Goal: Communication & Community: Answer question/provide support

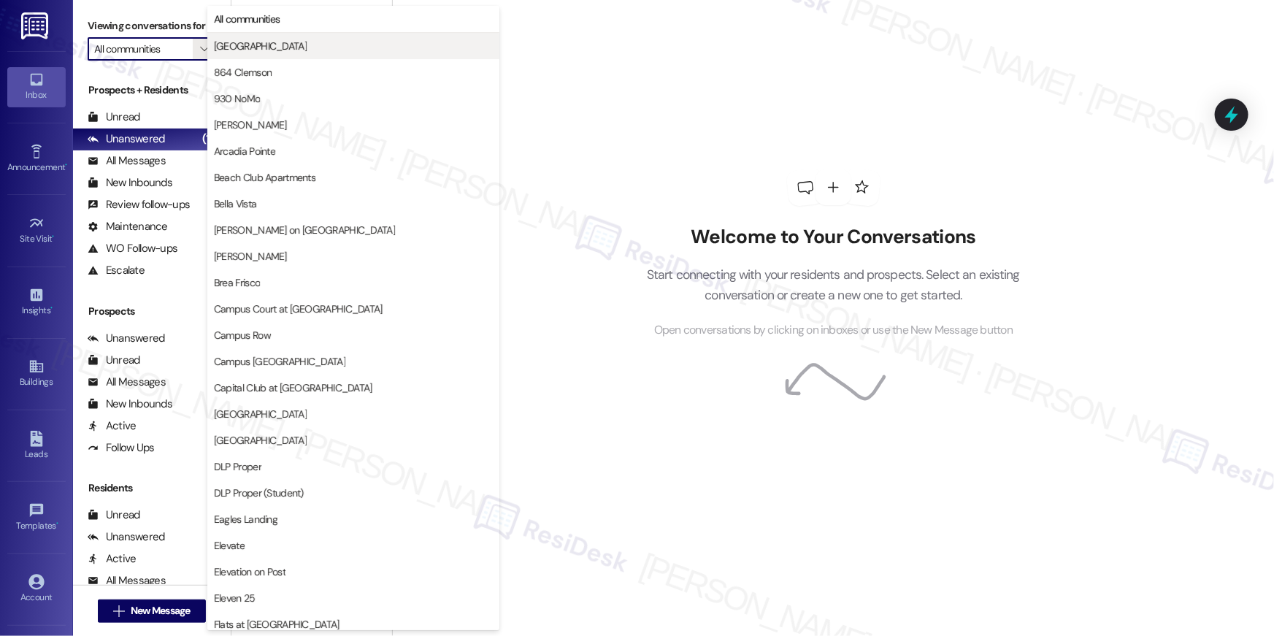
click at [674, 69] on div "Welcome to Your Conversations Start connecting with your residents and prospect…" at bounding box center [834, 254] width 438 height 509
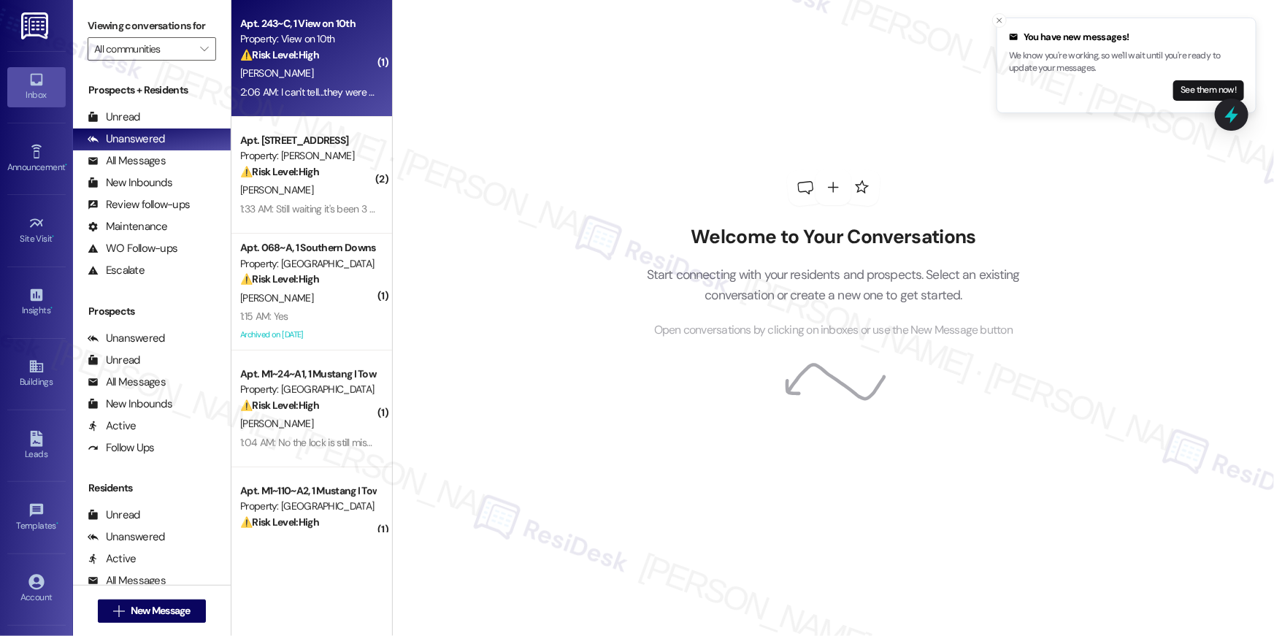
click at [329, 50] on div "⚠️ Risk Level: High The resident indicates that pest control was scheduled but …" at bounding box center [307, 54] width 135 height 15
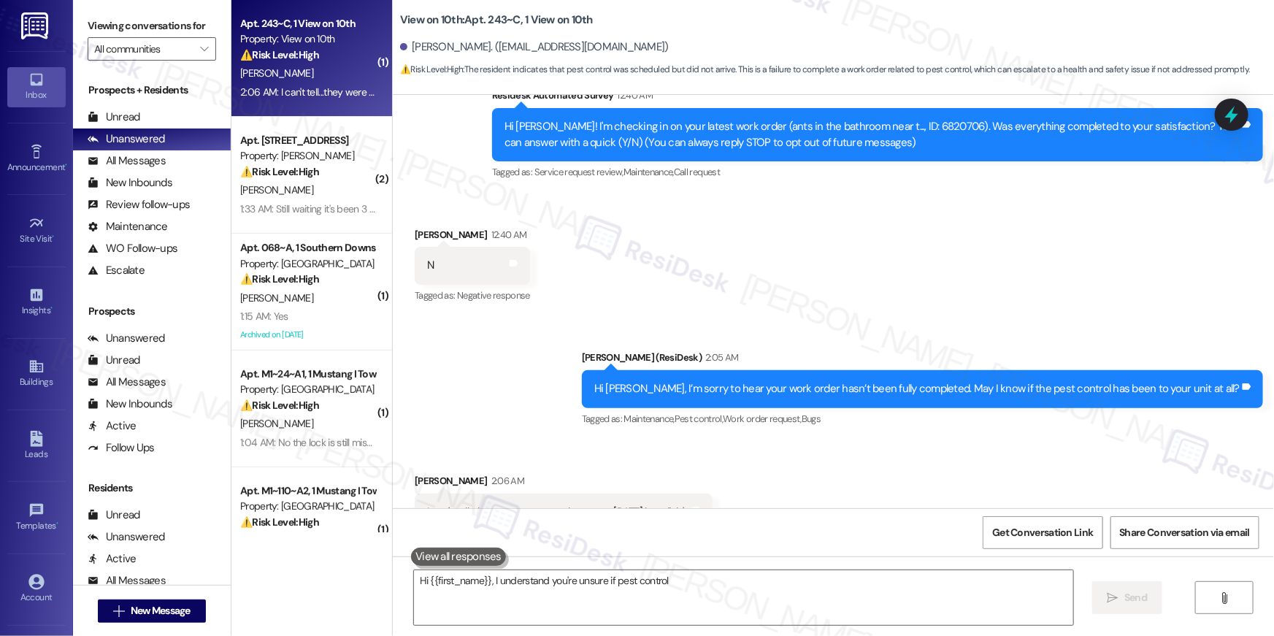
scroll to position [221, 0]
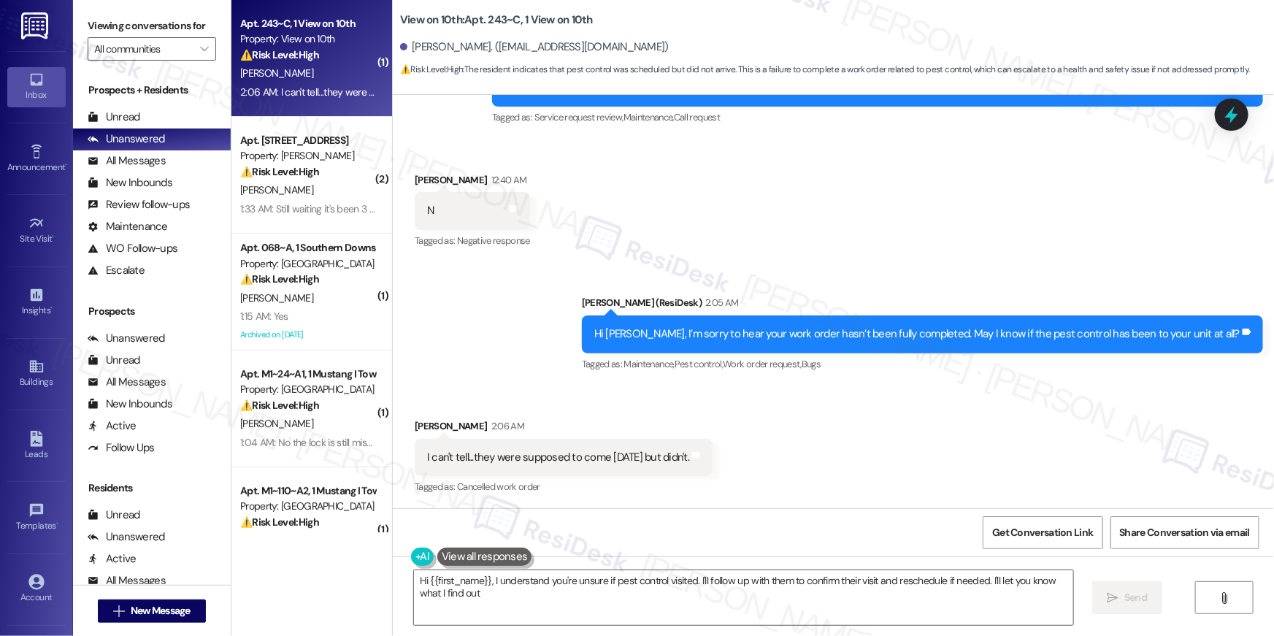
type textarea "Hi {{first_name}}, I understand you're unsure if pest control visited. I'll fol…"
click at [661, 596] on textarea "Hi {{first_name}}, I understand you're unsure if pest control visited. I'll fol…" at bounding box center [743, 597] width 659 height 55
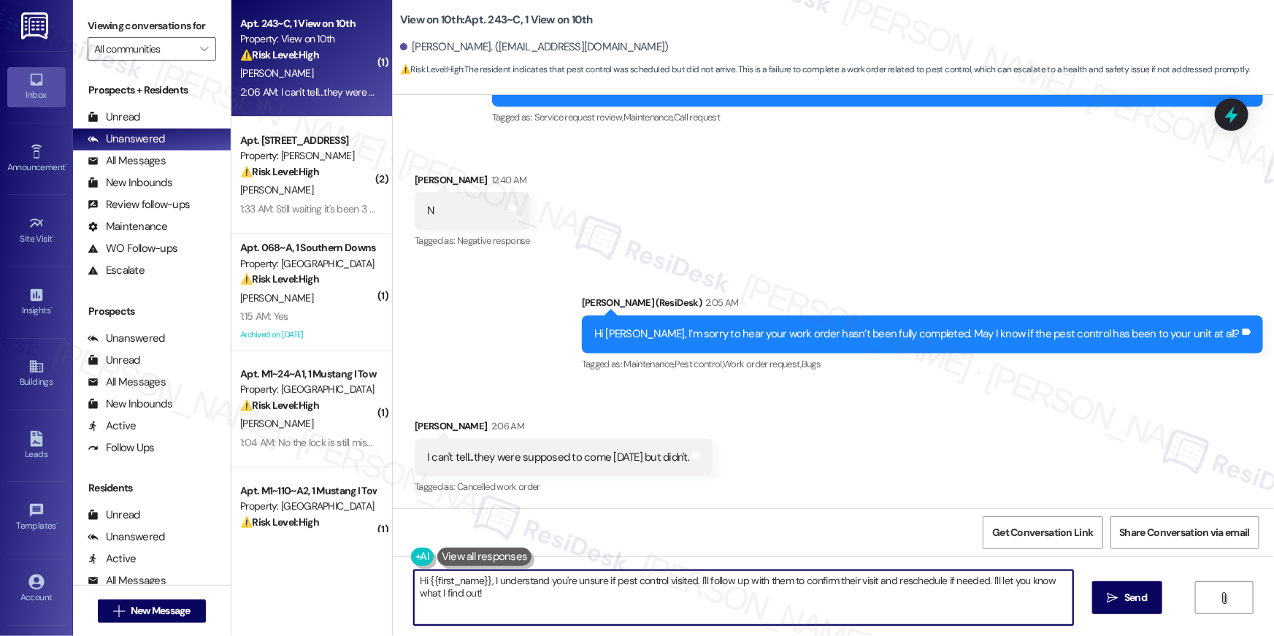
click at [661, 596] on textarea "Hi {{first_name}}, I understand you're unsure if pest control visited. I'll fol…" at bounding box center [743, 597] width 659 height 55
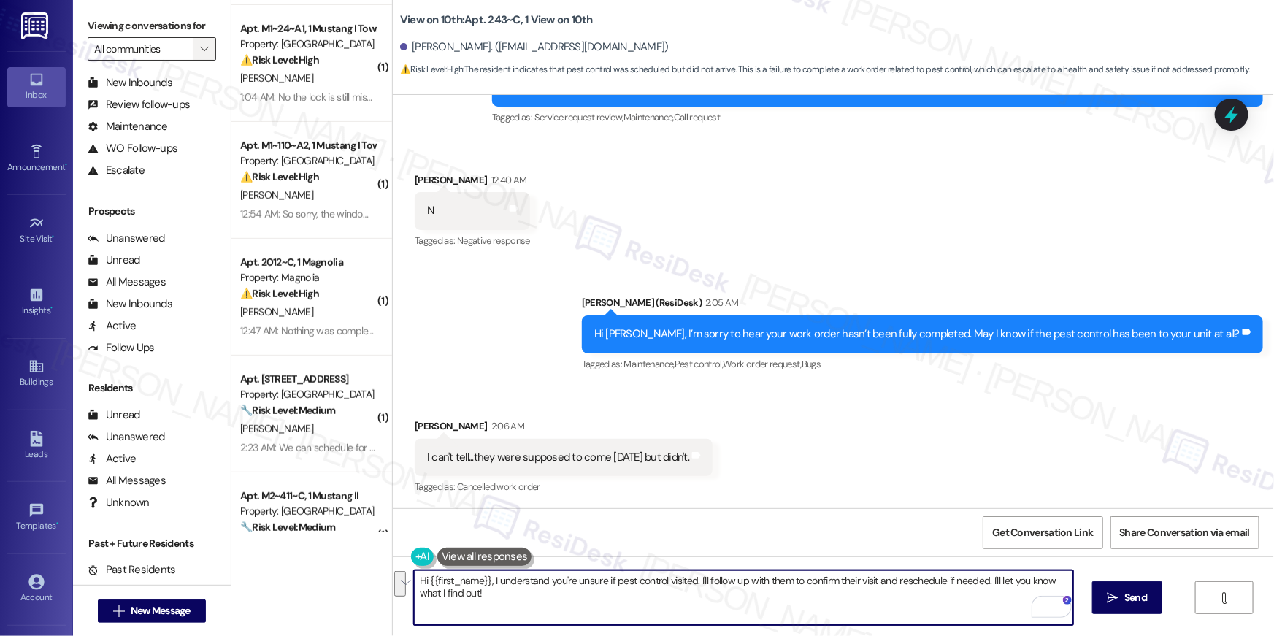
scroll to position [0, 0]
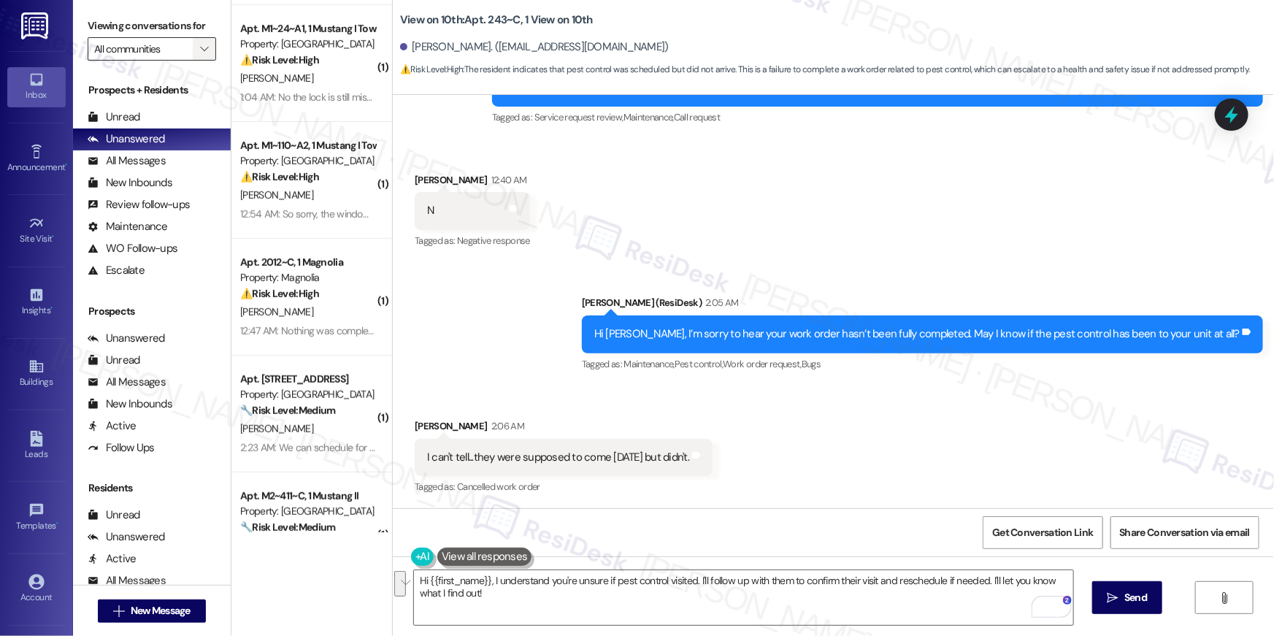
click at [200, 45] on icon "" at bounding box center [204, 49] width 8 height 12
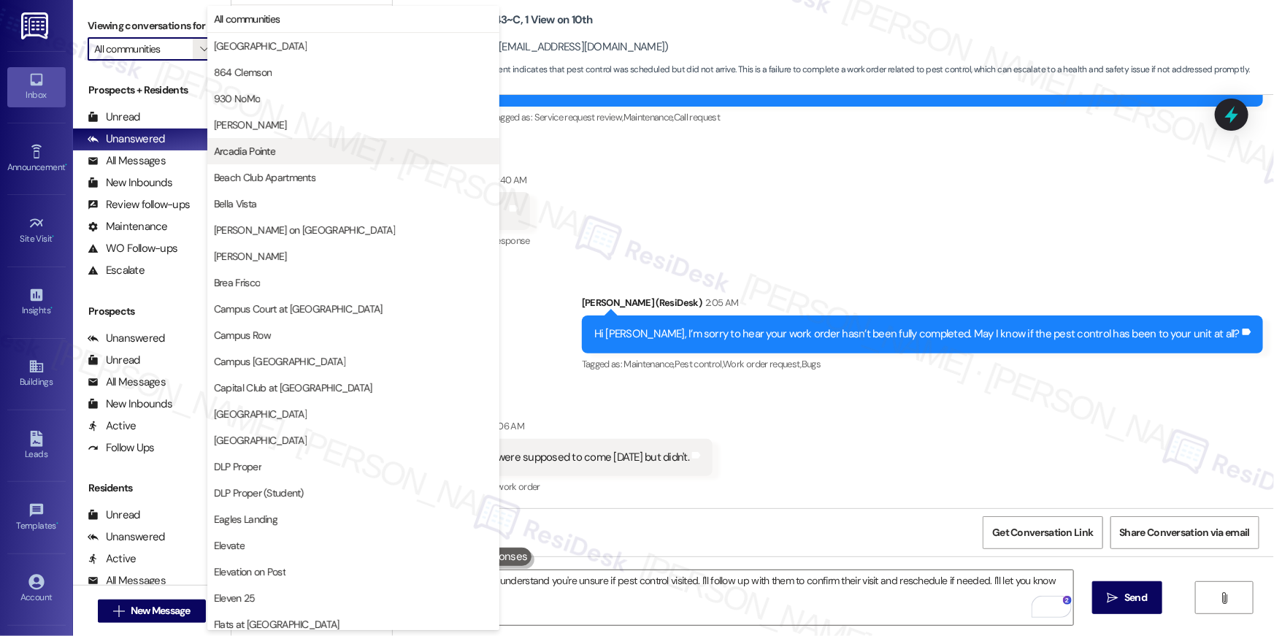
click at [255, 150] on span "Arcadia Pointe" at bounding box center [244, 151] width 61 height 15
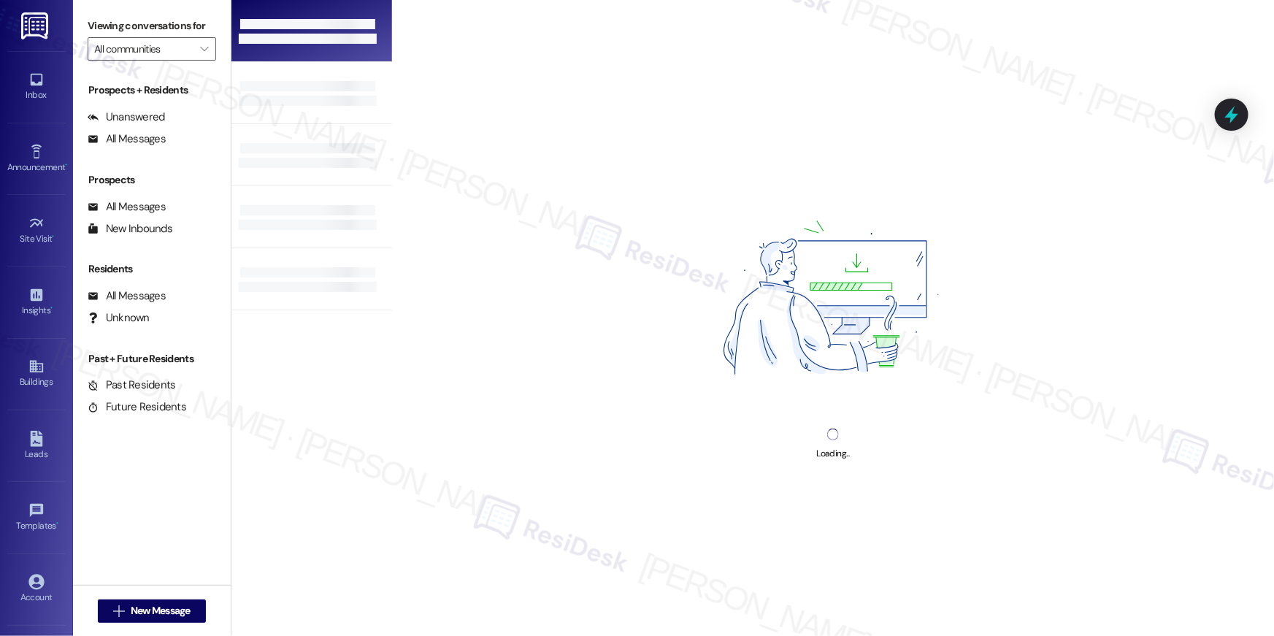
type input "Arcadia Pointe"
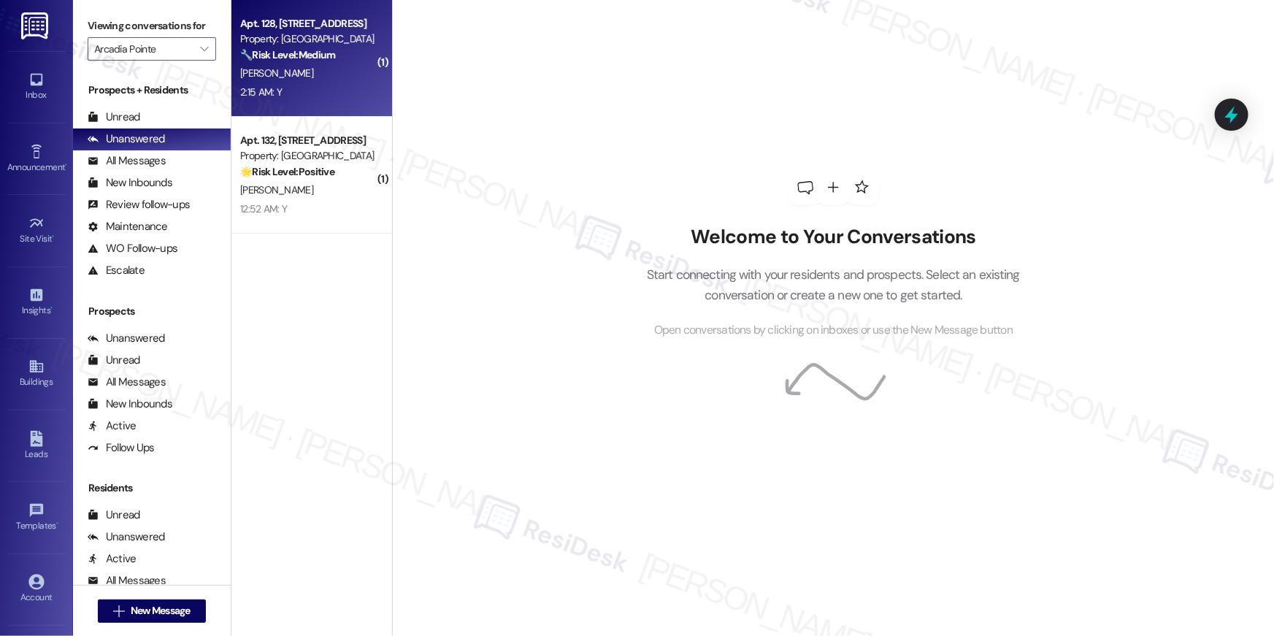
click at [277, 45] on div "Property: Arcadia Pointe" at bounding box center [307, 38] width 135 height 15
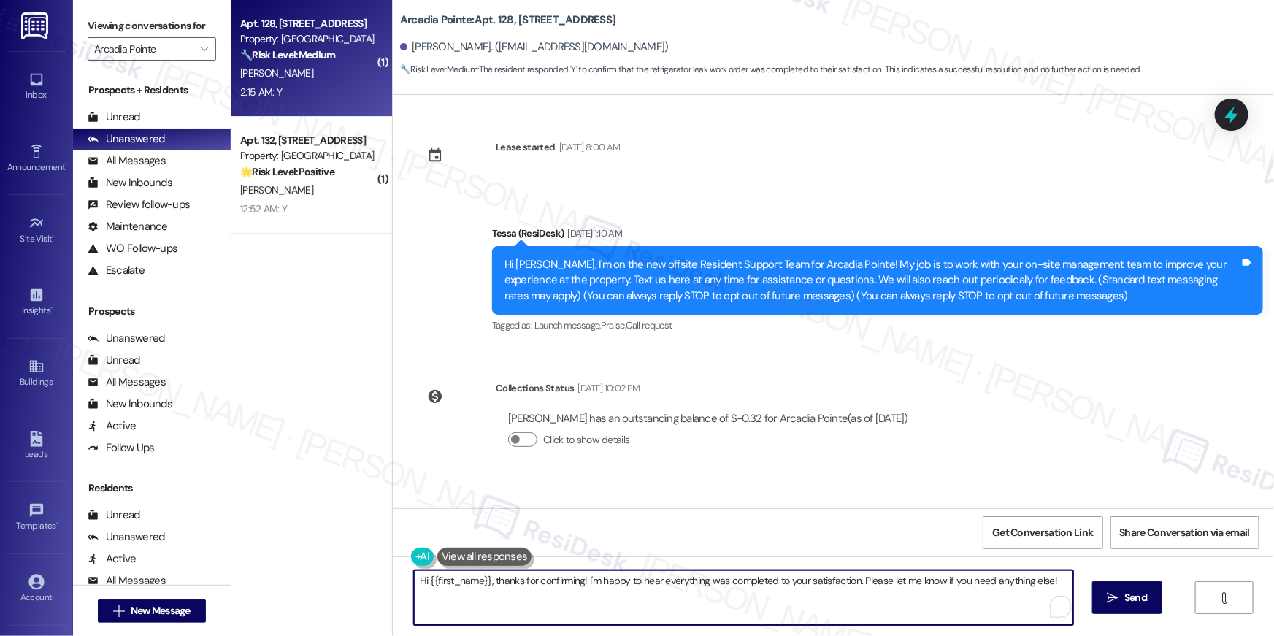
click at [921, 597] on textarea "Hi {{first_name}}, thanks for confirming! I'm happy to hear everything was comp…" at bounding box center [743, 597] width 659 height 55
paste textarea "I’m happy to hear your work order is all taken care of! If anything else pops u…"
type textarea "Hi {{first_name}}, I’m happy to hear your work order is all taken care of! If a…"
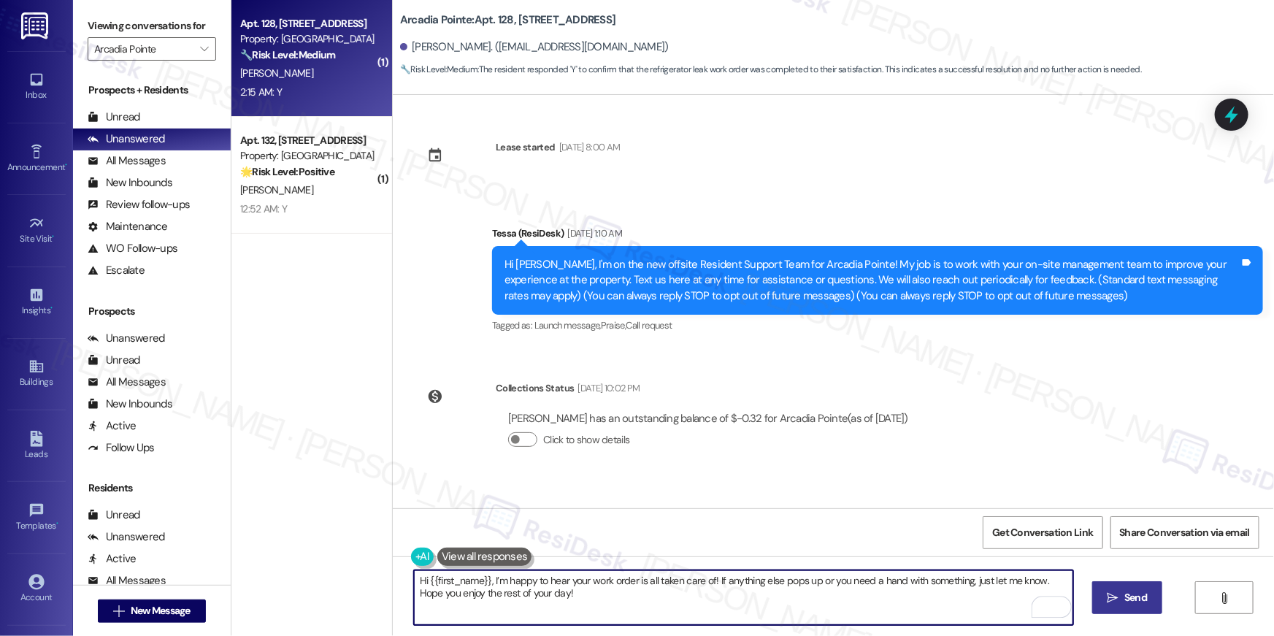
click at [1128, 600] on span "Send" at bounding box center [1136, 597] width 23 height 15
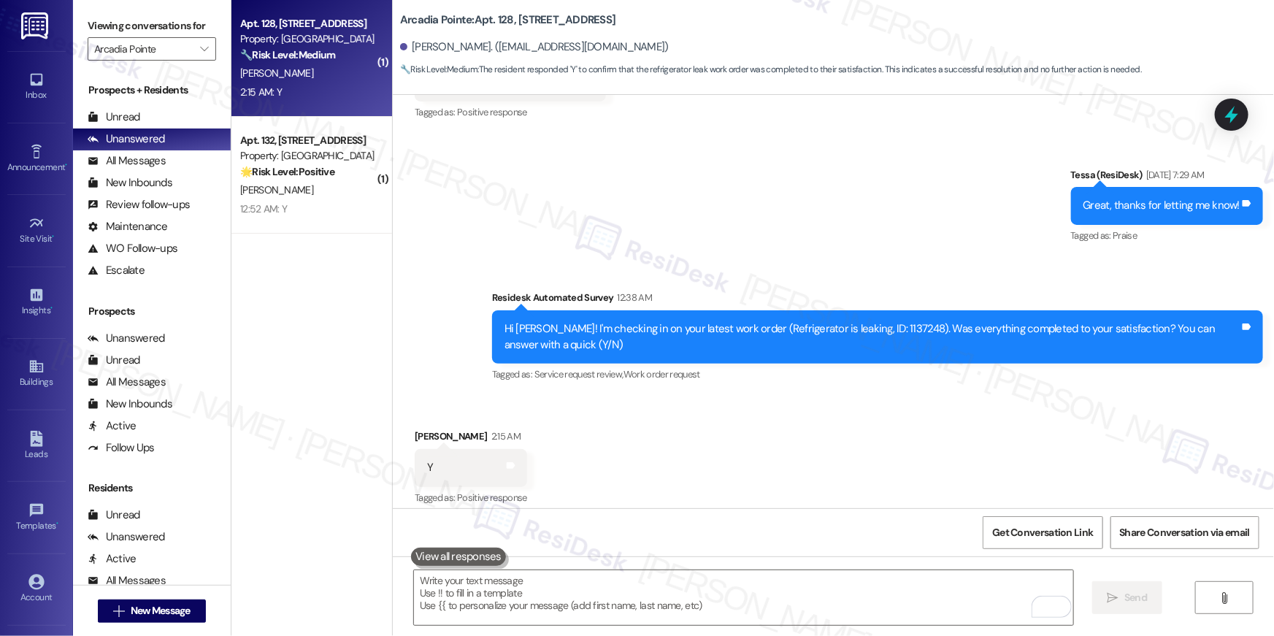
scroll to position [1370, 0]
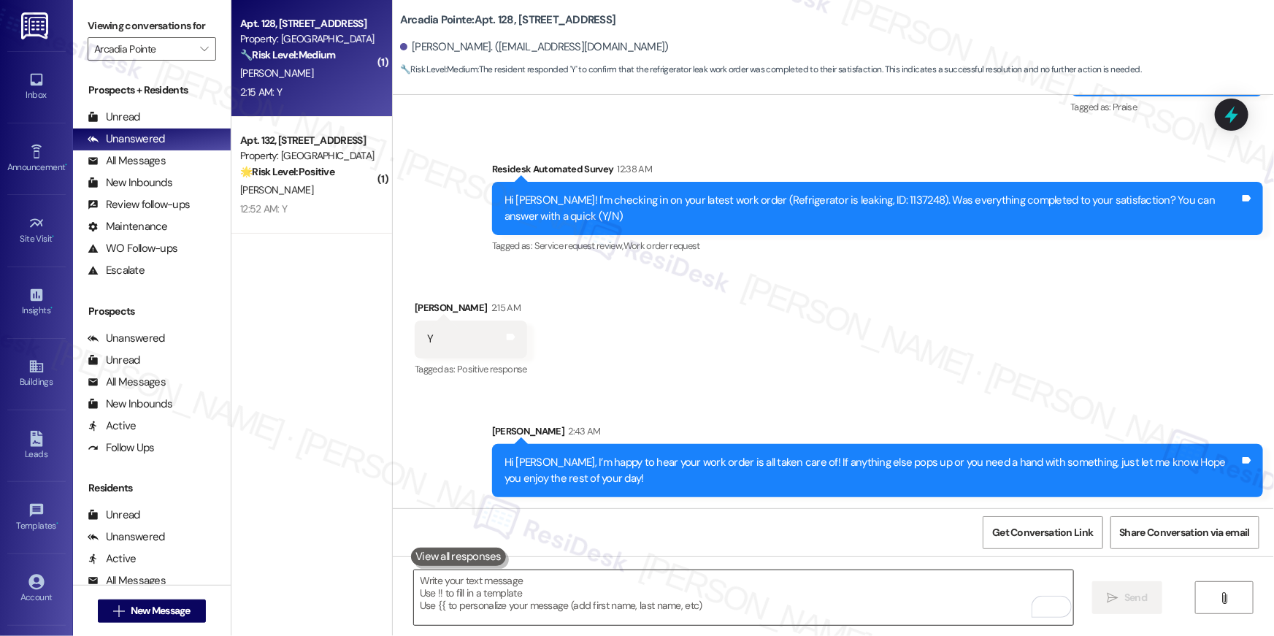
click at [915, 597] on textarea "To enrich screen reader interactions, please activate Accessibility in Grammarl…" at bounding box center [743, 597] width 659 height 55
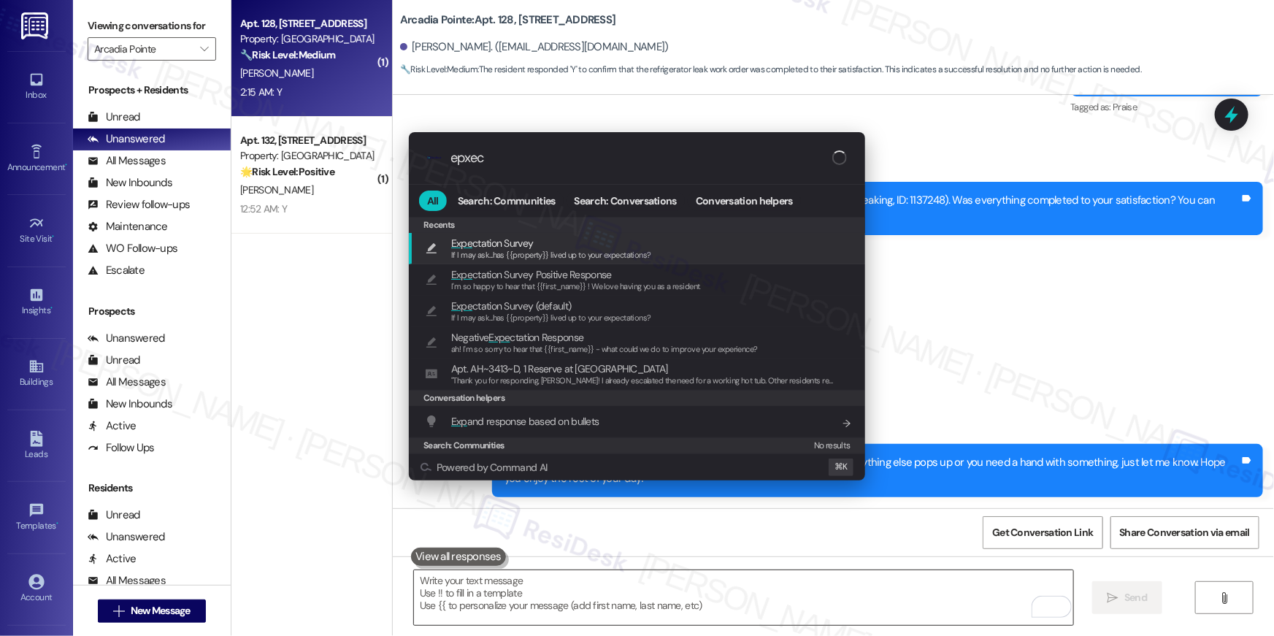
type input "epxect"
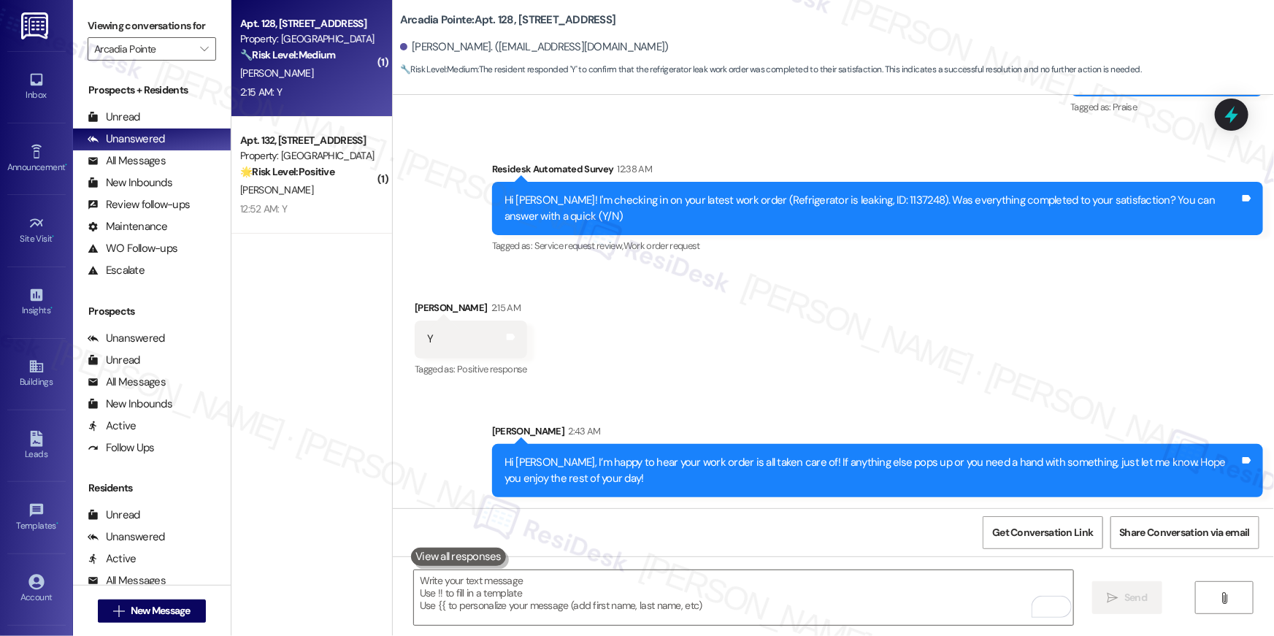
type textarea "If I may ask...has {{property}} lived up to your expectations?"
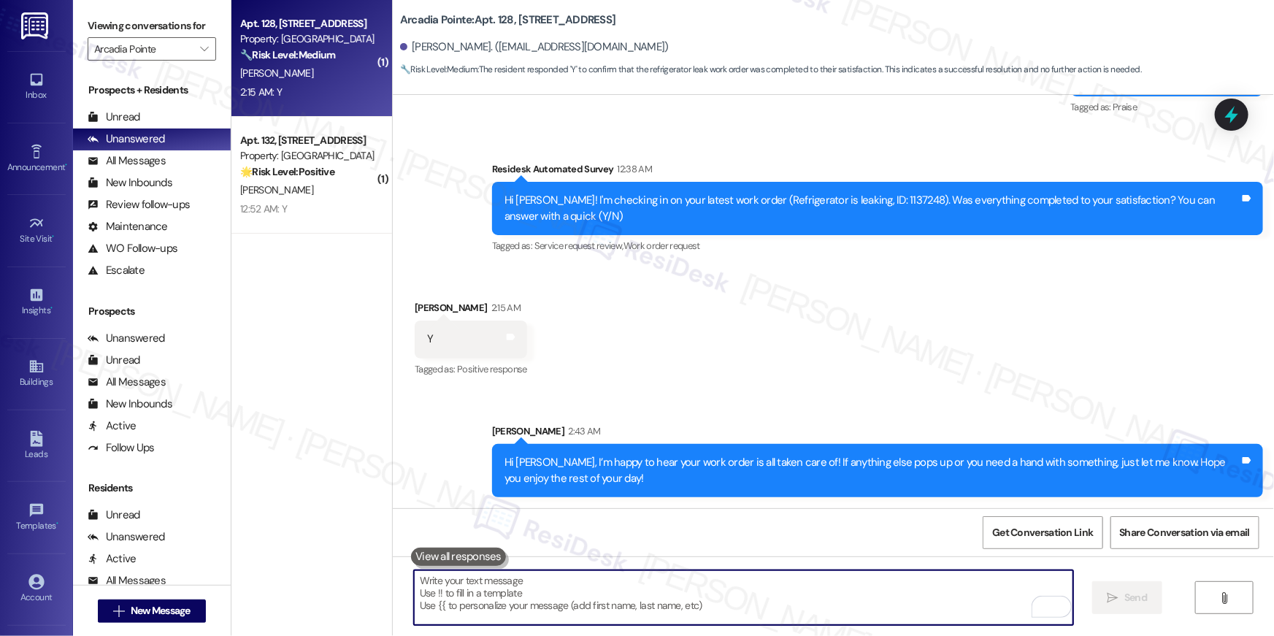
scroll to position [1252, 0]
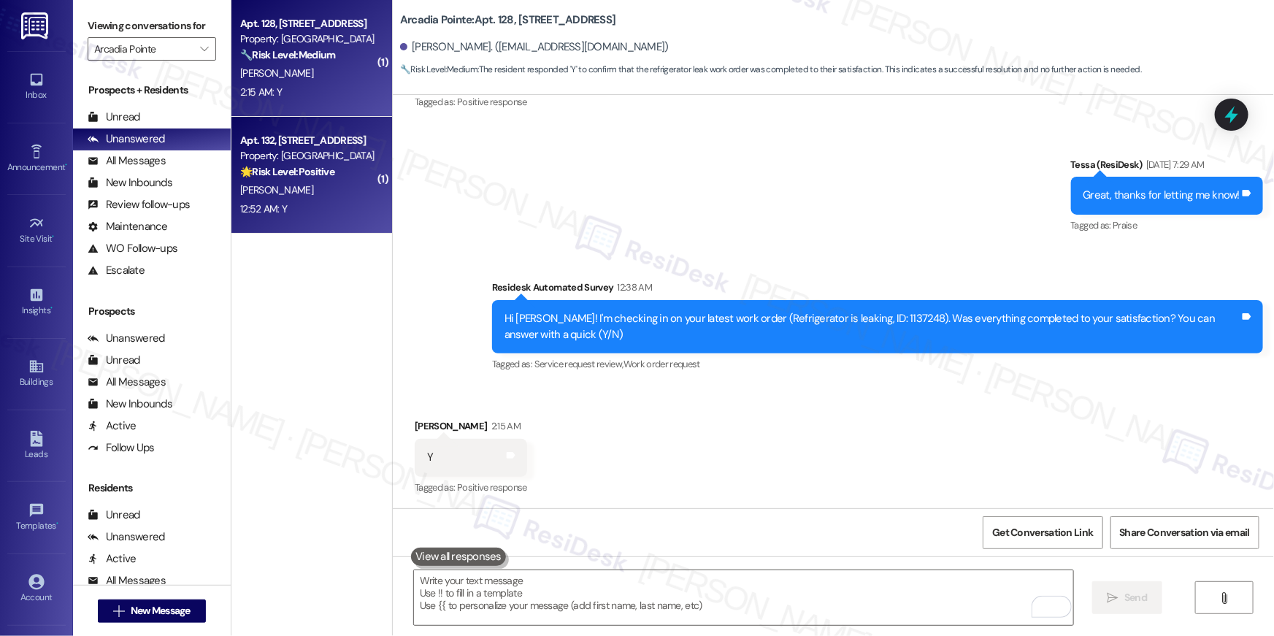
click at [321, 148] on div "Property: Arcadia Pointe" at bounding box center [307, 155] width 135 height 15
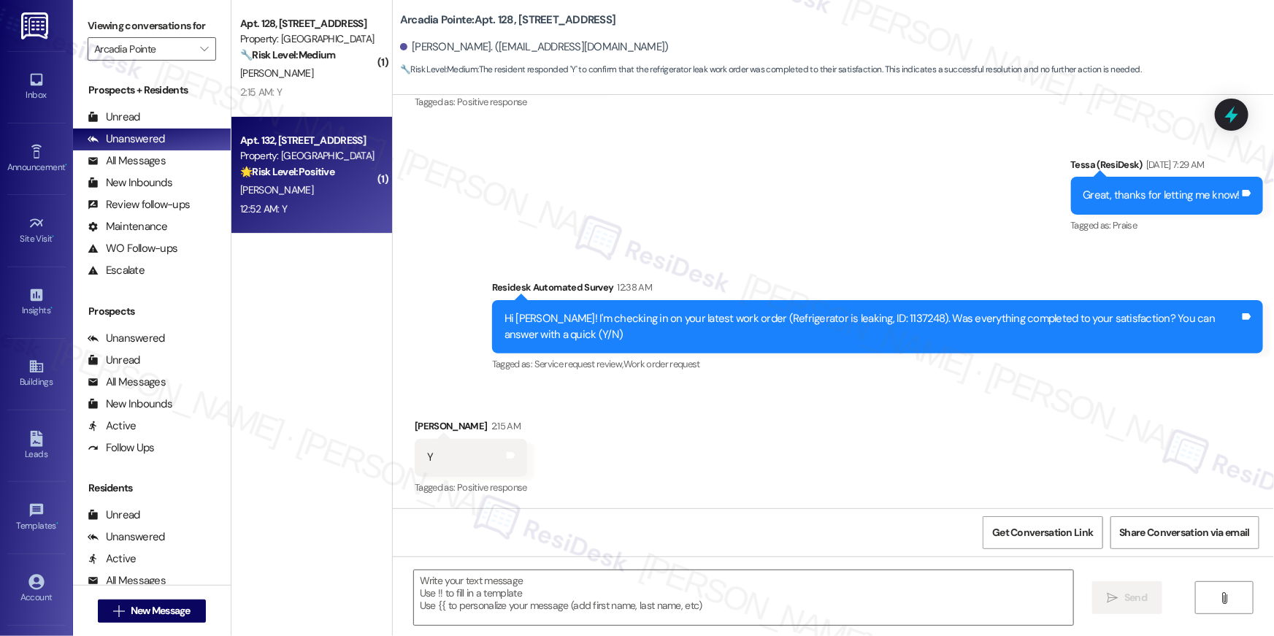
type textarea "Fetching suggested responses. Please feel free to read through the conversation…"
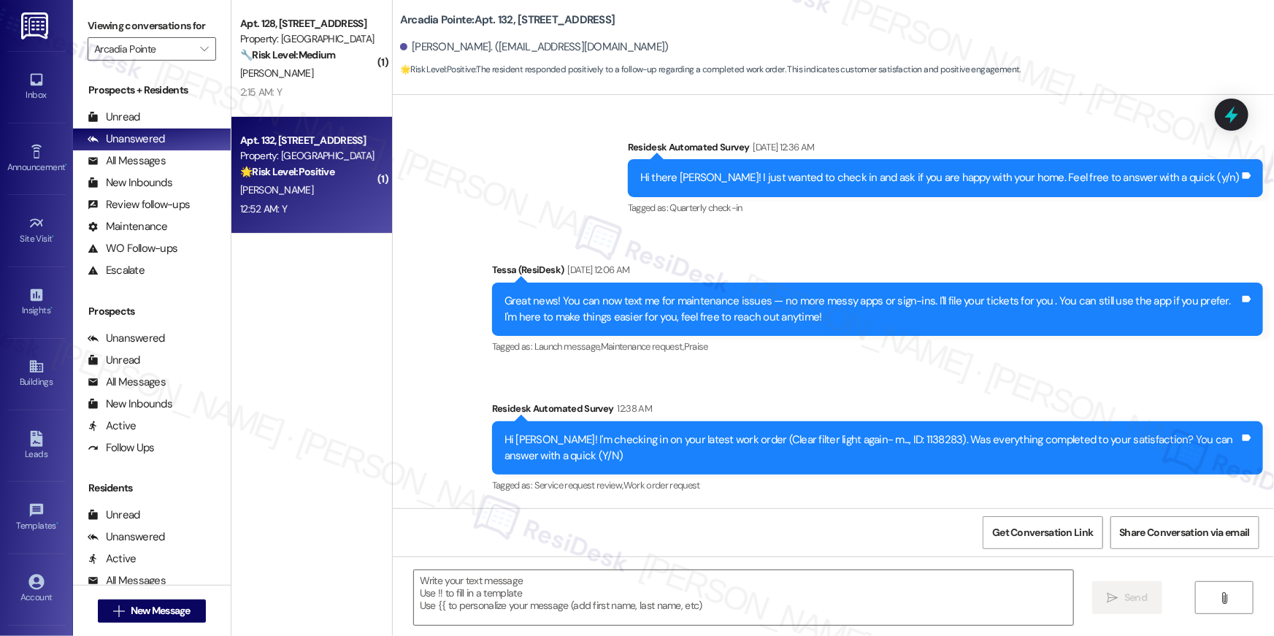
type textarea "Fetching suggested responses. Please feel free to read through the conversation…"
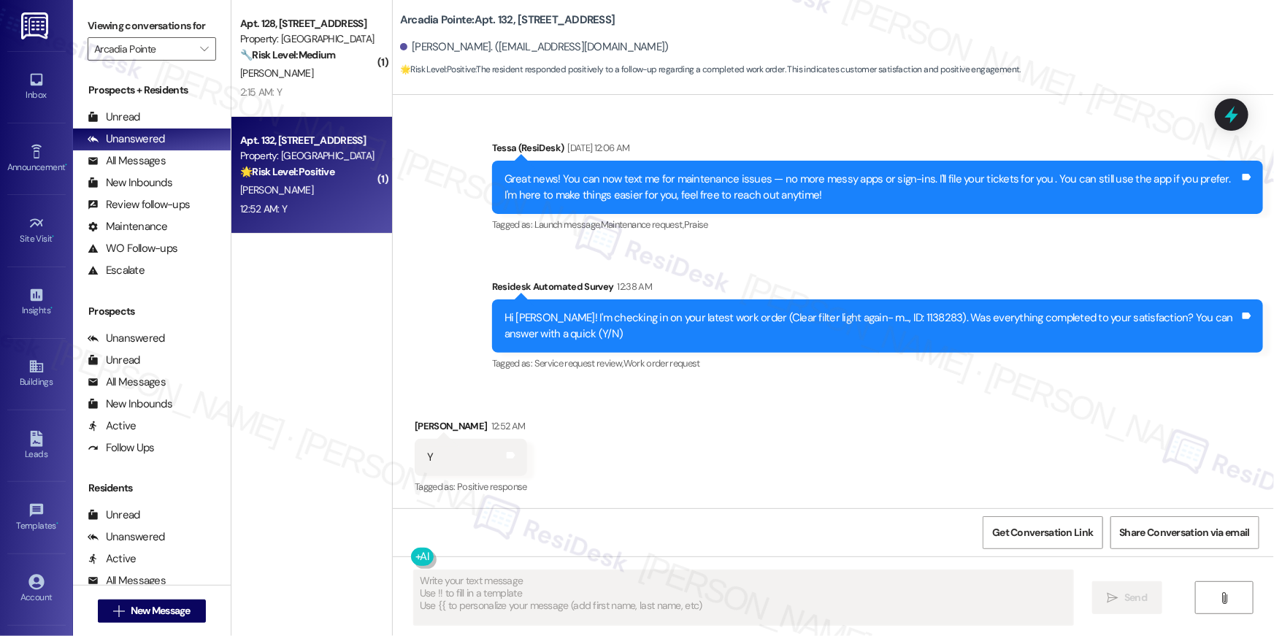
scroll to position [364, 0]
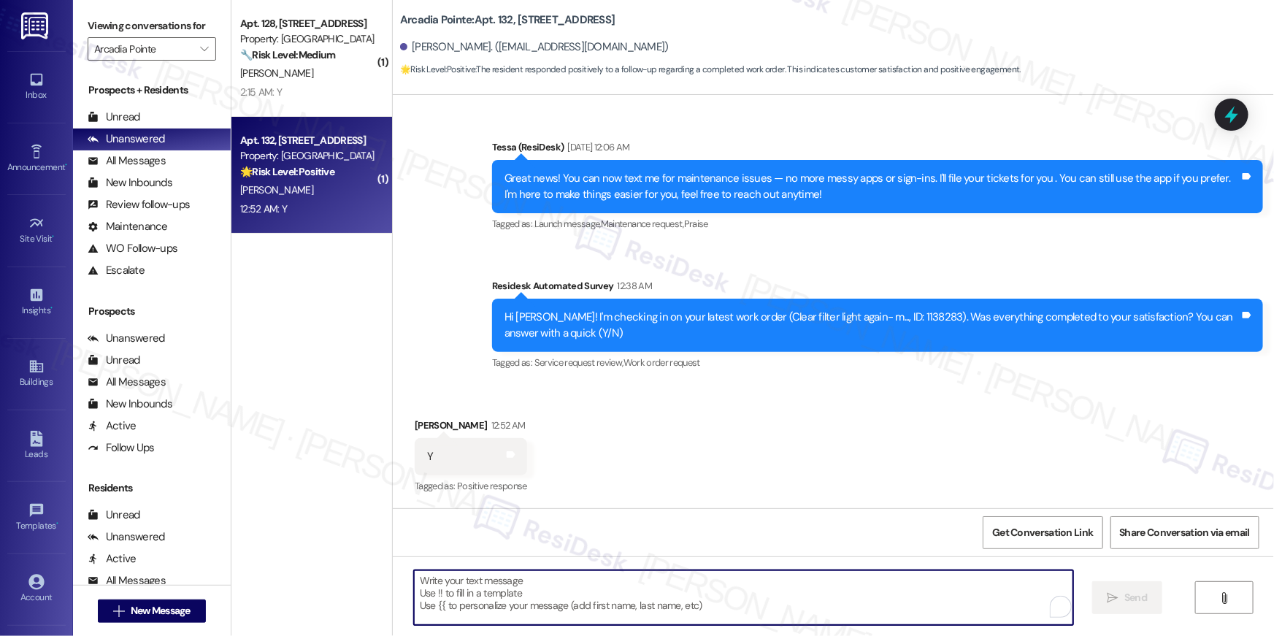
click at [859, 591] on textarea "To enrich screen reader interactions, please activate Accessibility in Grammarl…" at bounding box center [743, 597] width 659 height 55
paste textarea "Hi {{first_name}}, I’m happy to hear your work order is all taken care of! If a…"
type textarea "Hi {{first_name}}, I’m happy to hear your work order is all taken care of! If a…"
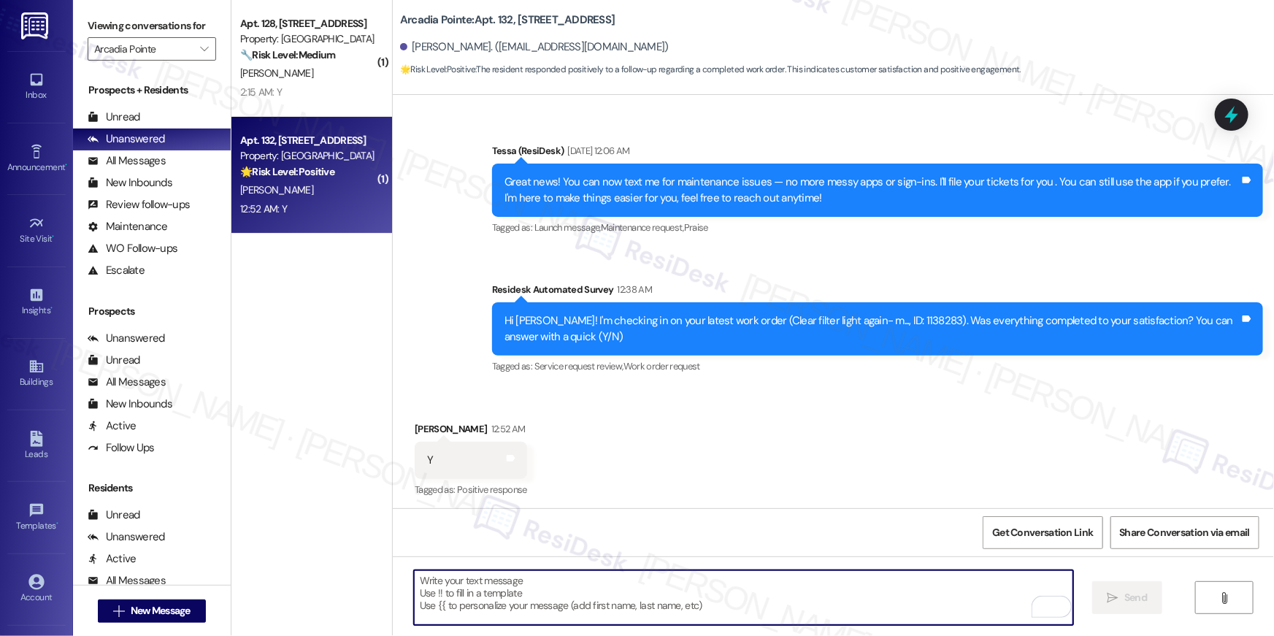
scroll to position [363, 0]
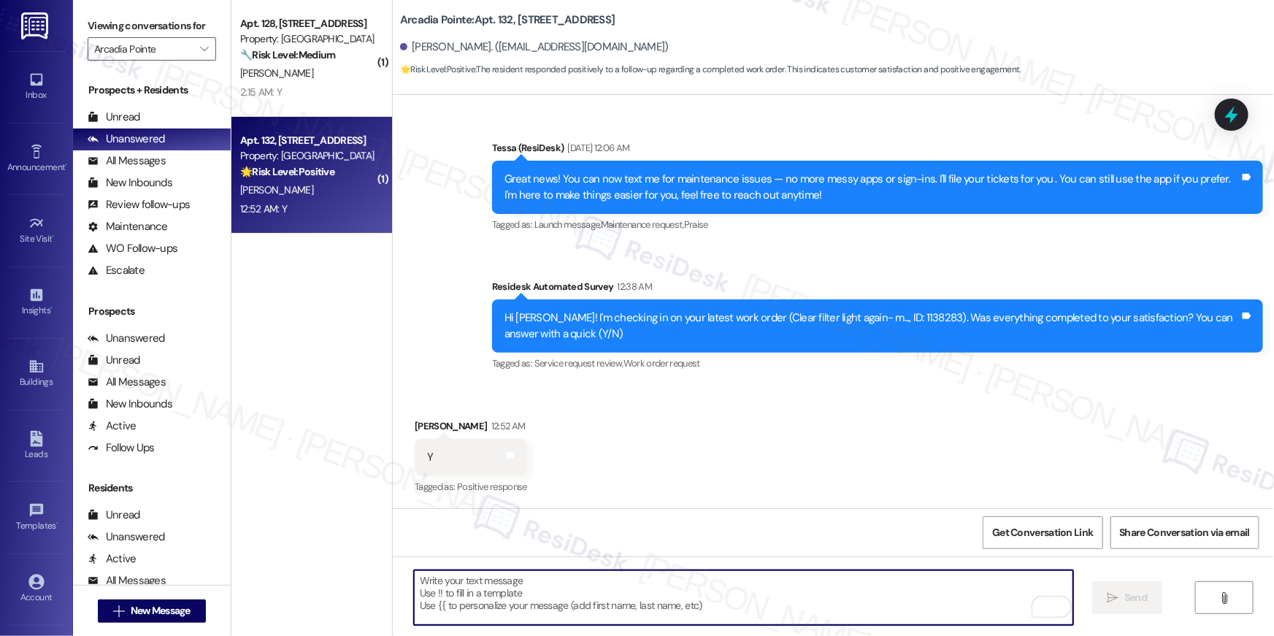
click at [862, 595] on textarea "To enrich screen reader interactions, please activate Accessibility in Grammarl…" at bounding box center [743, 597] width 659 height 55
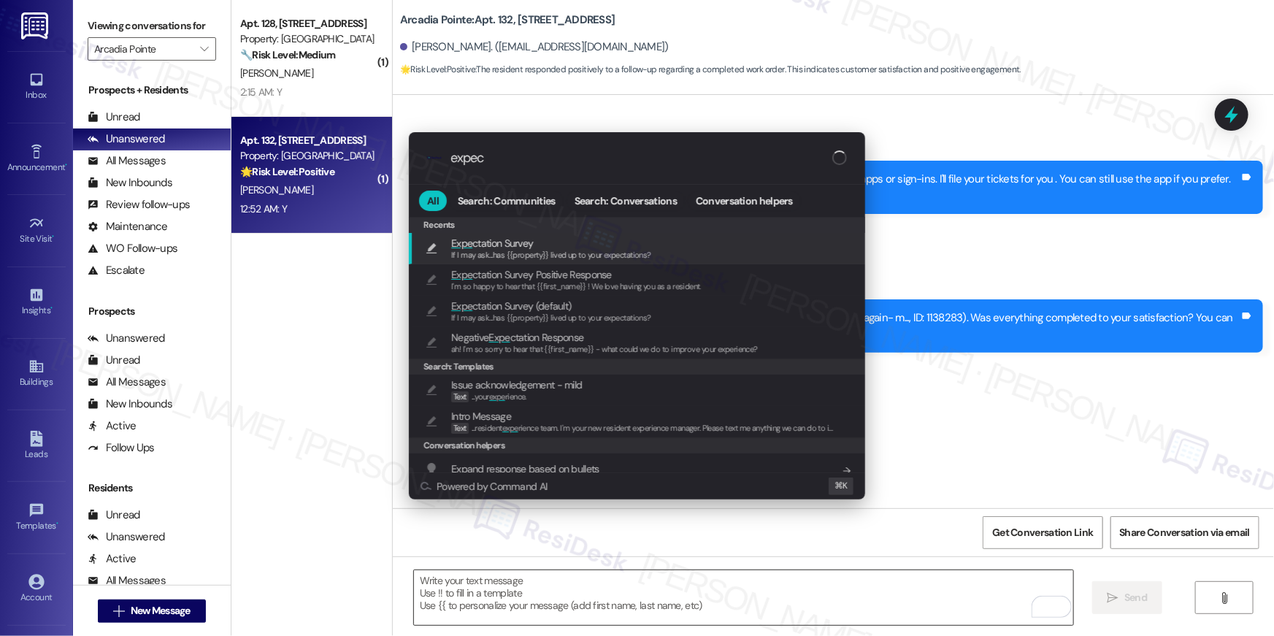
type input "expect"
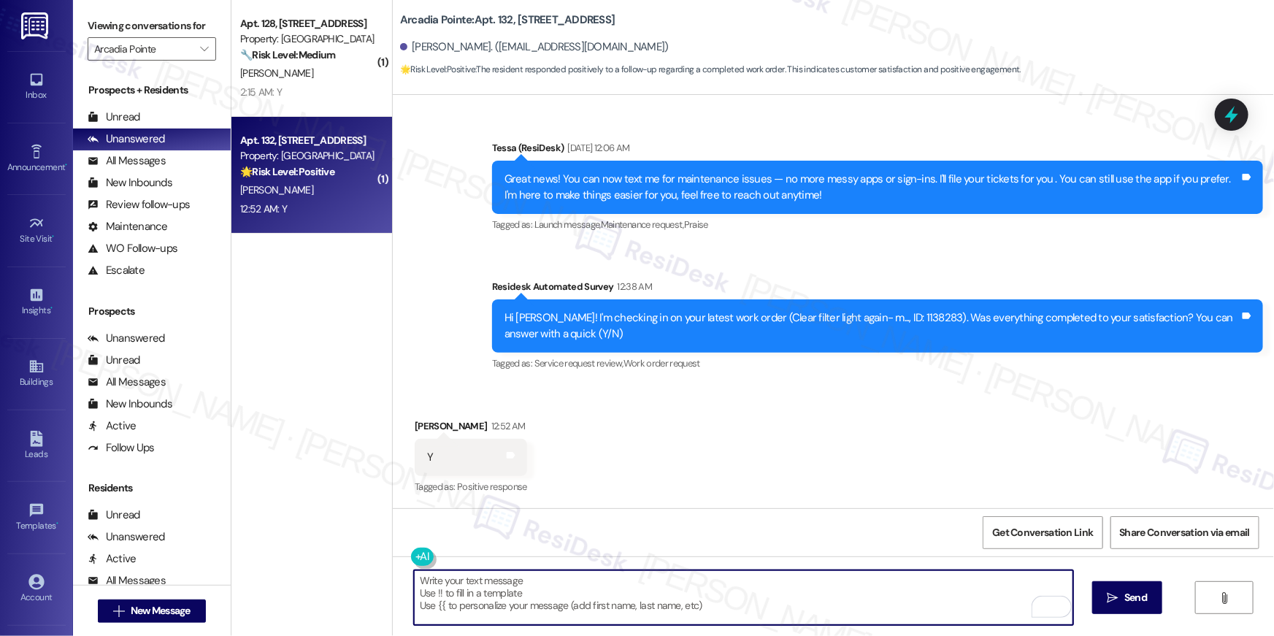
type textarea "If I may ask...has {{property}} lived up to your expectations?"
click at [193, 53] on button "" at bounding box center [204, 48] width 23 height 23
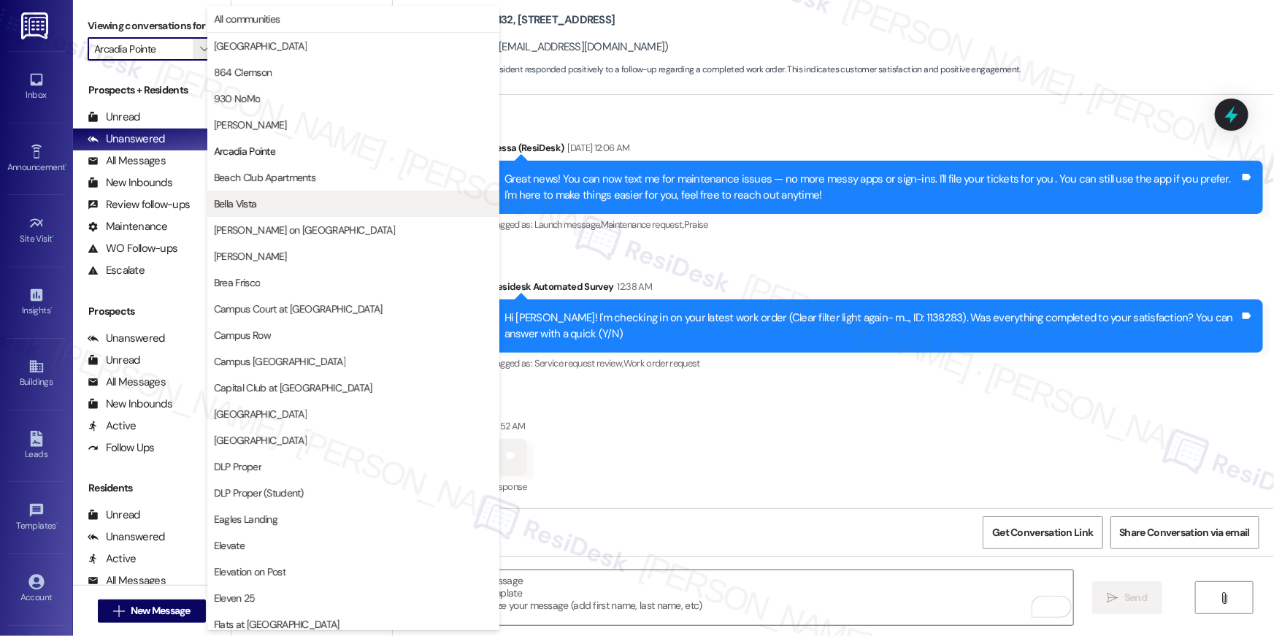
click at [249, 204] on span "Bella Vista" at bounding box center [235, 203] width 42 height 15
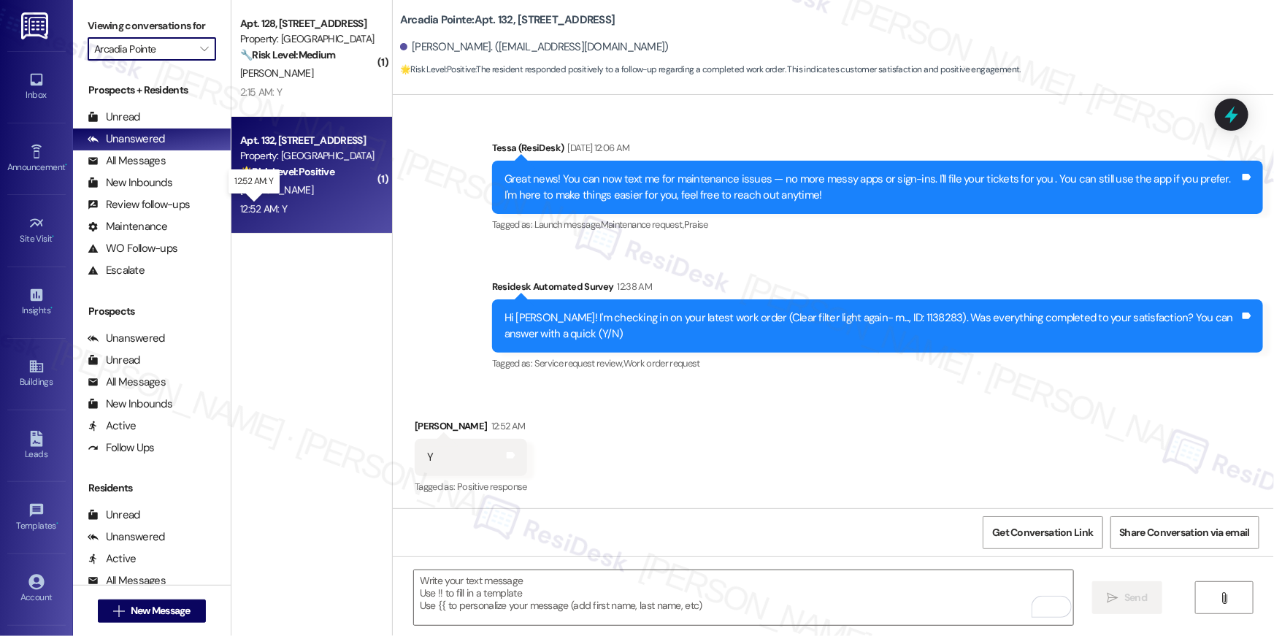
type input "Bella Vista"
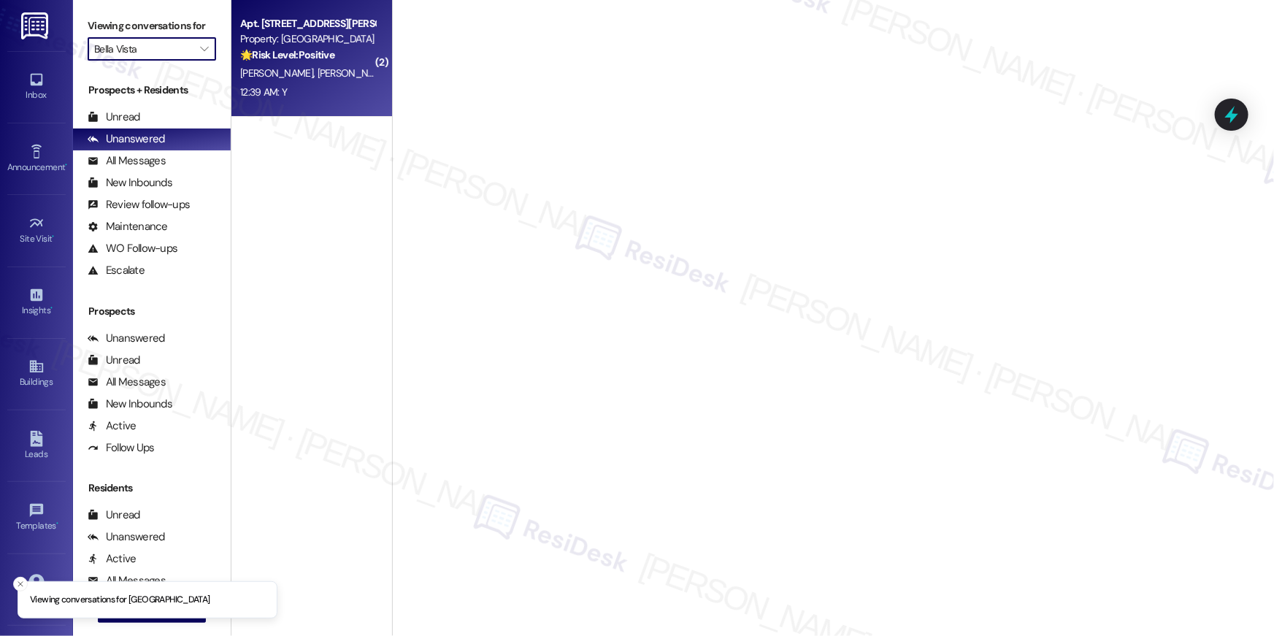
click at [269, 97] on div "12:39 AM: Y 12:39 AM: Y" at bounding box center [263, 91] width 47 height 13
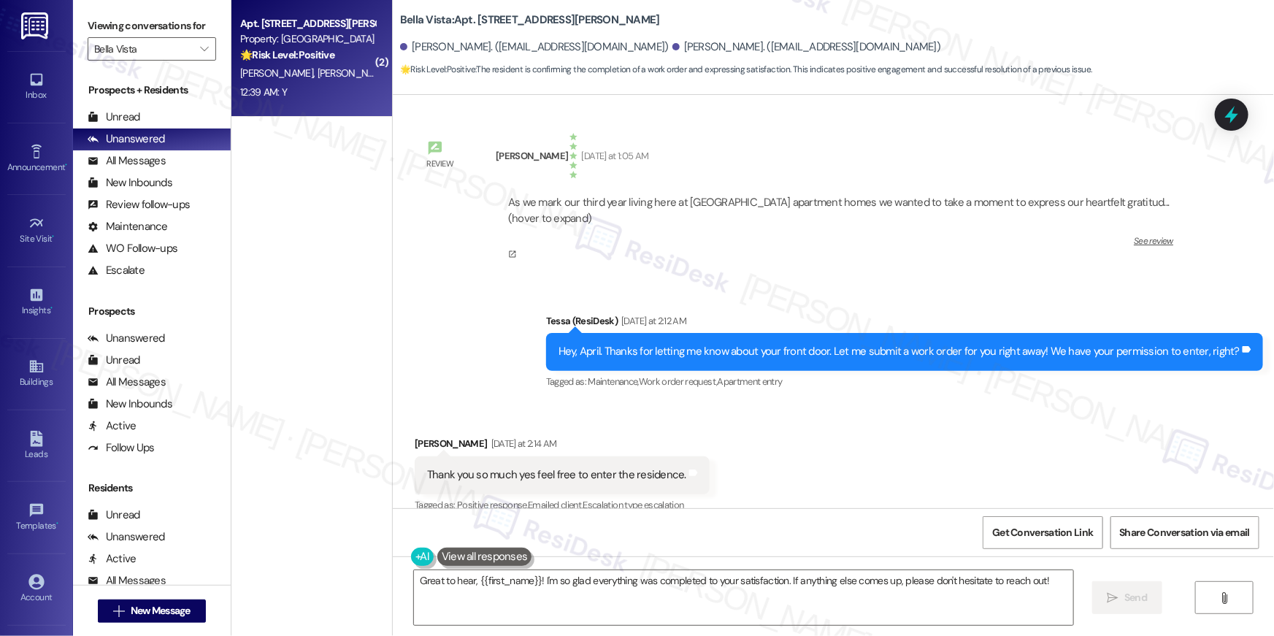
scroll to position [3230, 0]
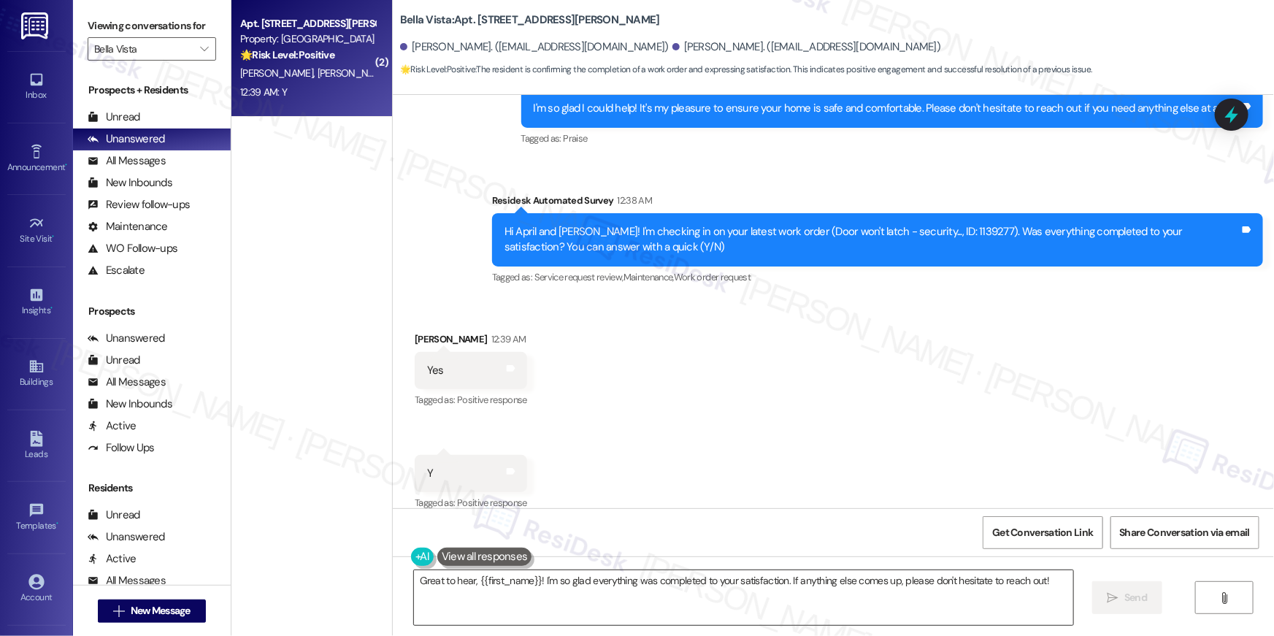
click at [679, 613] on textarea "Great to hear, {{first_name}}! I'm so glad everything was completed to your sat…" at bounding box center [743, 597] width 659 height 55
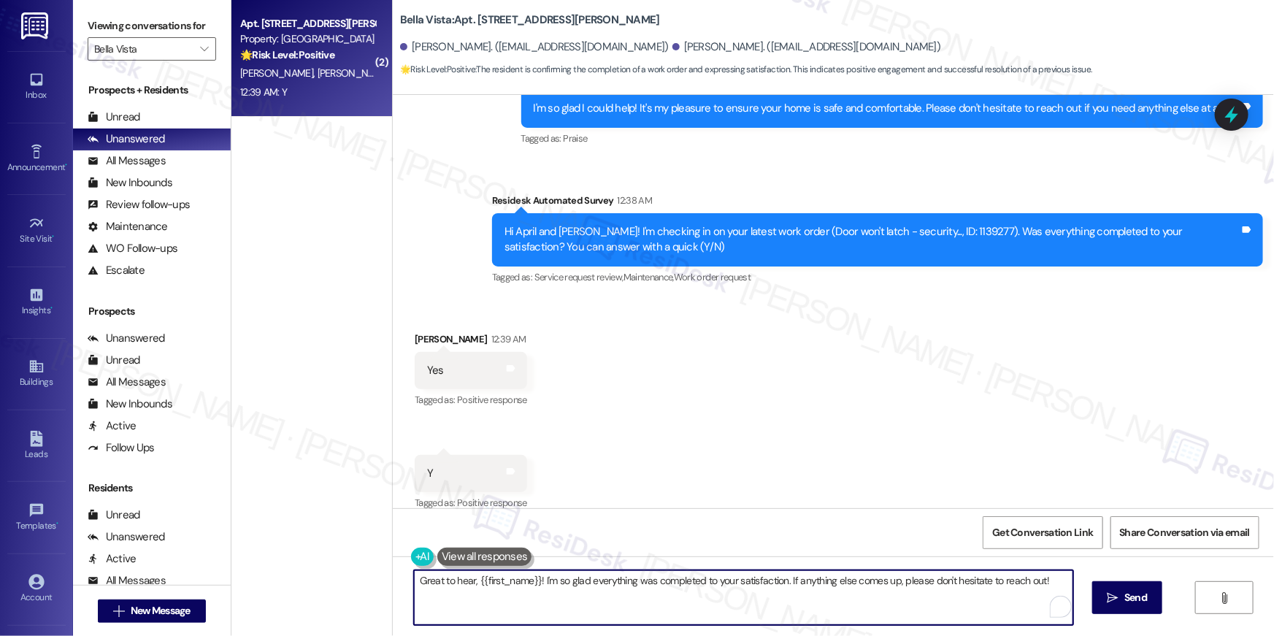
click at [679, 613] on textarea "Great to hear, {{first_name}}! I'm so glad everything was completed to your sat…" at bounding box center [743, 597] width 659 height 55
paste textarea "Hi {{first_name}}, I’m happy to hear your work order is all taken care of! If a…"
drag, startPoint x: 476, startPoint y: 580, endPoint x: 272, endPoint y: 572, distance: 204.6
click at [274, 572] on div "( 2 ) Apt. 710, 1564 N Morrison Ave Property: Bella Vista 🌟 Risk Level: Positiv…" at bounding box center [752, 318] width 1043 height 636
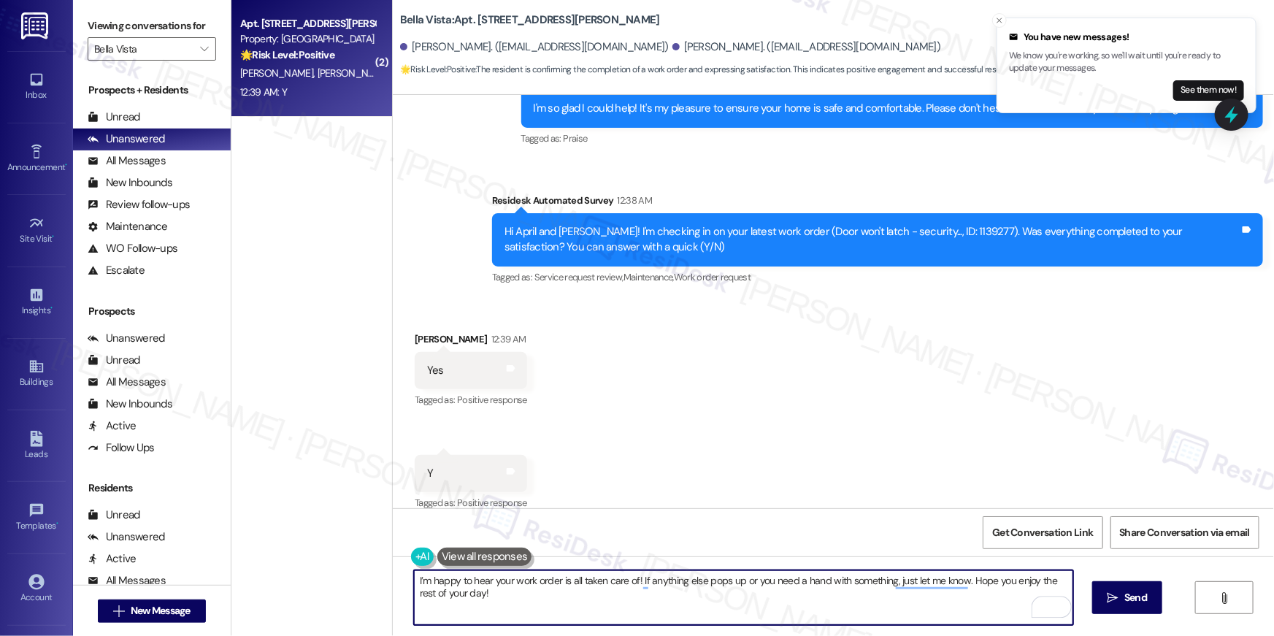
click at [632, 582] on textarea "I’m happy to hear your work order is all taken care of! If anything else pops u…" at bounding box center [743, 597] width 659 height 55
type textarea "I’m happy to hear your work order is all taken care of, April! If anything else…"
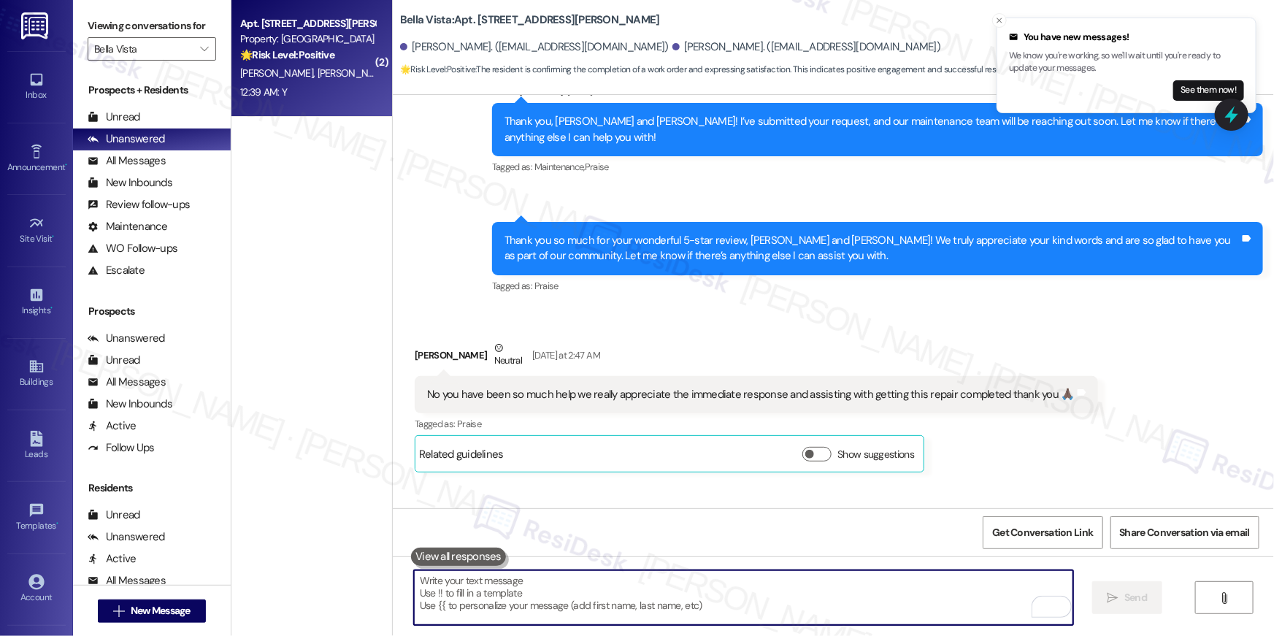
scroll to position [2767, 0]
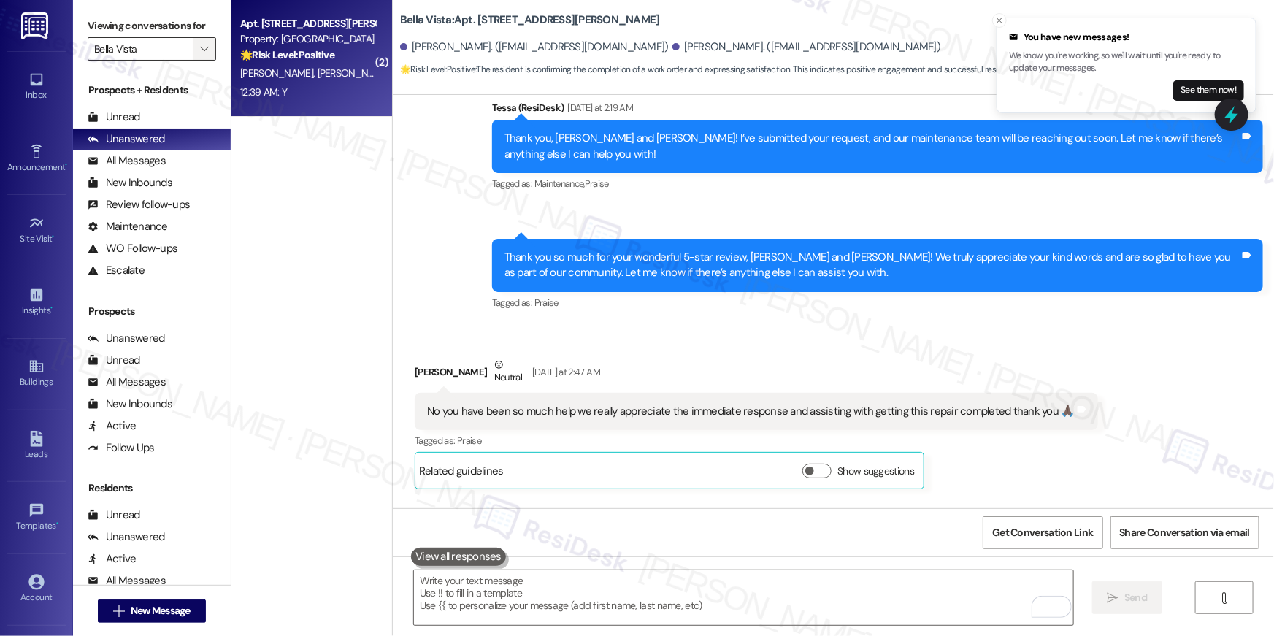
click at [200, 50] on span "" at bounding box center [204, 48] width 14 height 23
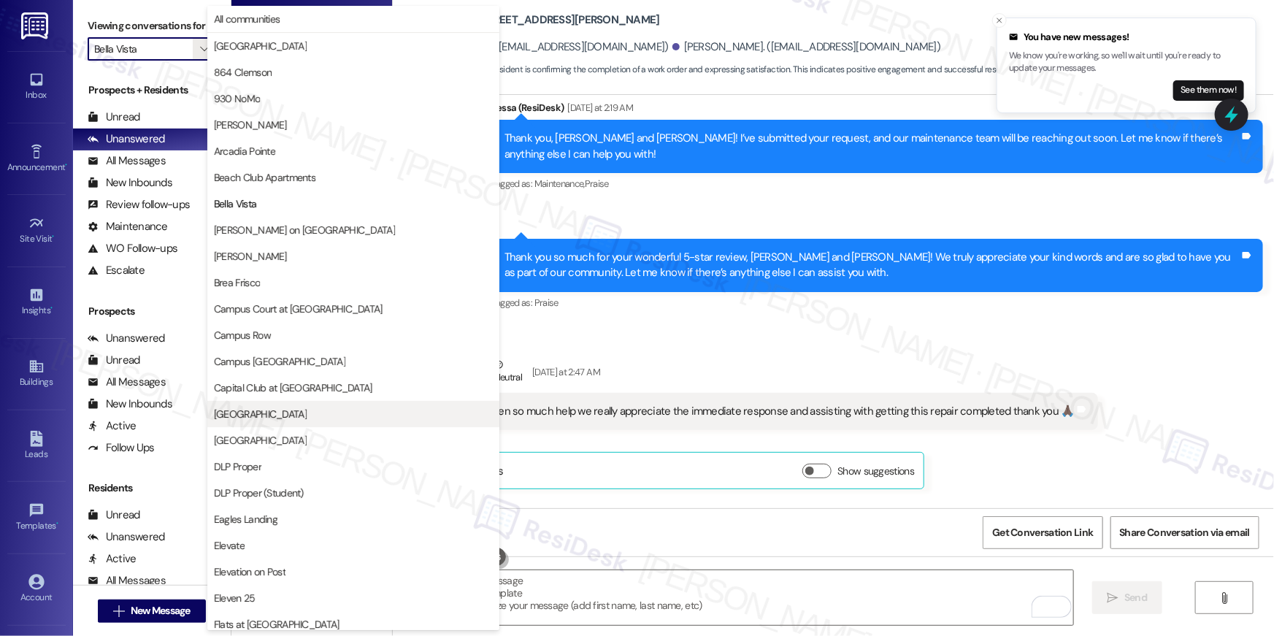
click at [324, 410] on span "Crescent Ridge" at bounding box center [353, 414] width 279 height 15
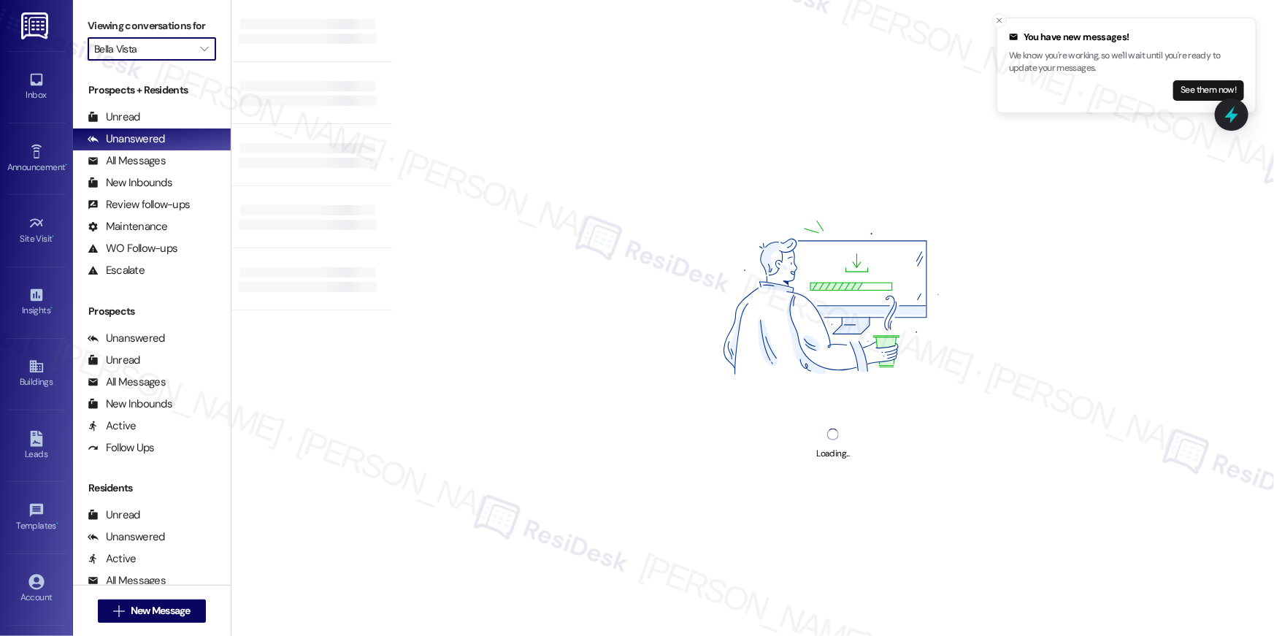
type input "Crescent Ridge"
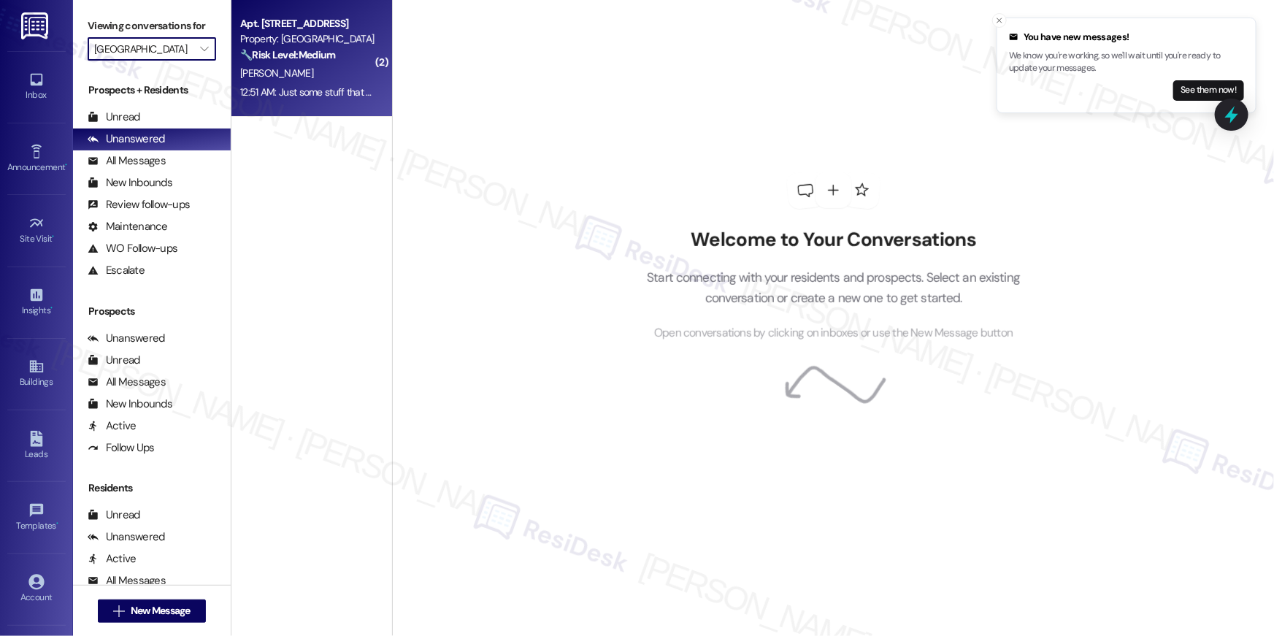
click at [331, 71] on div "J. Aragon" at bounding box center [308, 73] width 138 height 18
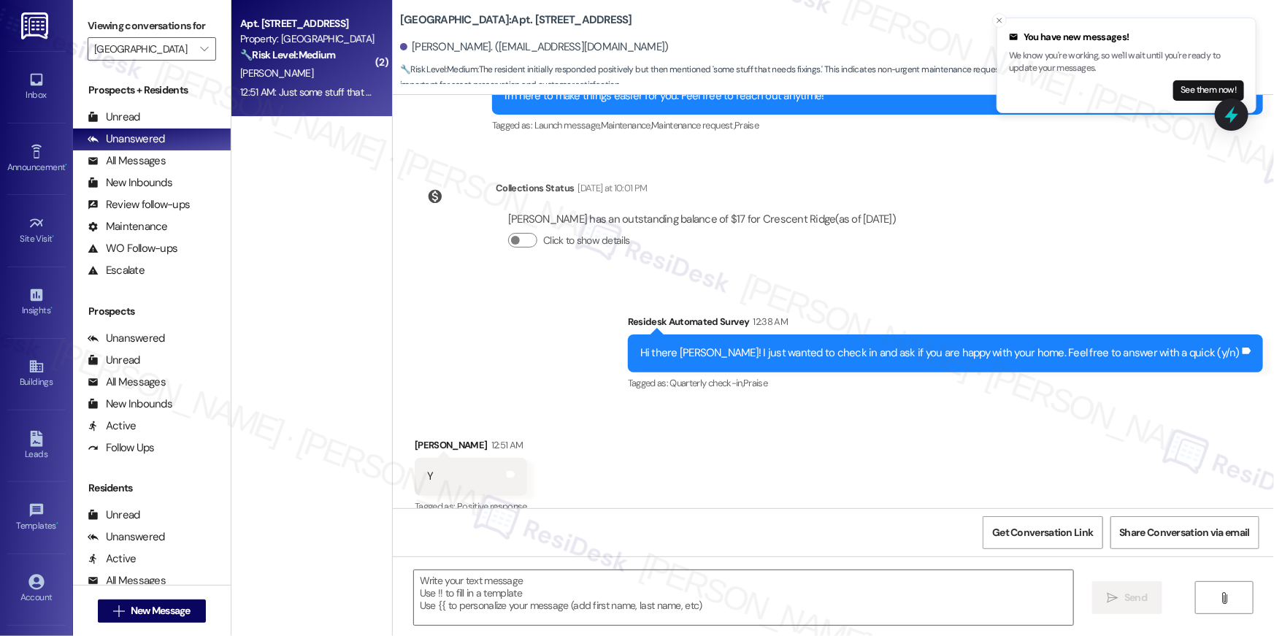
scroll to position [461, 0]
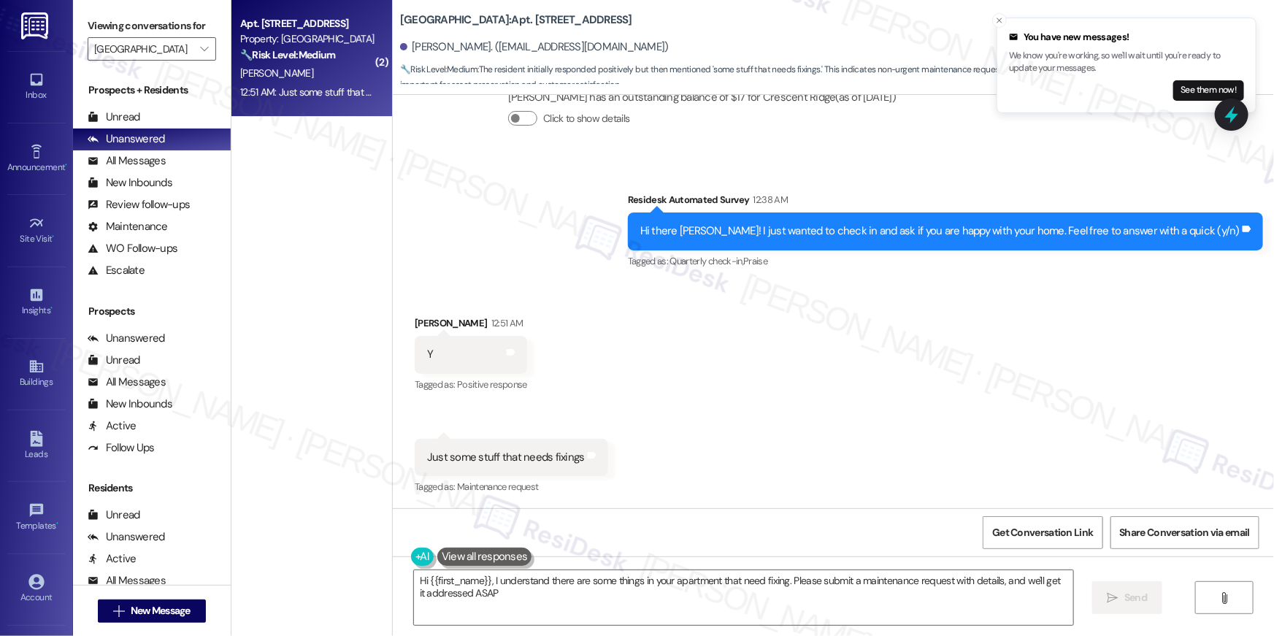
type textarea "Hi {{first_name}}, I understand there are some things in your apartment that ne…"
click at [321, 81] on div "J. Aragon" at bounding box center [308, 73] width 138 height 18
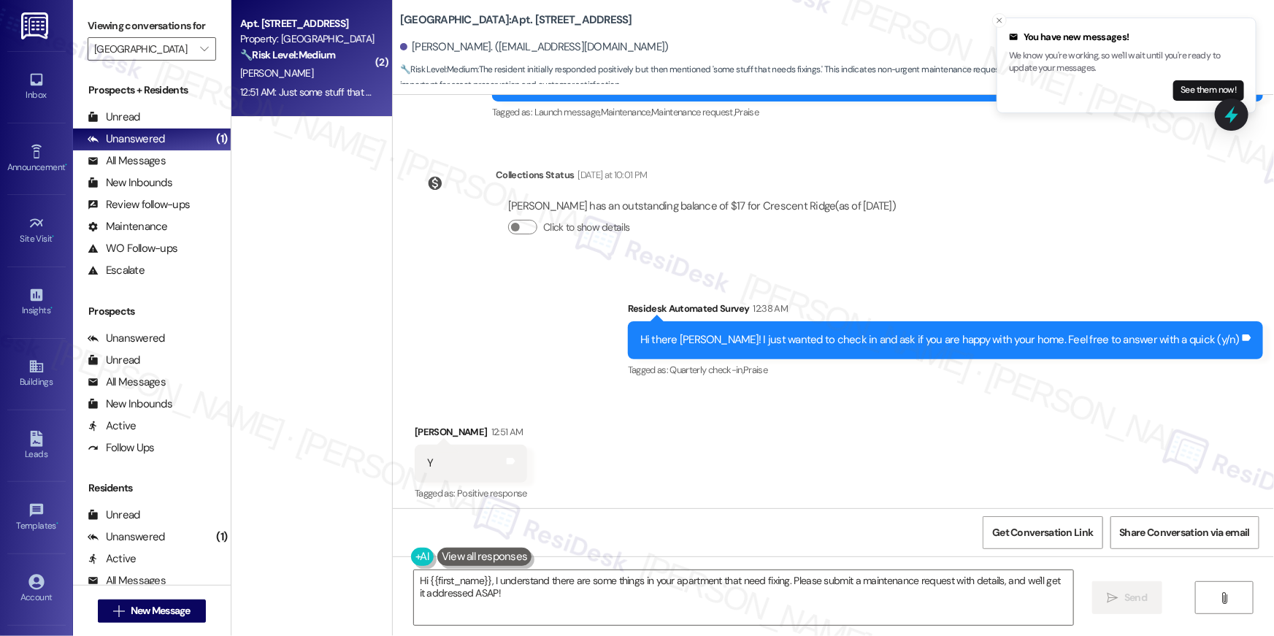
scroll to position [461, 0]
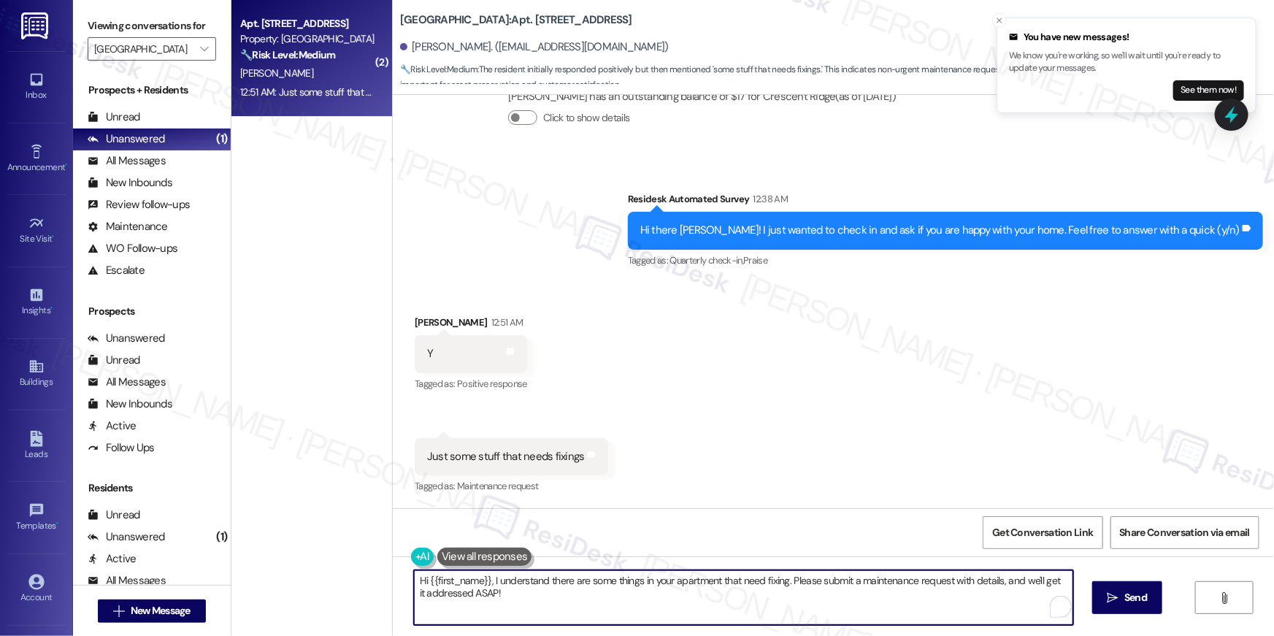
click at [878, 581] on textarea "Hi {{first_name}}, I understand there are some things in your apartment that ne…" at bounding box center [743, 597] width 659 height 55
click at [665, 606] on textarea "Hi {{first_name}}, I understand there are some things in your apartment that ne…" at bounding box center [743, 597] width 659 height 55
click at [735, 597] on textarea "Hi {{first_name}}, I understand there are some things in your apartment that ne…" at bounding box center [743, 597] width 659 height 55
drag, startPoint x: 814, startPoint y: 599, endPoint x: 815, endPoint y: 607, distance: 7.3
click at [814, 599] on textarea "Hi {{first_name}}, I understand there are some things in your apartment that ne…" at bounding box center [743, 597] width 659 height 55
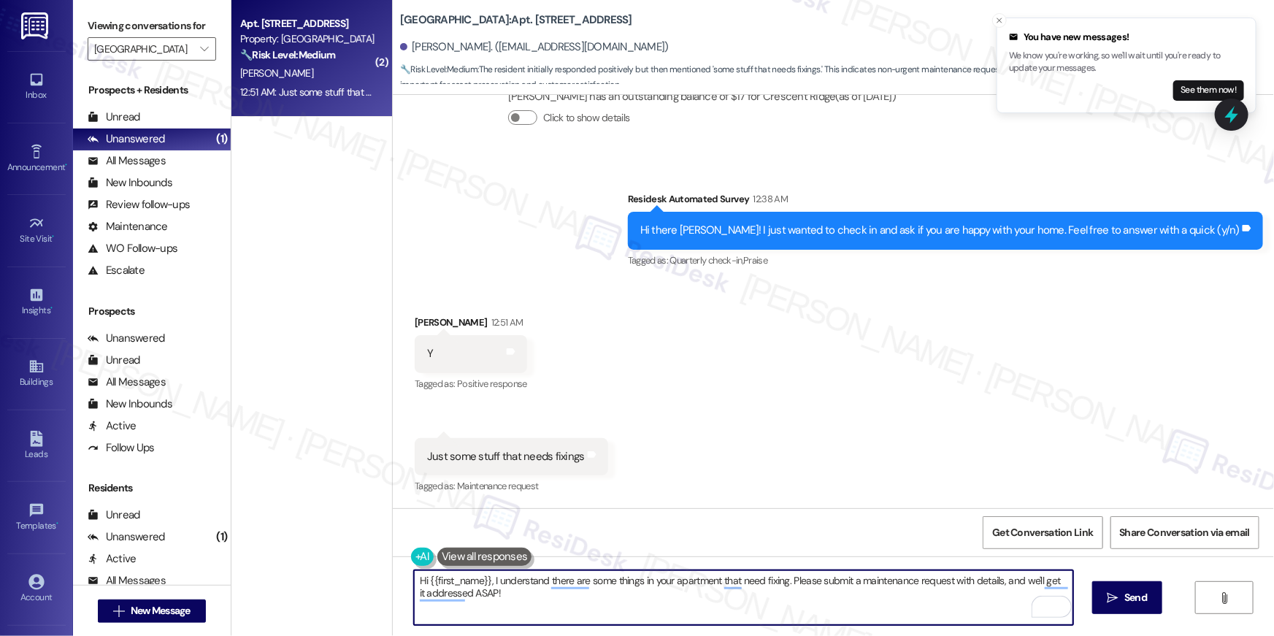
click at [995, 607] on textarea "Hi {{first_name}}, I understand there are some things in your apartment that ne…" at bounding box center [743, 597] width 659 height 55
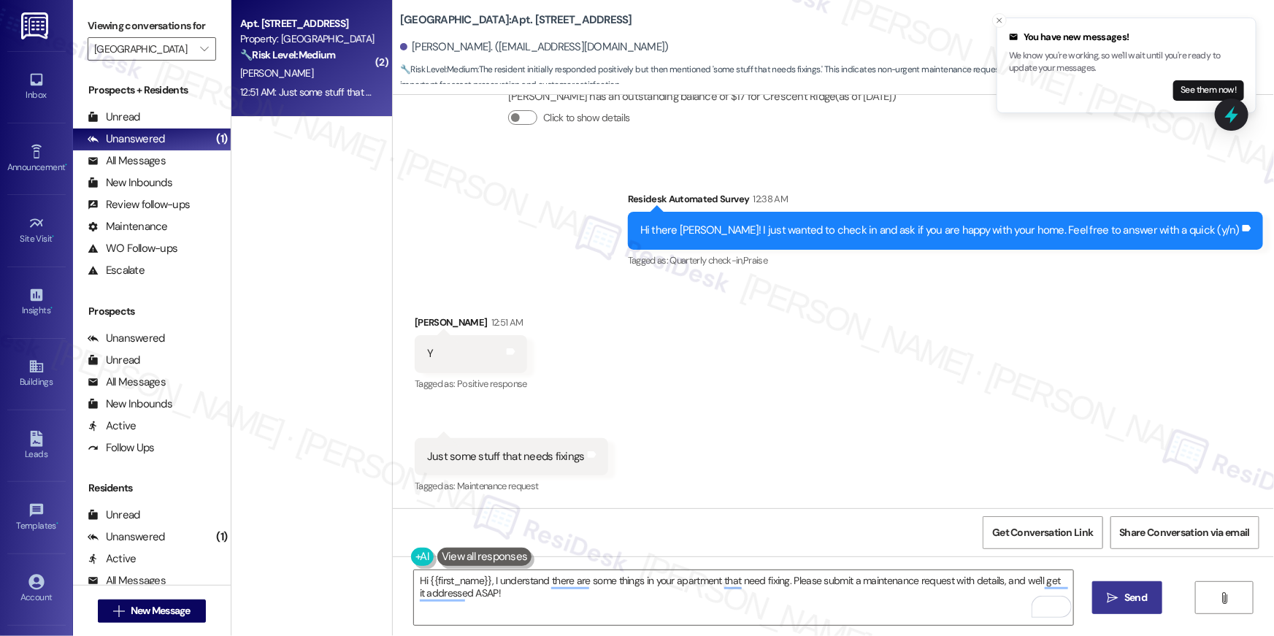
click at [1122, 594] on span "Send" at bounding box center [1136, 597] width 28 height 15
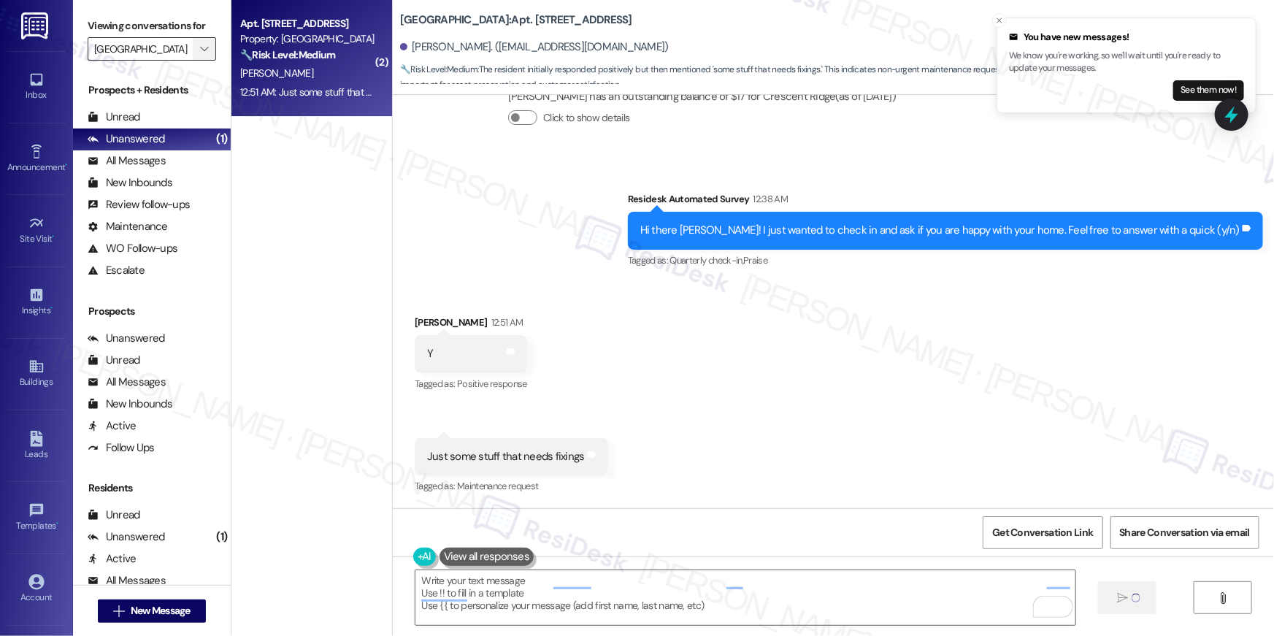
scroll to position [461, 0]
click at [198, 39] on span "" at bounding box center [204, 48] width 14 height 23
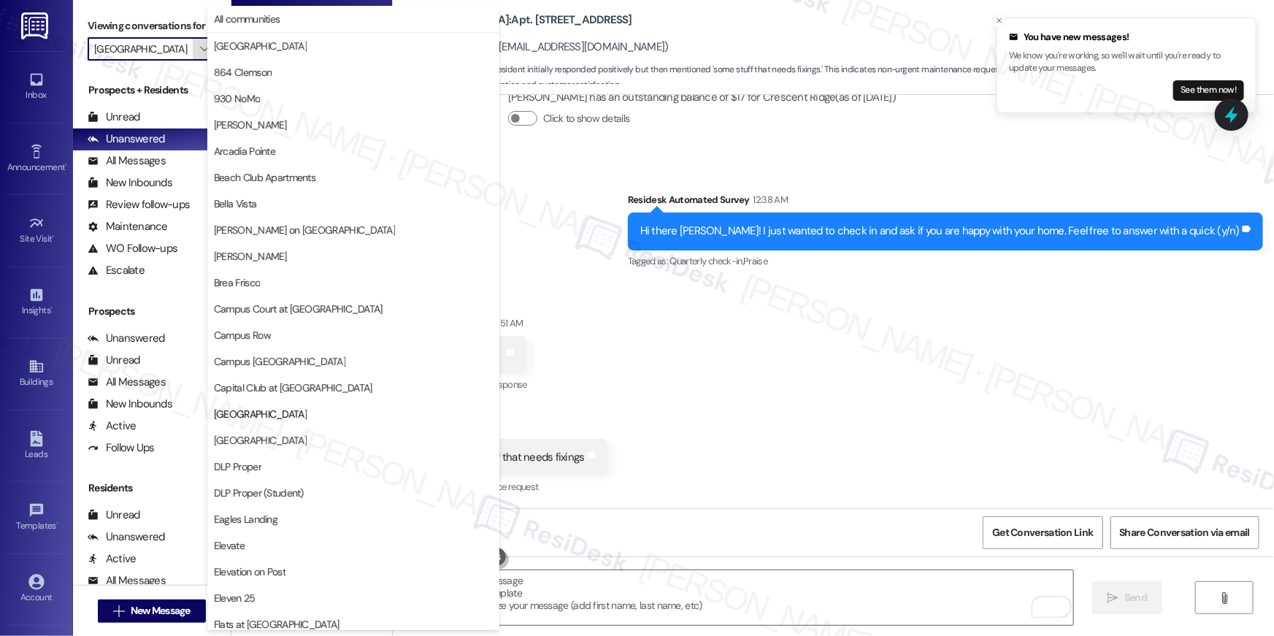
scroll to position [237, 0]
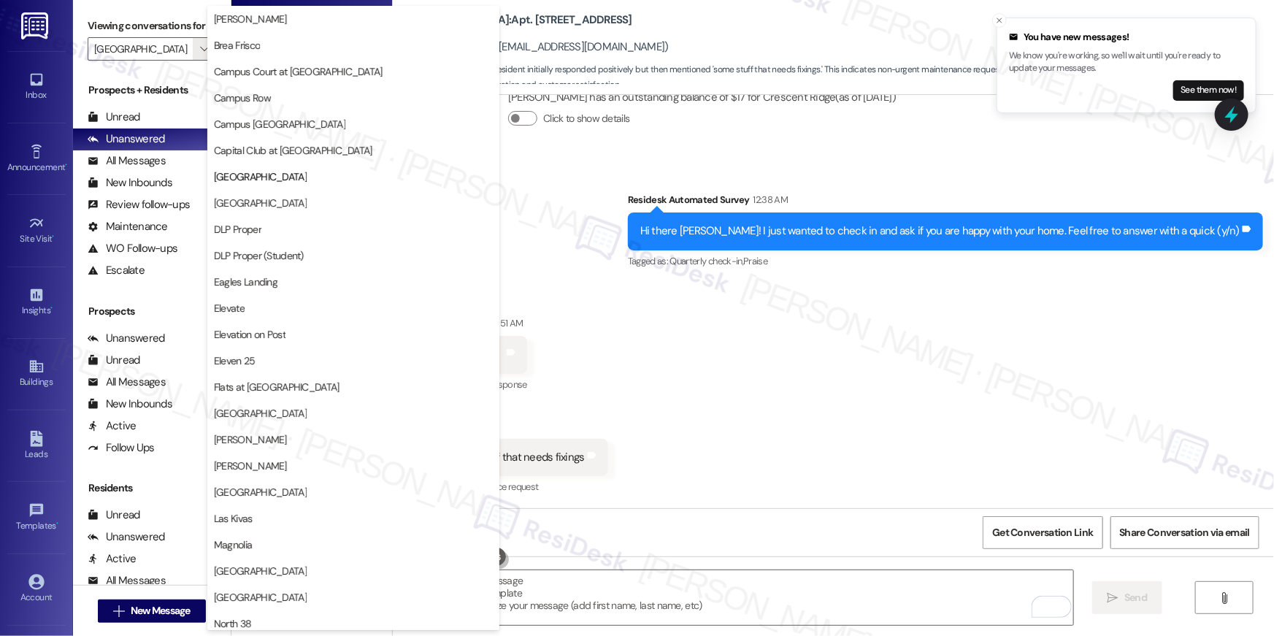
click at [973, 134] on div "Lease started Mar 28, 2025 at 8:00 AM Announcement, sent via SMS Tessa (ResiDes…" at bounding box center [833, 301] width 881 height 413
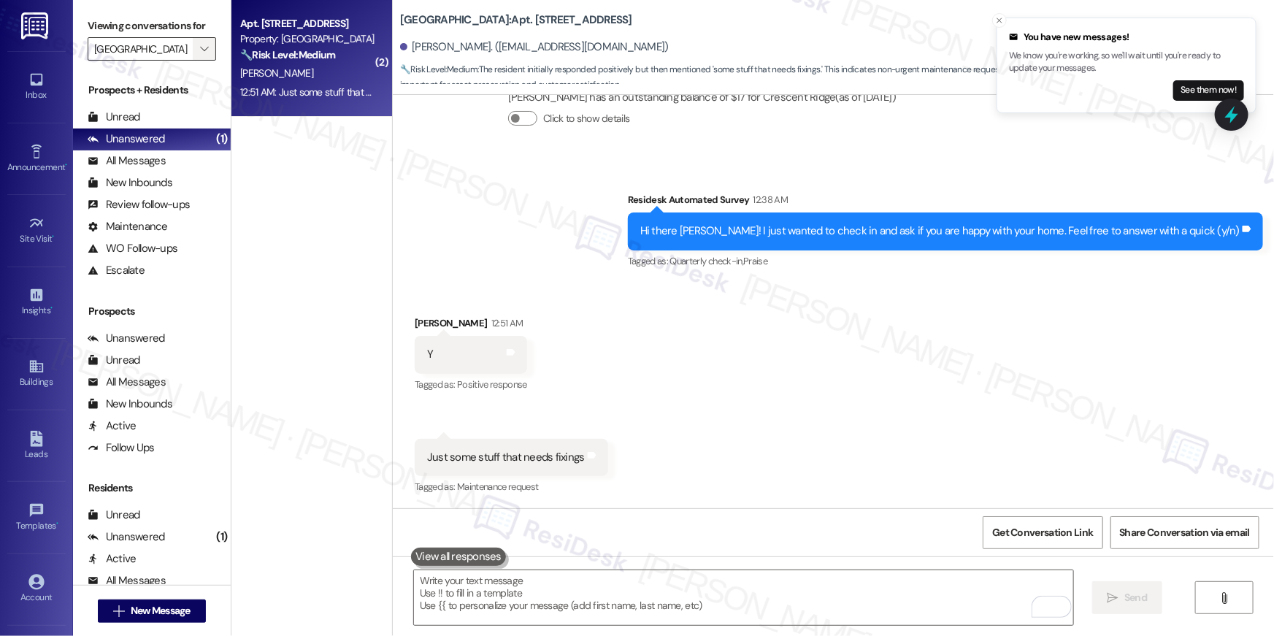
click at [200, 49] on icon "" at bounding box center [204, 49] width 8 height 12
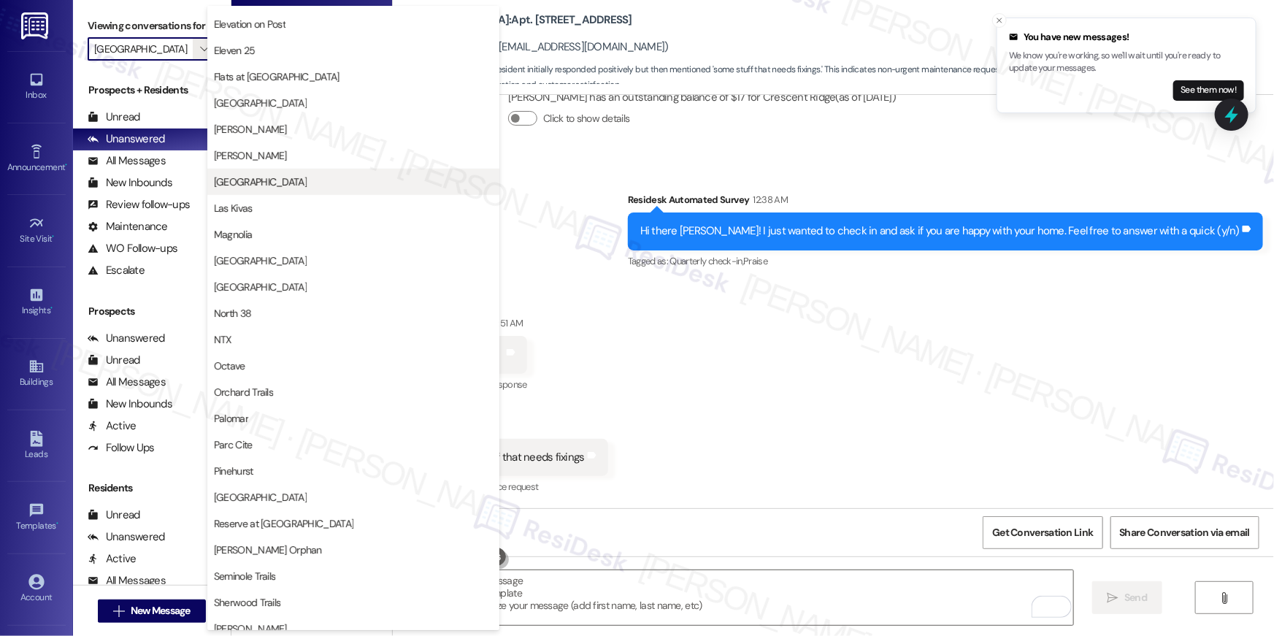
scroll to position [532, 0]
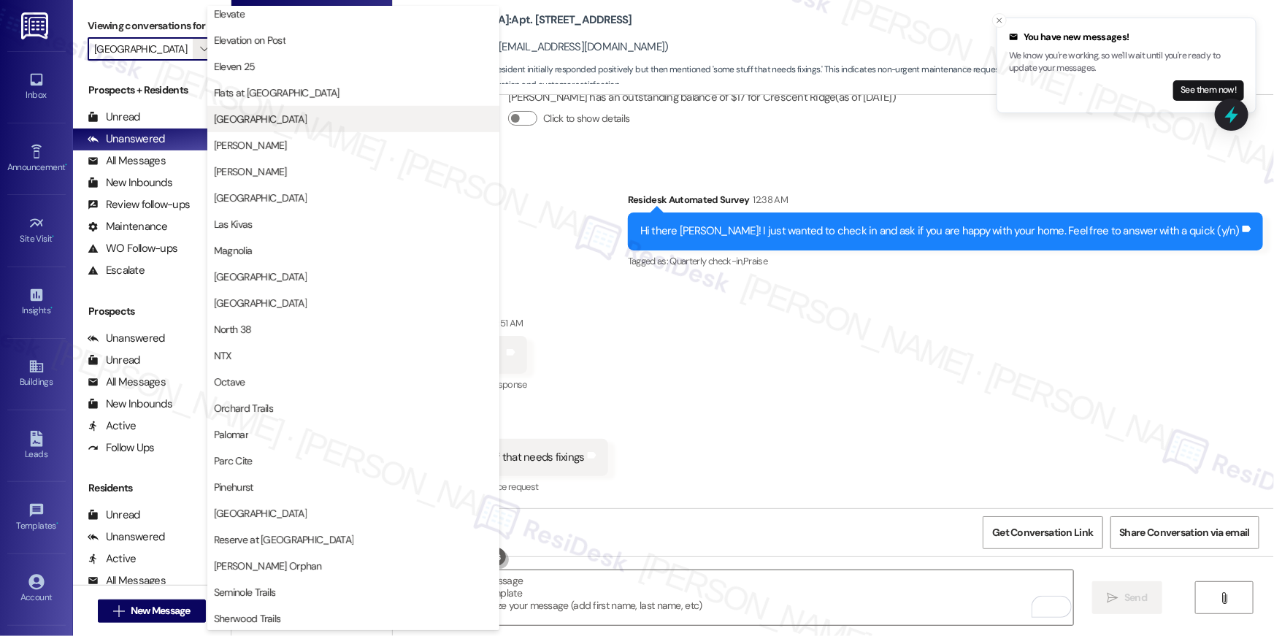
click at [264, 126] on span "Georgetown Oaks" at bounding box center [260, 119] width 93 height 15
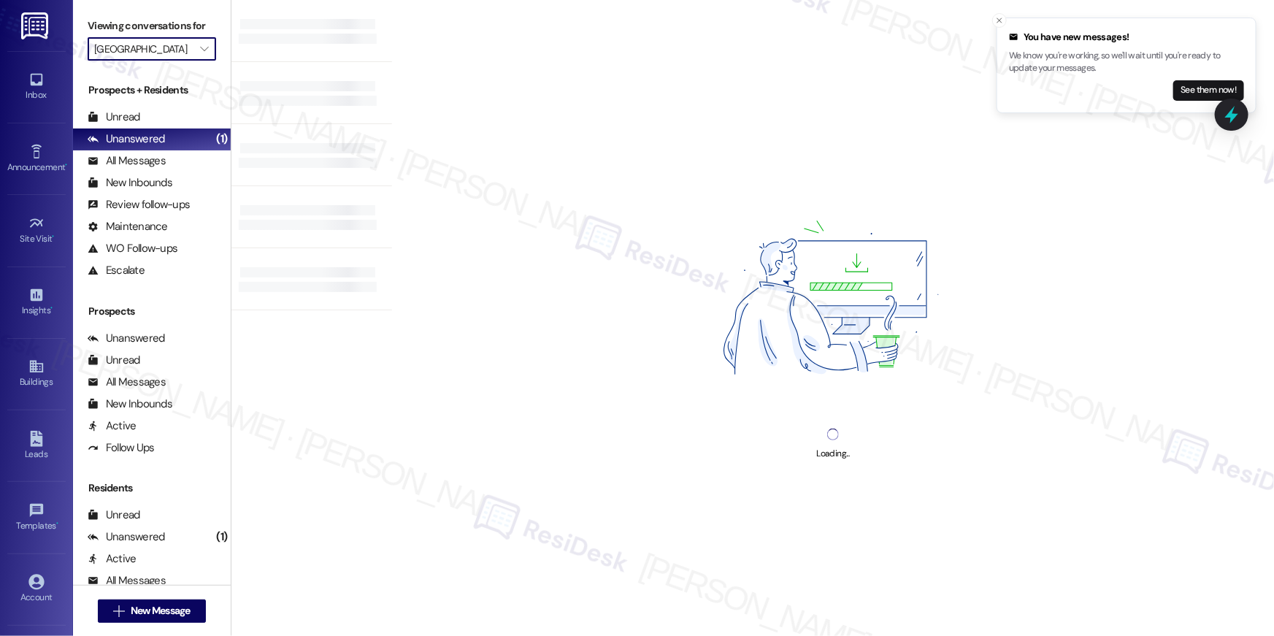
type input "Georgetown Oaks"
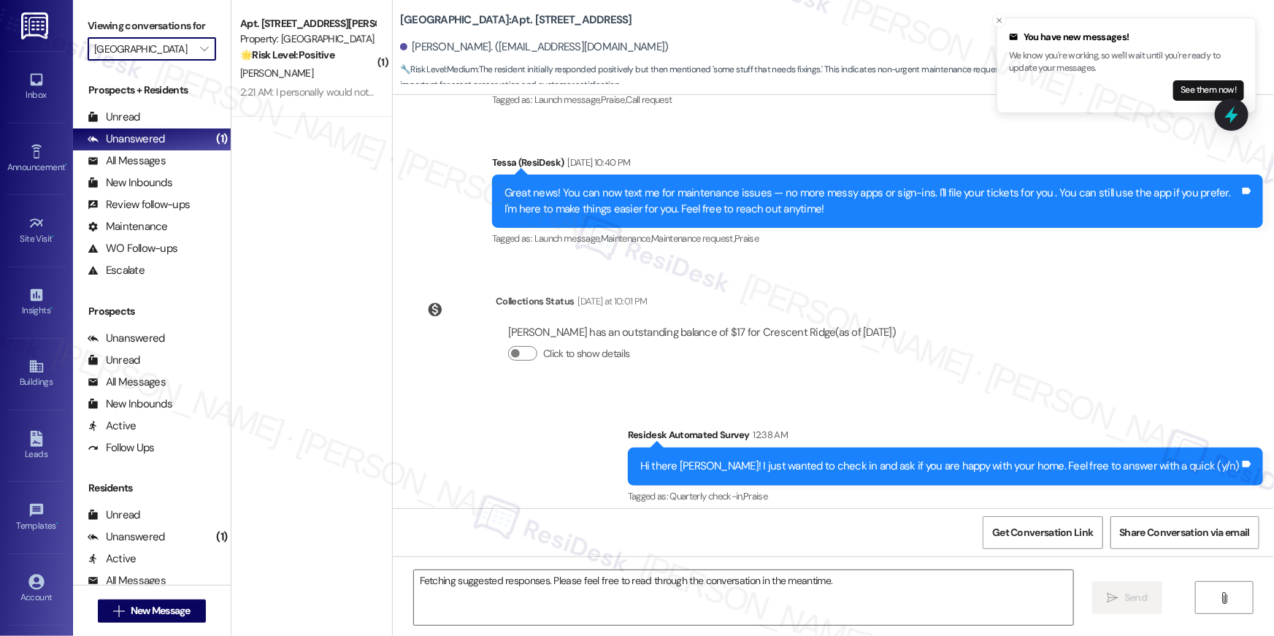
scroll to position [461, 0]
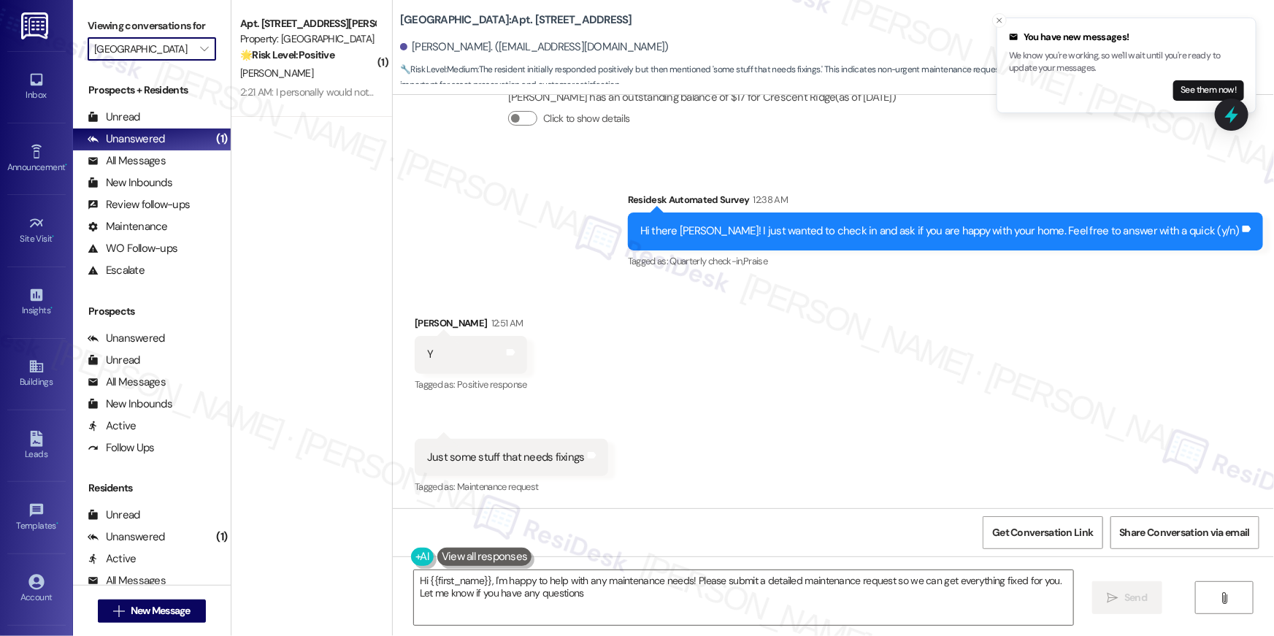
type textarea "Hi {{first_name}}, I'm happy to help with any maintenance needs! Please submit …"
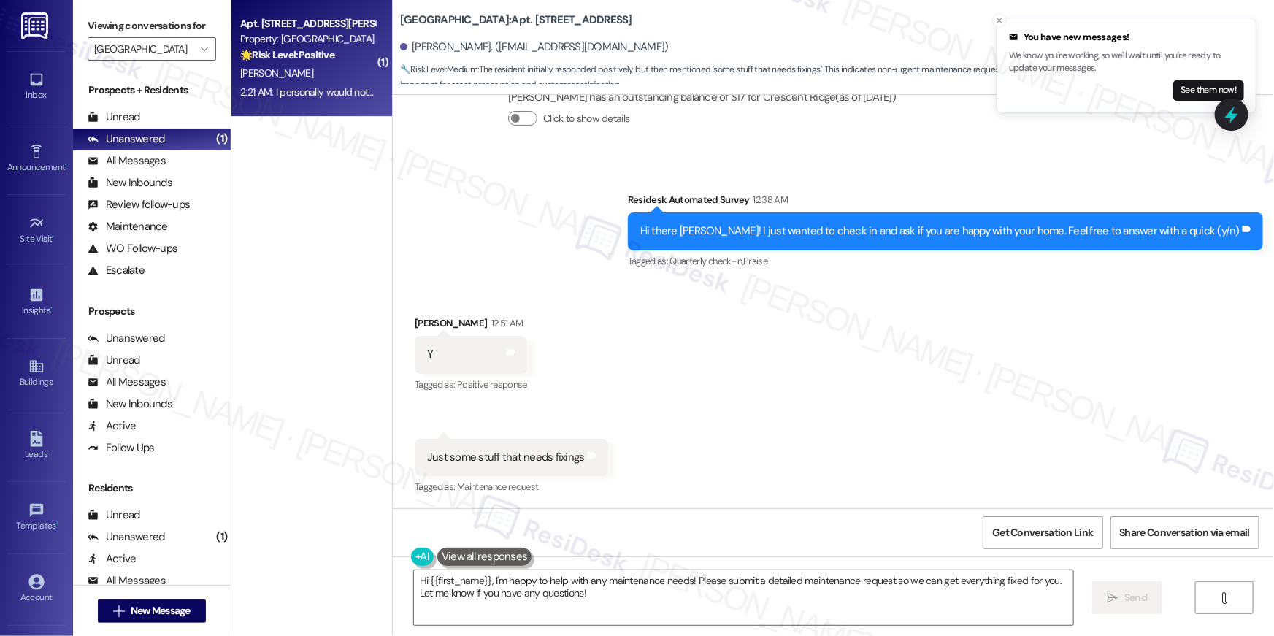
click at [318, 85] on div "2:21 AM: I personally would not be interested in Xfinity, due to the mobility o…" at bounding box center [464, 91] width 448 height 13
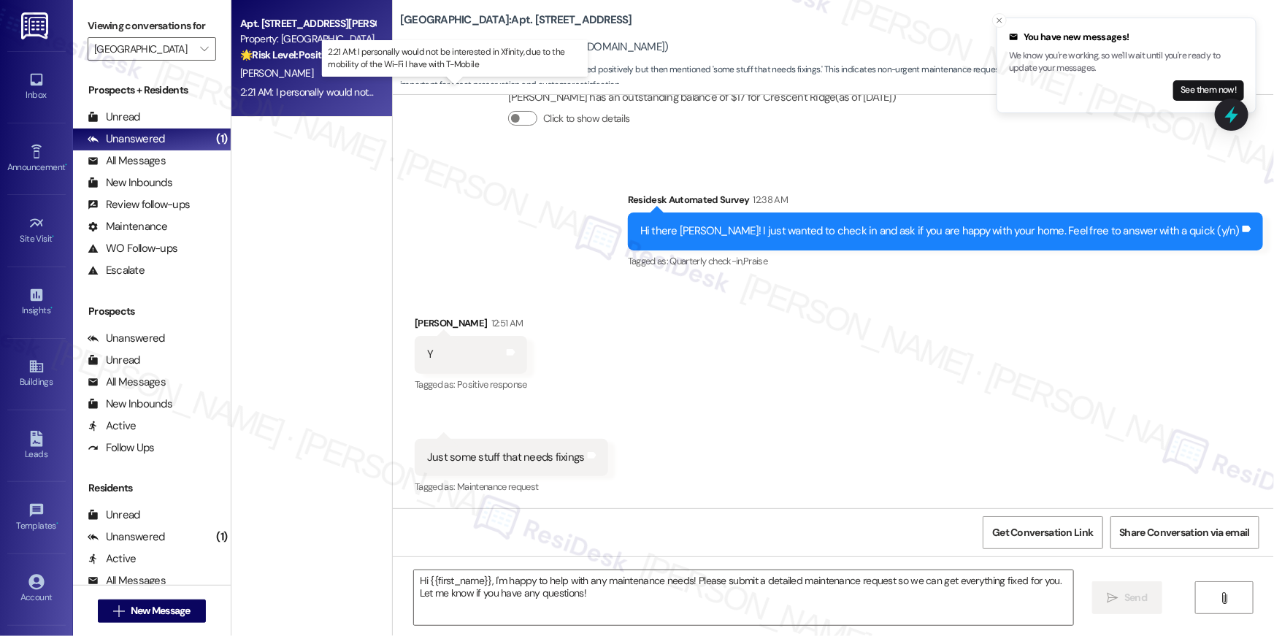
type textarea "Fetching suggested responses. Please feel free to read through the conversation…"
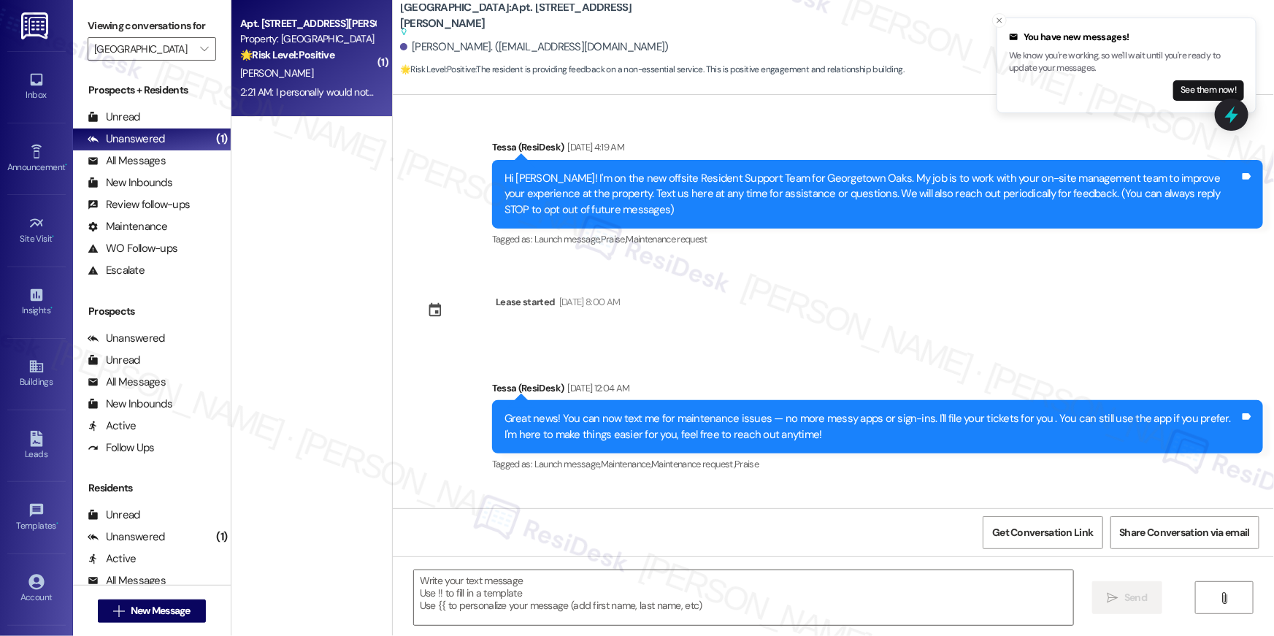
scroll to position [2821, 0]
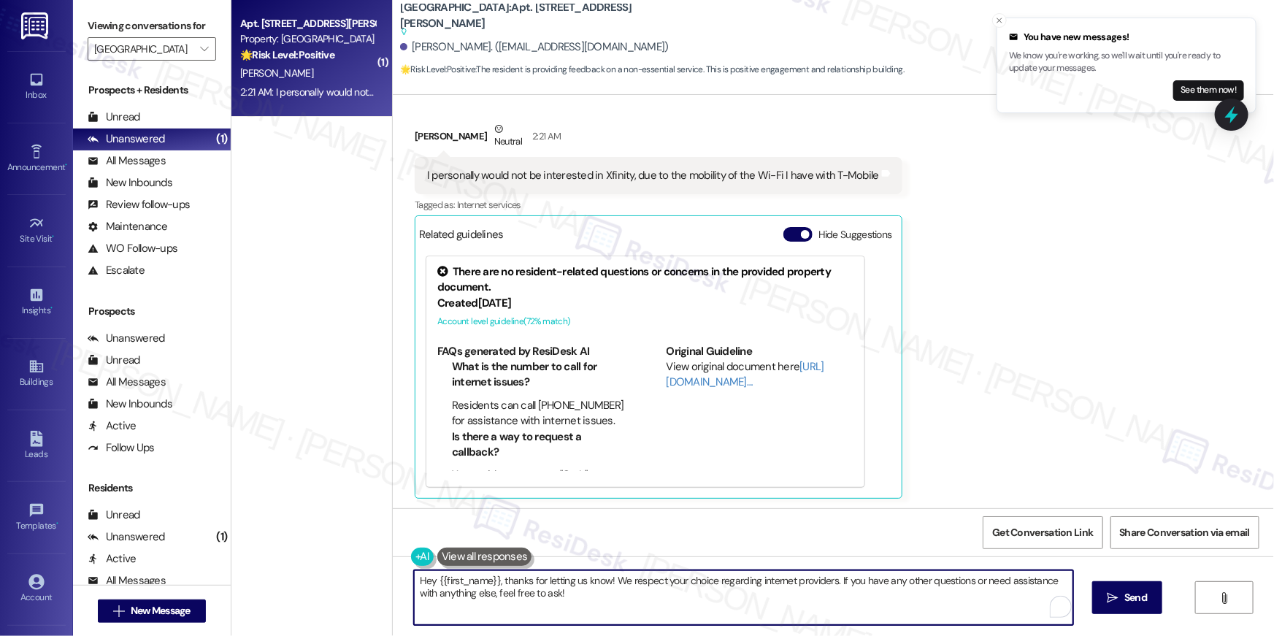
click at [808, 615] on textarea "Hey {{first_name}}, thanks for letting us know! We respect your choice regardin…" at bounding box center [743, 597] width 659 height 55
drag, startPoint x: 832, startPoint y: 580, endPoint x: 836, endPoint y: 602, distance: 22.2
click at [836, 602] on textarea "Hey {{first_name}}, thanks for letting us know! We respect your choice regardin…" at bounding box center [743, 597] width 659 height 55
click at [691, 590] on textarea "Hey {{first_name}}, thanks for letting us know! We respect your choice regardin…" at bounding box center [743, 597] width 659 height 55
drag, startPoint x: 610, startPoint y: 581, endPoint x: 632, endPoint y: 586, distance: 22.3
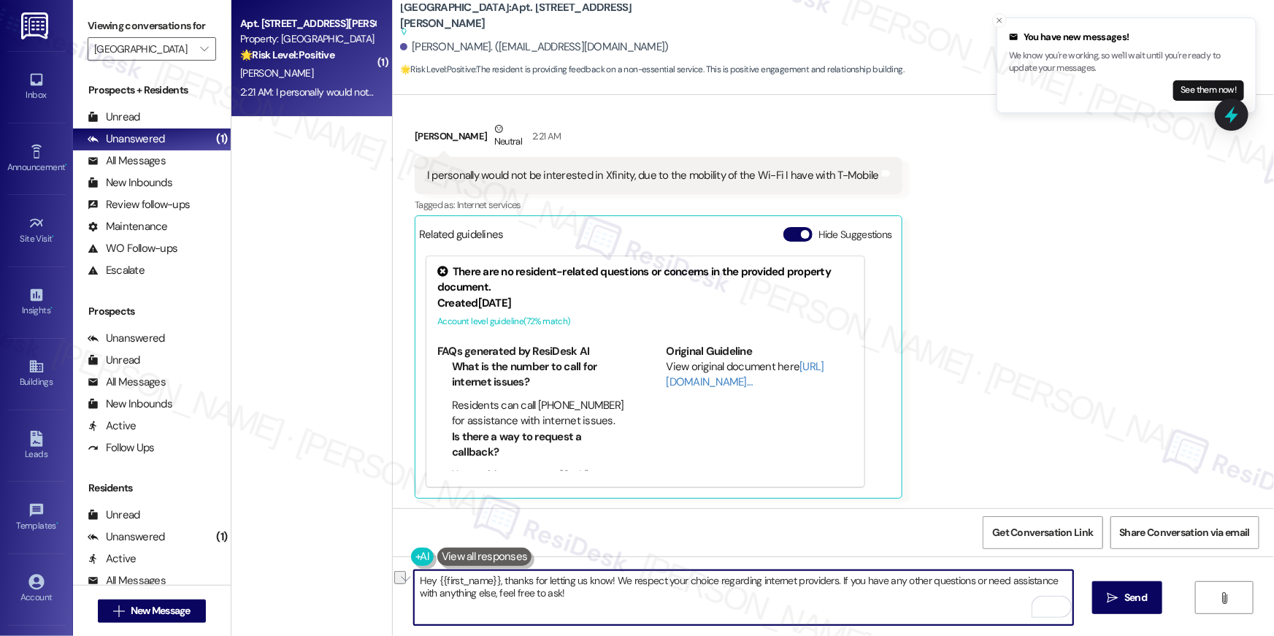
click at [698, 581] on textarea "Hey {{first_name}}, thanks for letting us know! We respect your choice regardin…" at bounding box center [743, 597] width 659 height 55
drag, startPoint x: 605, startPoint y: 591, endPoint x: 597, endPoint y: 591, distance: 8.0
click at [604, 591] on textarea "Hey {{first_name}}, thanks for letting us know! We respect your choice regardin…" at bounding box center [743, 597] width 659 height 55
drag, startPoint x: 540, startPoint y: 583, endPoint x: 827, endPoint y: 580, distance: 287.7
click at [827, 580] on textarea "Hey {{first_name}}, thanks for letting us know! We respect your choice regardin…" at bounding box center [743, 597] width 659 height 55
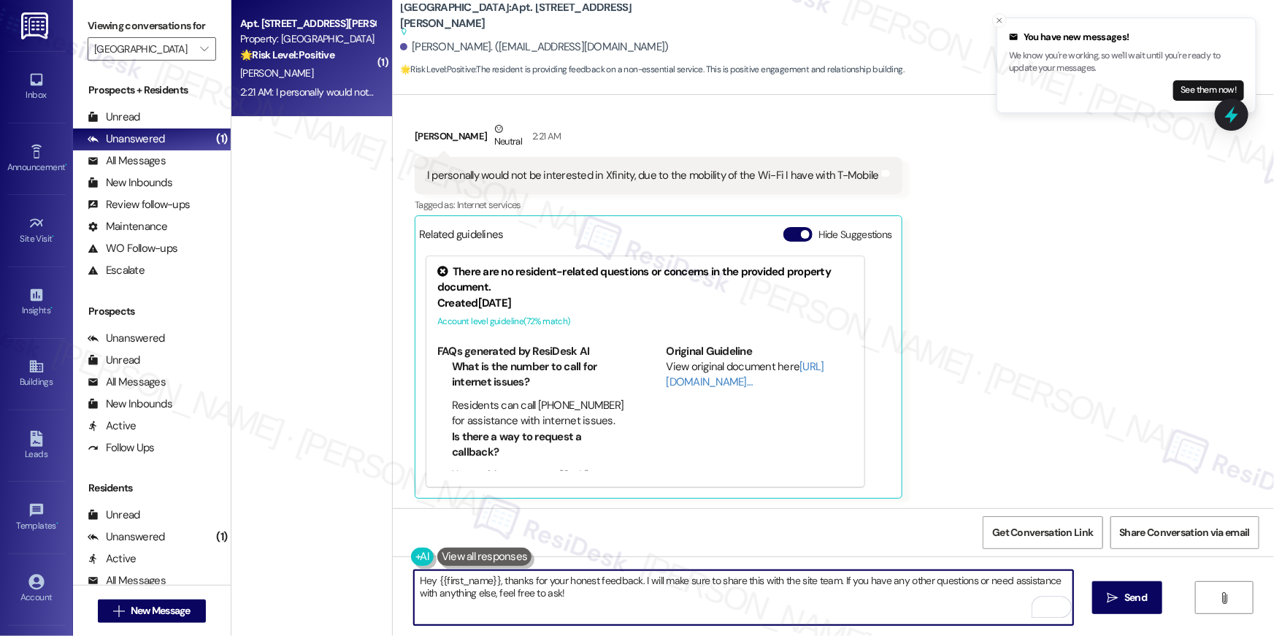
click at [919, 604] on textarea "Hey {{first_name}}, thanks for your honest feedback. I will make sure to share …" at bounding box center [743, 597] width 659 height 55
type textarea "Hey {{first_name}}, thanks for your honest feedback. I will make sure to share …"
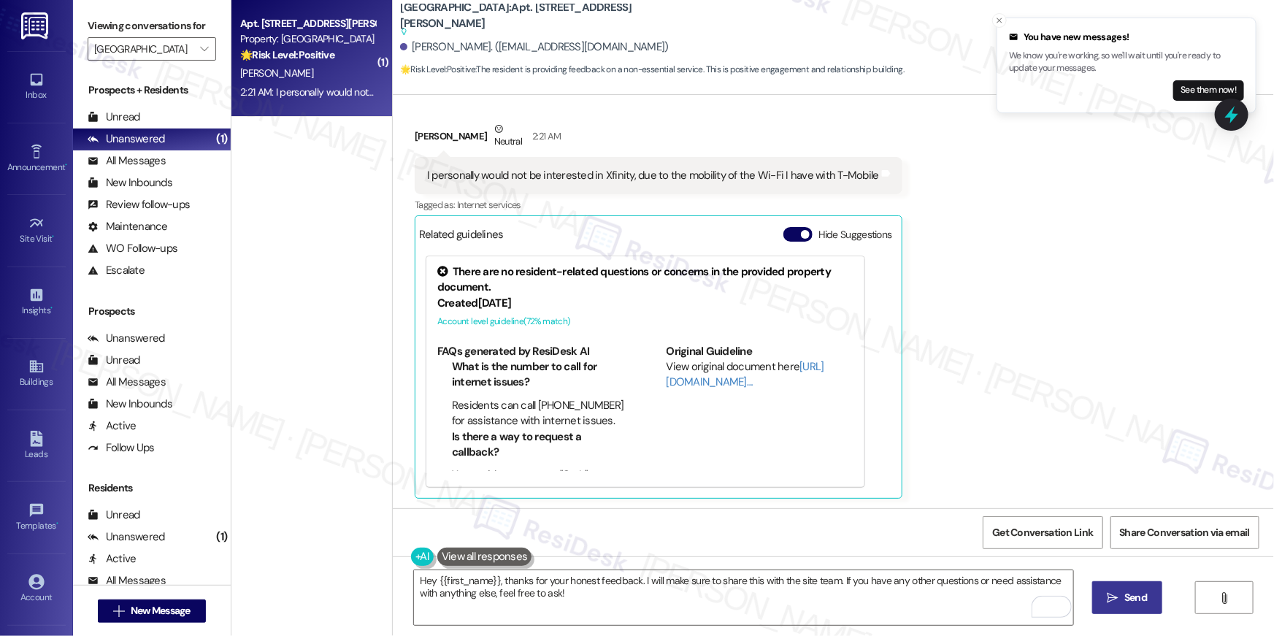
click at [1133, 600] on span "Send" at bounding box center [1136, 597] width 23 height 15
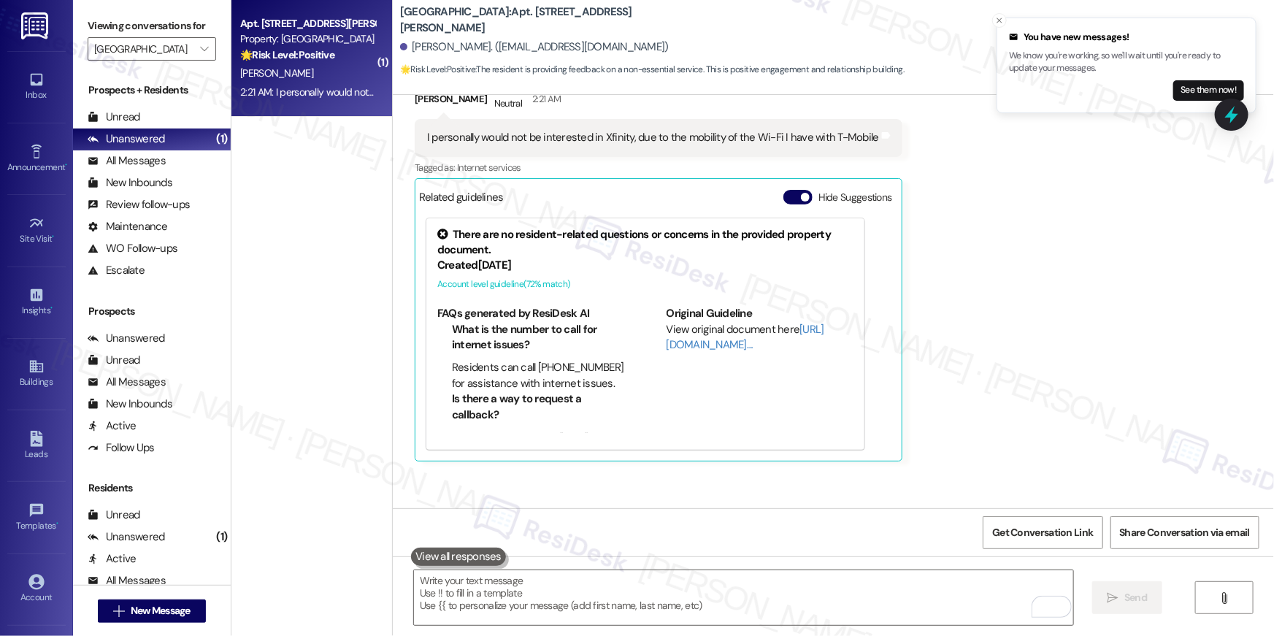
scroll to position [2783, 0]
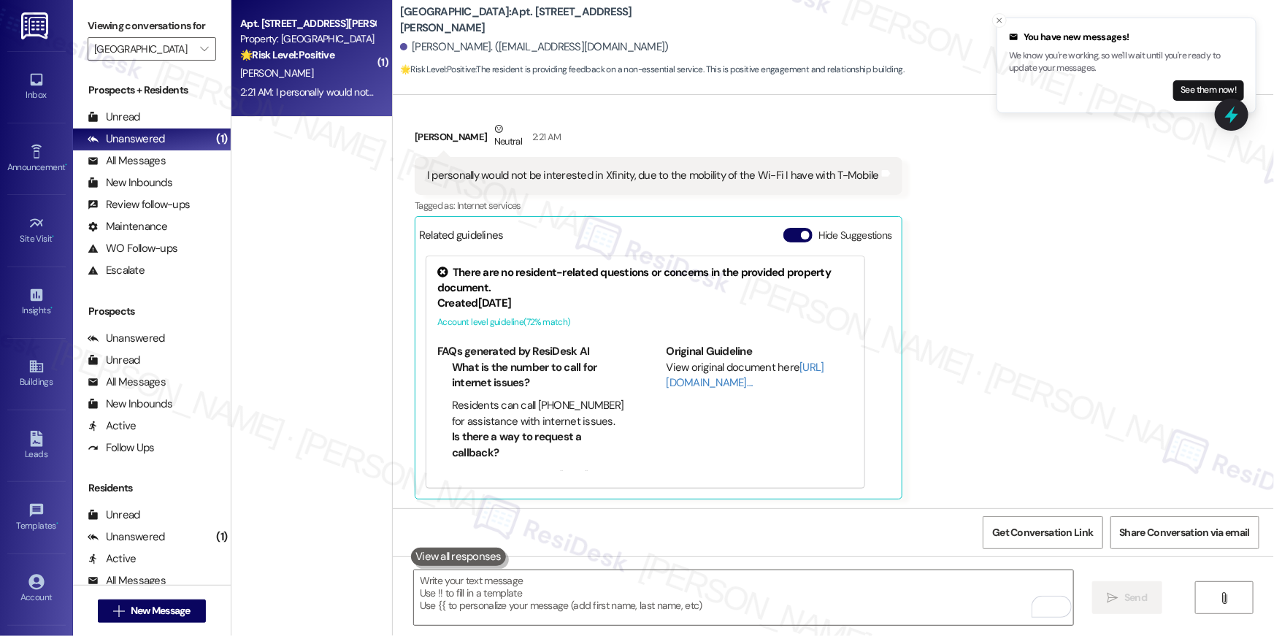
click at [1060, 476] on div "Received via SMS Tenika Mcclover Neutral 2:21 AM I personally would not be inte…" at bounding box center [833, 299] width 881 height 422
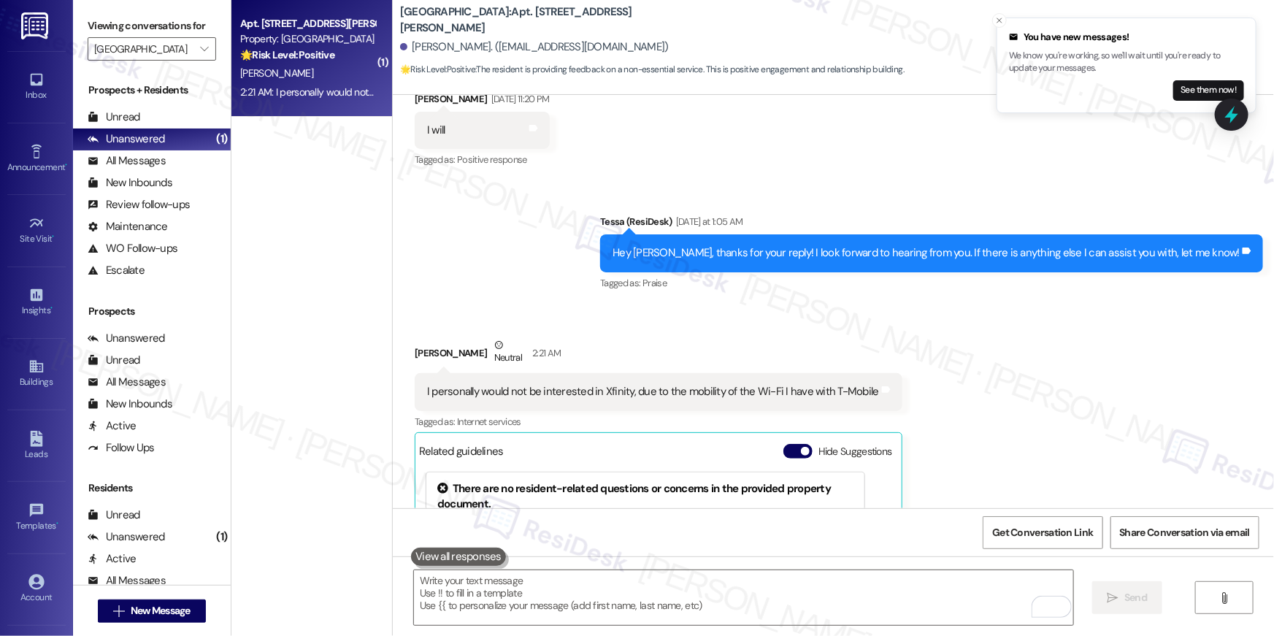
scroll to position [2901, 0]
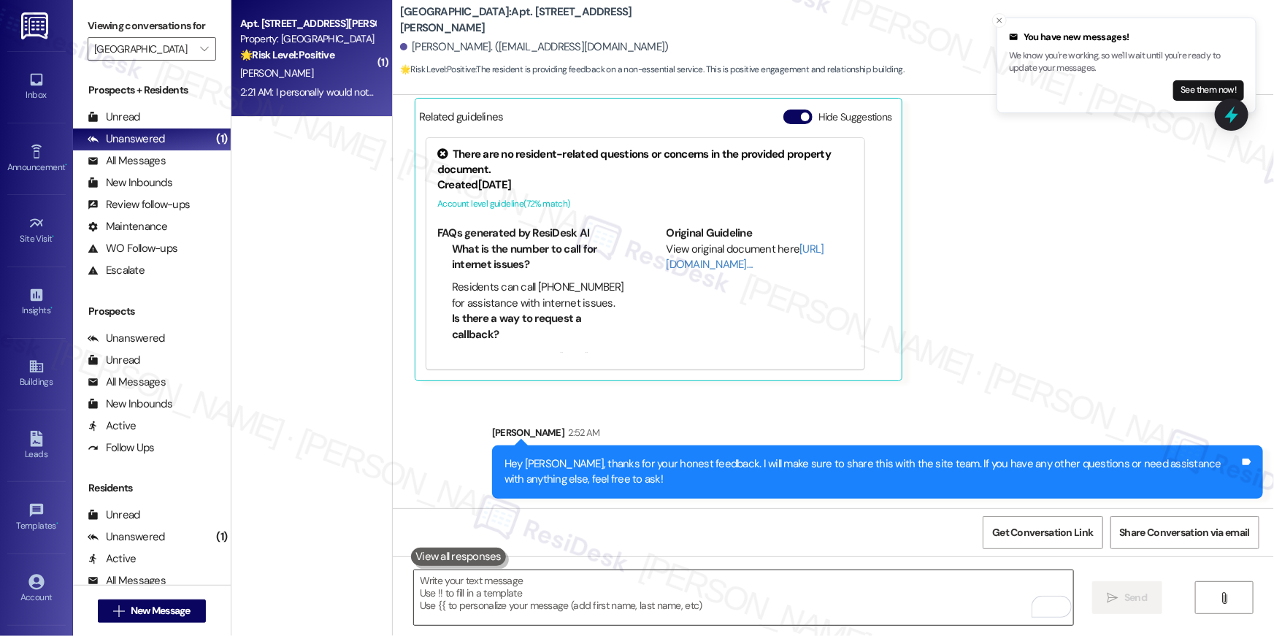
click at [850, 597] on textarea "To enrich screen reader interactions, please activate Accessibility in Grammarl…" at bounding box center [743, 597] width 659 height 55
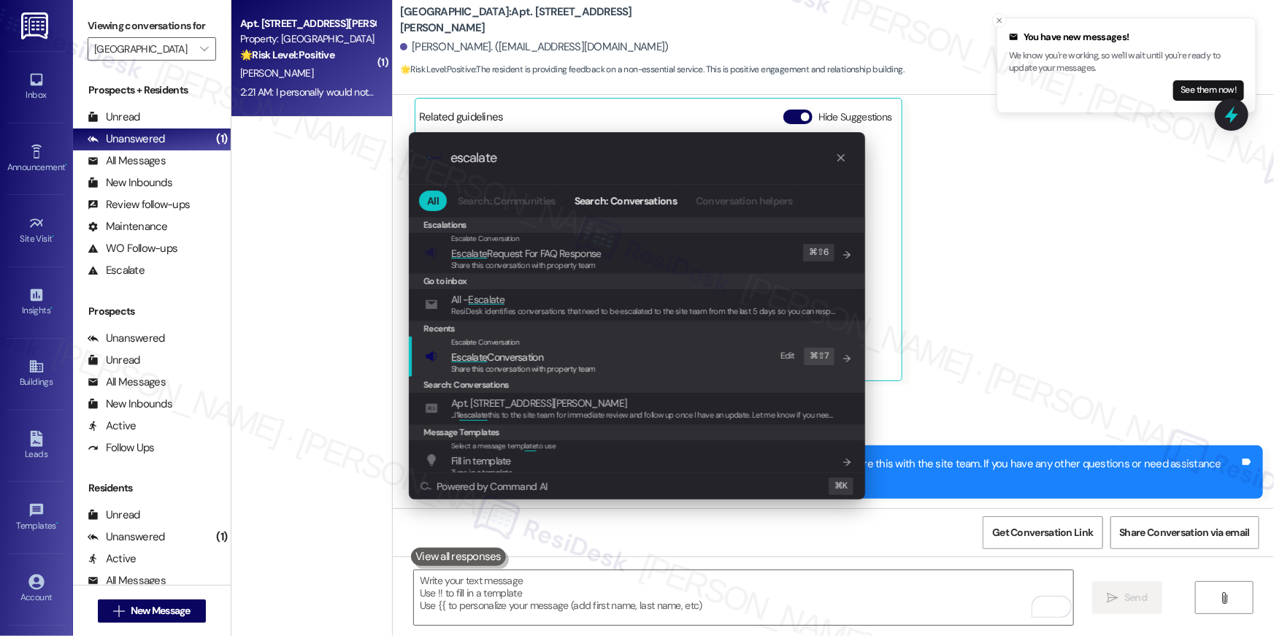
type input "escalate"
drag, startPoint x: 651, startPoint y: 363, endPoint x: 627, endPoint y: 366, distance: 24.3
click at [651, 363] on div "Escalate Conversation Escalate Conversation Share this conversation with proper…" at bounding box center [638, 356] width 427 height 39
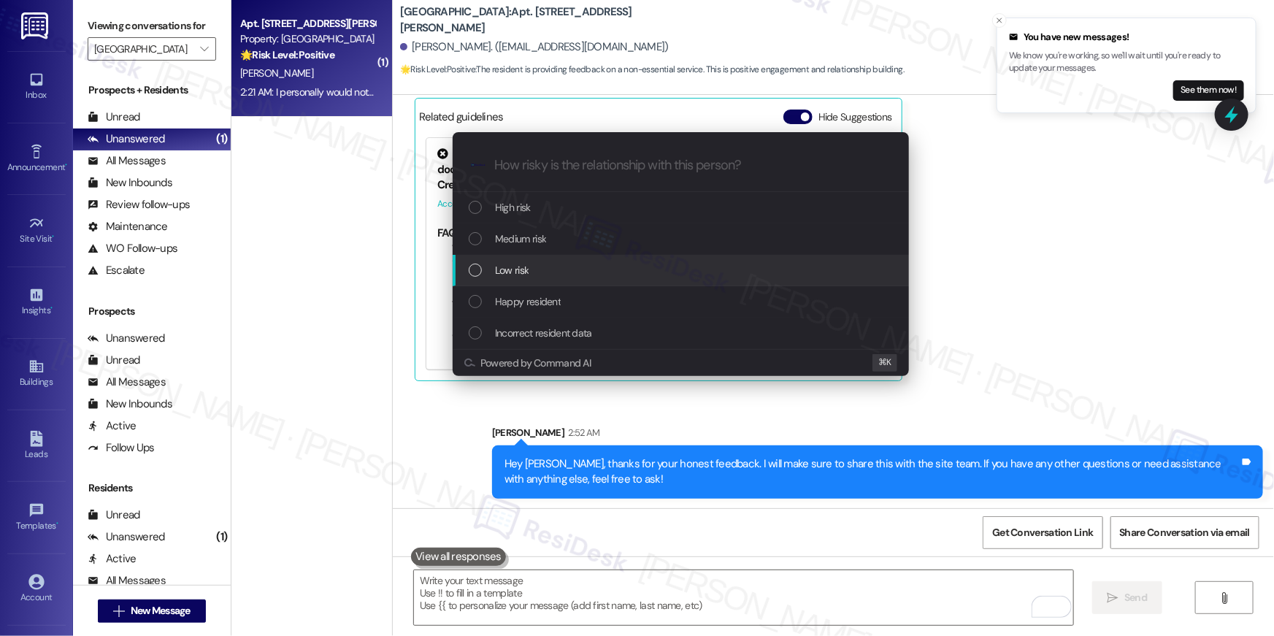
click at [557, 271] on div "Low risk" at bounding box center [682, 270] width 427 height 16
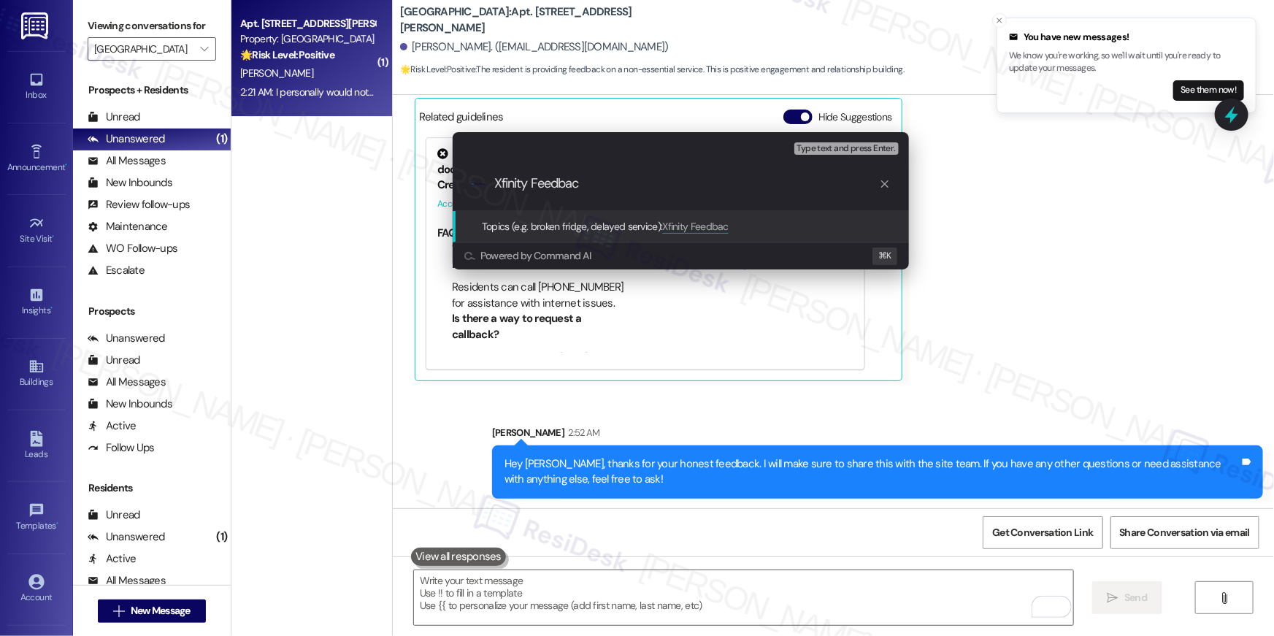
type input "Xfinity Feedback"
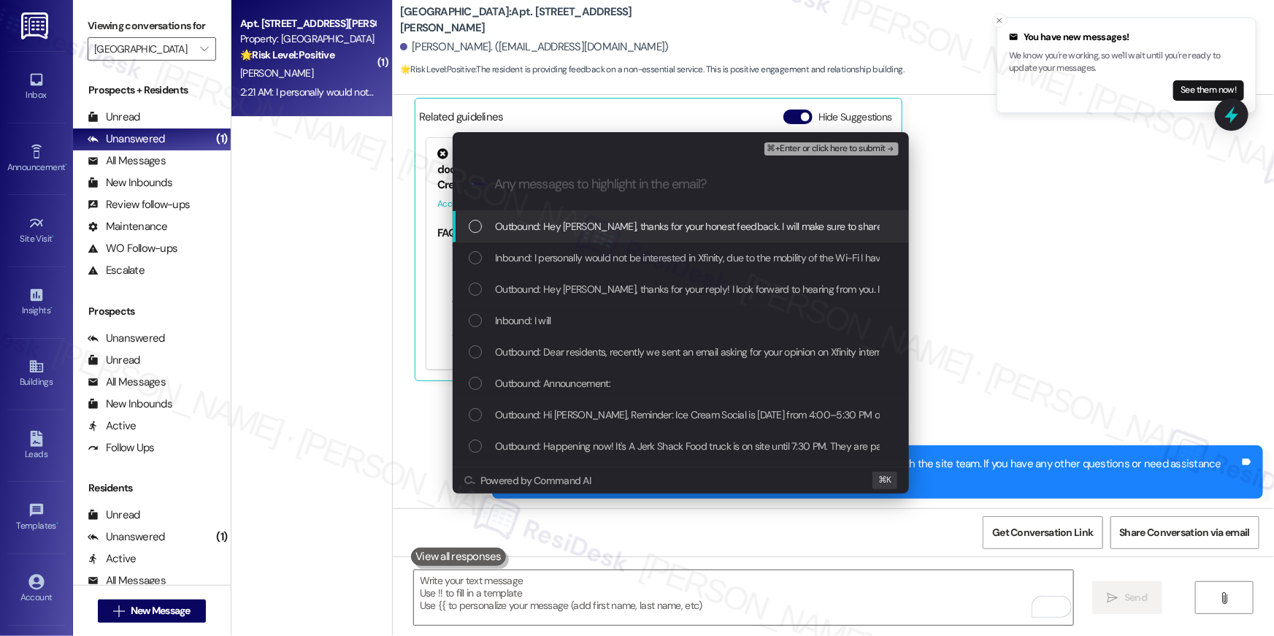
click at [526, 227] on span "Outbound: Hey Tenika, thanks for your honest feedback. I will make sure to shar…" at bounding box center [919, 226] width 849 height 16
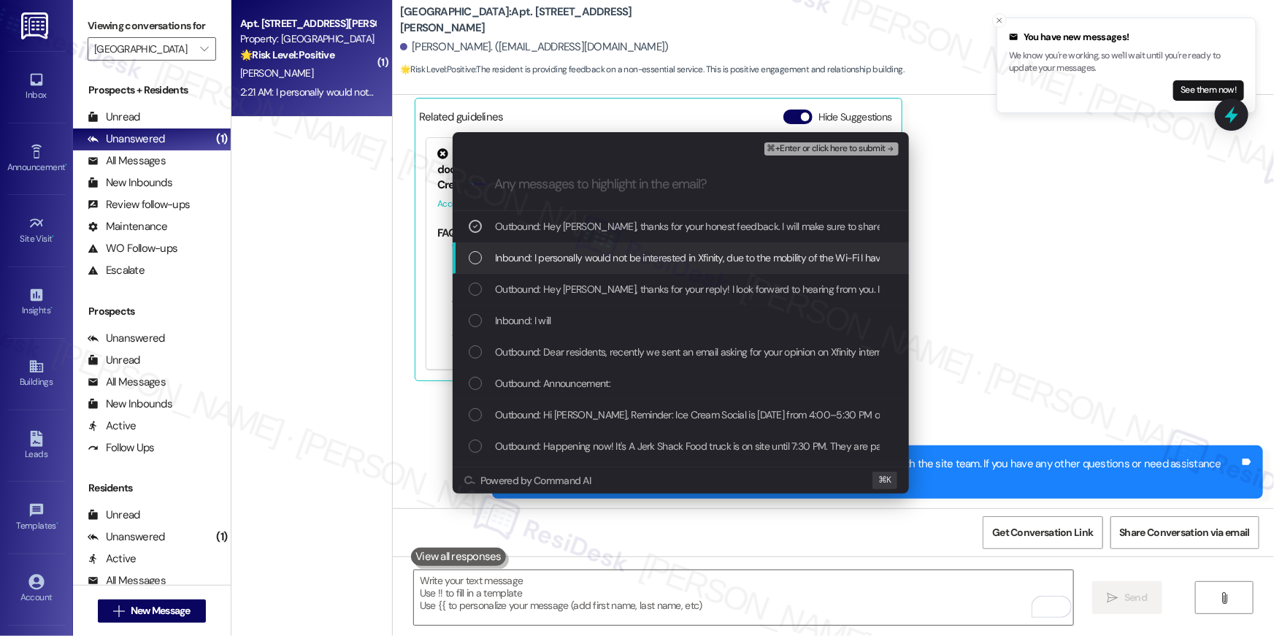
drag, startPoint x: 475, startPoint y: 252, endPoint x: 480, endPoint y: 272, distance: 21.1
click at [475, 253] on div "List of options" at bounding box center [475, 257] width 13 height 13
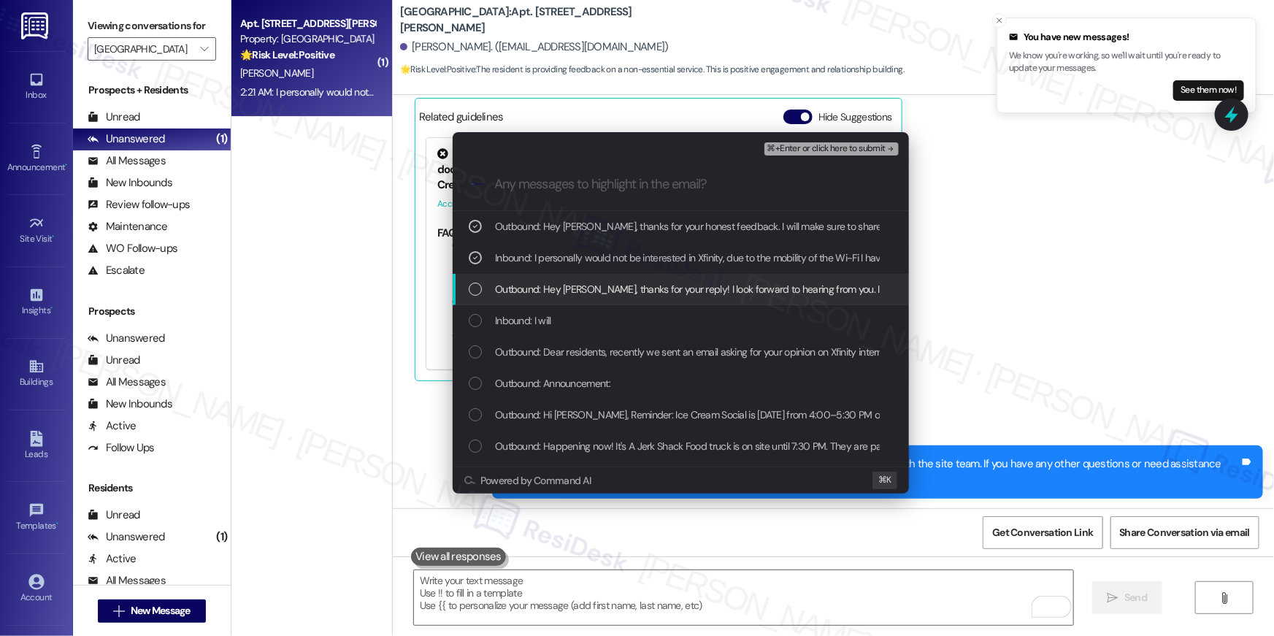
click at [478, 293] on div "List of options" at bounding box center [475, 289] width 13 height 13
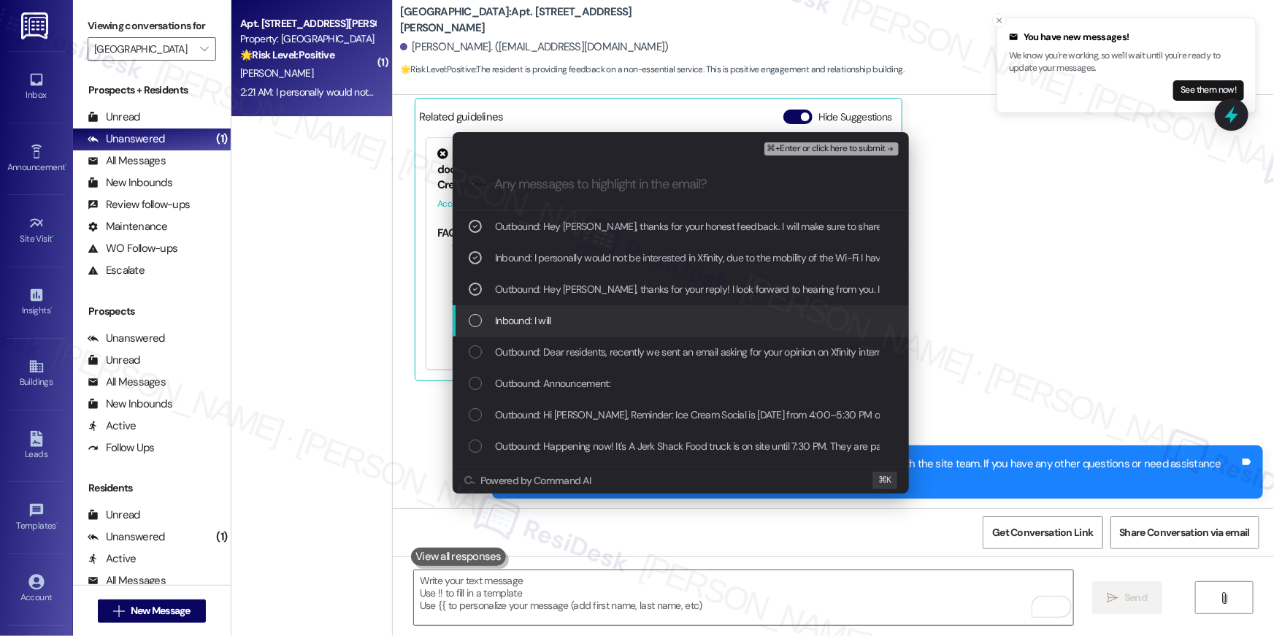
click at [481, 313] on div "Inbound: I will" at bounding box center [682, 321] width 427 height 16
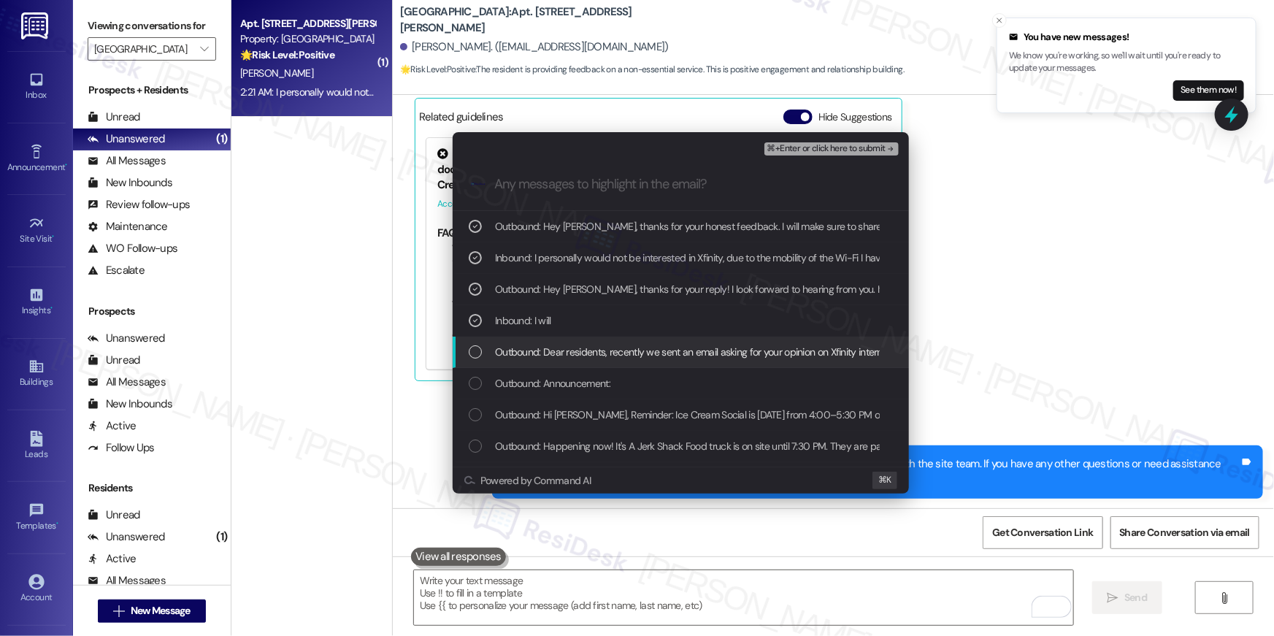
click at [479, 354] on div "List of options" at bounding box center [475, 351] width 13 height 13
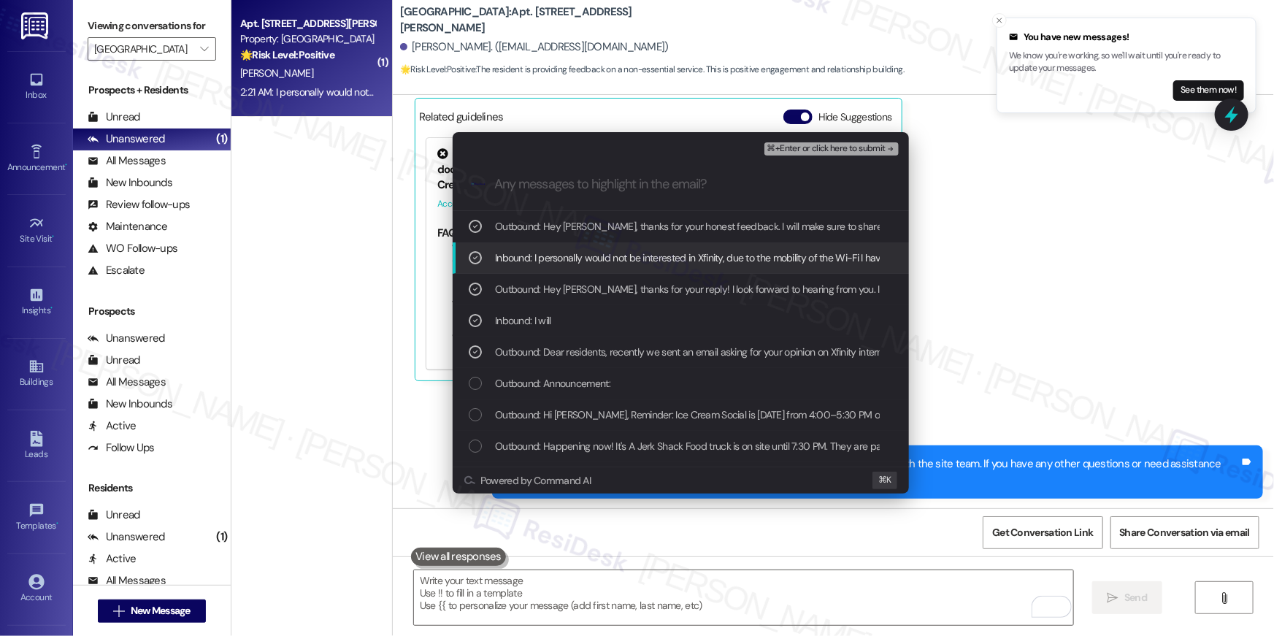
click at [874, 151] on span "⌘+Enter or click here to submit" at bounding box center [826, 149] width 118 height 10
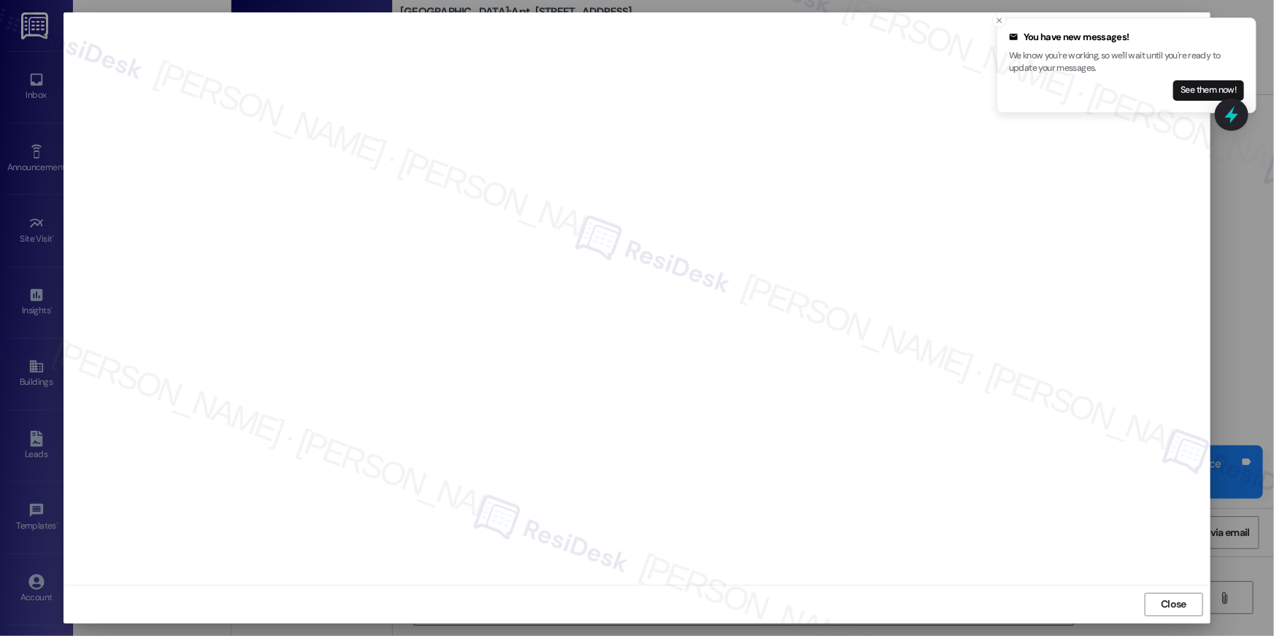
drag, startPoint x: 1166, startPoint y: 593, endPoint x: 1171, endPoint y: 603, distance: 11.4
click at [1166, 593] on button "Close" at bounding box center [1174, 604] width 58 height 23
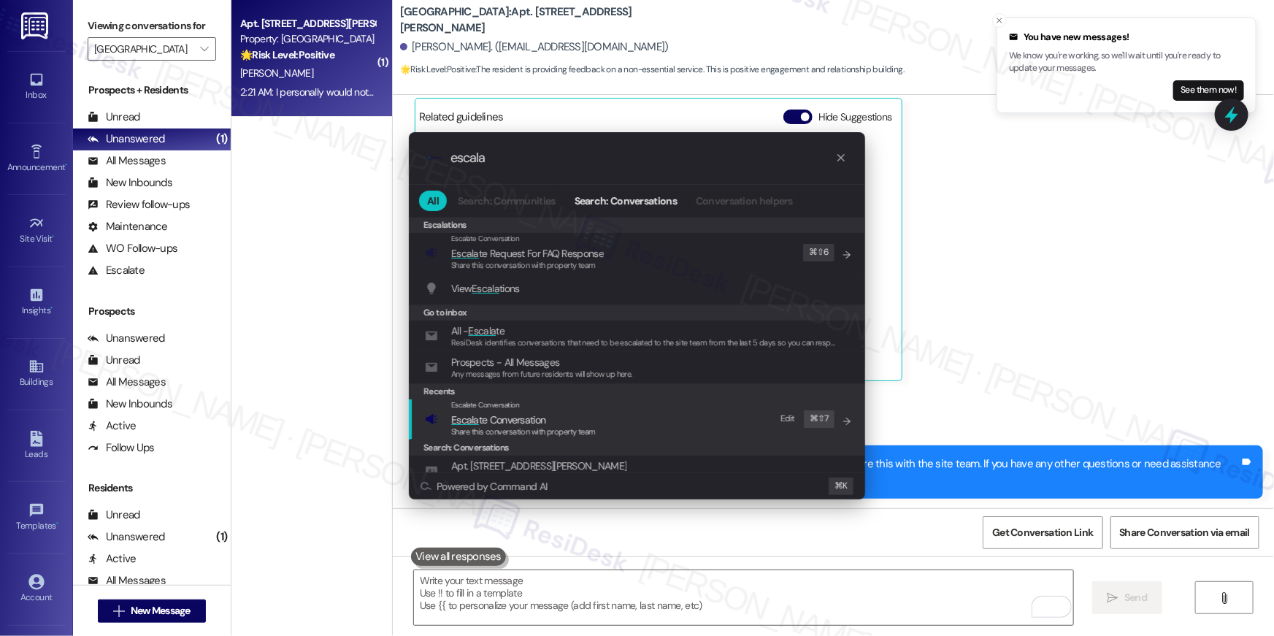
type input "escala"
click at [602, 433] on div "Escalate Conversation Escala te Conversation Share this conversation with prope…" at bounding box center [638, 418] width 427 height 39
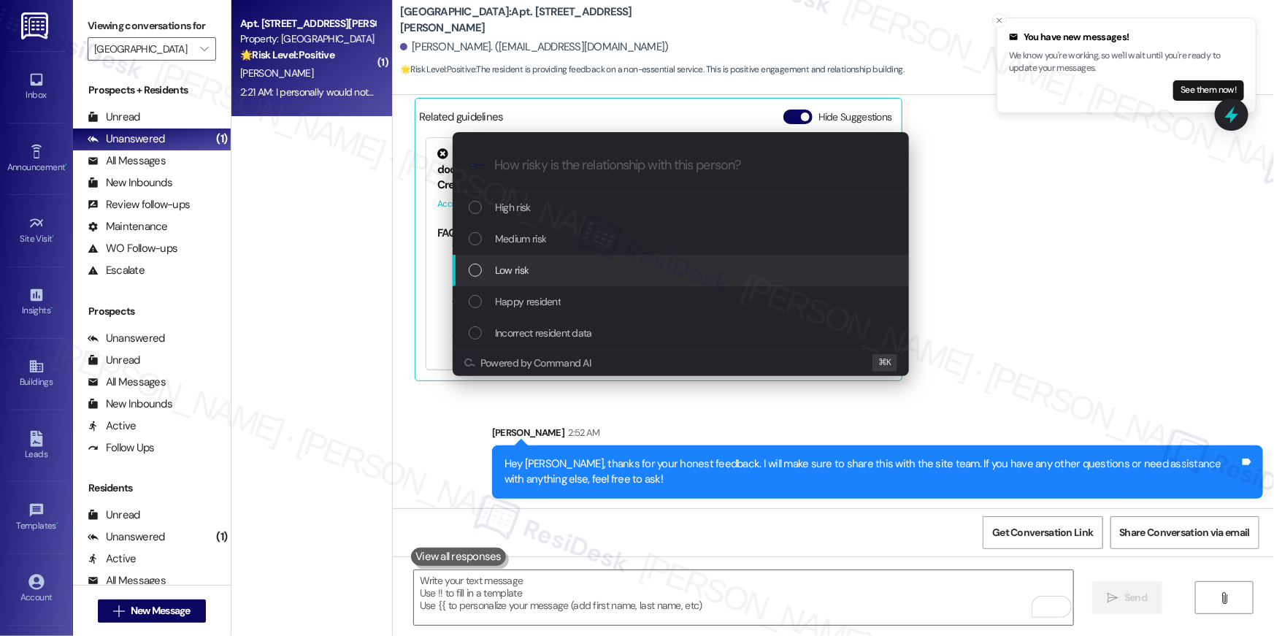
click at [549, 269] on div "Low risk" at bounding box center [682, 270] width 427 height 16
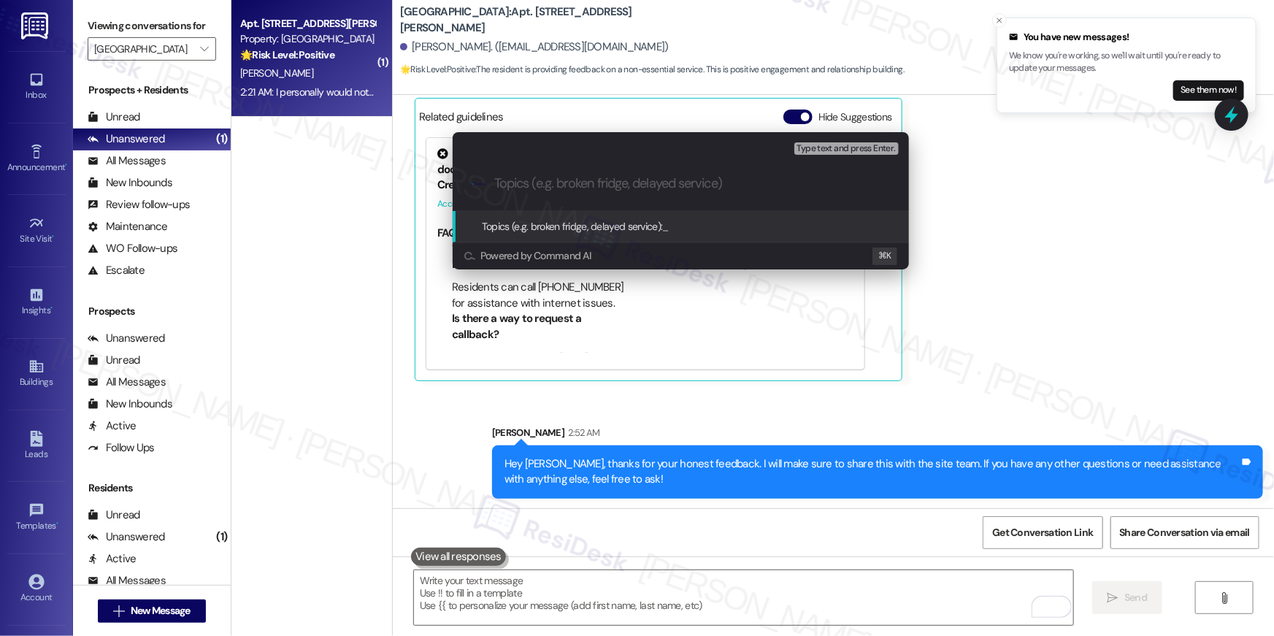
paste input "Xfinity Feedback"
type input "Xfinity Feedback"
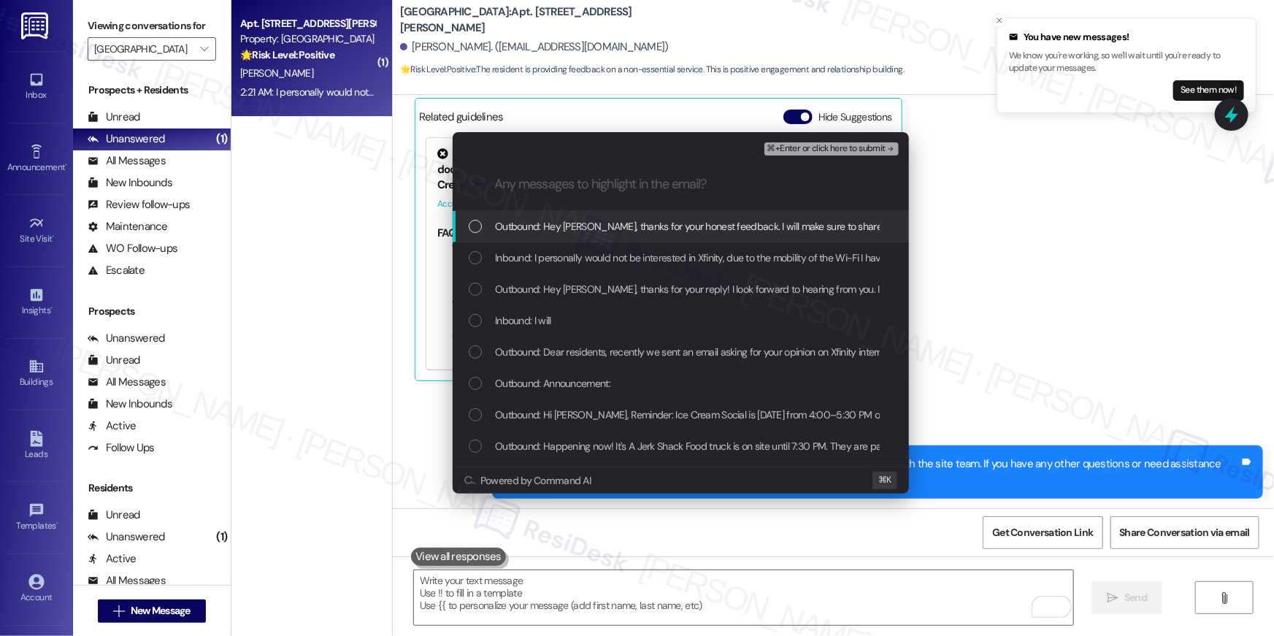
click at [480, 231] on div "List of options" at bounding box center [475, 226] width 13 height 13
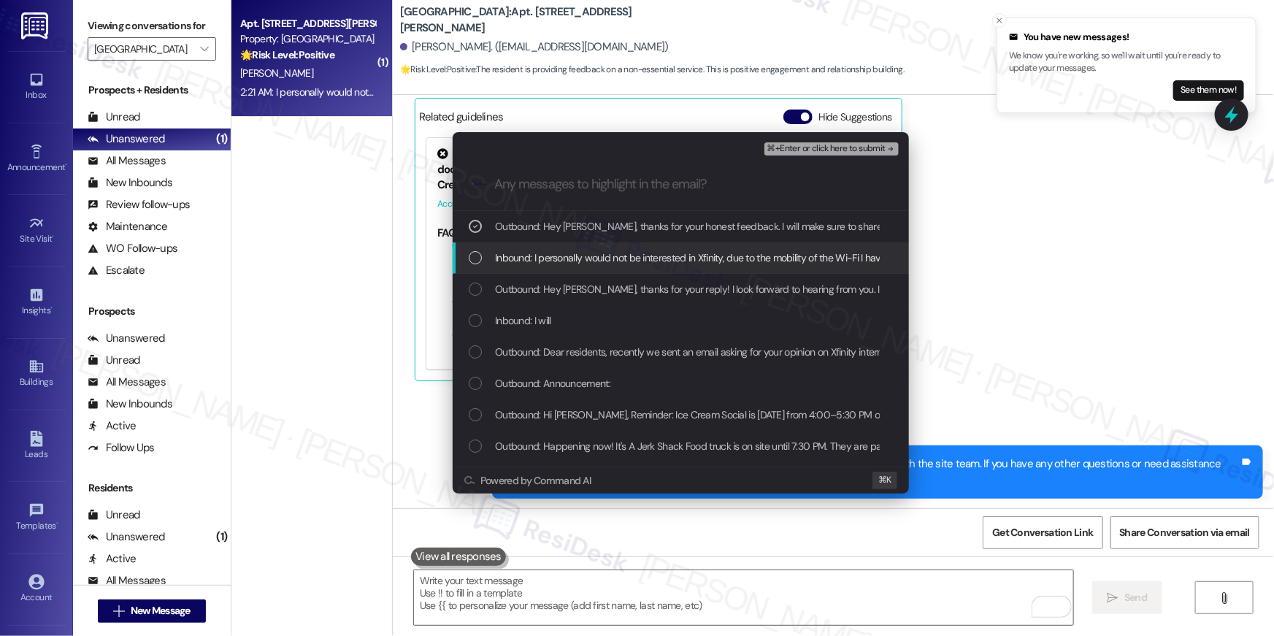
click at [480, 256] on div "List of options" at bounding box center [475, 257] width 13 height 13
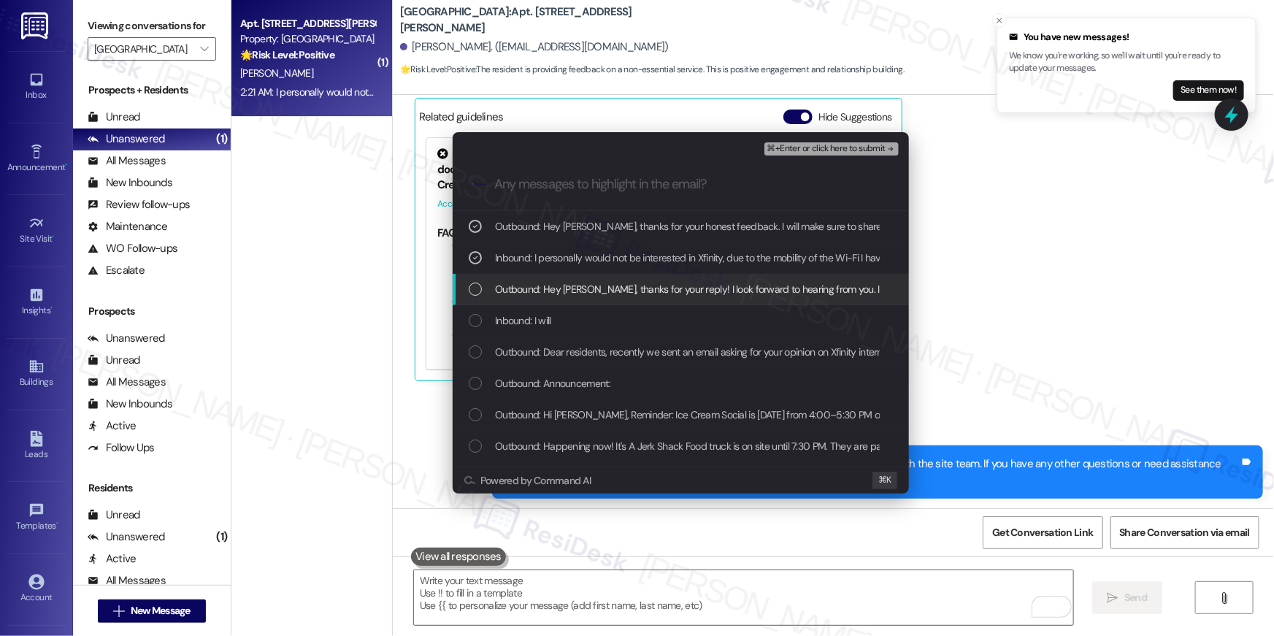
click at [473, 283] on div "List of options" at bounding box center [475, 289] width 13 height 13
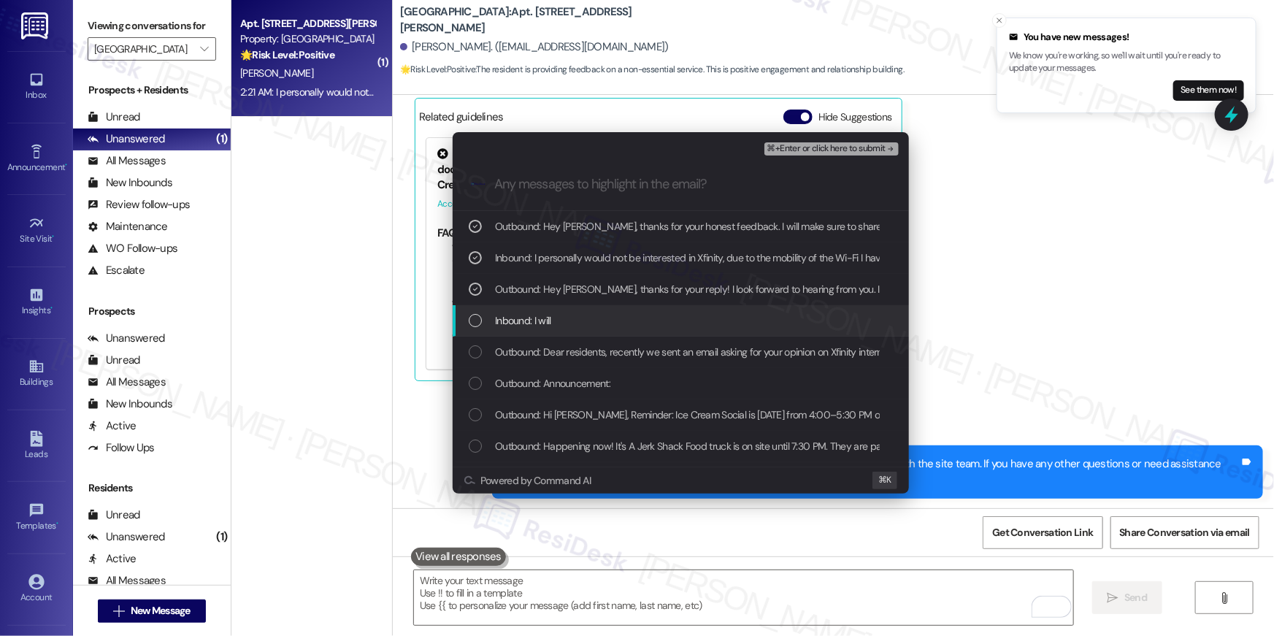
click at [475, 318] on div "List of options" at bounding box center [475, 320] width 13 height 13
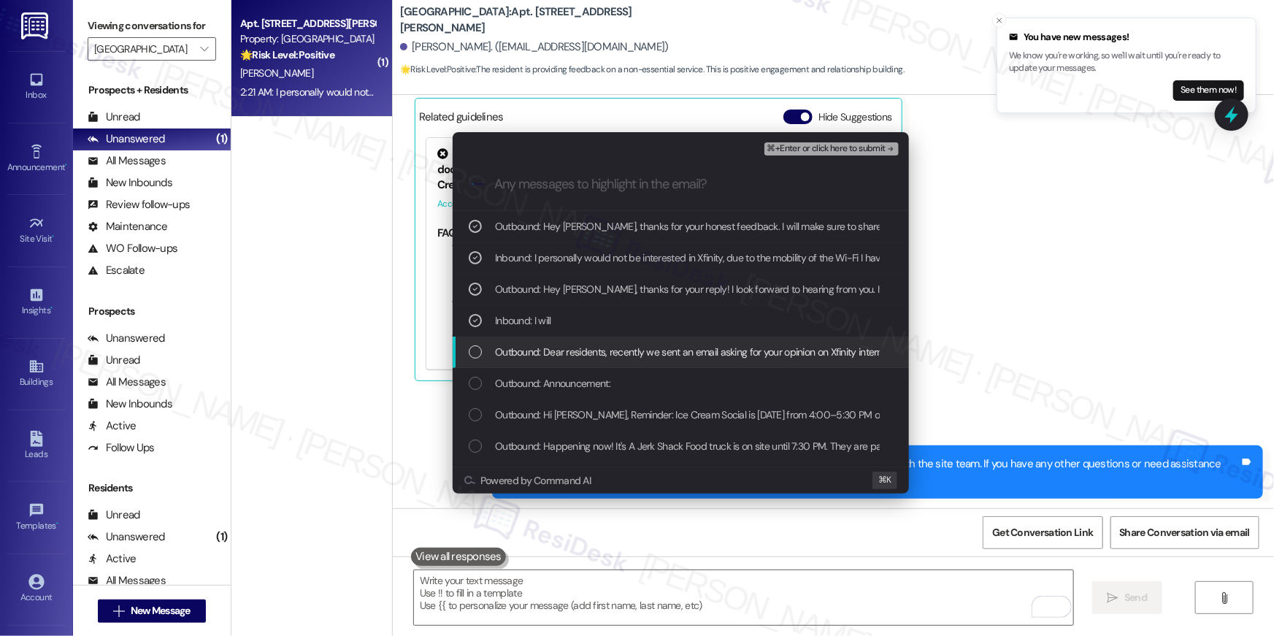
click div "List of options"
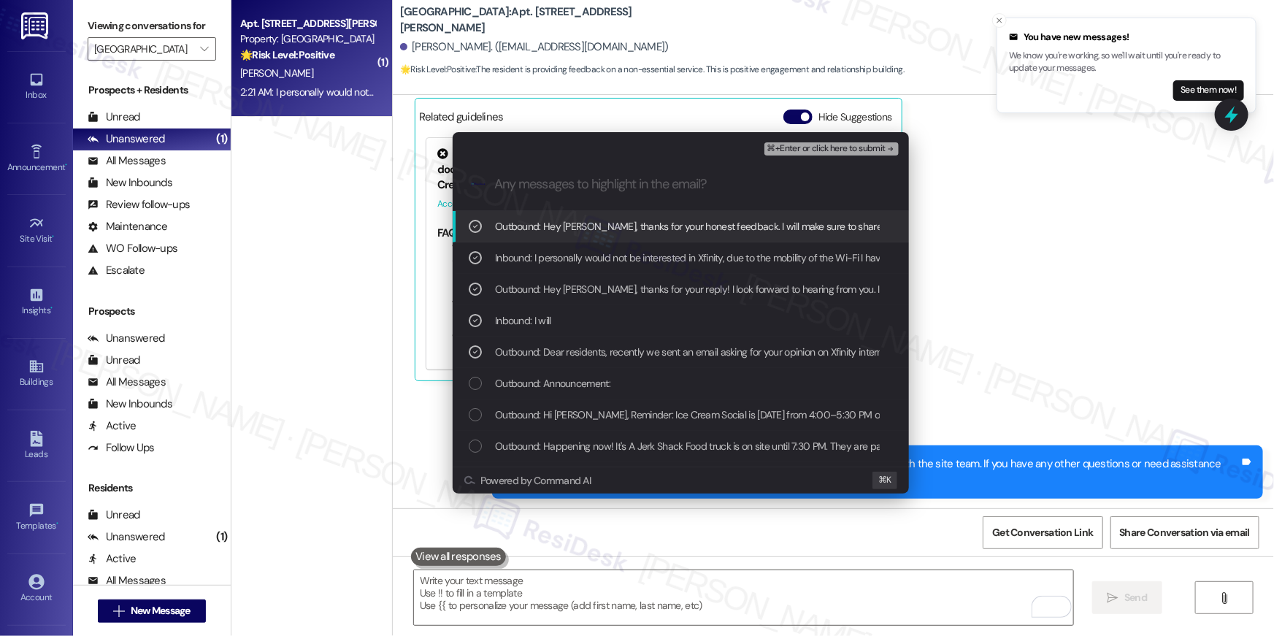
click span "⌘+Enter or click here to submit"
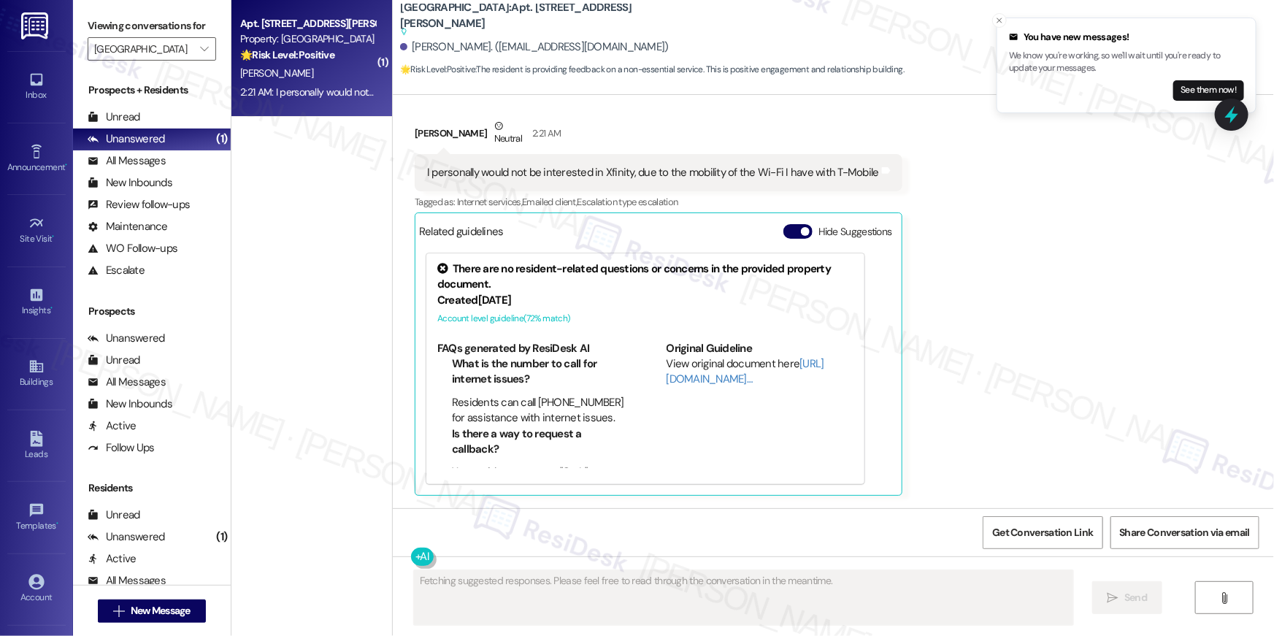
scroll to position [2821, 0]
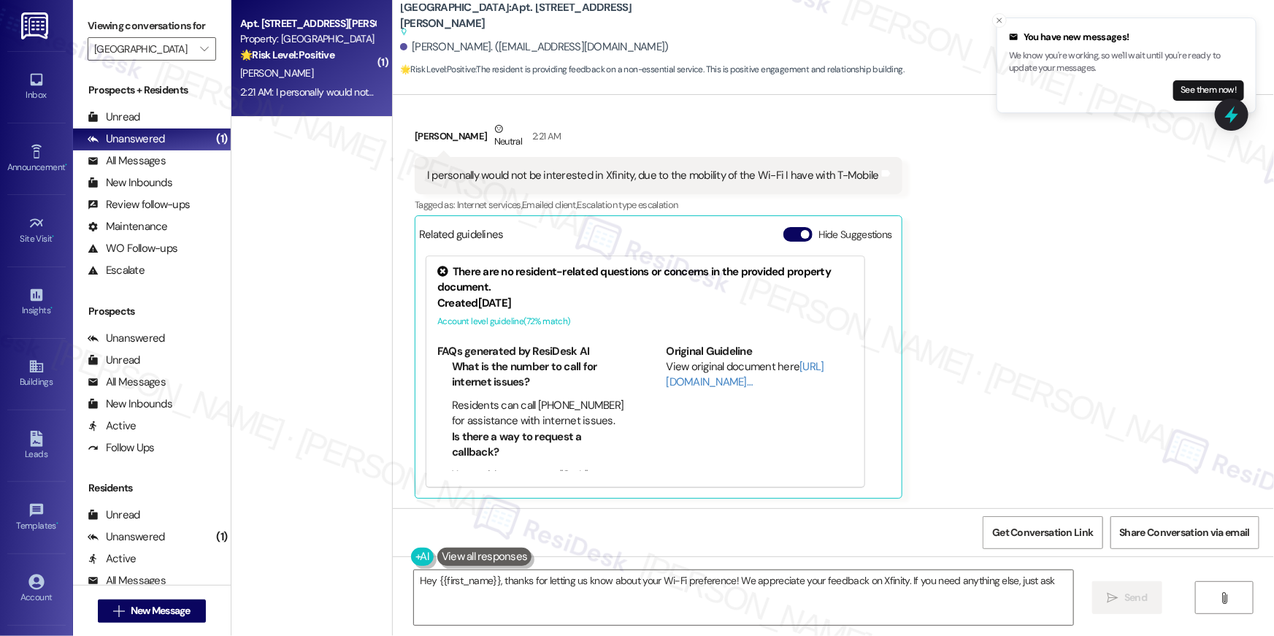
type textarea "Hey {{first_name}}, thanks for letting us know about your Wi-Fi preference! We …"
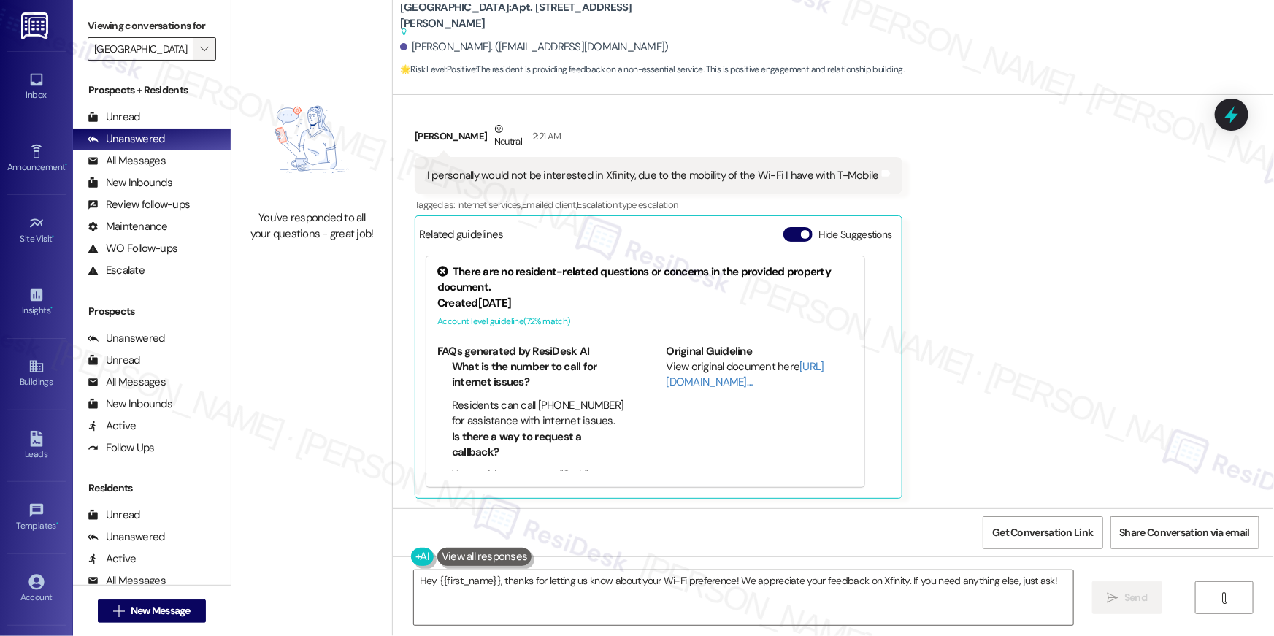
click icon ""
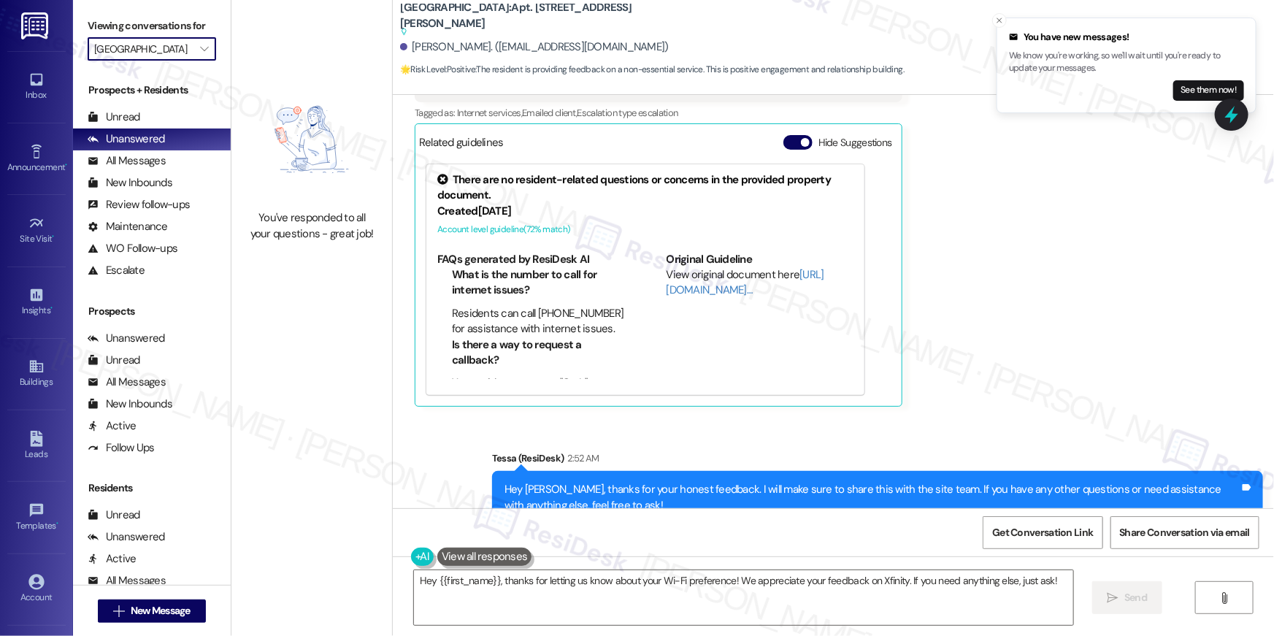
scroll to position [2959, 0]
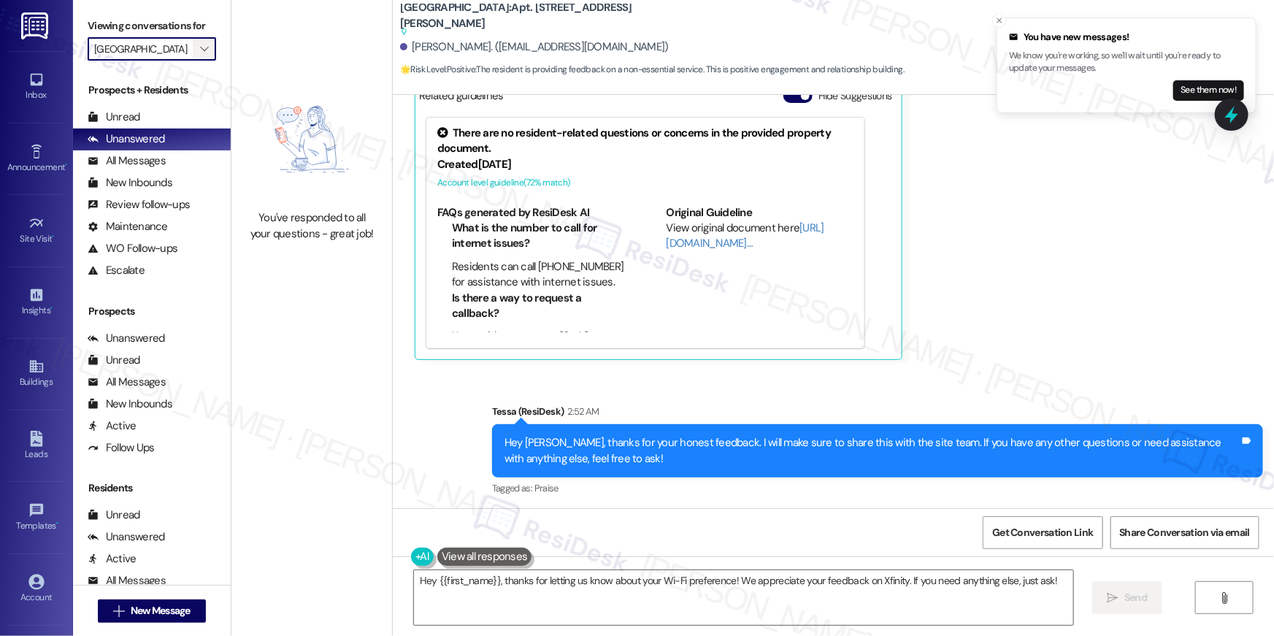
click icon ""
click span ""
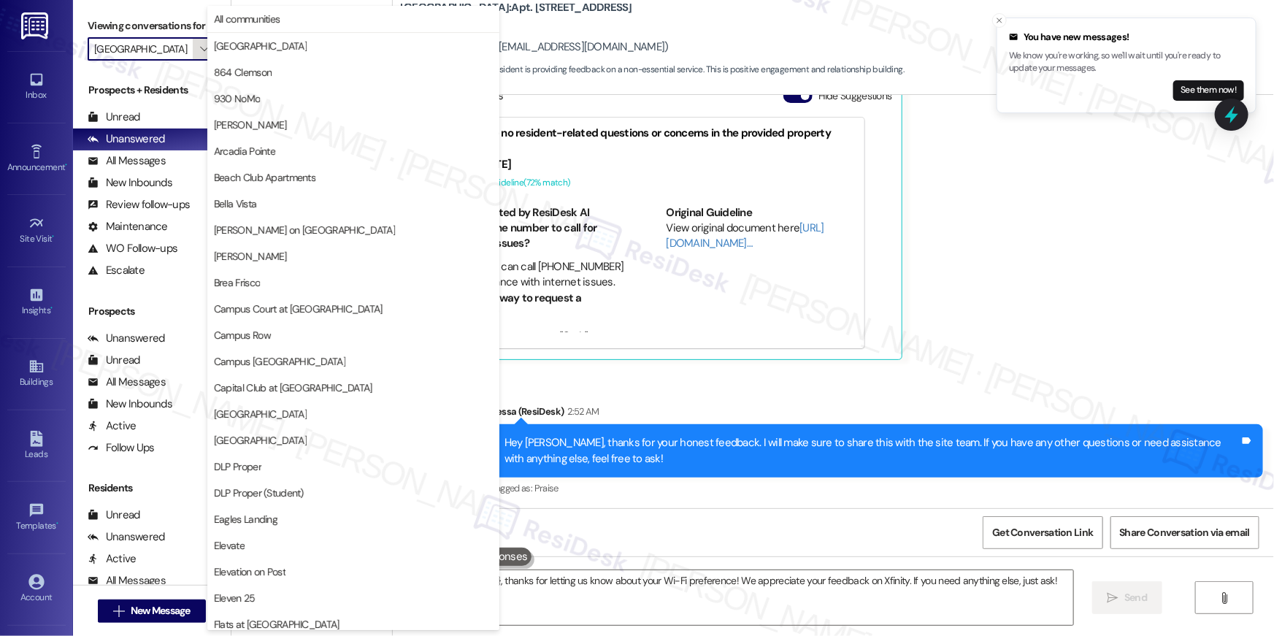
scroll to position [500, 0]
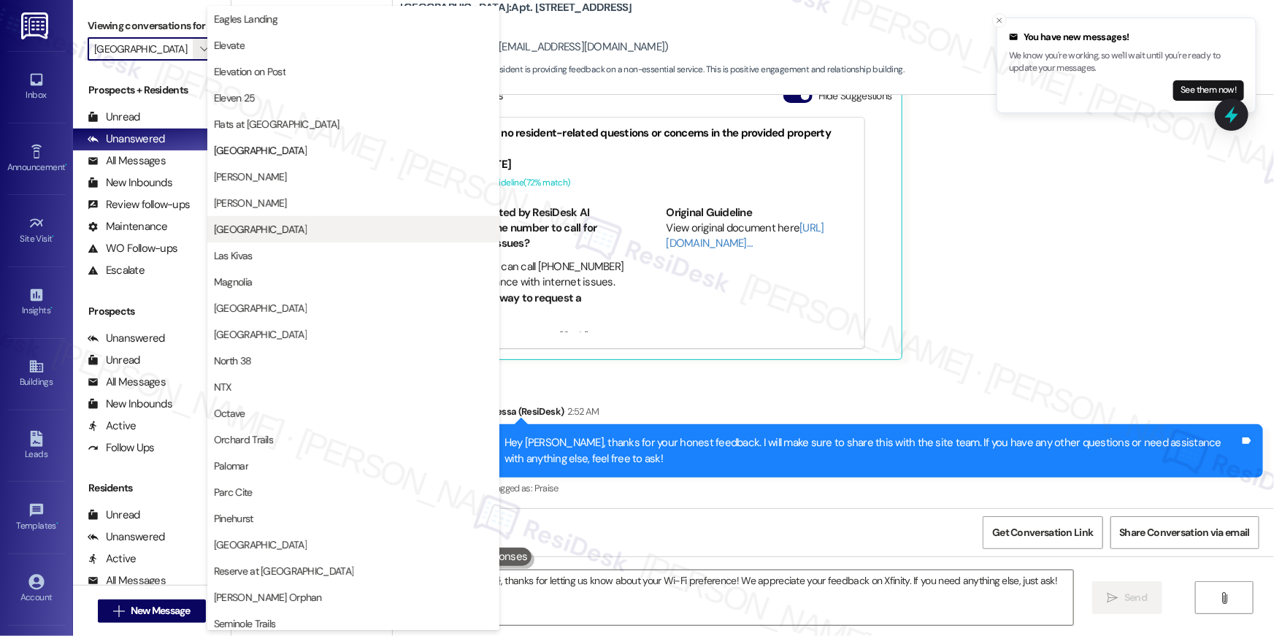
click button "Lakeview Oaks"
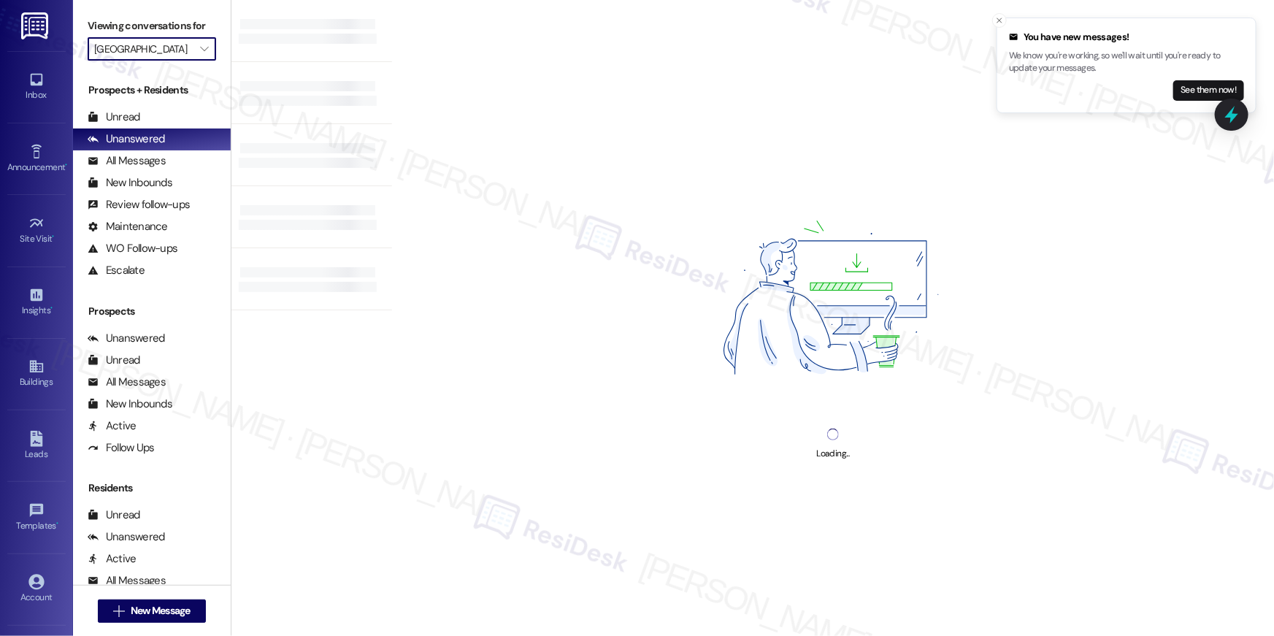
type input "Lakeview Oaks"
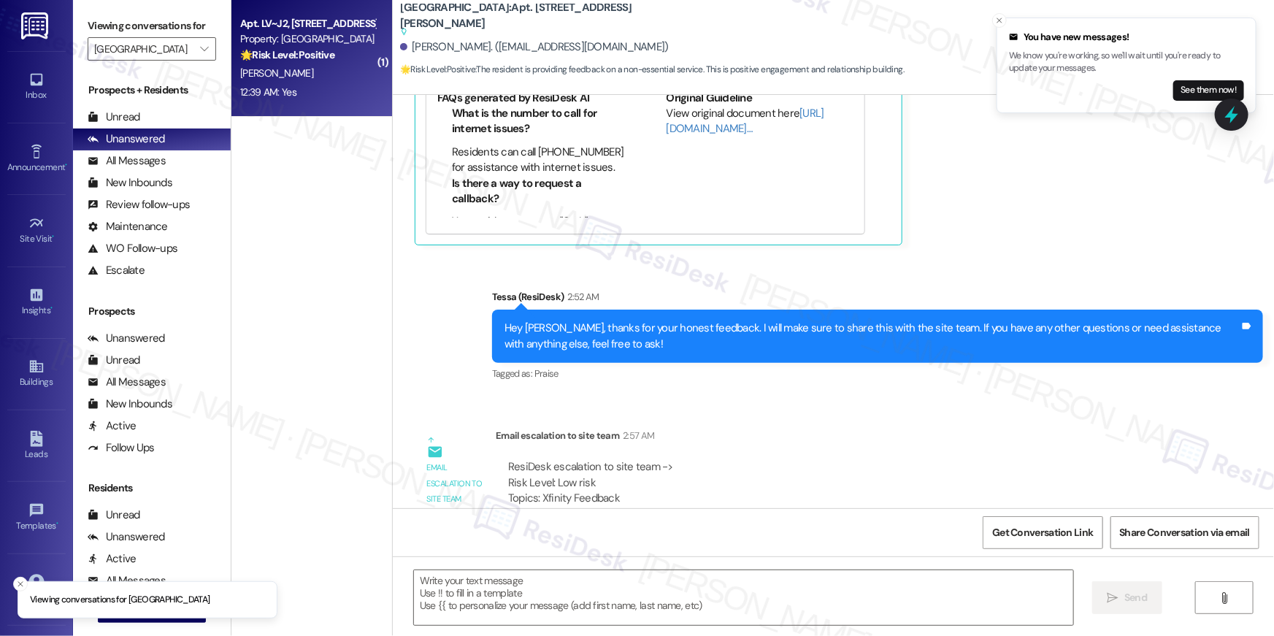
click div "M. Dailey"
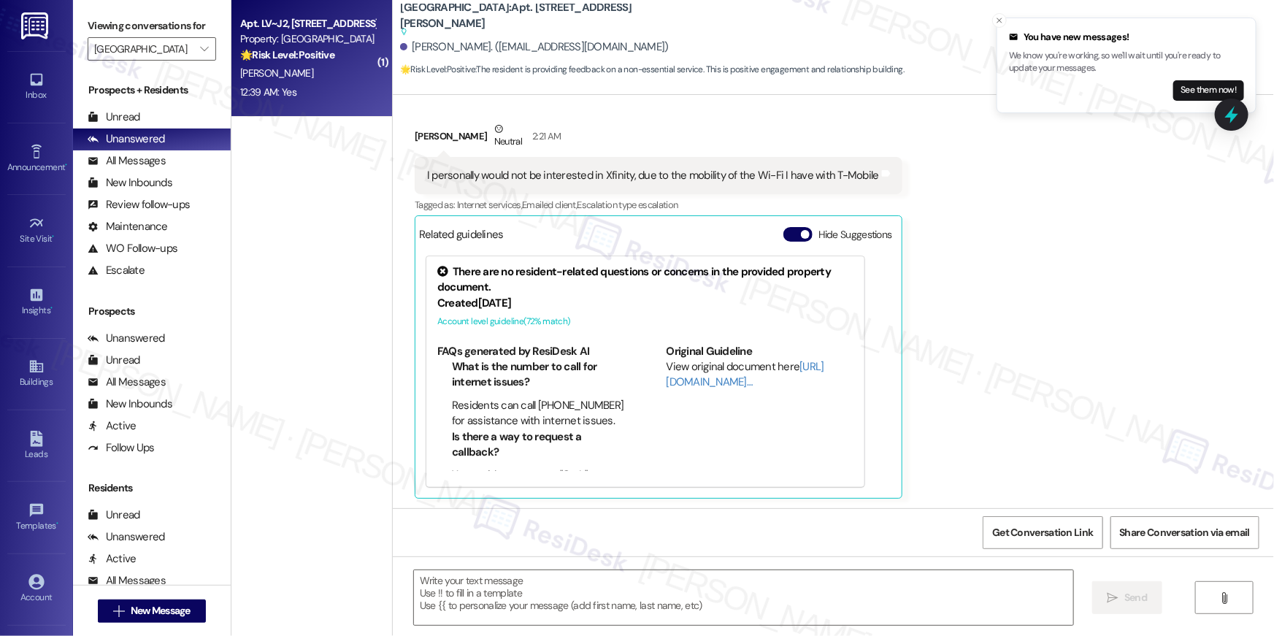
type textarea "Fetching suggested responses. Please feel free to read through the conversation…"
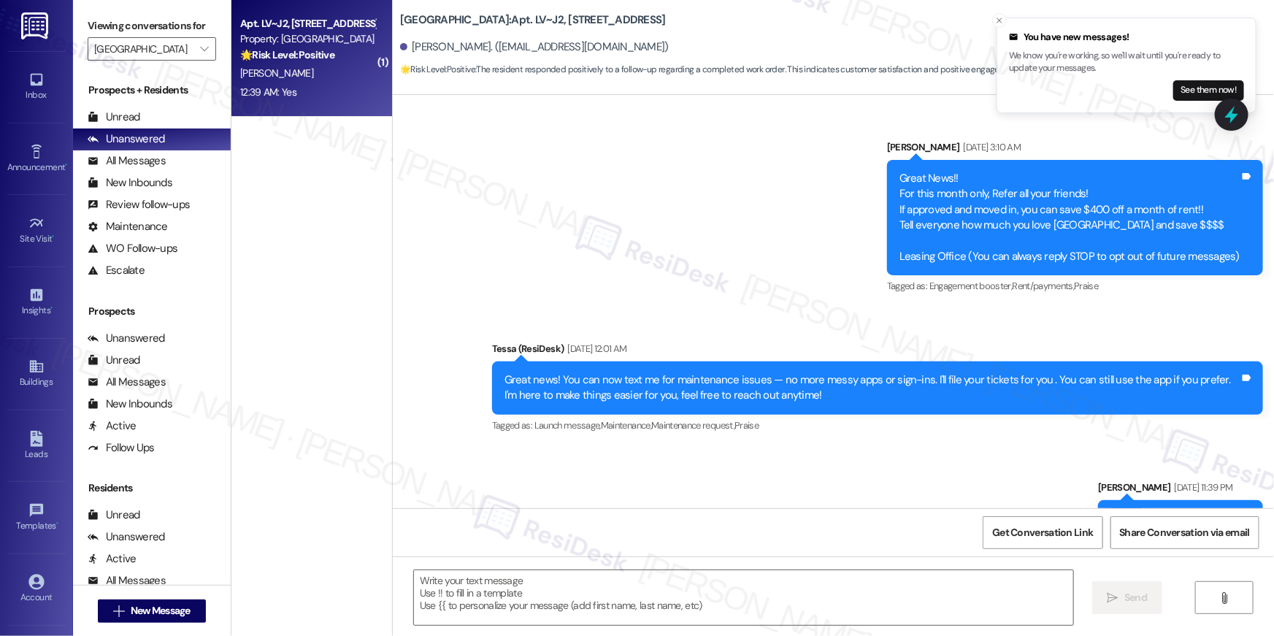
scroll to position [1606, 0]
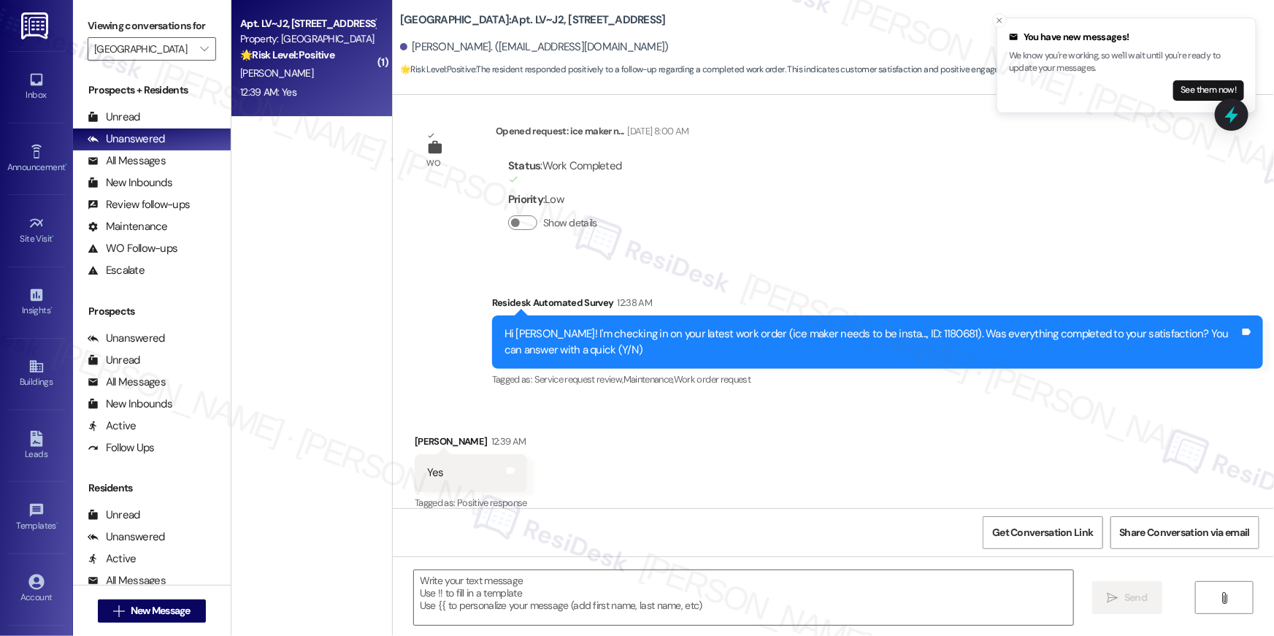
type textarea "Fetching suggested responses. Please feel free to read through the conversation…"
click div "Received via SMS Marshetta Dailey 12:39 AM Yes Tags and notes Tagged as: Positi…"
click textarea
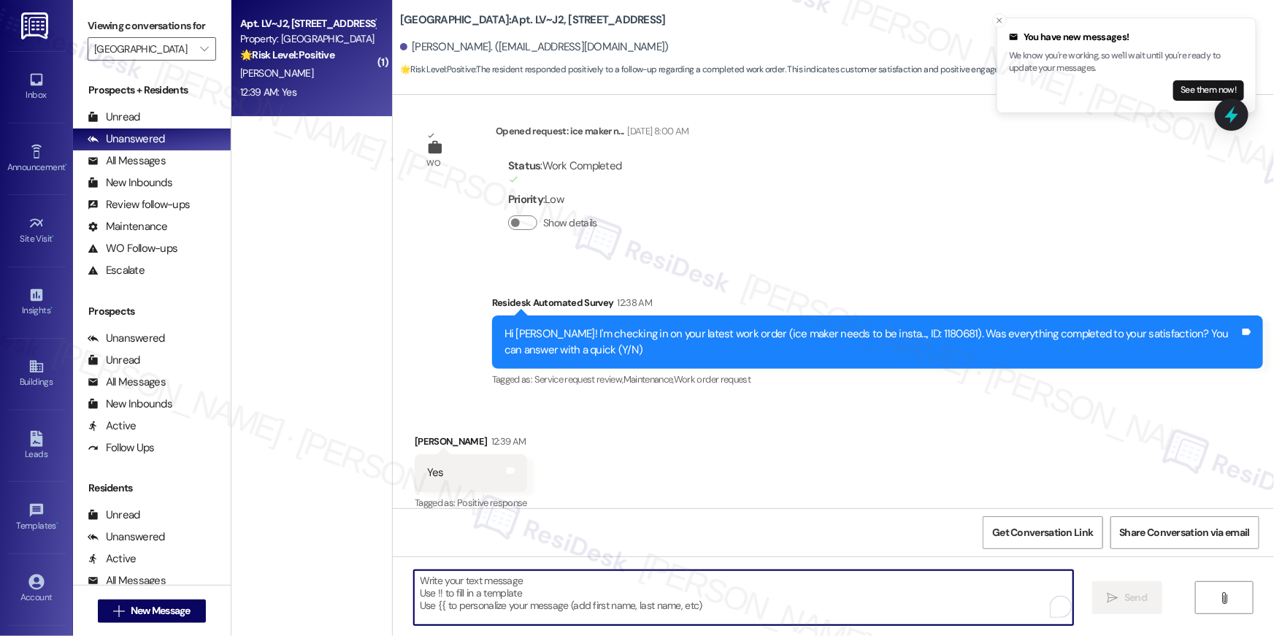
click textarea "To enrich screen reader interactions, please activate Accessibility in Grammarl…"
paste textarea "Hi {{first_name}}, I’m happy to hear your work order is all taken care of! If a…"
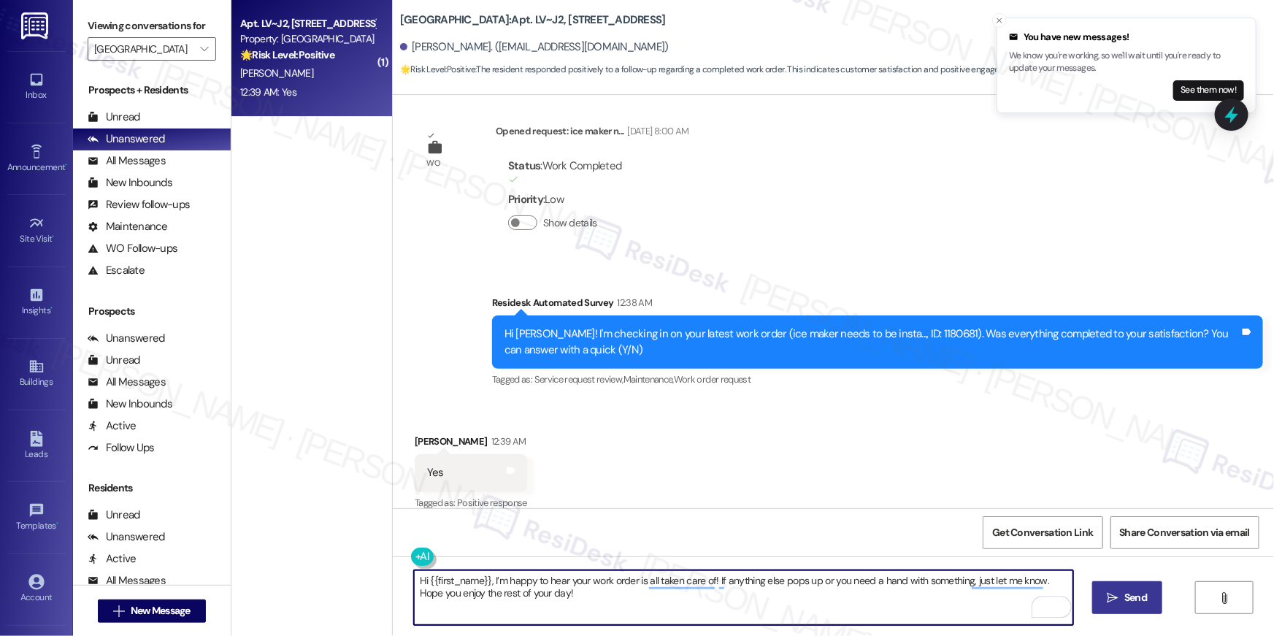
type textarea "Hi {{first_name}}, I’m happy to hear your work order is all taken care of! If a…"
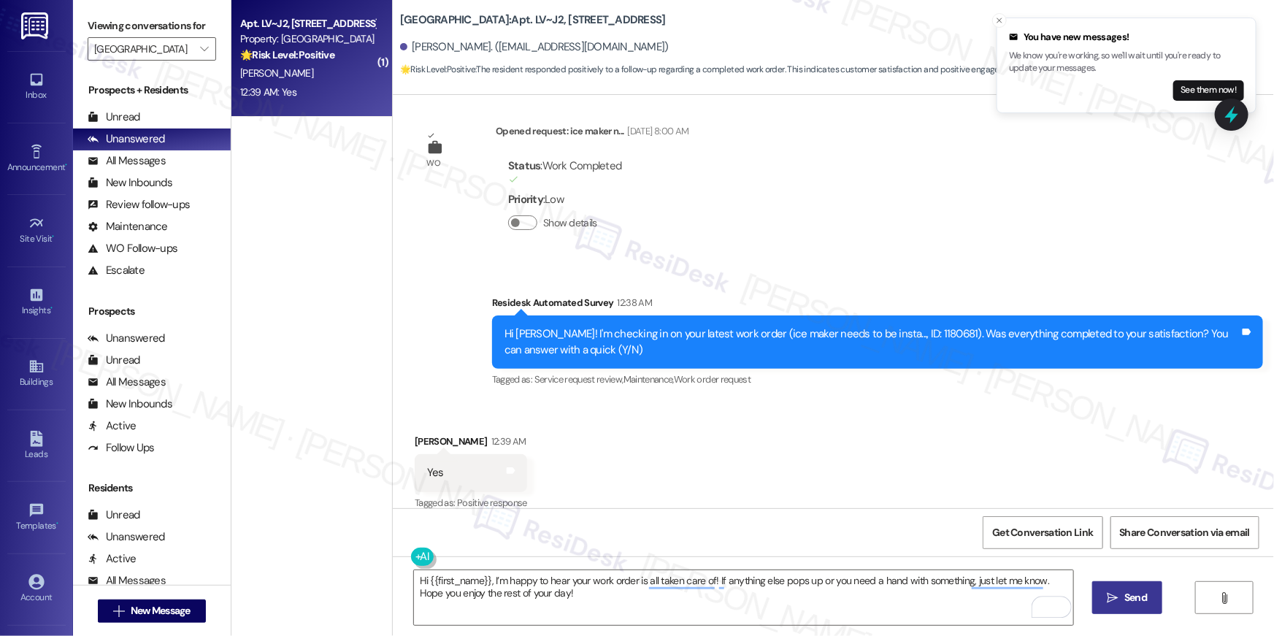
click span "Send"
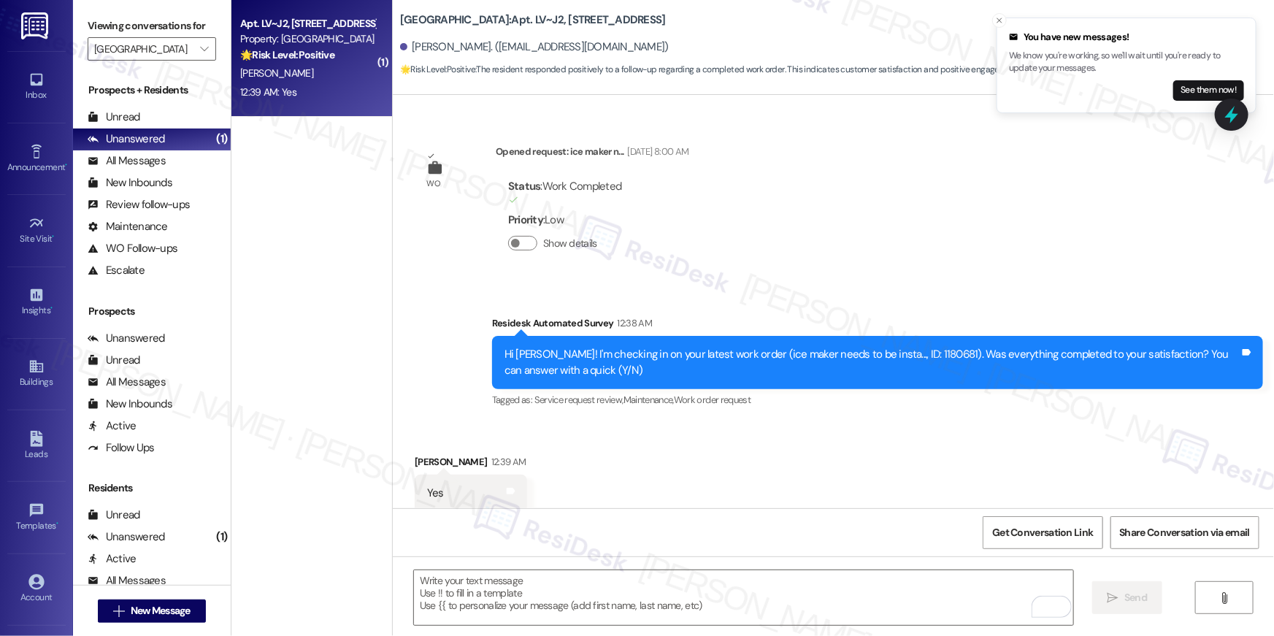
scroll to position [1723, 0]
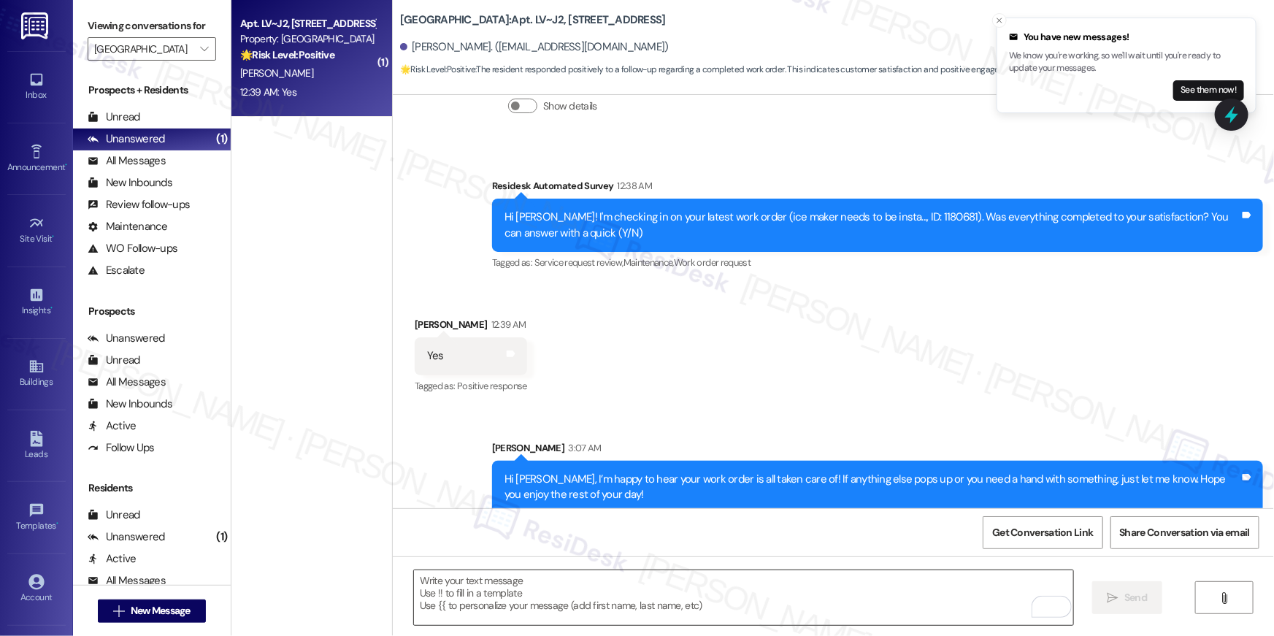
click textarea "To enrich screen reader interactions, please activate Accessibility in Grammarl…"
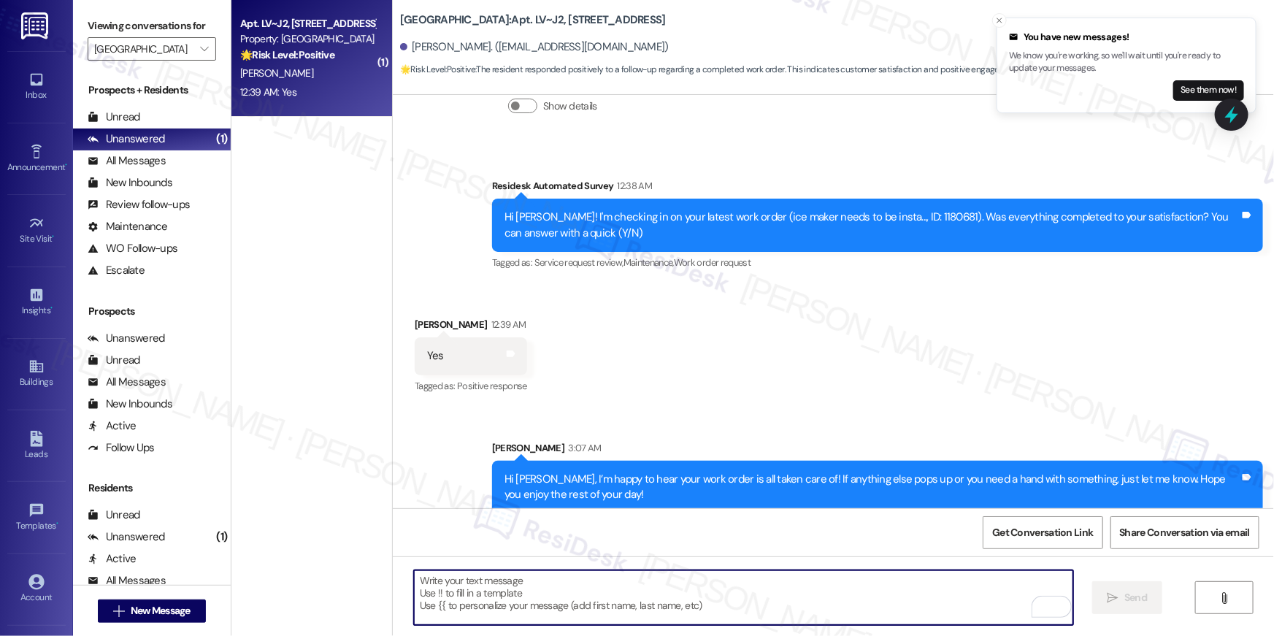
click textarea "To enrich screen reader interactions, please activate Accessibility in Grammarl…"
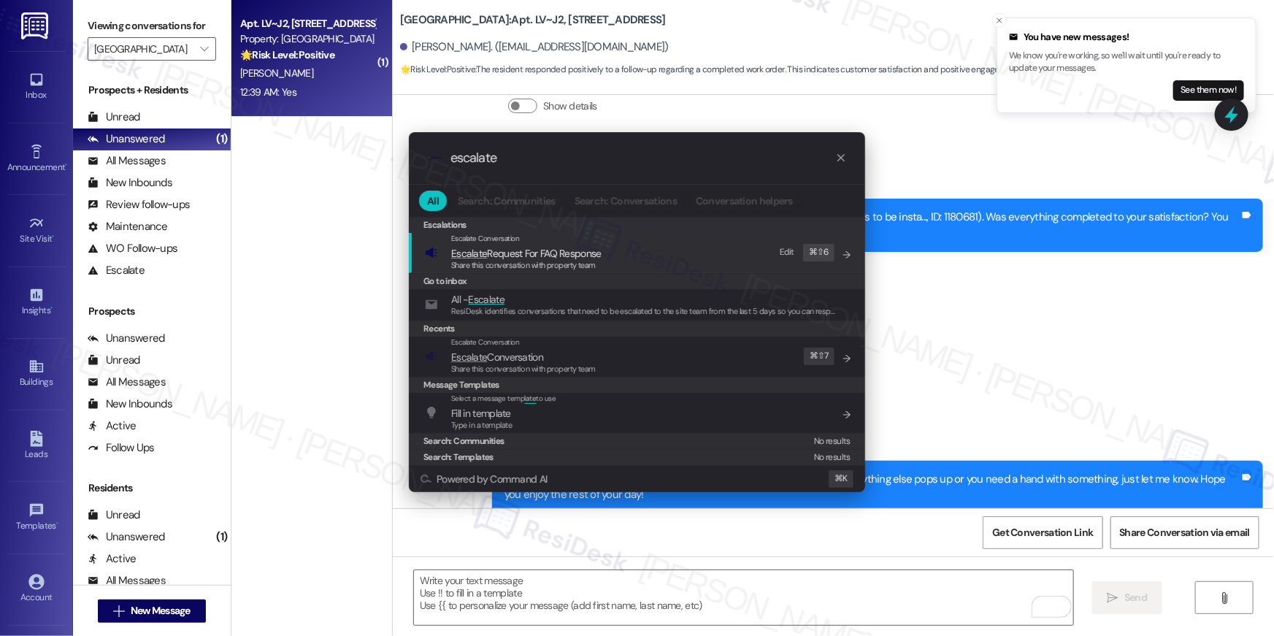
type input "escalate"
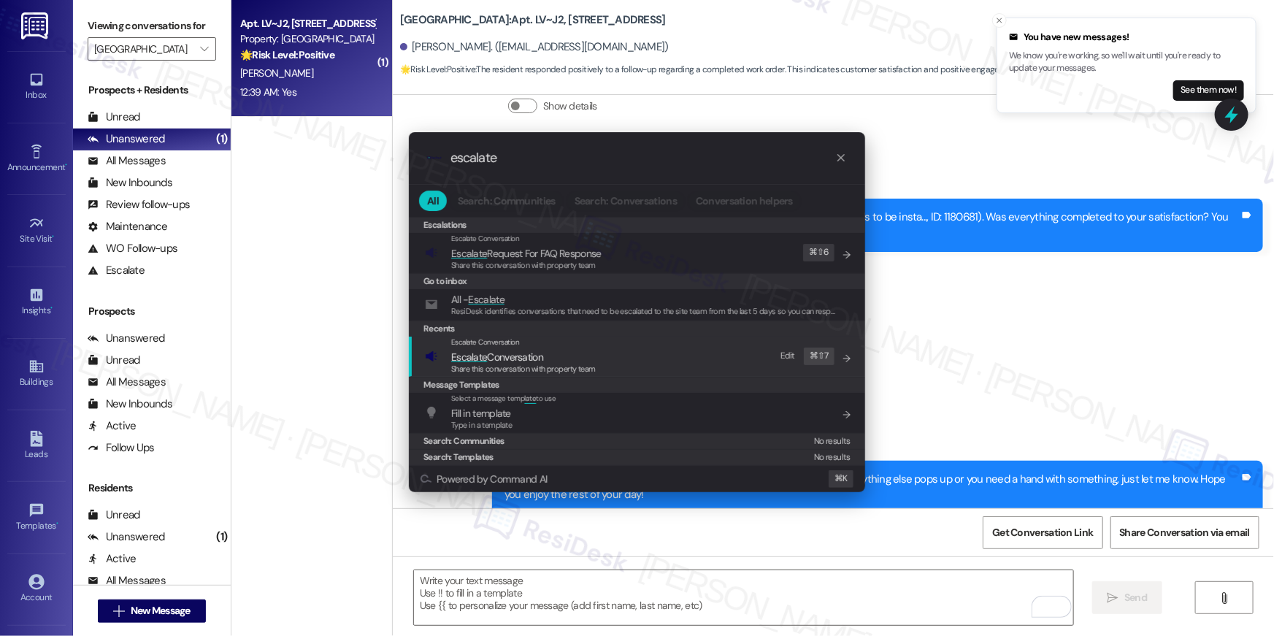
click span "Escalate Conversation"
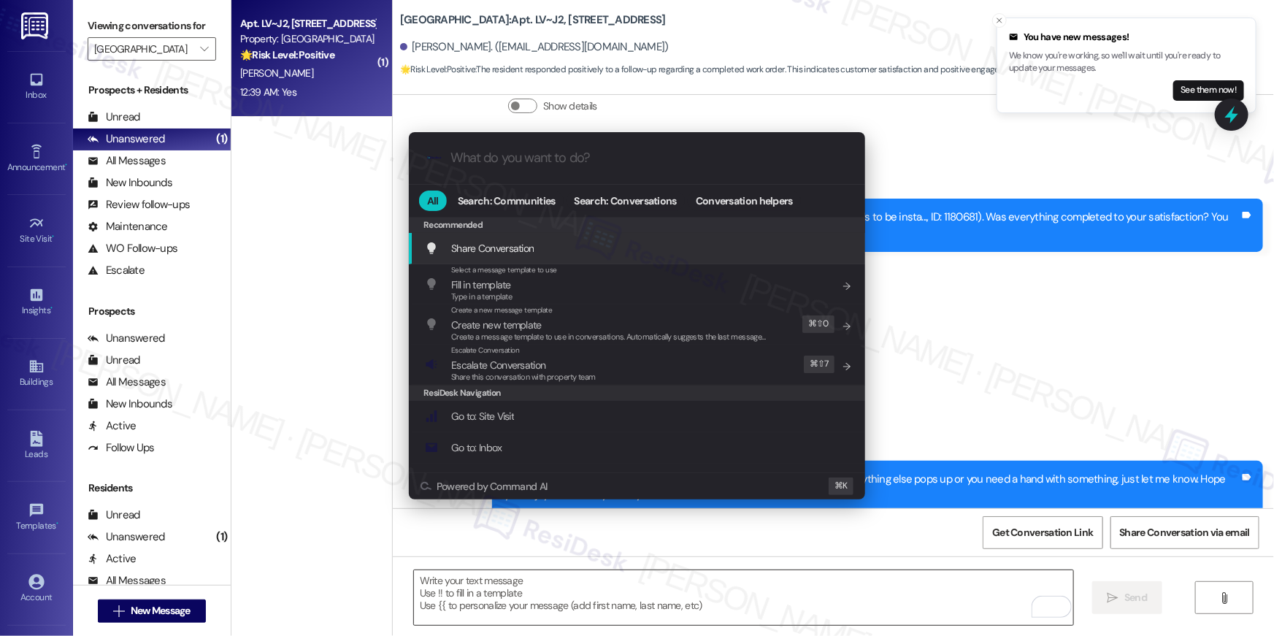
click div ".cls-1{fill:#0a055f;}.cls-2{fill:#0cc4c4;} resideskLogoBlueOrange All Search: C…"
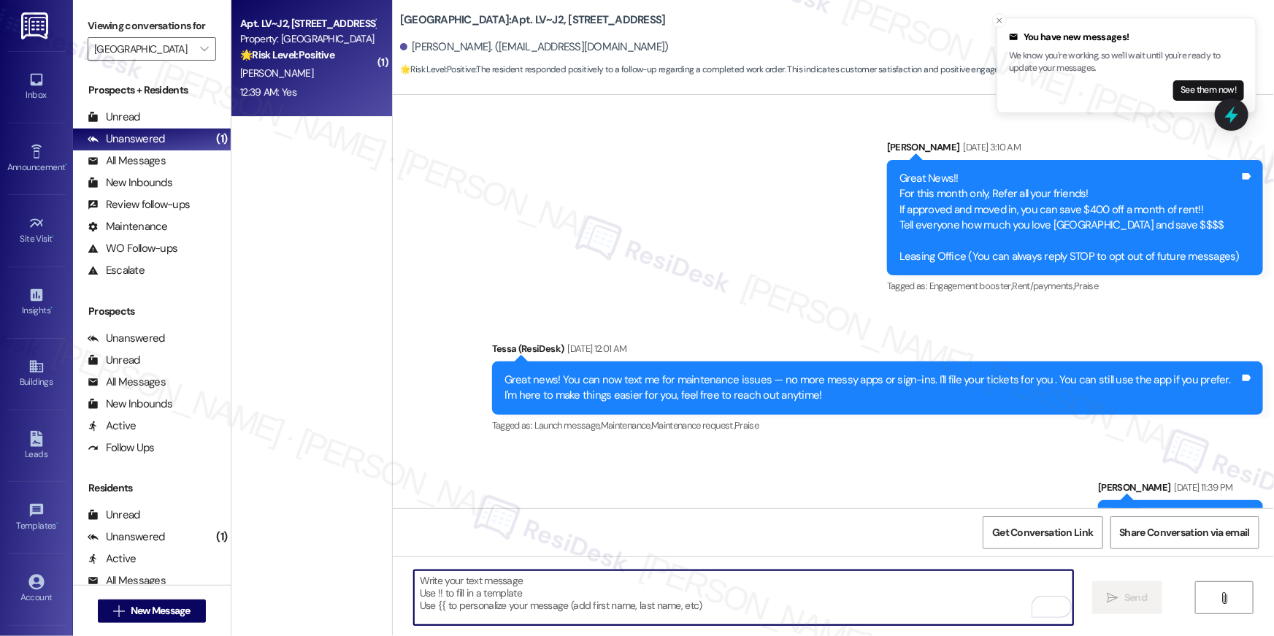
scroll to position [1723, 0]
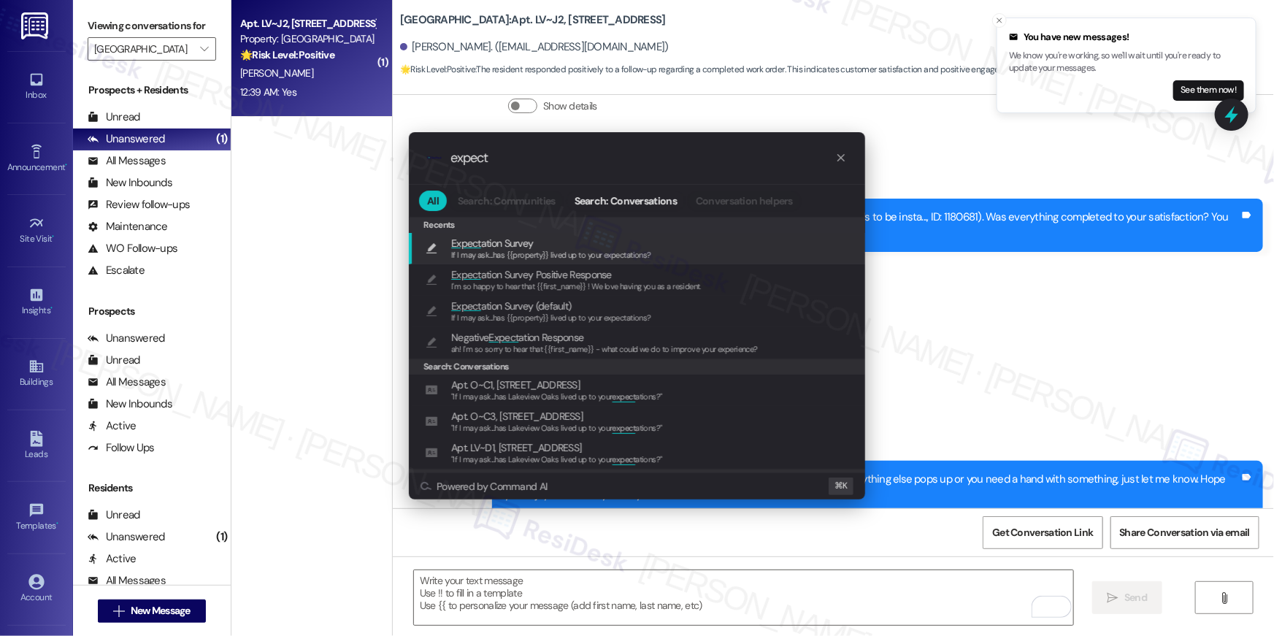
type input "expect"
click at [587, 250] on span "If I may ask...has {{property}} lived up to your expectations?" at bounding box center [551, 255] width 200 height 10
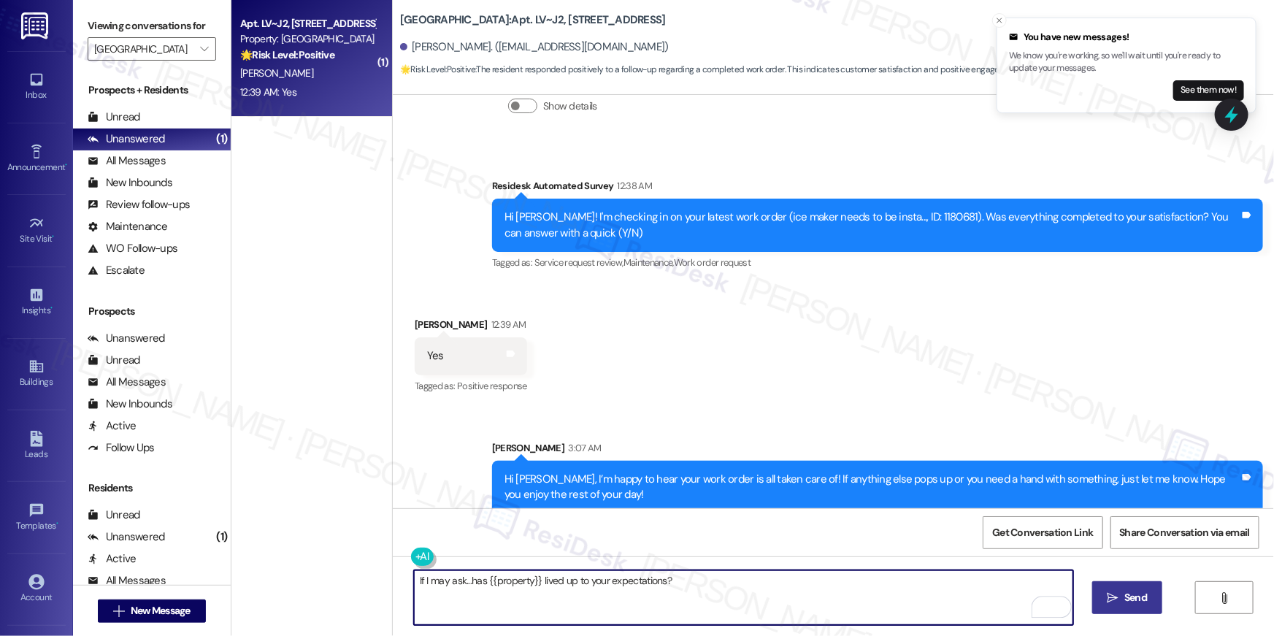
click at [1119, 606] on button " Send" at bounding box center [1127, 597] width 71 height 33
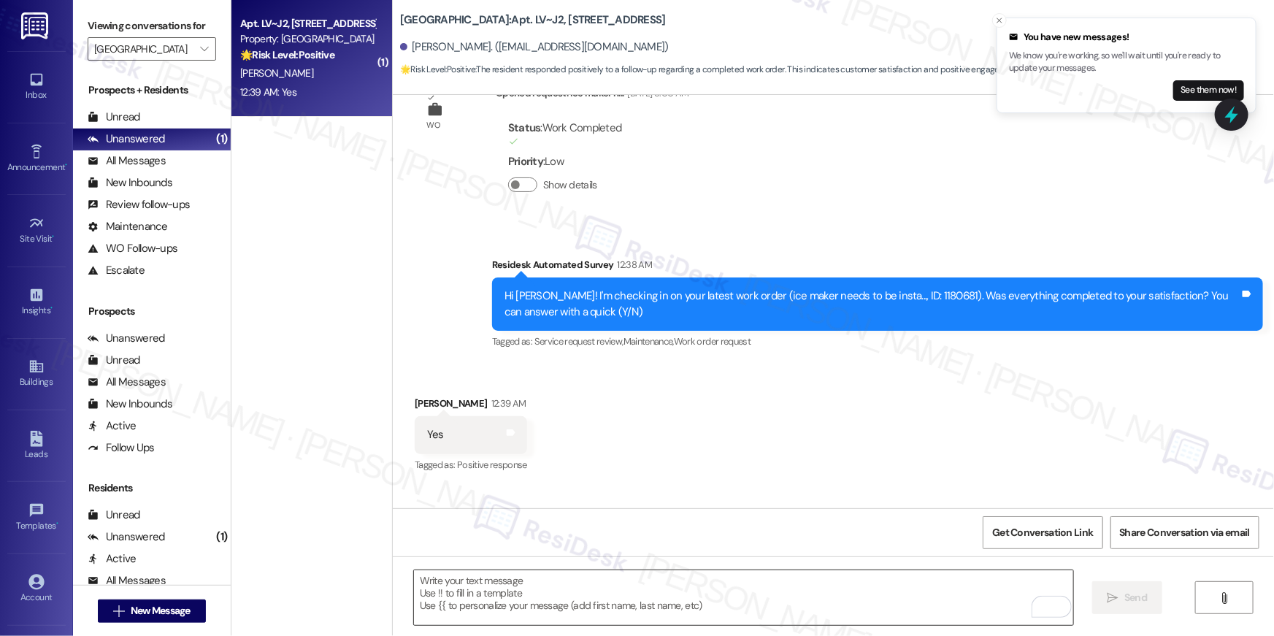
scroll to position [1606, 0]
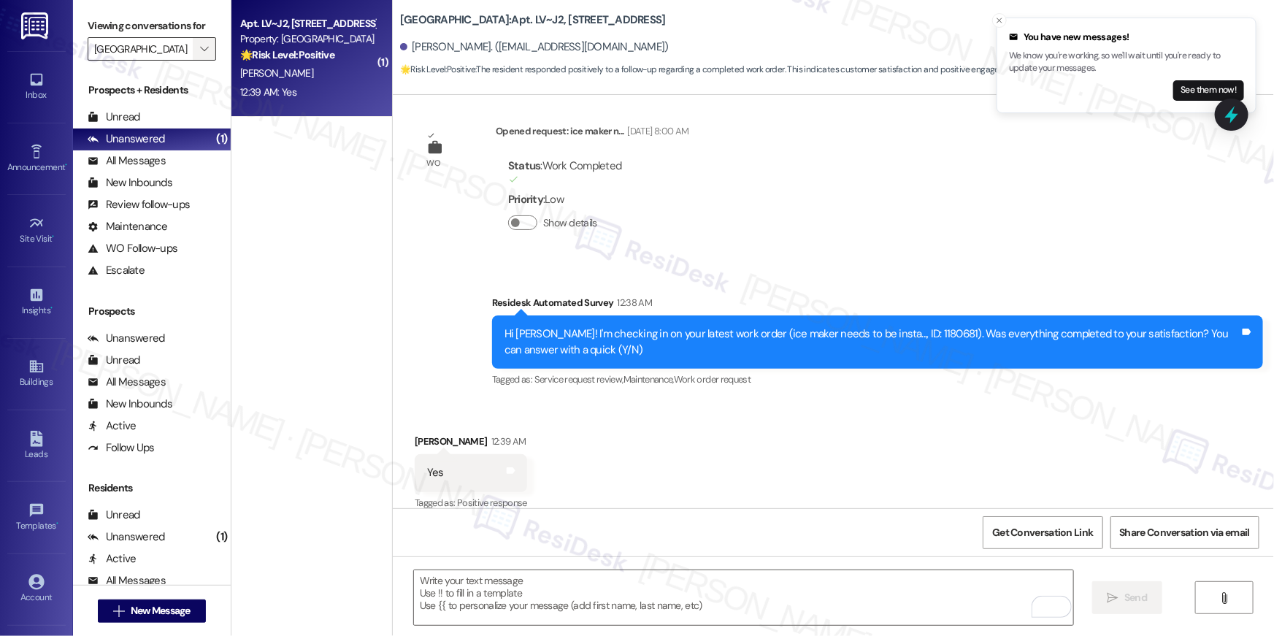
click at [205, 52] on button "" at bounding box center [204, 48] width 23 height 23
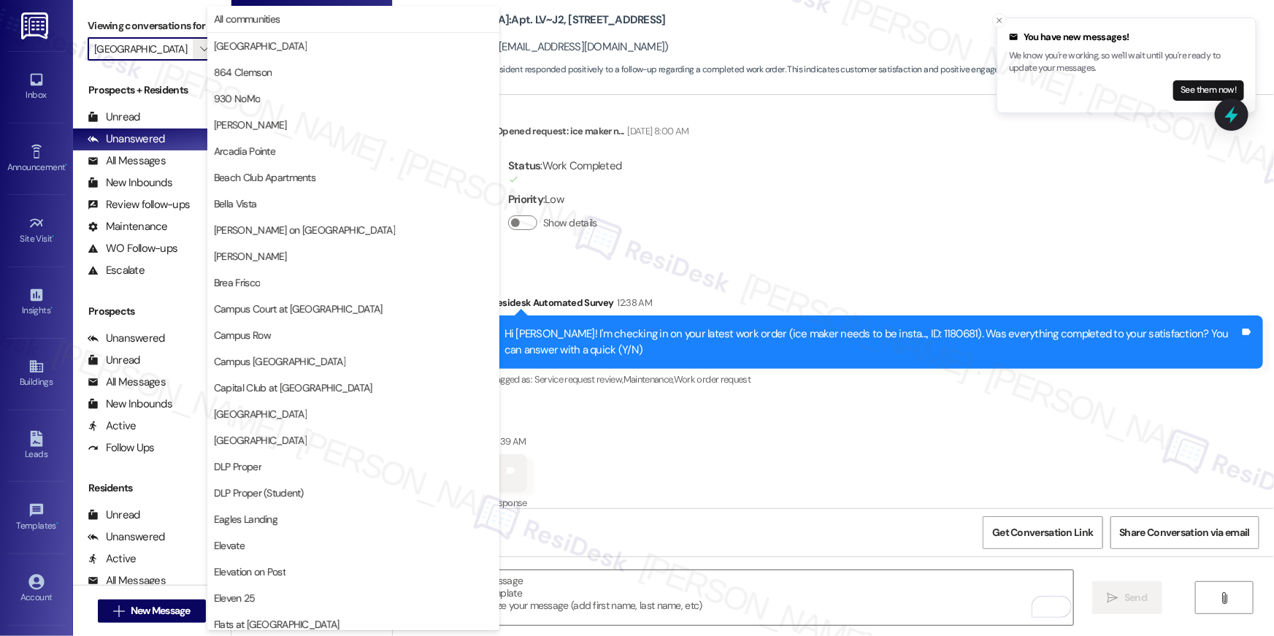
scroll to position [500, 0]
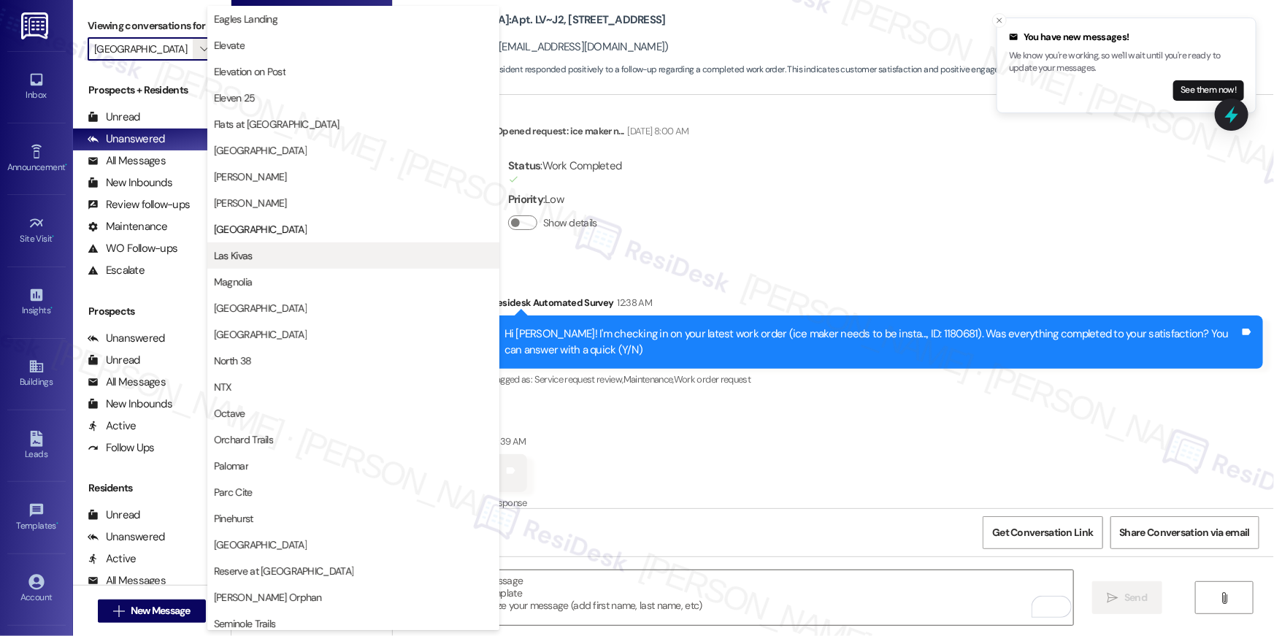
click at [275, 254] on span "Las Kivas" at bounding box center [353, 255] width 279 height 15
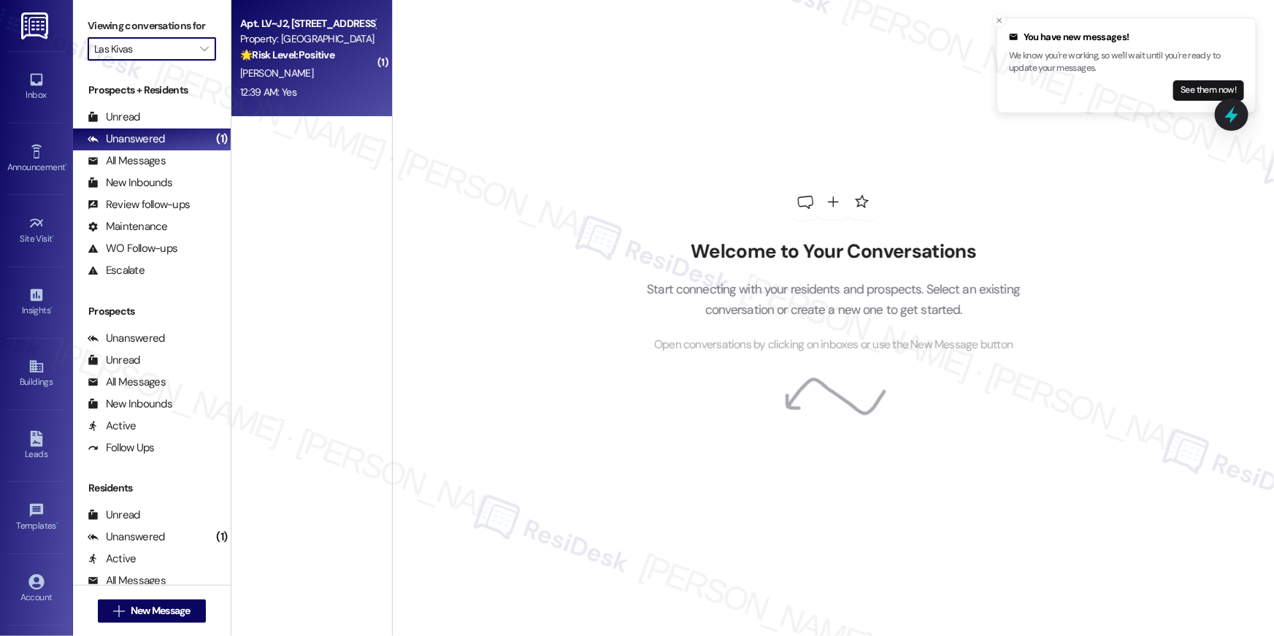
type input "Las Kivas"
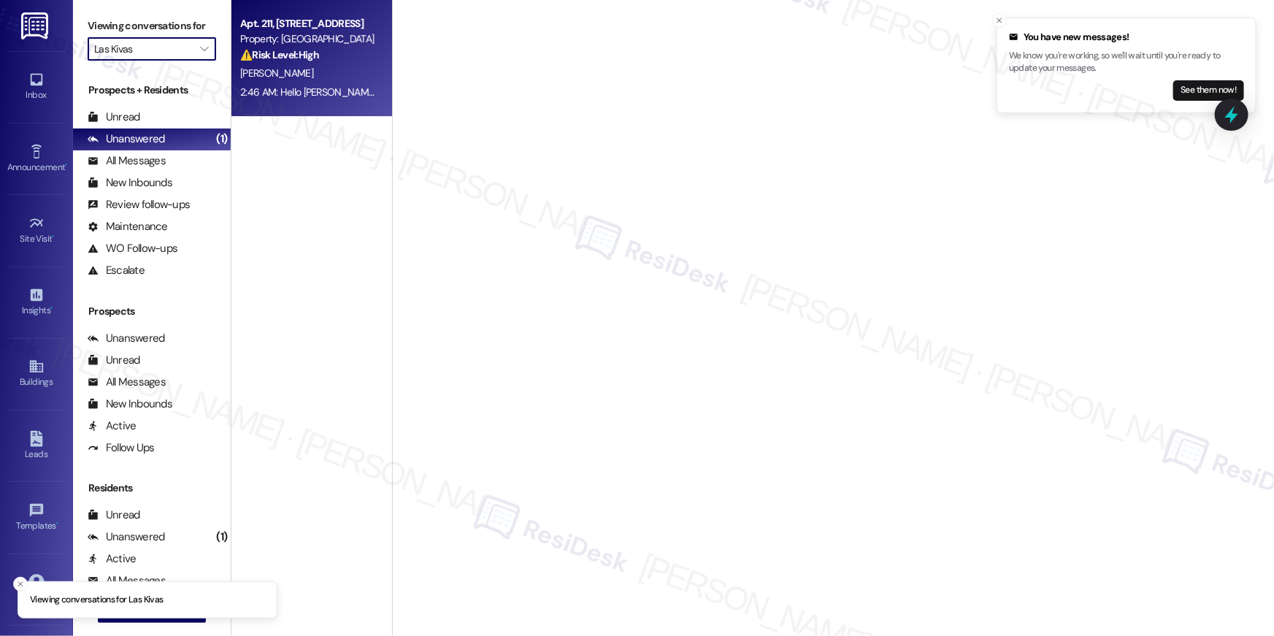
click at [323, 58] on div "⚠️ Risk Level: High The resident is complaining about a delayed toilet repair, …" at bounding box center [307, 54] width 135 height 15
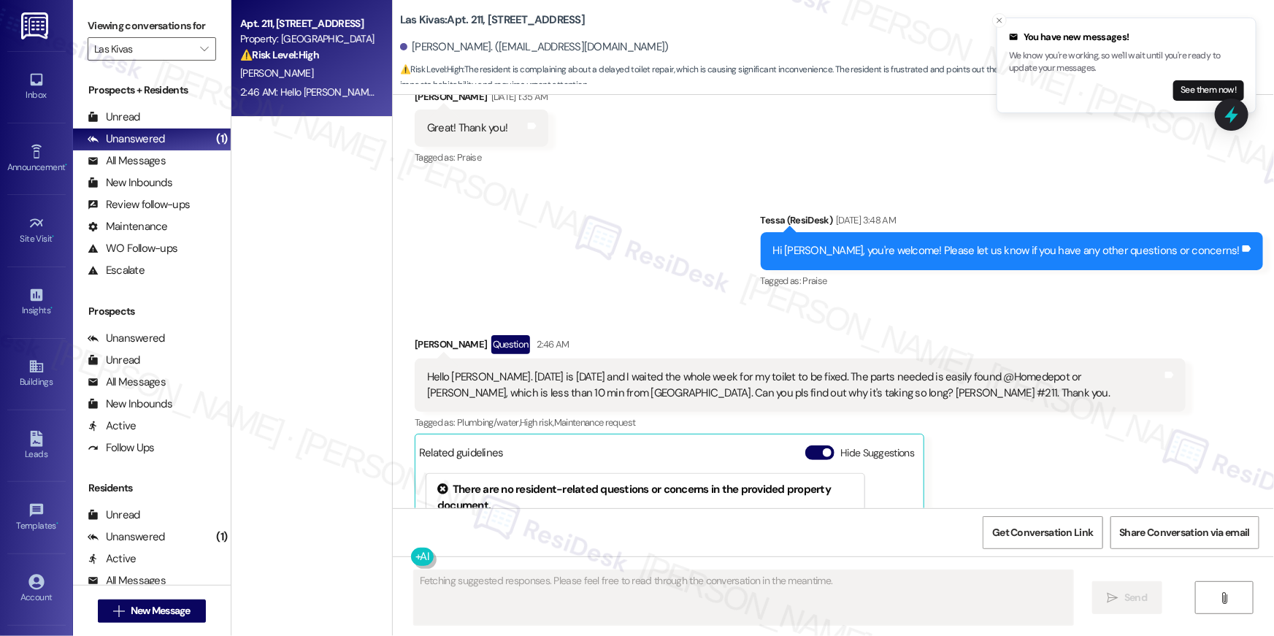
scroll to position [4820, 0]
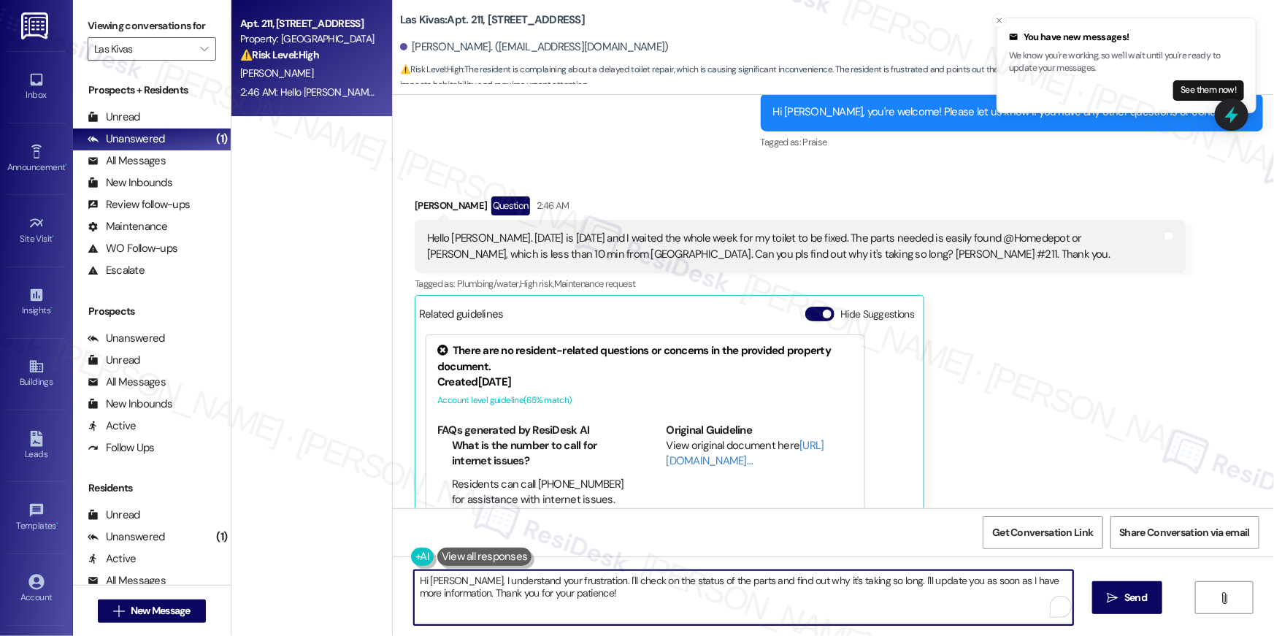
click at [612, 588] on textarea "Hi Maria, I understand your frustration. I'll check on the status of the parts …" at bounding box center [743, 597] width 659 height 55
drag, startPoint x: 620, startPoint y: 599, endPoint x: 562, endPoint y: 584, distance: 60.2
click at [592, 589] on textarea "Hi Maria, I understand your frustration. I'll check on the status of the parts …" at bounding box center [743, 597] width 659 height 55
click at [543, 581] on textarea "Hi Maria, I understand your frustration. I'll check on the status of the parts …" at bounding box center [743, 597] width 659 height 55
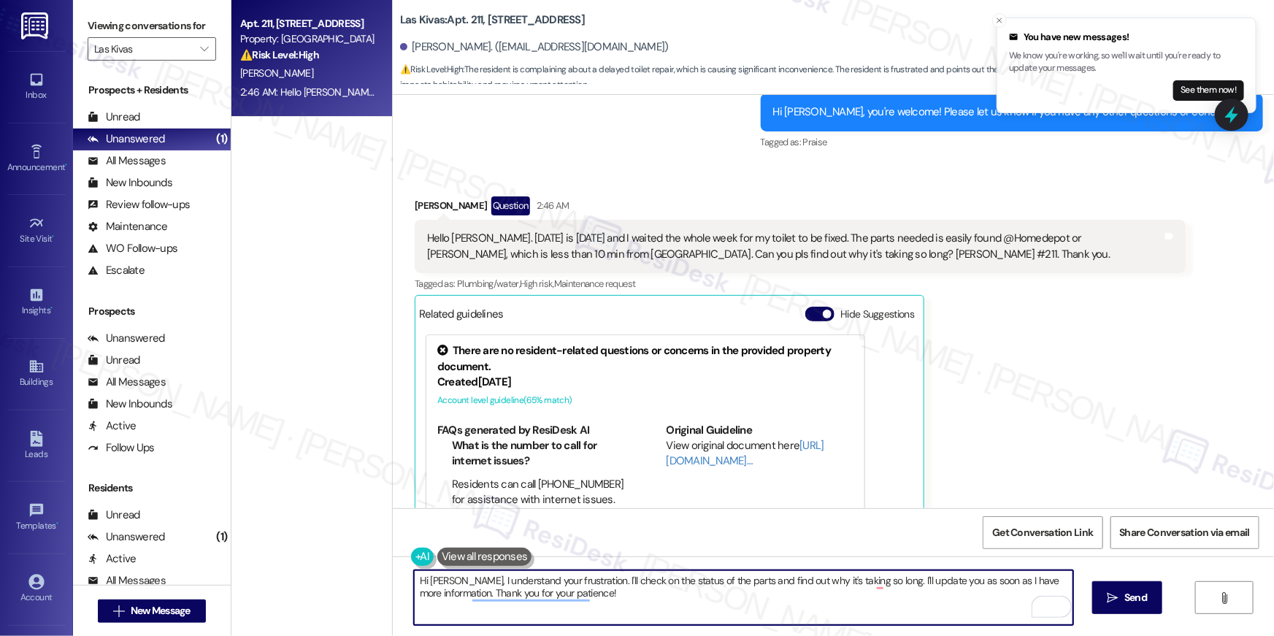
click at [543, 581] on textarea "Hi Maria, I understand your frustration. I'll check on the status of the parts …" at bounding box center [743, 597] width 659 height 55
drag, startPoint x: 449, startPoint y: 581, endPoint x: 569, endPoint y: 575, distance: 119.9
click at [569, 575] on textarea "Hi Maria, I understand your frustration. I'll check on the status of the parts …" at bounding box center [743, 597] width 659 height 55
click at [814, 600] on textarea "Hi Maria, I am sorry to ehr about the delay. I'll check on the status of the pa…" at bounding box center [743, 597] width 659 height 55
click at [865, 598] on textarea "Hi Maria, I am sorry to ehr about the delay. I'll check on the status of the pa…" at bounding box center [743, 597] width 659 height 55
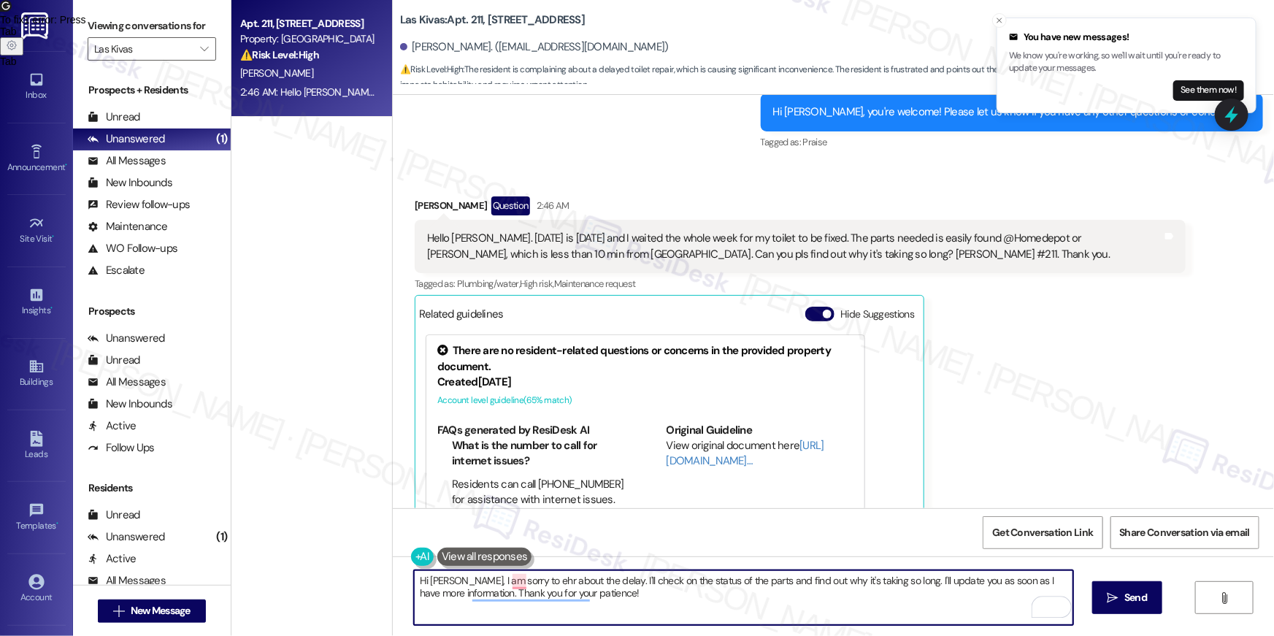
click at [862, 602] on textarea "Hi Maria, I am sorry to ehr about the delay. I'll check on the status of the pa…" at bounding box center [743, 597] width 659 height 55
type textarea "Hi Maria, I am sorry to ehr about the delay. I'll check on the status of the pa…"
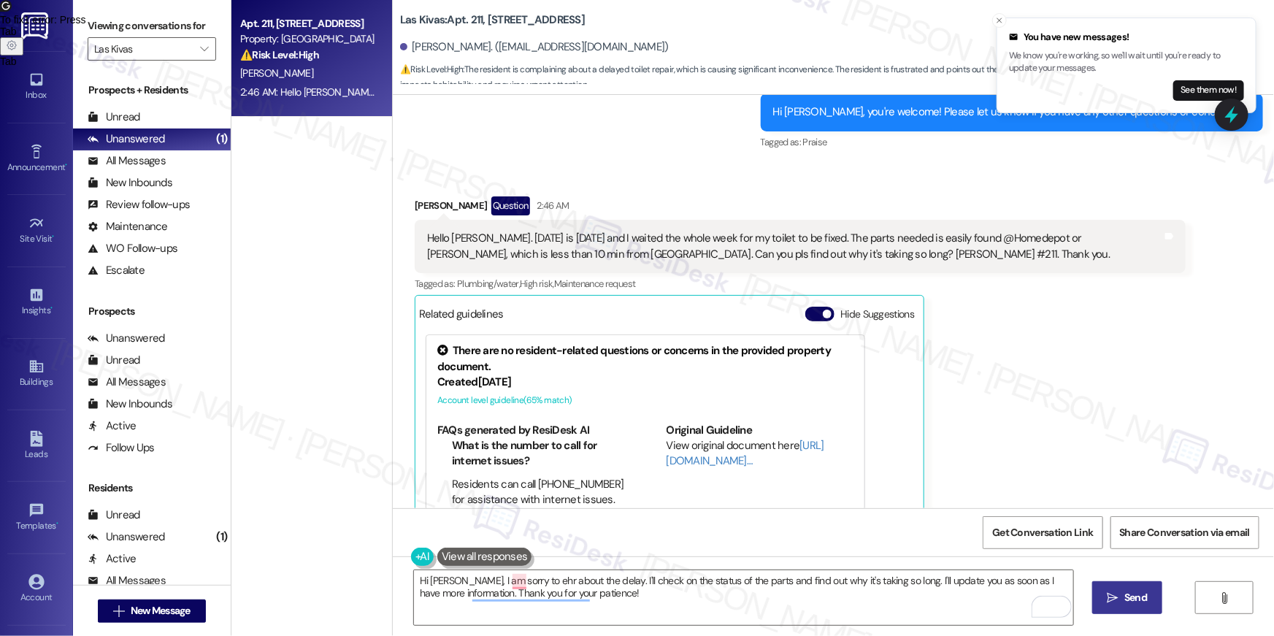
click at [1092, 597] on button " Send" at bounding box center [1127, 597] width 71 height 33
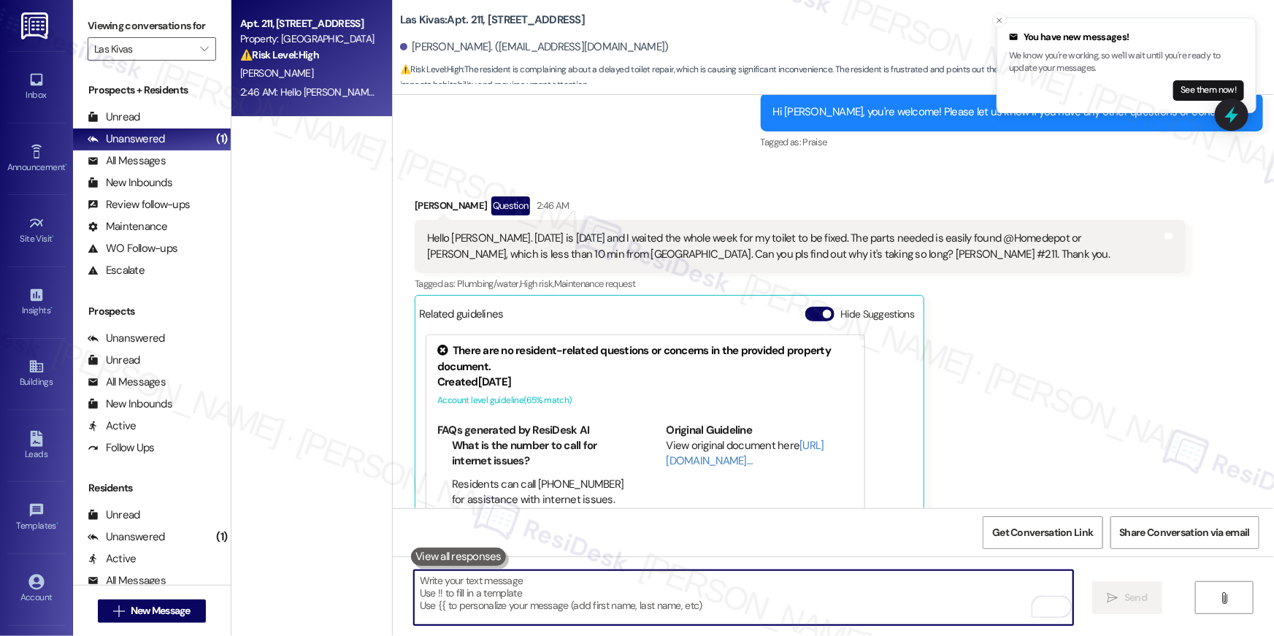
click at [816, 603] on textarea "To enrich screen reader interactions, please activate Accessibility in Grammarl…" at bounding box center [743, 597] width 659 height 55
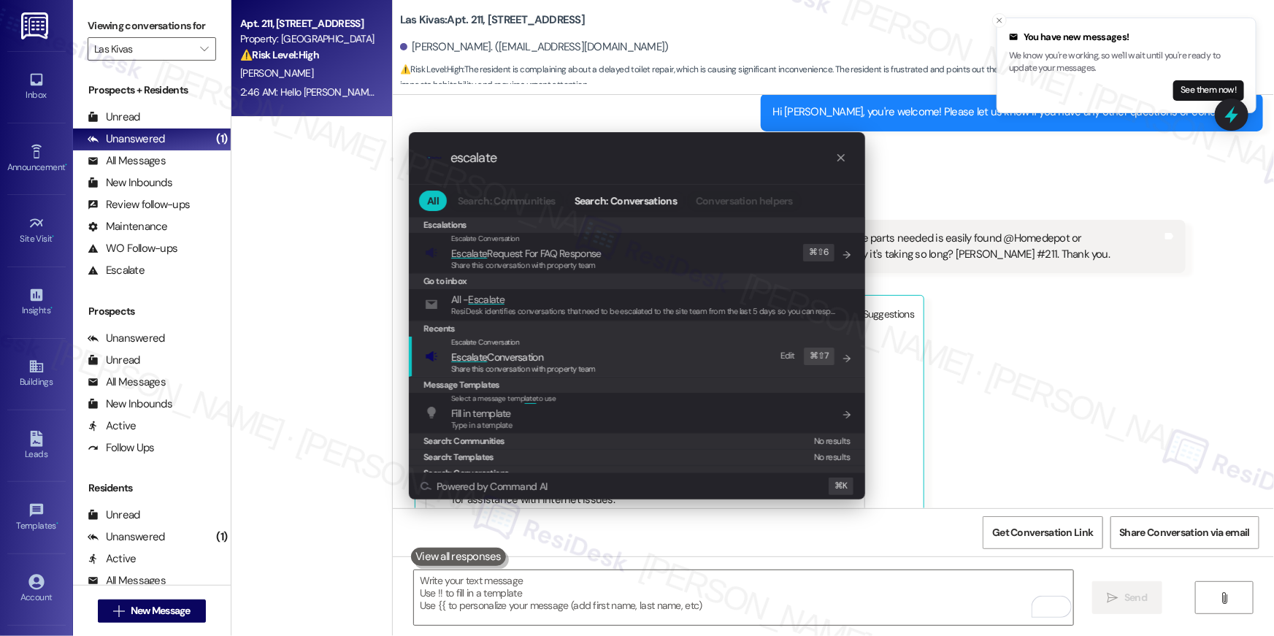
type input "escalate"
click at [537, 371] on span "Share this conversation with property team" at bounding box center [523, 369] width 145 height 10
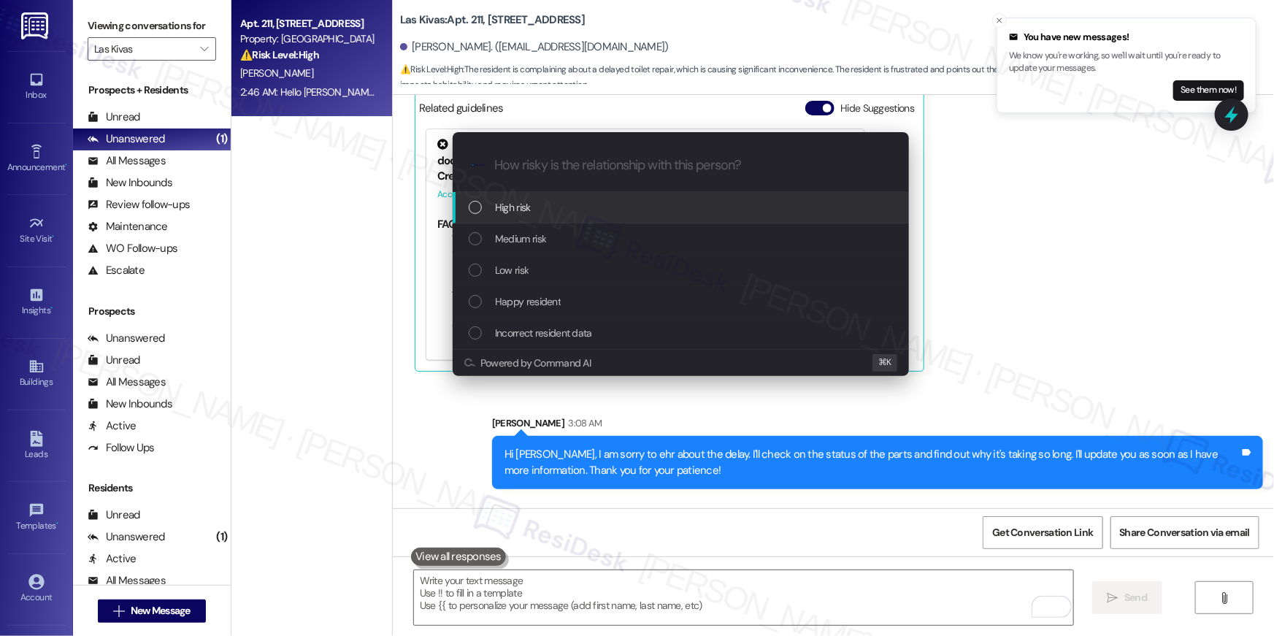
scroll to position [5039, 0]
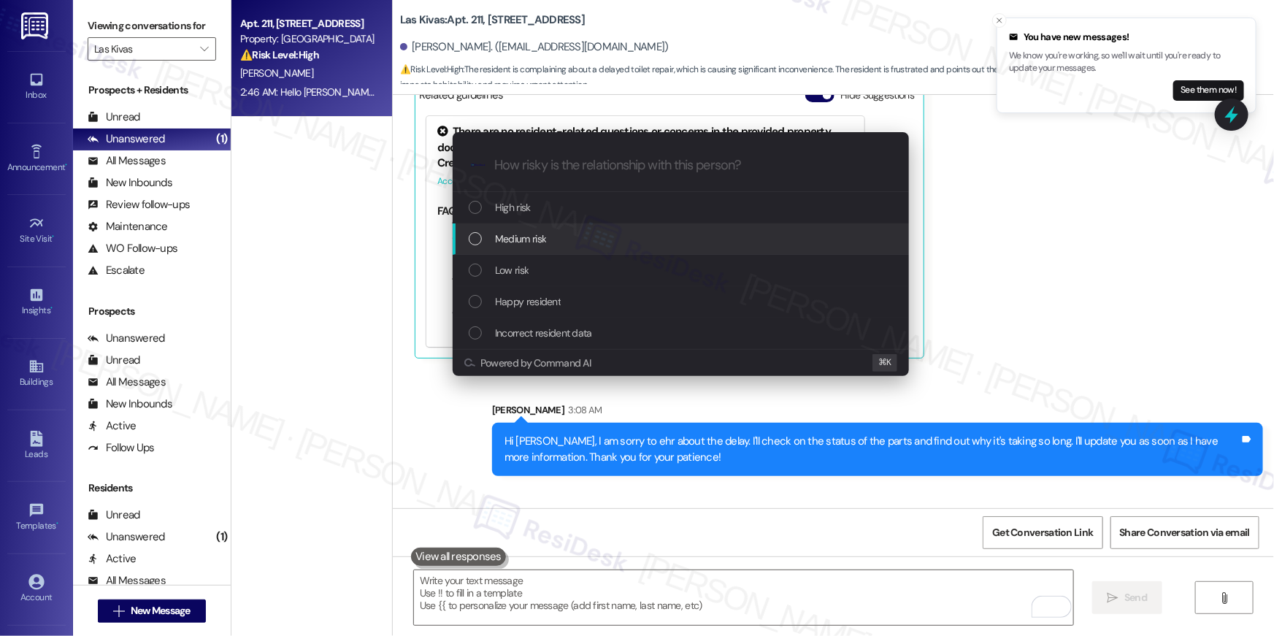
click at [568, 241] on div "Medium risk" at bounding box center [682, 239] width 427 height 16
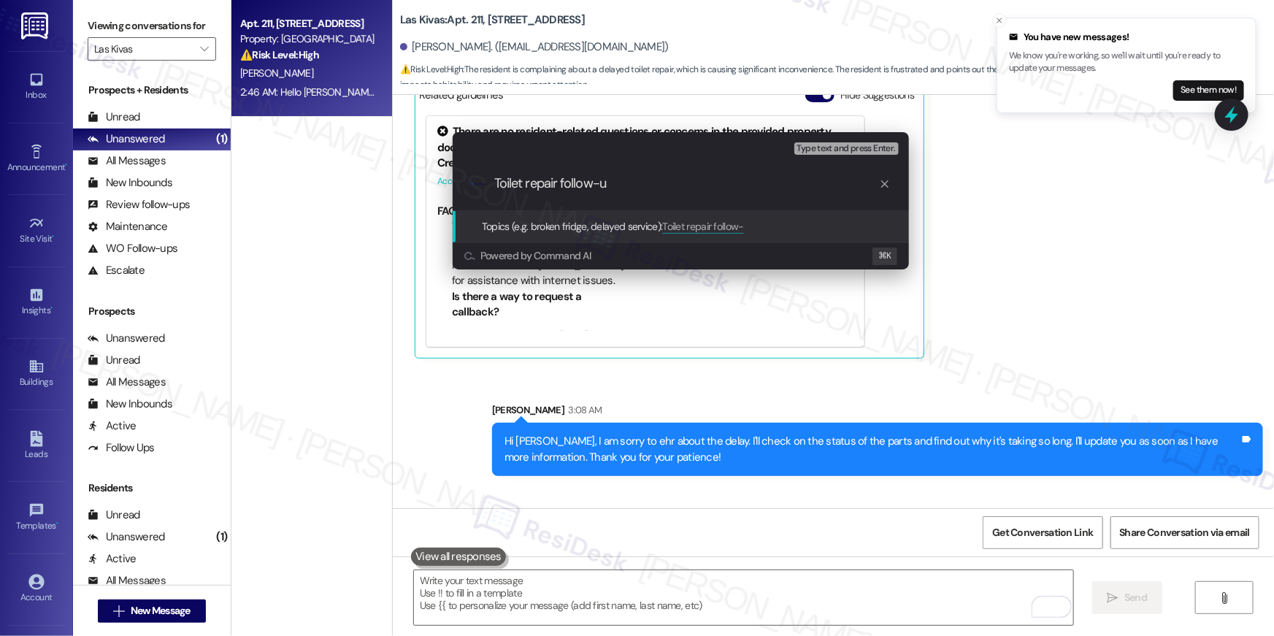
type input "Toilet repair follow-up"
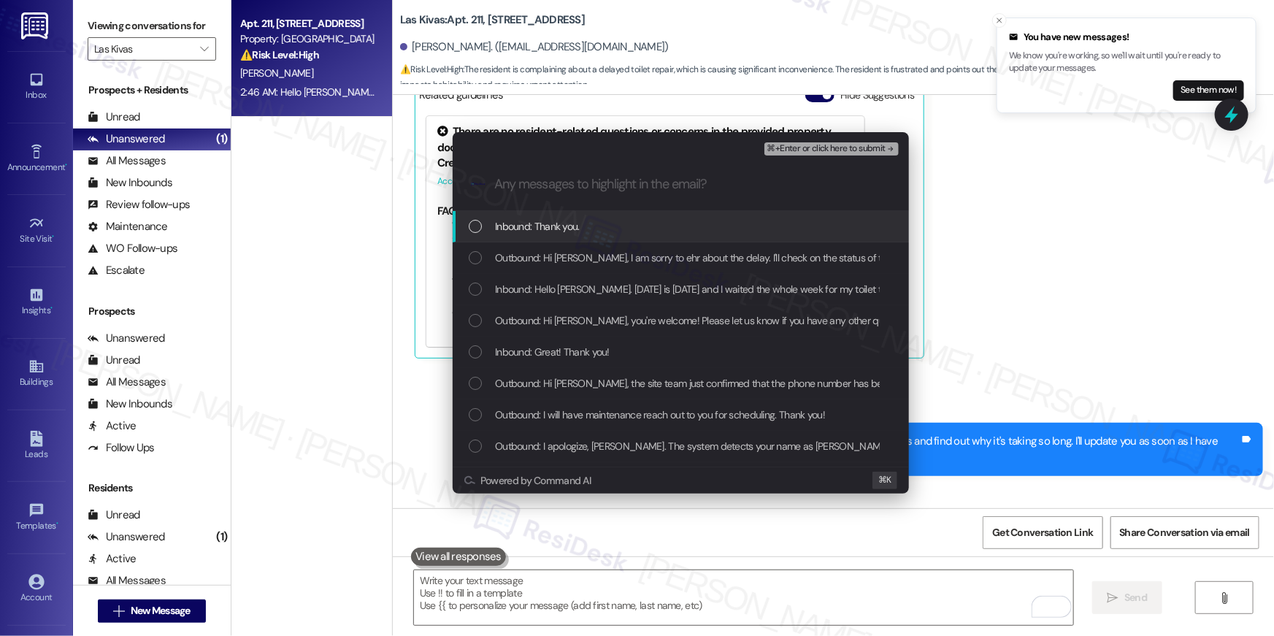
click at [467, 228] on div "Inbound: Thank you." at bounding box center [681, 226] width 456 height 31
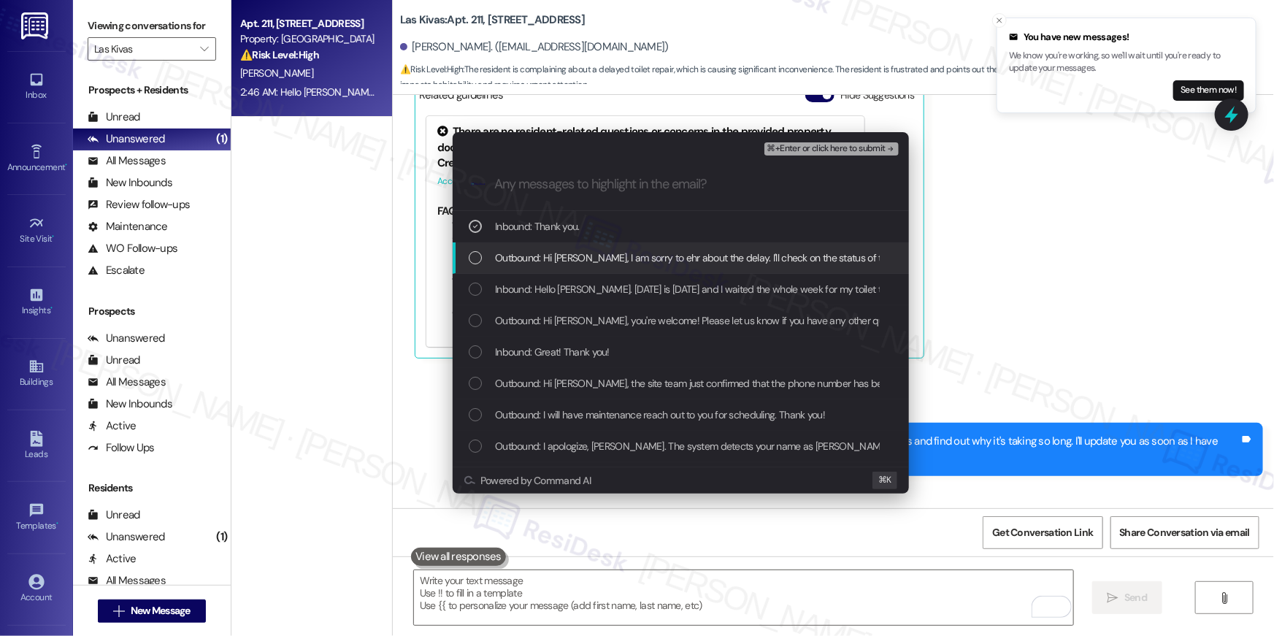
click at [467, 263] on div "Outbound: Hi Maria, I am sorry to ehr about the delay. I'll check on the status…" at bounding box center [681, 257] width 456 height 31
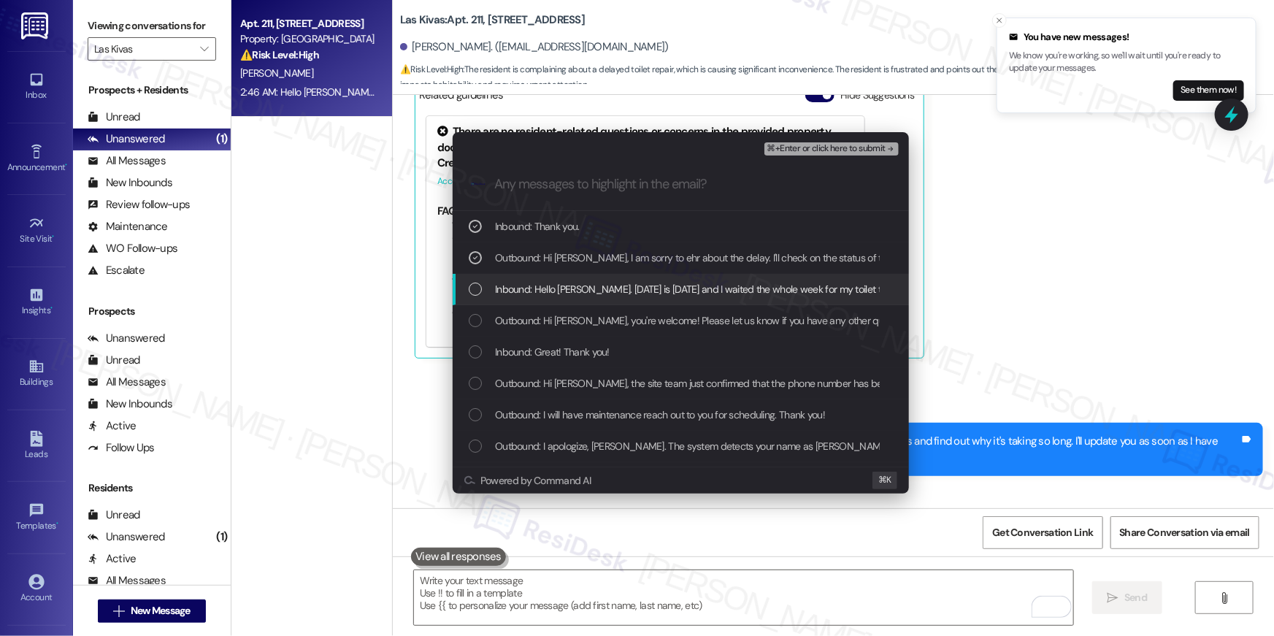
click at [465, 290] on div "Inbound: Hello Tessa. Today is Friday and I waited the whole week for my toilet…" at bounding box center [681, 289] width 456 height 31
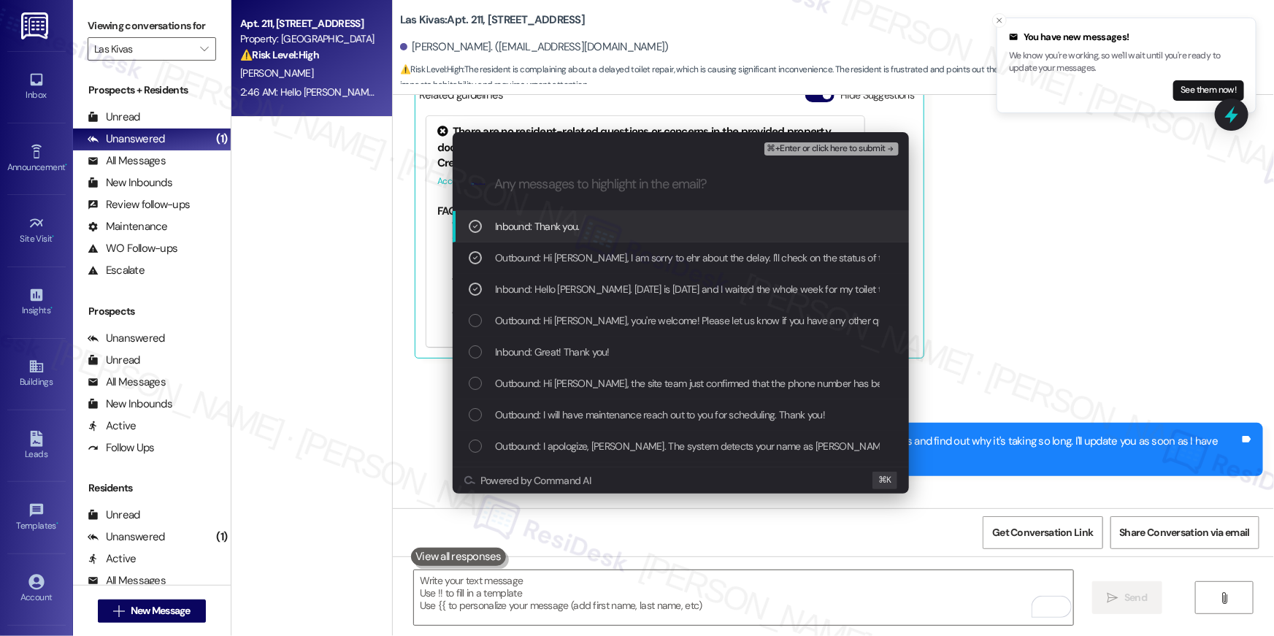
click at [837, 146] on span "⌘+Enter or click here to submit" at bounding box center [826, 149] width 118 height 10
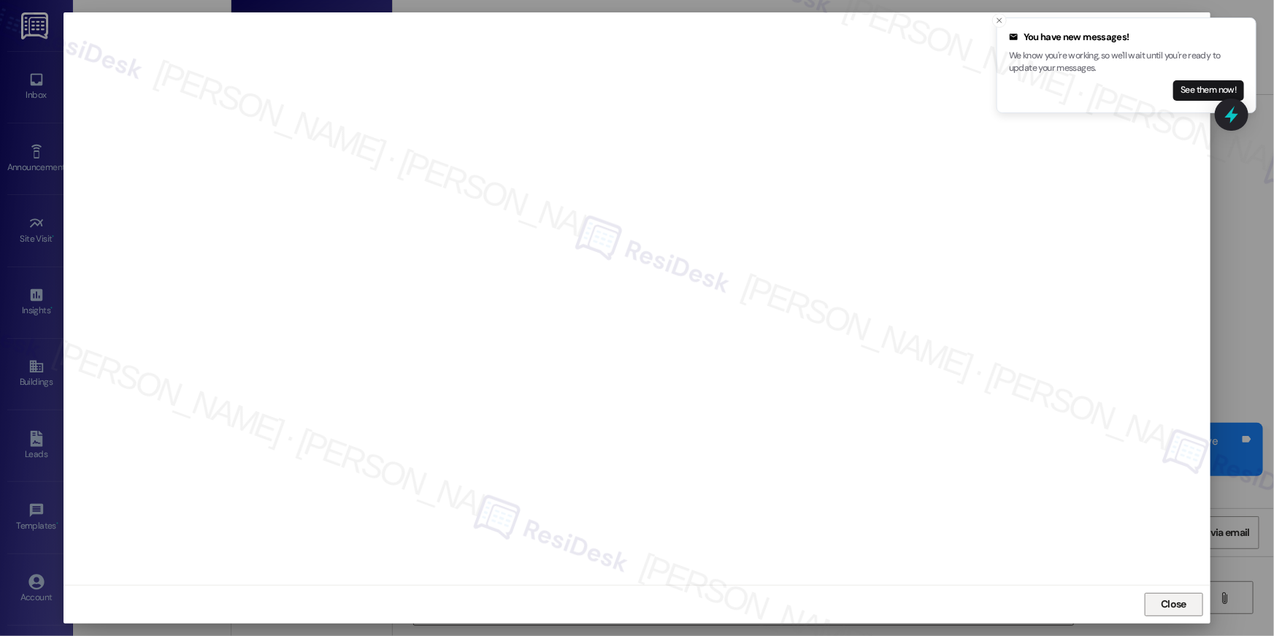
click at [1161, 616] on button "Close" at bounding box center [1174, 604] width 58 height 23
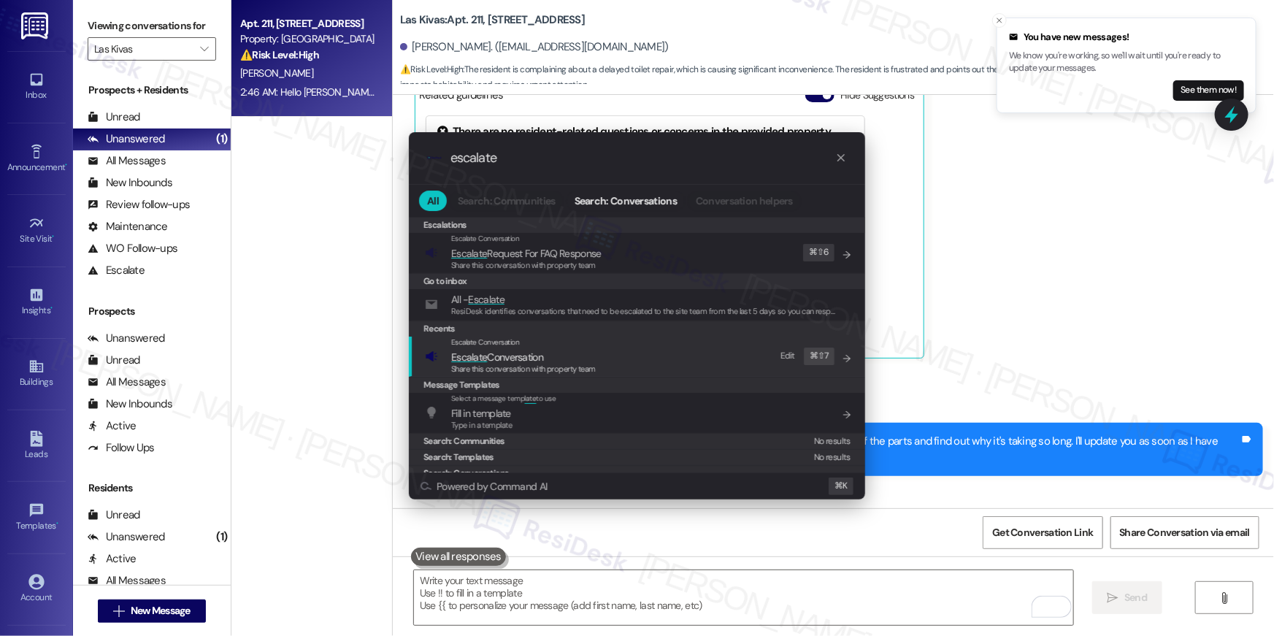
type input "escalate"
drag, startPoint x: 683, startPoint y: 353, endPoint x: 666, endPoint y: 365, distance: 20.5
click at [683, 353] on div "Escalate Conversation Escalate Conversation Share this conversation with proper…" at bounding box center [638, 356] width 427 height 39
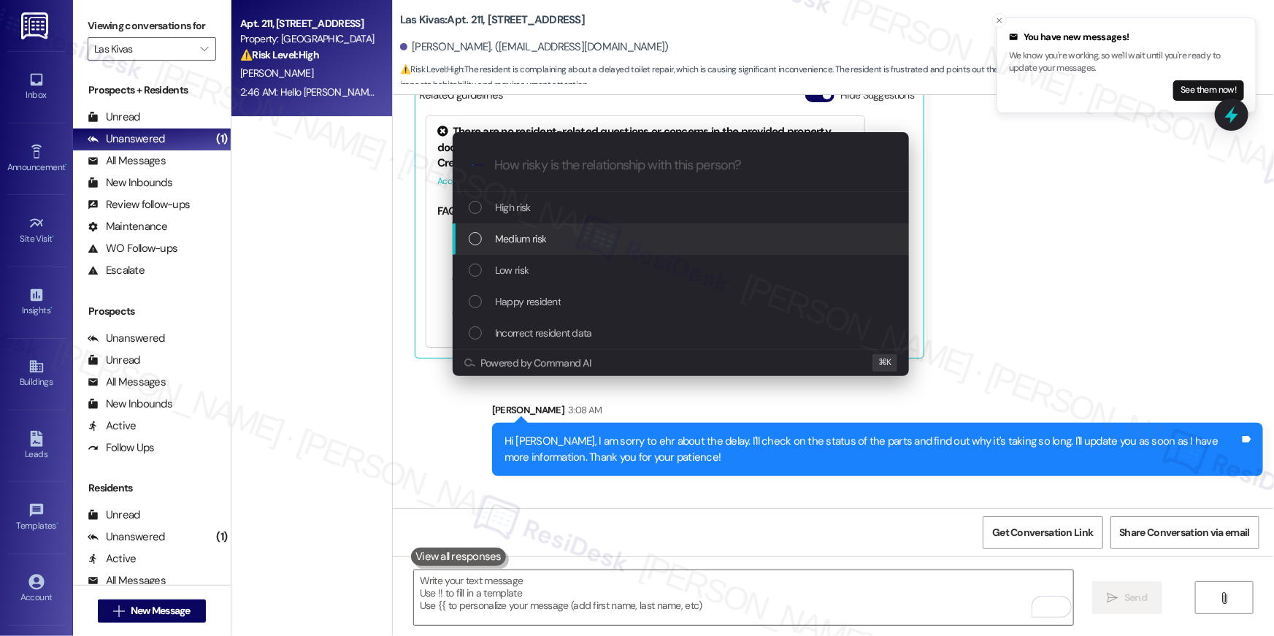
click at [539, 242] on span "Medium risk" at bounding box center [520, 239] width 51 height 16
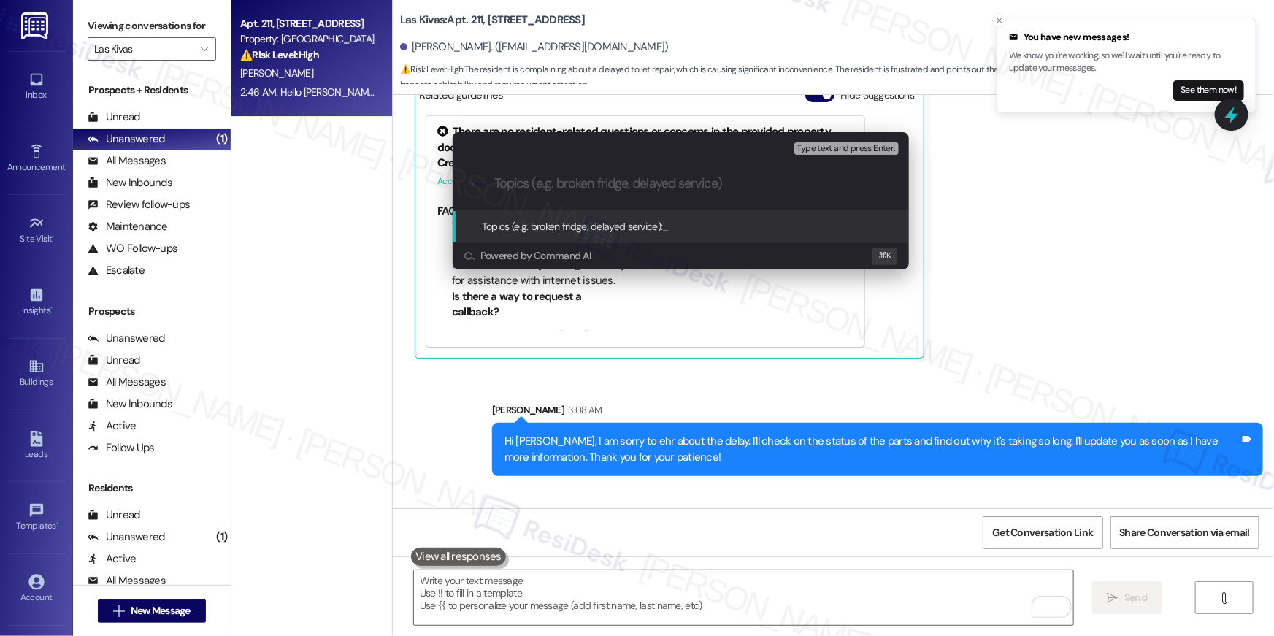
paste input "Toilet repair follow-up"
type input "Toilet repair follow-up"
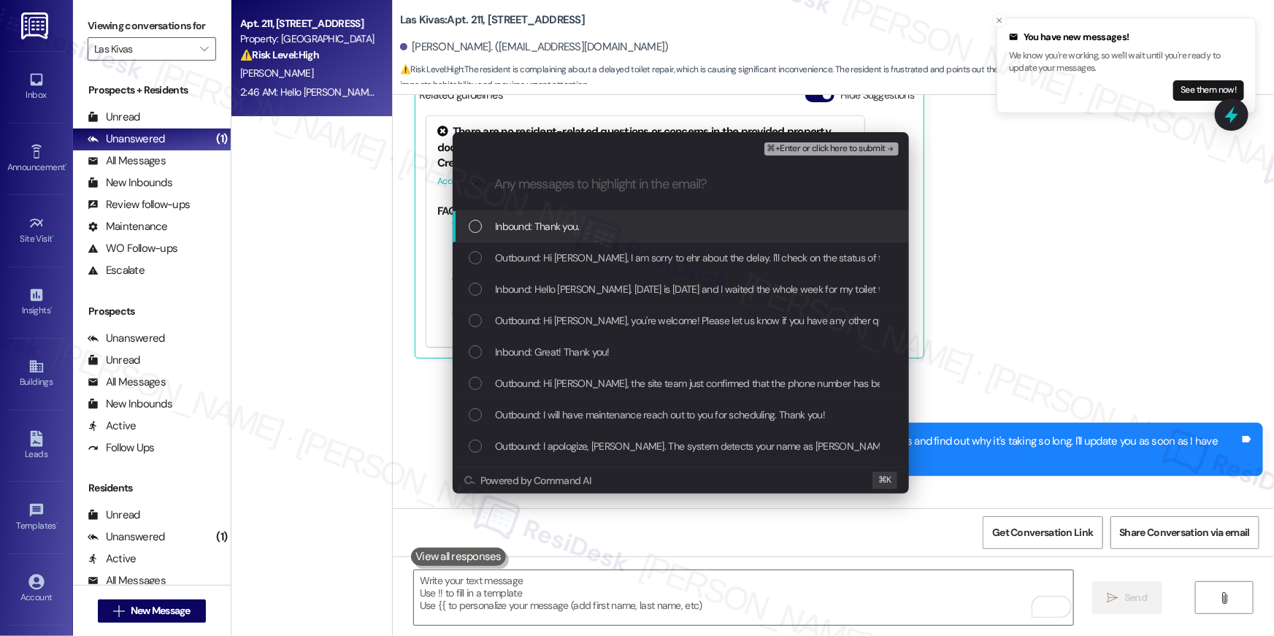
click at [524, 231] on span "Inbound: Thank you." at bounding box center [537, 226] width 85 height 16
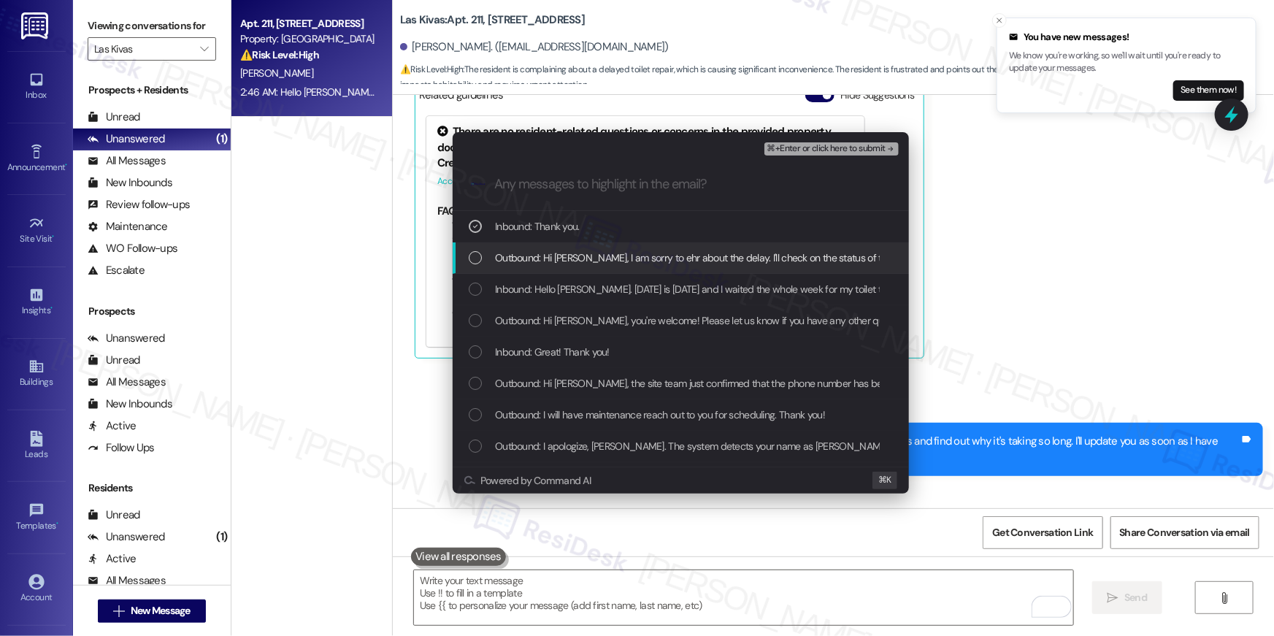
click at [521, 254] on span "Outbound: Hi Maria, I am sorry to ehr about the delay. I'll check on the status…" at bounding box center [947, 258] width 905 height 16
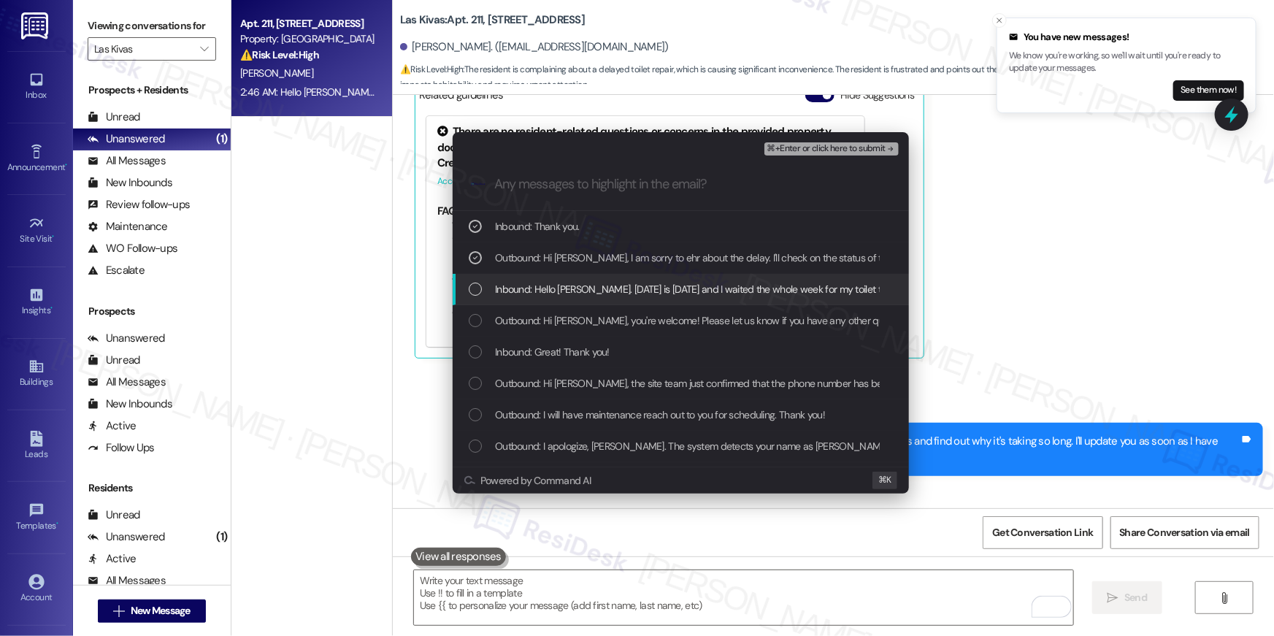
click at [534, 286] on span "Inbound: Hello Tessa. Today is Friday and I waited the whole week for my toilet…" at bounding box center [1134, 289] width 1279 height 16
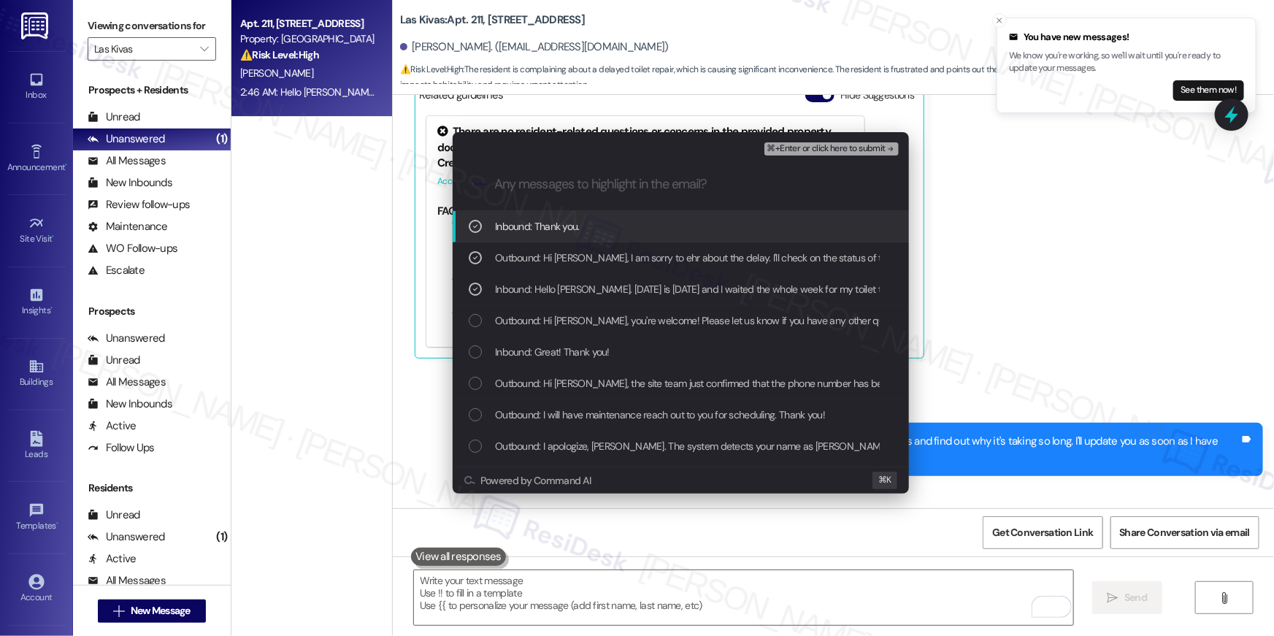
click at [869, 154] on button "⌘+Enter or click here to submit" at bounding box center [832, 148] width 134 height 13
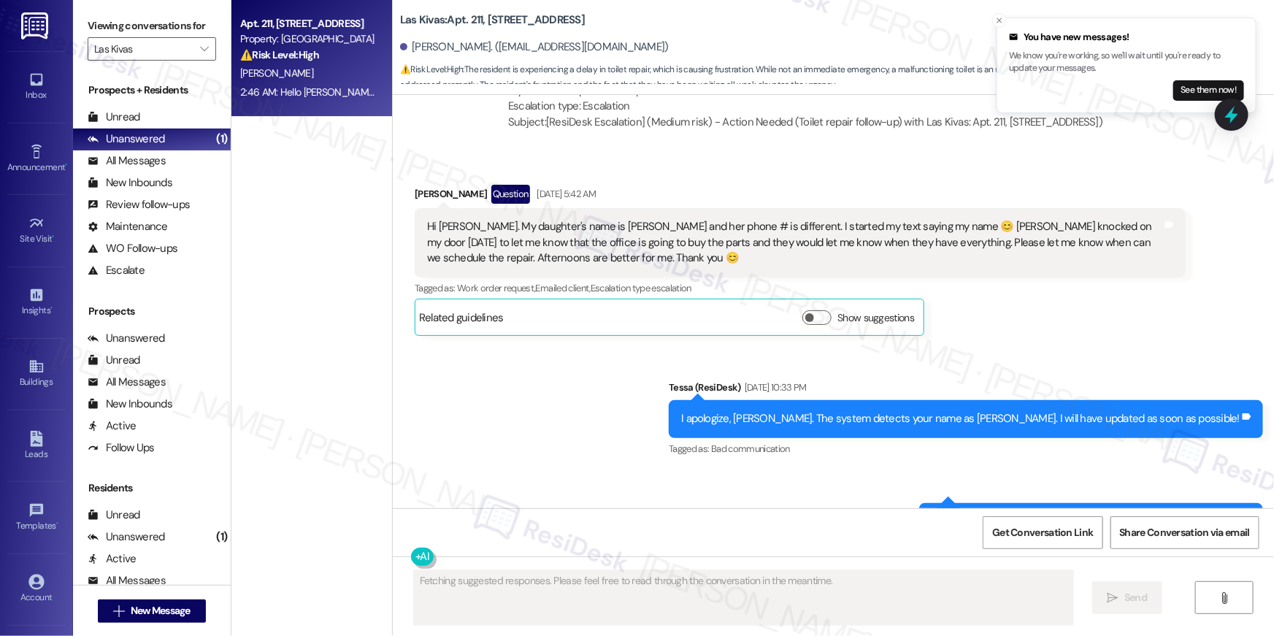
scroll to position [4837, 0]
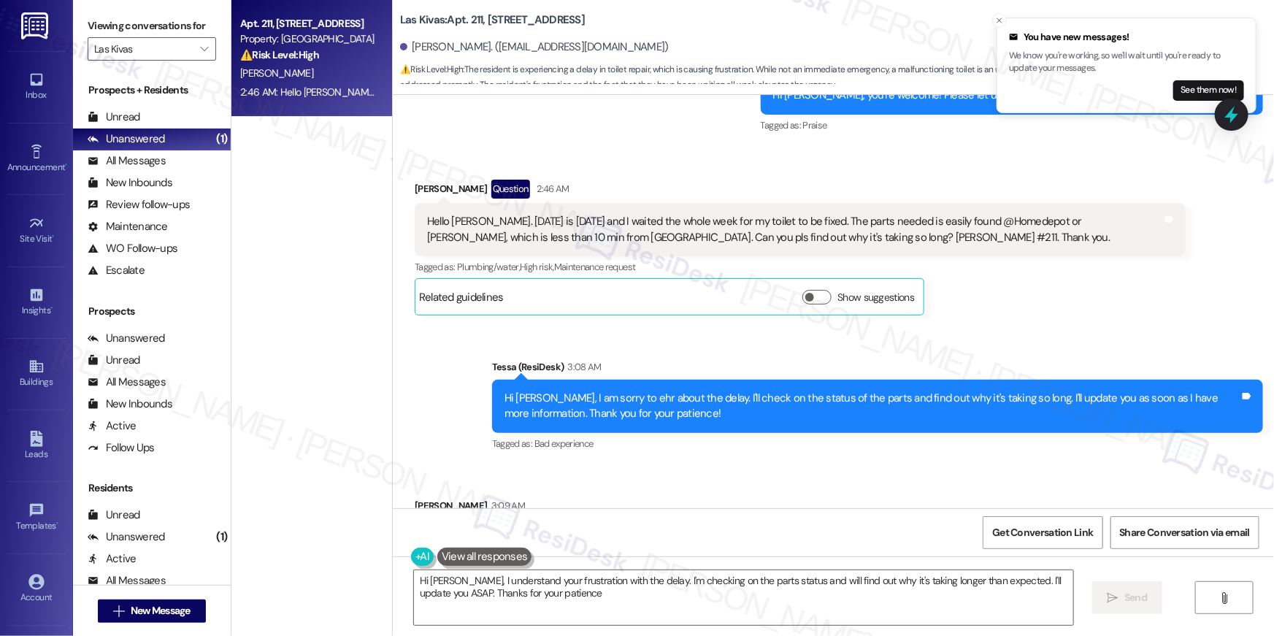
type textarea "Hi Maria, I understand your frustration with the delay. I'm checking on the par…"
click at [210, 42] on div "Viewing conversations for Las Kivas " at bounding box center [152, 37] width 158 height 75
click at [207, 45] on div "Viewing conversations for Las Kivas " at bounding box center [152, 37] width 158 height 75
click at [202, 47] on span "" at bounding box center [204, 48] width 14 height 23
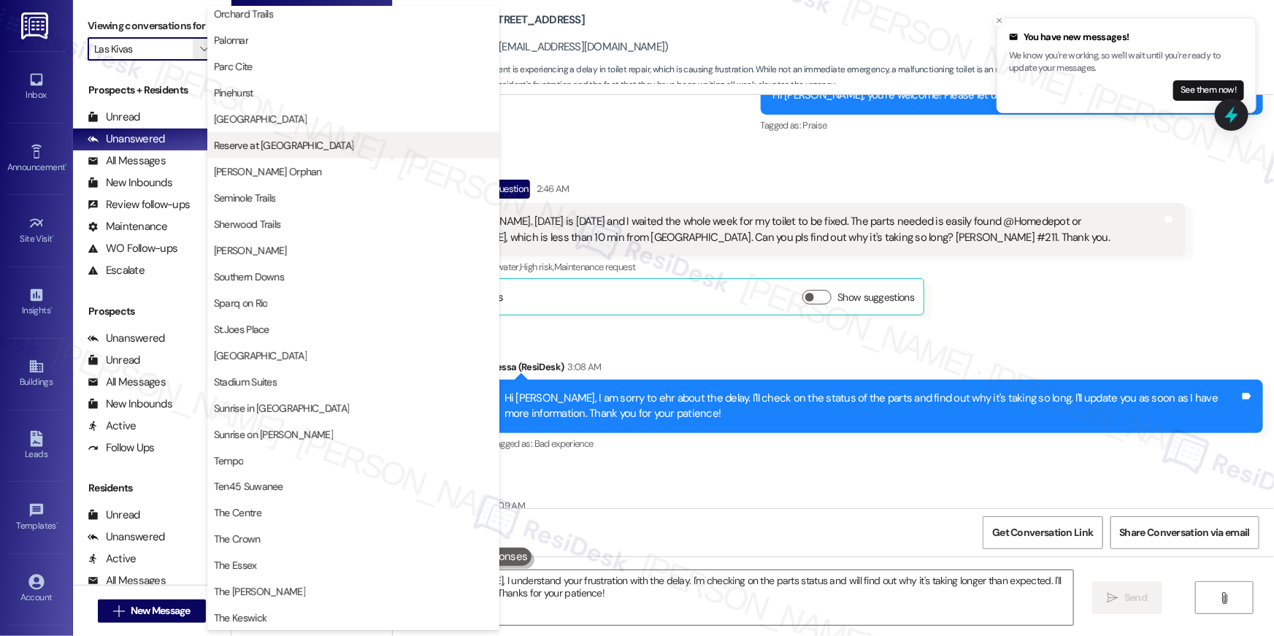
scroll to position [898, 0]
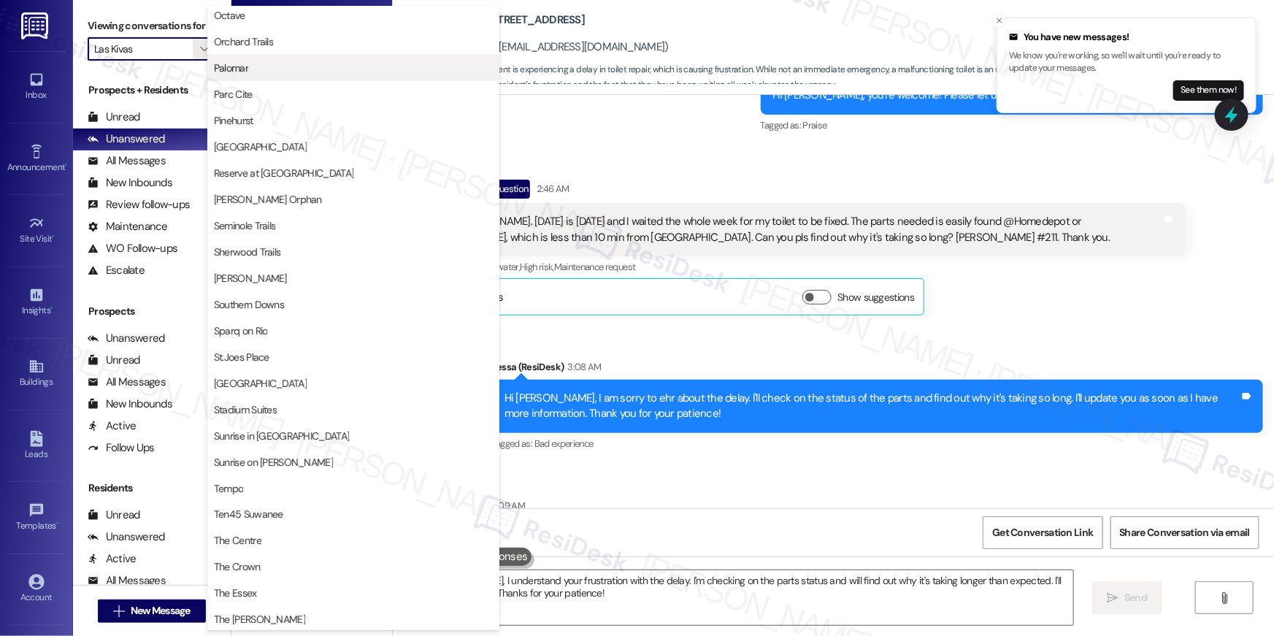
click at [245, 68] on span "Palomar" at bounding box center [231, 68] width 34 height 15
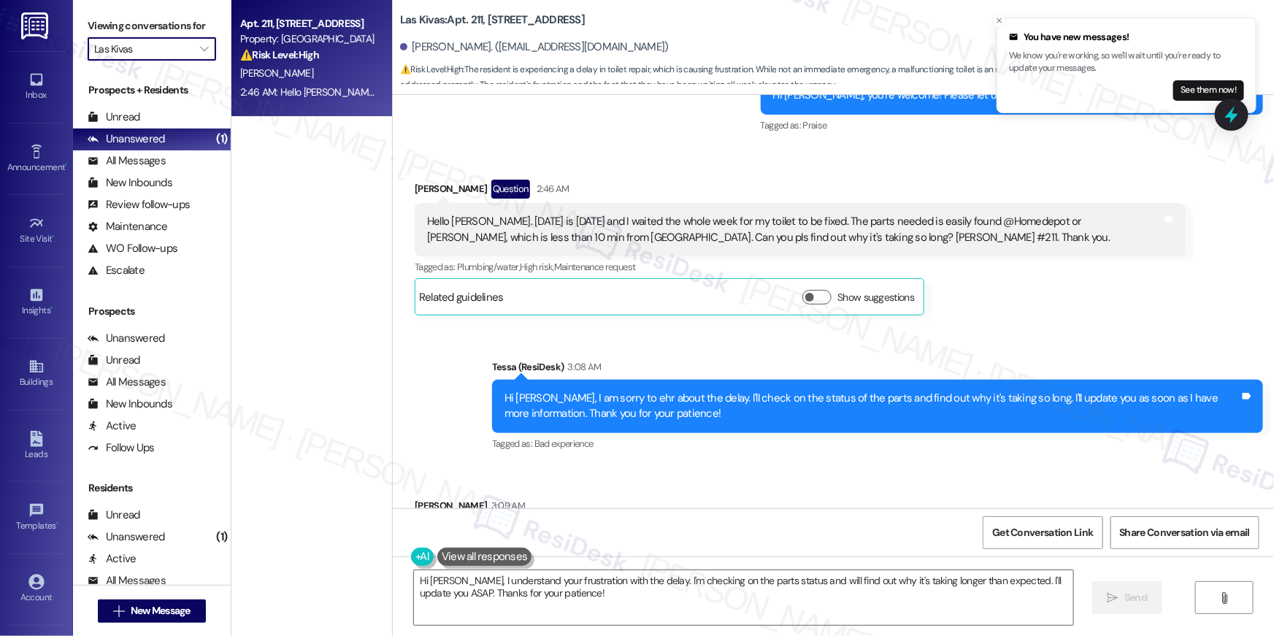
type input "Palomar"
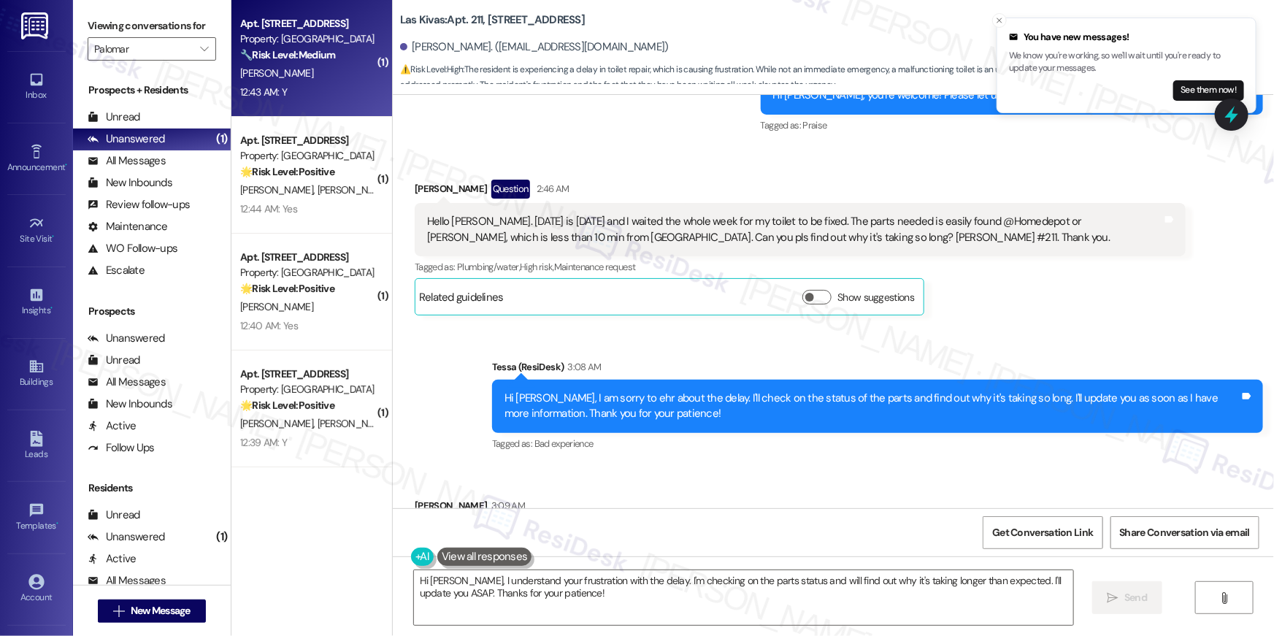
click at [301, 76] on div "B. Yawakie" at bounding box center [308, 73] width 138 height 18
type textarea "Fetching suggested responses. Please feel free to read through the conversation…"
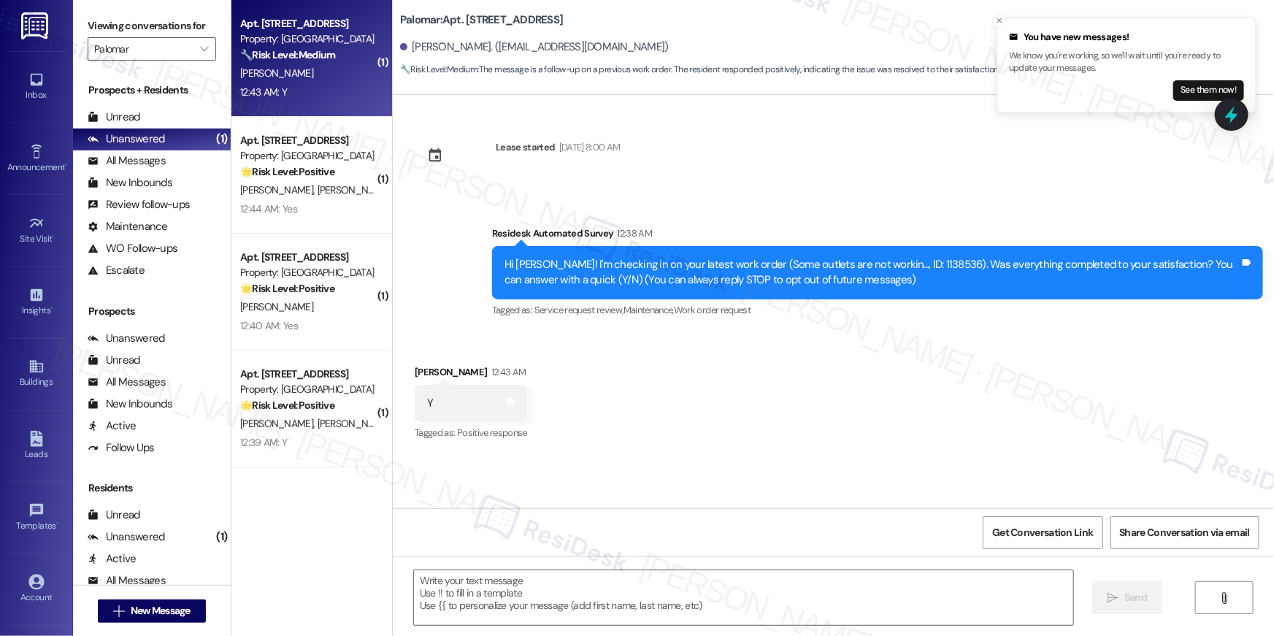
type textarea "Fetching suggested responses. Please feel free to read through the conversation…"
click at [879, 363] on div "Received via SMS Benjamin Yawakie 12:43 AM Y Tags and notes Tagged as: Positive…" at bounding box center [833, 393] width 881 height 123
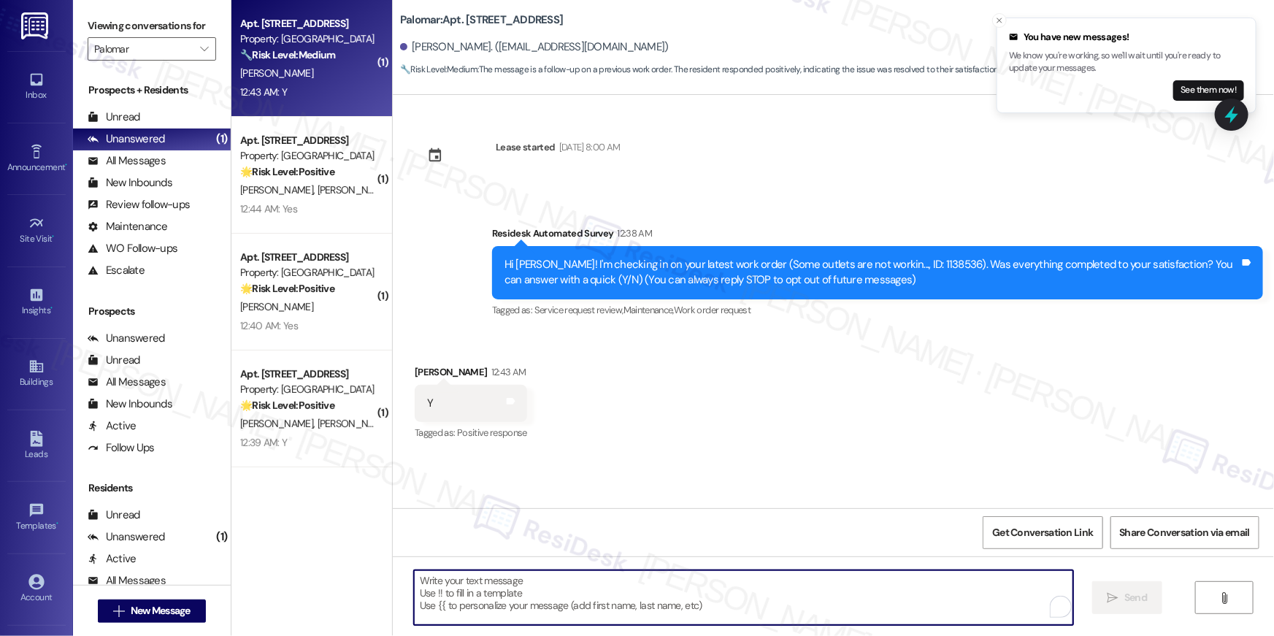
click at [897, 602] on textarea "To enrich screen reader interactions, please activate Accessibility in Grammarl…" at bounding box center [743, 597] width 659 height 55
click at [871, 590] on textarea "To enrich screen reader interactions, please activate Accessibility in Grammarl…" at bounding box center [743, 597] width 659 height 55
paste textarea "Hi {{first_name}}, I’m happy to hear your work order is all taken care of! If a…"
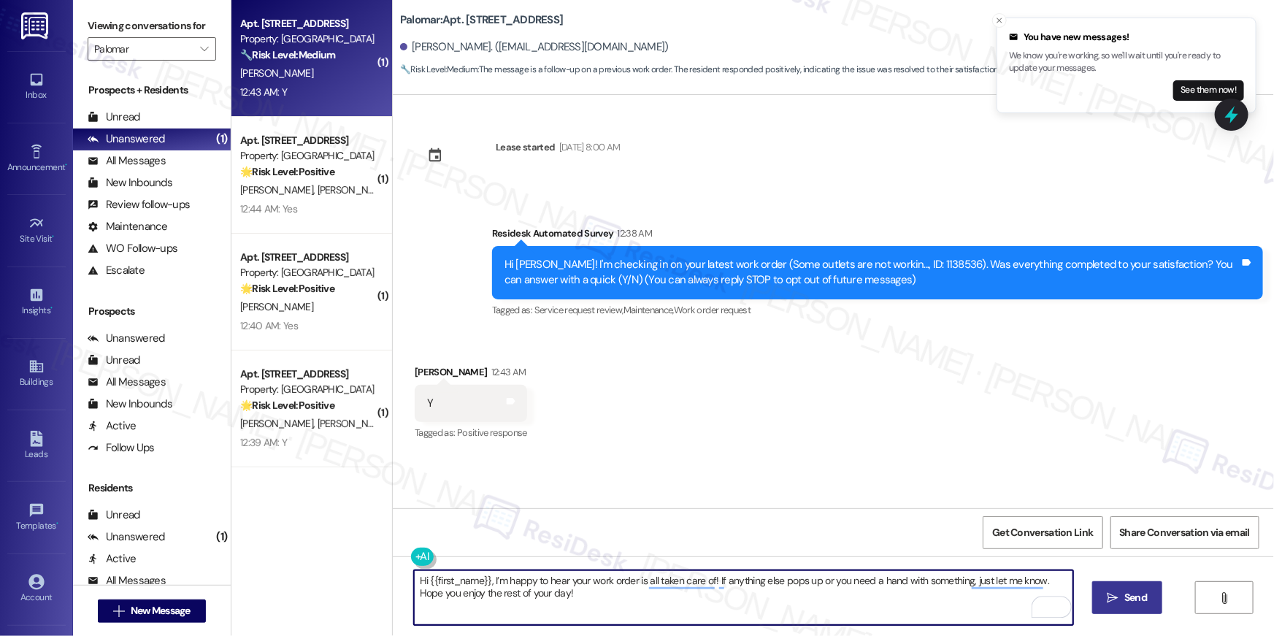
type textarea "Hi {{first_name}}, I’m happy to hear your work order is all taken care of! If a…"
click at [1129, 591] on span "Send" at bounding box center [1136, 597] width 23 height 15
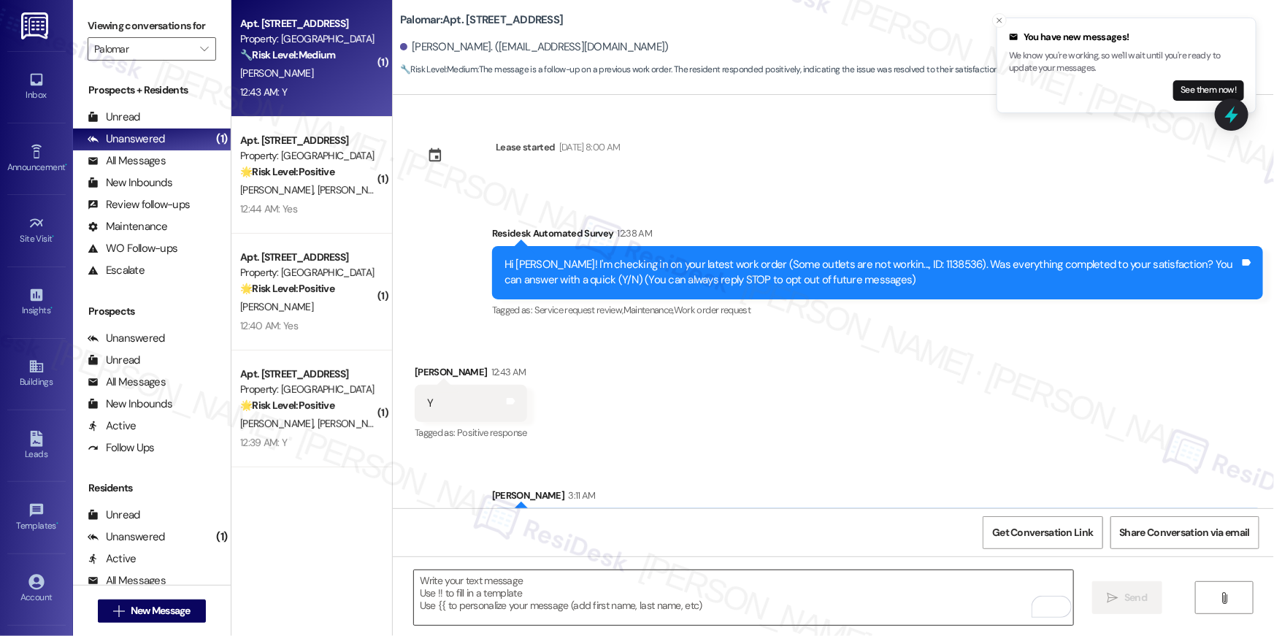
click at [874, 596] on textarea "To enrich screen reader interactions, please activate Accessibility in Grammarl…" at bounding box center [743, 597] width 659 height 55
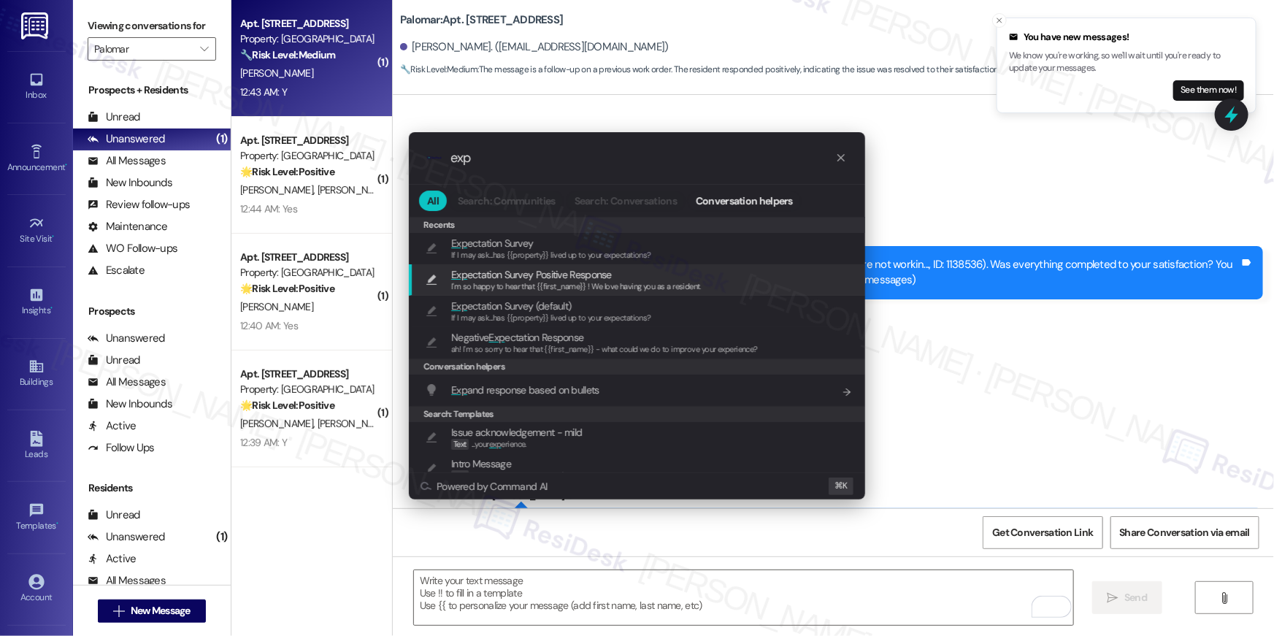
type input "exp"
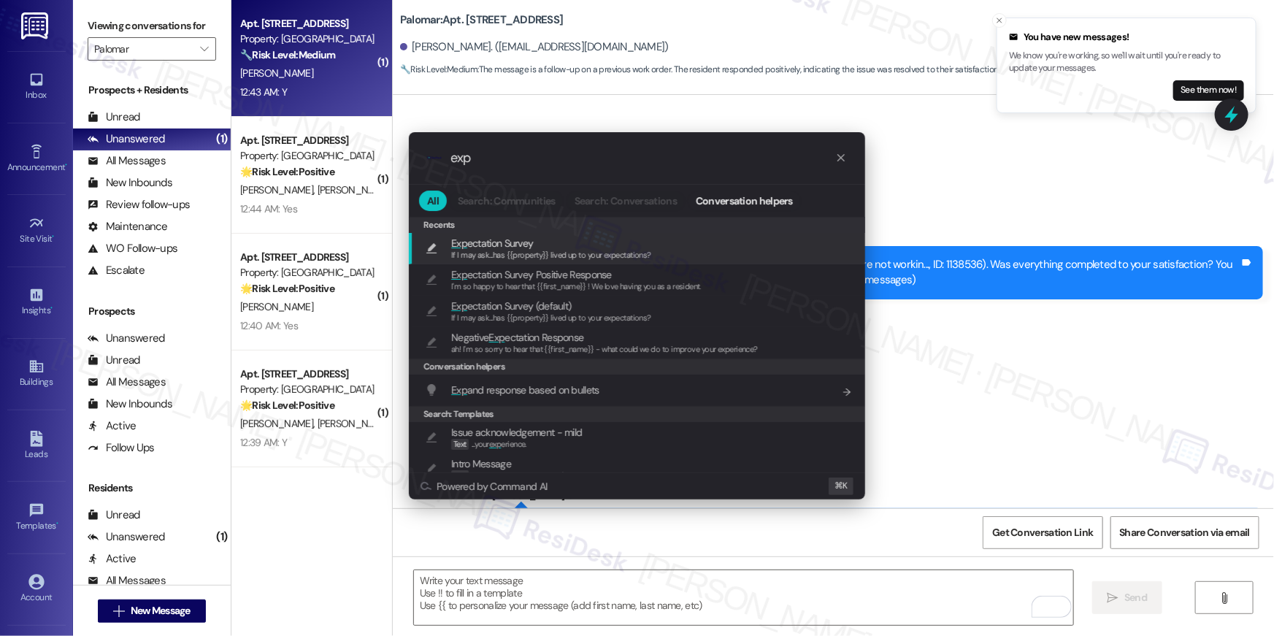
click at [631, 245] on span "Exp ectation Survey" at bounding box center [551, 243] width 200 height 16
type textarea "If I may ask...has {{property}} lived up to your expectations?"
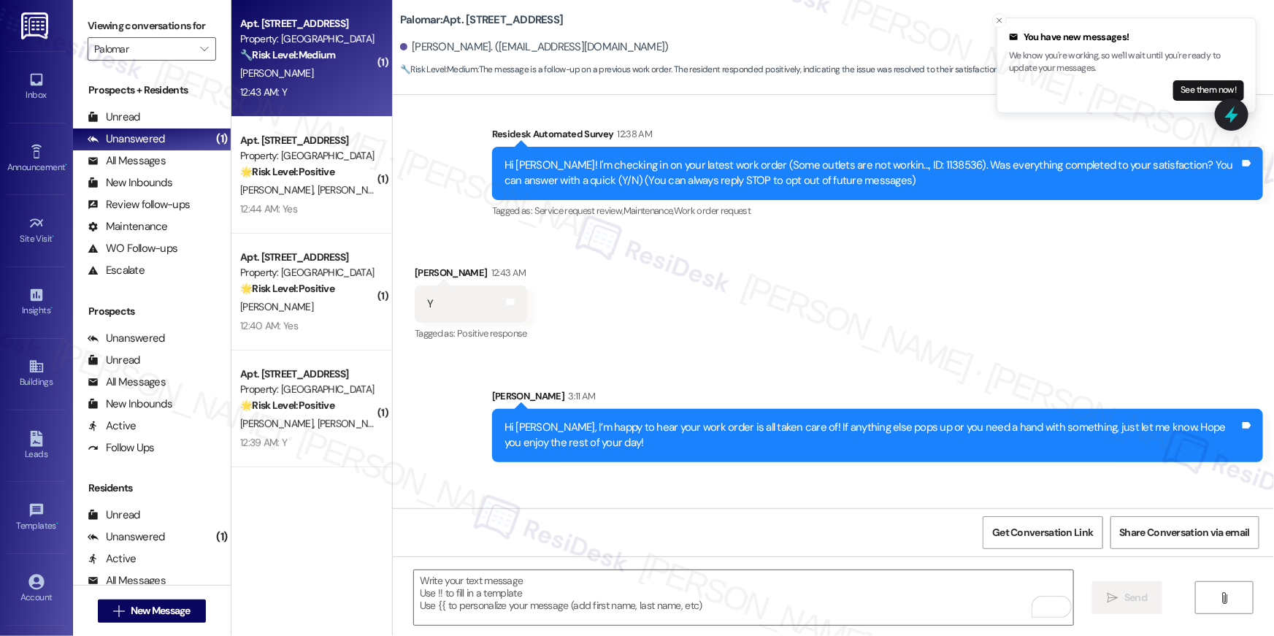
scroll to position [166, 0]
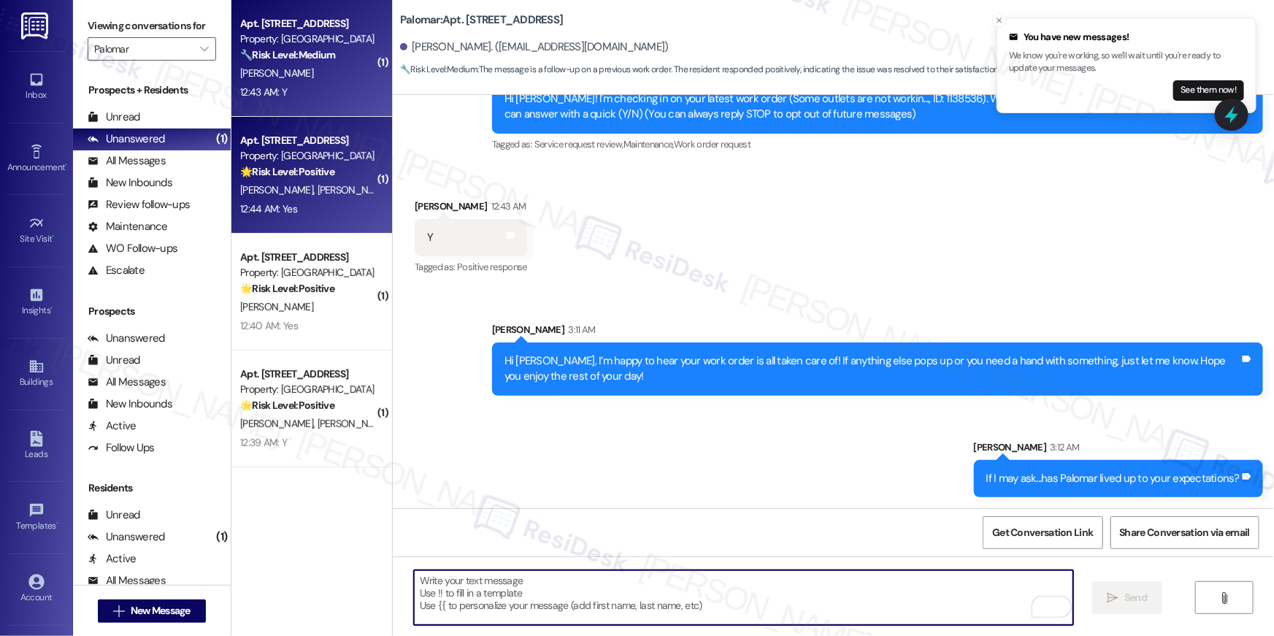
click at [296, 163] on div "Property: Palomar" at bounding box center [307, 155] width 135 height 15
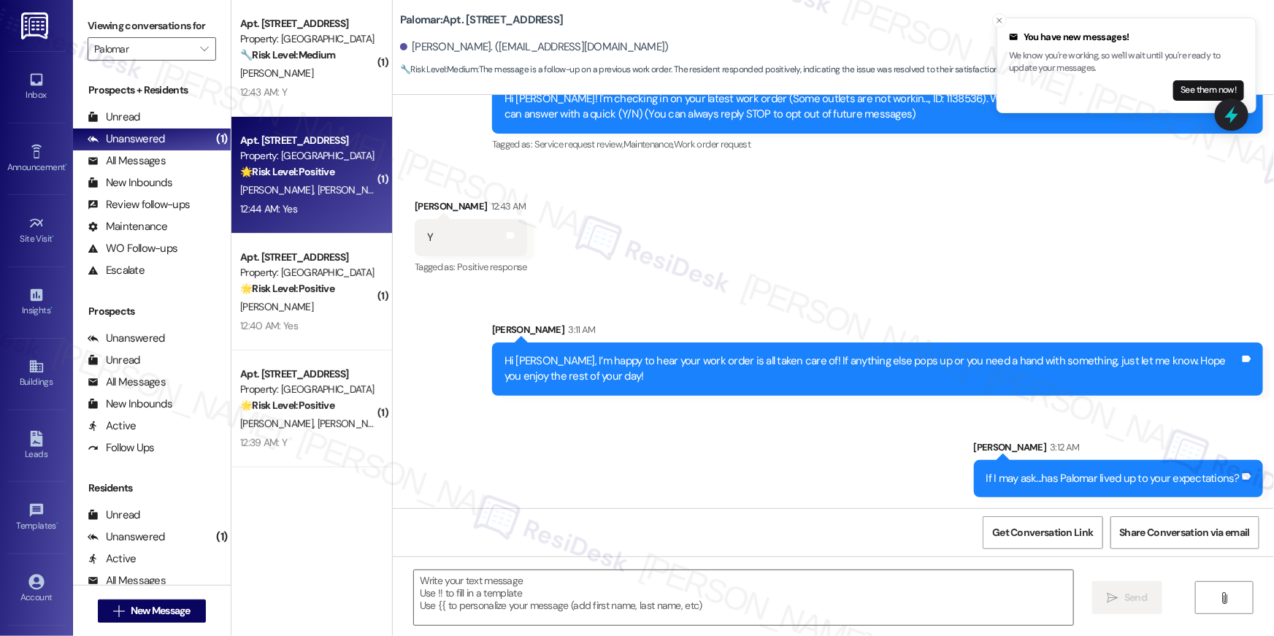
type textarea "Fetching suggested responses. Please feel free to read through the conversation…"
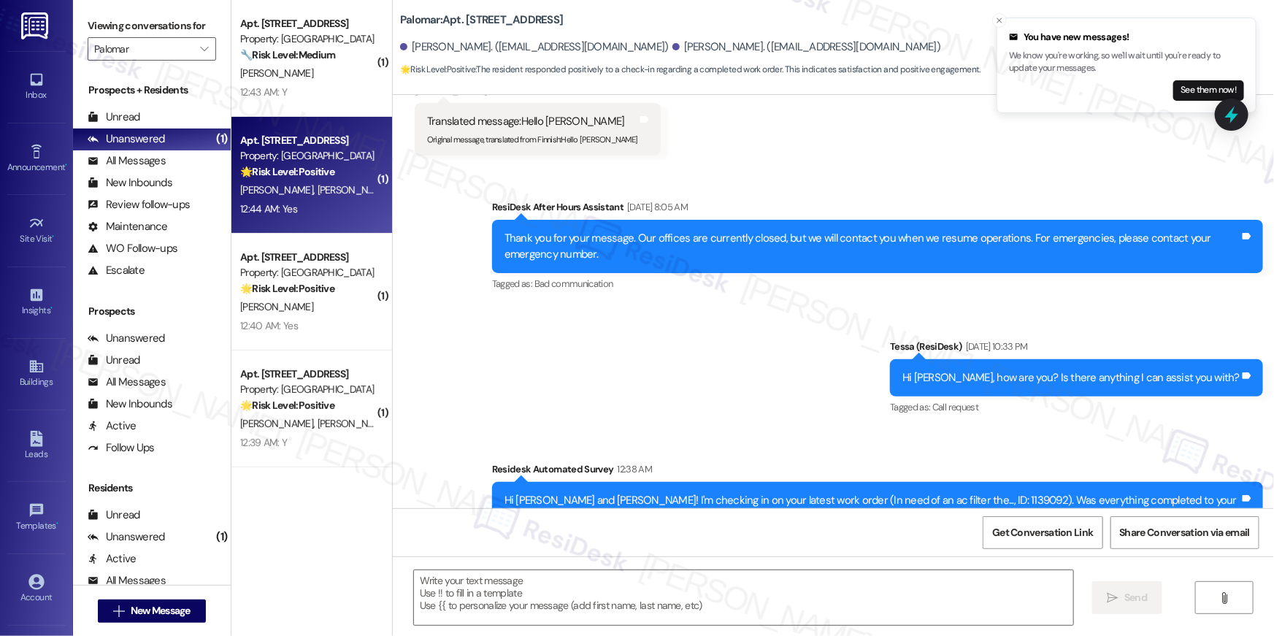
scroll to position [620, 0]
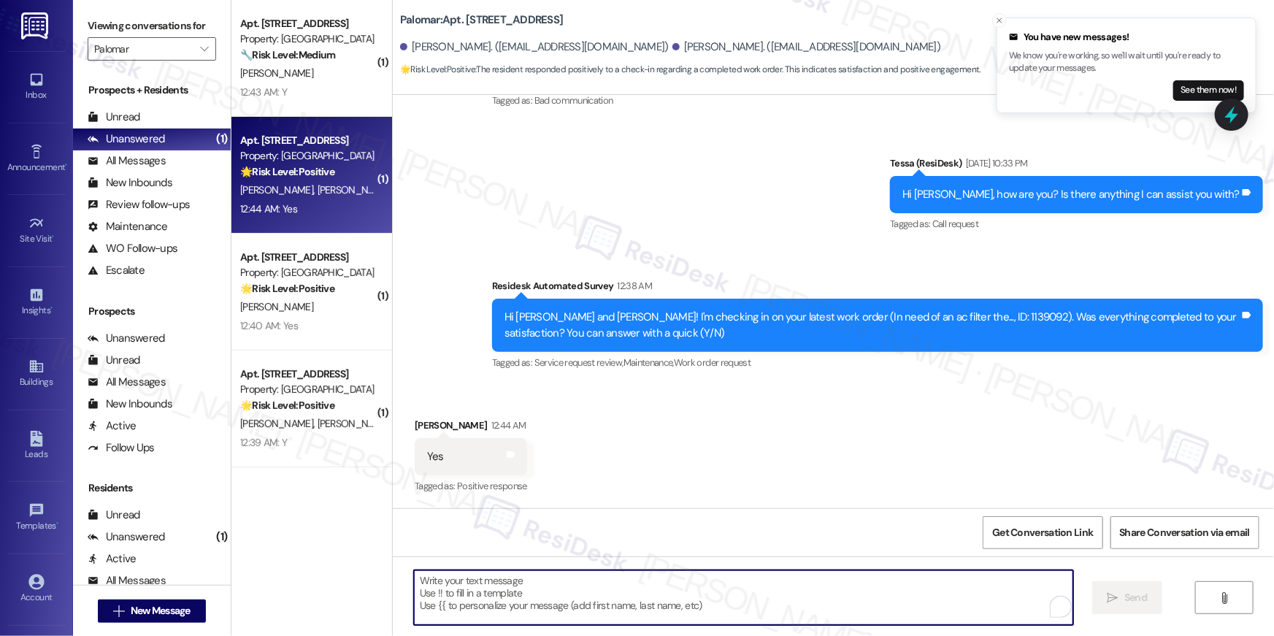
click at [796, 593] on textarea "To enrich screen reader interactions, please activate Accessibility in Grammarl…" at bounding box center [743, 597] width 659 height 55
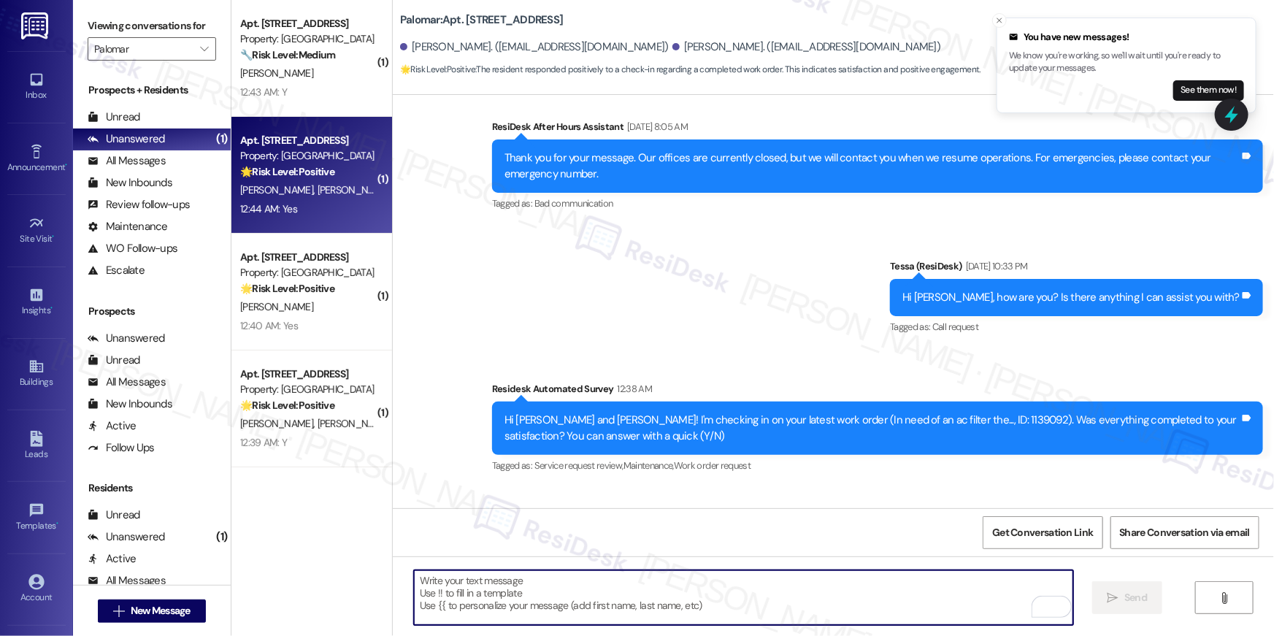
scroll to position [353, 0]
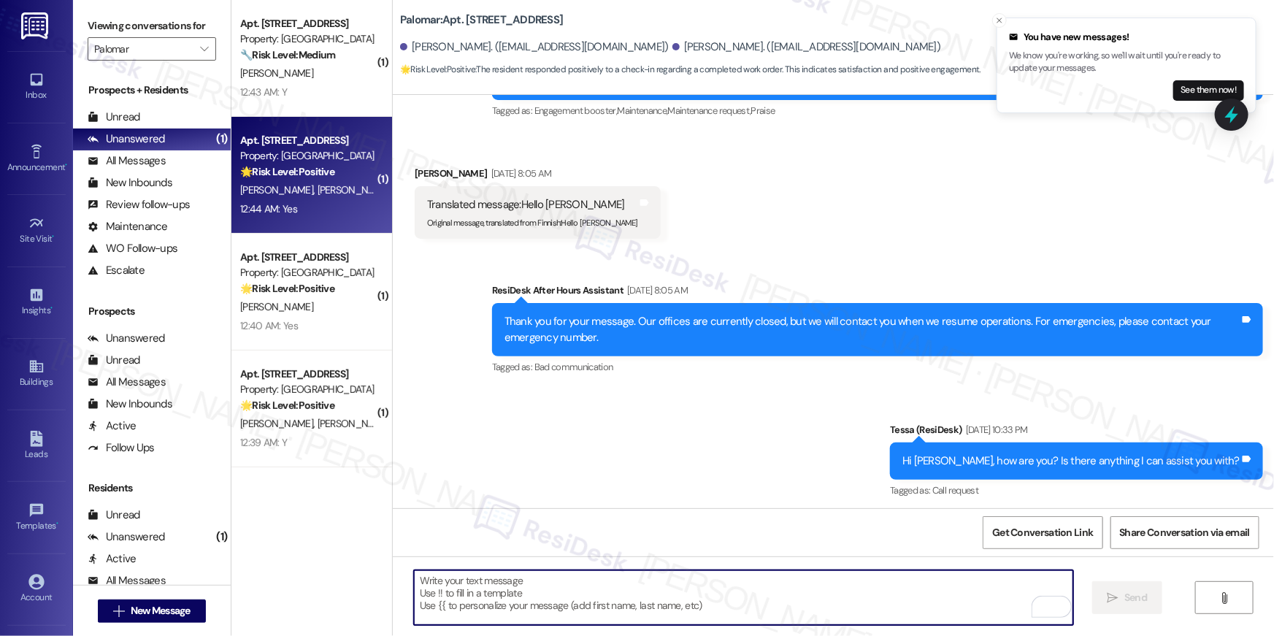
paste textarea "Hi {{first_name}}, I’m happy to hear your work order is all taken care of! If a…"
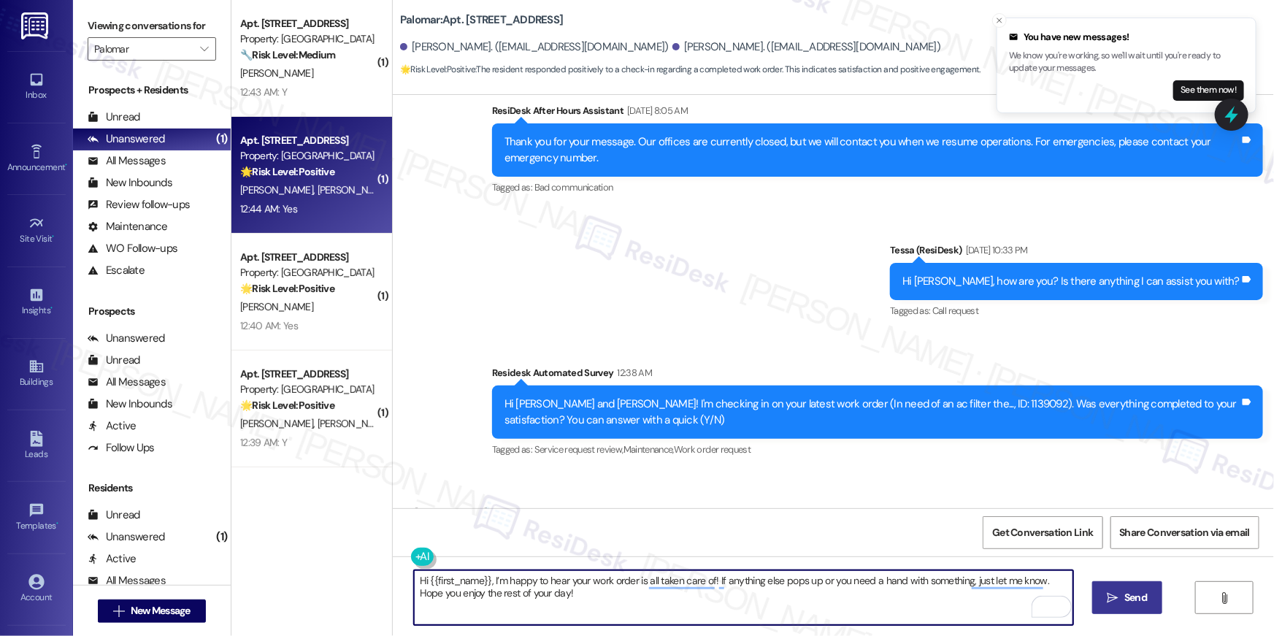
scroll to position [620, 0]
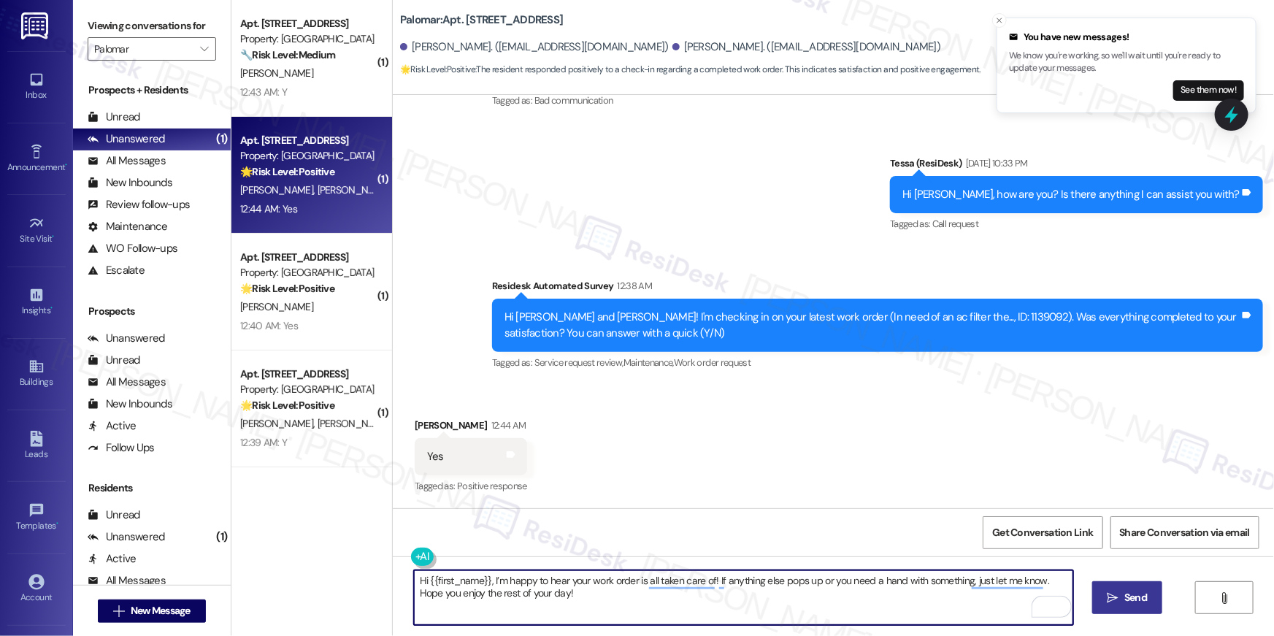
type textarea "Hi {{first_name}}, I’m happy to hear your work order is all taken care of! If a…"
click at [1116, 605] on span " Send" at bounding box center [1128, 597] width 46 height 15
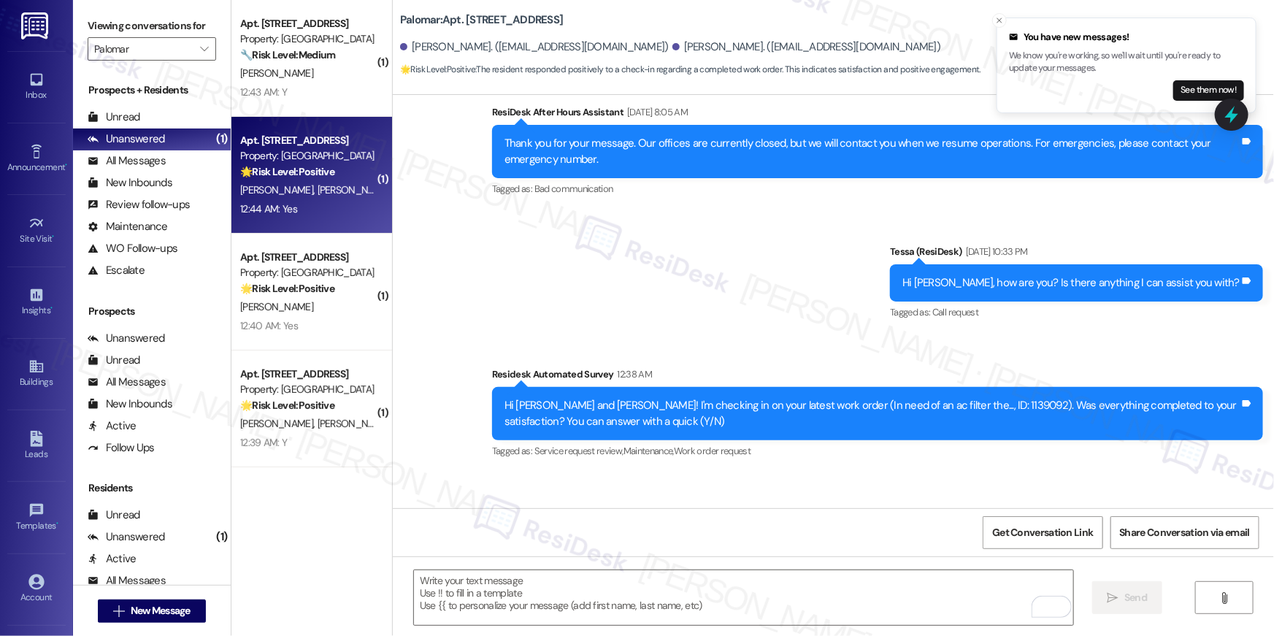
scroll to position [737, 0]
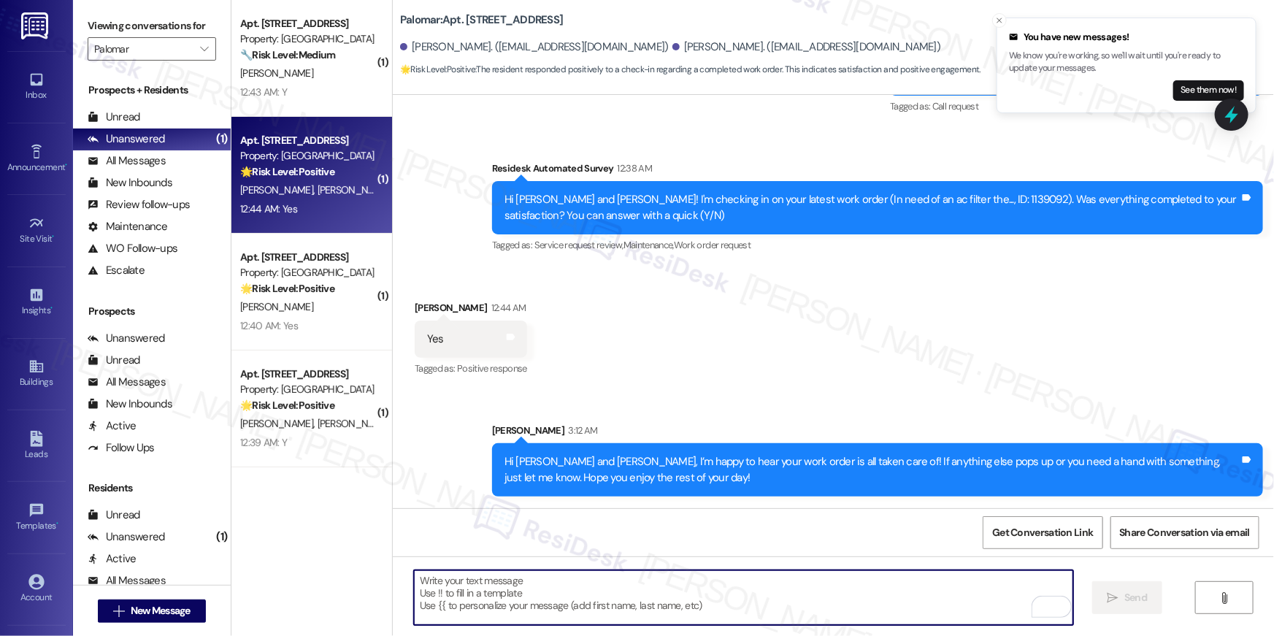
click at [919, 605] on textarea "To enrich screen reader interactions, please activate Accessibility in Grammarl…" at bounding box center [743, 597] width 659 height 55
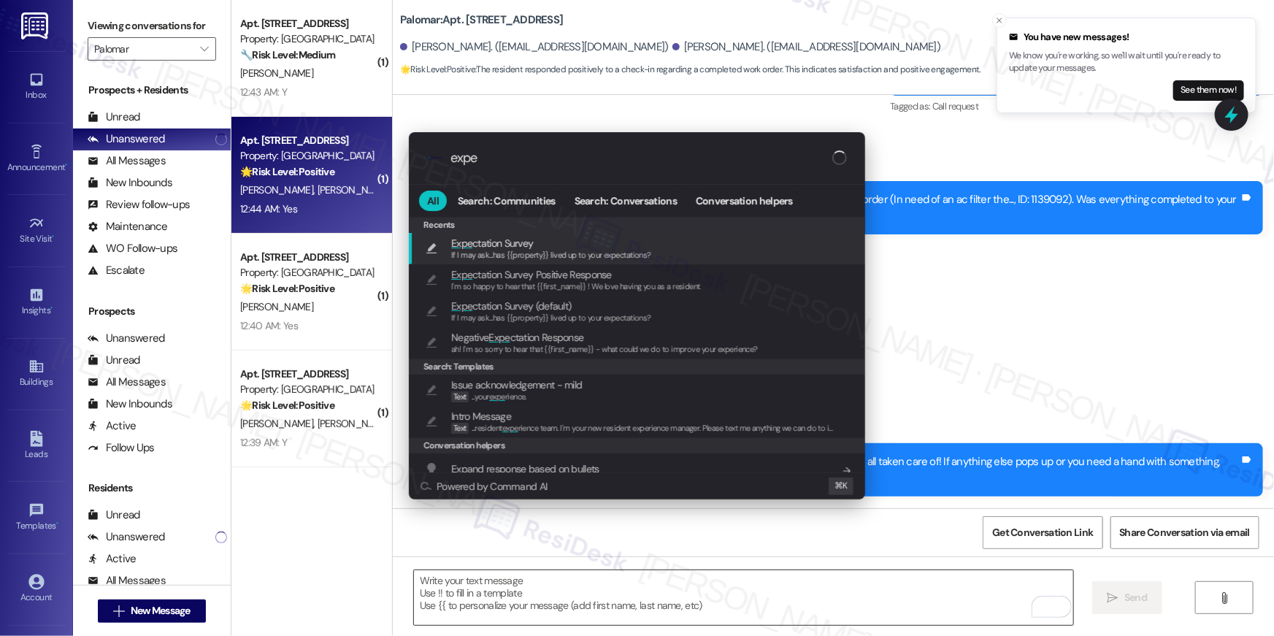
type input "expec"
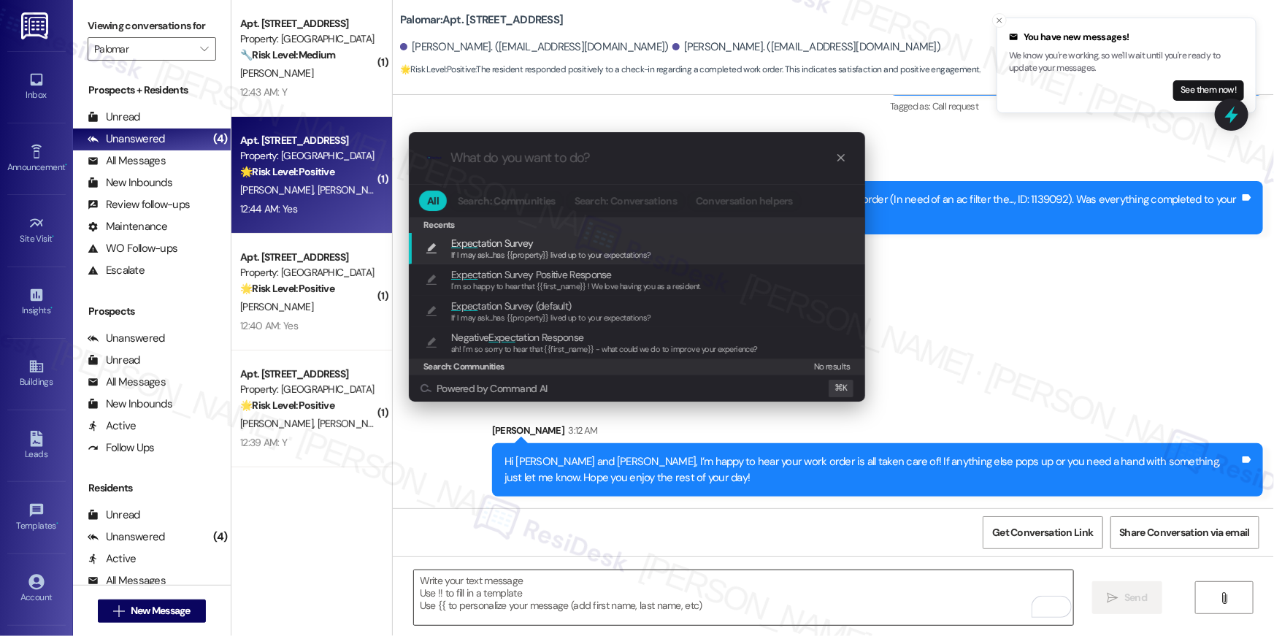
type textarea "If I may ask...has {{property}} lived up to your expectations?"
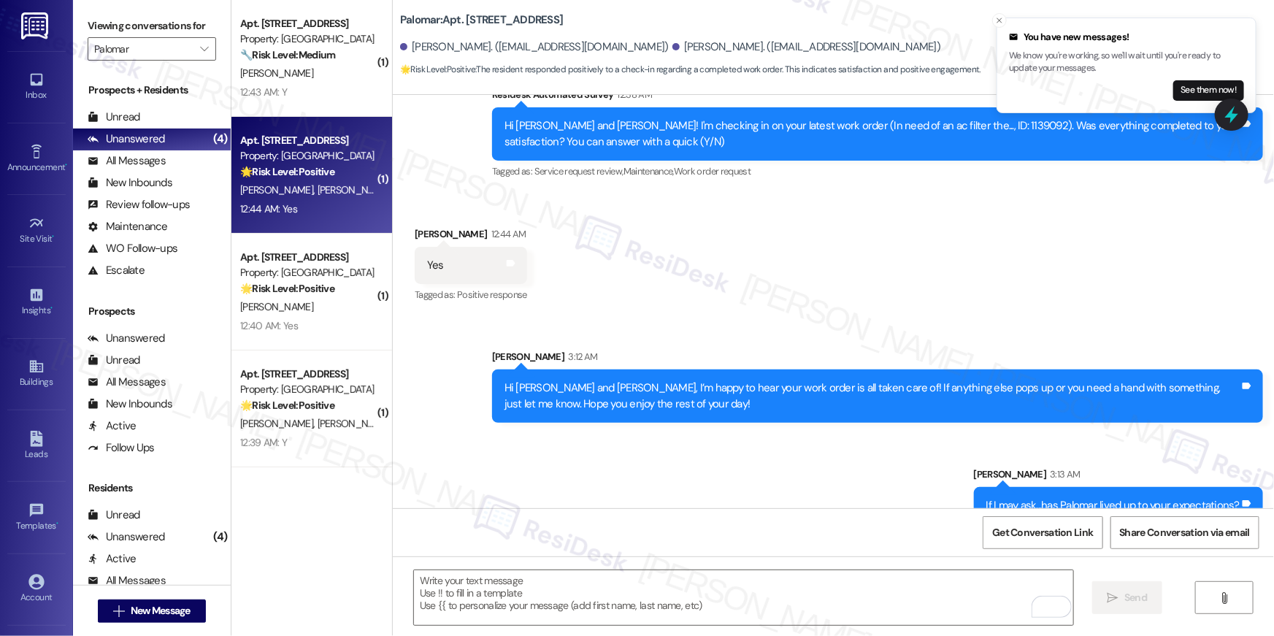
scroll to position [839, 0]
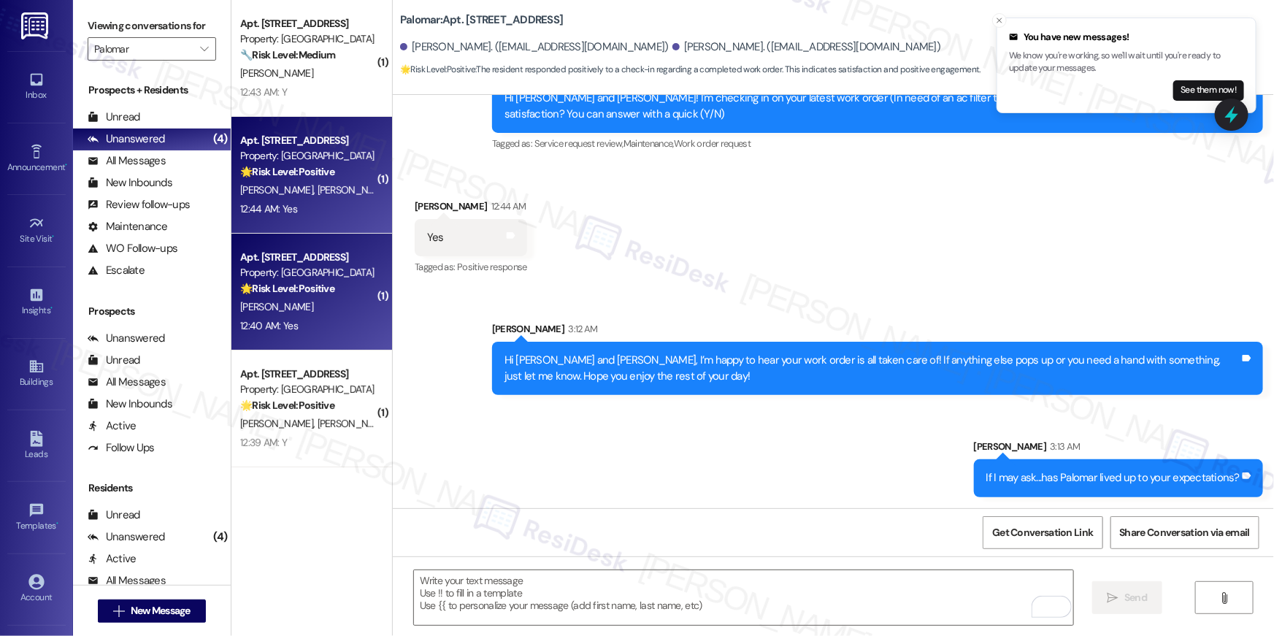
click at [330, 306] on div "D. Enos" at bounding box center [308, 307] width 138 height 18
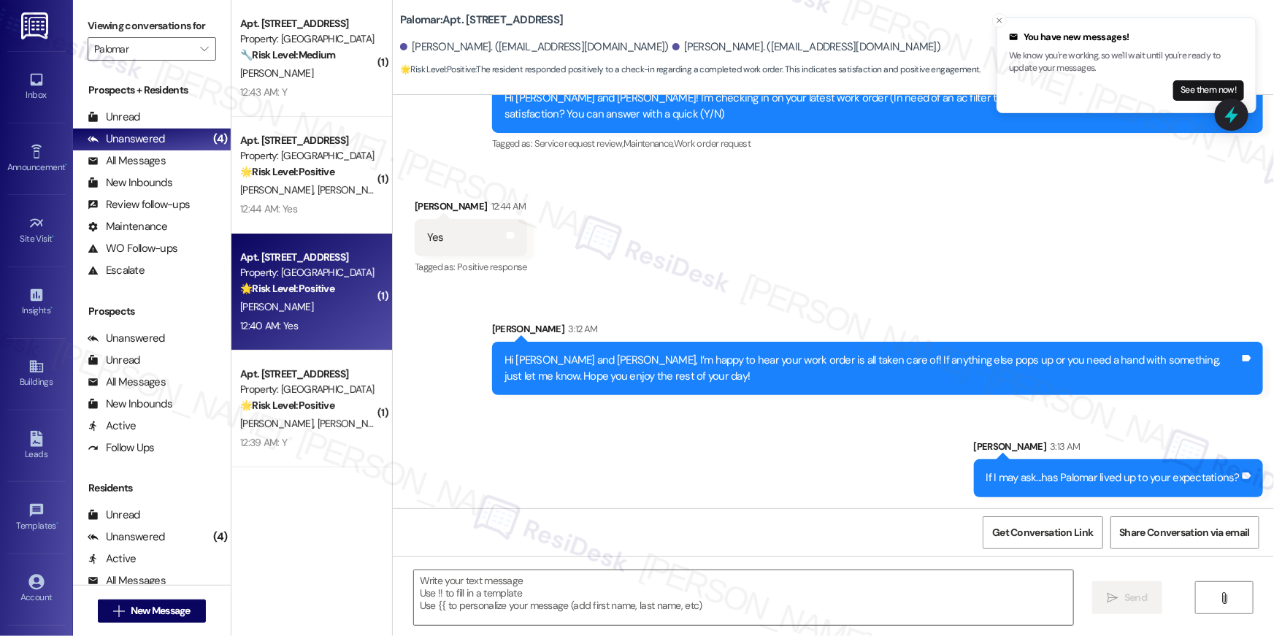
type textarea "Fetching suggested responses. Please feel free to read through the conversation…"
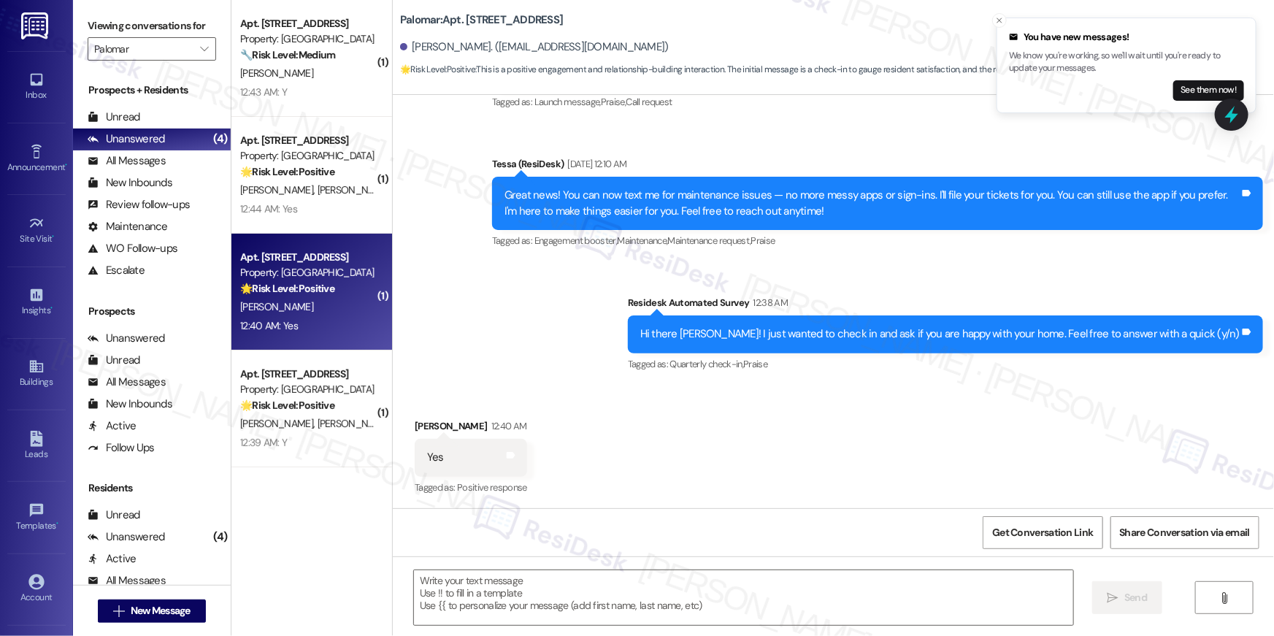
type textarea "Fetching suggested responses. Please feel free to read through the conversation…"
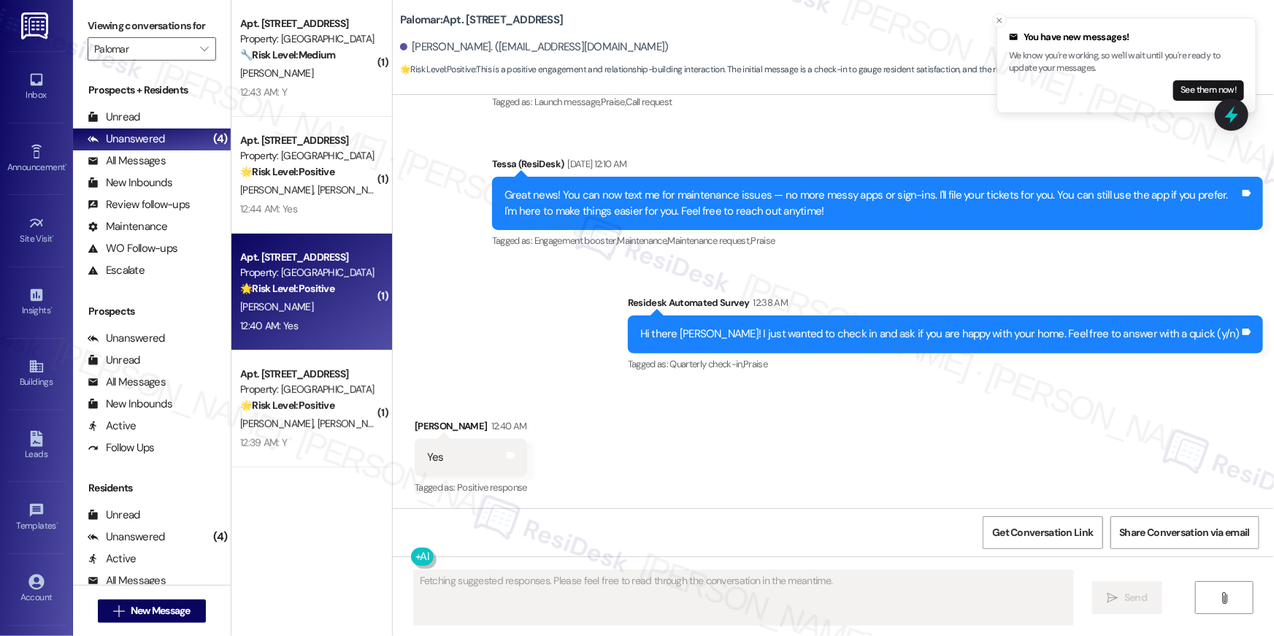
scroll to position [413, 0]
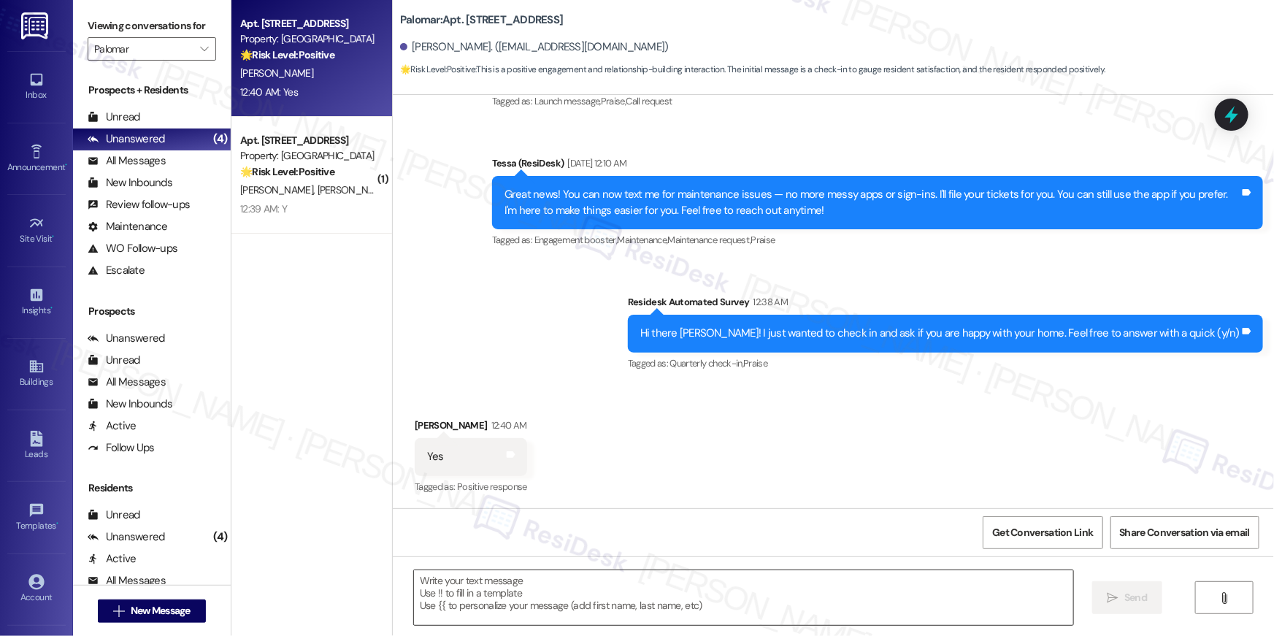
click at [695, 608] on textarea at bounding box center [743, 597] width 659 height 55
click at [694, 608] on textarea at bounding box center [743, 597] width 659 height 55
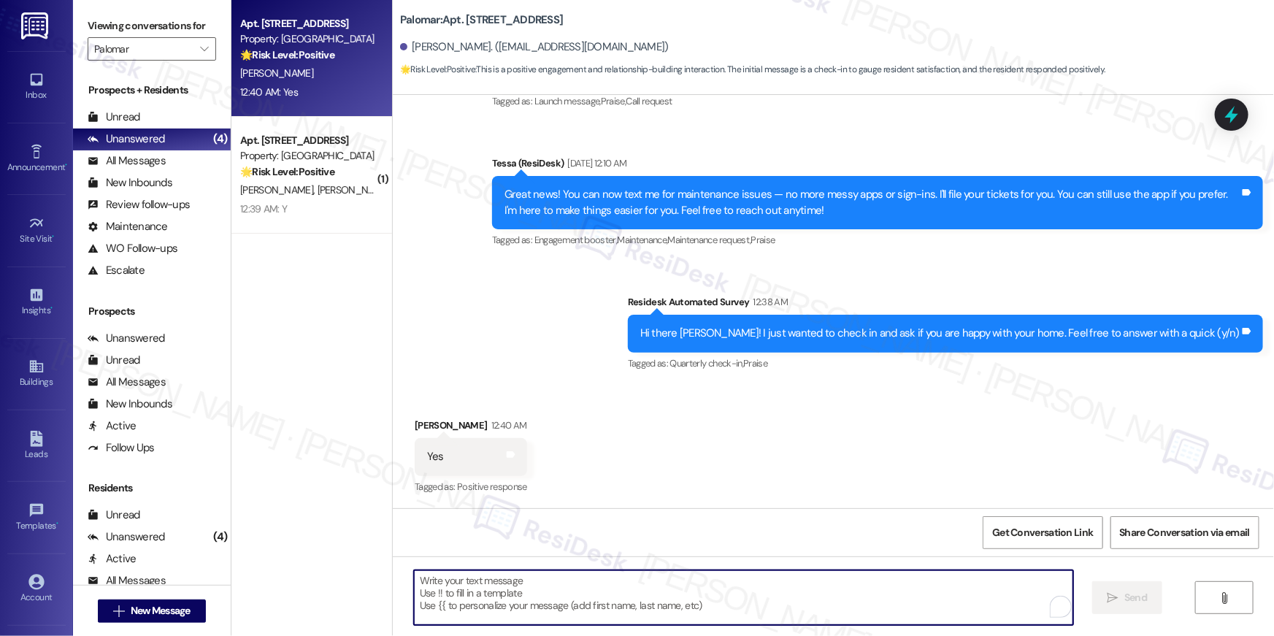
paste textarea "Thanks so much, {{first_name}}! I’m really glad to hear you’re happy with your …"
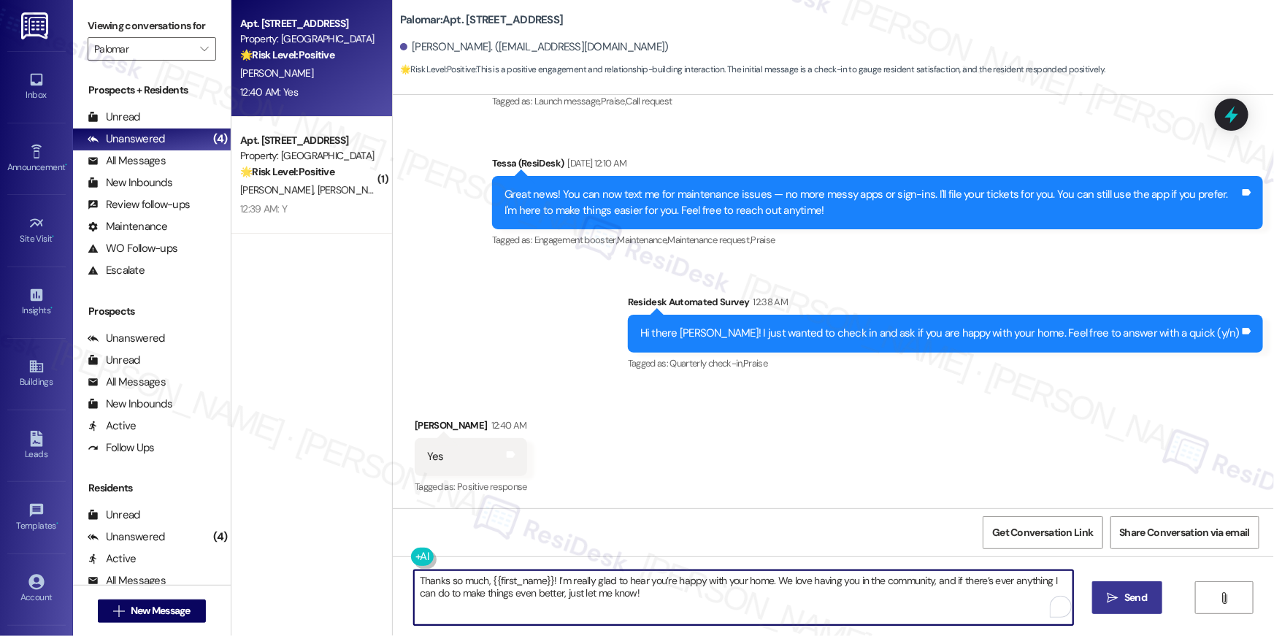
type textarea "Thanks so much, {{first_name}}! I’m really glad to hear you’re happy with your …"
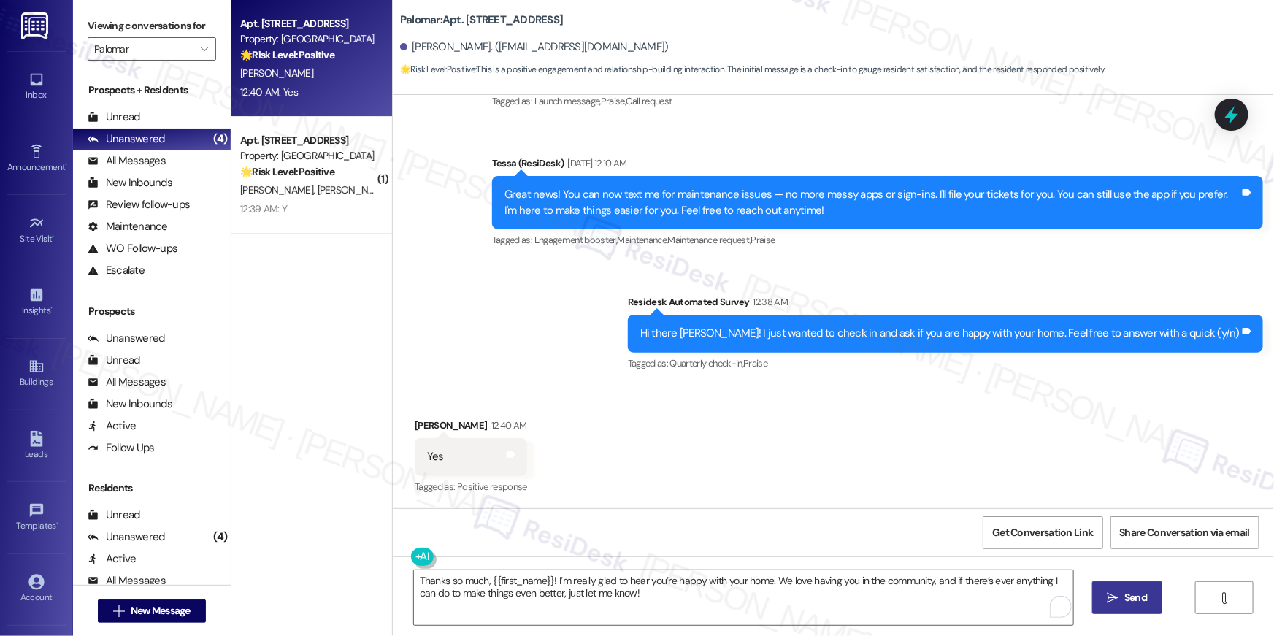
click at [1139, 594] on span "Send" at bounding box center [1136, 597] width 23 height 15
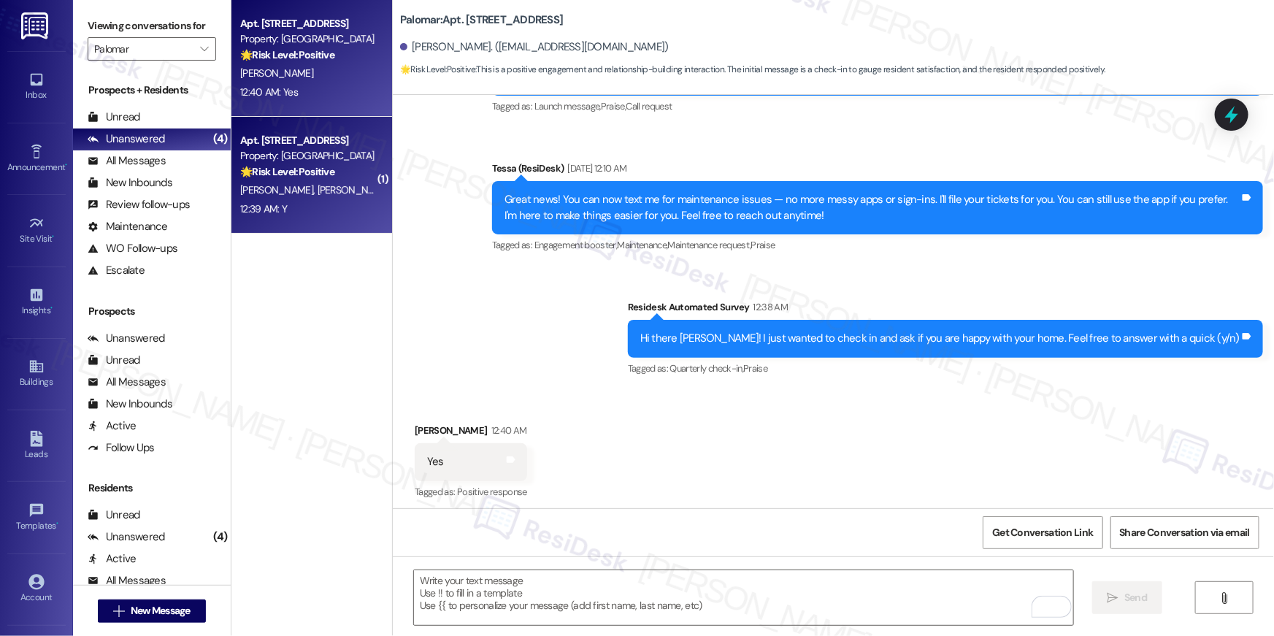
scroll to position [412, 0]
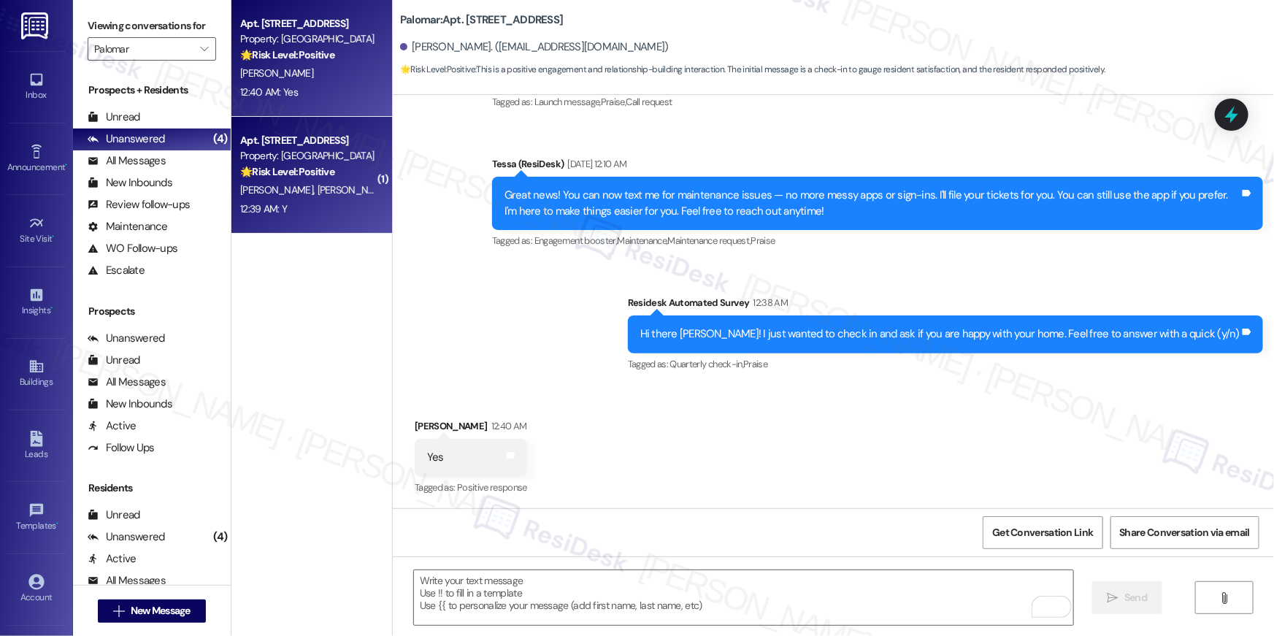
click at [332, 165] on div "🌟 Risk Level: Positive This is a follow-up message to a completed work order, a…" at bounding box center [307, 171] width 135 height 15
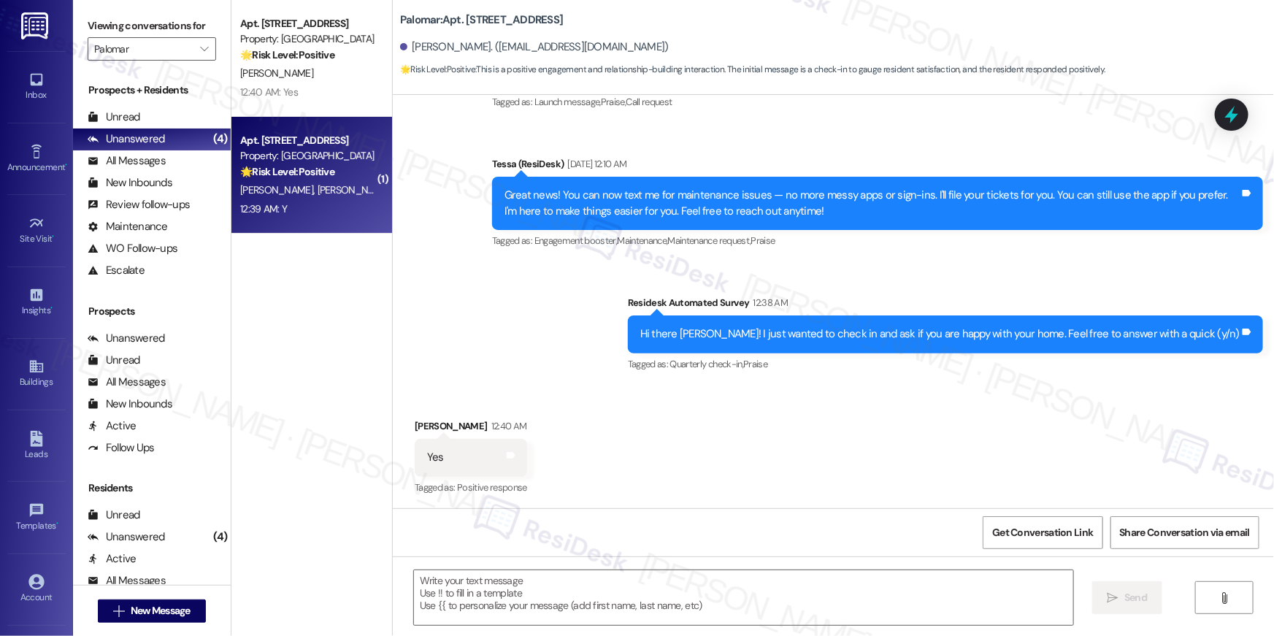
type textarea "Fetching suggested responses. Please feel free to read through the conversation…"
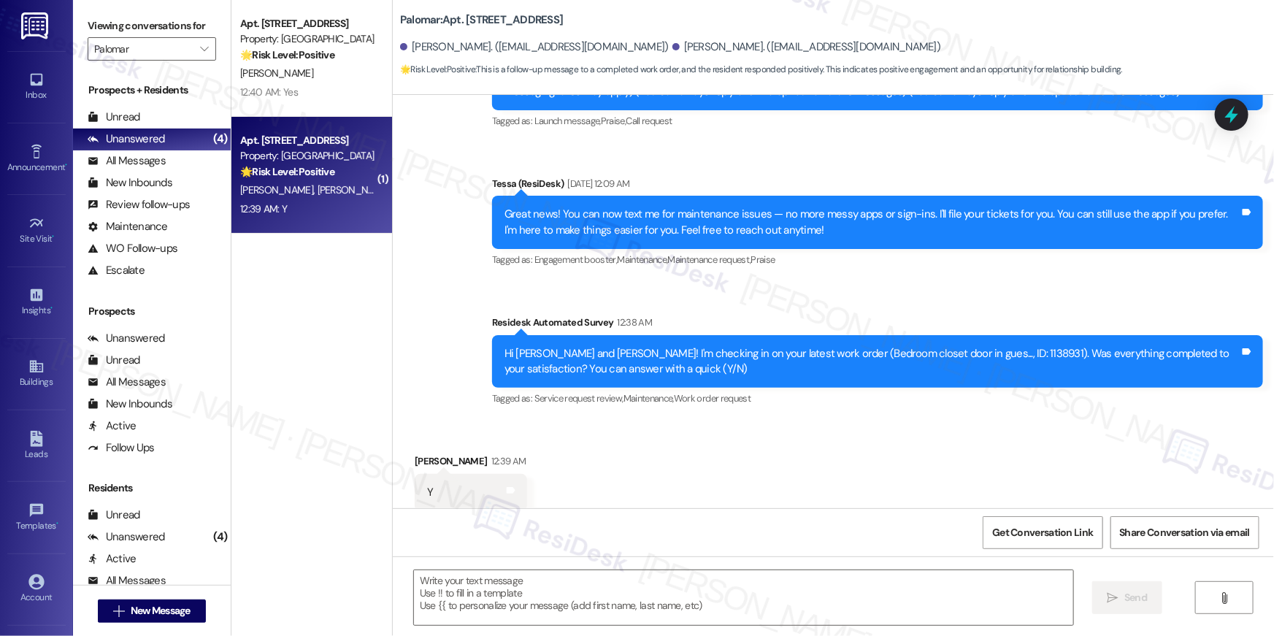
scroll to position [240, 0]
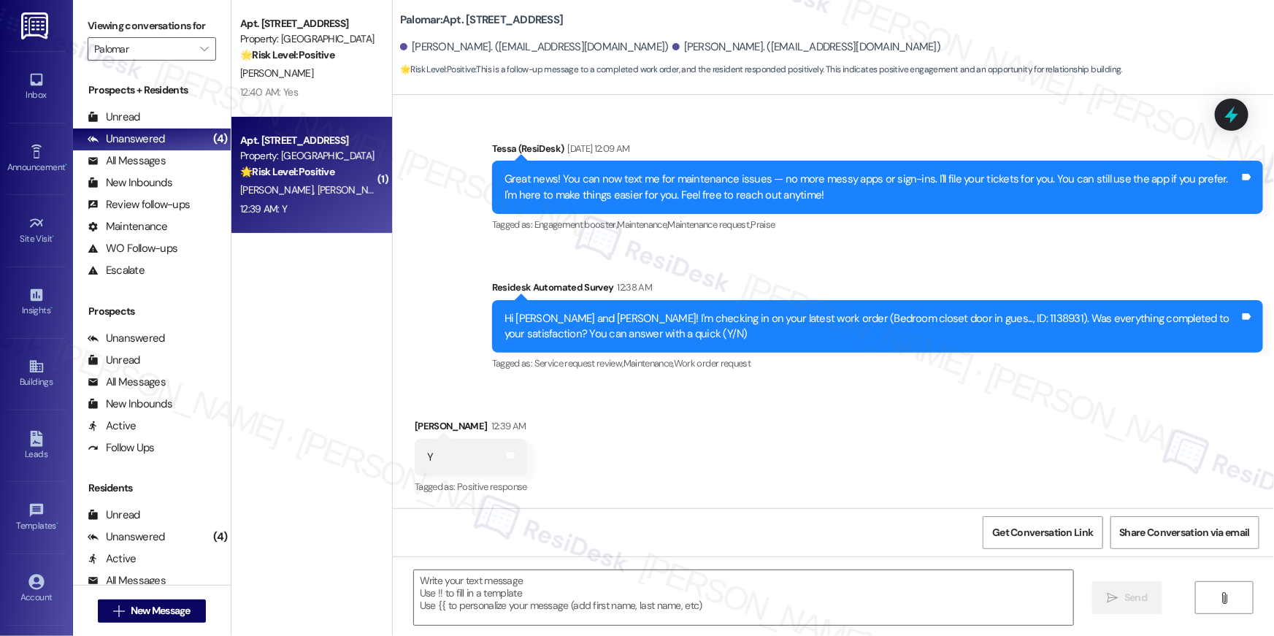
type textarea "Fetching suggested responses. Please feel free to read through the conversation…"
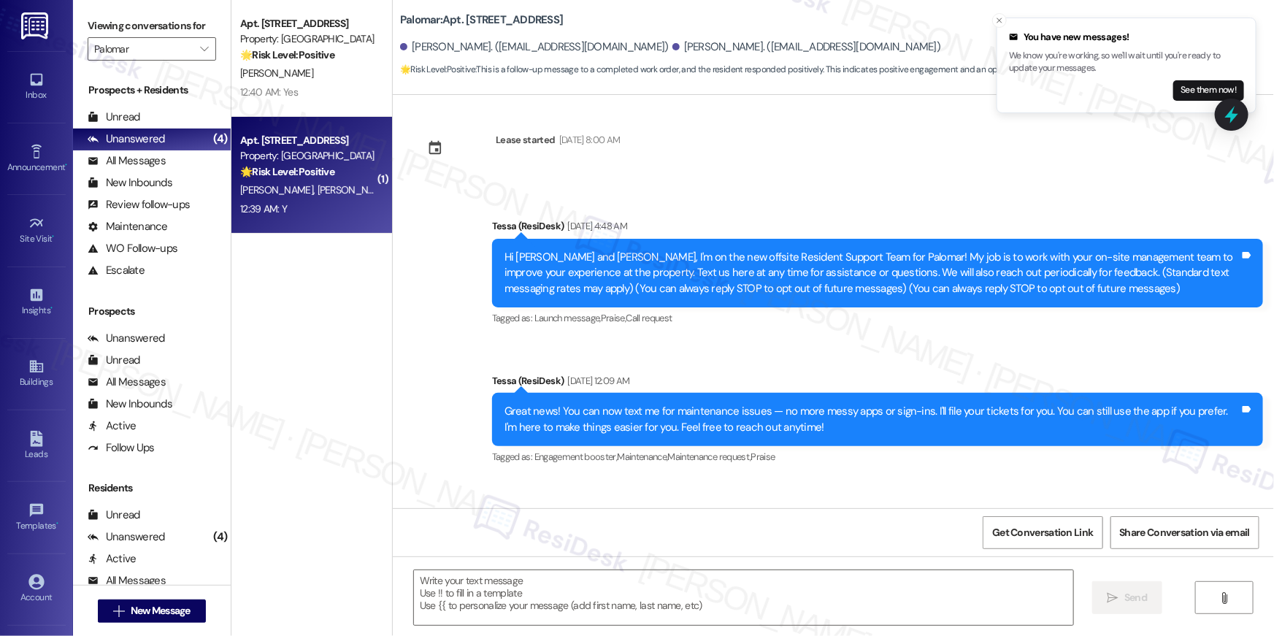
scroll to position [0, 0]
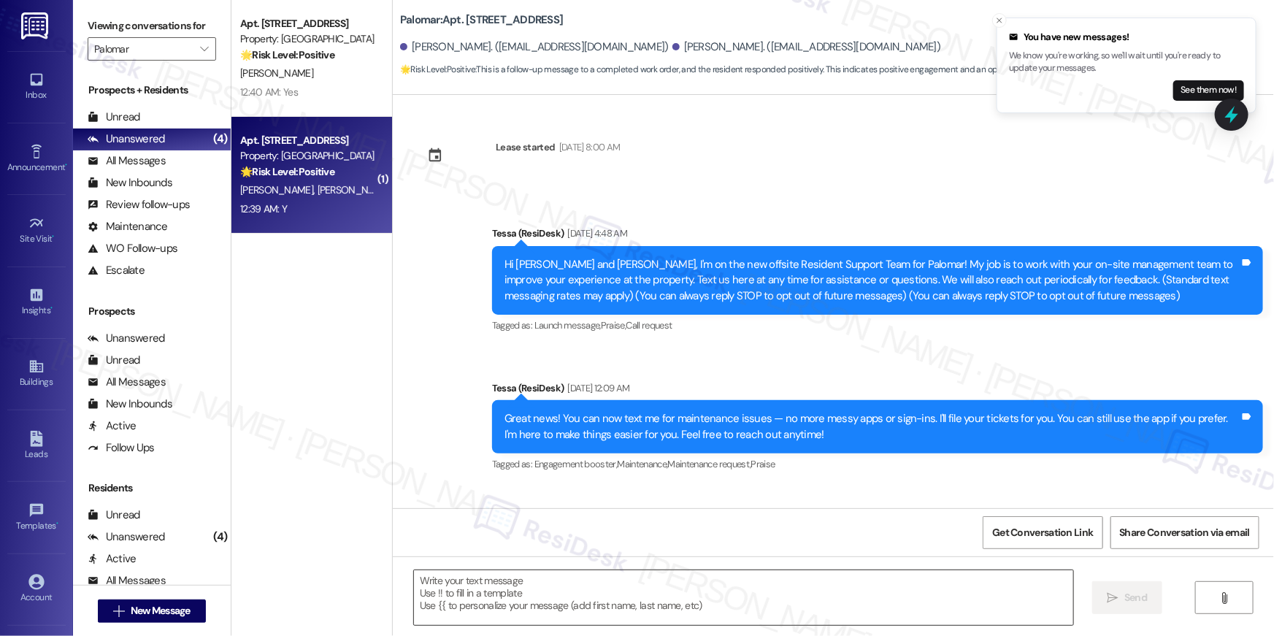
click at [845, 594] on textarea at bounding box center [743, 597] width 659 height 55
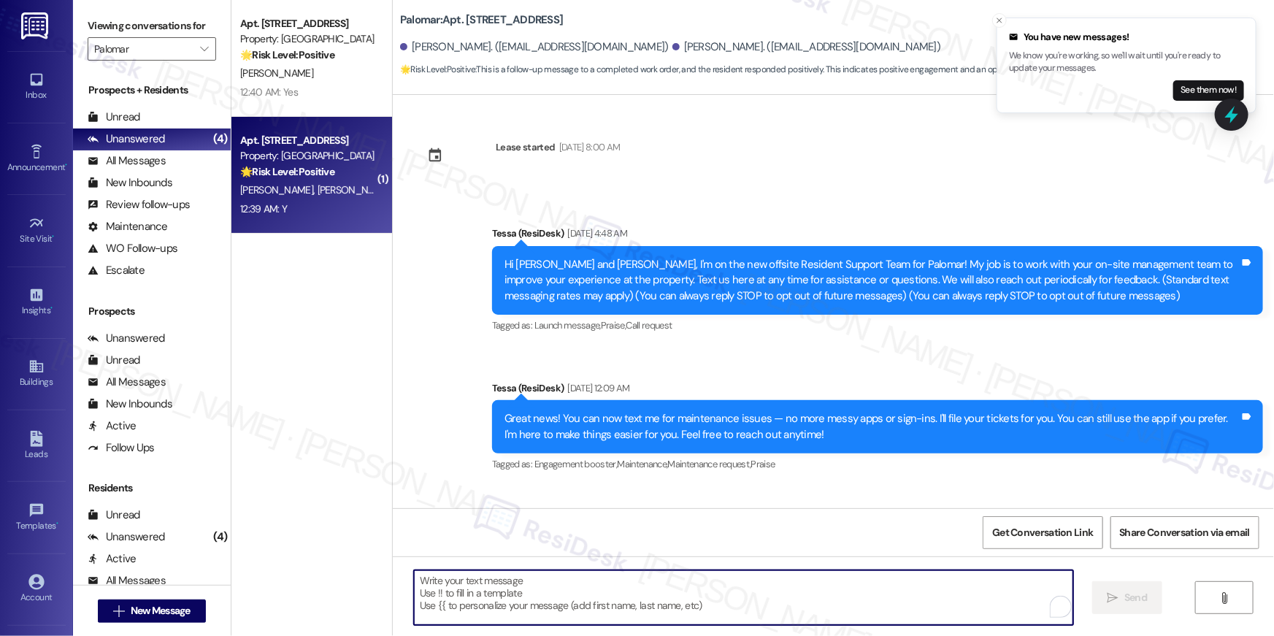
paste textarea "Hi {{first_name}}, I’m happy to hear your work order is all taken care of! If a…"
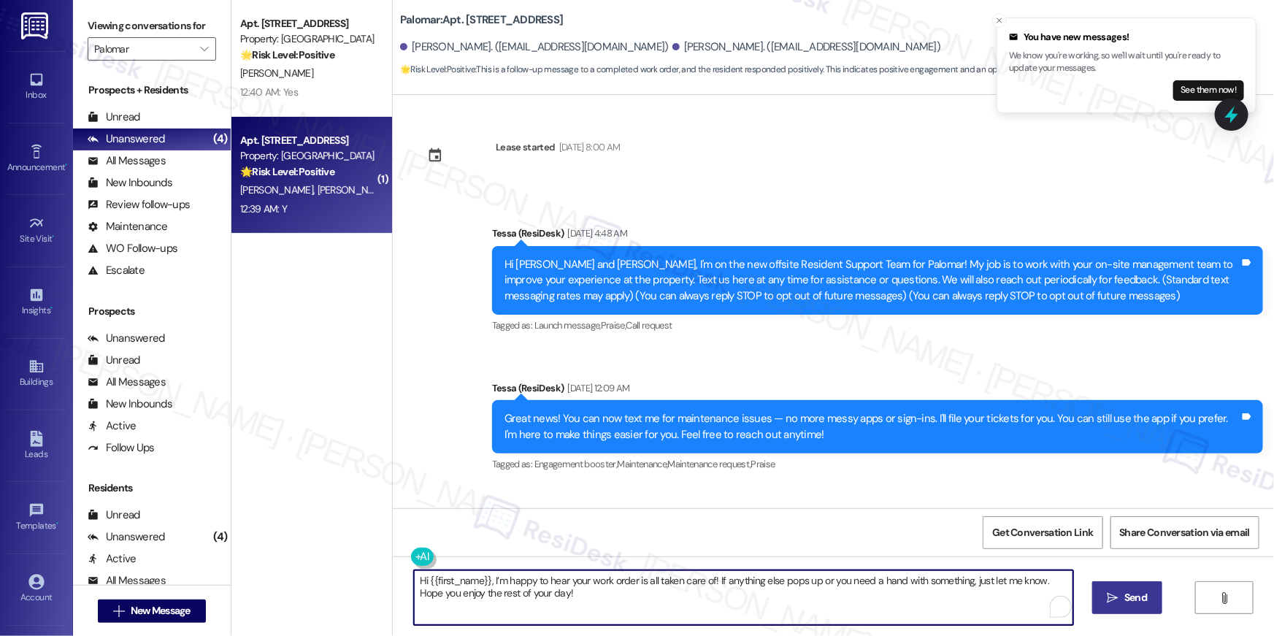
type textarea "Hi {{first_name}}, I’m happy to hear your work order is all taken care of! If a…"
click at [1146, 605] on span "Send" at bounding box center [1136, 597] width 23 height 15
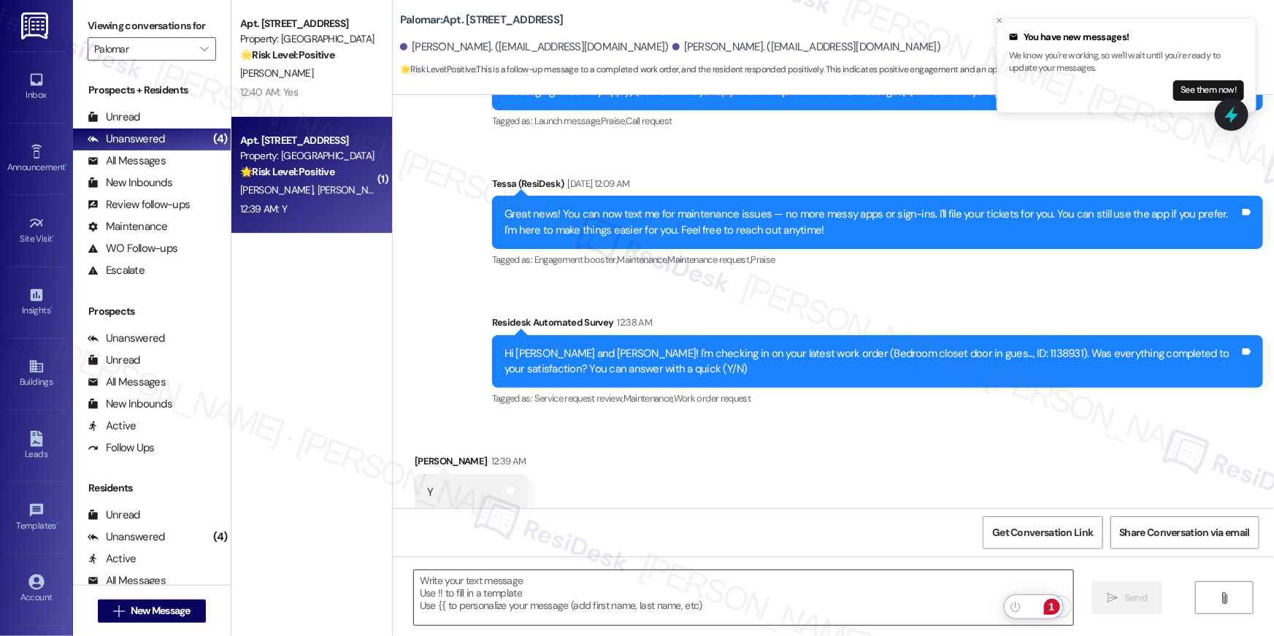
scroll to position [240, 0]
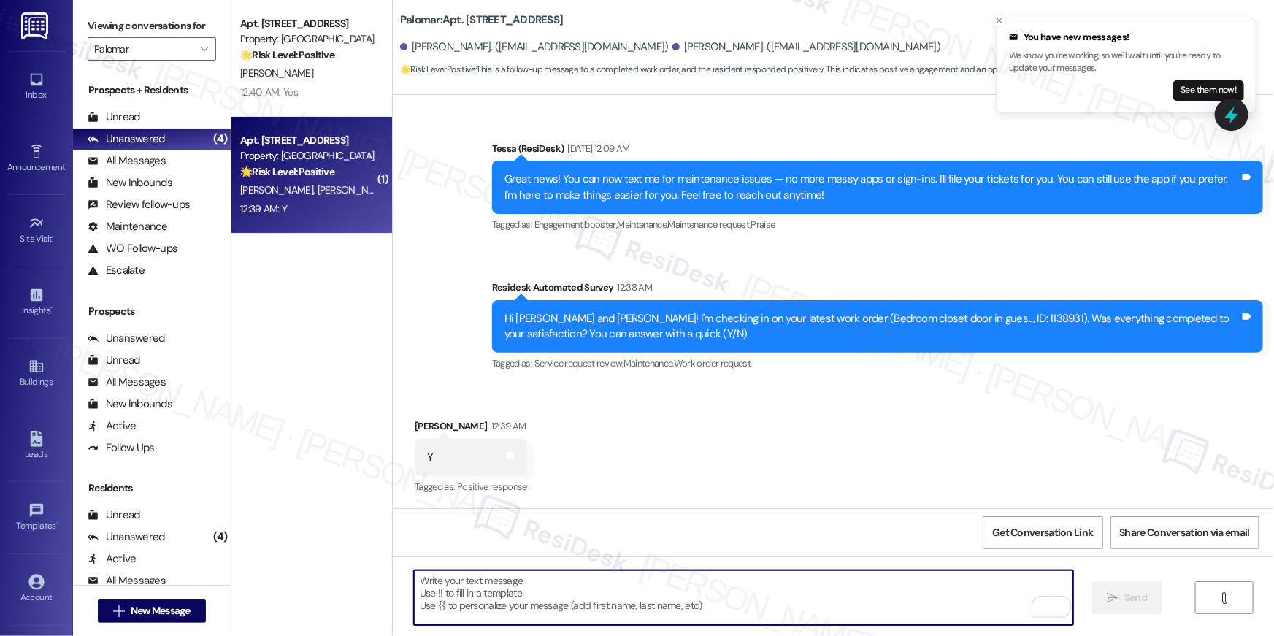
click at [926, 609] on textarea "To enrich screen reader interactions, please activate Accessibility in Grammarl…" at bounding box center [743, 597] width 659 height 55
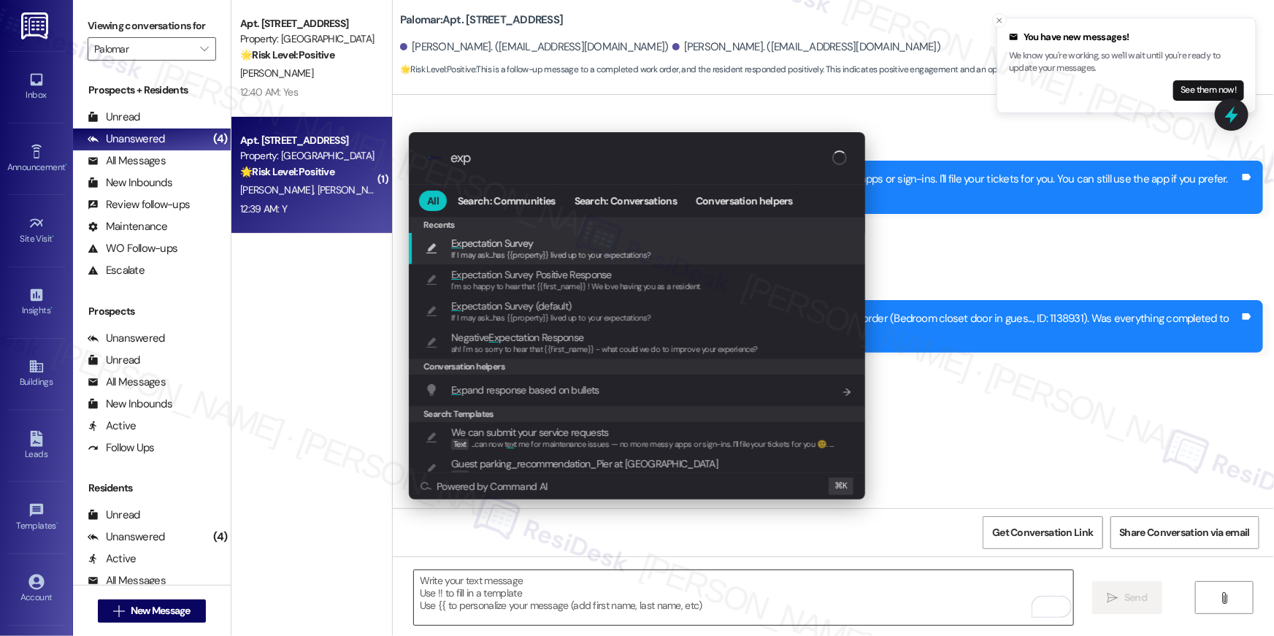
type input "expe"
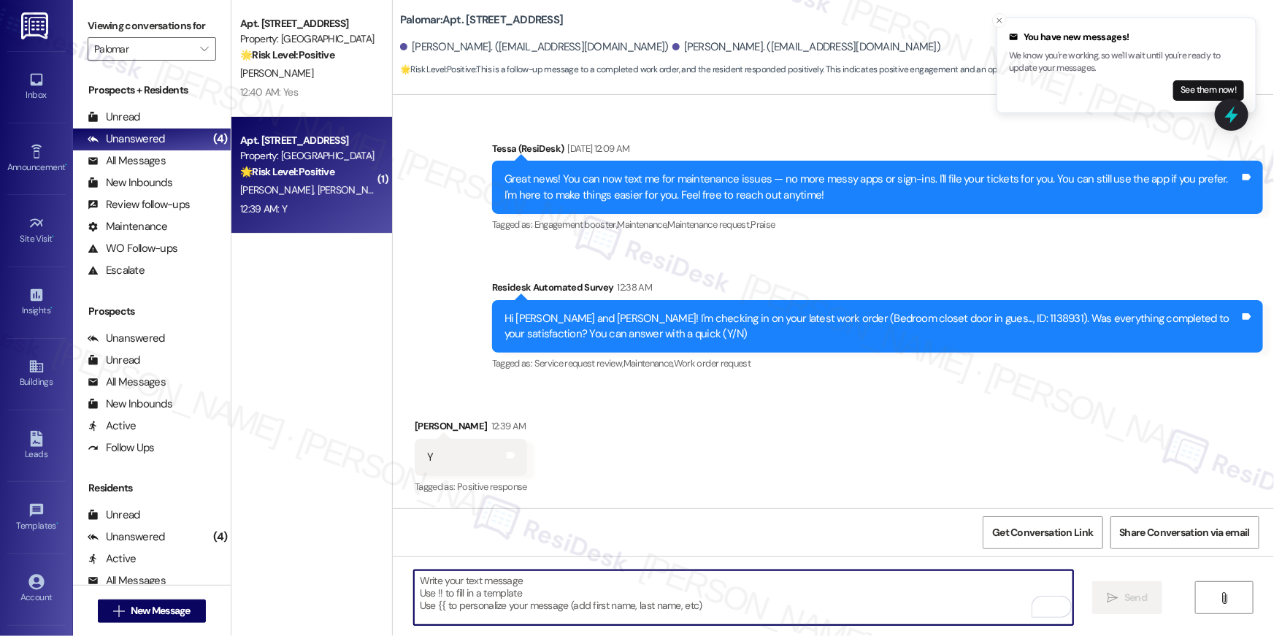
type textarea "If I may ask...has {{property}} lived up to your expectations?"
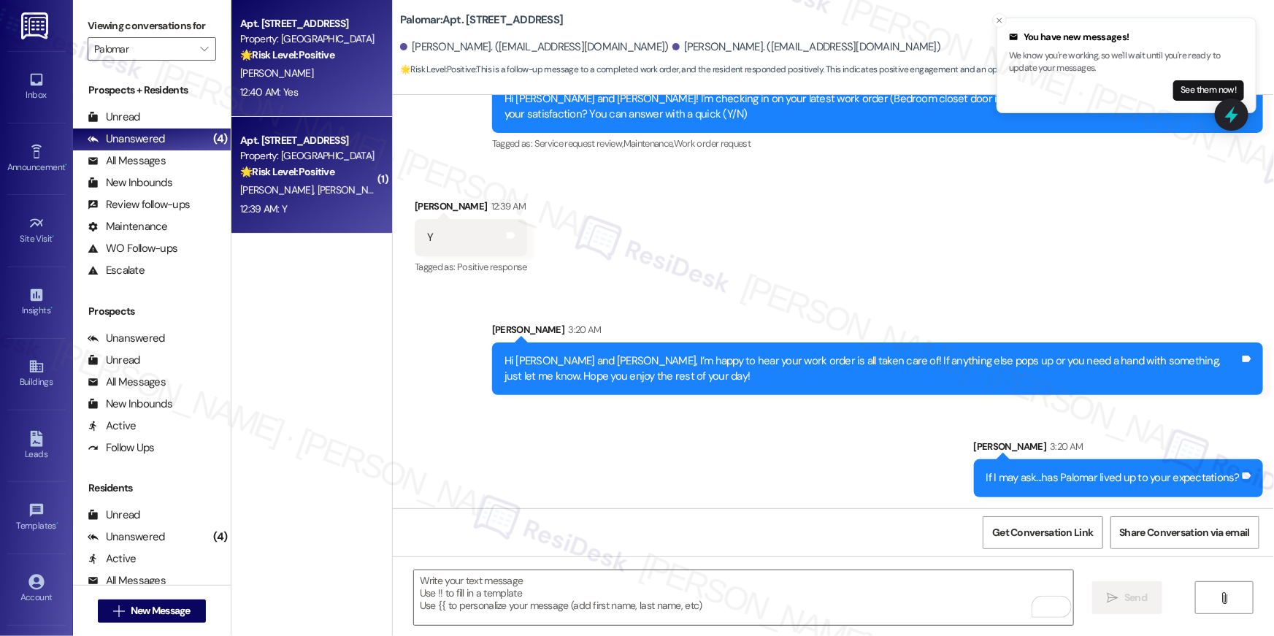
click at [296, 72] on div "D. Enos" at bounding box center [308, 73] width 138 height 18
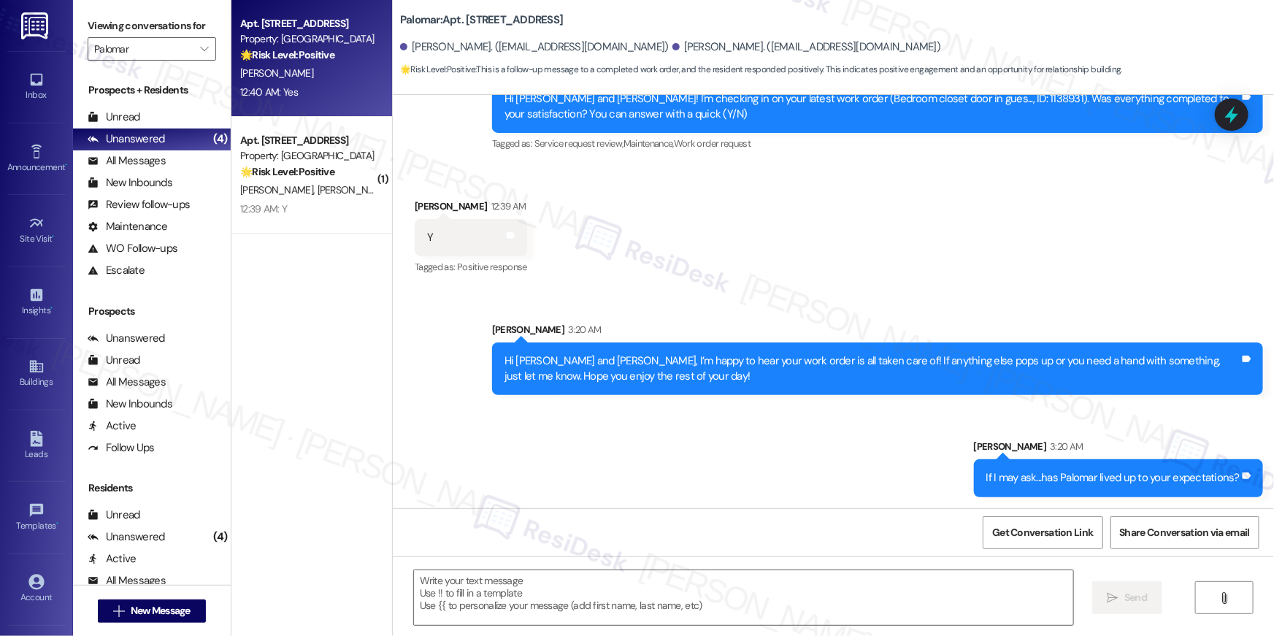
type textarea "Fetching suggested responses. Please feel free to read through the conversation…"
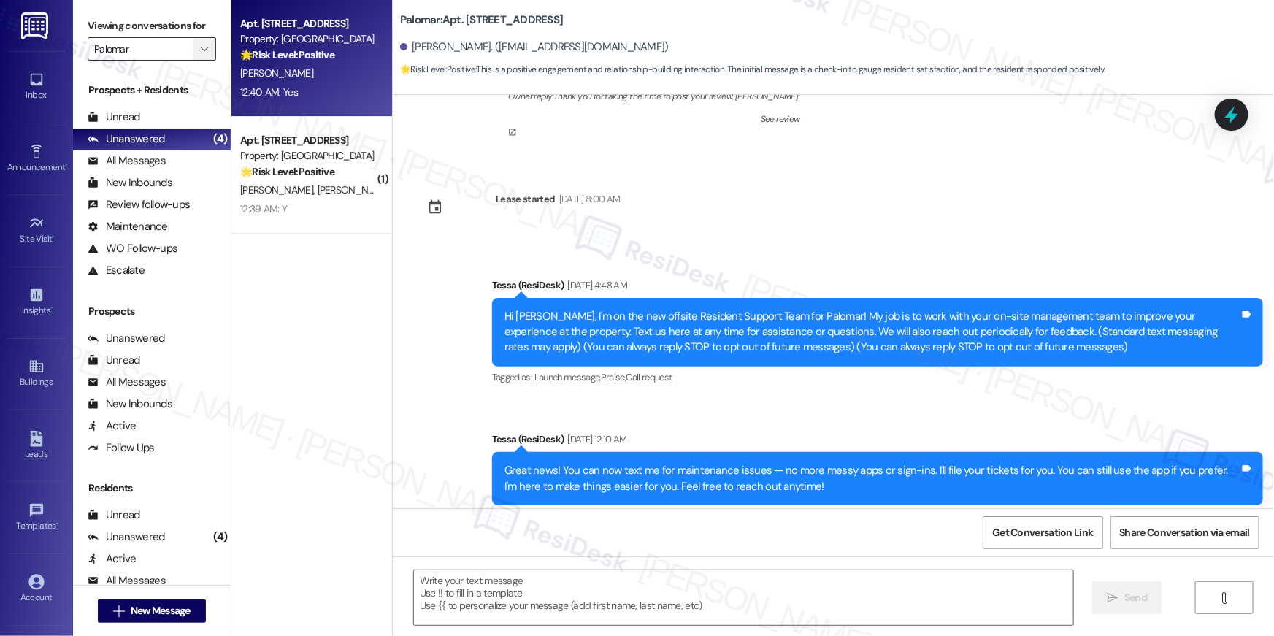
type textarea "Fetching suggested responses. Please feel free to read through the conversation…"
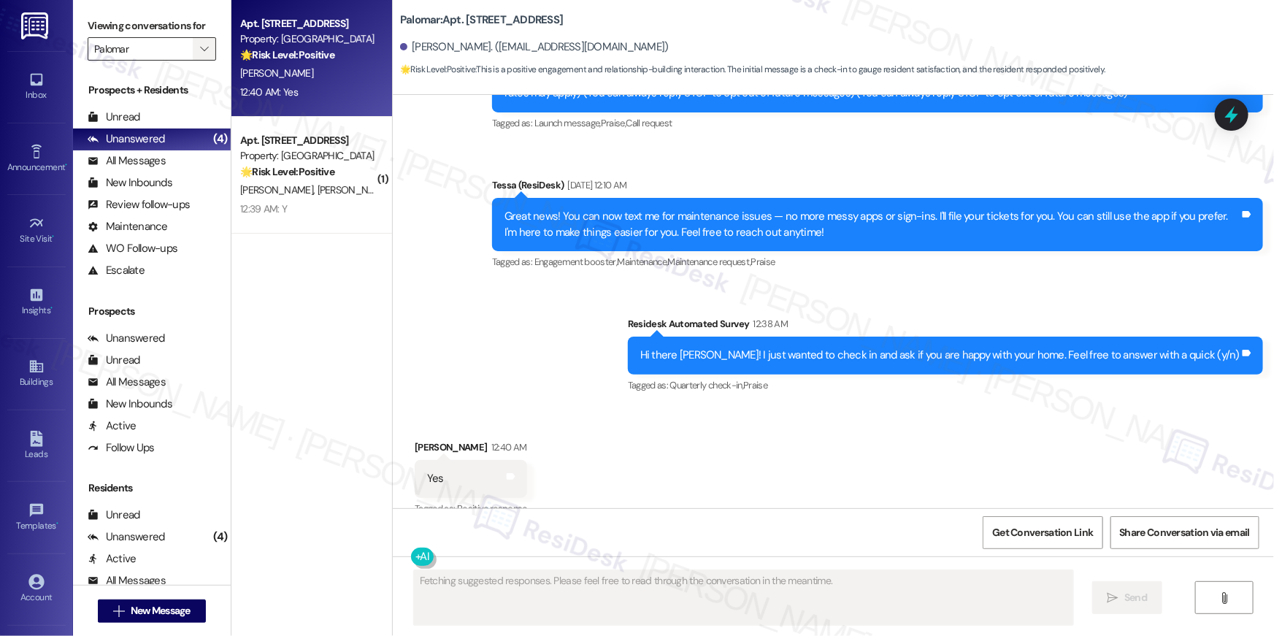
scroll to position [412, 0]
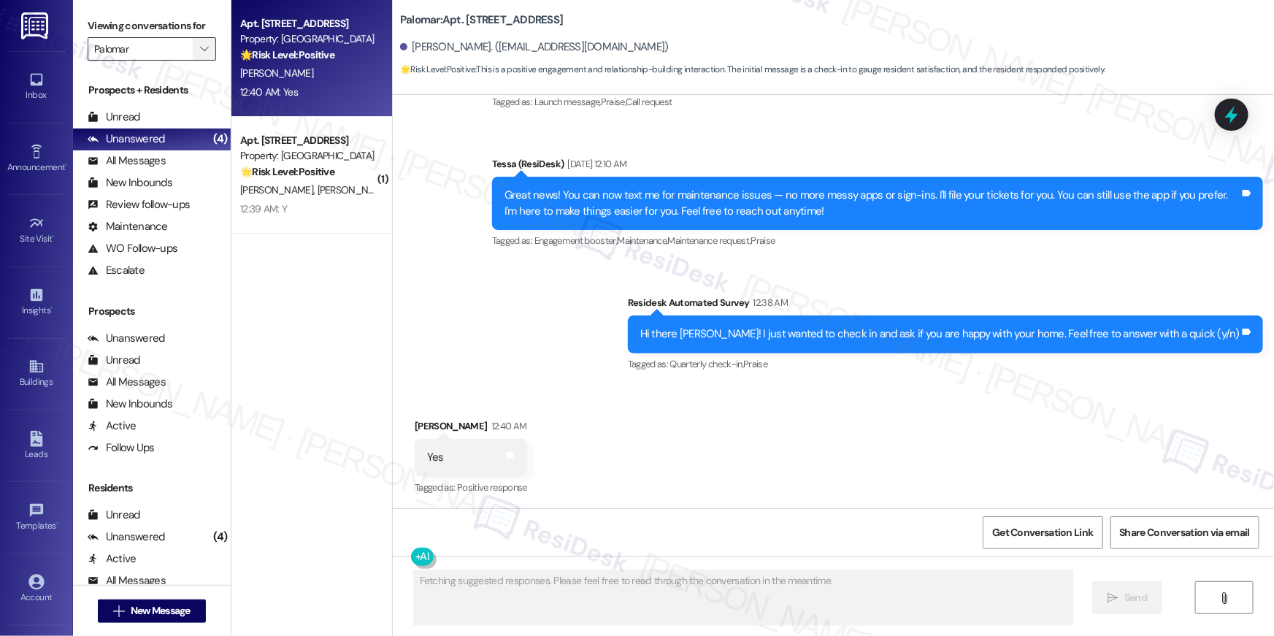
click at [193, 50] on button "" at bounding box center [204, 48] width 23 height 23
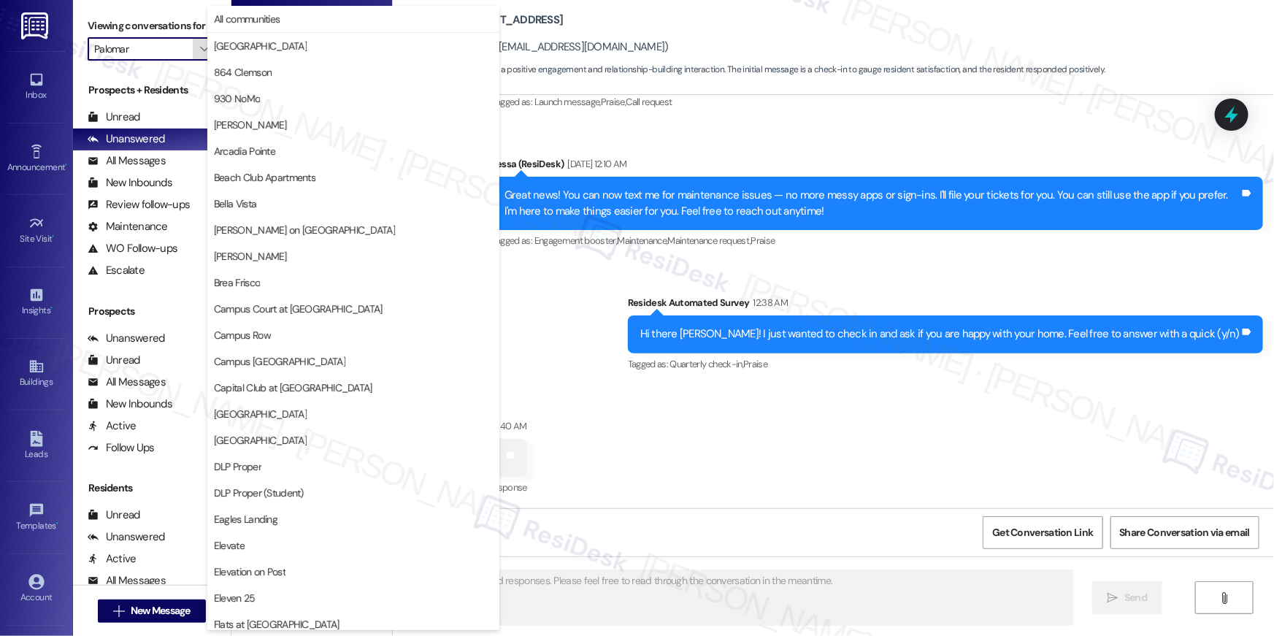
scroll to position [763, 0]
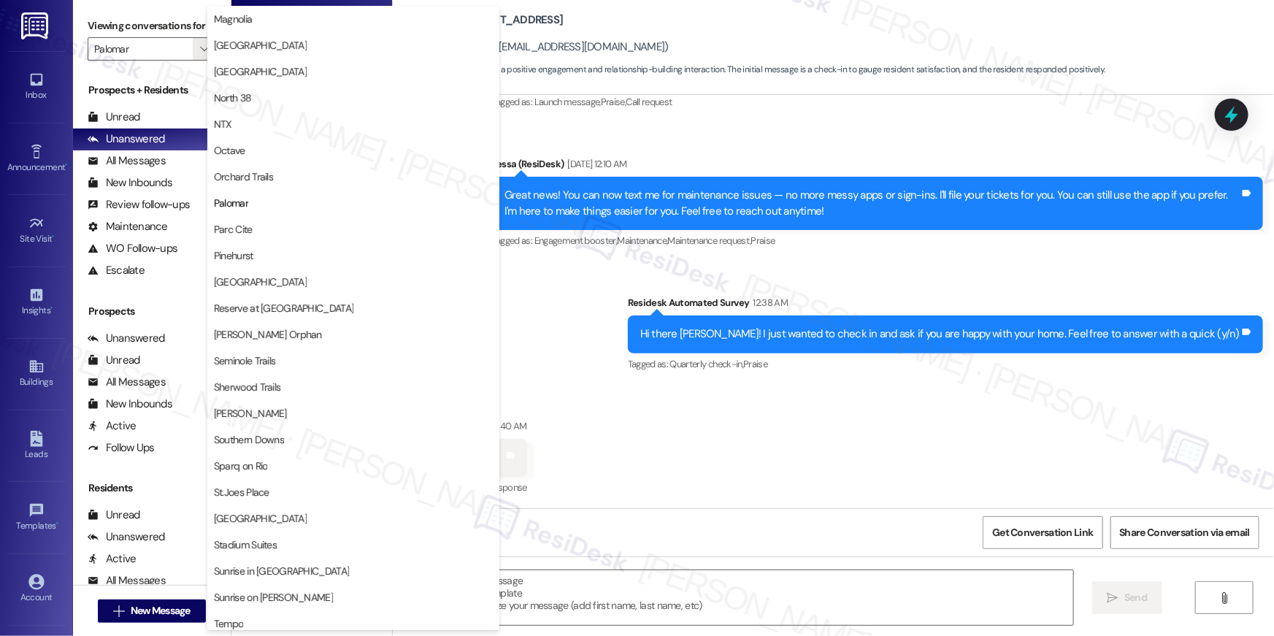
click at [671, 426] on div "Received via SMS Darlene Enos 12:40 AM Yes Tags and notes Tagged as: Positive r…" at bounding box center [833, 447] width 881 height 123
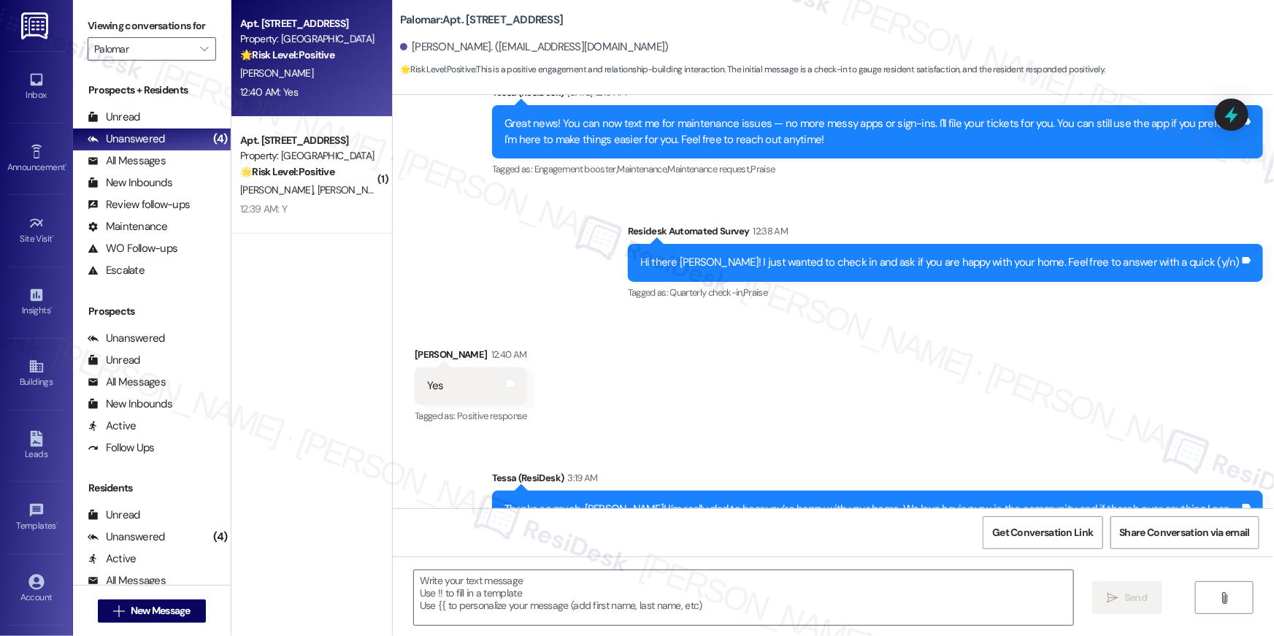
scroll to position [551, 0]
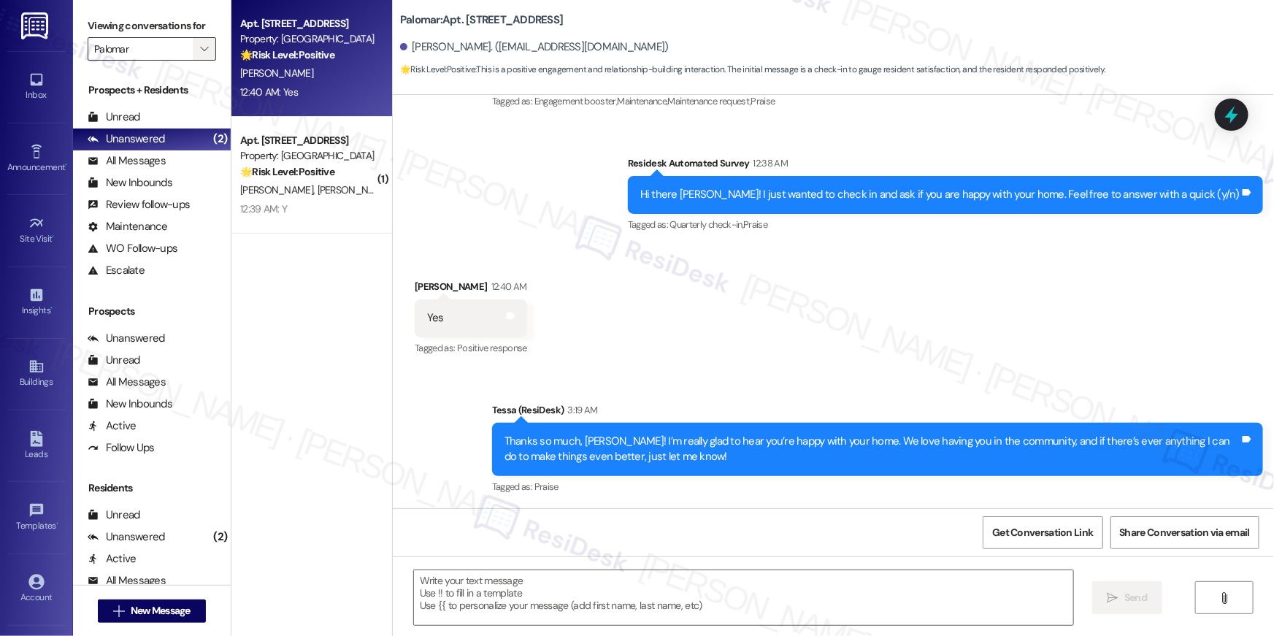
click at [200, 50] on icon "" at bounding box center [204, 49] width 8 height 12
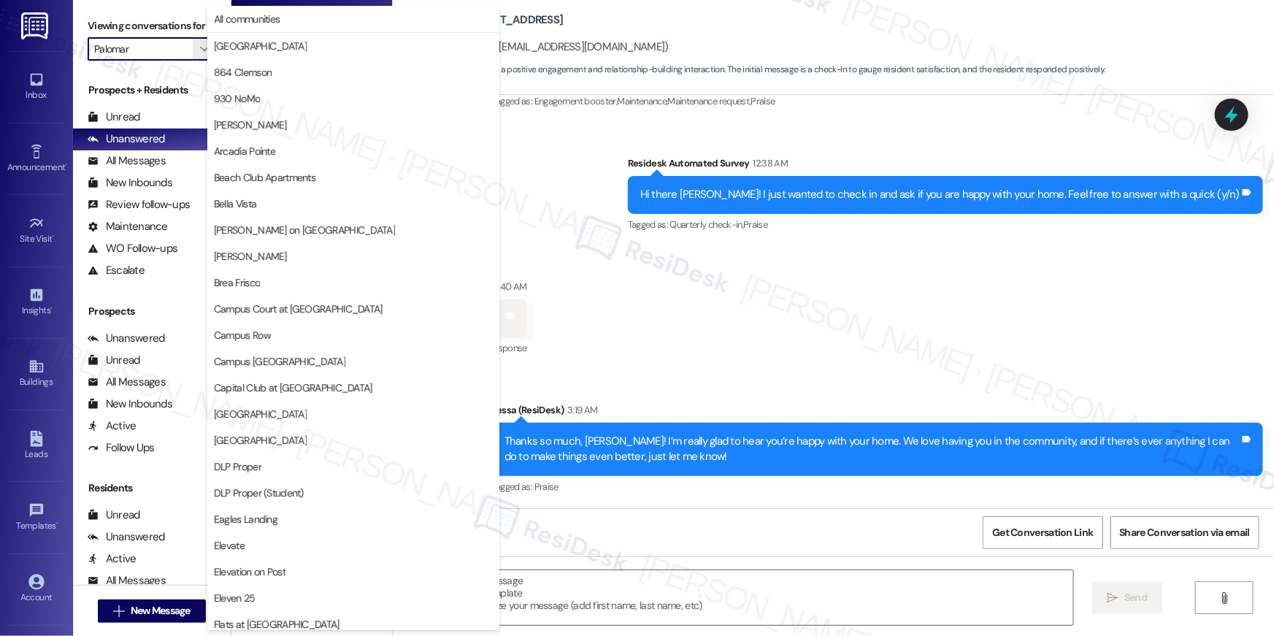
scroll to position [763, 0]
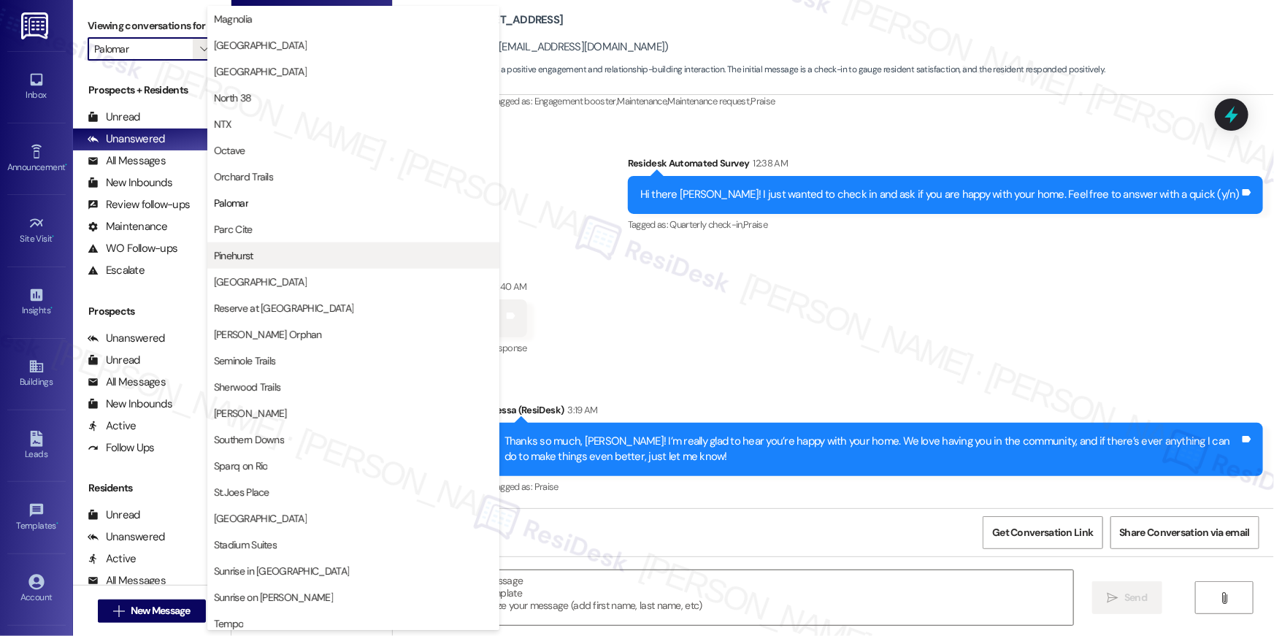
click at [246, 260] on span "Pinehurst" at bounding box center [233, 255] width 39 height 15
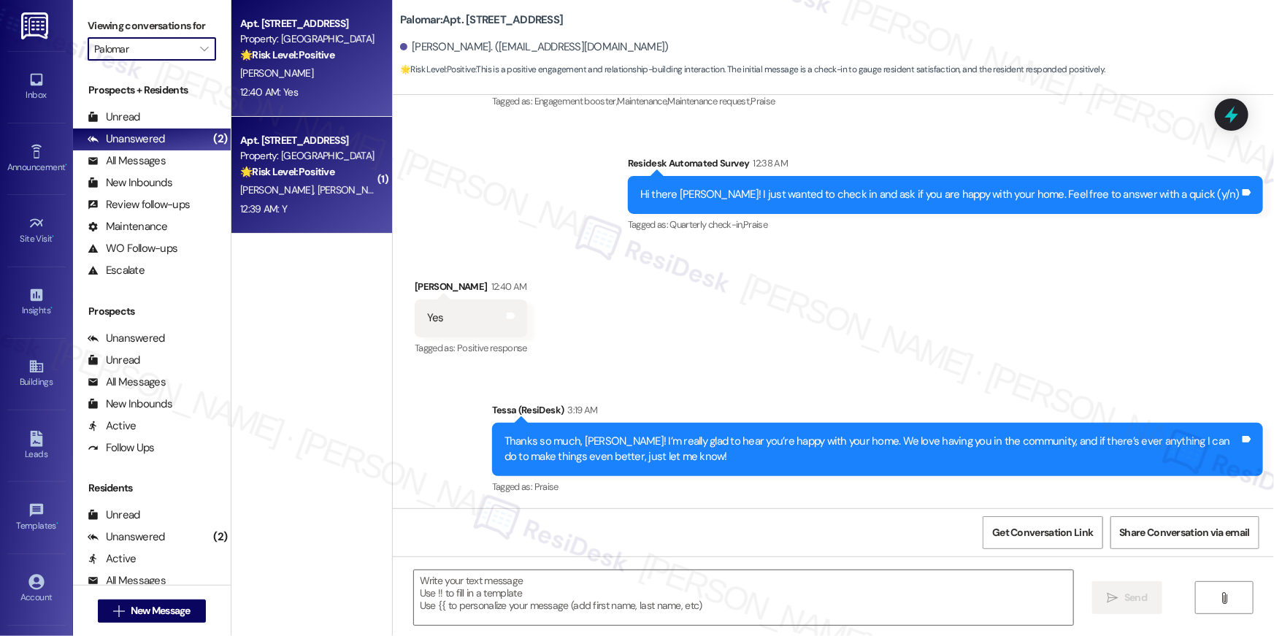
type input "Pinehurst"
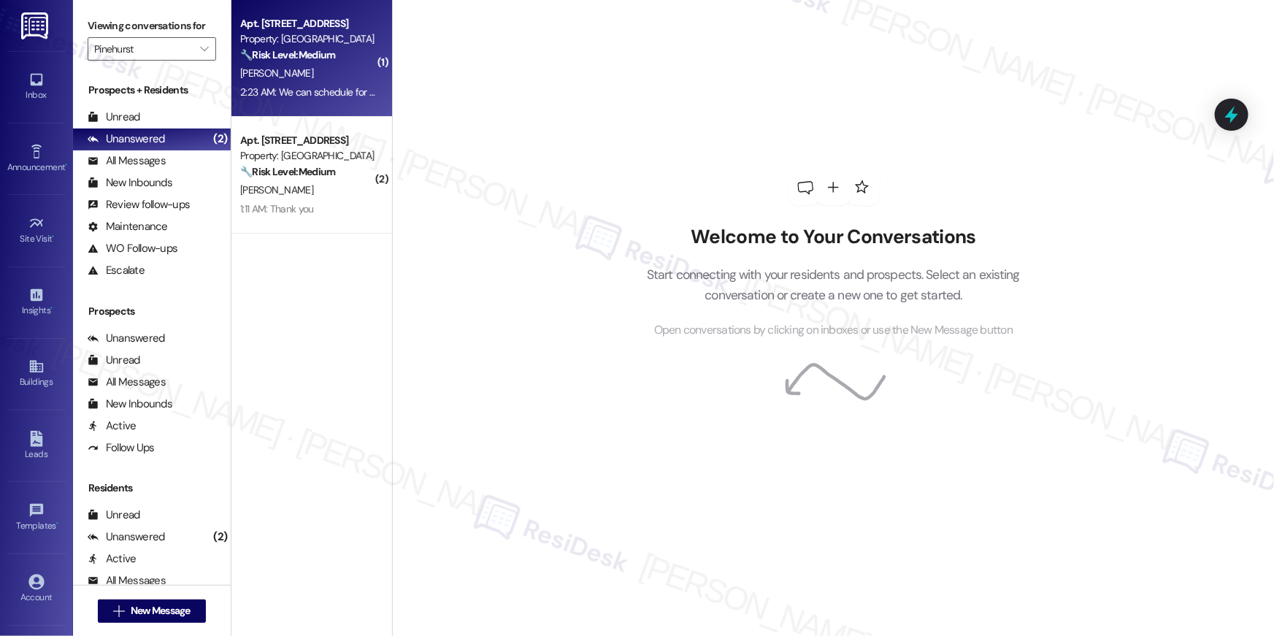
click at [322, 91] on div "2:23 AM: We can schedule for next week sometime 2:23 AM: We can schedule for ne…" at bounding box center [348, 91] width 217 height 13
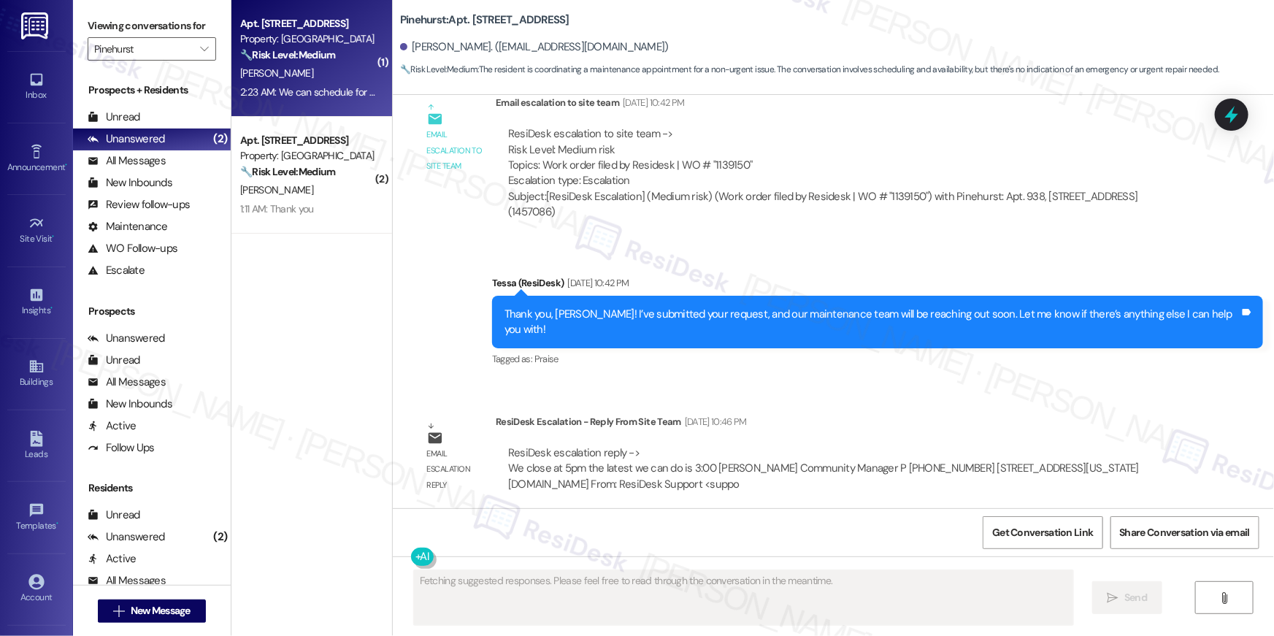
scroll to position [1665, 0]
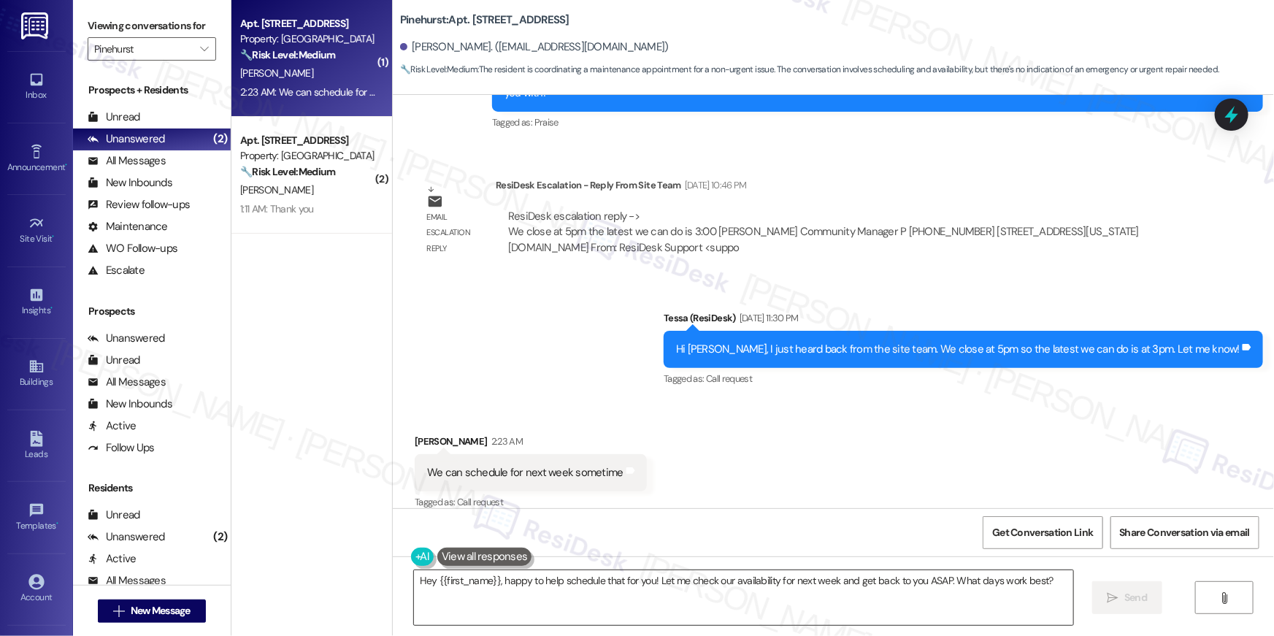
click at [736, 605] on textarea "Hey {{first_name}}, happy to help schedule that for you! Let me check our avail…" at bounding box center [743, 597] width 659 height 55
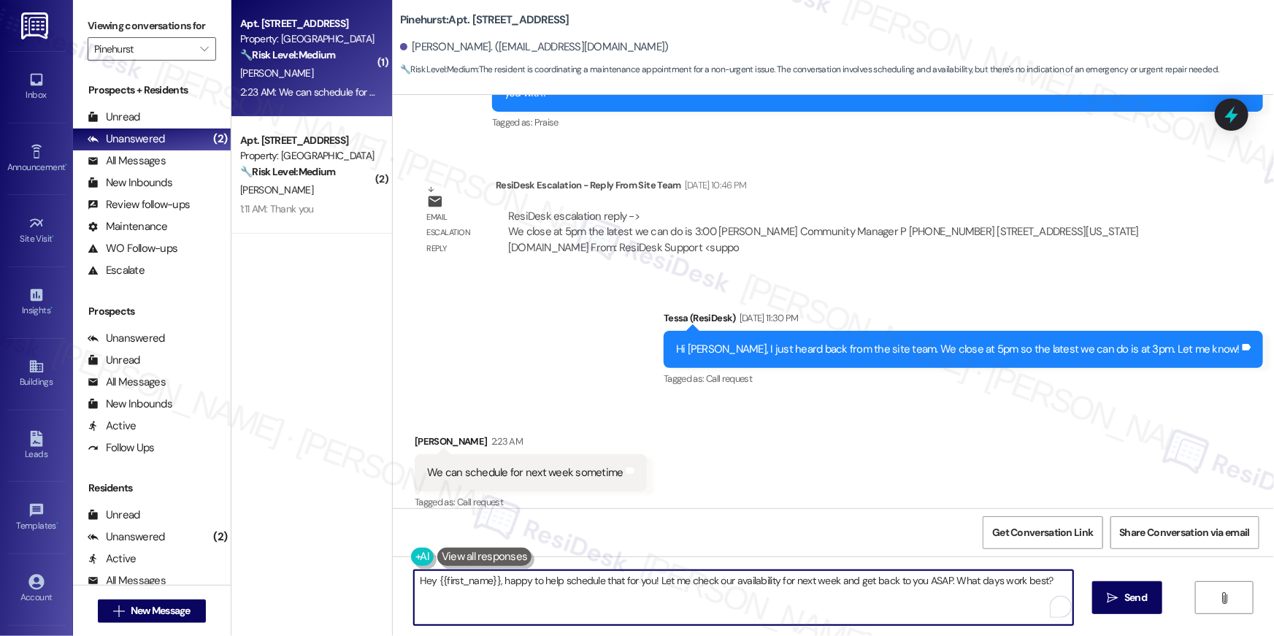
click at [736, 605] on textarea "Hey {{first_name}}, happy to help schedule that for you! Let me check our avail…" at bounding box center [743, 597] width 659 height 55
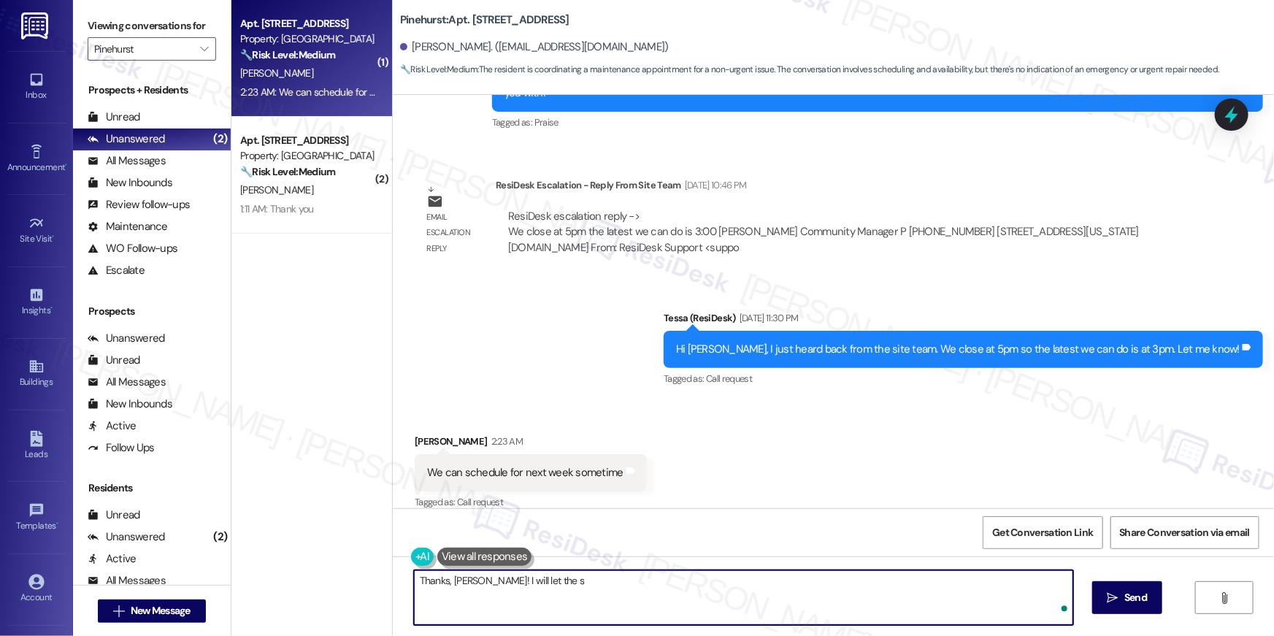
type textarea "Thanks, Alyssa! I will let the si"
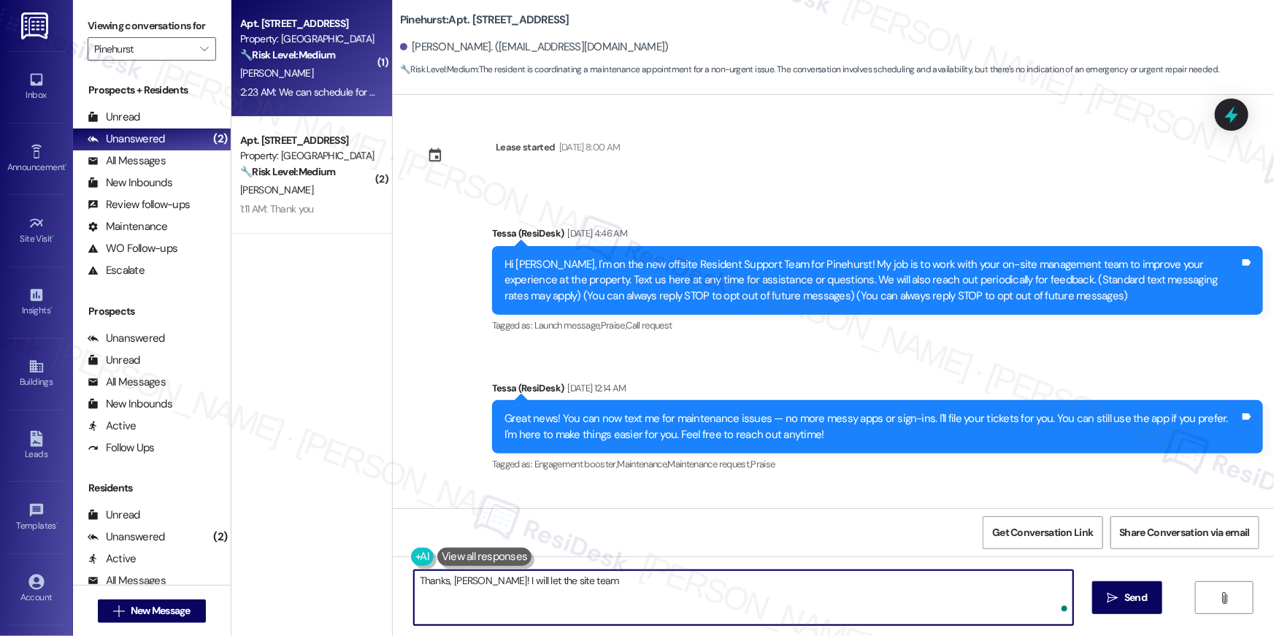
scroll to position [1665, 0]
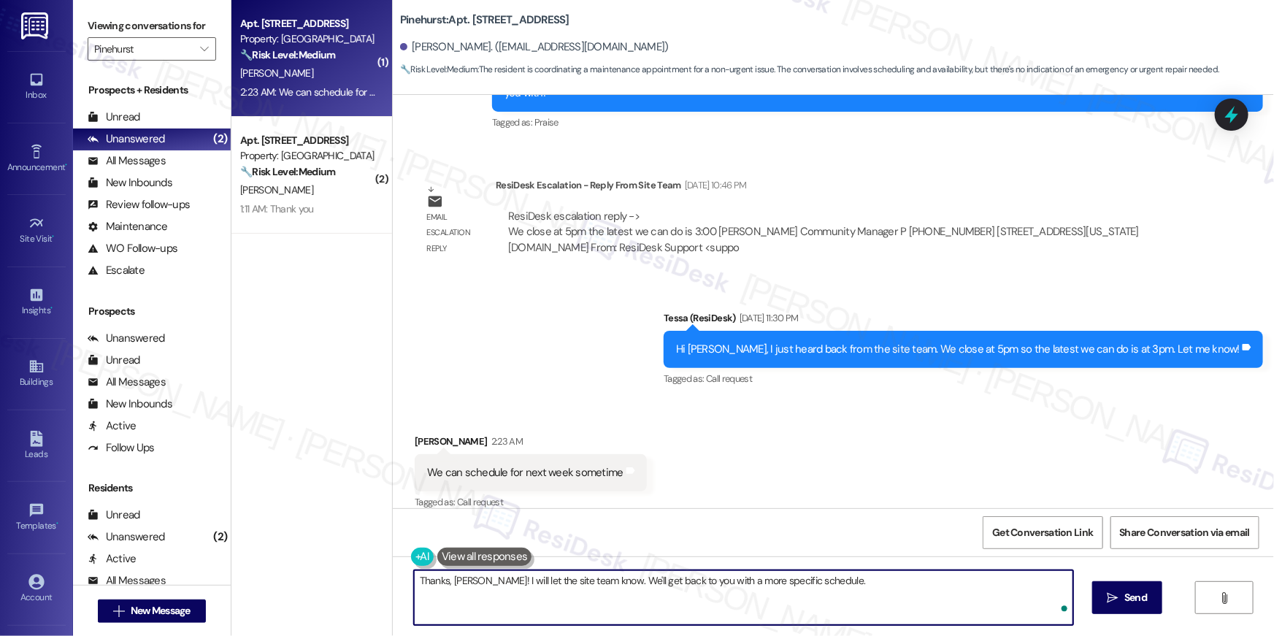
type textarea "Thanks, Alyssa! I will let the site team know. We'll get back to you with a mor…"
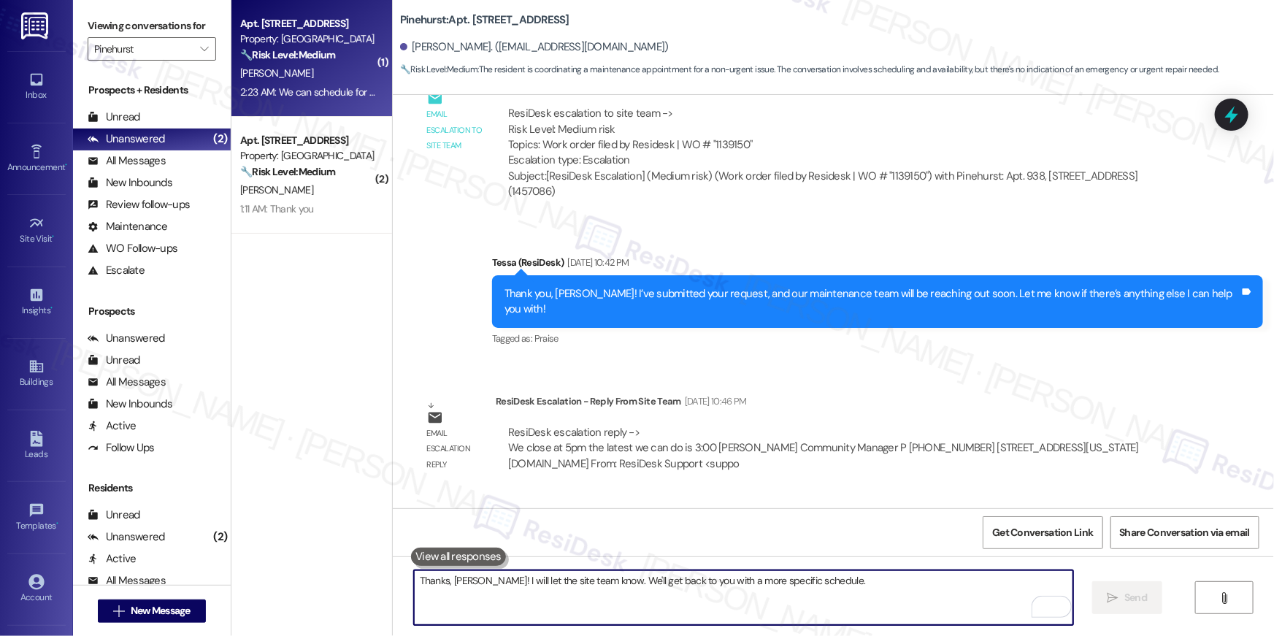
scroll to position [1447, 0]
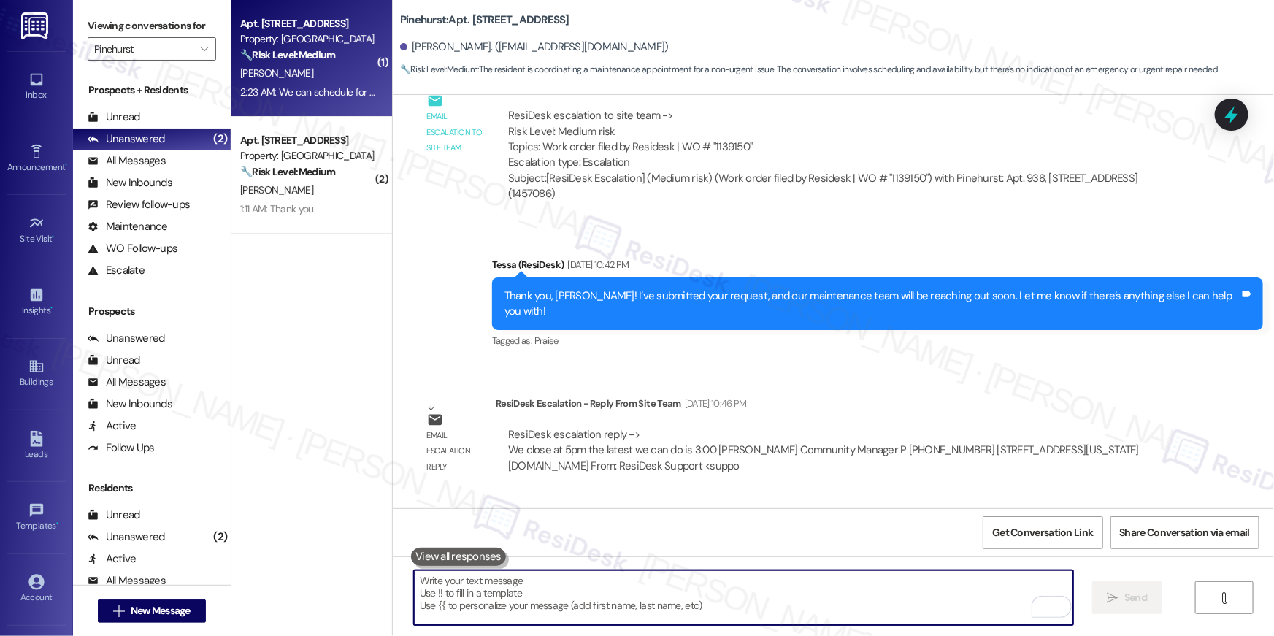
click at [724, 151] on div "ResiDesk escalation to site team -> Risk Level: Medium risk Topics: Work order …" at bounding box center [840, 139] width 665 height 63
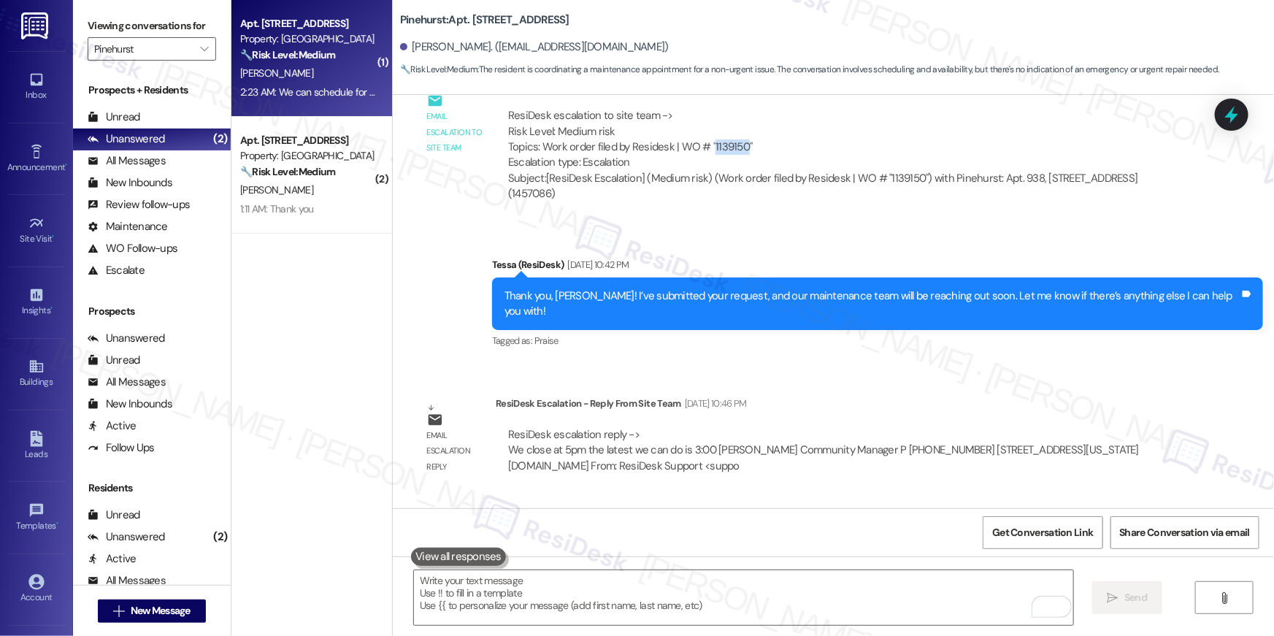
click at [724, 151] on div "ResiDesk escalation to site team -> Risk Level: Medium risk Topics: Work order …" at bounding box center [840, 139] width 665 height 63
copy div "1139150"
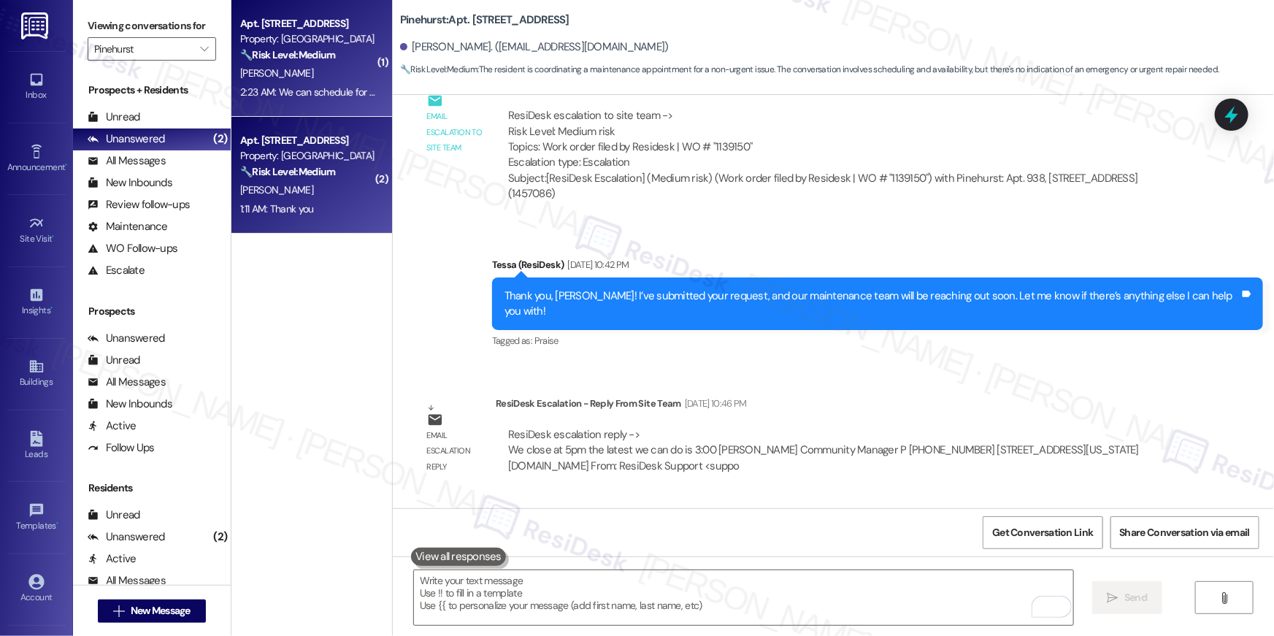
click at [302, 186] on div "D. Cook" at bounding box center [308, 190] width 138 height 18
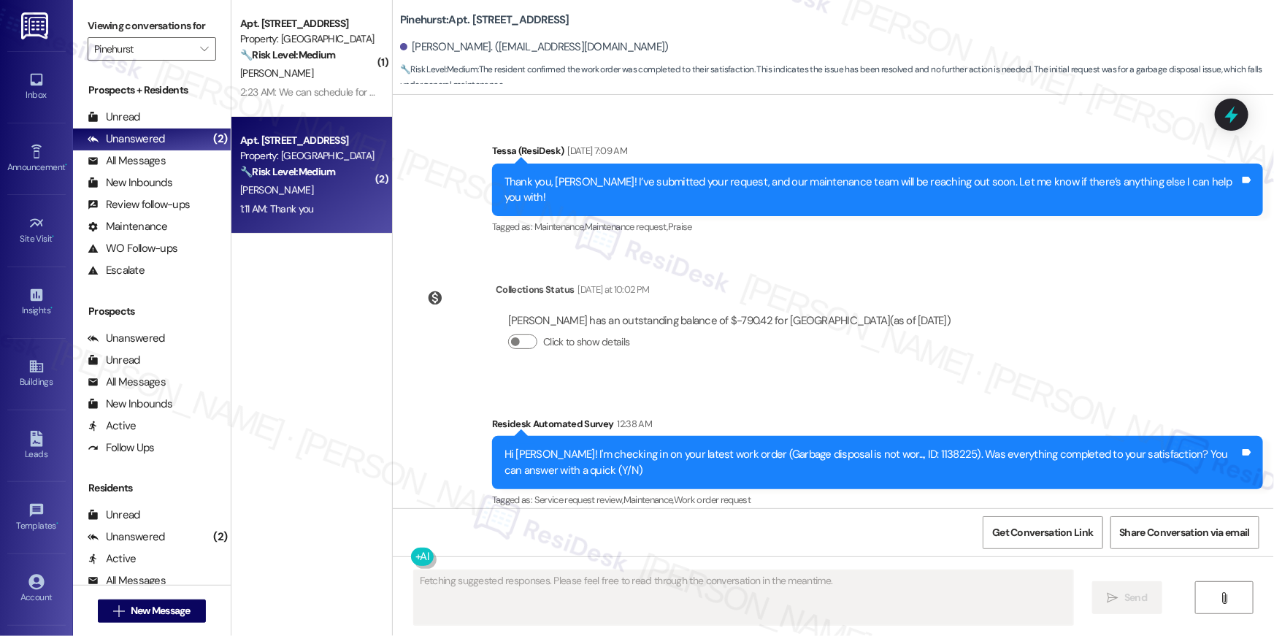
scroll to position [1903, 0]
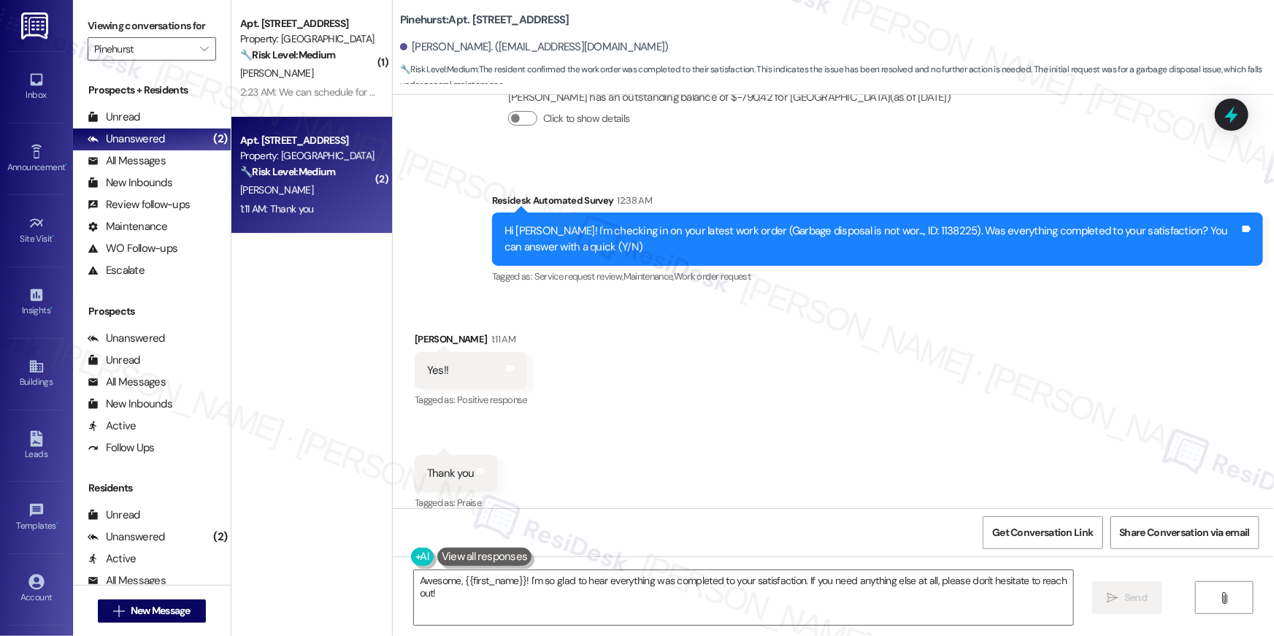
click at [789, 421] on div "Received via SMS David Cook 1:11 AM Yes!! Tags and notes Tagged as: Positive re…" at bounding box center [833, 412] width 881 height 226
click at [691, 619] on textarea "Awesome, {{first_name}}! I'm so glad to hear everything was completed to your s…" at bounding box center [743, 597] width 659 height 55
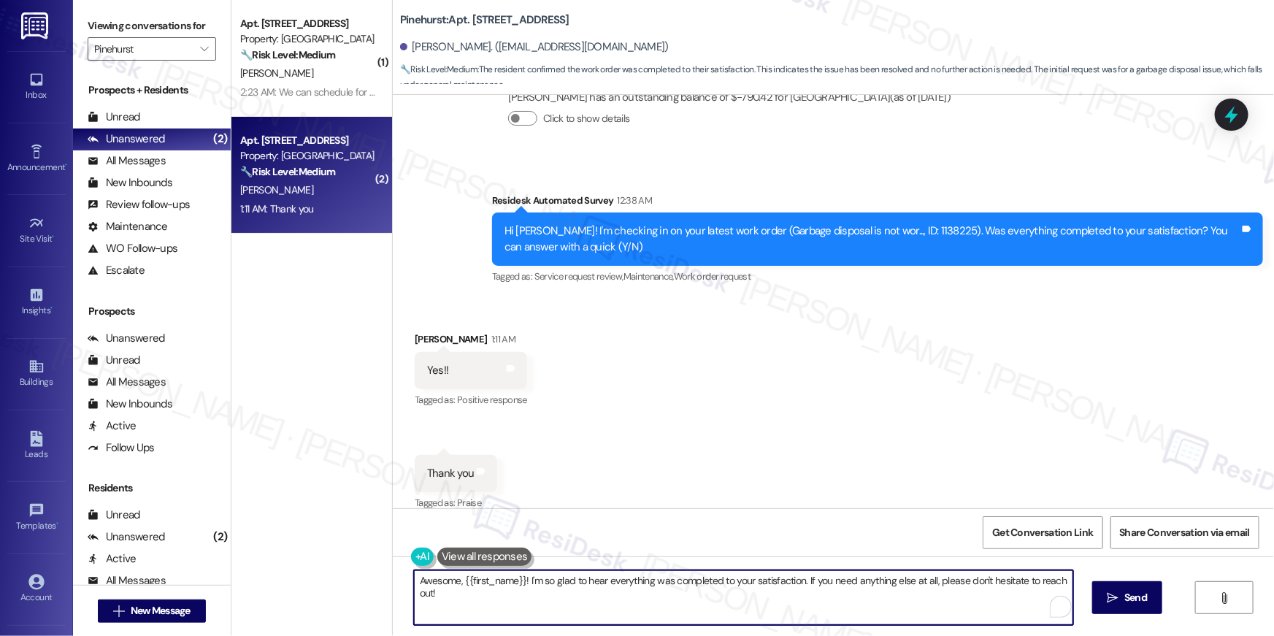
click at [691, 619] on textarea "Awesome, {{first_name}}! I'm so glad to hear everything was completed to your s…" at bounding box center [743, 597] width 659 height 55
drag, startPoint x: 785, startPoint y: 608, endPoint x: 800, endPoint y: 606, distance: 15.5
click at [784, 608] on textarea "Awesome, {{first_name}}! I'm so glad to hear everything was completed to your s…" at bounding box center [743, 597] width 659 height 55
click at [958, 602] on textarea "Awesome, {{first_name}}! I'm so glad to hear everything was completed to your s…" at bounding box center [743, 597] width 659 height 55
paste textarea "1139150"
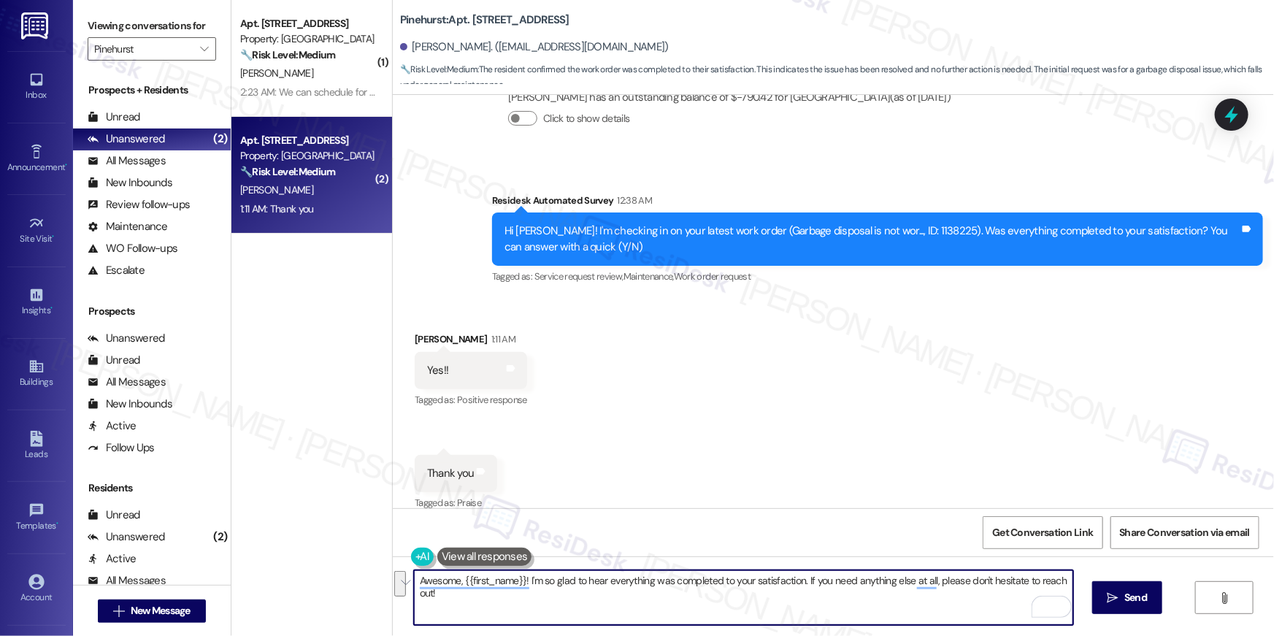
type textarea "1139150"
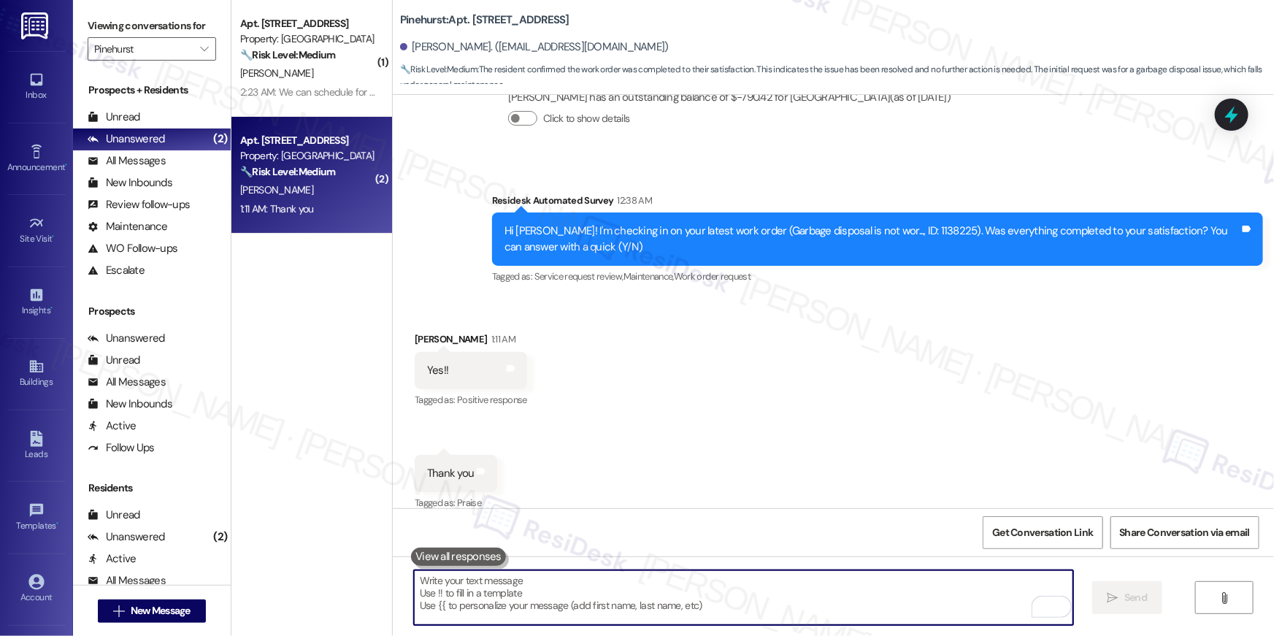
click at [929, 590] on textarea "To enrich screen reader interactions, please activate Accessibility in Grammarl…" at bounding box center [743, 597] width 659 height 55
click at [924, 601] on textarea "To enrich screen reader interactions, please activate Accessibility in Grammarl…" at bounding box center [743, 597] width 659 height 55
paste textarea "Hi {{first_name}}, I’m happy to hear your work order is all taken care of! If a…"
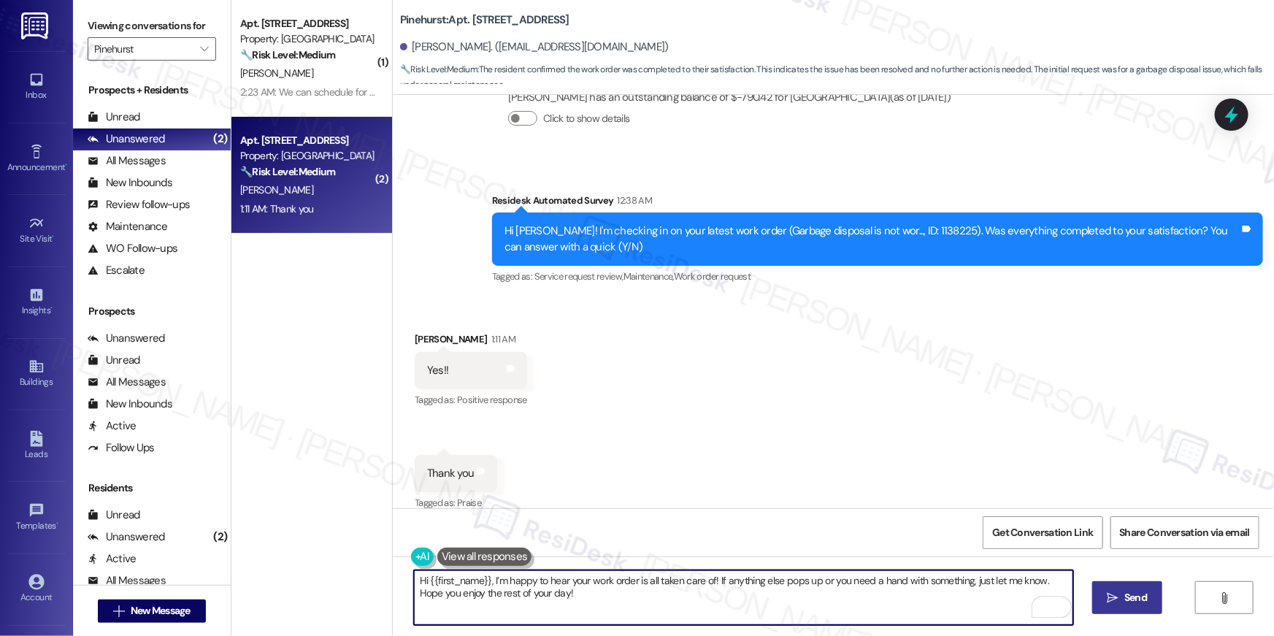
type textarea "Hi {{first_name}}, I’m happy to hear your work order is all taken care of! If a…"
click at [1095, 592] on button " Send" at bounding box center [1127, 597] width 71 height 33
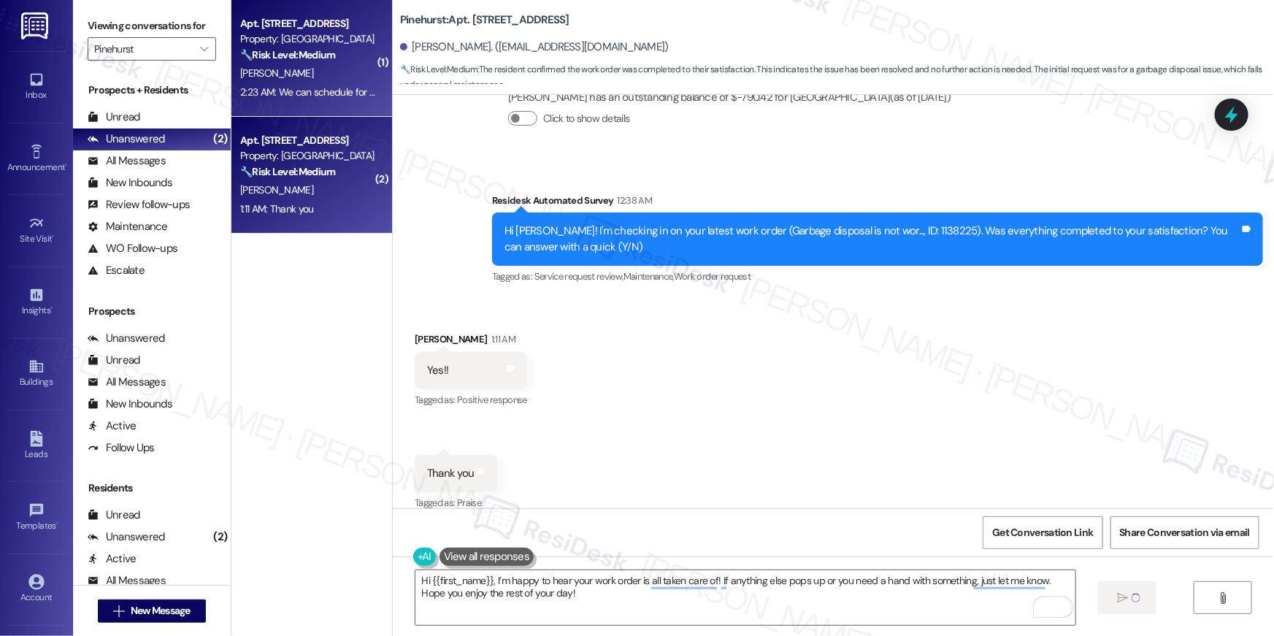
click at [298, 62] on div "🔧 Risk Level: Medium The resident is coordinating a maintenance appointment for…" at bounding box center [307, 54] width 135 height 15
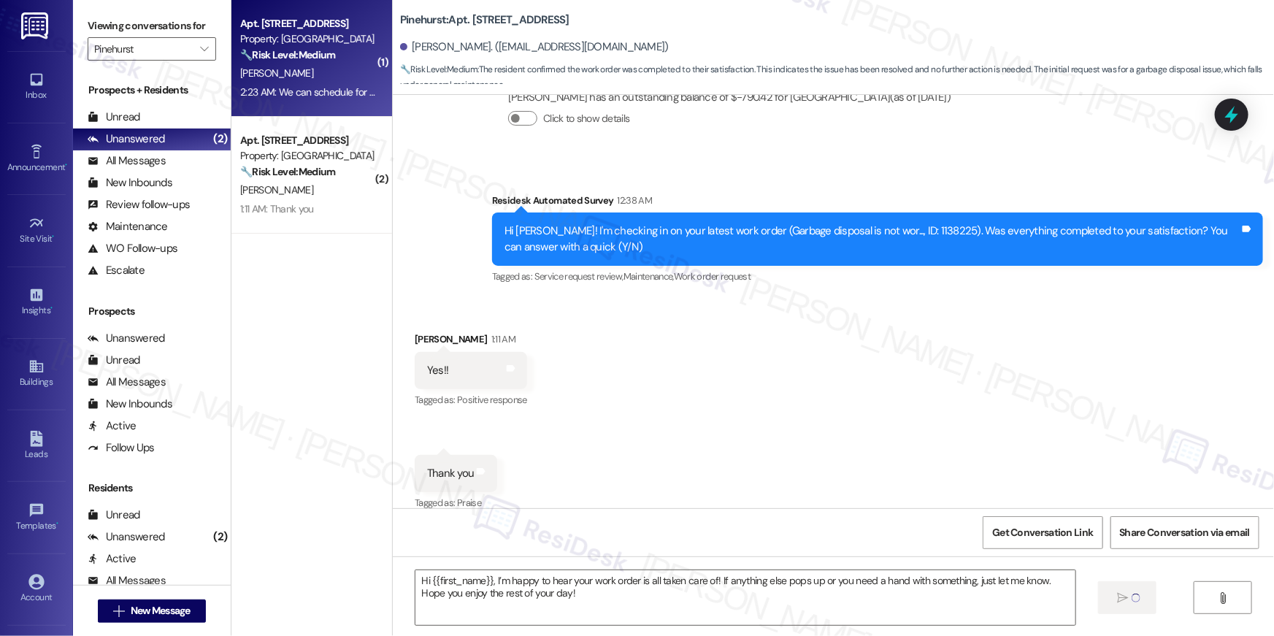
type textarea "Fetching suggested responses. Please feel free to read through the conversation…"
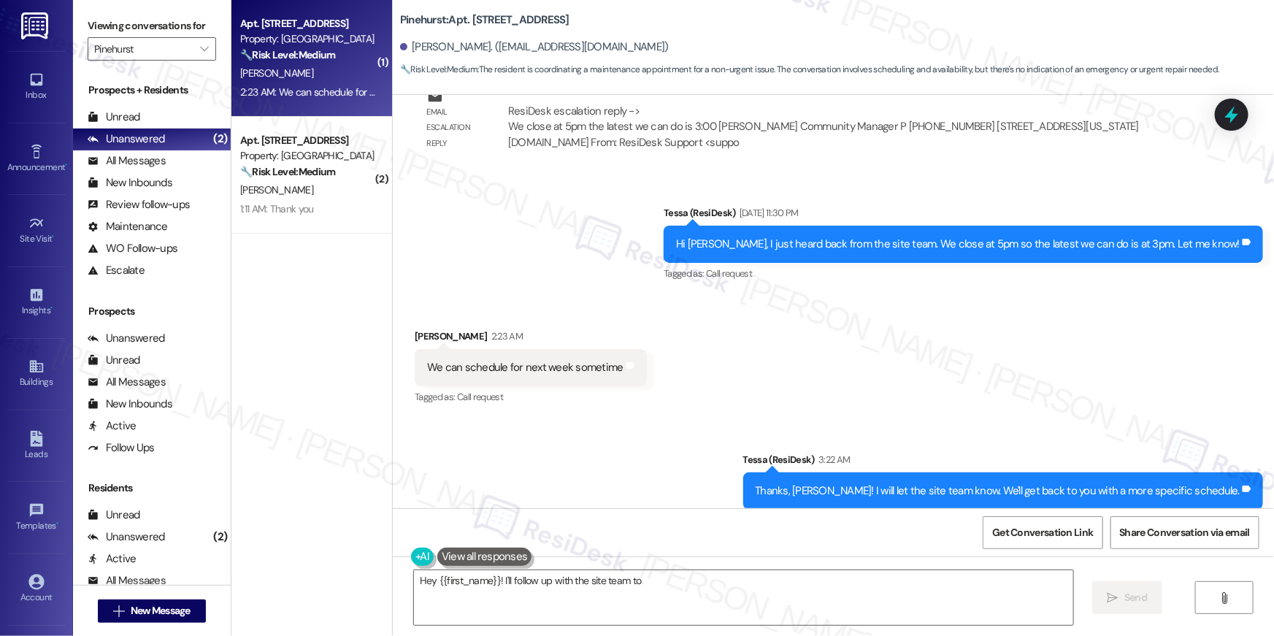
scroll to position [1788, 0]
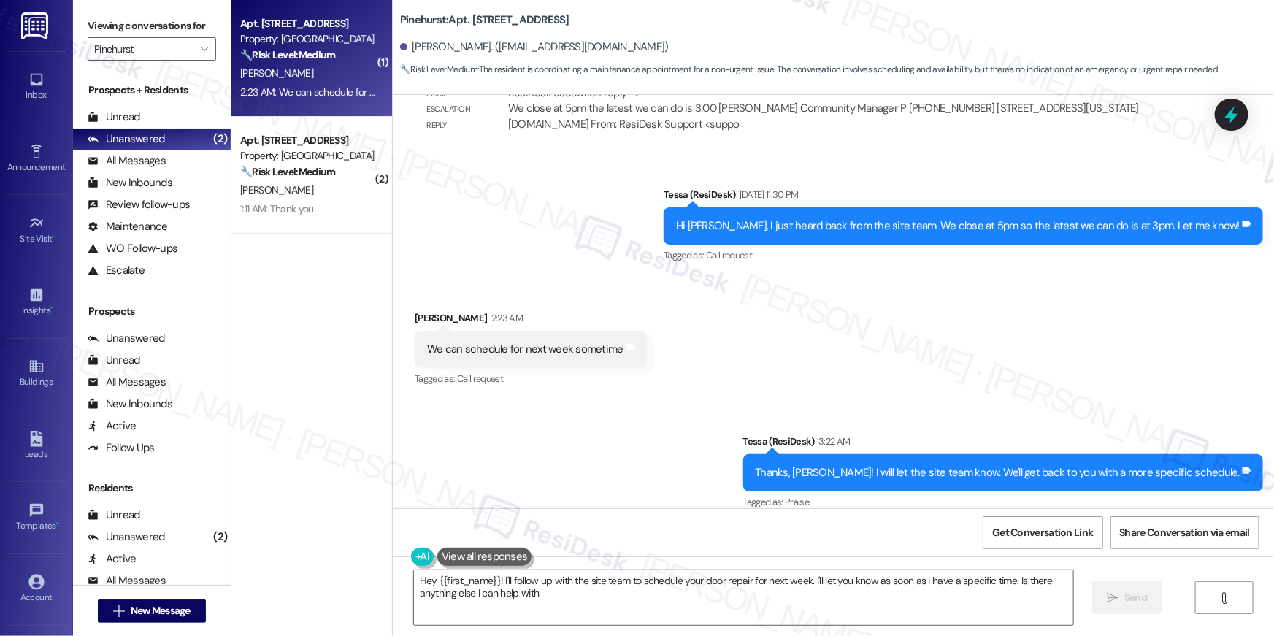
type textarea "Hey {{first_name}}! I'll follow up with the site team to schedule your door rep…"
click at [202, 53] on span "" at bounding box center [204, 48] width 14 height 23
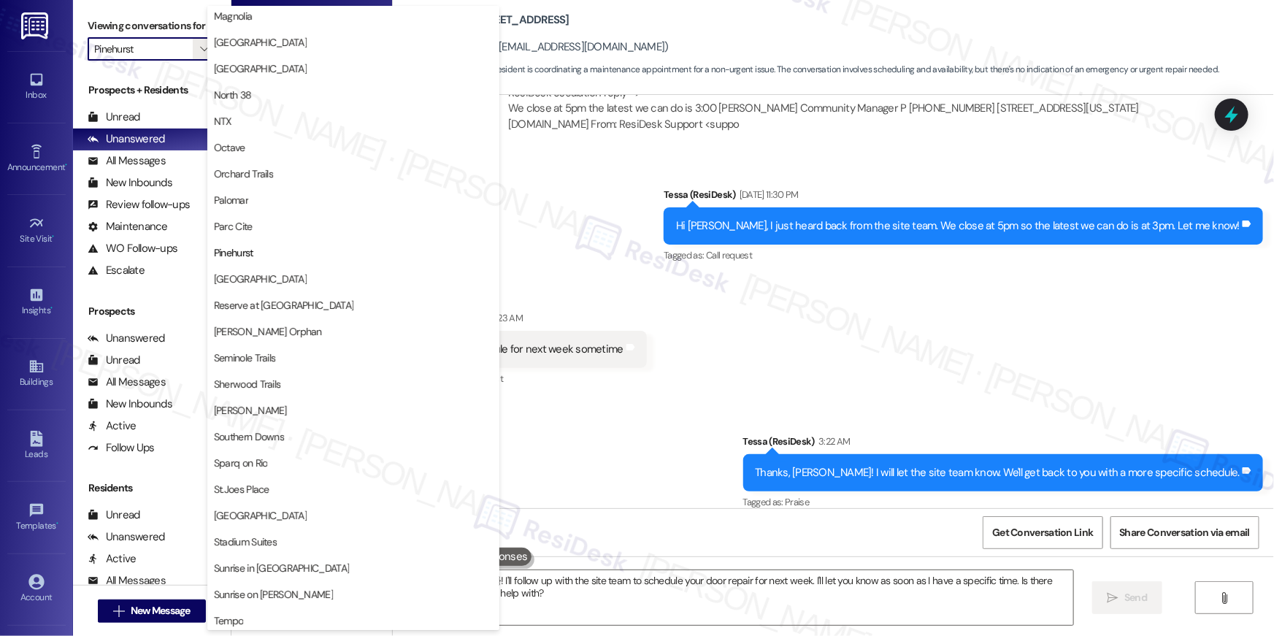
scroll to position [768, 0]
click at [269, 378] on span "Sherwood Trails" at bounding box center [247, 382] width 67 height 15
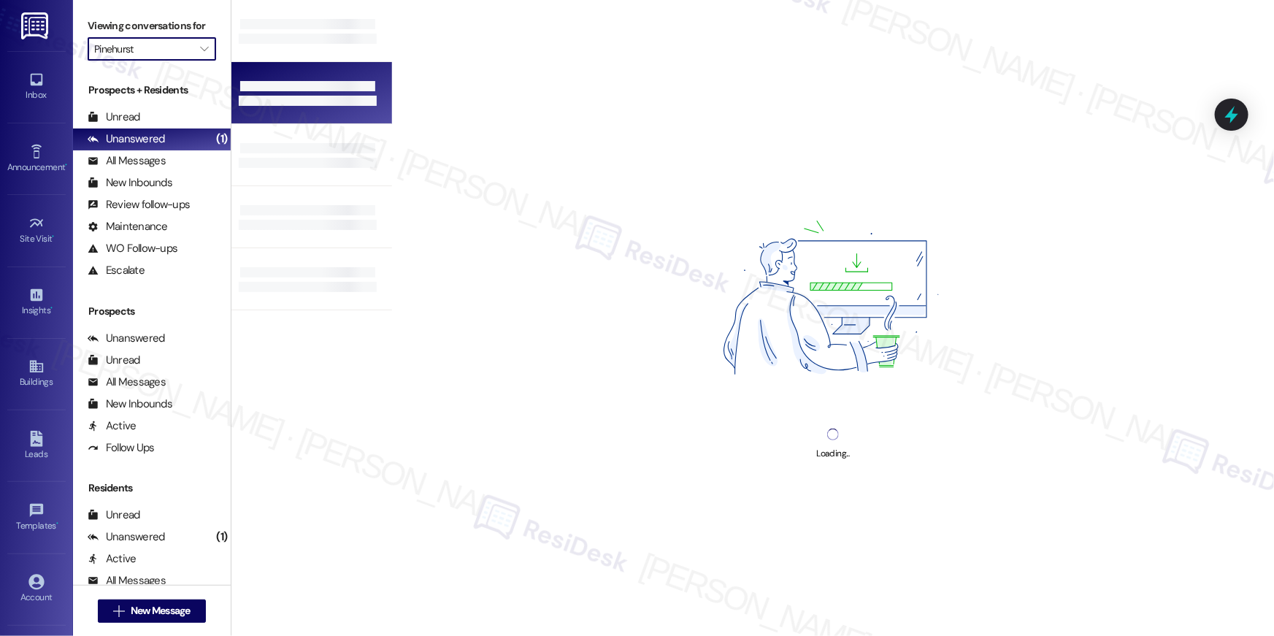
type input "Sherwood Trails"
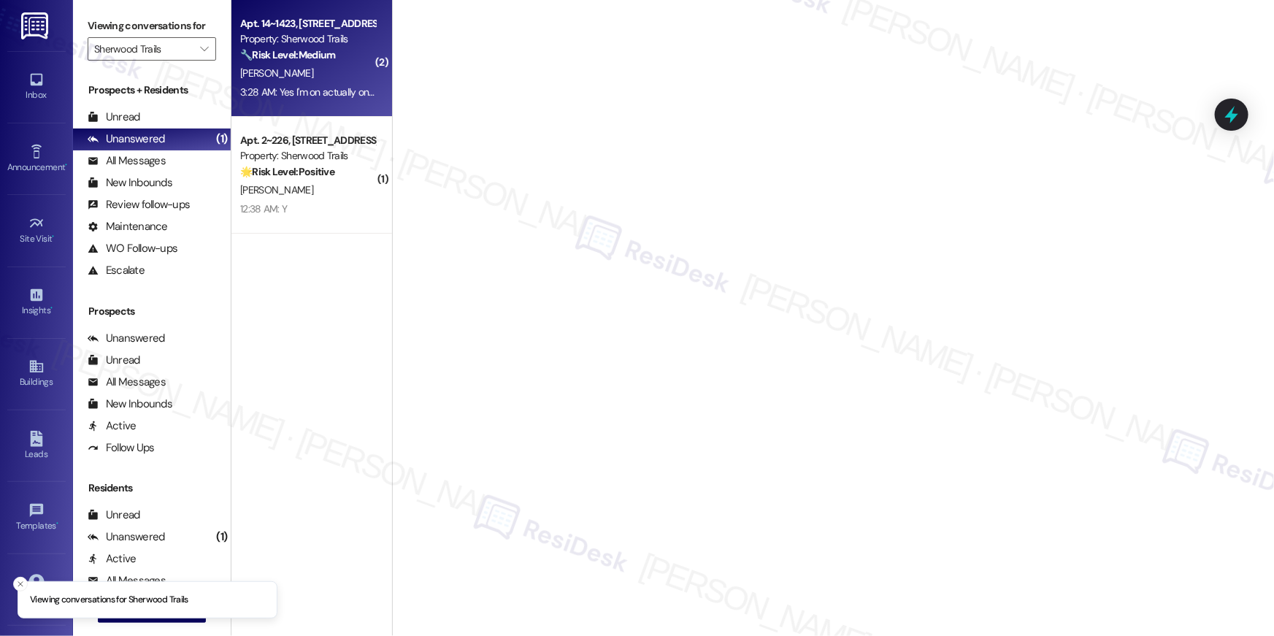
click at [307, 61] on div "🔧 Risk Level: Medium The resident is responding to a request to bring their acc…" at bounding box center [307, 54] width 135 height 15
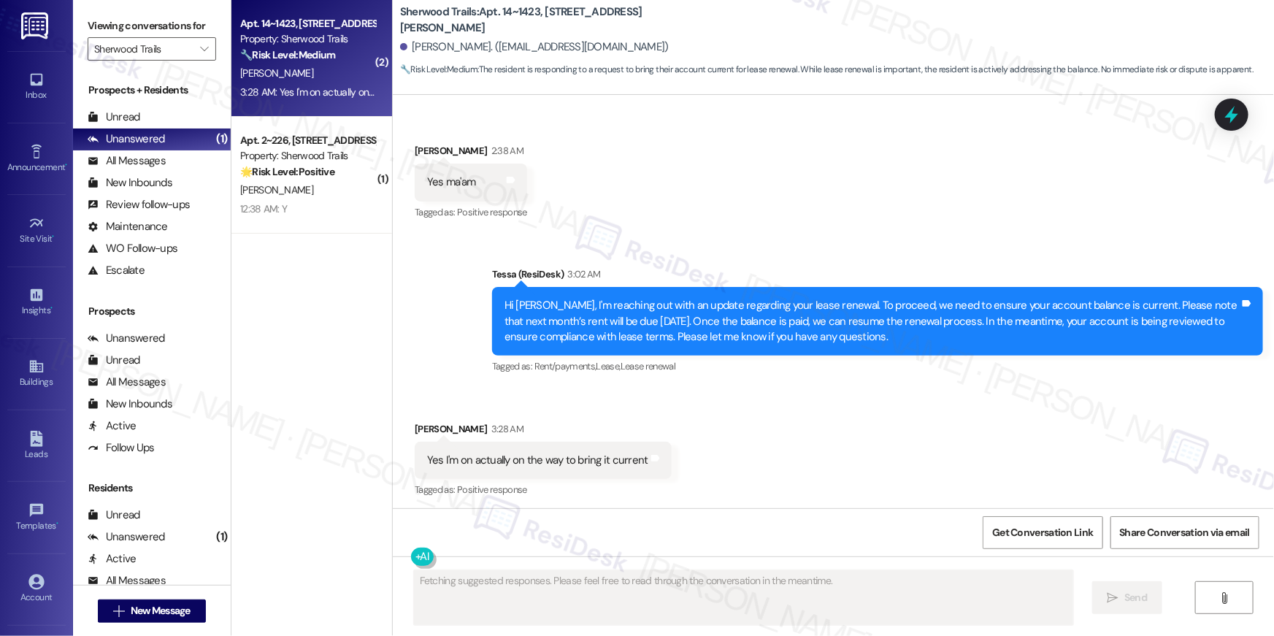
scroll to position [2651, 0]
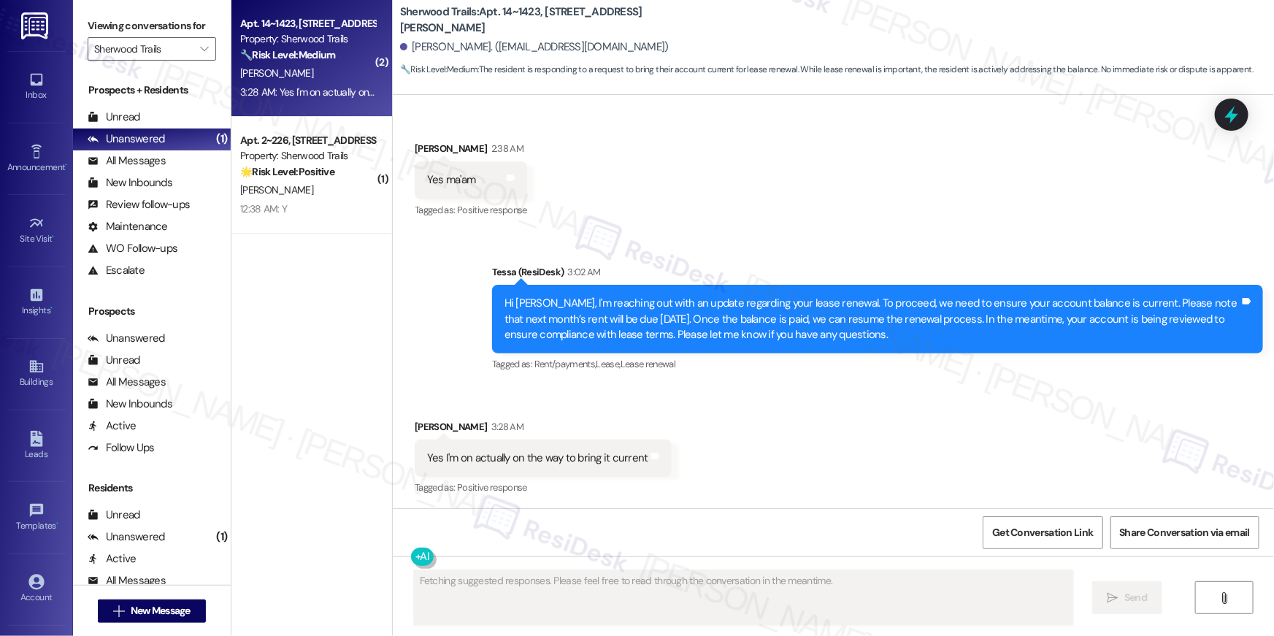
click at [786, 489] on div "Received via SMS Lakendria Engram 3:28 AM Yes I'm on actually on the way to bri…" at bounding box center [833, 447] width 881 height 123
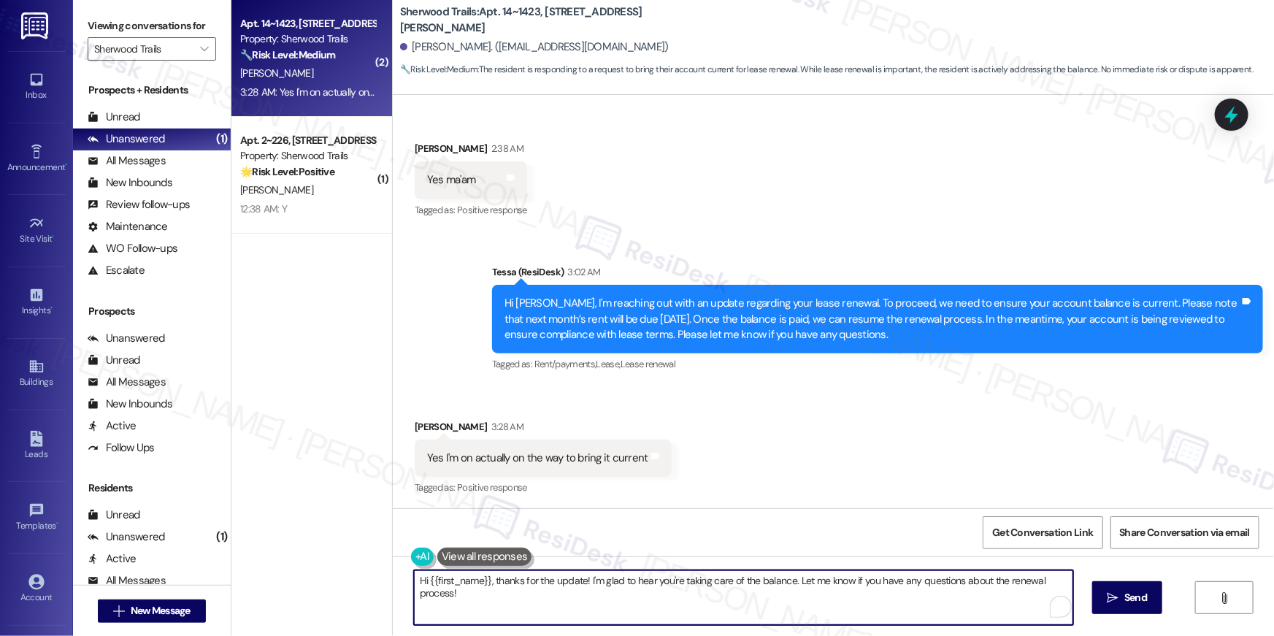
click at [771, 610] on textarea "Hi {{first_name}}, thanks for the update! I'm glad to hear you're taking care o…" at bounding box center [743, 597] width 659 height 55
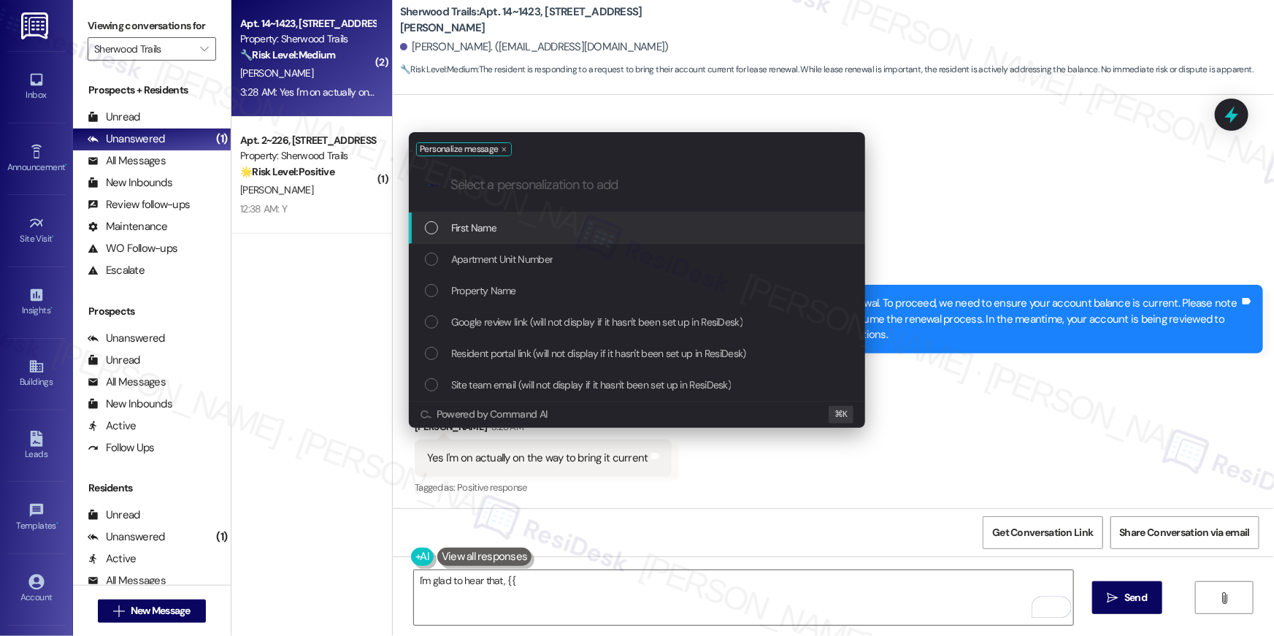
click at [702, 224] on div "First Name" at bounding box center [638, 228] width 427 height 16
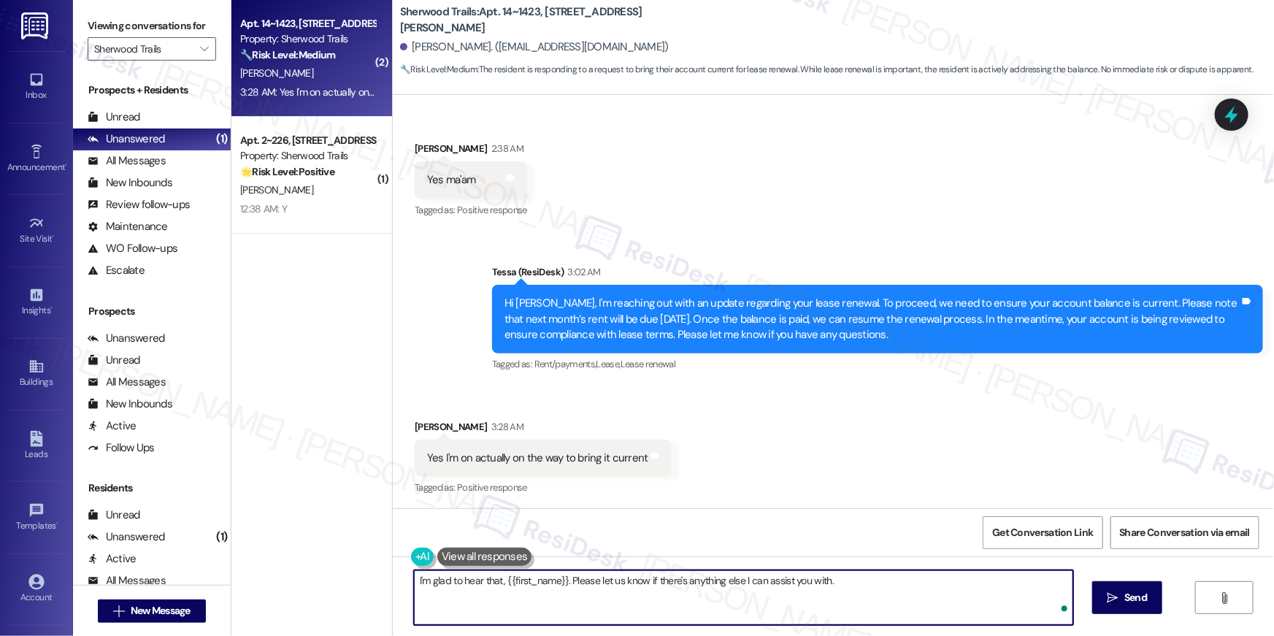
type textarea "I'm glad to hear that, {{first_name}}. Please let us know if there's anything e…"
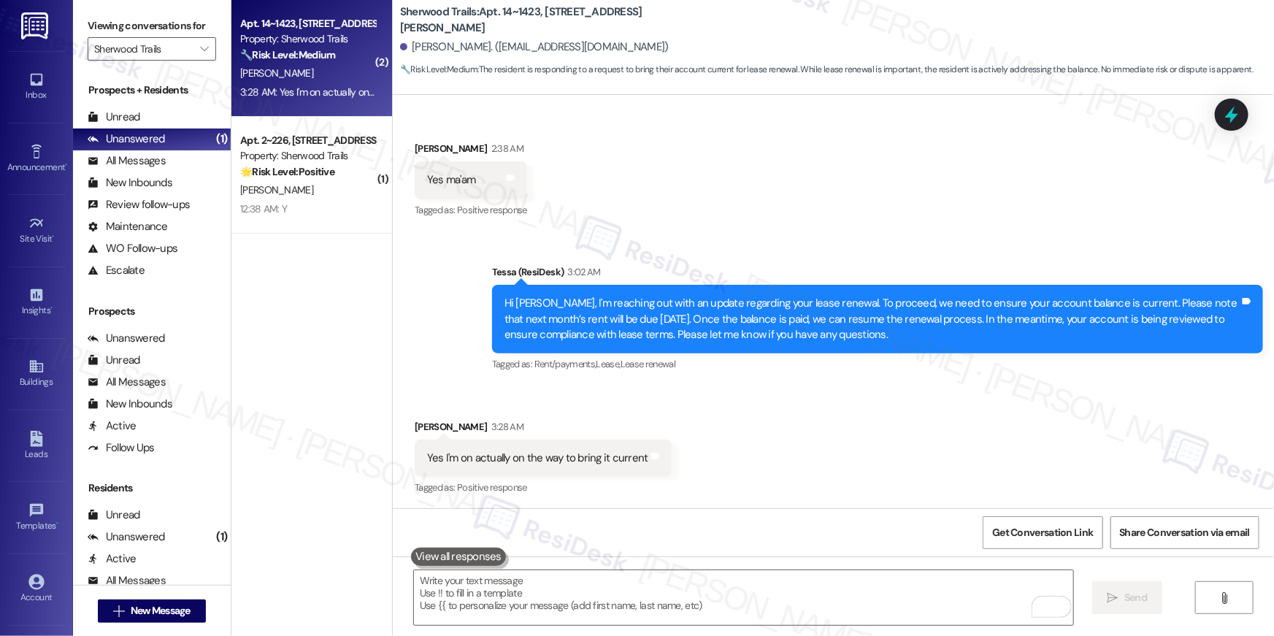
click at [912, 460] on div "Received via SMS Lakendria Engram 3:28 AM Yes I'm on actually on the way to bri…" at bounding box center [833, 447] width 881 height 123
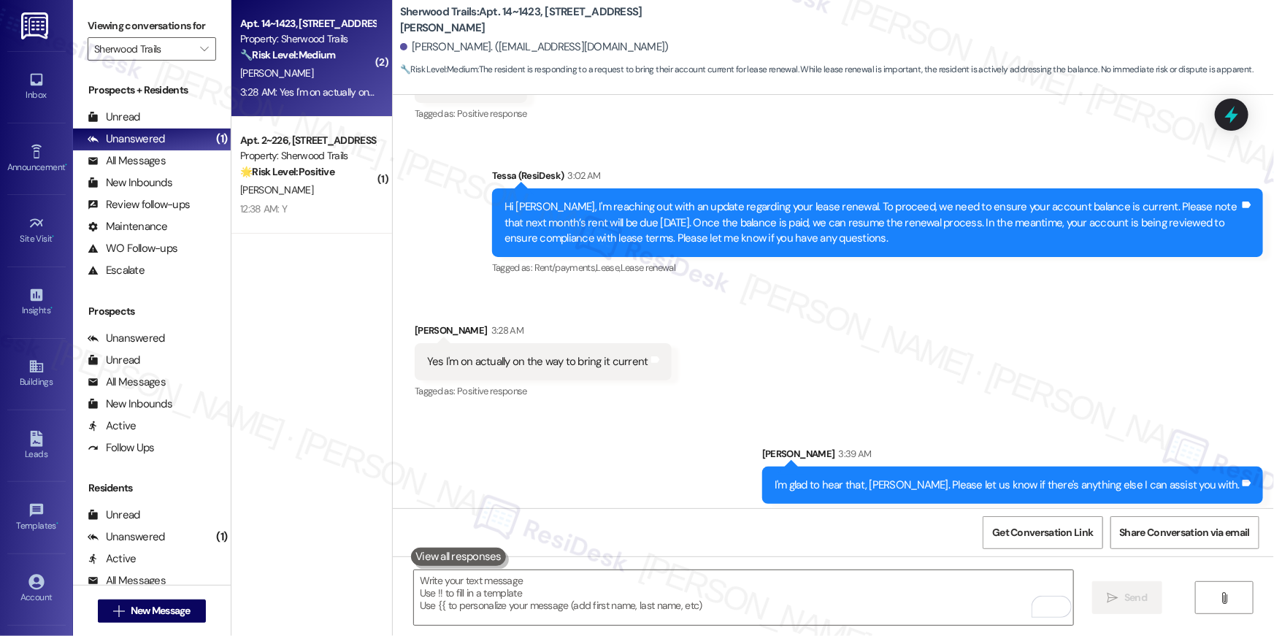
scroll to position [2753, 0]
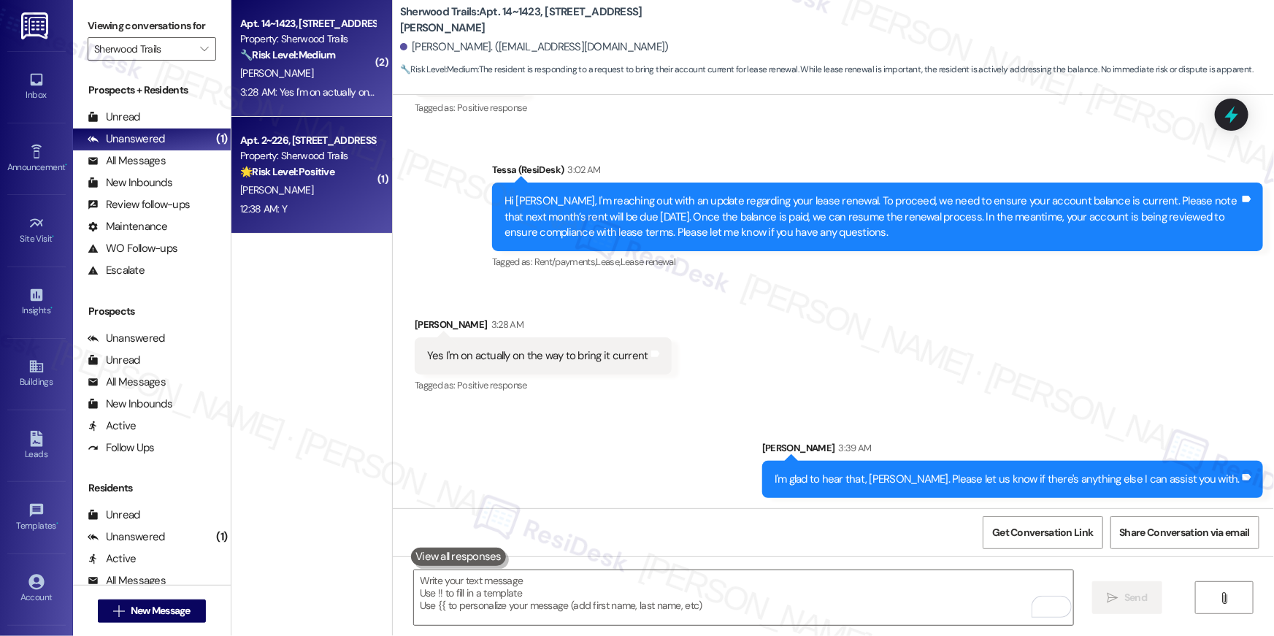
drag, startPoint x: 399, startPoint y: 240, endPoint x: 365, endPoint y: 231, distance: 35.4
click at [397, 237] on div "Sent via SMS Tessa (ResiDesk) 3:02 AM Hi Lakendria, I'm reaching out with an up…" at bounding box center [833, 206] width 881 height 155
click at [344, 220] on div "Apt. 2~226, 10401 Brockington Road Property: Sherwood Trails 🌟 Risk Level: Posi…" at bounding box center [311, 175] width 161 height 117
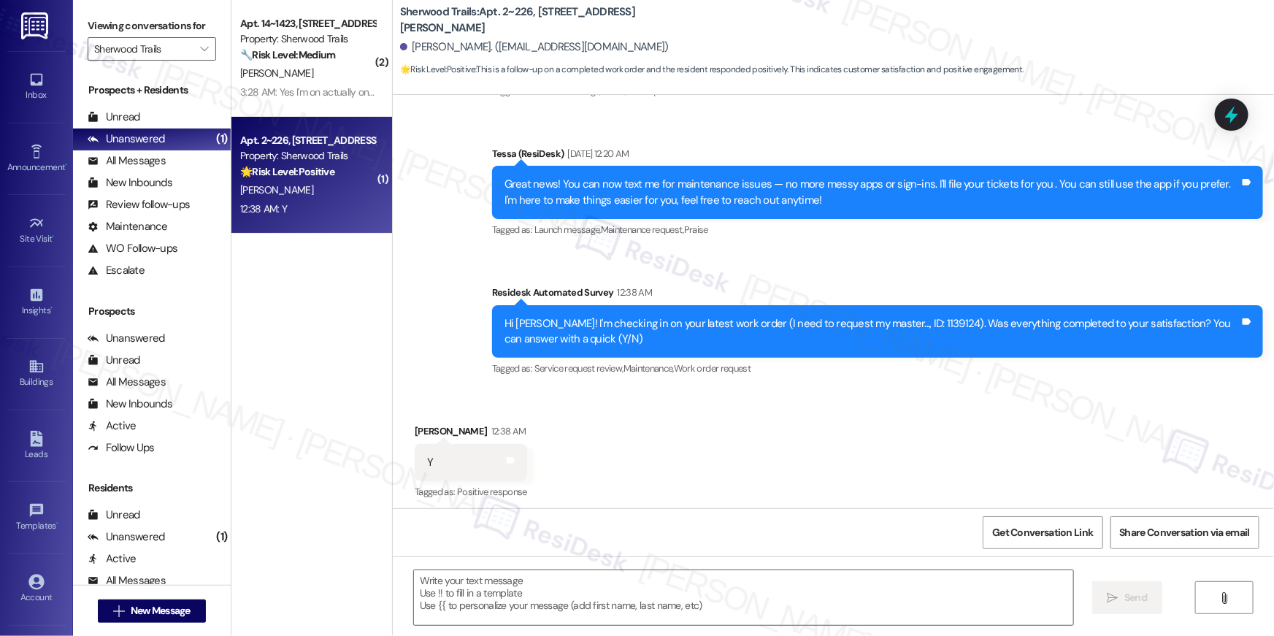
type textarea "Fetching suggested responses. Please feel free to read through the conversation…"
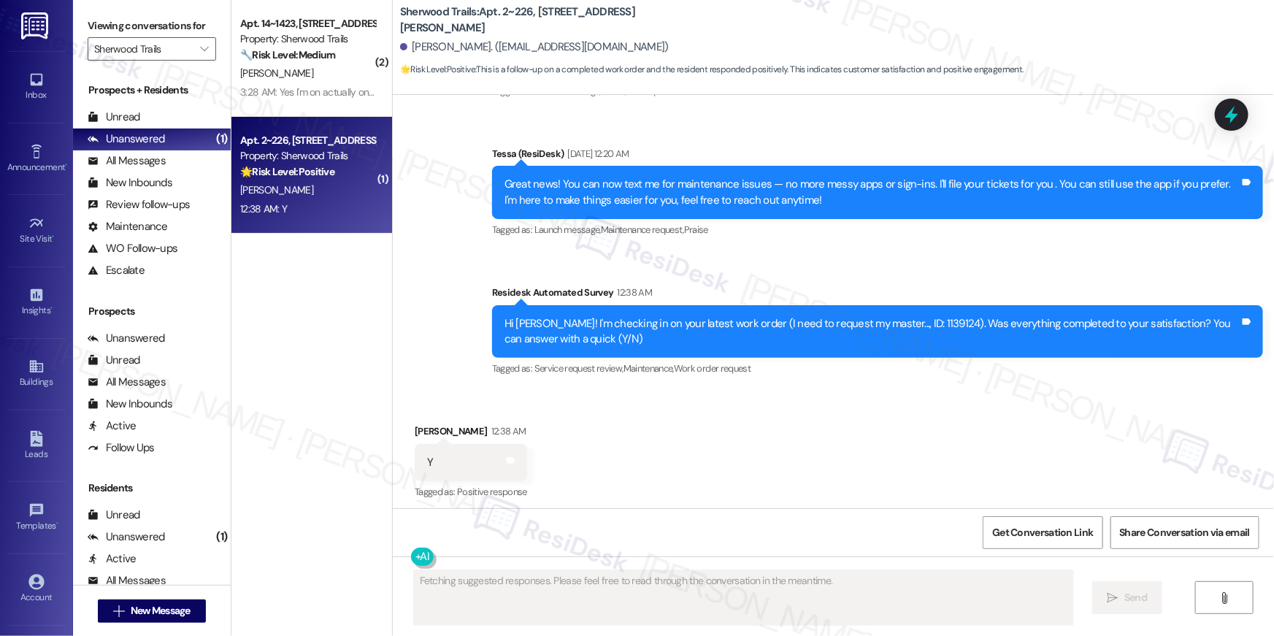
scroll to position [240, 0]
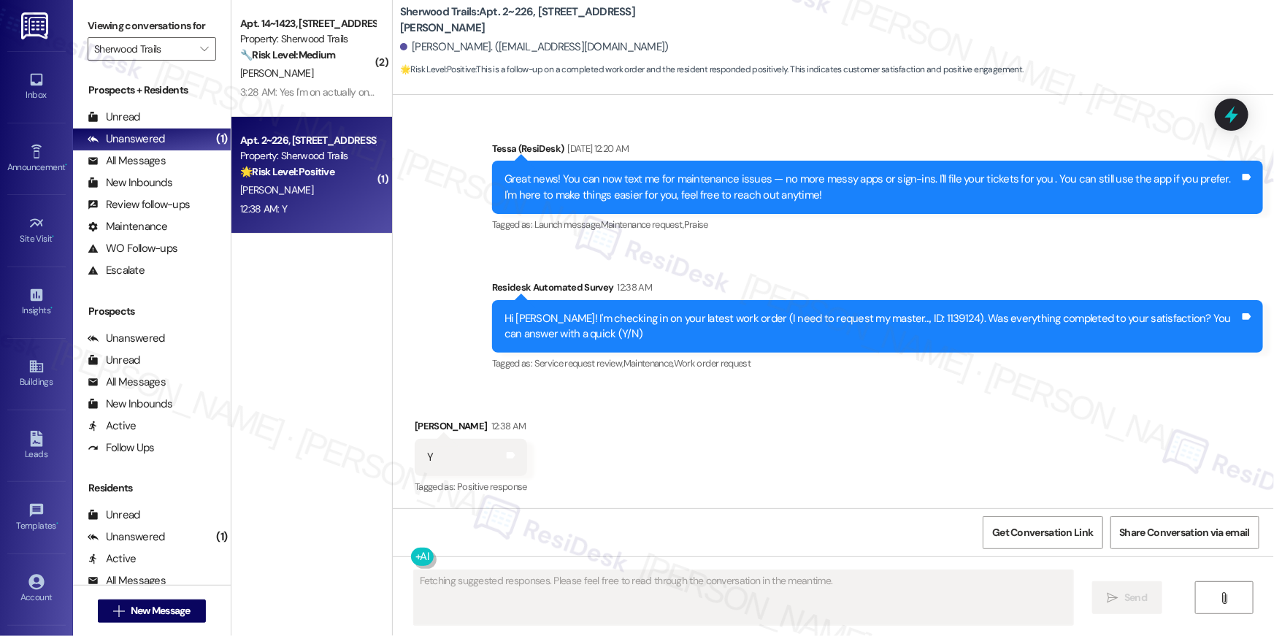
click at [868, 496] on div "Received via SMS Stephanie Williams 12:38 AM Y Tags and notes Tagged as: Positi…" at bounding box center [833, 447] width 881 height 123
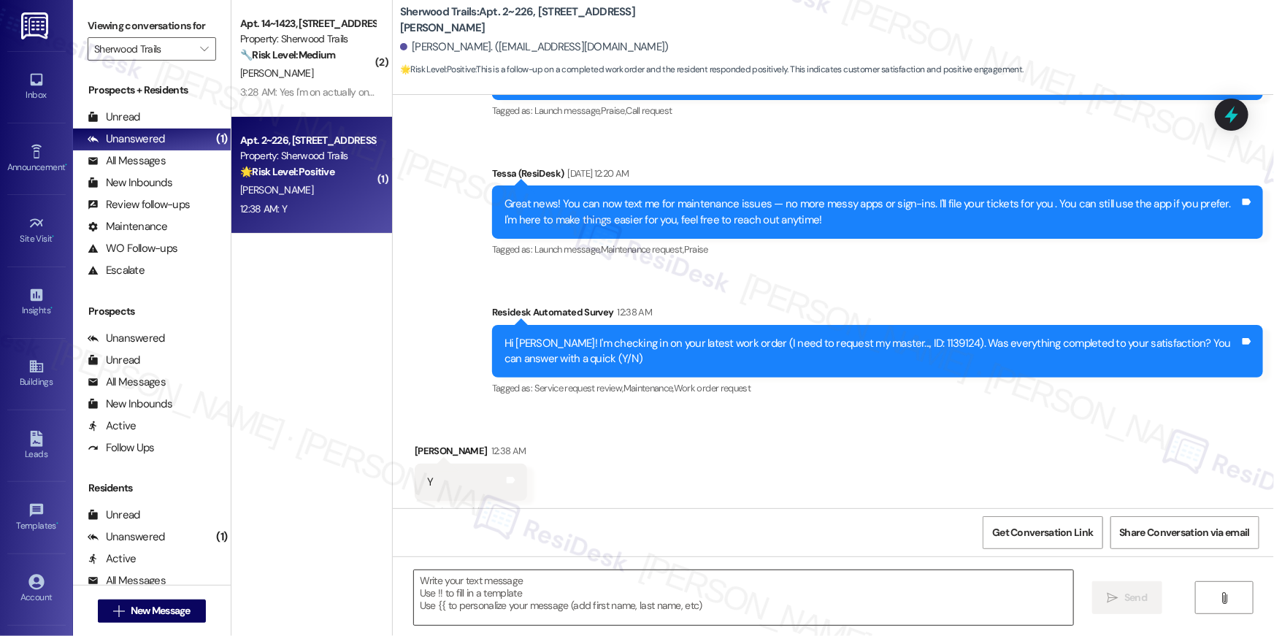
scroll to position [240, 0]
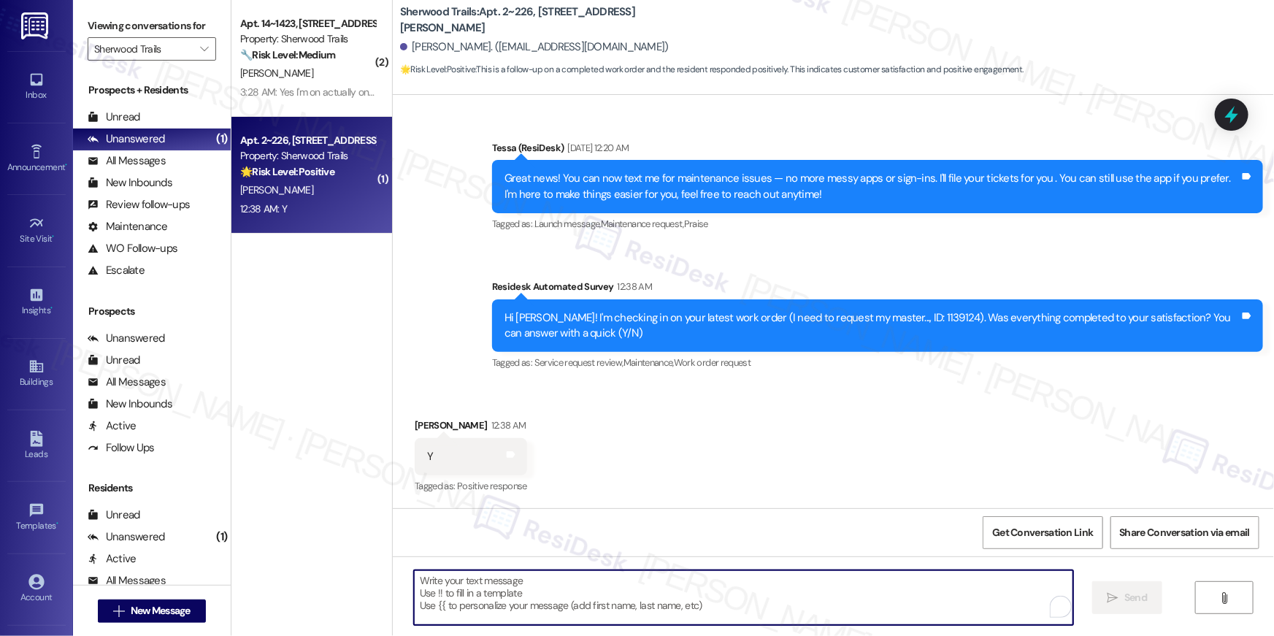
click at [957, 581] on textarea "To enrich screen reader interactions, please activate Accessibility in Grammarl…" at bounding box center [743, 597] width 659 height 55
paste textarea "Hi {{first_name}}, I’m happy to hear your work order is all taken care of! If a…"
type textarea "Hi {{first_name}}, I’m happy to hear your work order is all taken care of! If a…"
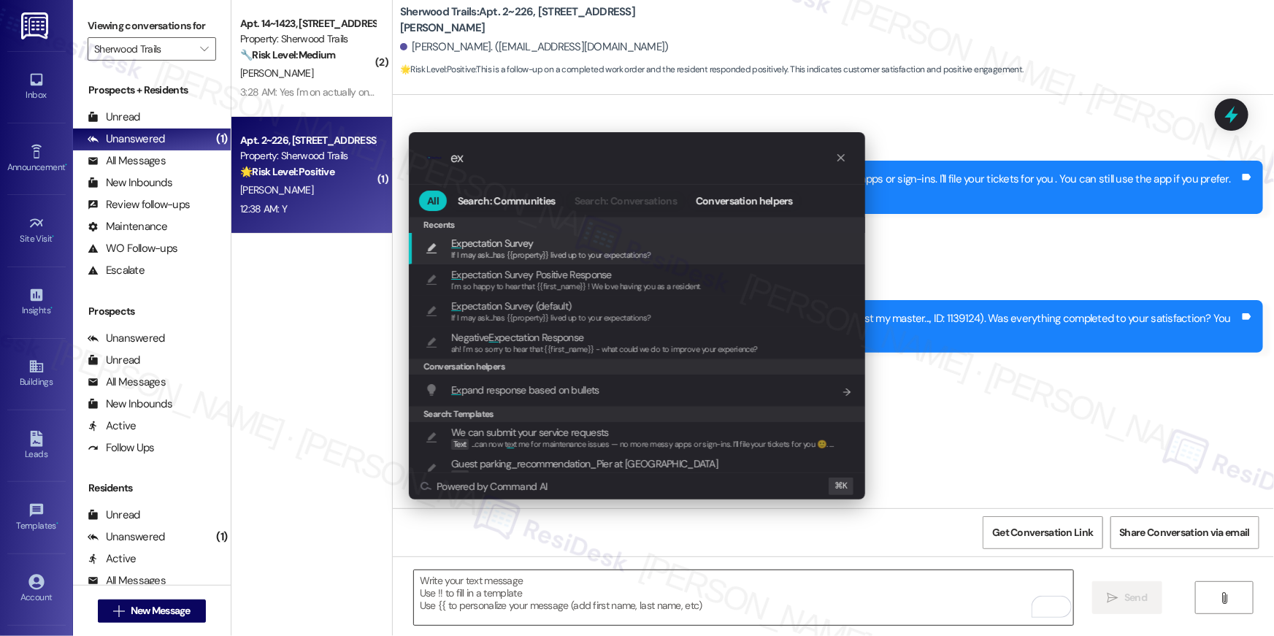
type input "exp"
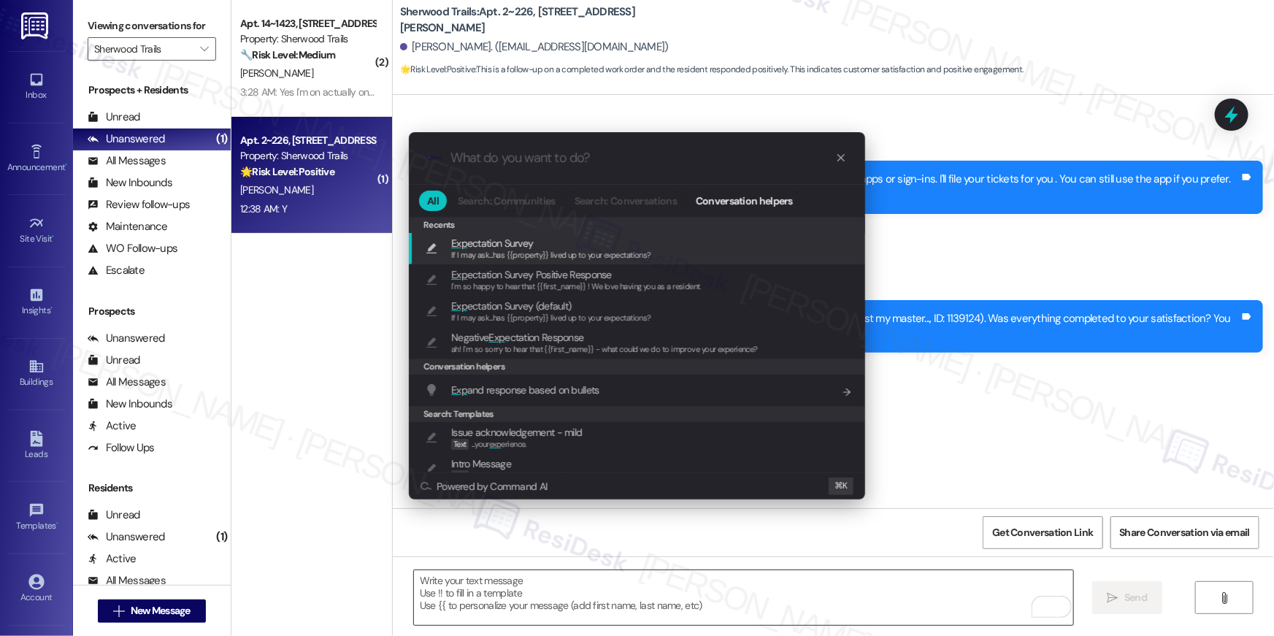
type textarea "If I may ask...has {{property}} lived up to your expectations?"
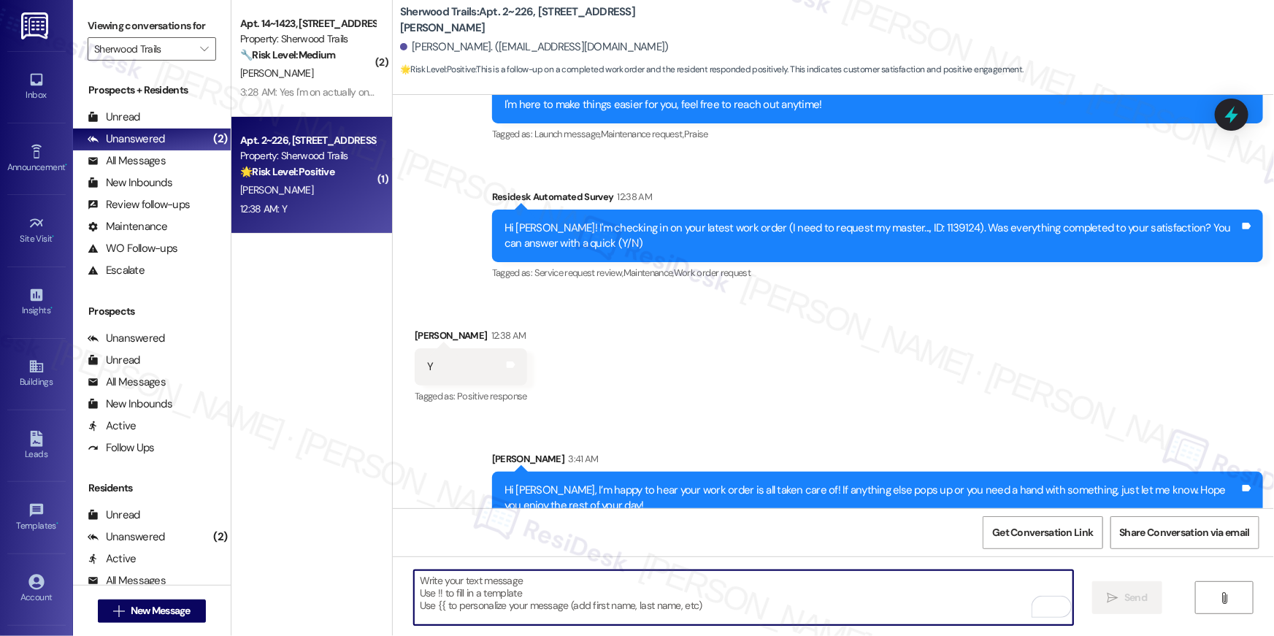
scroll to position [459, 0]
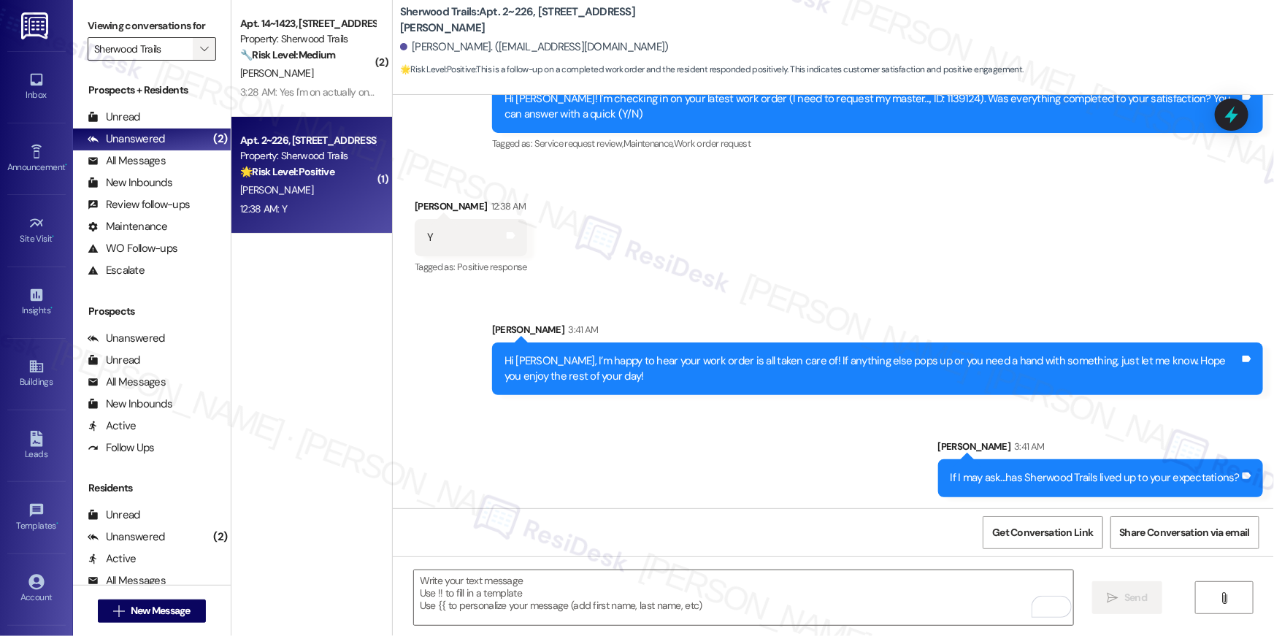
click at [200, 53] on icon "" at bounding box center [204, 49] width 8 height 12
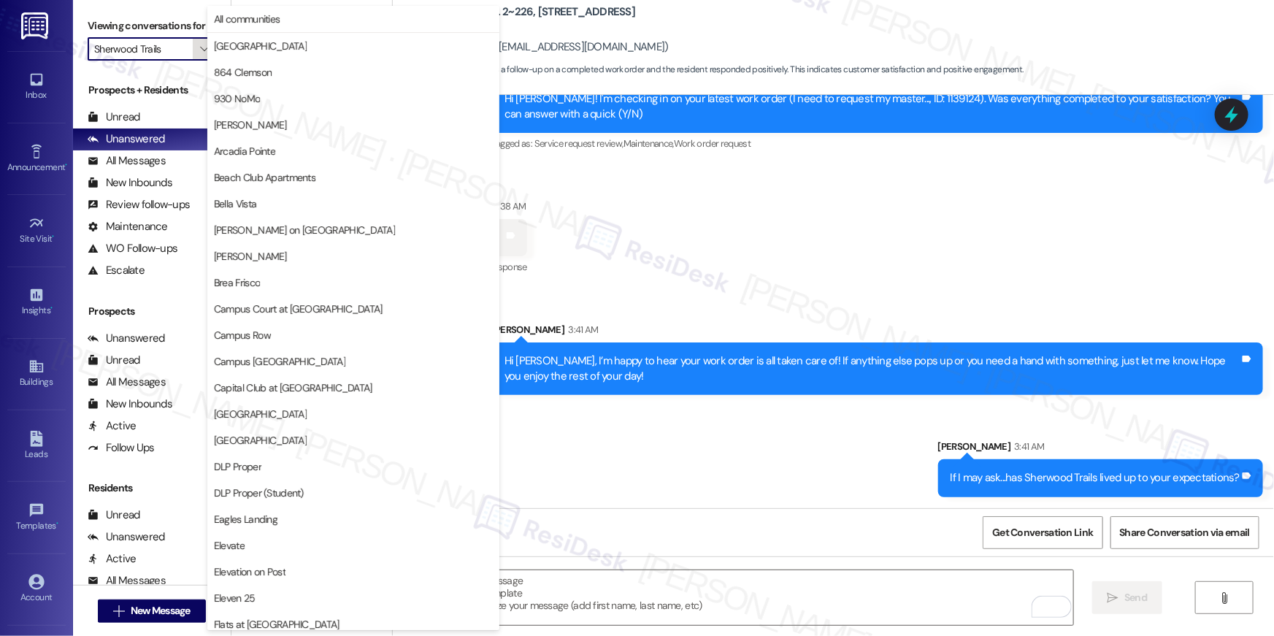
scroll to position [1017, 0]
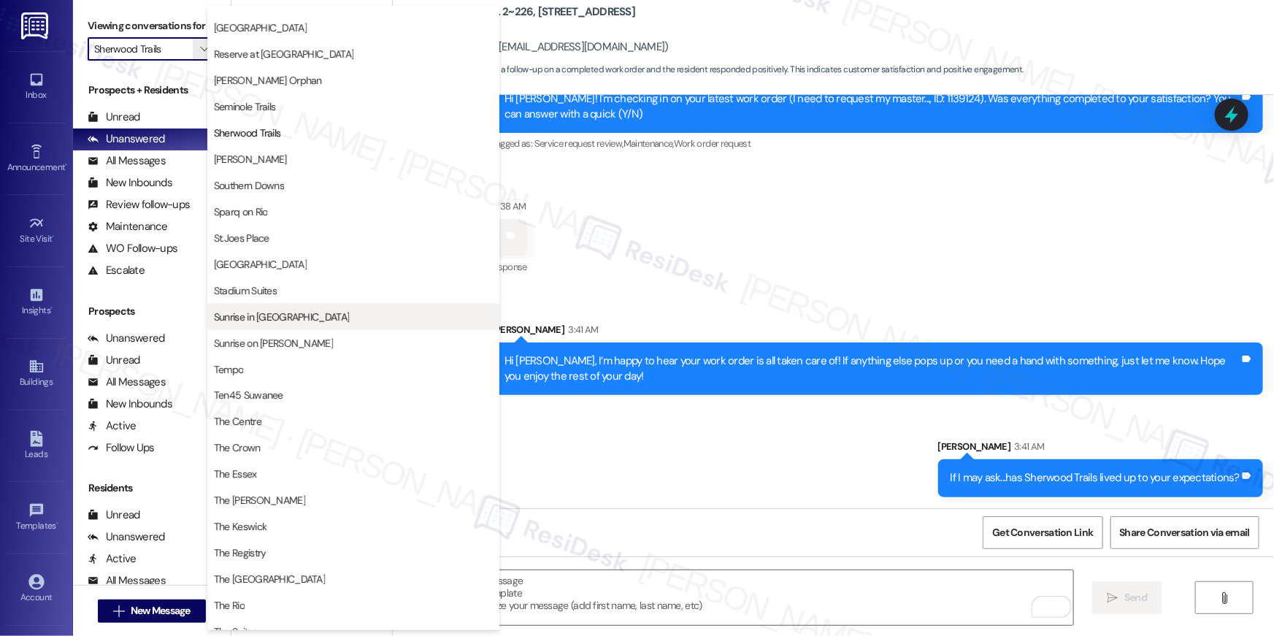
click at [262, 323] on button "Sunrise in [GEOGRAPHIC_DATA]" at bounding box center [353, 317] width 292 height 26
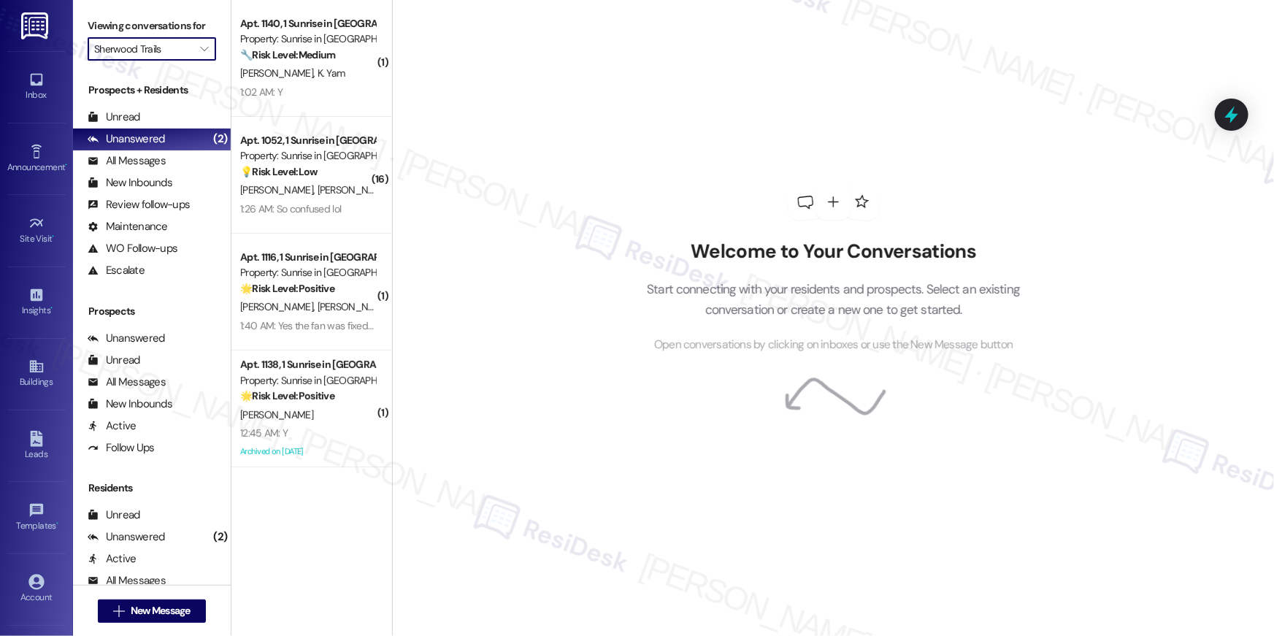
type input "Sunrise in [GEOGRAPHIC_DATA]"
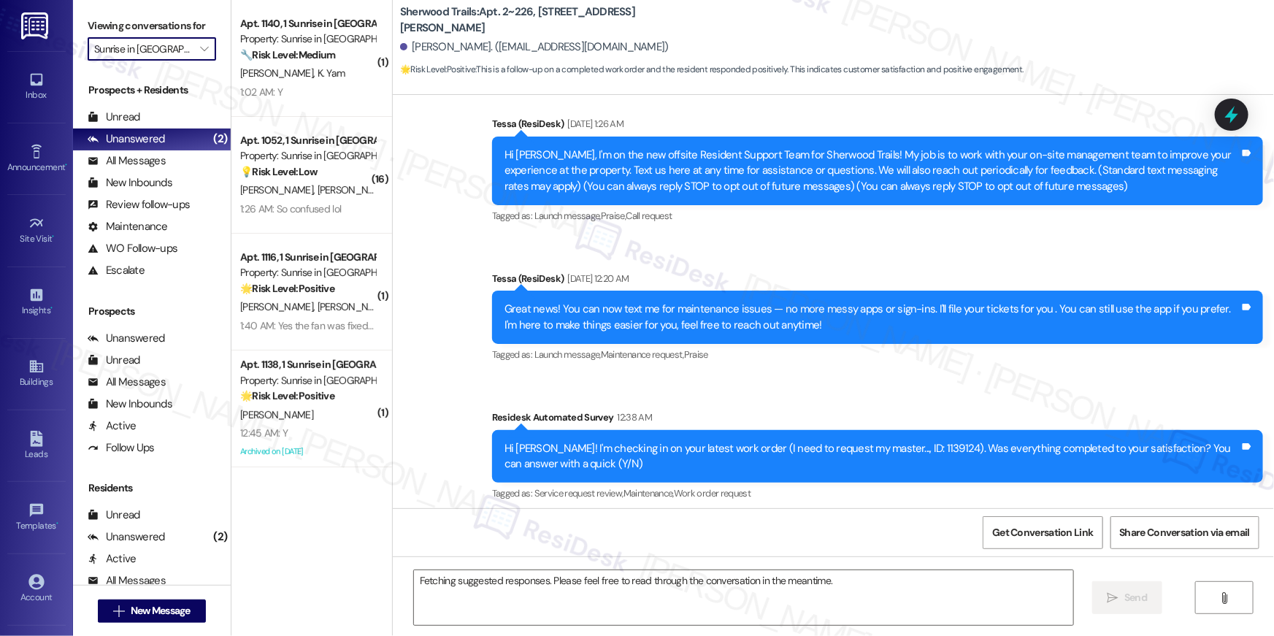
scroll to position [240, 0]
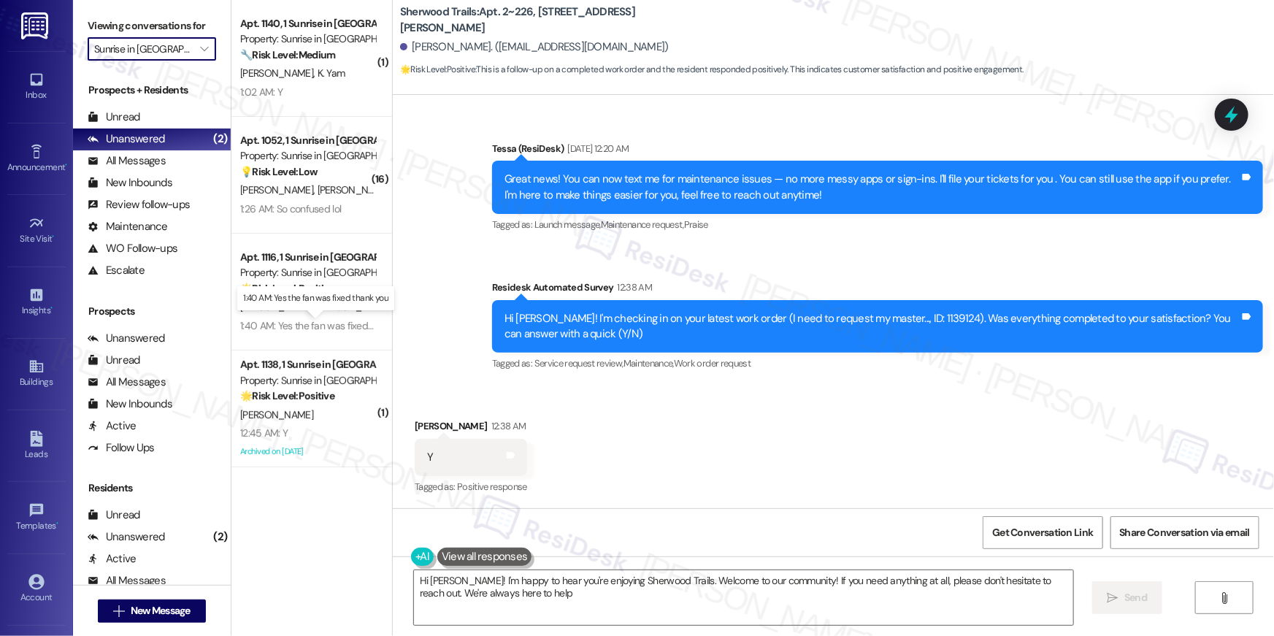
type textarea "Hi Stephanie! I'm happy to hear you're enjoying Sherwood Trails. Welcome to our…"
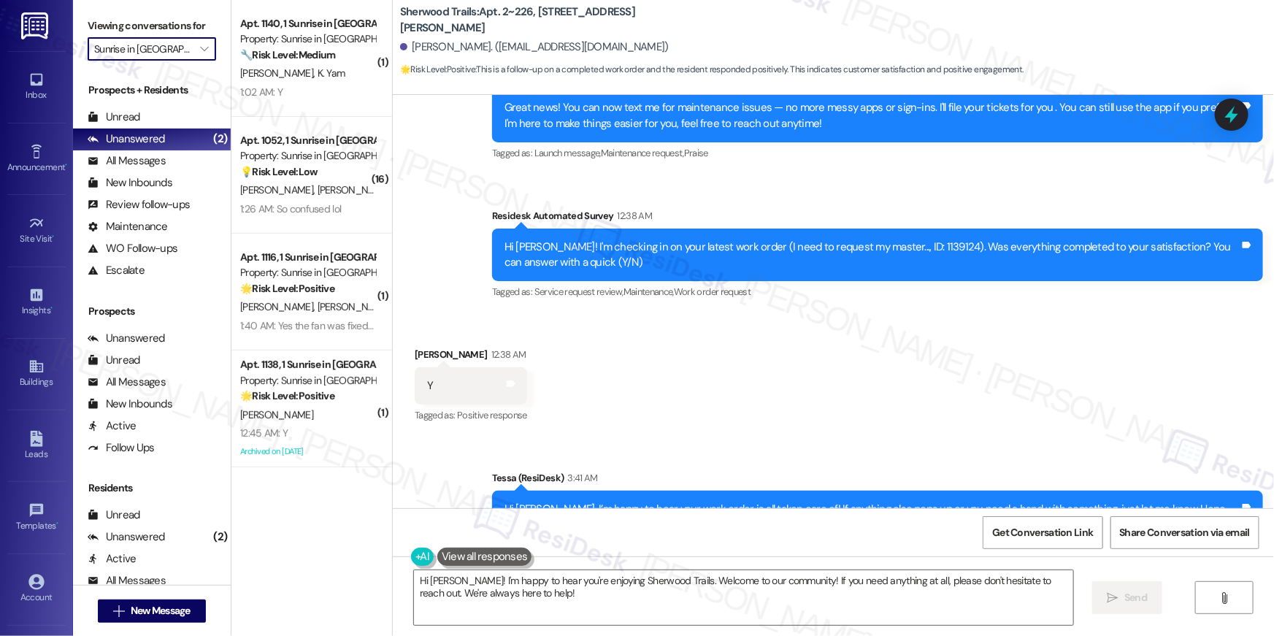
scroll to position [482, 0]
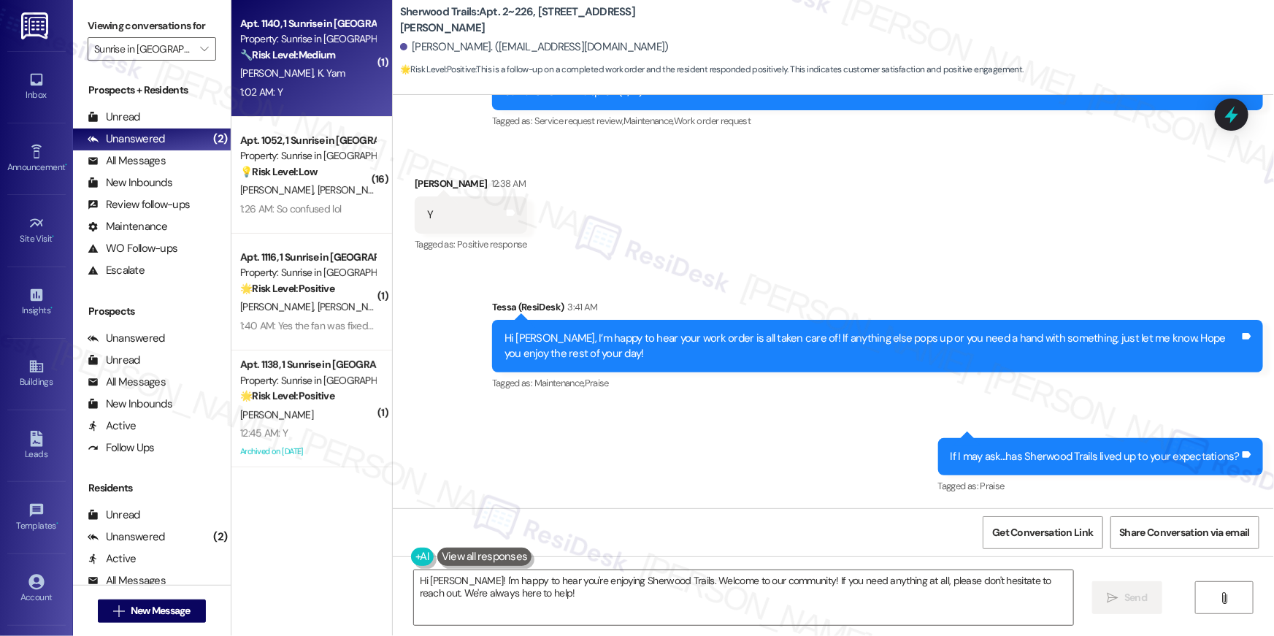
click at [297, 93] on div "1:02 AM: Y 1:02 AM: Y" at bounding box center [308, 92] width 138 height 18
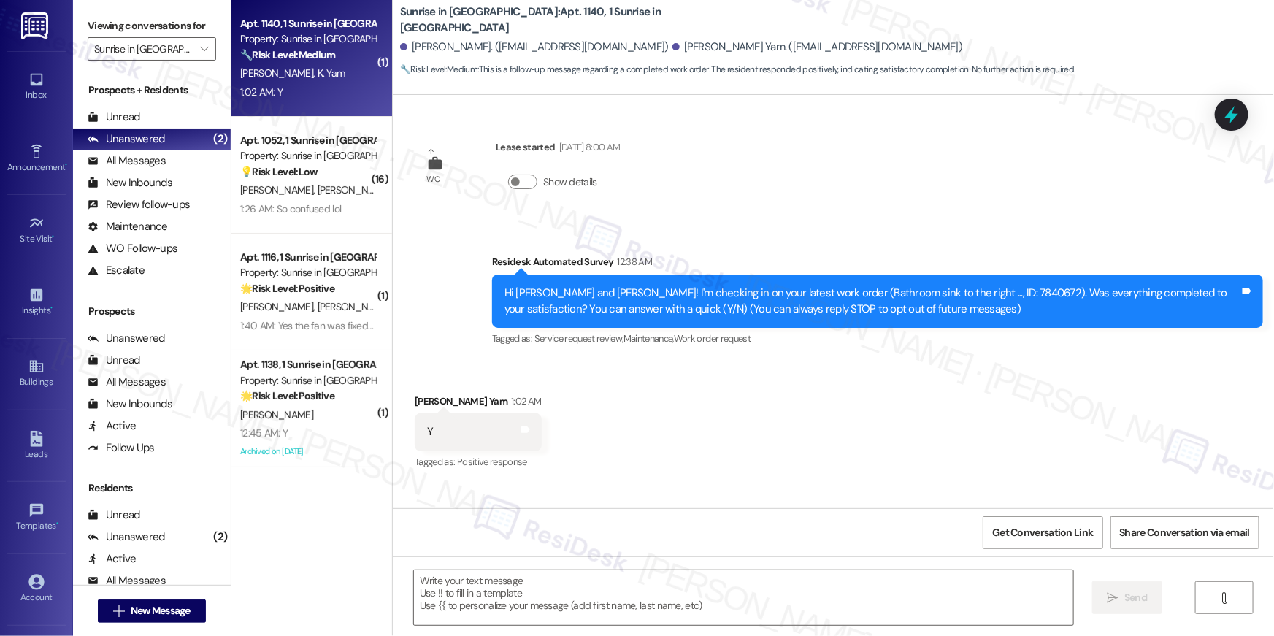
type textarea "Fetching suggested responses. Please feel free to read through the conversation…"
click at [769, 594] on textarea at bounding box center [743, 597] width 659 height 55
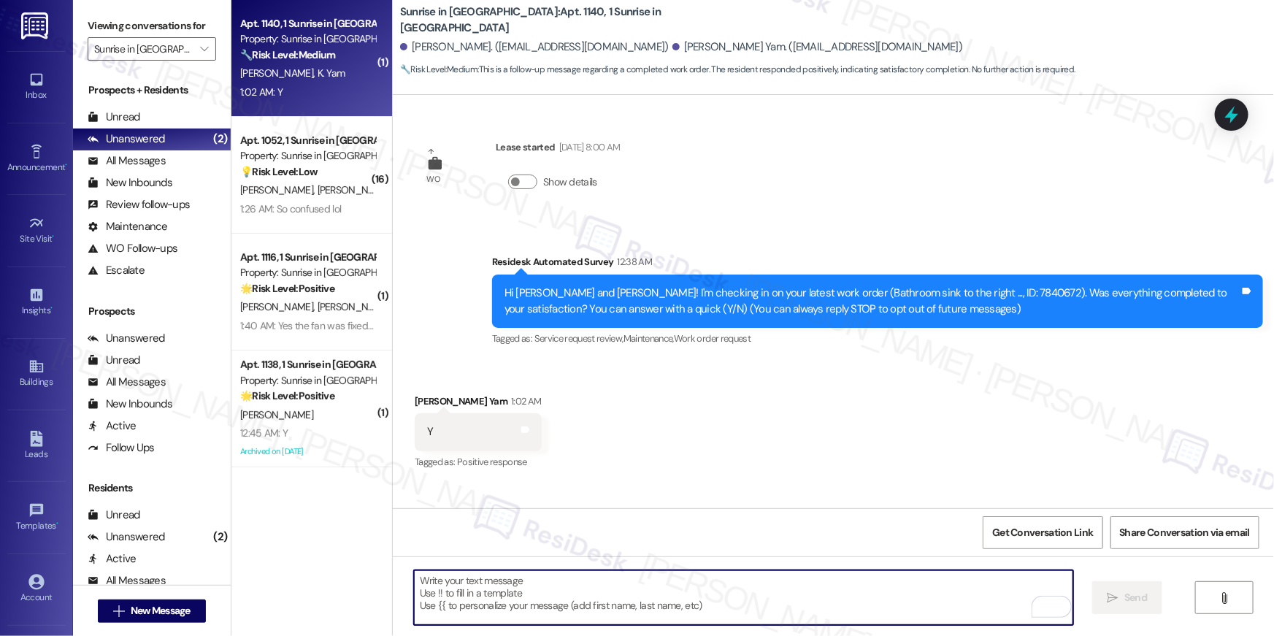
paste textarea "Hi {{first_name}}, I’m happy to hear your work order is all taken care of! If a…"
type textarea "Hi {{first_name}}, I’m happy to hear your work order is all taken care of! If a…"
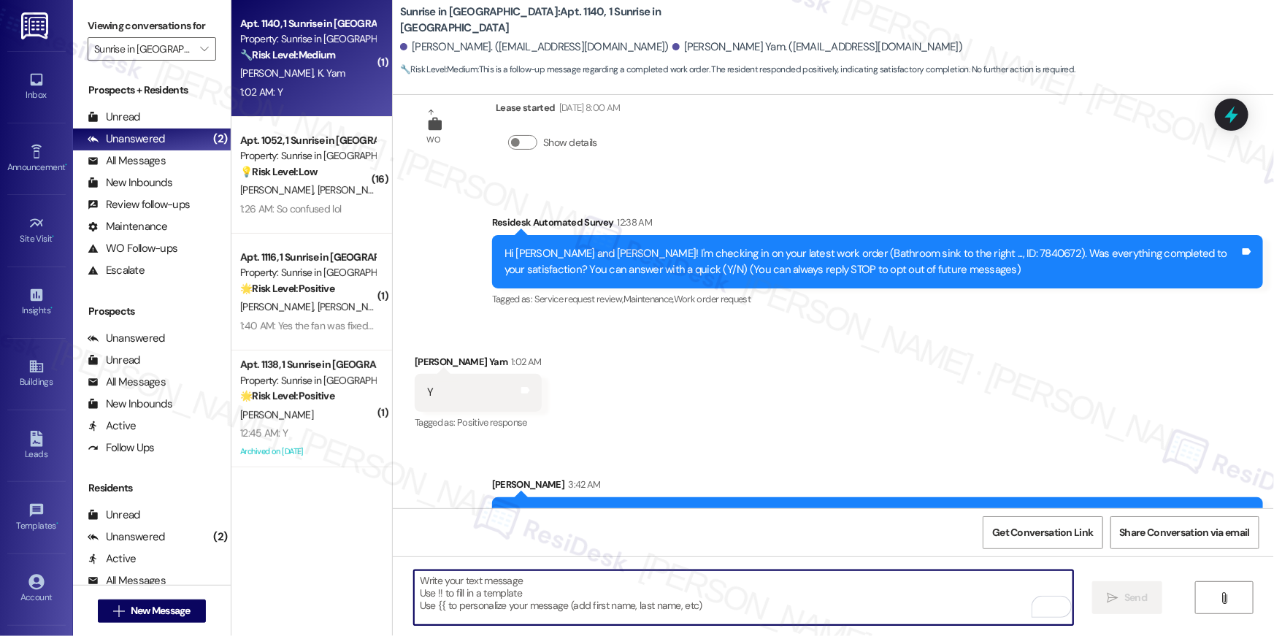
scroll to position [93, 0]
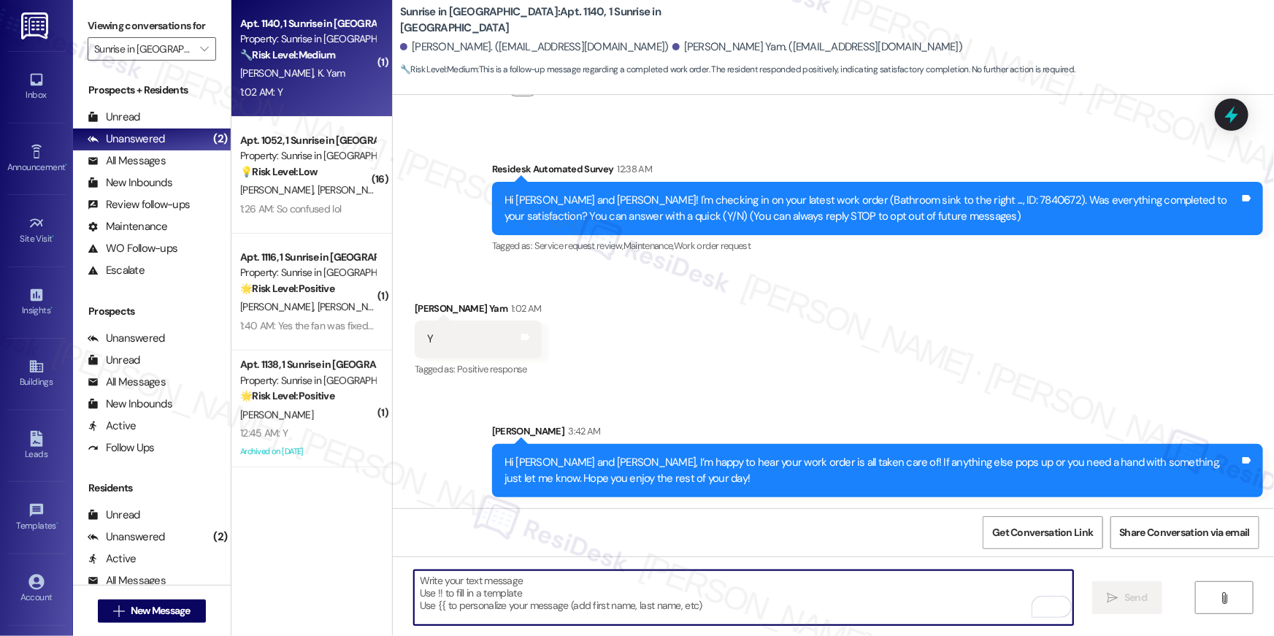
click at [766, 597] on textarea "To enrich screen reader interactions, please activate Accessibility in Grammarl…" at bounding box center [743, 597] width 659 height 55
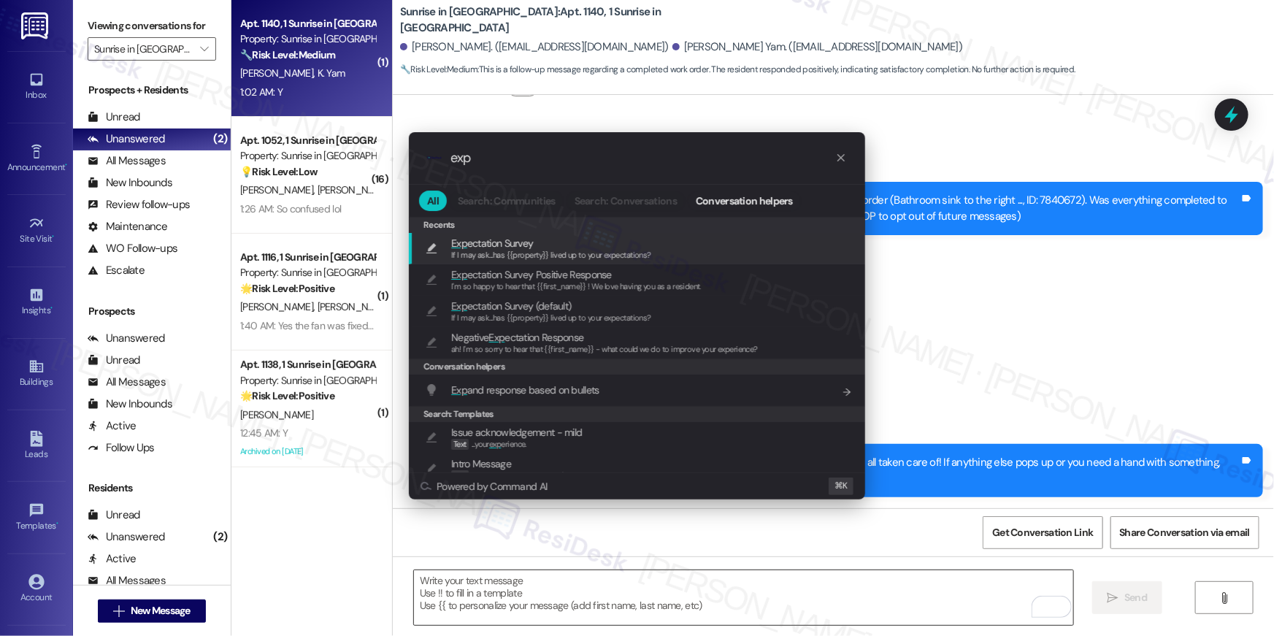
type input "expe"
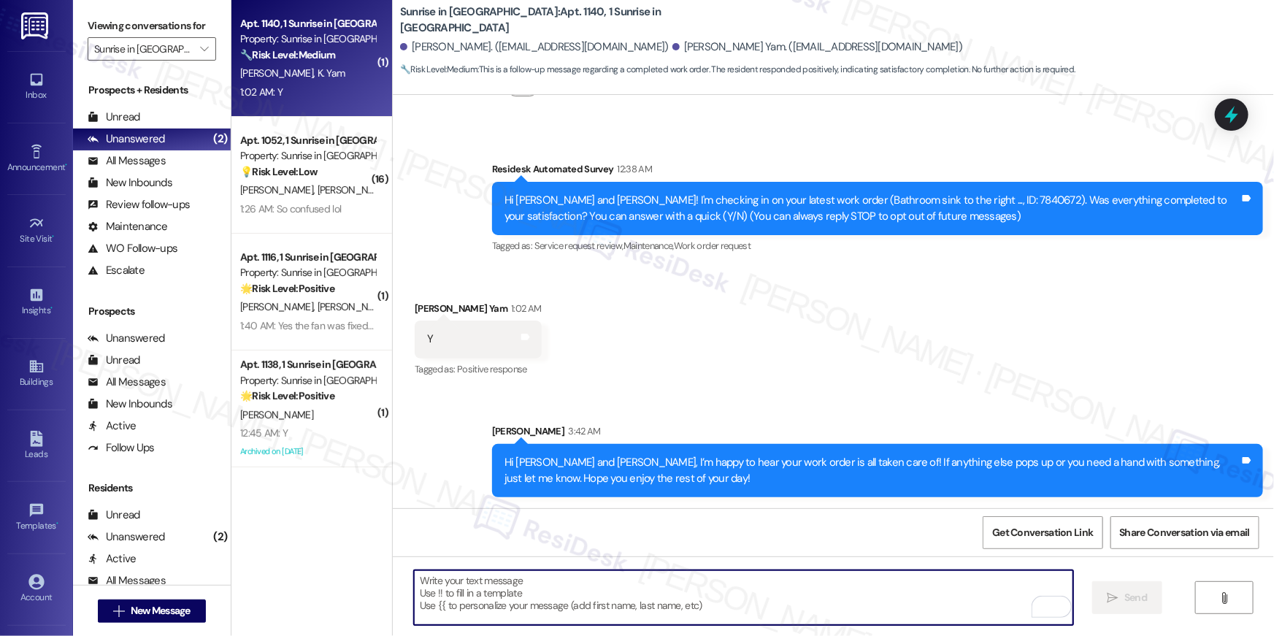
type textarea "If I may ask...has {{property}} lived up to your expectations?"
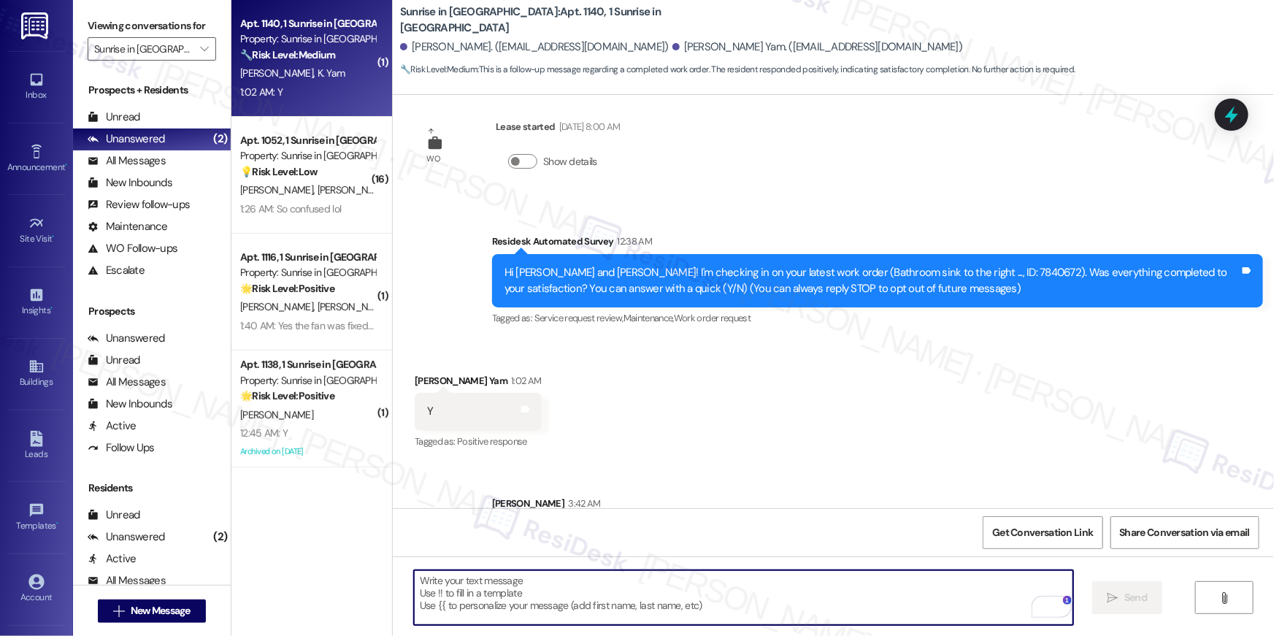
scroll to position [0, 0]
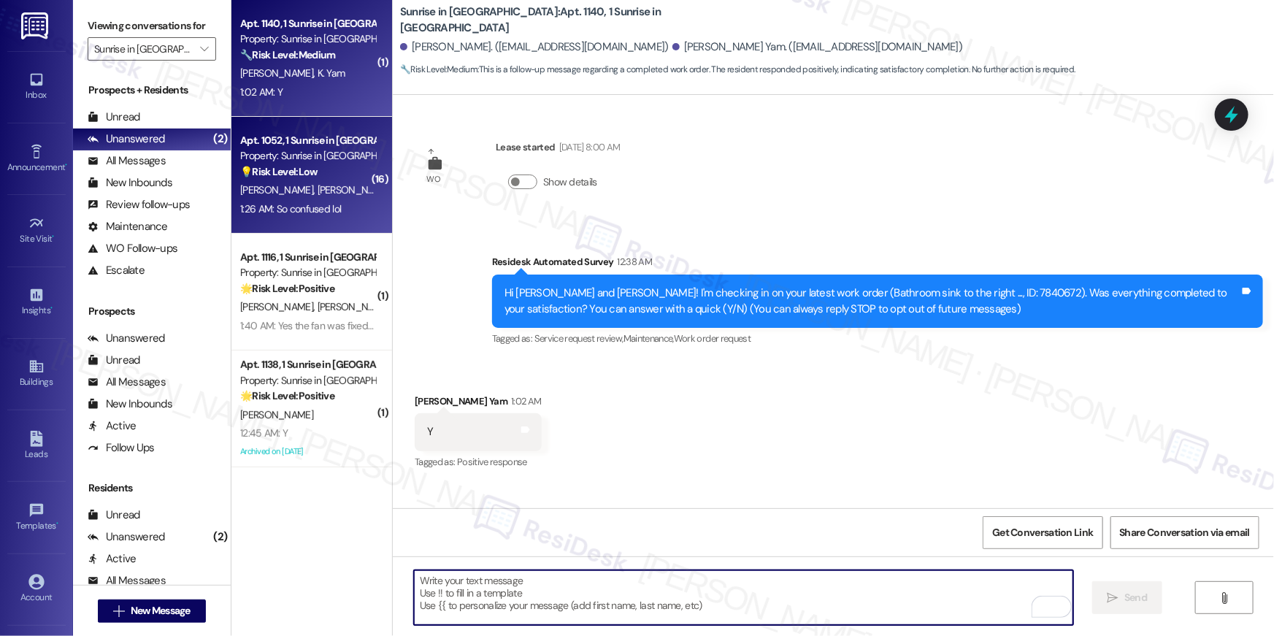
click at [394, 191] on span "[PERSON_NAME]" at bounding box center [430, 189] width 73 height 13
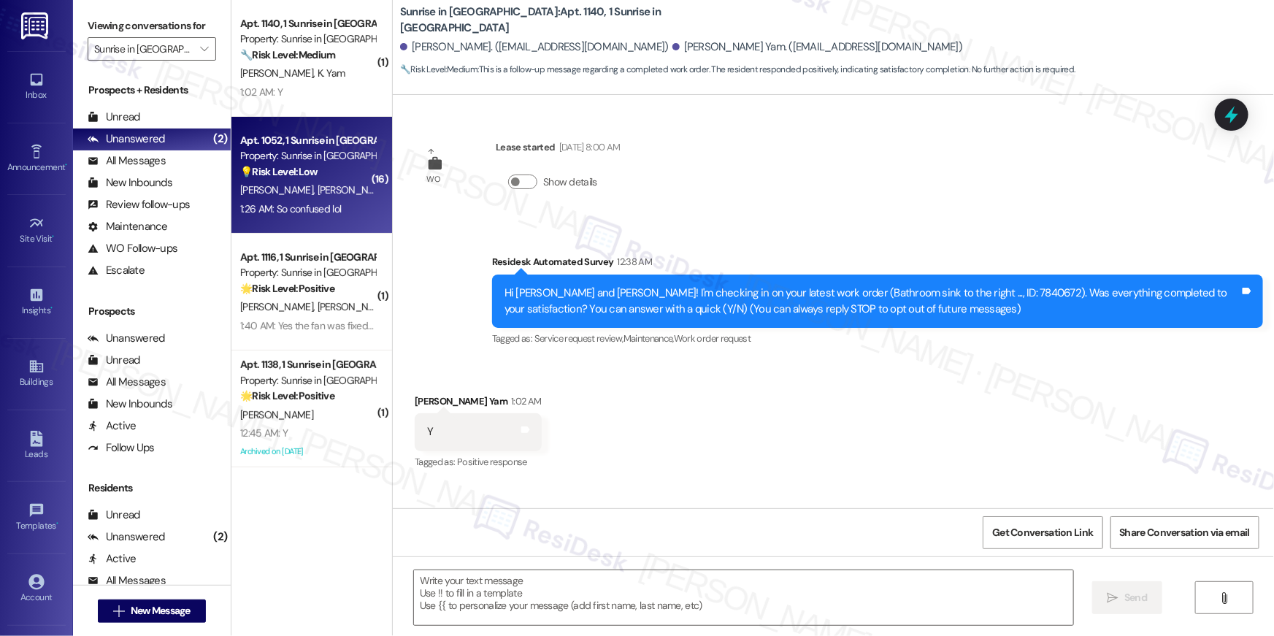
type textarea "Fetching suggested responses. Please feel free to read through the conversation…"
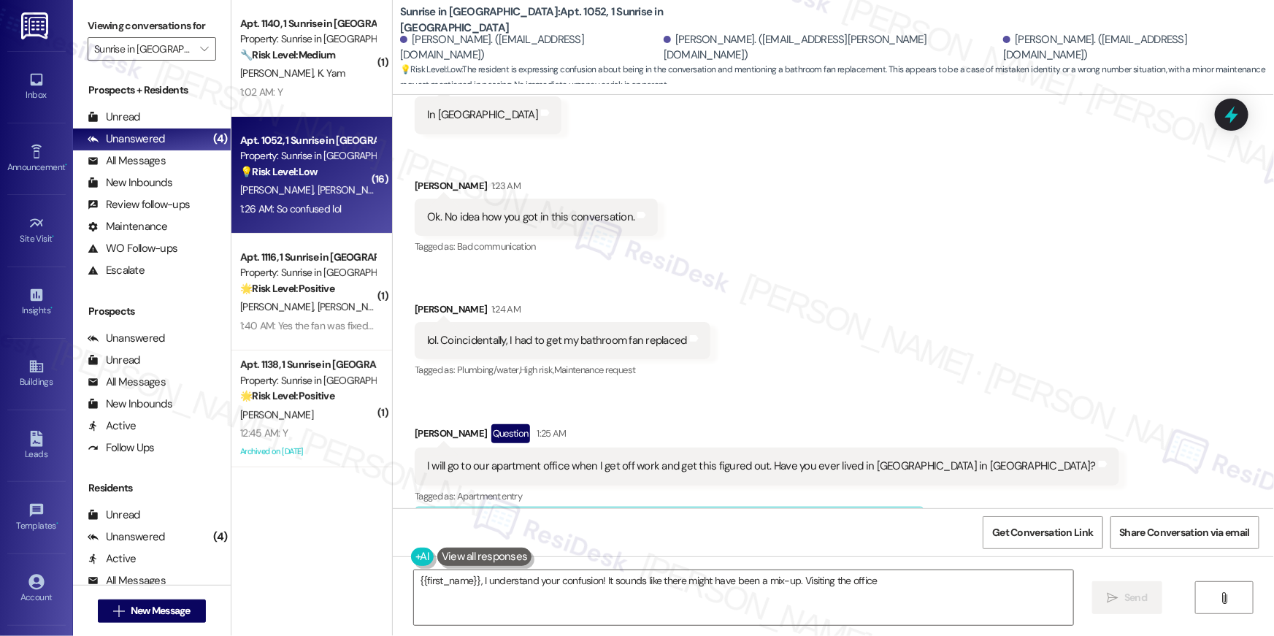
scroll to position [2073, 0]
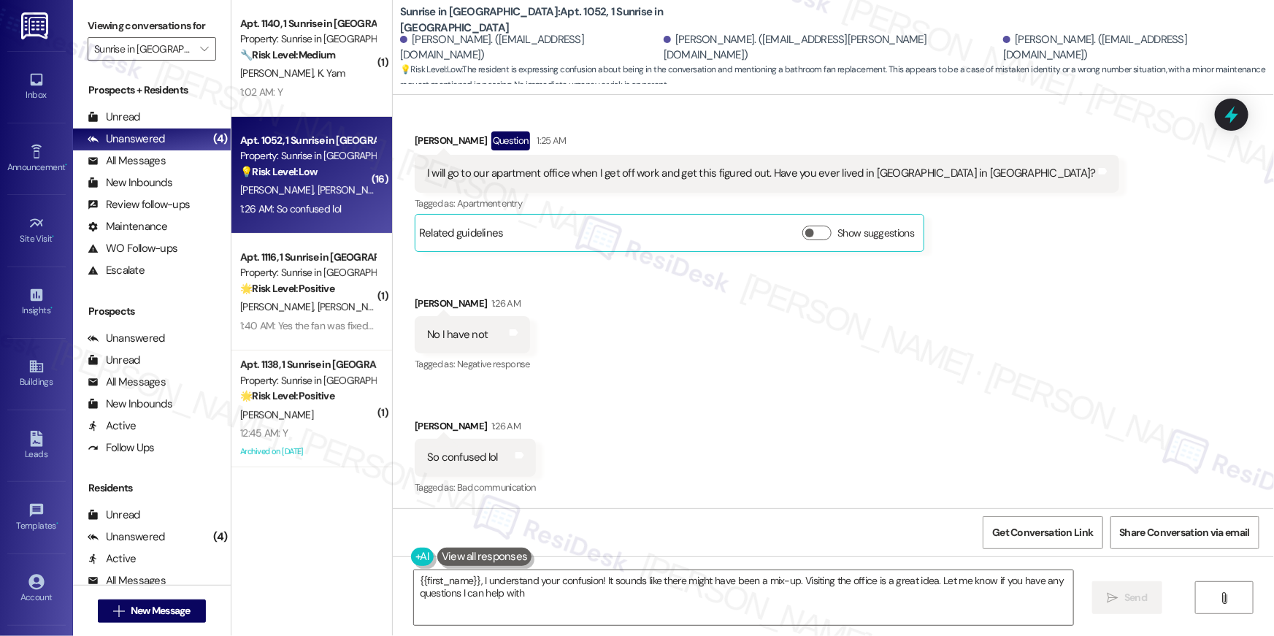
type textarea "{{first_name}}, I understand your confusion! It sounds like there might have be…"
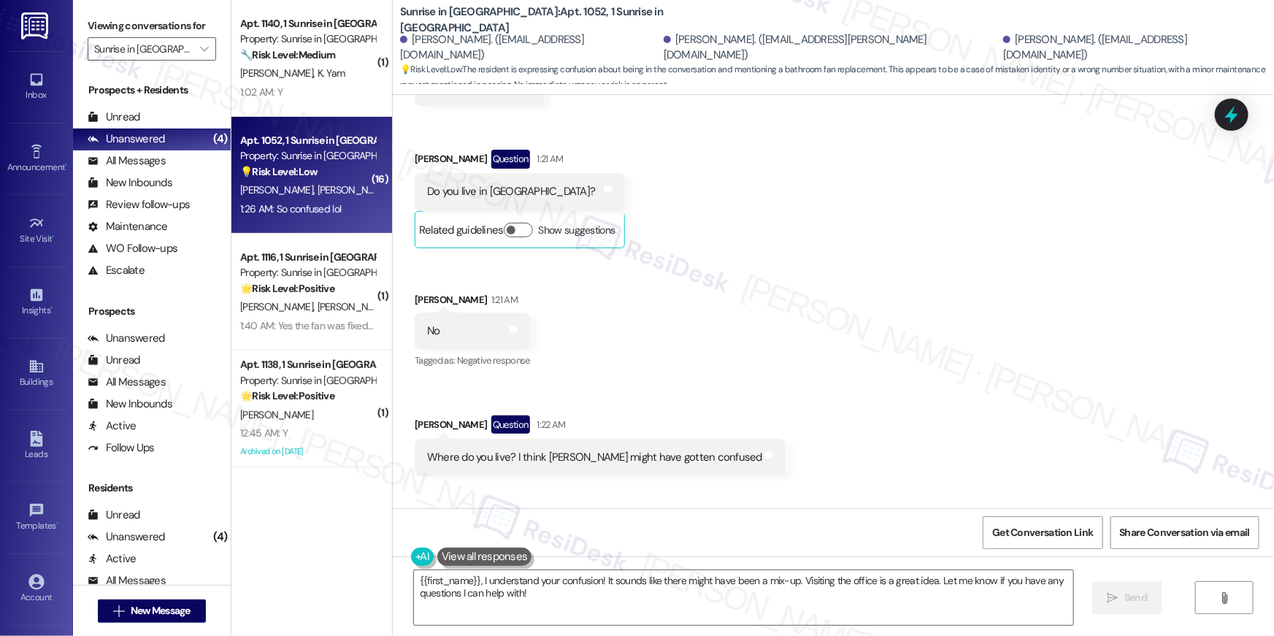
scroll to position [1294, 0]
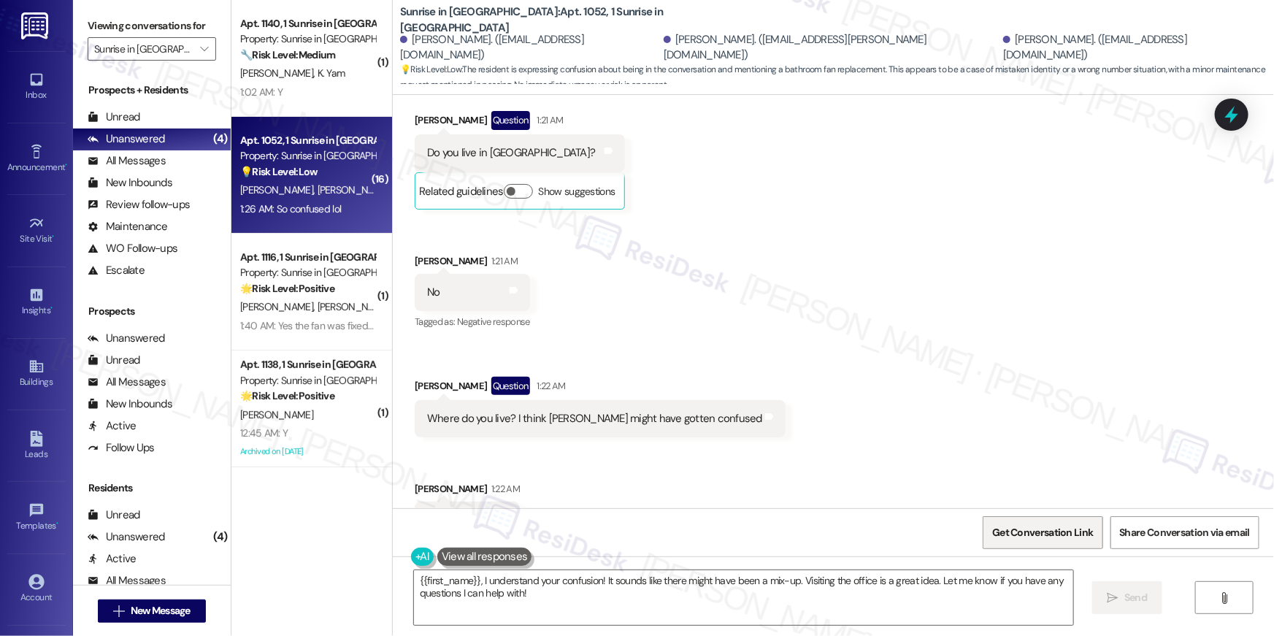
click at [1023, 526] on span "Get Conversation Link" at bounding box center [1042, 532] width 101 height 15
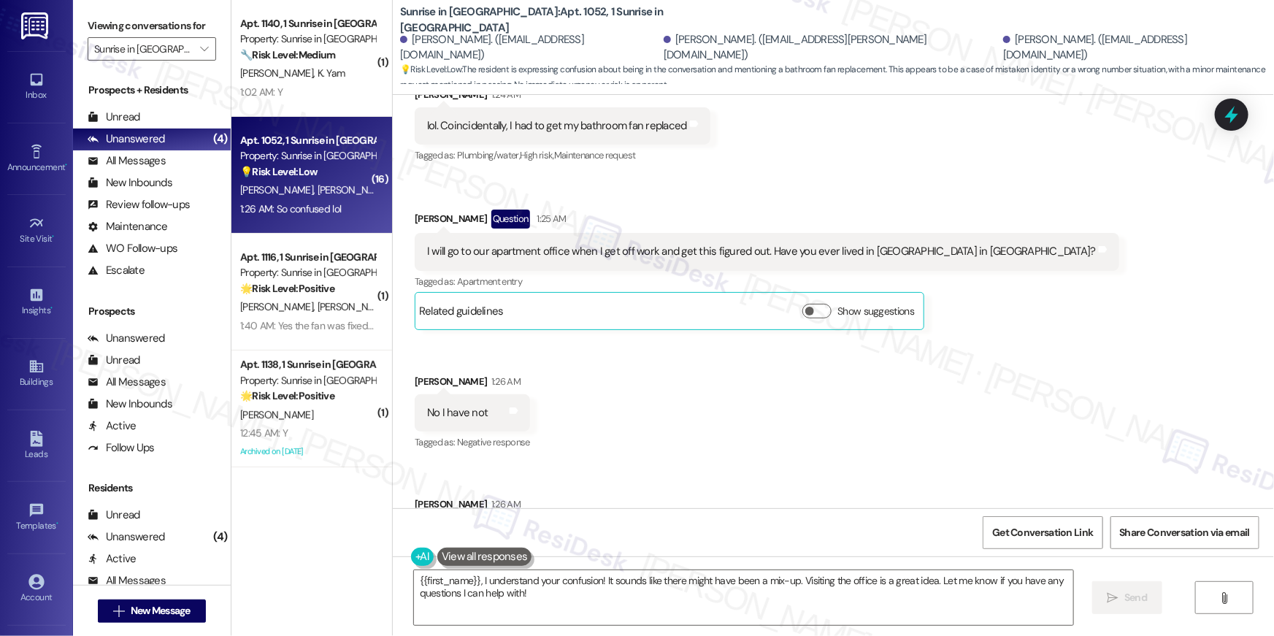
scroll to position [2023, 0]
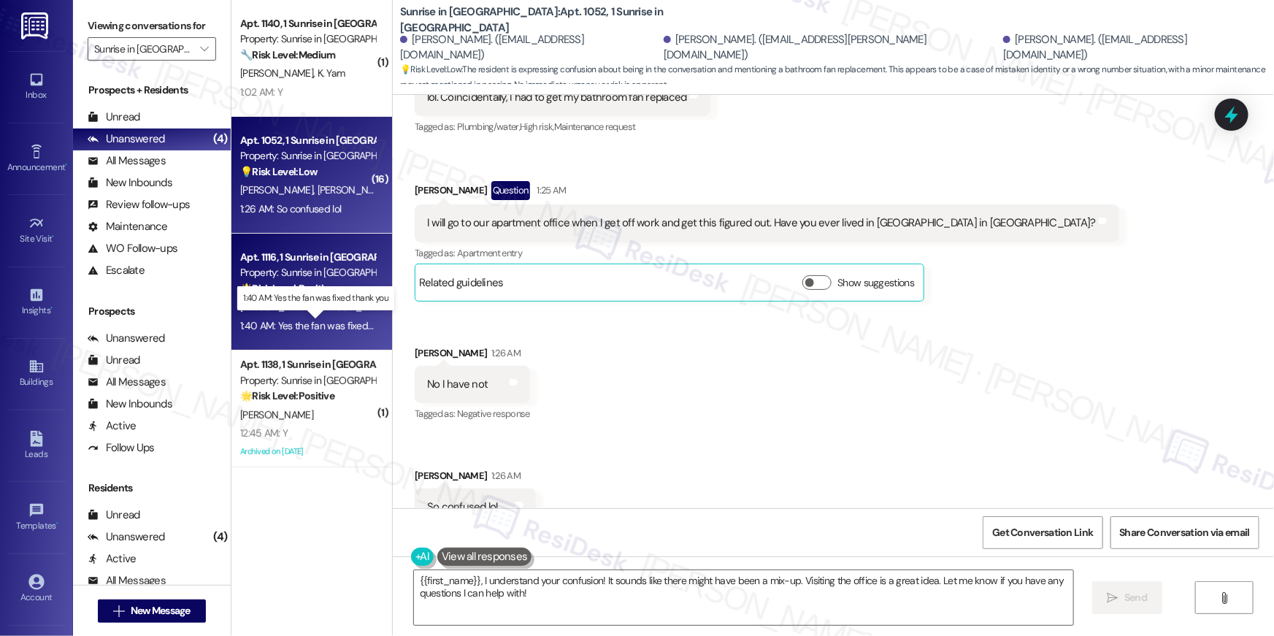
click at [296, 321] on div "1:40 AM: Yes the fan was fixed thank you 1:40 AM: Yes the fan was fixed thank y…" at bounding box center [326, 325] width 172 height 13
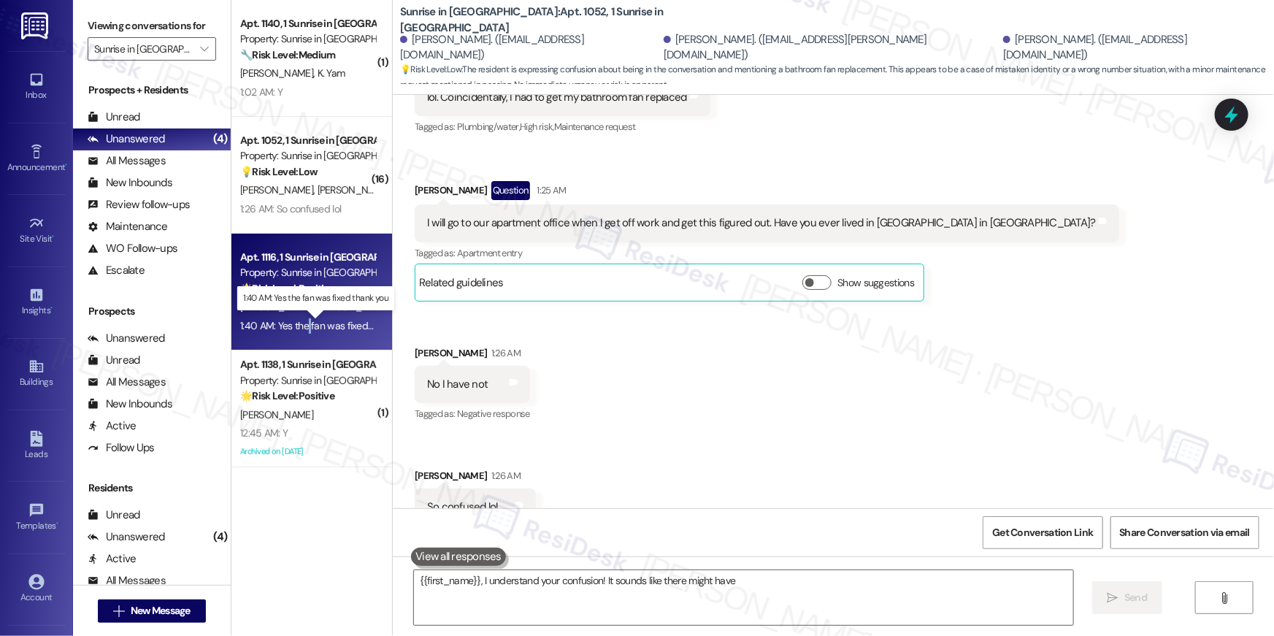
type textarea "{{first_name}}, I understand your confusion! It sounds like there might have"
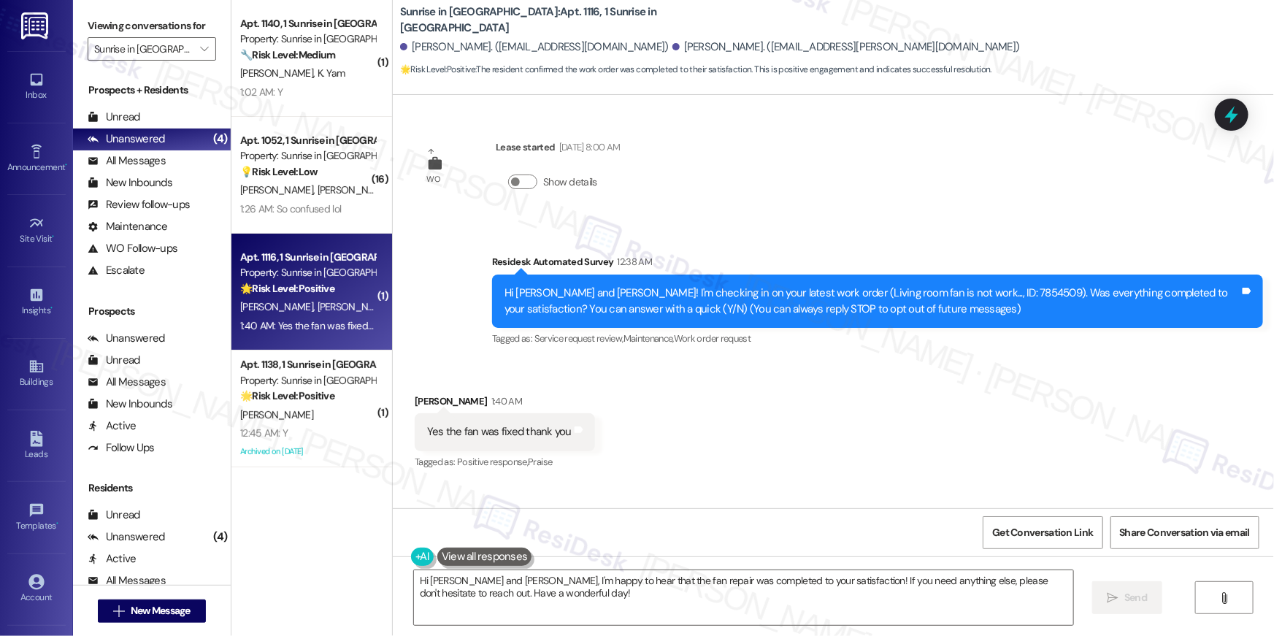
click at [771, 514] on div "Get Conversation Link Share Conversation via email" at bounding box center [833, 532] width 881 height 48
click at [786, 602] on textarea "Hi Daniel and Pamela, I'm happy to hear that the fan repair was completed to yo…" at bounding box center [743, 597] width 659 height 55
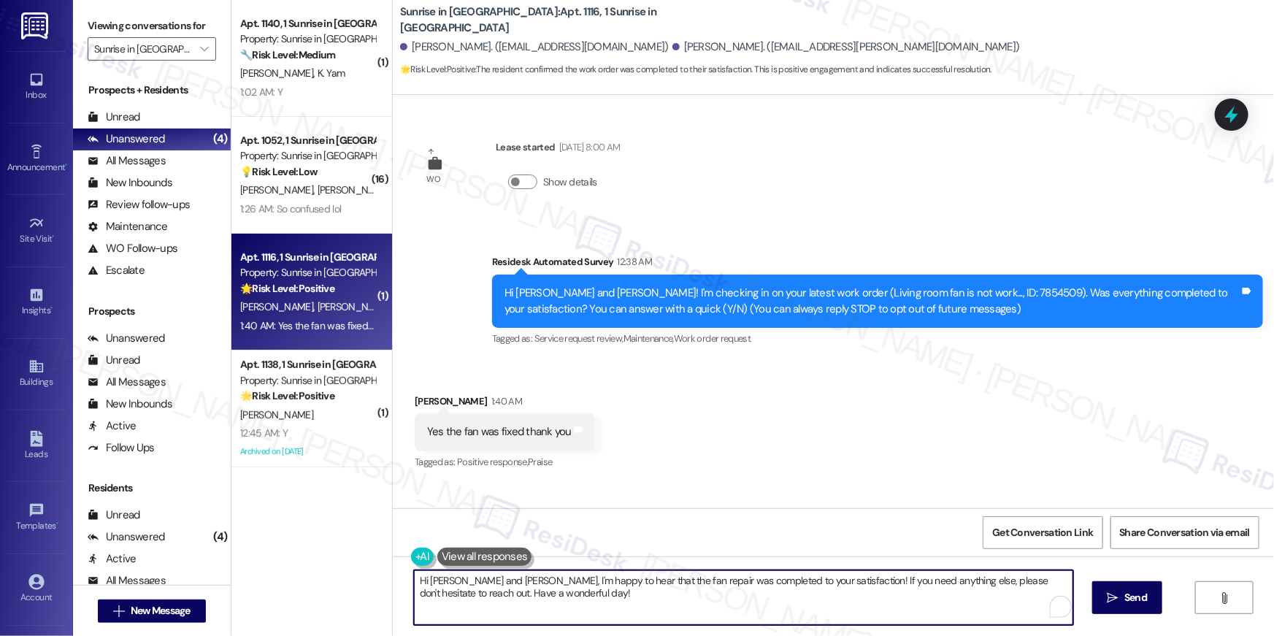
paste textarea "{{first_name}}, I’m happy to hear your work order is all taken care of! If anyt…"
type textarea "Hi {{first_name}}, I’m happy to hear your work order is all taken care of! If a…"
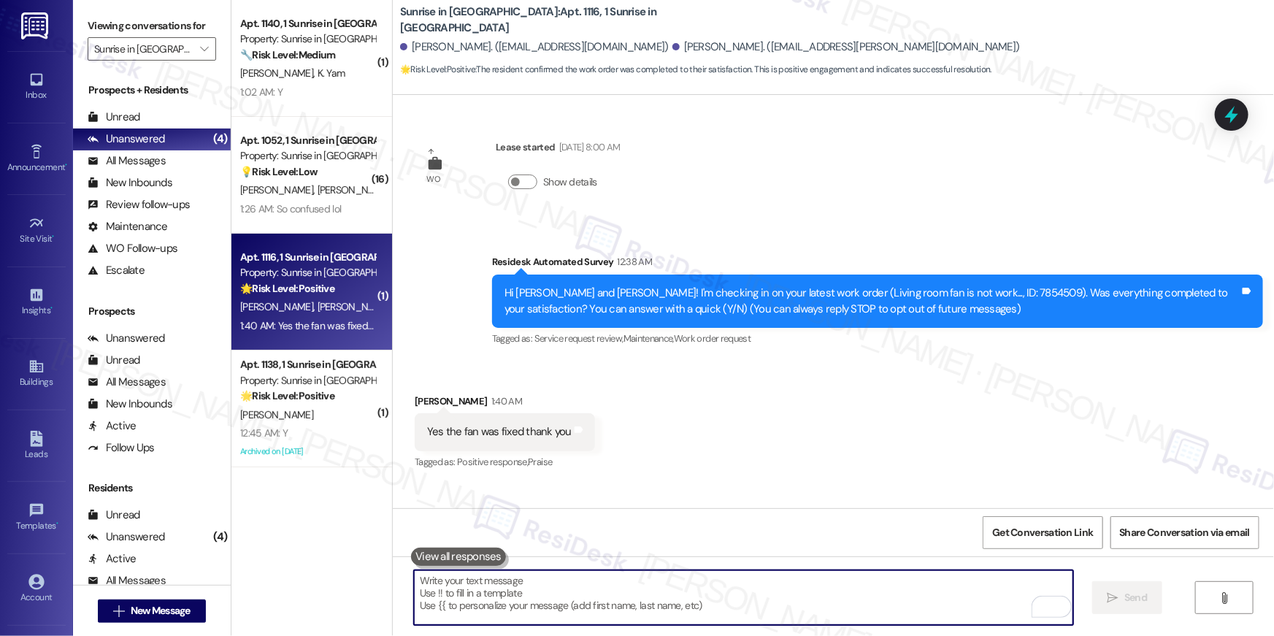
click at [819, 593] on textarea "To enrich screen reader interactions, please activate Accessibility in Grammarl…" at bounding box center [743, 597] width 659 height 55
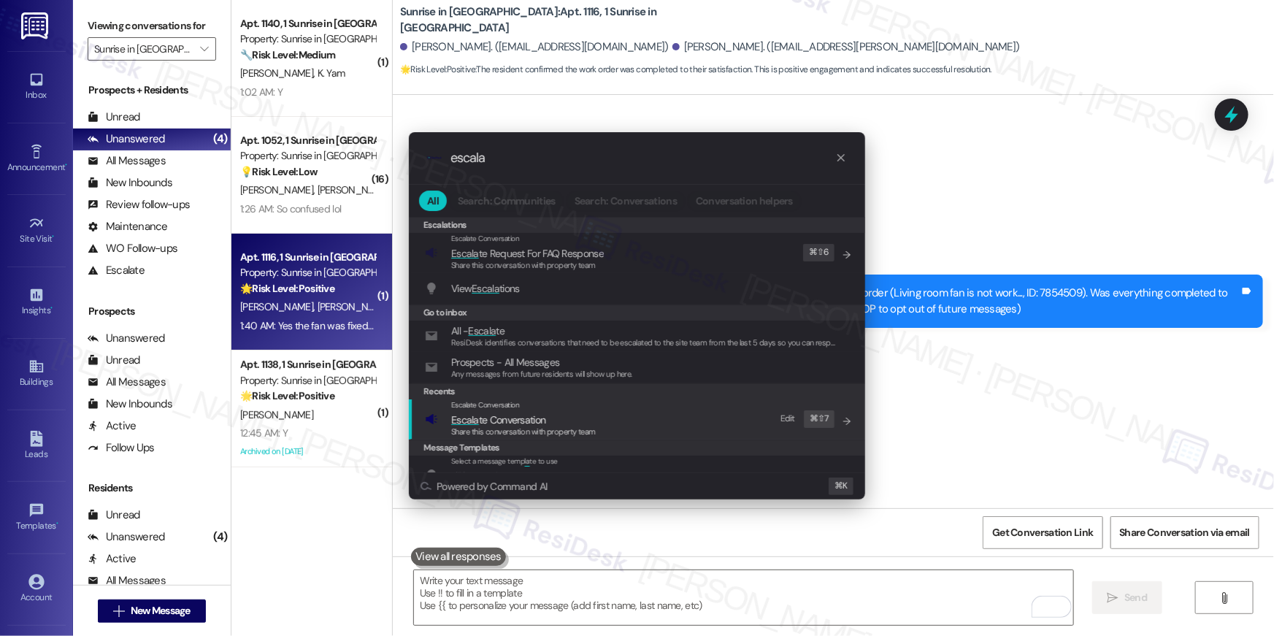
type input "escala"
click at [565, 434] on span "Share this conversation with property team" at bounding box center [523, 431] width 145 height 10
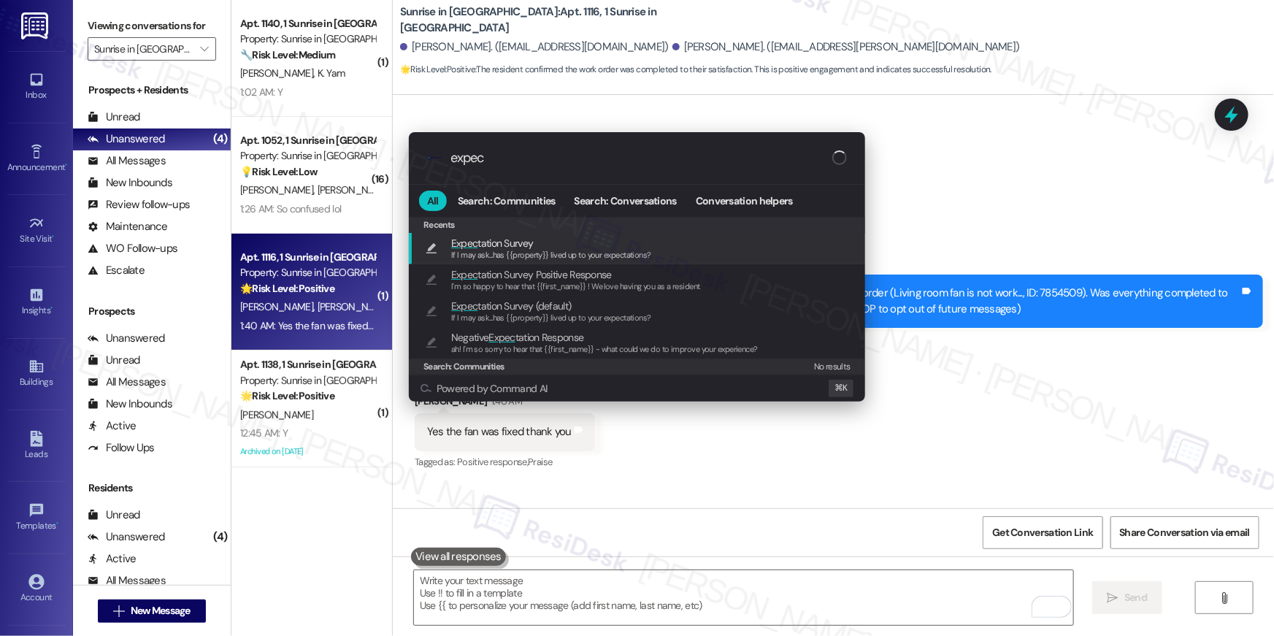
type input "expect"
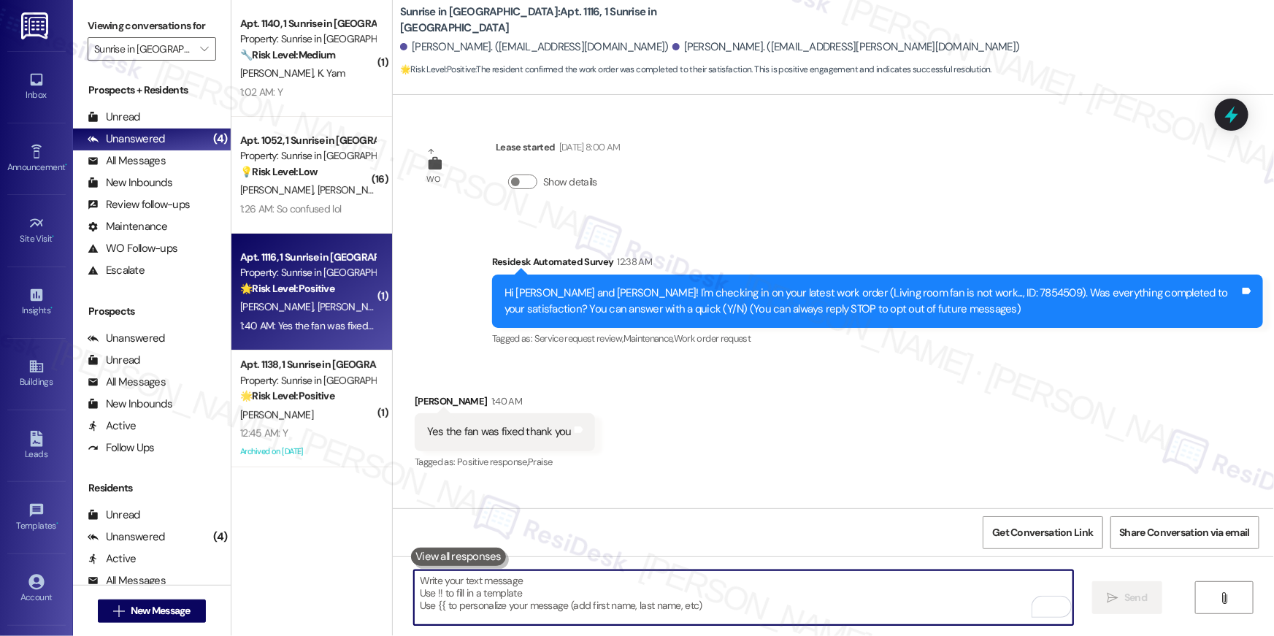
type textarea "If I may ask...has {{property}} lived up to your expectations?"
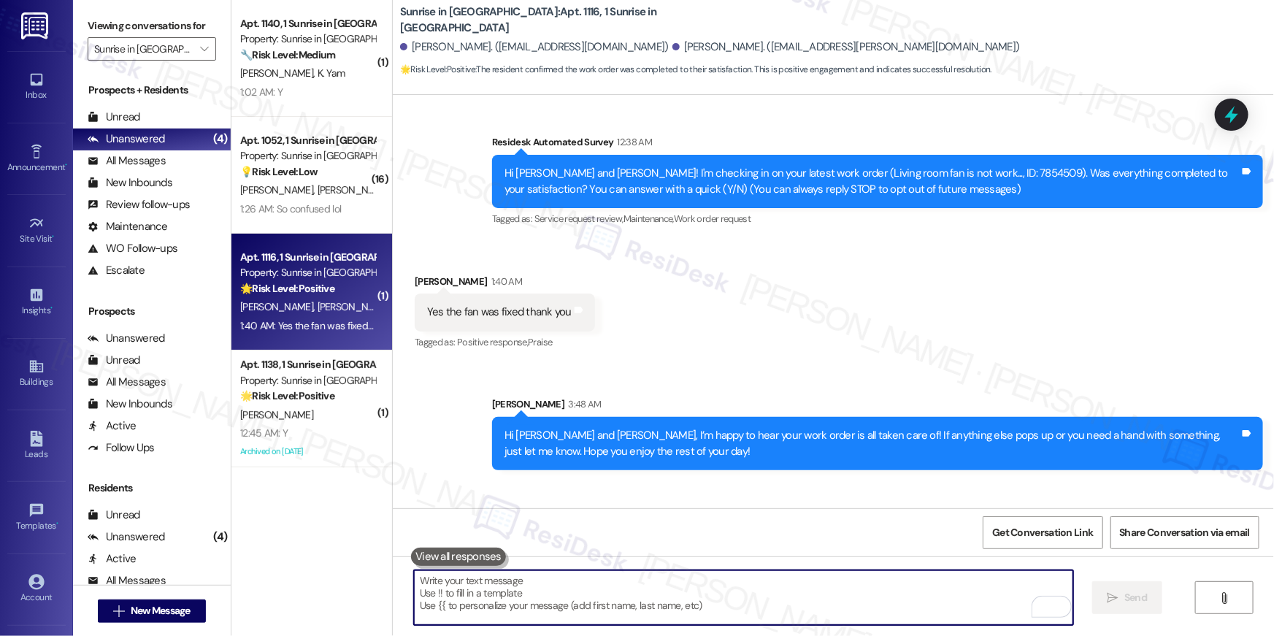
scroll to position [195, 0]
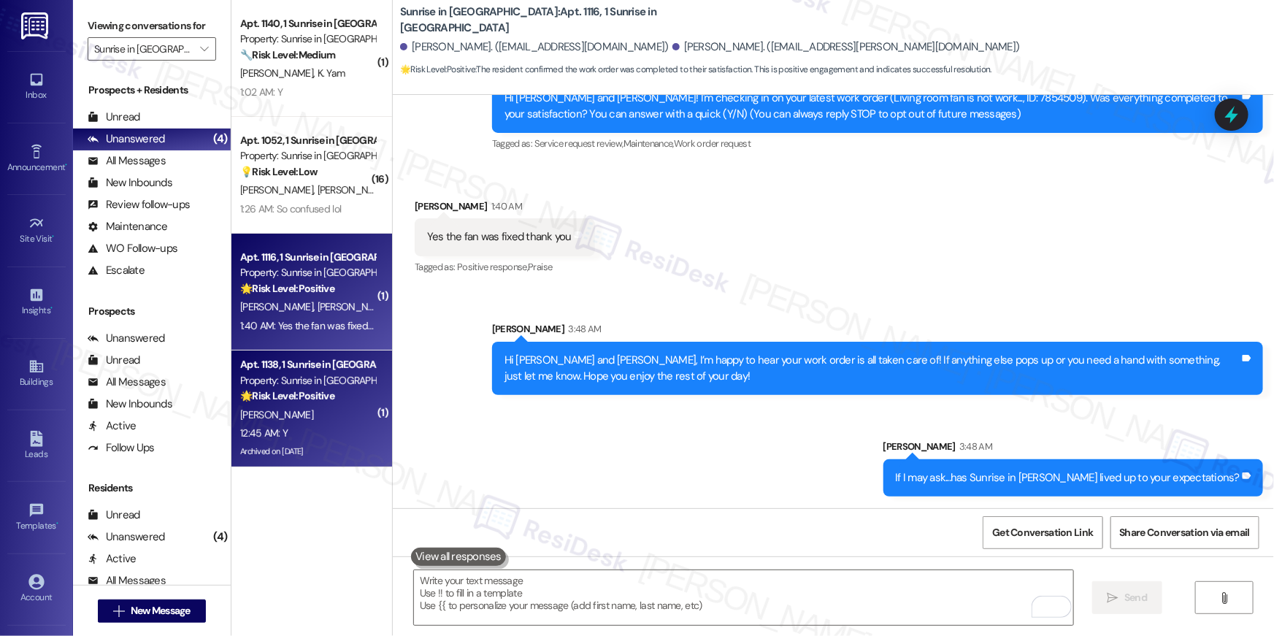
click at [320, 390] on strong "🌟 Risk Level: Positive" at bounding box center [287, 395] width 94 height 13
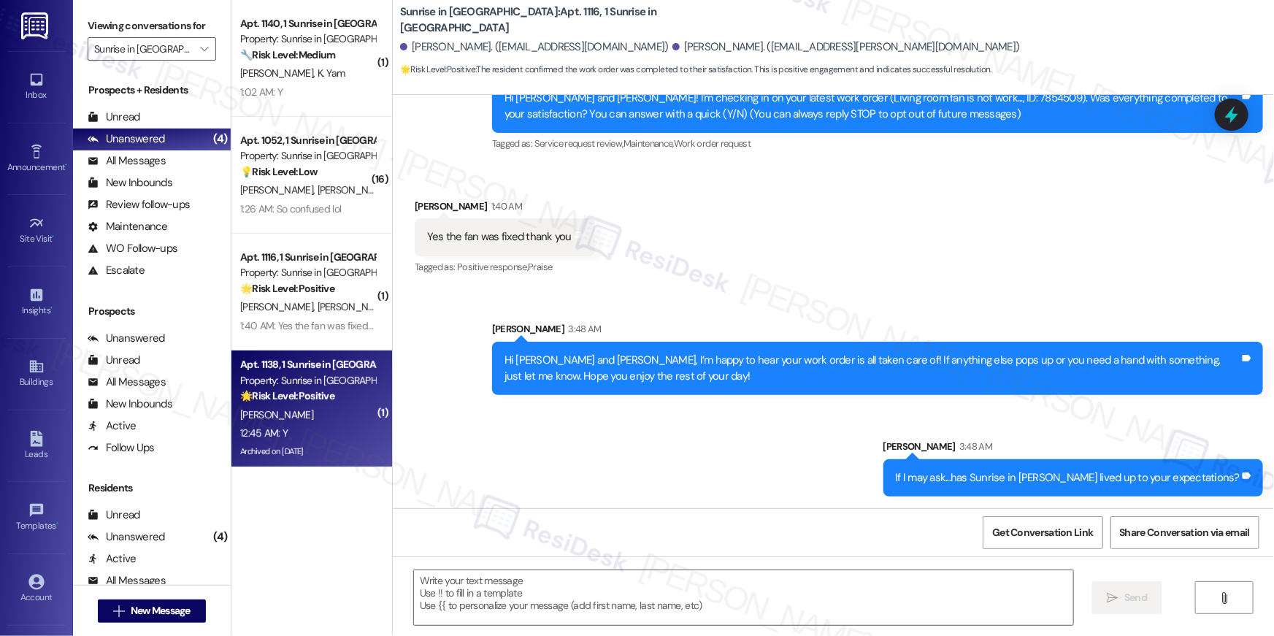
type textarea "Fetching suggested responses. Please feel free to read through the conversation…"
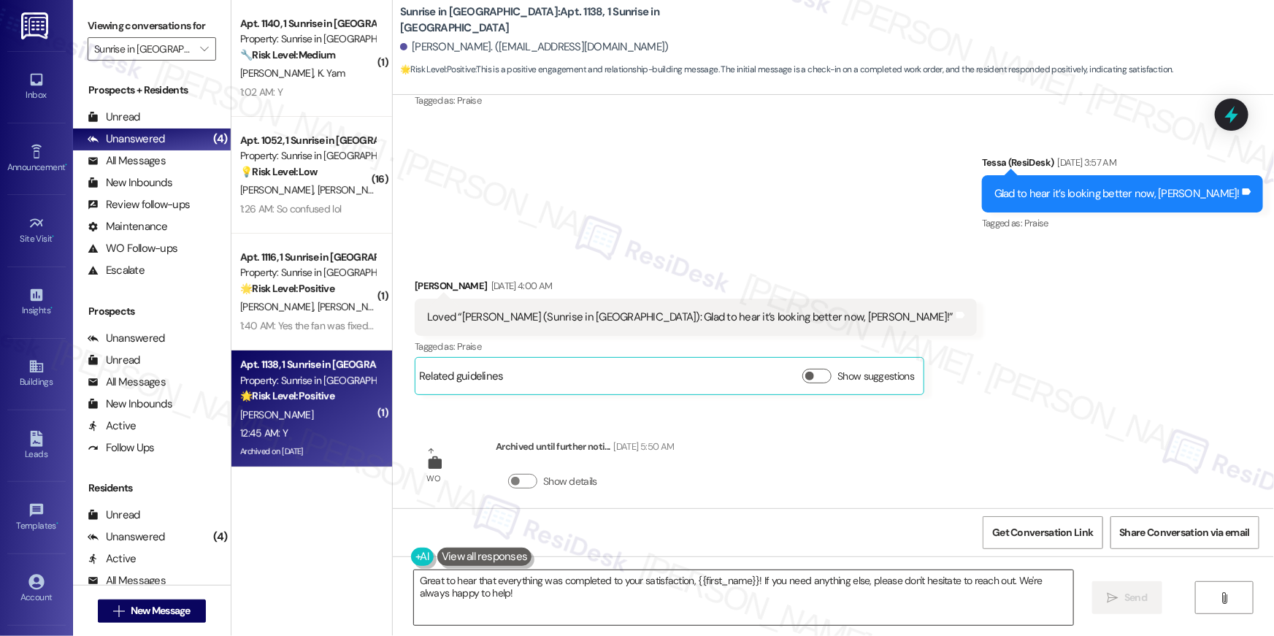
scroll to position [1674, 0]
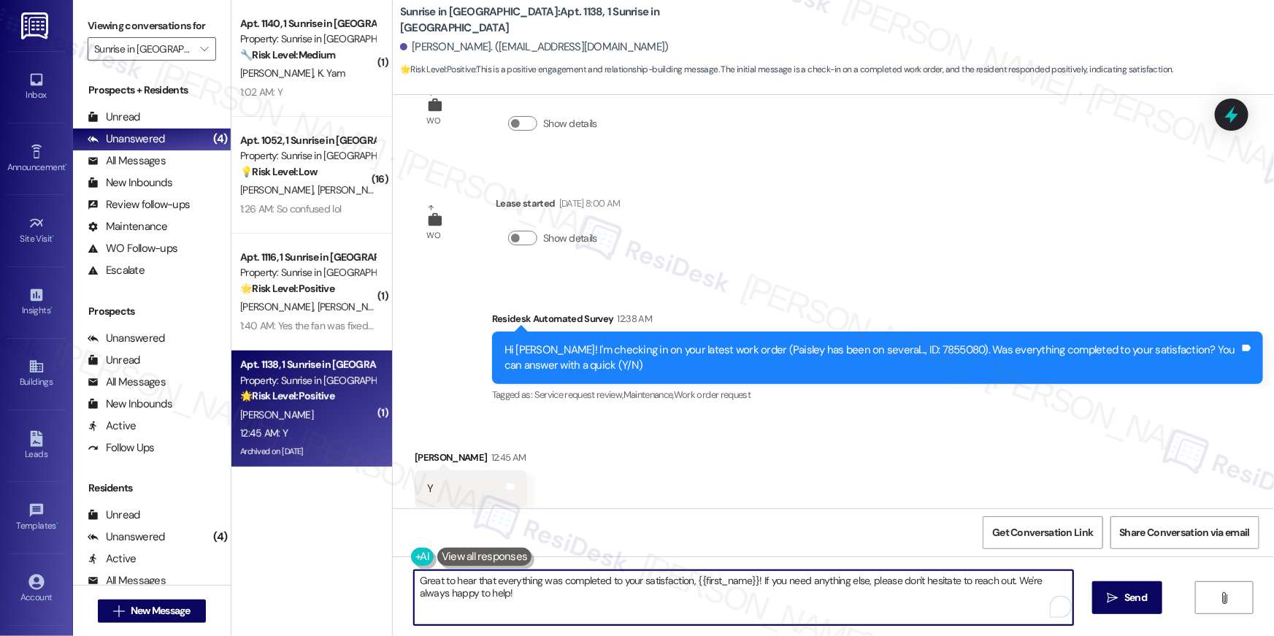
click at [629, 602] on textarea "Great to hear that everything was completed to your satisfaction, {{first_name}…" at bounding box center [743, 597] width 659 height 55
paste textarea "Hi {{first_name}}, I’m happy to hear your work order is all taken care of! If a…"
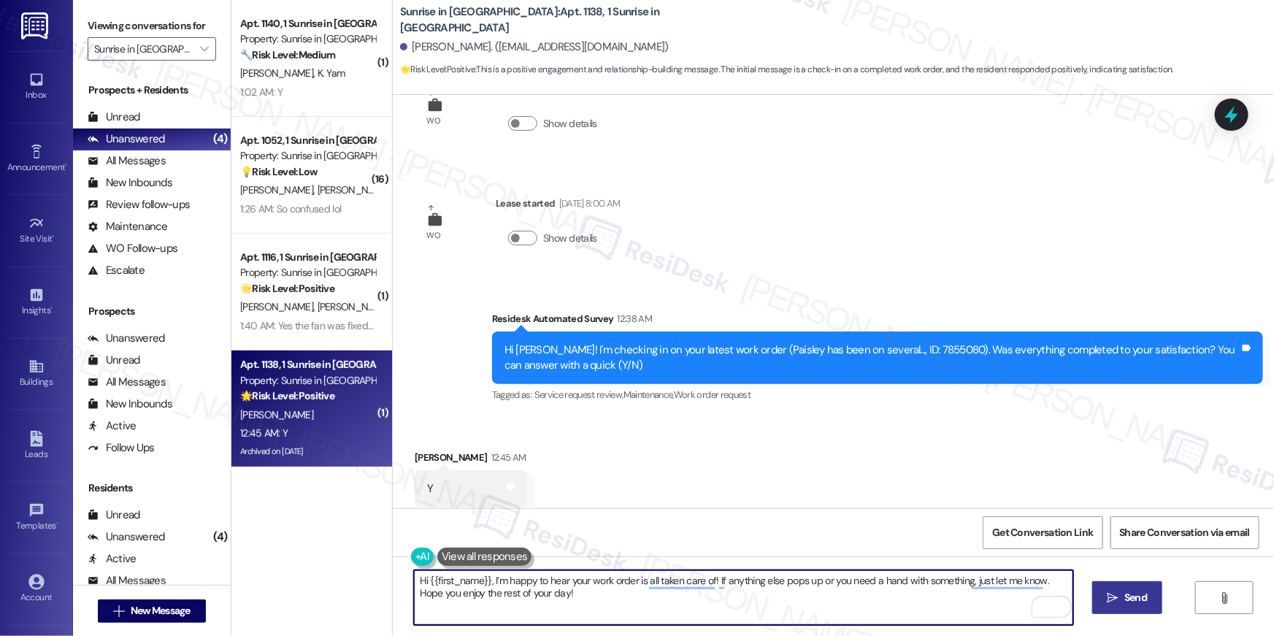
type textarea "Hi {{first_name}}, I’m happy to hear your work order is all taken care of! If a…"
click at [1111, 598] on icon "" at bounding box center [1113, 598] width 11 height 12
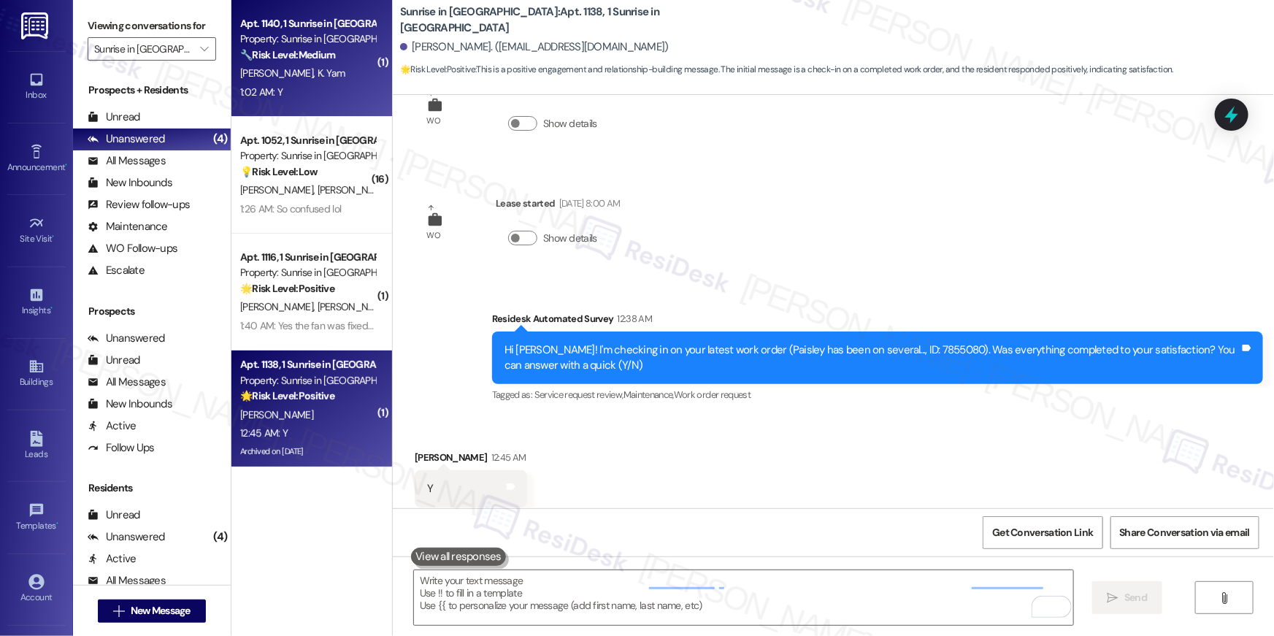
scroll to position [1674, 0]
click at [340, 66] on div "J. Chen K. Yam" at bounding box center [308, 73] width 138 height 18
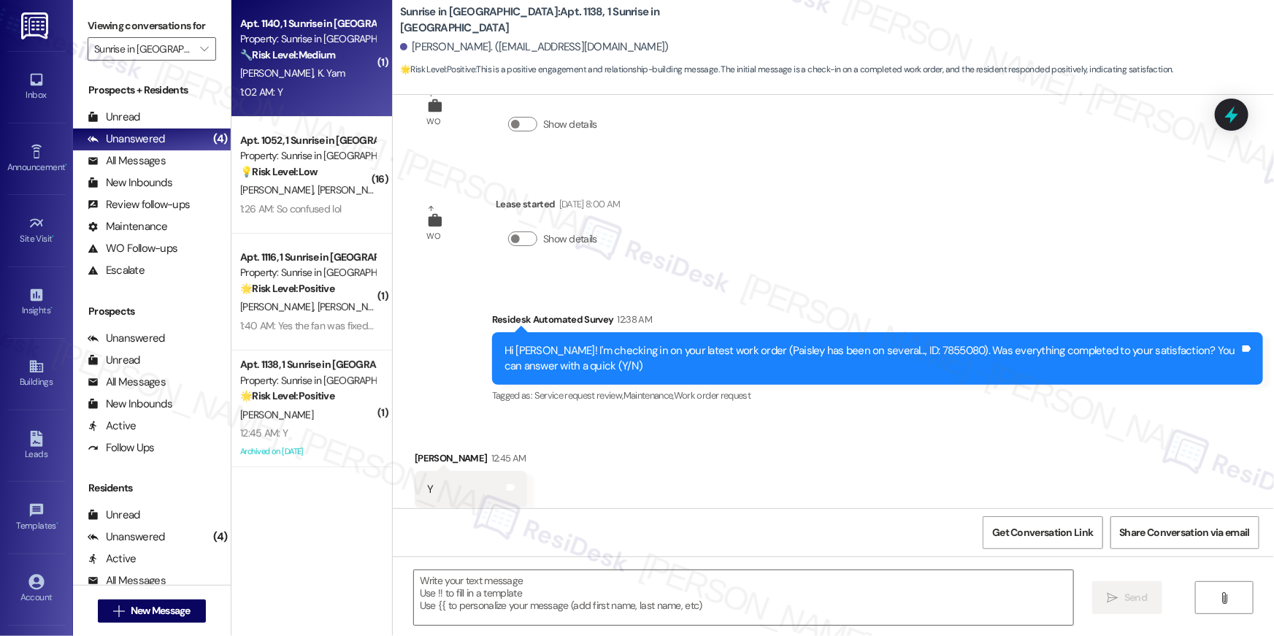
type textarea "Fetching suggested responses. Please feel free to read through the conversation…"
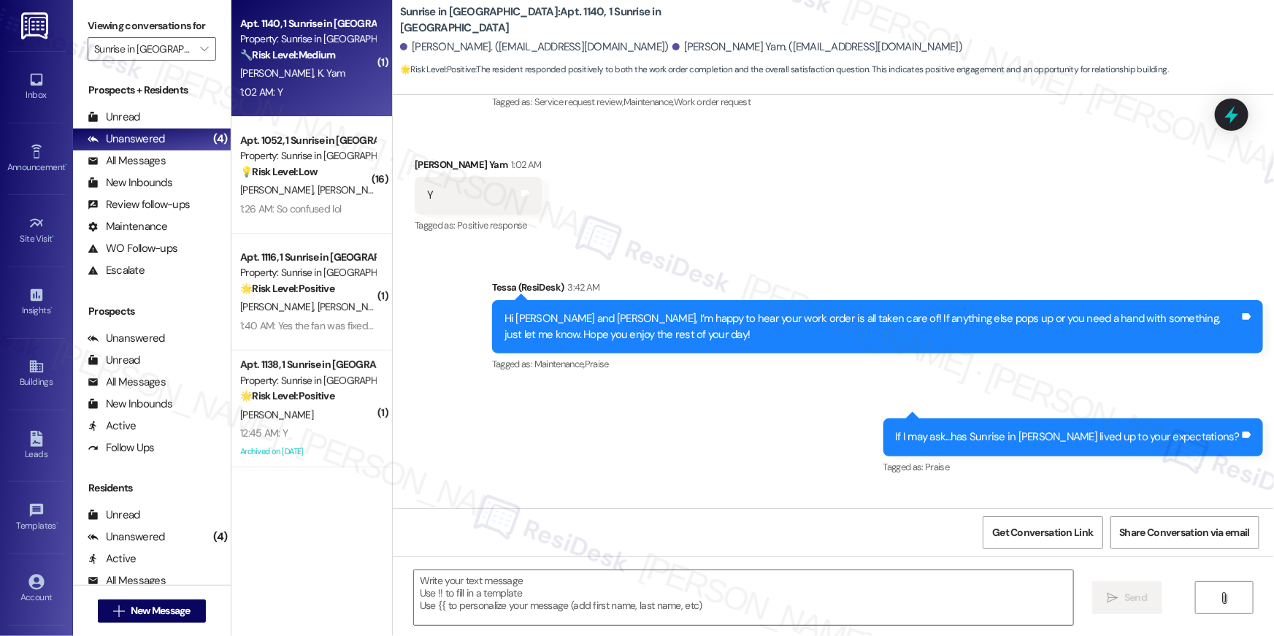
scroll to position [340, 0]
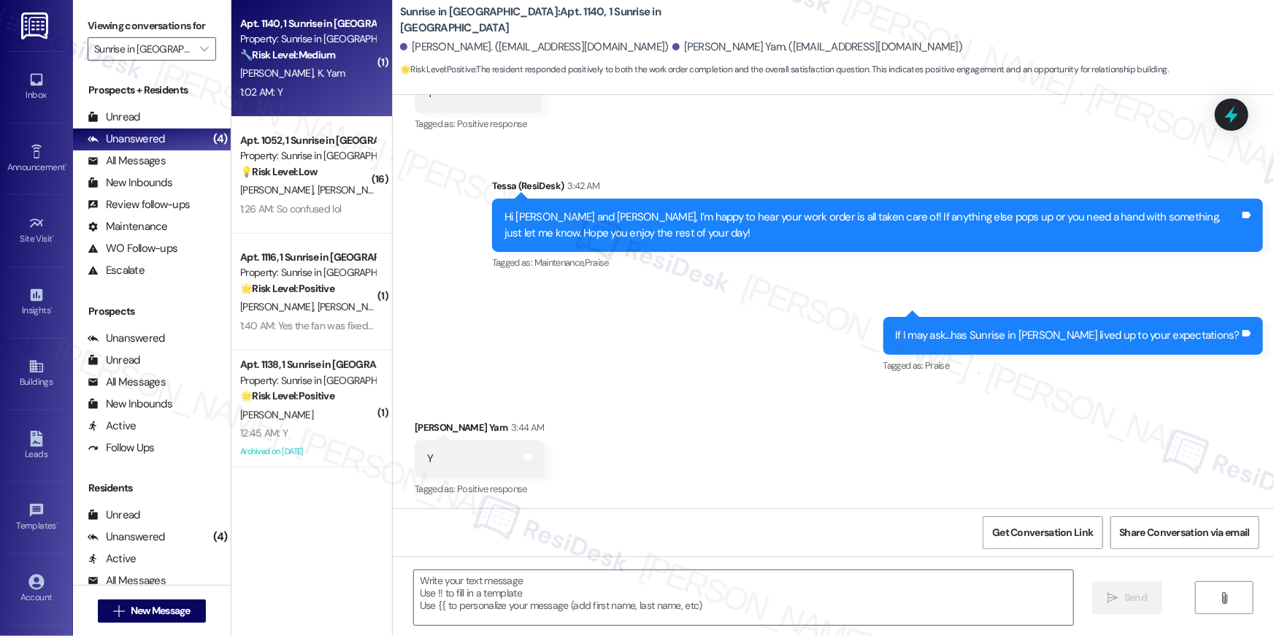
type textarea "Fetching suggested responses. Please feel free to read through the conversation…"
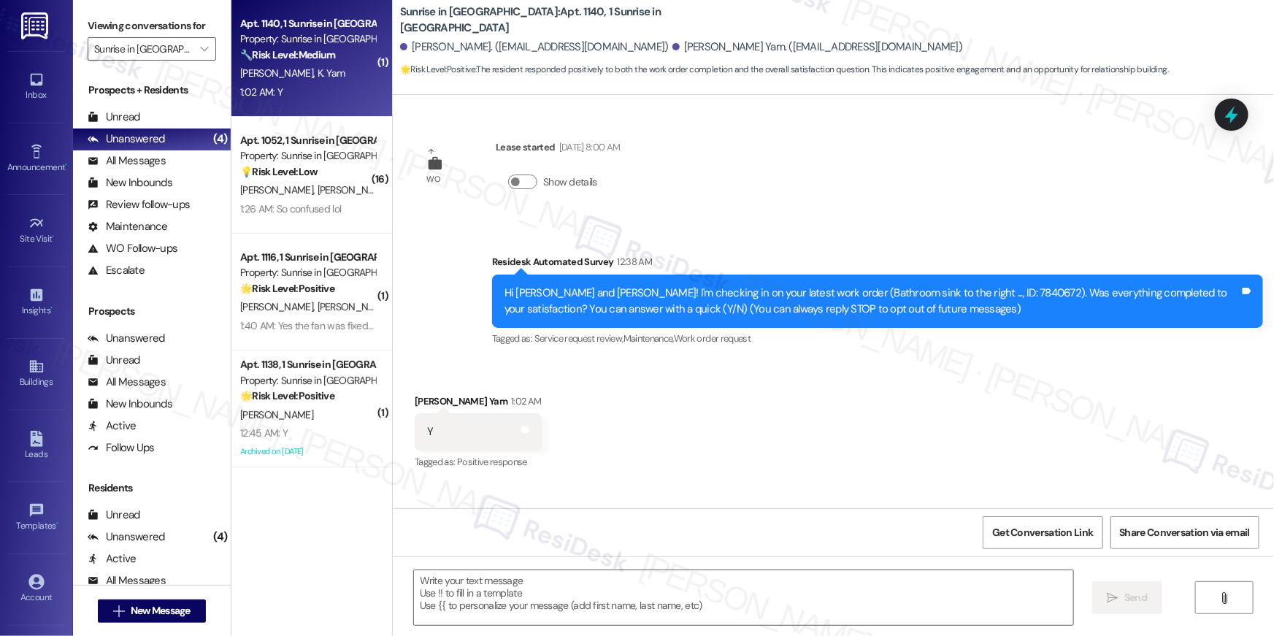
scroll to position [340, 0]
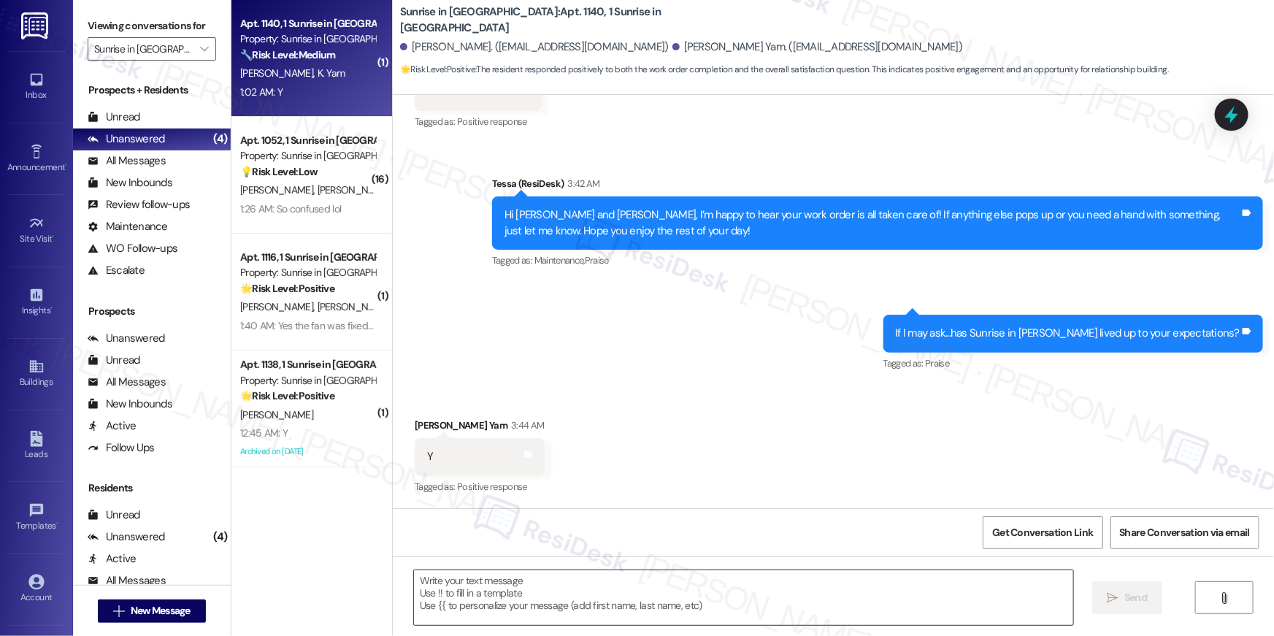
click at [584, 587] on textarea at bounding box center [743, 597] width 659 height 55
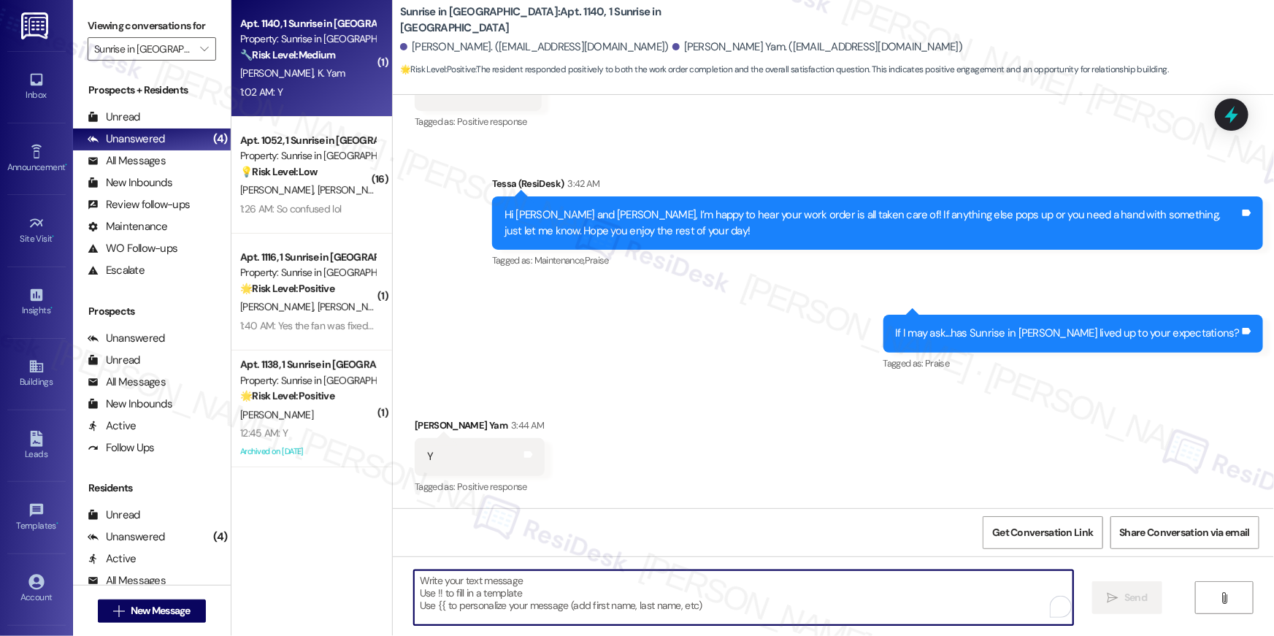
paste textarea "Thank you, {{first_name}}! I'm so glad to hear that the property has lived up t…"
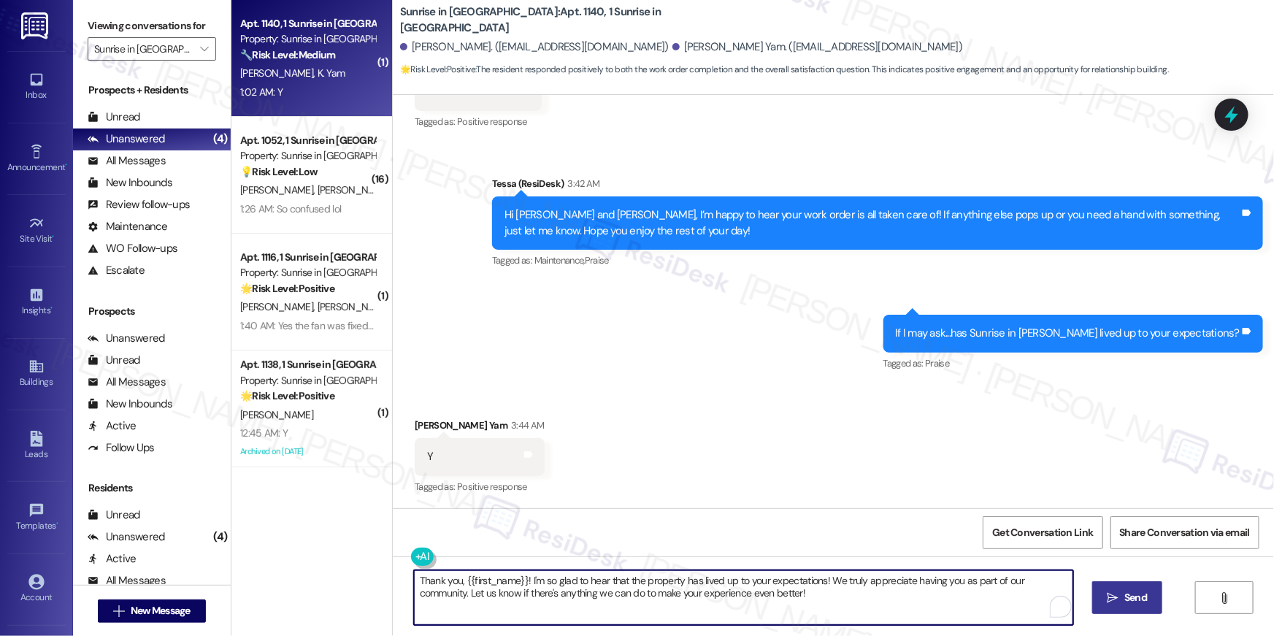
type textarea "Thank you, {{first_name}}! I'm so glad to hear that the property has lived up t…"
click at [1108, 593] on icon "" at bounding box center [1113, 598] width 11 height 12
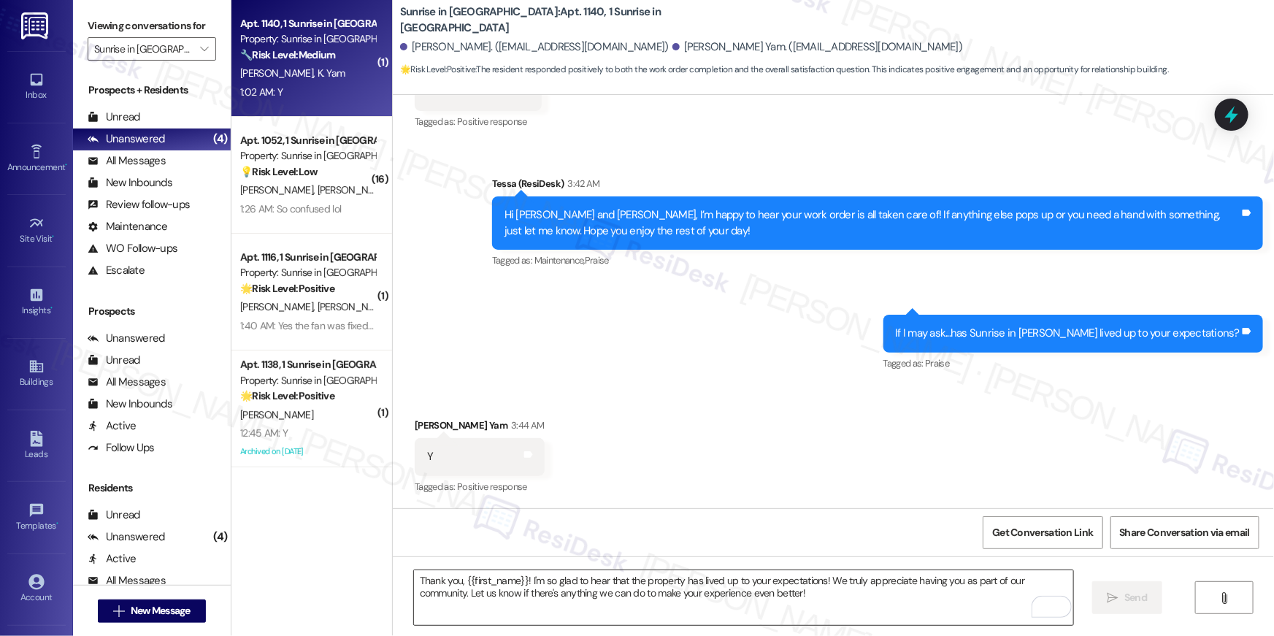
click at [682, 586] on textarea "Thank you, {{first_name}}! I'm so glad to hear that the property has lived up t…" at bounding box center [743, 597] width 659 height 55
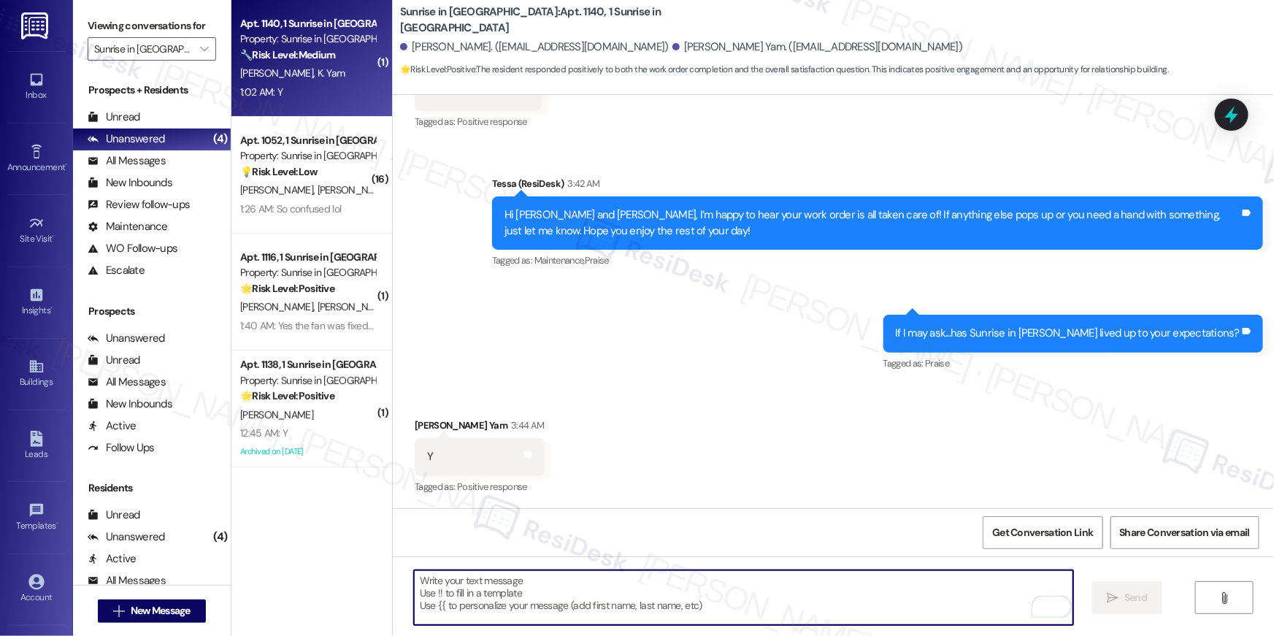
paste textarea "When you have a moment, would you mind leaving us a quick Google Review? ⭐ It o…"
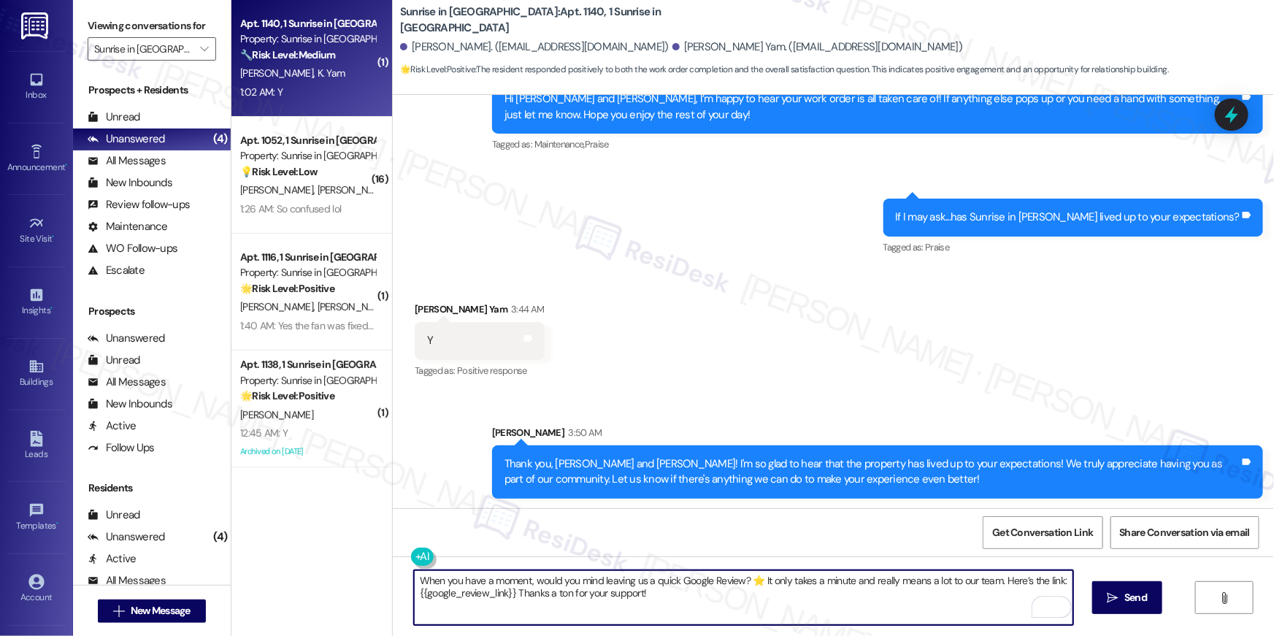
scroll to position [458, 0]
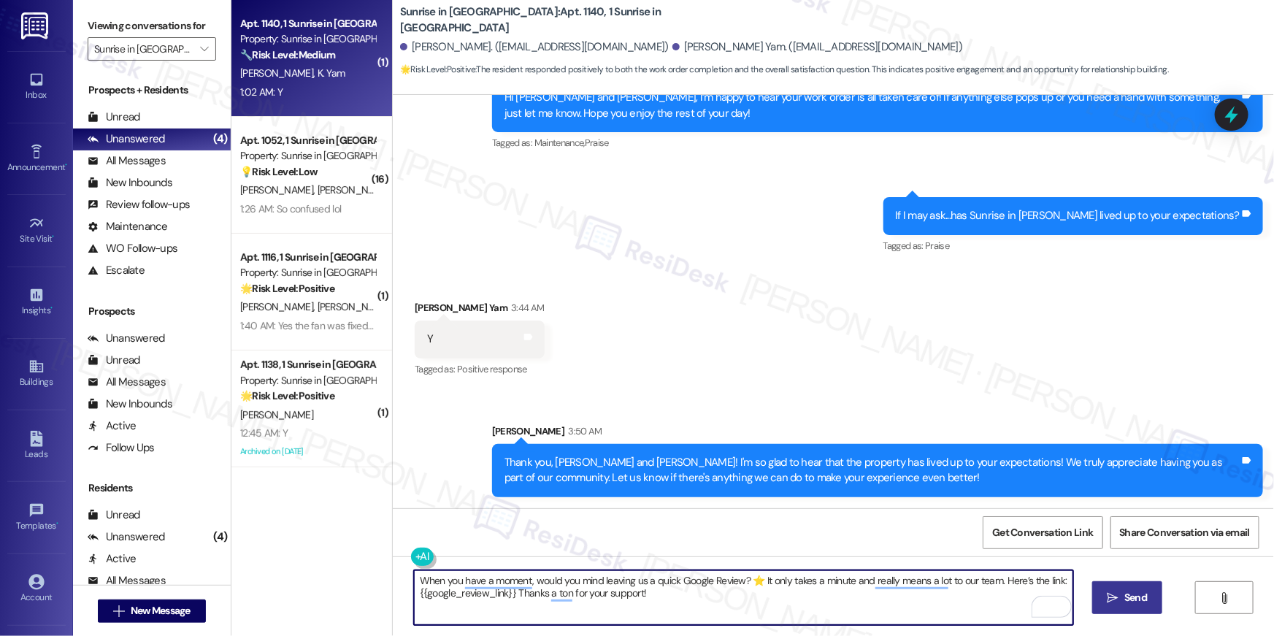
type textarea "When you have a moment, would you mind leaving us a quick Google Review? ⭐ It o…"
click at [1137, 591] on span "Send" at bounding box center [1136, 597] width 23 height 15
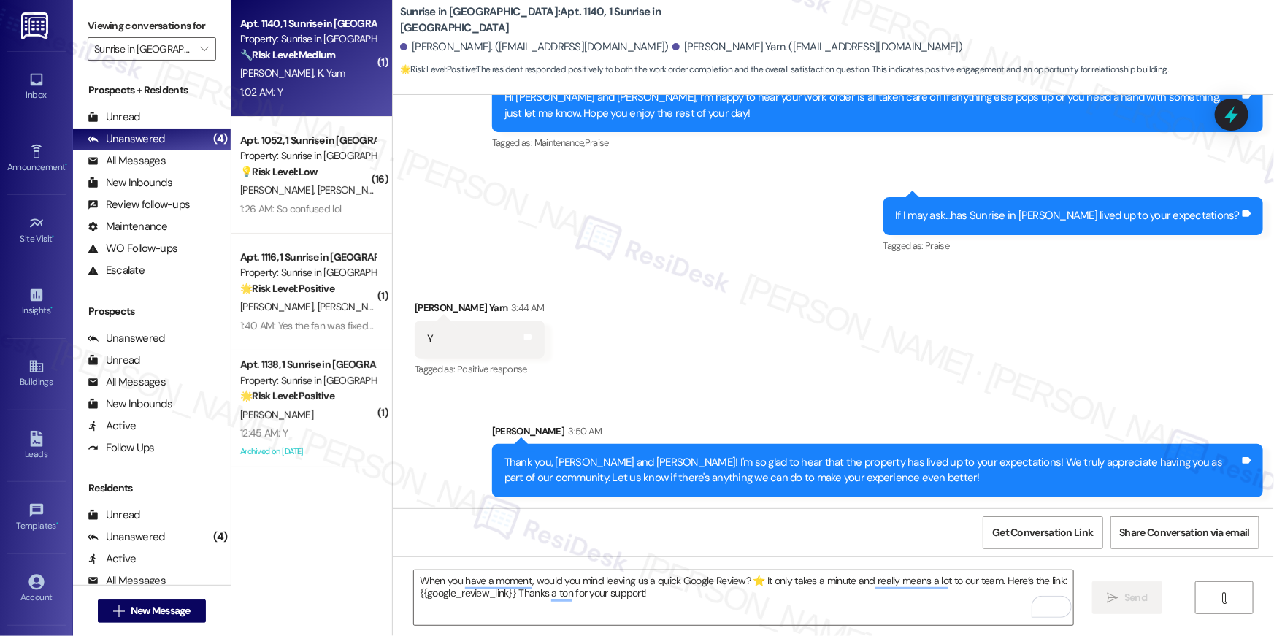
scroll to position [340, 0]
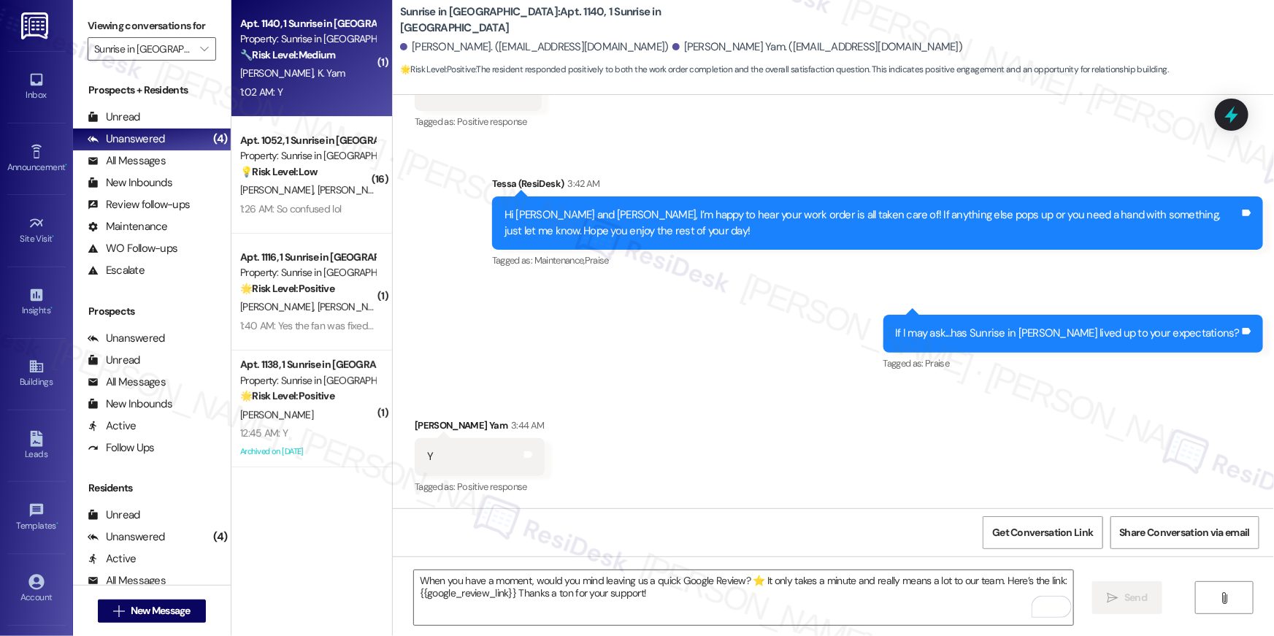
click at [704, 438] on div "Received via SMS [PERSON_NAME] Yam 3:44 AM Y Tags and notes Tagged as: Positive…" at bounding box center [833, 446] width 881 height 123
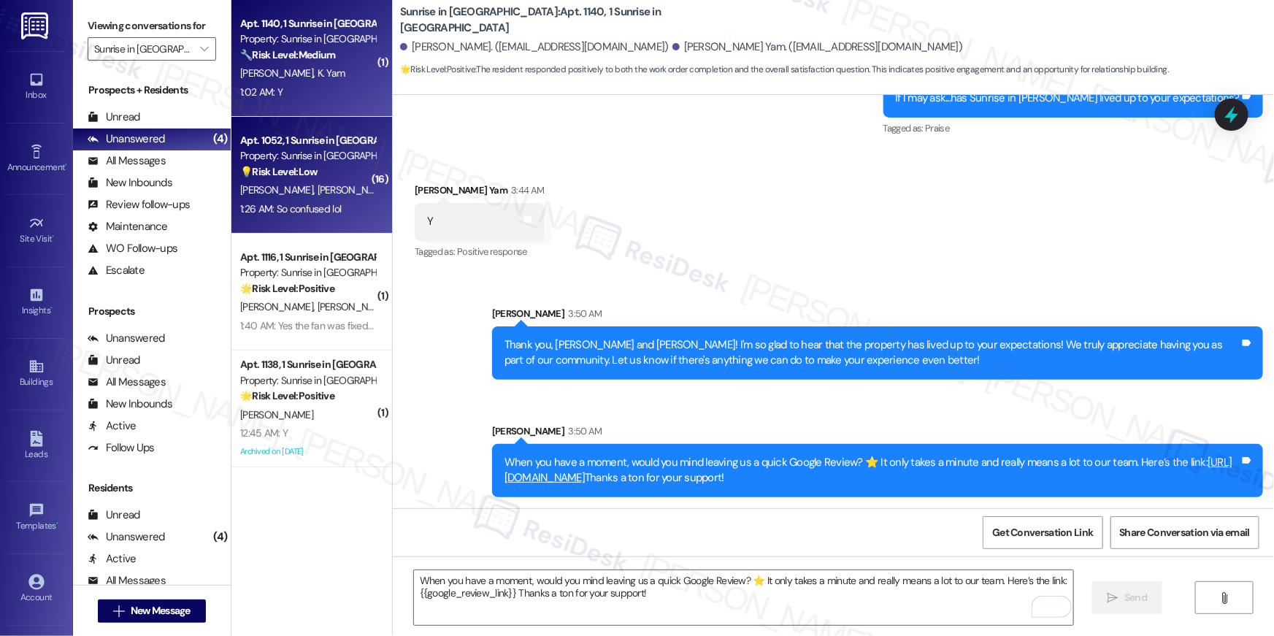
click at [316, 181] on div "[PERSON_NAME] [PERSON_NAME] [PERSON_NAME]" at bounding box center [308, 190] width 138 height 18
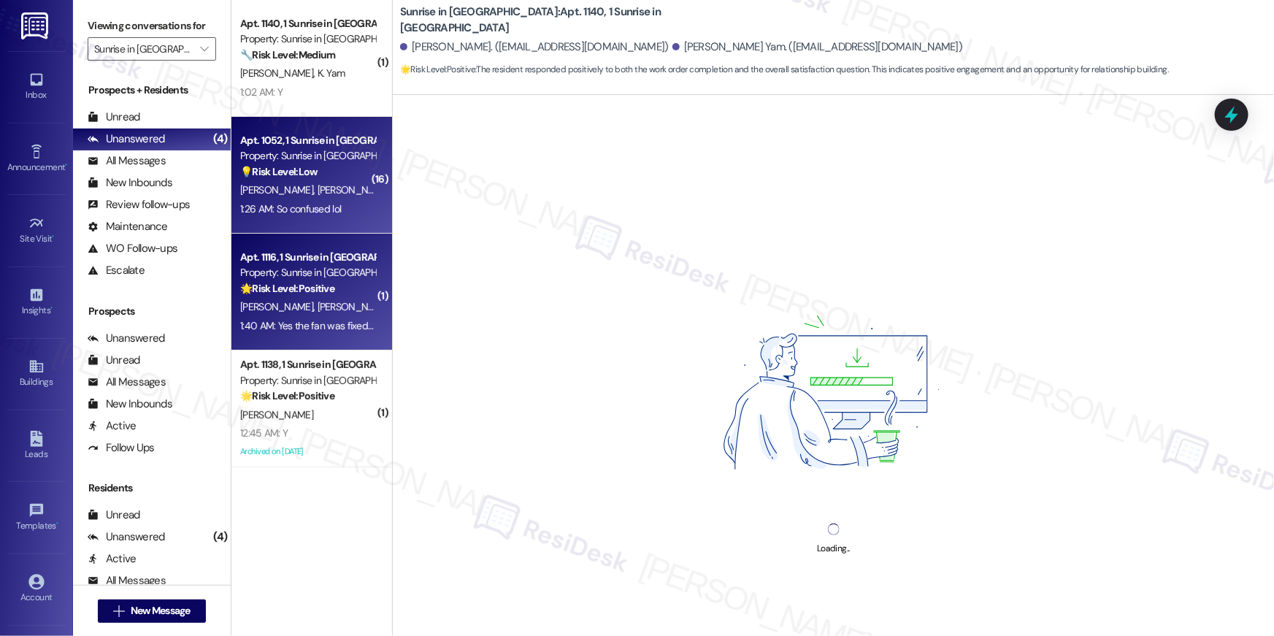
click at [328, 272] on div "Property: Sunrise in [GEOGRAPHIC_DATA]" at bounding box center [307, 272] width 135 height 15
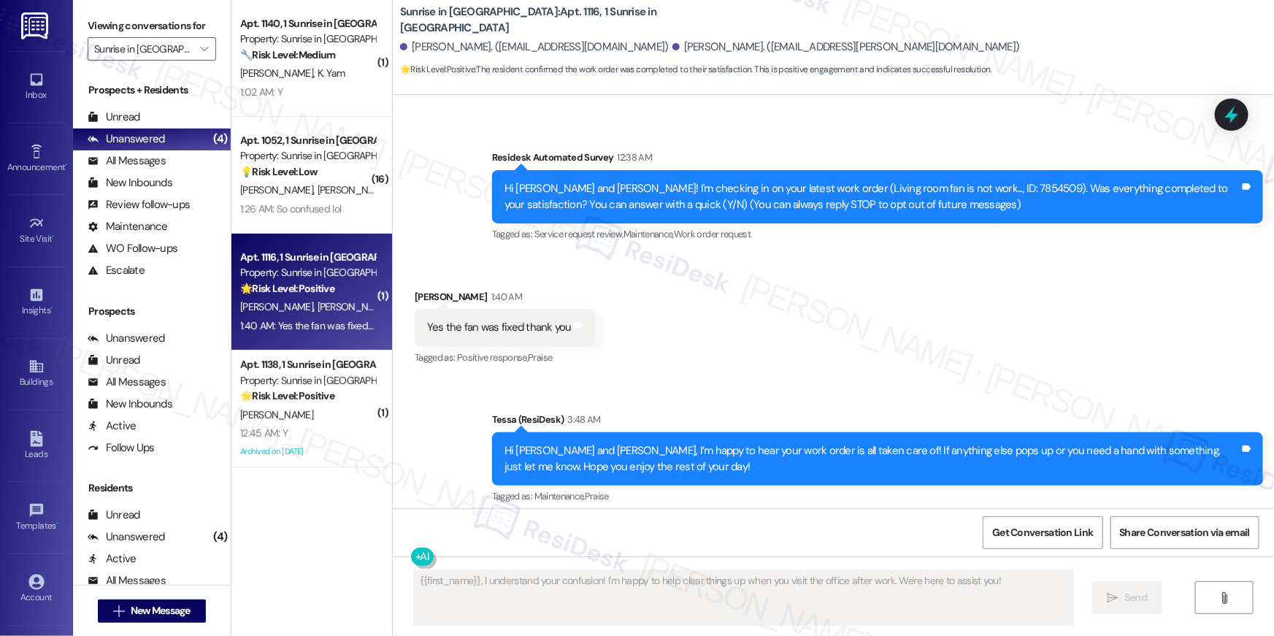
scroll to position [218, 0]
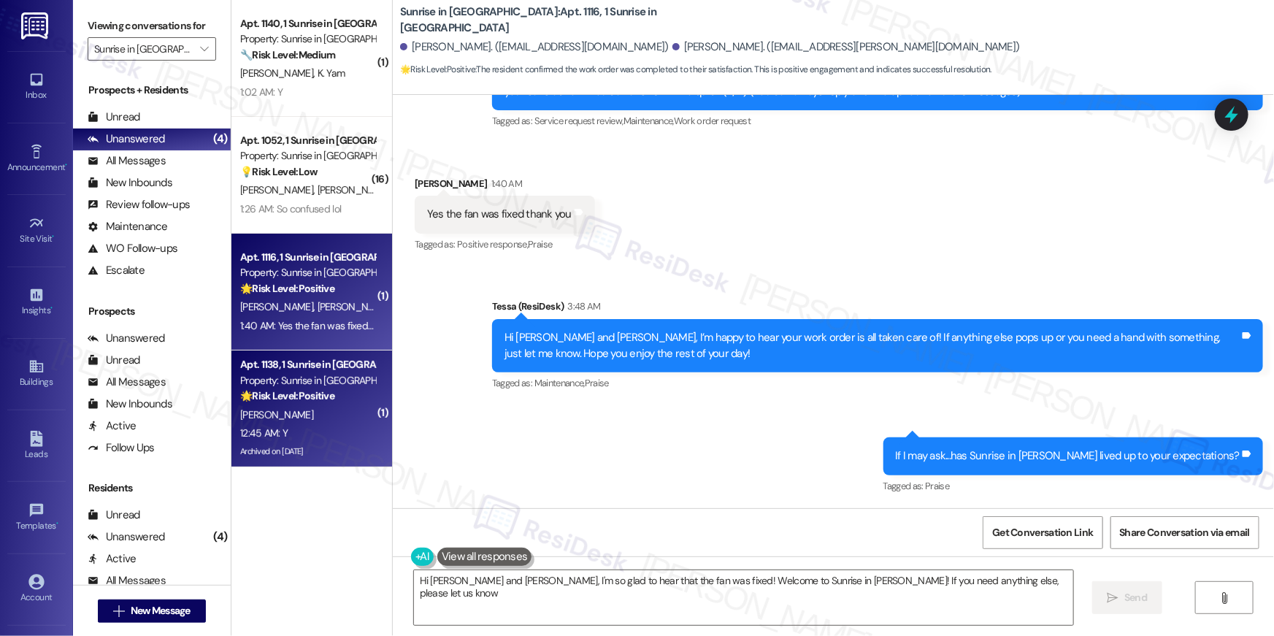
type textarea "Hi [PERSON_NAME] and [PERSON_NAME], I'm so glad to hear that the fan was fixed!…"
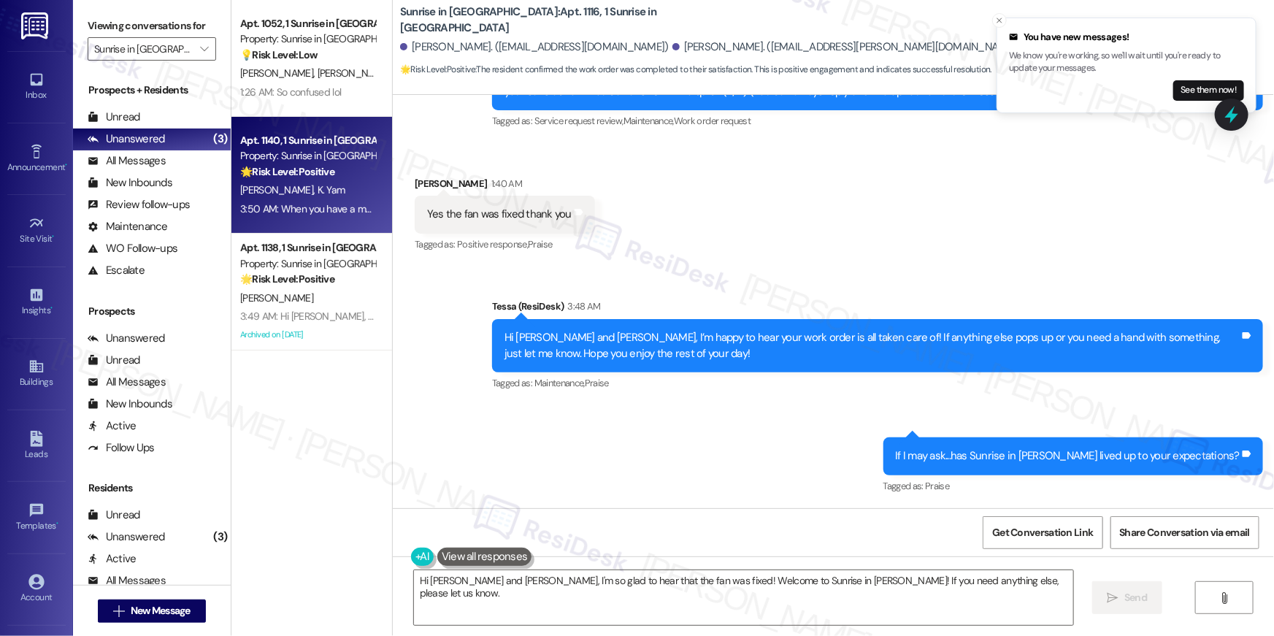
click at [292, 180] on div "Apt. 1140, 1 Sunrise in [GEOGRAPHIC_DATA] Property: Sunrise in [GEOGRAPHIC_DATA…" at bounding box center [308, 156] width 138 height 50
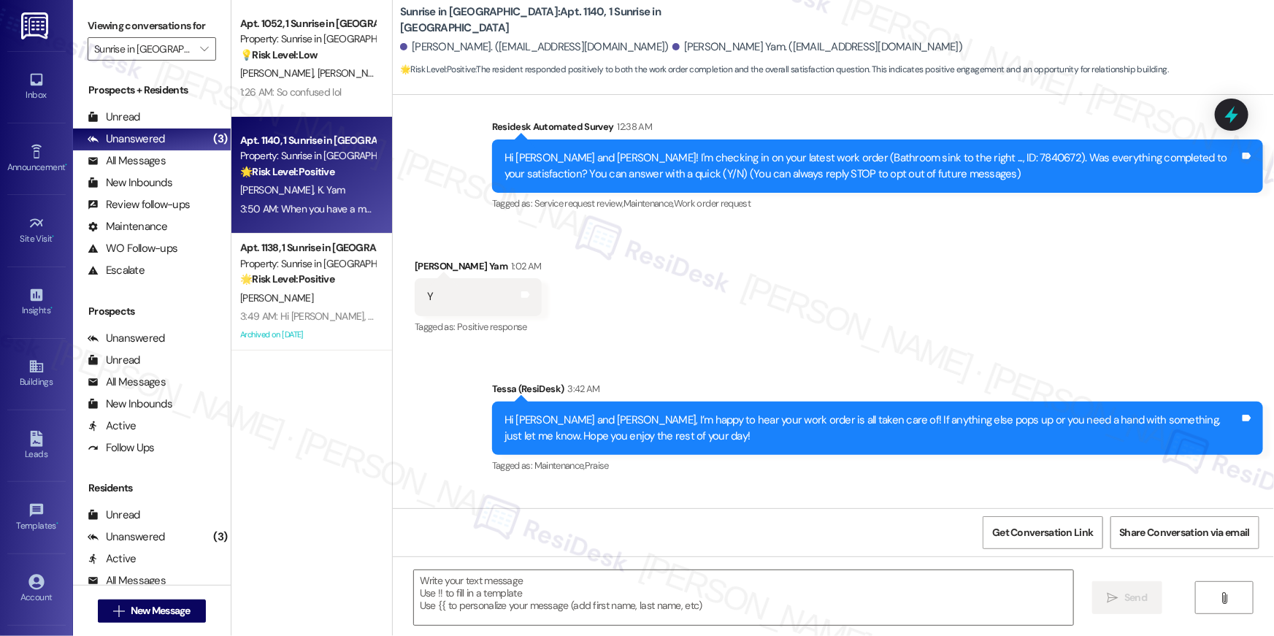
scroll to position [340, 0]
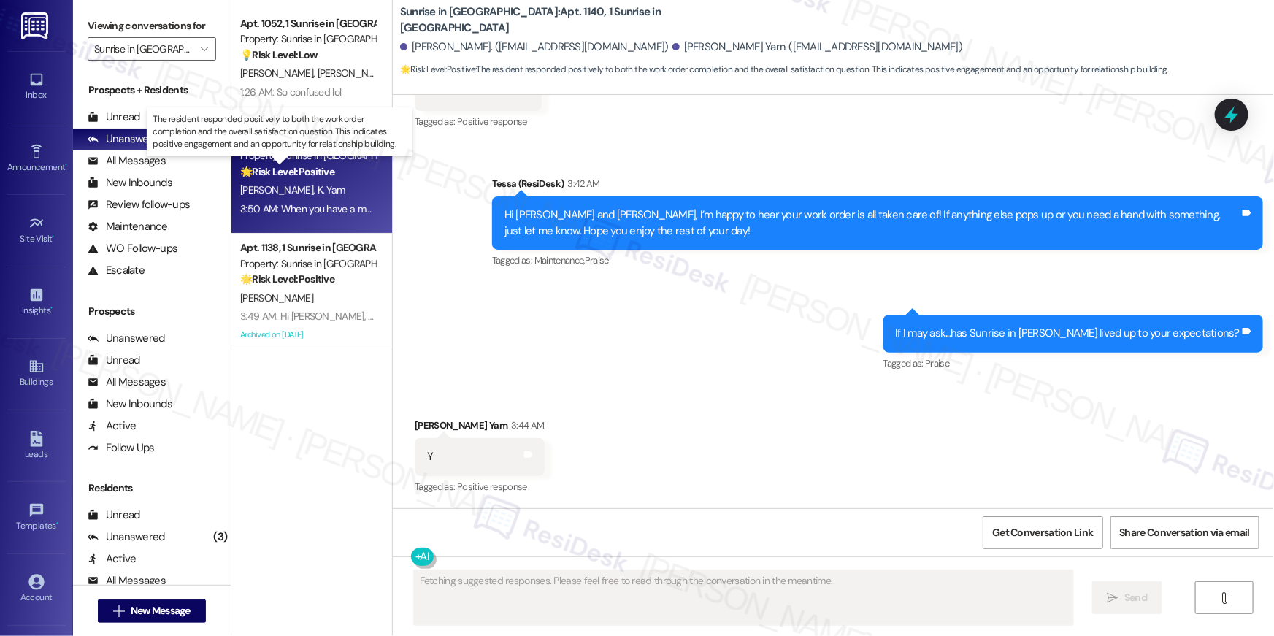
click at [285, 176] on strong "🌟 Risk Level: Positive" at bounding box center [287, 171] width 94 height 13
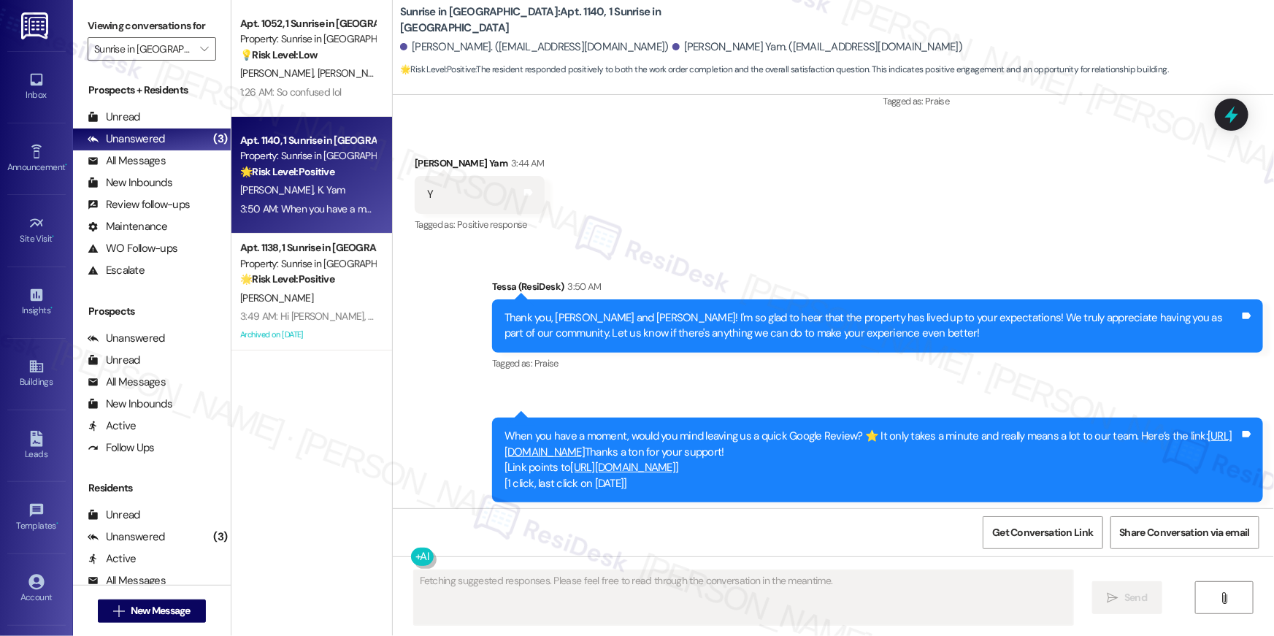
scroll to position [629, 0]
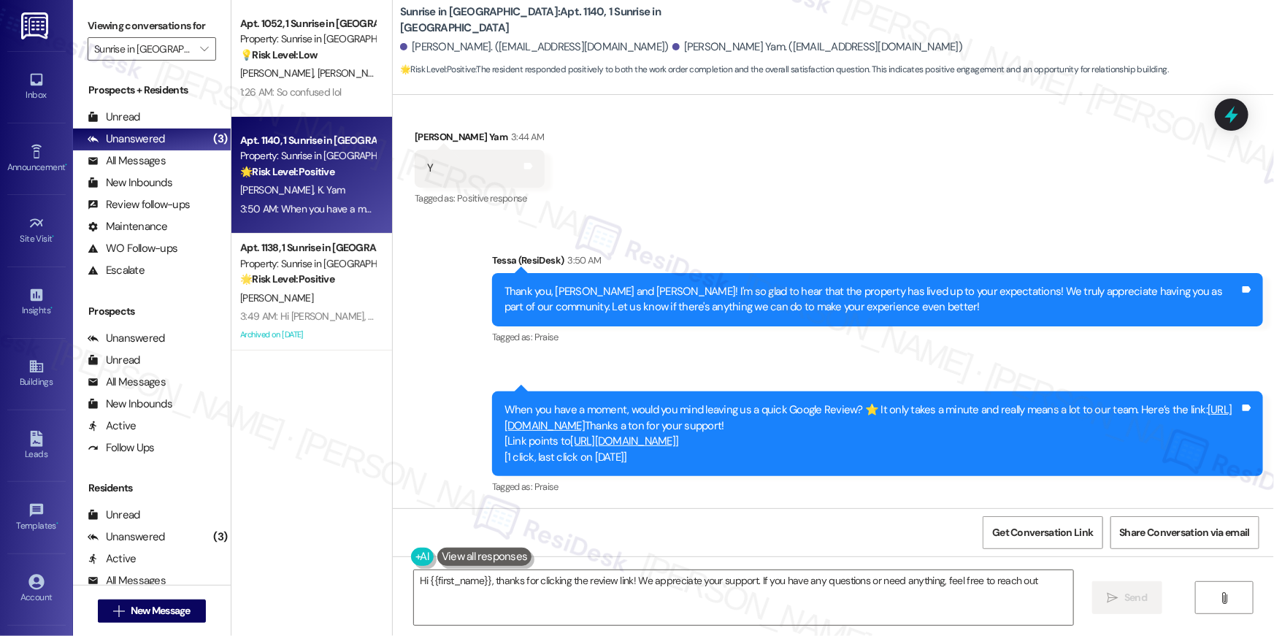
type textarea "Hi {{first_name}}, thanks for clicking the review link! We appreciate your supp…"
click at [1042, 542] on span "Get Conversation Link" at bounding box center [1042, 532] width 107 height 31
click at [197, 51] on span "" at bounding box center [204, 48] width 14 height 23
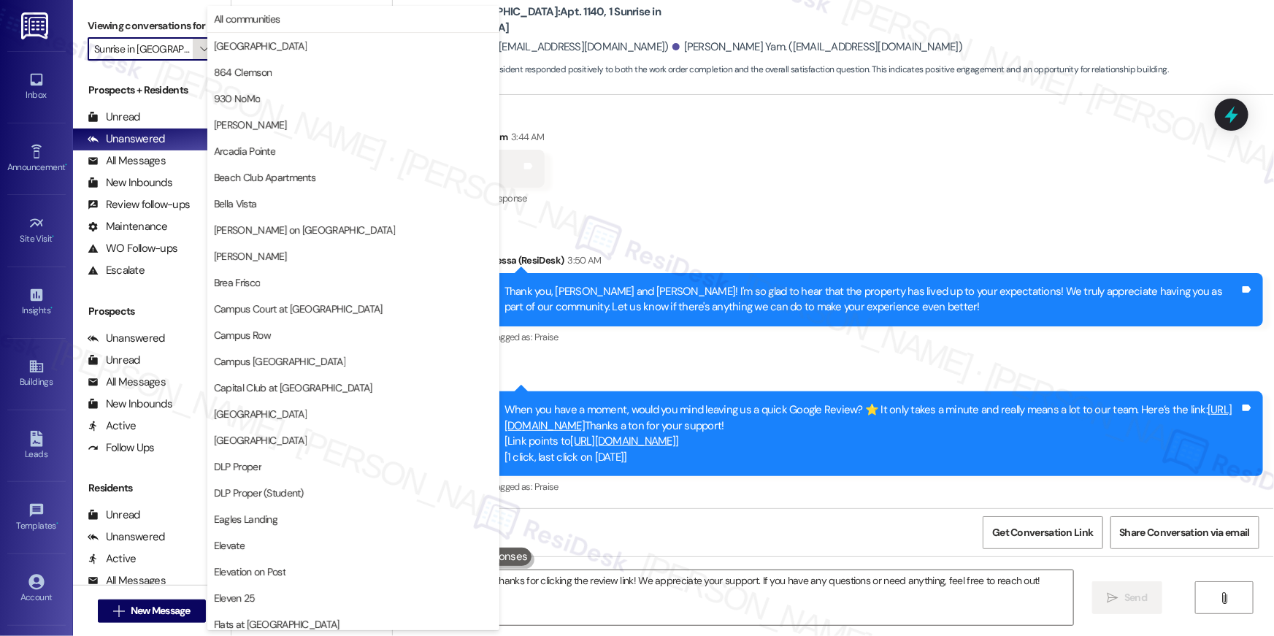
scroll to position [1272, 0]
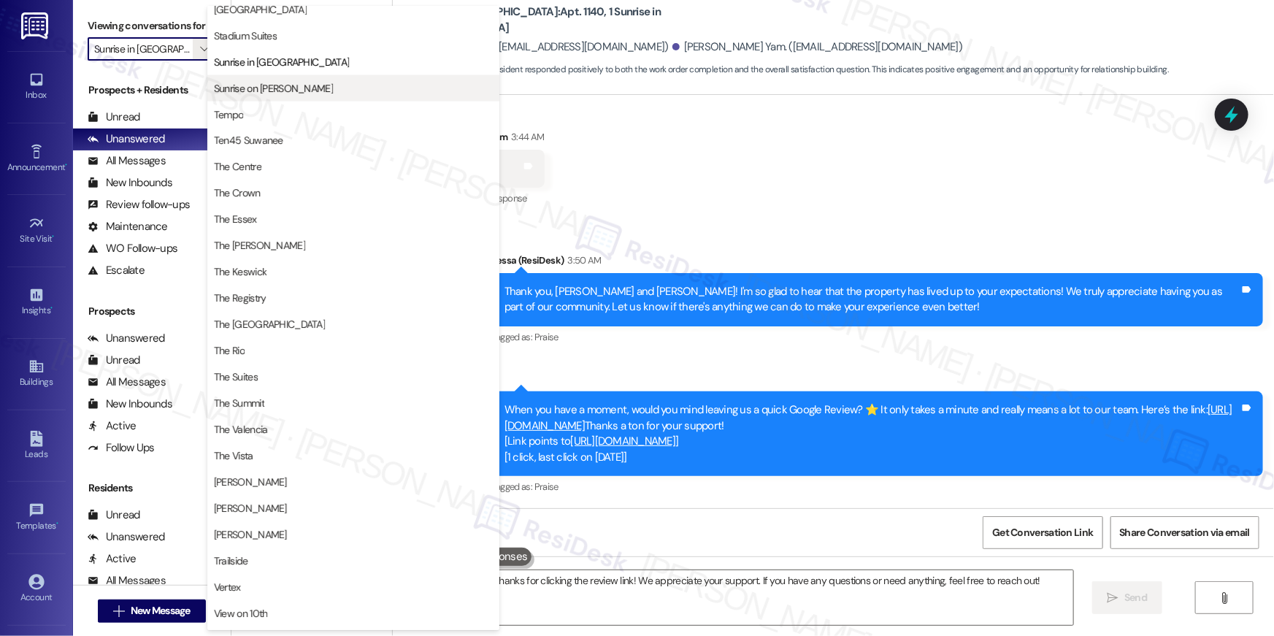
click at [315, 90] on span "Sunrise on [PERSON_NAME]" at bounding box center [353, 88] width 279 height 15
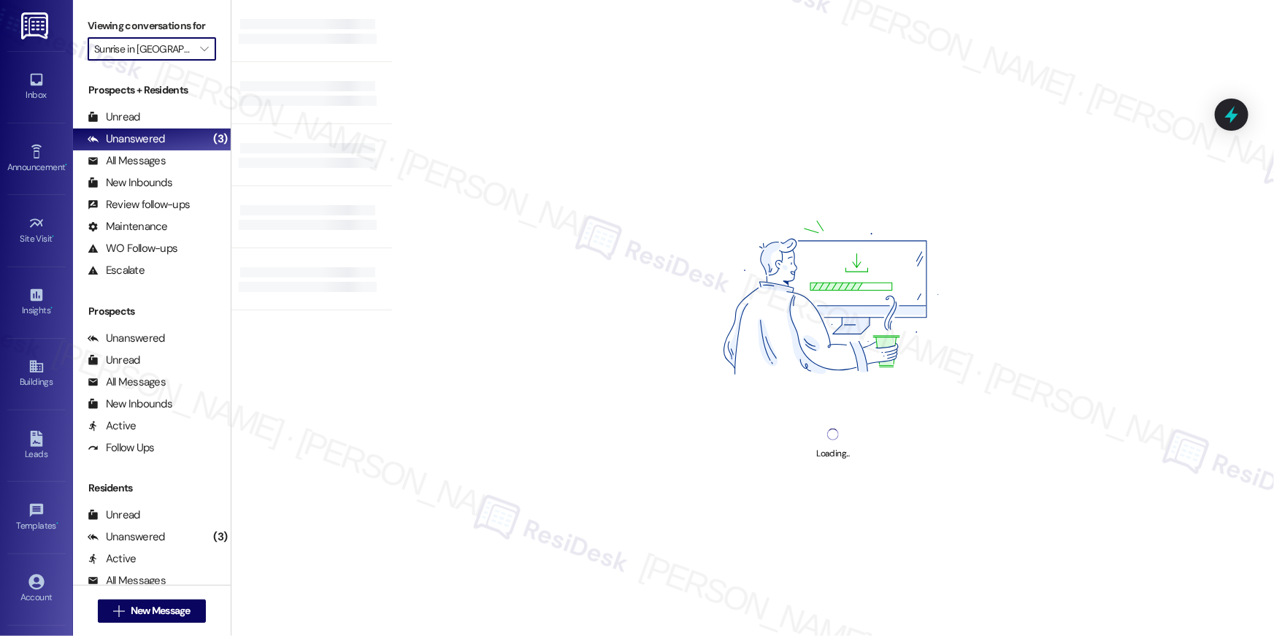
type input "Sunrise on [PERSON_NAME]"
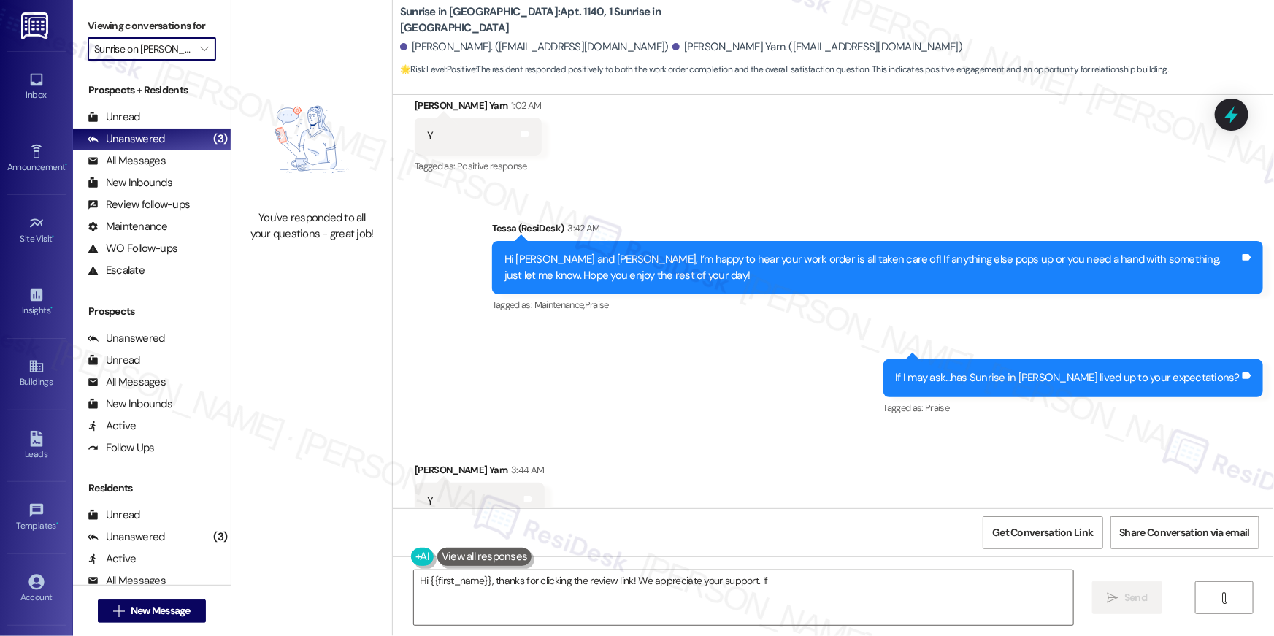
scroll to position [340, 0]
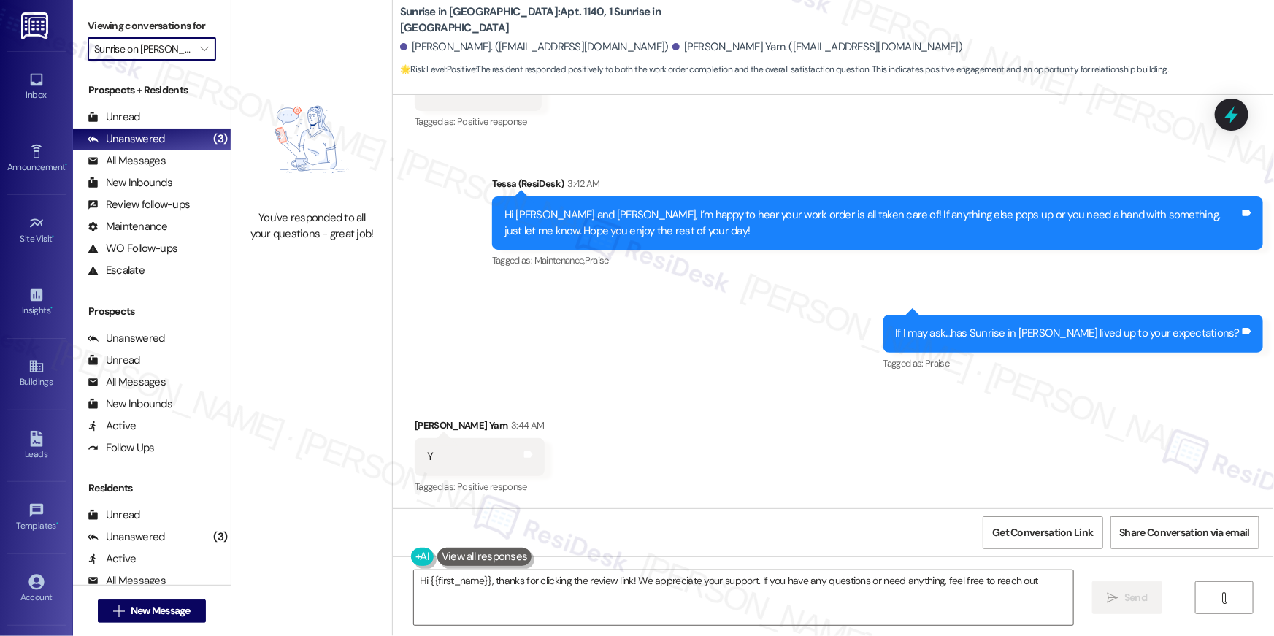
type textarea "Hi {{first_name}}, thanks for clicking the review link! We appreciate your supp…"
click at [654, 442] on div "Received via SMS [PERSON_NAME] Yam 3:44 AM Y Tags and notes Tagged as: Positive…" at bounding box center [833, 446] width 881 height 123
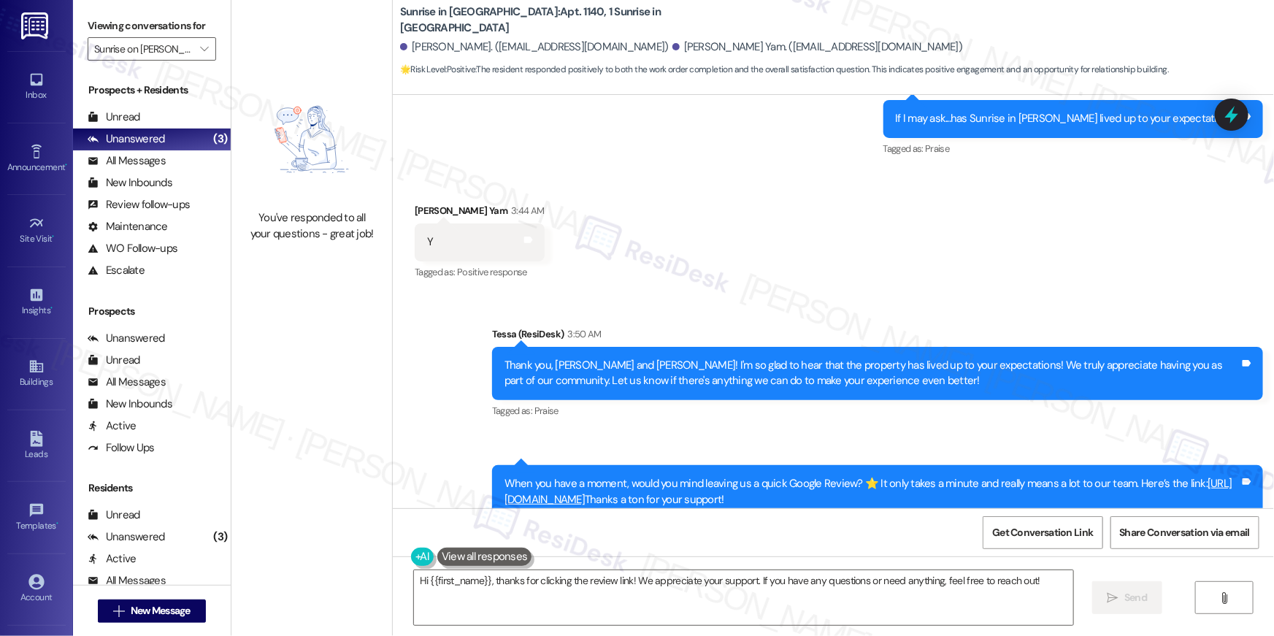
scroll to position [629, 0]
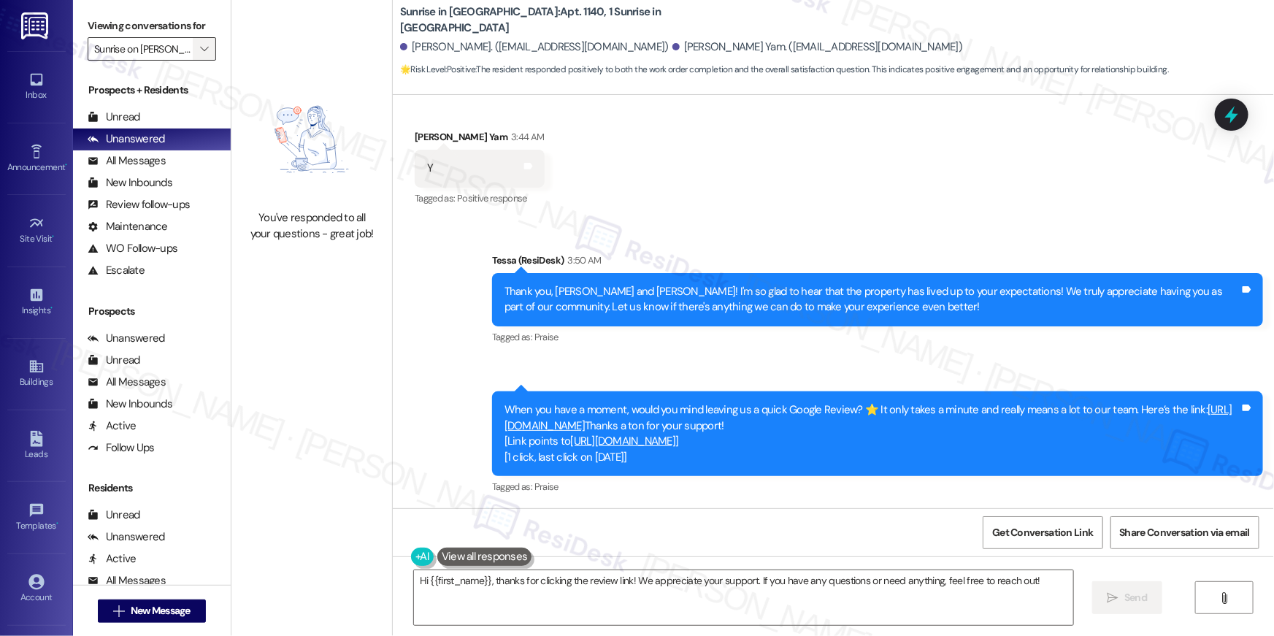
click at [200, 47] on icon "" at bounding box center [204, 49] width 8 height 12
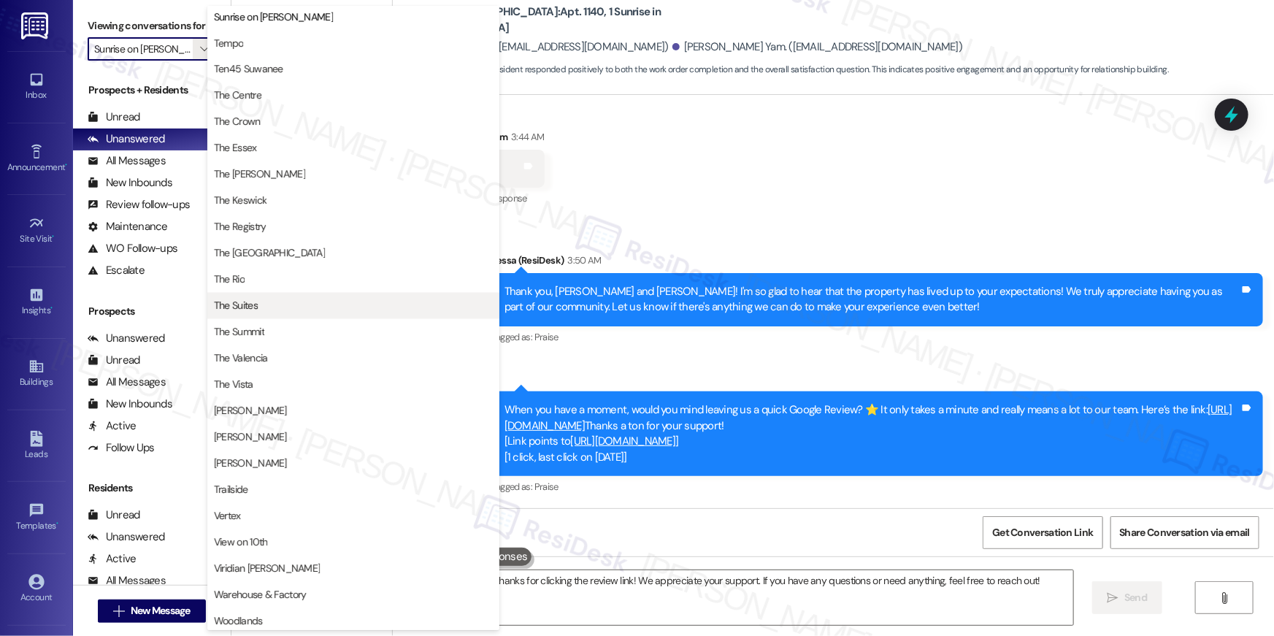
scroll to position [1347, 0]
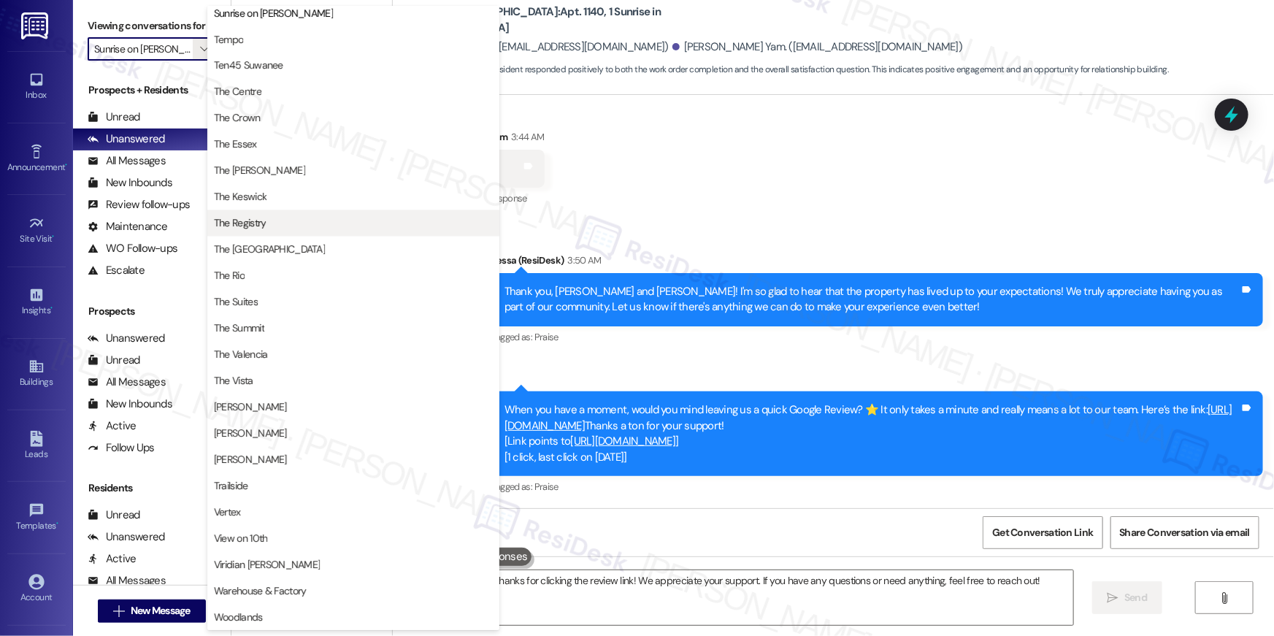
click at [374, 231] on button "The Registry" at bounding box center [353, 223] width 292 height 26
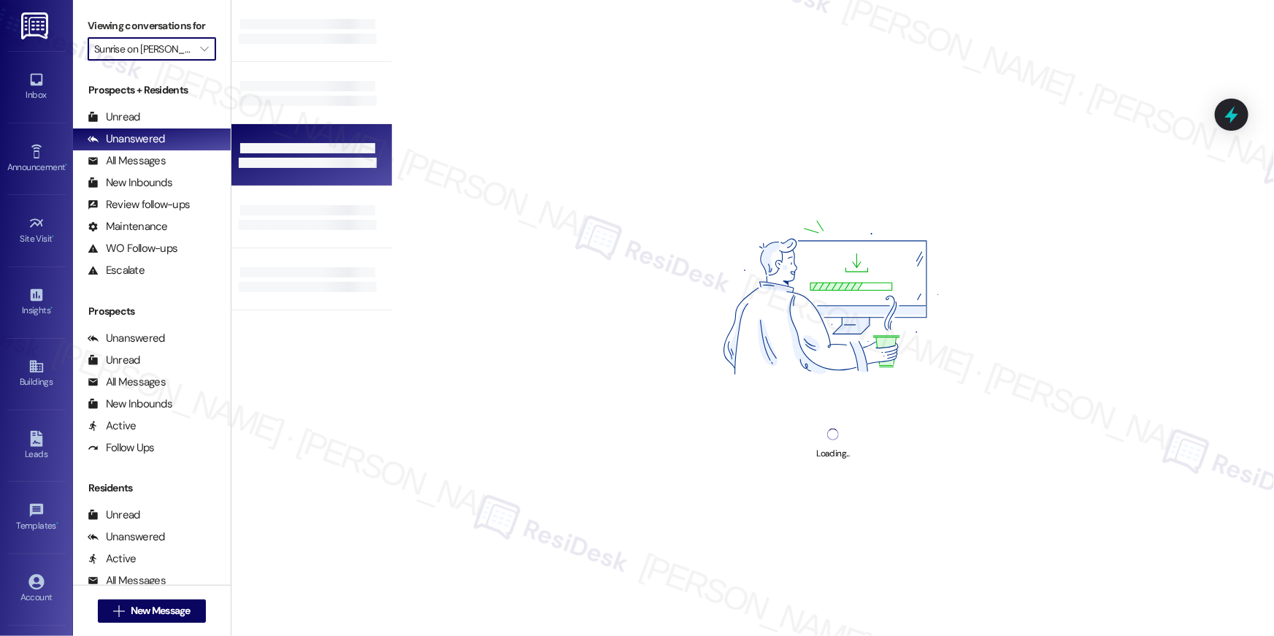
type input "The Registry"
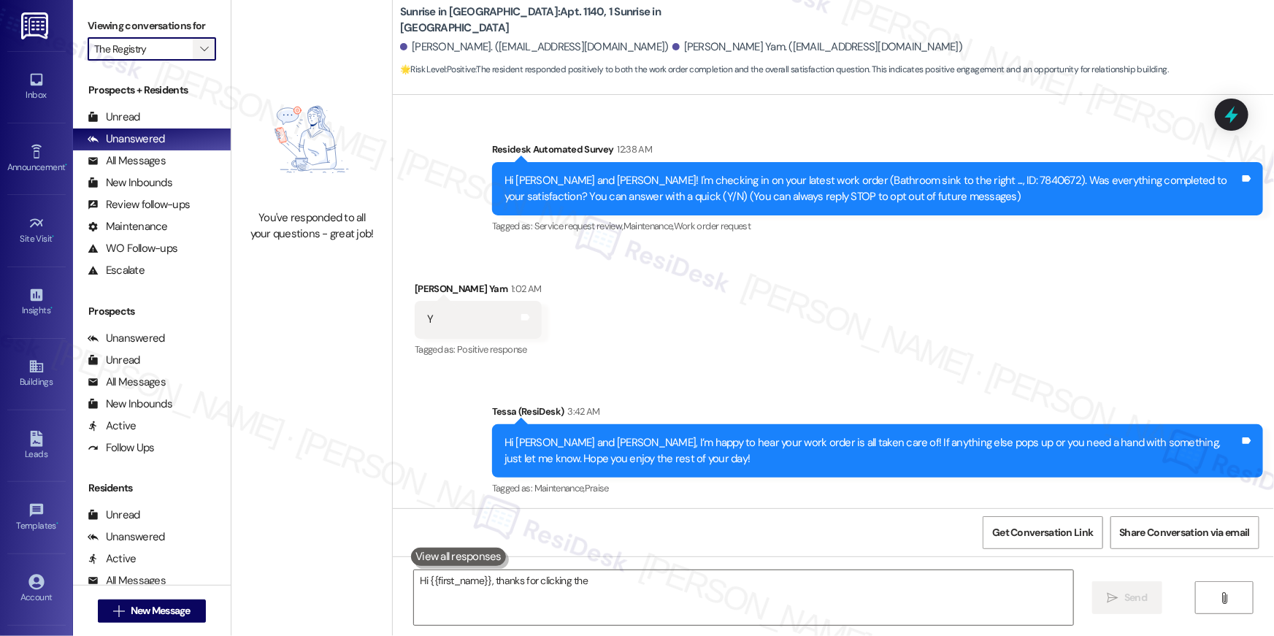
click at [200, 53] on icon "" at bounding box center [204, 49] width 8 height 12
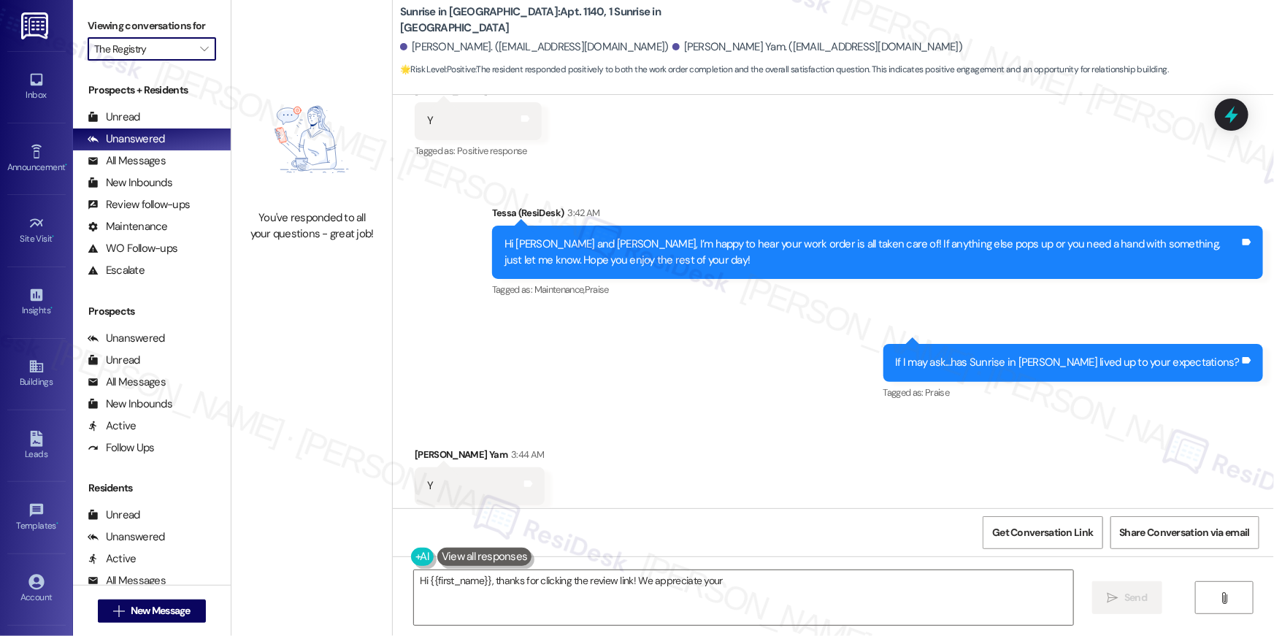
scroll to position [340, 0]
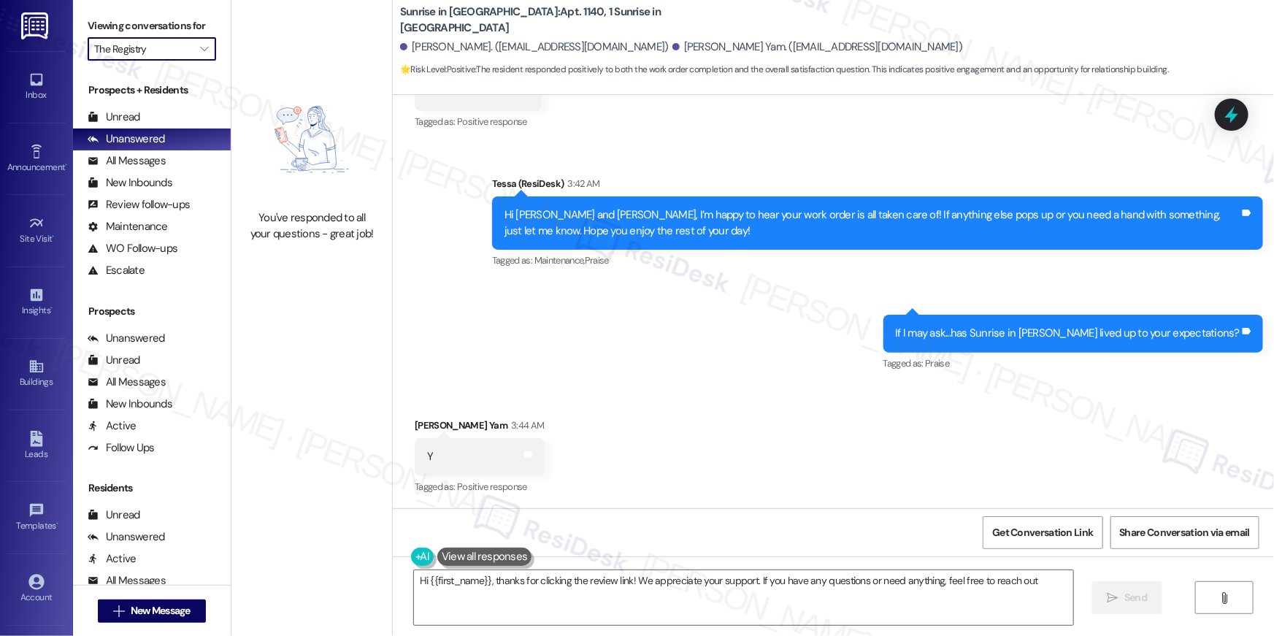
type textarea "Hi {{first_name}}, thanks for clicking the review link! We appreciate your supp…"
click at [200, 52] on icon "" at bounding box center [204, 49] width 8 height 12
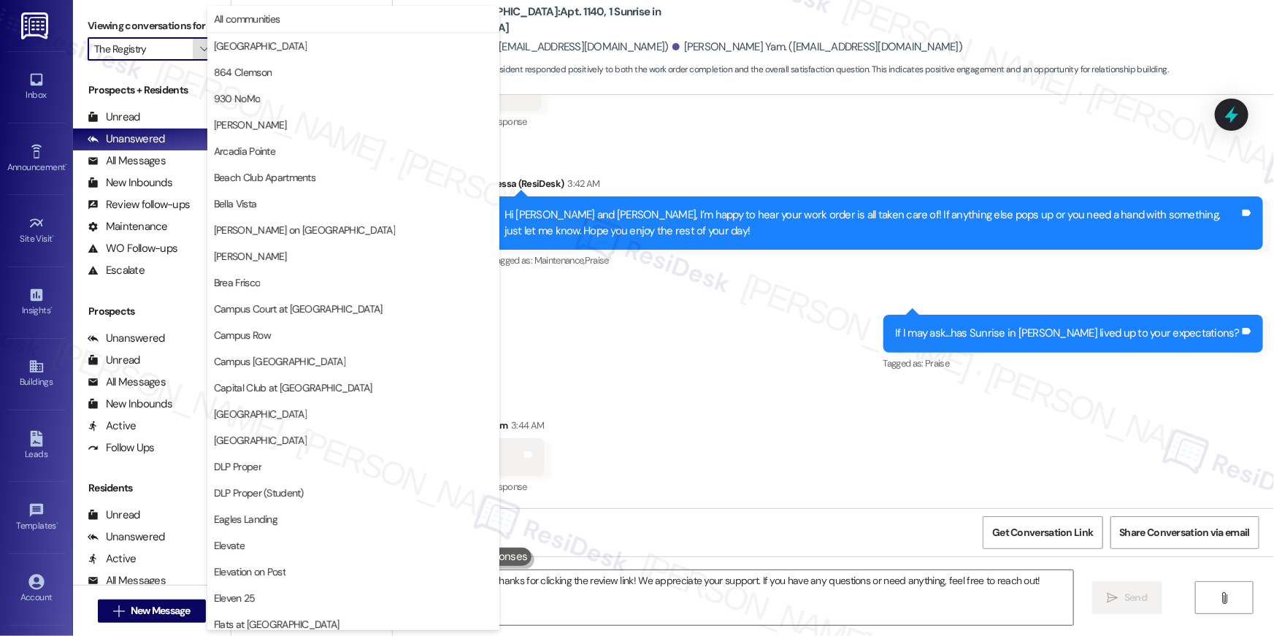
scroll to position [1325, 0]
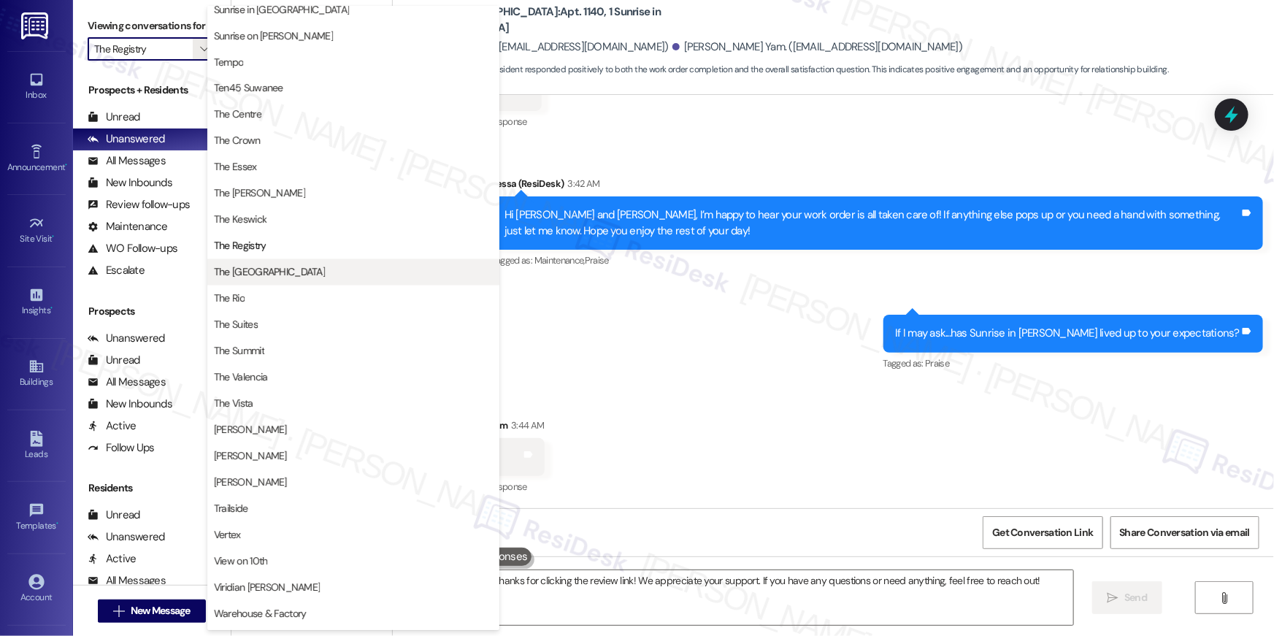
click at [304, 279] on button "The [GEOGRAPHIC_DATA]" at bounding box center [353, 272] width 292 height 26
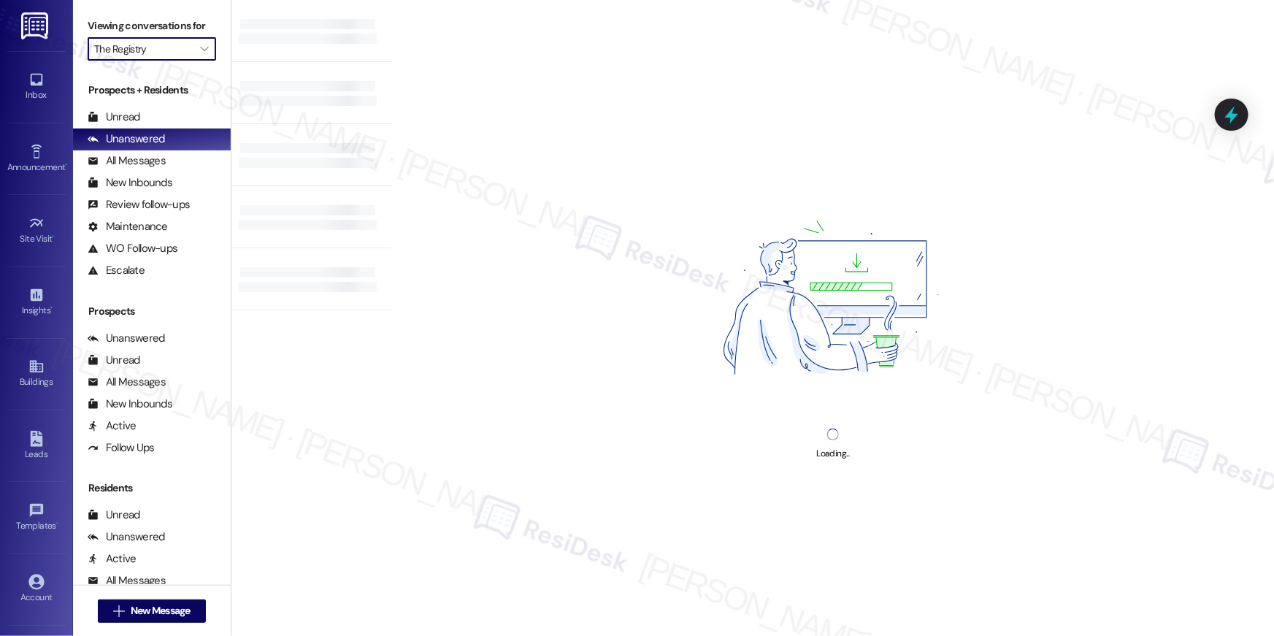
type input "The [GEOGRAPHIC_DATA]"
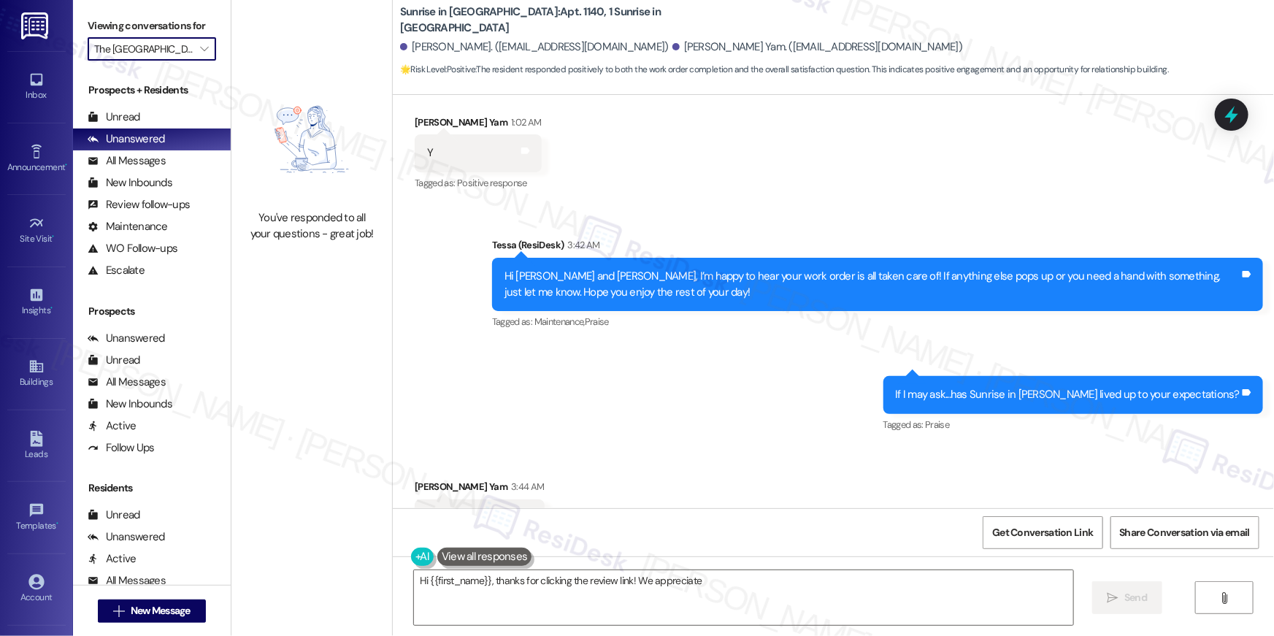
scroll to position [340, 0]
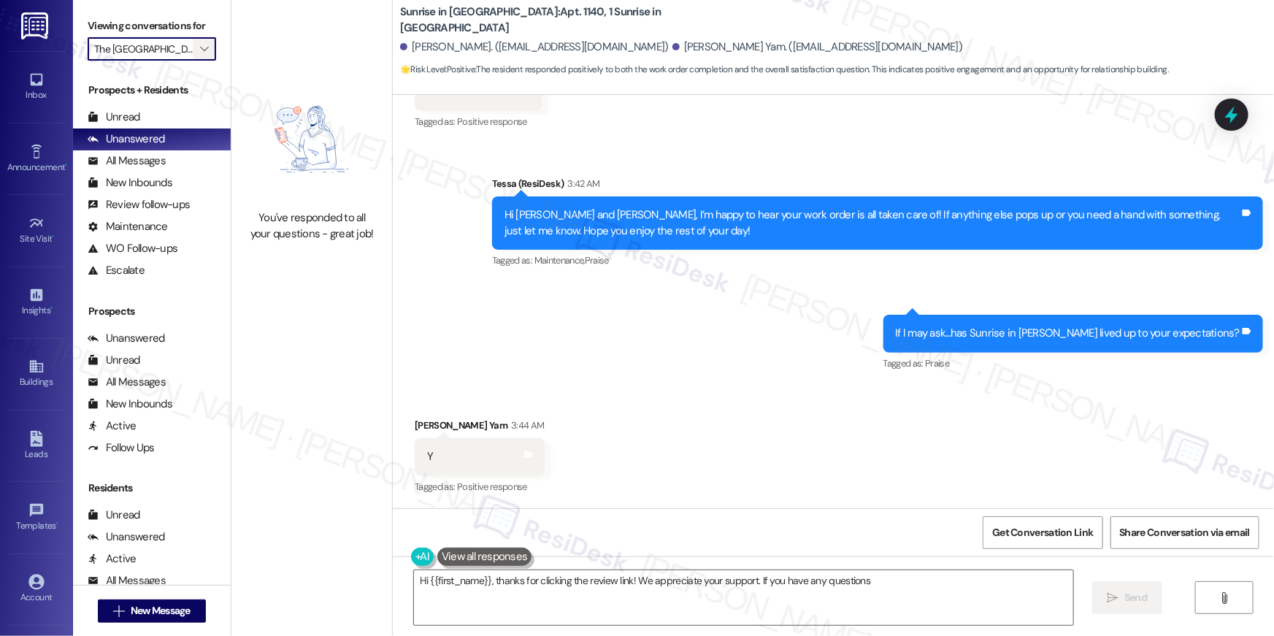
click at [200, 44] on icon "" at bounding box center [204, 49] width 8 height 12
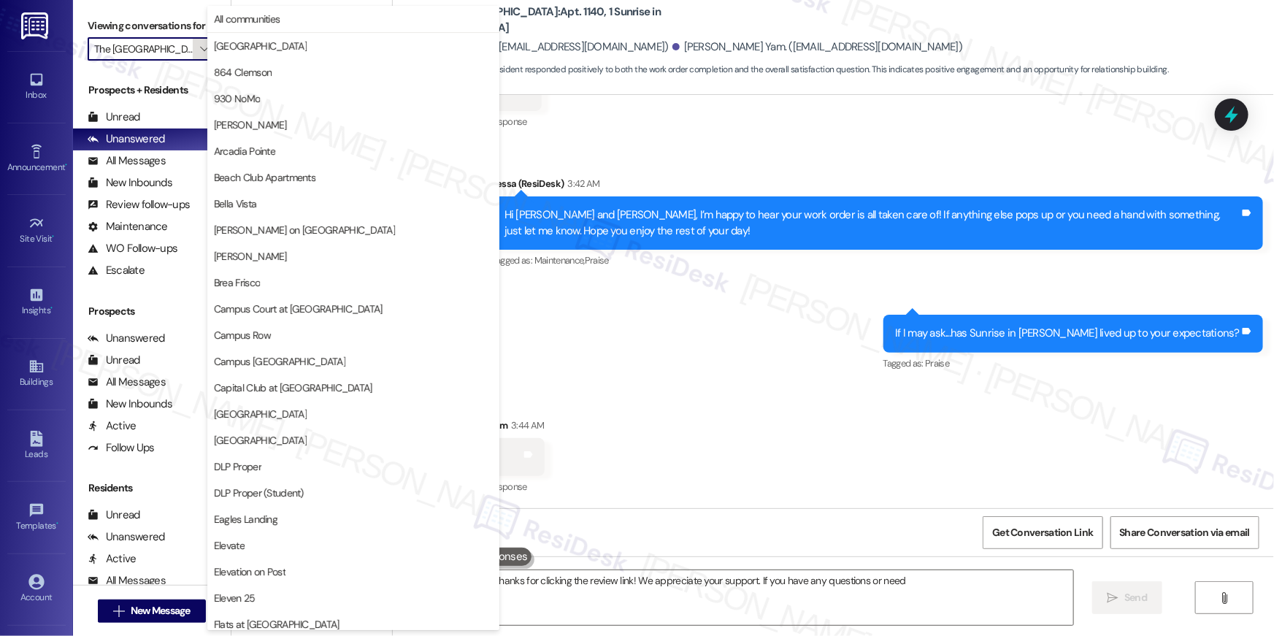
scroll to position [0, 28]
type textarea "Hi {{first_name}}, thanks for clicking the review link! We appreciate your supp…"
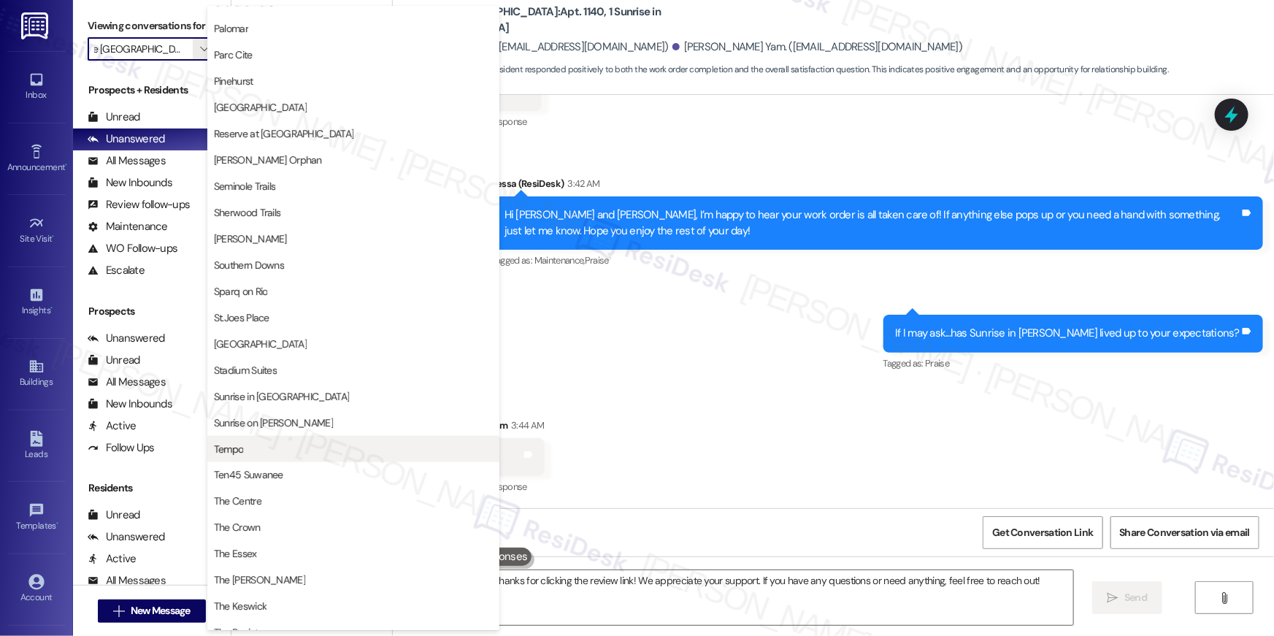
scroll to position [1347, 0]
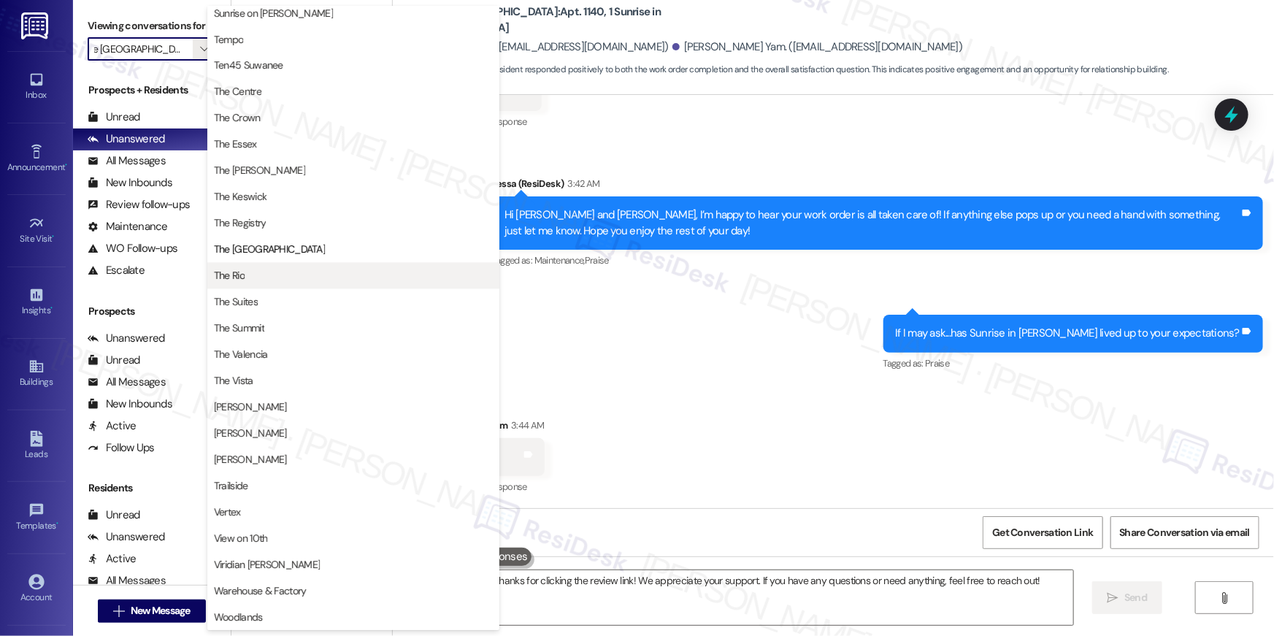
click at [275, 285] on button "The Rio" at bounding box center [353, 276] width 292 height 26
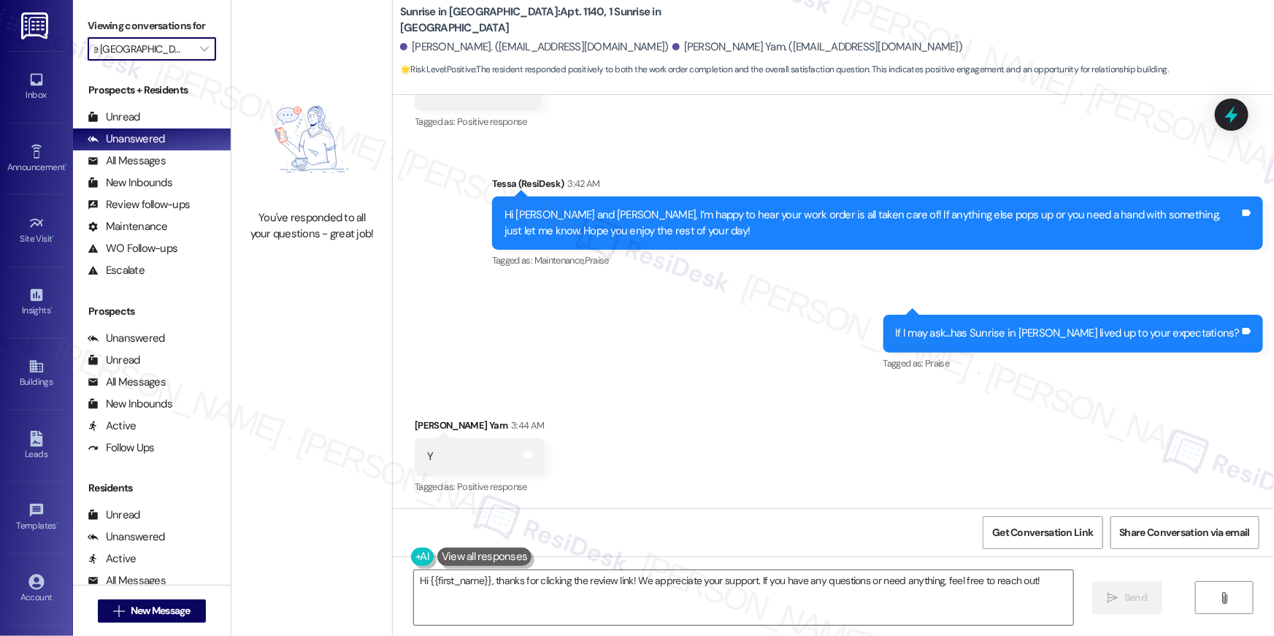
type input "The Rio"
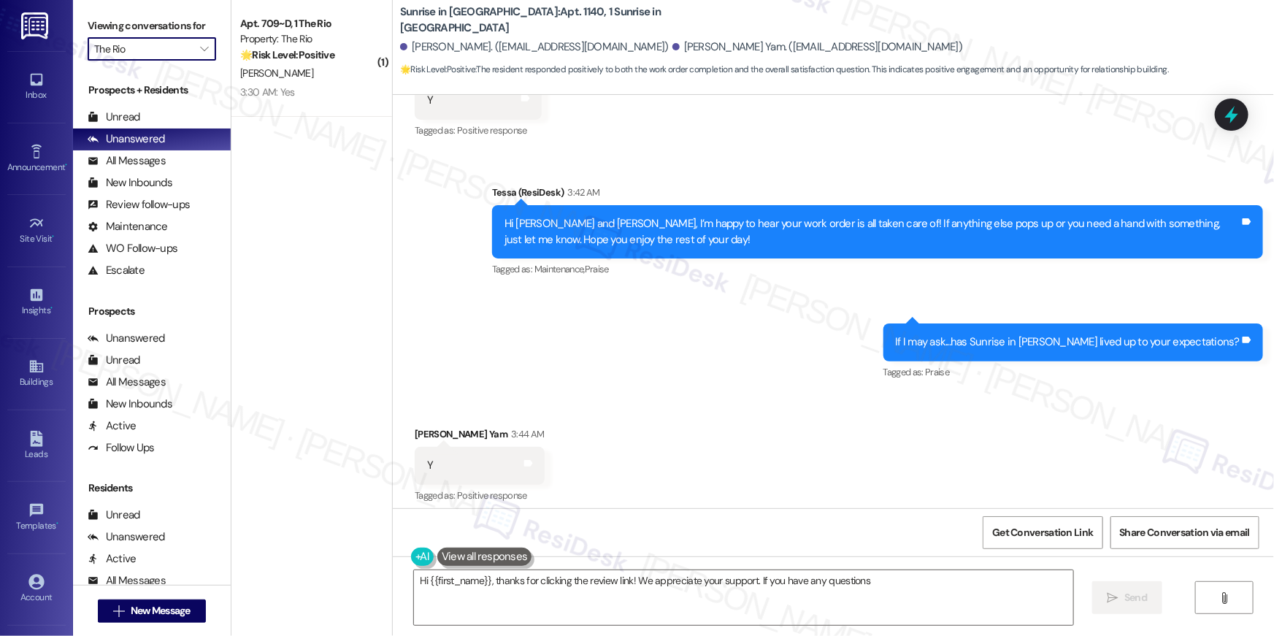
scroll to position [340, 0]
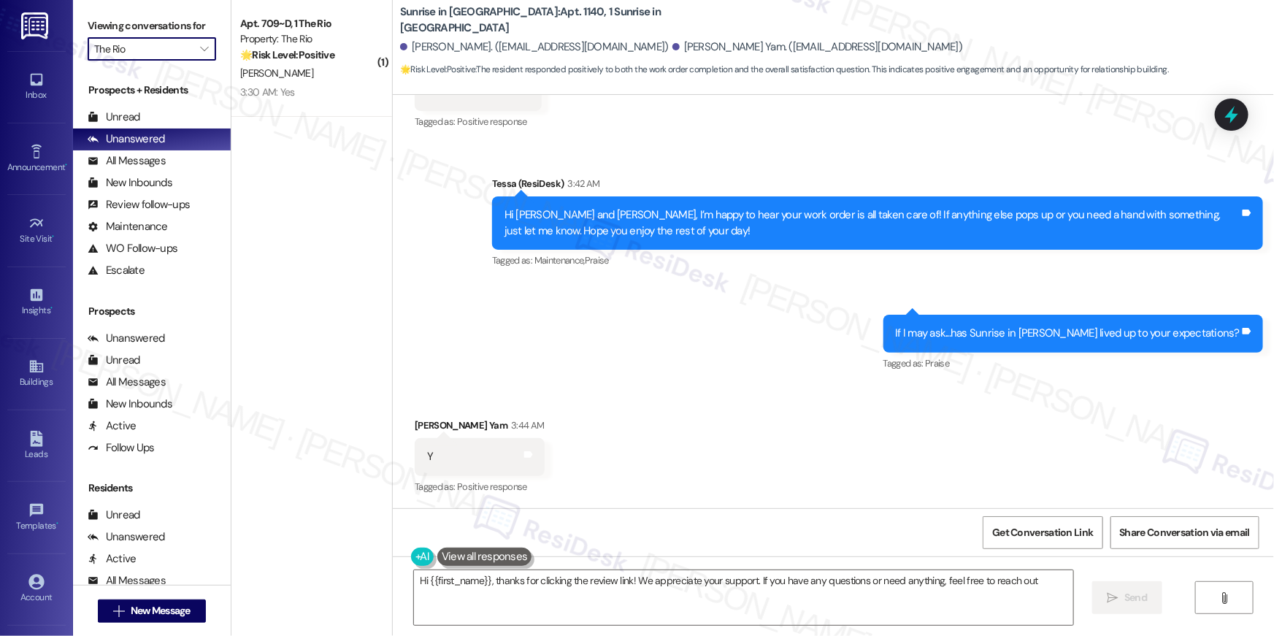
type textarea "Hi {{first_name}}, thanks for clicking the review link! We appreciate your supp…"
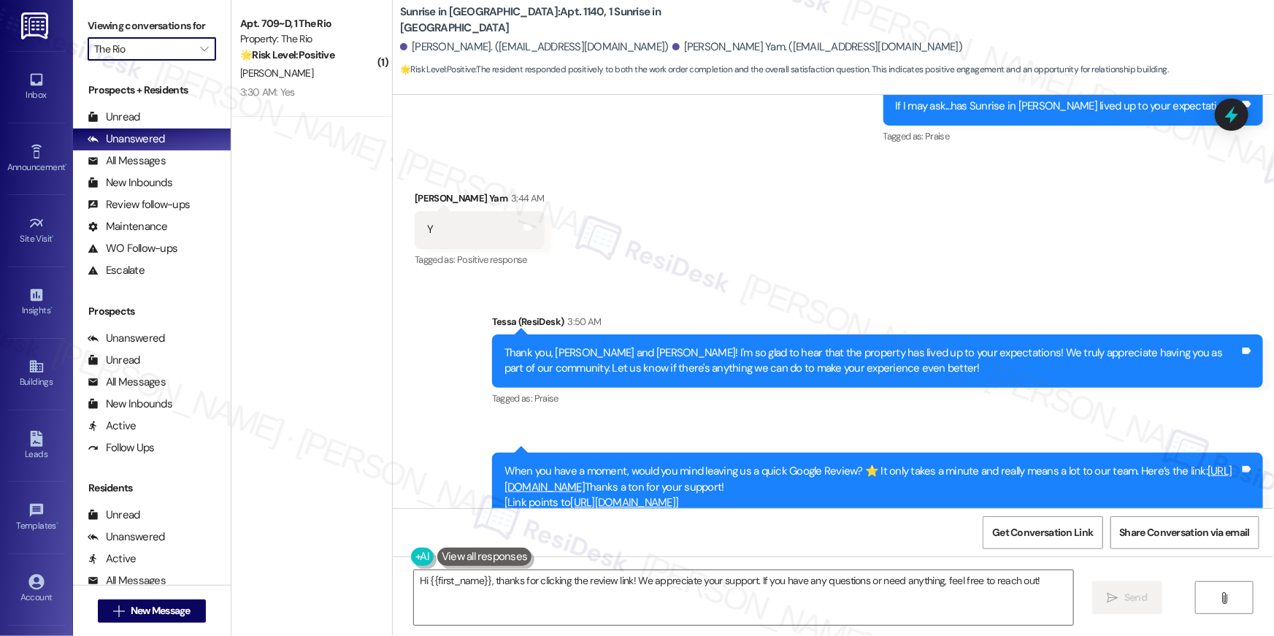
scroll to position [629, 0]
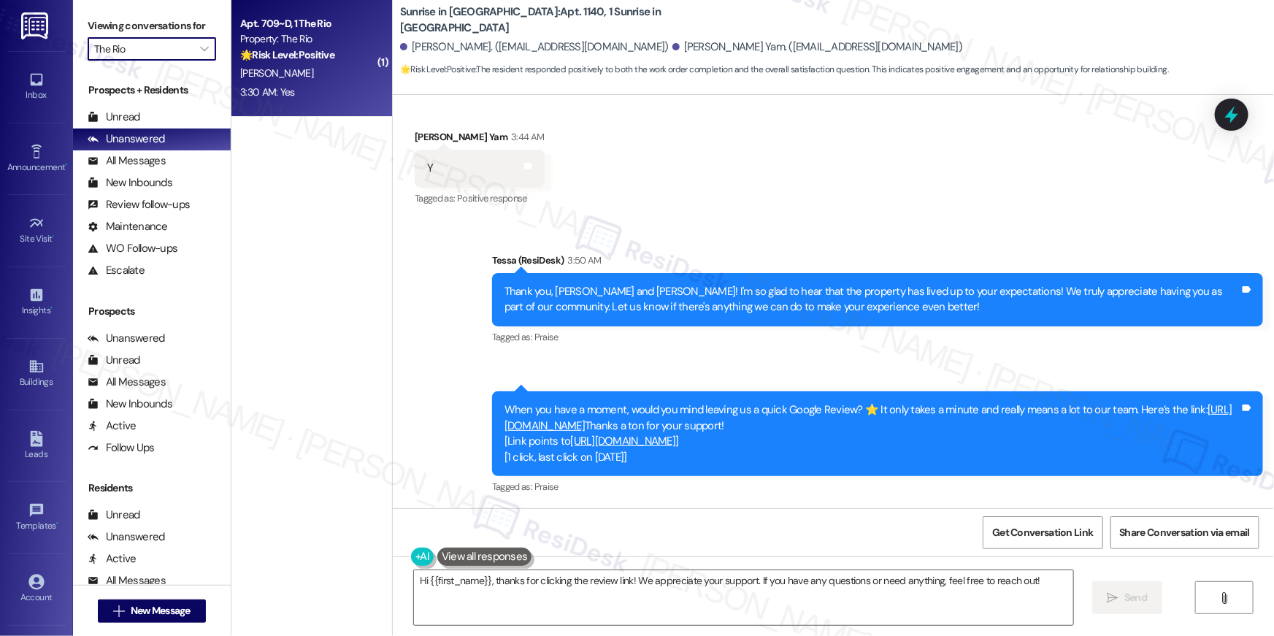
click at [321, 95] on div "3:30 AM: Yes 3:30 AM: Yes" at bounding box center [308, 92] width 138 height 18
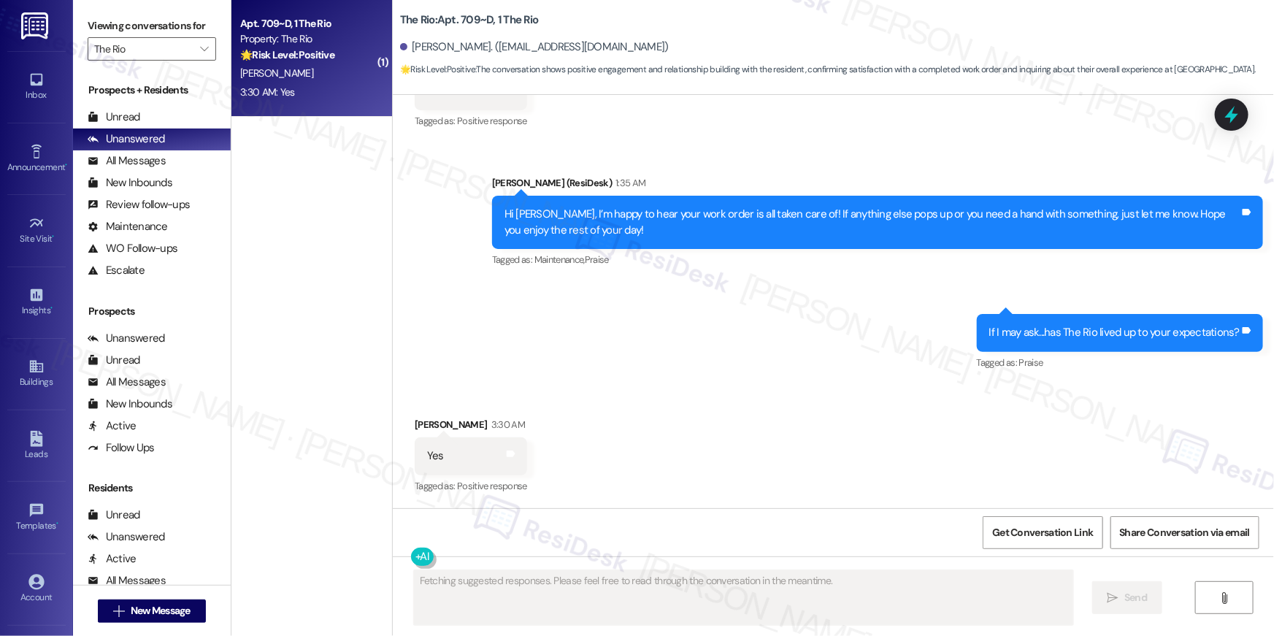
type textarea "Hi {{first_name}}, thanks for clicking the review link! We appreciate your supp…"
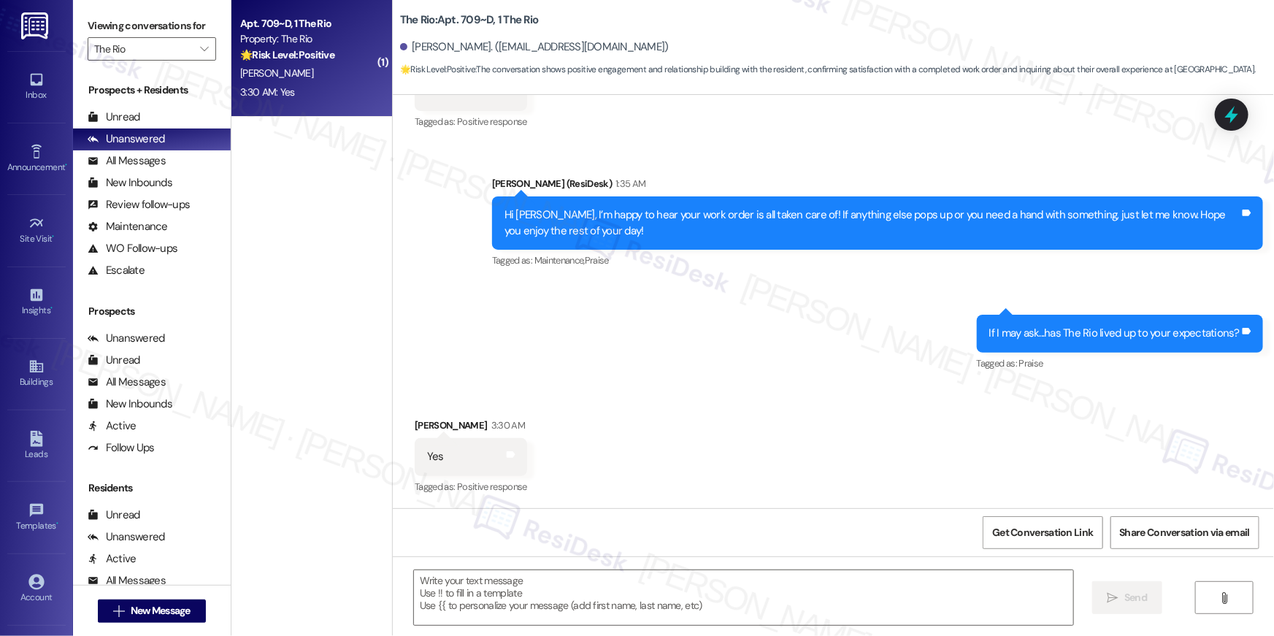
click at [624, 291] on div "Sent via SMS [PERSON_NAME] (ResiDesk) 1:35 AM Hi [PERSON_NAME], I’m happy to he…" at bounding box center [833, 264] width 881 height 242
click at [881, 587] on textarea at bounding box center [743, 597] width 659 height 55
paste textarea "Thank you for sharing that, {{first_name}}! I’m so glad to hear the property ha…"
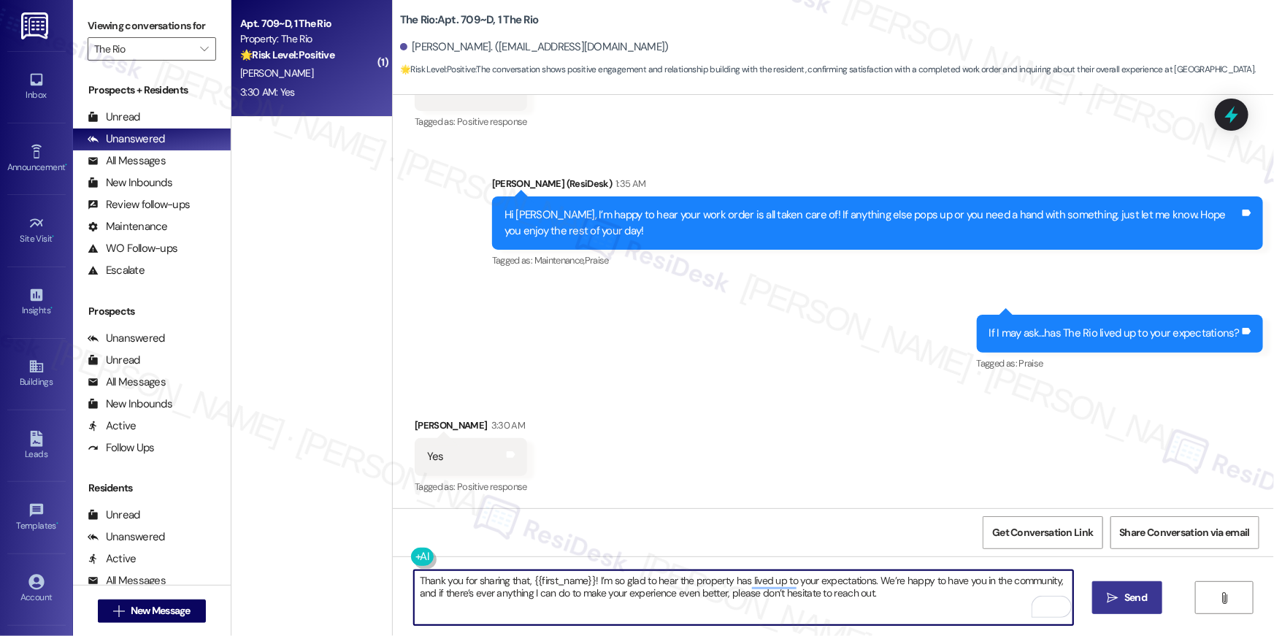
type textarea "Thank you for sharing that, {{first_name}}! I’m so glad to hear the property ha…"
click at [1116, 592] on icon "" at bounding box center [1113, 598] width 11 height 12
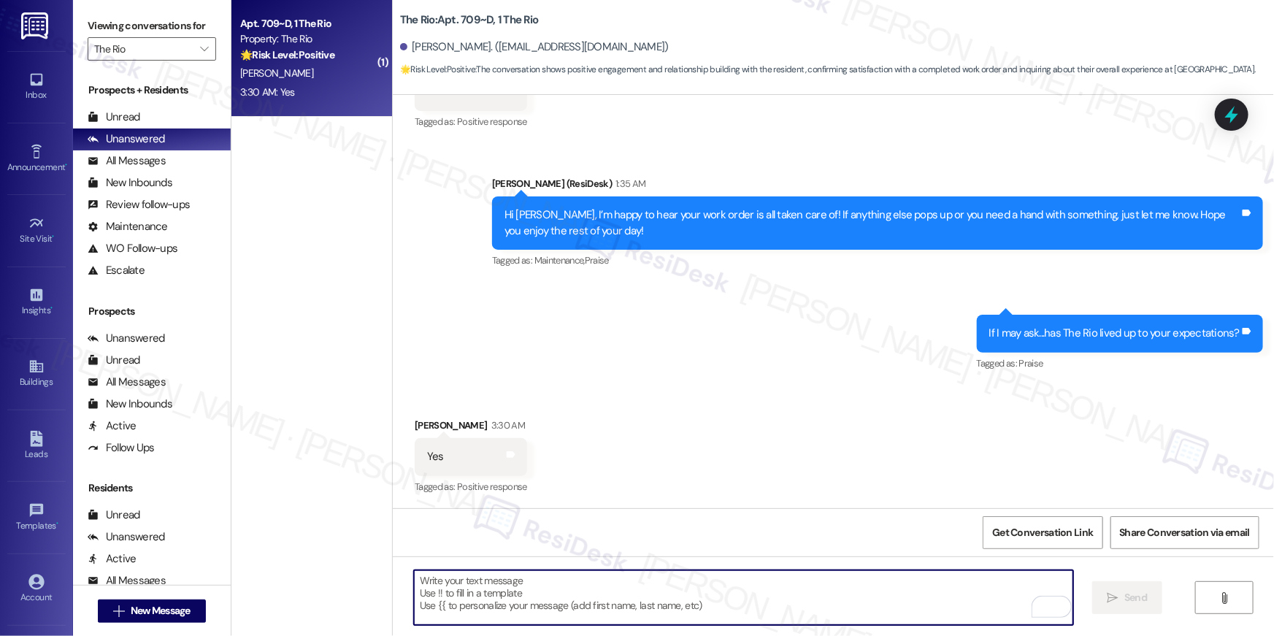
click at [803, 601] on textarea "To enrich screen reader interactions, please activate Accessibility in Grammarl…" at bounding box center [743, 597] width 659 height 55
click at [764, 588] on textarea "To enrich screen reader interactions, please activate Accessibility in Grammarl…" at bounding box center [743, 597] width 659 height 55
paste textarea "When you have a moment, would you mind leaving us a quick Google Review? ⭐ It o…"
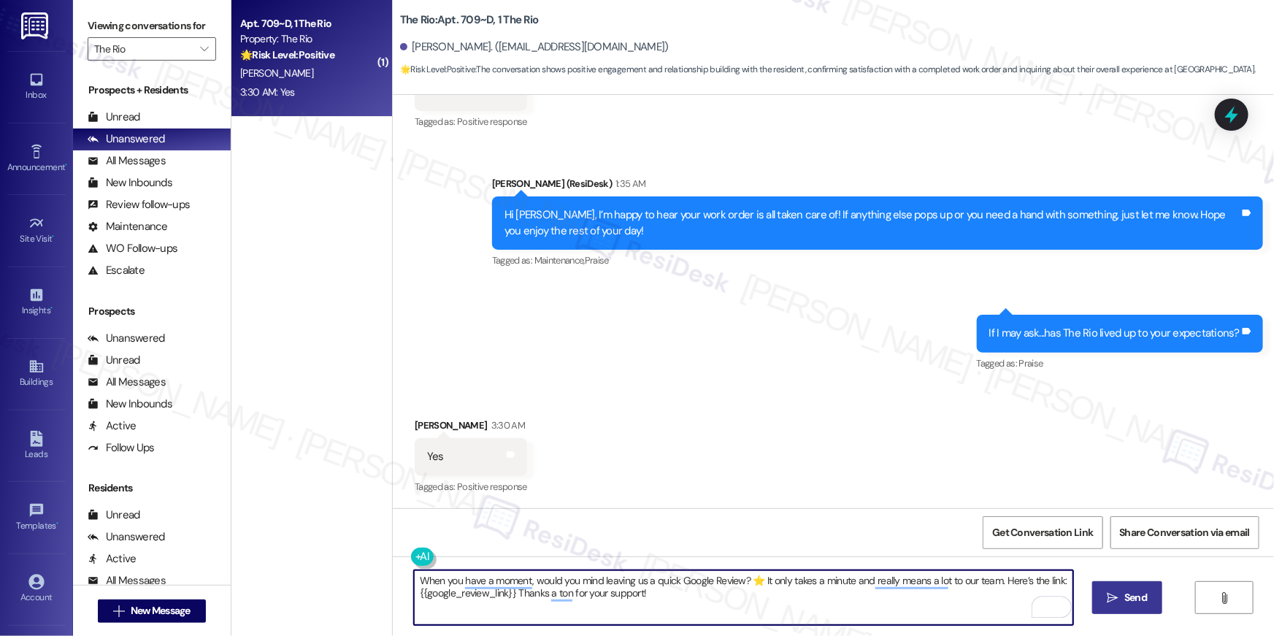
type textarea "When you have a moment, would you mind leaving us a quick Google Review? ⭐ It o…"
click at [1146, 588] on button " Send" at bounding box center [1127, 597] width 71 height 33
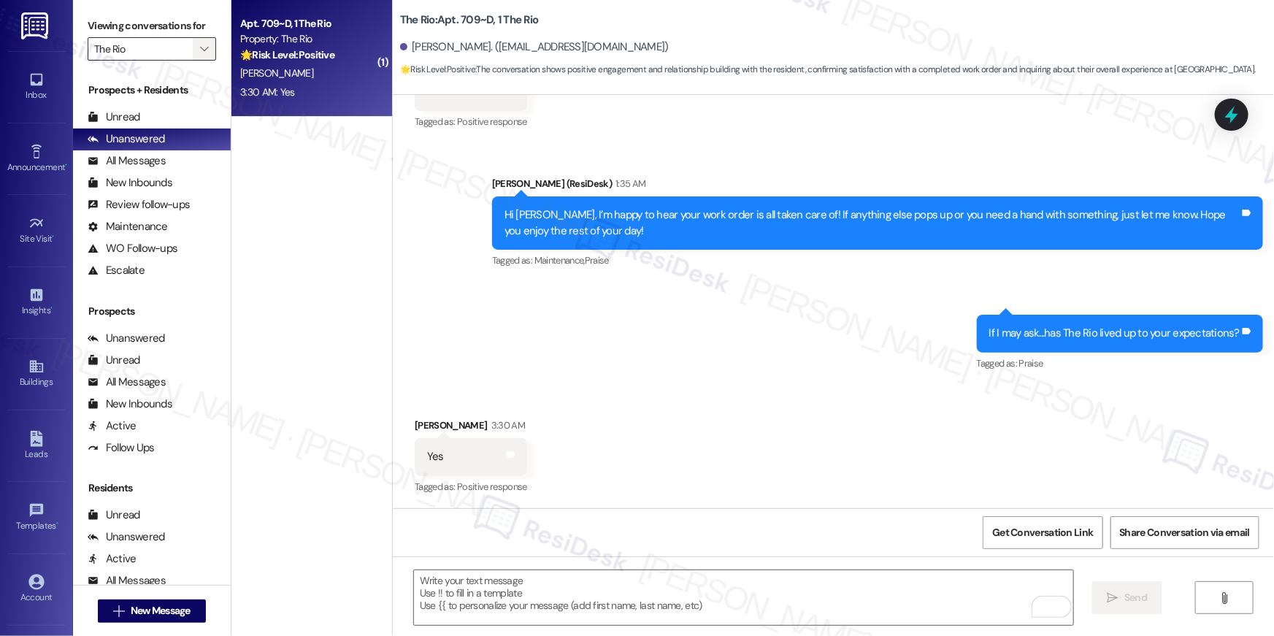
click at [202, 53] on button "" at bounding box center [204, 48] width 23 height 23
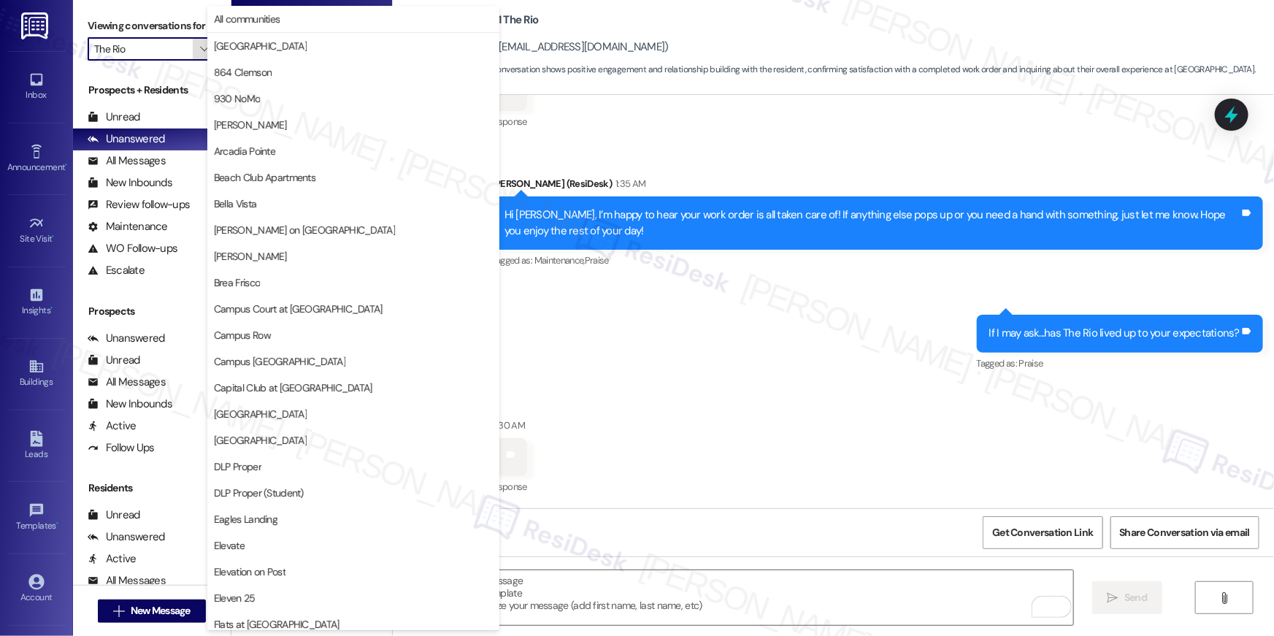
scroll to position [1325, 0]
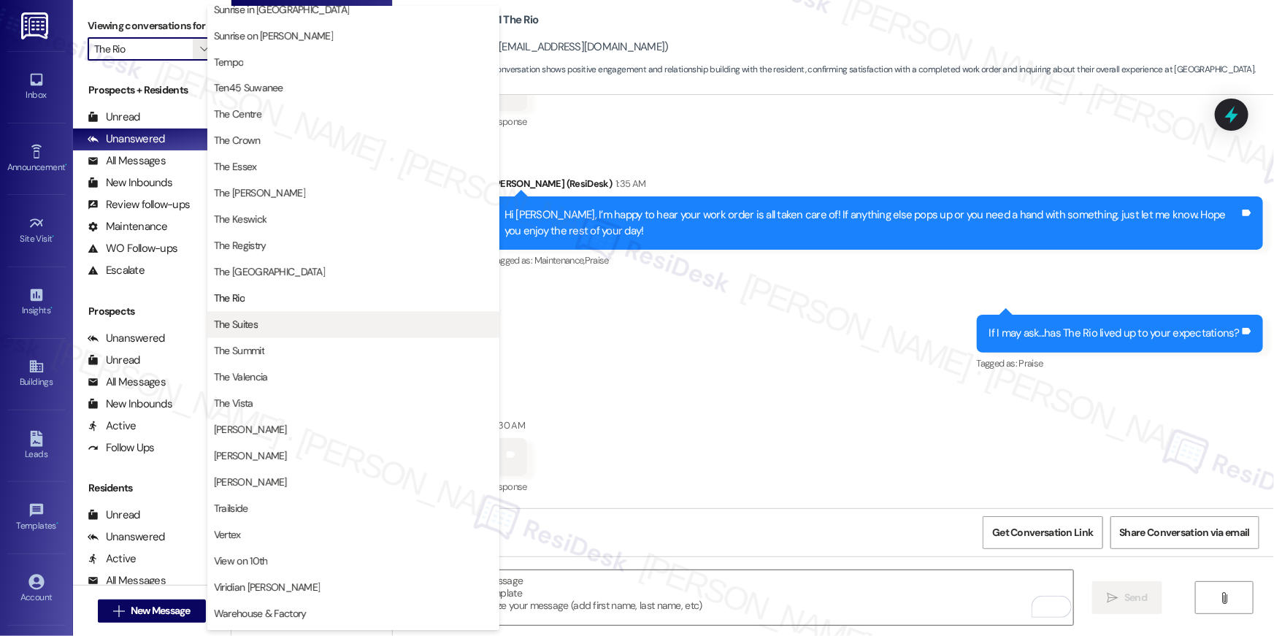
click at [380, 327] on span "The Suites" at bounding box center [353, 325] width 279 height 15
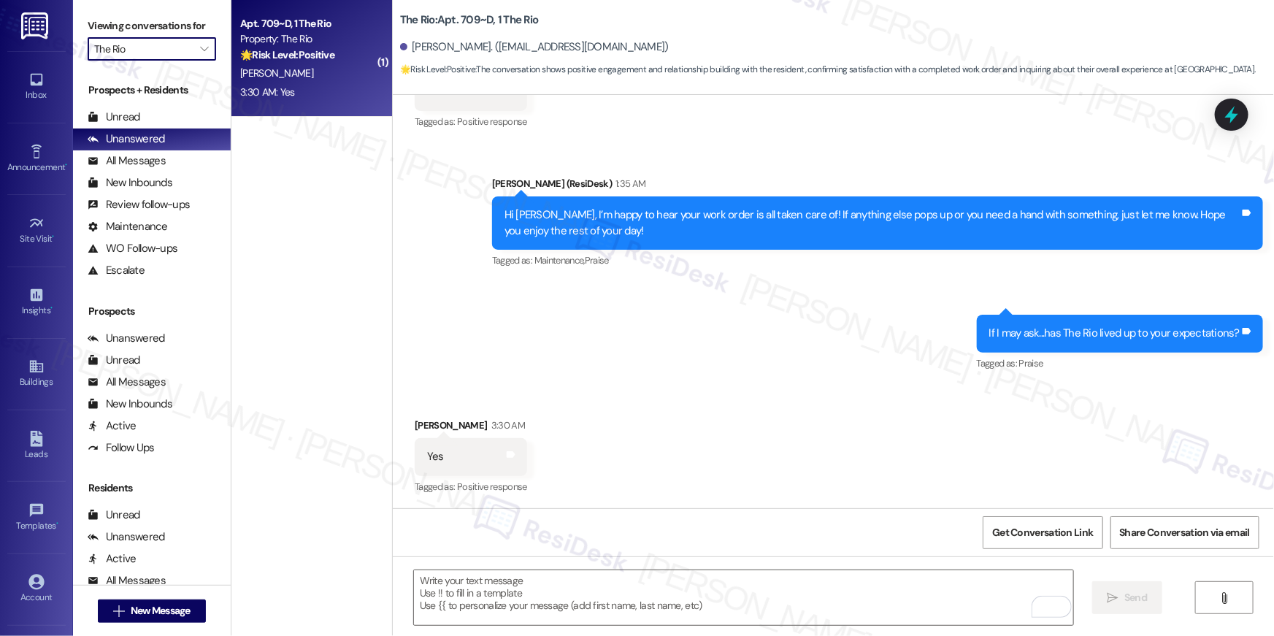
type input "The Suites"
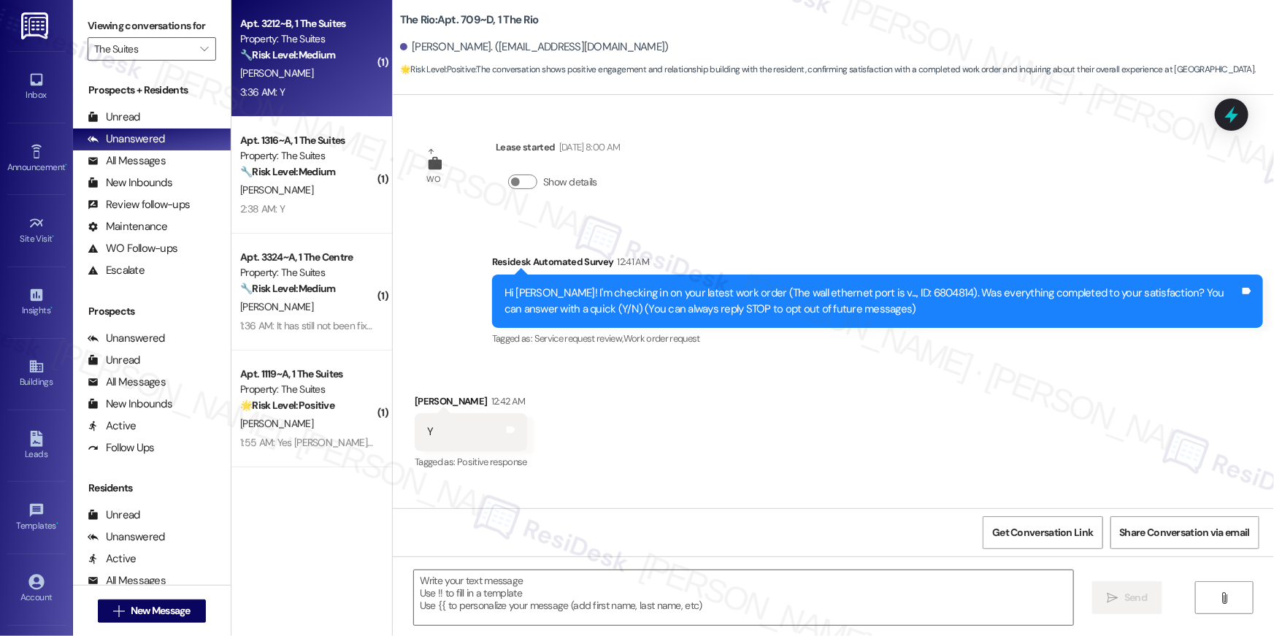
click at [307, 45] on div "Property: The Suites" at bounding box center [307, 38] width 135 height 15
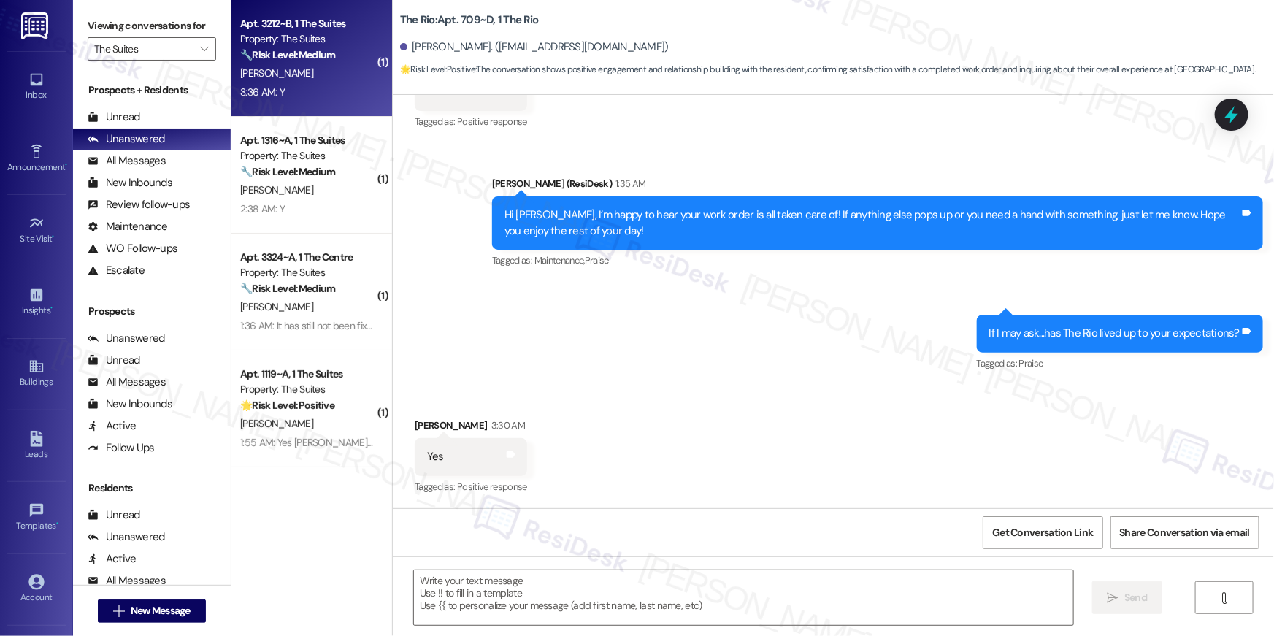
type textarea "Fetching suggested responses. Please feel free to read through the conversation…"
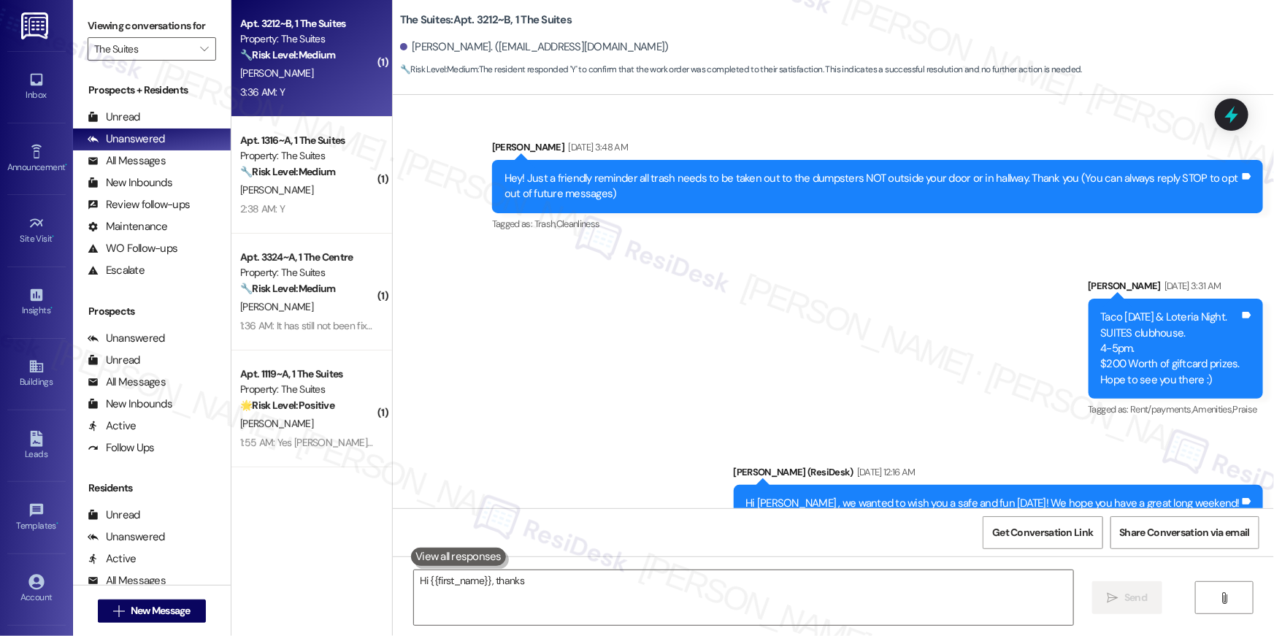
scroll to position [3661, 0]
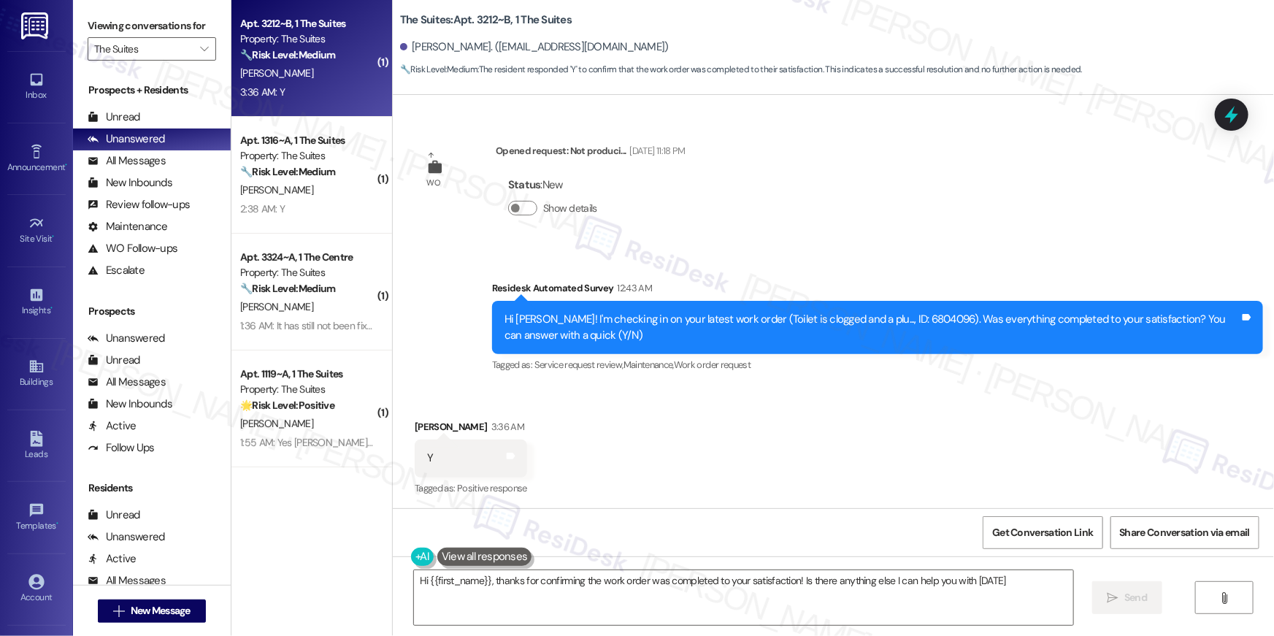
type textarea "Hi {{first_name}}, thanks for confirming the work order was completed to your s…"
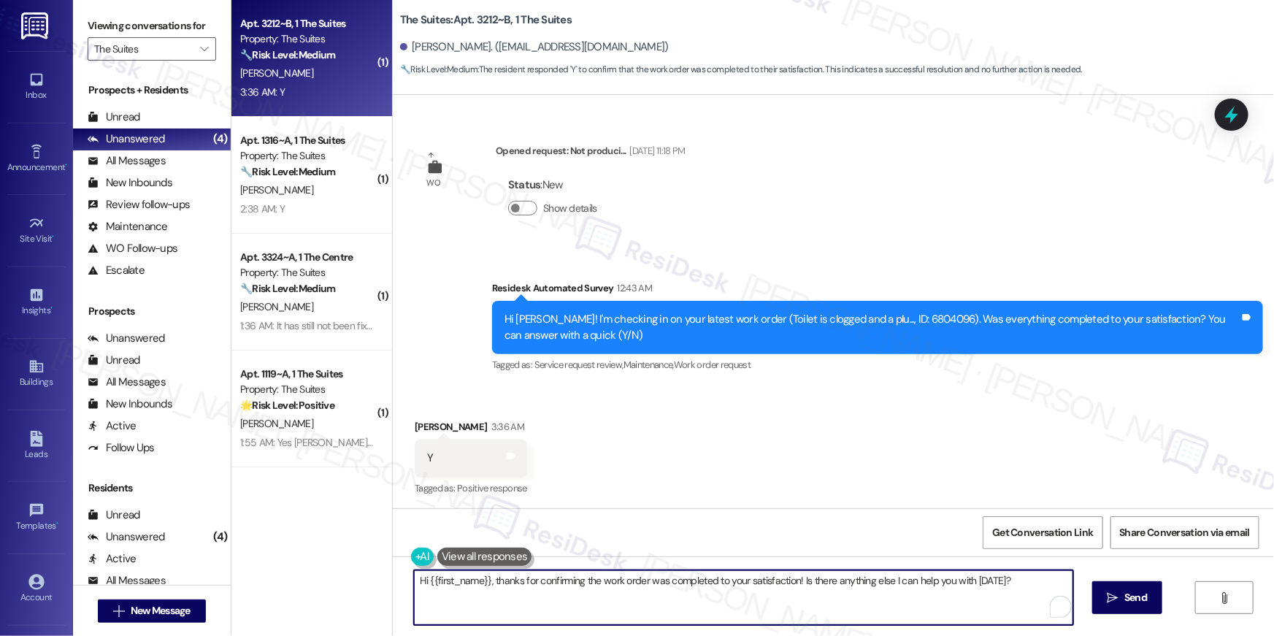
click at [735, 596] on textarea "Hi {{first_name}}, thanks for confirming the work order was completed to your s…" at bounding box center [743, 597] width 659 height 55
click at [1113, 594] on icon "" at bounding box center [1113, 598] width 11 height 12
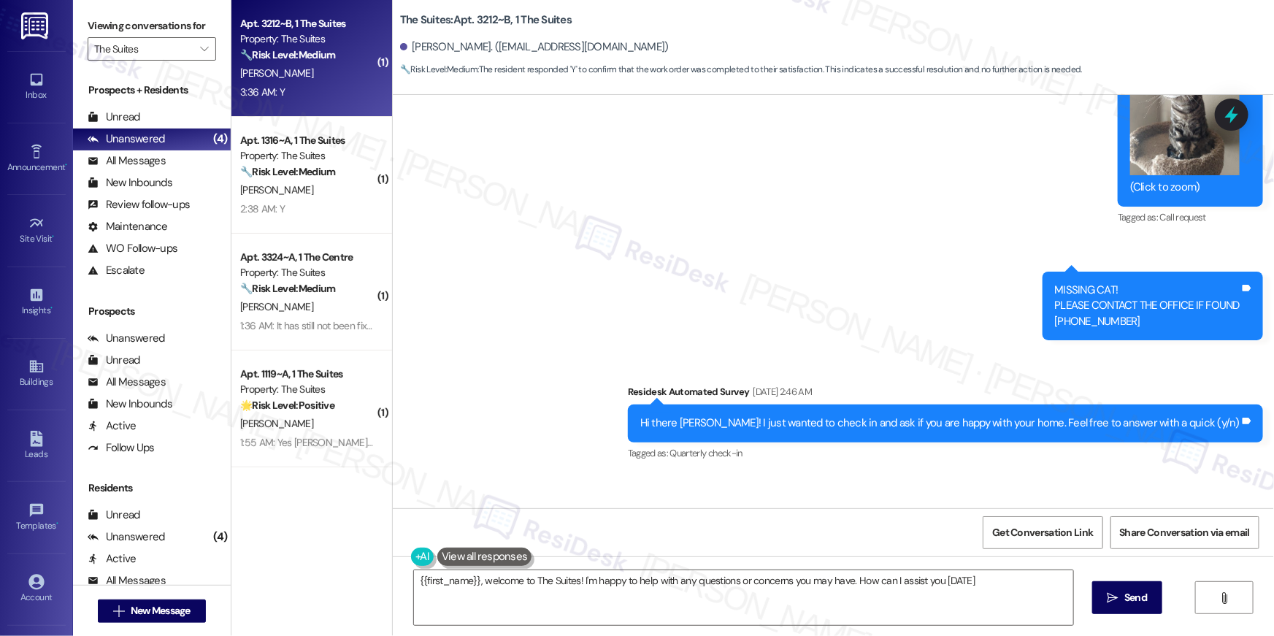
type textarea "{{first_name}}, welcome to The Suites! I'm happy to help with any questions or …"
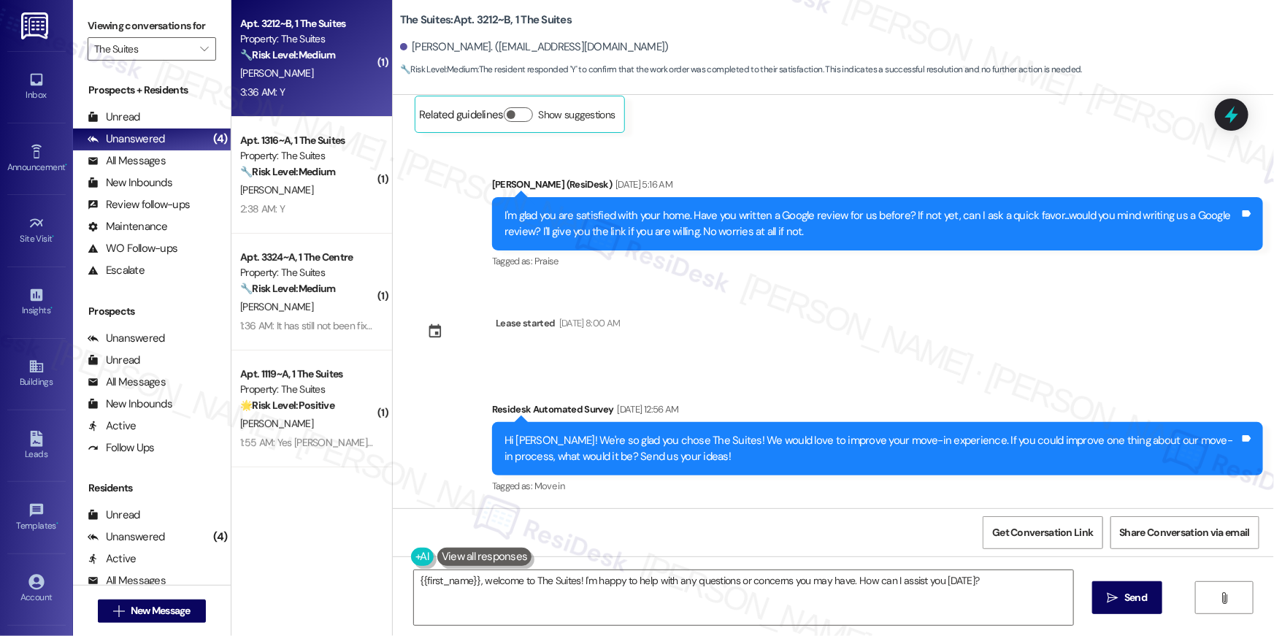
scroll to position [3391, 0]
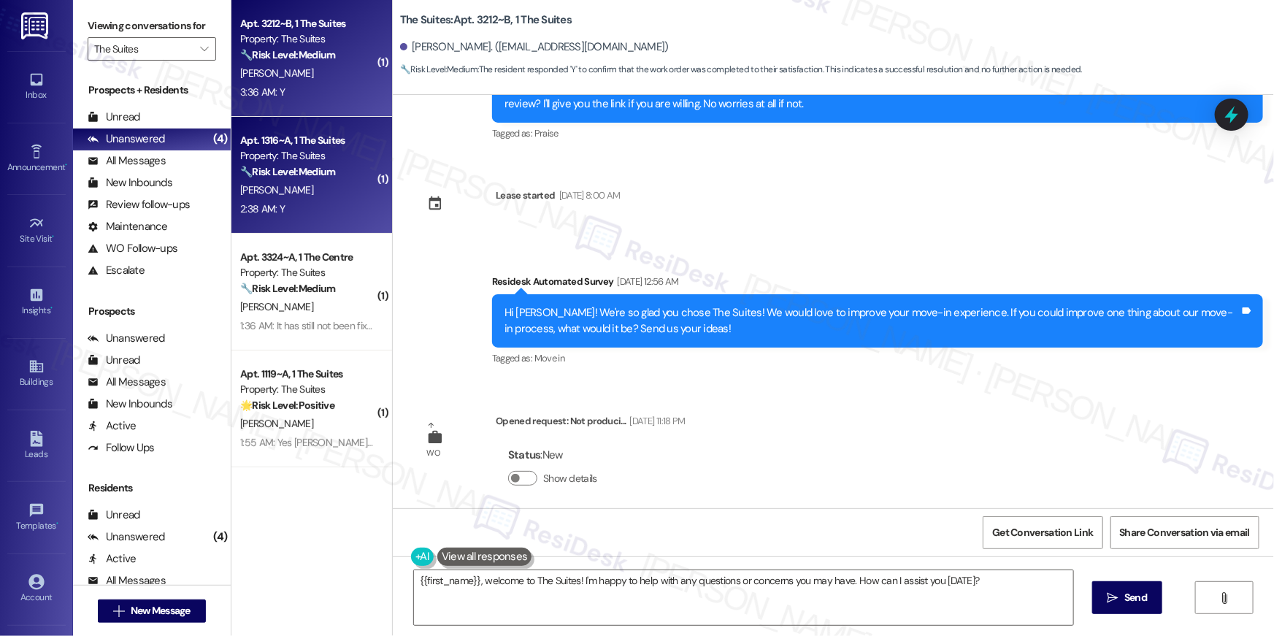
click at [327, 159] on div "Property: The Suites" at bounding box center [307, 155] width 135 height 15
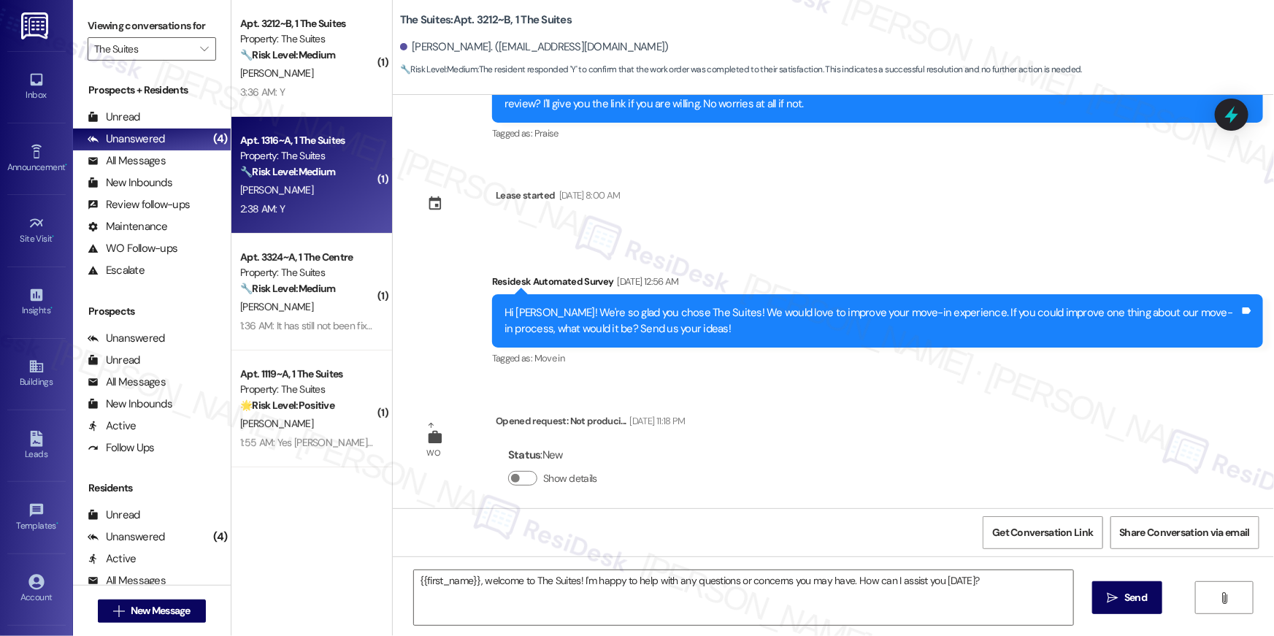
type textarea "Fetching suggested responses. Please feel free to read through the conversation…"
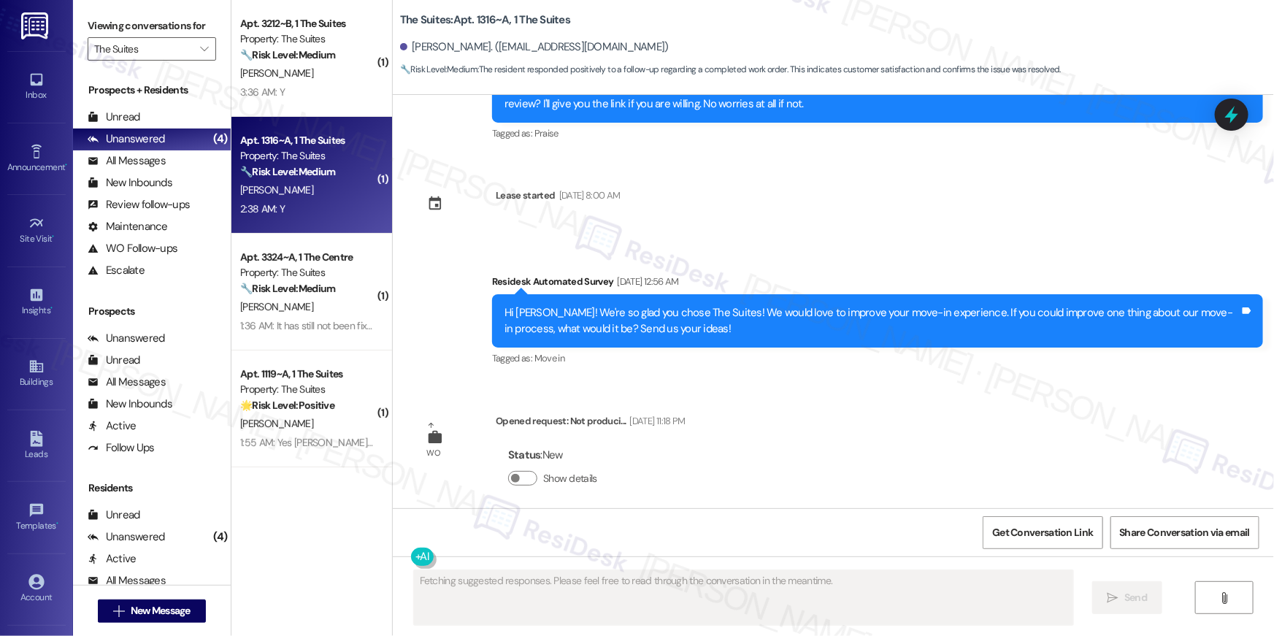
scroll to position [0, 0]
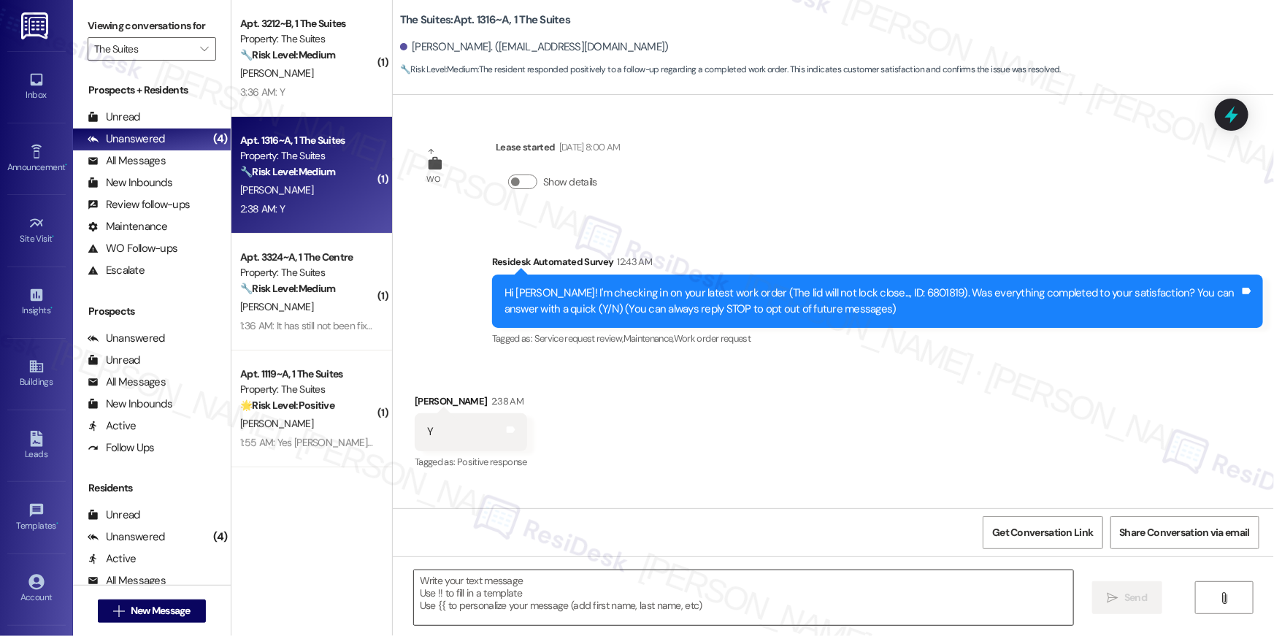
click at [793, 585] on textarea at bounding box center [743, 597] width 659 height 55
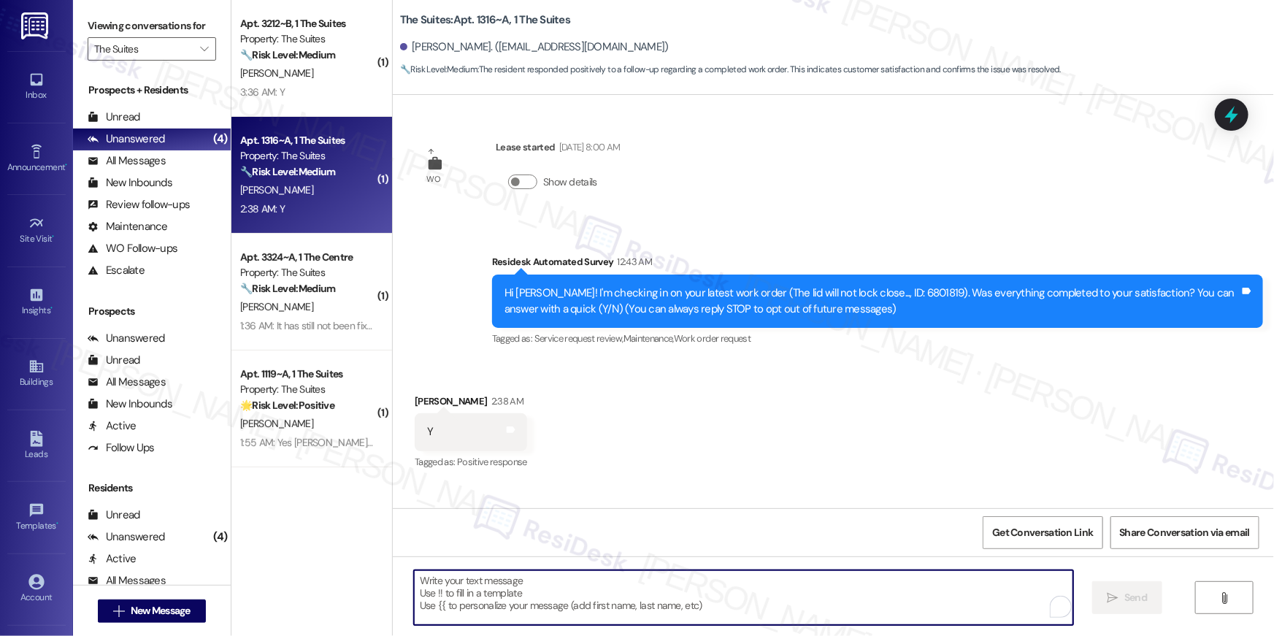
paste textarea "Hi {{first_name}}, I’m happy to hear your work order is all taken care of! If a…"
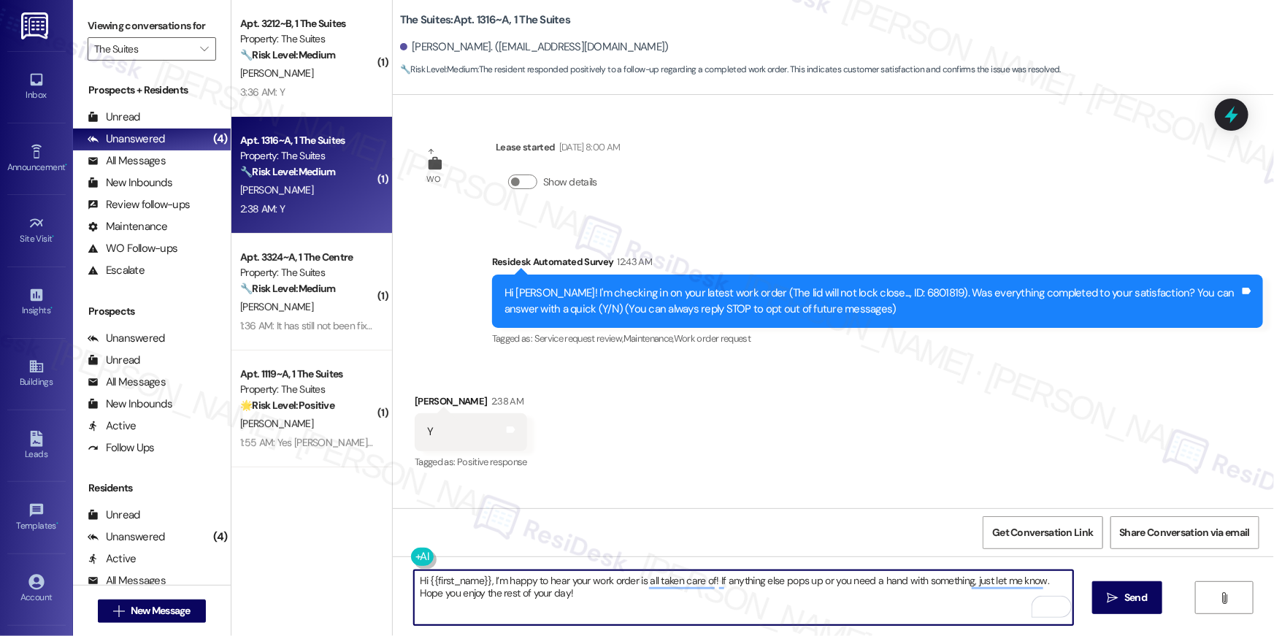
type textarea "Hi {{first_name}}, I’m happy to hear your work order is all taken care of! If a…"
click at [777, 426] on div "Received via SMS Benjamin Spurgeon 2:38 AM Y Tags and notes Tagged as: Positive…" at bounding box center [833, 422] width 881 height 123
click at [700, 609] on textarea "Hi {{first_name}}, I’m happy to hear your work order is all taken care of! If a…" at bounding box center [743, 597] width 659 height 55
click at [1111, 594] on icon "" at bounding box center [1113, 598] width 11 height 12
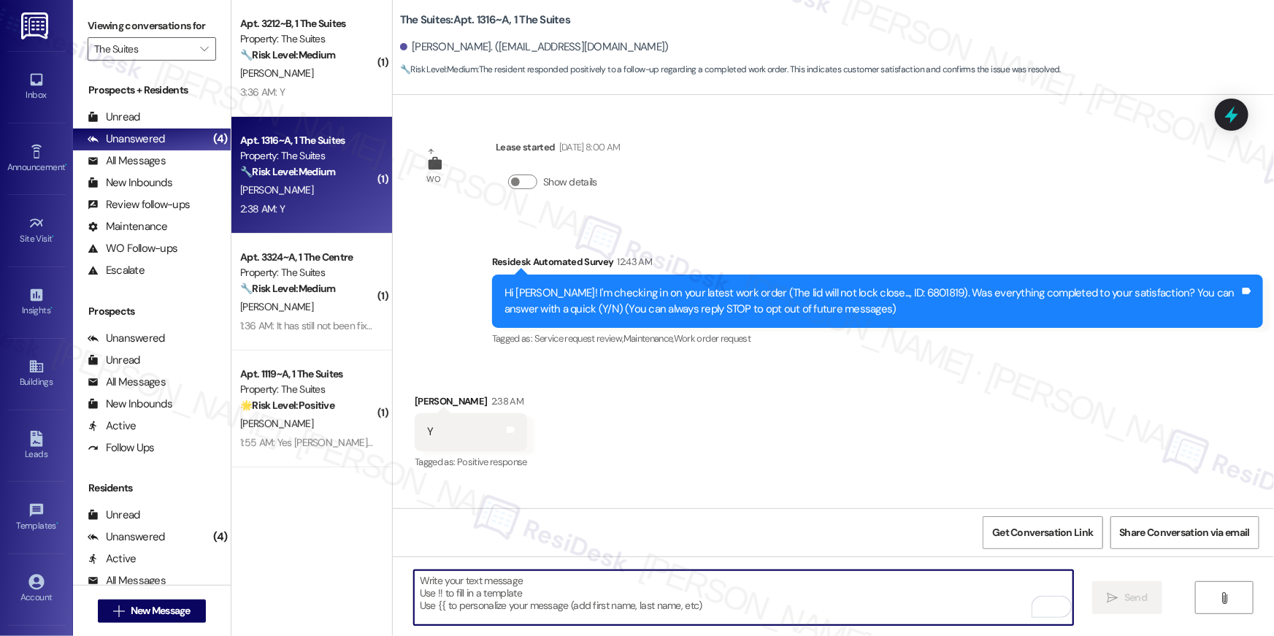
click at [885, 591] on textarea "To enrich screen reader interactions, please activate Accessibility in Grammarl…" at bounding box center [743, 597] width 659 height 55
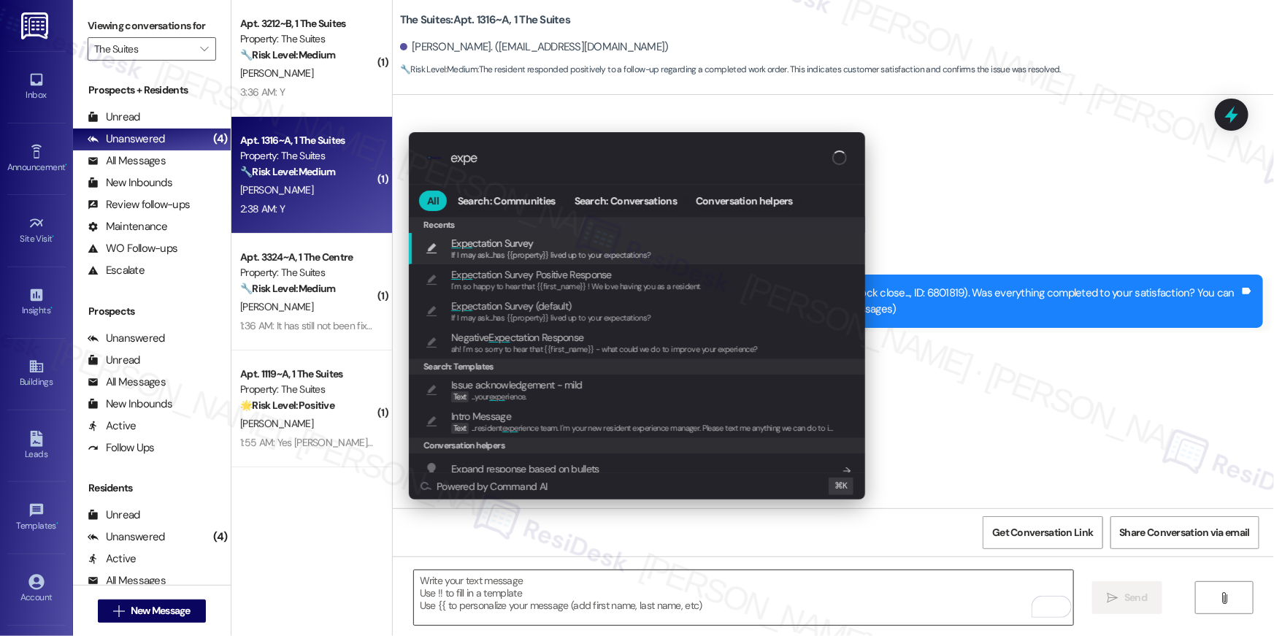
type input "expec"
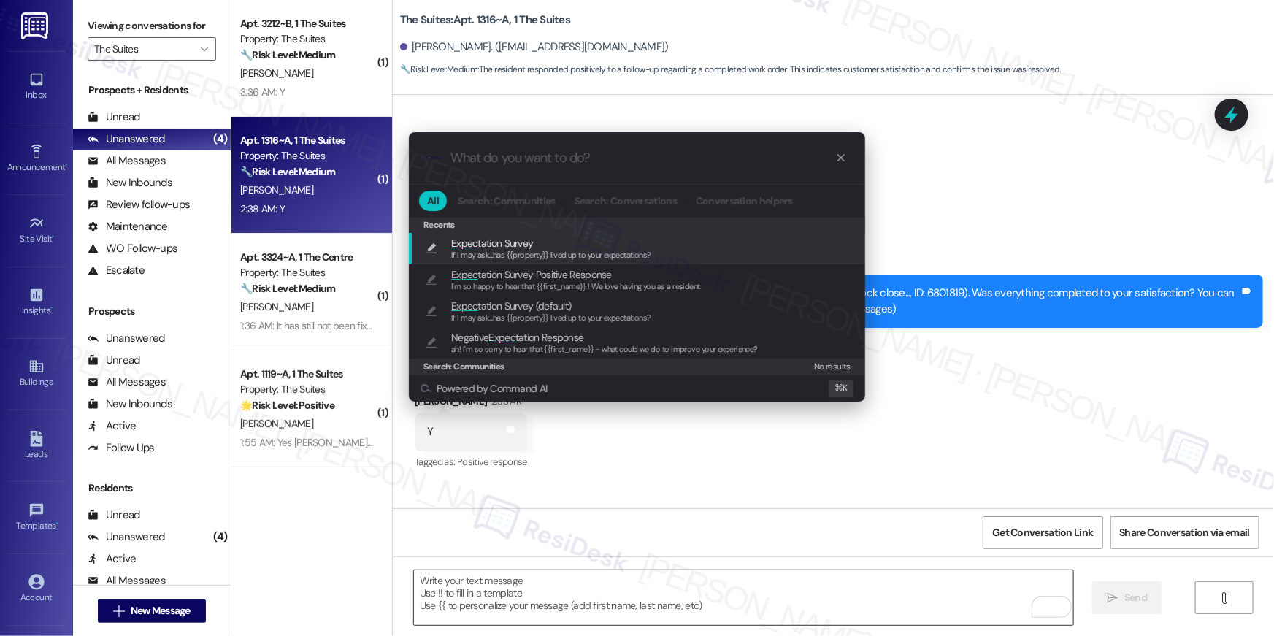
type textarea "If I may ask...has {{property}} lived up to your expectations?"
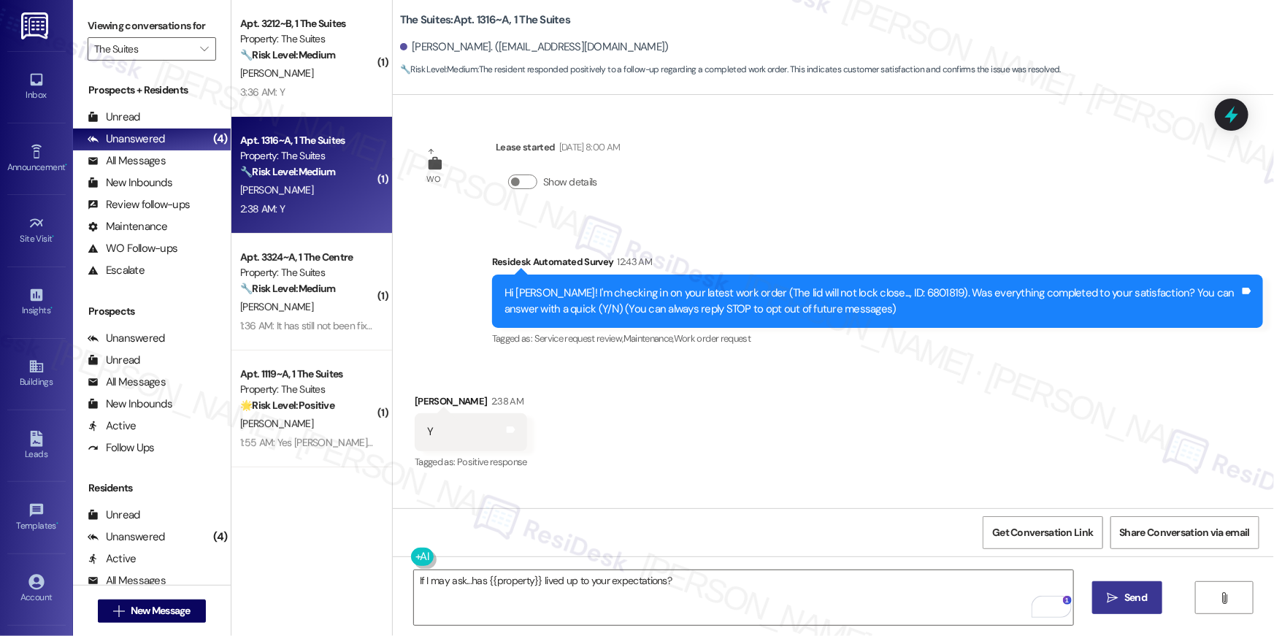
click at [1123, 609] on button " Send" at bounding box center [1127, 597] width 71 height 33
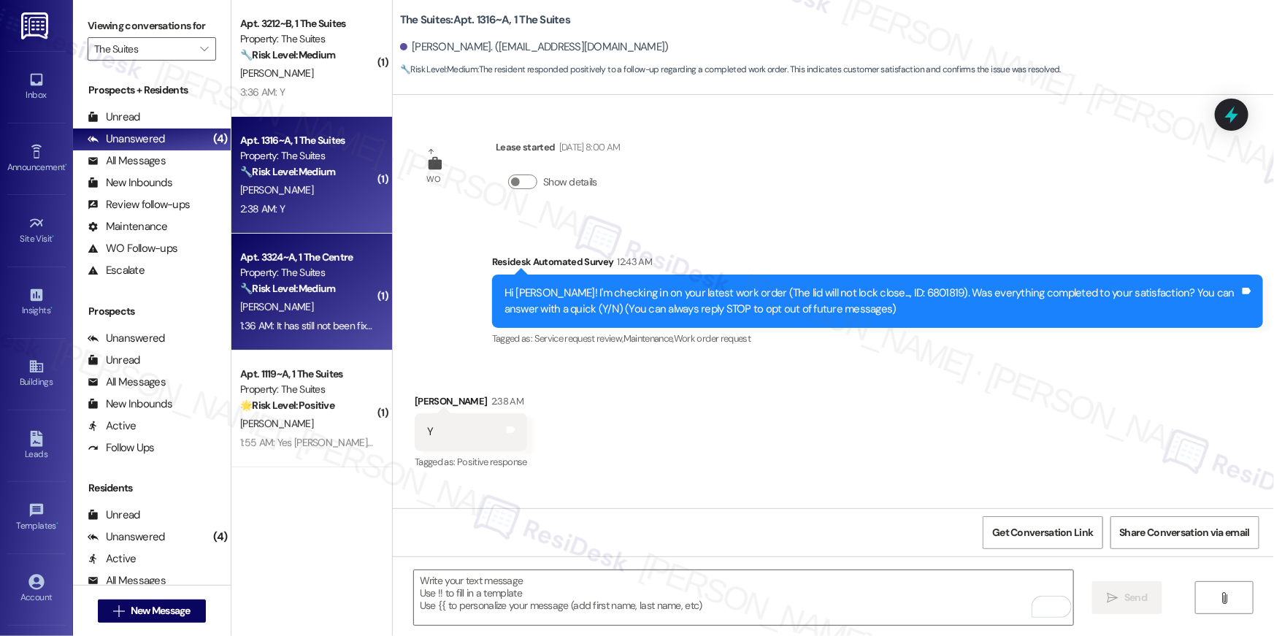
click at [336, 290] on div "🔧 Risk Level: Medium The resident indicates that the sink repair work order was…" at bounding box center [307, 288] width 135 height 15
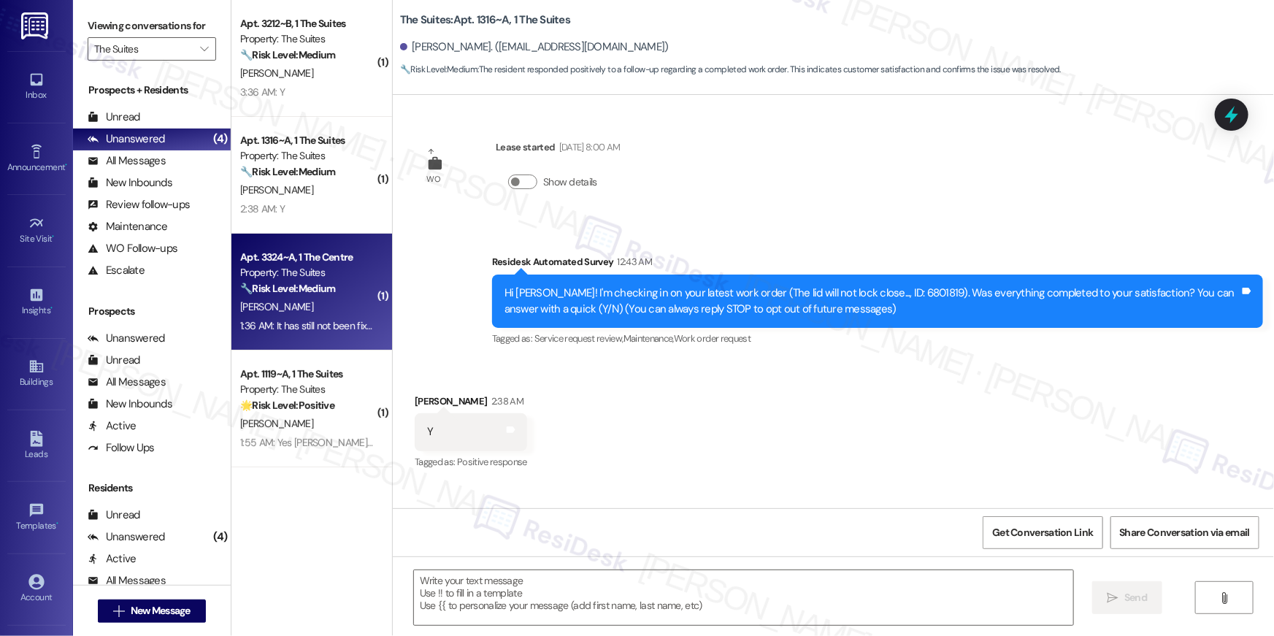
type textarea "Fetching suggested responses. Please feel free to read through the conversation…"
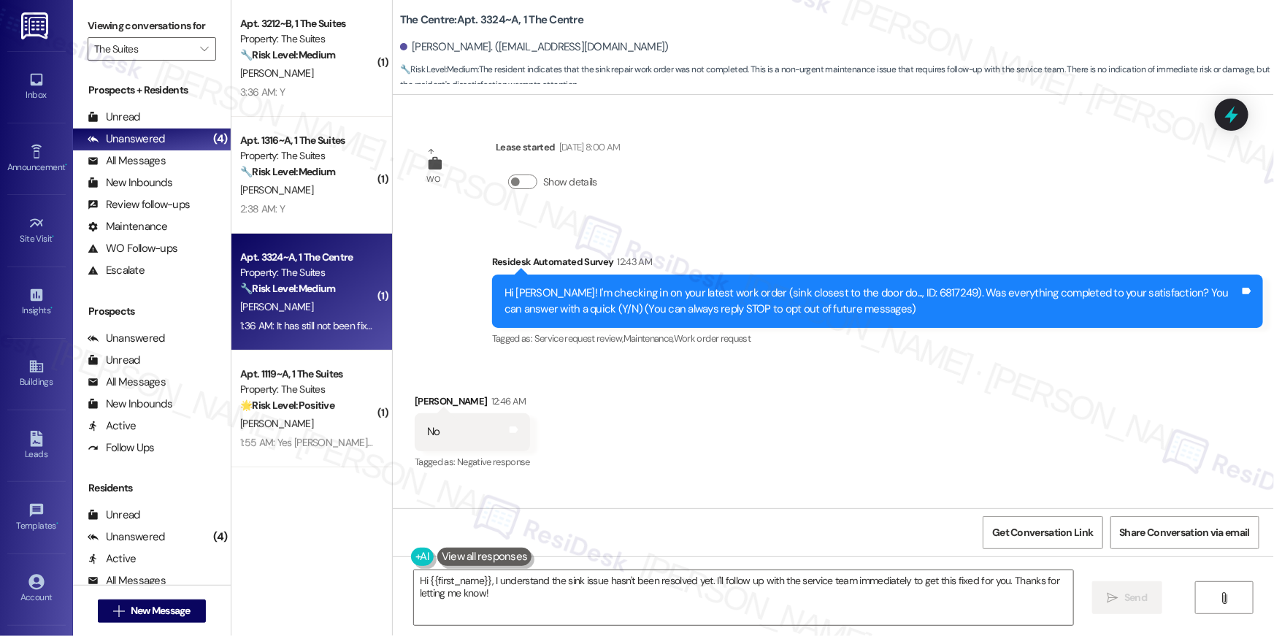
click at [881, 293] on div "Hi Chloe! I'm checking in on your latest work order (sink closest to the door d…" at bounding box center [872, 301] width 735 height 31
copy div "6817249"
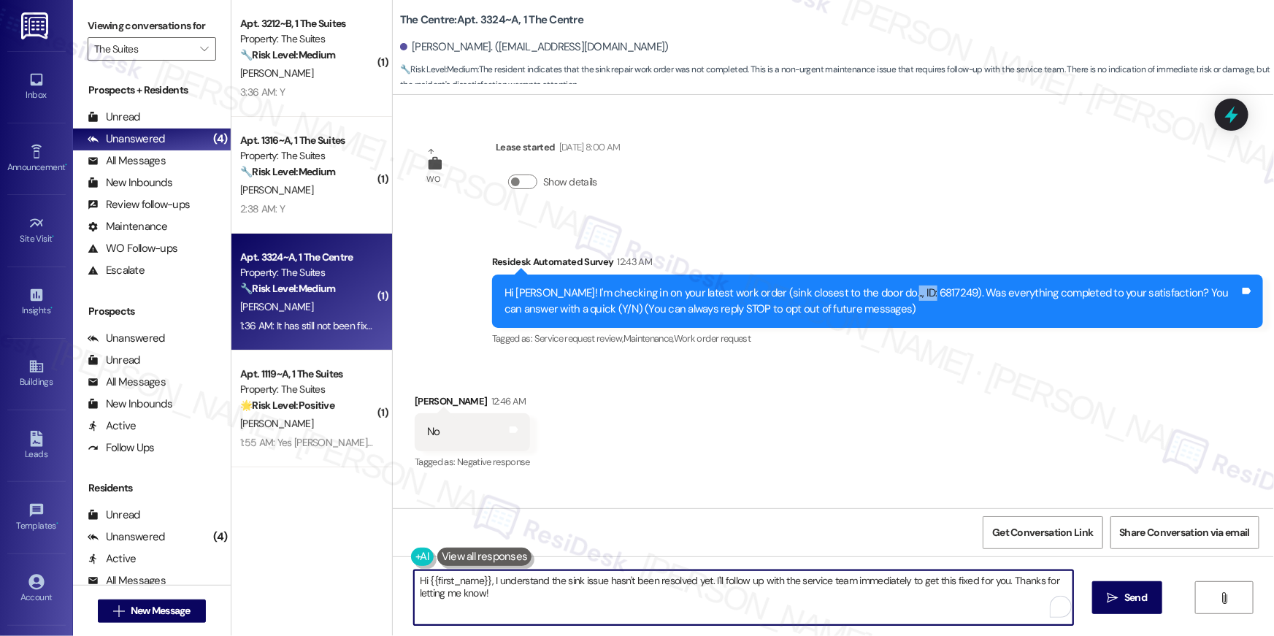
click at [840, 608] on textarea "Hi {{first_name}}, I understand the sink issue hasn't been resolved yet. I'll f…" at bounding box center [743, 597] width 659 height 55
click at [553, 586] on textarea "Hi {{first_name}}, I understand the sink issue hasn't been resolved yet. I'll f…" at bounding box center [743, 597] width 659 height 55
drag, startPoint x: 491, startPoint y: 582, endPoint x: 597, endPoint y: 581, distance: 105.2
click at [597, 581] on textarea "Hi {{first_name}}, I understand the sink issue hasn't been resolved yet. I'll f…" at bounding box center [743, 597] width 659 height 55
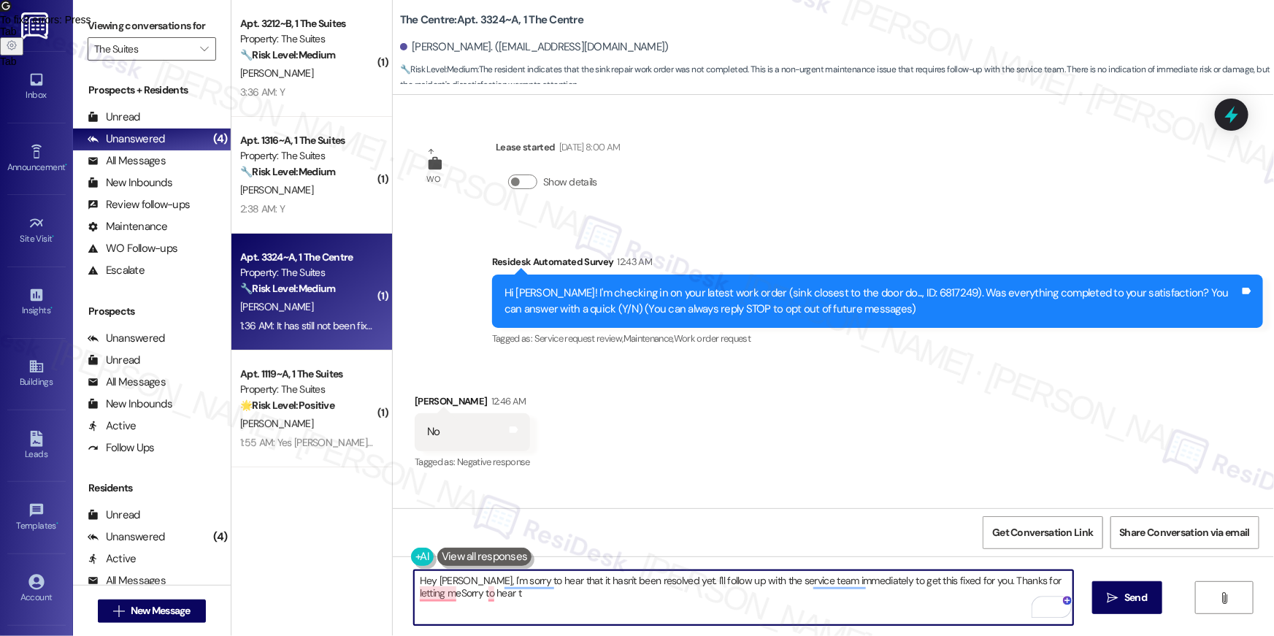
click at [922, 597] on textarea "Hey Chloe, I'm sorry to hear that it hasn't been resolved yet. I'll follow up w…" at bounding box center [743, 597] width 659 height 55
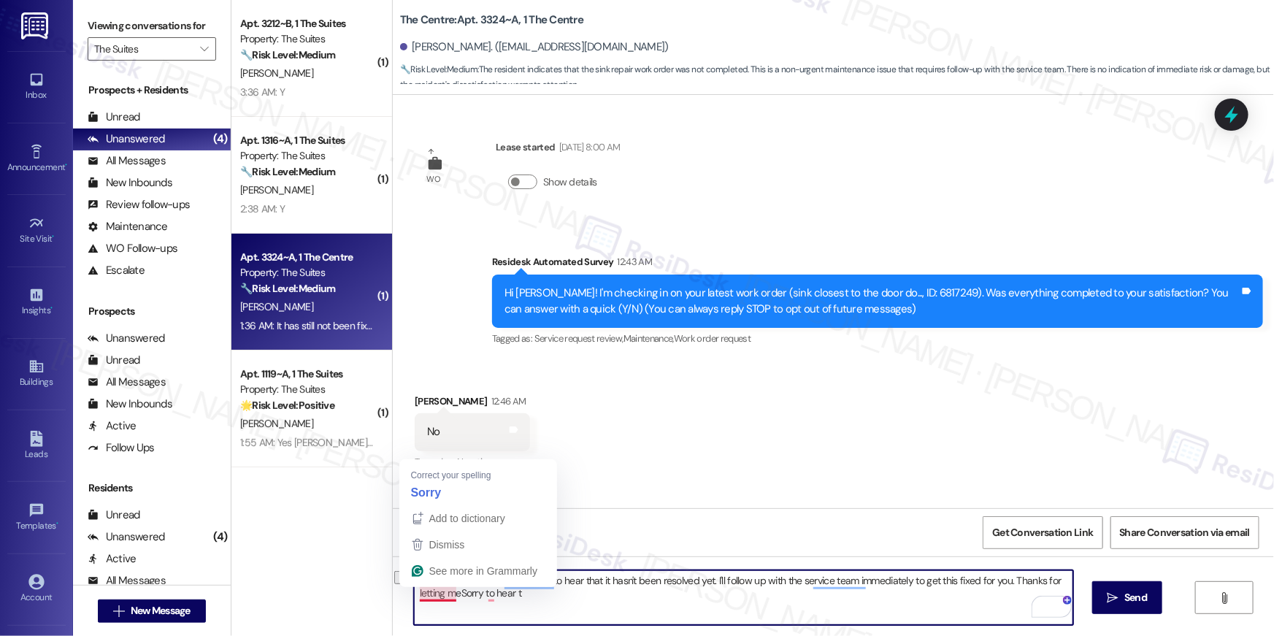
drag, startPoint x: 423, startPoint y: 592, endPoint x: 516, endPoint y: 609, distance: 94.2
click at [516, 609] on textarea "Hey Chloe, I'm sorry to hear that it hasn't been resolved yet. I'll follow up w…" at bounding box center [743, 597] width 659 height 55
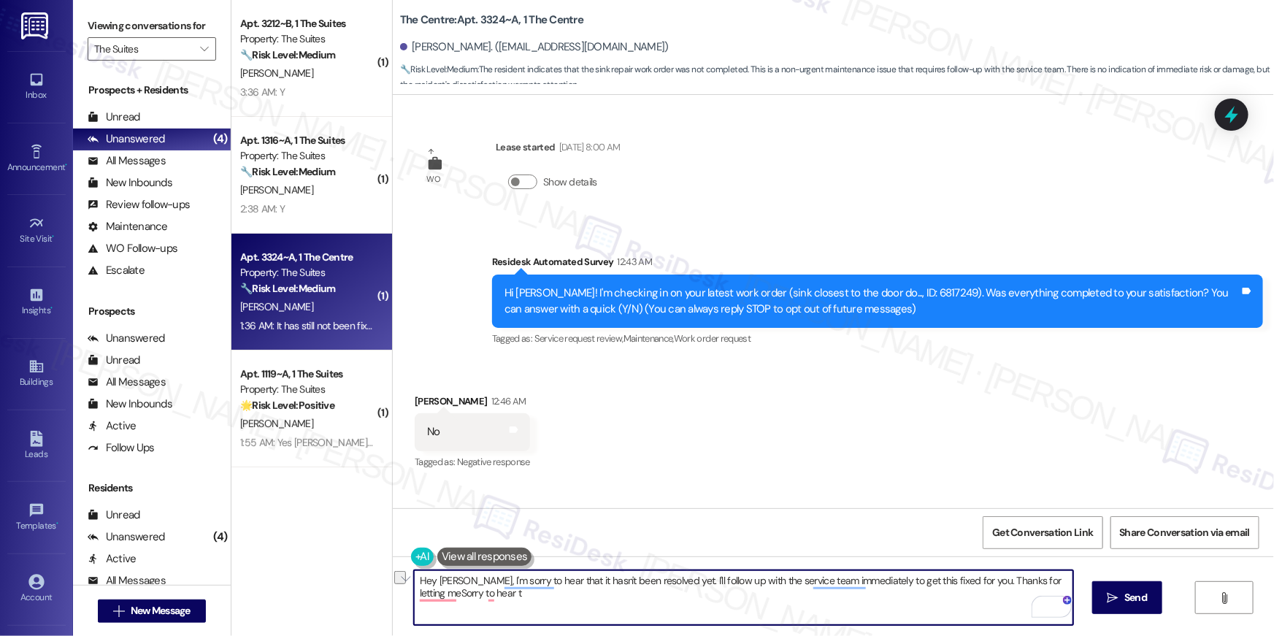
type textarea "Hey Chloe, I'm sorry to hear that it hasn't been resolved yet. I'll follow up w…"
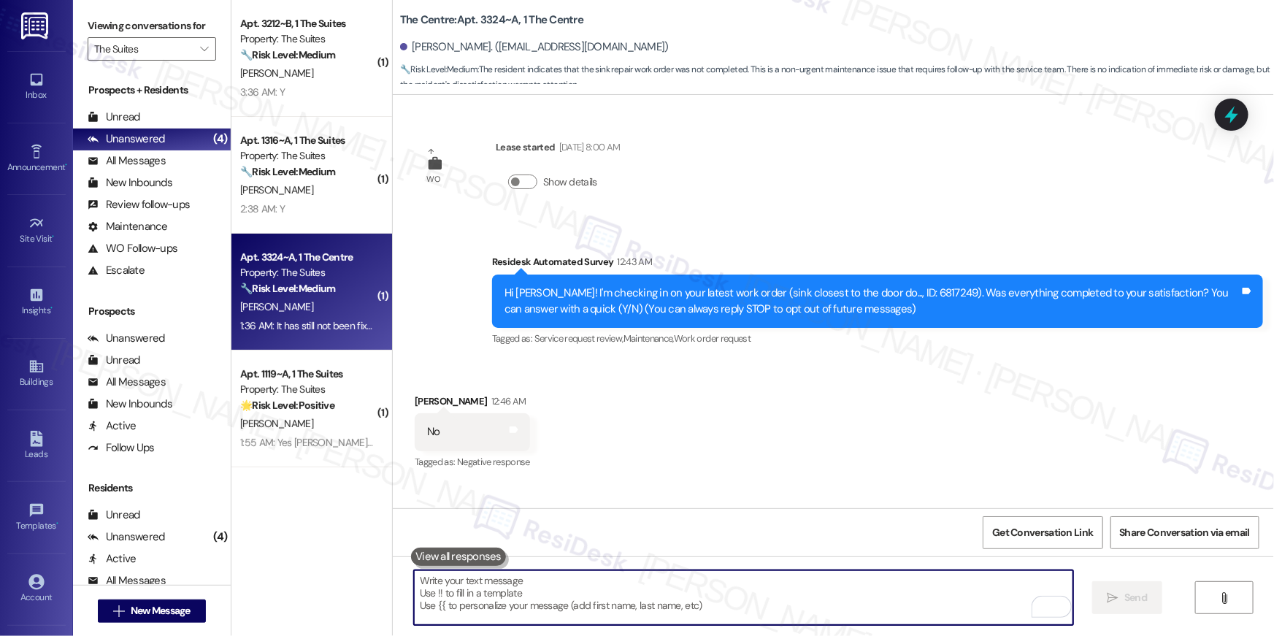
click at [832, 596] on textarea "To enrich screen reader interactions, please activate Accessibility in Grammarl…" at bounding box center [743, 597] width 659 height 55
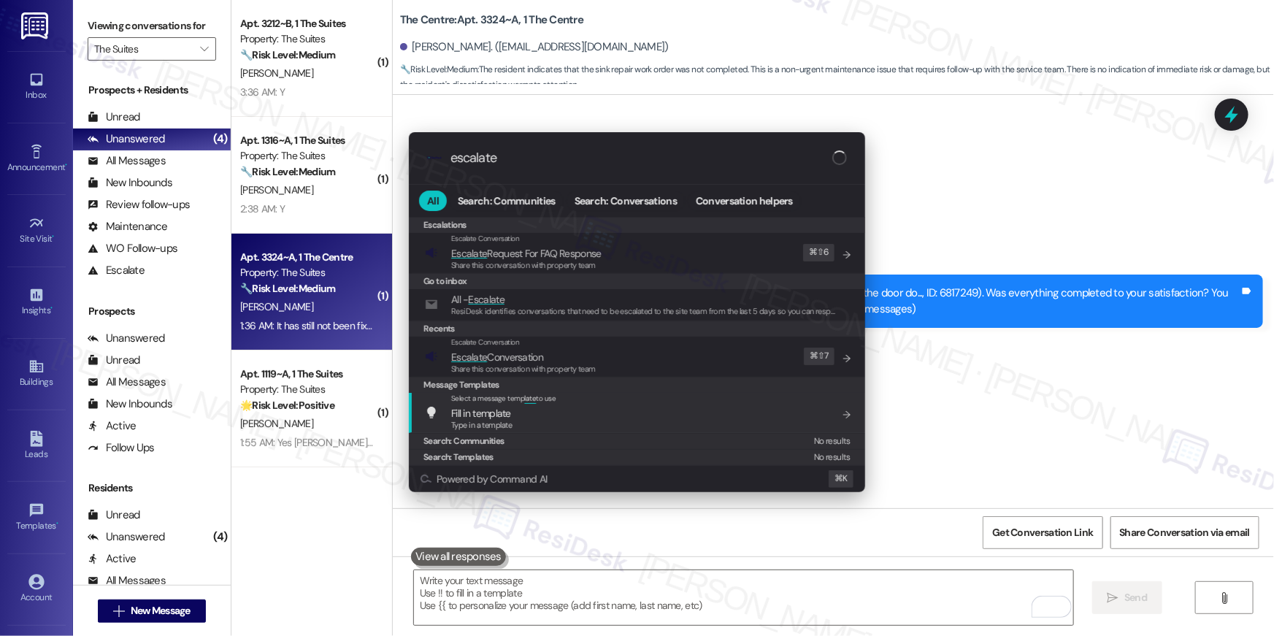
type input "escalate"
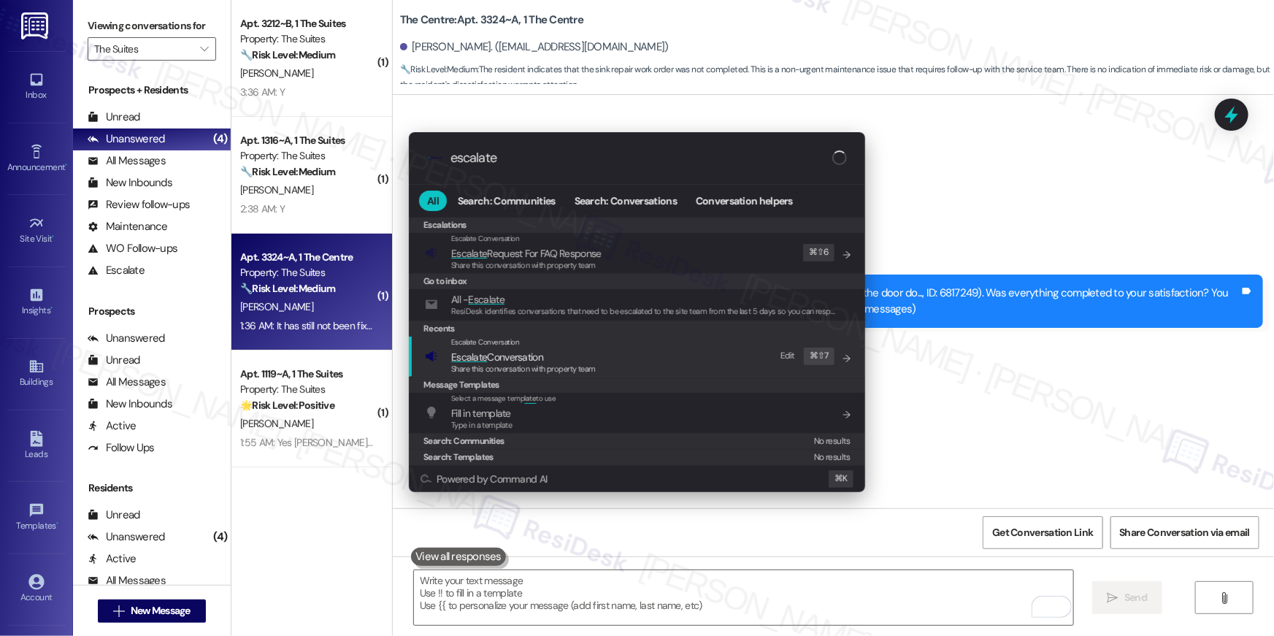
click at [555, 369] on span "Share this conversation with property team" at bounding box center [523, 369] width 145 height 10
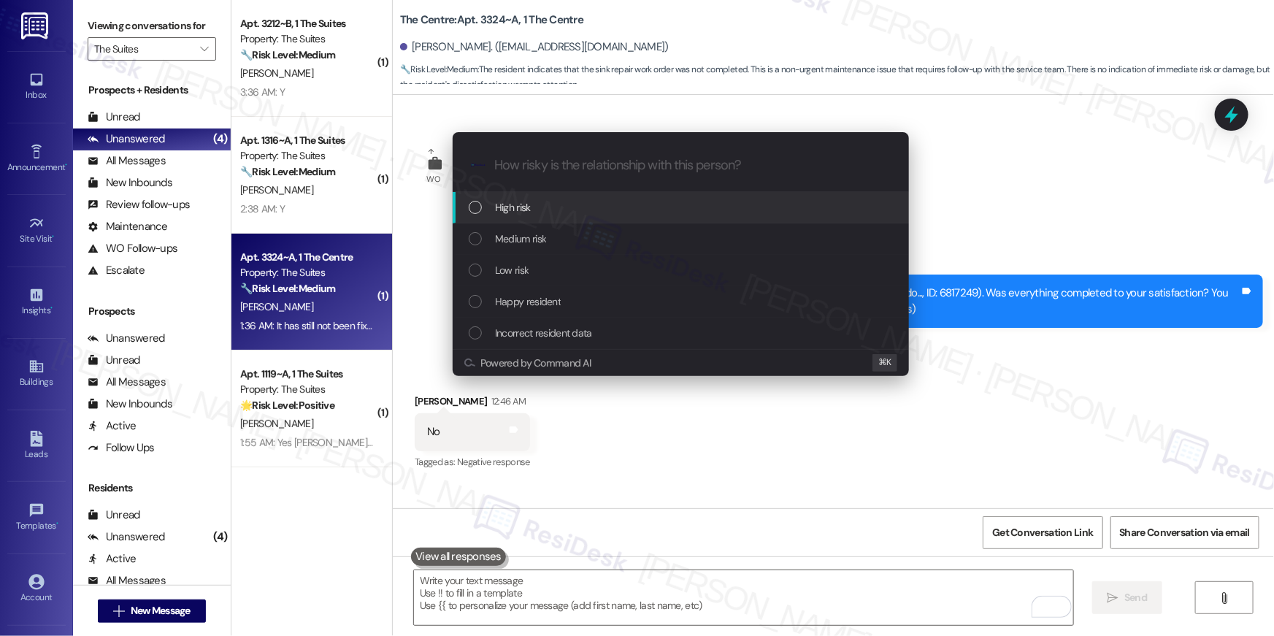
click at [514, 207] on span "High risk" at bounding box center [513, 207] width 36 height 16
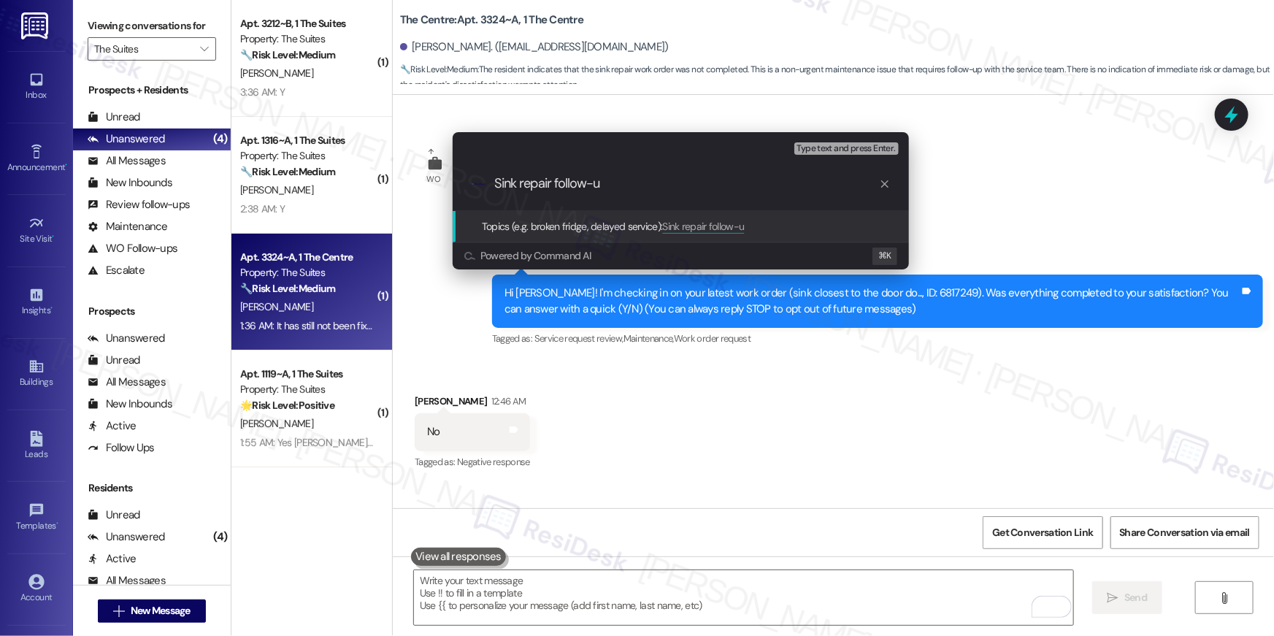
type input "Sink repair follow-up"
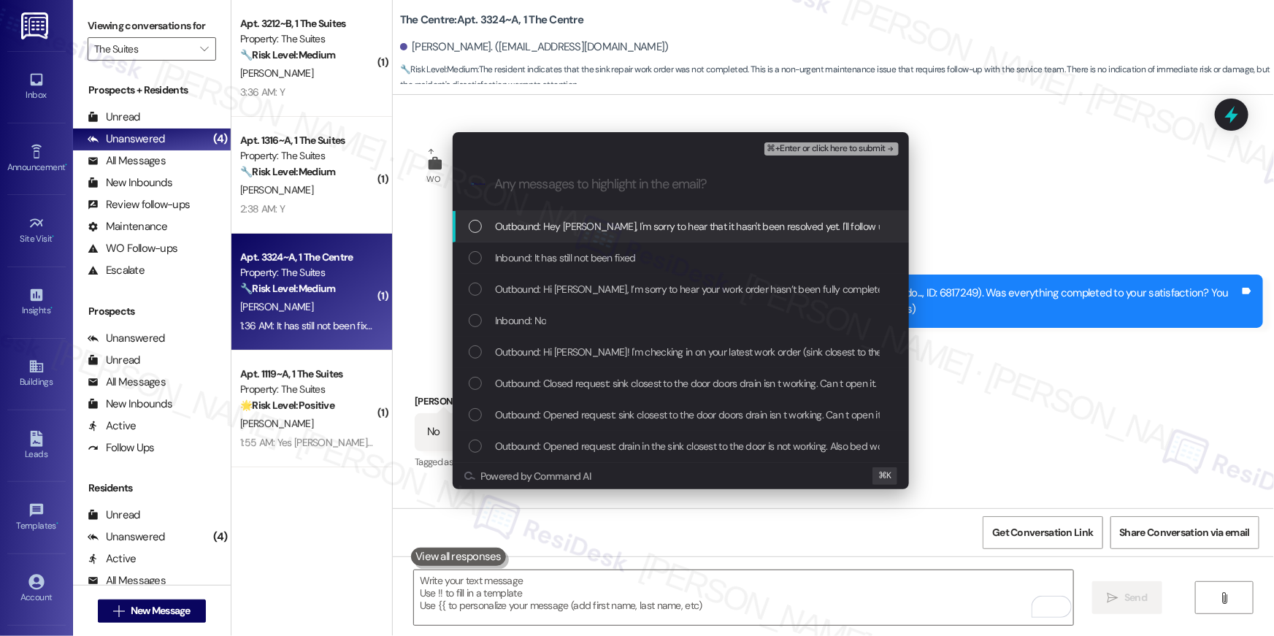
click at [470, 232] on div "List of options" at bounding box center [475, 226] width 13 height 13
click at [474, 261] on div "List of options" at bounding box center [475, 257] width 13 height 13
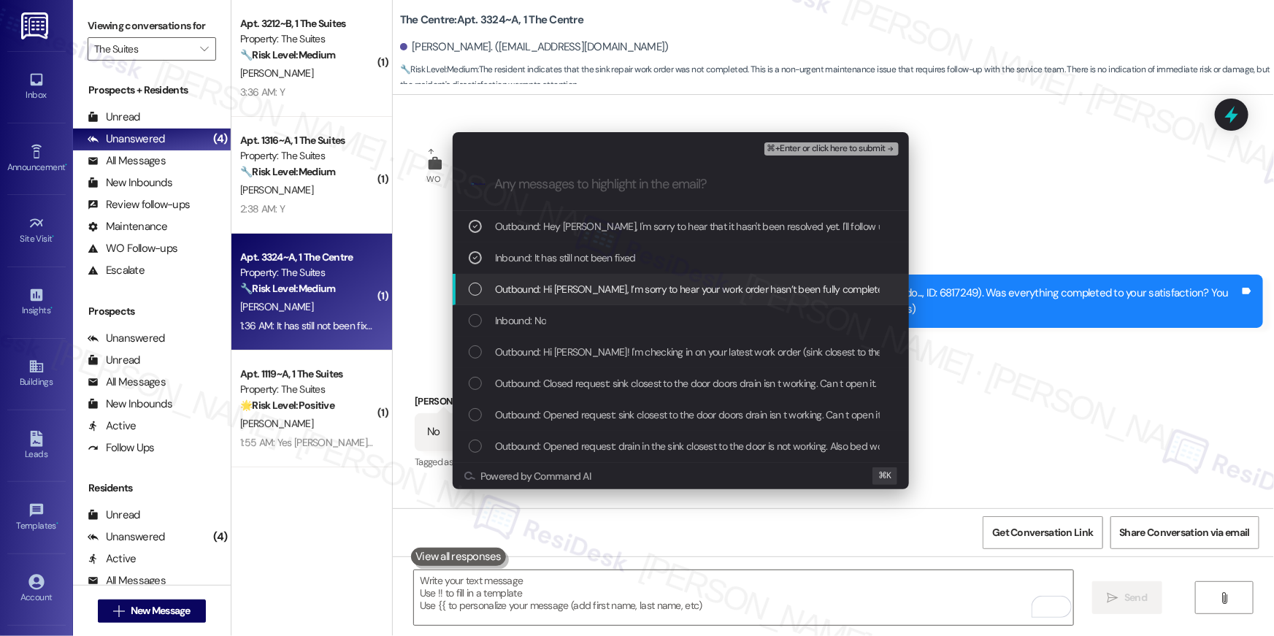
drag, startPoint x: 475, startPoint y: 291, endPoint x: 474, endPoint y: 319, distance: 28.5
click at [475, 291] on div "List of options" at bounding box center [475, 289] width 13 height 13
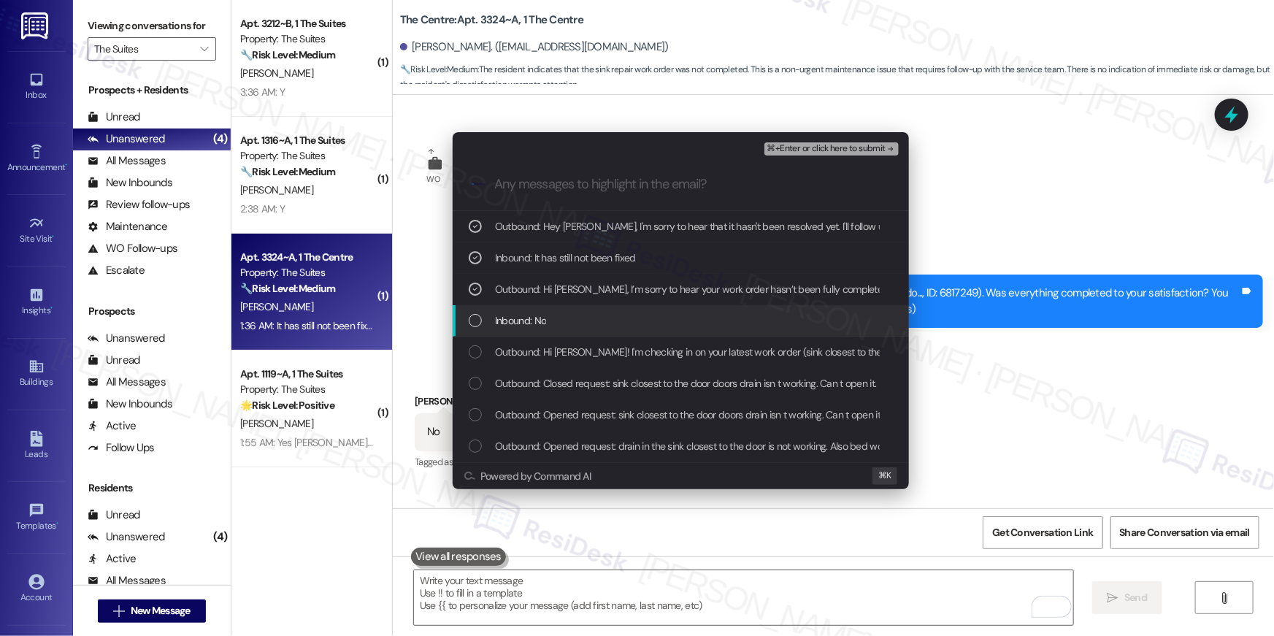
click at [475, 321] on div "List of options" at bounding box center [475, 320] width 13 height 13
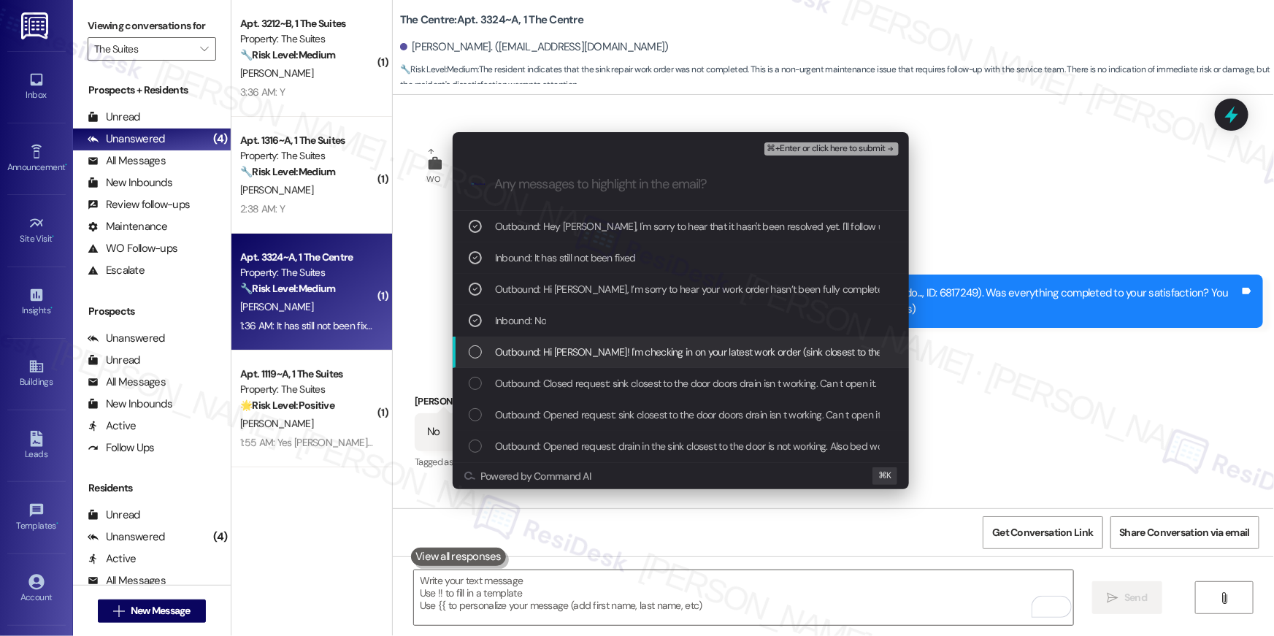
click at [479, 345] on div "List of options" at bounding box center [475, 351] width 13 height 13
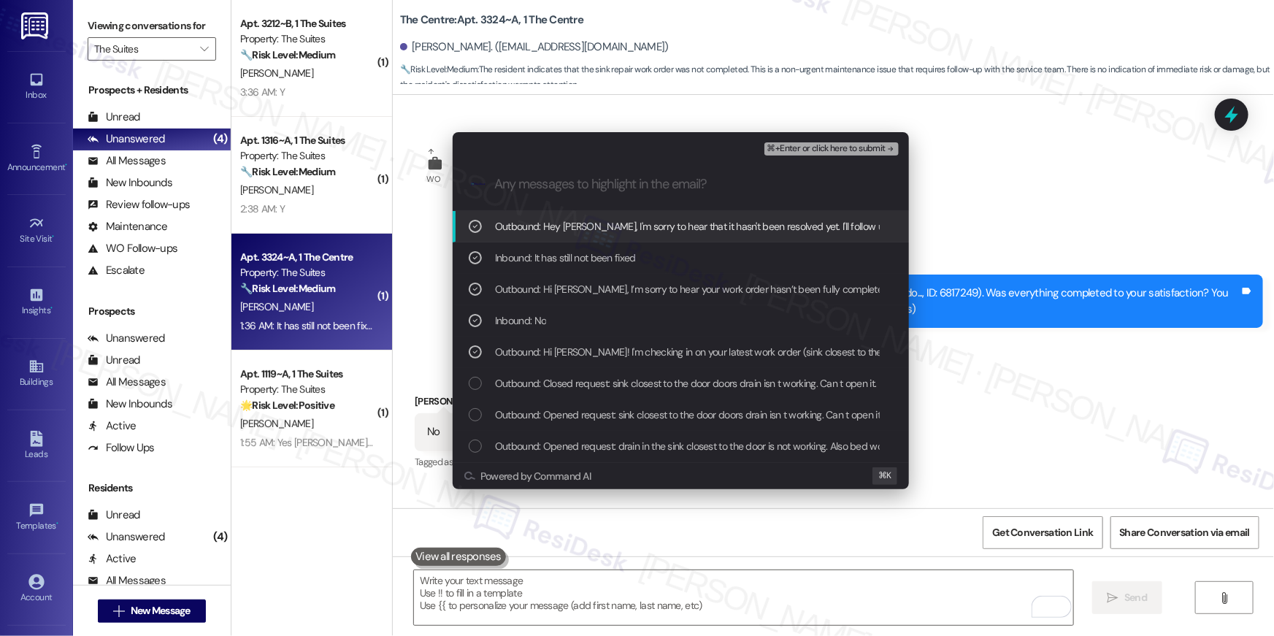
click at [829, 153] on span "⌘+Enter or click here to submit" at bounding box center [826, 149] width 118 height 10
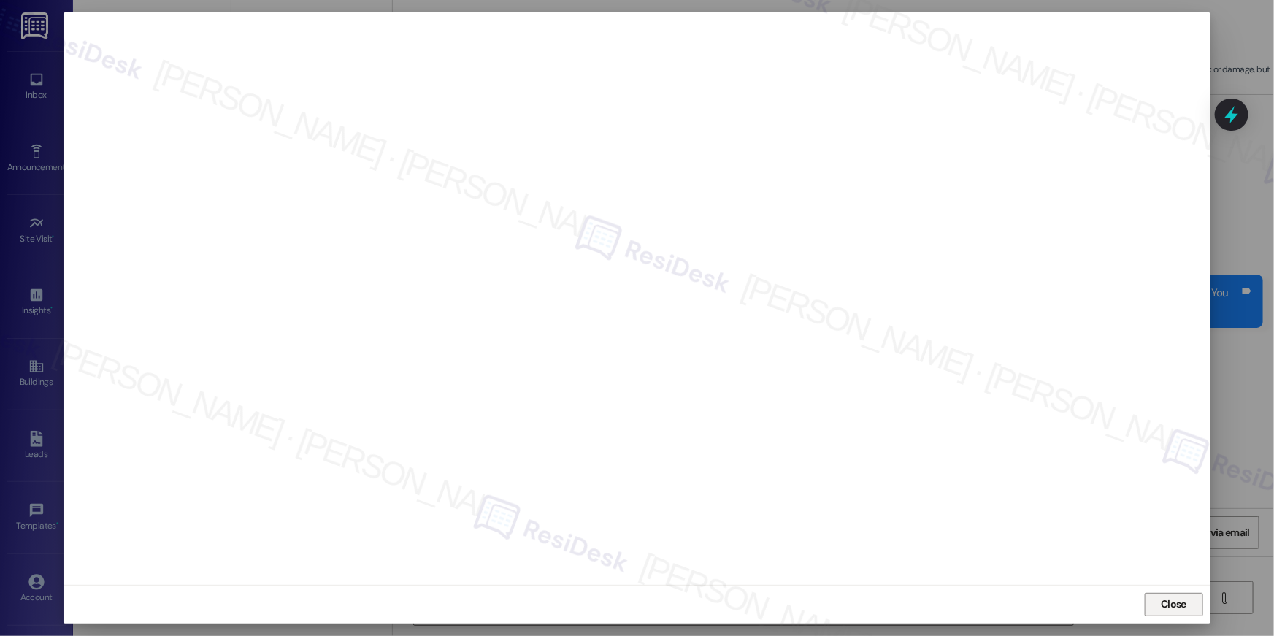
click at [1173, 615] on span "Close" at bounding box center [1173, 605] width 31 height 22
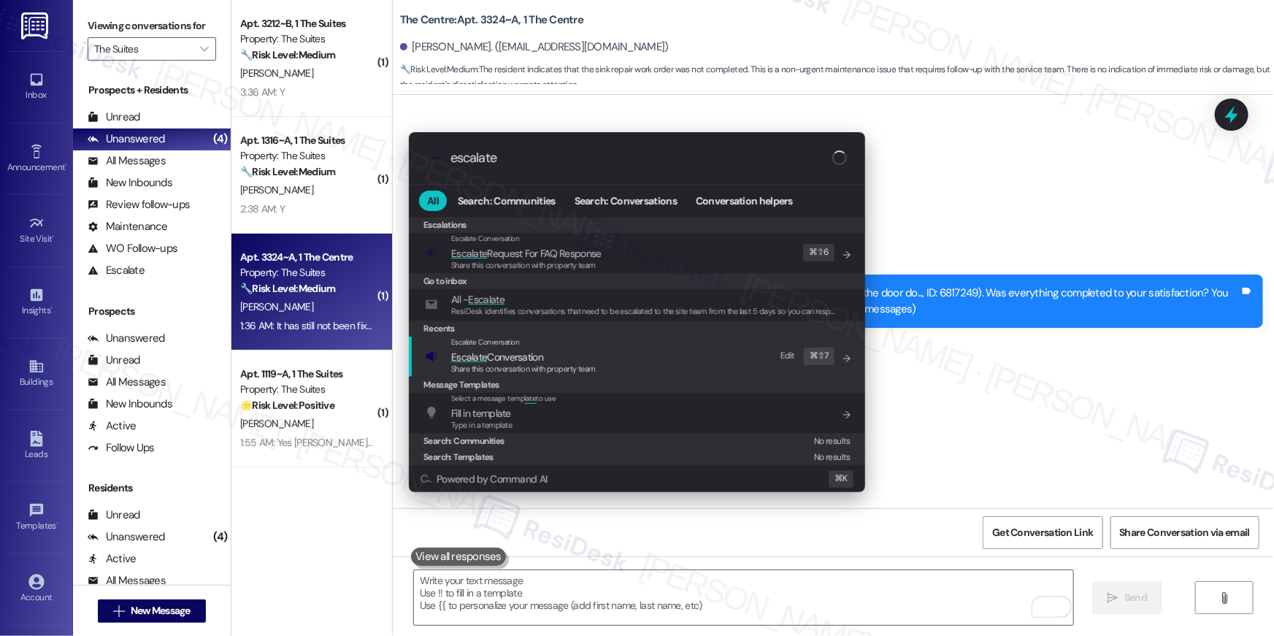
type input "escalate"
click at [643, 348] on div "Escalate Conversation Escalate Conversation Share this conversation with proper…" at bounding box center [638, 356] width 427 height 39
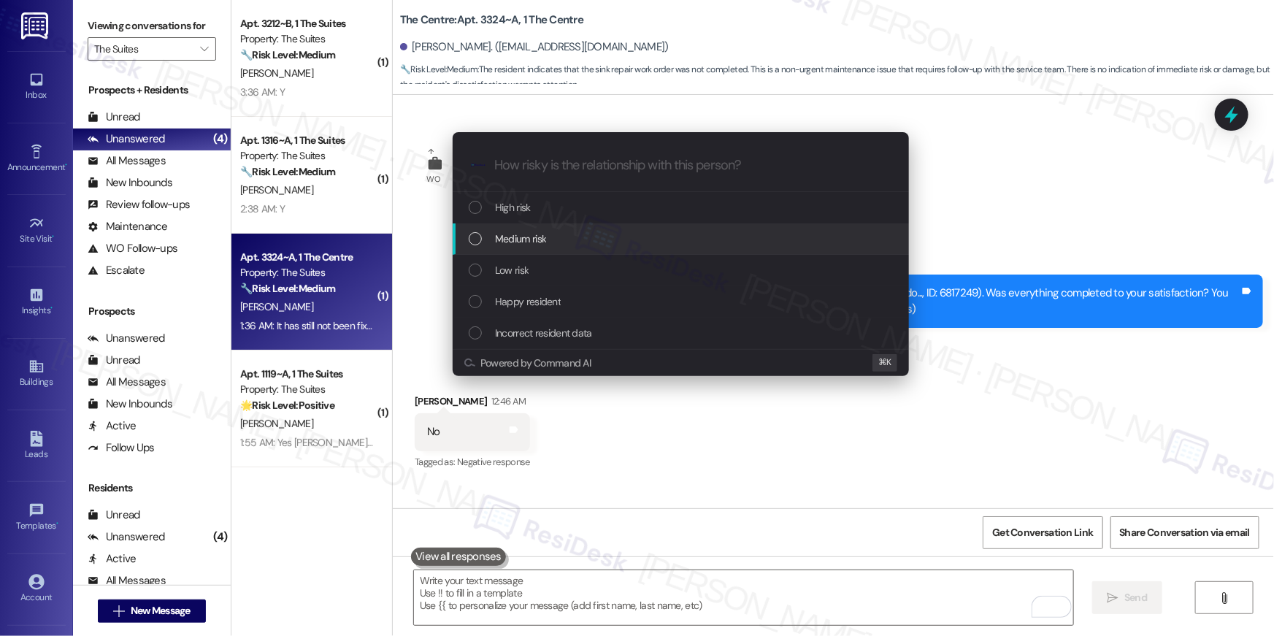
click at [593, 241] on div "Medium risk" at bounding box center [682, 239] width 427 height 16
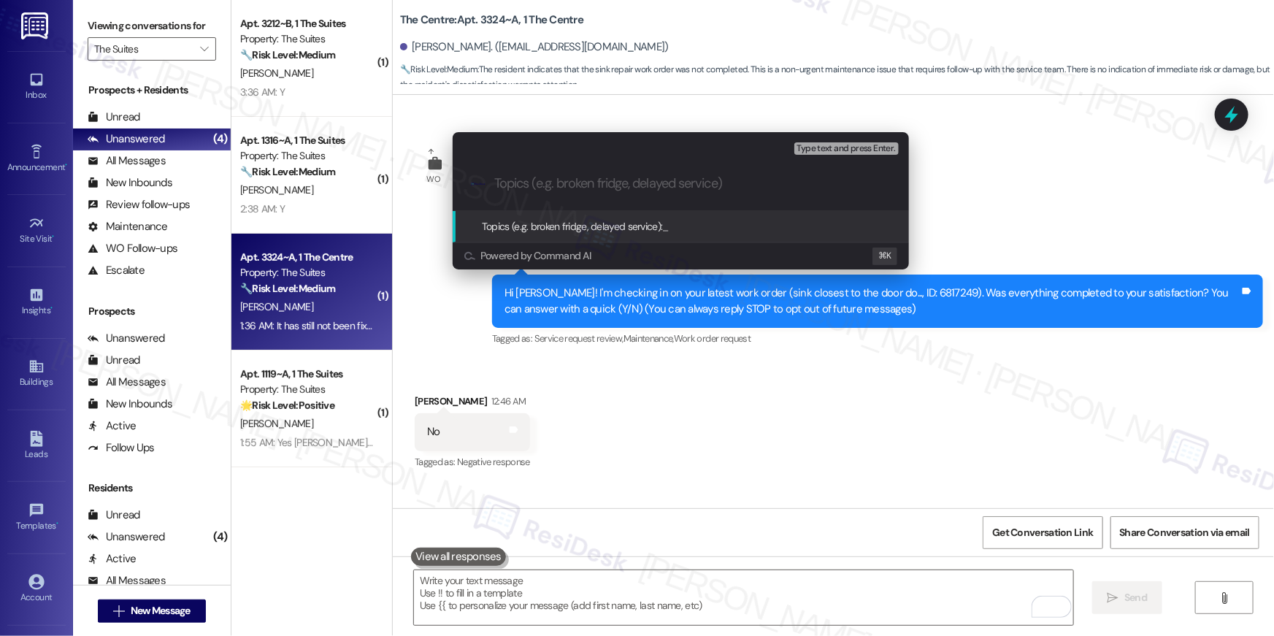
paste input "Sink repair follow-up"
type input "Sink repair follow-up"
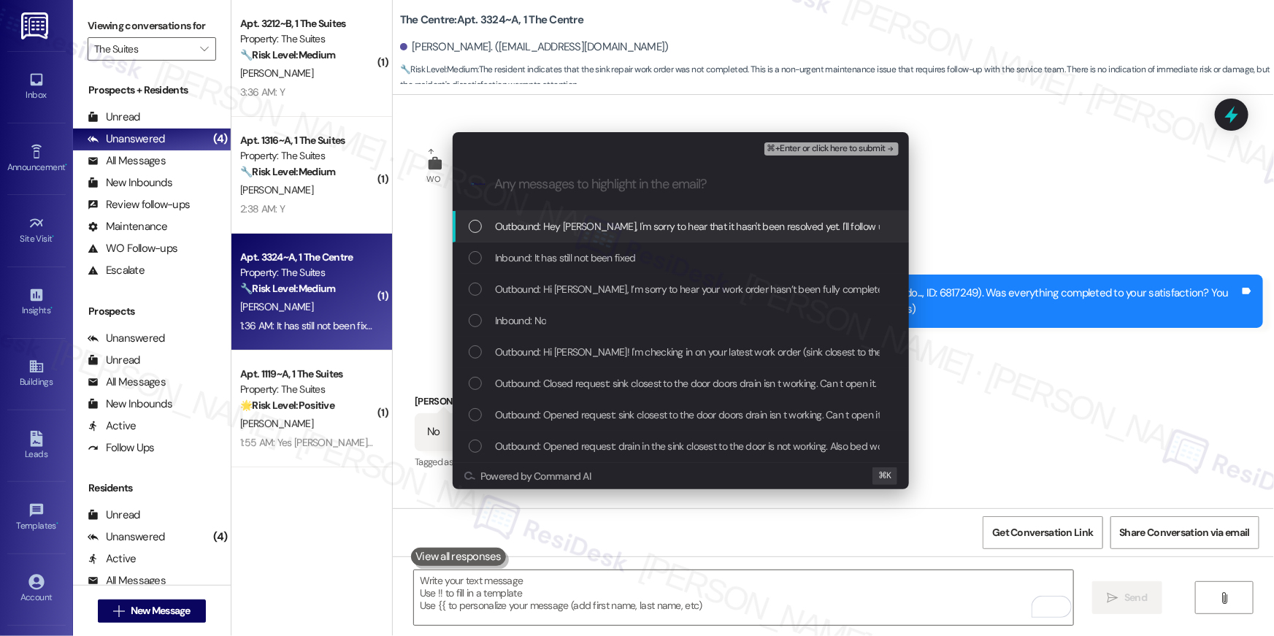
click at [584, 231] on span "Outbound: Hey Chloe, I'm sorry to hear that it hasn't been resolved yet. I'll f…" at bounding box center [863, 226] width 736 height 16
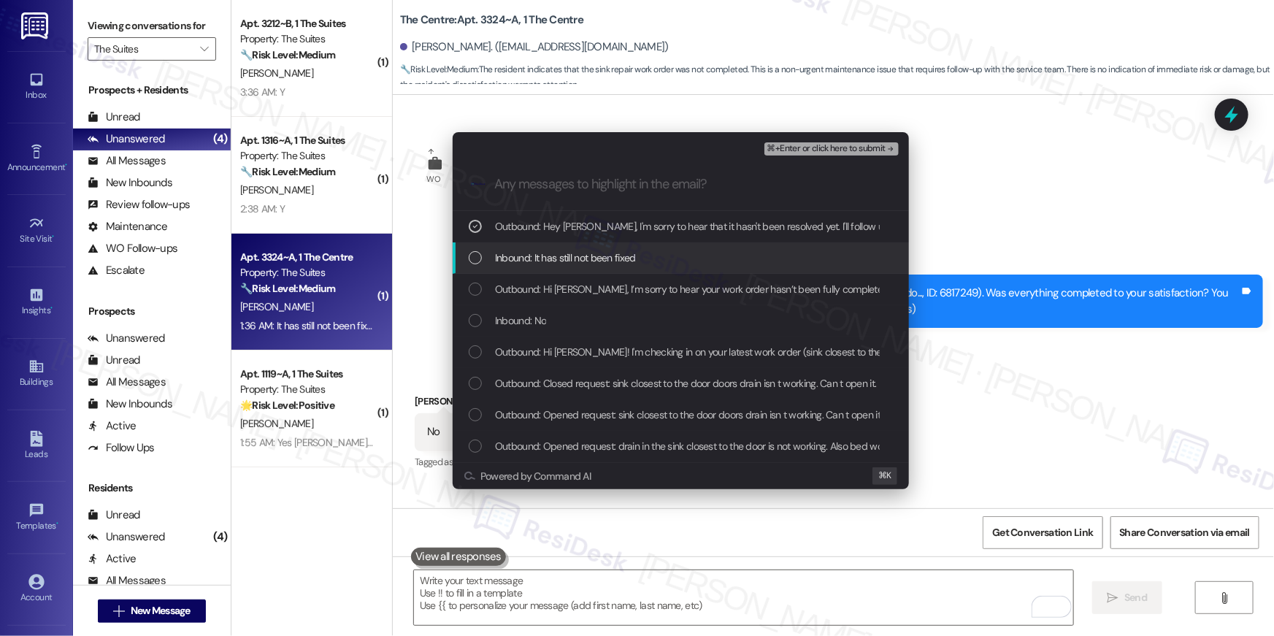
drag, startPoint x: 581, startPoint y: 250, endPoint x: 573, endPoint y: 275, distance: 25.4
click at [581, 251] on span "Inbound: It has still not been fixed" at bounding box center [565, 258] width 141 height 16
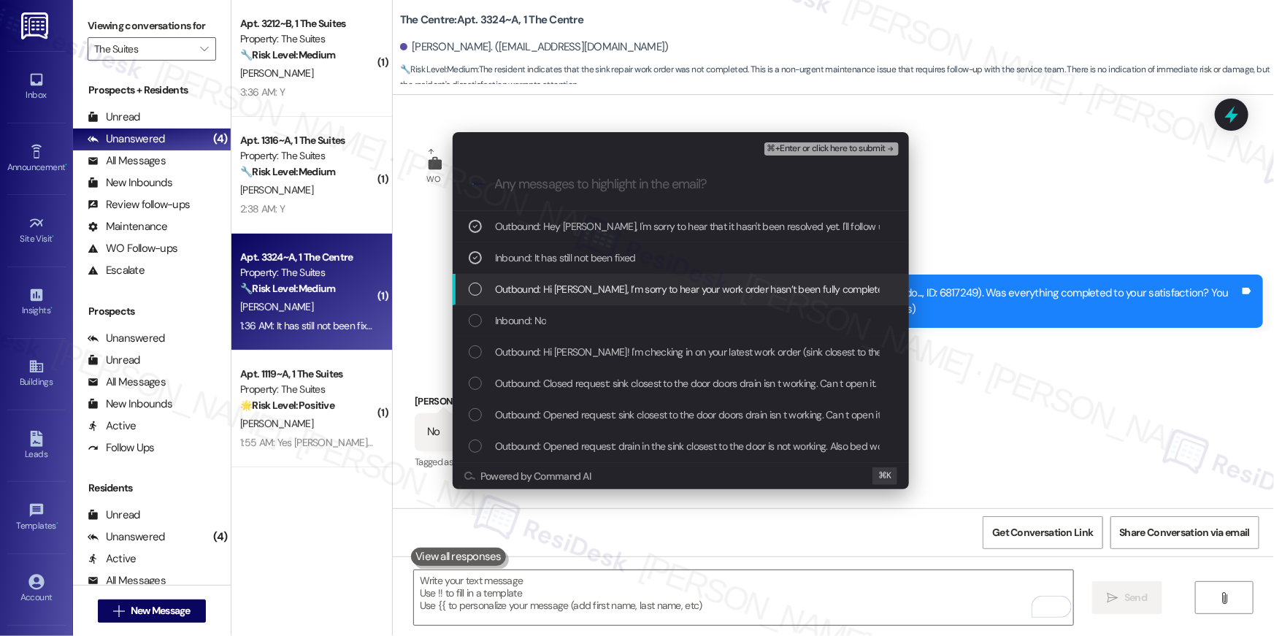
drag, startPoint x: 572, startPoint y: 277, endPoint x: 555, endPoint y: 314, distance: 40.5
click at [572, 277] on div "Outbound: Hi Chloe, I’m sorry to hear your work order hasn’t been fully complet…" at bounding box center [681, 289] width 456 height 31
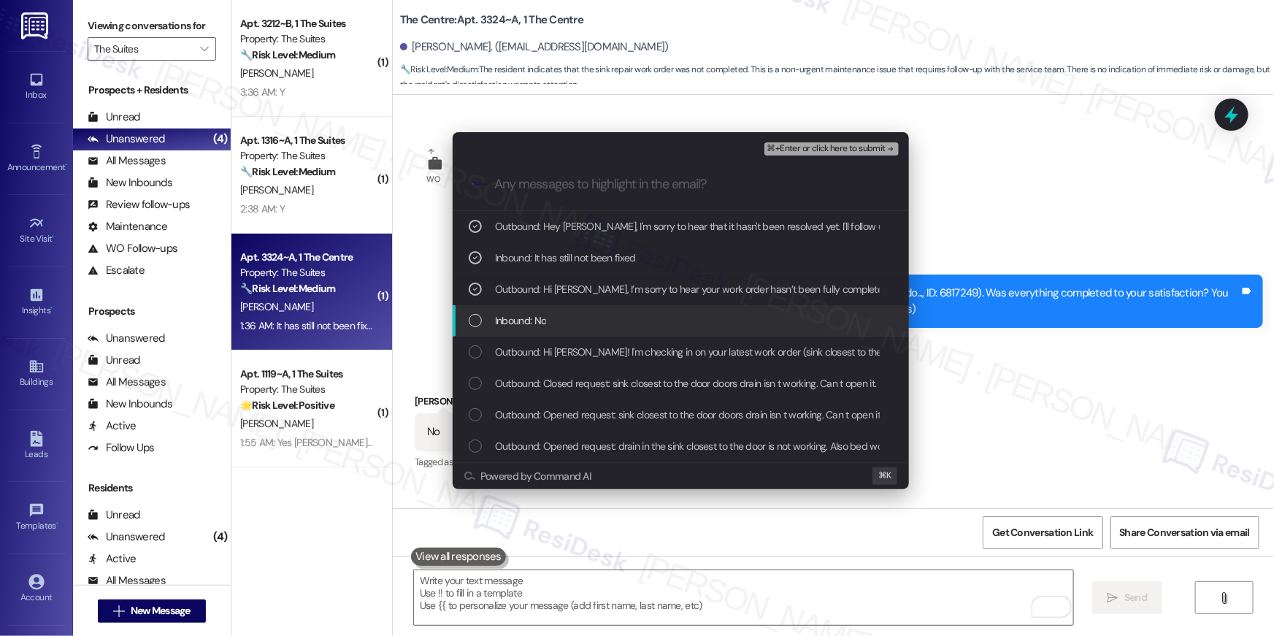
drag, startPoint x: 555, startPoint y: 314, endPoint x: 553, endPoint y: 332, distance: 18.3
click at [555, 314] on div "Inbound: No" at bounding box center [682, 321] width 427 height 16
drag, startPoint x: 552, startPoint y: 345, endPoint x: 559, endPoint y: 344, distance: 7.4
click at [553, 345] on span "Outbound: Hi Chloe! I'm checking in on your latest work order (sink closest to …" at bounding box center [1040, 352] width 1090 height 16
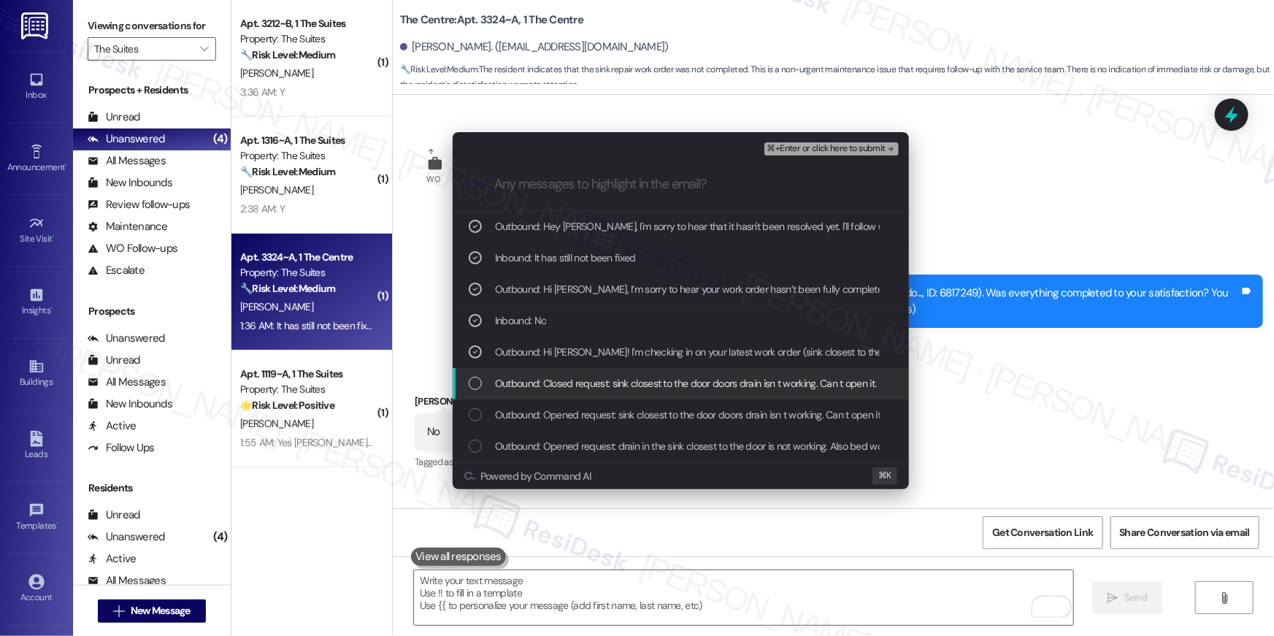
drag, startPoint x: 709, startPoint y: 375, endPoint x: 724, endPoint y: 367, distance: 17.3
click at [709, 375] on span "Outbound: Closed request: sink closest to the door doors drain isn t working. C…" at bounding box center [686, 383] width 382 height 16
click at [754, 382] on span "Outbound: Closed request: sink closest to the door doors drain isn t working. C…" at bounding box center [686, 383] width 382 height 16
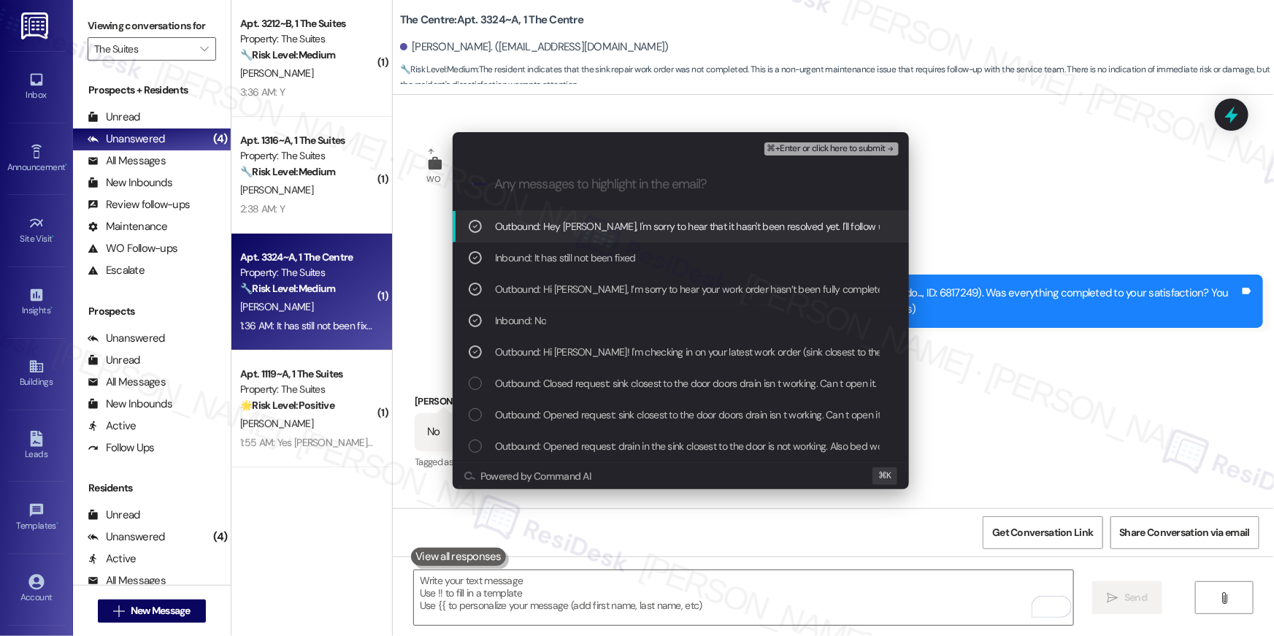
click at [837, 146] on span "⌘+Enter or click here to submit" at bounding box center [826, 149] width 118 height 10
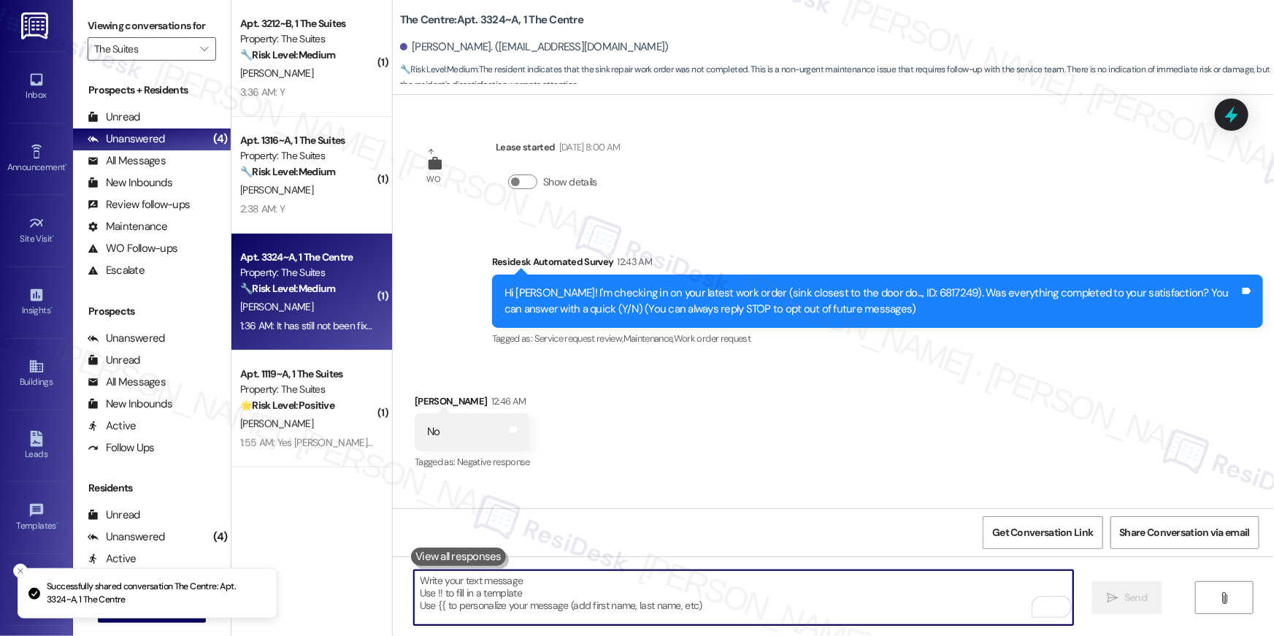
scroll to position [237, 0]
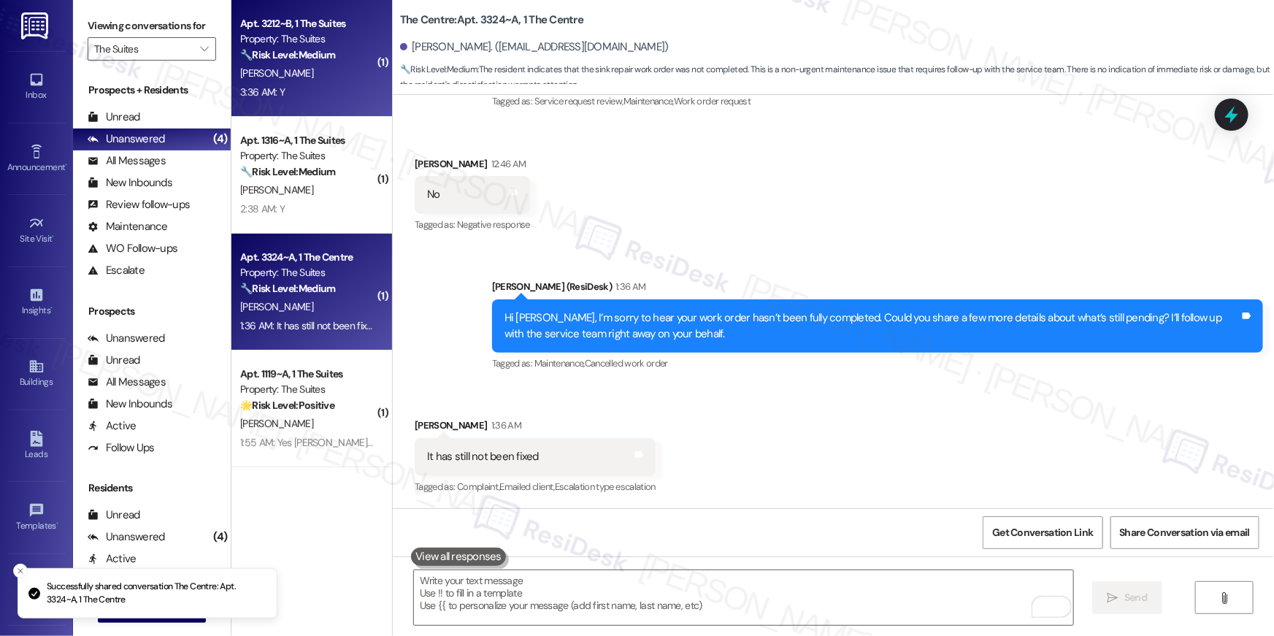
click at [271, 59] on strong "🔧 Risk Level: Medium" at bounding box center [287, 54] width 95 height 13
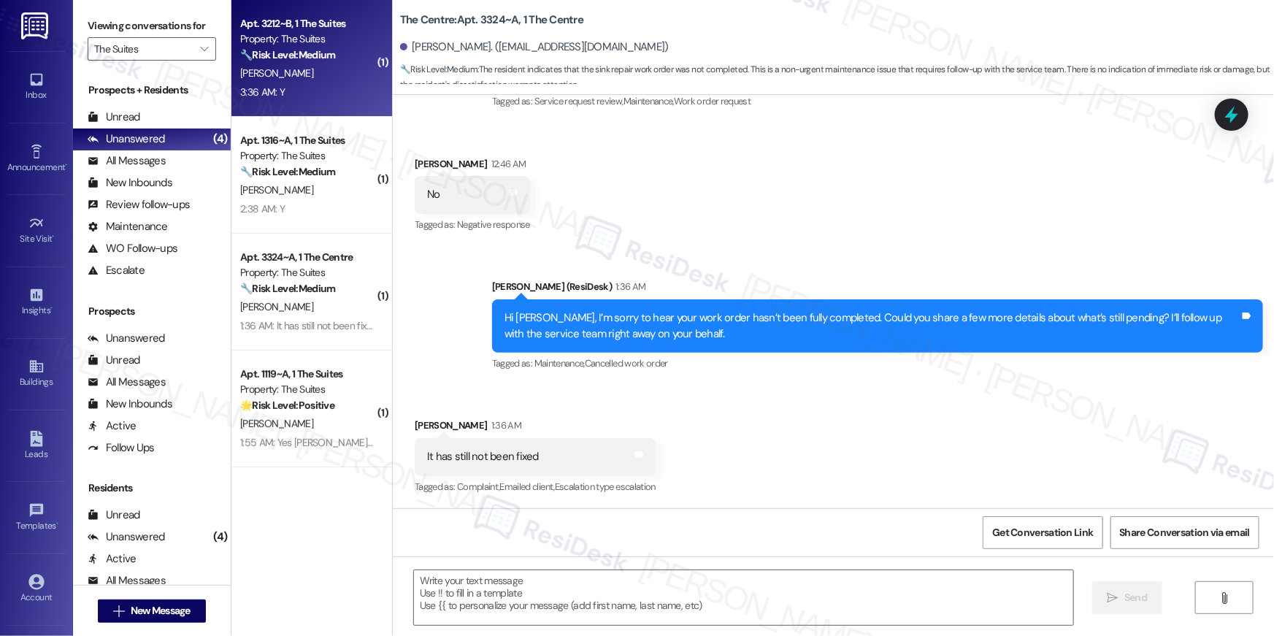
type textarea "Fetching suggested responses. Please feel free to read through the conversation…"
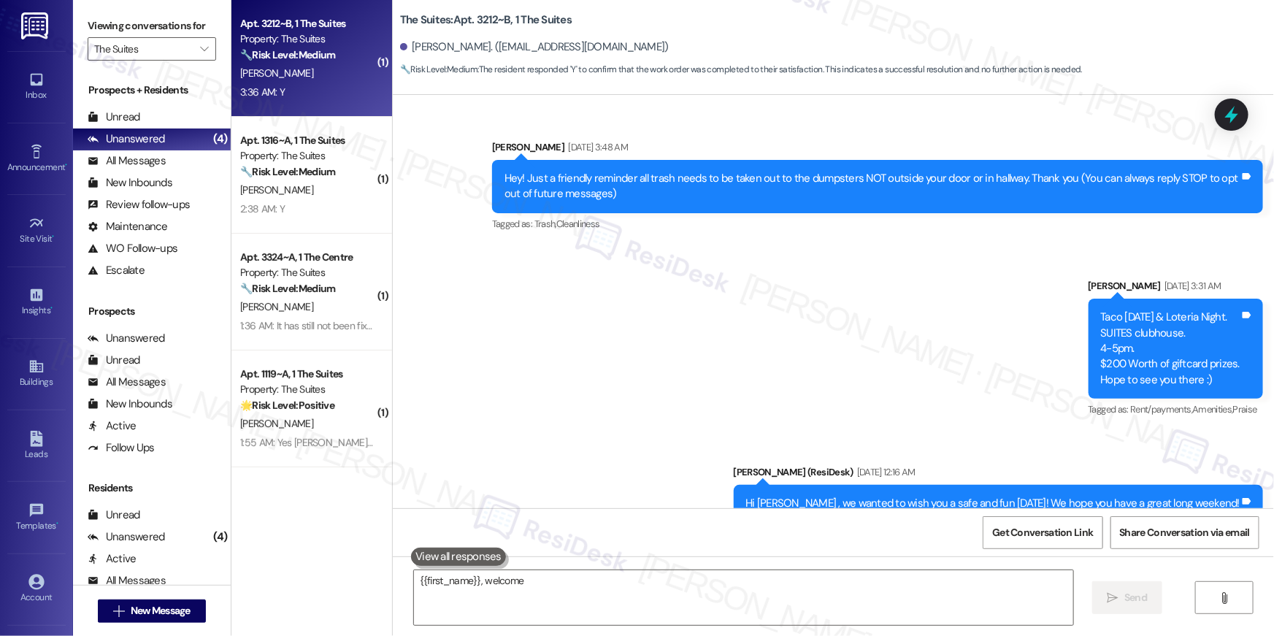
scroll to position [3785, 0]
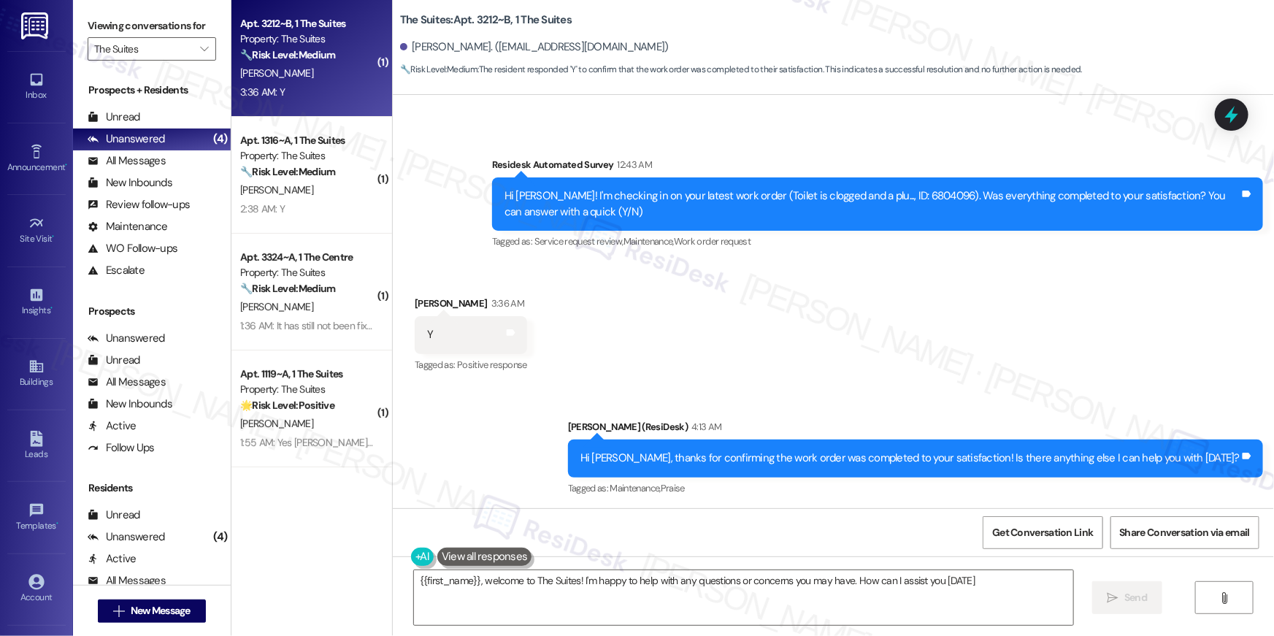
type textarea "{{first_name}}, welcome to The Suites! I'm happy to help with any questions or …"
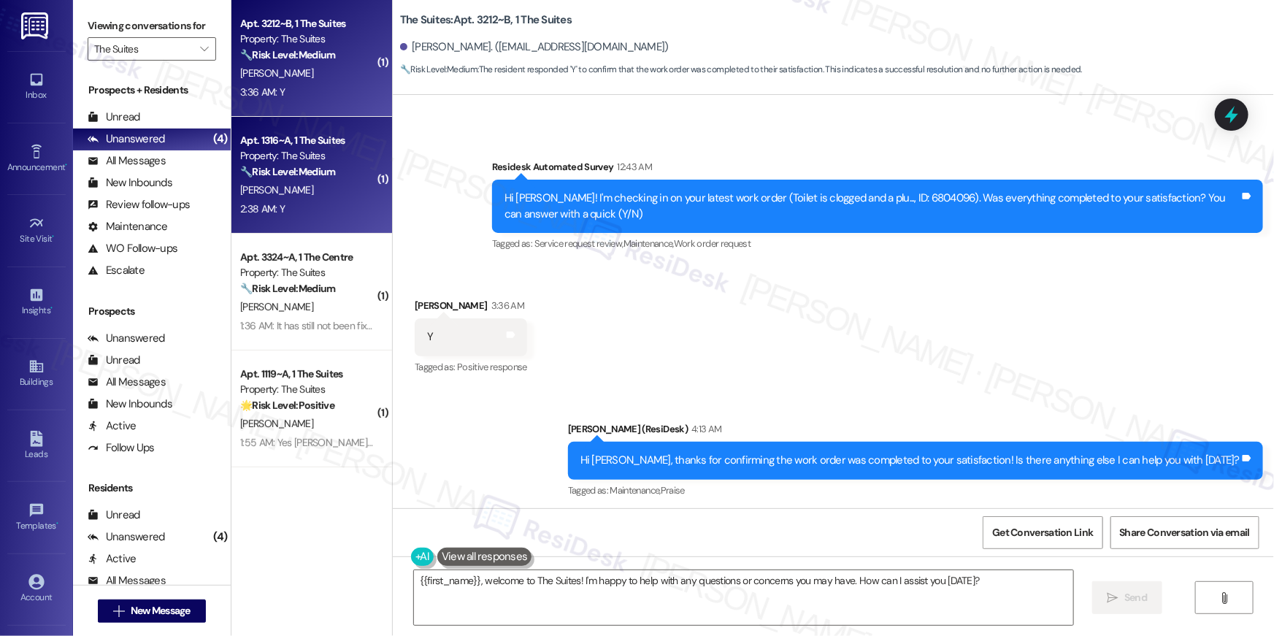
click at [252, 202] on body "Inbox Go to Inbox Announcement • Send A Text Announcement Site Visit • Go to Si…" at bounding box center [637, 318] width 1274 height 636
click at [292, 160] on div "Property: The Suites" at bounding box center [307, 155] width 135 height 15
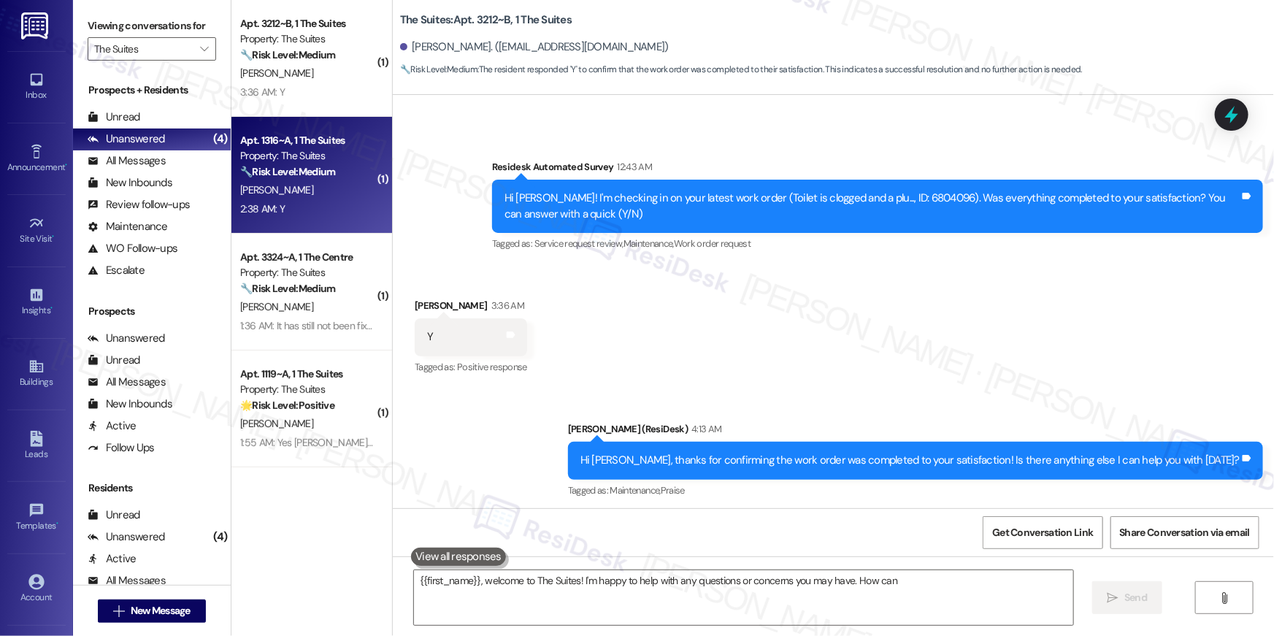
type textarea "{{first_name}}, welcome to The Suites! I'm happy to help with any questions or …"
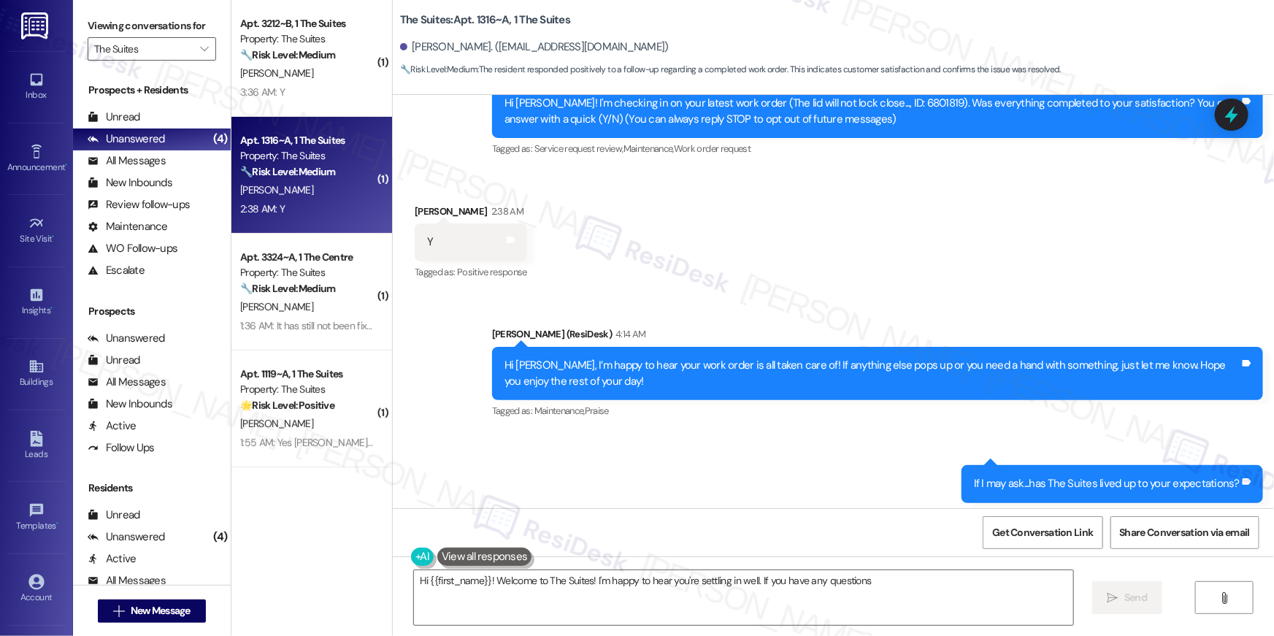
scroll to position [218, 0]
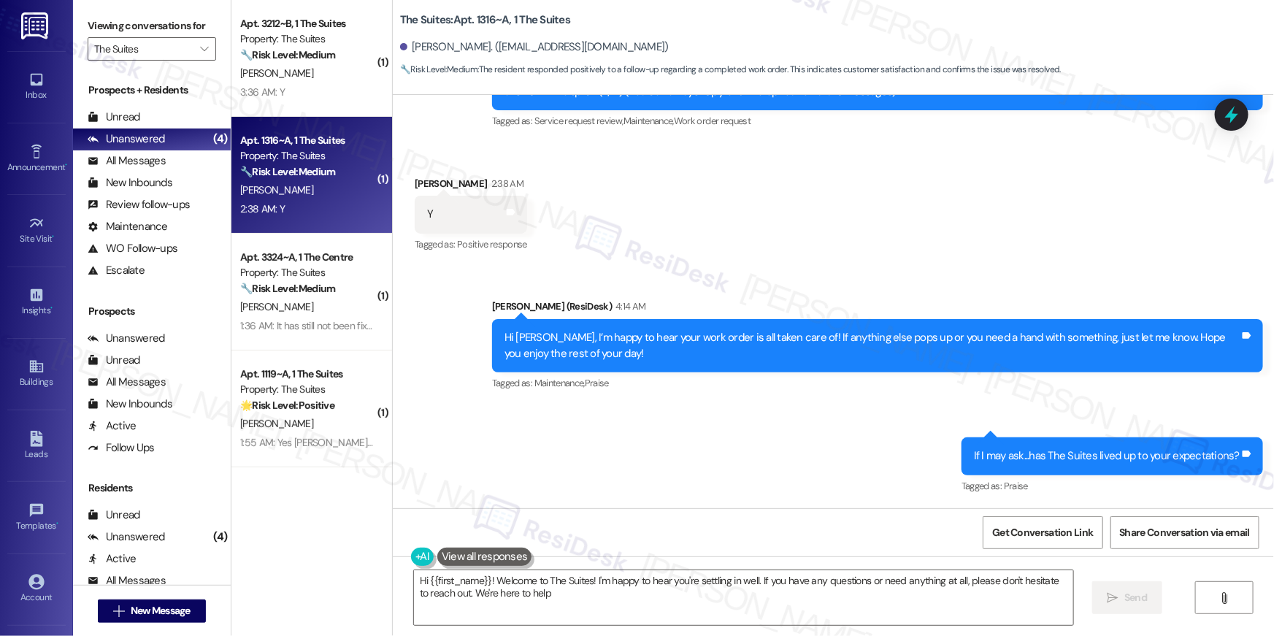
type textarea "Hi {{first_name}}! Welcome to The Suites! I'm happy to hear you're settling in …"
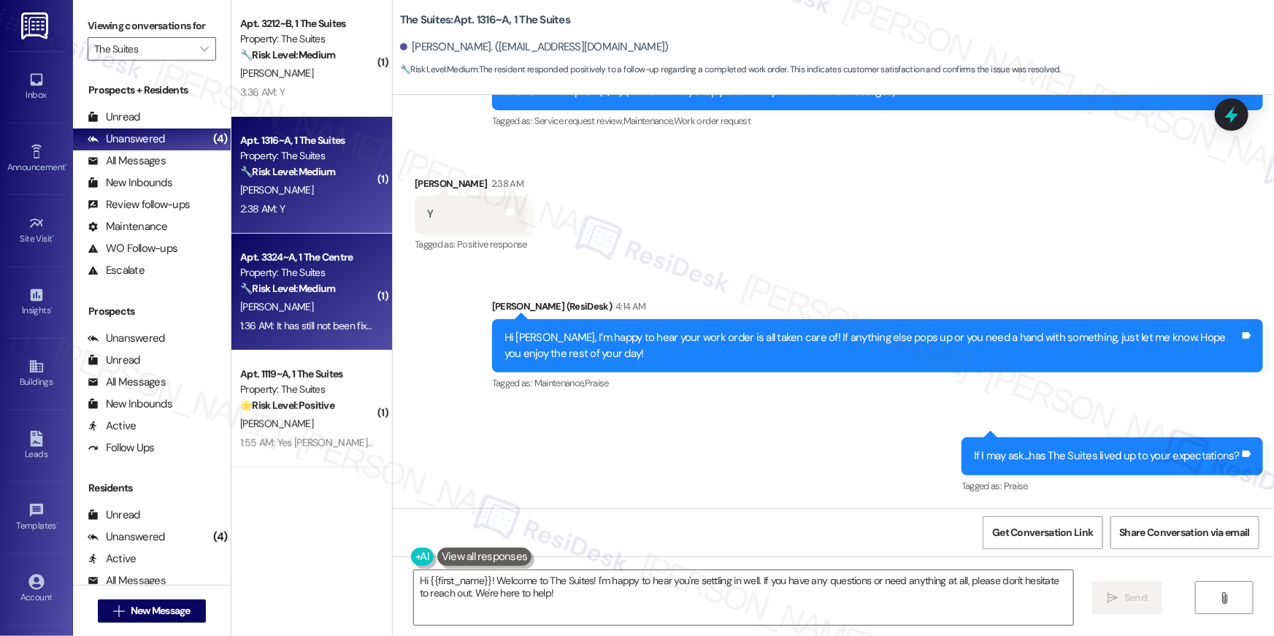
click at [280, 307] on div "C. Skinta" at bounding box center [308, 307] width 138 height 18
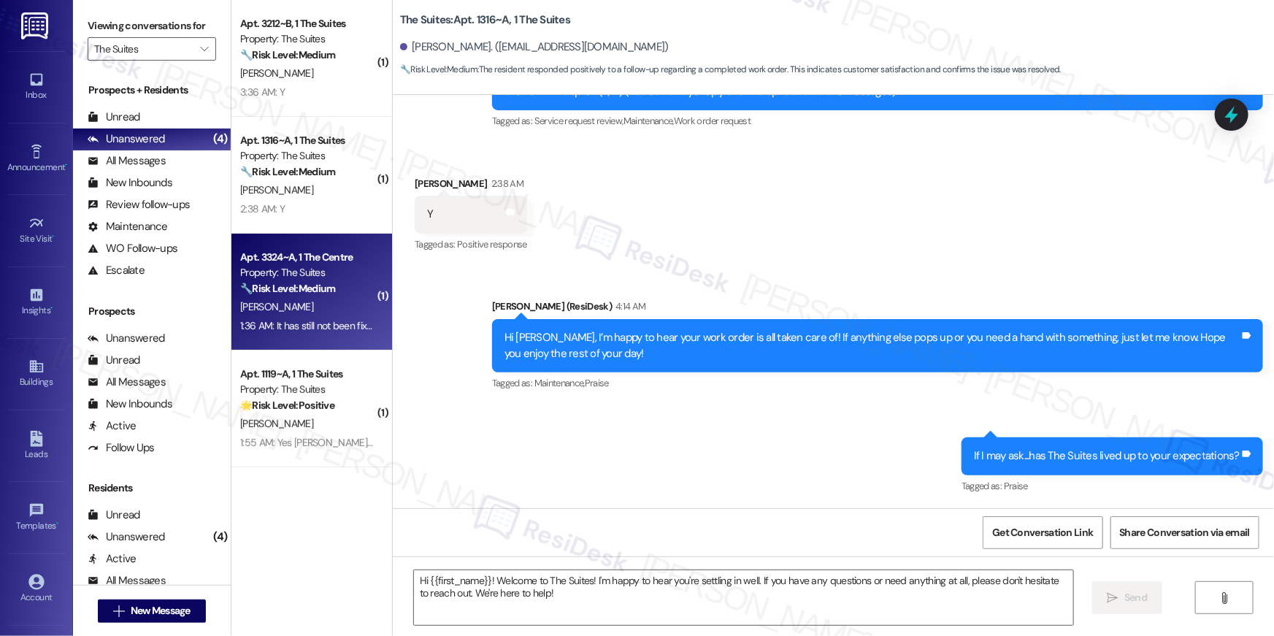
type textarea "Fetching suggested responses. Please feel free to read through the conversation…"
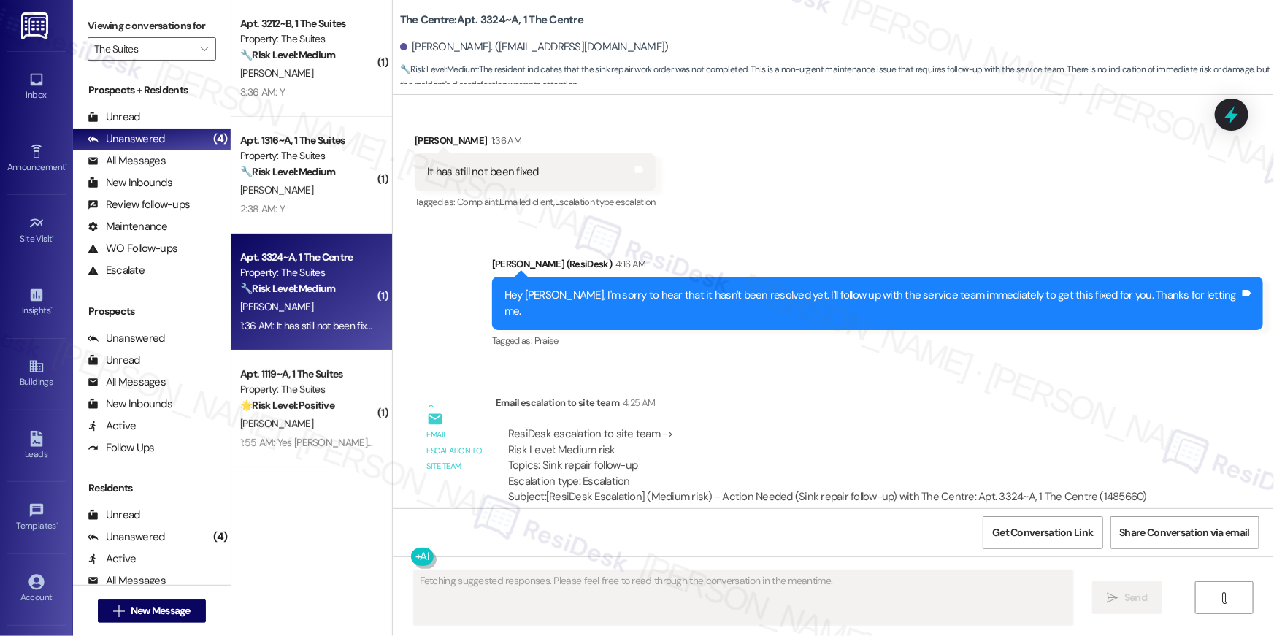
scroll to position [525, 0]
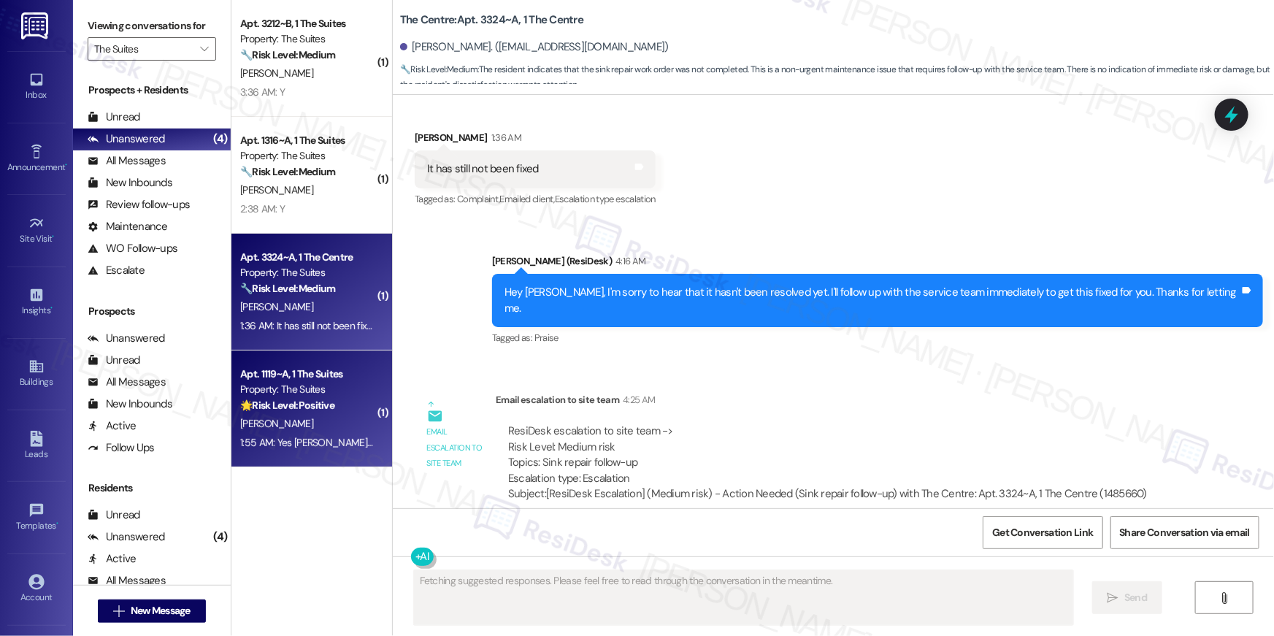
click at [265, 461] on div "Apt. 1119~A, 1 The Suites Property: The Suites 🌟 Risk Level: Positive The resid…" at bounding box center [311, 408] width 161 height 117
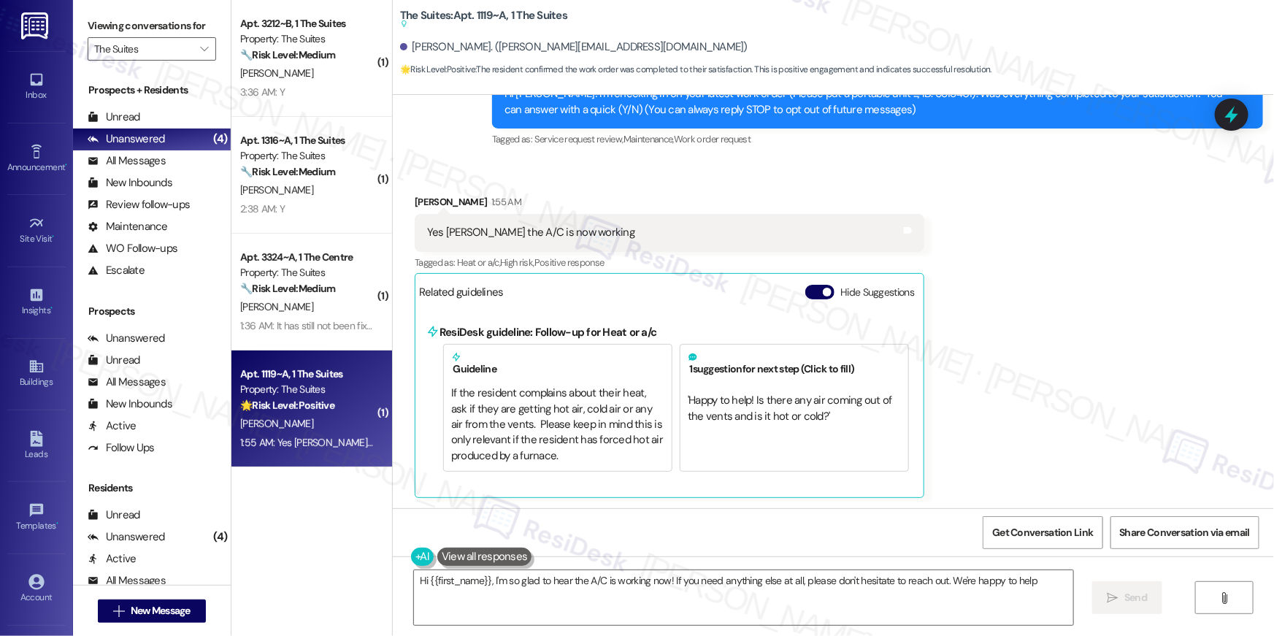
type textarea "Hi {{first_name}}, I'm so glad to hear the A/C is working now! If you need anyt…"
click at [678, 589] on textarea "Hi {{first_name}}, I'm so glad to hear the A/C is working now! If you need anyt…" at bounding box center [743, 597] width 659 height 55
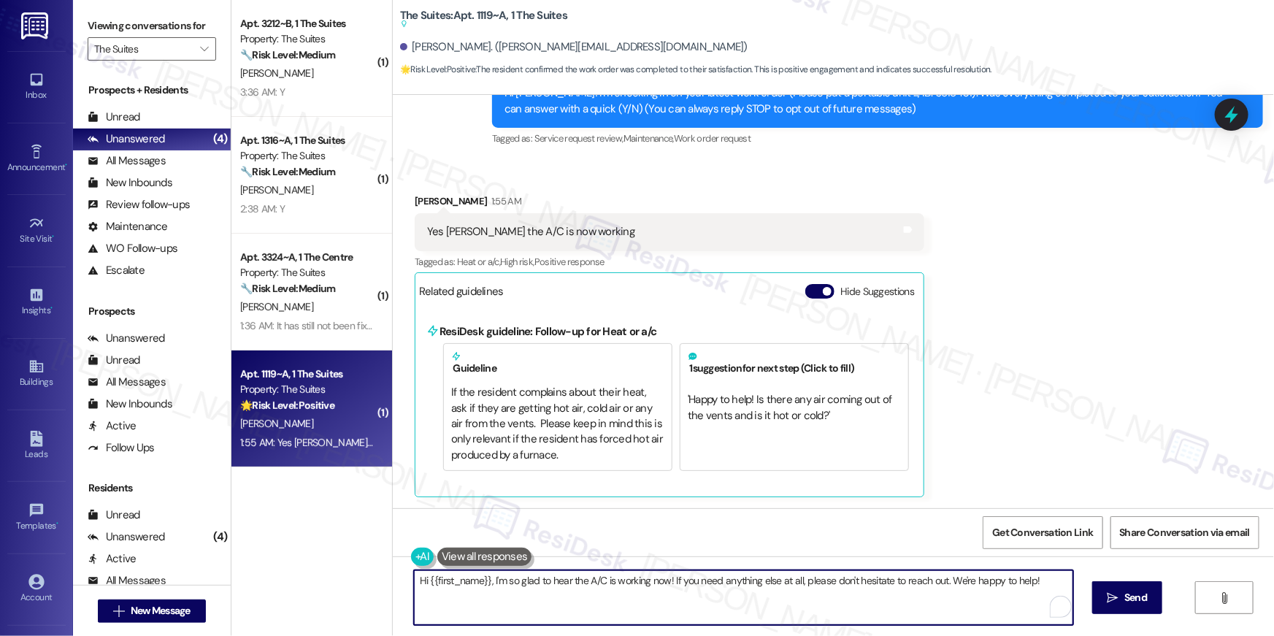
click at [921, 590] on textarea "Hi {{first_name}}, I'm so glad to hear the A/C is working now! If you need anyt…" at bounding box center [743, 597] width 659 height 55
click at [1102, 591] on button " Send" at bounding box center [1127, 597] width 71 height 33
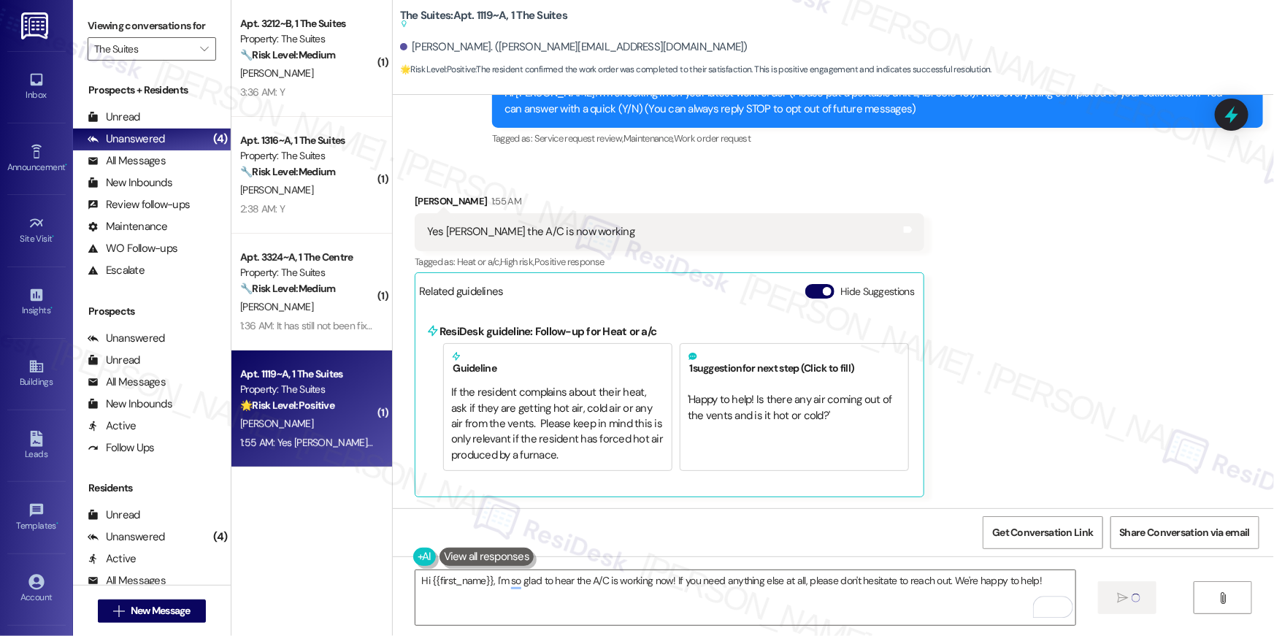
scroll to position [0, 0]
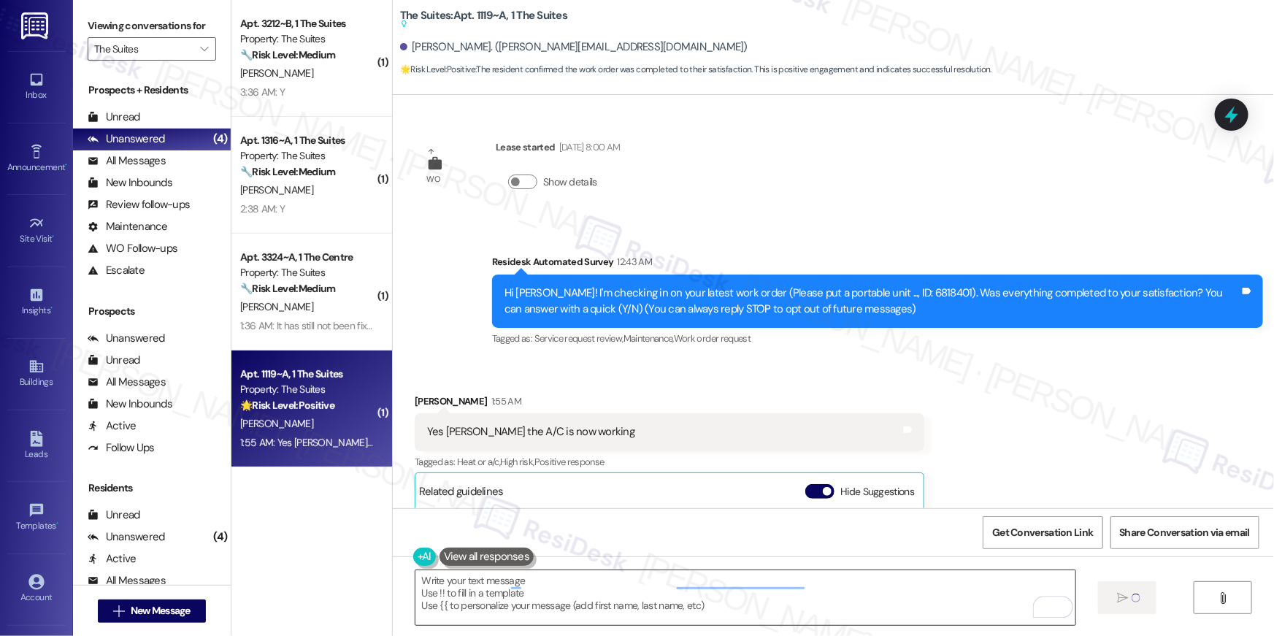
type textarea "Fetching suggested responses. Please feel free to read through the conversation…"
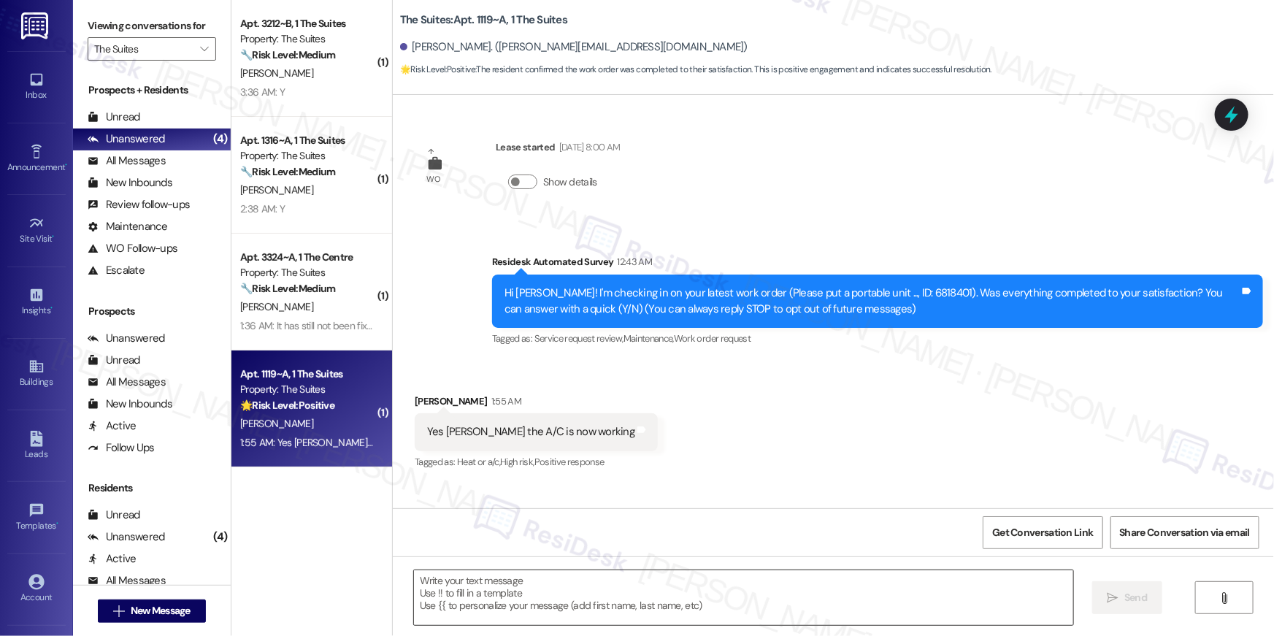
click at [664, 603] on textarea "To enrich screen reader interactions, please activate Accessibility in Grammarl…" at bounding box center [743, 597] width 659 height 55
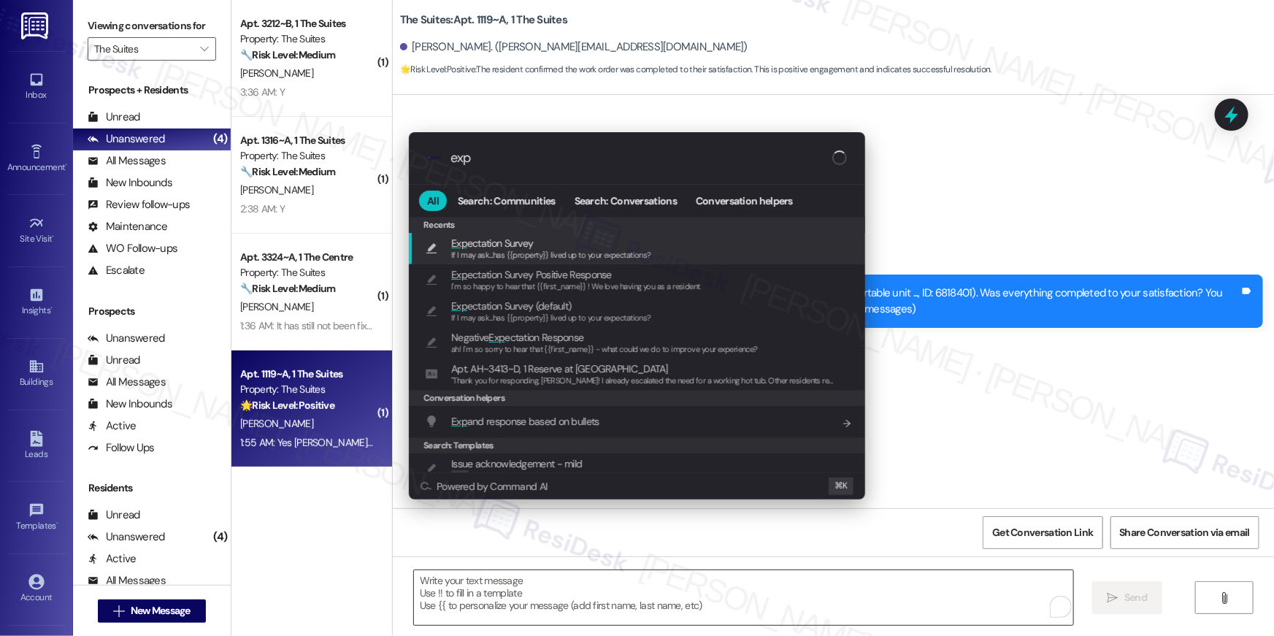
type input "expe"
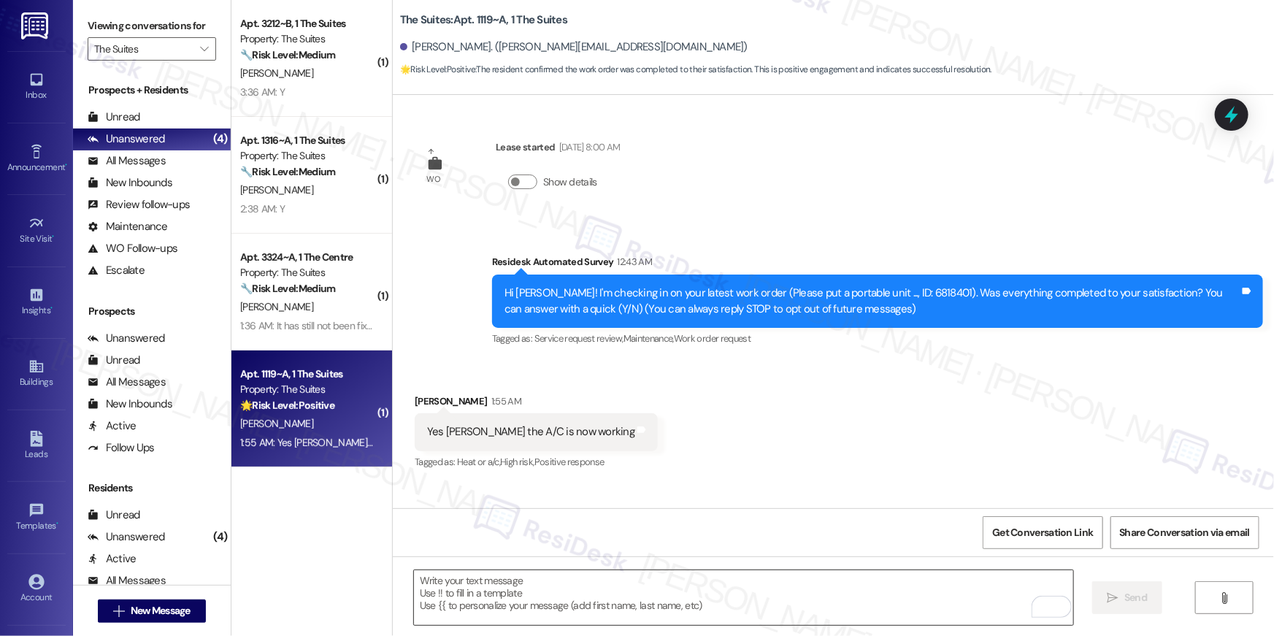
type textarea "If I may ask...has {{property}} lived up to your expectations?"
click at [202, 46] on span "" at bounding box center [204, 48] width 14 height 23
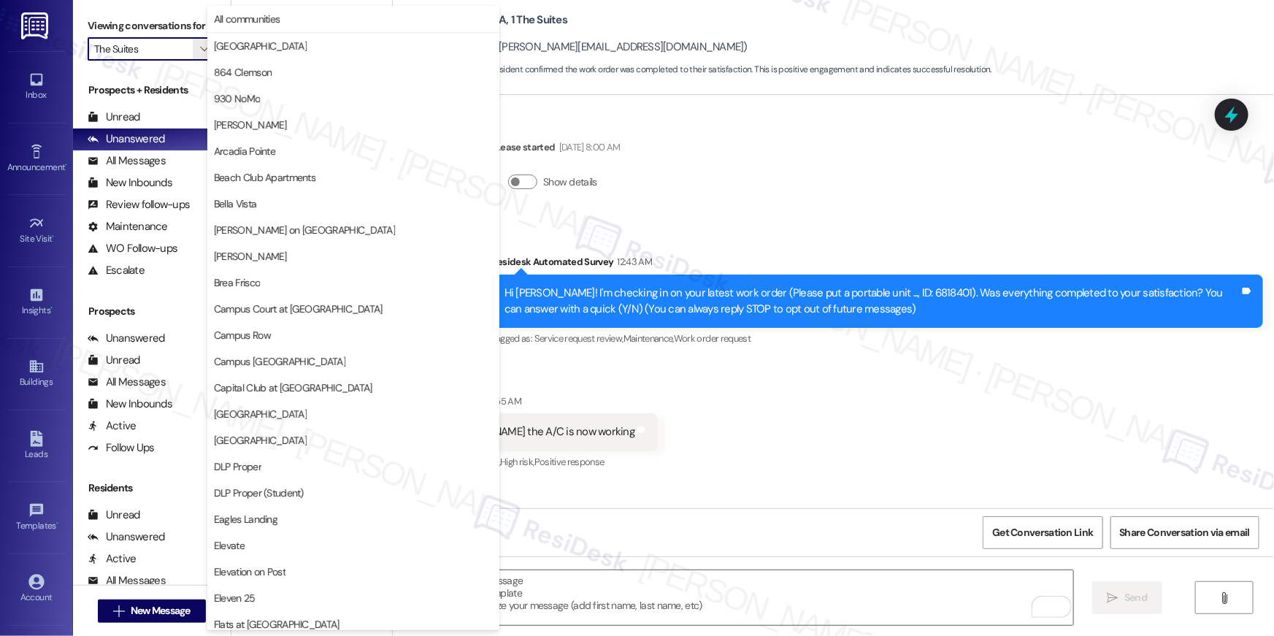
scroll to position [1325, 0]
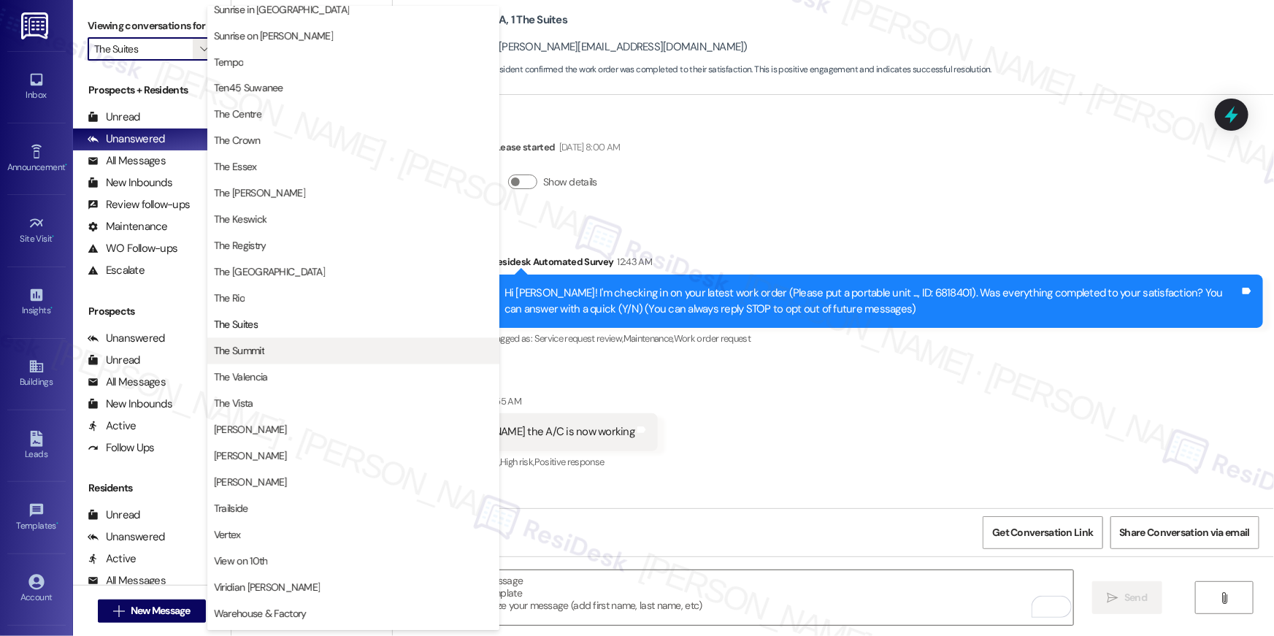
click at [250, 352] on span "The Summit" at bounding box center [239, 351] width 50 height 15
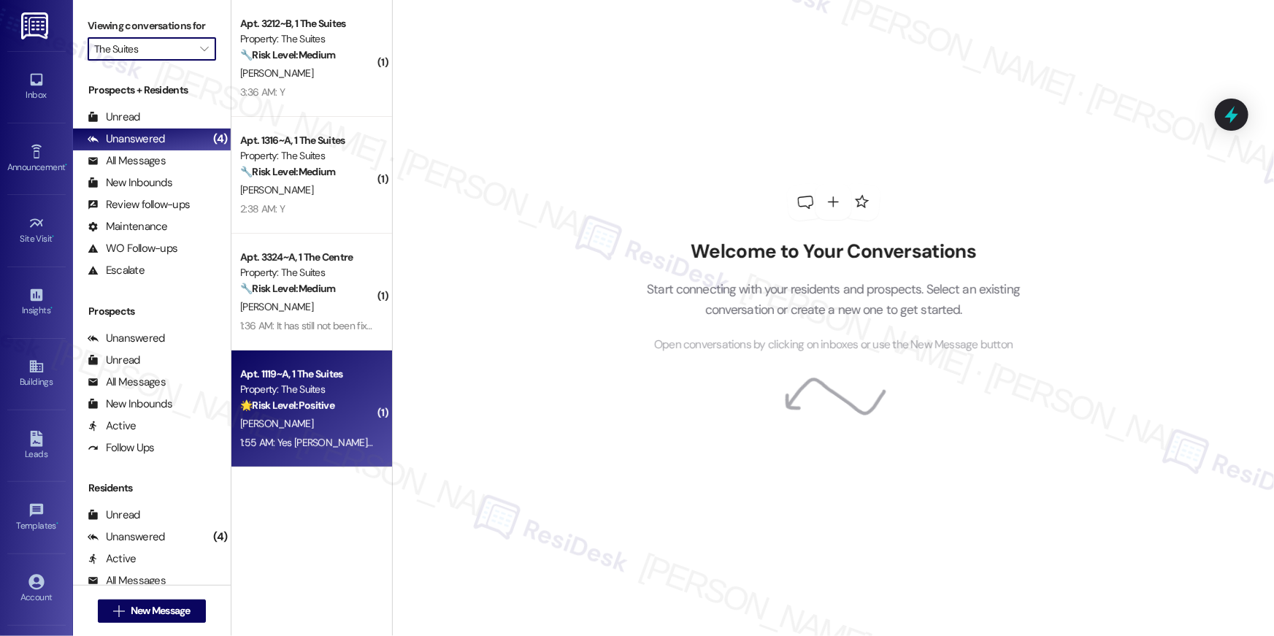
type input "The Summit"
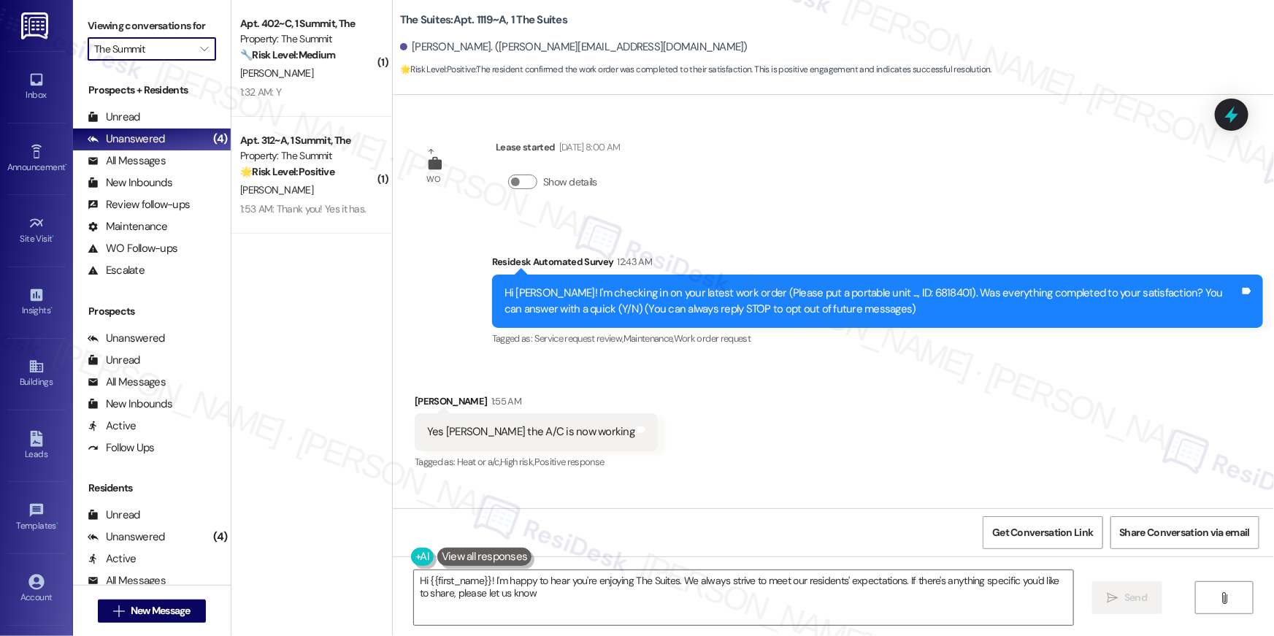
type textarea "Hi {{first_name}}! I'm happy to hear you're enjoying The Suites. We always stri…"
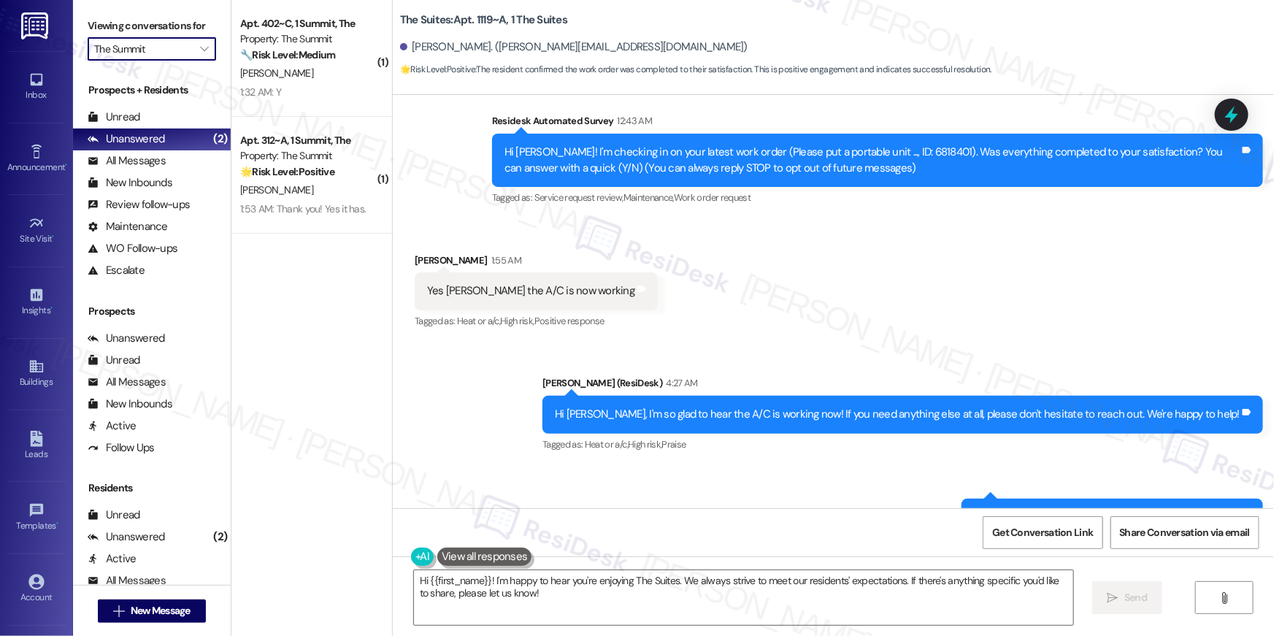
scroll to position [202, 0]
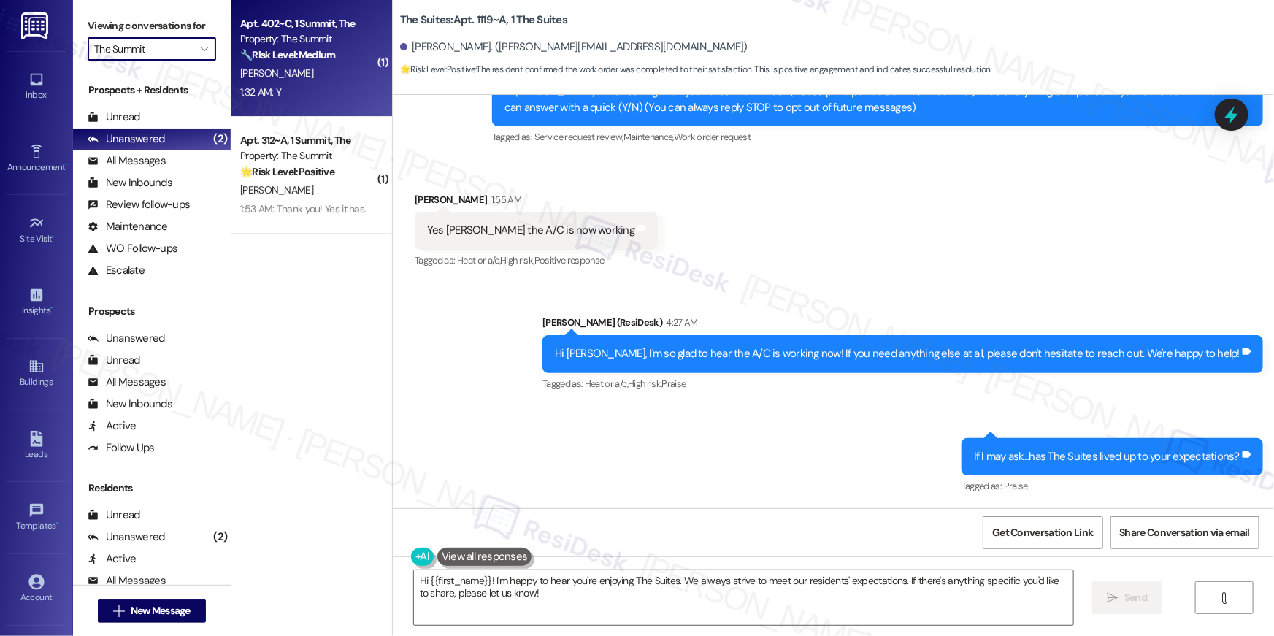
click at [320, 77] on div "[PERSON_NAME]" at bounding box center [308, 73] width 138 height 18
type textarea "Fetching suggested responses. Please feel free to read through the conversation…"
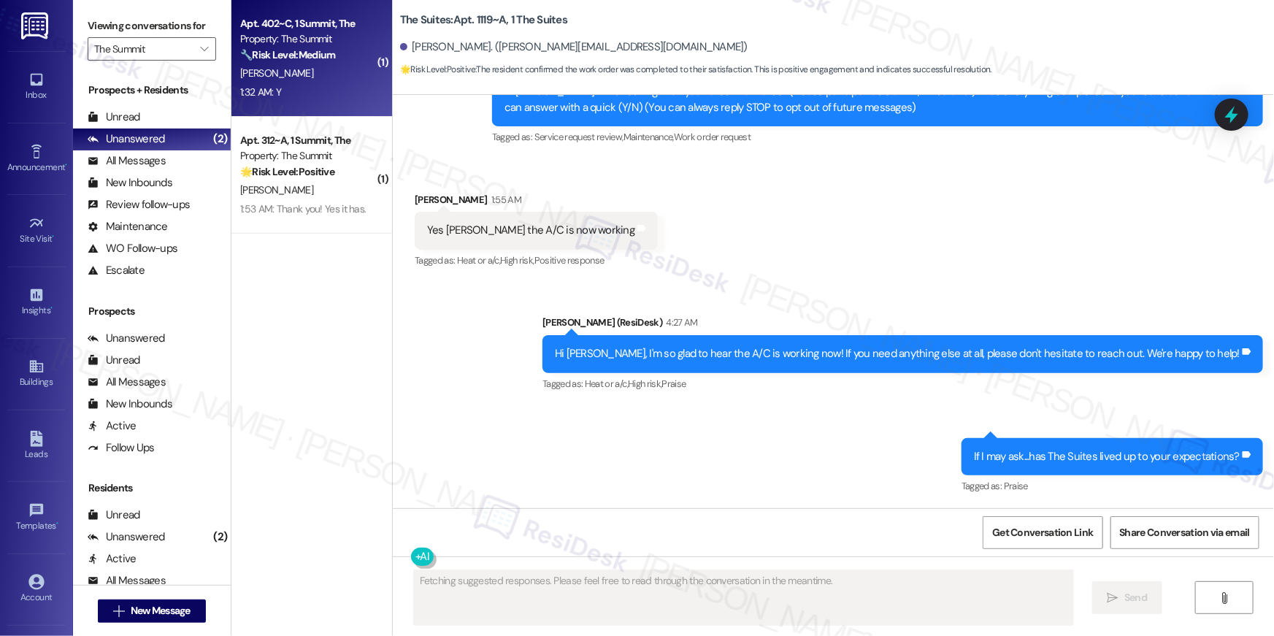
scroll to position [0, 0]
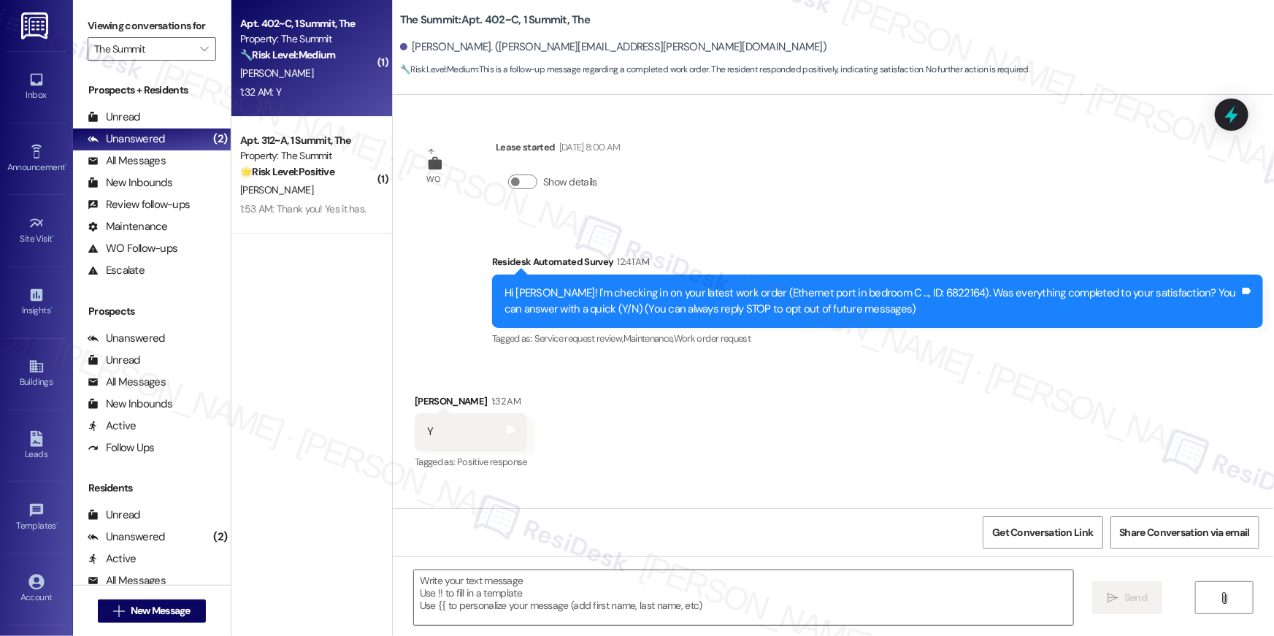
click at [780, 620] on textarea at bounding box center [743, 597] width 659 height 55
drag, startPoint x: 739, startPoint y: 635, endPoint x: 747, endPoint y: 629, distance: 10.4
click at [740, 635] on div " Send " at bounding box center [833, 611] width 881 height 110
click at [759, 608] on textarea "To enrich screen reader interactions, please activate Accessibility in Grammarl…" at bounding box center [743, 597] width 659 height 55
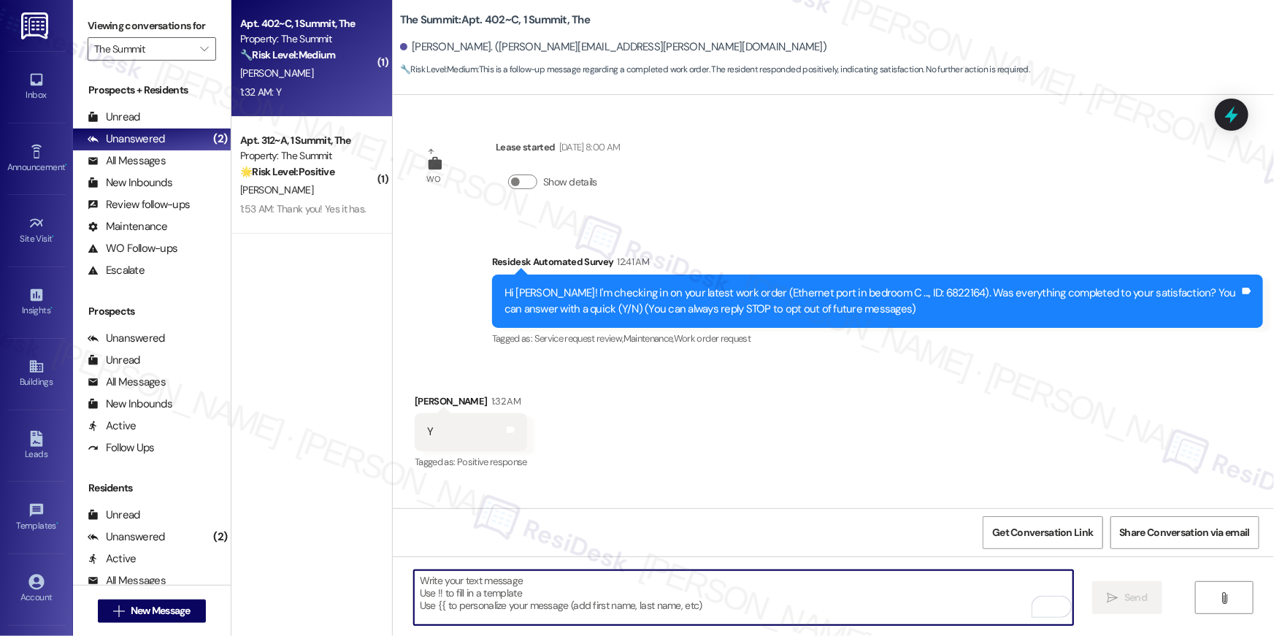
click at [759, 608] on textarea "To enrich screen reader interactions, please activate Accessibility in Grammarl…" at bounding box center [743, 597] width 659 height 55
paste textarea "Sink repair follow-up"
type textarea "Sink repair follow-up"
click at [630, 591] on textarea "To enrich screen reader interactions, please activate Accessibility in Grammarl…" at bounding box center [743, 597] width 659 height 55
paste textarea "Hi {{first_name}}, I’m happy to hear your work order is all taken care of! If a…"
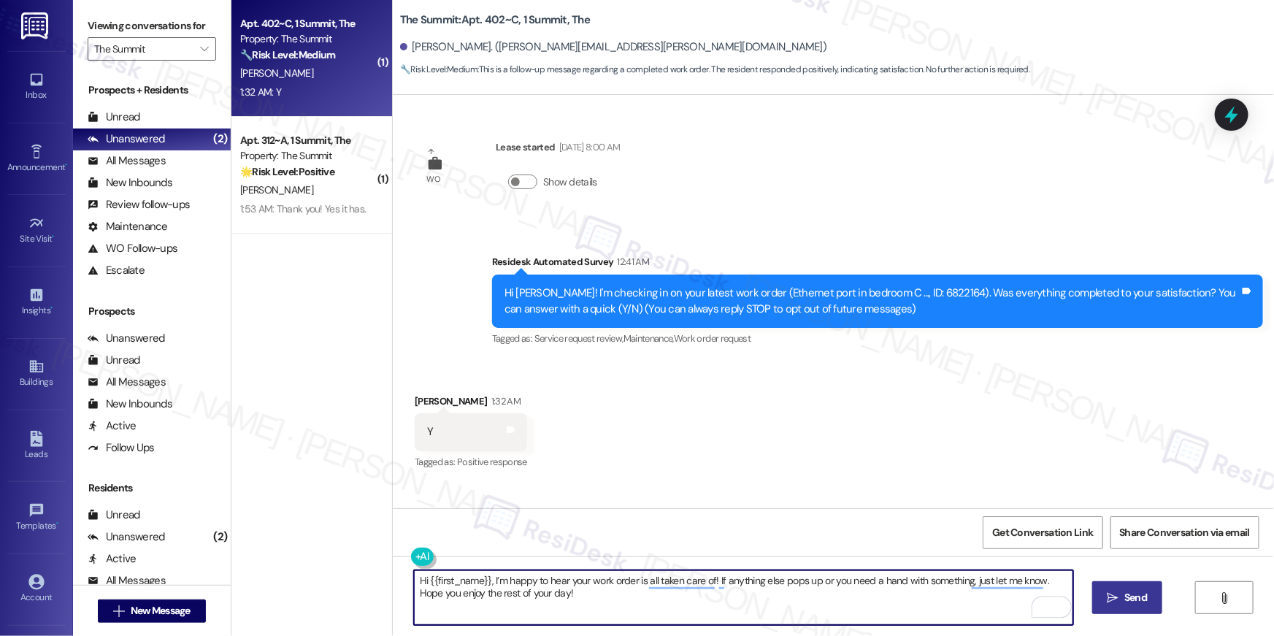
type textarea "Hi {{first_name}}, I’m happy to hear your work order is all taken care of! If a…"
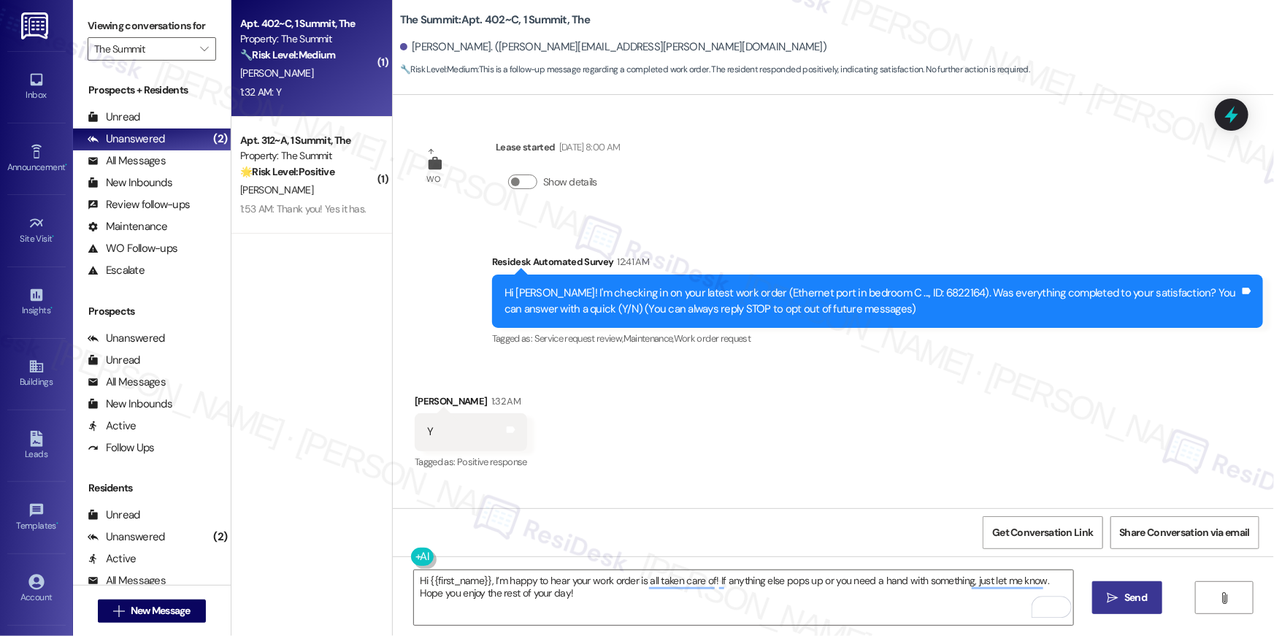
click at [1143, 602] on span "Send" at bounding box center [1136, 597] width 23 height 15
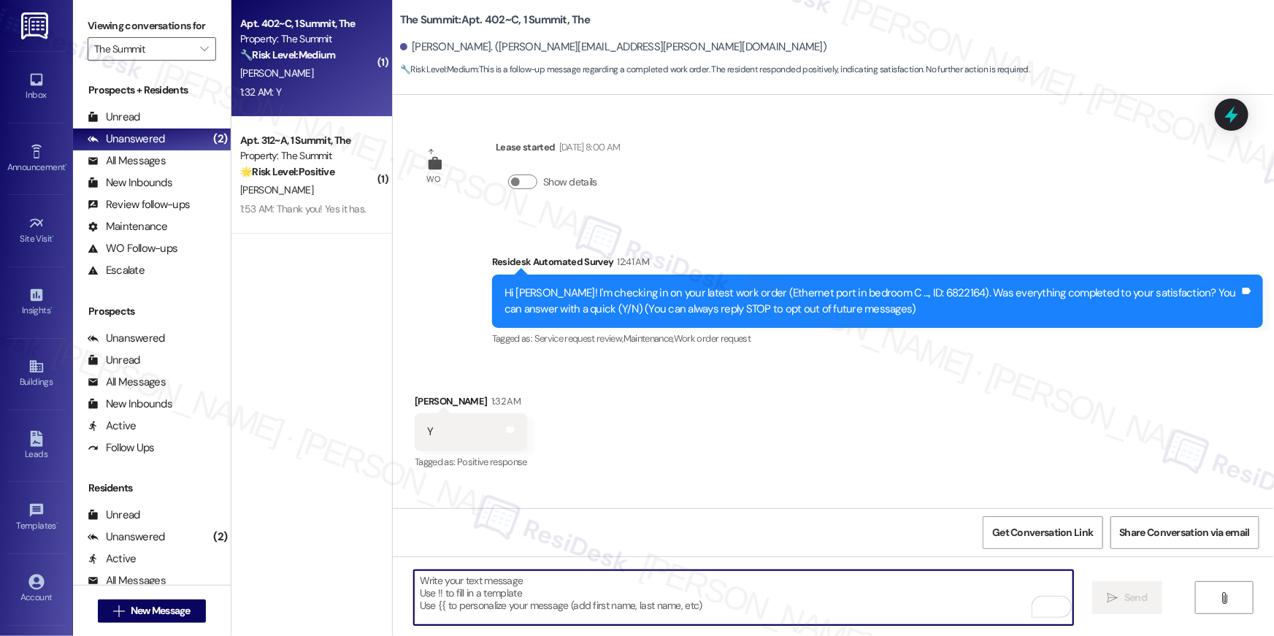
click at [865, 580] on textarea "To enrich screen reader interactions, please activate Accessibility in Grammarl…" at bounding box center [743, 597] width 659 height 55
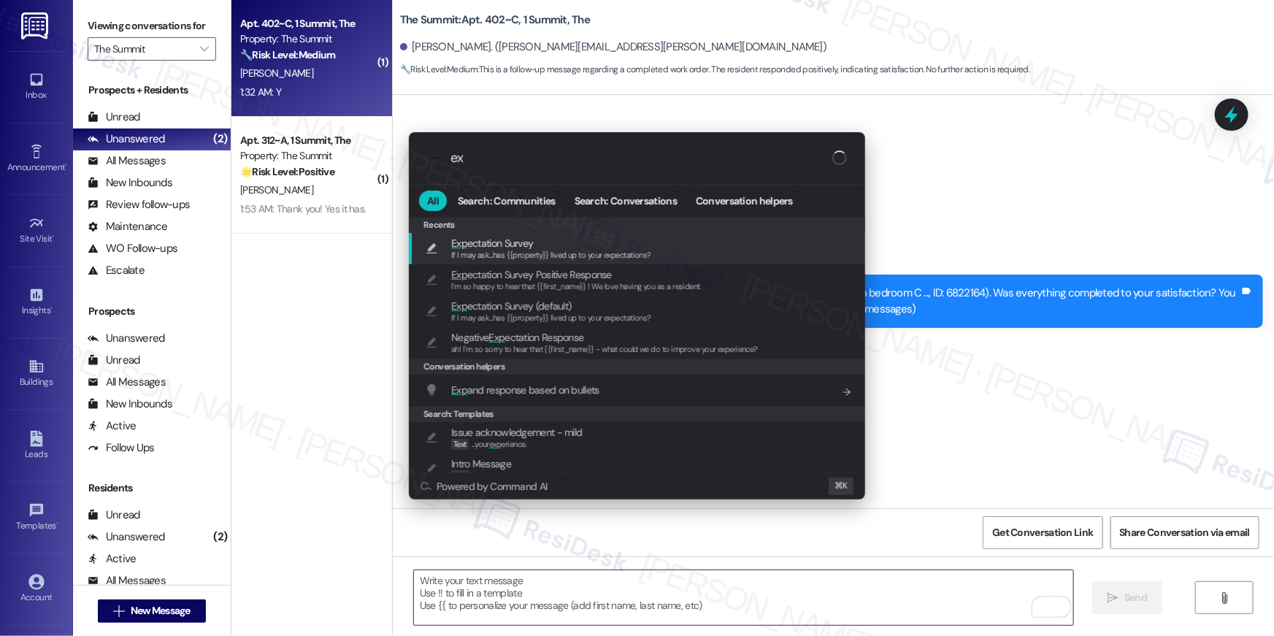
type input "exp"
type textarea "If I may ask...has {{property}} lived up to your expectations?"
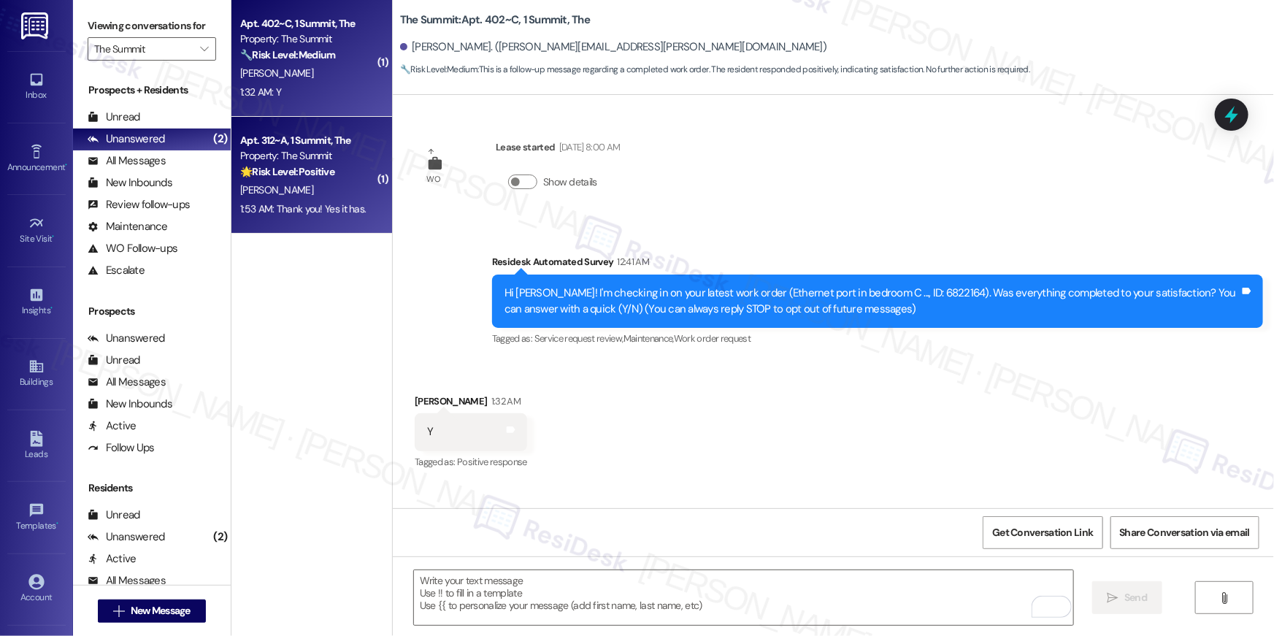
click at [296, 150] on div "Property: The Summit" at bounding box center [307, 155] width 135 height 15
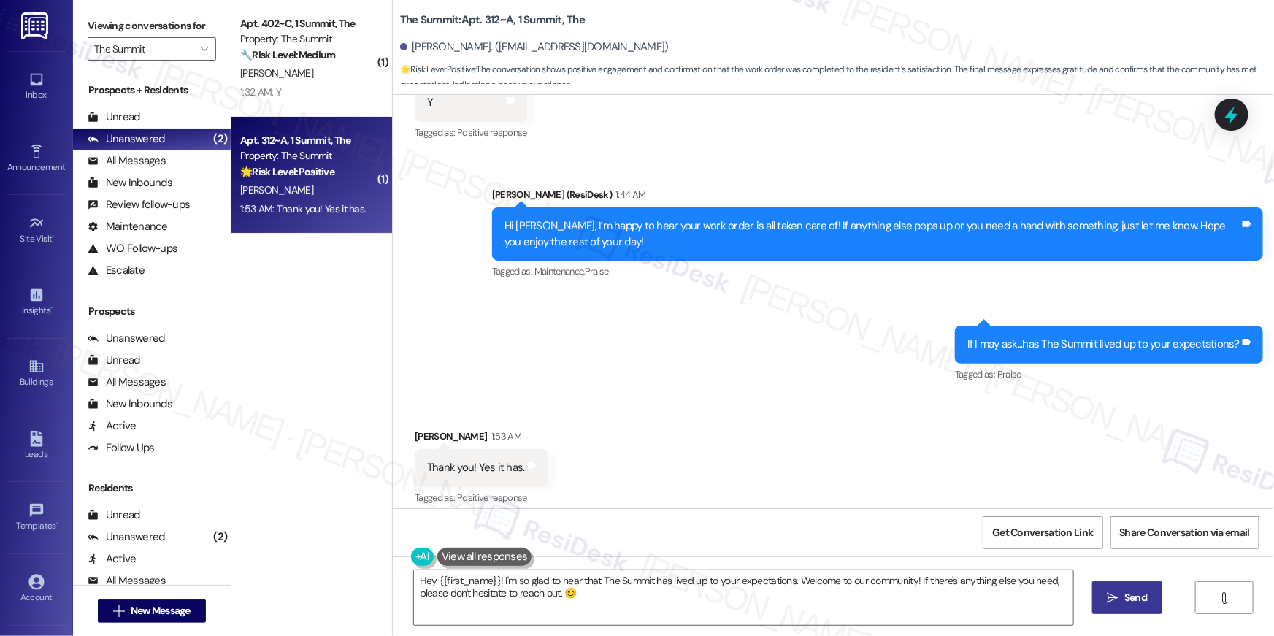
scroll to position [340, 0]
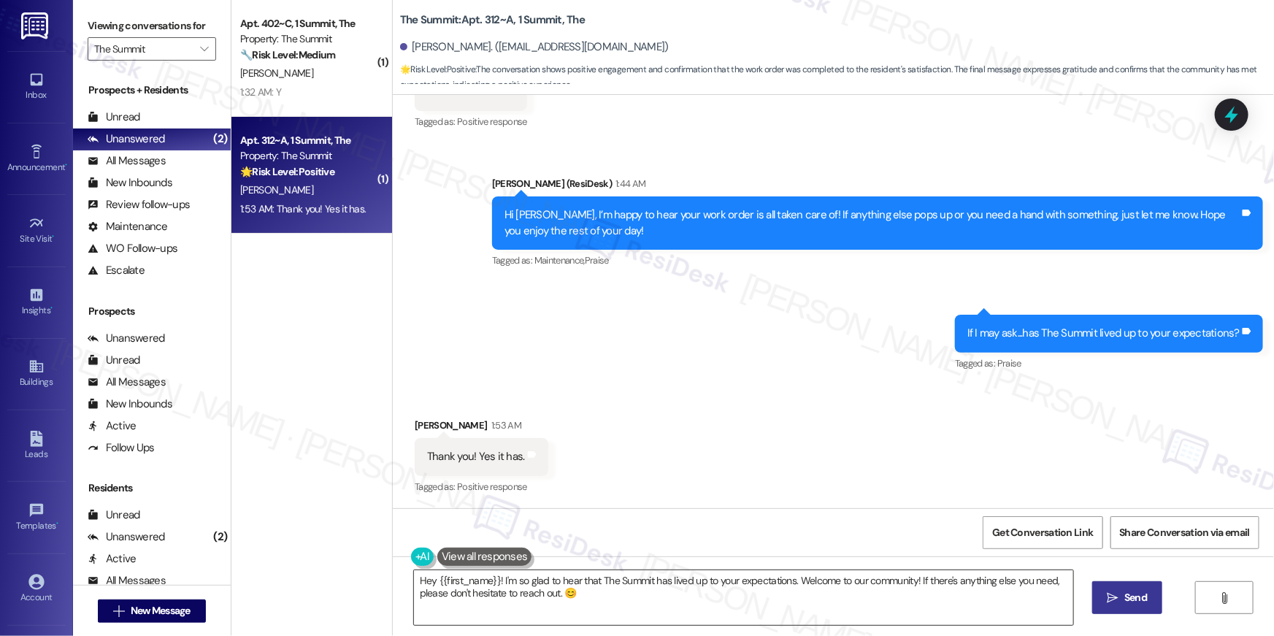
click at [849, 594] on textarea "Hey {{first_name}}! I'm so glad to hear that The Summit has lived up to your ex…" at bounding box center [743, 597] width 659 height 55
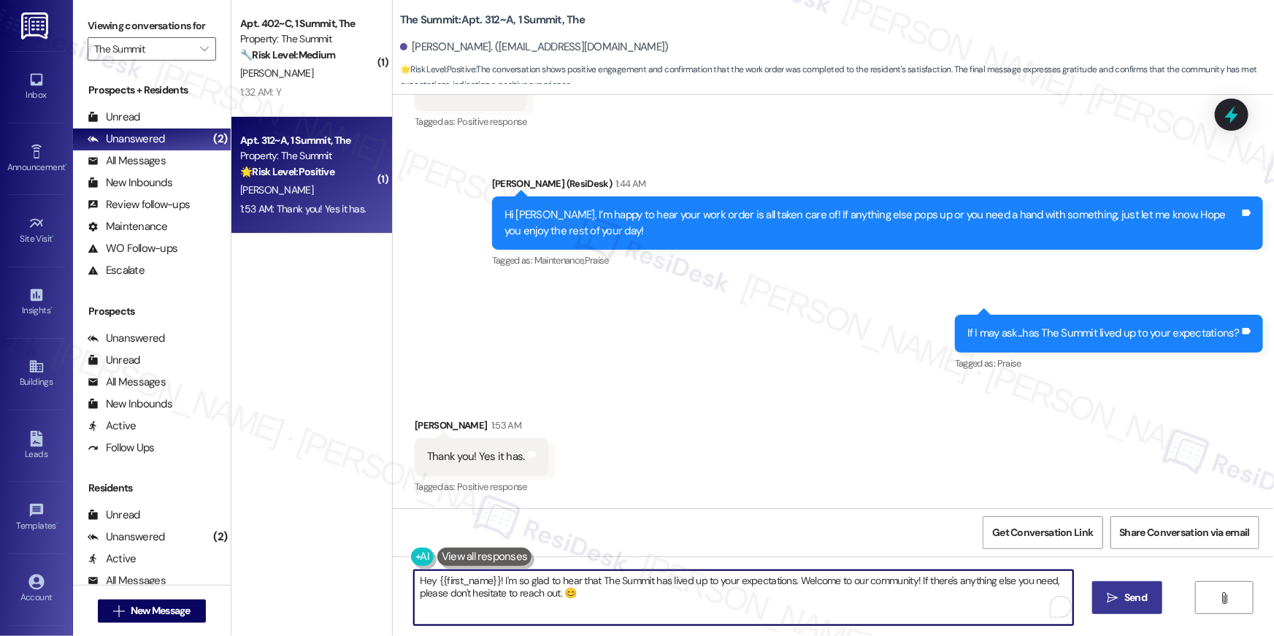
click at [849, 594] on textarea "Hey {{first_name}}! I'm so glad to hear that The Summit has lived up to your ex…" at bounding box center [743, 597] width 659 height 55
paste textarea "Thank you, {{first_name}}! I'm so glad to hear that the property has lived up t…"
type textarea "Thank you, {{first_name}}! I'm so glad to hear that the property has lived up t…"
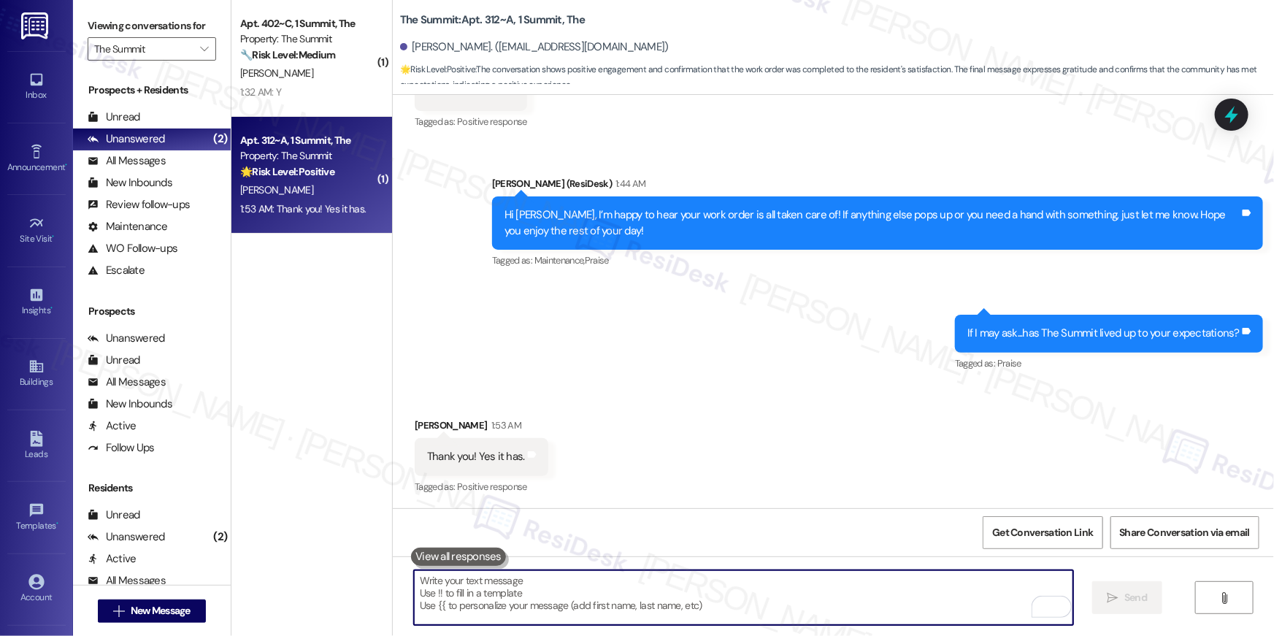
click at [750, 585] on textarea "To enrich screen reader interactions, please activate Accessibility in Grammarl…" at bounding box center [743, 597] width 659 height 55
paste textarea "Thanks so much, {{first_name}}! Glad to hear the property is living up to your …"
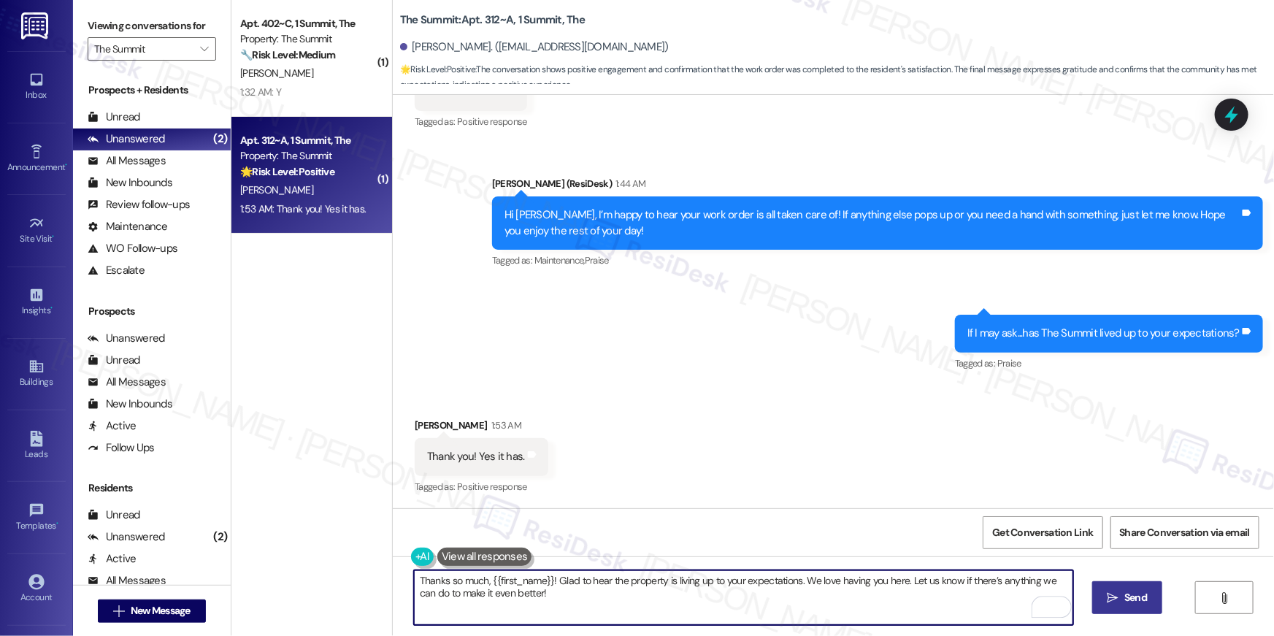
type textarea "Thanks so much, {{first_name}}! Glad to hear the property is living up to your …"
click at [1132, 597] on span "Send" at bounding box center [1136, 597] width 23 height 15
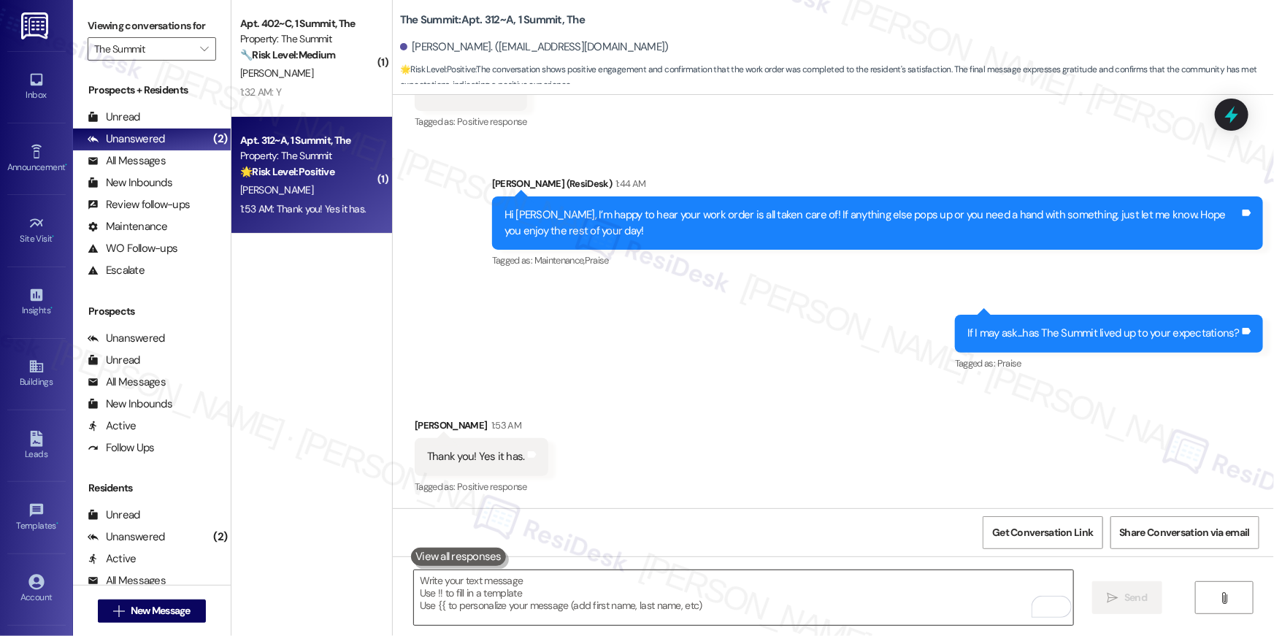
click at [834, 578] on textarea "To enrich screen reader interactions, please activate Accessibility in Grammarl…" at bounding box center [743, 597] width 659 height 55
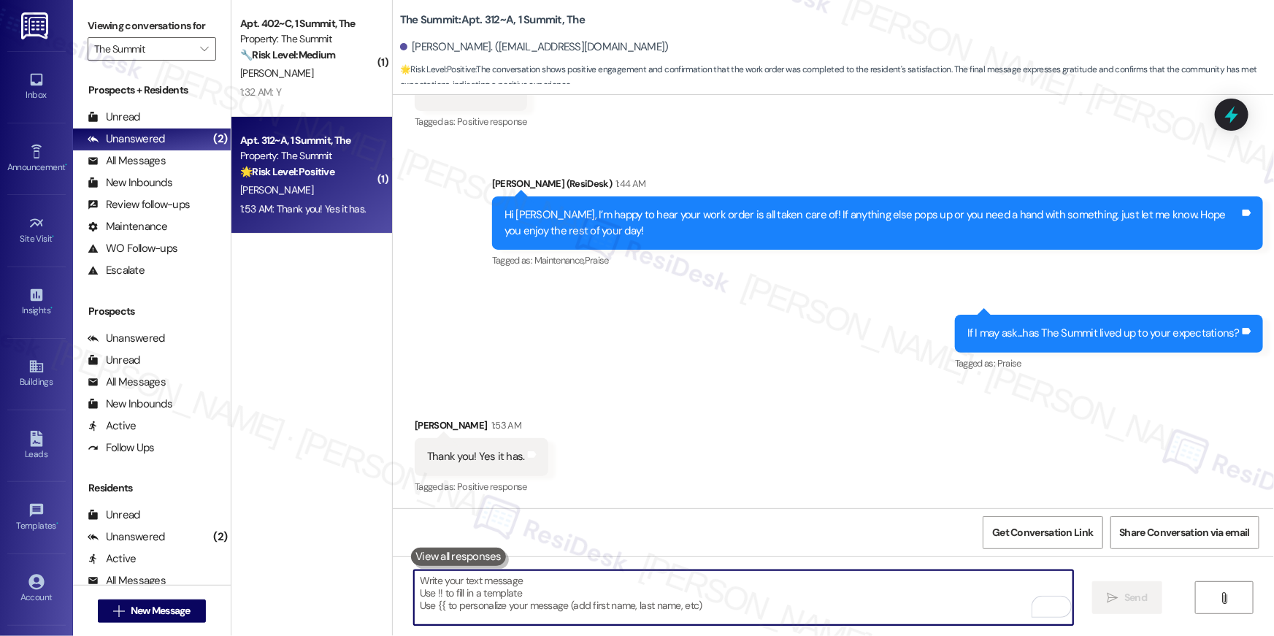
click at [834, 578] on textarea "To enrich screen reader interactions, please activate Accessibility in Grammarl…" at bounding box center [743, 597] width 659 height 55
paste textarea "When you have a moment, would you mind leaving us a quick Google Review? ⭐ It o…"
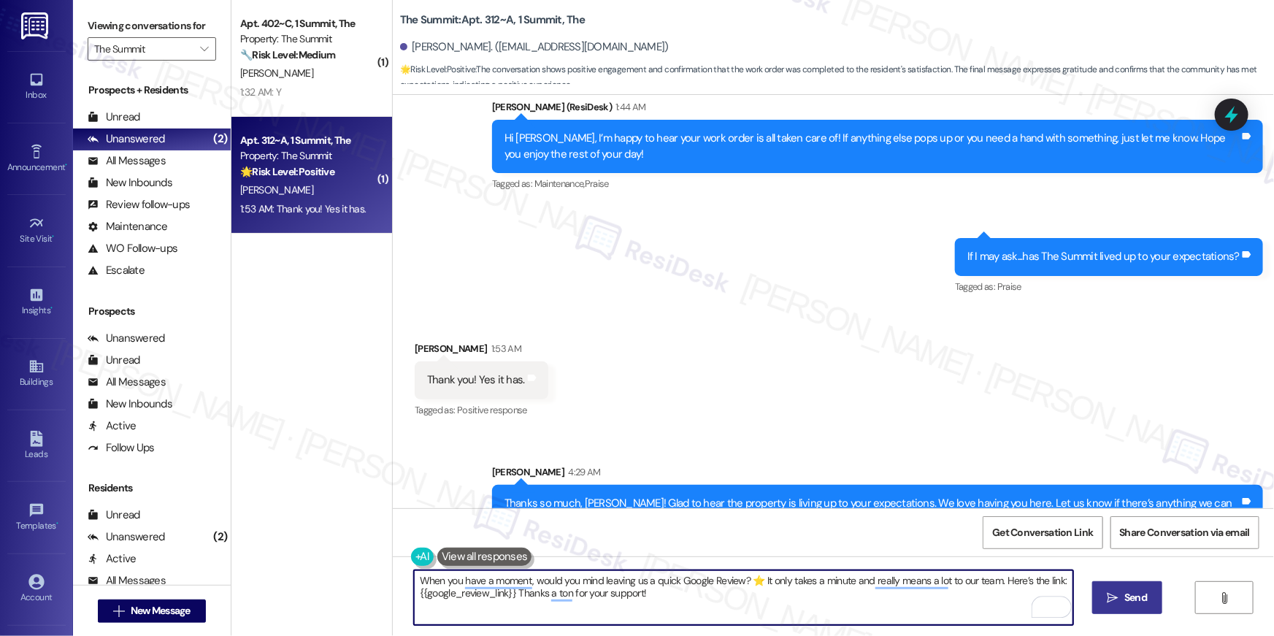
scroll to position [458, 0]
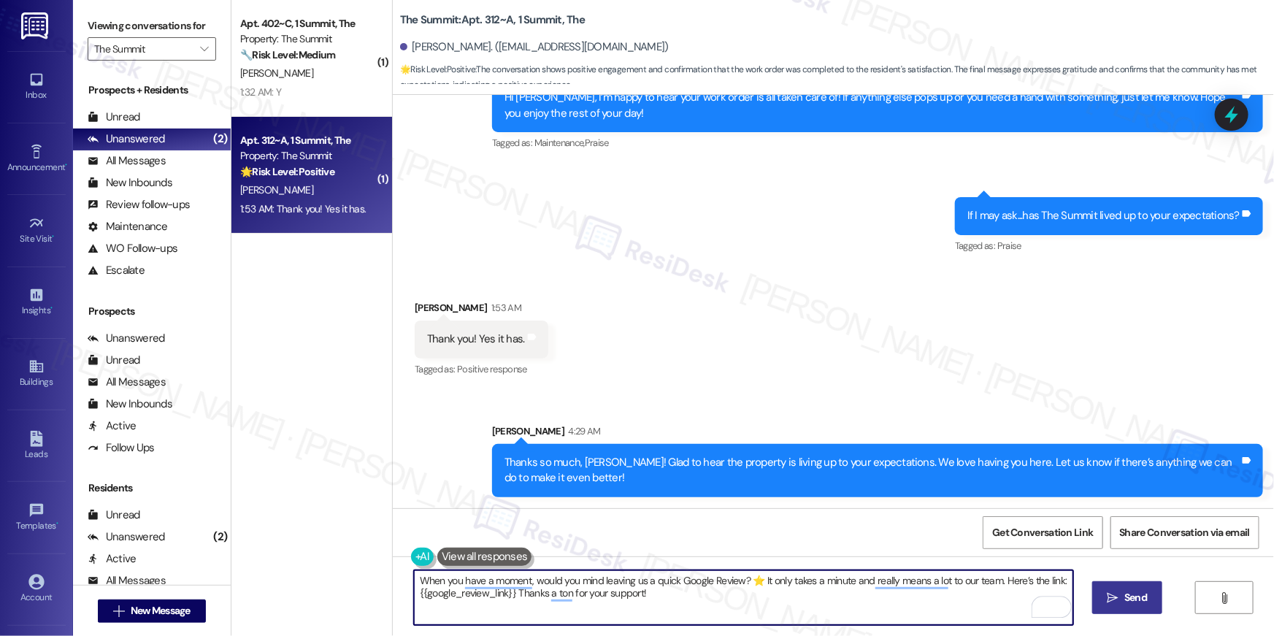
type textarea "When you have a moment, would you mind leaving us a quick Google Review? ⭐ It o…"
click at [1138, 591] on span "Send" at bounding box center [1136, 597] width 23 height 15
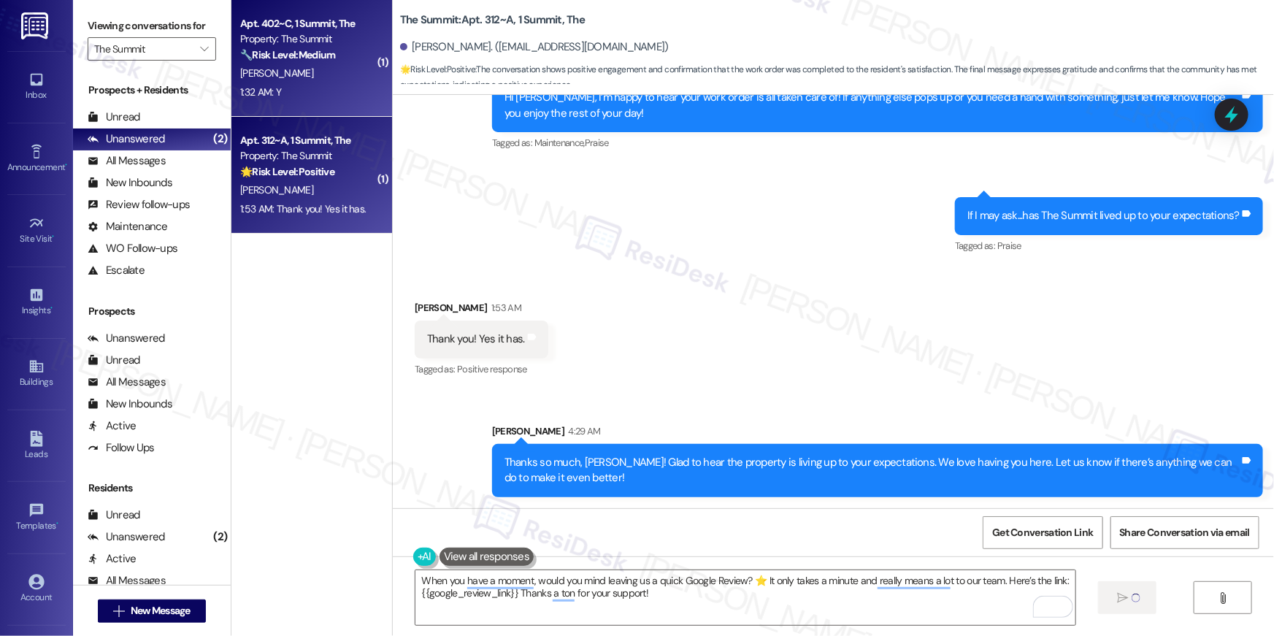
click at [315, 72] on div "R. Lauderbach" at bounding box center [308, 73] width 138 height 18
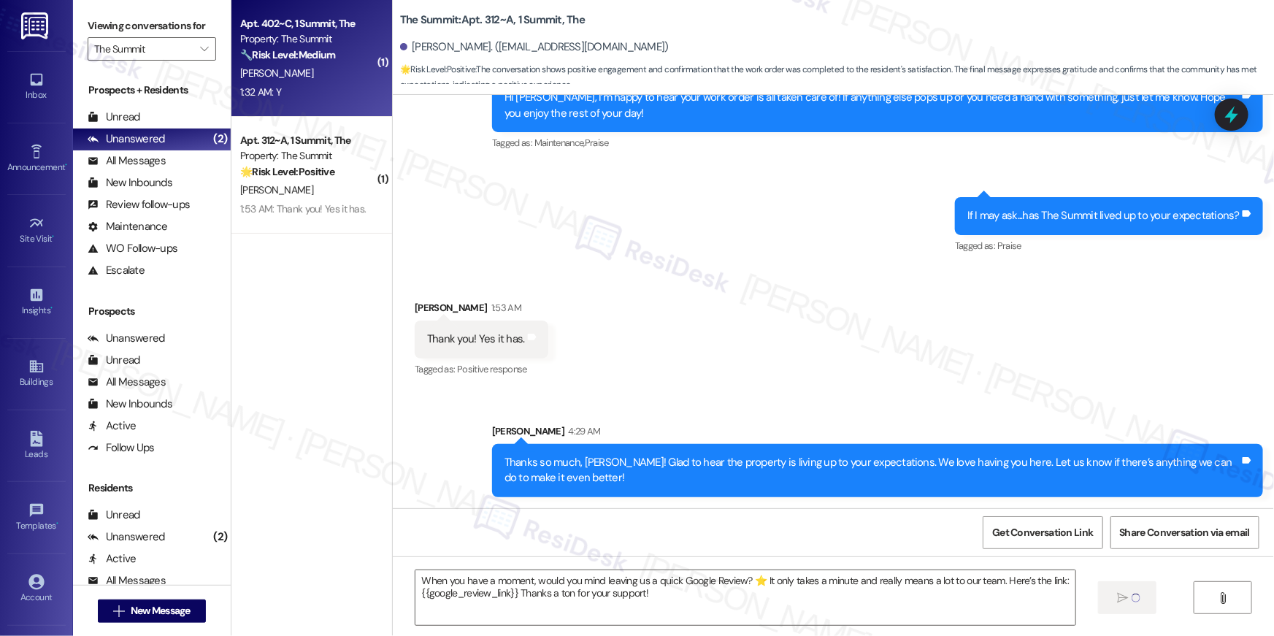
type textarea "Fetching suggested responses. Please feel free to read through the conversation…"
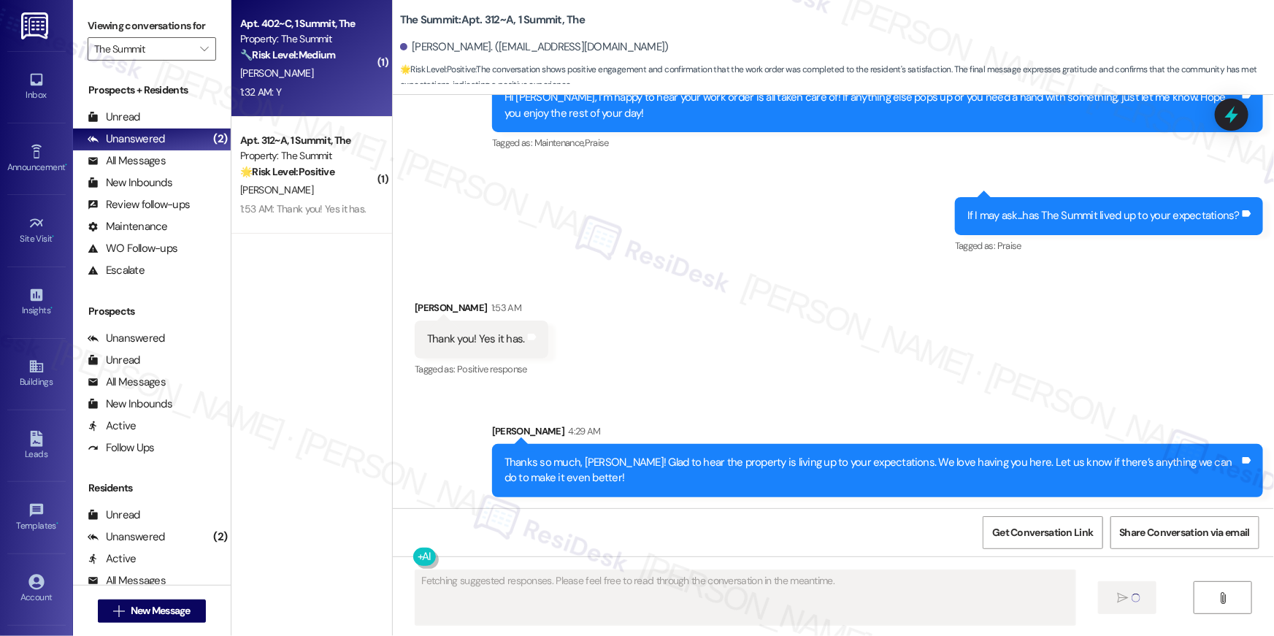
click at [321, 72] on div "R. Lauderbach" at bounding box center [308, 73] width 138 height 18
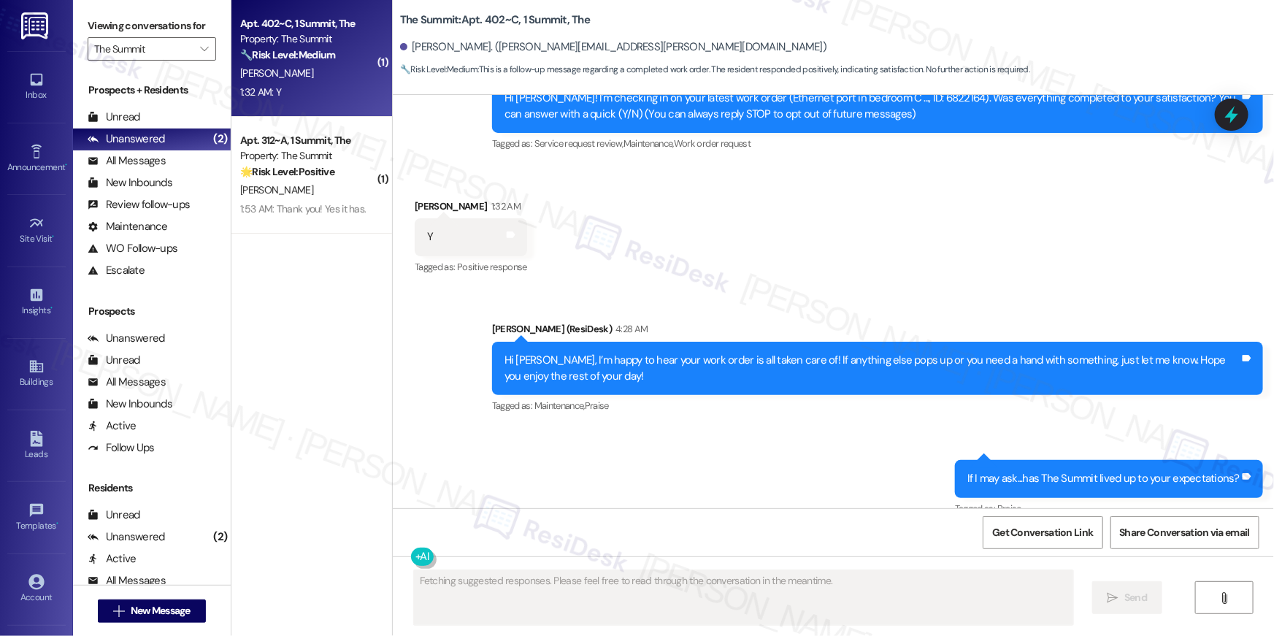
scroll to position [218, 0]
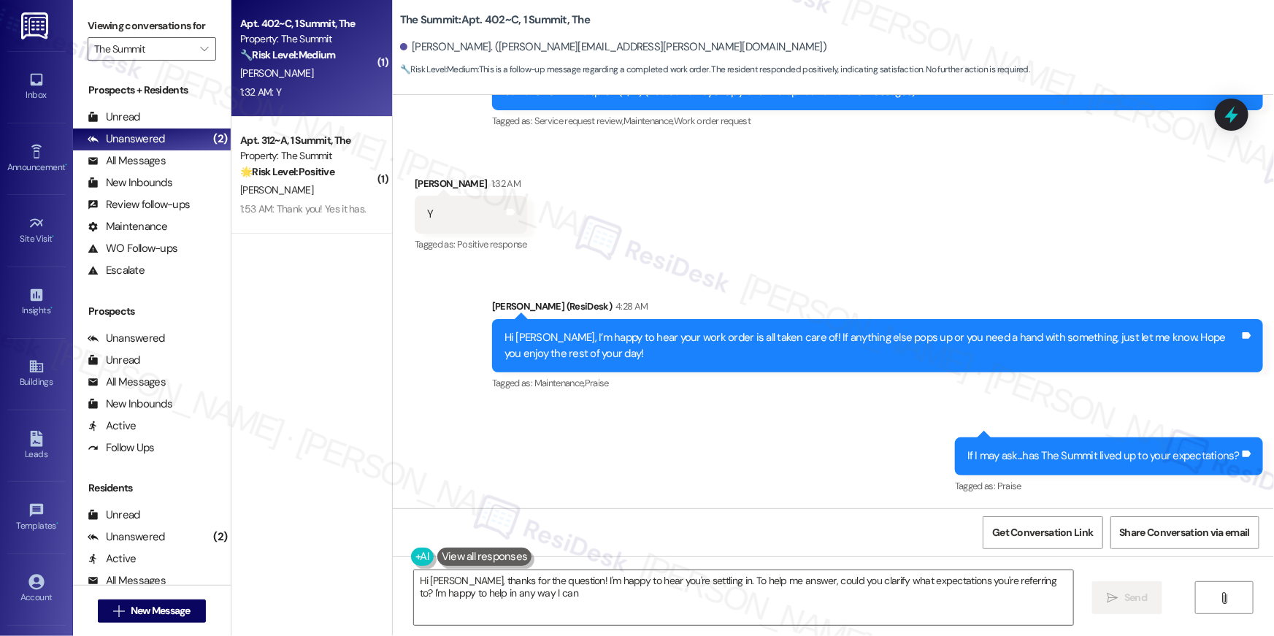
type textarea "Hi Ryan, thanks for the question! I'm happy to hear you're settling in. To help…"
click at [193, 41] on button "" at bounding box center [204, 48] width 23 height 23
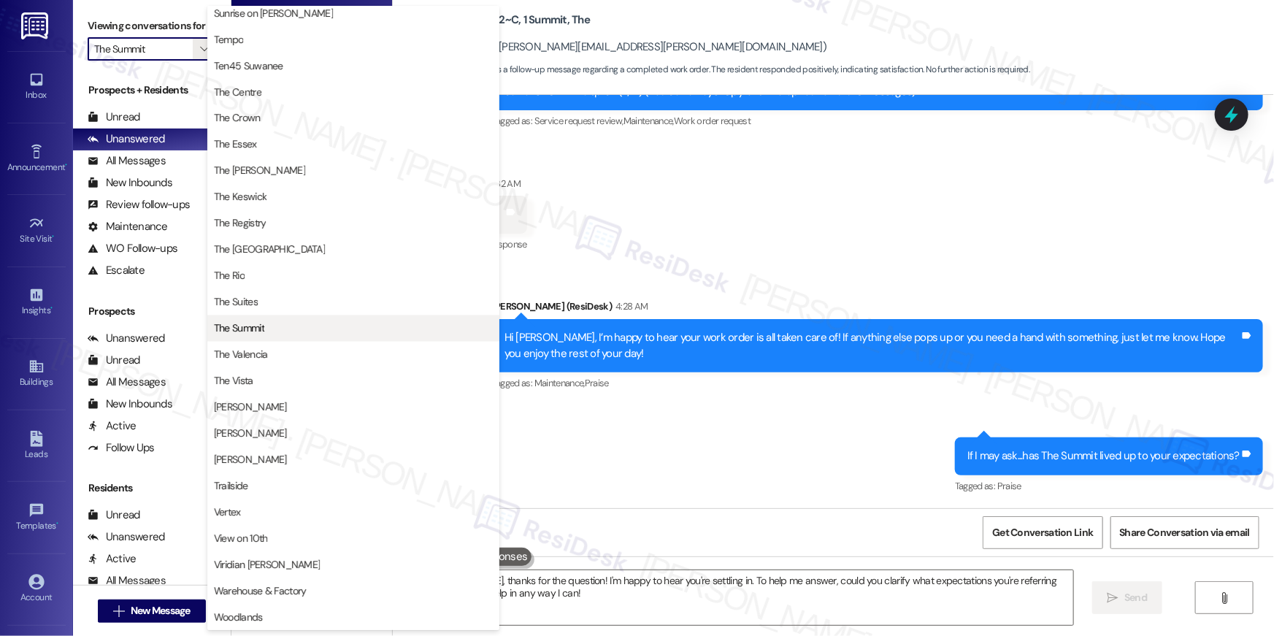
scroll to position [1325, 0]
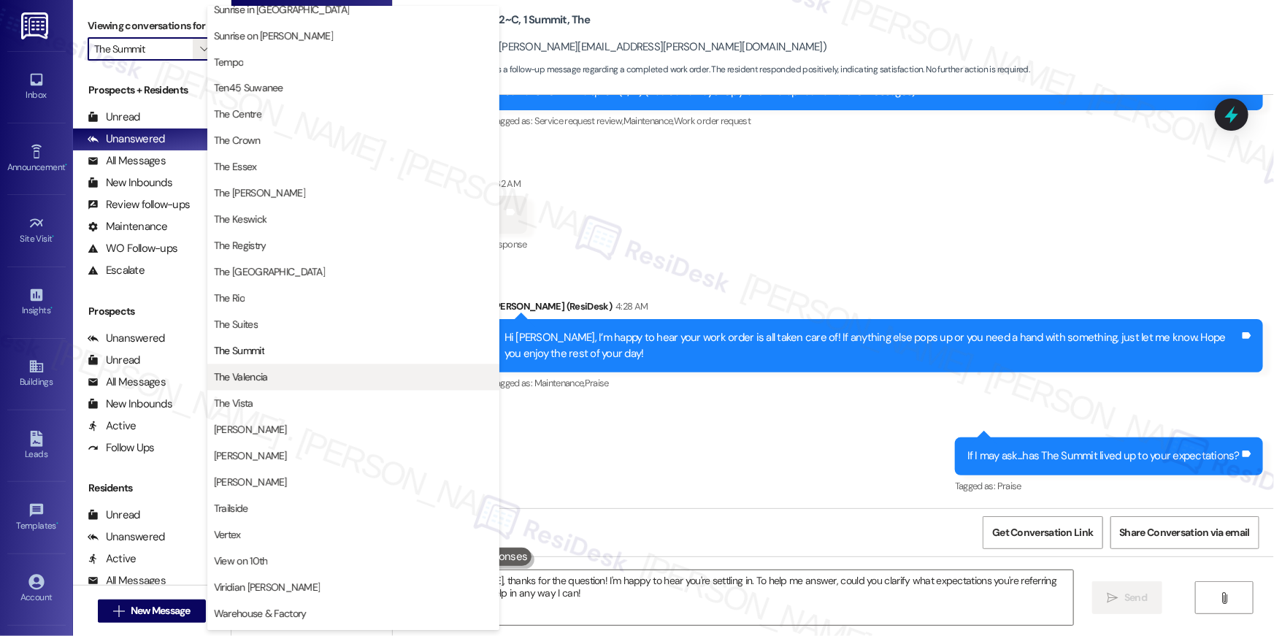
click at [284, 378] on span "The Valencia" at bounding box center [353, 377] width 279 height 15
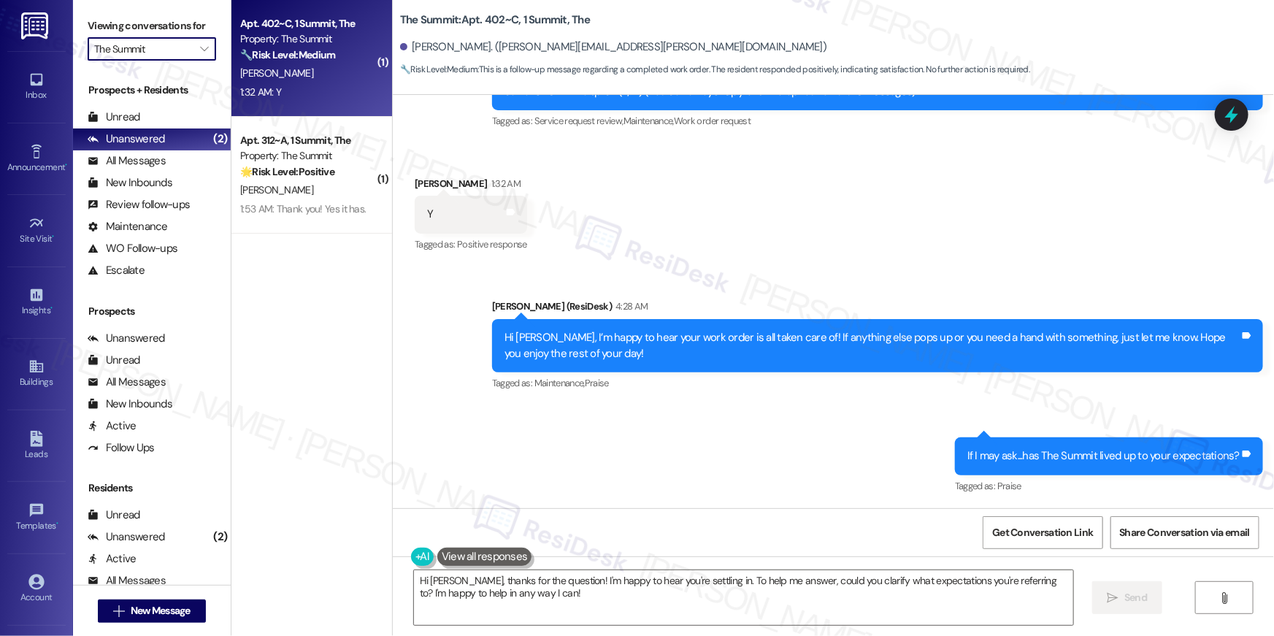
type input "The Valencia"
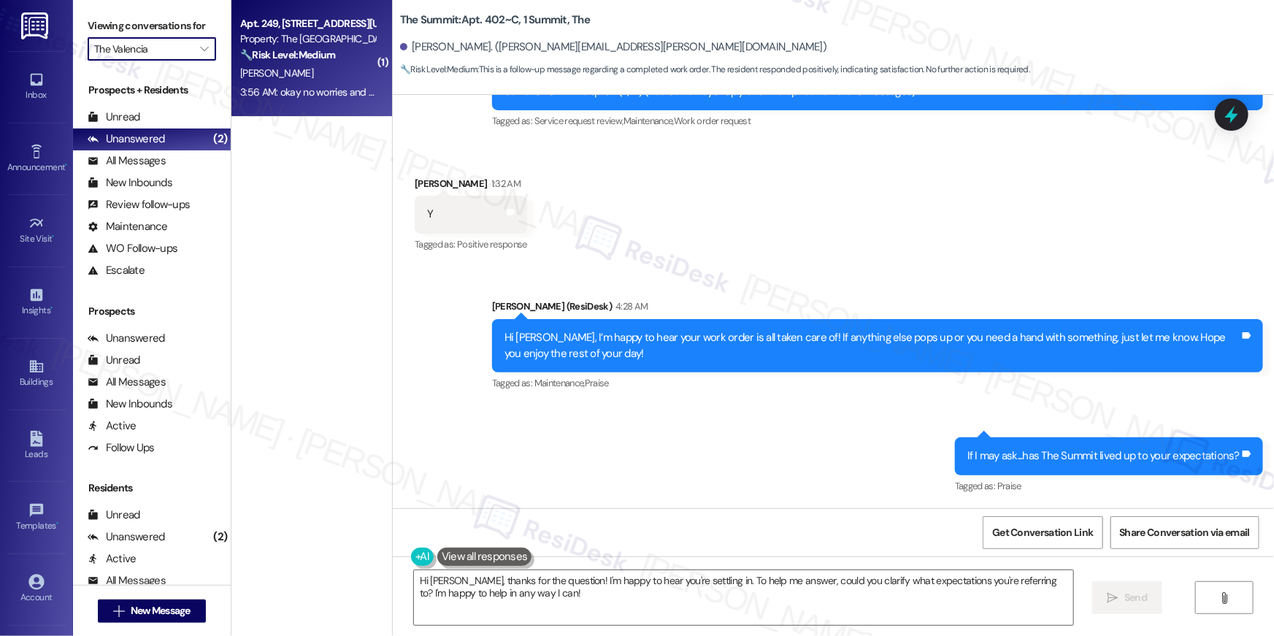
click at [326, 89] on div "3:56 AM: okay no worries and thank you 3:56 AM: okay no worries and thank you" at bounding box center [324, 91] width 169 height 13
type textarea "Fetching suggested responses. Please feel free to read through the conversation…"
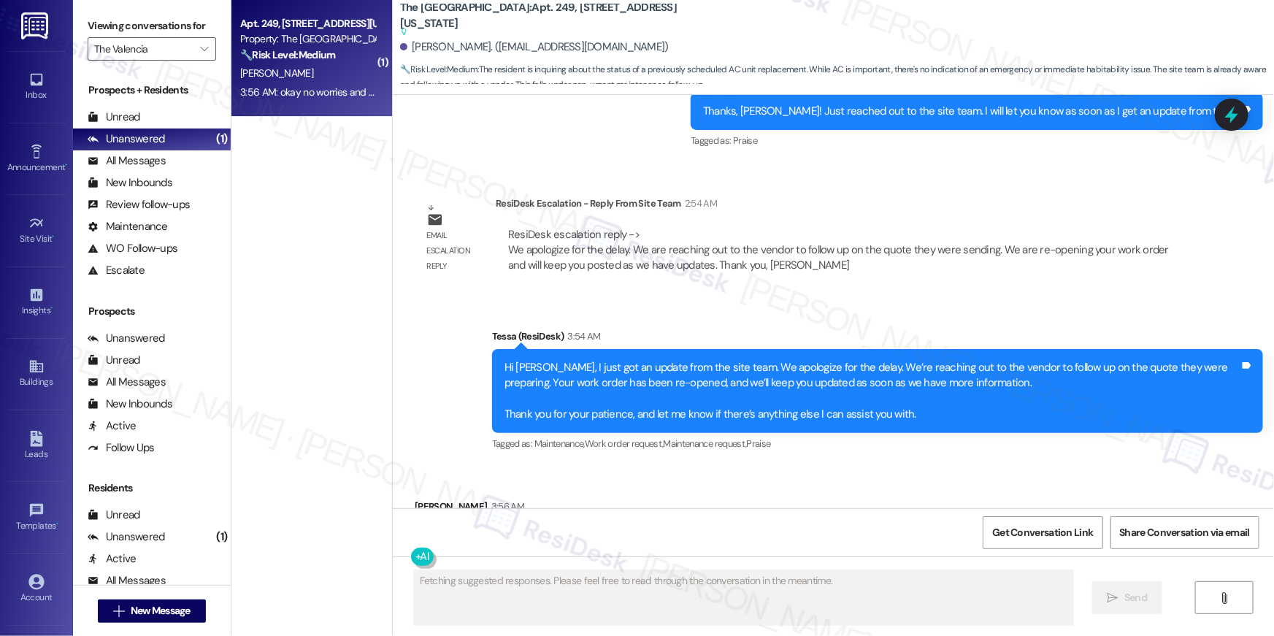
scroll to position [1577, 0]
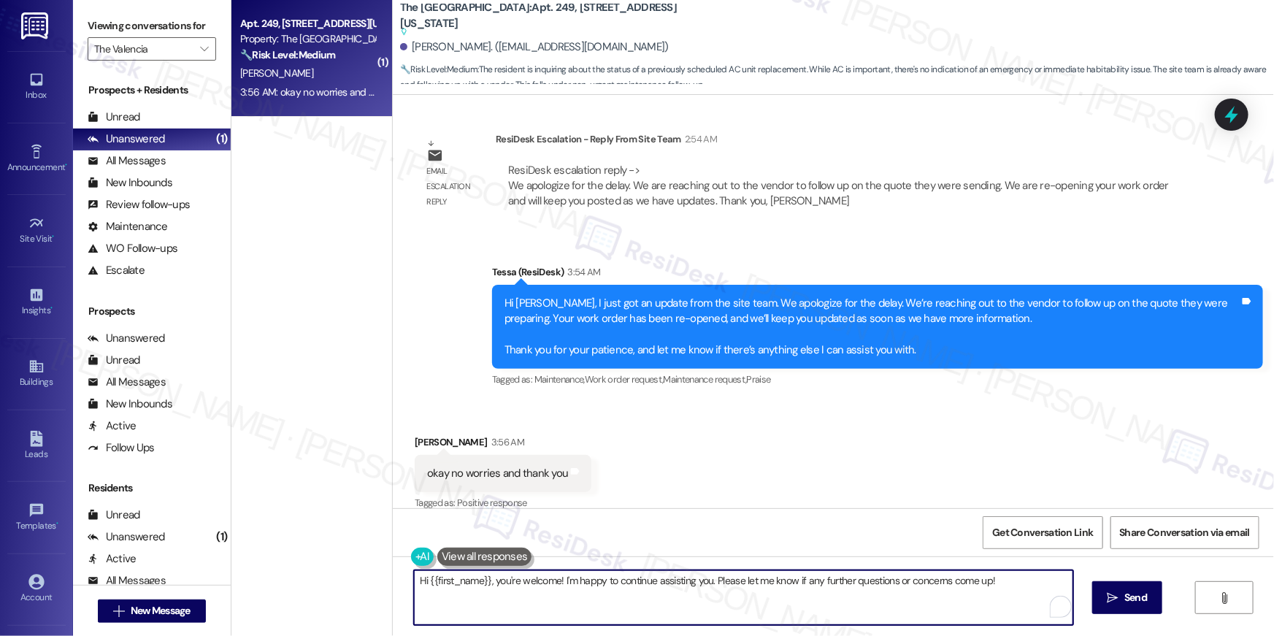
click at [754, 598] on textarea "Hi {{first_name}}, you're welcome! I'm happy to continue assisting you. Please …" at bounding box center [743, 597] width 659 height 55
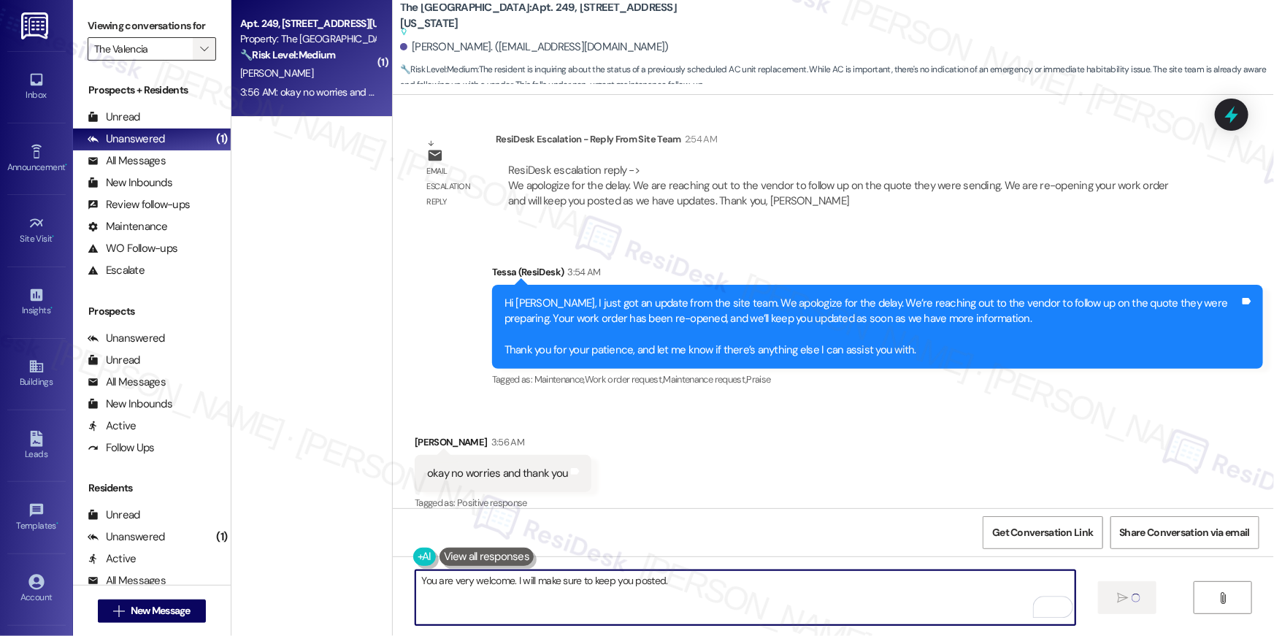
type textarea "You are very welcome. I will make sure to keep you posted."
click at [200, 53] on span "" at bounding box center [204, 48] width 14 height 23
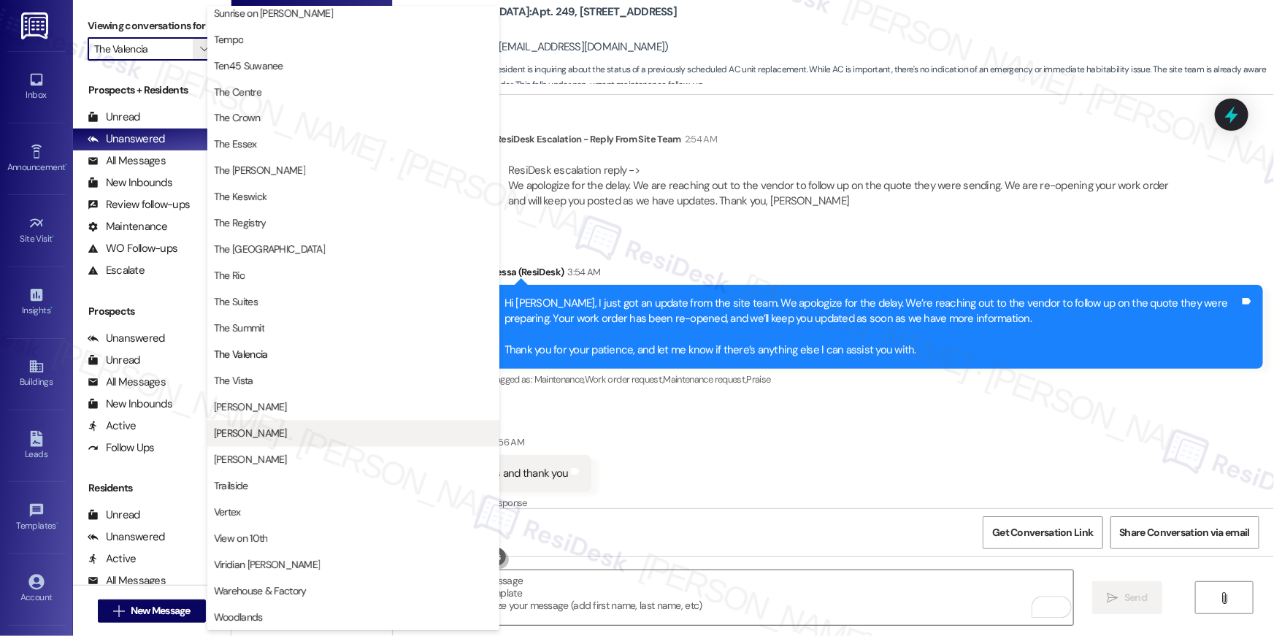
scroll to position [1325, 0]
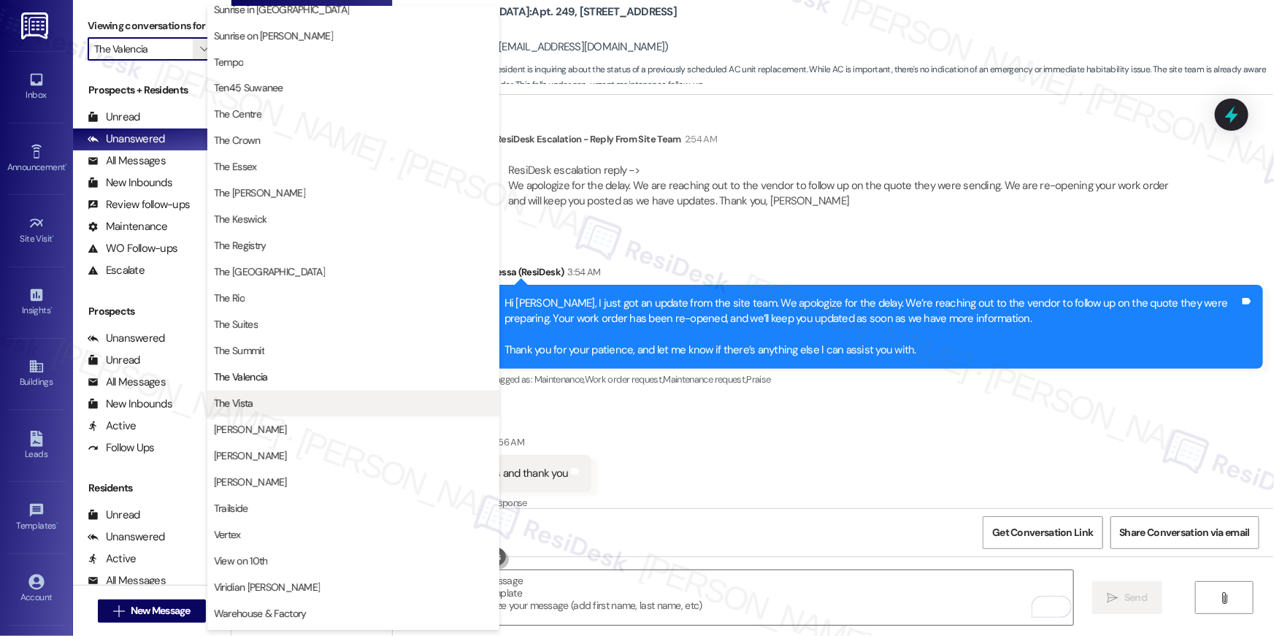
click at [297, 413] on button "The Vista" at bounding box center [353, 404] width 292 height 26
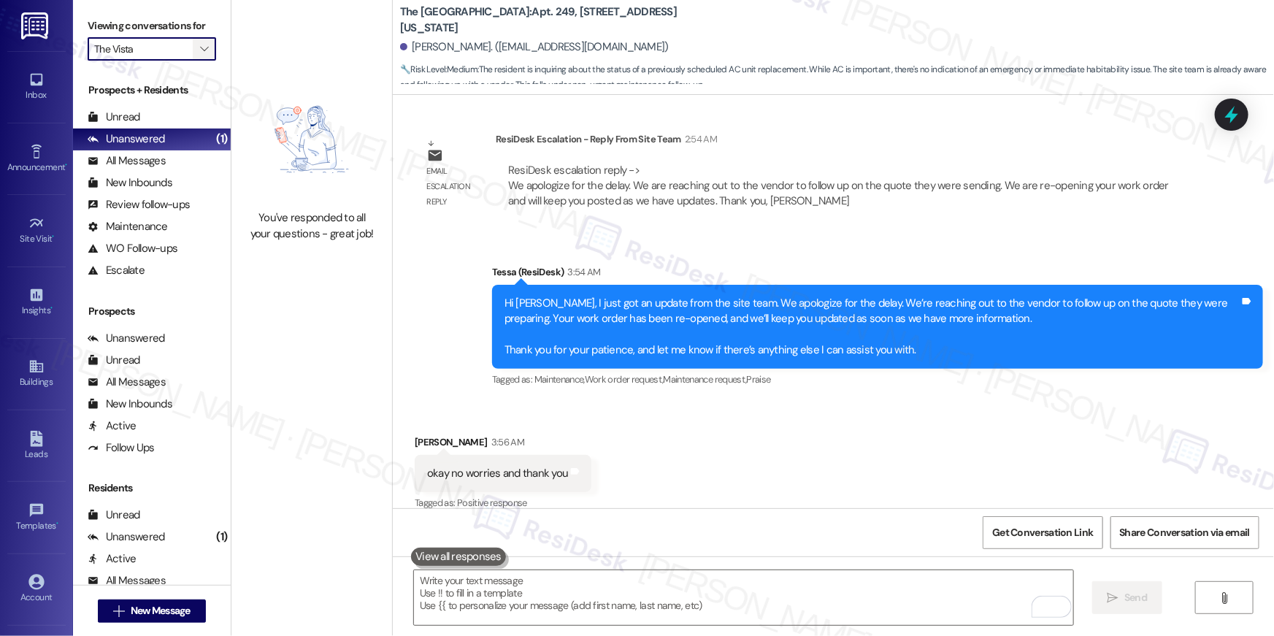
click at [197, 42] on span "" at bounding box center [204, 48] width 14 height 23
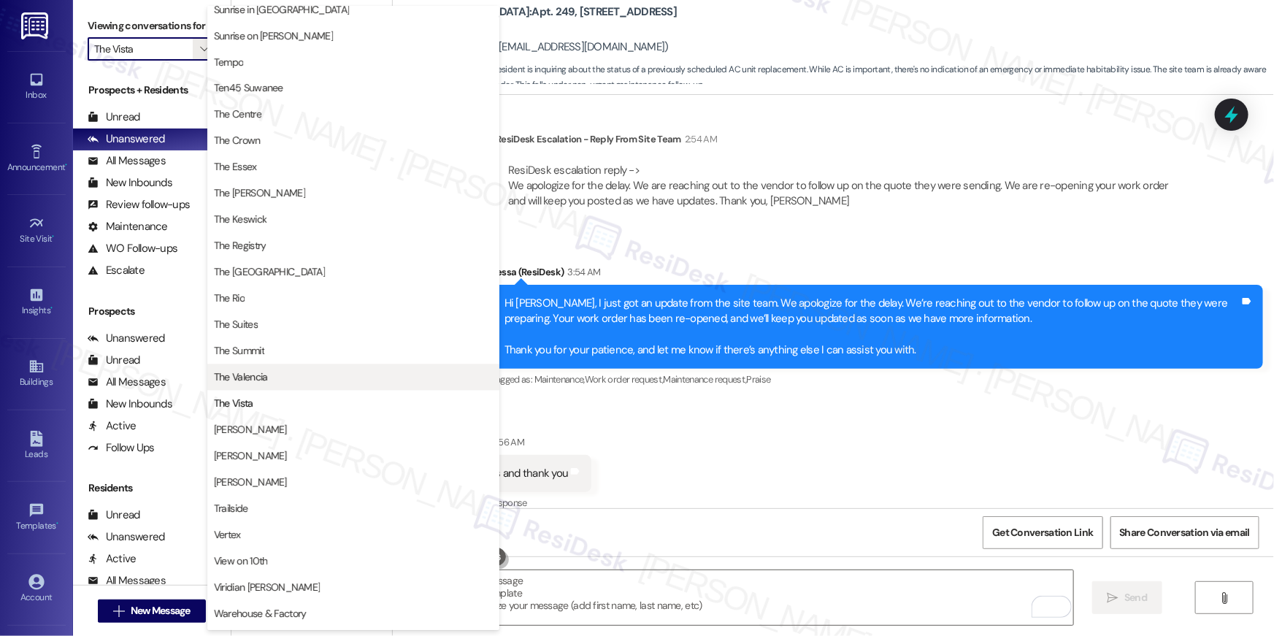
scroll to position [1325, 0]
click at [246, 423] on span "TODD" at bounding box center [353, 430] width 279 height 15
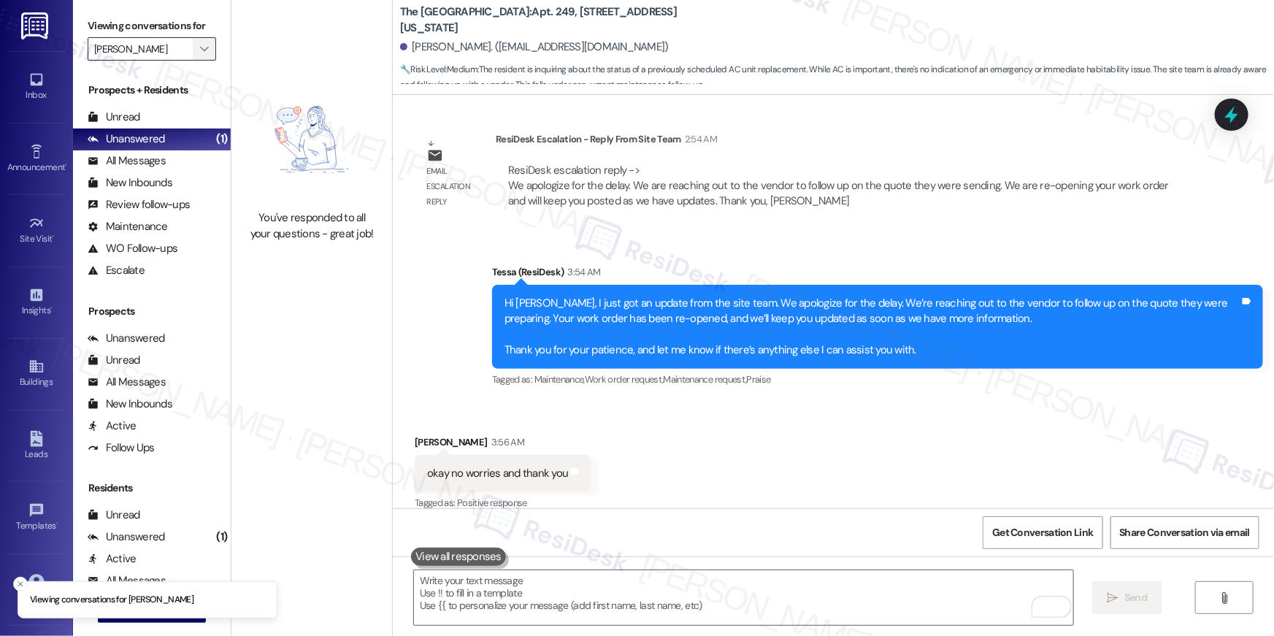
drag, startPoint x: 193, startPoint y: 31, endPoint x: 194, endPoint y: 40, distance: 8.9
click at [193, 34] on label "Viewing conversations for" at bounding box center [152, 26] width 129 height 23
click at [200, 43] on icon "" at bounding box center [204, 49] width 8 height 12
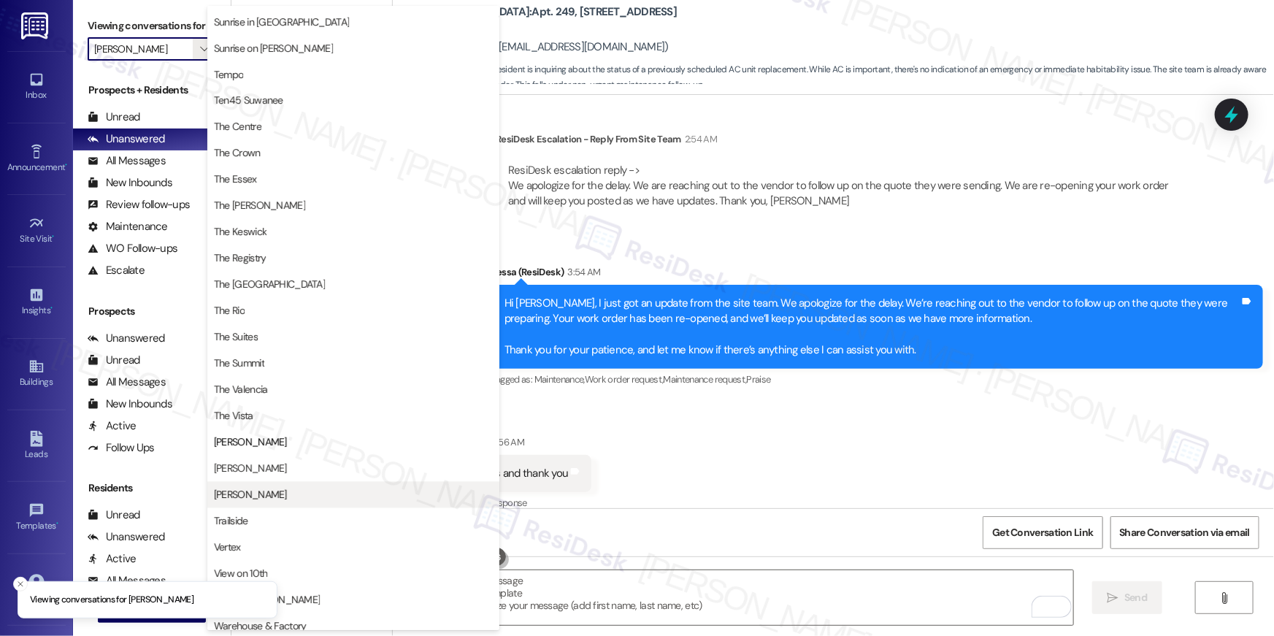
scroll to position [1325, 0]
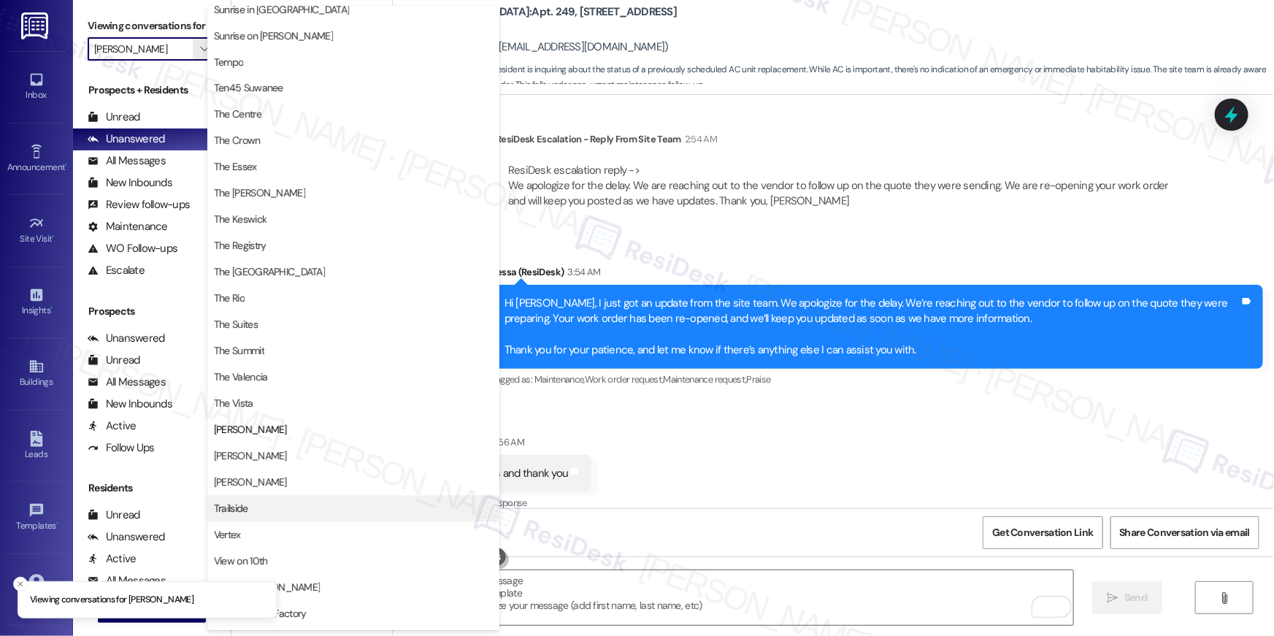
click at [241, 502] on span "Trailside" at bounding box center [231, 509] width 34 height 15
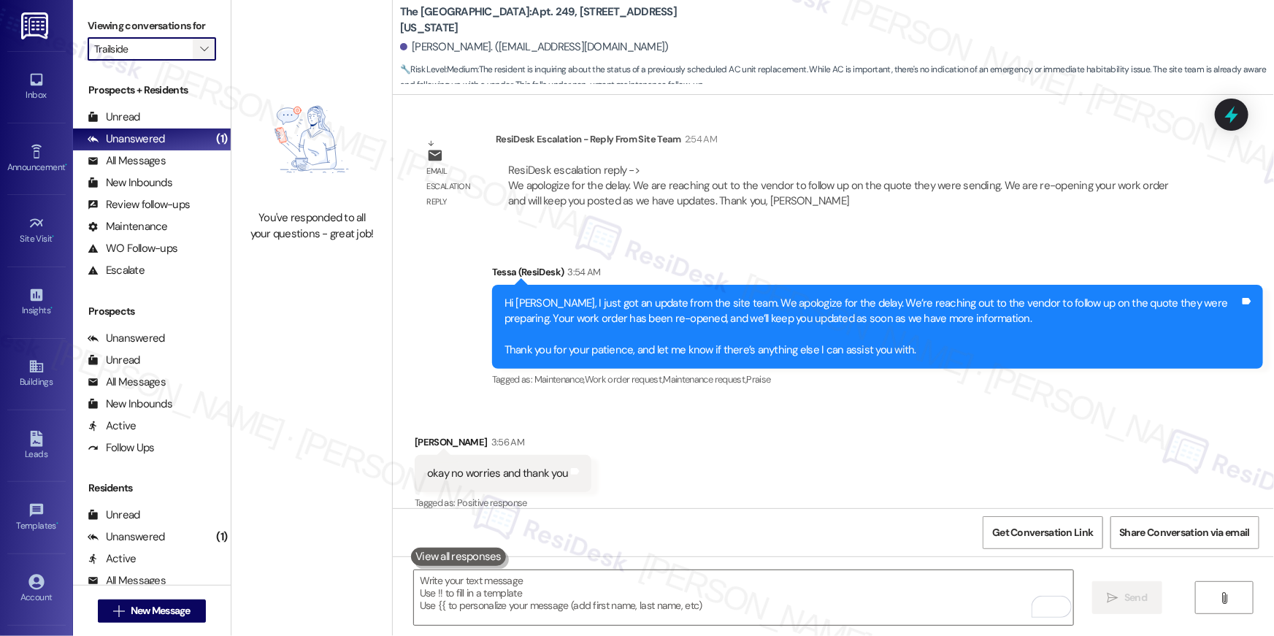
click at [200, 47] on icon "" at bounding box center [204, 49] width 8 height 12
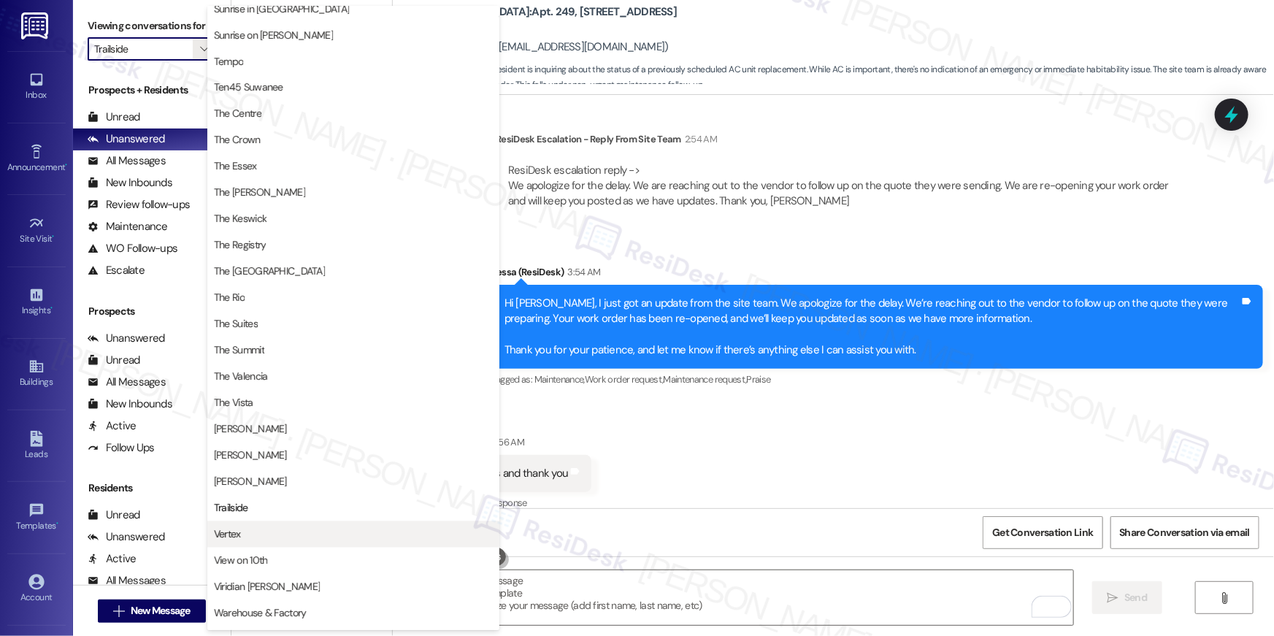
scroll to position [1347, 0]
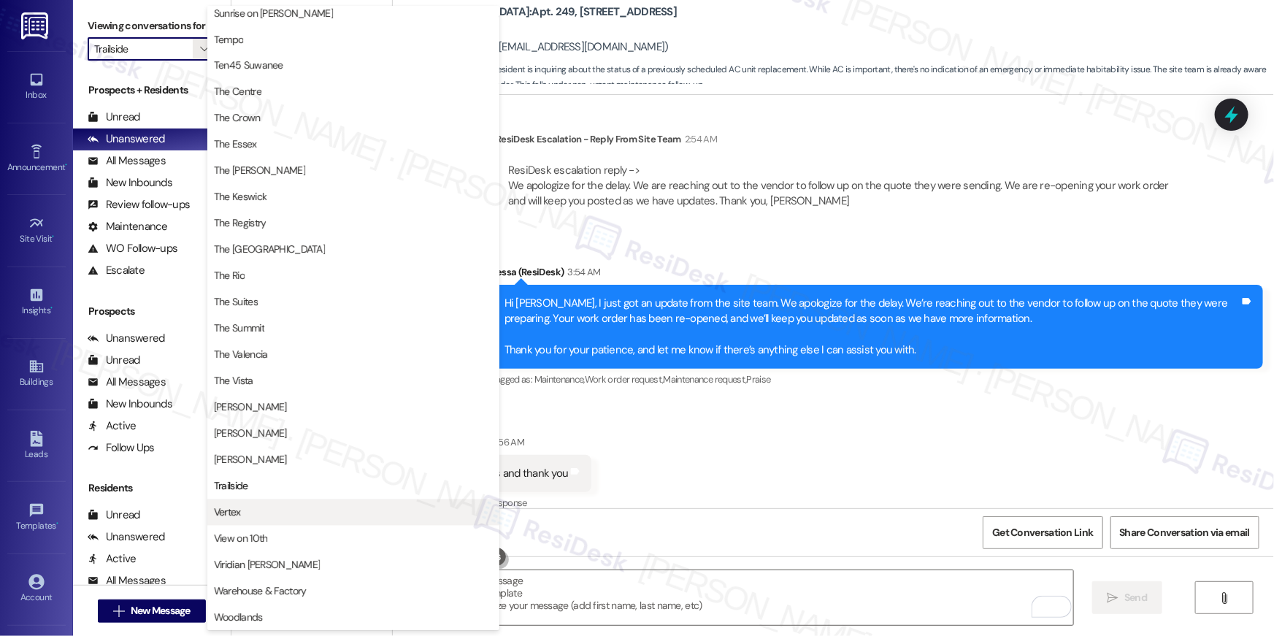
click at [263, 520] on button "Vertex" at bounding box center [353, 512] width 292 height 26
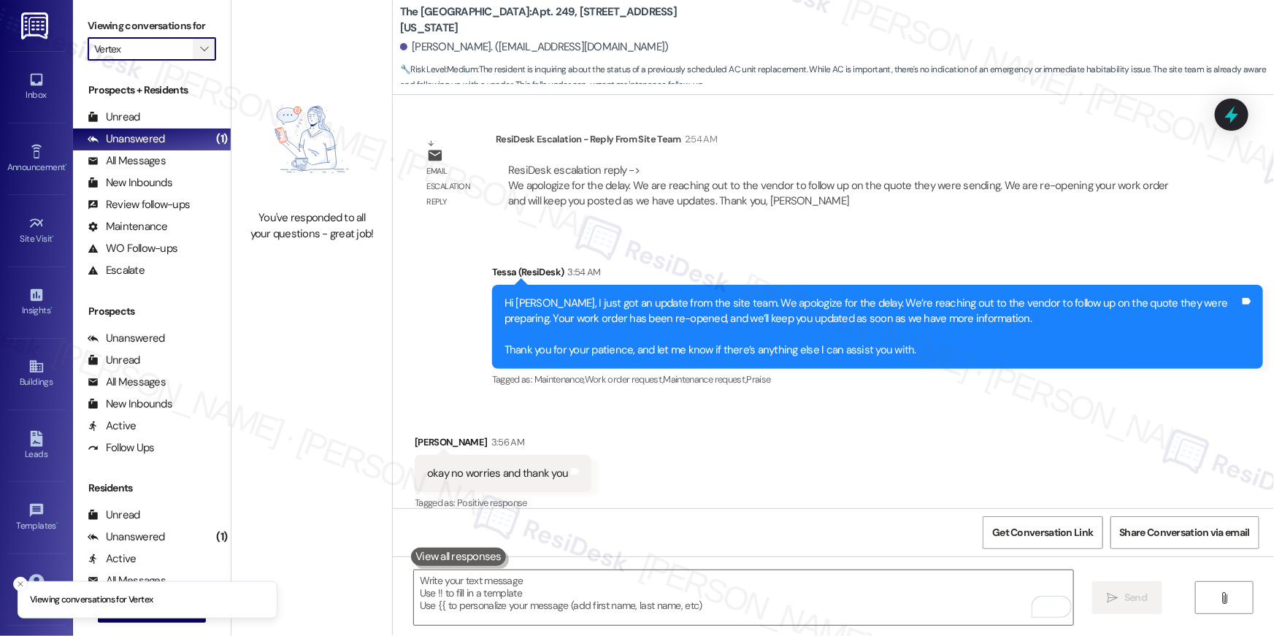
click at [197, 45] on span "" at bounding box center [204, 48] width 14 height 23
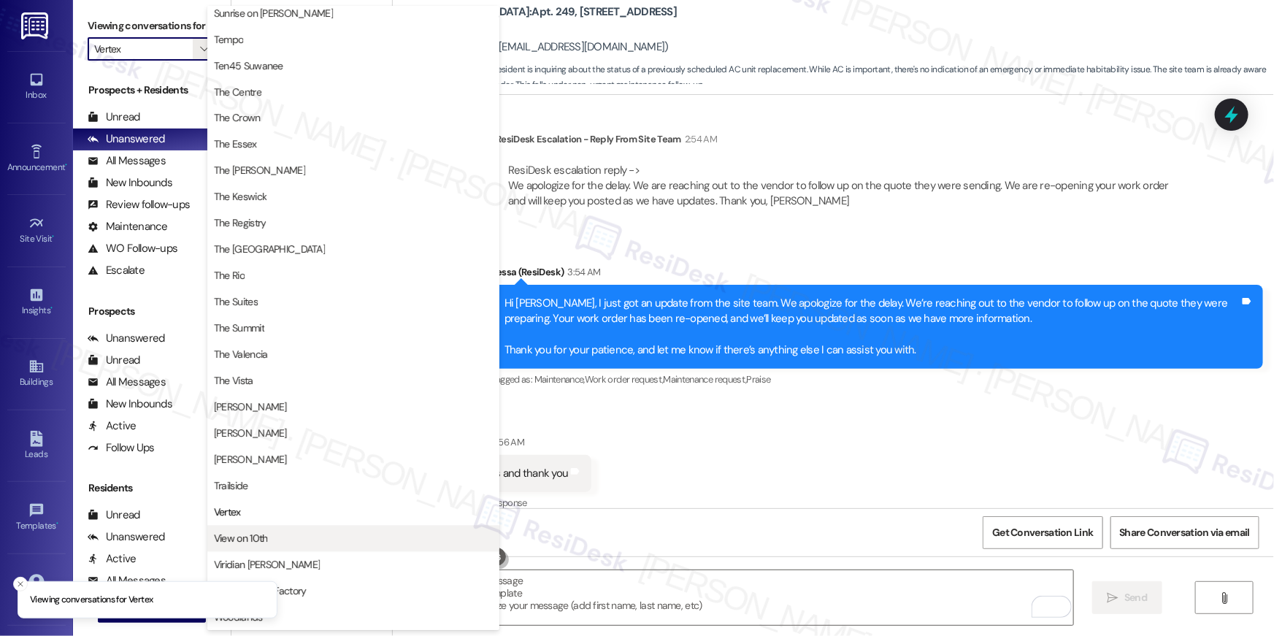
scroll to position [1325, 0]
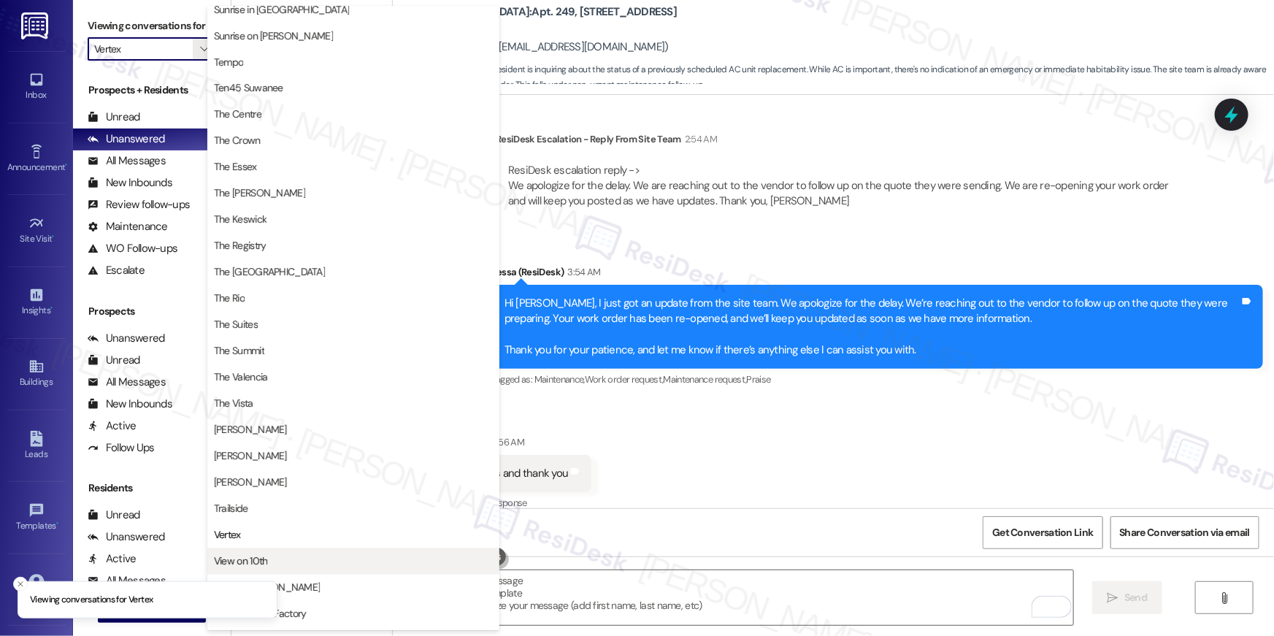
click at [282, 562] on span "View on 10th" at bounding box center [353, 561] width 279 height 15
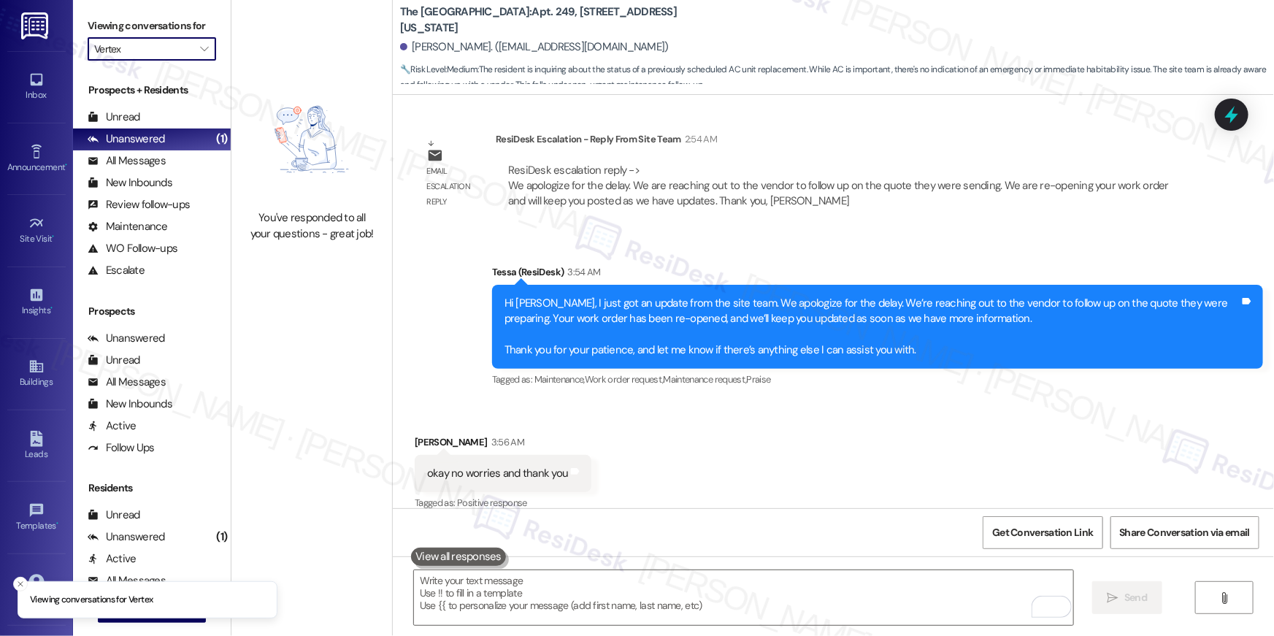
type input "View on 10th"
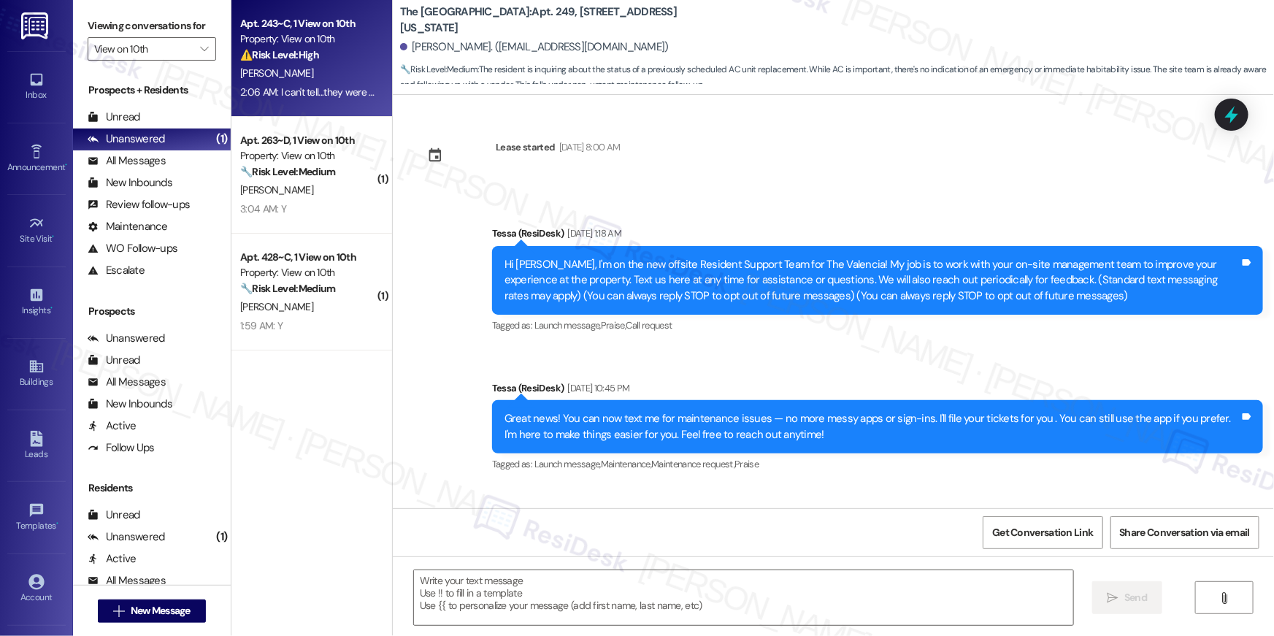
click at [326, 63] on div "⚠️ Risk Level: High The resident indicates that pest control was scheduled but …" at bounding box center [307, 54] width 135 height 15
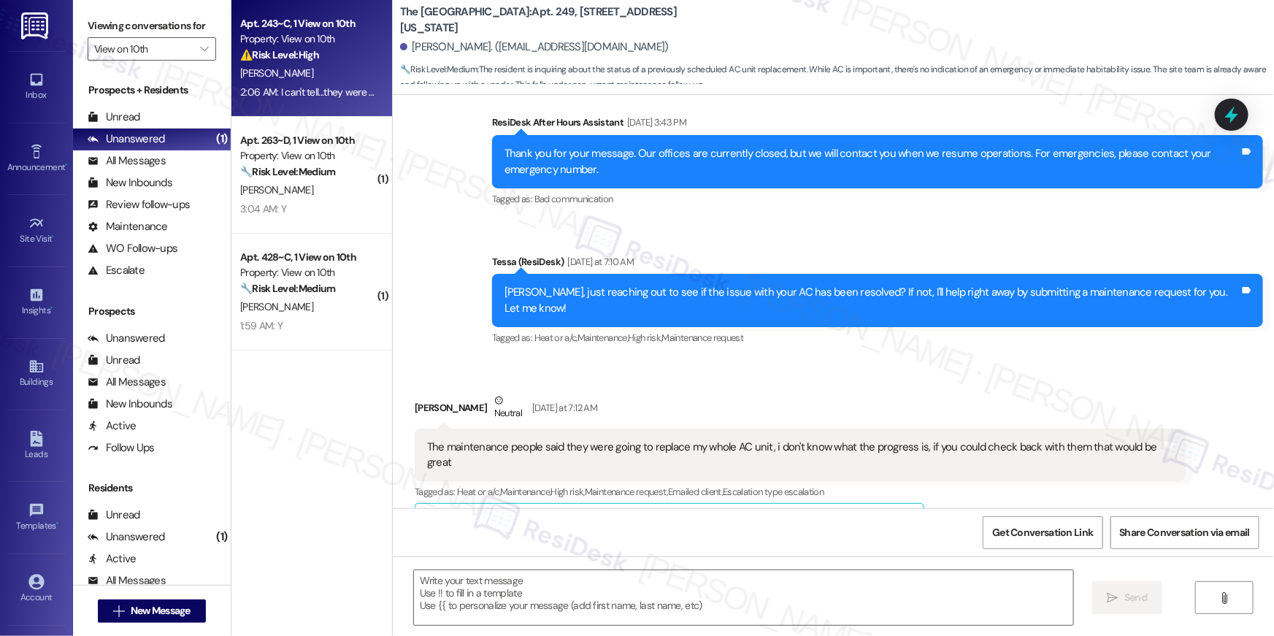
type textarea "Fetching suggested responses. Please feel free to read through the conversation…"
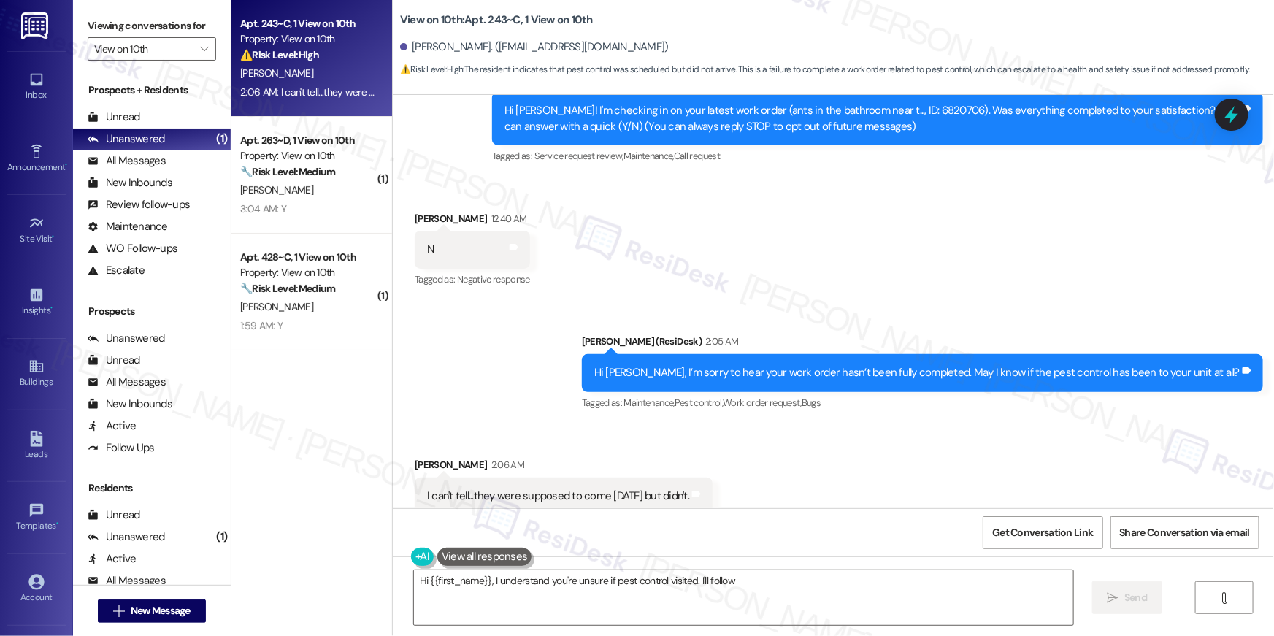
scroll to position [221, 0]
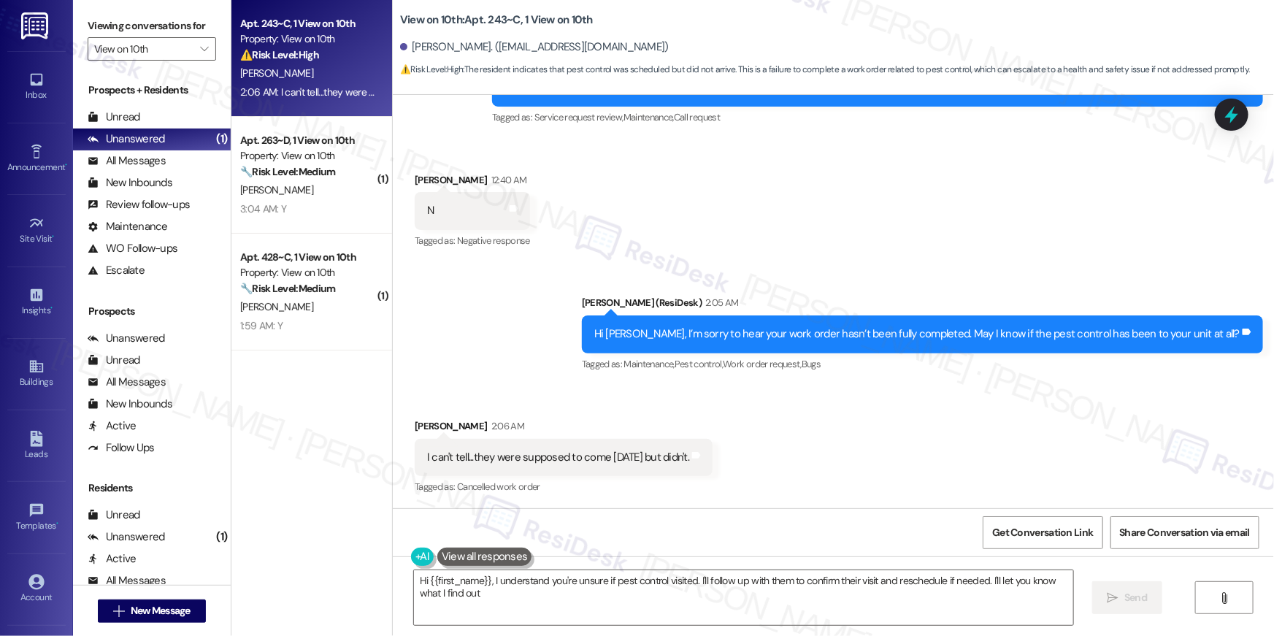
type textarea "Hi {{first_name}}, I understand you're unsure if pest control visited. I'll fol…"
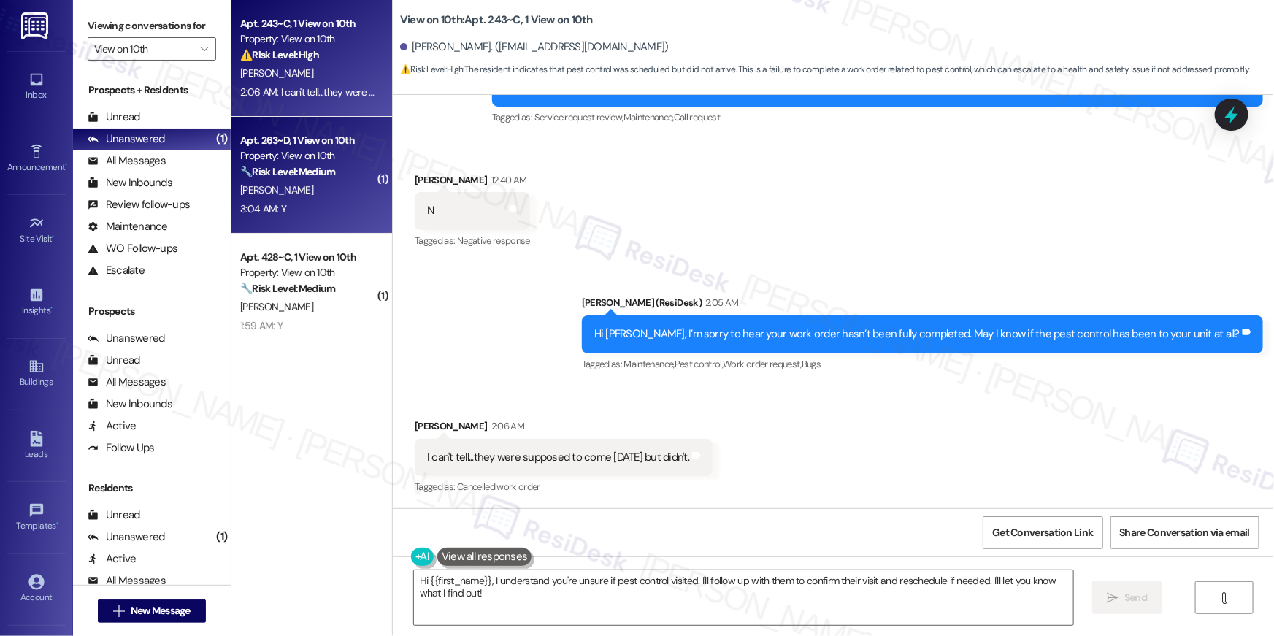
click at [309, 191] on div "A. Jayakumar" at bounding box center [308, 190] width 138 height 18
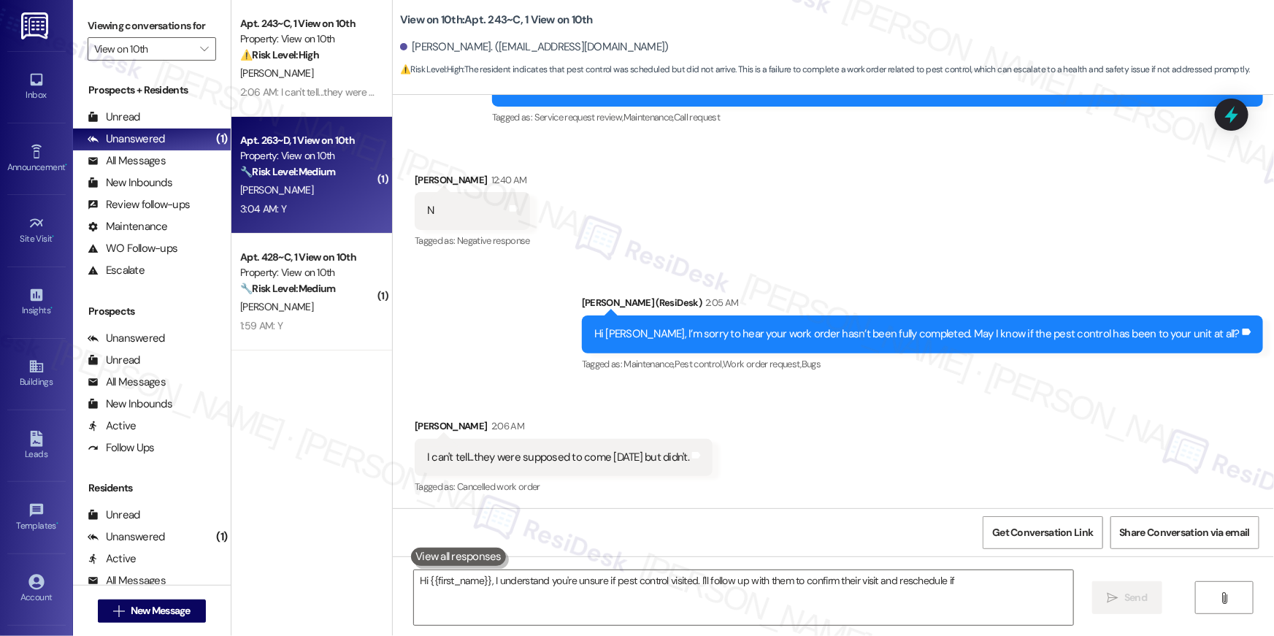
type textarea "Hi {{first_name}}, I understand you're unsure if pest control visited. I'll fol…"
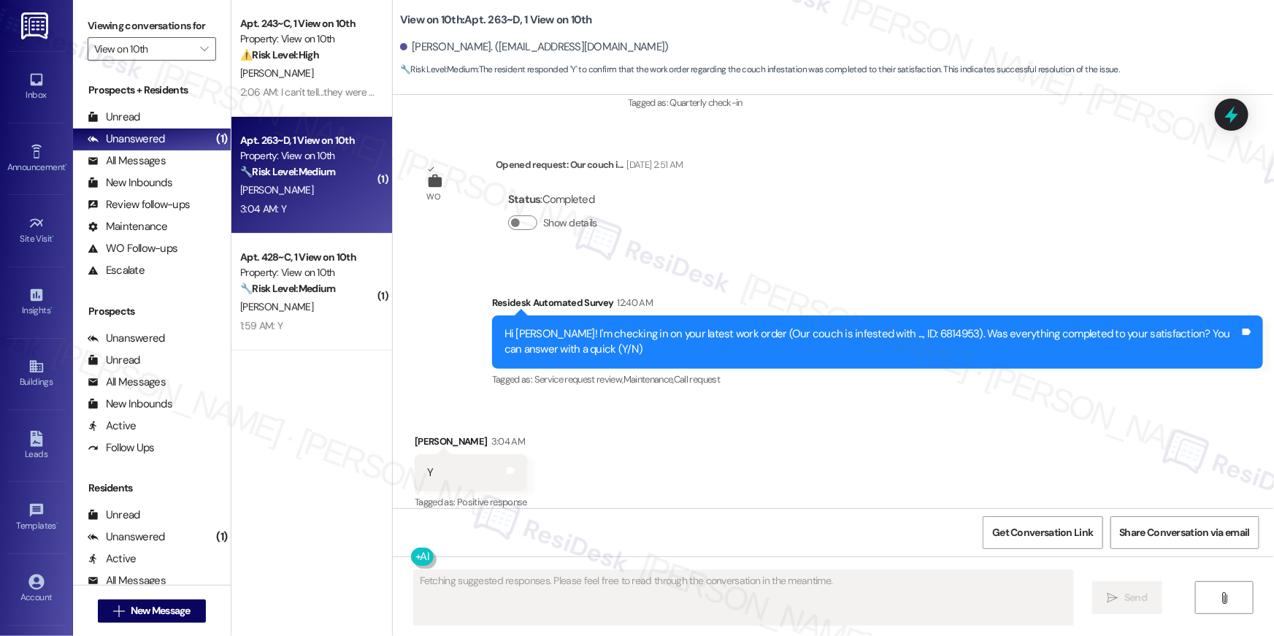
scroll to position [2053, 0]
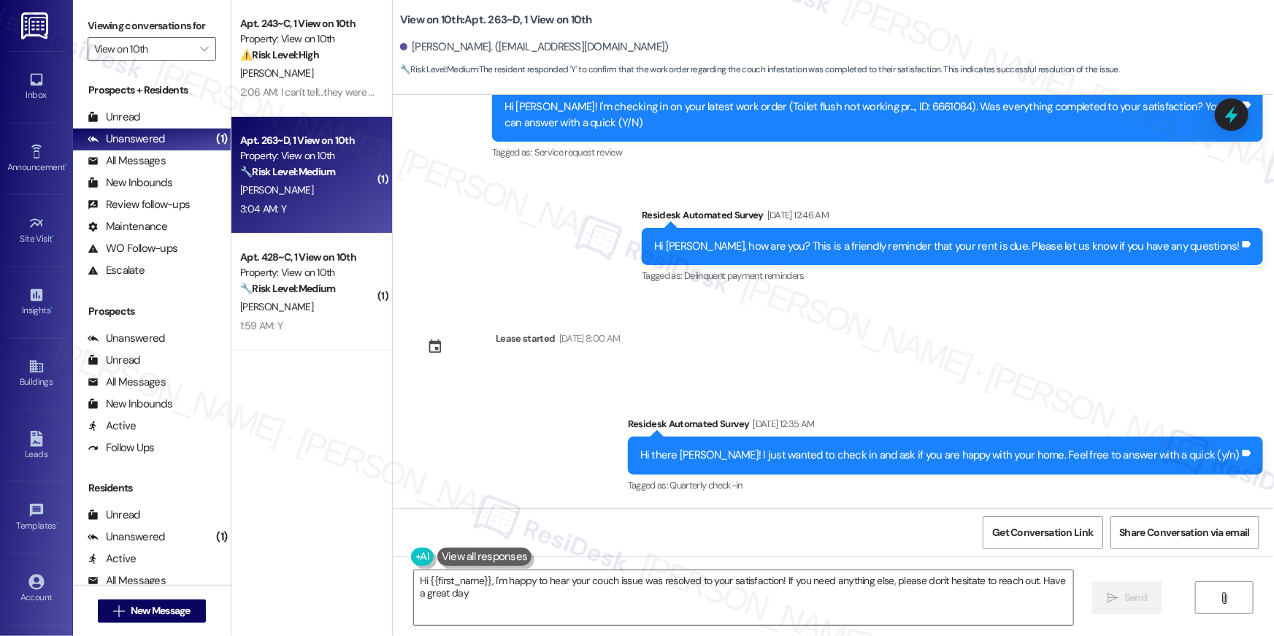
type textarea "Hi {{first_name}}, I'm happy to hear your couch issue was resolved to your sati…"
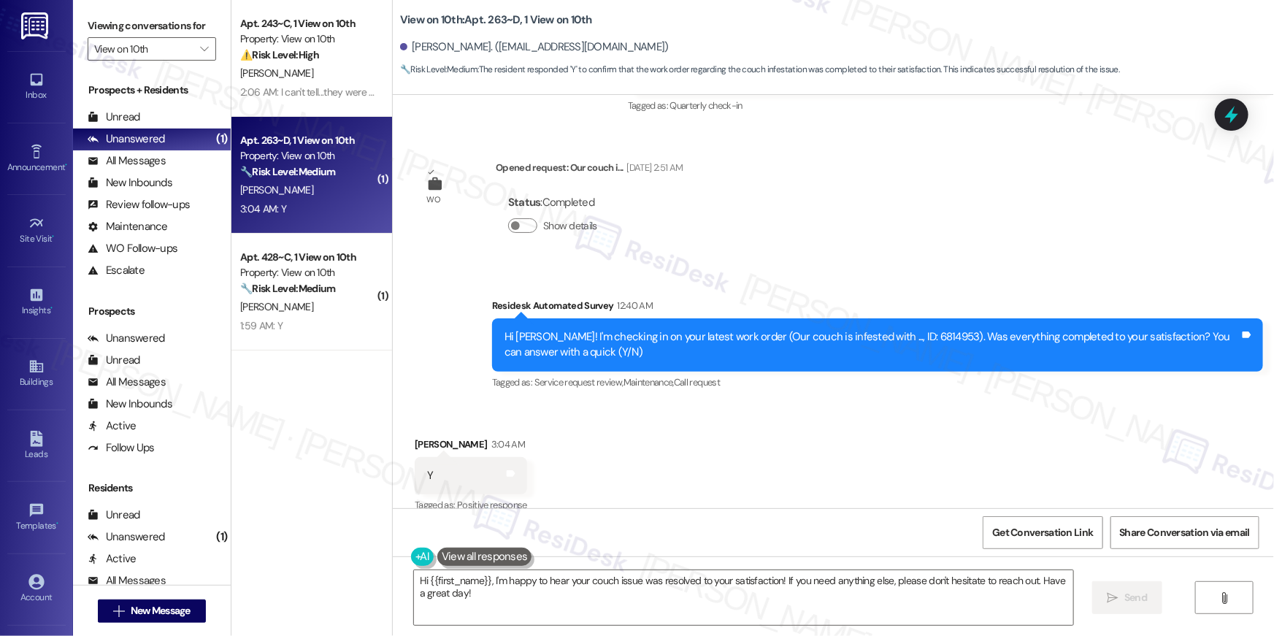
scroll to position [2671, 0]
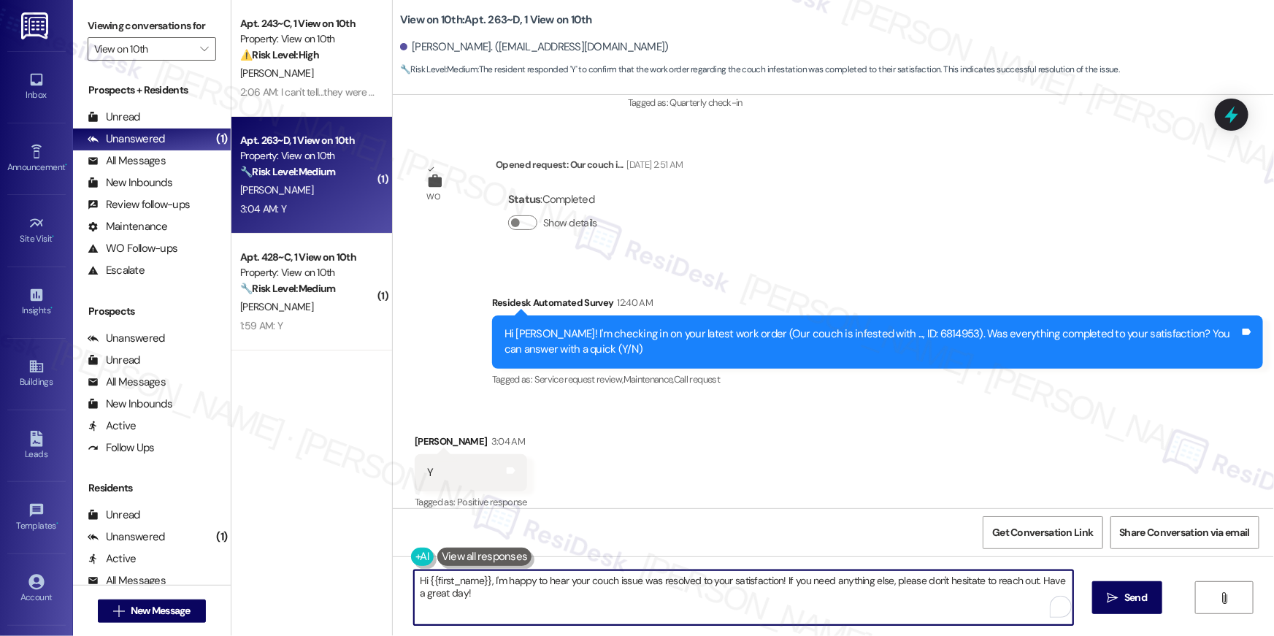
click at [783, 593] on textarea "Hi {{first_name}}, I'm happy to hear your couch issue was resolved to your sati…" at bounding box center [743, 597] width 659 height 55
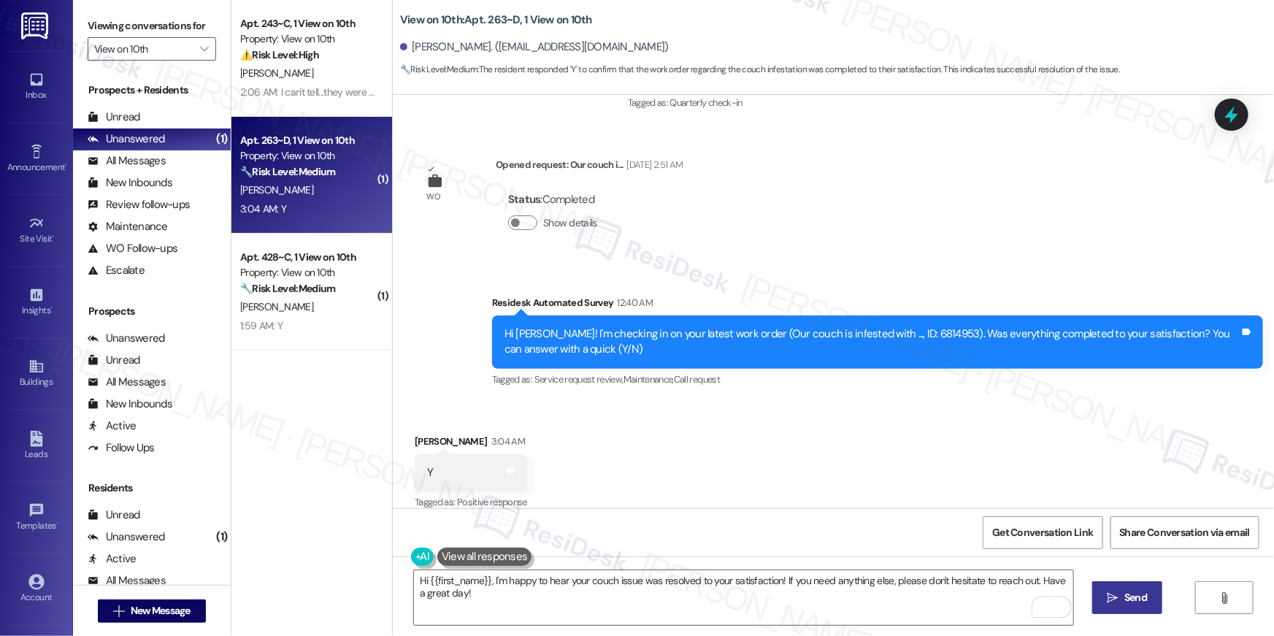
click at [1125, 598] on span "Send" at bounding box center [1136, 597] width 23 height 15
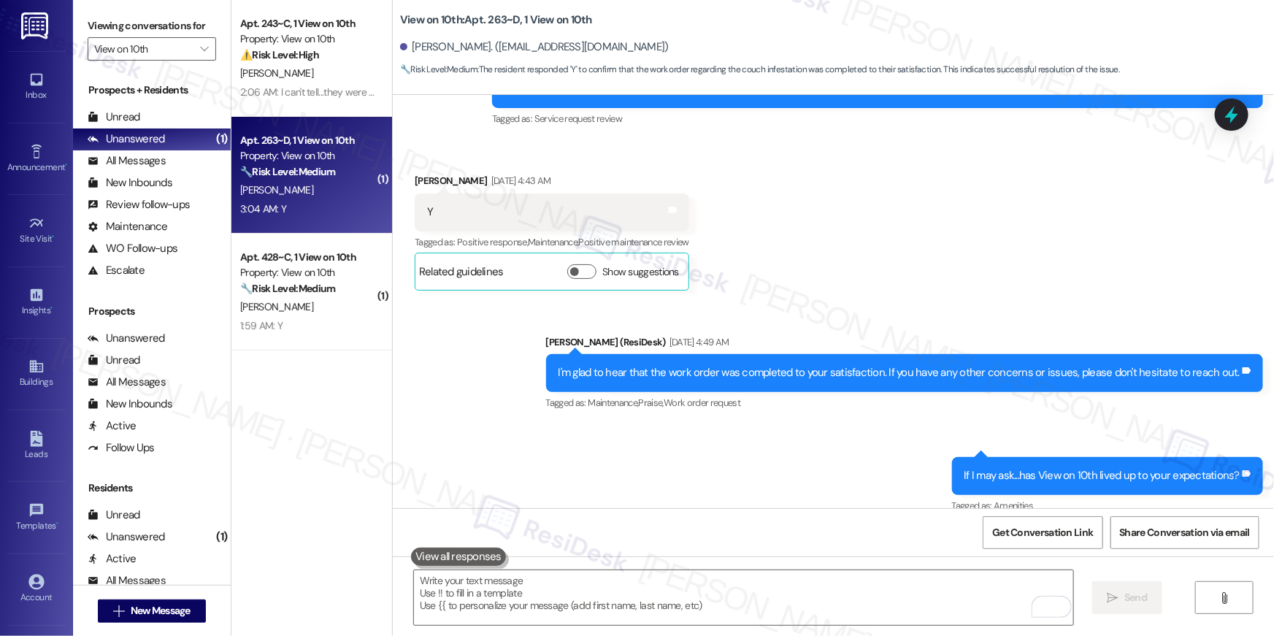
scroll to position [551, 0]
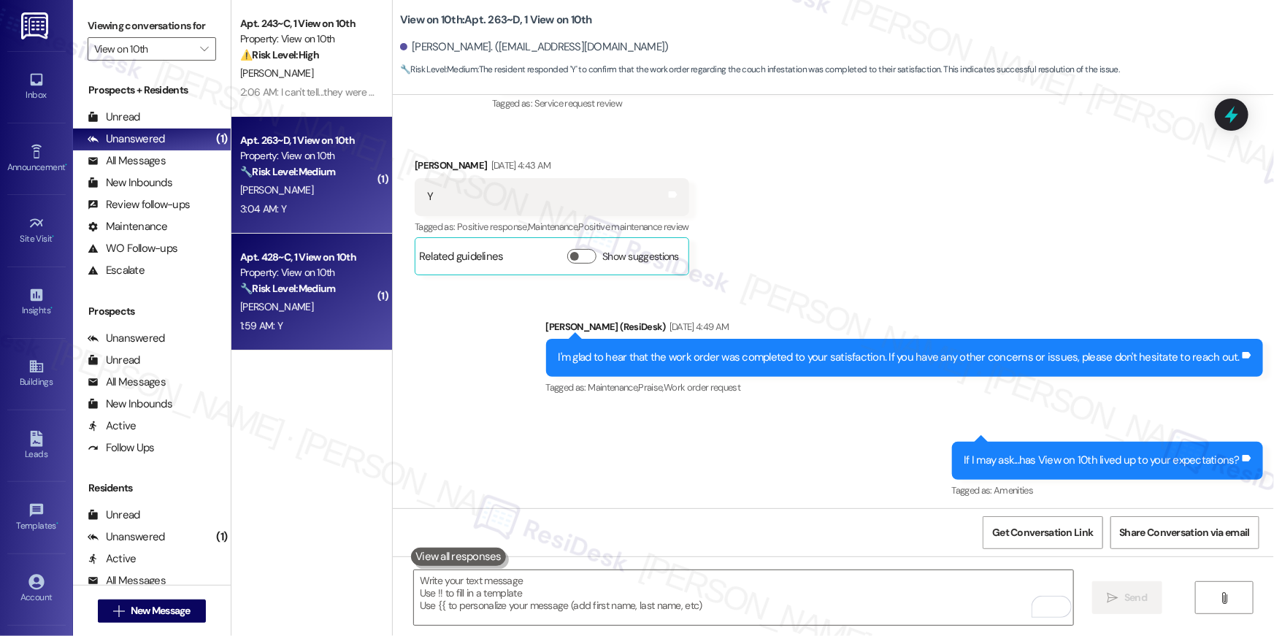
click at [303, 309] on div "A. Milks" at bounding box center [308, 307] width 138 height 18
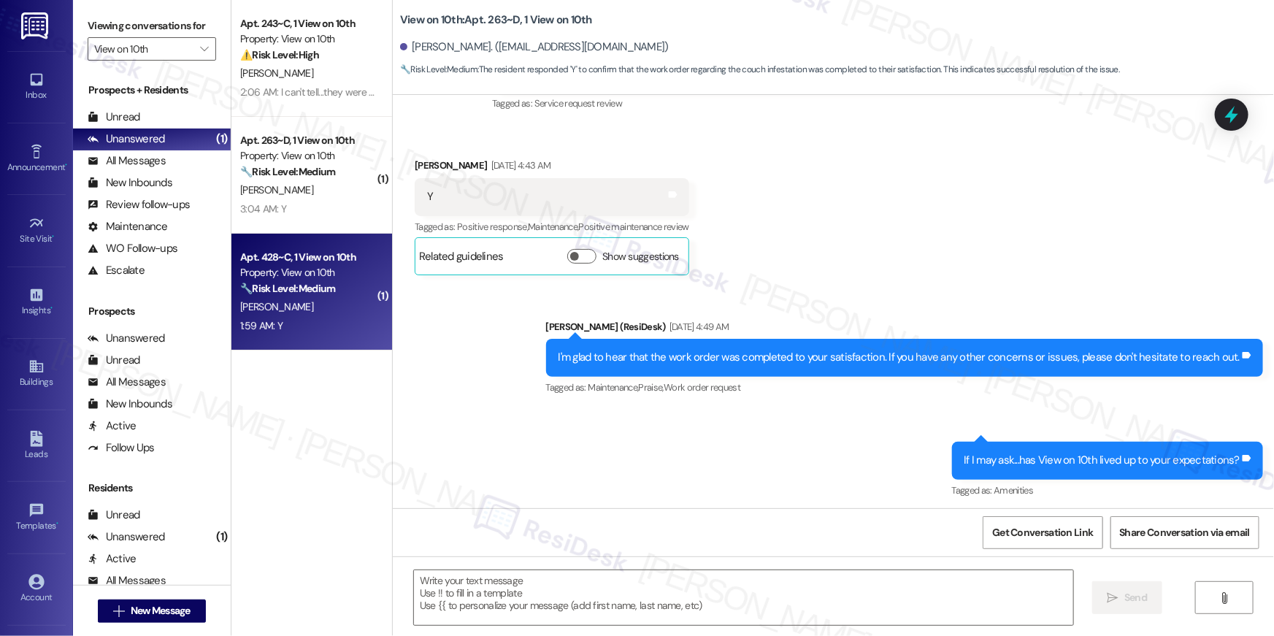
type textarea "Fetching suggested responses. Please feel free to read through the conversation…"
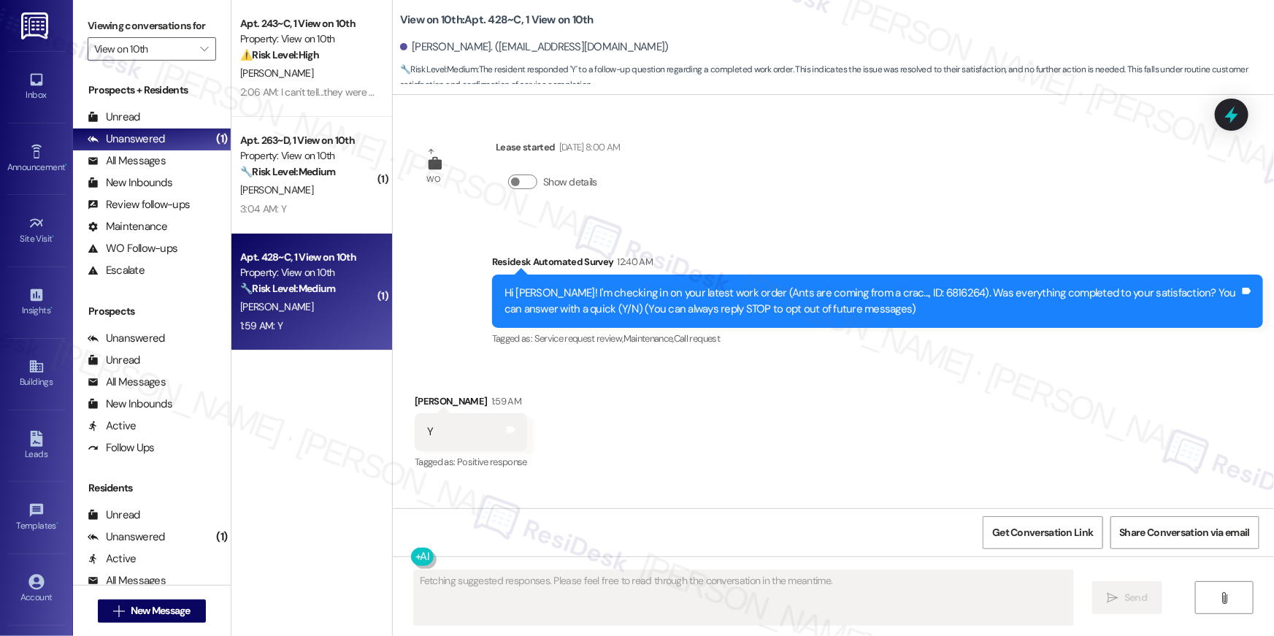
scroll to position [0, 0]
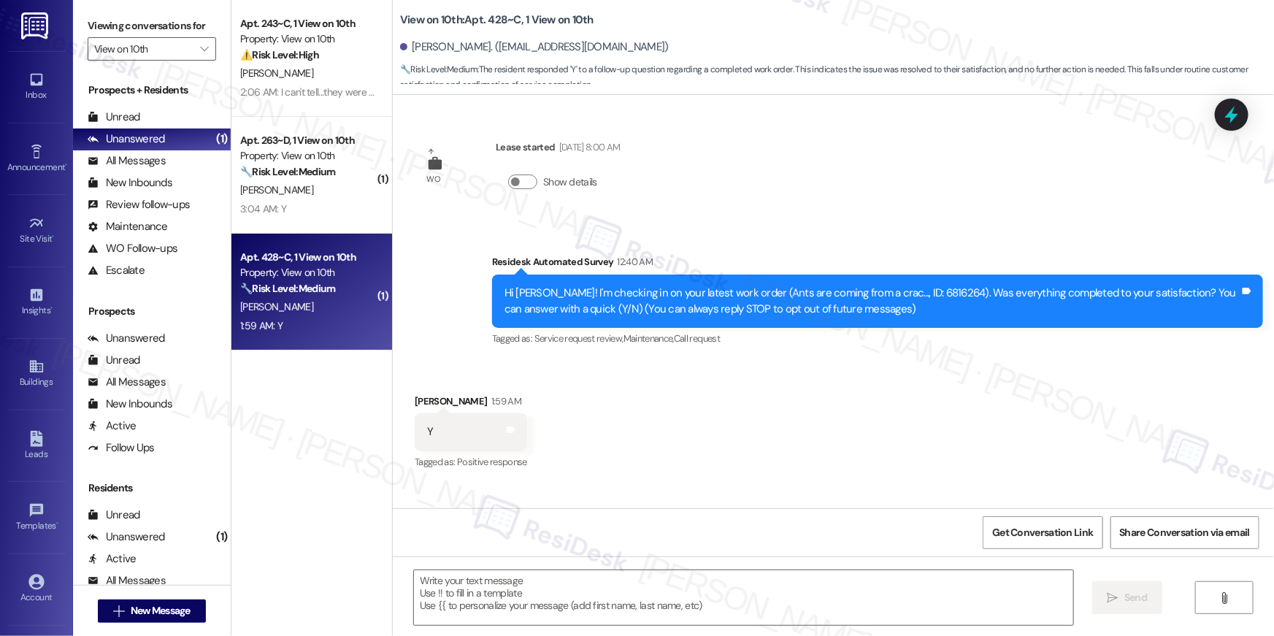
click at [742, 479] on div "Received via SMS Allison Milks 1:59 AM Y Tags and notes Tagged as: Positive res…" at bounding box center [833, 422] width 881 height 123
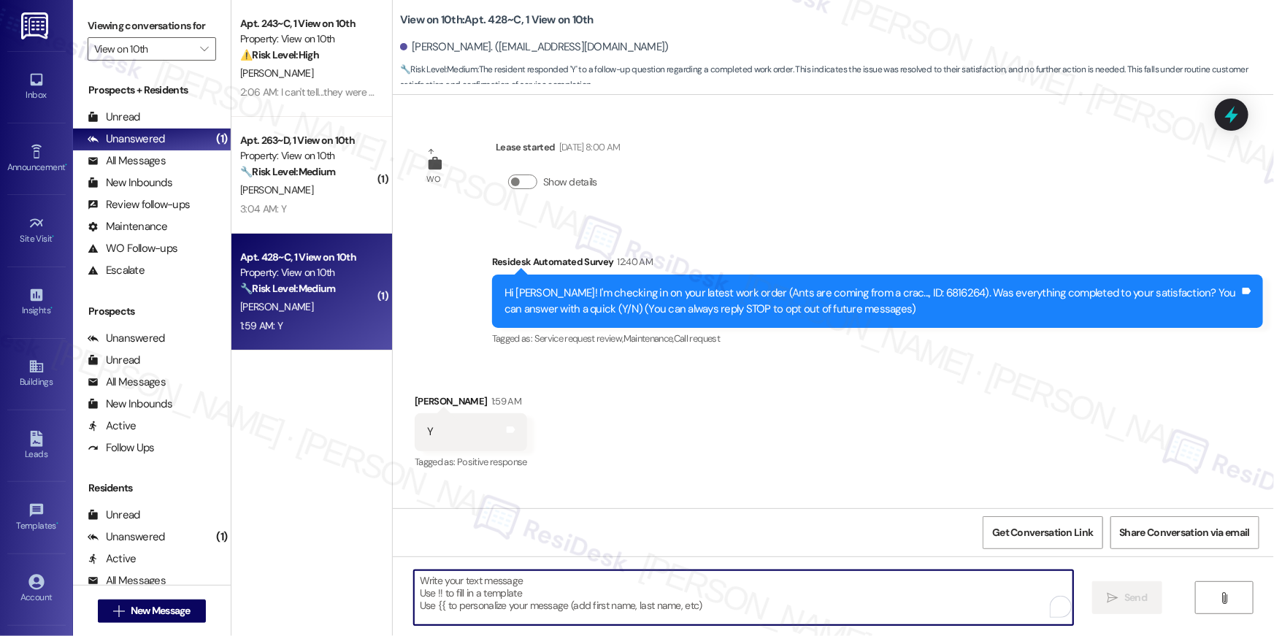
click at [754, 596] on textarea "To enrich screen reader interactions, please activate Accessibility in Grammarl…" at bounding box center [743, 597] width 659 height 55
click at [697, 593] on textarea "To enrich screen reader interactions, please activate Accessibility in Grammarl…" at bounding box center [743, 597] width 659 height 55
paste textarea "Hi {{first_name}}, I’m happy to hear your work order is all taken care of! If a…"
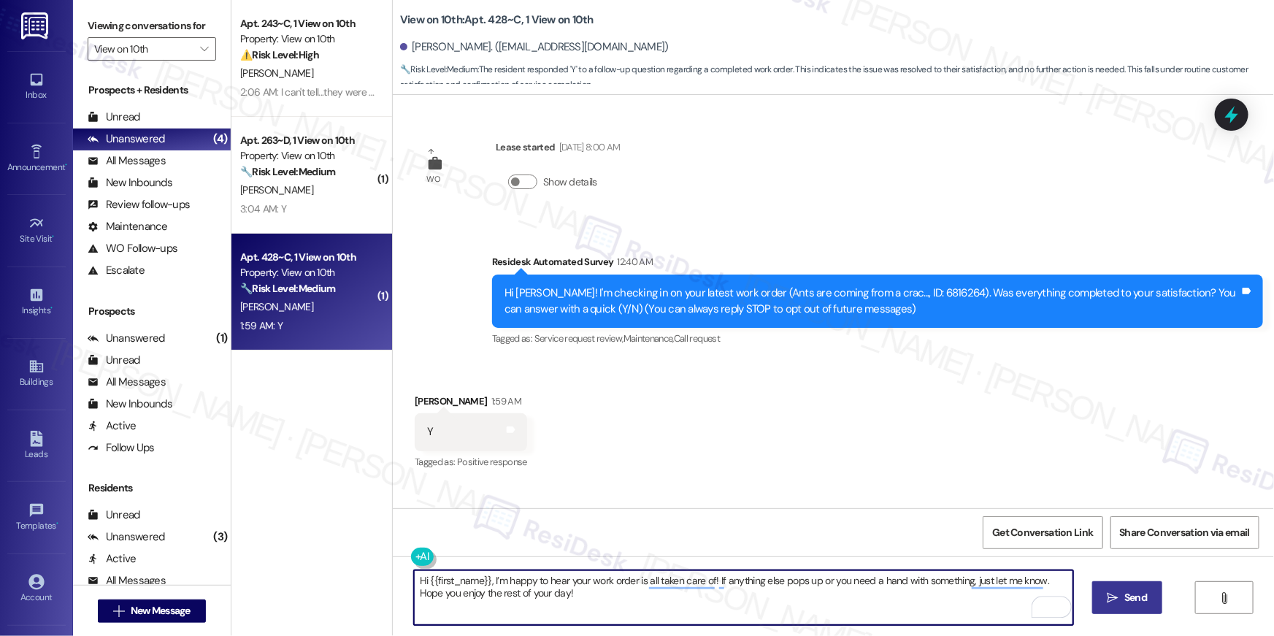
type textarea "Hi {{first_name}}, I’m happy to hear your work order is all taken care of! If a…"
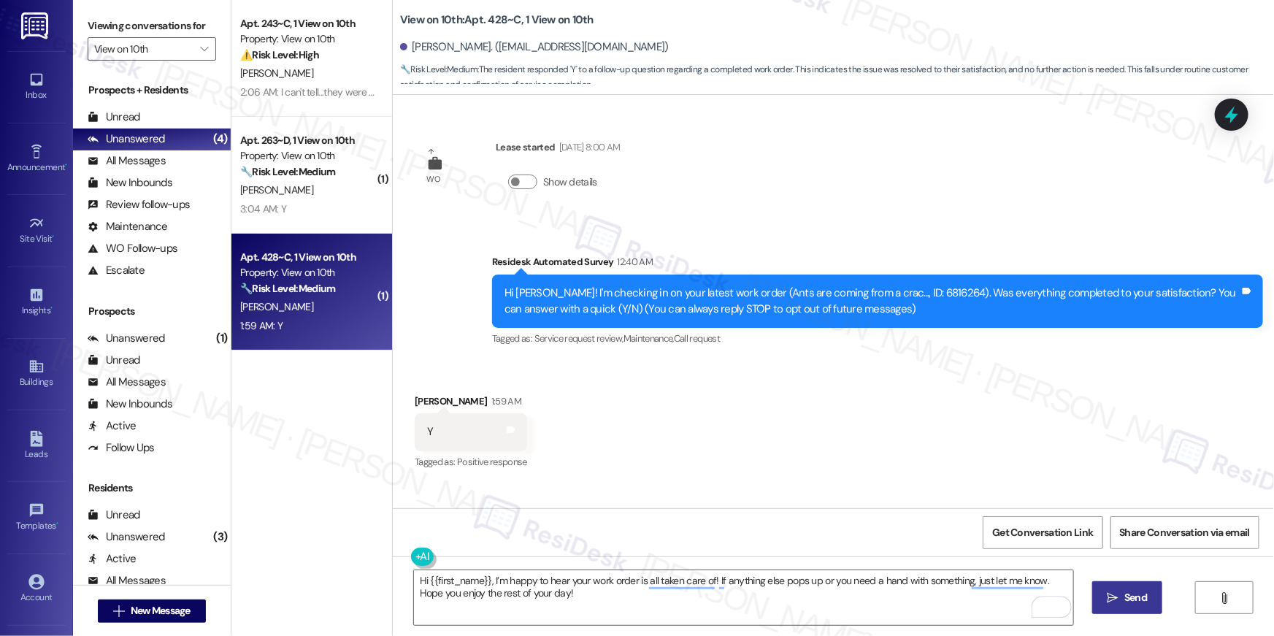
click at [1137, 599] on span "Send" at bounding box center [1136, 597] width 23 height 15
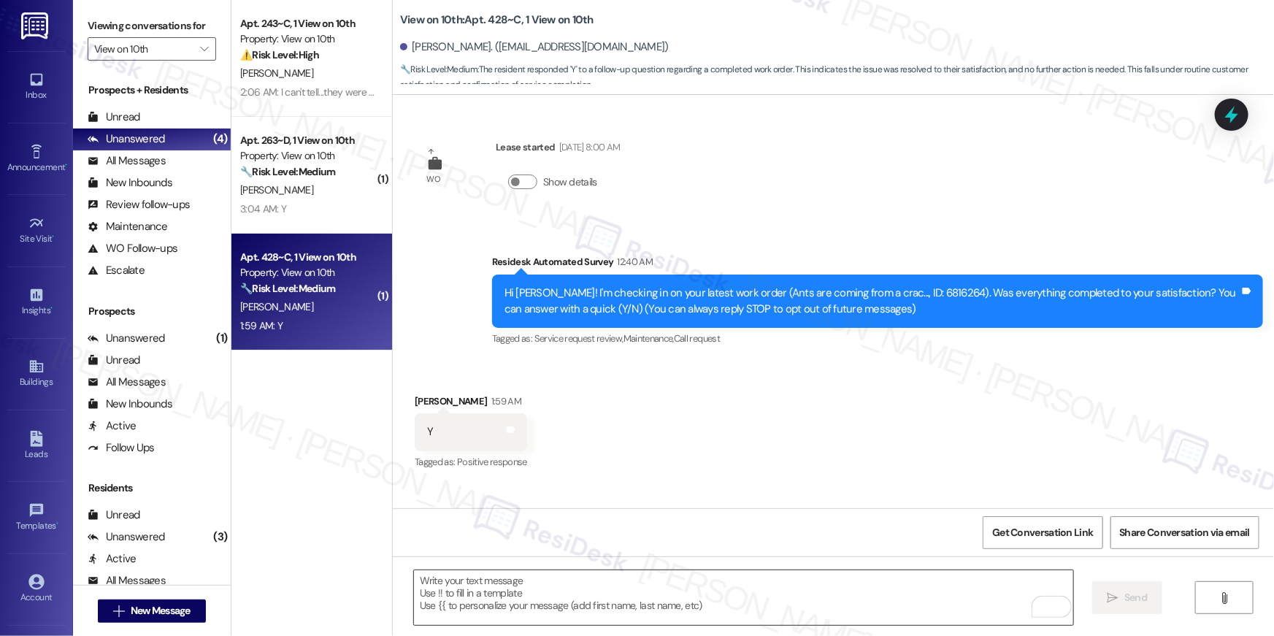
click at [883, 592] on textarea "To enrich screen reader interactions, please activate Accessibility in Grammarl…" at bounding box center [743, 597] width 659 height 55
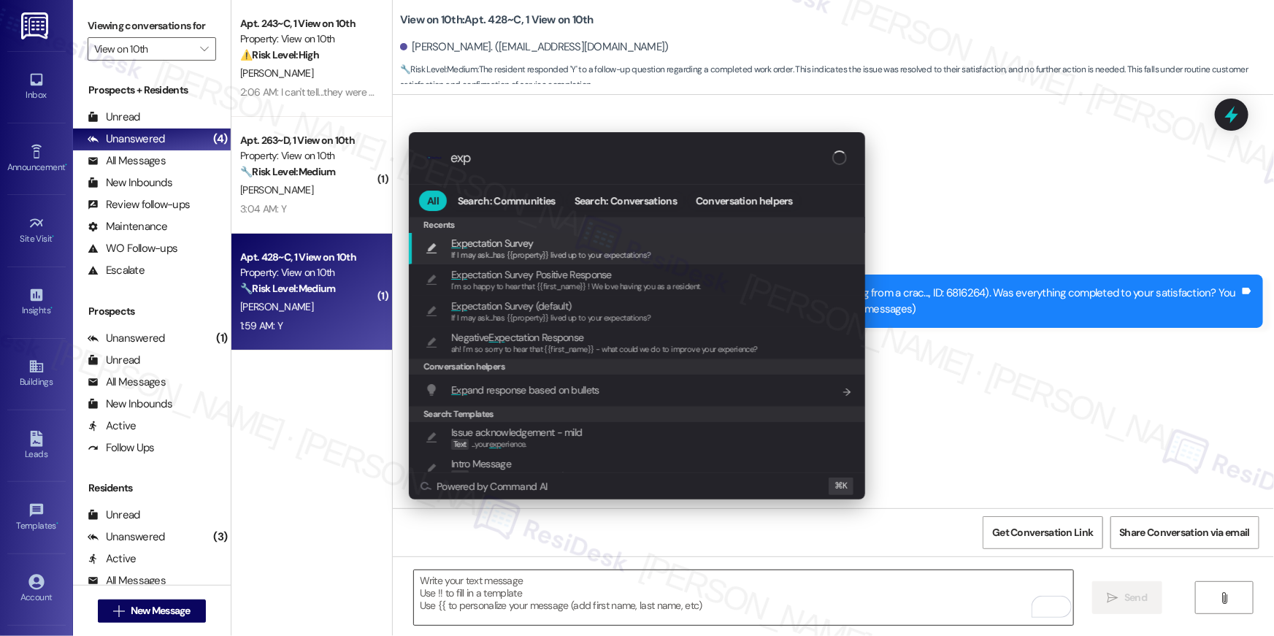
type input "expe"
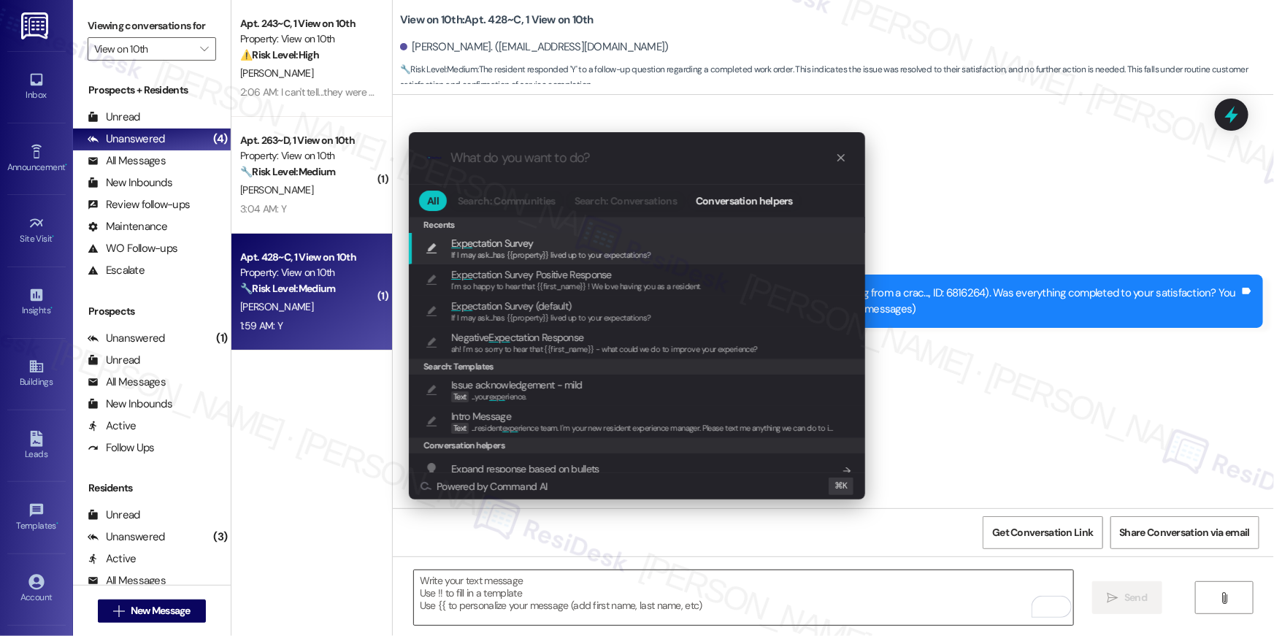
type textarea "If I may ask...has {{property}} lived up to your expectations?"
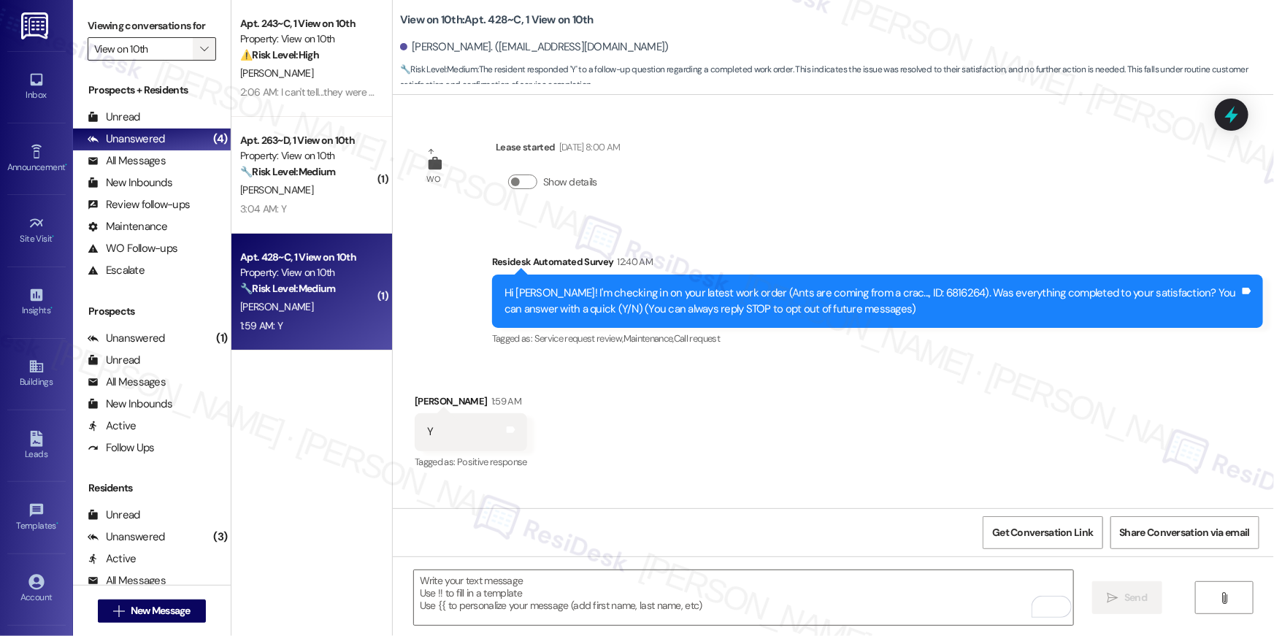
click at [200, 43] on icon "" at bounding box center [204, 49] width 8 height 12
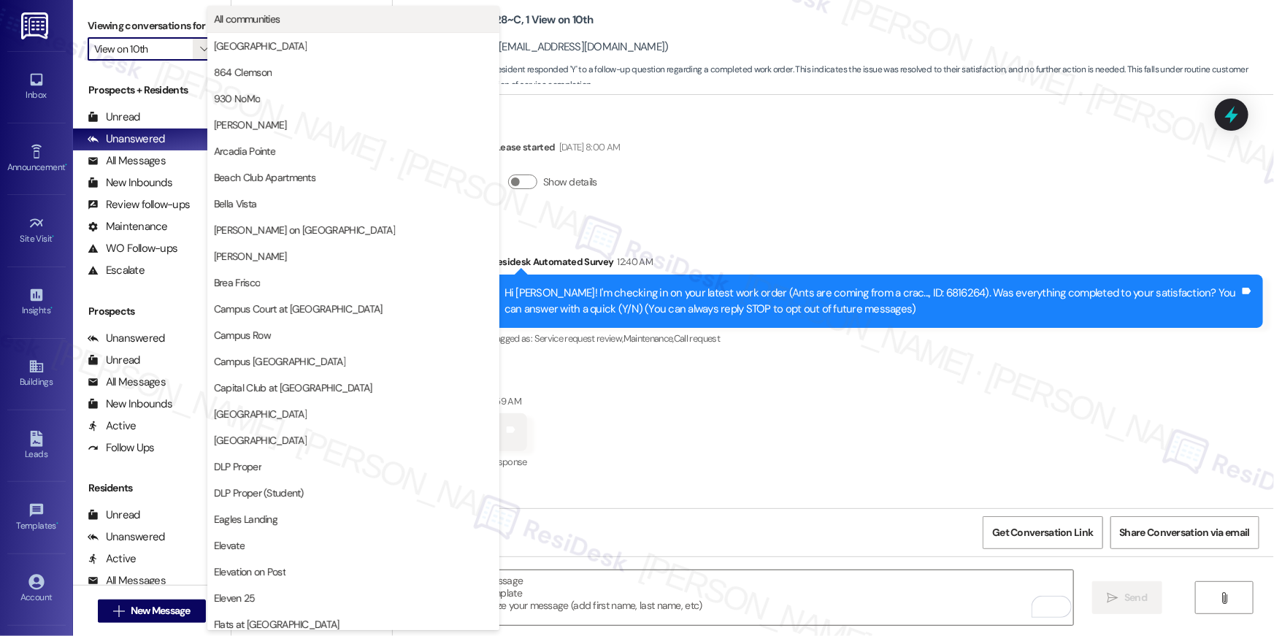
click at [335, 28] on button "All communities" at bounding box center [353, 19] width 292 height 26
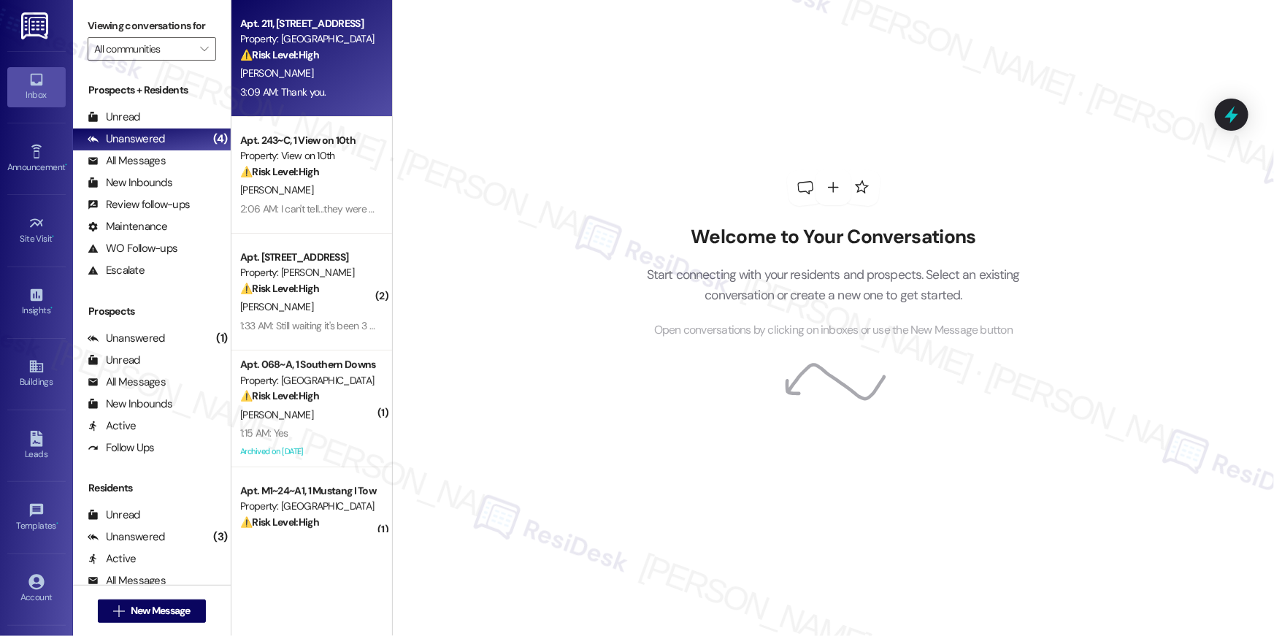
click at [327, 81] on div "I. Peterson" at bounding box center [308, 73] width 138 height 18
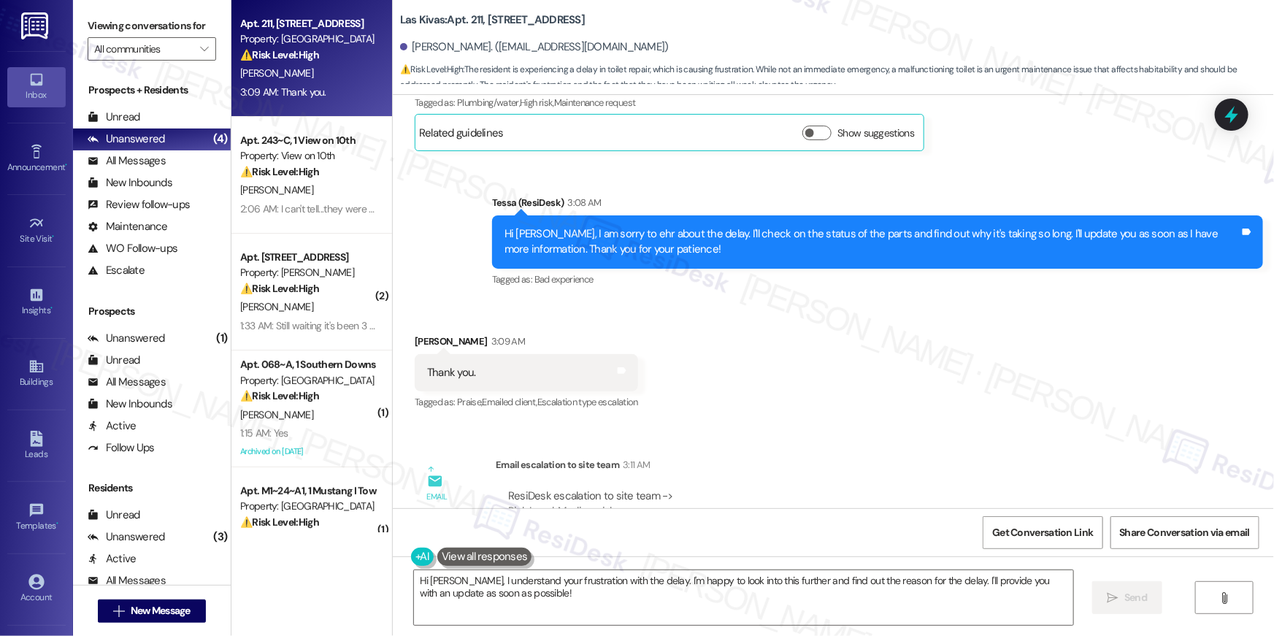
scroll to position [5002, 0]
click at [743, 602] on textarea "Hi Maria, I understand your frustration with the delay. I'm happy to look into …" at bounding box center [743, 597] width 659 height 55
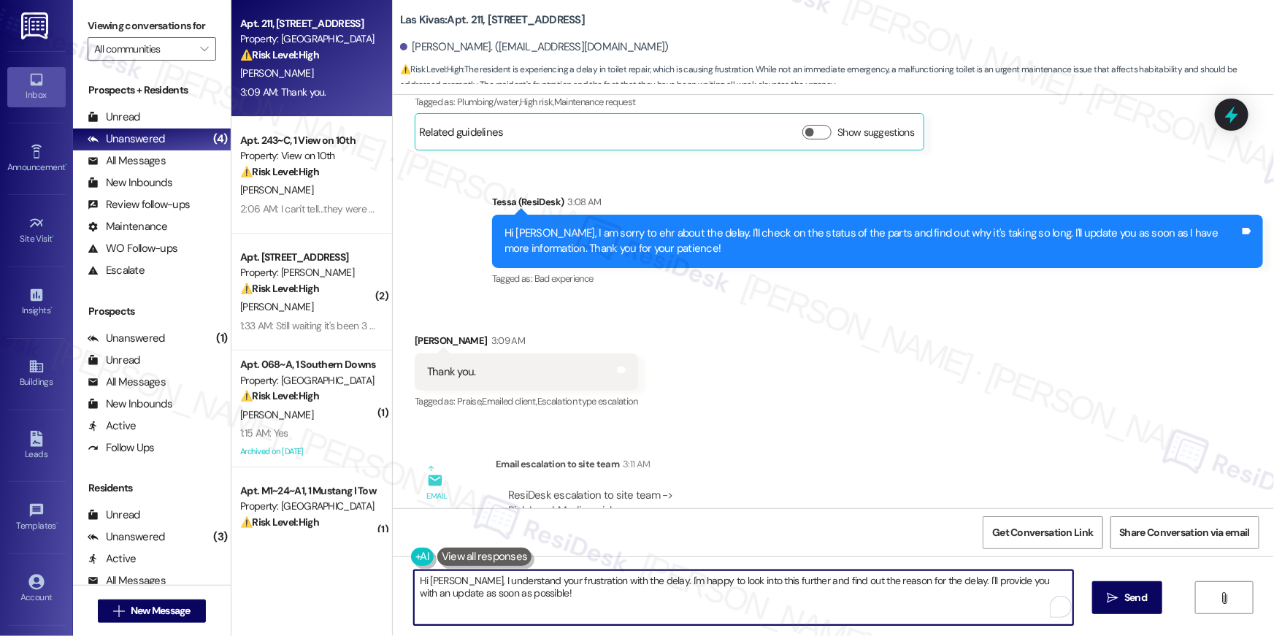
click at [743, 602] on textarea "Hi Maria, I understand your frustration with the delay. I'm happy to look into …" at bounding box center [743, 597] width 659 height 55
click at [743, 599] on textarea "Hi Maria, I understand your frustration with the delay. I'm happy to look into …" at bounding box center [743, 597] width 659 height 55
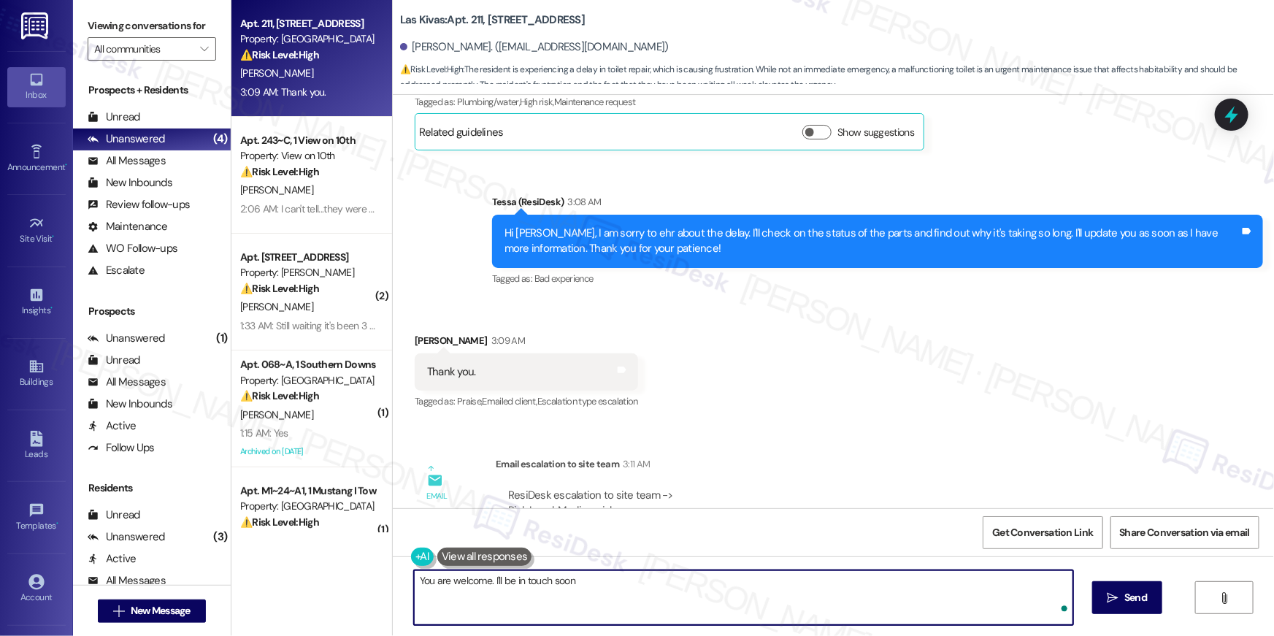
type textarea "You are welcome. I'll be in touch soon!"
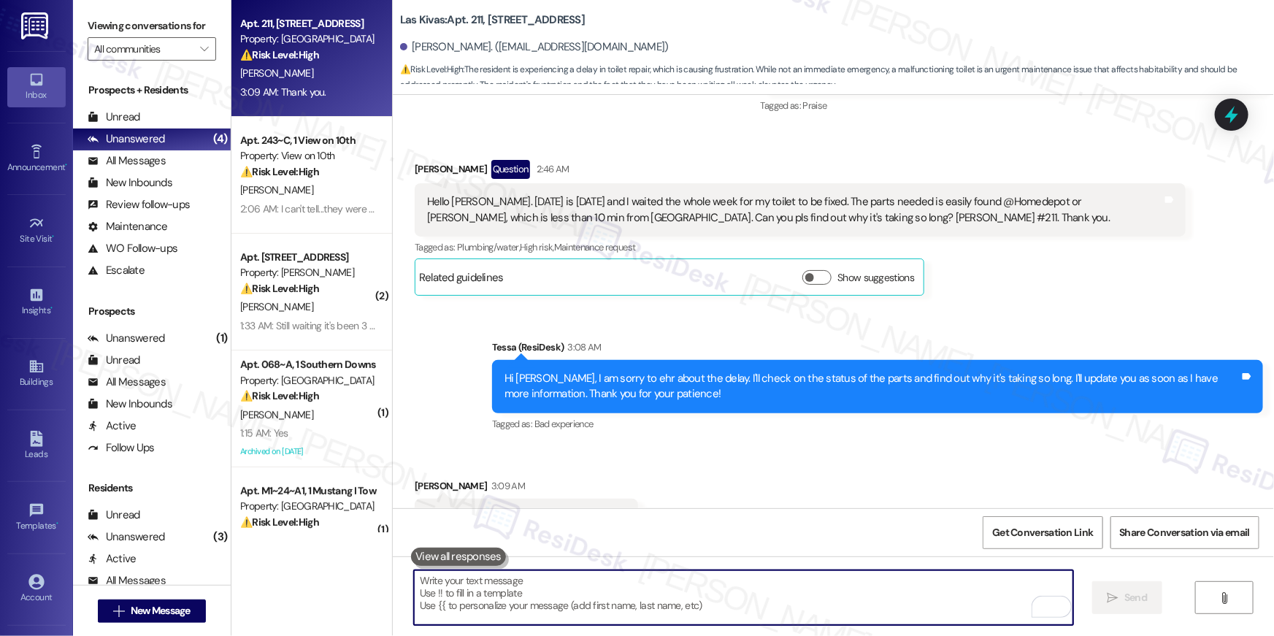
scroll to position [4837, 0]
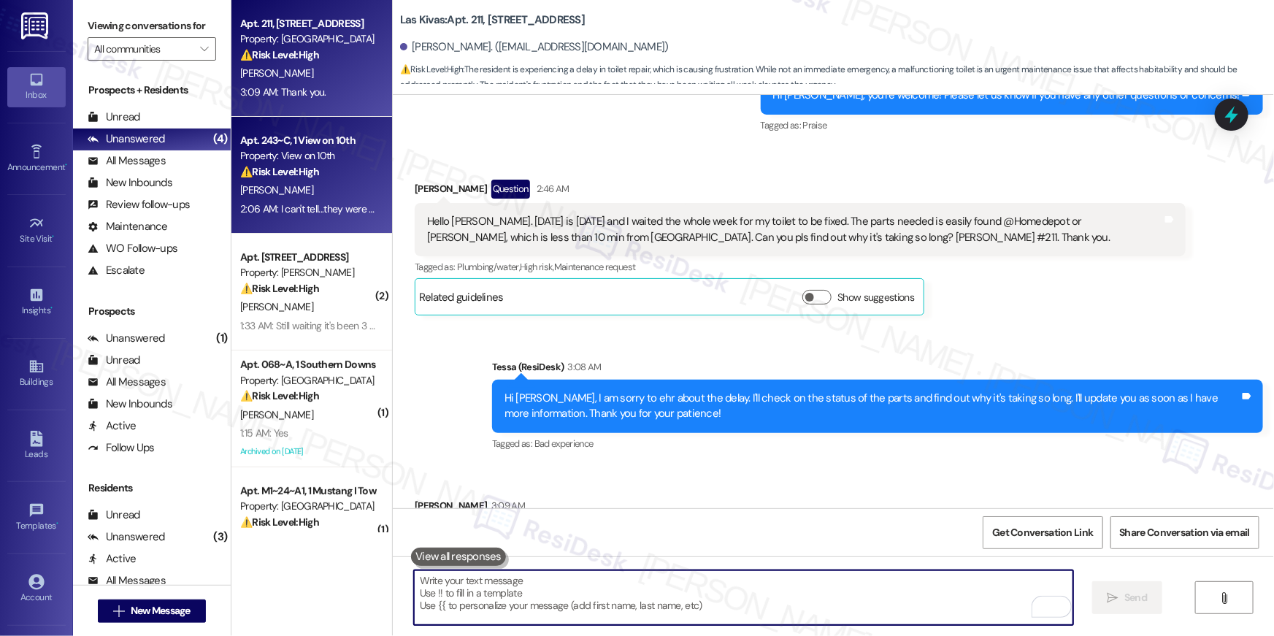
click at [315, 190] on div "C. Jones" at bounding box center [308, 190] width 138 height 18
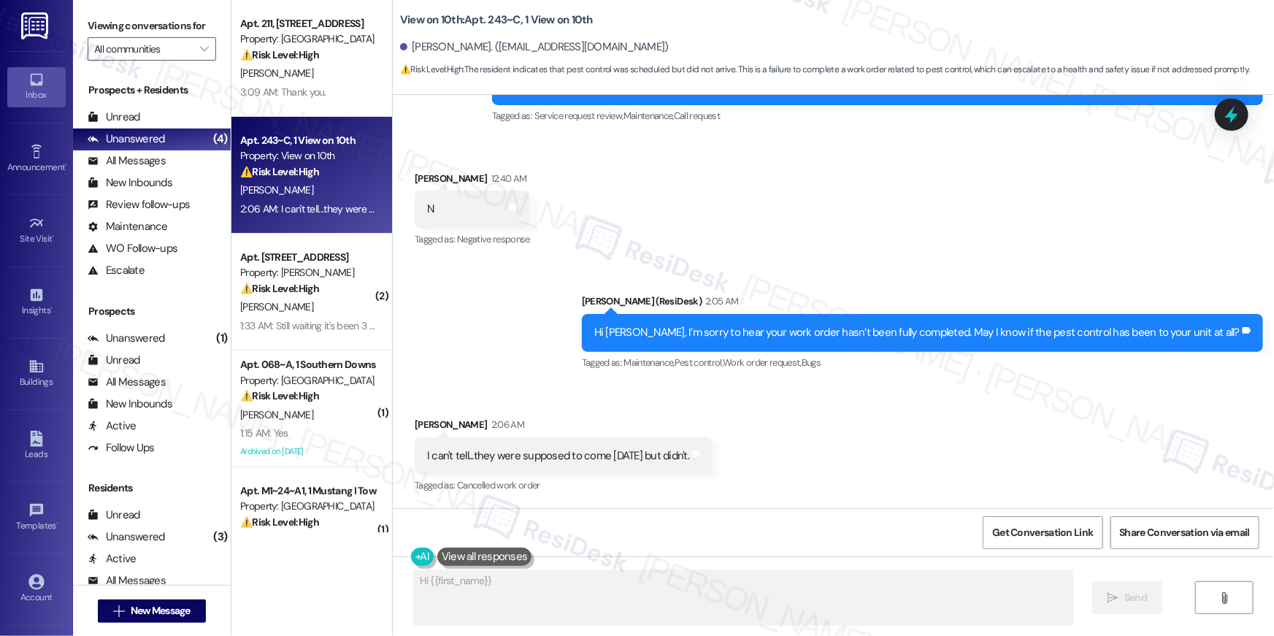
scroll to position [222, 0]
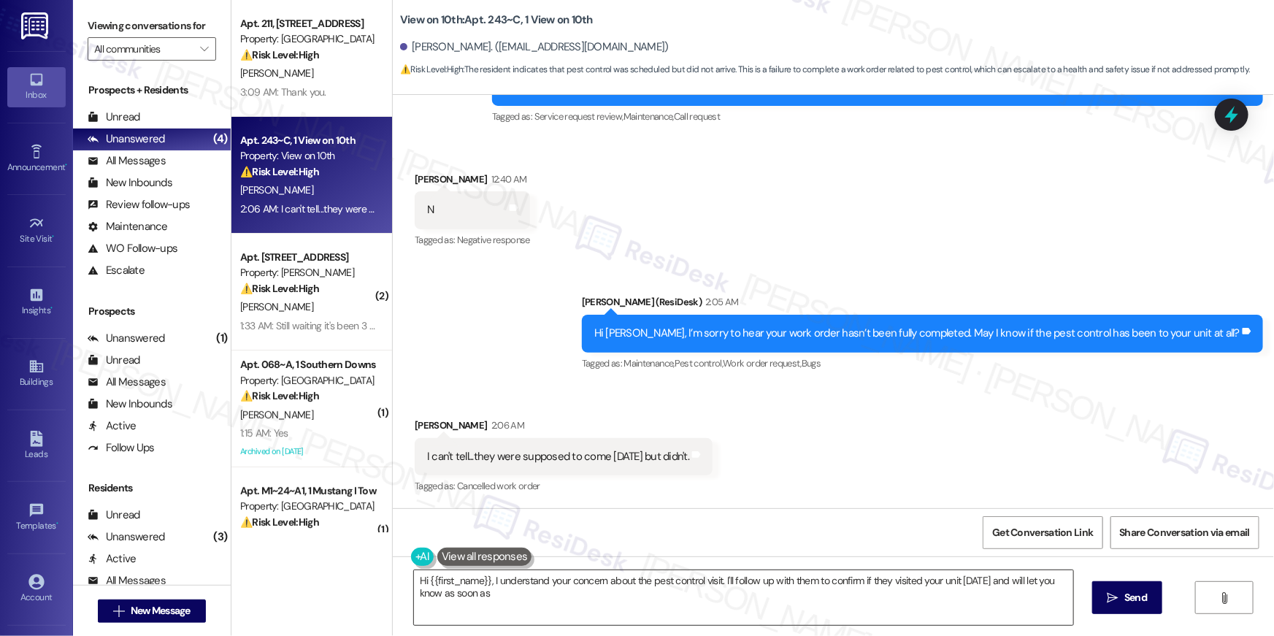
click at [618, 599] on textarea "Hi {{first_name}}, I understand your concern about the pest control visit. I'll…" at bounding box center [743, 597] width 659 height 55
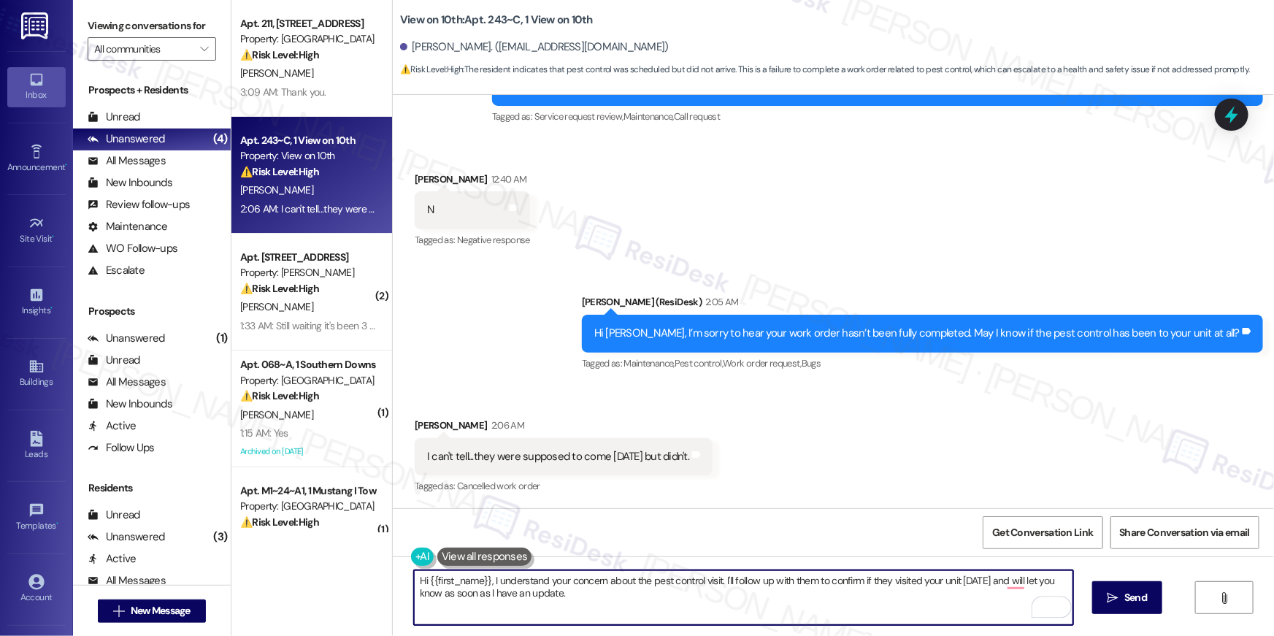
click at [789, 590] on textarea "Hi {{first_name}}, I understand your concern about the pest control visit. I'll…" at bounding box center [743, 597] width 659 height 55
drag, startPoint x: 813, startPoint y: 580, endPoint x: 802, endPoint y: 591, distance: 16.5
click at [819, 600] on textarea "Hi {{first_name}}, I understand your concern about the pest control visit. I'll…" at bounding box center [743, 597] width 659 height 55
click at [784, 577] on textarea "Hi {{first_name}}, I understand your concern about the pest control visit. I'll…" at bounding box center [743, 597] width 659 height 55
drag, startPoint x: 800, startPoint y: 580, endPoint x: 817, endPoint y: 613, distance: 37.2
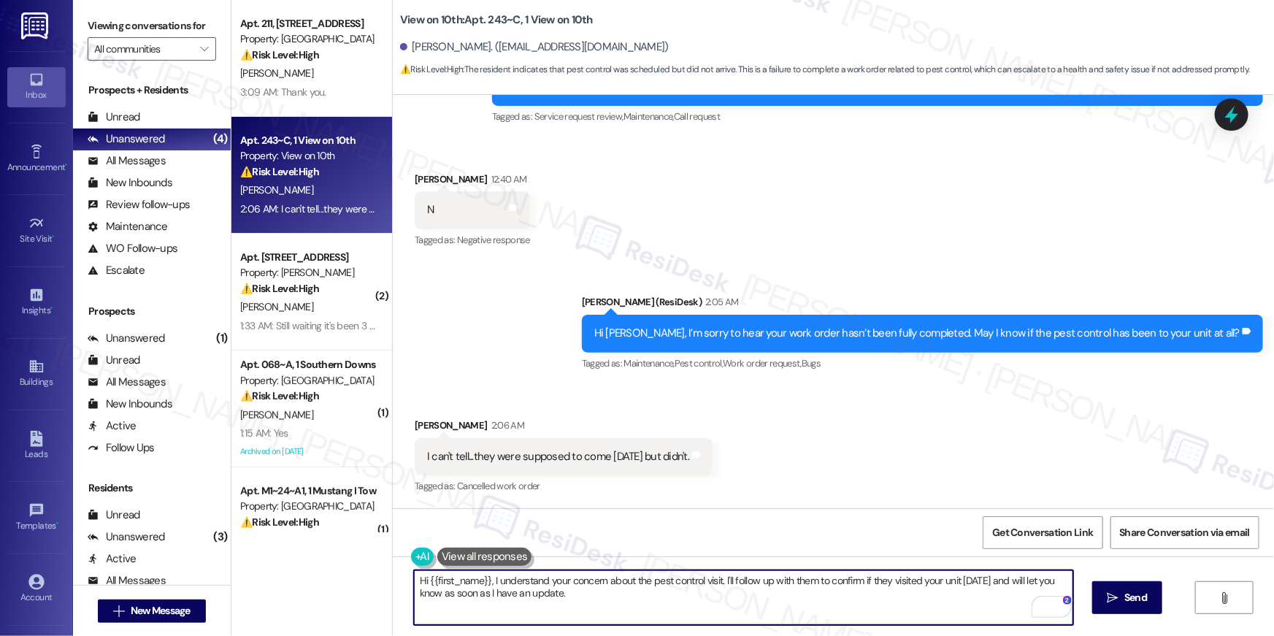
click at [817, 613] on textarea "Hi {{first_name}}, I understand your concern about the pest control visit. I'll…" at bounding box center [743, 597] width 659 height 55
drag, startPoint x: 803, startPoint y: 583, endPoint x: 809, endPoint y: 610, distance: 27.6
click at [809, 613] on textarea "Hi {{first_name}}, I understand your concern about the pest control visit. I'll…" at bounding box center [743, 597] width 659 height 55
type textarea "Hi {{first_name}}, I understand your concern about the pest control visit. I'll…"
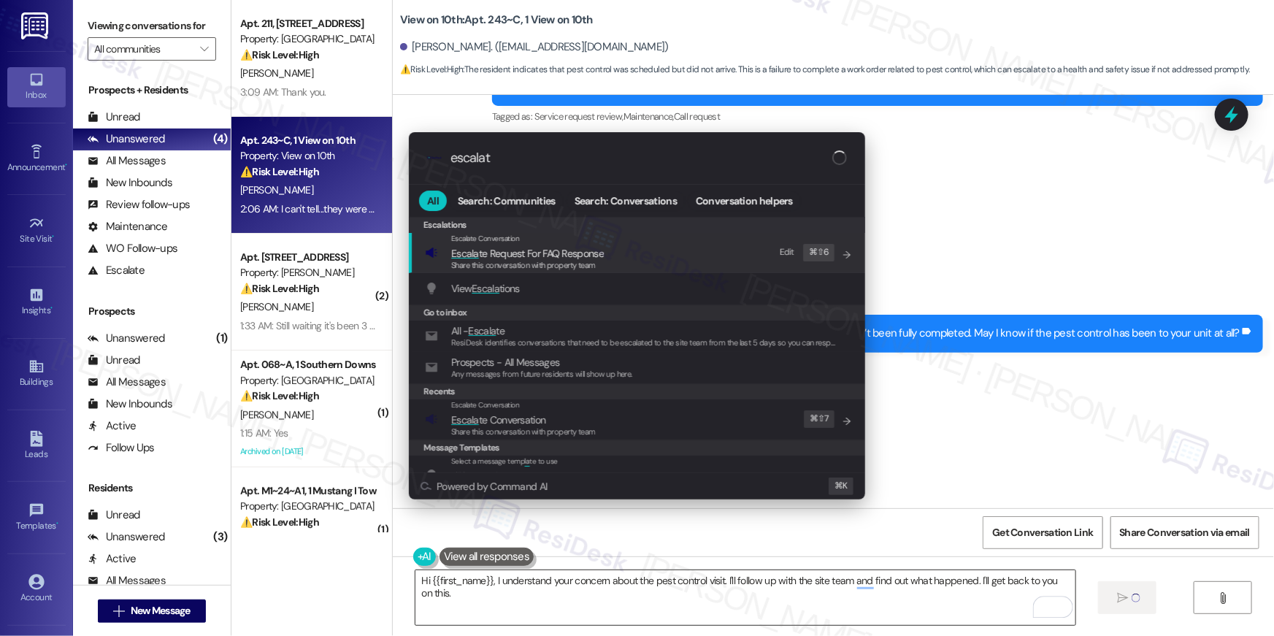
type input "escalate"
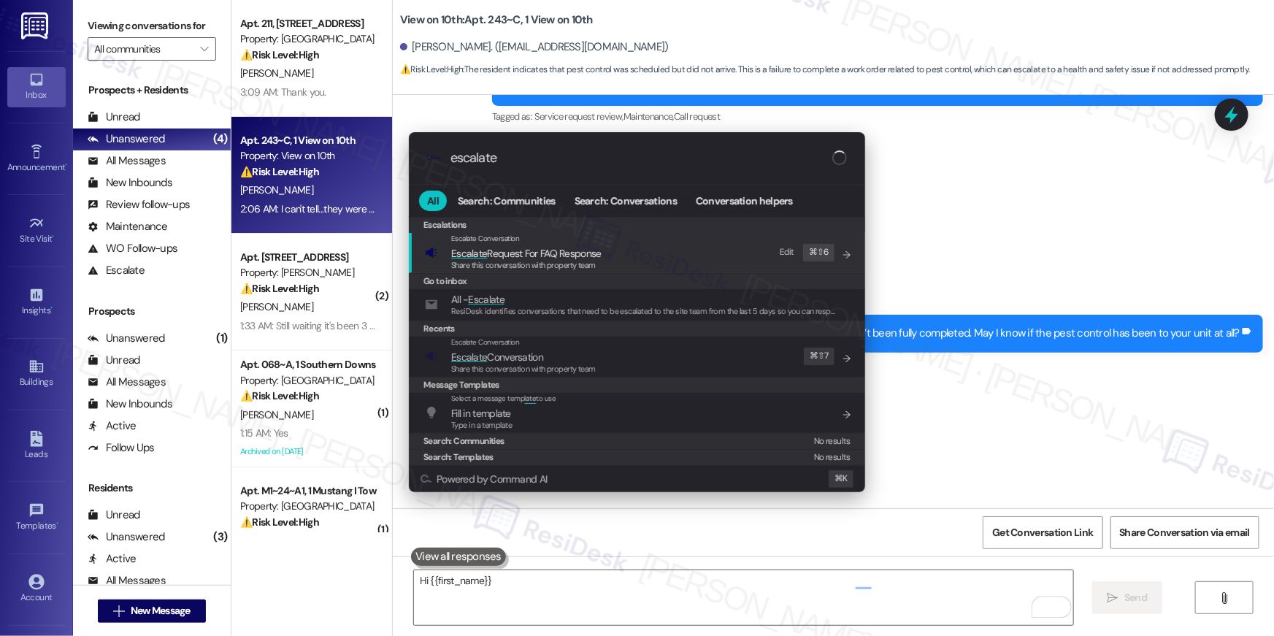
type textarea "Hi {{first_name}},"
type input "escalate"
type textarea "Hi {{first_name}}, I"
click at [538, 367] on span "Share this conversation with property team" at bounding box center [523, 369] width 145 height 10
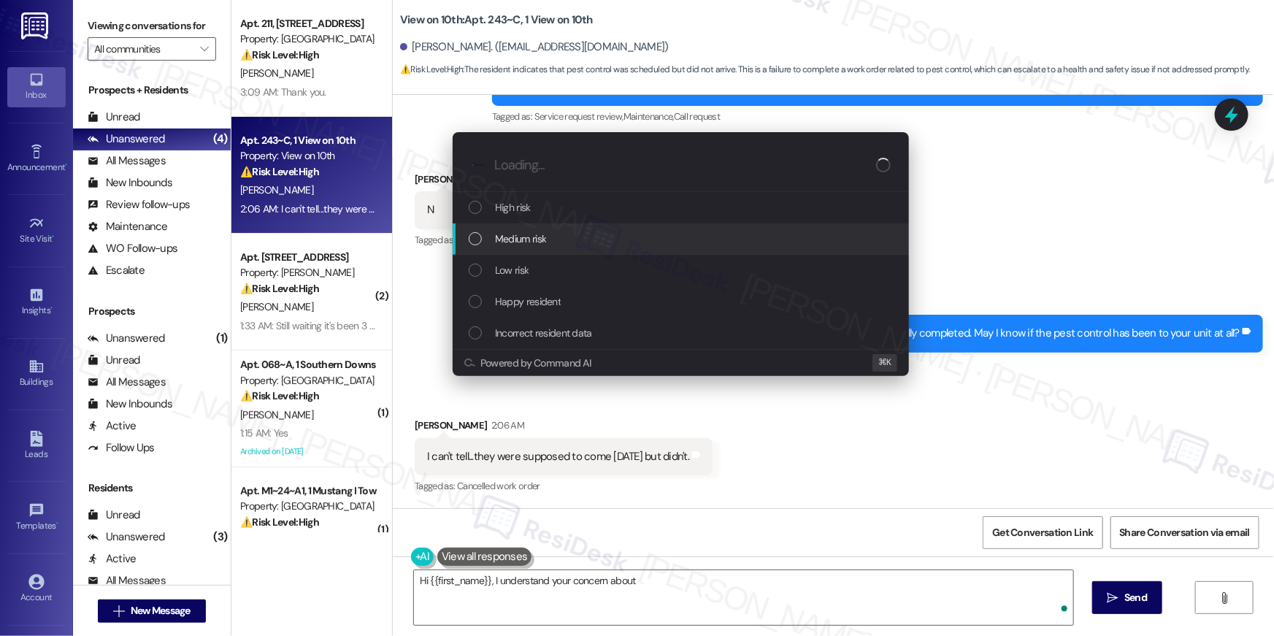
click at [539, 239] on span "Medium risk" at bounding box center [520, 239] width 51 height 16
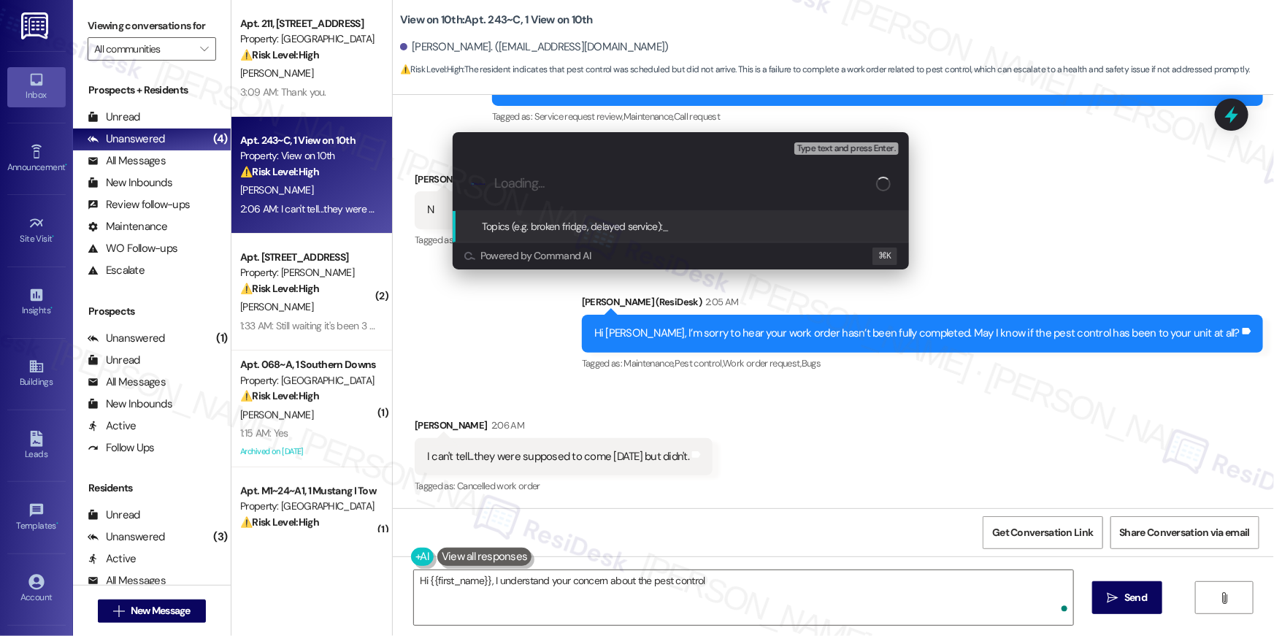
type textarea "Hi {{first_name}}, I understand your concern about the pest control visit"
type input "P"
type textarea "Hi {{first_name}}, I understand your concern about the pest control visit. I'll"
type input "Pe"
type textarea "Hi {{first_name}}, I understand your concern about the pest control visit. I'll…"
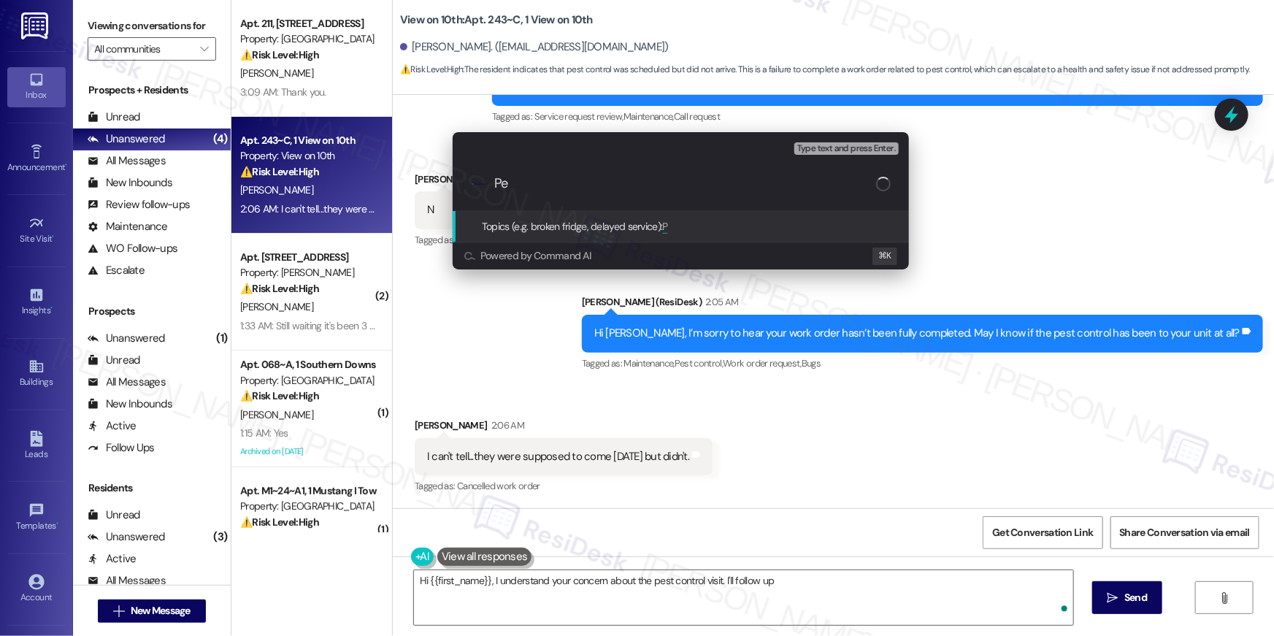
type input "Pes"
type textarea "Hi {{first_name}}, I understand your concern about the pest control visit. I'll…"
type input "Pest"
type textarea "Hi {{first_name}}, I understand your concern about the pest control visit. I'll…"
type input "Pest"
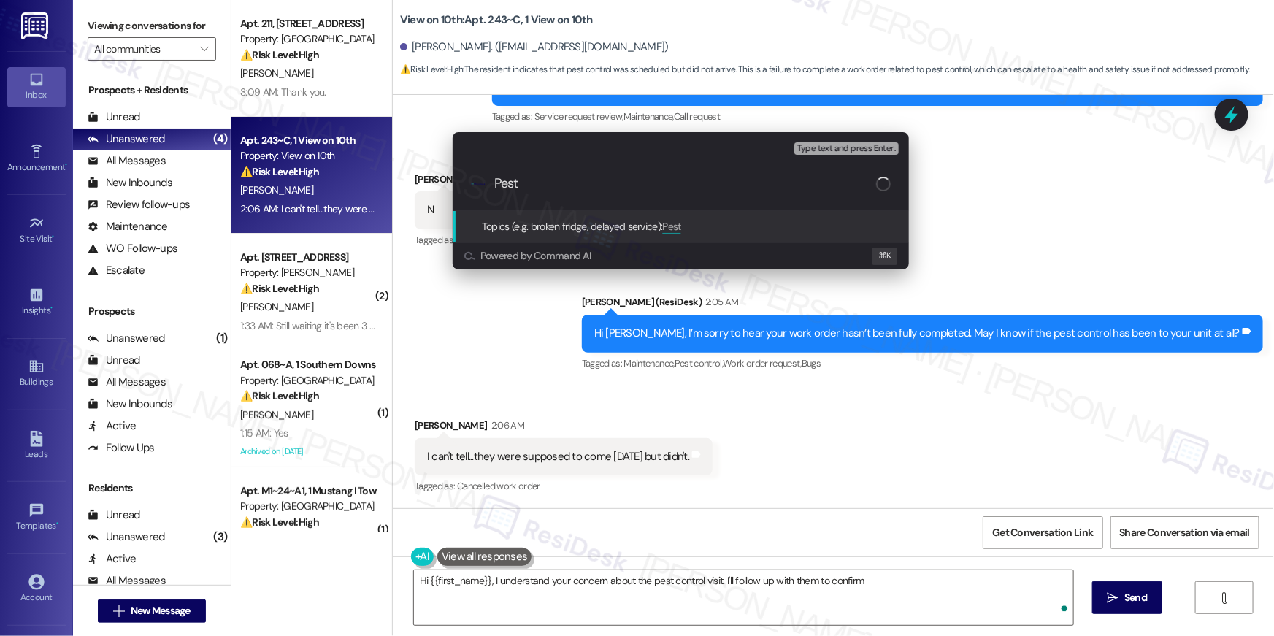
type textarea "Hi {{first_name}}, I understand your concern about the pest control visit. I'll…"
type input "Pest c"
type textarea "Hi {{first_name}}, I understand your concern about the pest control visit. I'll…"
type input "Pest co"
type textarea "Hi {{first_name}}, I understand your concern about the pest control visit. I'll…"
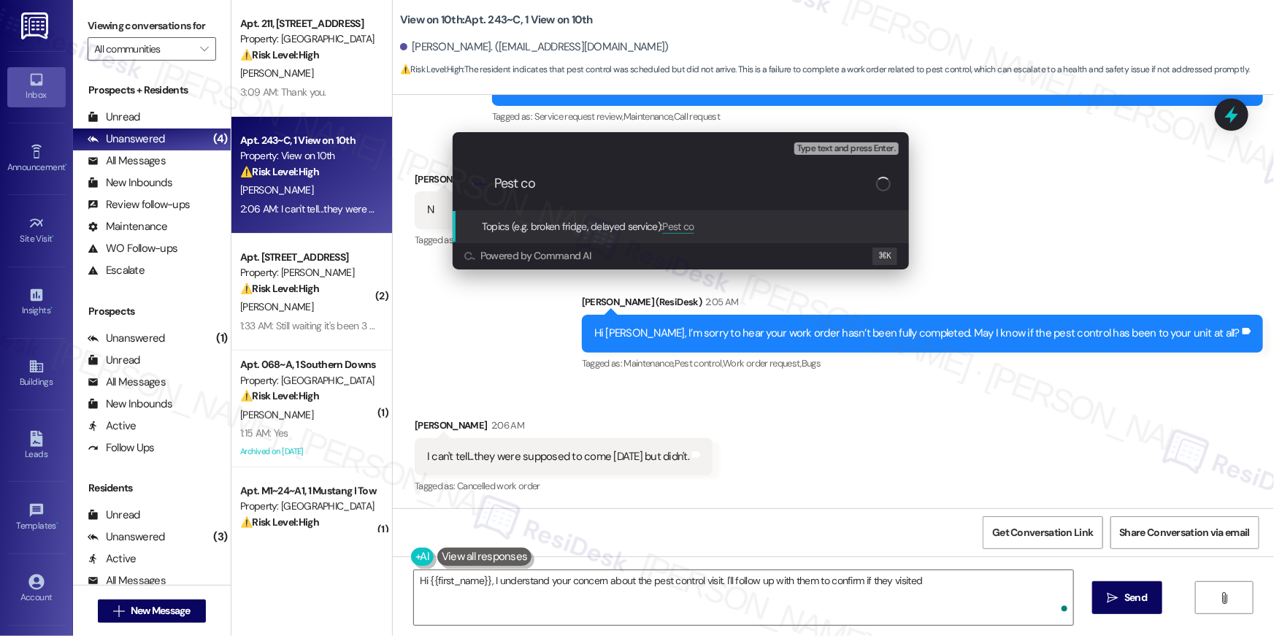
type input "Pest con"
type textarea "Hi {{first_name}}, I understand your concern about the pest control visit. I'll…"
type input "Pest cont"
type textarea "Hi {{first_name}}, I understand your concern about the pest control visit. I'll…"
type input "Pest contr"
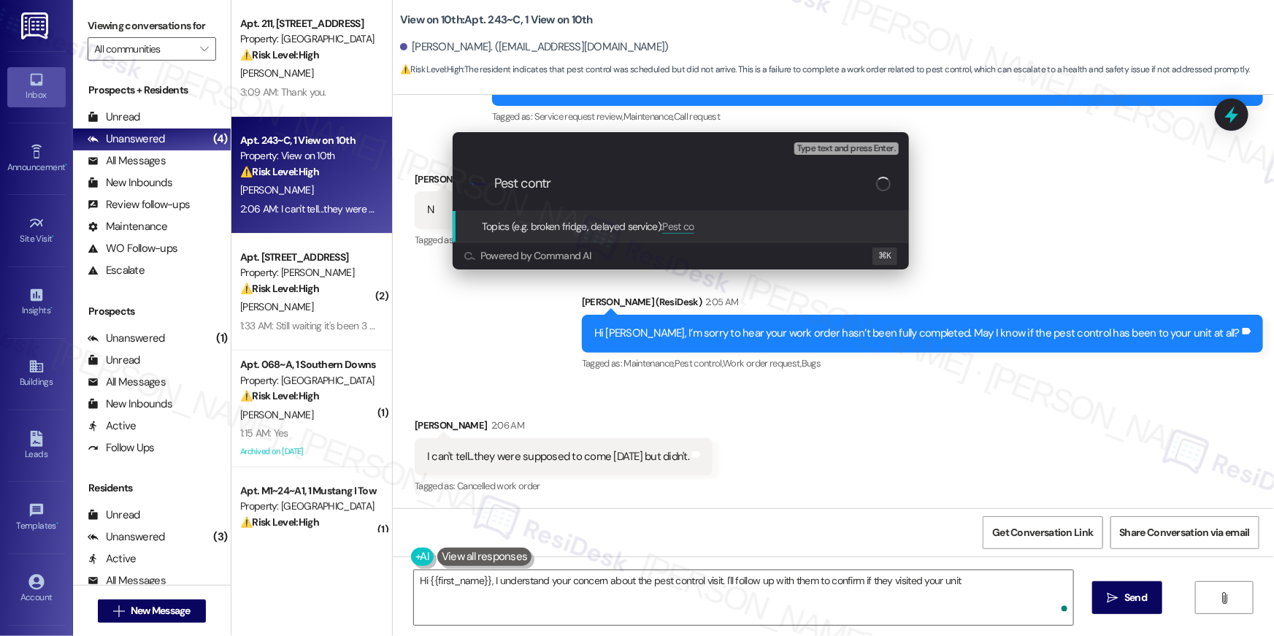
type textarea "Hi {{first_name}}, I understand your concern about the pest control visit. I'll…"
type input "Pest contro"
type textarea "Hi {{first_name}}, I understand your concern about the pest control visit. I'll…"
type input "Pest control"
type textarea "Hi {{first_name}}, I understand your concern about the pest control visit. I'll…"
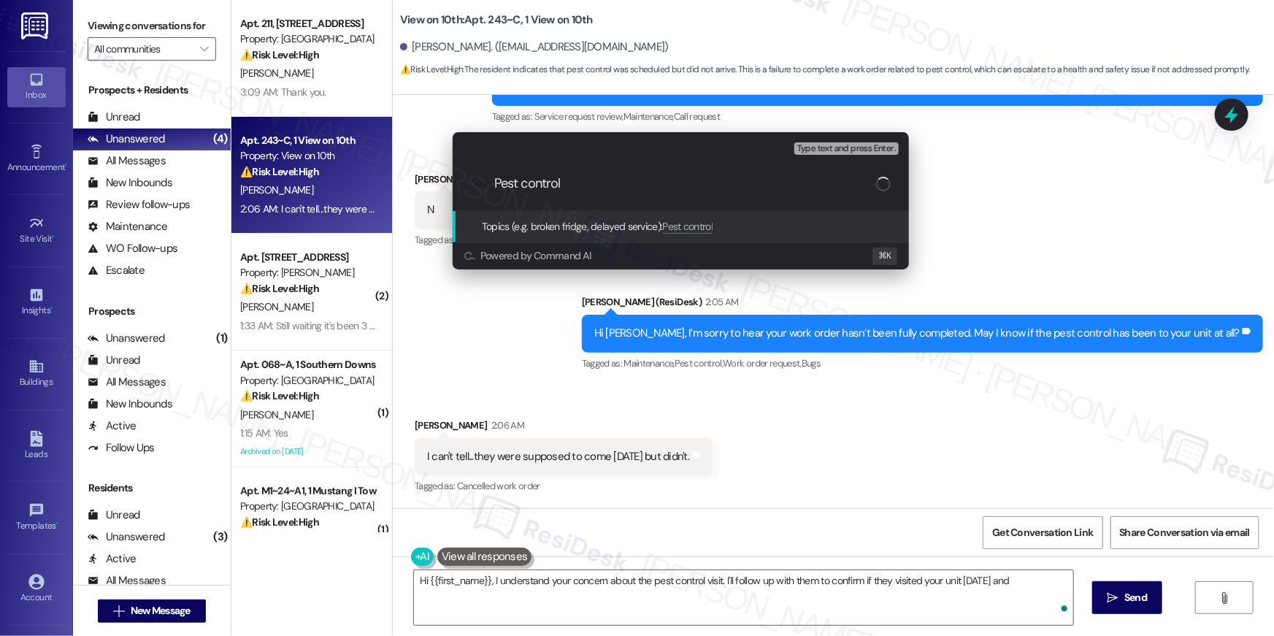
type input "Pest control"
type textarea "Hi {{first_name}}, I understand your concern about the pest control visit. I'll…"
type input "Pest control f"
type textarea "Hi {{first_name}}, I understand your concern about the pest control visit. I'll…"
type input "Pest control fo"
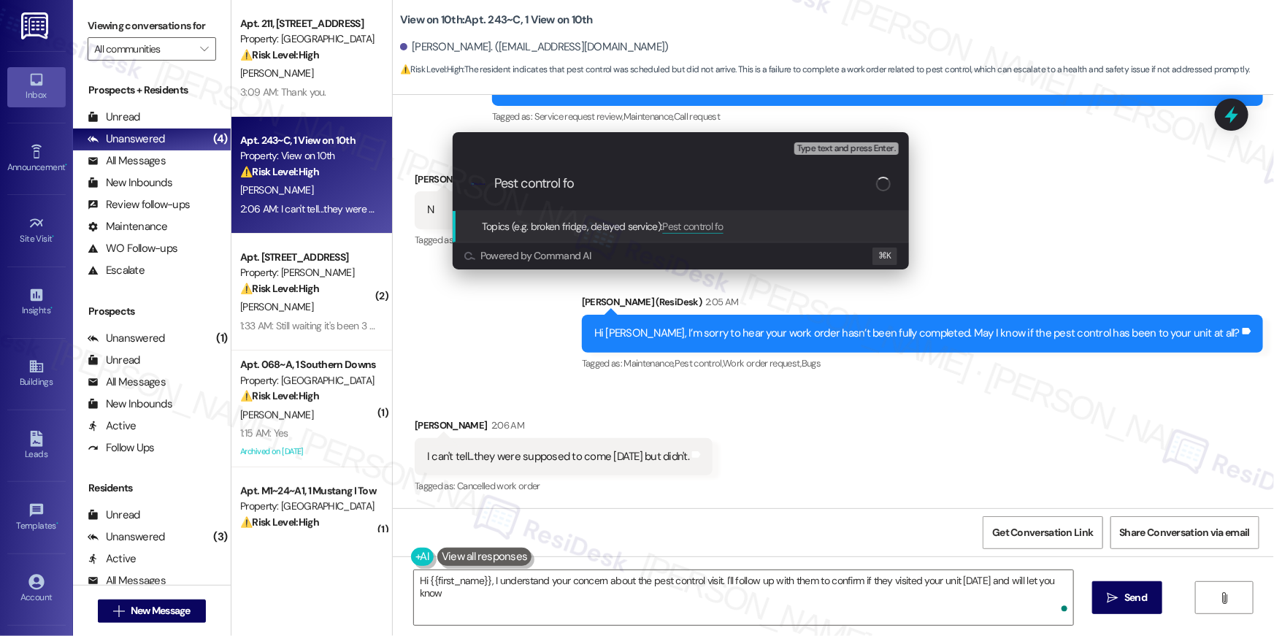
type textarea "Hi {{first_name}}, I understand your concern about the pest control visit. I'll…"
type input "Pest control fol"
type textarea "Hi {{first_name}}, I understand your concern about the pest control visit. I'll…"
type input "Pest control foll"
type textarea "Hi {{first_name}}, I understand your concern about the pest control visit. I'll…"
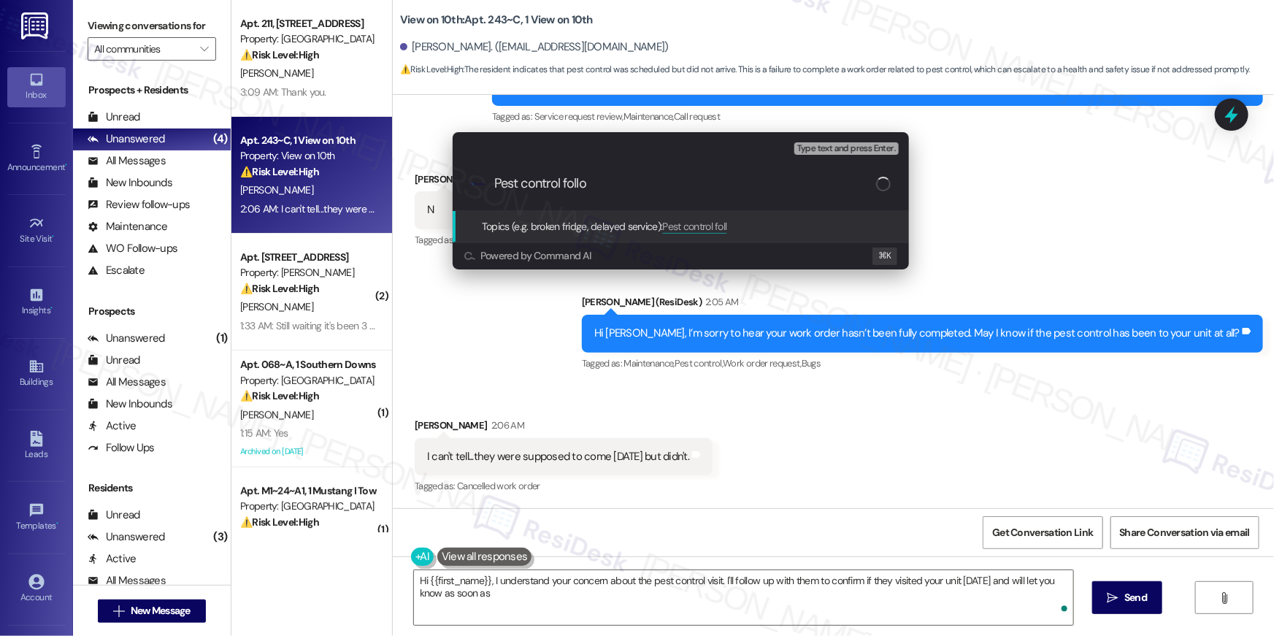
type input "Pest control follow"
type textarea "Hi {{first_name}}, I understand your concern about the pest control visit. I'll…"
type input "Pest control follow up"
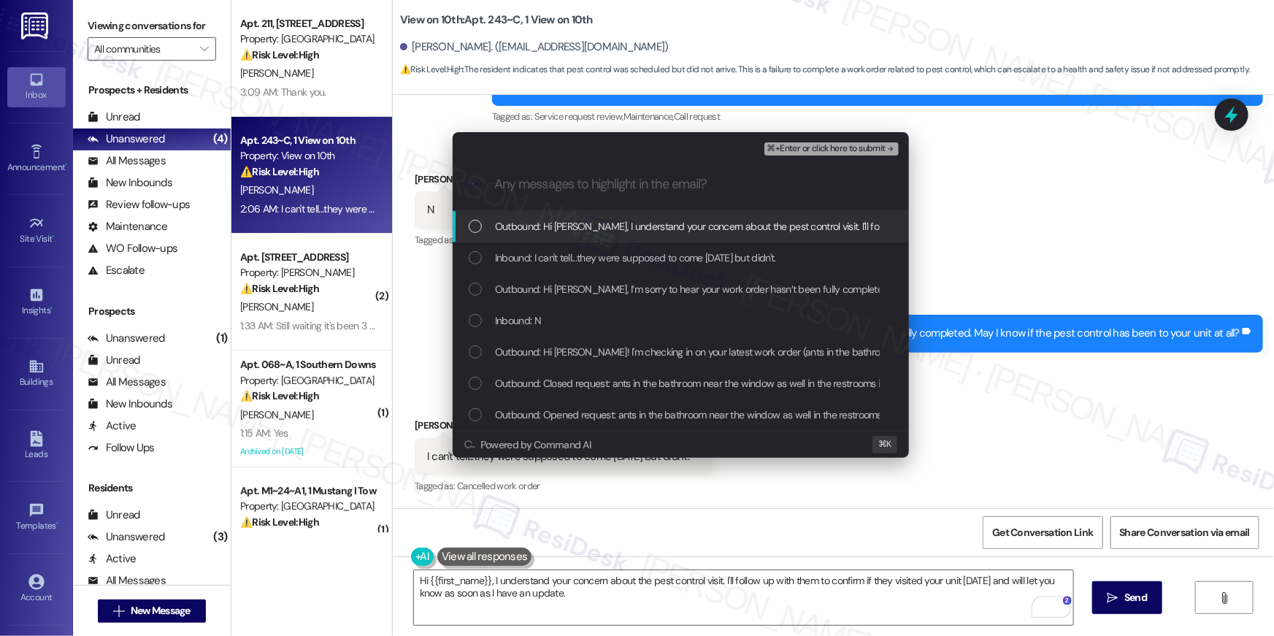
click at [566, 233] on span "Outbound: Hi Christopher, I understand your concern about the pest control visi…" at bounding box center [859, 226] width 728 height 16
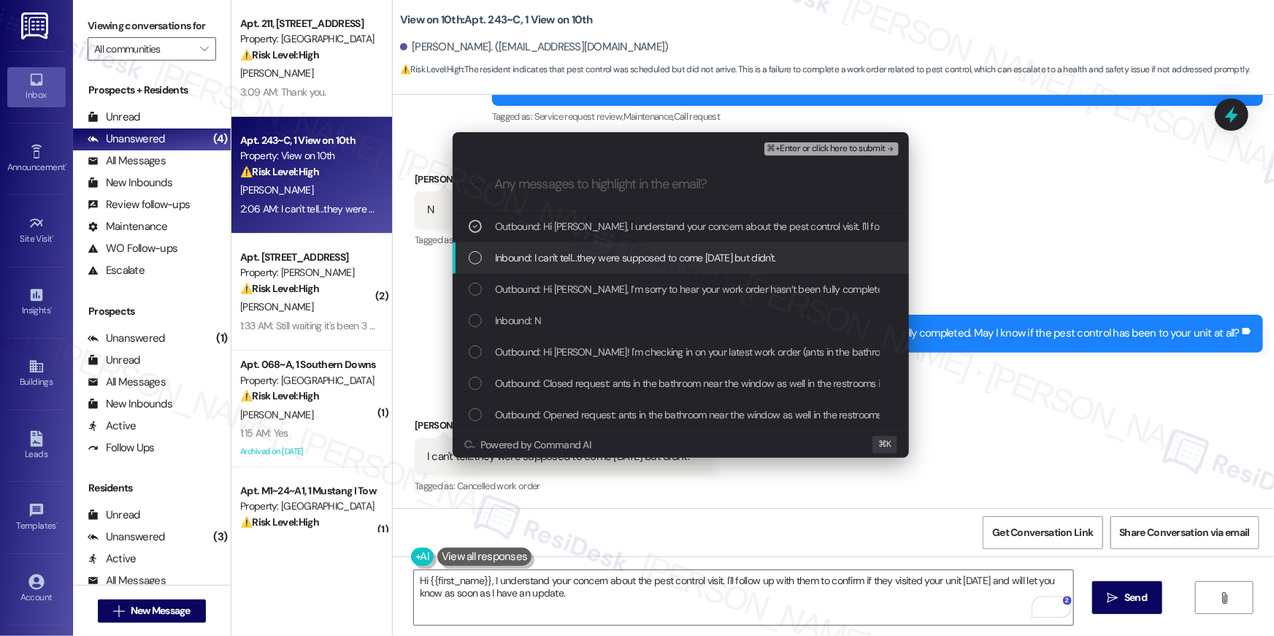
click at [548, 256] on span "Inbound: I can't tell...they were supposed to come on Friday but didn't." at bounding box center [635, 258] width 281 height 16
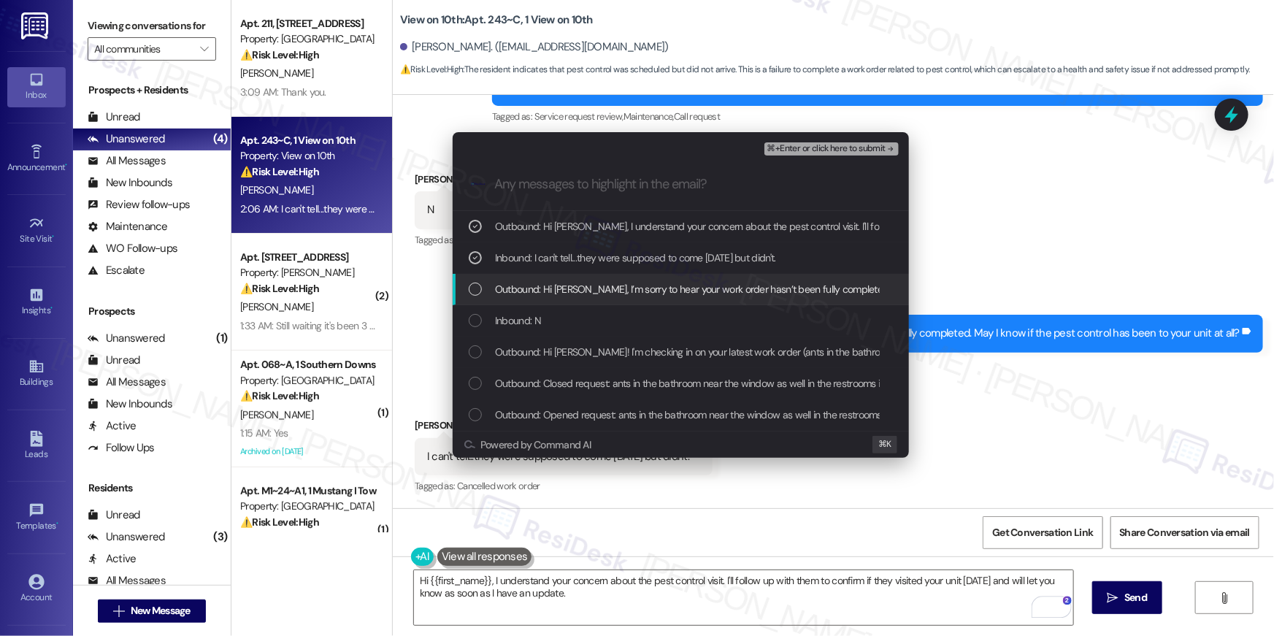
click at [540, 290] on span "Outbound: Hi Christopher, I’m sorry to hear your work order hasn’t been fully c…" at bounding box center [815, 289] width 641 height 16
click at [530, 315] on span "Inbound: N" at bounding box center [518, 321] width 46 height 16
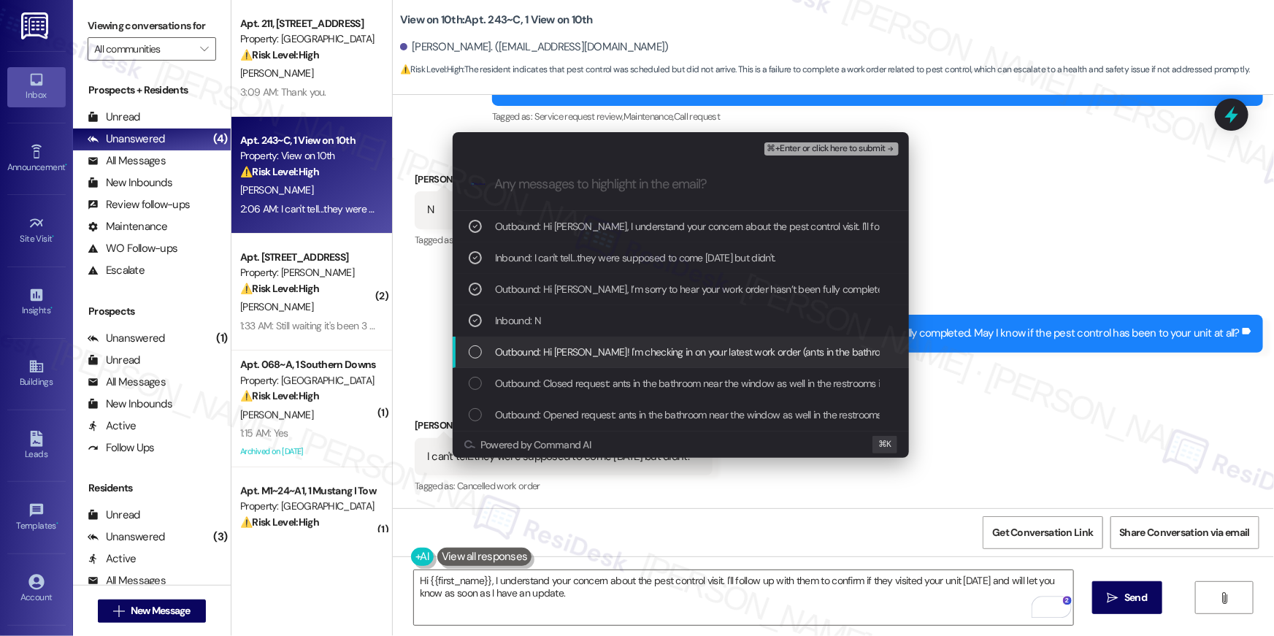
drag, startPoint x: 531, startPoint y: 349, endPoint x: 694, endPoint y: 280, distance: 176.7
click at [531, 349] on span "Outbound: Hi Christopher! I'm checking in on your latest work order (ants in th…" at bounding box center [1044, 352] width 1098 height 16
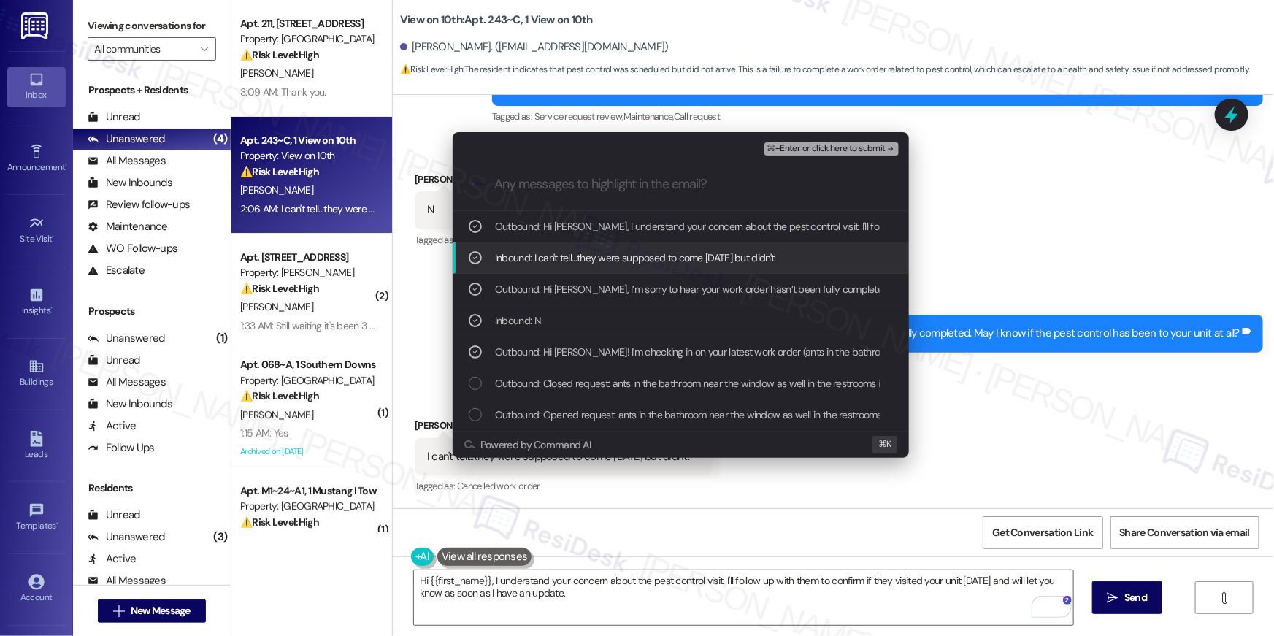
click at [868, 158] on div ".cls-1{fill:#0a055f;}.cls-2{fill:#0cc4c4;} resideskLogoBlueOrange" at bounding box center [681, 184] width 456 height 52
click at [865, 151] on span "⌘+Enter or click here to submit" at bounding box center [826, 149] width 118 height 10
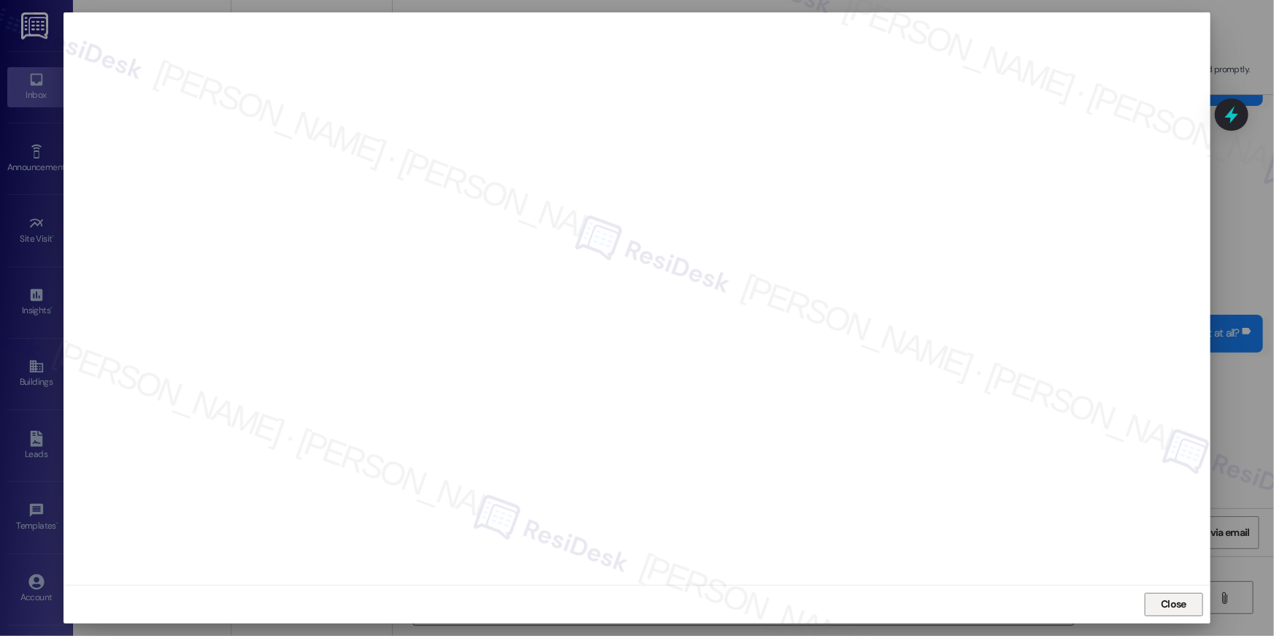
click at [1160, 603] on span "Close" at bounding box center [1173, 604] width 31 height 15
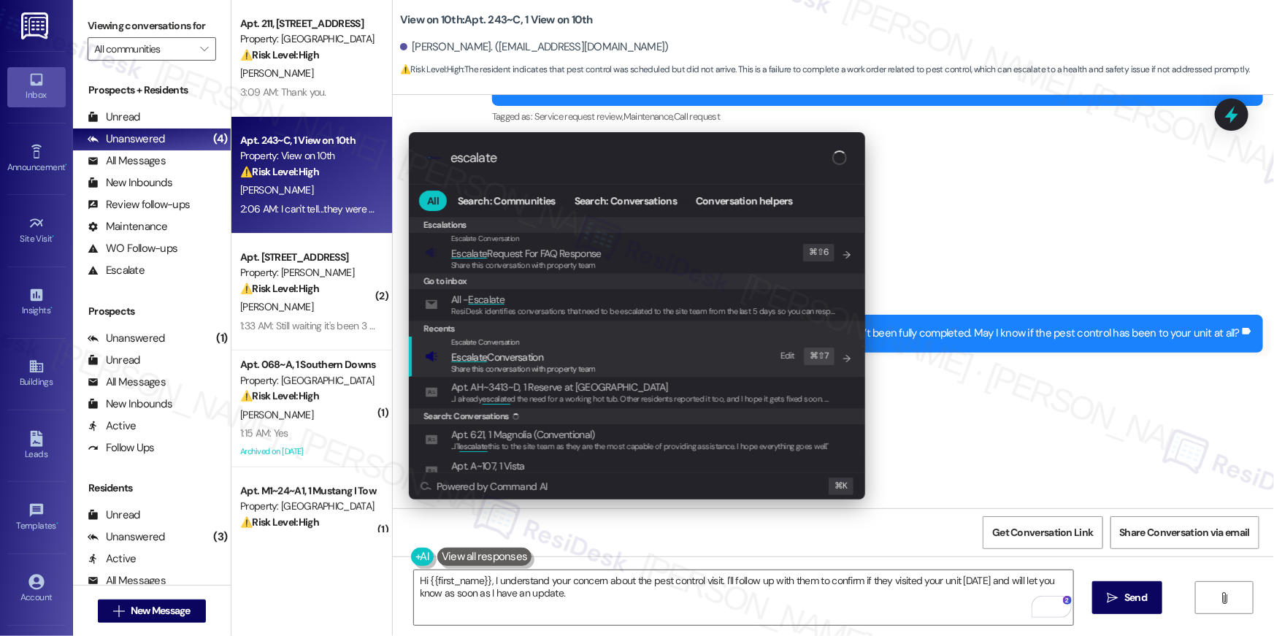
type input "escalate"
click at [648, 366] on div "Escalate Conversation Escalate Conversation Share this conversation with proper…" at bounding box center [638, 356] width 427 height 39
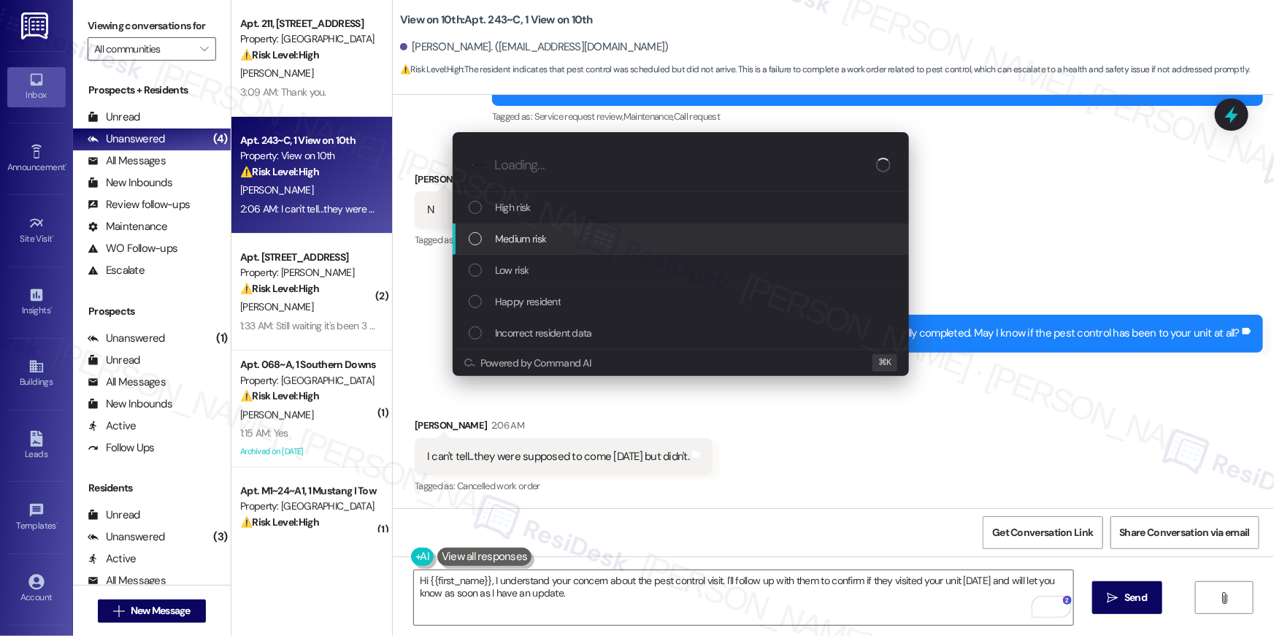
click at [586, 241] on div "Medium risk" at bounding box center [682, 239] width 427 height 16
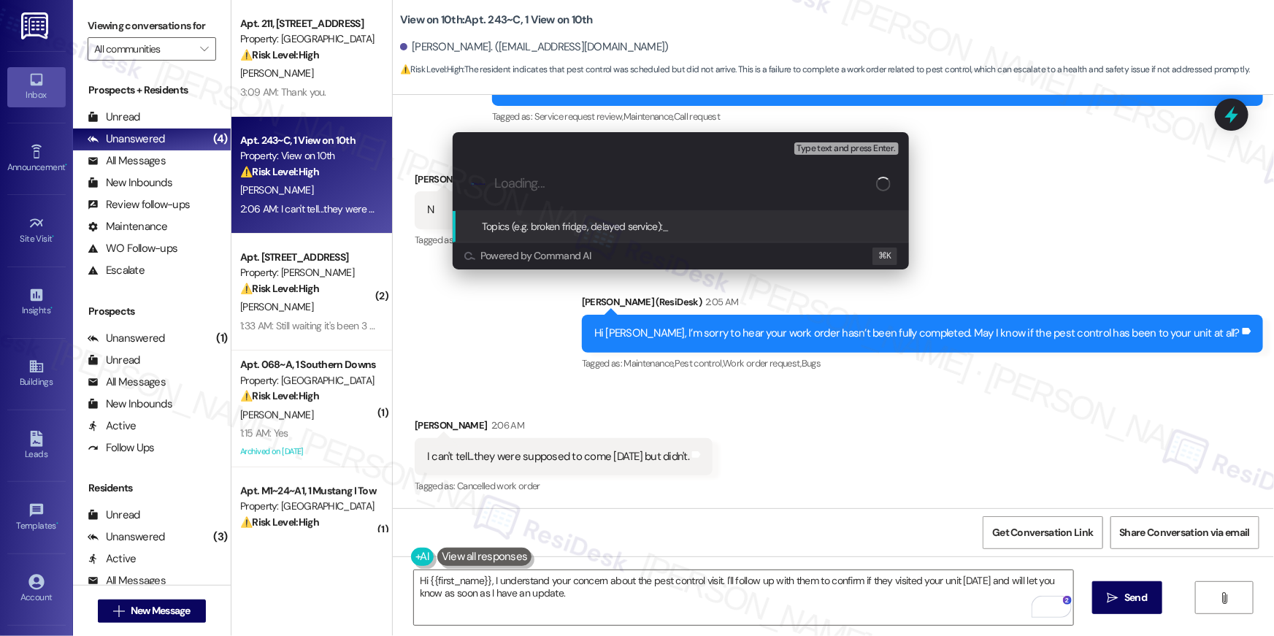
paste input "Pest control follow up"
type input "Pest control follow up"
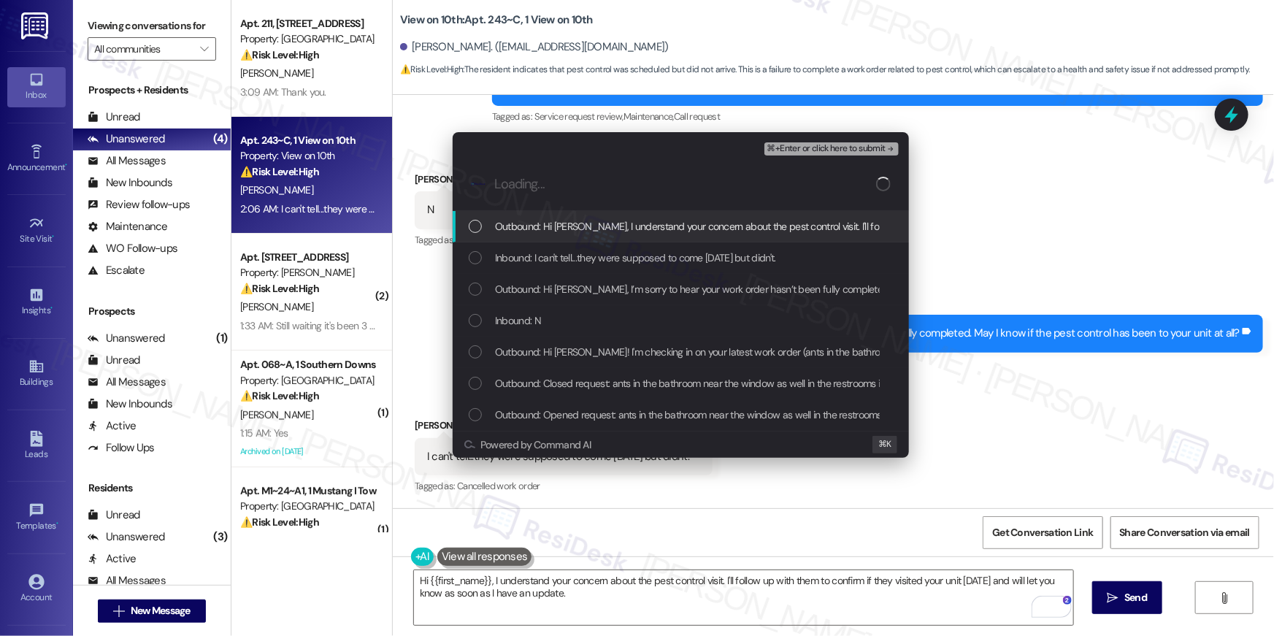
click at [585, 229] on span "Outbound: Hi Christopher, I understand your concern about the pest control visi…" at bounding box center [859, 226] width 728 height 16
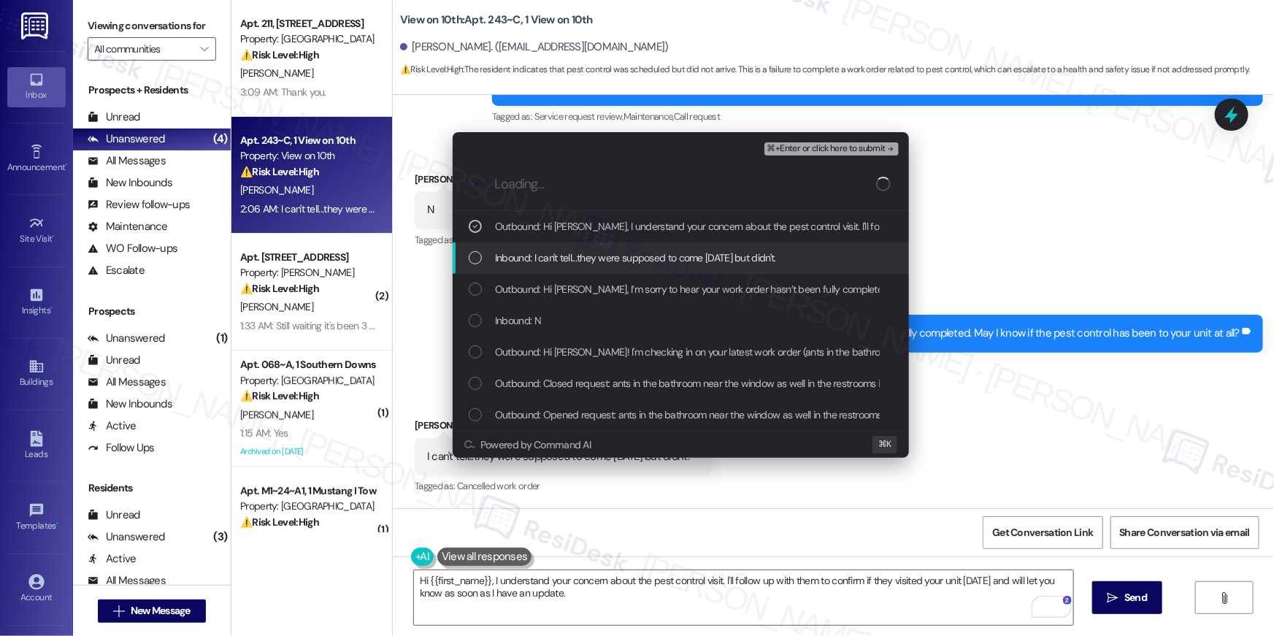
drag, startPoint x: 575, startPoint y: 254, endPoint x: 566, endPoint y: 291, distance: 38.3
click at [575, 255] on span "Inbound: I can't tell...they were supposed to come on Friday but didn't." at bounding box center [635, 258] width 281 height 16
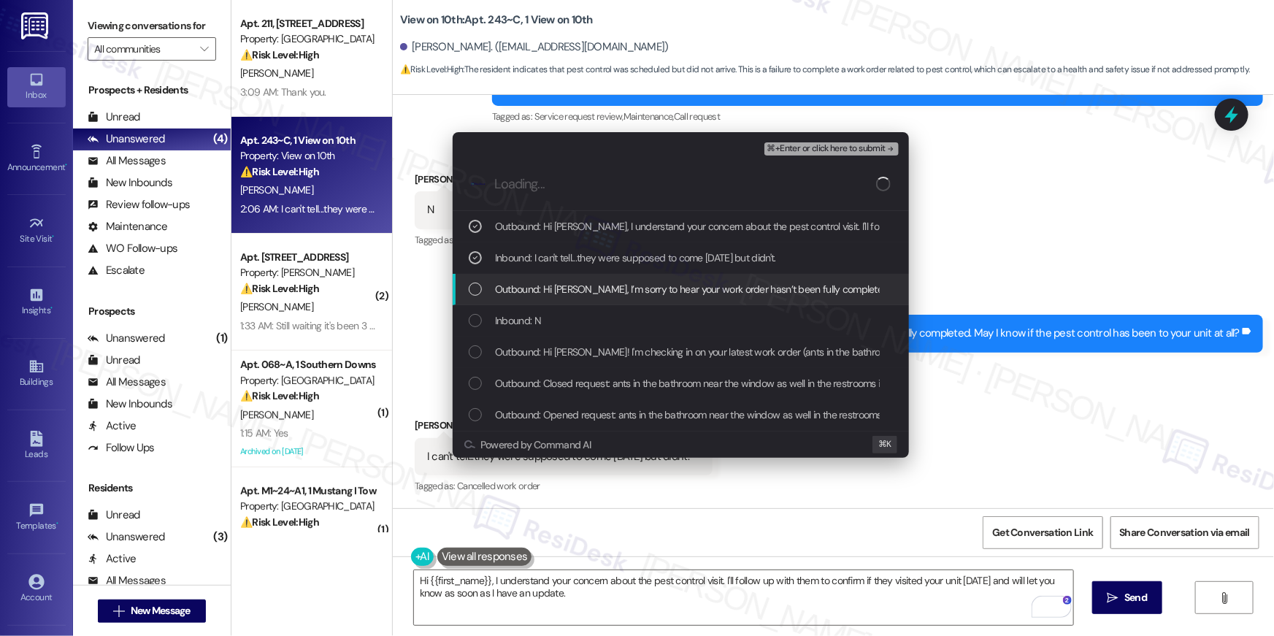
drag, startPoint x: 566, startPoint y: 291, endPoint x: 550, endPoint y: 334, distance: 45.3
click at [566, 296] on span "Outbound: Hi Christopher, I’m sorry to hear your work order hasn’t been fully c…" at bounding box center [815, 289] width 641 height 16
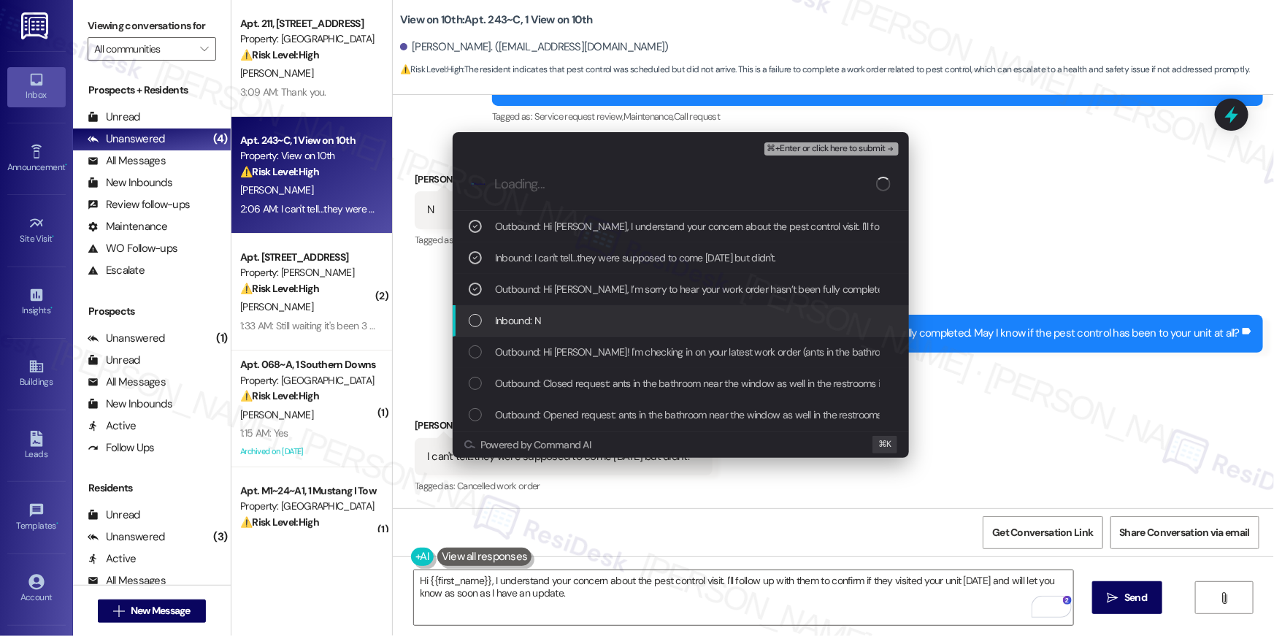
click at [551, 334] on div "Inbound: N" at bounding box center [681, 320] width 456 height 31
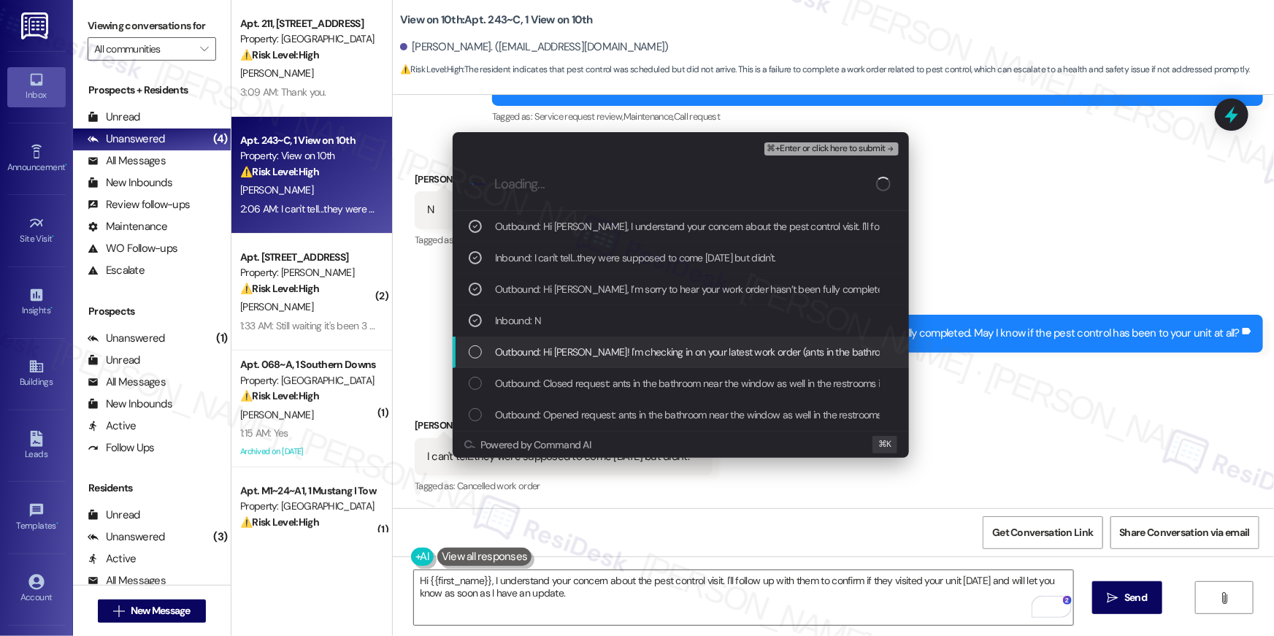
click at [551, 355] on span "Outbound: Hi Christopher! I'm checking in on your latest work order (ants in th…" at bounding box center [1044, 352] width 1098 height 16
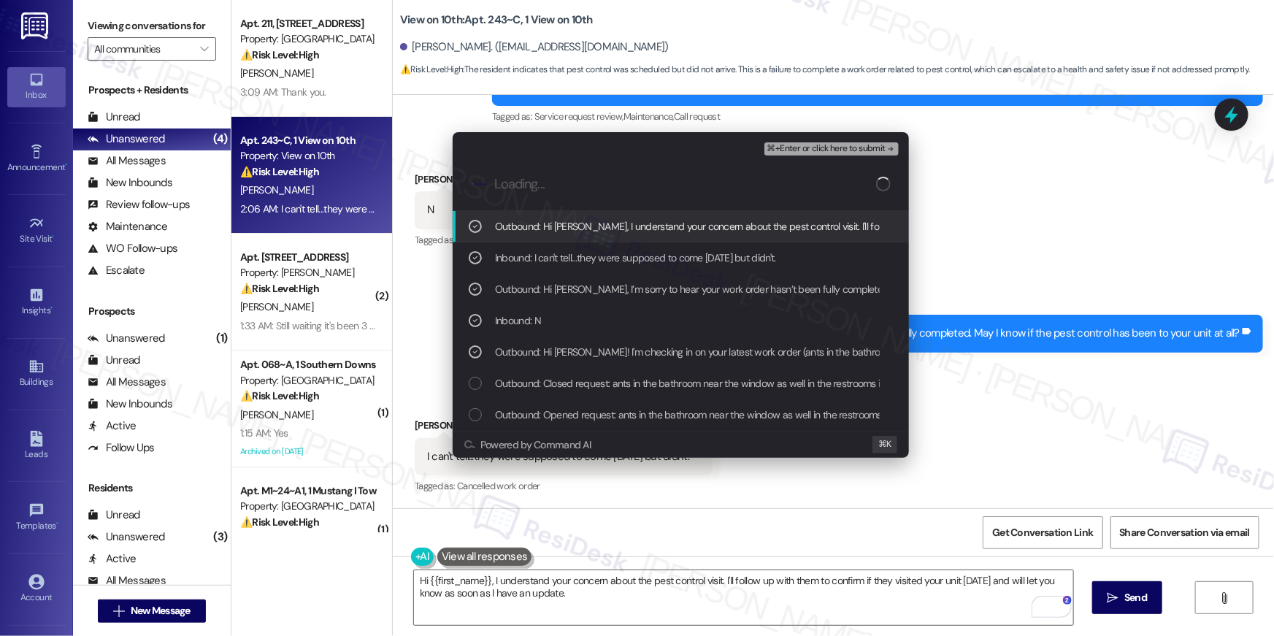
click at [802, 146] on span "⌘+Enter or click here to submit" at bounding box center [826, 149] width 118 height 10
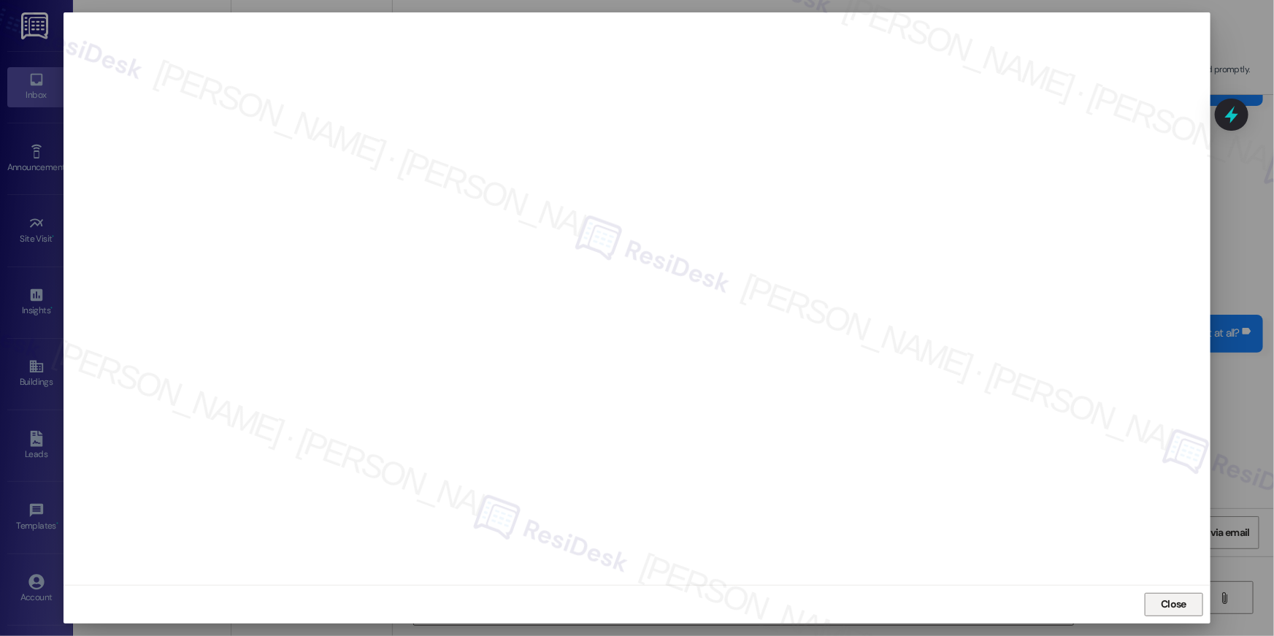
click at [1149, 601] on button "Close" at bounding box center [1174, 604] width 58 height 23
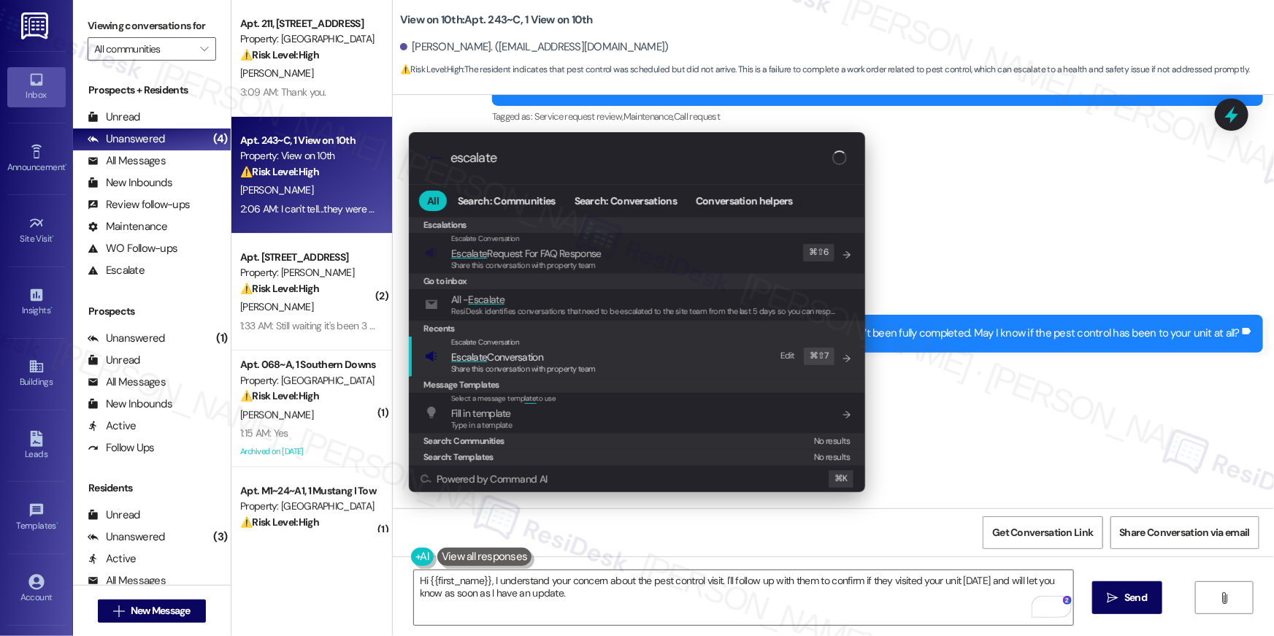
type input "escalate"
click at [573, 356] on span "Escalate Conversation" at bounding box center [523, 357] width 145 height 16
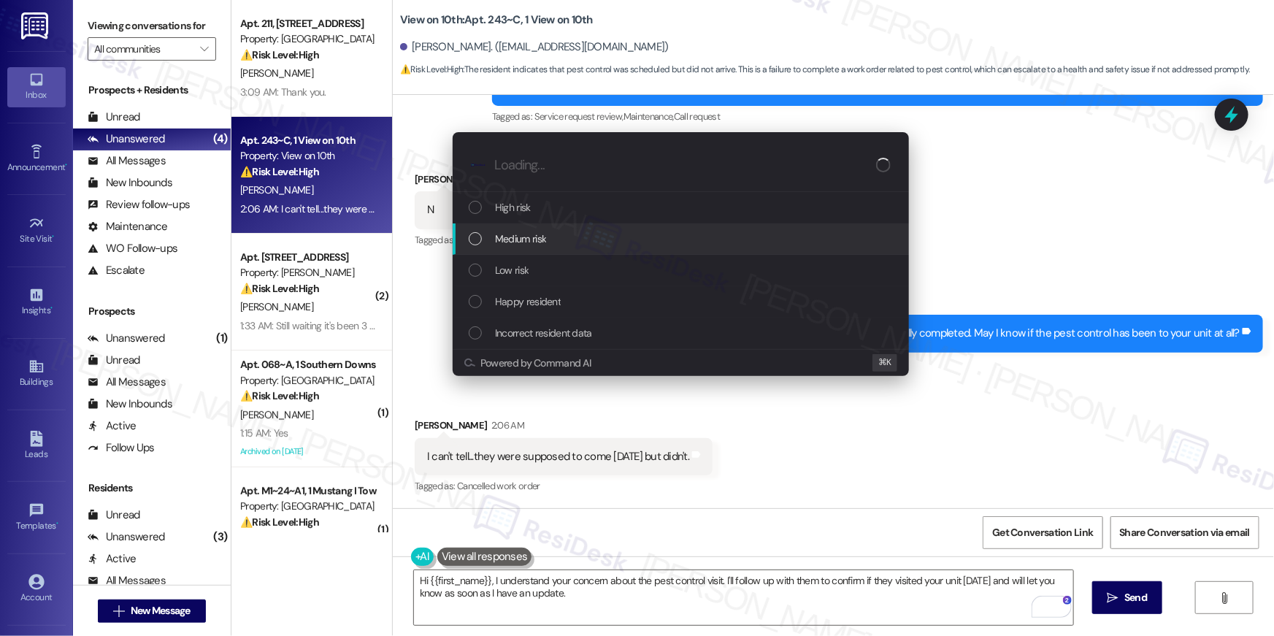
click at [532, 250] on div "Medium risk" at bounding box center [681, 238] width 456 height 31
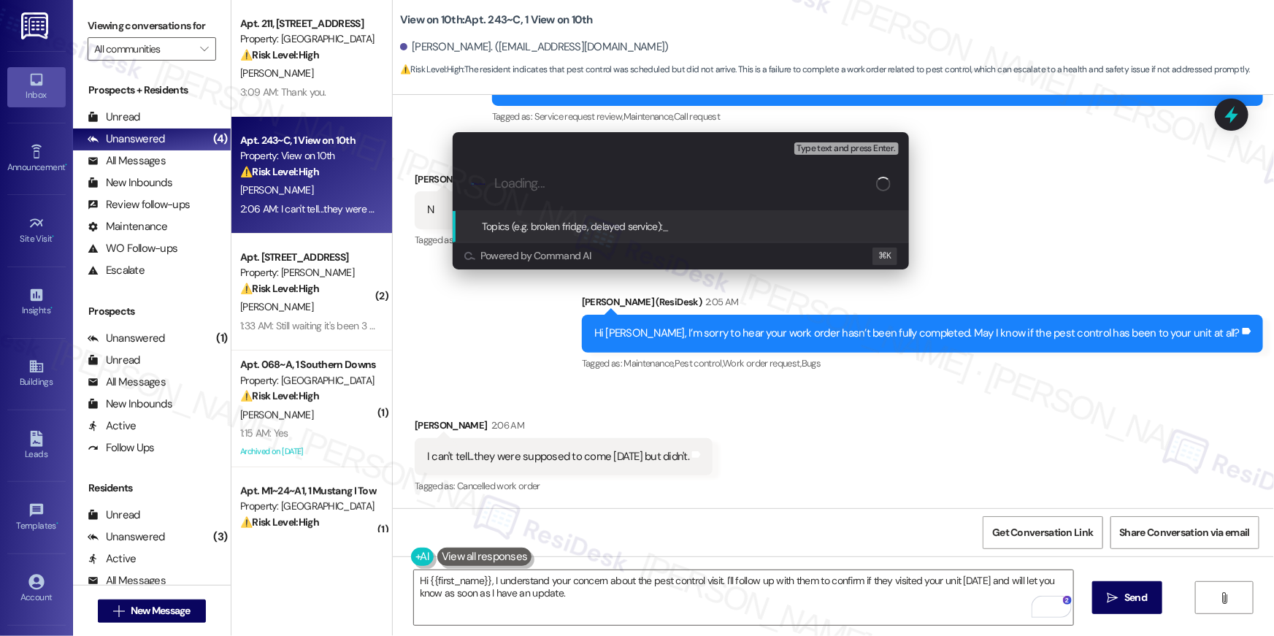
paste input "Pest control follow up"
type input "Pest control follow up"
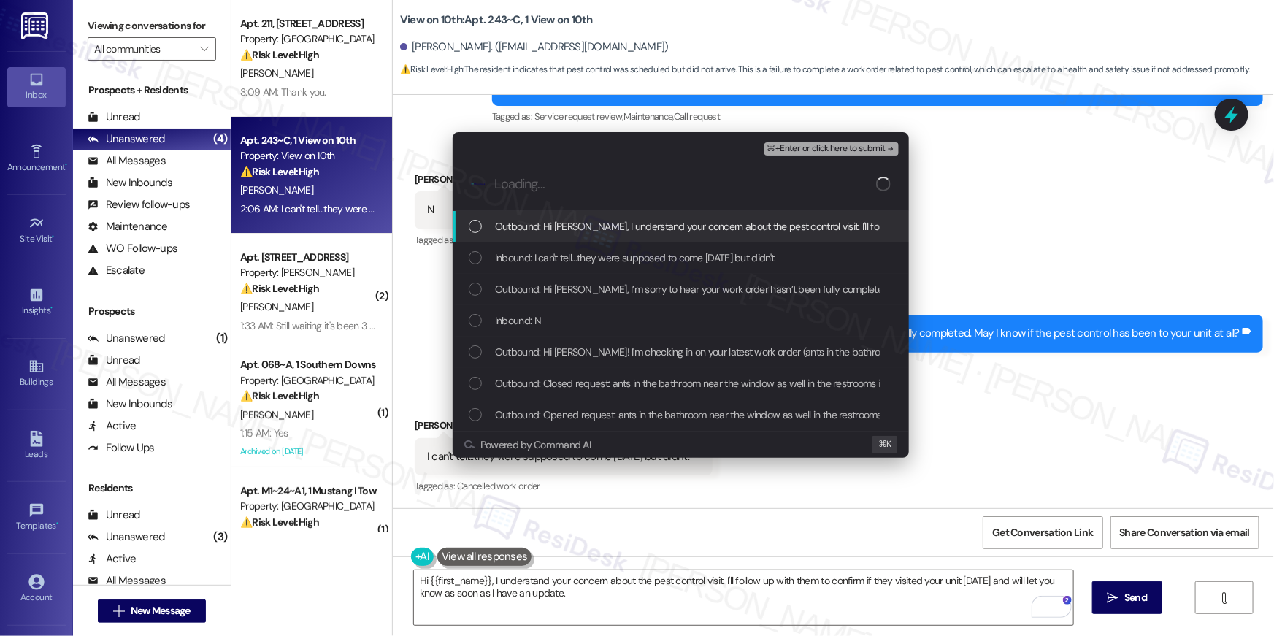
click at [540, 235] on div "Outbound: Hi Christopher, I understand your concern about the pest control visi…" at bounding box center [681, 226] width 456 height 31
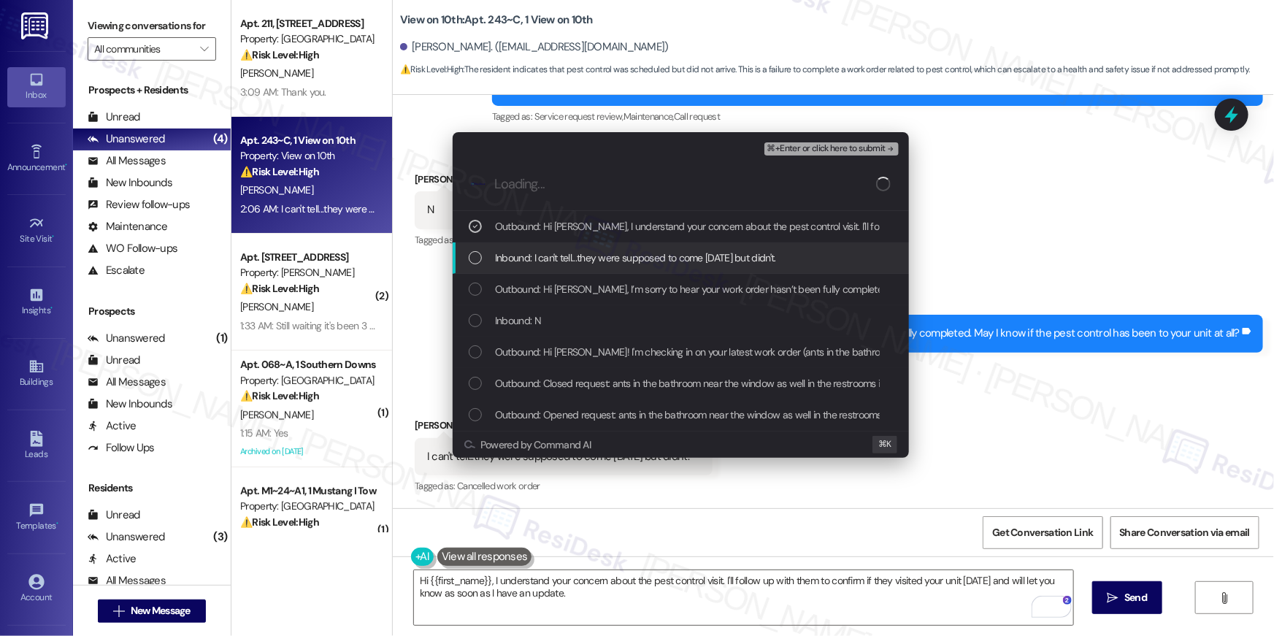
click at [537, 261] on span "Inbound: I can't tell...they were supposed to come on Friday but didn't." at bounding box center [635, 258] width 281 height 16
click at [534, 286] on span "Outbound: Hi Christopher, I’m sorry to hear your work order hasn’t been fully c…" at bounding box center [815, 289] width 641 height 16
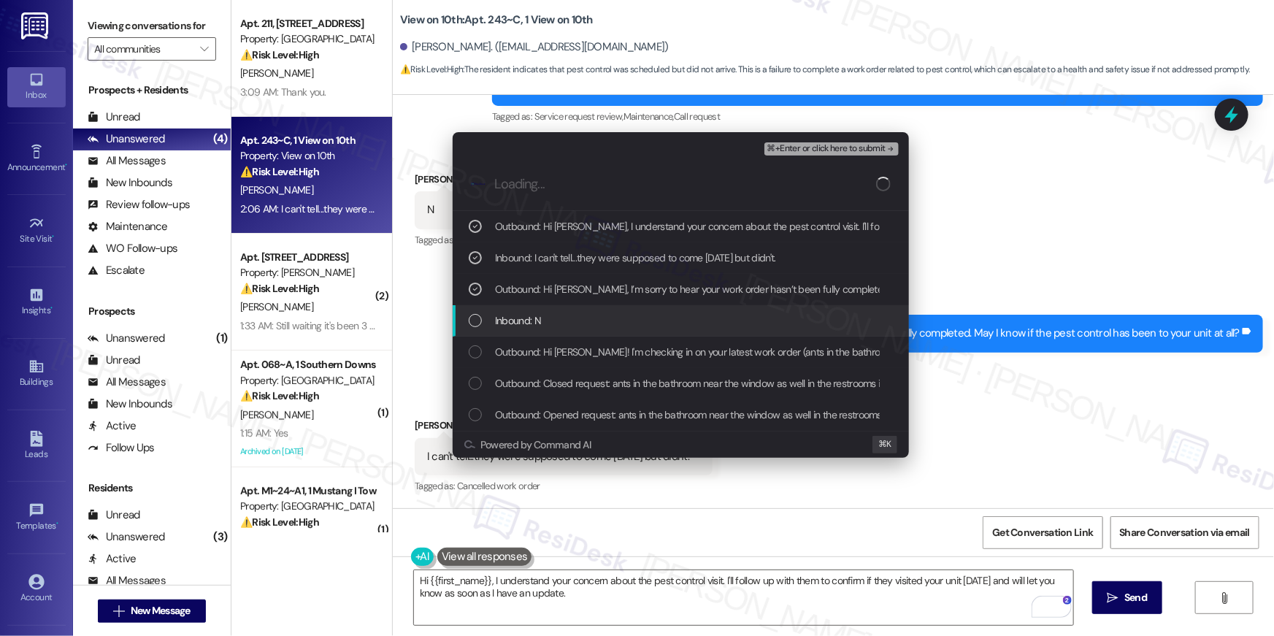
click at [527, 317] on span "Inbound: N" at bounding box center [518, 321] width 46 height 16
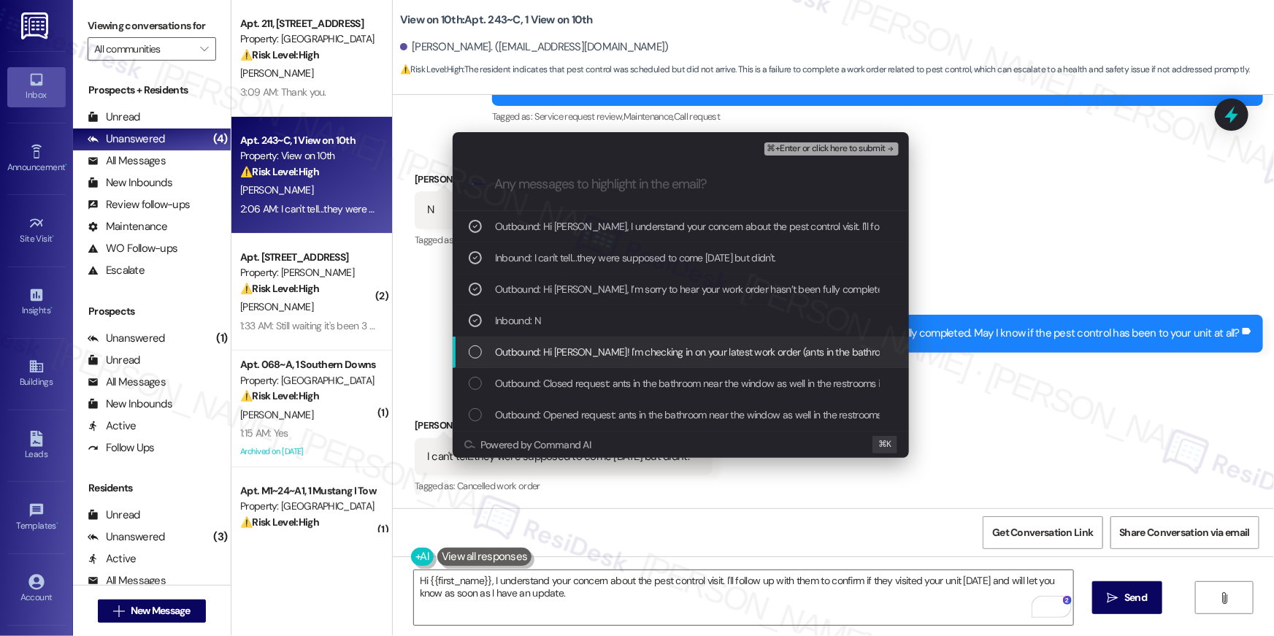
drag, startPoint x: 526, startPoint y: 353, endPoint x: 664, endPoint y: 258, distance: 167.1
click at [526, 353] on span "Outbound: Hi Christopher! I'm checking in on your latest work order (ants in th…" at bounding box center [1044, 352] width 1098 height 16
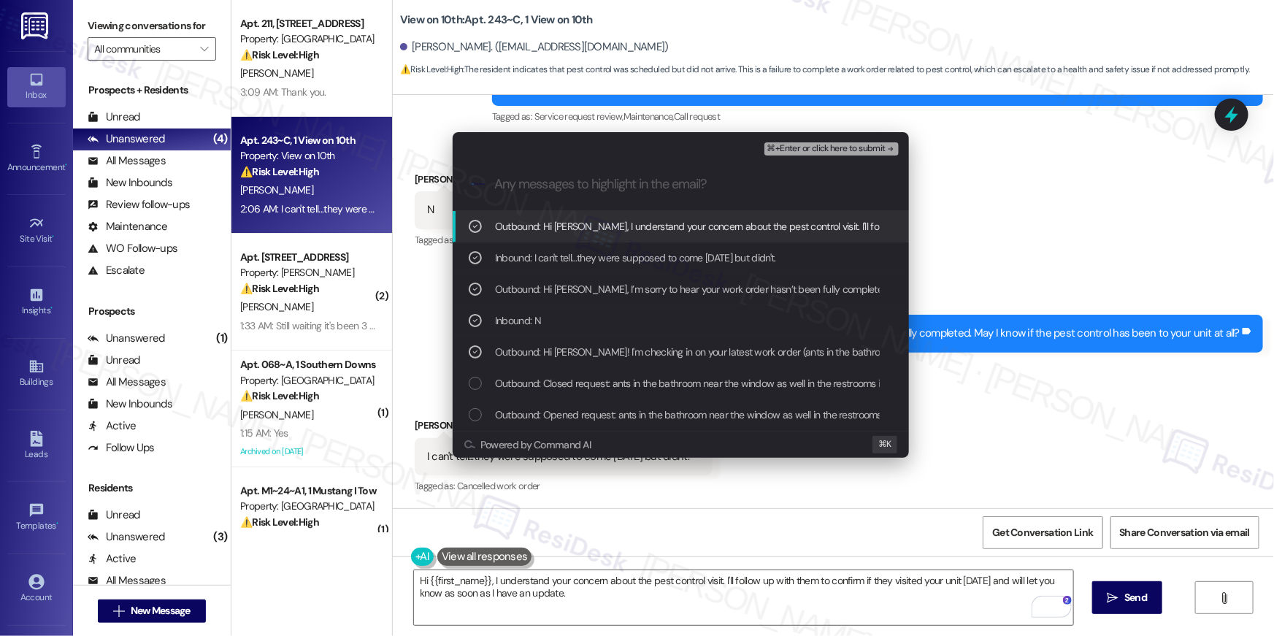
click at [826, 142] on button "⌘+Enter or click here to submit" at bounding box center [832, 148] width 134 height 13
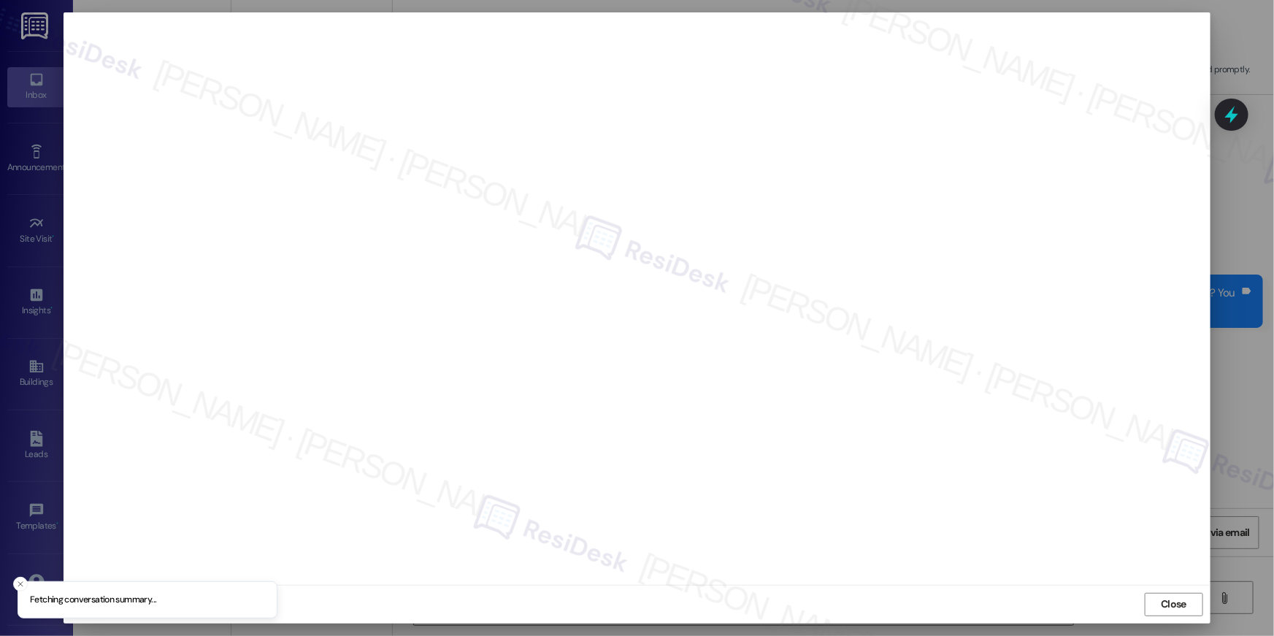
scroll to position [222, 0]
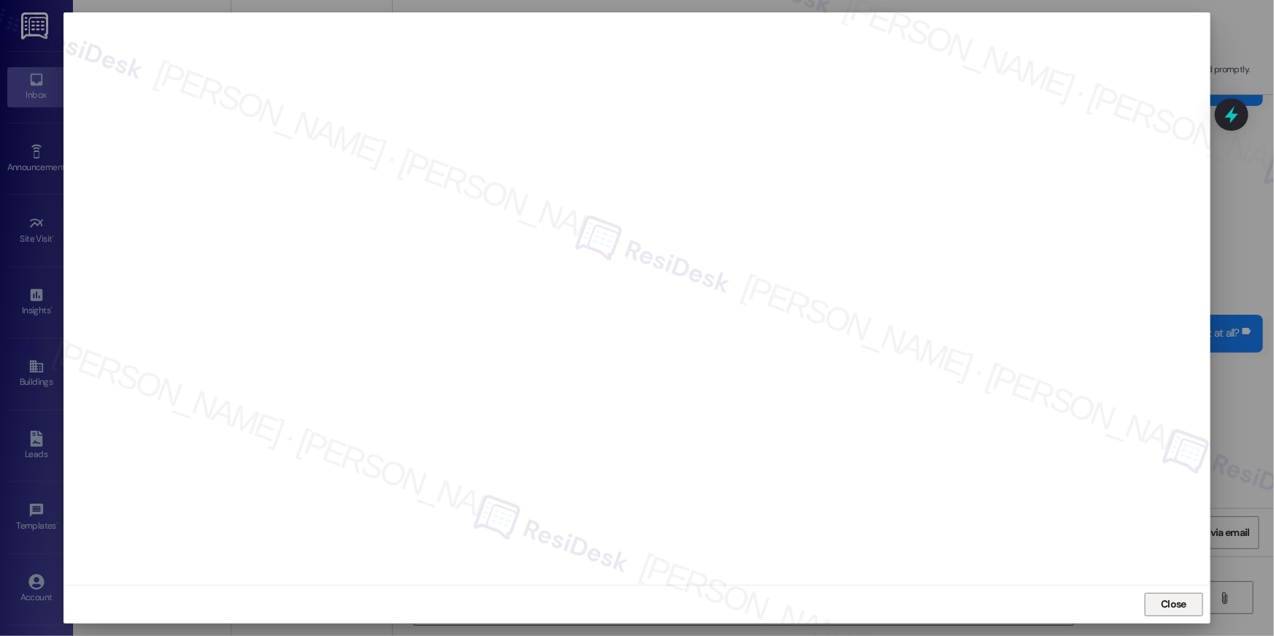
click at [1197, 612] on button "Close" at bounding box center [1174, 604] width 58 height 23
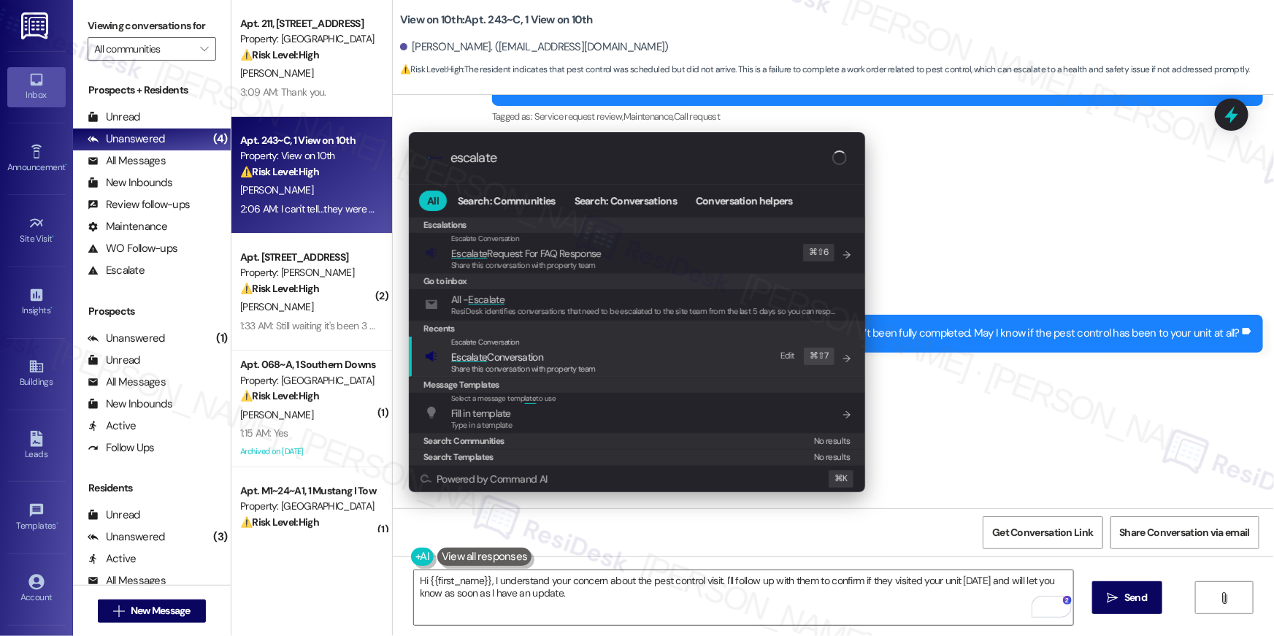
type input "escalate"
click at [680, 349] on div "Escalate Conversation Escalate Conversation Share this conversation with proper…" at bounding box center [638, 356] width 427 height 39
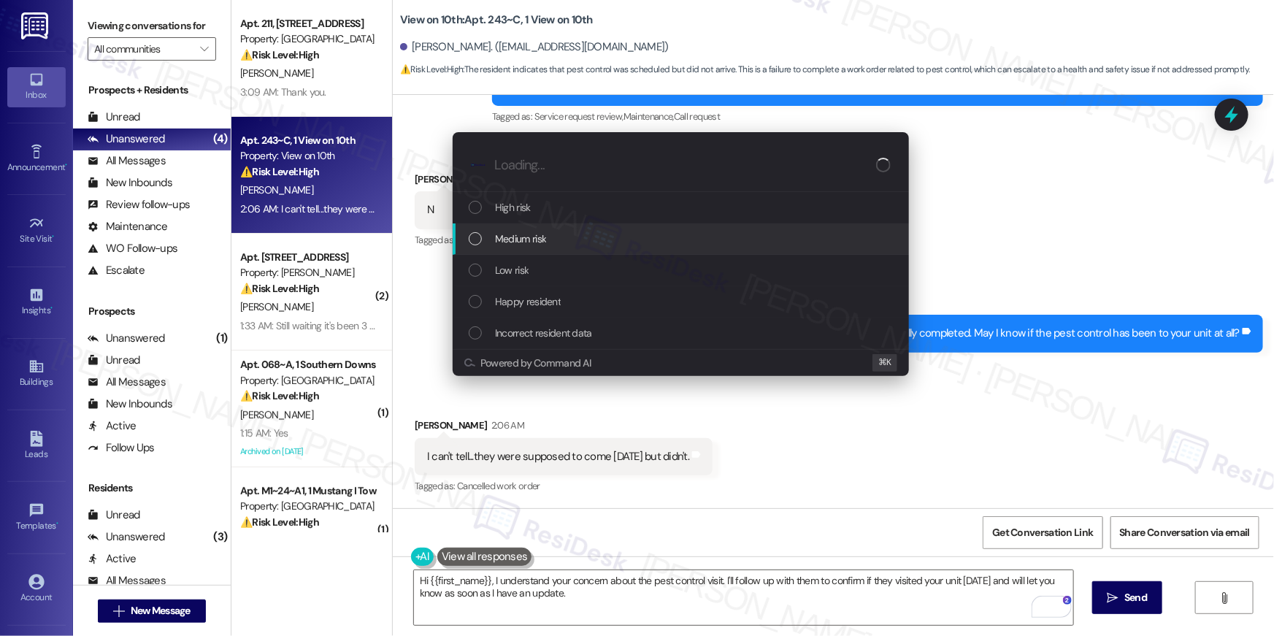
click at [631, 248] on div "Medium risk" at bounding box center [681, 238] width 456 height 31
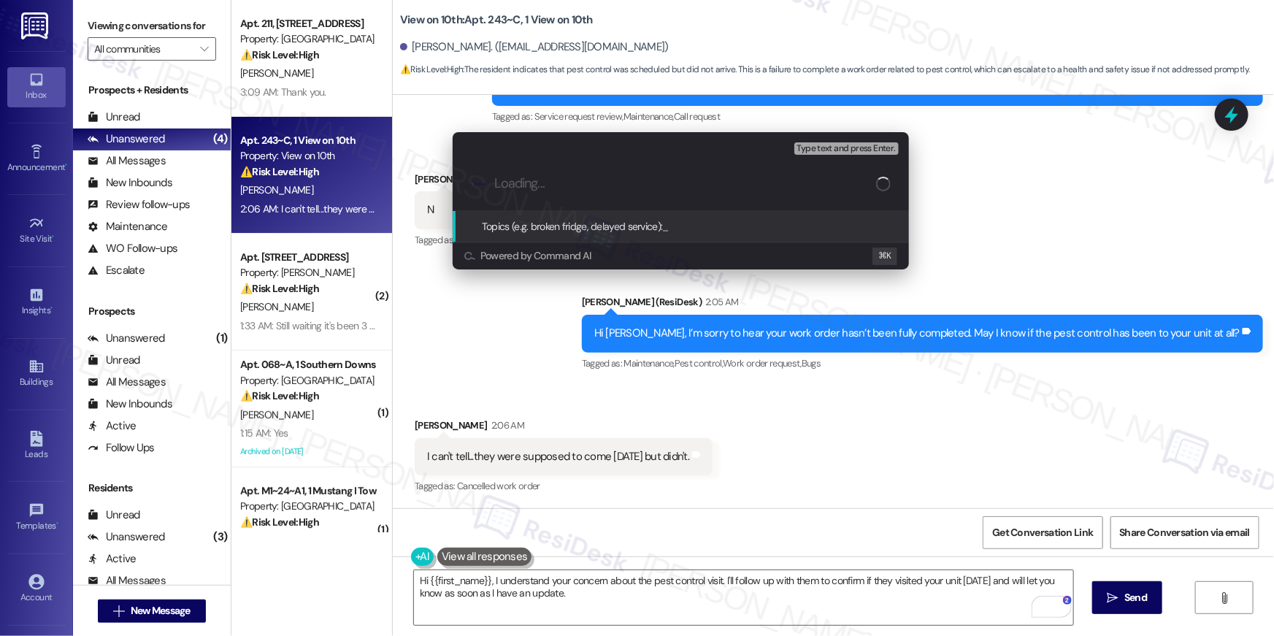
paste input "Pest control follow up"
type input "Pest control follow up"
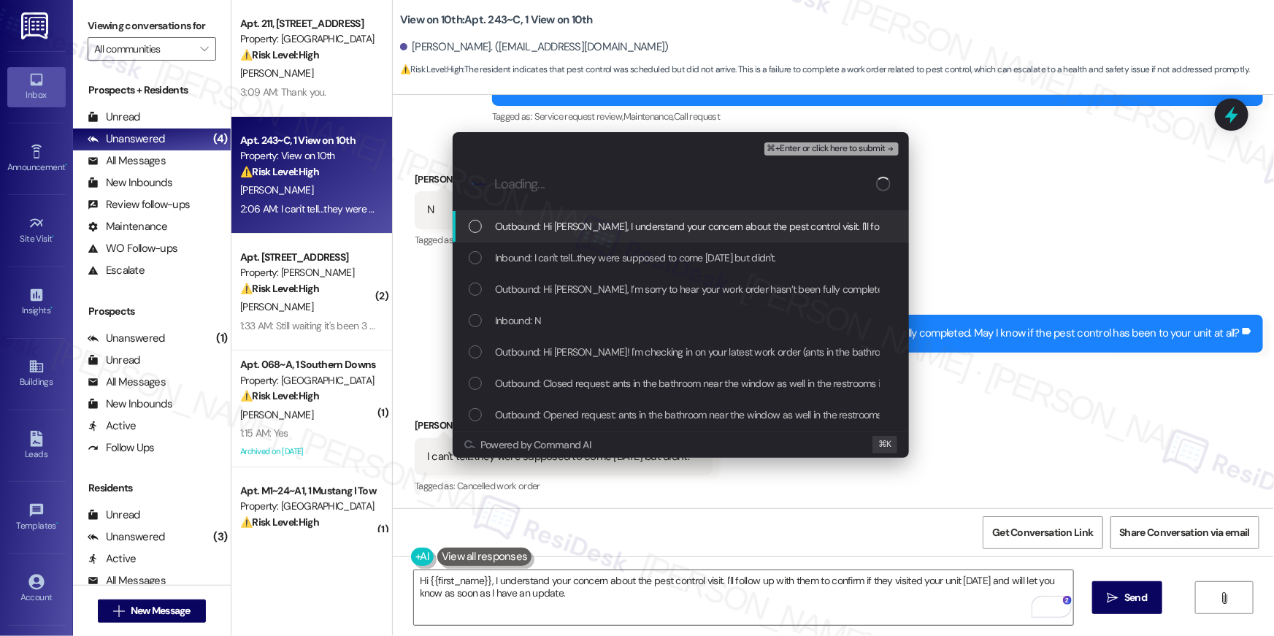
click at [631, 248] on div "Inbound: I can't tell...they were supposed to come [DATE] but didn't." at bounding box center [681, 257] width 456 height 31
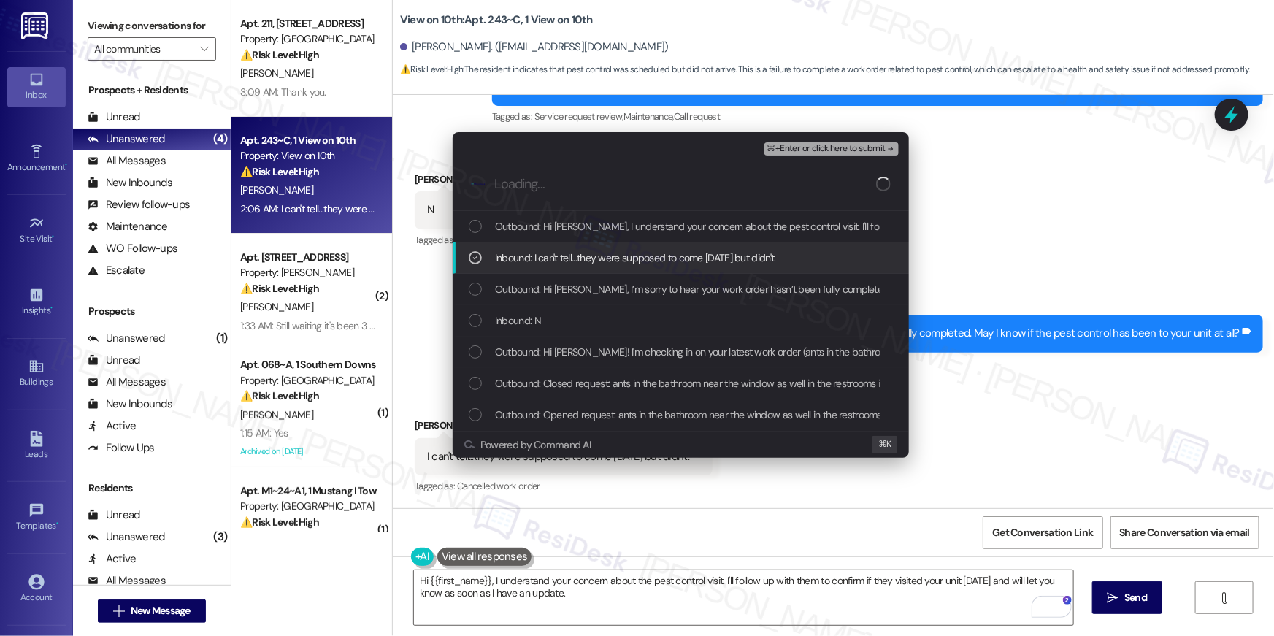
click at [625, 265] on span "Inbound: I can't tell...they were supposed to come [DATE] but didn't." at bounding box center [635, 258] width 281 height 16
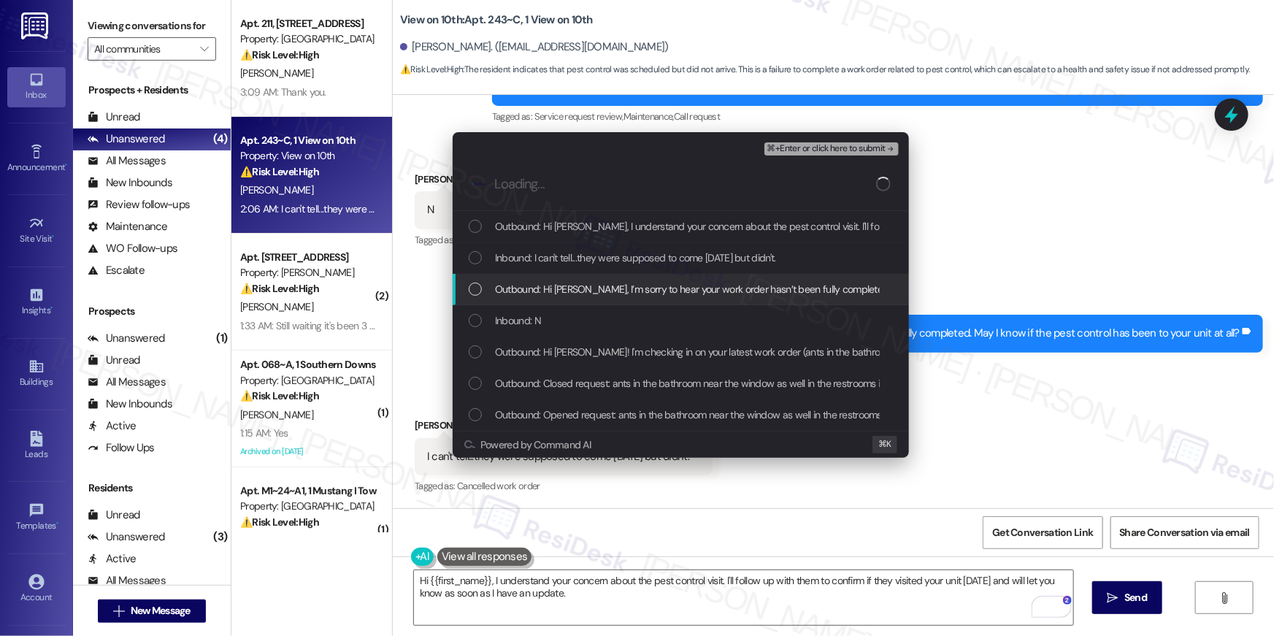
drag, startPoint x: 621, startPoint y: 286, endPoint x: 628, endPoint y: 230, distance: 56.7
click at [621, 285] on span "Outbound: Hi [PERSON_NAME], I’m sorry to hear your work order hasn’t been fully…" at bounding box center [815, 289] width 641 height 16
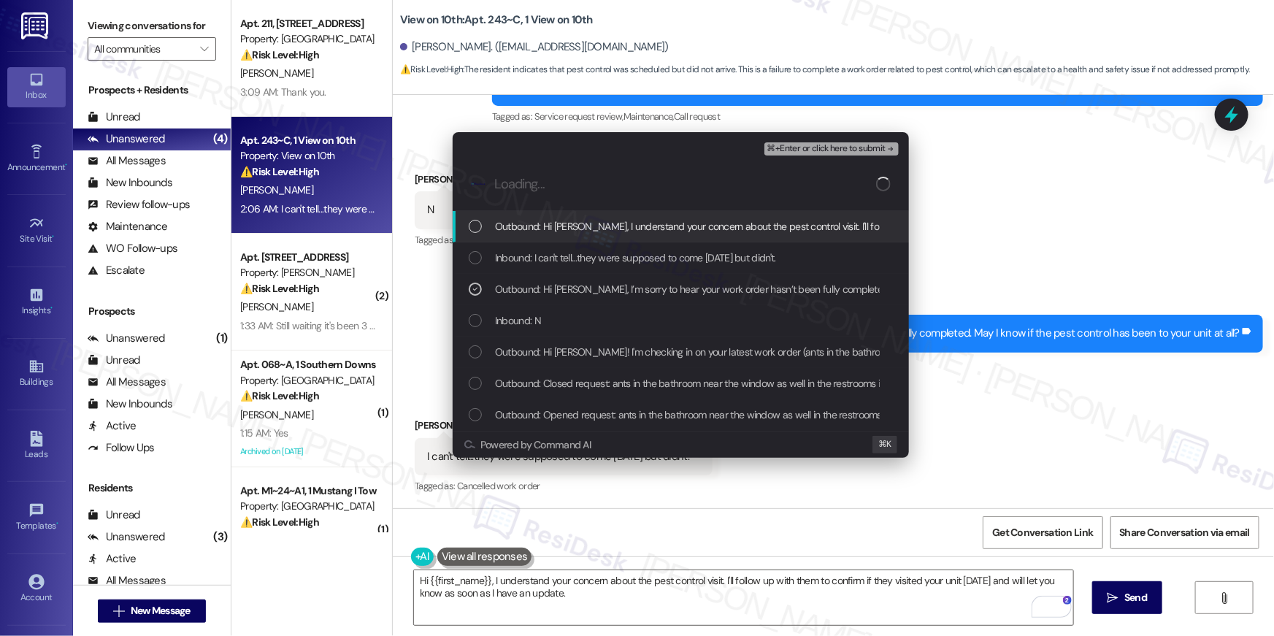
drag, startPoint x: 629, startPoint y: 218, endPoint x: 627, endPoint y: 238, distance: 20.7
click at [629, 220] on span "Outbound: Hi [PERSON_NAME], I understand your concern about the pest control vi…" at bounding box center [859, 226] width 728 height 16
click at [624, 252] on span "Inbound: I can't tell...they were supposed to come [DATE] but didn't." at bounding box center [635, 258] width 281 height 16
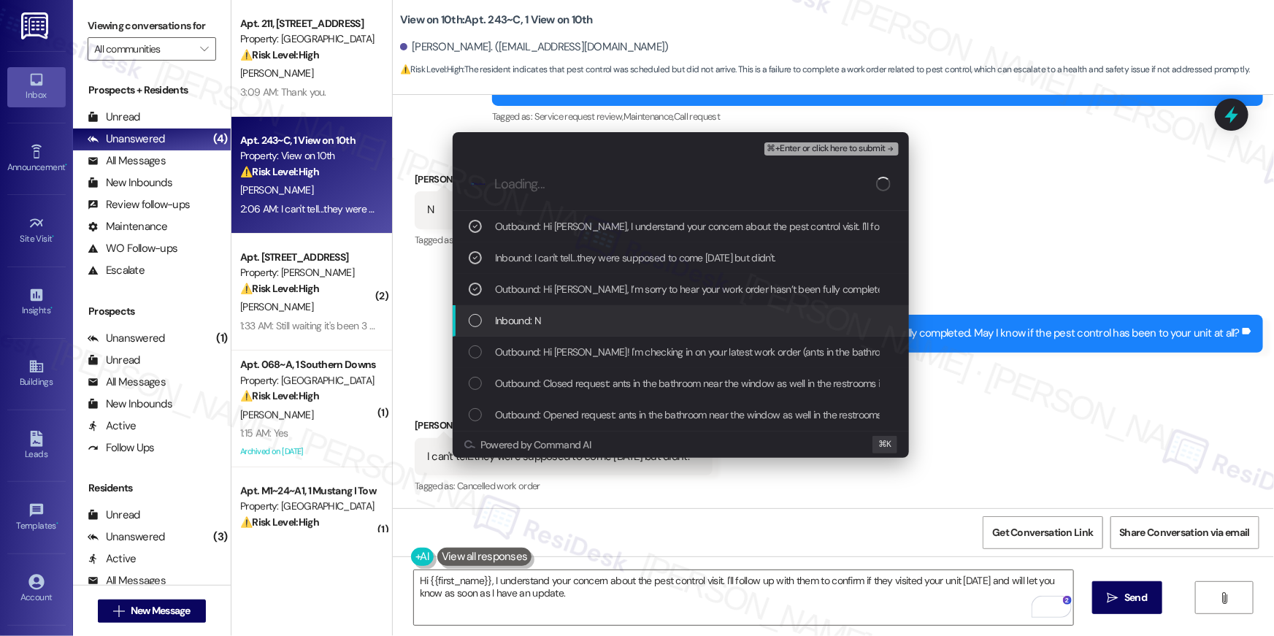
click at [609, 318] on div "Inbound: N" at bounding box center [682, 321] width 427 height 16
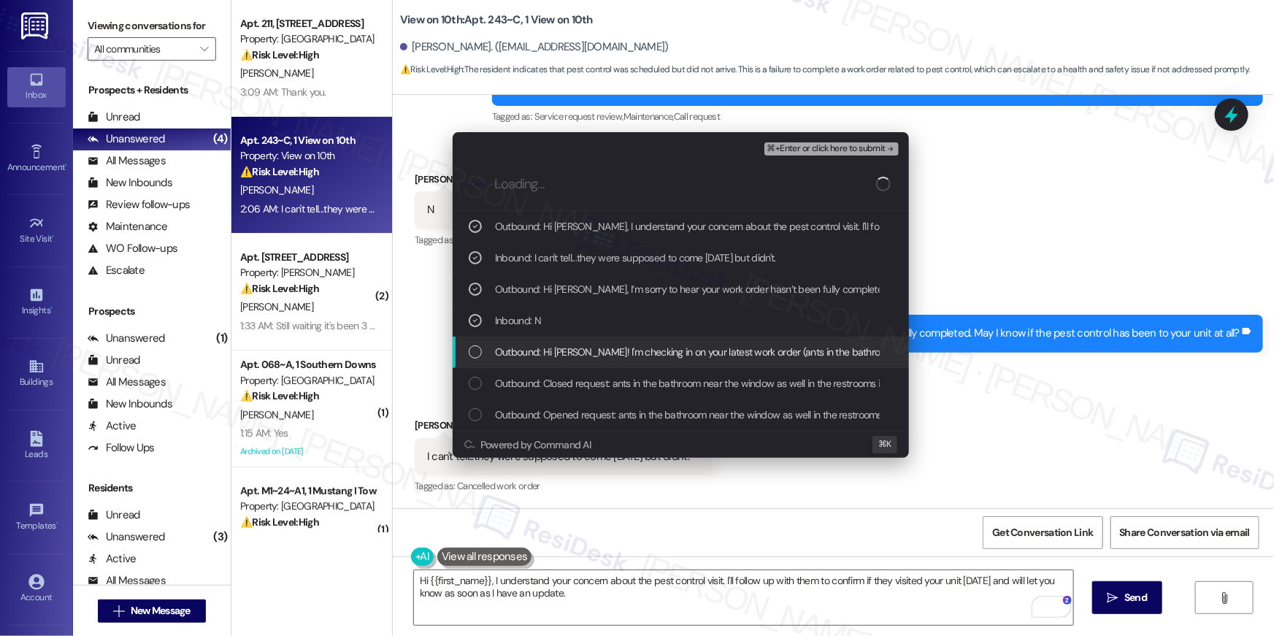
click at [602, 360] on div "Outbound: Hi [PERSON_NAME]! I'm checking in on your latest work order (ants in …" at bounding box center [681, 352] width 456 height 31
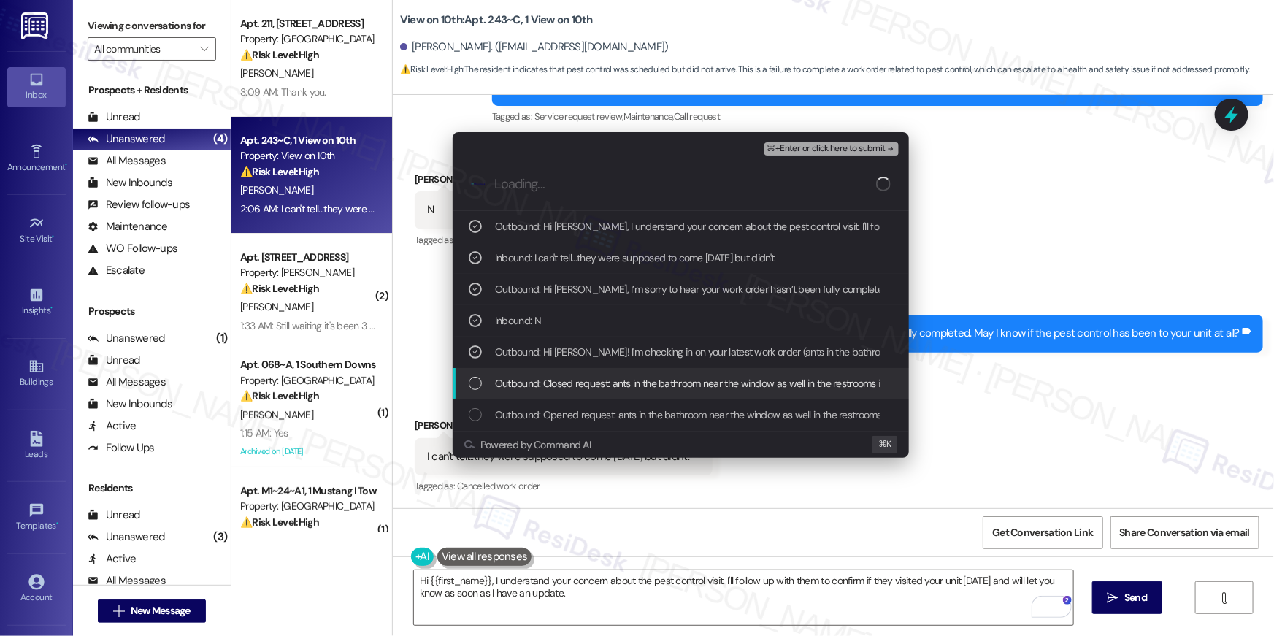
click at [599, 389] on span "Outbound: Closed request: ants in the bathroom near the window as well in the r…" at bounding box center [771, 383] width 553 height 16
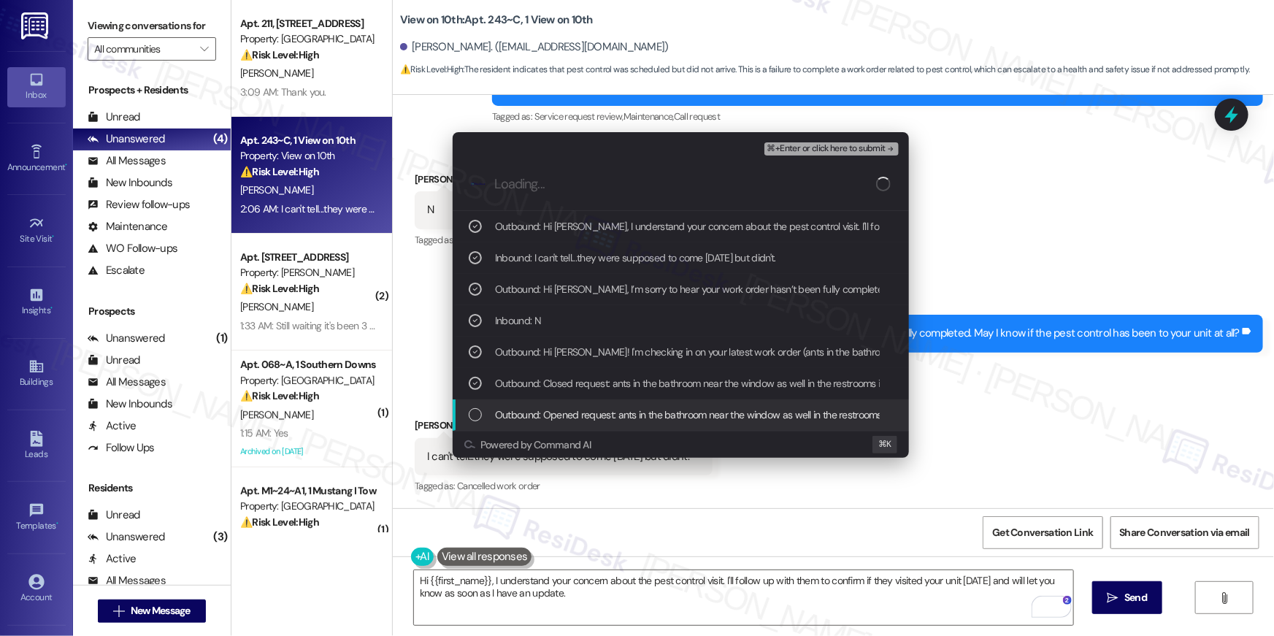
click at [669, 402] on div "Outbound: Opened request: ants in the bathroom near the window as well in the r…" at bounding box center [681, 414] width 456 height 31
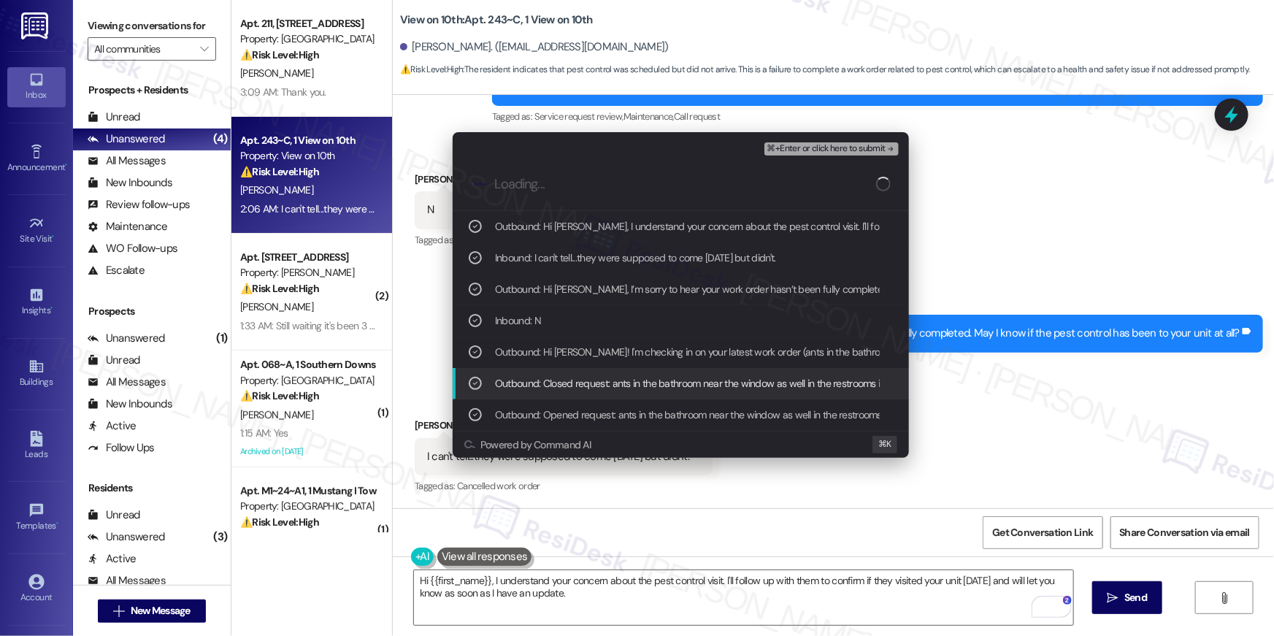
click at [673, 374] on div "Outbound: Closed request: ants in the bathroom near the window as well in the r…" at bounding box center [681, 383] width 456 height 31
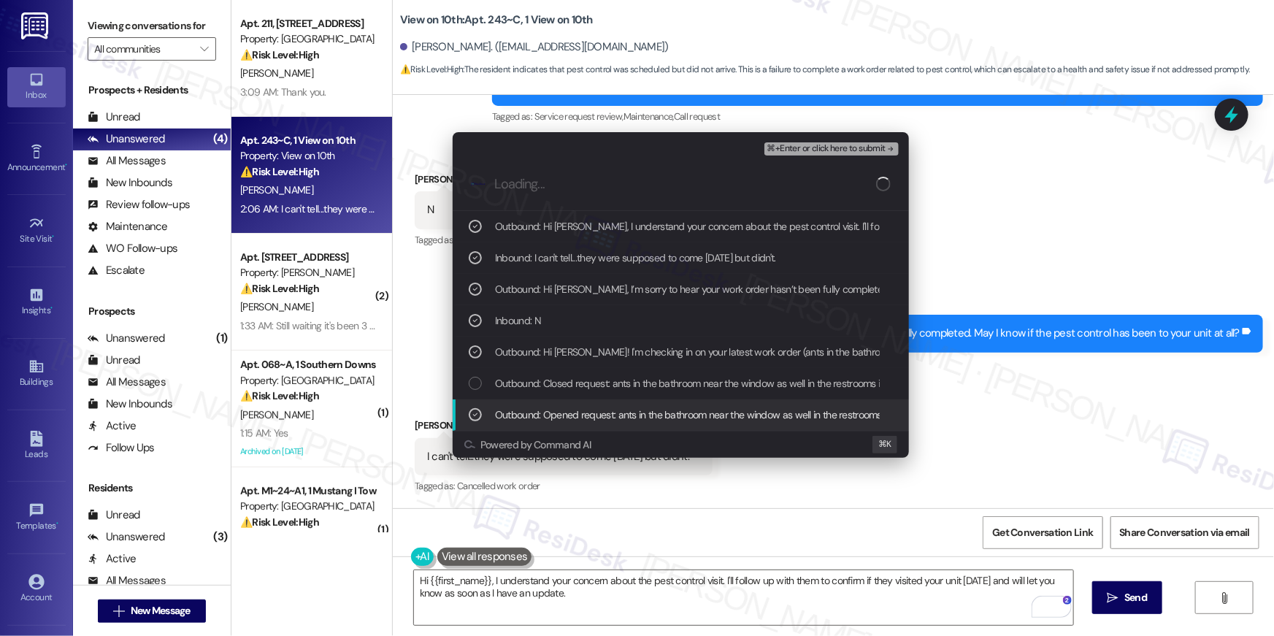
click at [665, 410] on span "Outbound: Opened request: ants in the bathroom near the window as well in the r…" at bounding box center [774, 415] width 559 height 16
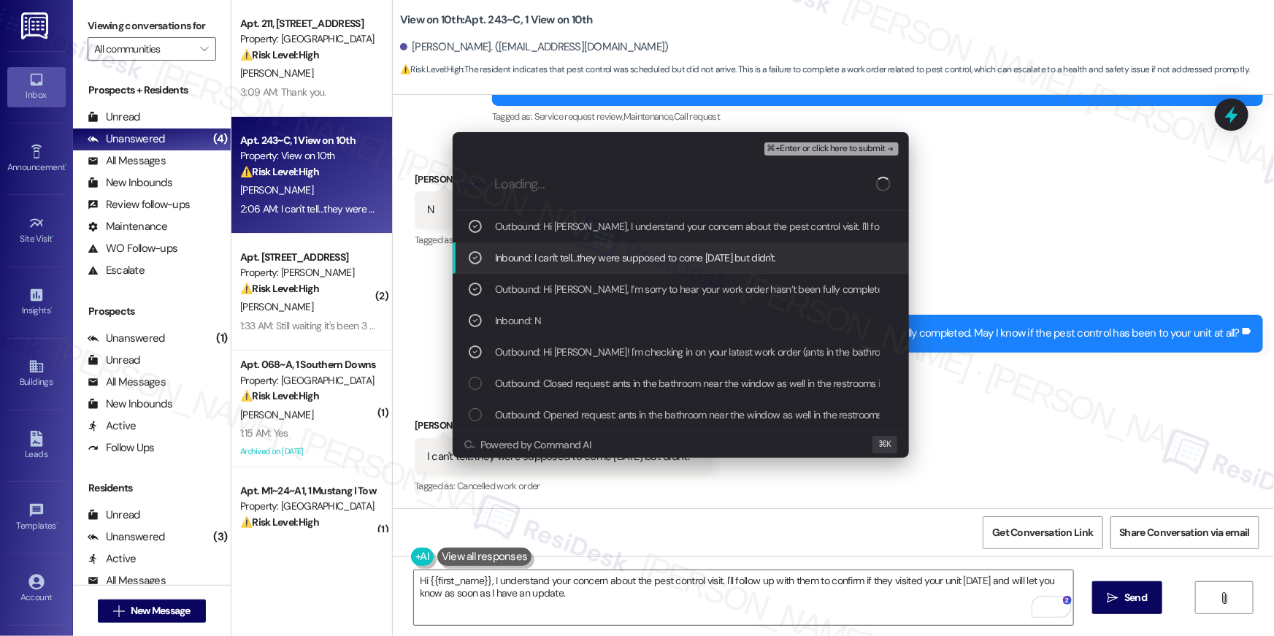
click at [834, 150] on span "⌘+Enter or click here to submit" at bounding box center [826, 149] width 118 height 10
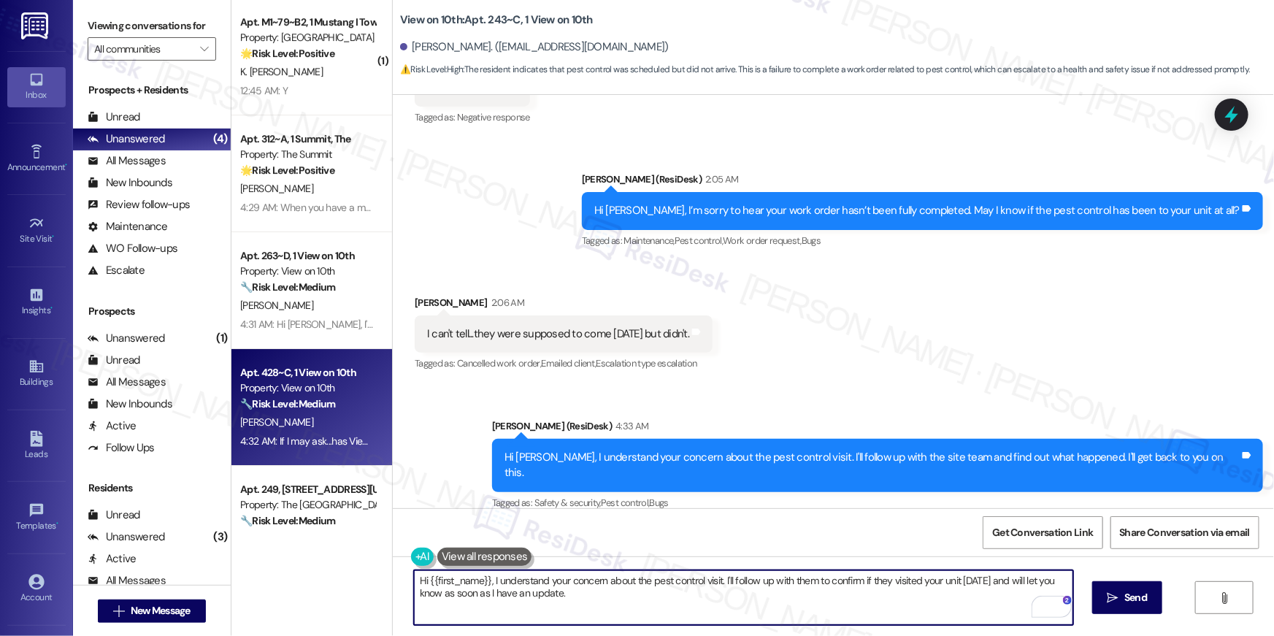
scroll to position [5126, 0]
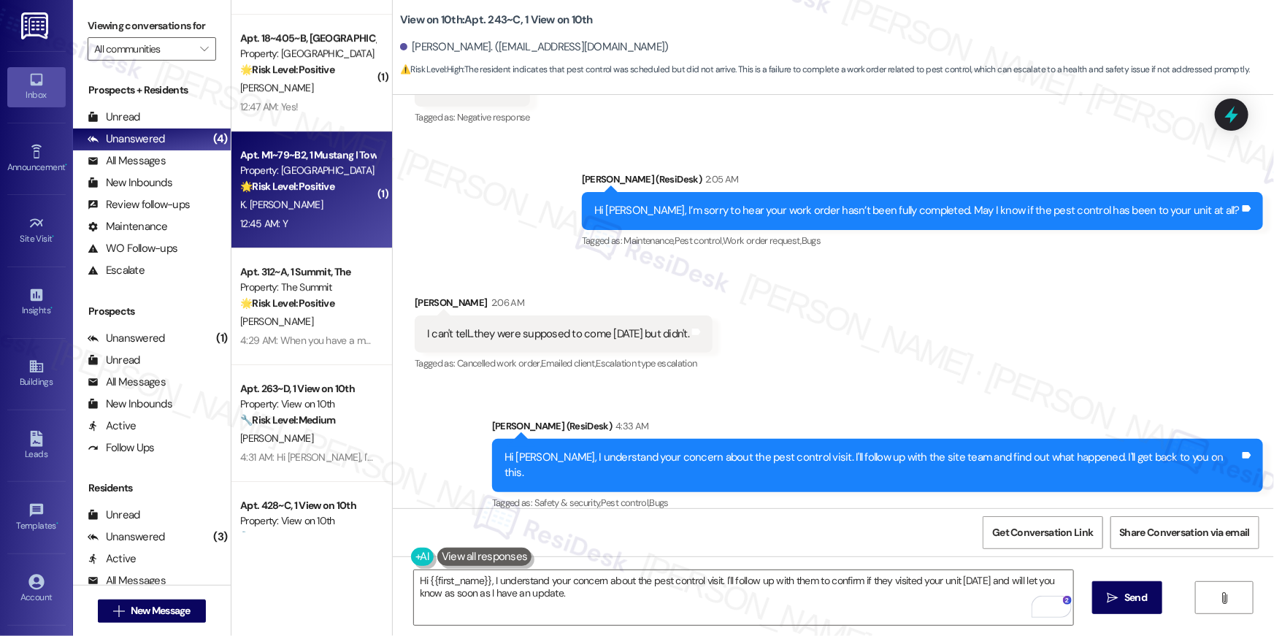
click at [324, 215] on div "12:45 AM: Y 12:45 AM: Y" at bounding box center [308, 224] width 138 height 18
type textarea "Fetching suggested responses. Please feel free to read through the conversation…"
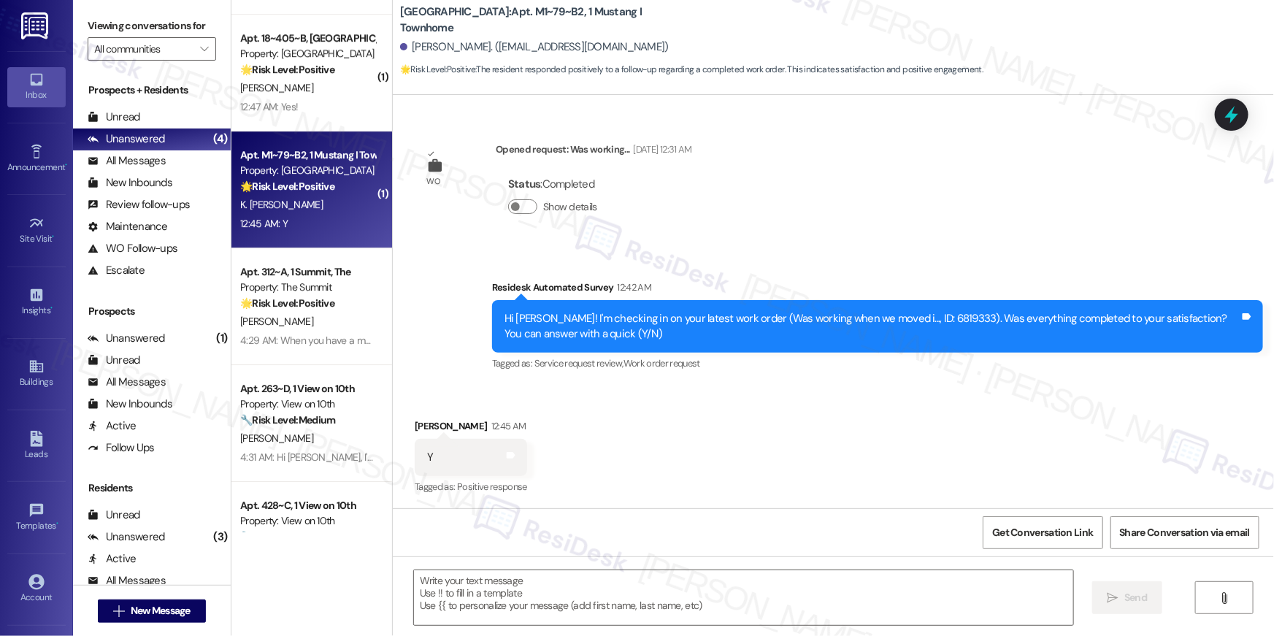
scroll to position [347, 0]
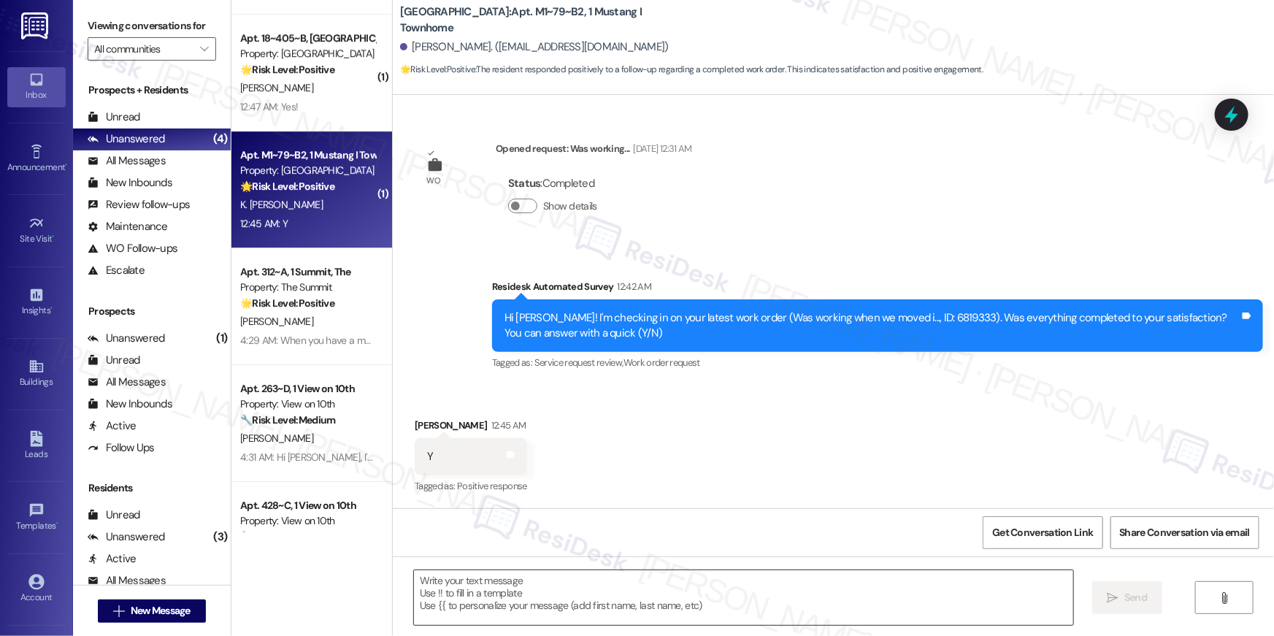
click at [833, 593] on textarea at bounding box center [743, 597] width 659 height 55
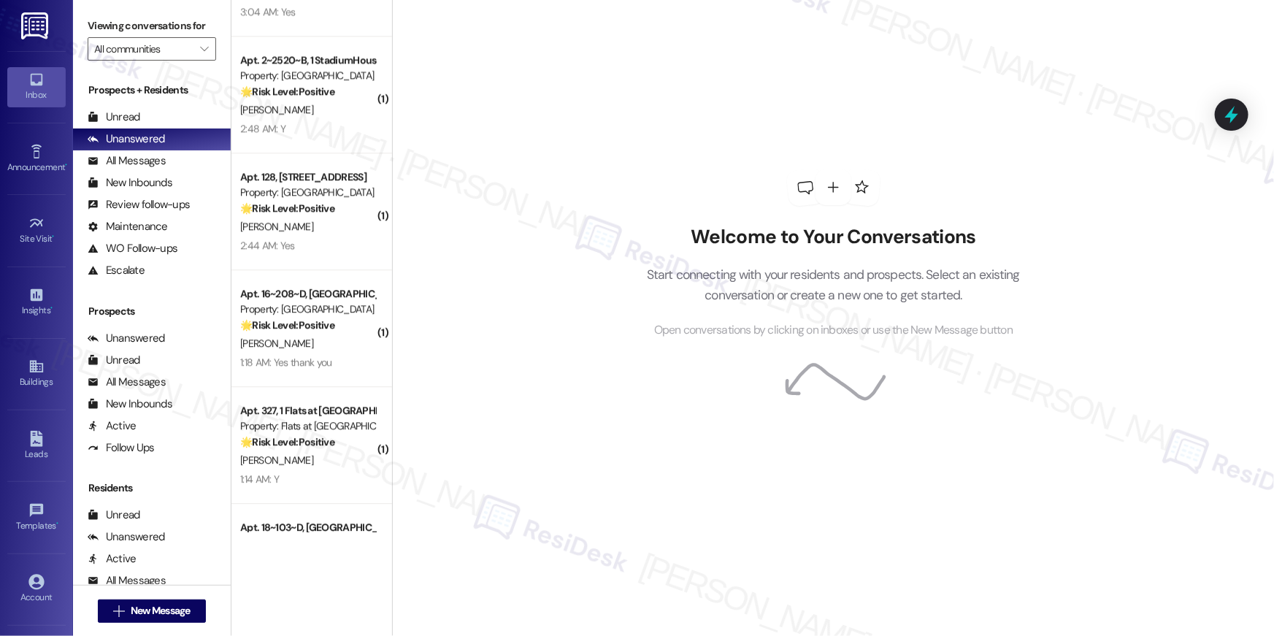
scroll to position [5309, 0]
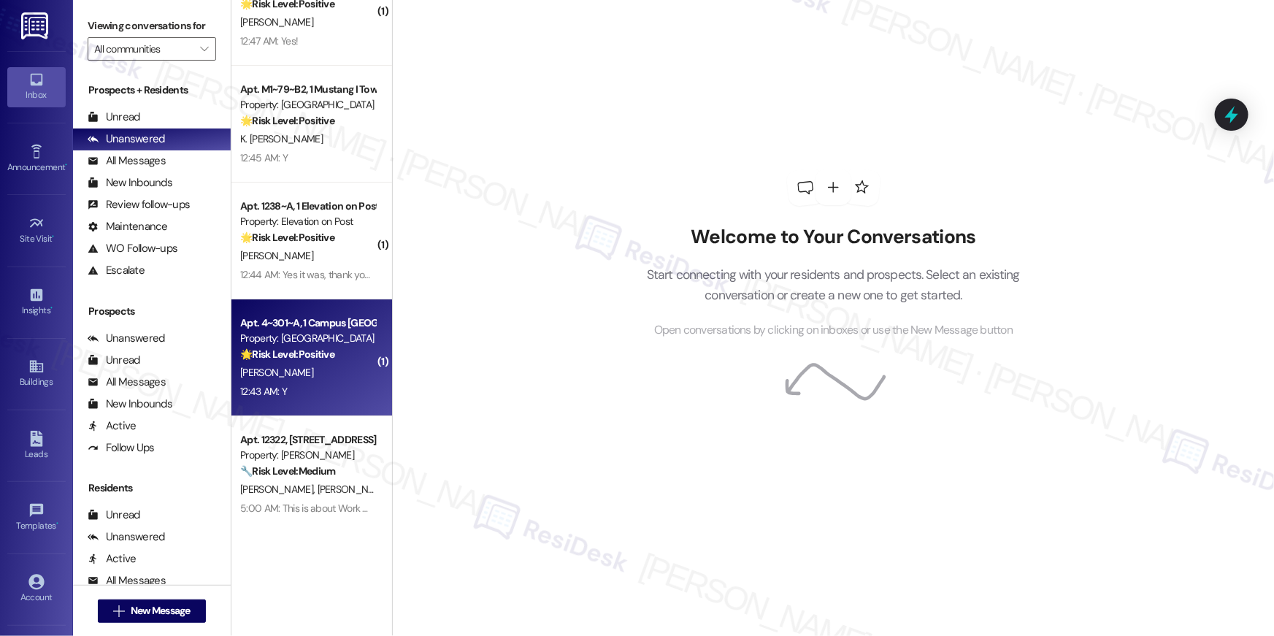
click at [286, 394] on div "12:43 AM: Y 12:43 AM: Y" at bounding box center [308, 392] width 138 height 18
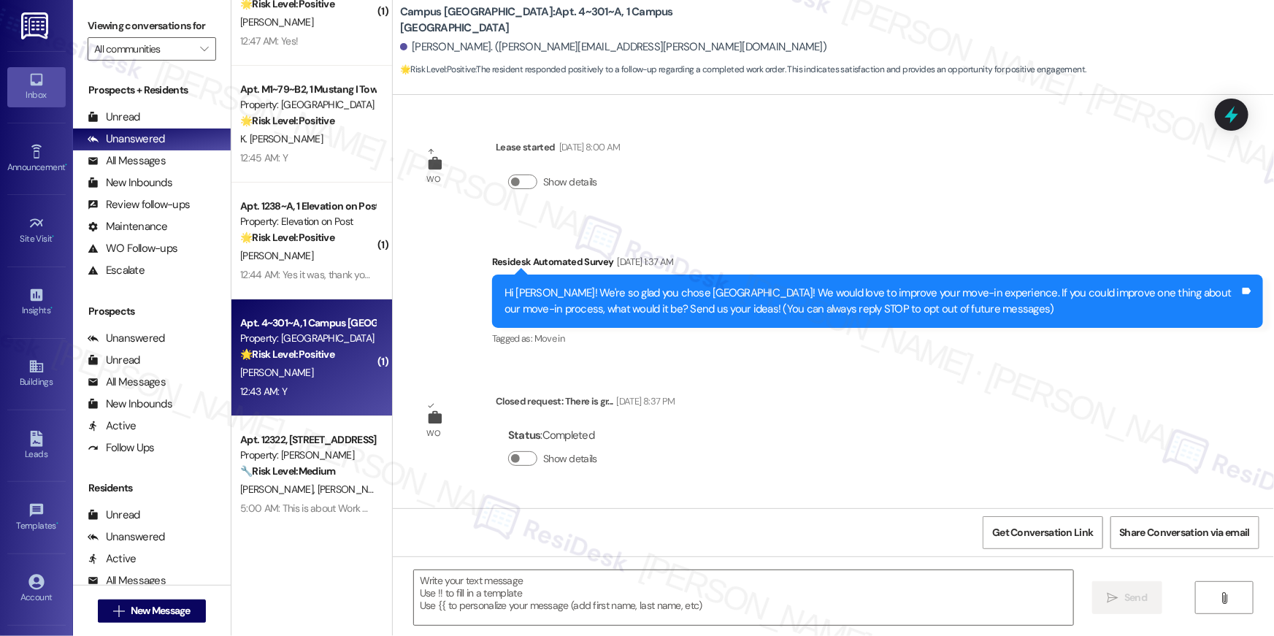
type textarea "Fetching suggested responses. Please feel free to read through the conversation…"
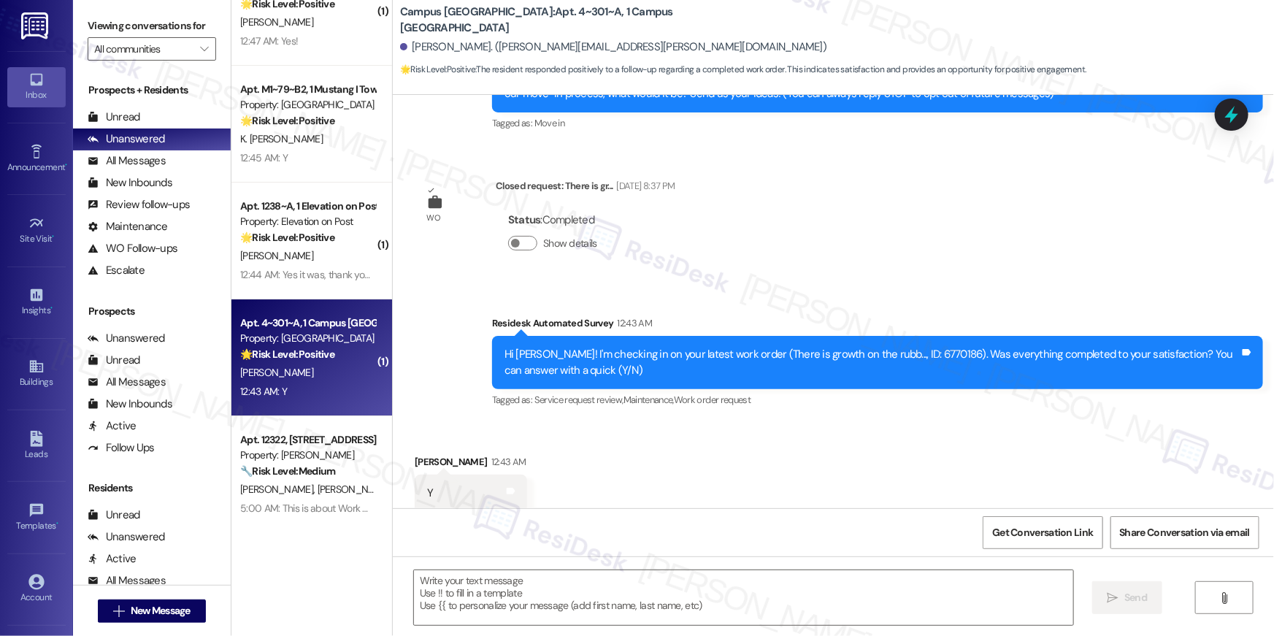
scroll to position [252, 0]
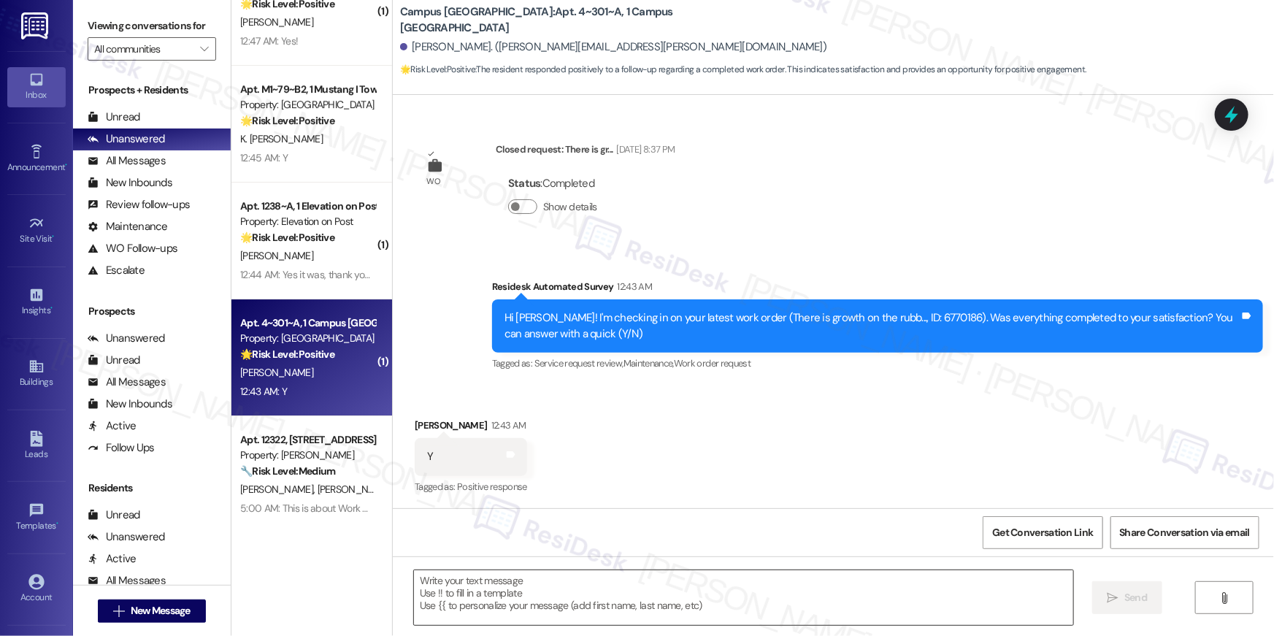
click at [743, 595] on textarea at bounding box center [743, 597] width 659 height 55
click at [740, 600] on textarea at bounding box center [743, 597] width 659 height 55
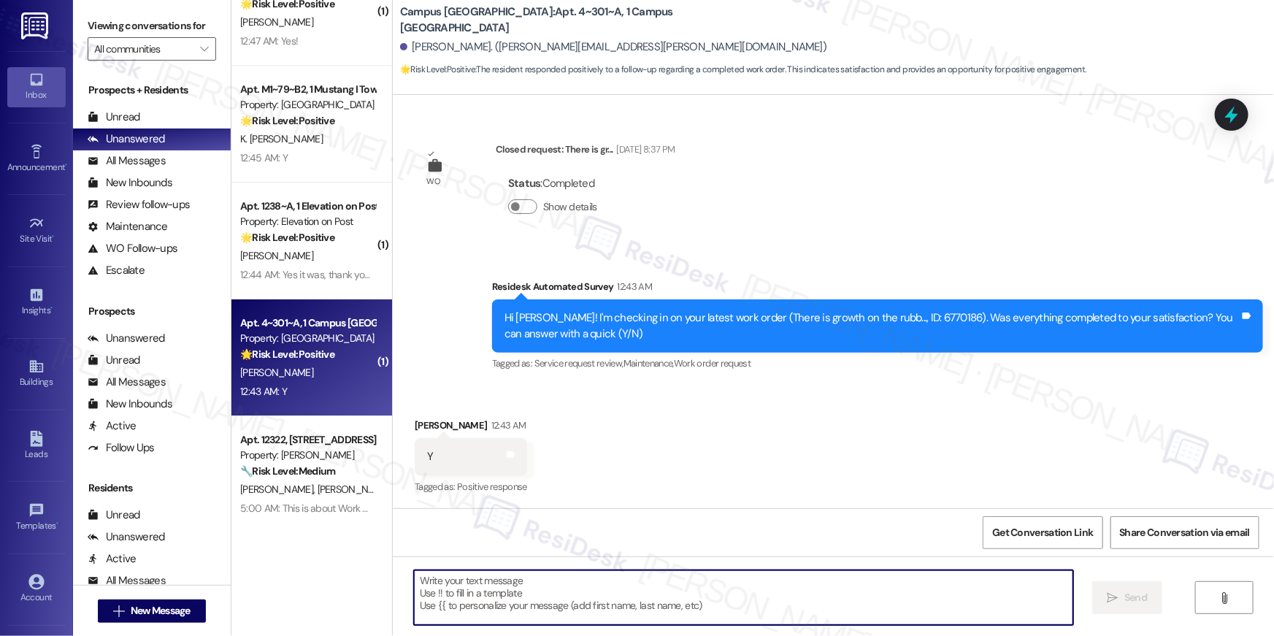
paste textarea "Hi {{first_name}}, I’m happy to hear your work order is all taken care of! If a…"
type textarea "Hi {{first_name}}, I’m happy to hear your work order is all taken care of! If a…"
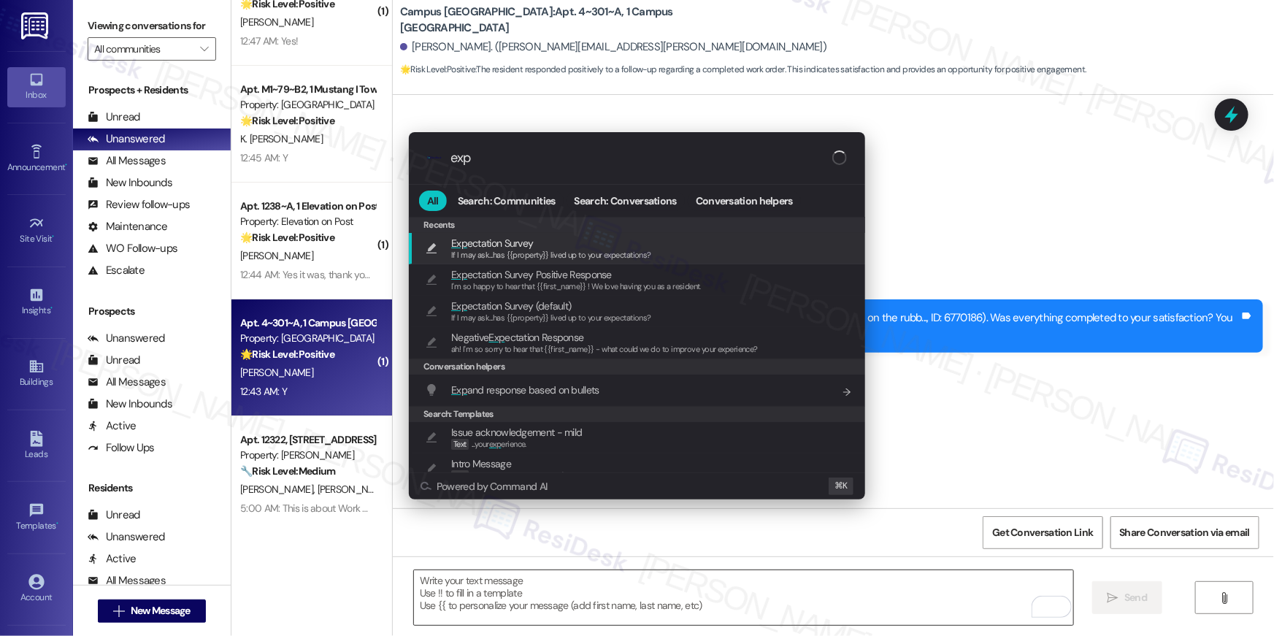
type input "expe"
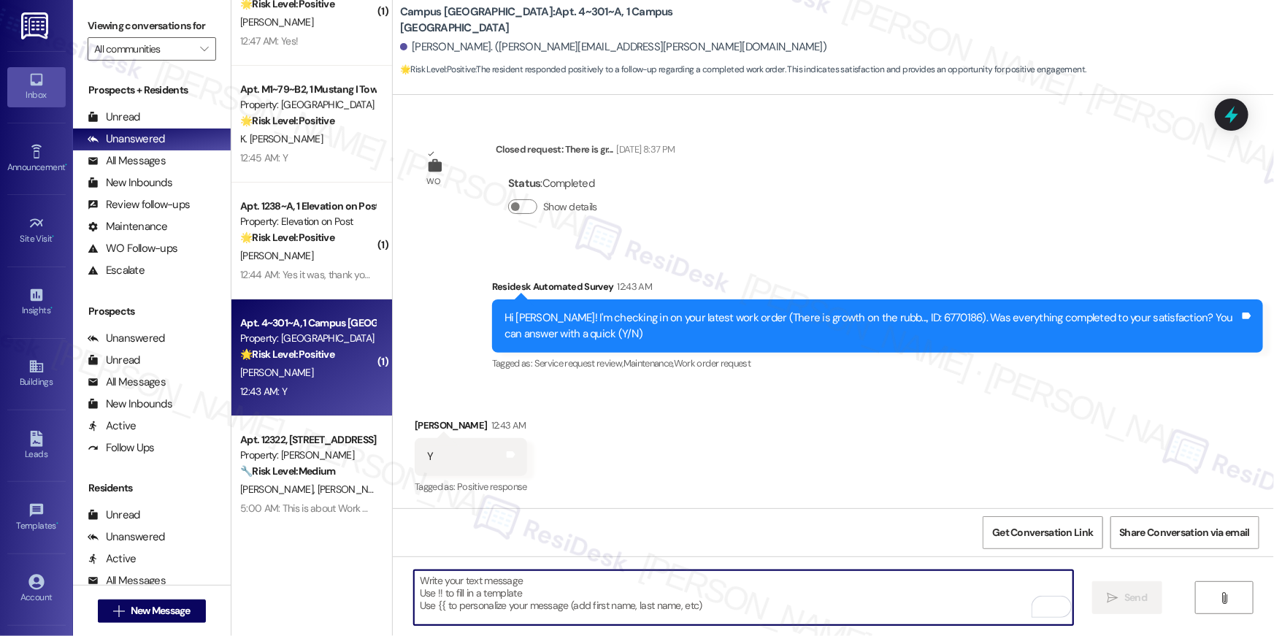
type textarea "If I may ask...has {{property}} lived up to your expectations?"
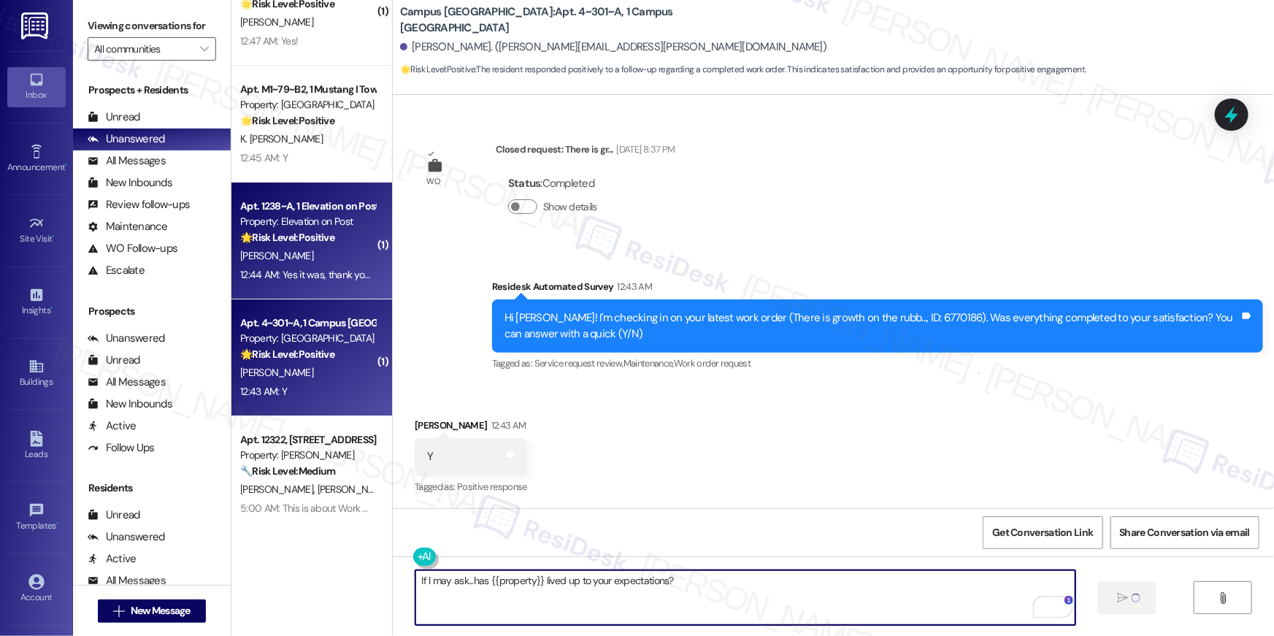
click at [339, 288] on div "Apt. 1238~A, 1 Elevation on Post Property: Elevation on Post 🌟 Risk Level: Posi…" at bounding box center [311, 241] width 161 height 117
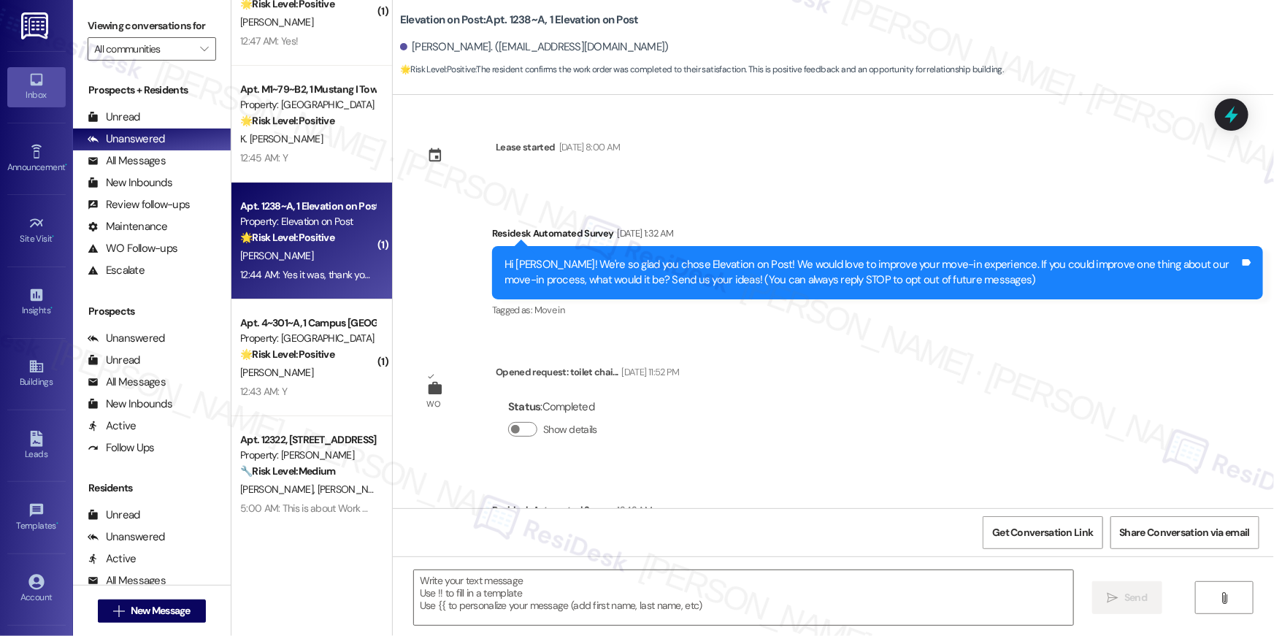
scroll to position [223, 0]
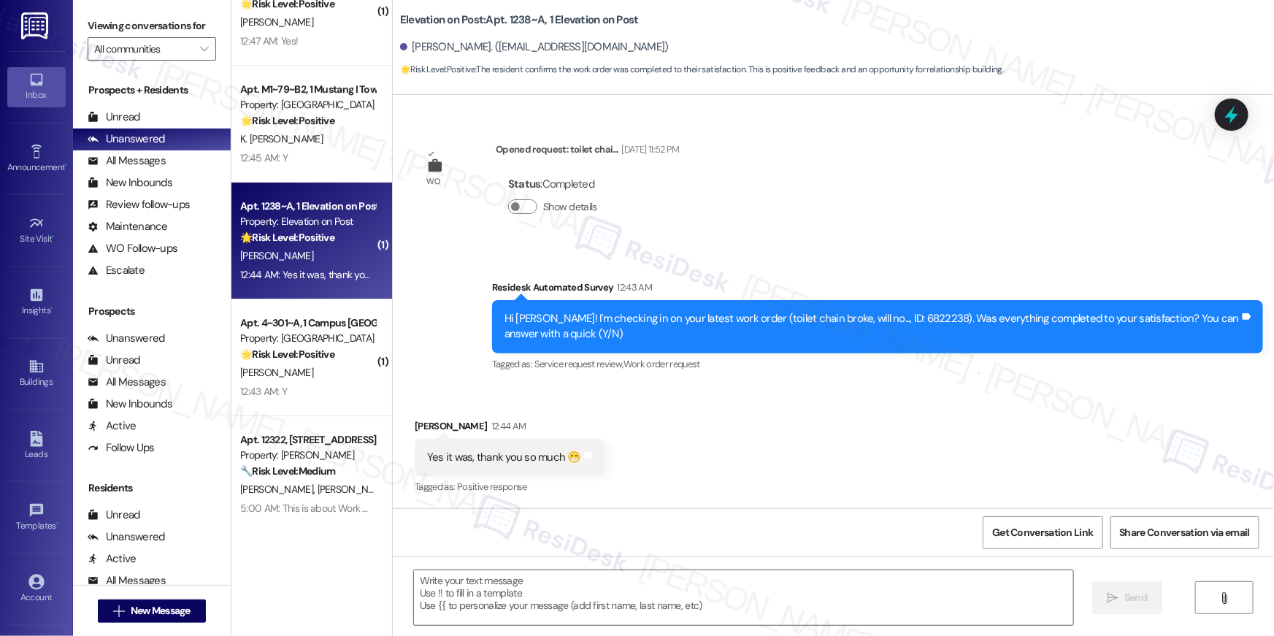
type textarea "Fetching suggested responses. Please feel free to read through the conversation…"
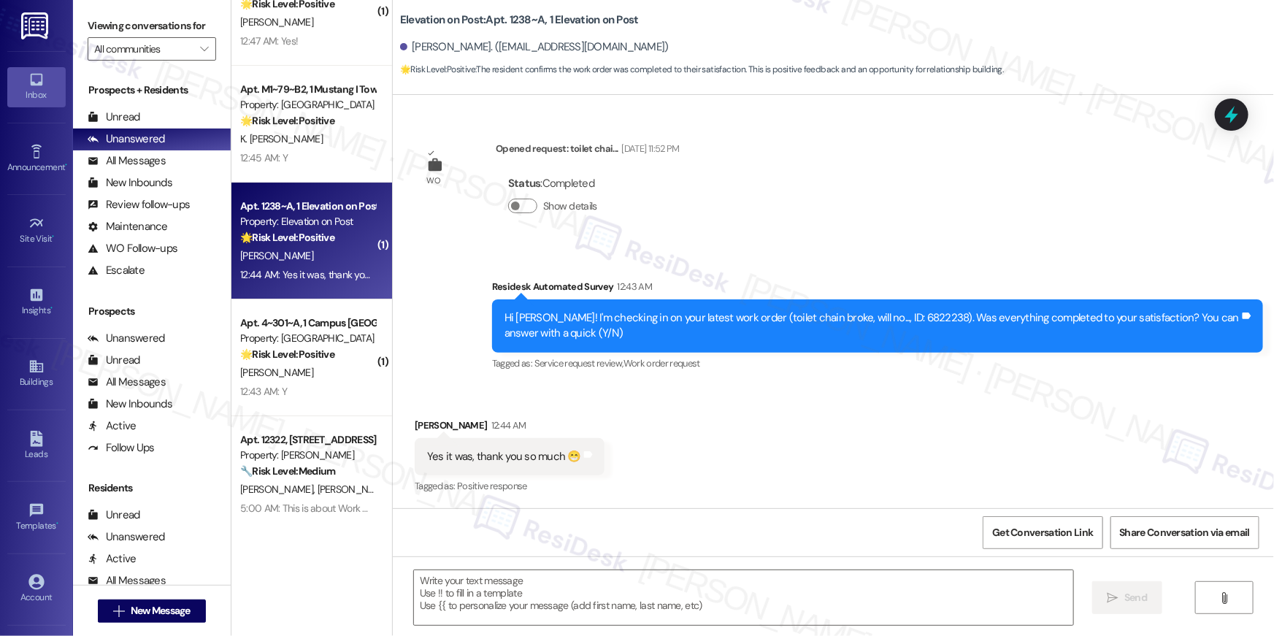
scroll to position [221, 0]
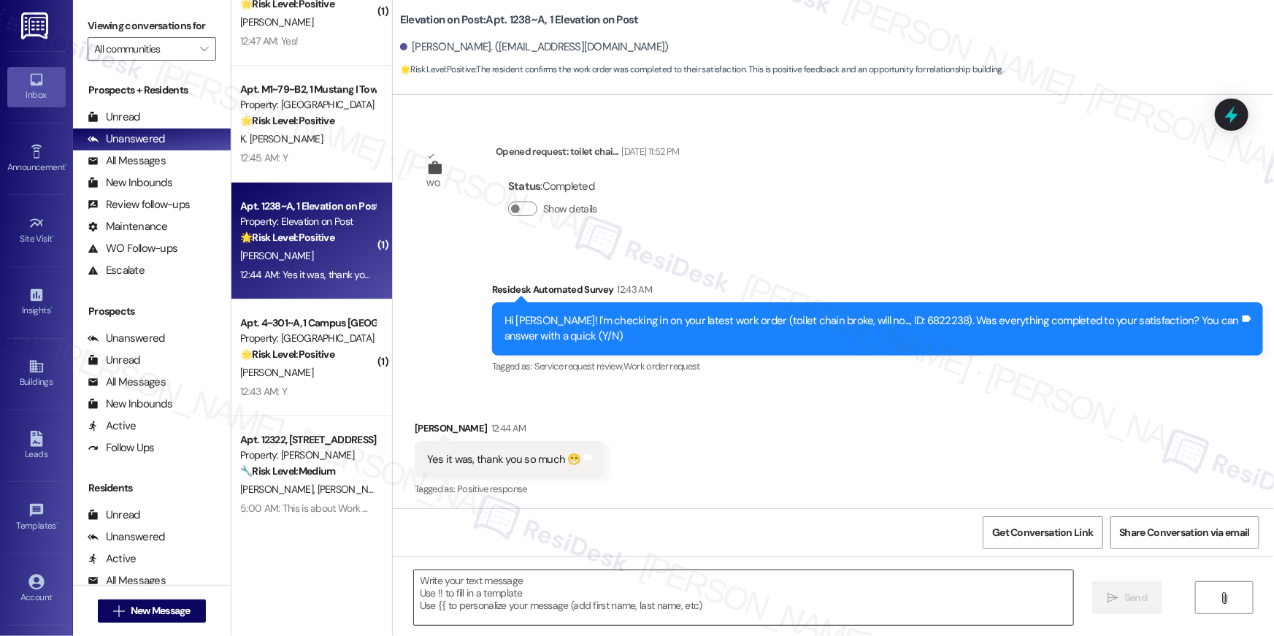
click at [806, 616] on textarea at bounding box center [743, 597] width 659 height 55
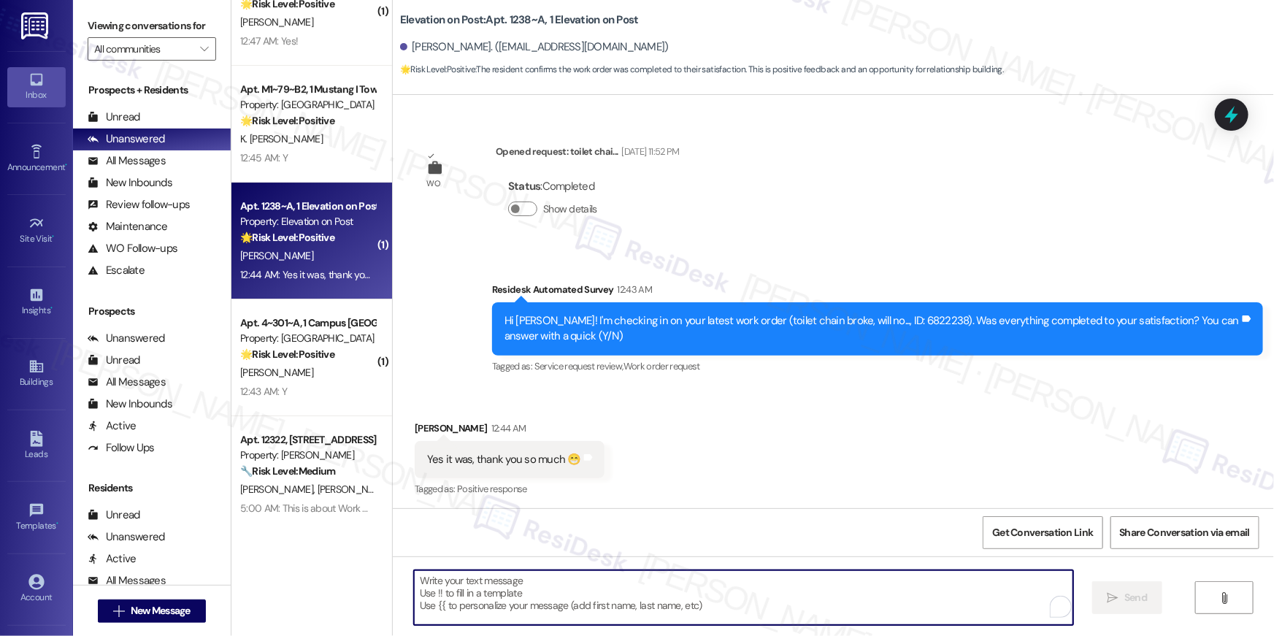
paste textarea "Hi {{first_name}}, I’m happy to hear your work order is all taken care of! If a…"
type textarea "Hi {{first_name}}, I’m happy to hear your work order is all taken care of! If a…"
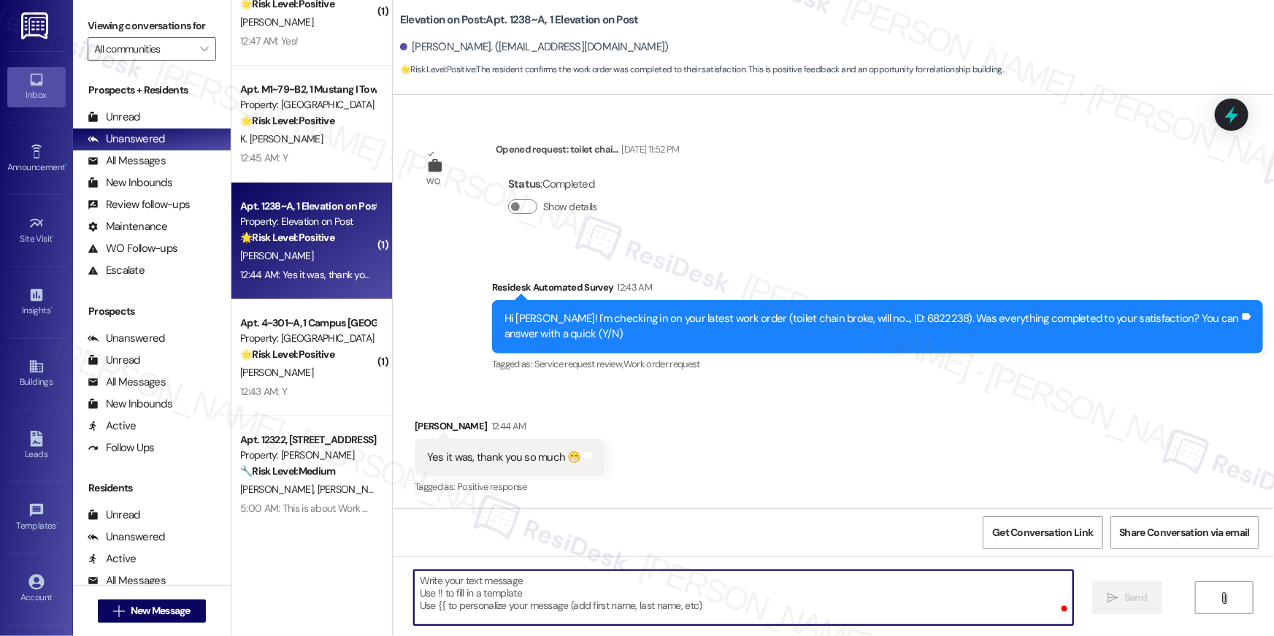
click at [812, 597] on textarea "To enrich screen reader interactions, please activate Accessibility in Grammarl…" at bounding box center [743, 597] width 659 height 55
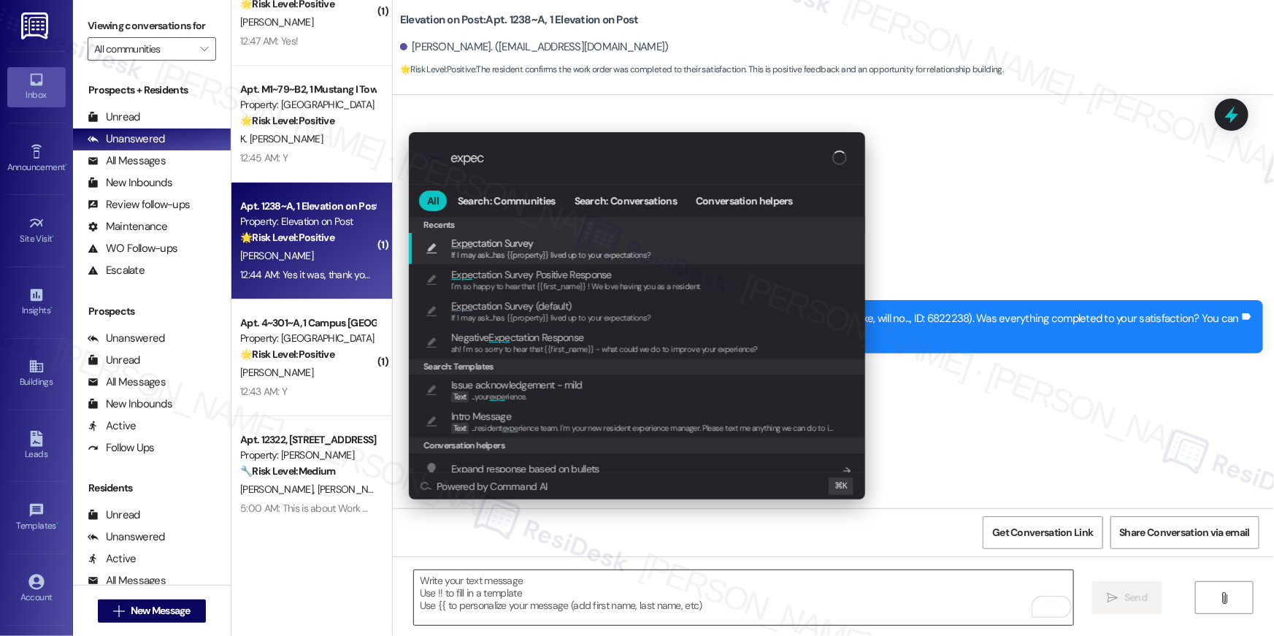
type input "expect"
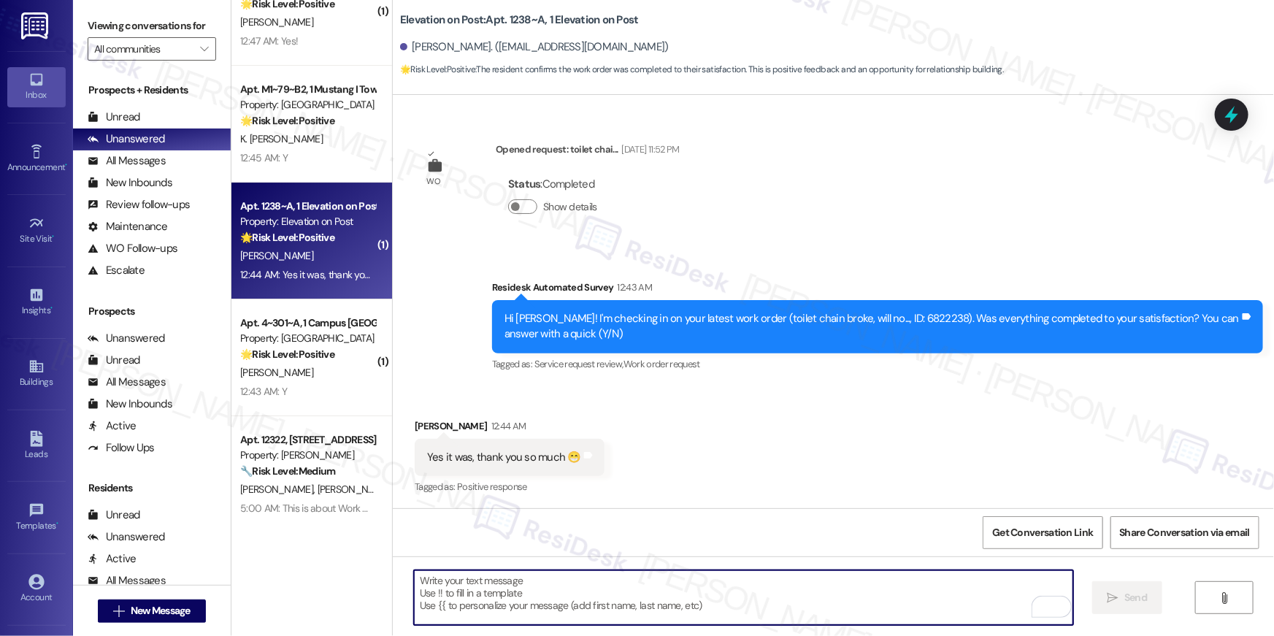
type textarea "If I may ask...has {{property}} lived up to your expectations?"
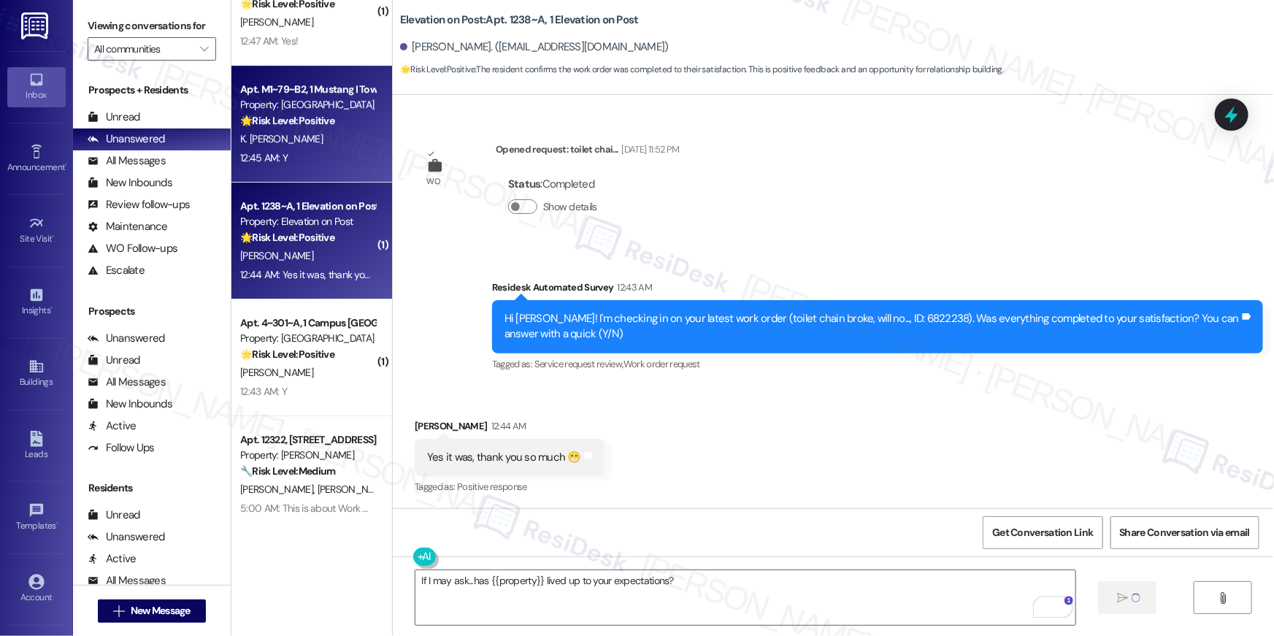
click at [332, 124] on div "🌟 Risk Level: Positive The resident responded positively to a follow-up regardi…" at bounding box center [307, 120] width 135 height 15
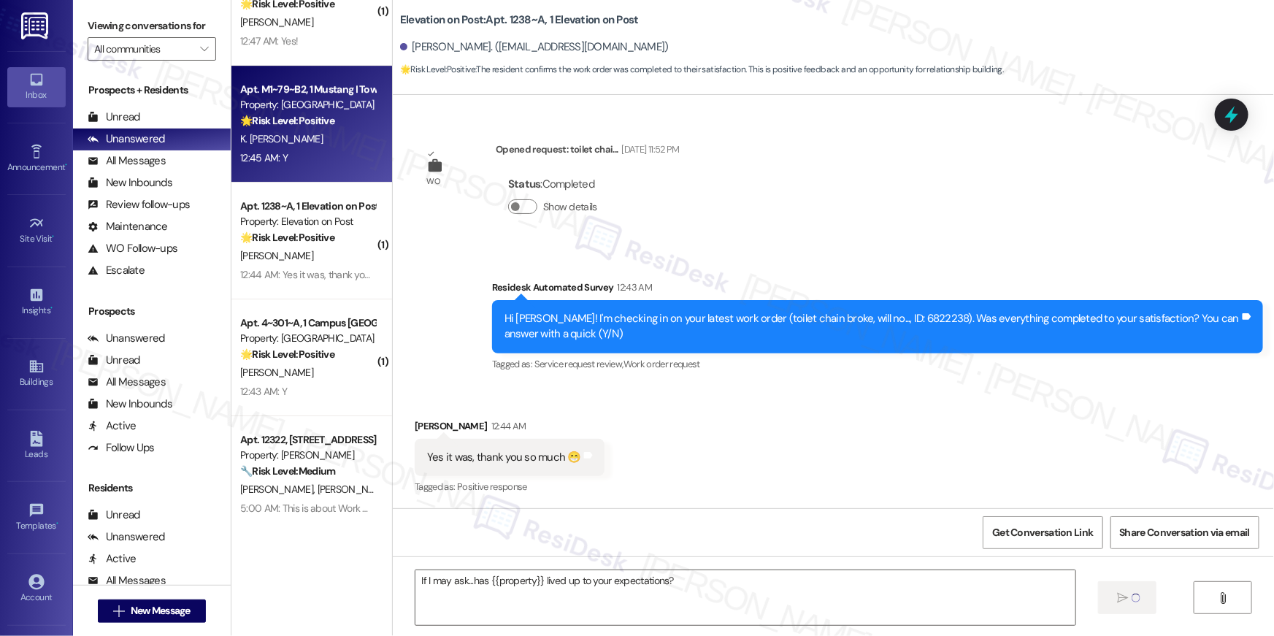
type textarea "Fetching suggested responses. Please feel free to read through the conversation…"
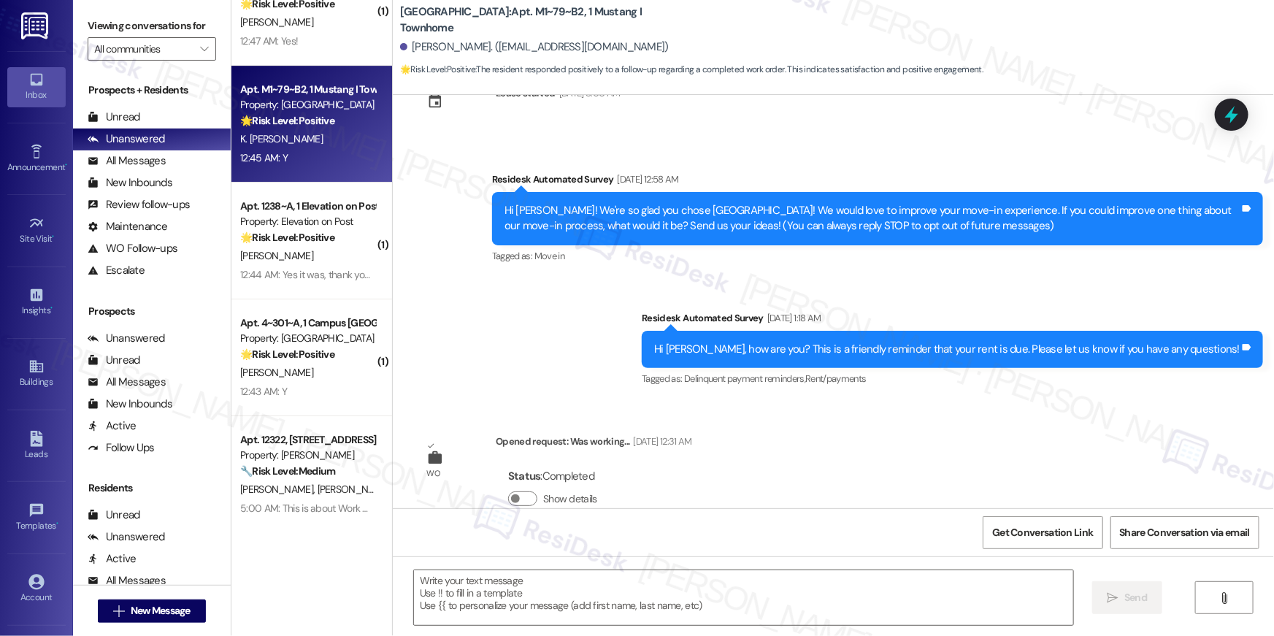
scroll to position [0, 0]
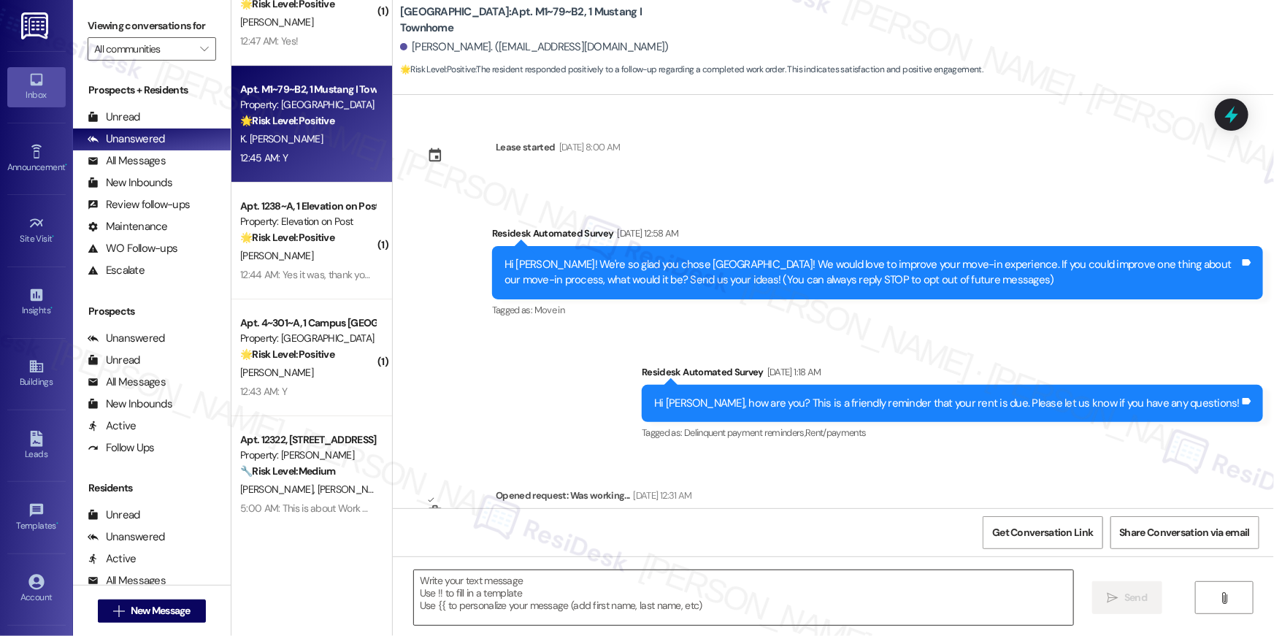
click at [765, 605] on textarea at bounding box center [743, 597] width 659 height 55
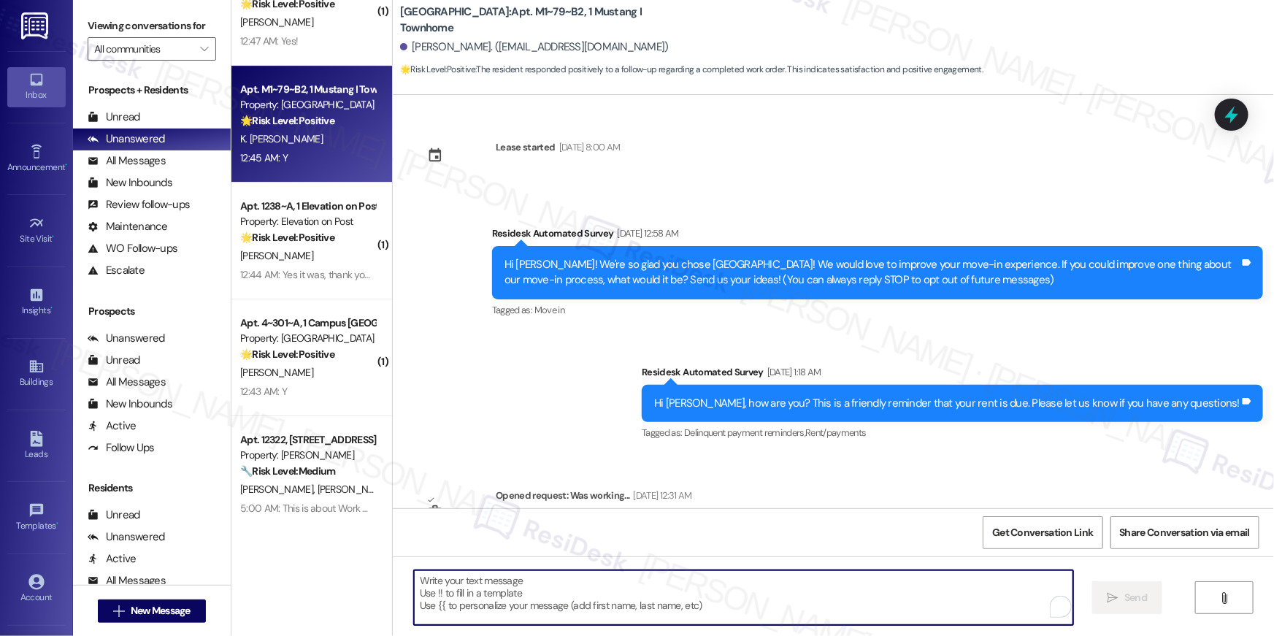
paste textarea "Hi {{first_name}}, I’m happy to hear your work order is all taken care of! If a…"
type textarea "Hi {{first_name}}, I’m happy to hear your work order is all taken care of! If a…"
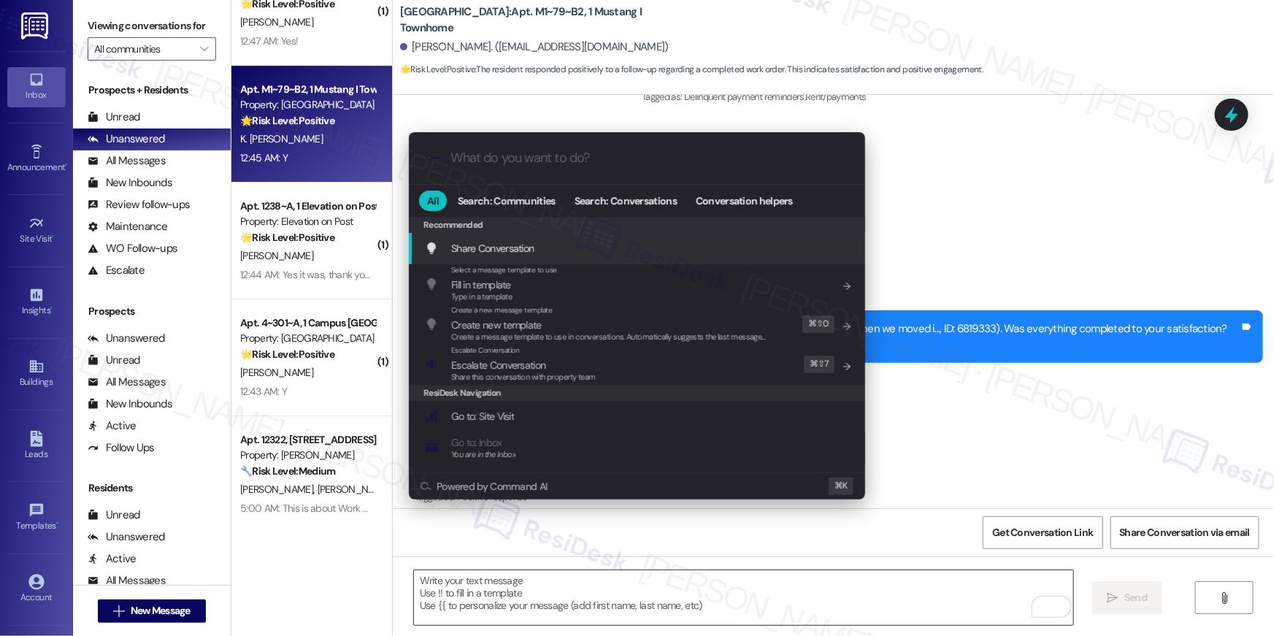
scroll to position [346, 0]
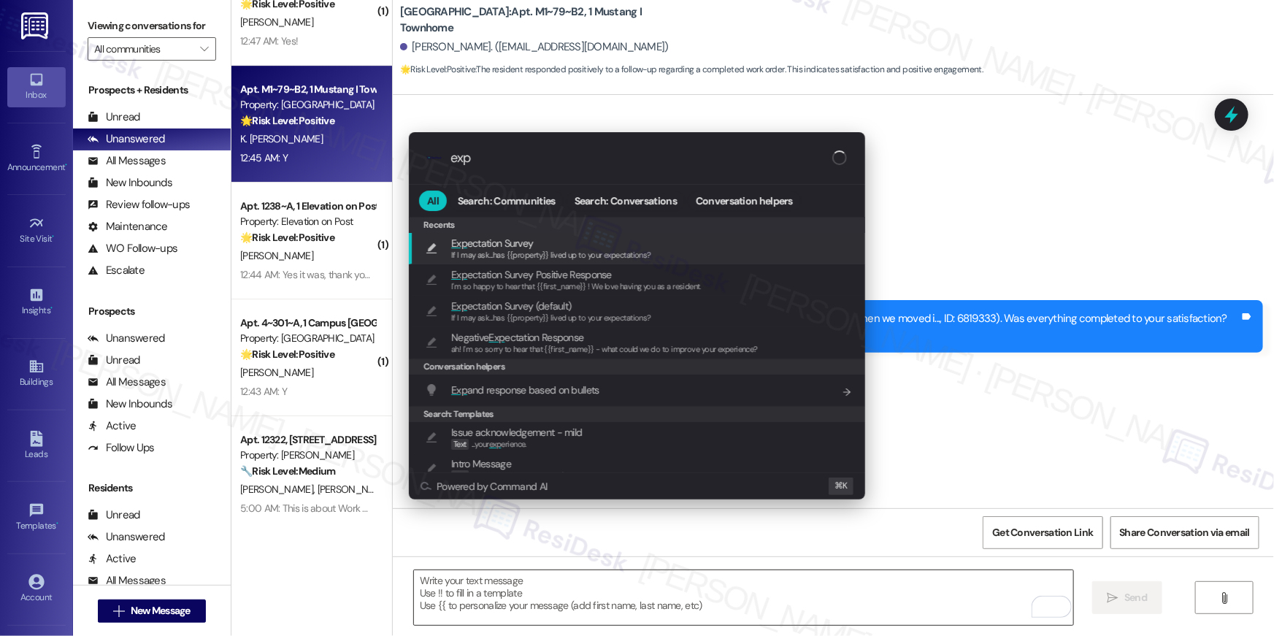
type input "expe"
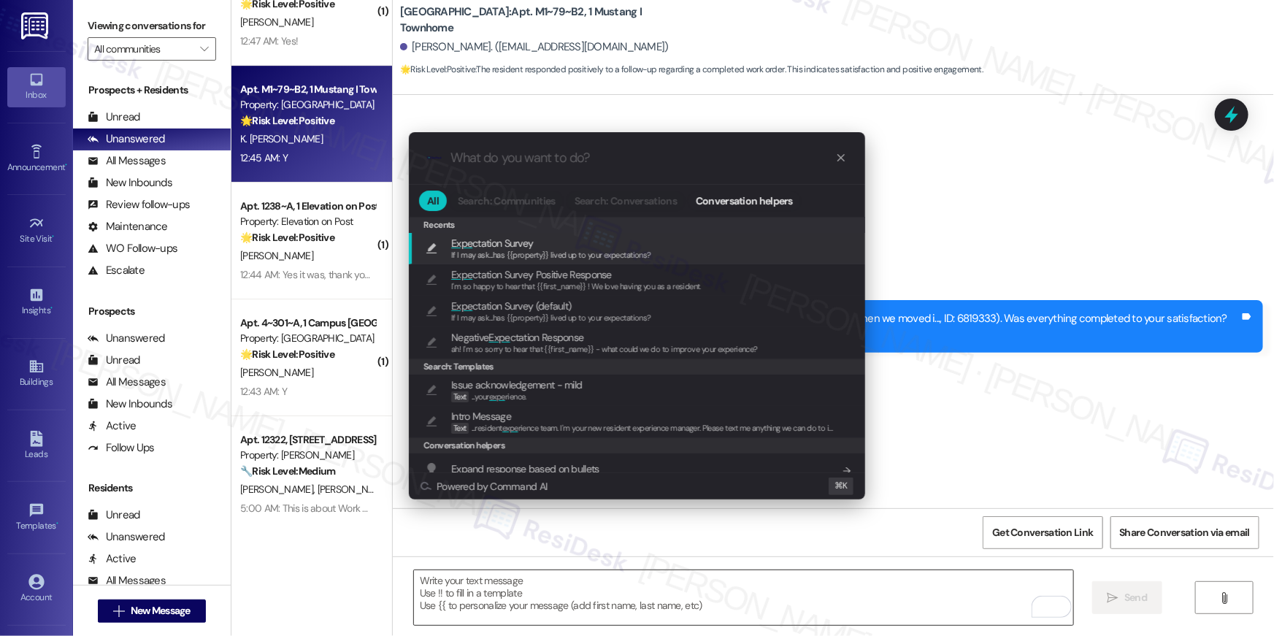
type textarea "If I may ask...has {{property}} lived up to your expectations?"
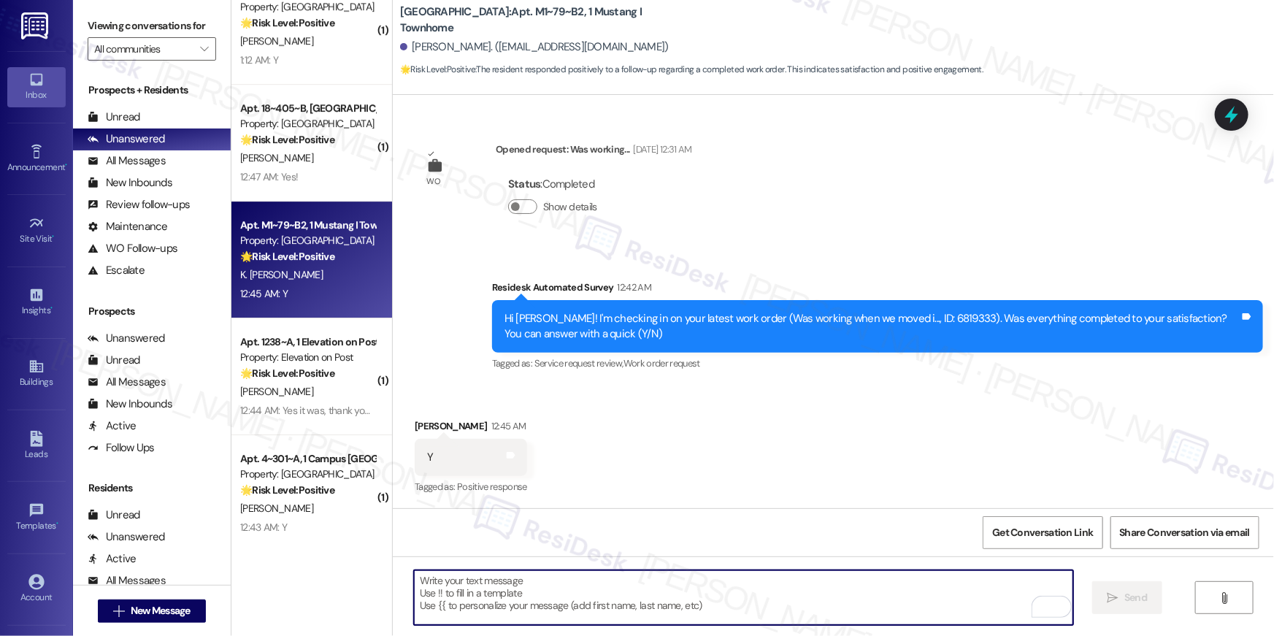
scroll to position [5127, 0]
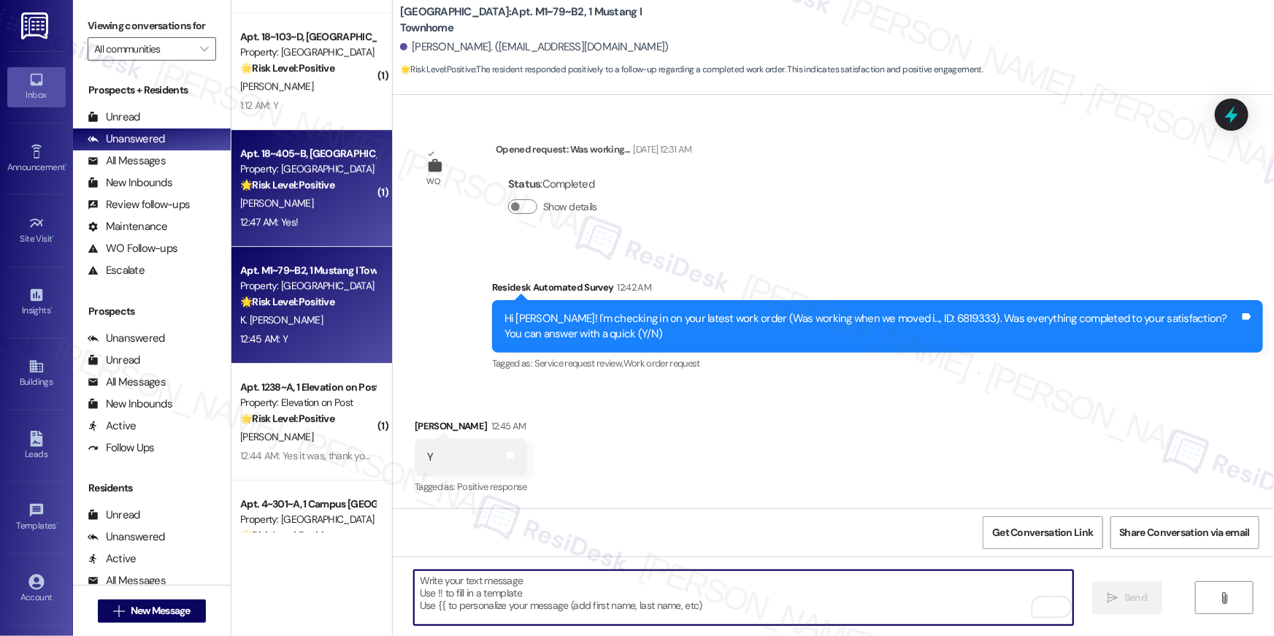
click at [319, 174] on div "Property: [GEOGRAPHIC_DATA]" at bounding box center [307, 168] width 135 height 15
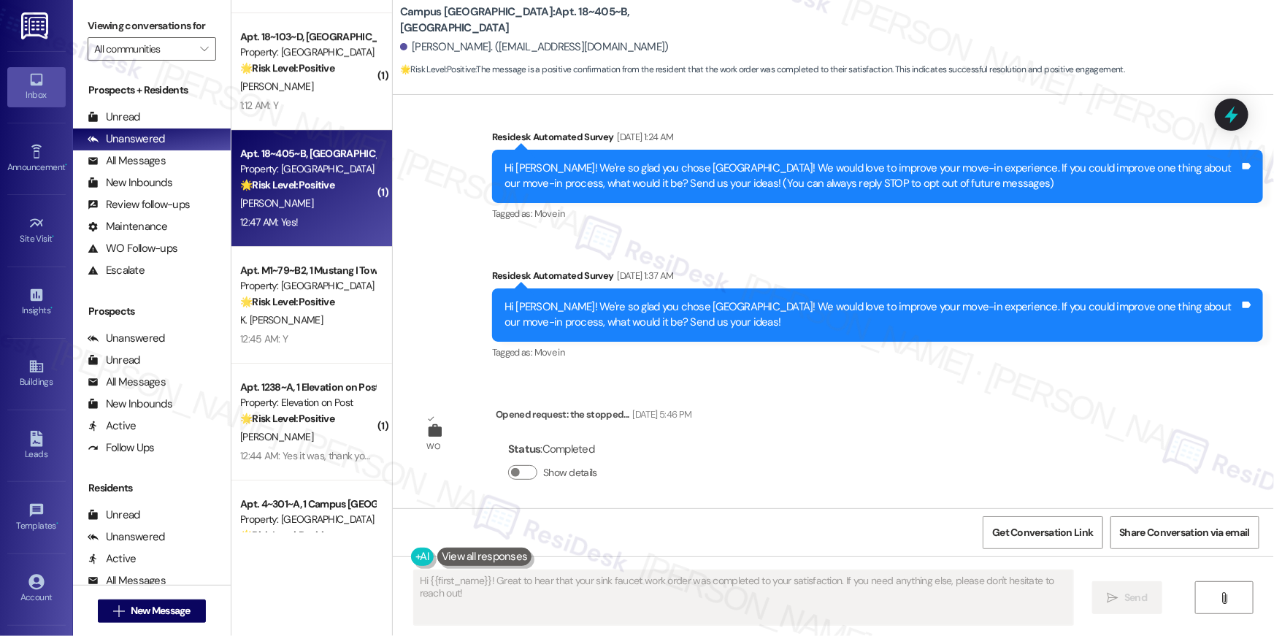
scroll to position [0, 0]
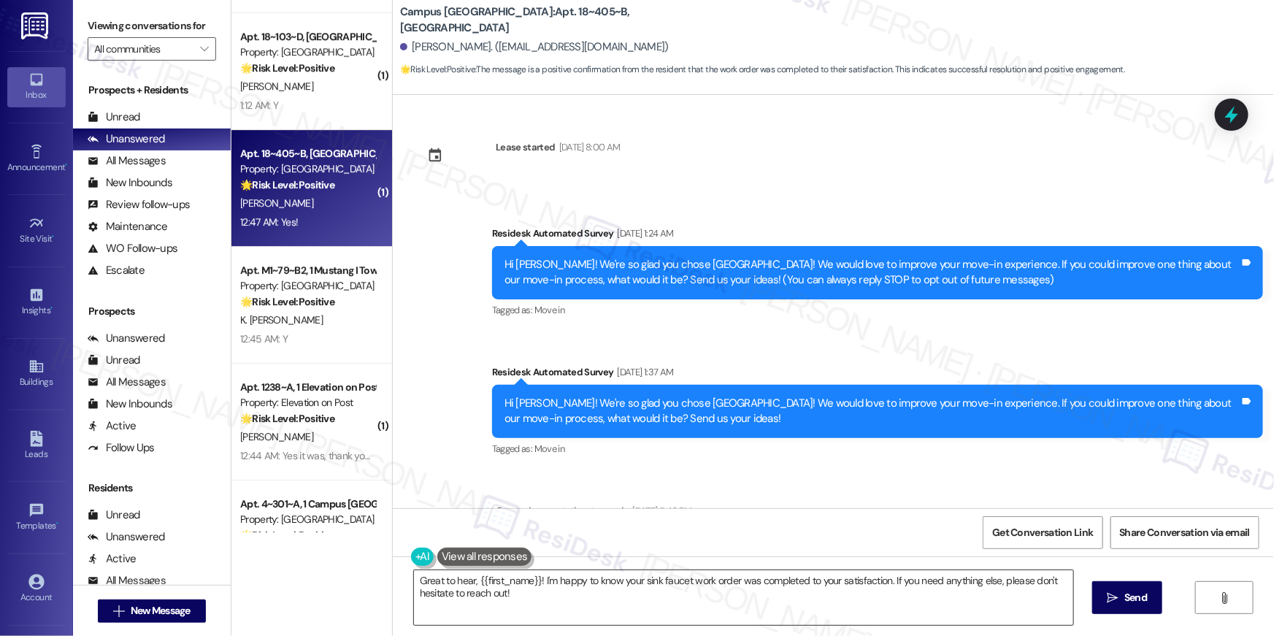
click at [859, 618] on textarea "Great to hear, {{first_name}}! I'm happy to know your sink faucet work order wa…" at bounding box center [743, 597] width 659 height 55
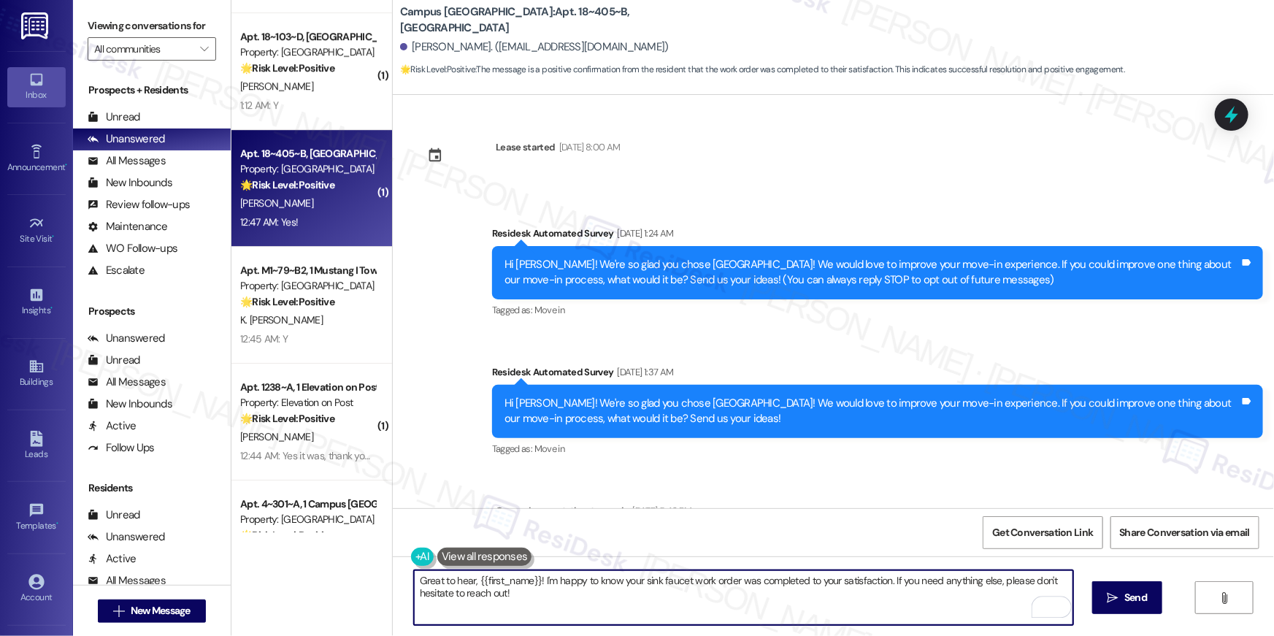
paste textarea "Hi {{first_name}}, I’m happy to hear your work order is all taken care of! If a…"
type textarea "Hi {{first_name}}, I’m happy to hear your work order is all taken care of! If a…"
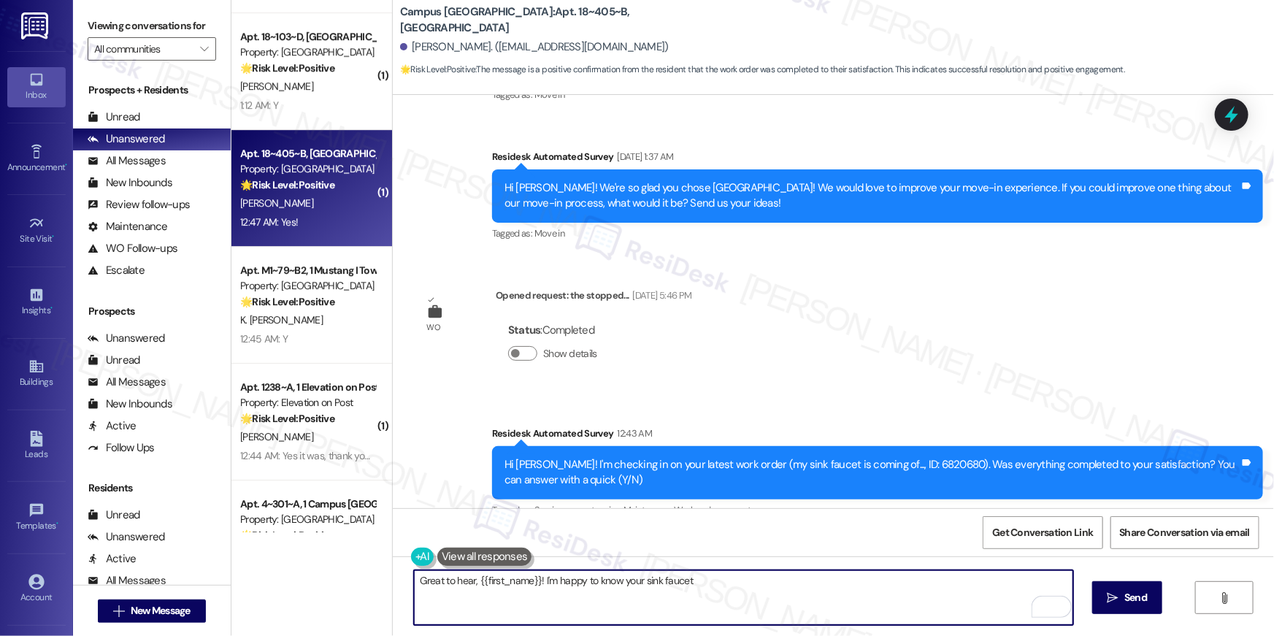
scroll to position [362, 0]
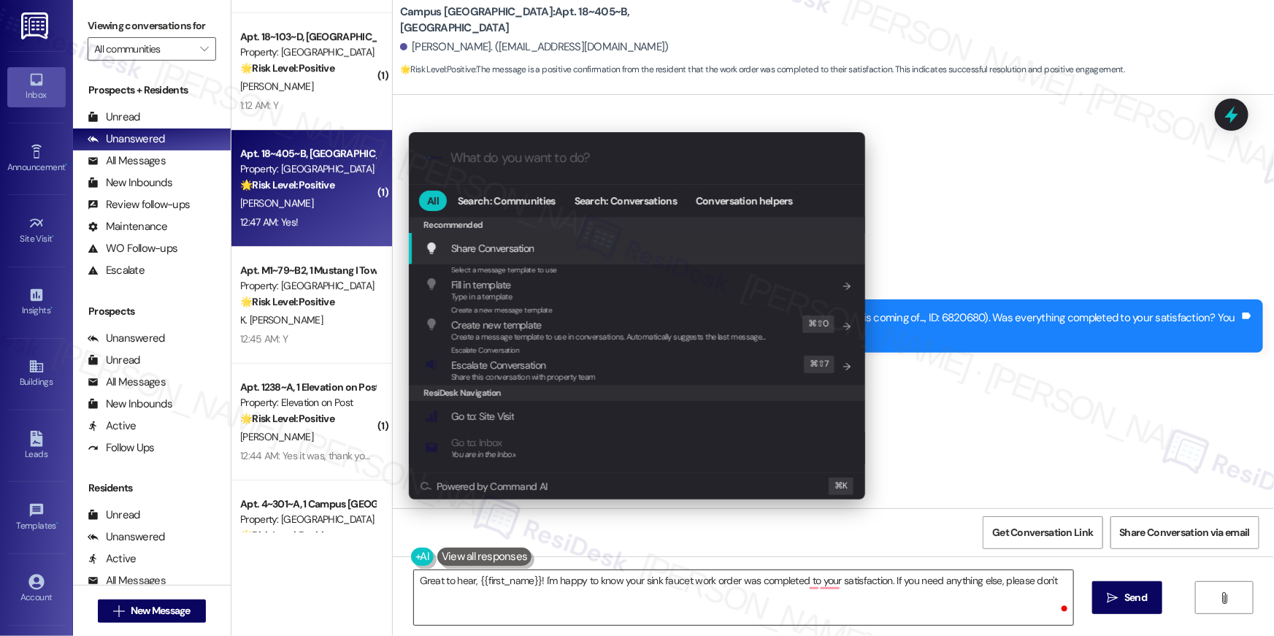
type textarea "Great to hear, {{first_name}}! I'm happy to know your sink faucet work order wa…"
type input "e"
type textarea "Great to hear, {{first_name}}! I'm happy to know your sink faucet work order wa…"
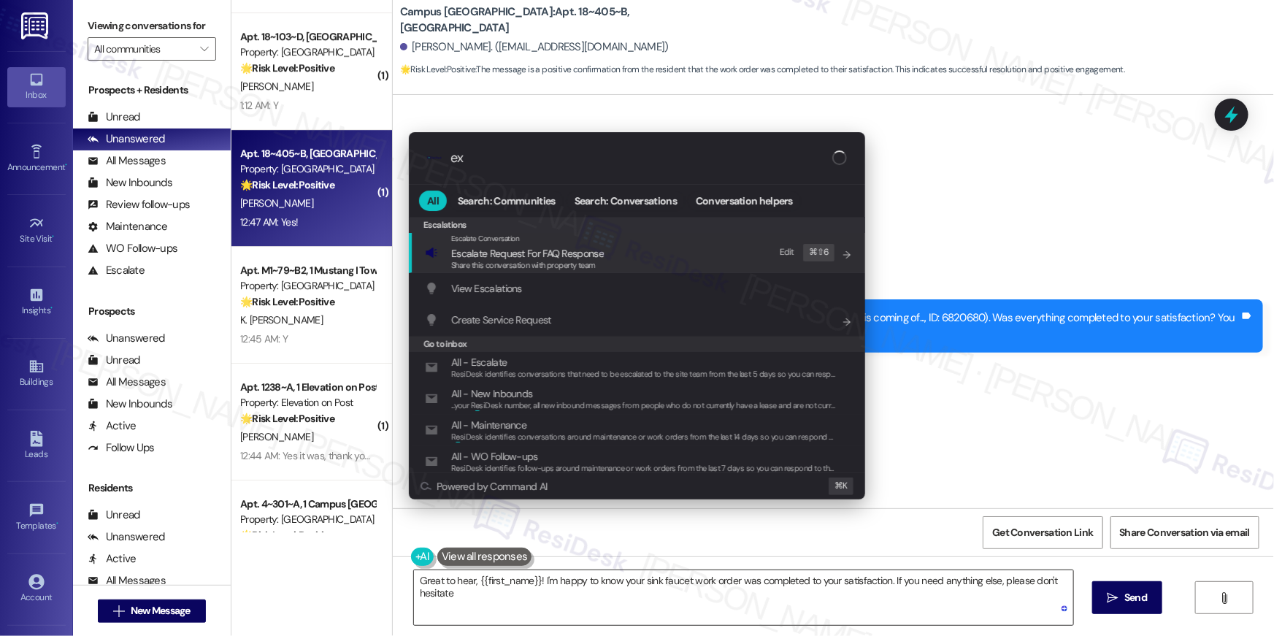
type input "exp"
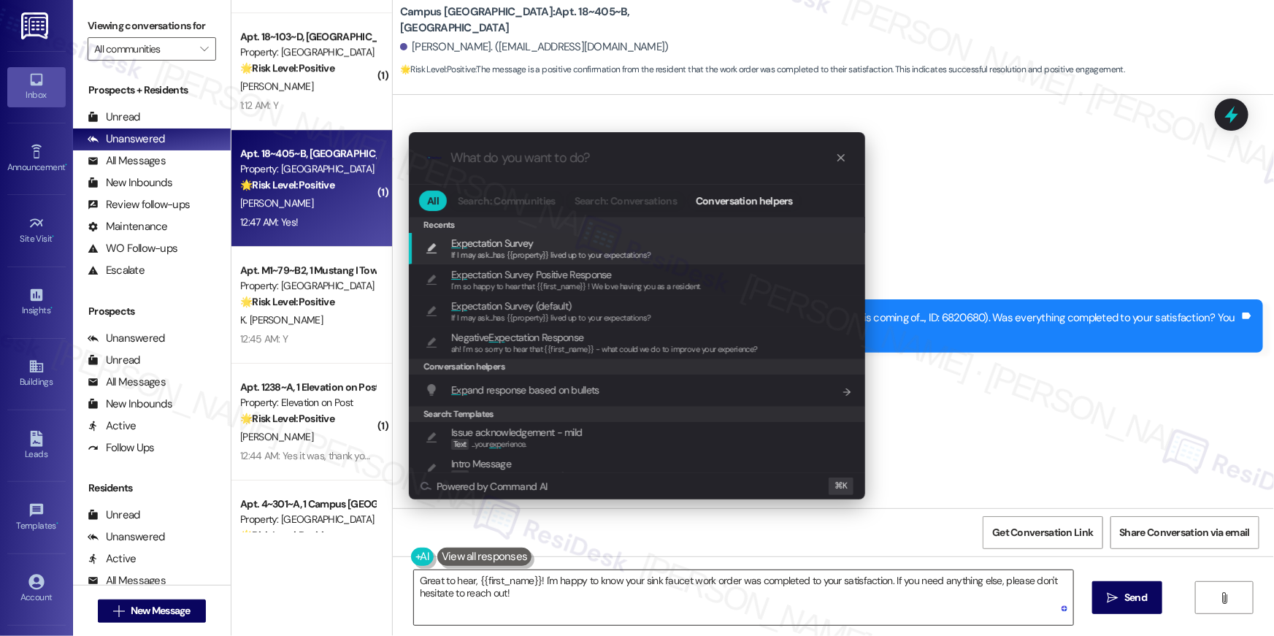
type textarea "If I may ask...has {{property}} lived up to your expectations?"
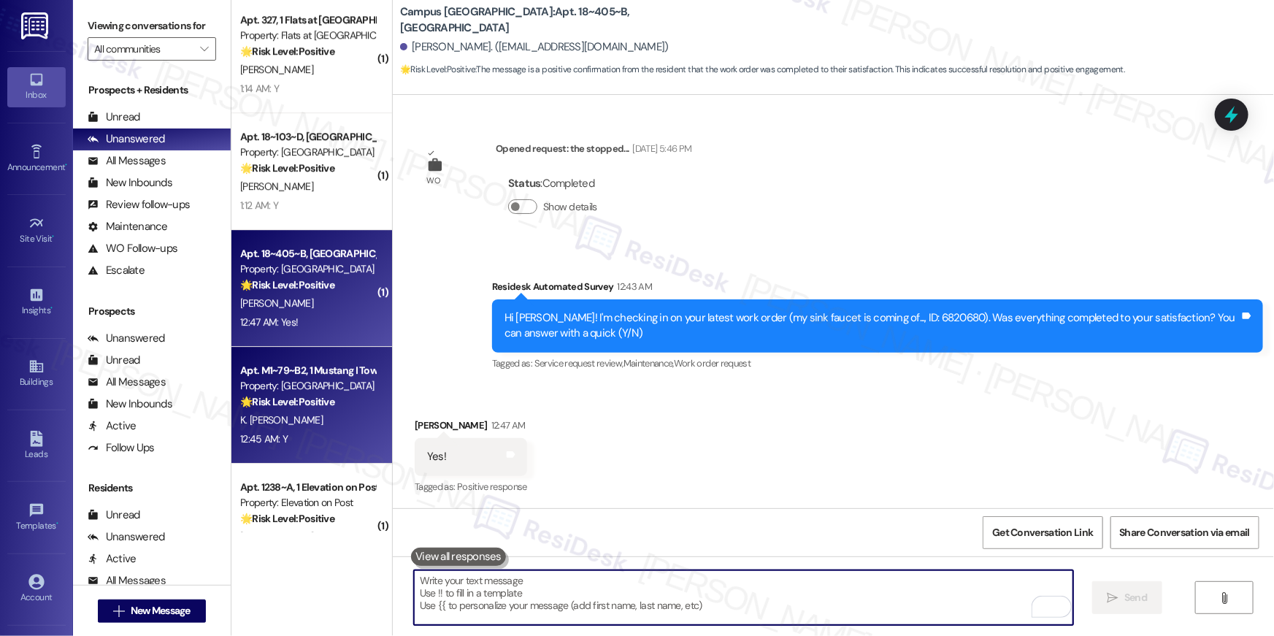
scroll to position [4894, 0]
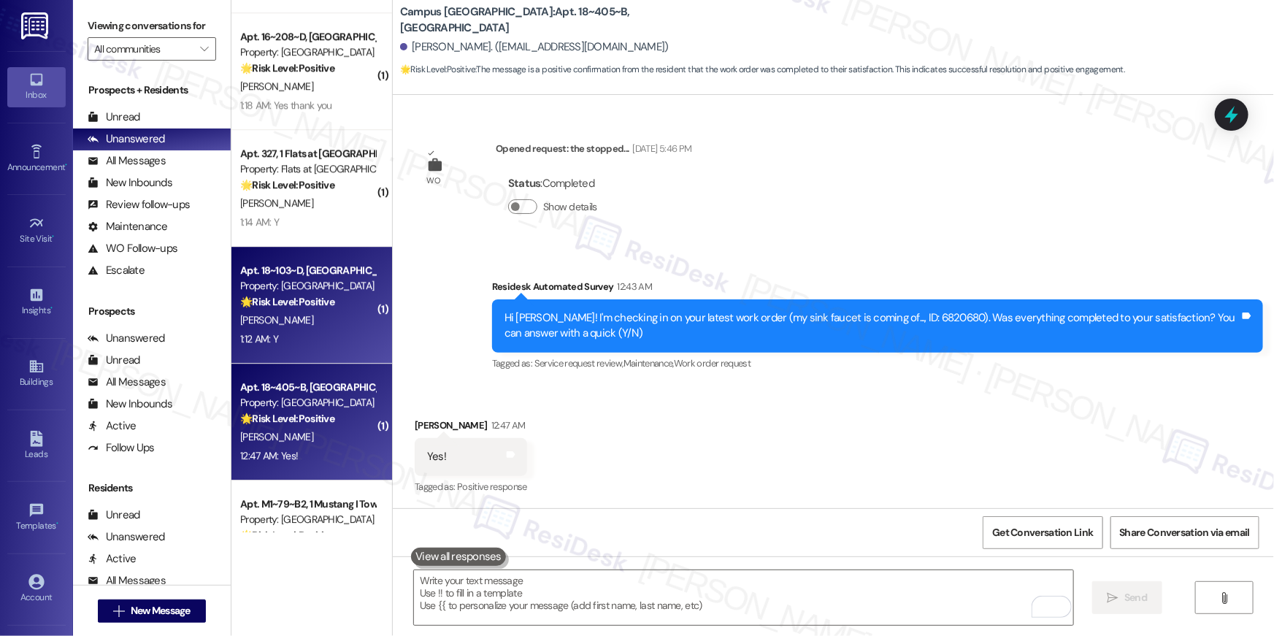
click at [332, 321] on div "[PERSON_NAME]" at bounding box center [308, 320] width 138 height 18
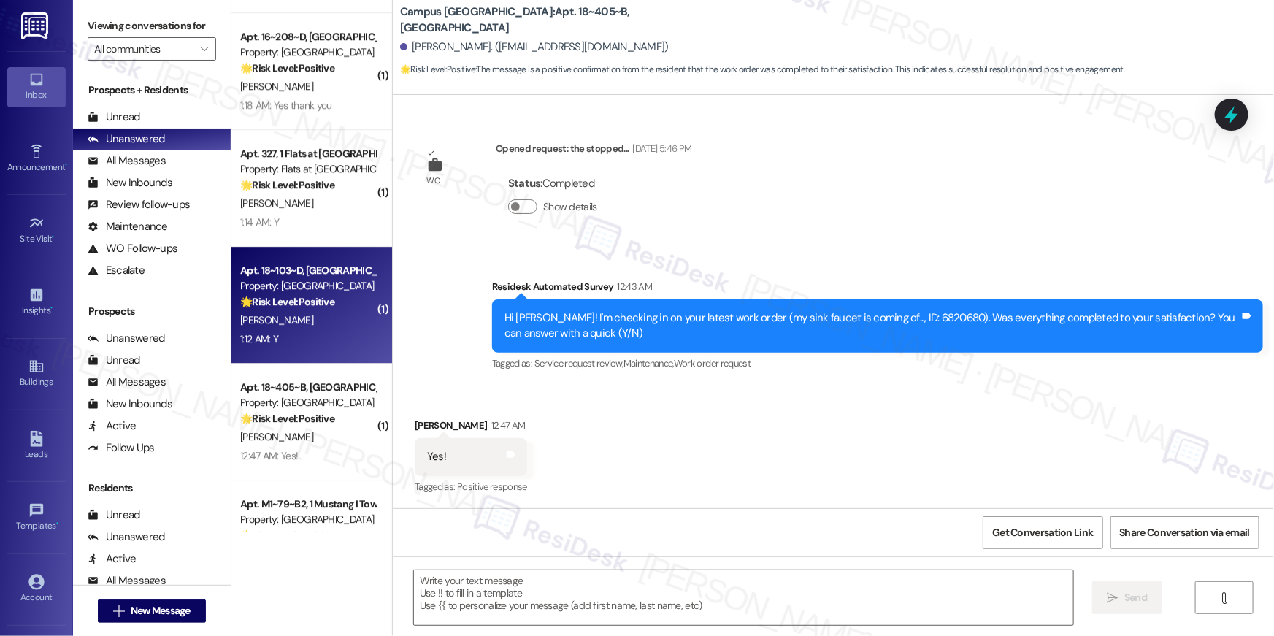
type textarea "Fetching suggested responses. Please feel free to read through the conversation…"
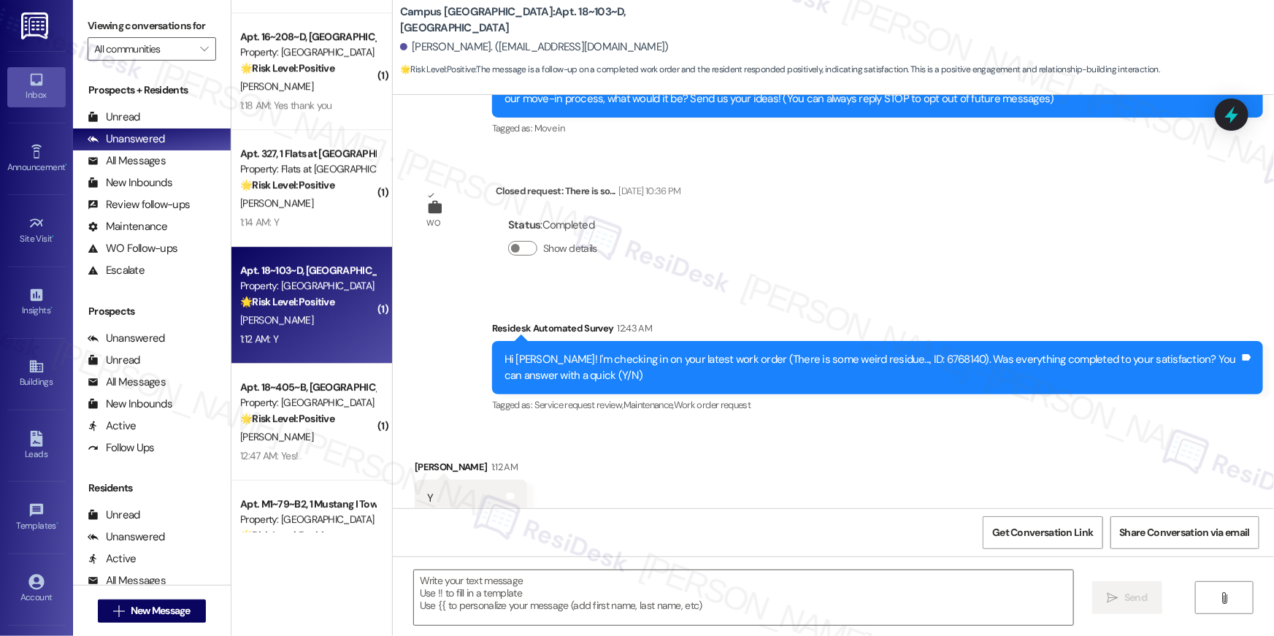
scroll to position [252, 0]
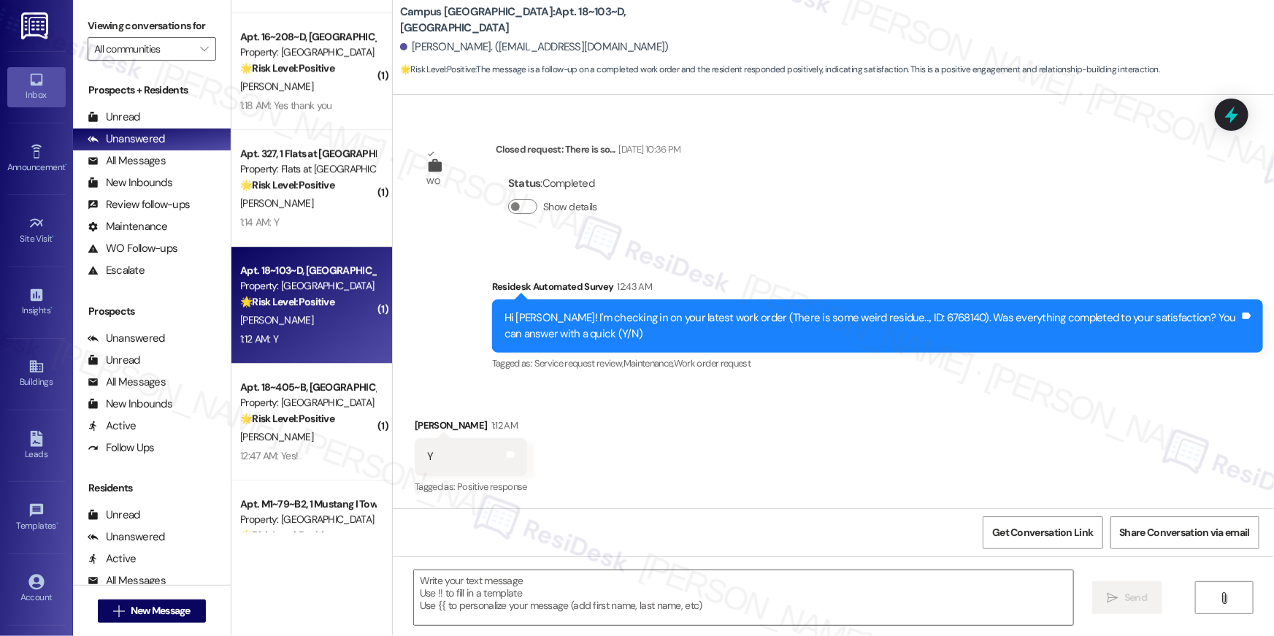
type textarea "Fetching suggested responses. Please feel free to read through the conversation…"
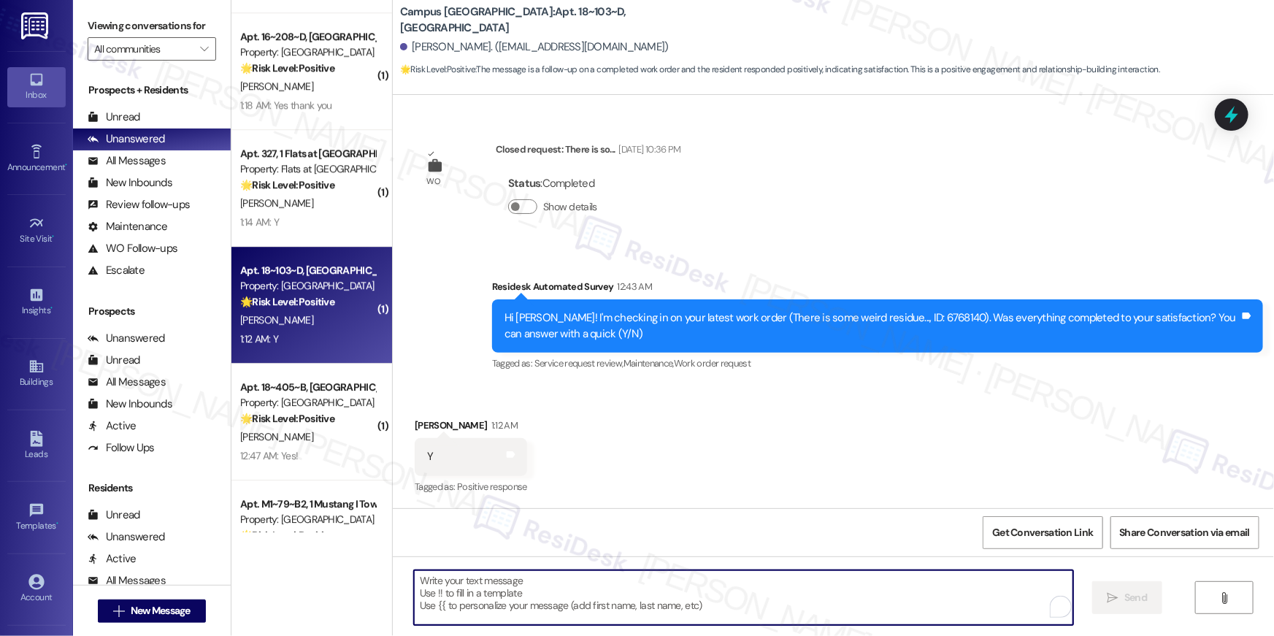
click at [741, 597] on textarea "To enrich screen reader interactions, please activate Accessibility in Grammarl…" at bounding box center [743, 597] width 659 height 55
paste textarea "Hi {{first_name}}, I’m happy to hear your work order is all taken care of! If a…"
type textarea "Hi {{first_name}}, I’m happy to hear your work order is all taken care of! If a…"
click at [718, 592] on textarea "To enrich screen reader interactions, please activate Accessibility in Grammarl…" at bounding box center [743, 597] width 659 height 55
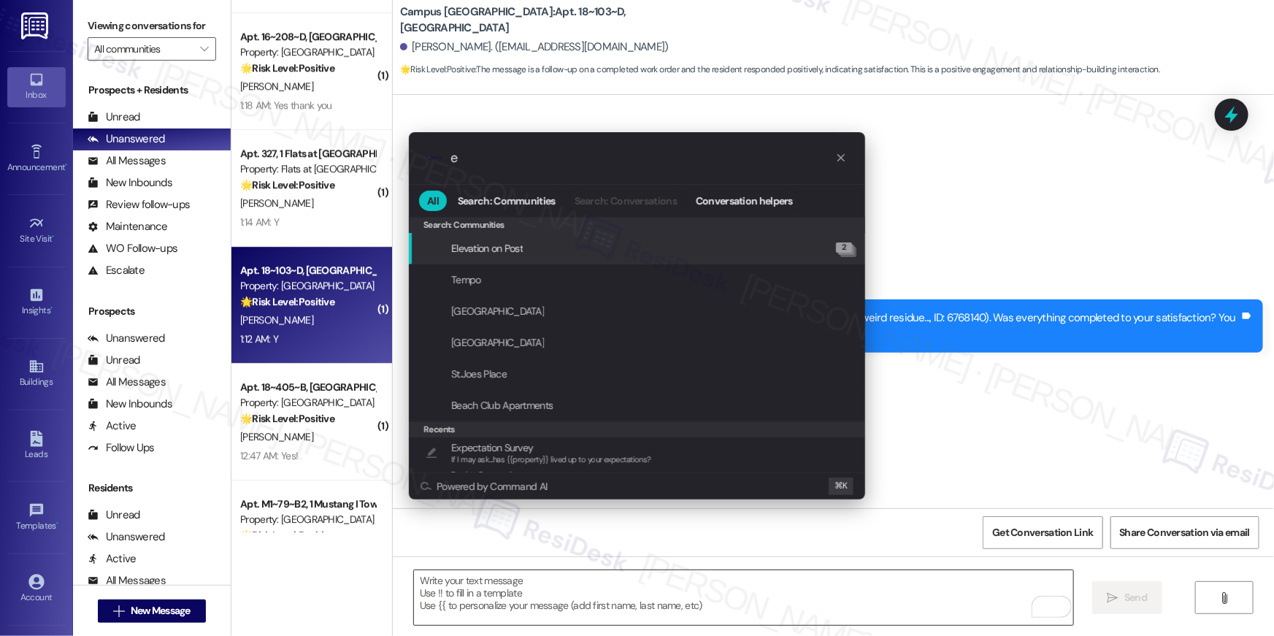
type input "ex"
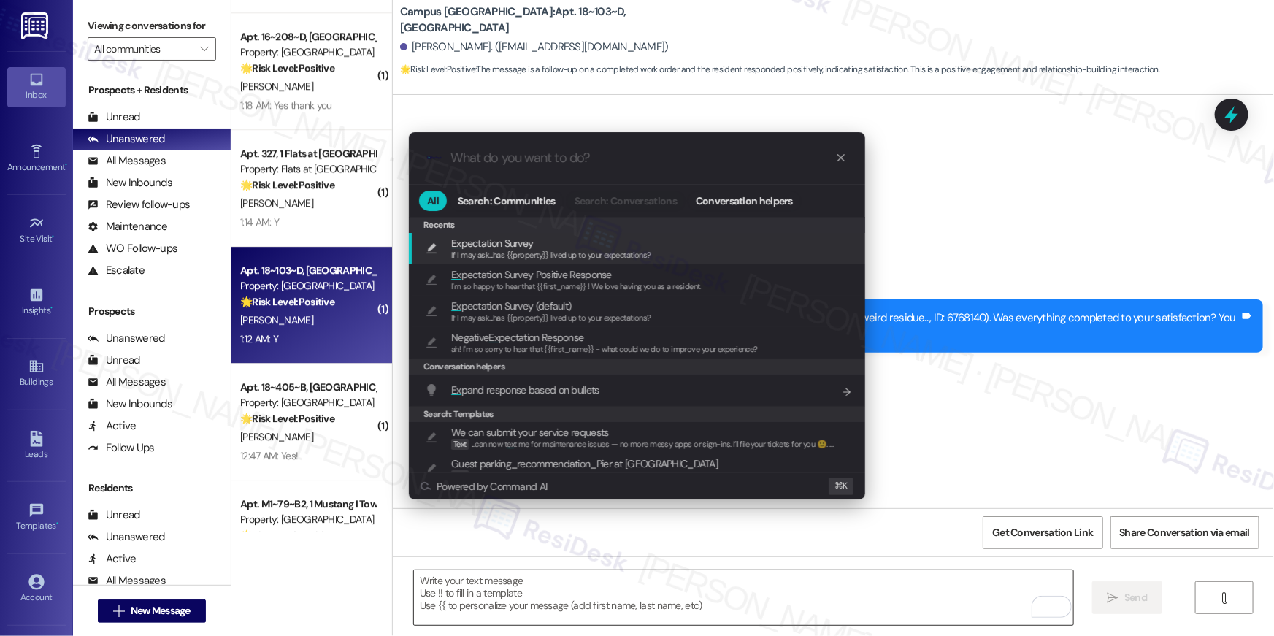
type textarea "If I may ask...has {{property}} lived up to your expectations?"
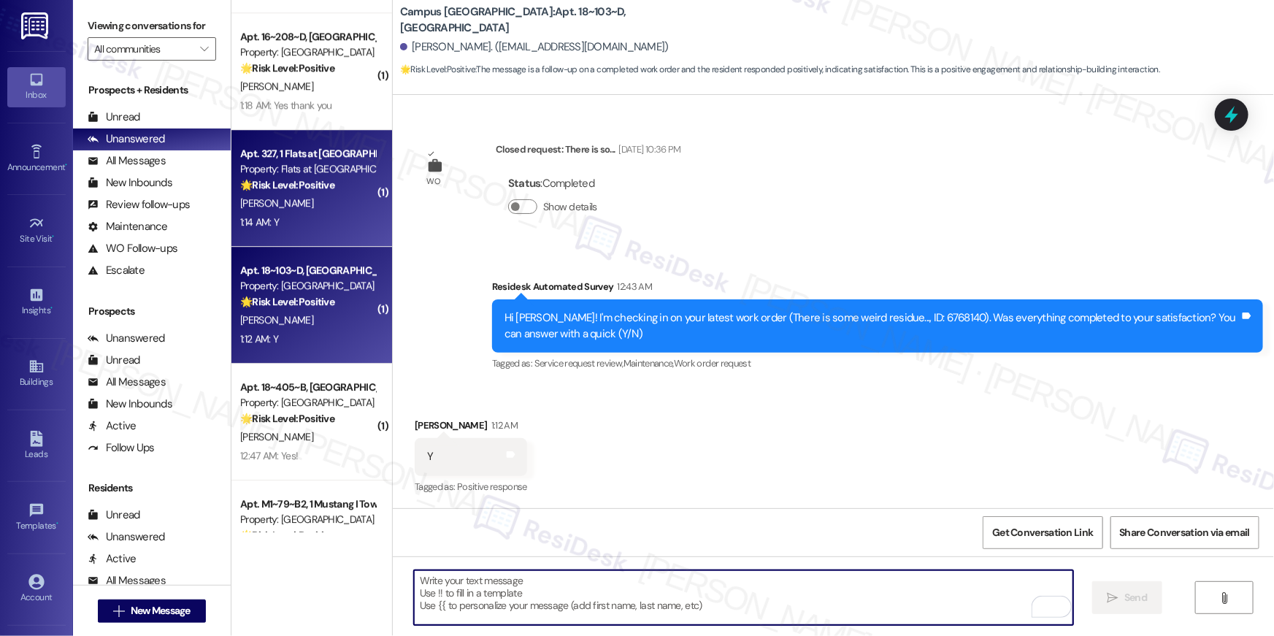
click at [322, 207] on div "[PERSON_NAME]" at bounding box center [308, 203] width 138 height 18
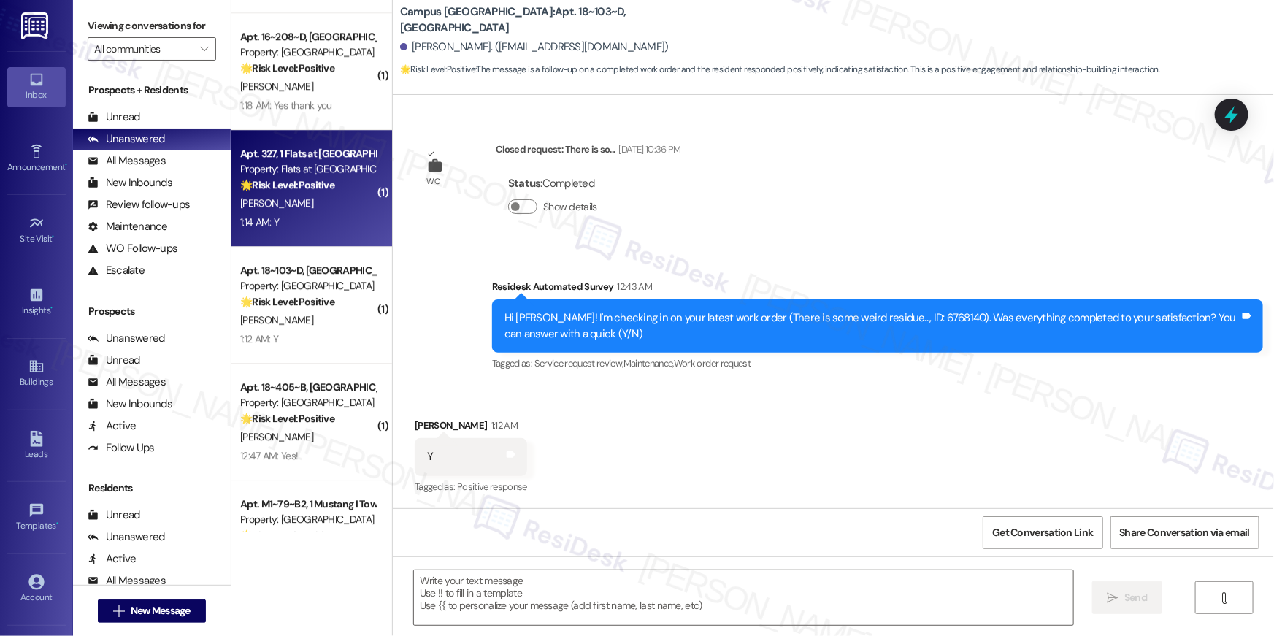
type textarea "Fetching suggested responses. Please feel free to read through the conversation…"
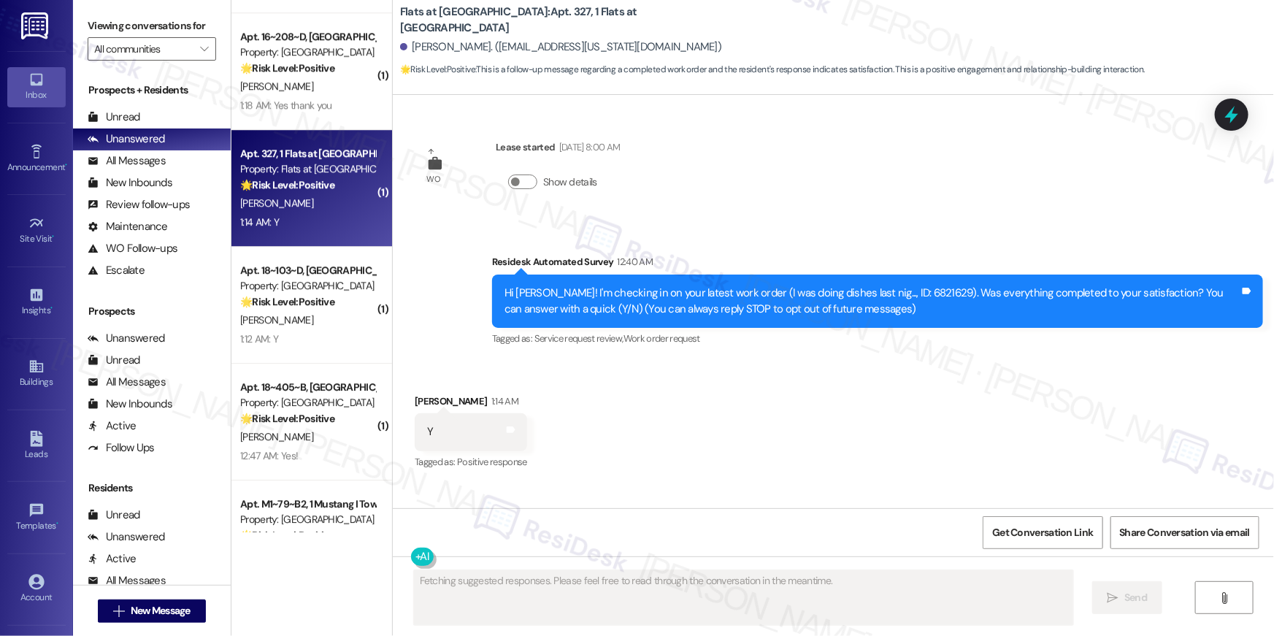
scroll to position [0, 0]
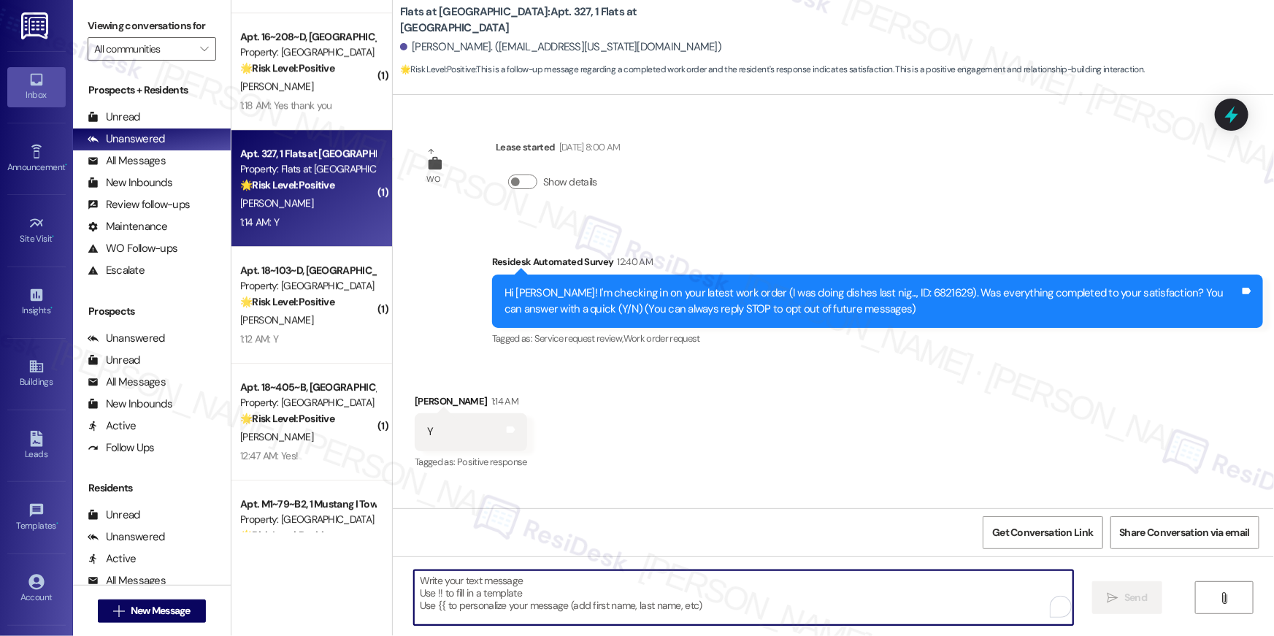
click at [775, 587] on textarea "To enrich screen reader interactions, please activate Accessibility in Grammarl…" at bounding box center [743, 597] width 659 height 55
paste textarea "Hi {{first_name}}, I’m happy to hear your work order is all taken care of! If a…"
type textarea "Hi {{first_name}}, I’m happy to hear your work order is all taken care of! If a…"
click at [773, 591] on textarea "To enrich screen reader interactions, please activate Accessibility in Grammarl…" at bounding box center [743, 597] width 659 height 55
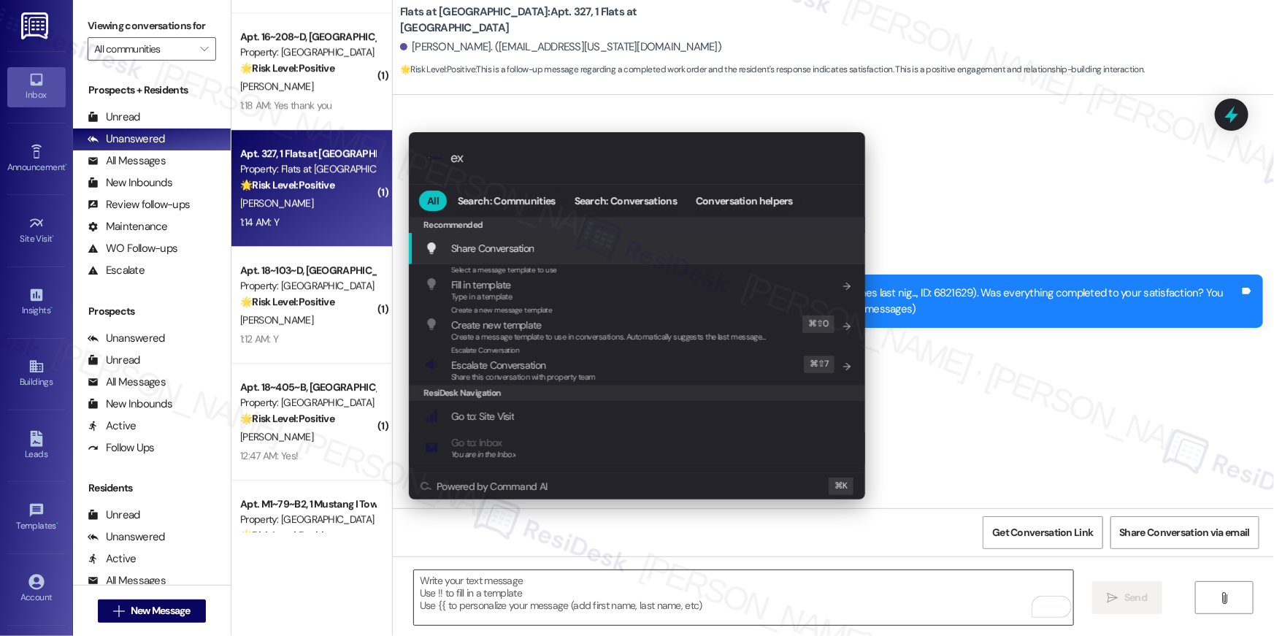
type input "exp"
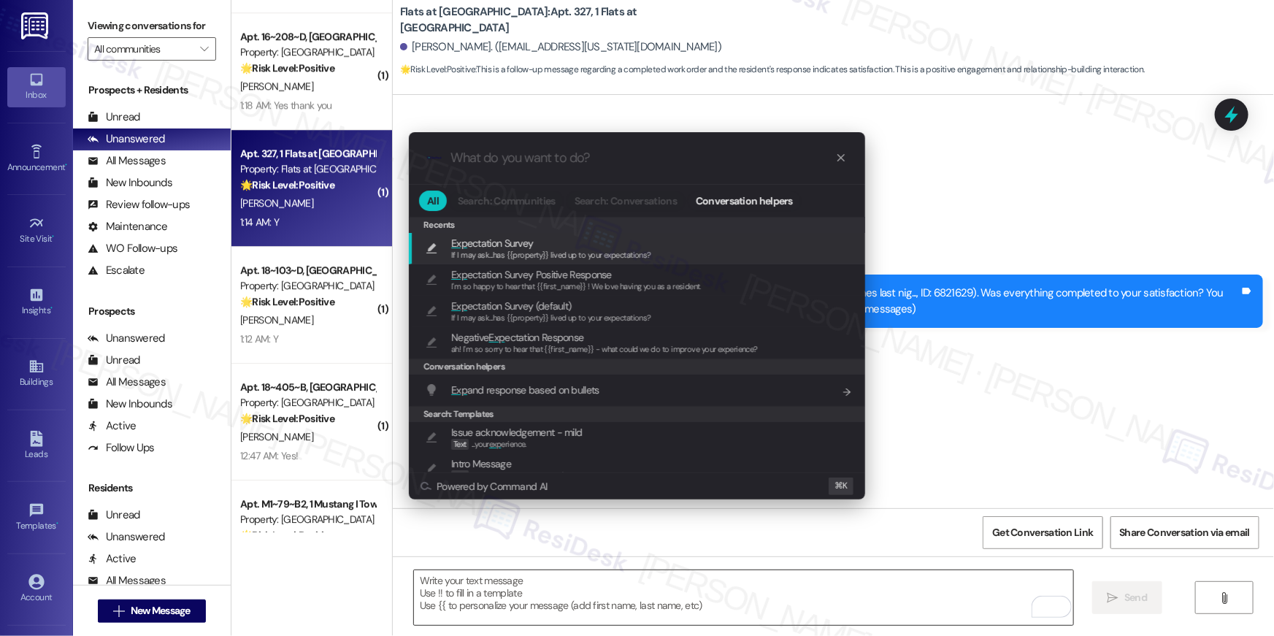
type textarea "If I may ask...has {{property}} lived up to your expectations?"
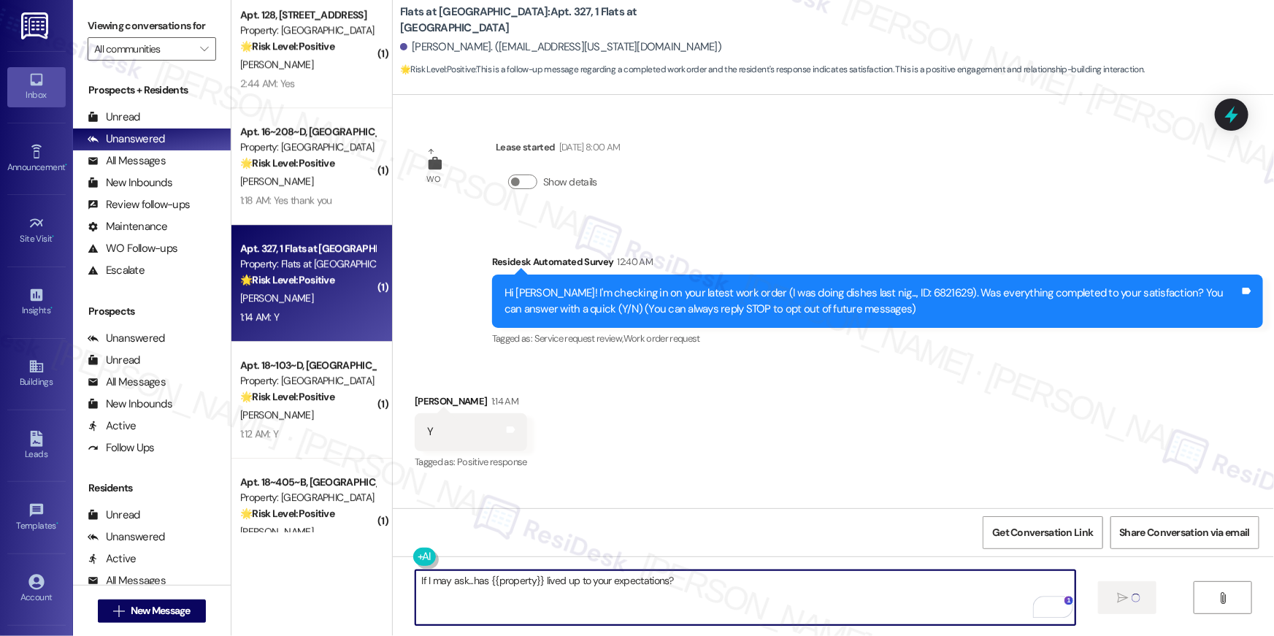
scroll to position [4635, 0]
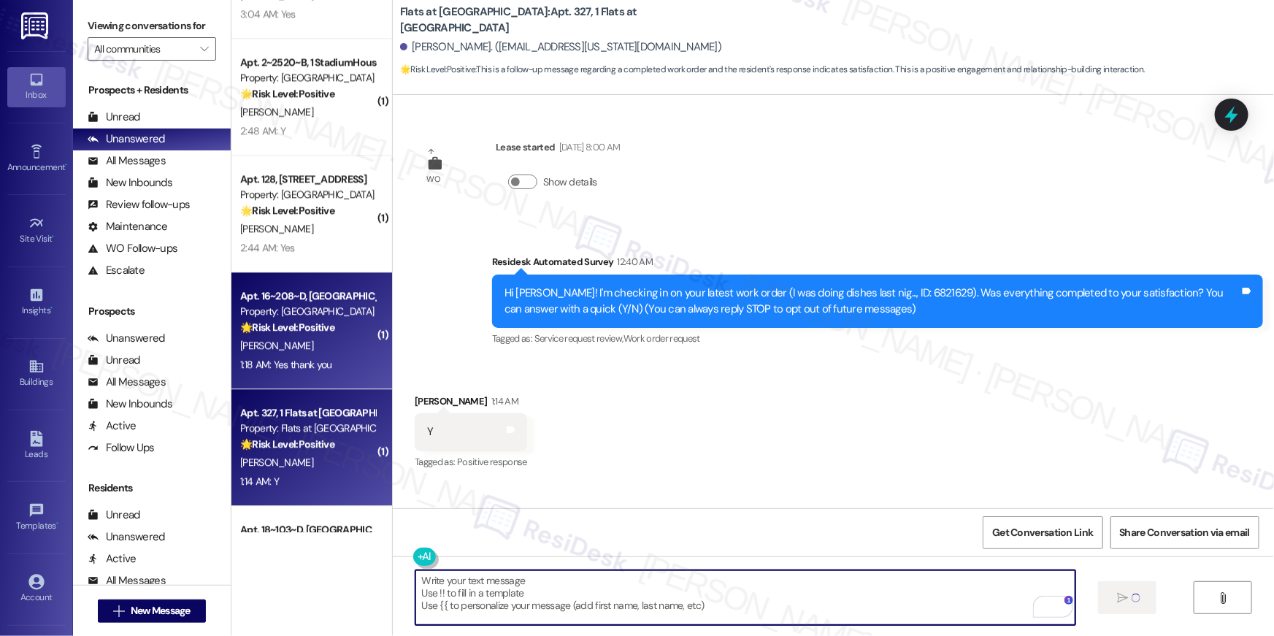
click at [334, 302] on div "Apt. 16~208~D, [GEOGRAPHIC_DATA]" at bounding box center [307, 295] width 135 height 15
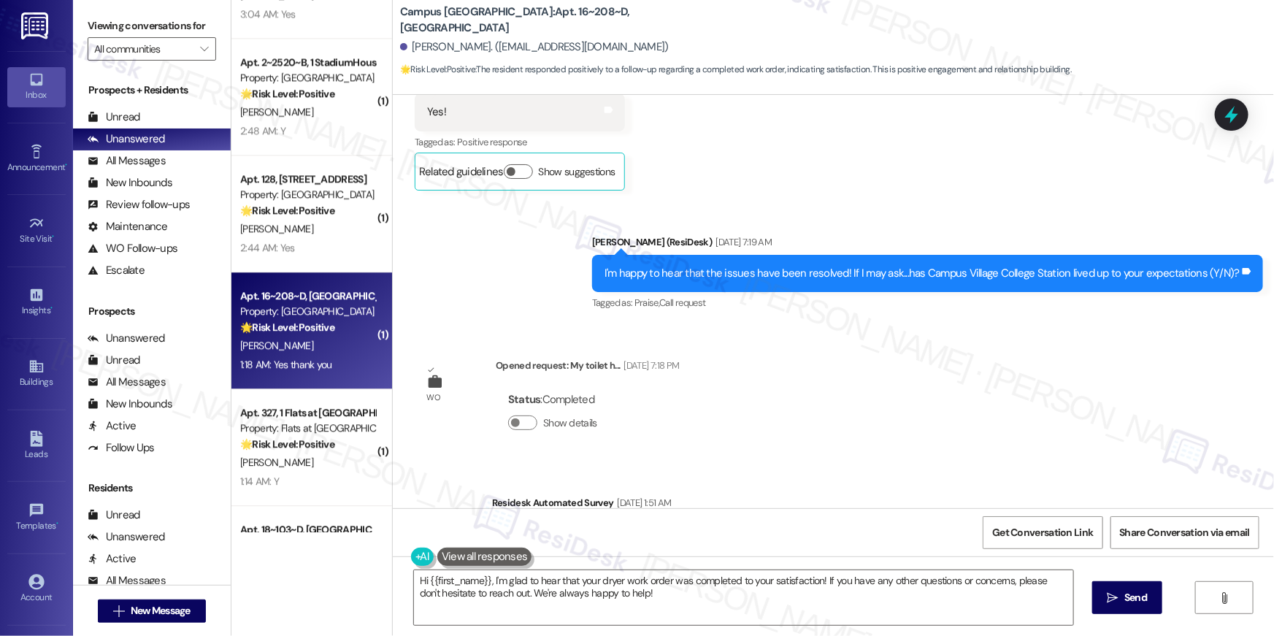
scroll to position [497, 0]
click at [764, 613] on textarea "Hi {{first_name}}, I'm glad to hear that your dryer work order was completed to…" at bounding box center [743, 597] width 659 height 55
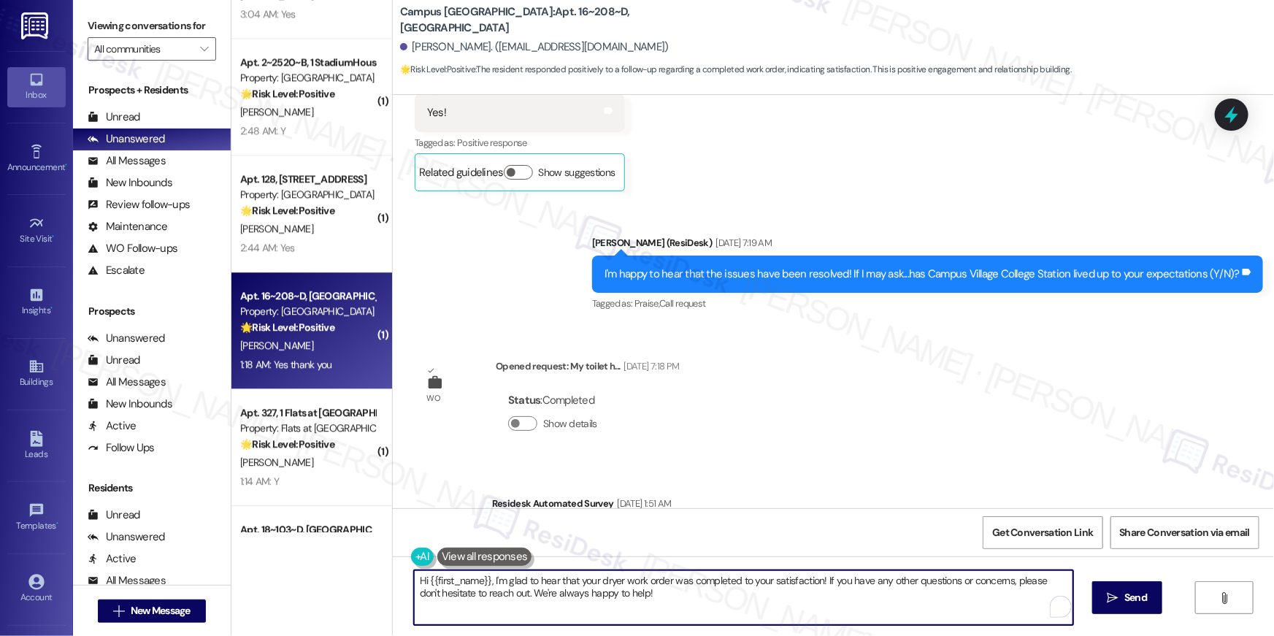
paste textarea "’m happy to hear your work order is all taken care of! If anything else pops up…"
type textarea "Hi {{first_name}}, I’m happy to hear your work order is all taken care of! If a…"
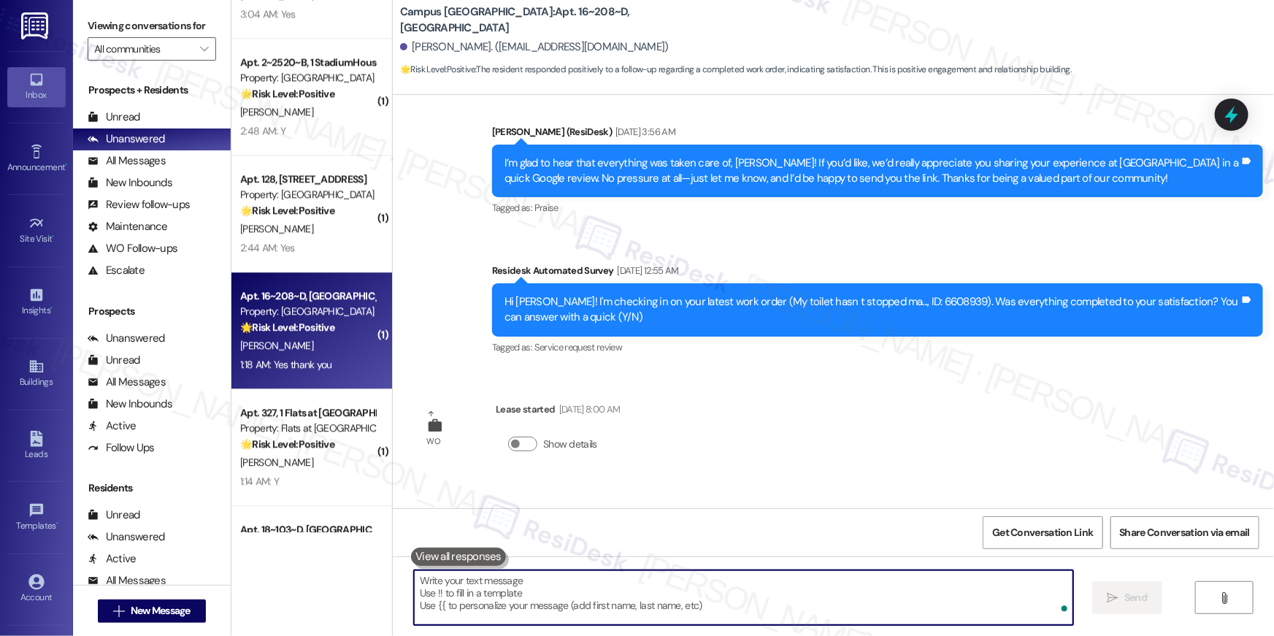
scroll to position [1019, 0]
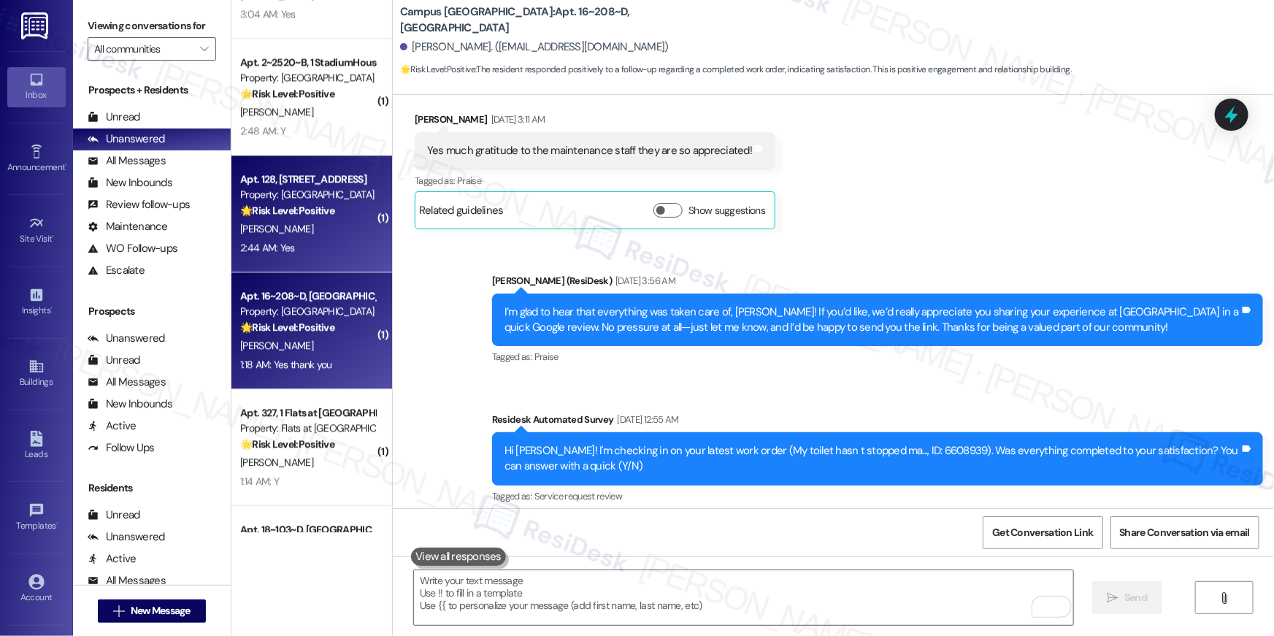
click at [330, 239] on div "2:44 AM: Yes 2:44 AM: Yes" at bounding box center [308, 248] width 138 height 18
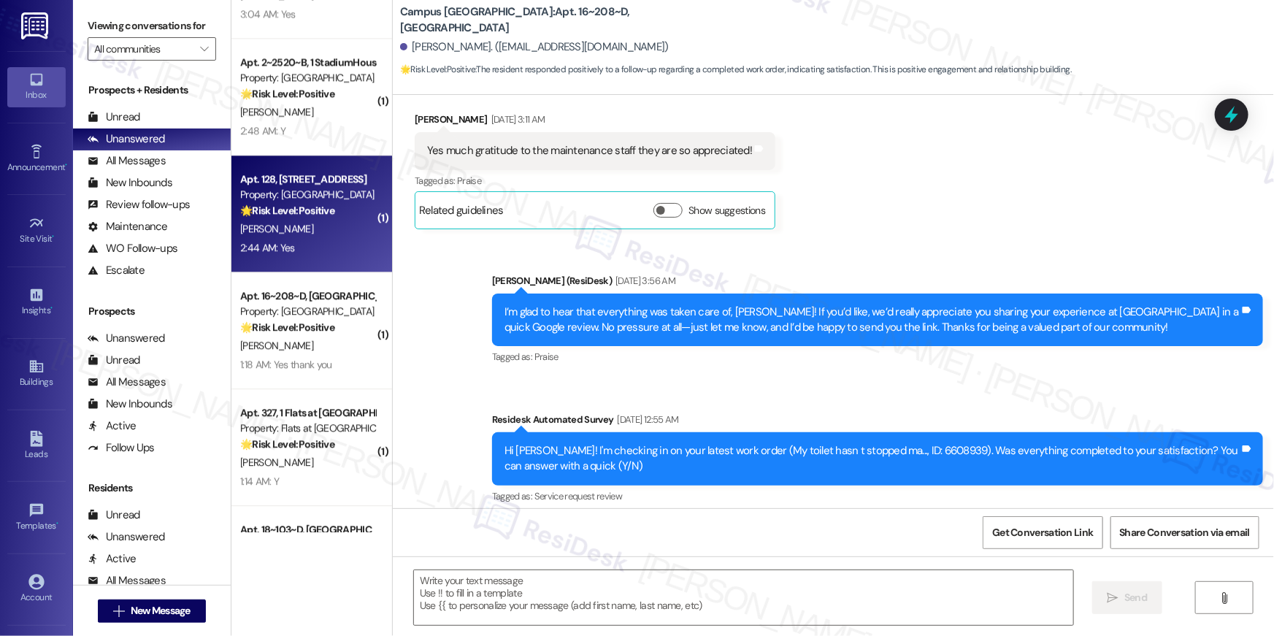
type textarea "Fetching suggested responses. Please feel free to read through the conversation…"
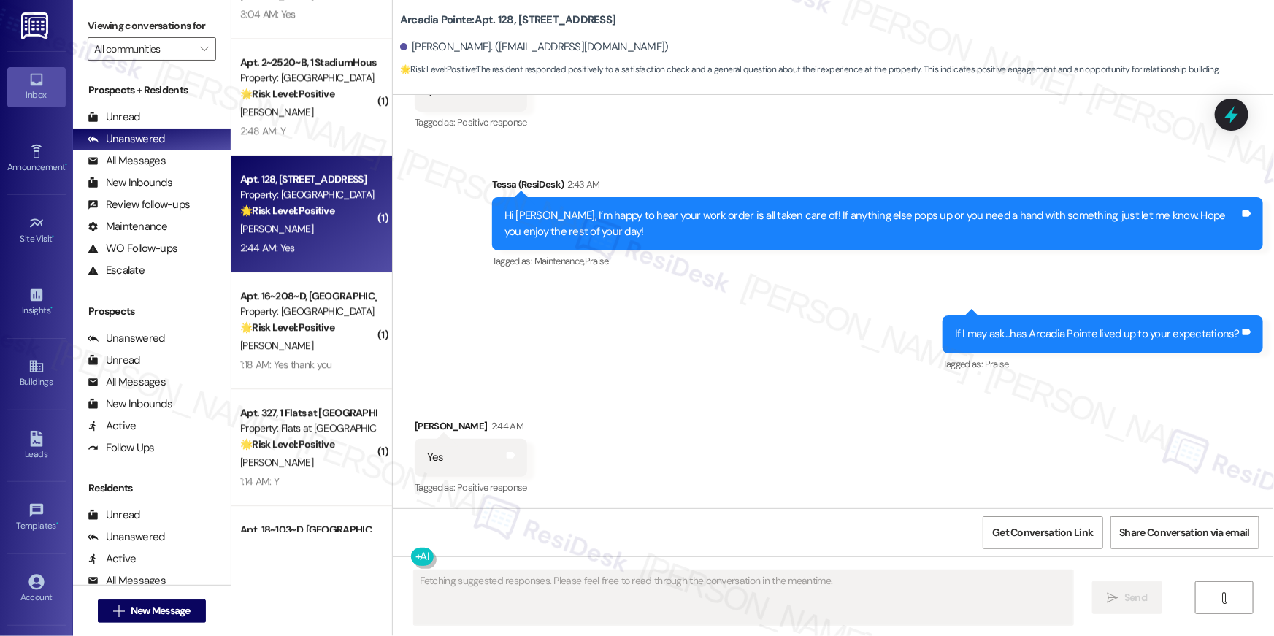
scroll to position [1617, 0]
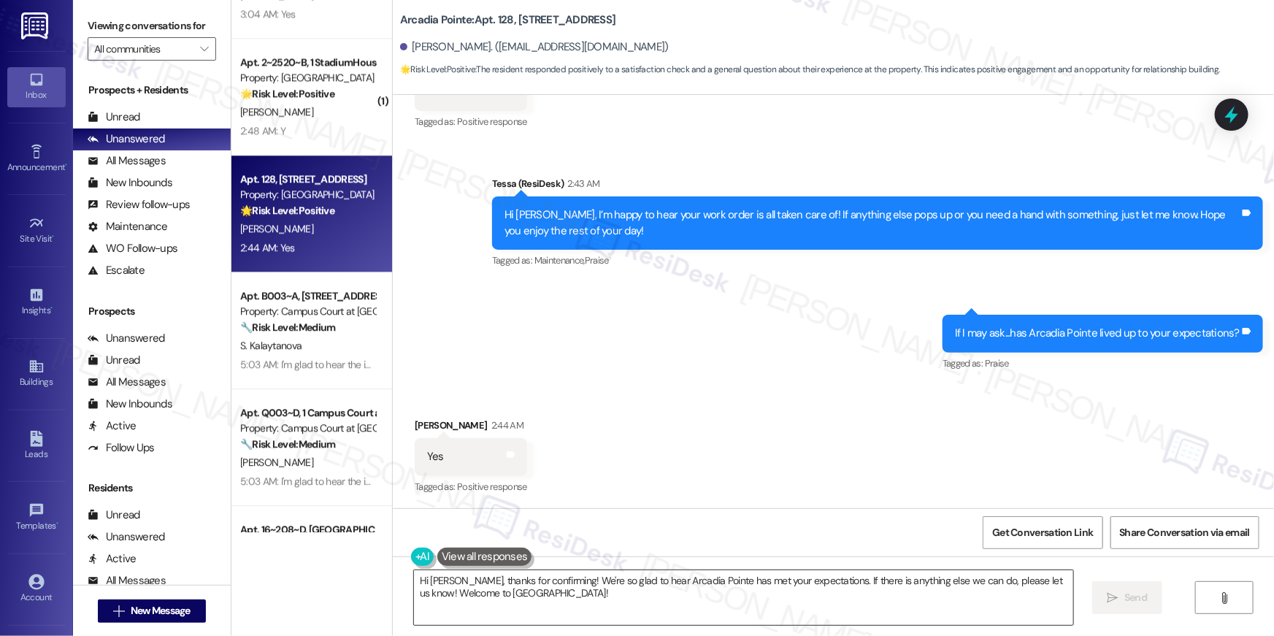
click at [805, 606] on textarea "Hi [PERSON_NAME], thanks for confirming! We're so glad to hear Arcadia Pointe h…" at bounding box center [743, 597] width 659 height 55
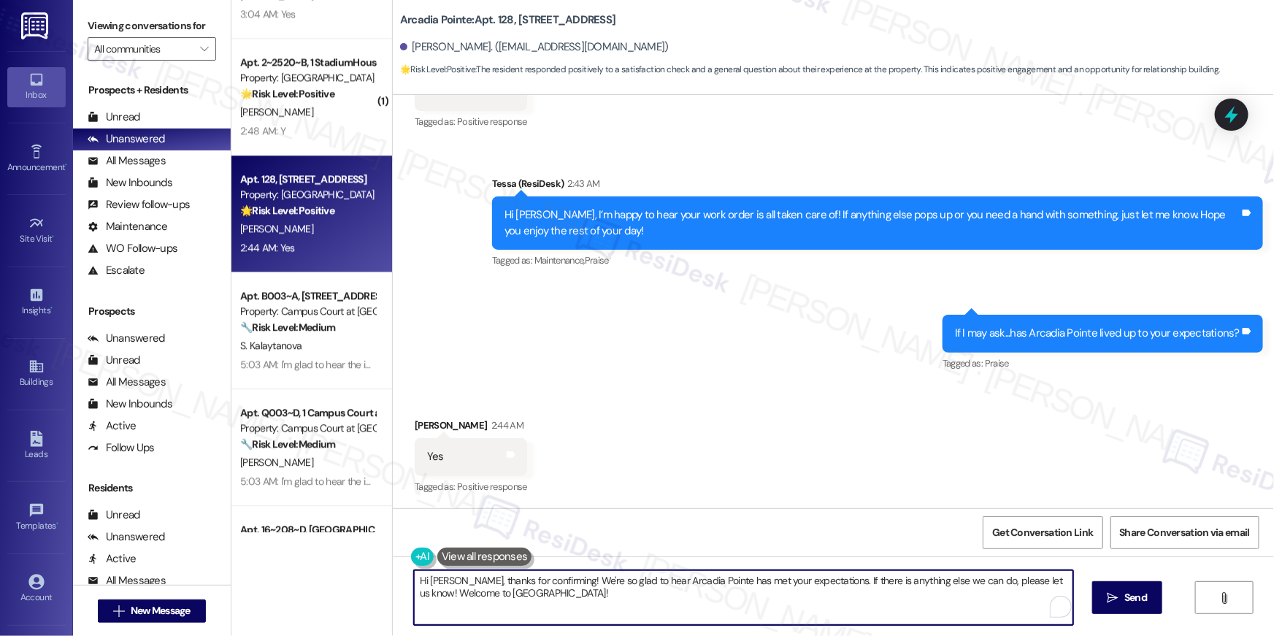
paste textarea "Thanks so much, {{first_name}}! Glad to hear the property is living up to your …"
type textarea "Thanks so much, {{first_name}}! Glad to hear the property is living up to your …"
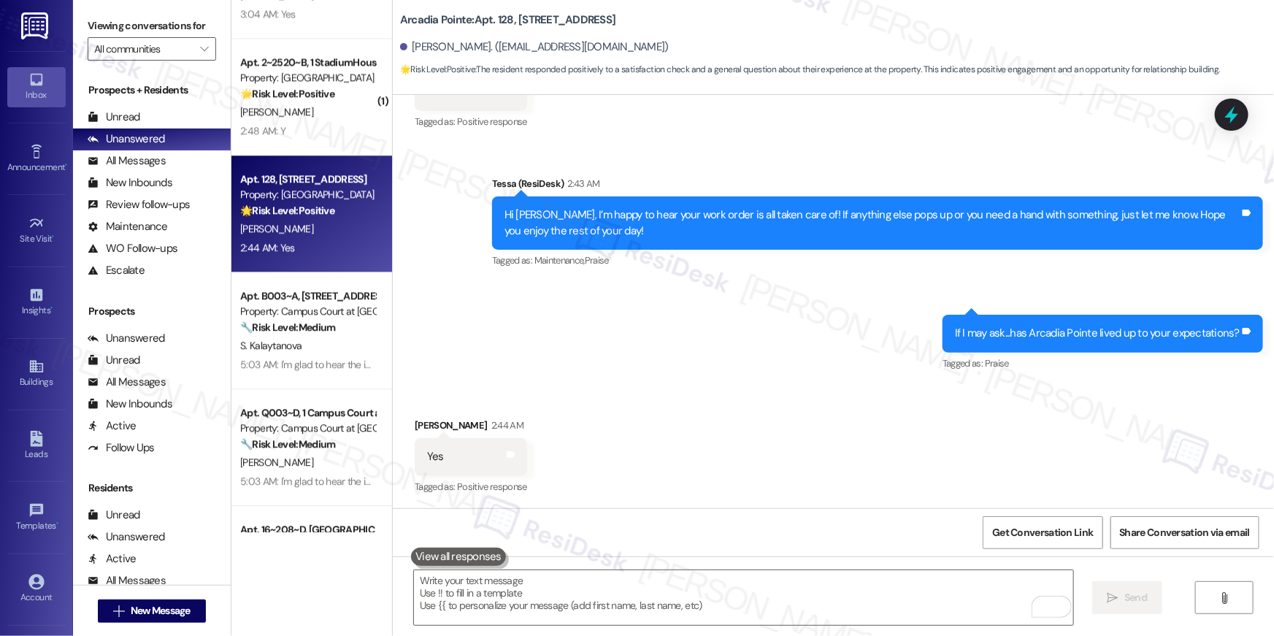
scroll to position [1617, 0]
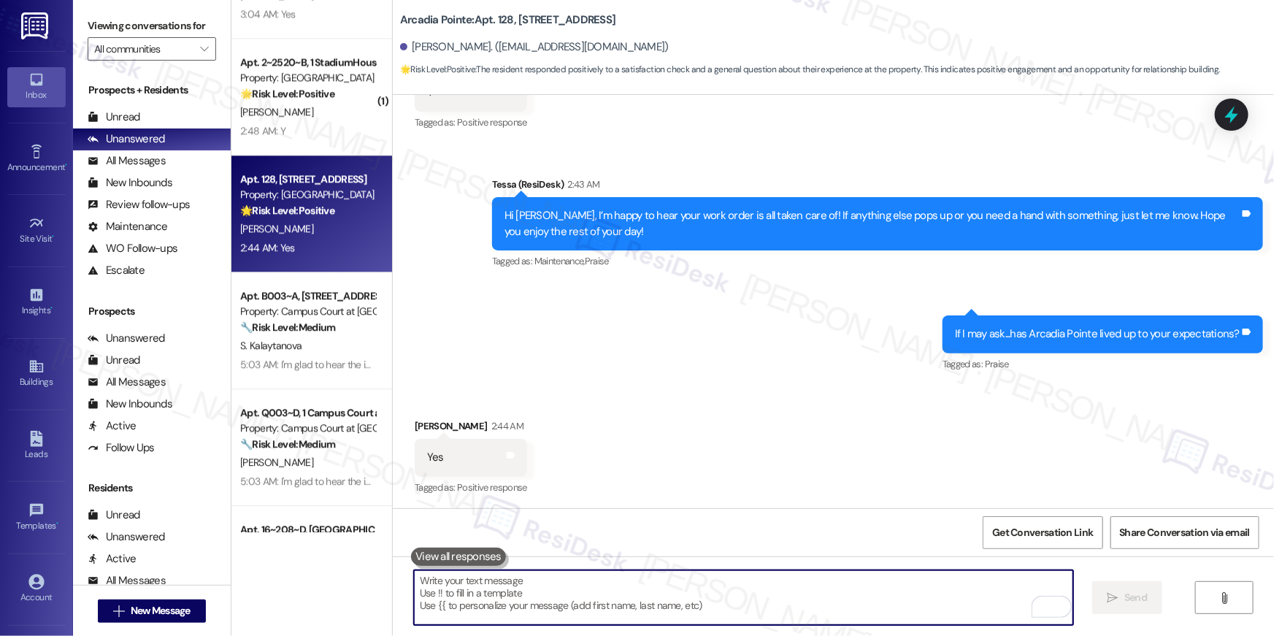
click at [865, 589] on textarea "To enrich screen reader interactions, please activate Accessibility in Grammarl…" at bounding box center [743, 597] width 659 height 55
paste textarea "When you have a moment, would you mind leaving us a quick Google Review? ⭐ It o…"
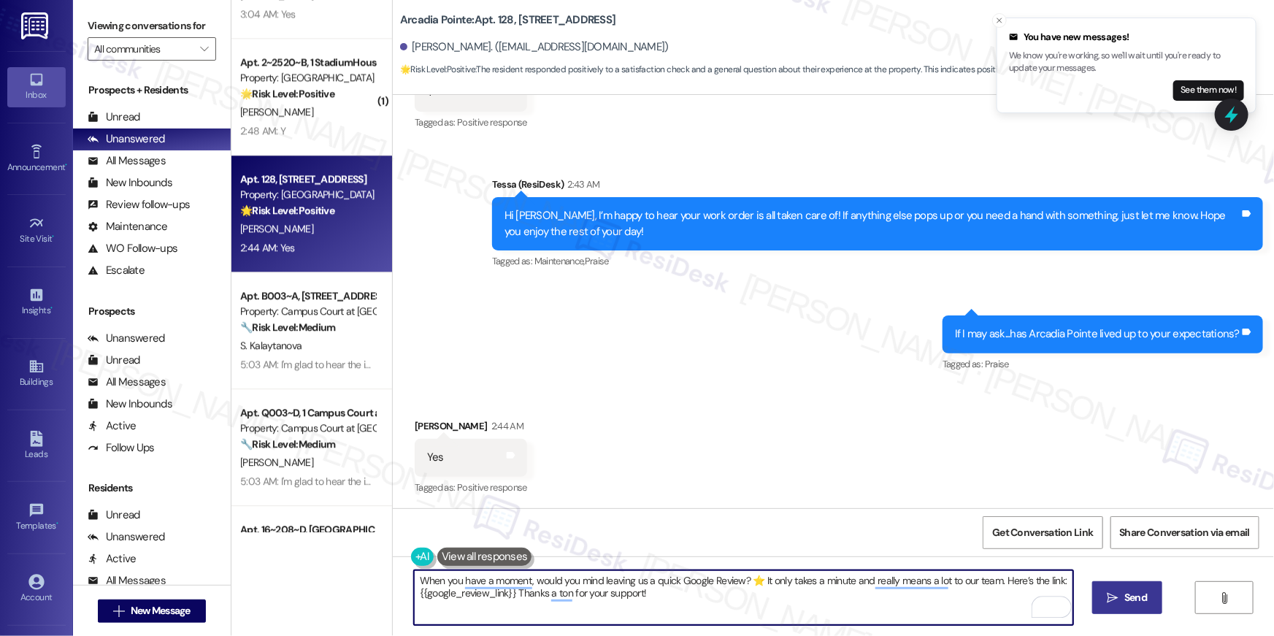
type textarea "When you have a moment, would you mind leaving us a quick Google Review? ⭐ It o…"
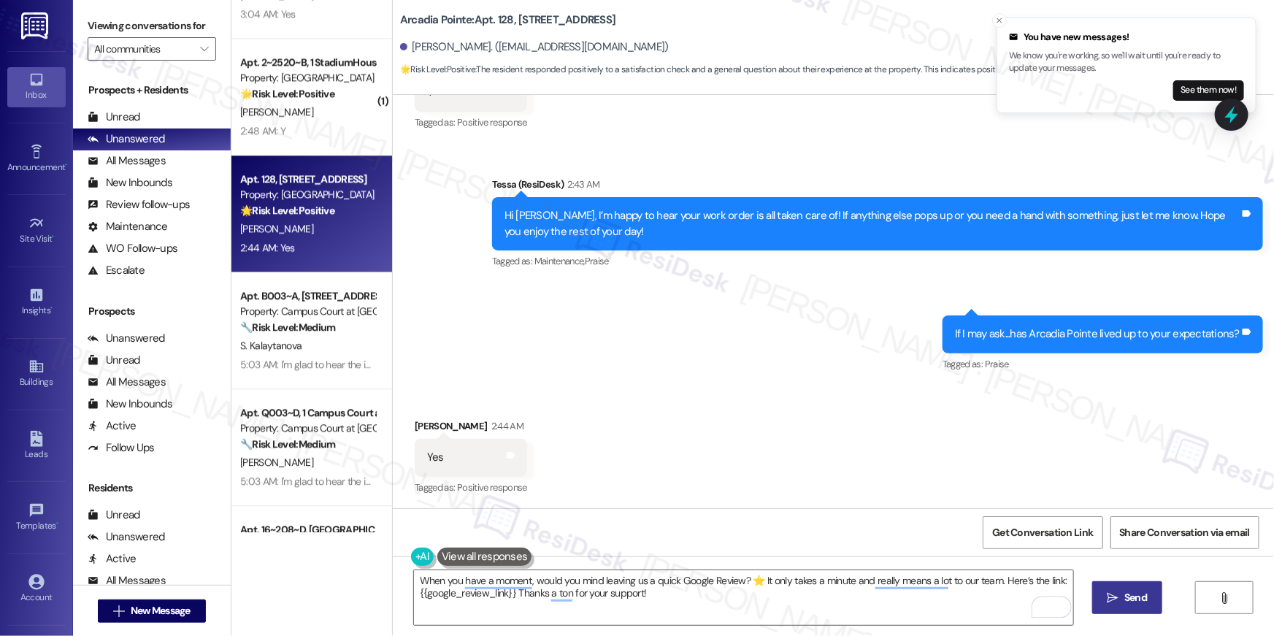
click at [1117, 599] on span " Send" at bounding box center [1128, 597] width 46 height 15
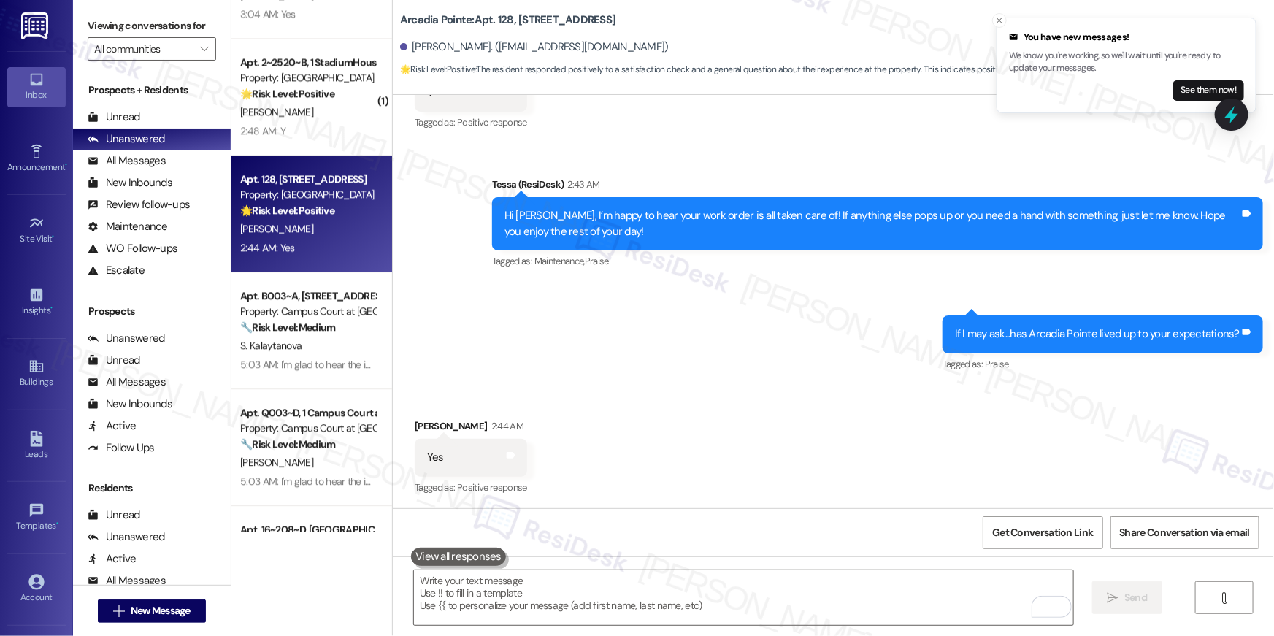
click at [307, 137] on div "2:48 AM: Y 2:48 AM: Y" at bounding box center [308, 131] width 138 height 18
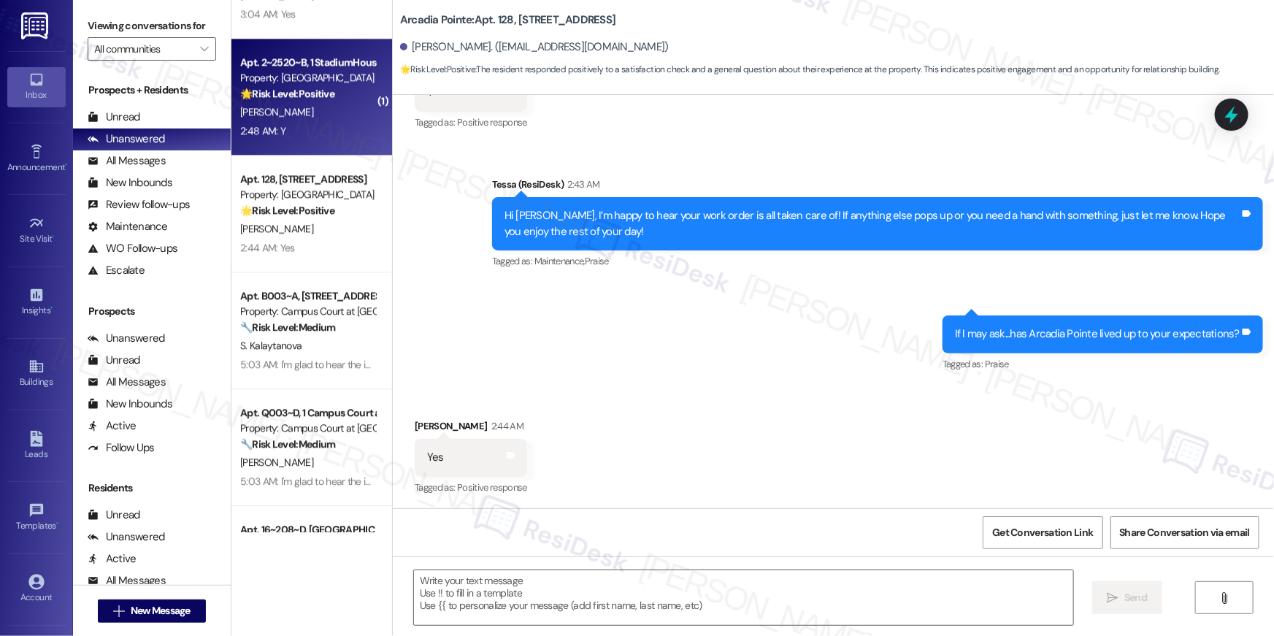
type textarea "Fetching suggested responses. Please feel free to read through the conversation…"
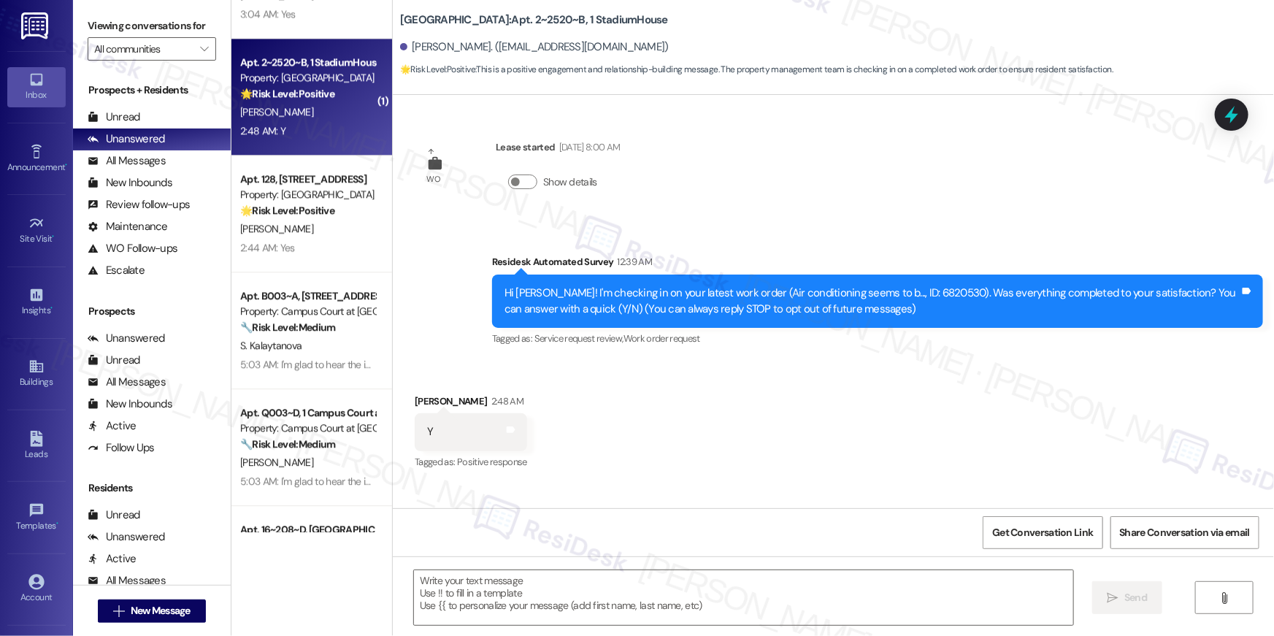
type textarea "Fetching suggested responses. Please feel free to read through the conversation…"
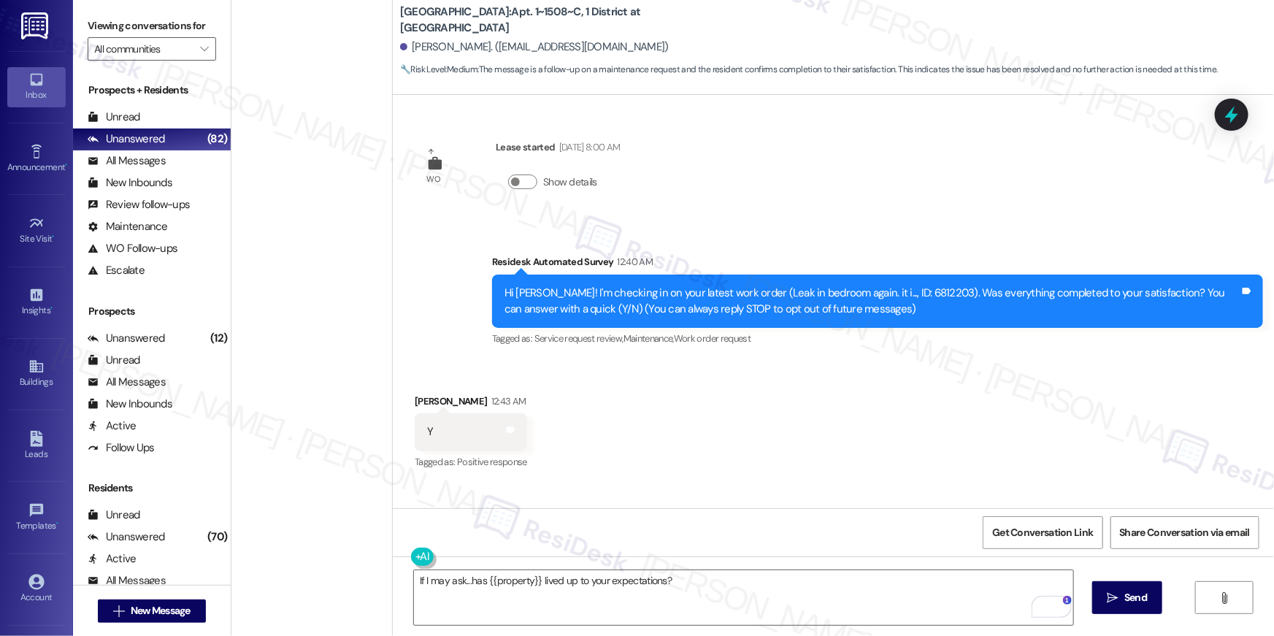
scroll to position [93, 0]
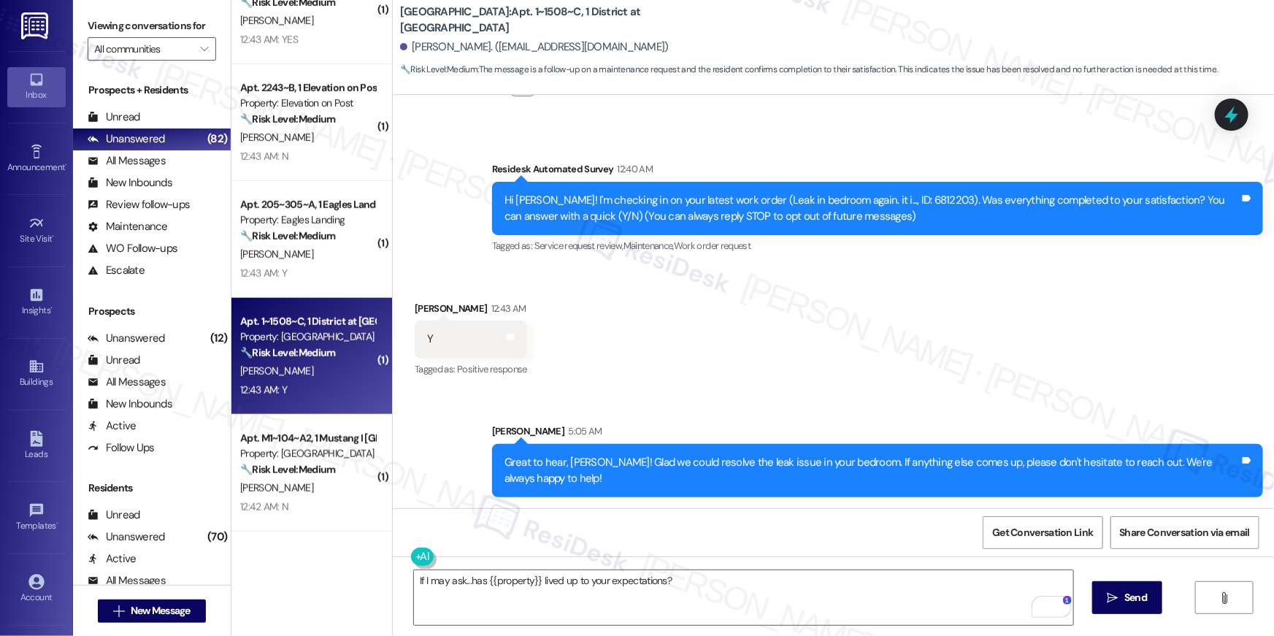
click at [759, 356] on div "Received via SMS [PERSON_NAME] 12:43 AM Y Tags and notes Tagged as: Positive re…" at bounding box center [833, 329] width 881 height 123
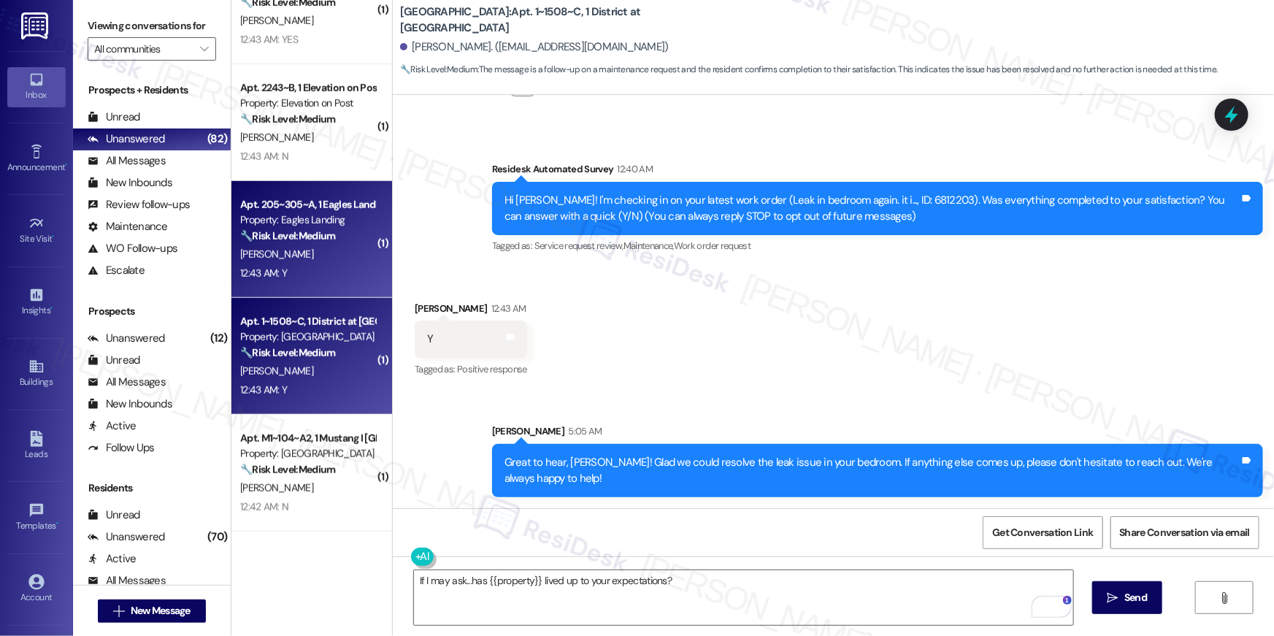
click at [258, 236] on strong "🔧 Risk Level: Medium" at bounding box center [287, 235] width 95 height 13
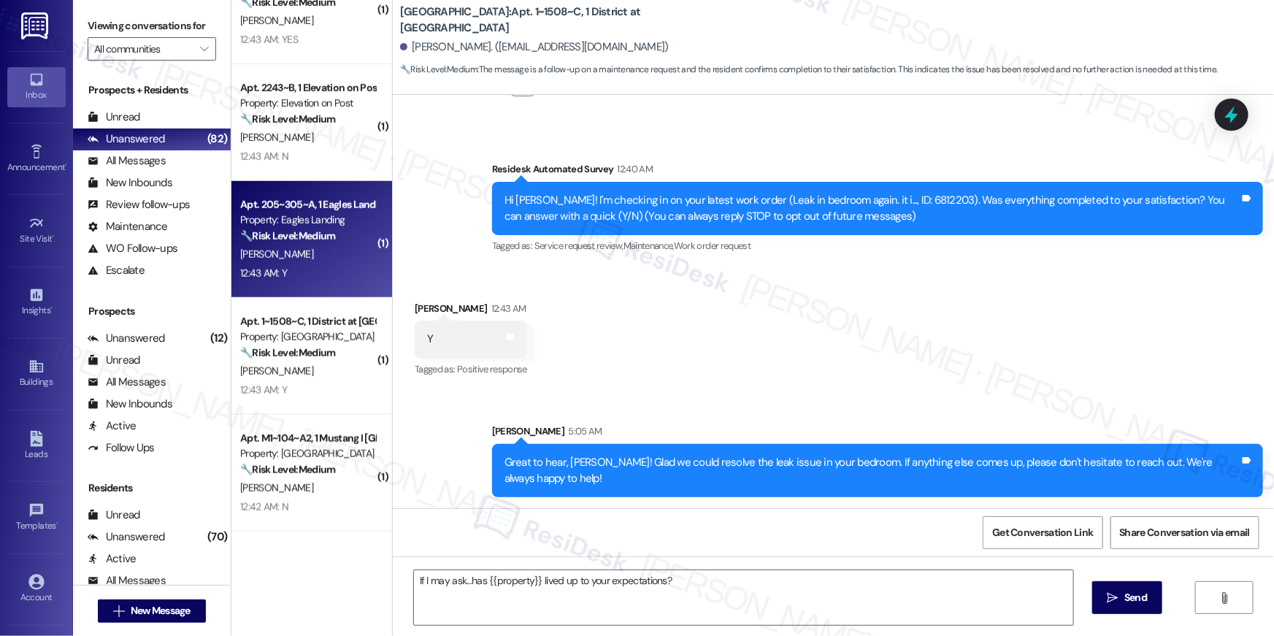
type textarea "Fetching suggested responses. Please feel free to read through the conversation…"
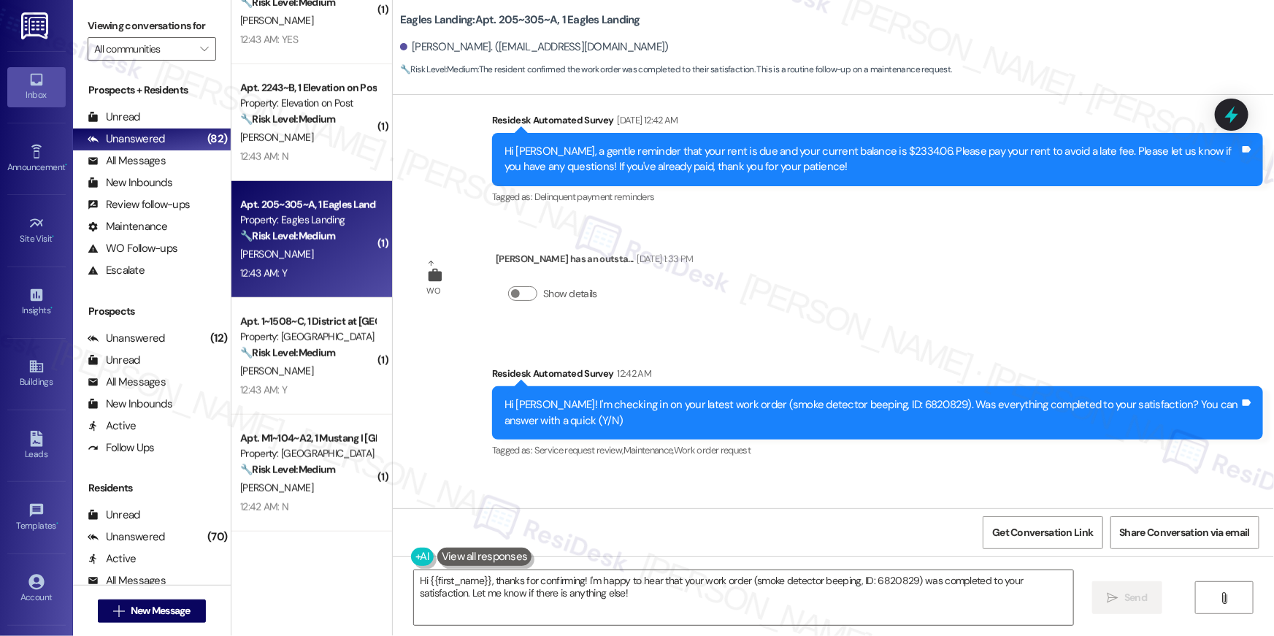
scroll to position [3156, 0]
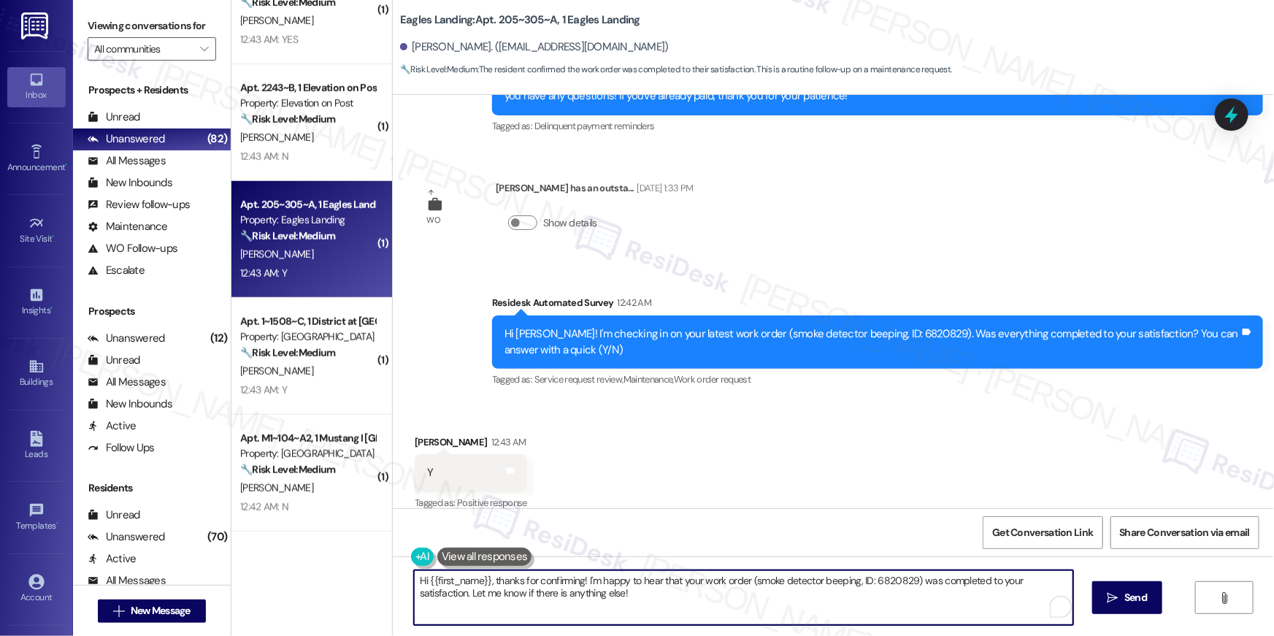
click at [767, 618] on textarea "Hi {{first_name}}, thanks for confirming! I'm happy to hear that your work orde…" at bounding box center [743, 597] width 659 height 55
click at [744, 580] on textarea "Hi {{first_name}}, thanks for confirming! I'm happy to hear that your work orde…" at bounding box center [743, 597] width 659 height 55
click at [881, 582] on textarea "Hi {{first_name}}, thanks for confirming! I'm happy to hear that your work orde…" at bounding box center [743, 597] width 659 height 55
click at [943, 581] on textarea "Hi {{first_name}}, thanks for confirming! I'm happy to hear that your work orde…" at bounding box center [743, 597] width 659 height 55
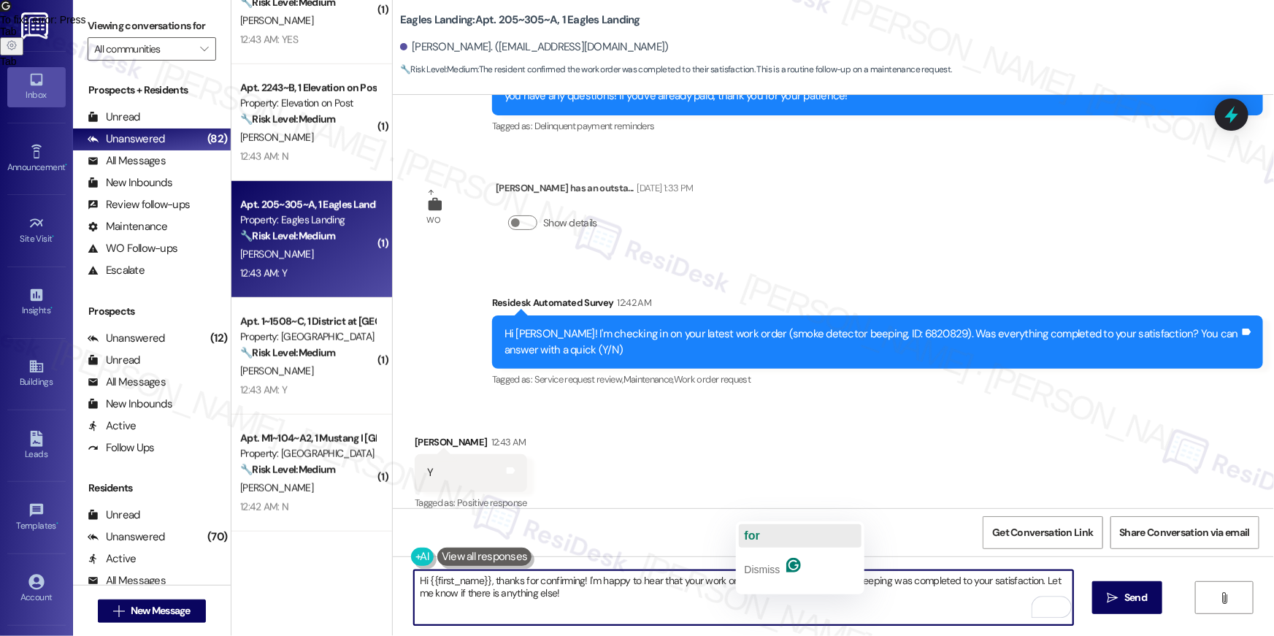
click at [758, 531] on span "for" at bounding box center [752, 535] width 15 height 12
click at [776, 572] on textarea "Hi {{first_name}}, thanks for confirming! I'm happy to hear that your work orde…" at bounding box center [743, 597] width 659 height 55
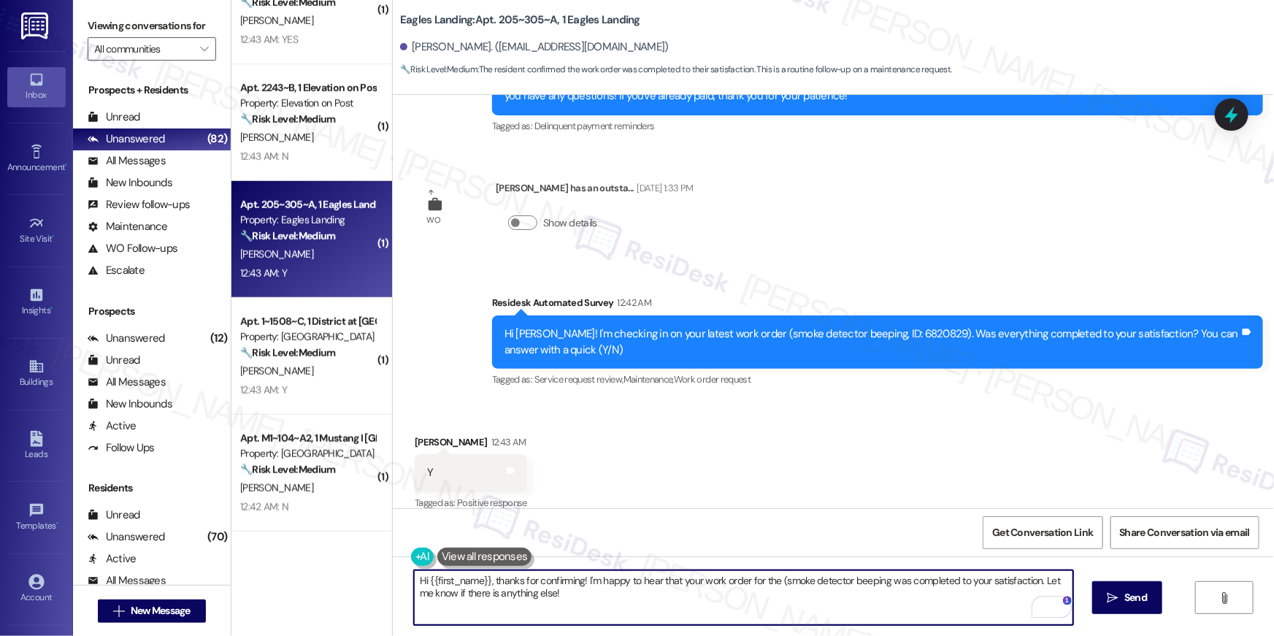
click at [772, 580] on textarea "Hi {{first_name}}, thanks for confirming! I'm happy to hear that your work orde…" at bounding box center [743, 597] width 659 height 55
type textarea "Fetching suggested responses. Please feel free to read through the conversation…"
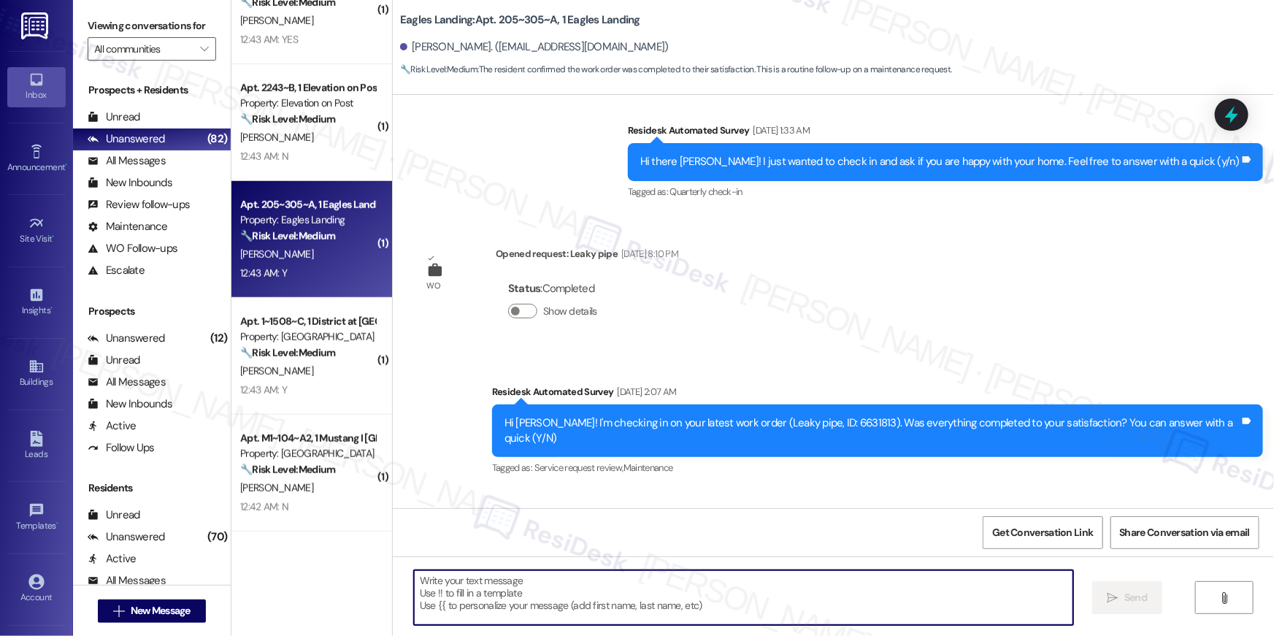
scroll to position [0, 0]
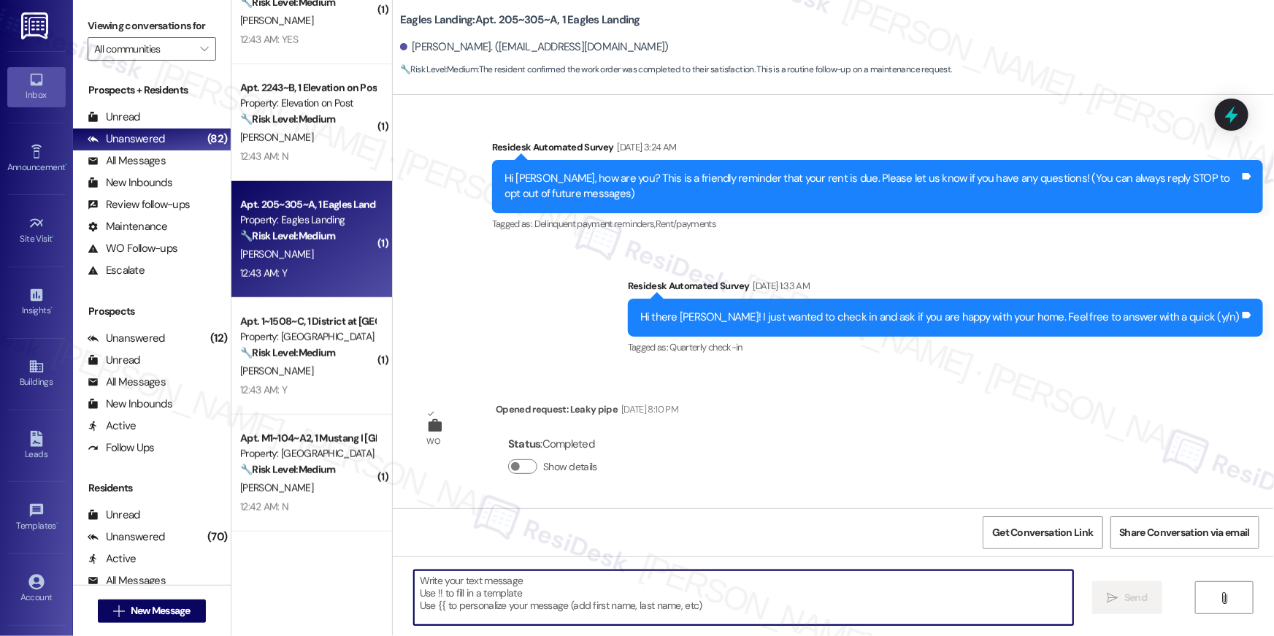
click at [825, 609] on textarea "To enrich screen reader interactions, please activate Accessibility in Grammarl…" at bounding box center [743, 597] width 659 height 55
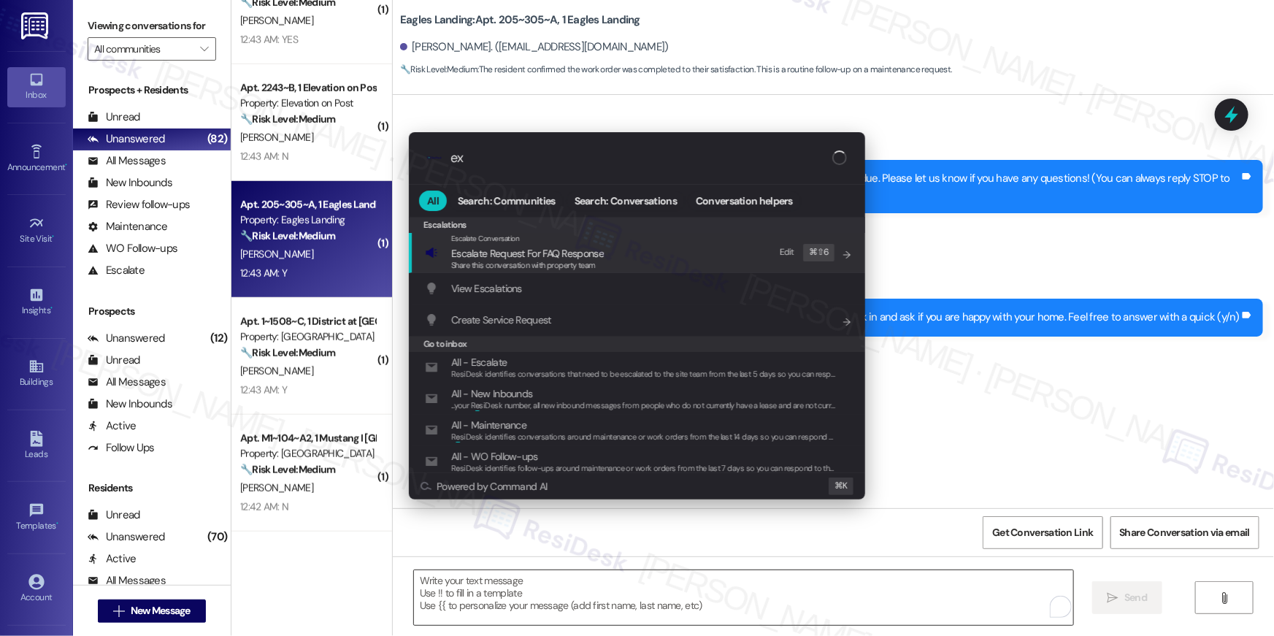
type input "exp"
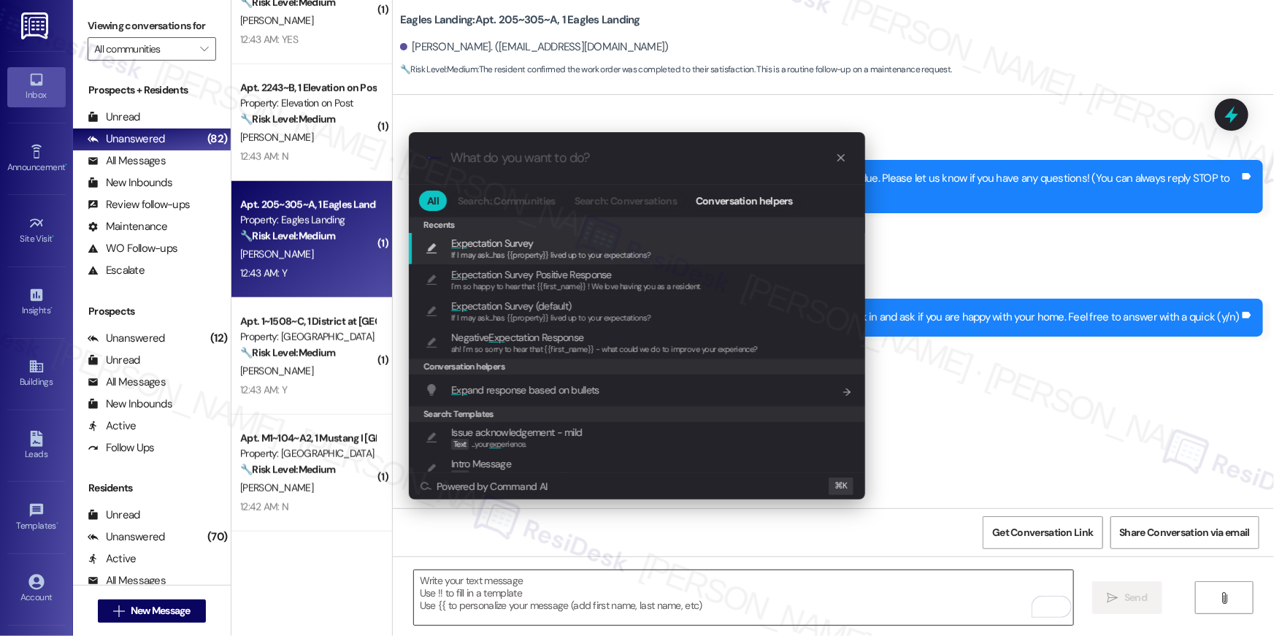
type textarea "If I may ask...has {{property}} lived up to your expectations?"
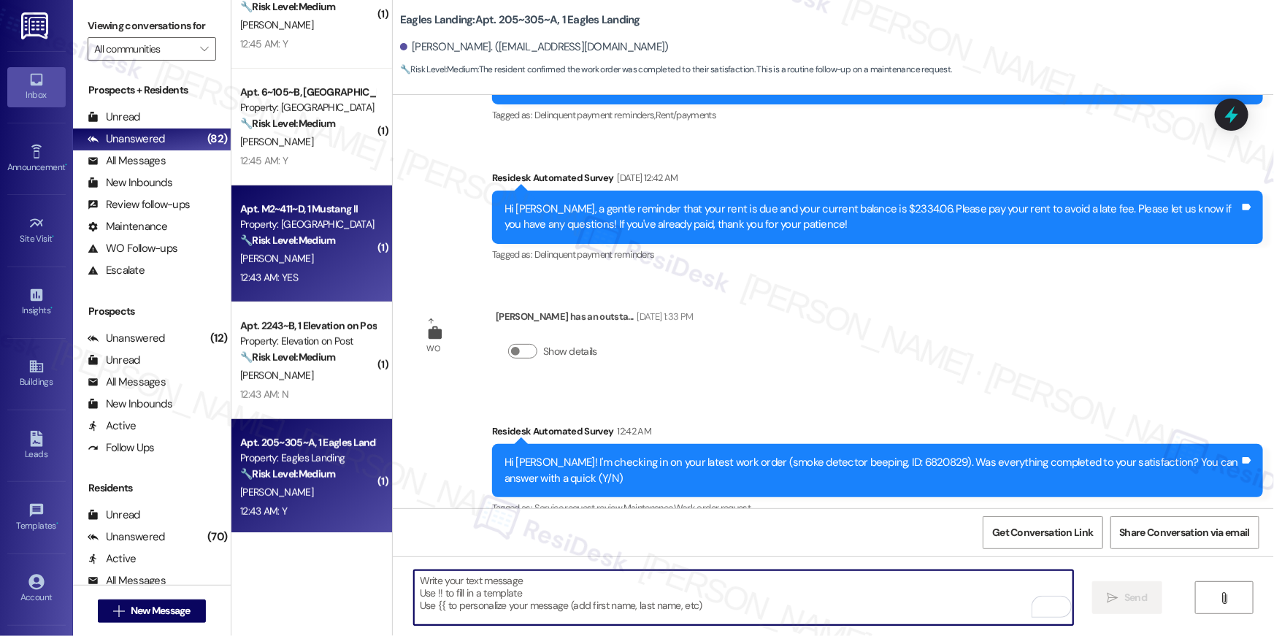
scroll to position [3155, 0]
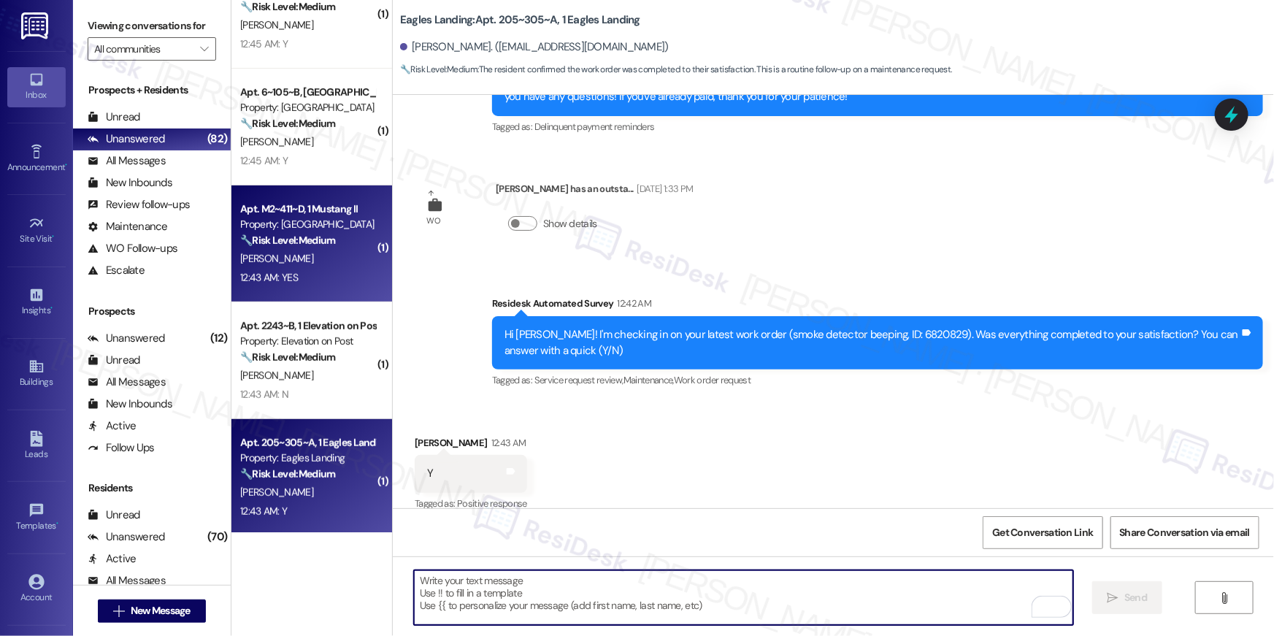
click at [324, 275] on div "12:43 AM: YES 12:43 AM: YES" at bounding box center [308, 278] width 138 height 18
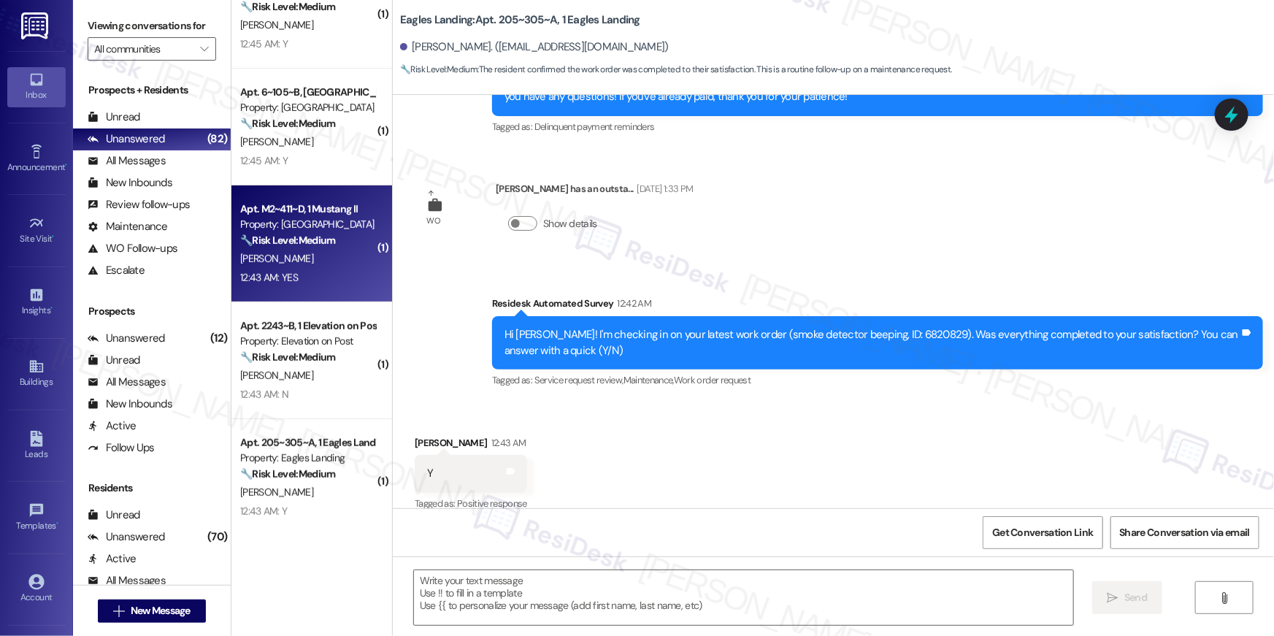
type textarea "Fetching suggested responses. Please feel free to read through the conversation…"
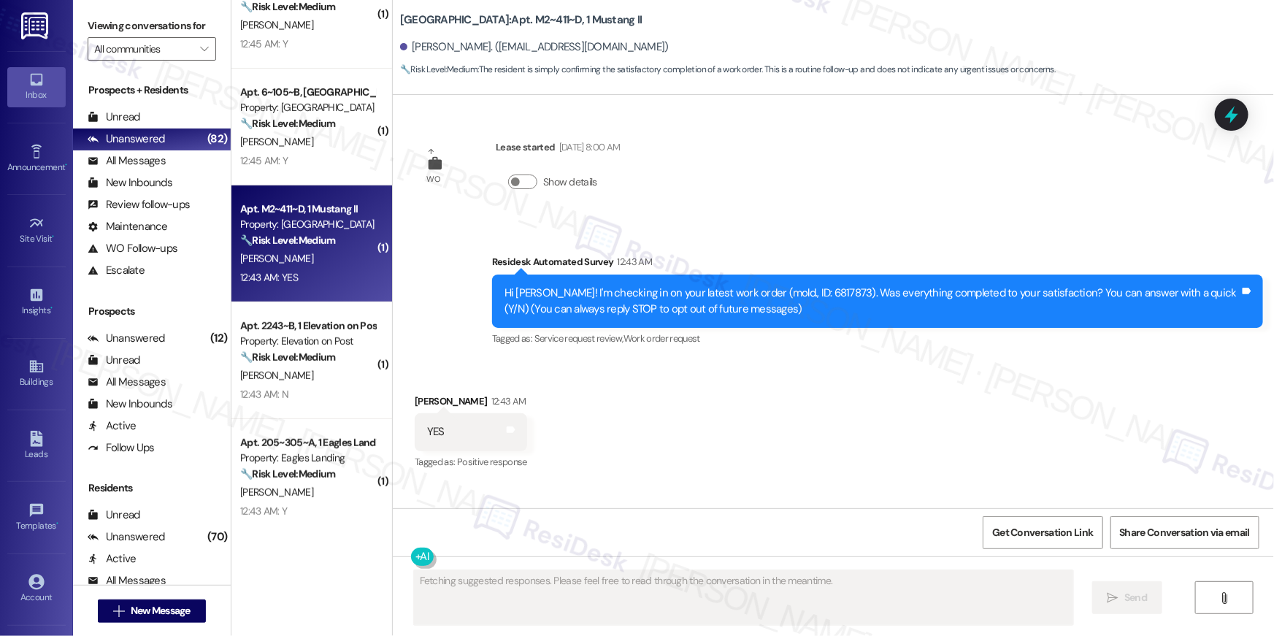
scroll to position [0, 0]
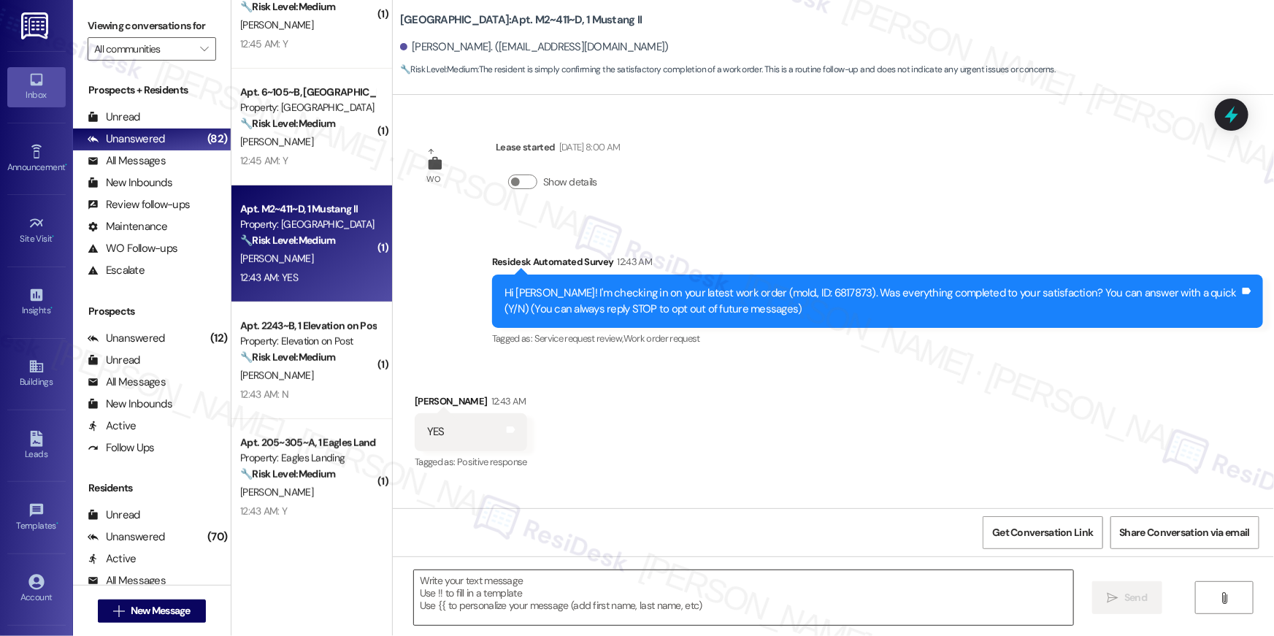
click at [811, 586] on textarea at bounding box center [743, 597] width 659 height 55
paste textarea "Hi {{first_name}}, I’m happy to hear your work order is all taken care of! If a…"
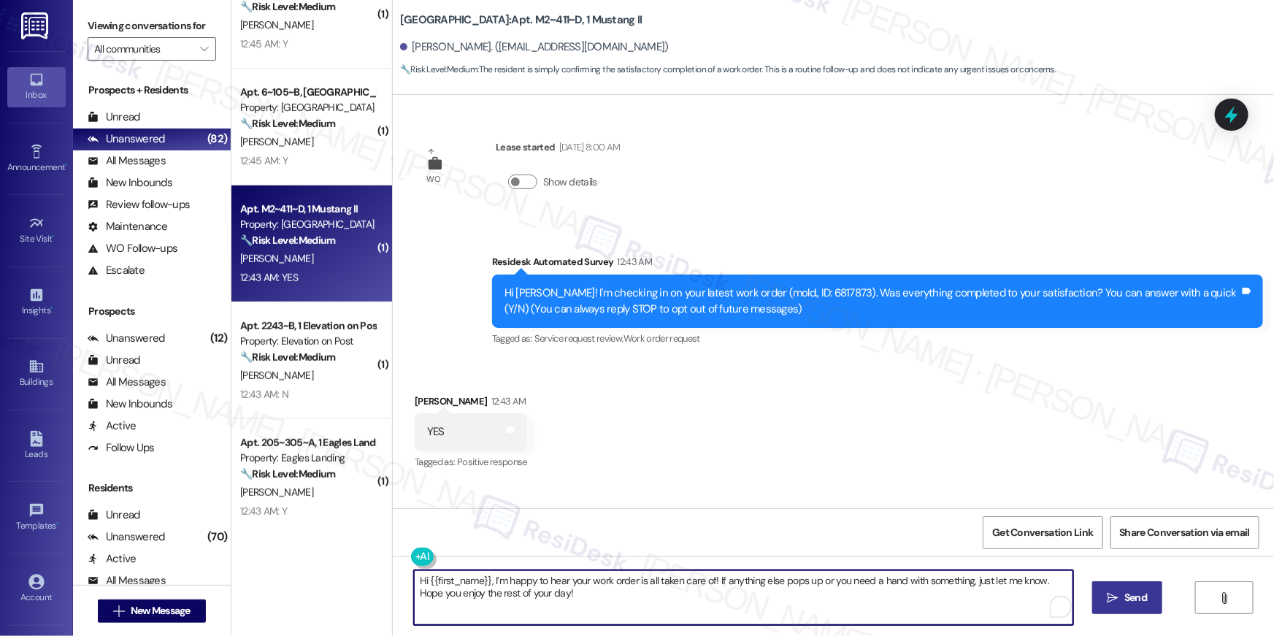
type textarea "Hi {{first_name}}, I’m happy to hear your work order is all taken care of! If a…"
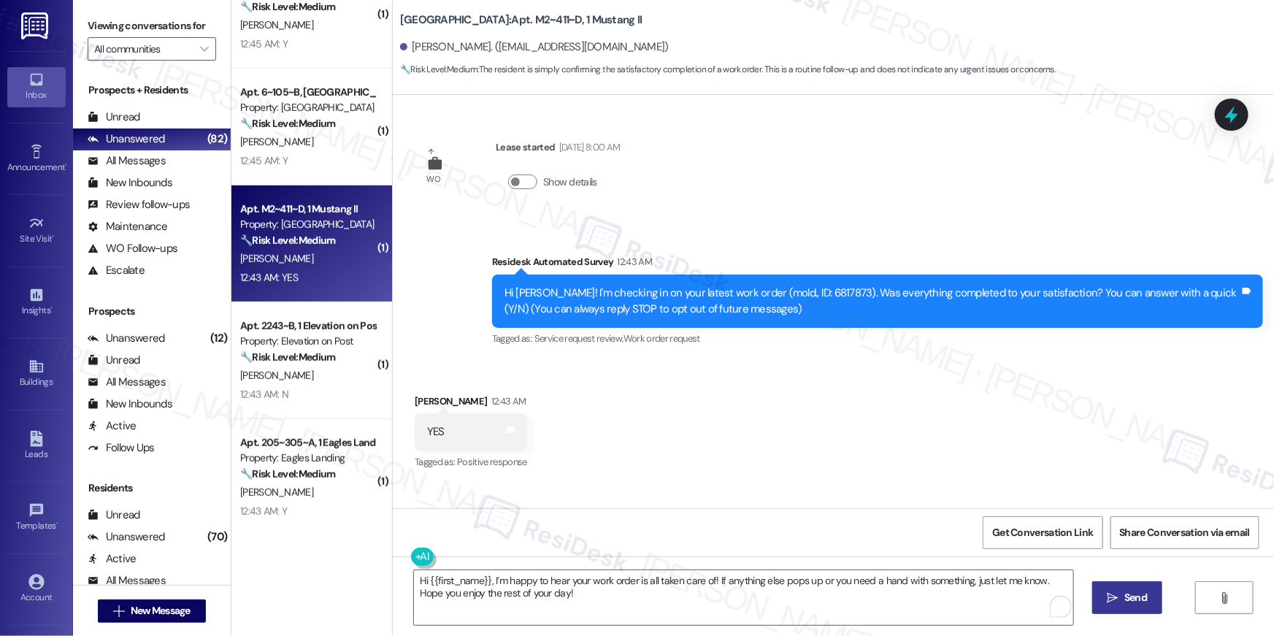
click at [1137, 592] on span "Send" at bounding box center [1136, 597] width 23 height 15
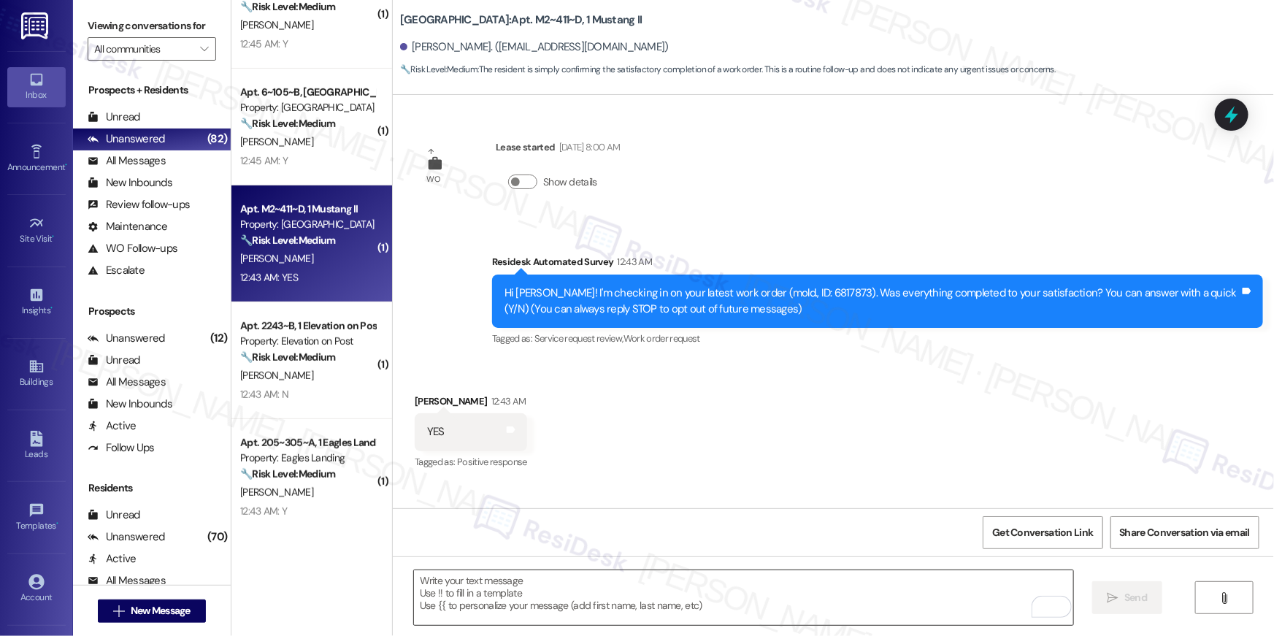
click at [892, 596] on textarea "To enrich screen reader interactions, please activate Accessibility in Grammarl…" at bounding box center [743, 597] width 659 height 55
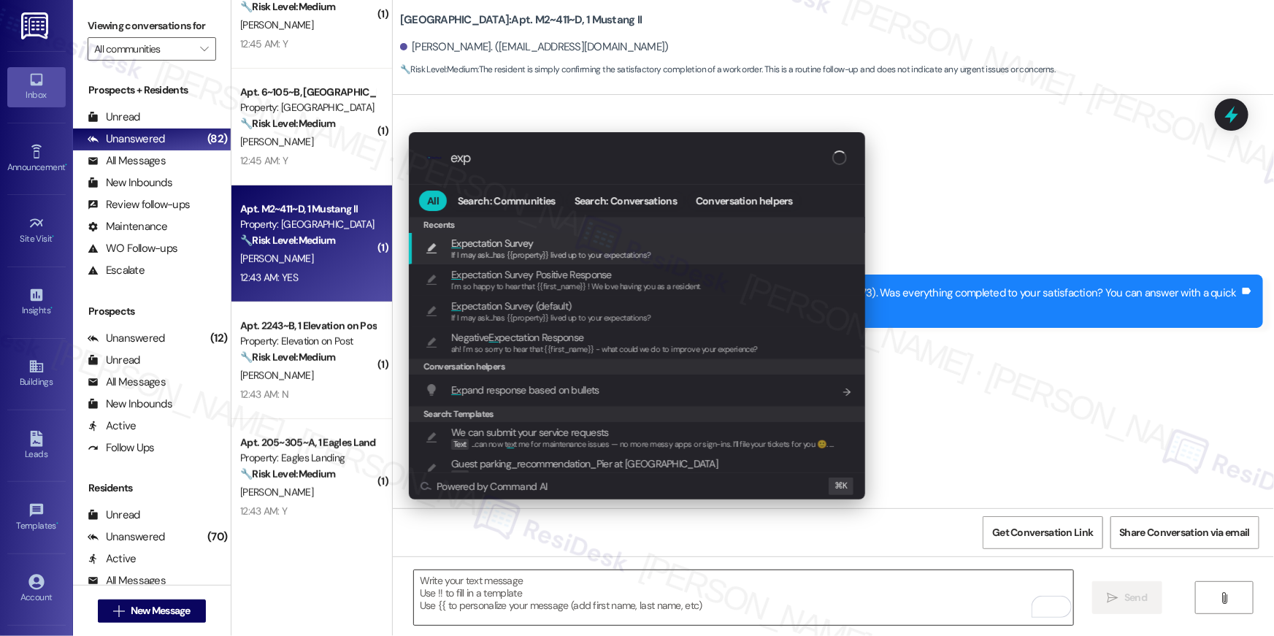
type input "expe"
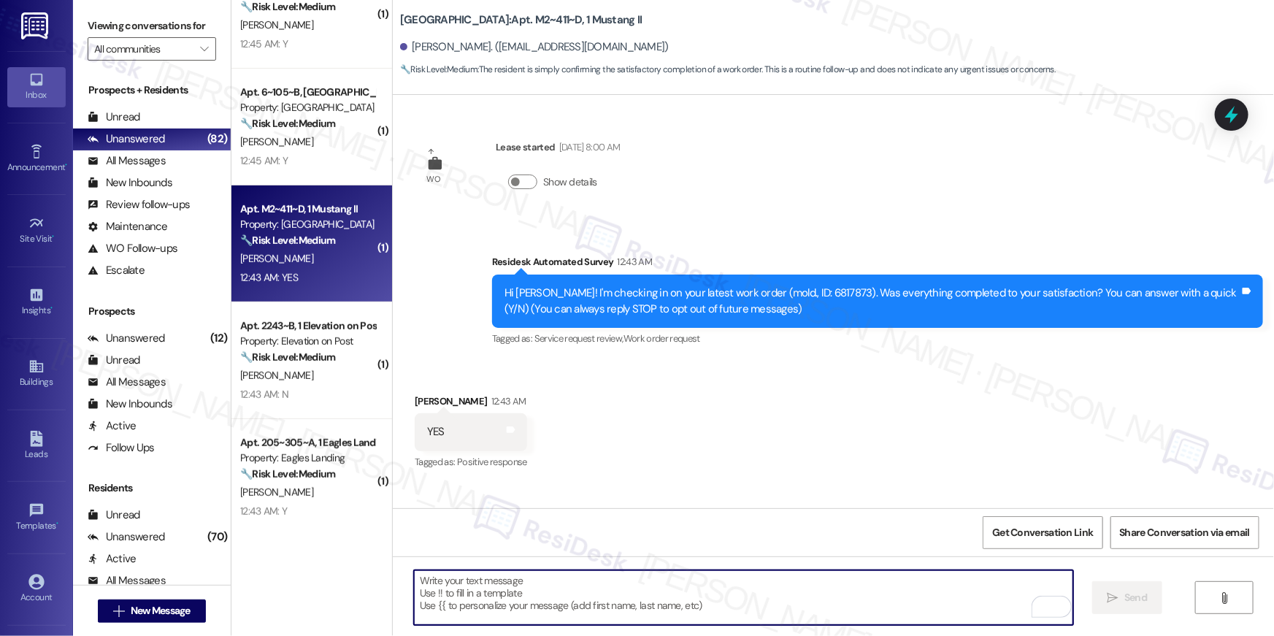
type textarea "If I may ask...has {{property}} lived up to your expectations?"
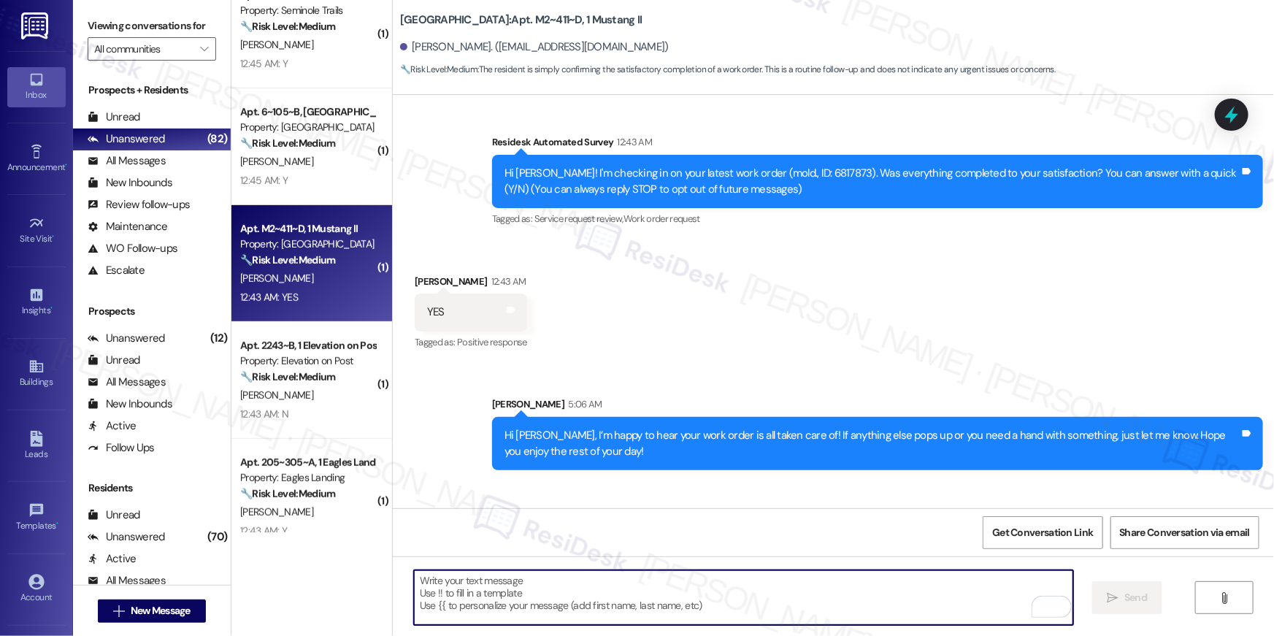
scroll to position [195, 0]
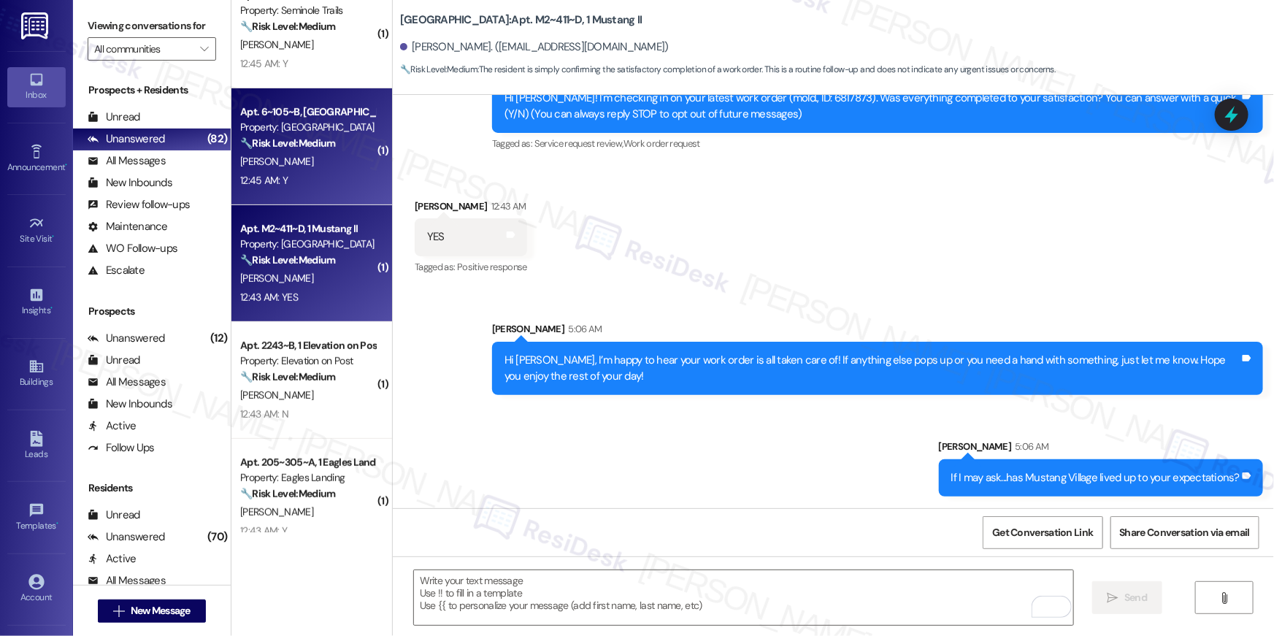
click at [315, 162] on div "[PERSON_NAME]" at bounding box center [308, 162] width 138 height 18
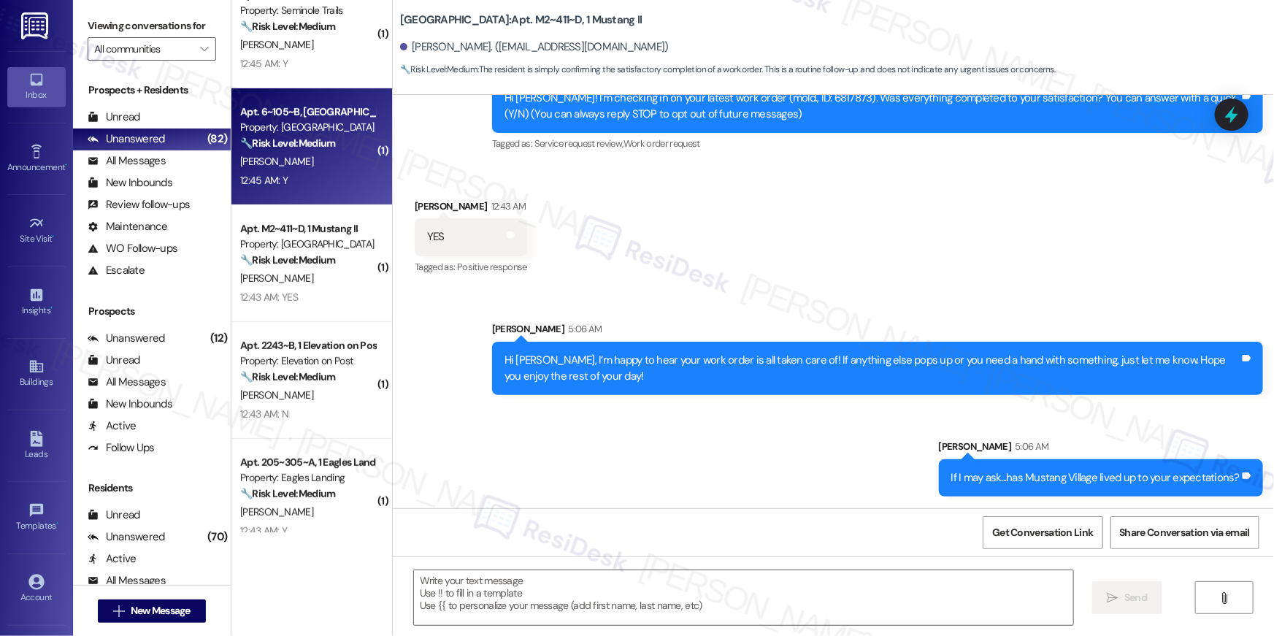
type textarea "Fetching suggested responses. Please feel free to read through the conversation…"
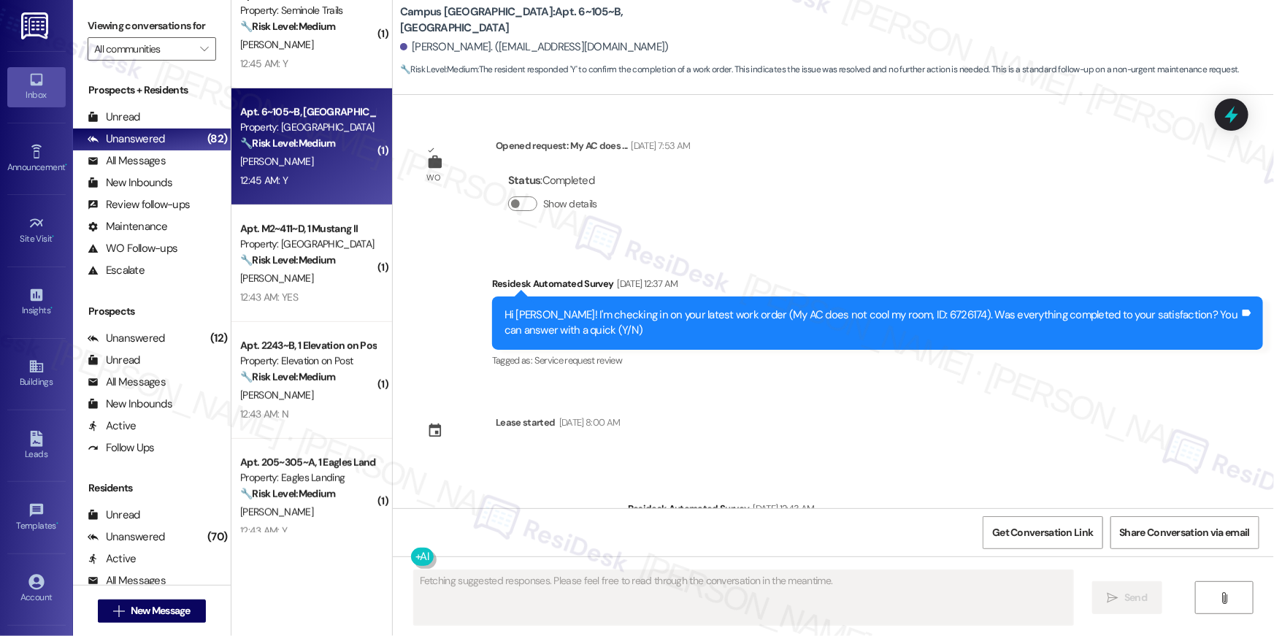
scroll to position [4095, 0]
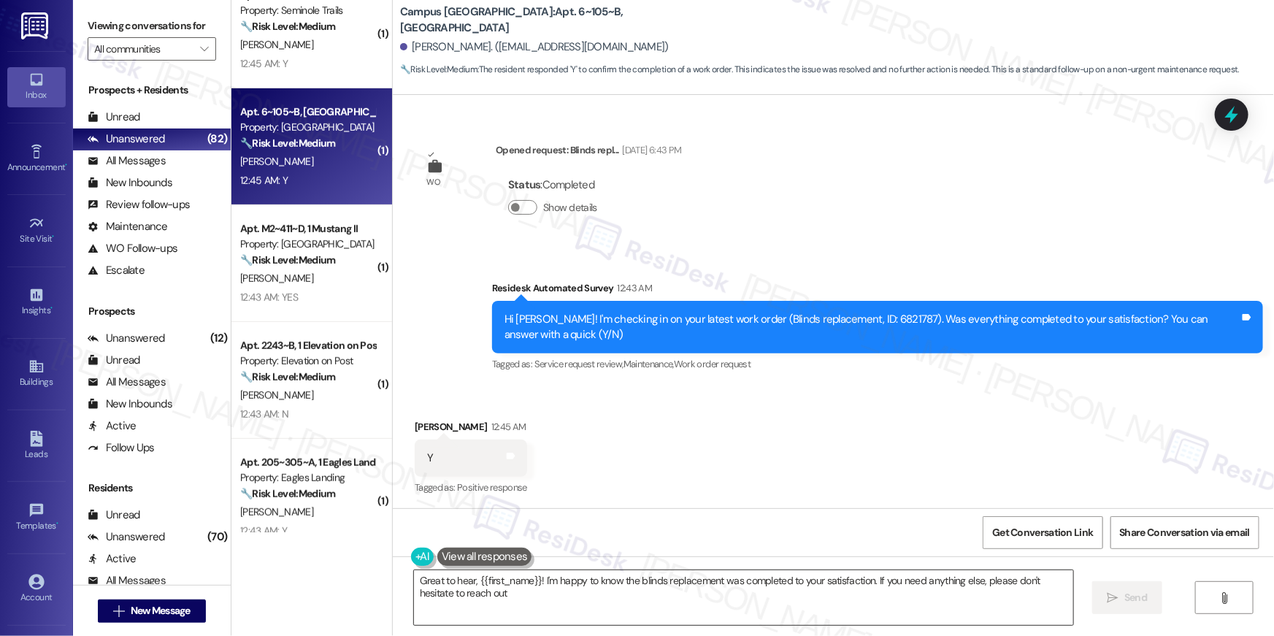
type textarea "Great to hear, {{first_name}}! I'm happy to know the blinds replacement was com…"
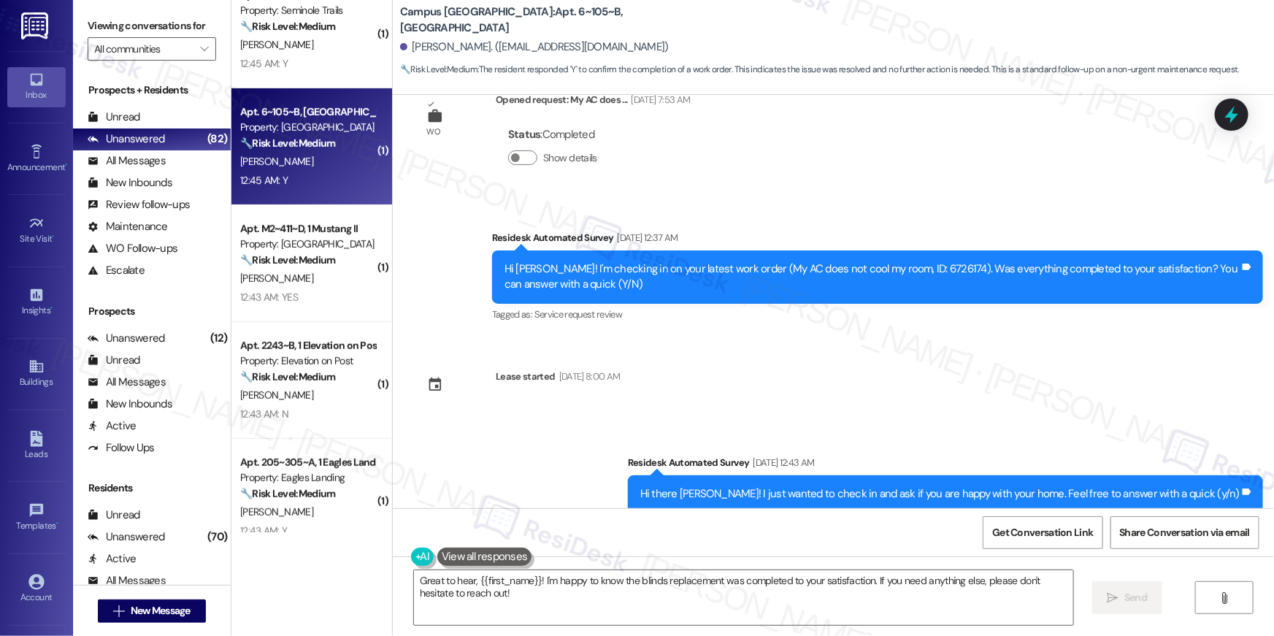
scroll to position [3672, 0]
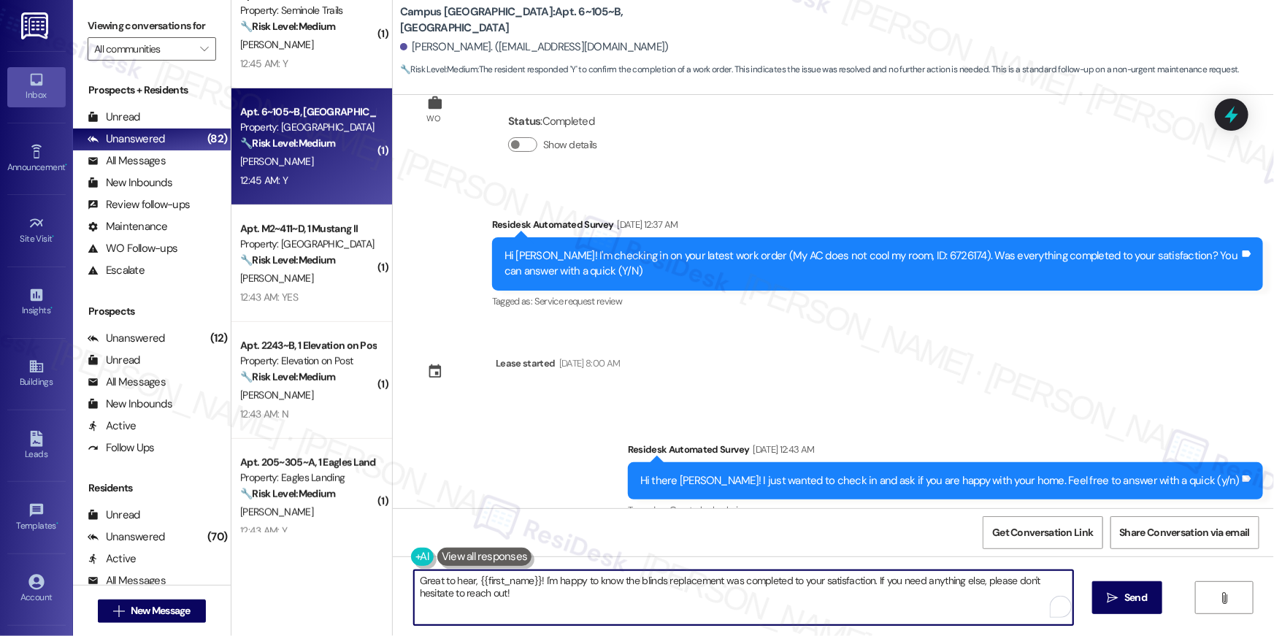
click at [792, 598] on textarea "Great to hear, {{first_name}}! I'm happy to know the blinds replacement was com…" at bounding box center [743, 597] width 659 height 55
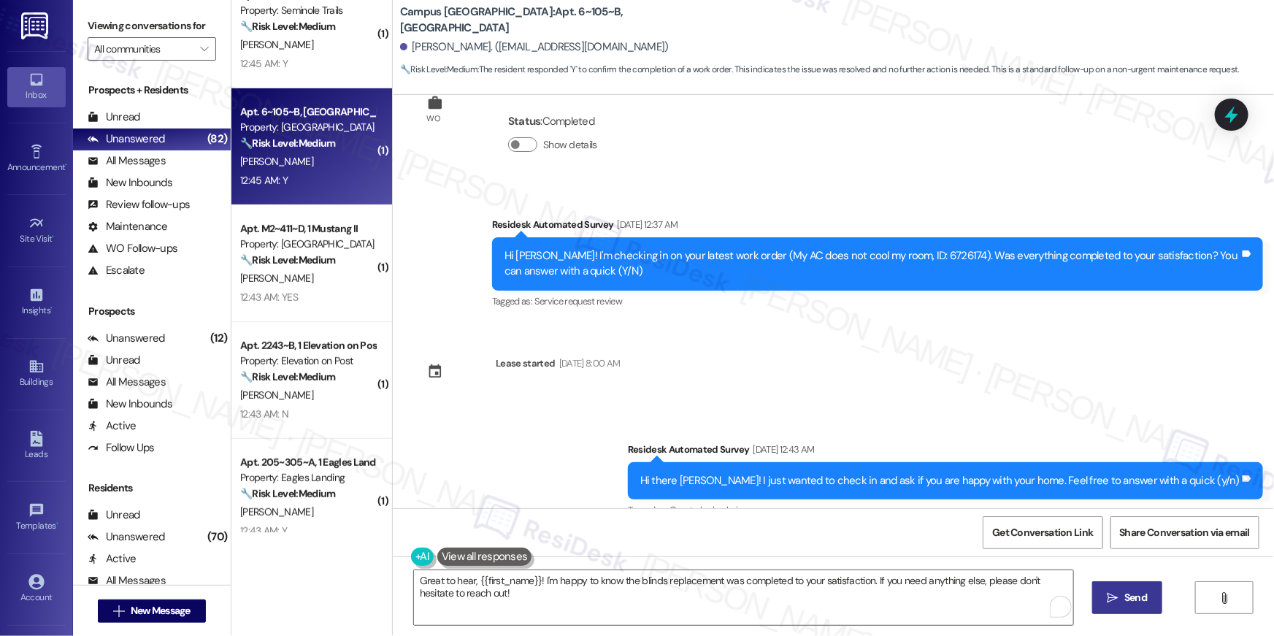
click at [1095, 594] on button " Send" at bounding box center [1127, 597] width 71 height 33
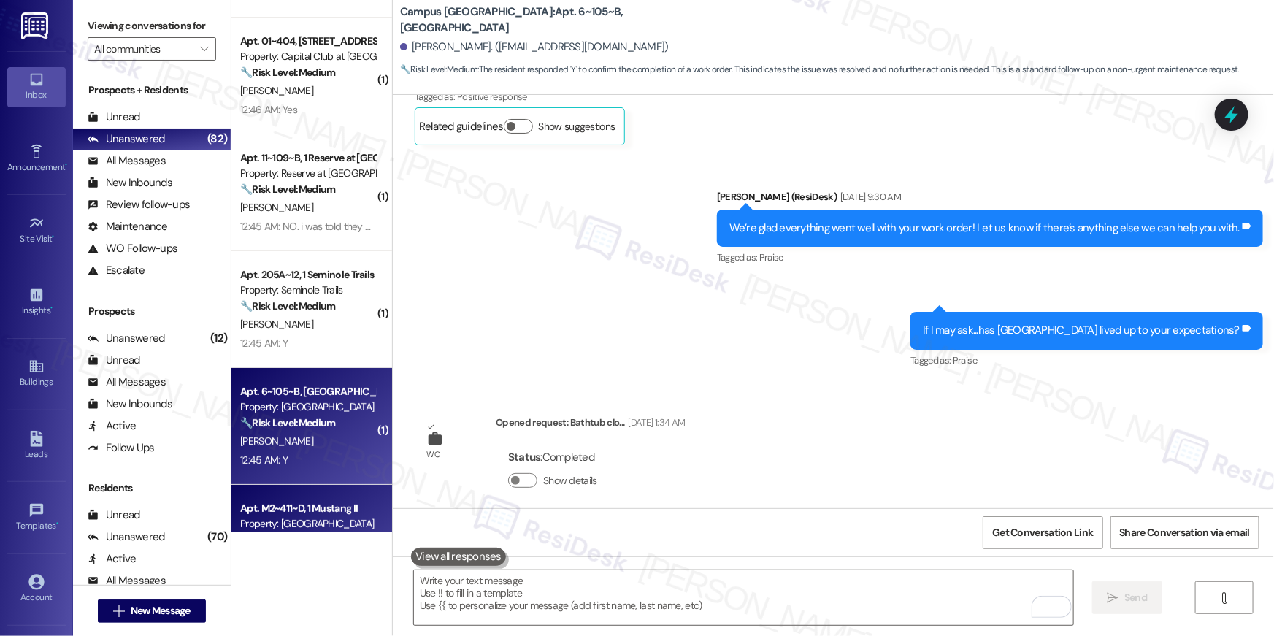
scroll to position [2780, 0]
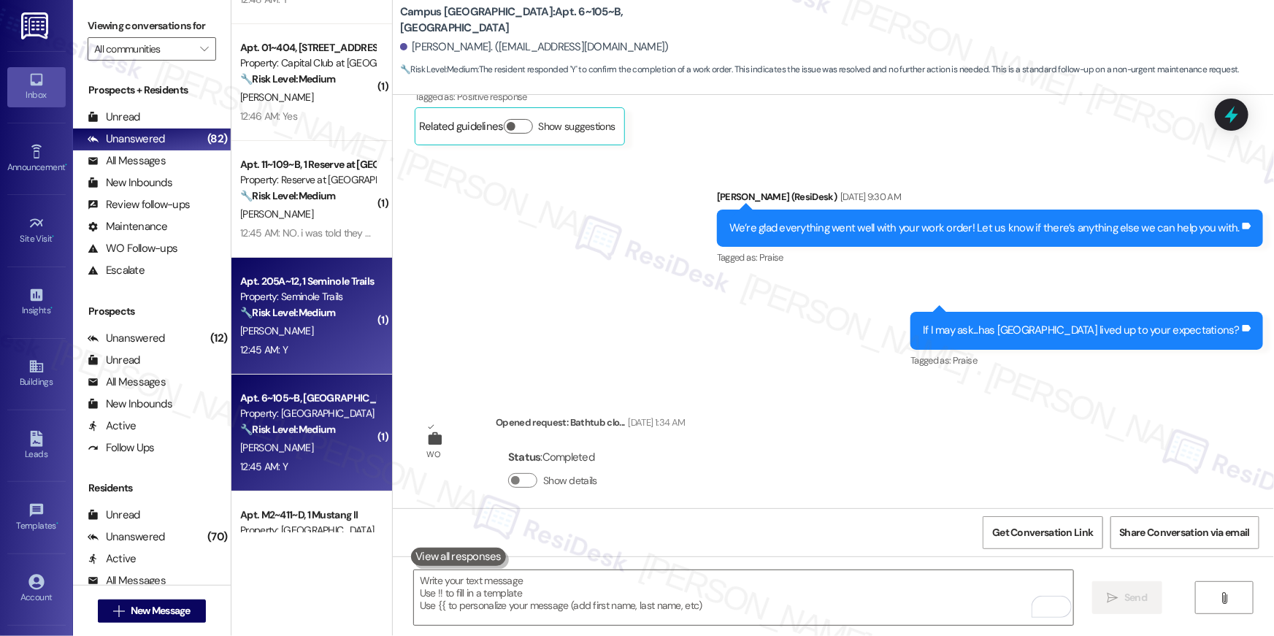
click at [304, 312] on strong "🔧 Risk Level: Medium" at bounding box center [287, 312] width 95 height 13
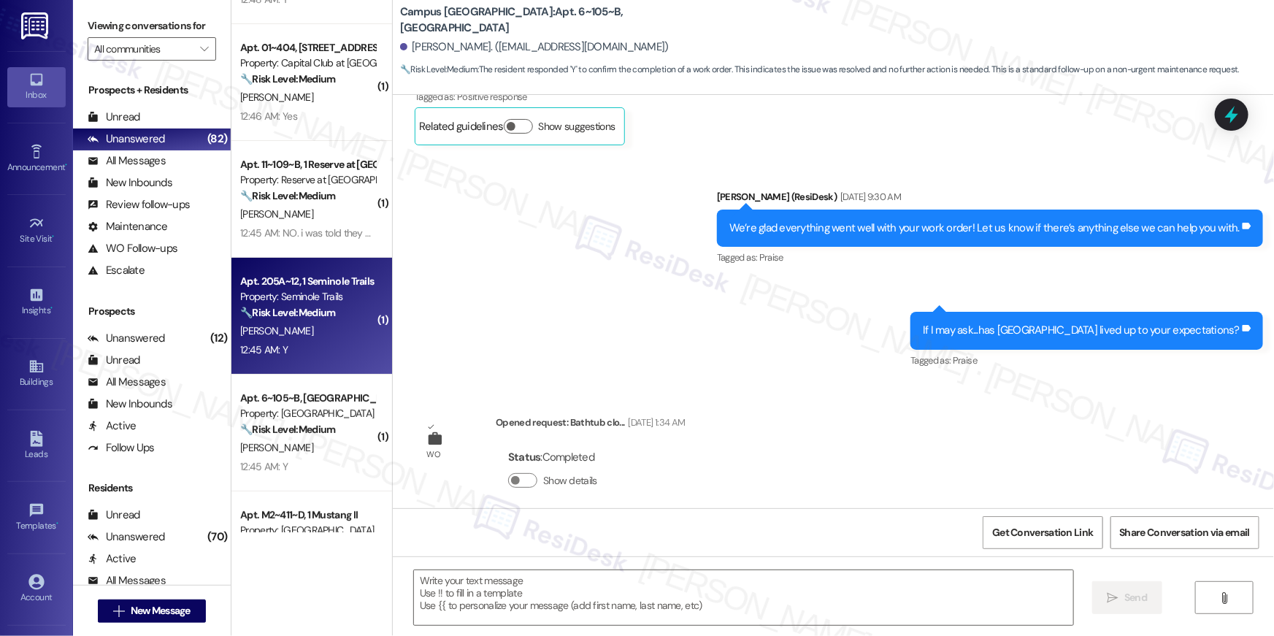
type textarea "Fetching suggested responses. Please feel free to read through the conversation…"
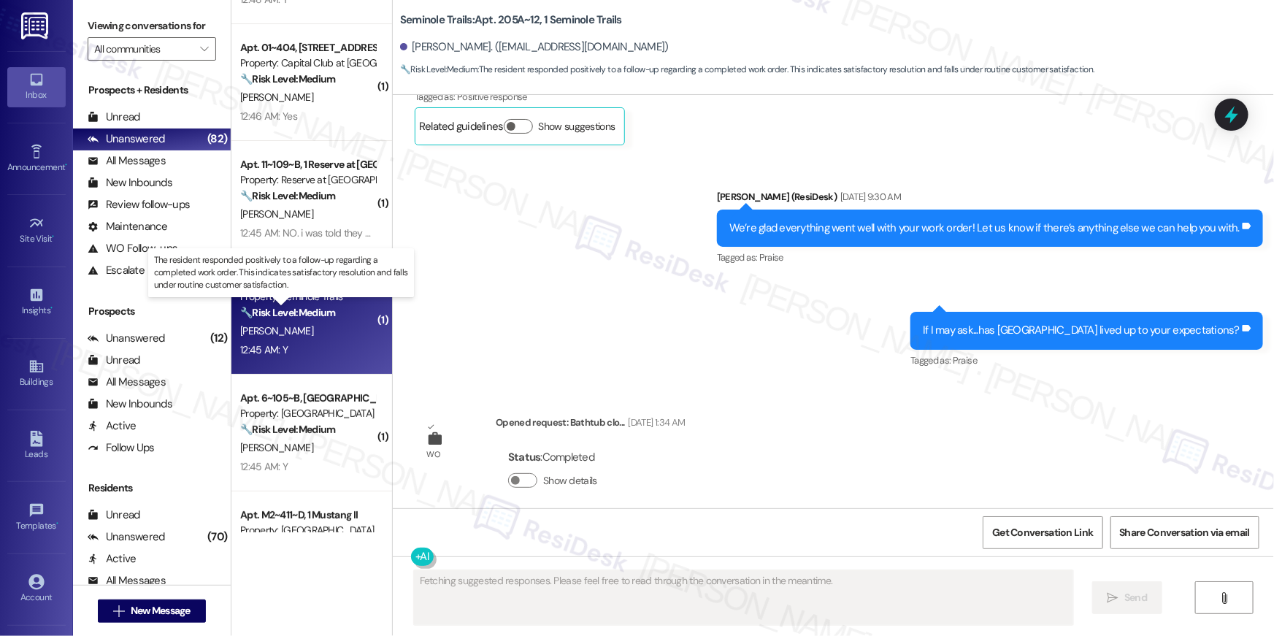
scroll to position [0, 0]
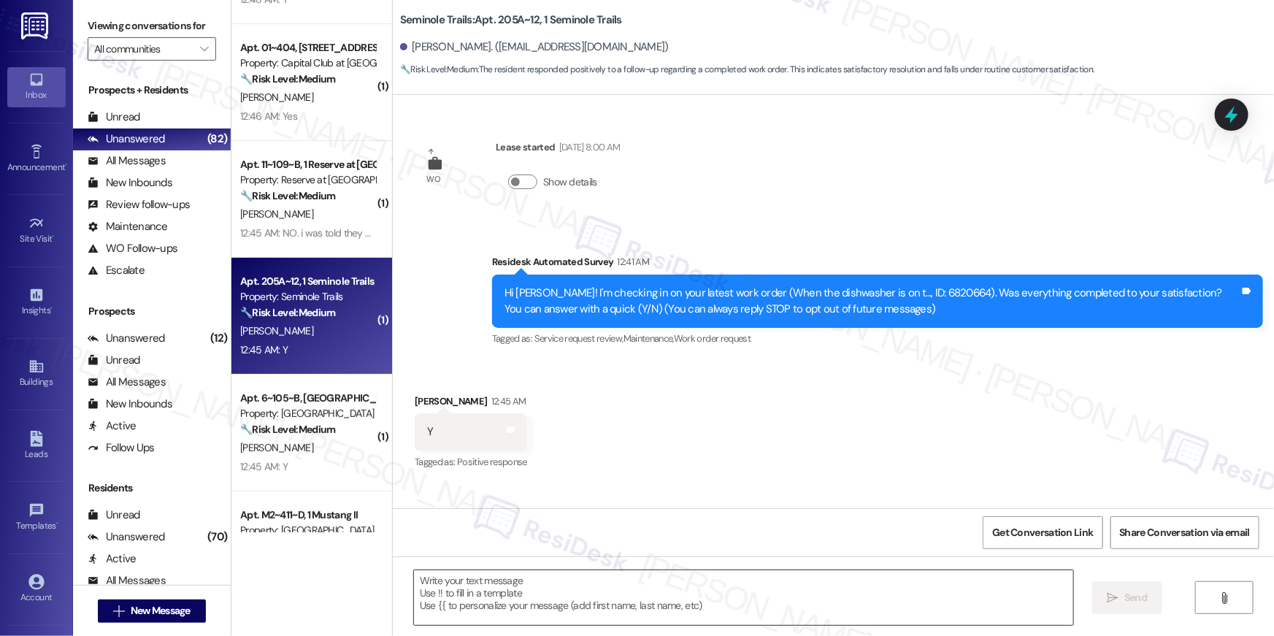
click at [778, 594] on textarea at bounding box center [743, 597] width 659 height 55
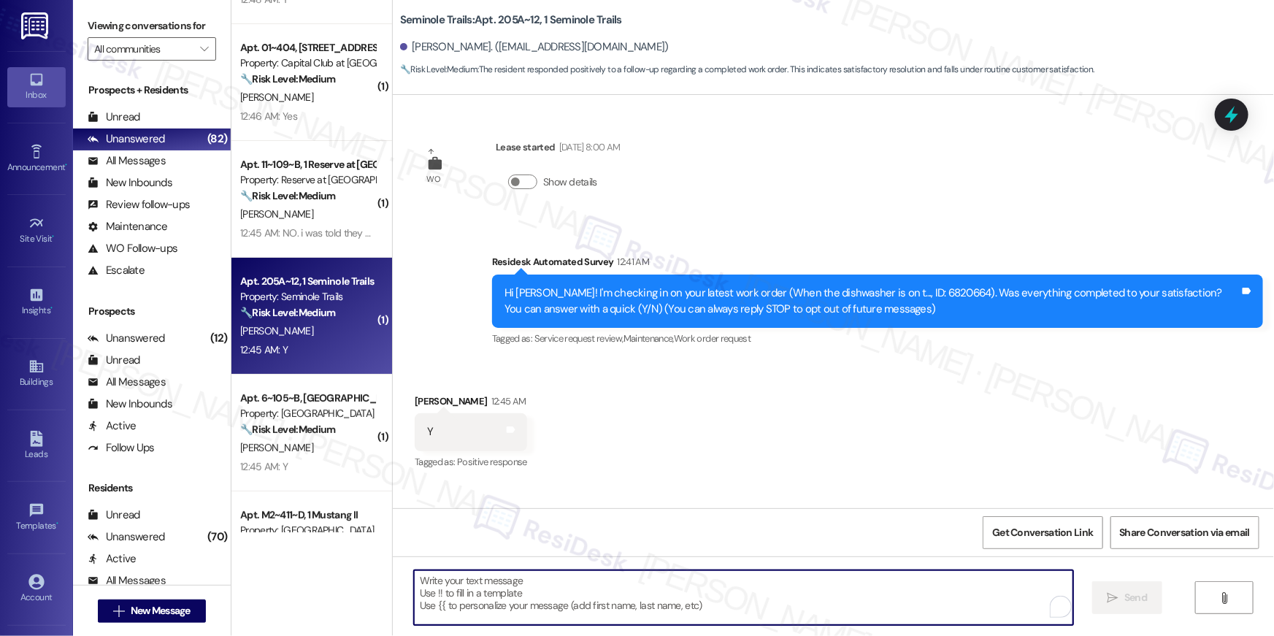
paste textarea "Hi {{first_name}}, I’m happy to hear your work order is all taken care of! If a…"
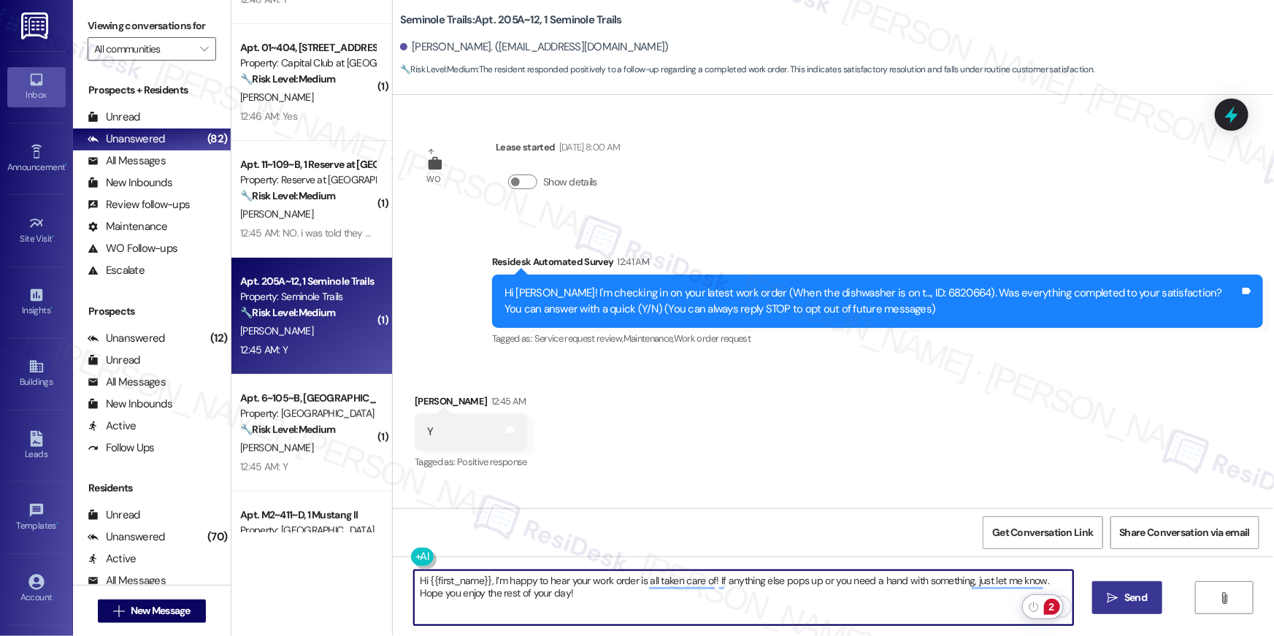
type textarea "Hi {{first_name}}, I’m happy to hear your work order is all taken care of! If a…"
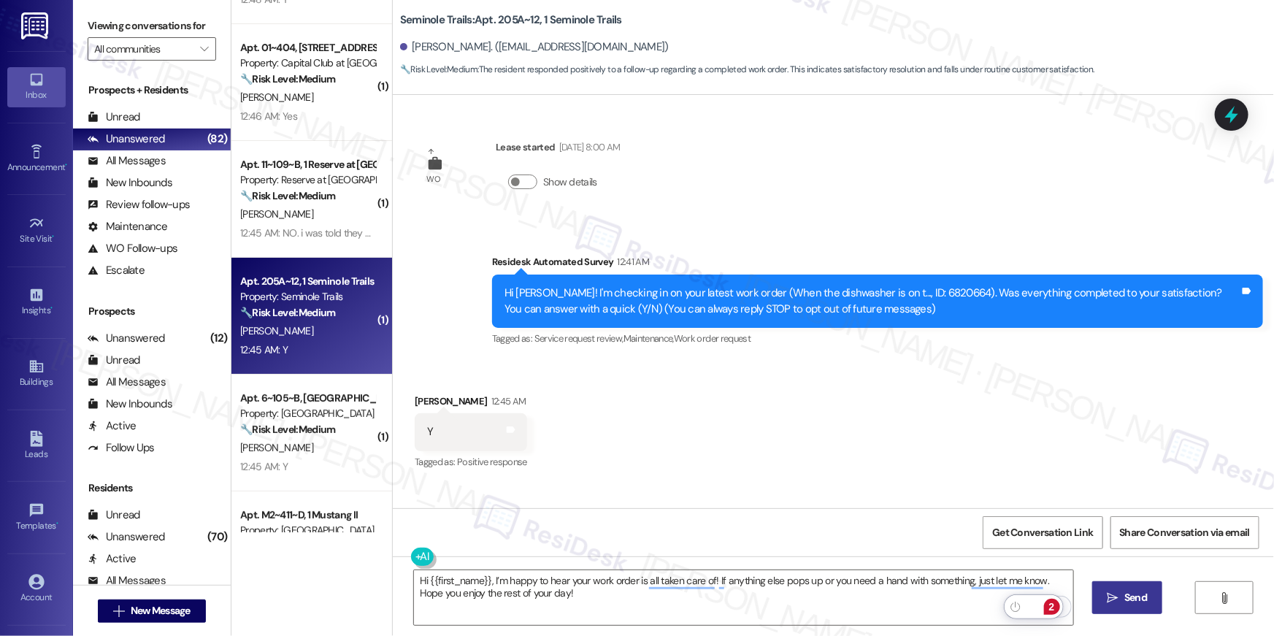
click at [1125, 591] on span "Send" at bounding box center [1136, 597] width 23 height 15
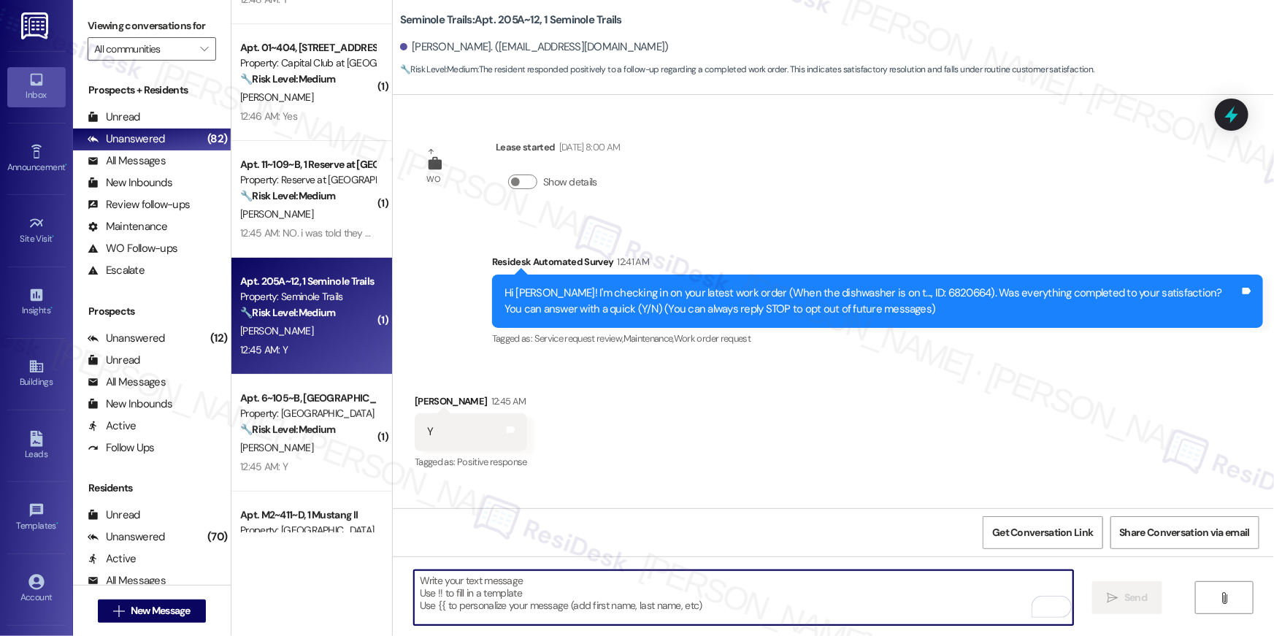
click at [586, 597] on textarea "To enrich screen reader interactions, please activate Accessibility in Grammarl…" at bounding box center [743, 597] width 659 height 55
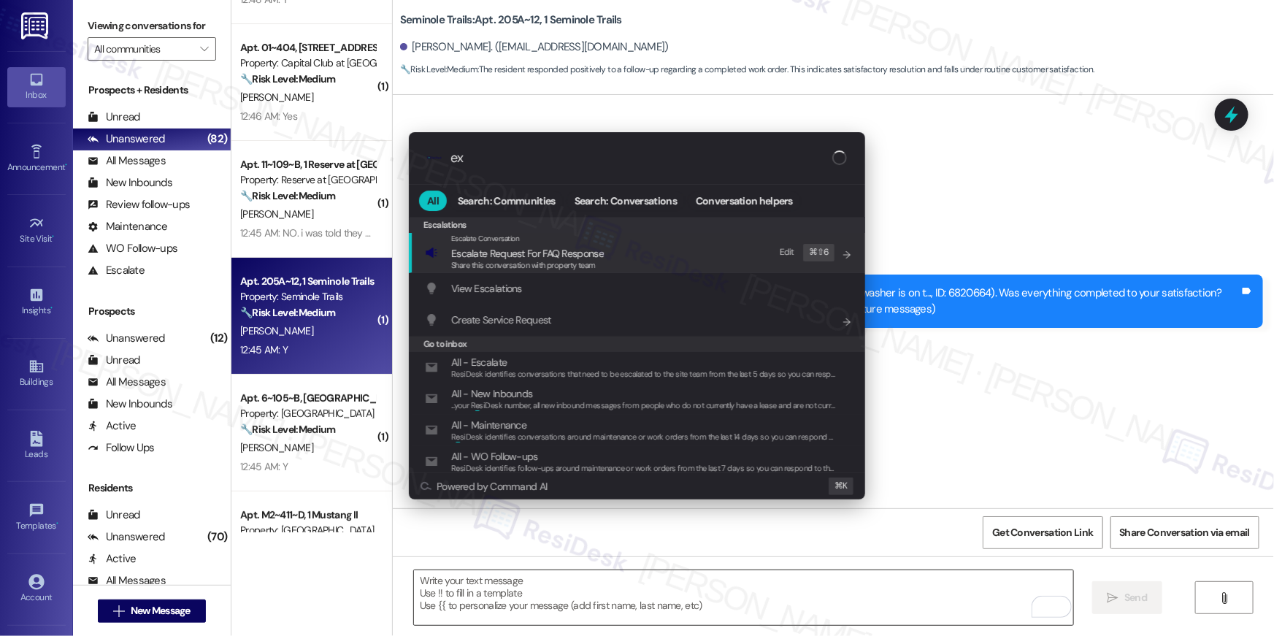
type input "exp"
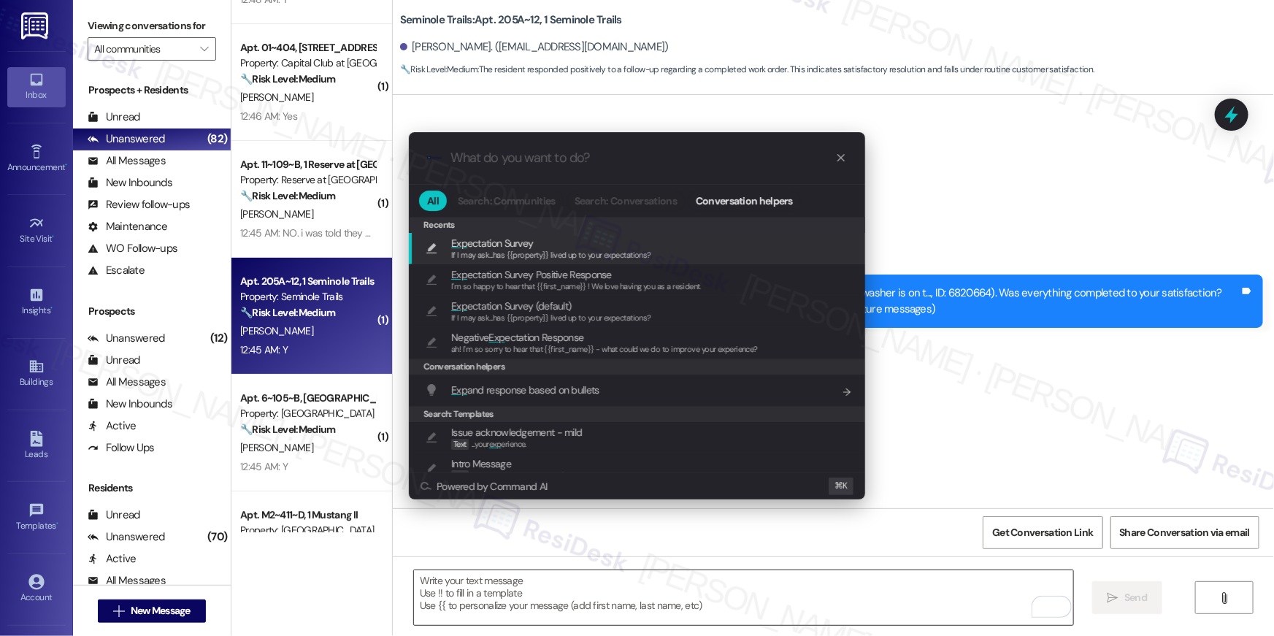
type textarea "If I may ask...has {{property}} lived up to your expectations?"
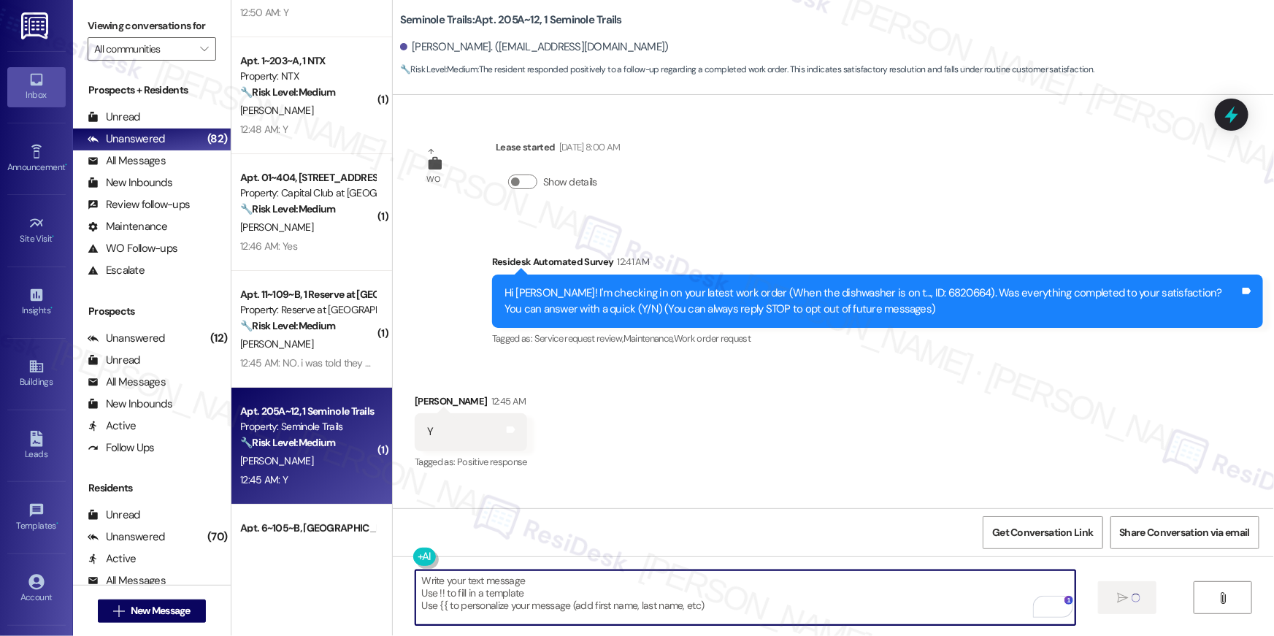
scroll to position [2637, 0]
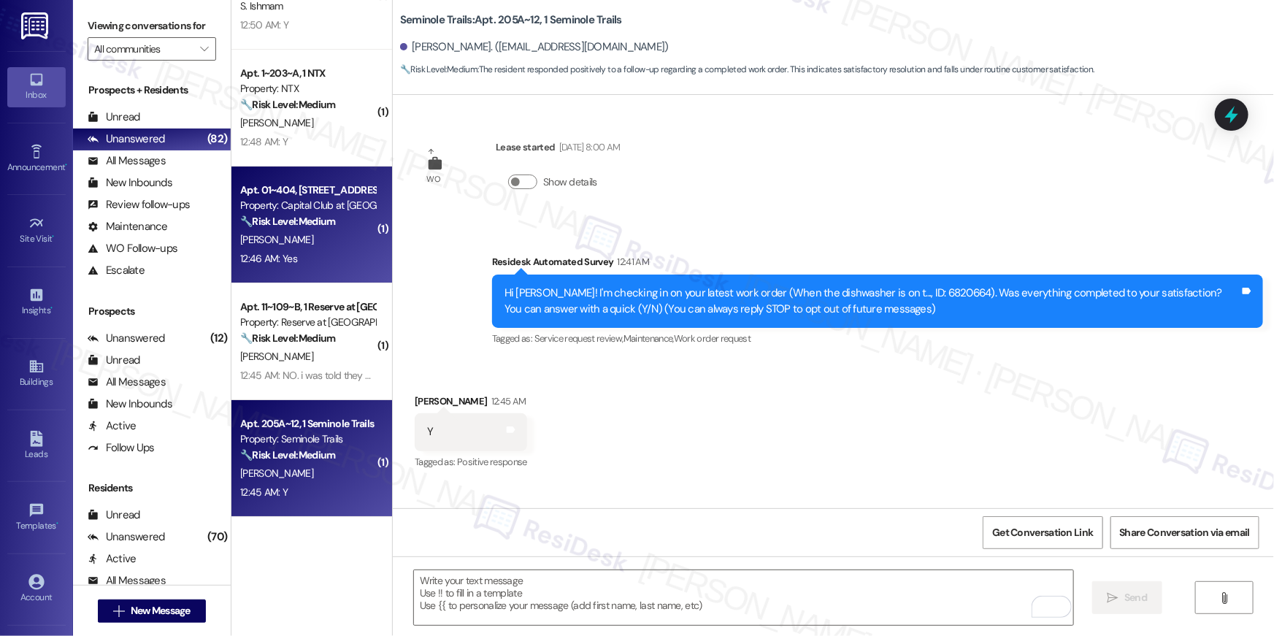
click at [293, 250] on div "12:46 AM: Yes 12:46 AM: Yes" at bounding box center [308, 259] width 138 height 18
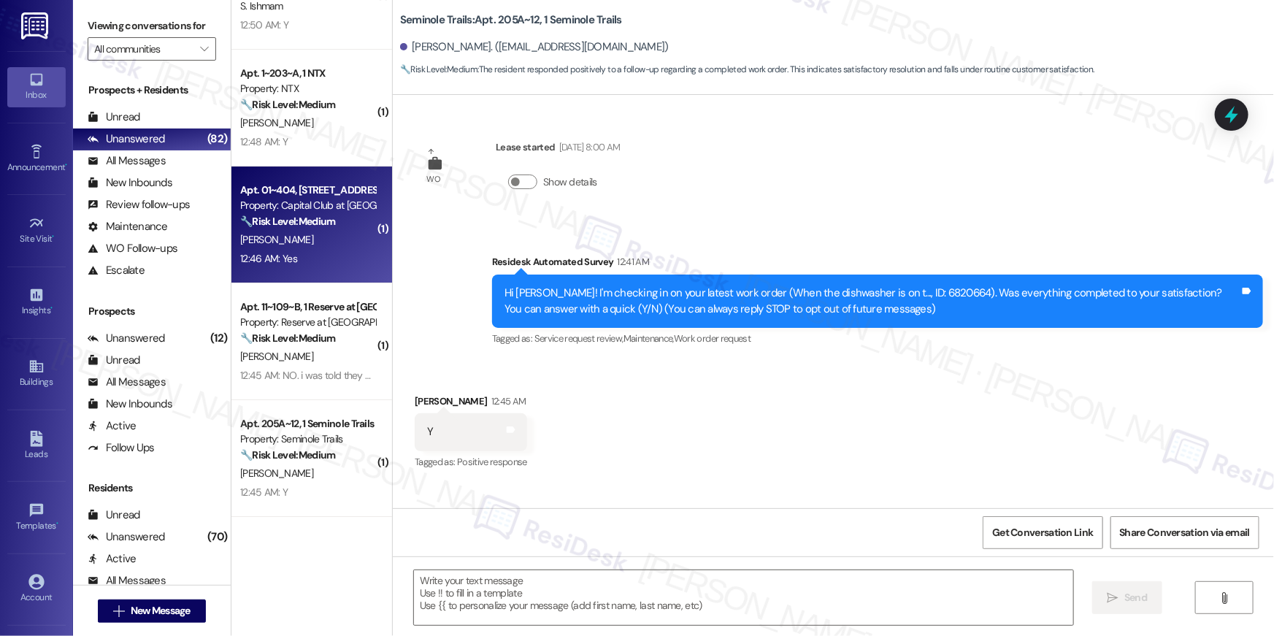
type textarea "Fetching suggested responses. Please feel free to read through the conversation…"
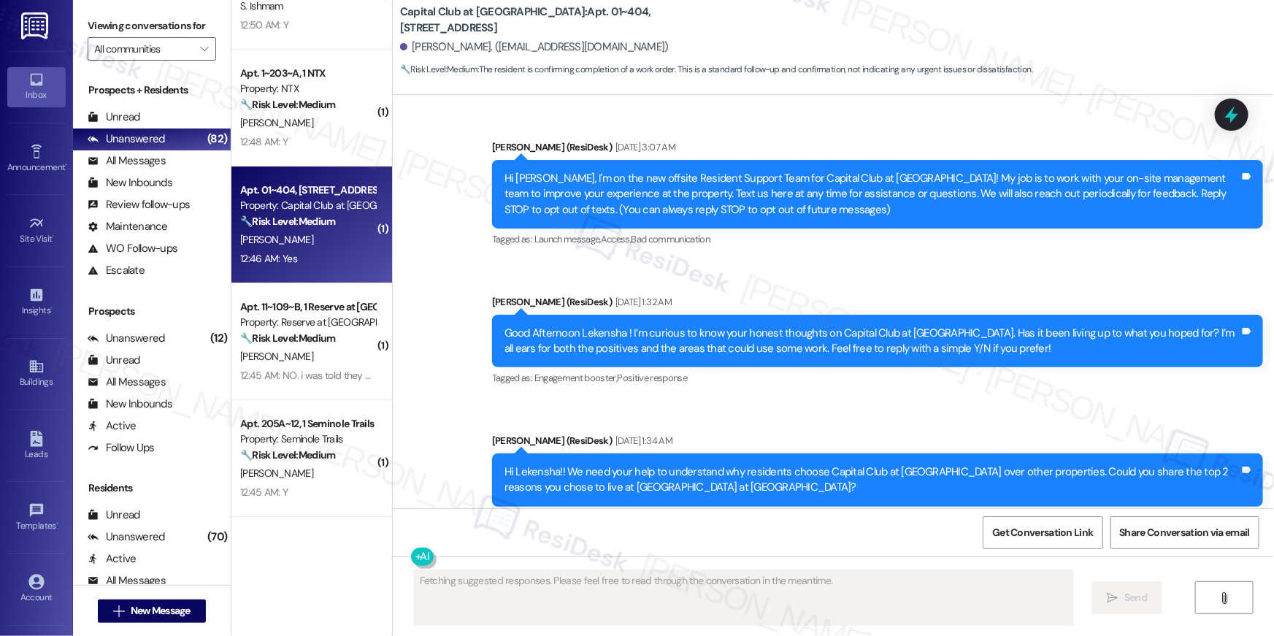
scroll to position [10989, 0]
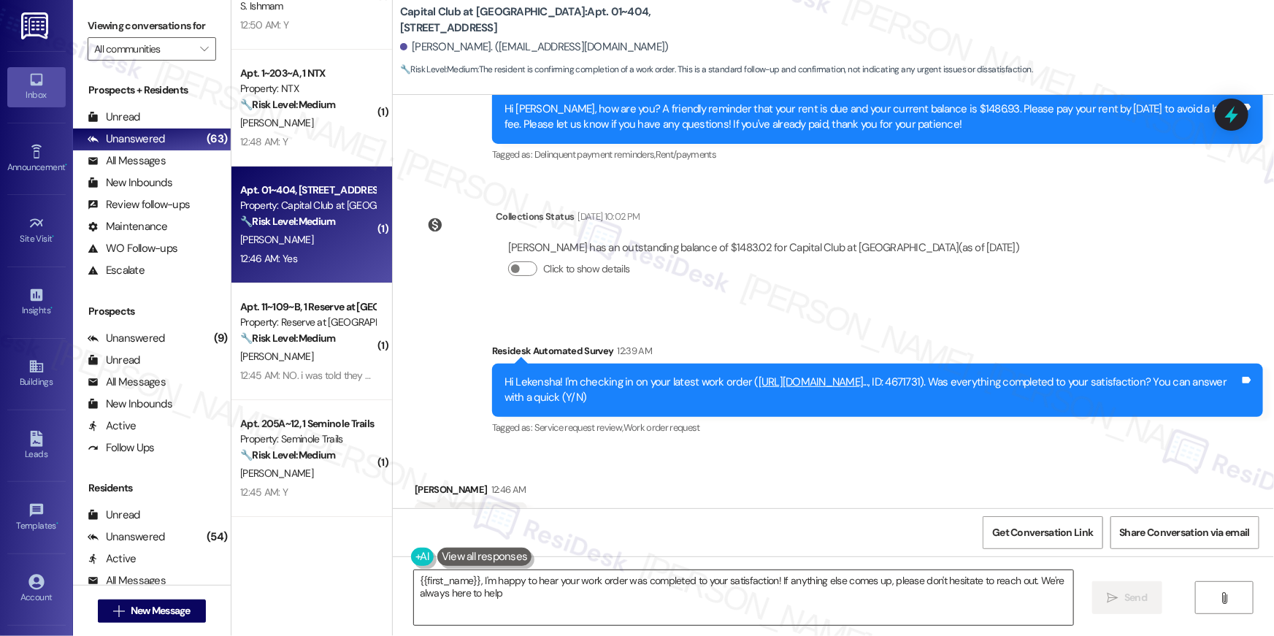
type textarea "{{first_name}}, I'm happy to hear your work order was completed to your satisfa…"
click at [959, 606] on textarea "{{first_name}}, I'm happy to hear your work order was completed to your satisfa…" at bounding box center [743, 597] width 659 height 55
click at [1114, 600] on icon "" at bounding box center [1113, 598] width 11 height 12
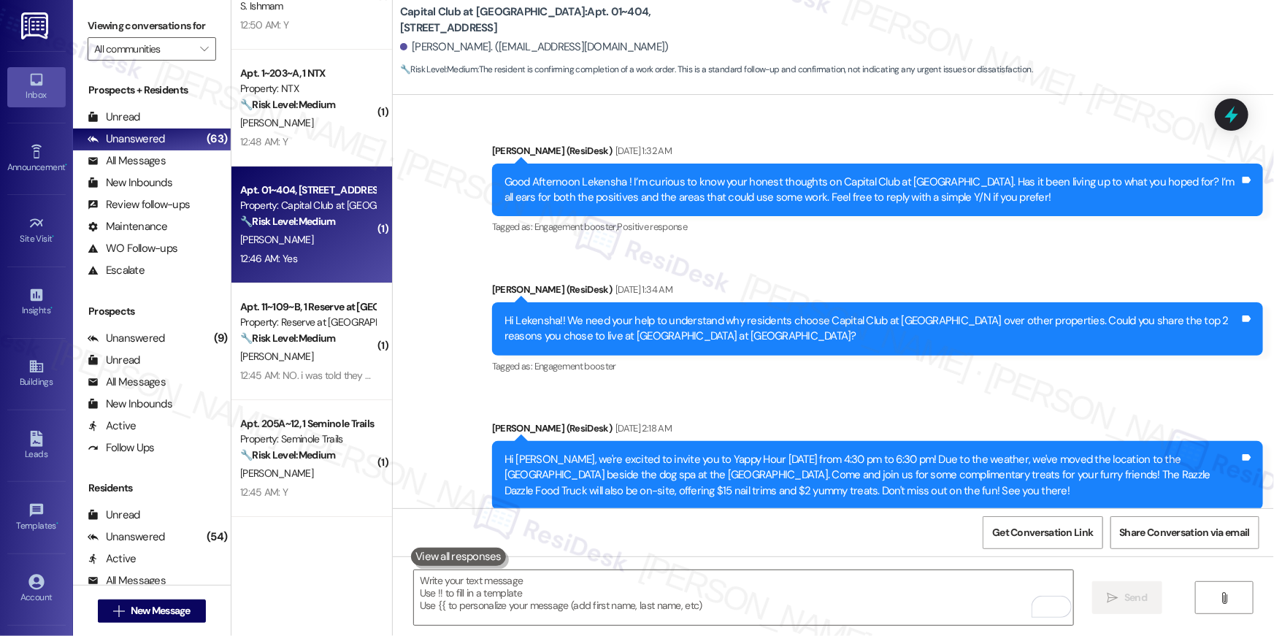
scroll to position [0, 0]
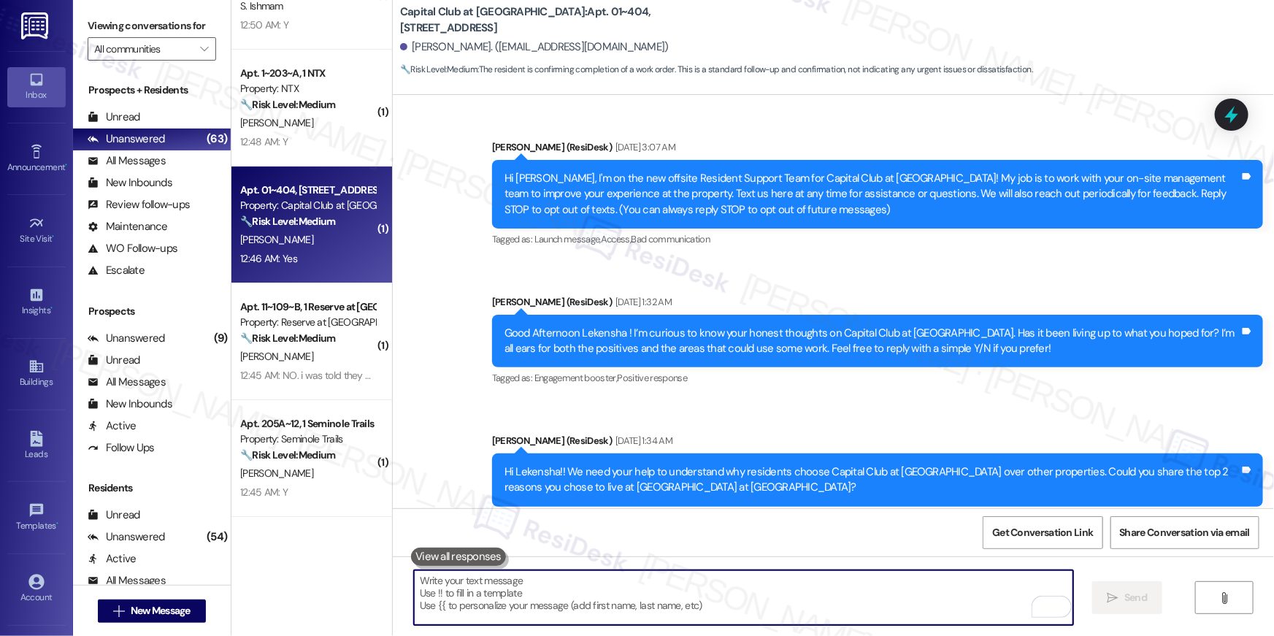
click at [907, 592] on textarea "To enrich screen reader interactions, please activate Accessibility in Grammarl…" at bounding box center [743, 597] width 659 height 55
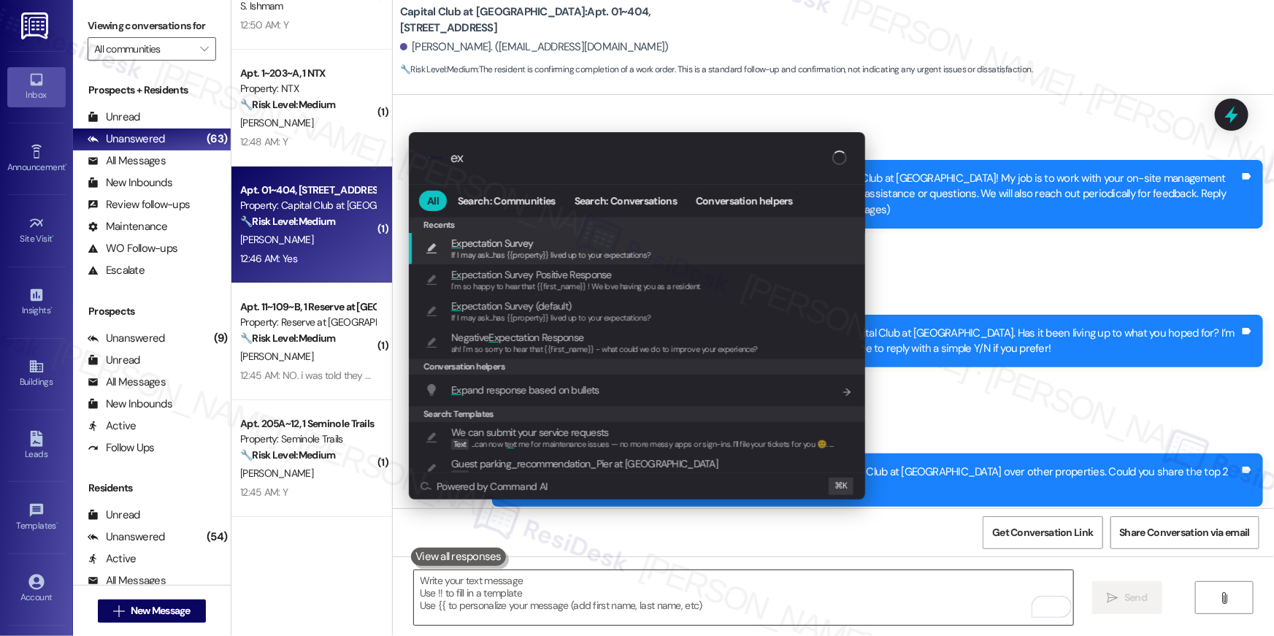
type input "exp"
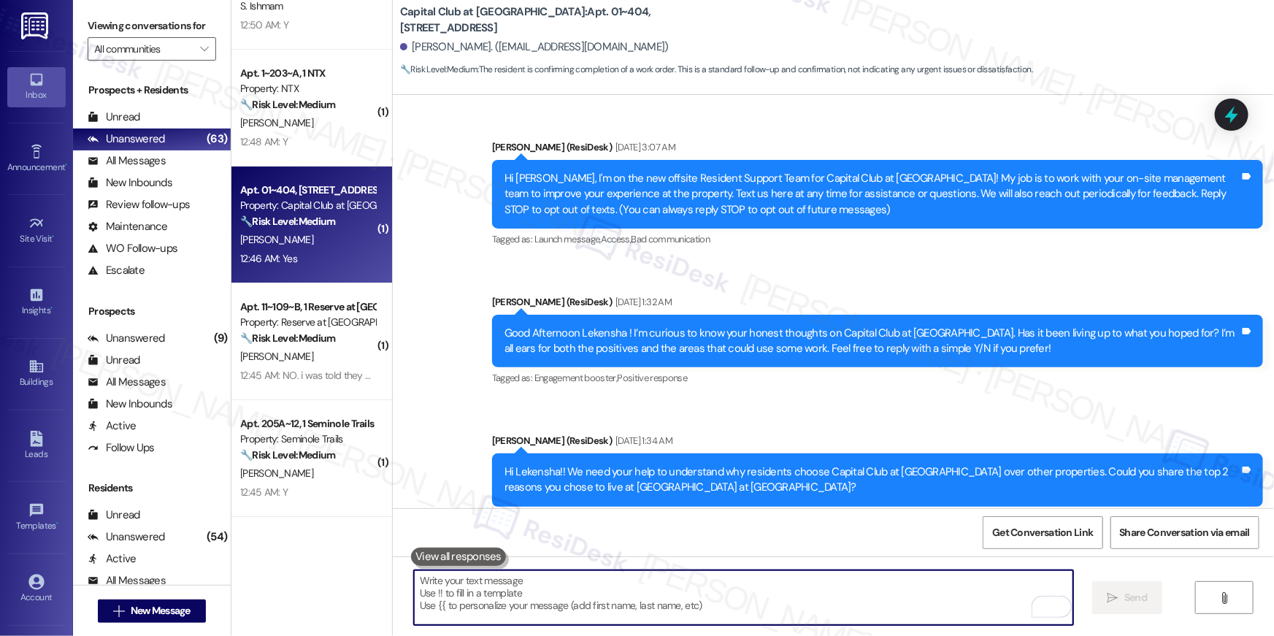
type textarea "If I may ask...has {{property}} lived up to your expectations?"
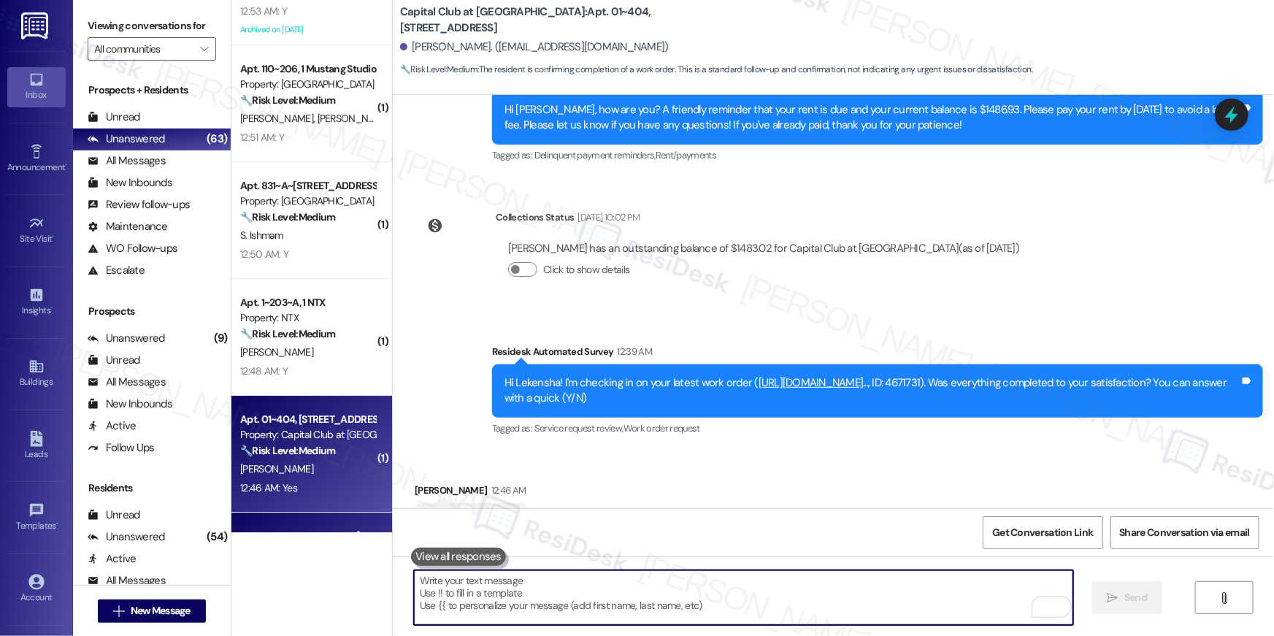
scroll to position [2378, 0]
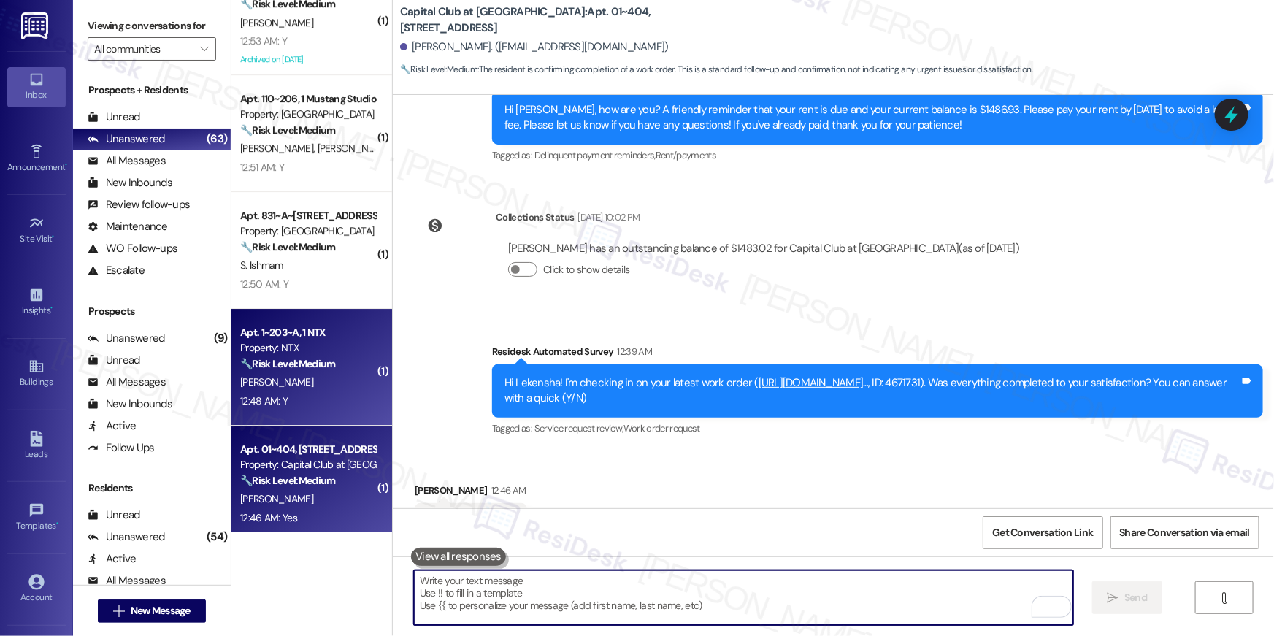
click at [294, 399] on div "12:48 AM: Y 12:48 AM: Y" at bounding box center [308, 401] width 138 height 18
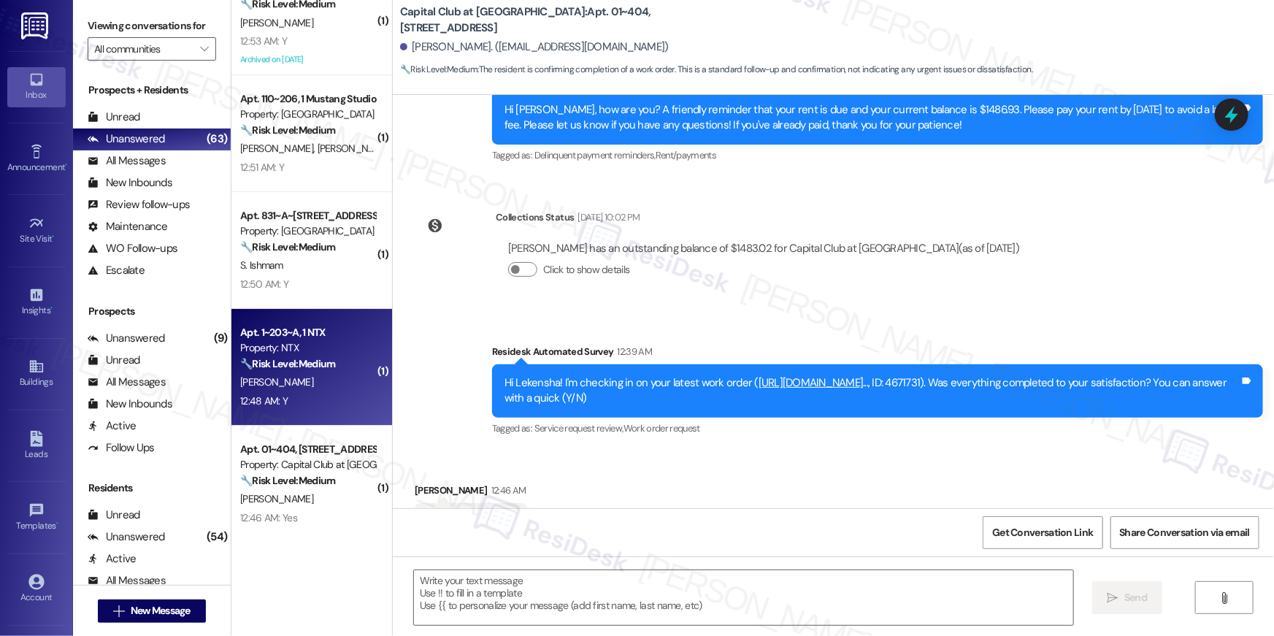
type textarea "Fetching suggested responses. Please feel free to read through the conversation…"
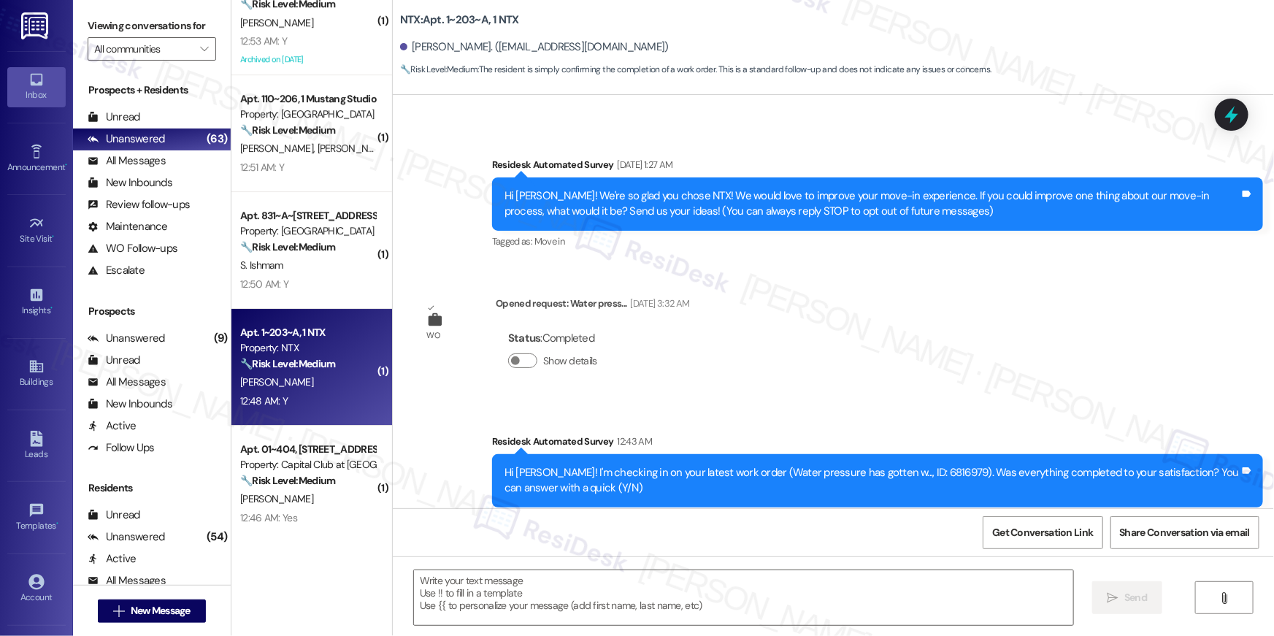
scroll to position [0, 0]
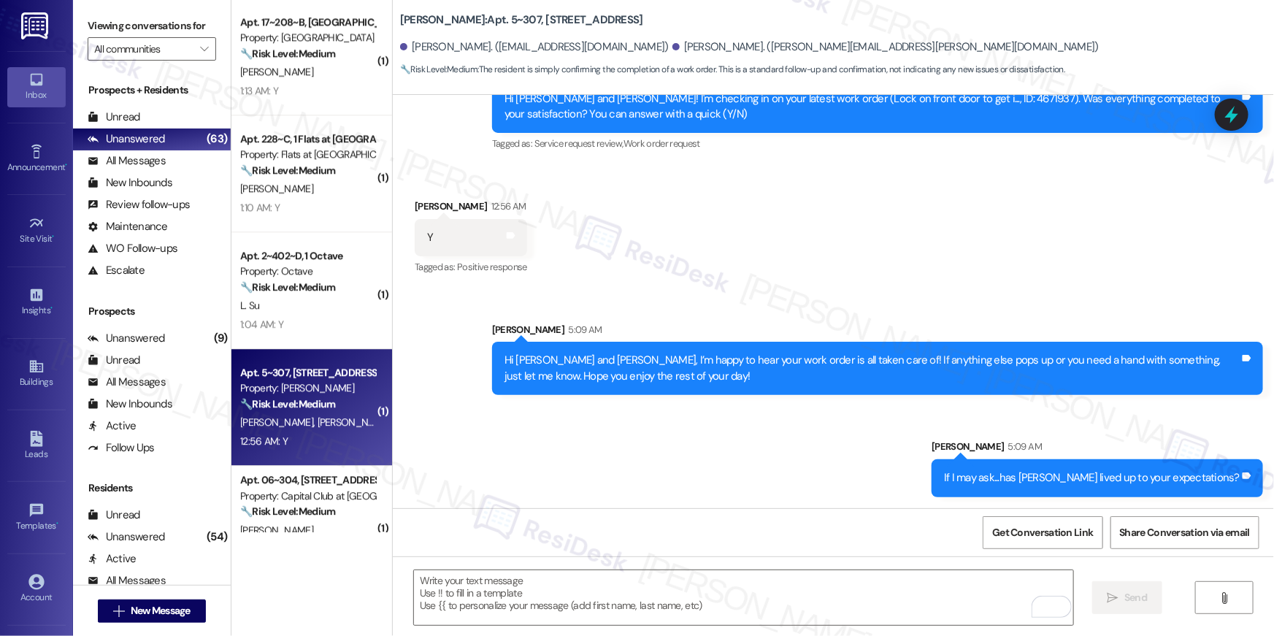
scroll to position [1866, 0]
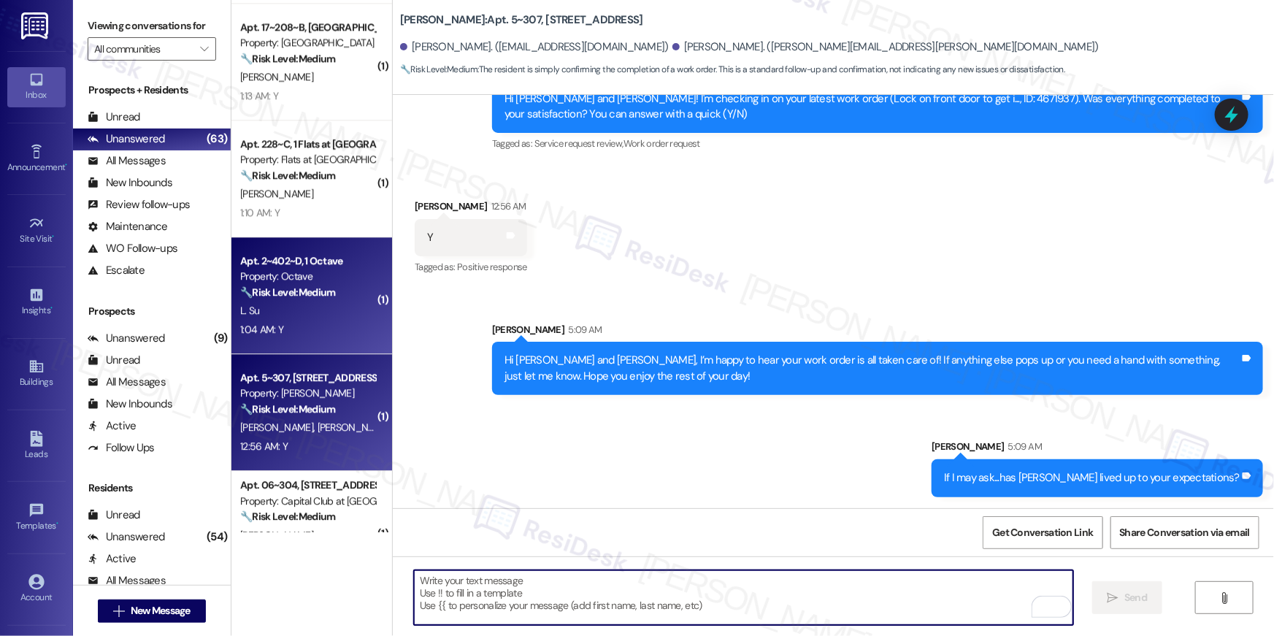
click at [315, 304] on div "L. Su" at bounding box center [308, 311] width 138 height 18
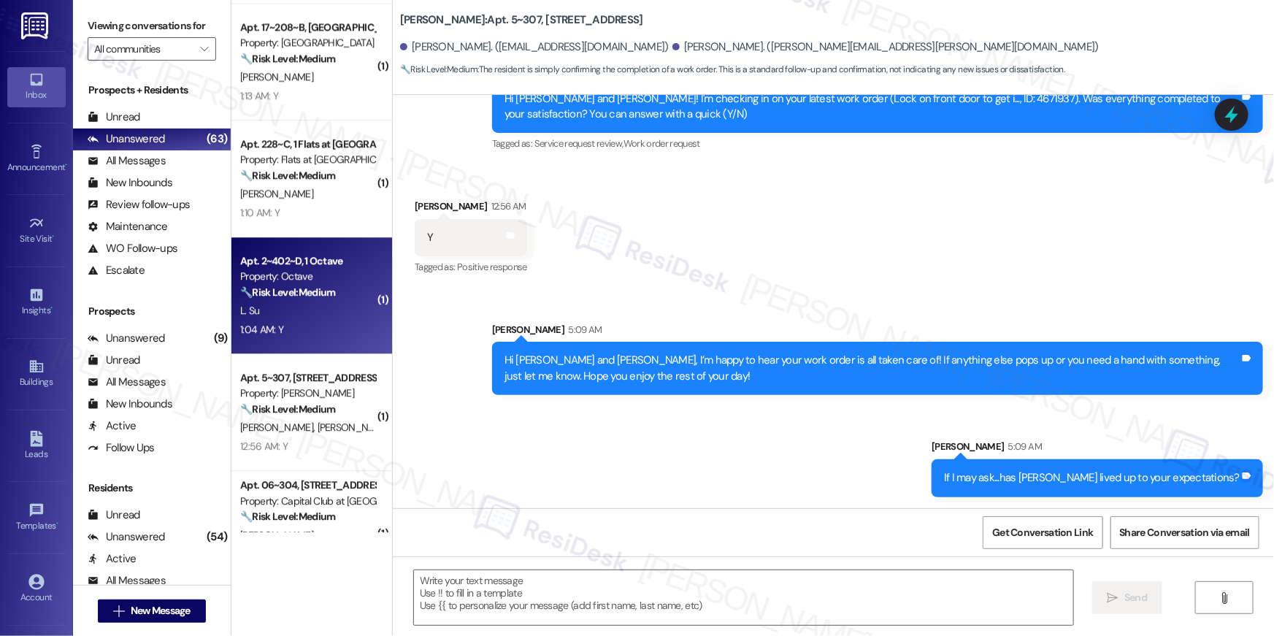
click at [315, 304] on div "L. Su" at bounding box center [308, 311] width 138 height 18
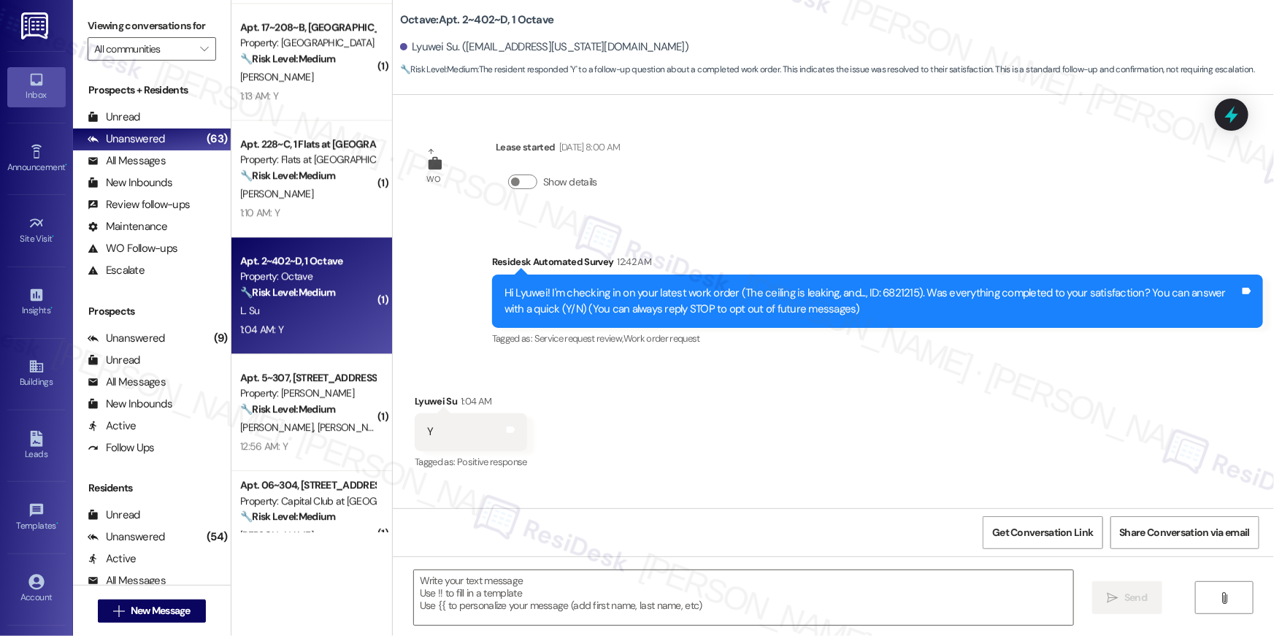
type textarea "Fetching suggested responses. Please feel free to read through the conversation…"
click at [835, 594] on textarea at bounding box center [743, 597] width 659 height 55
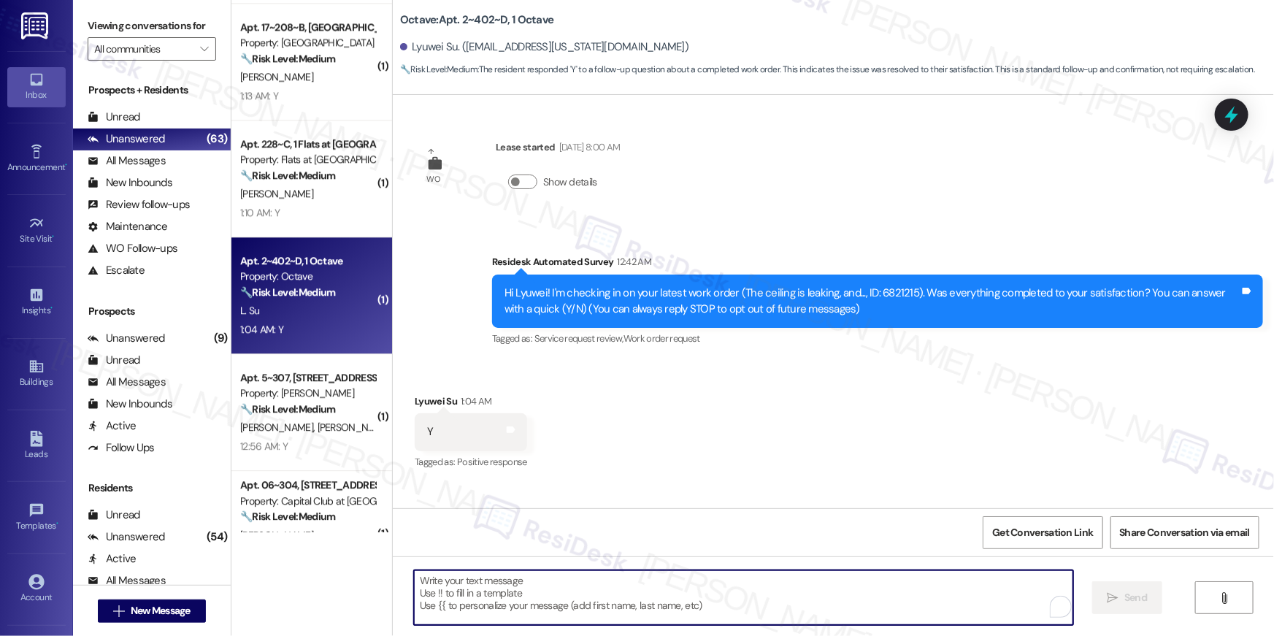
paste textarea "Hi {{first_name}}, I’m happy to hear your work order is all taken care of! If a…"
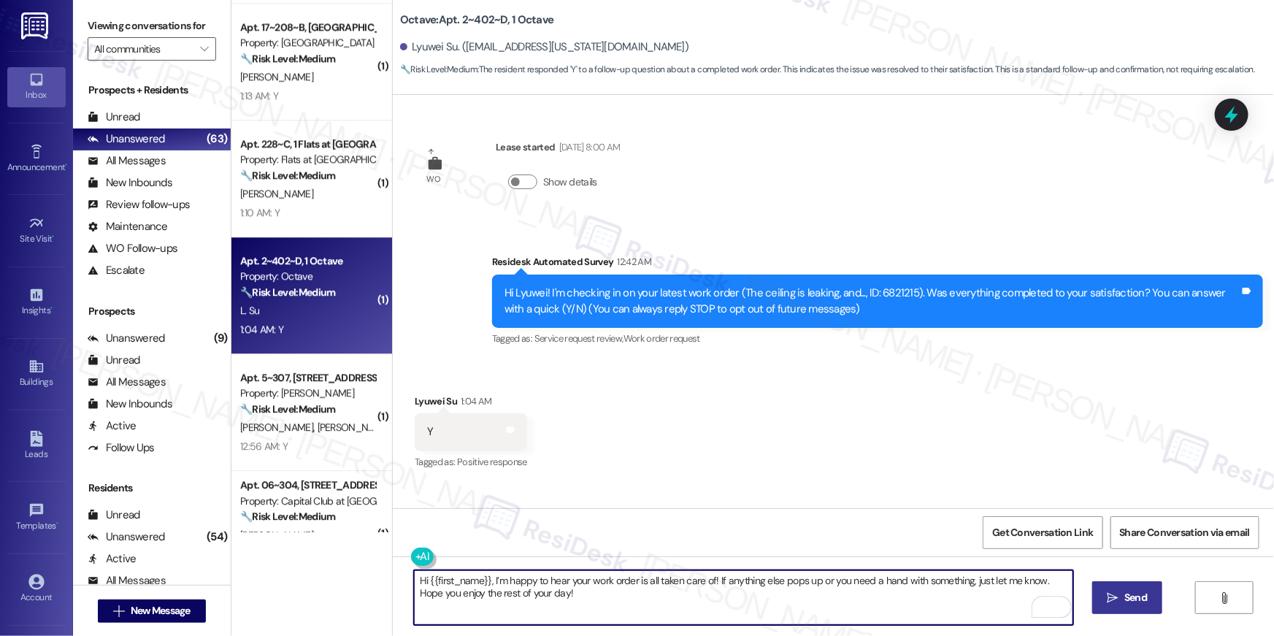
type textarea "Hi {{first_name}}, I’m happy to hear your work order is all taken care of! If a…"
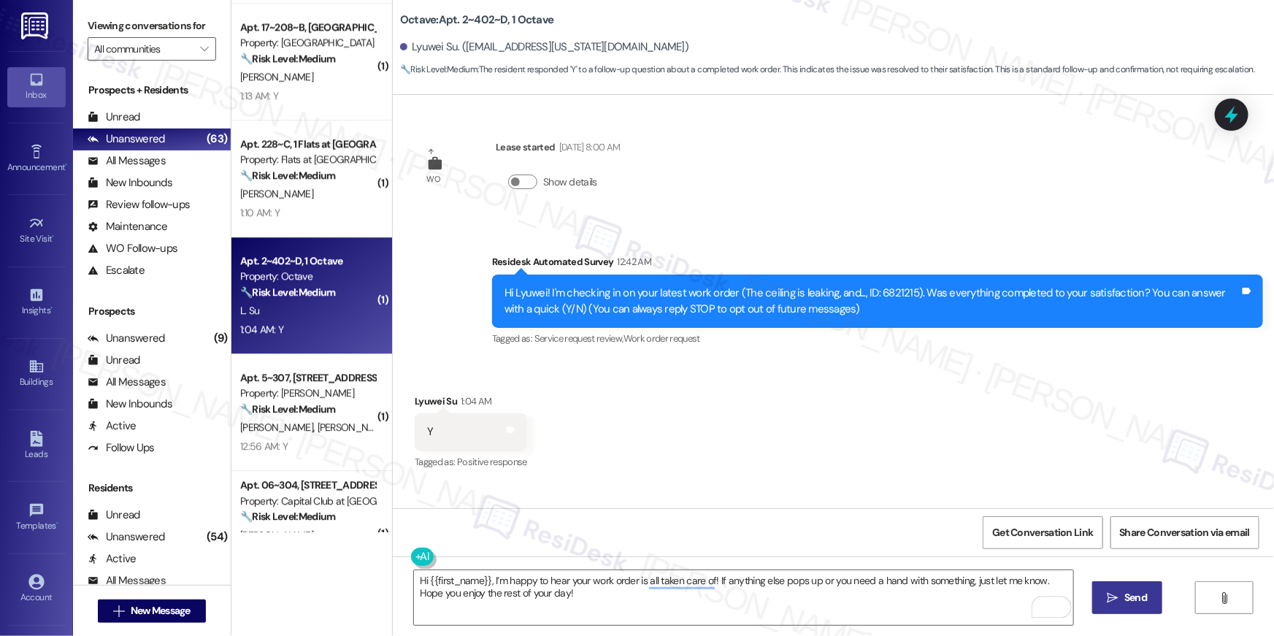
click at [1122, 597] on span "Send" at bounding box center [1136, 597] width 28 height 15
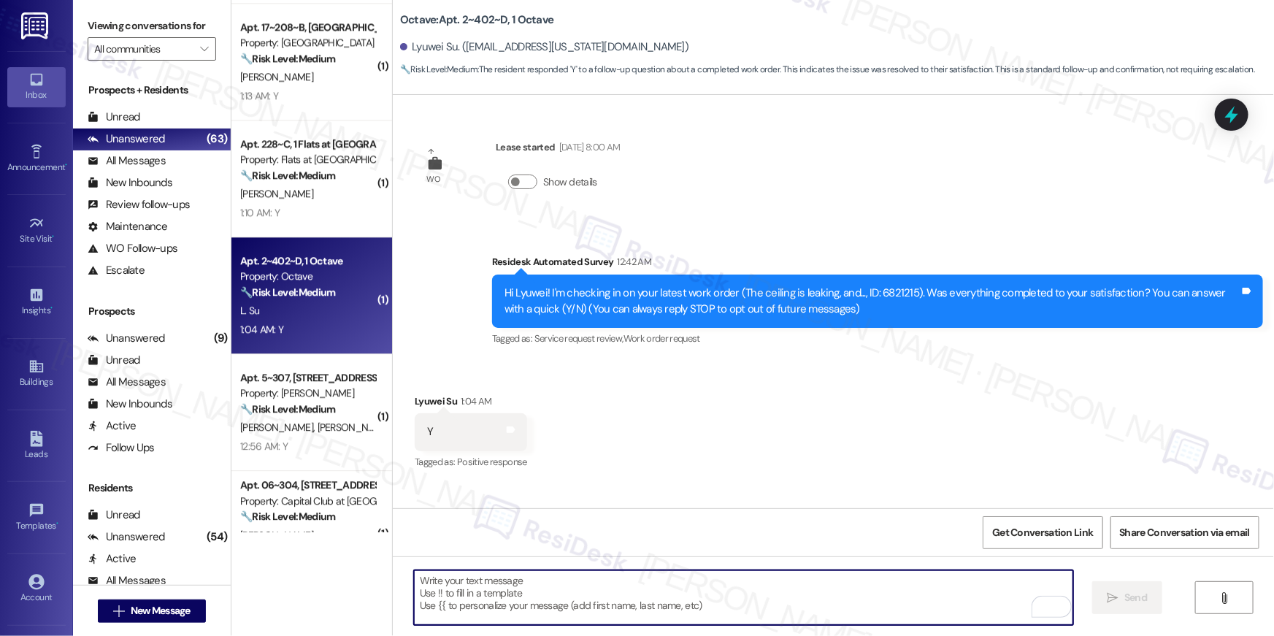
click at [915, 588] on textarea "To enrich screen reader interactions, please activate Accessibility in Grammarl…" at bounding box center [743, 597] width 659 height 55
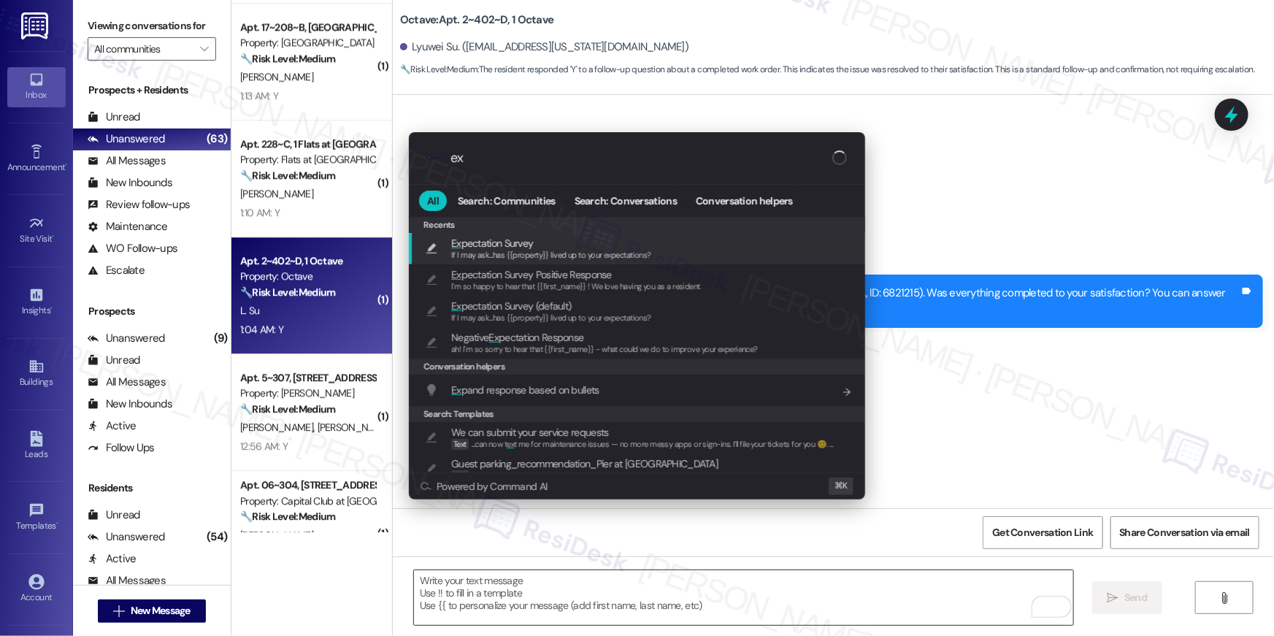
type input "exp"
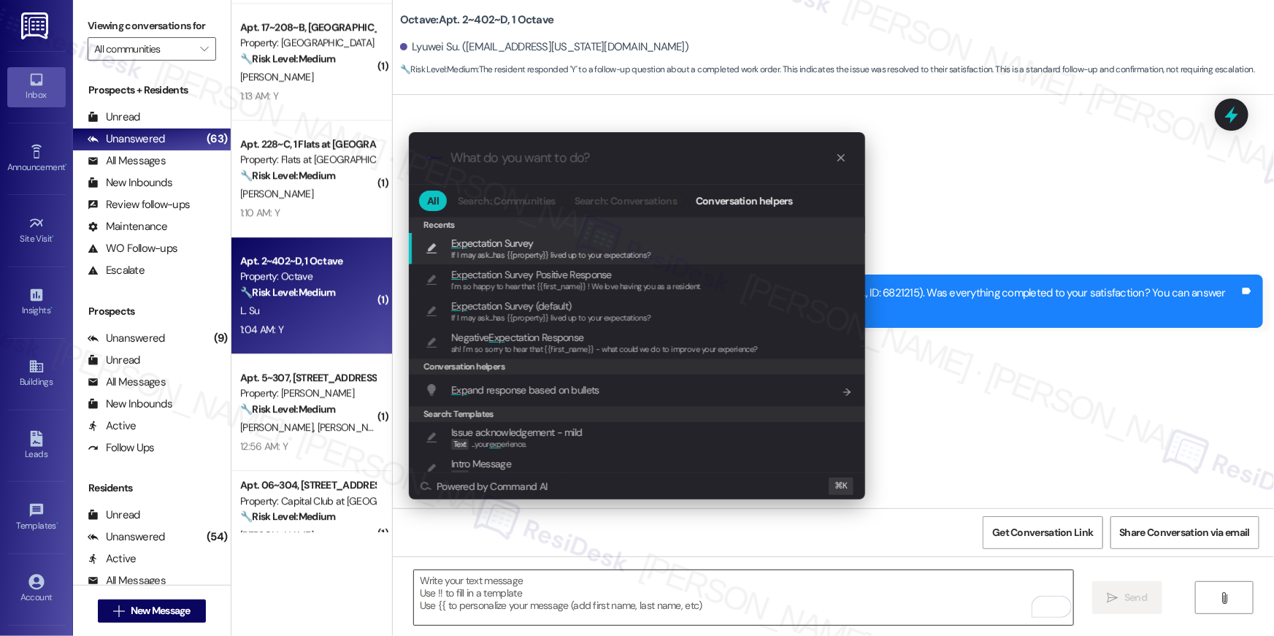
type textarea "If I may ask...has {{property}} lived up to your expectations?"
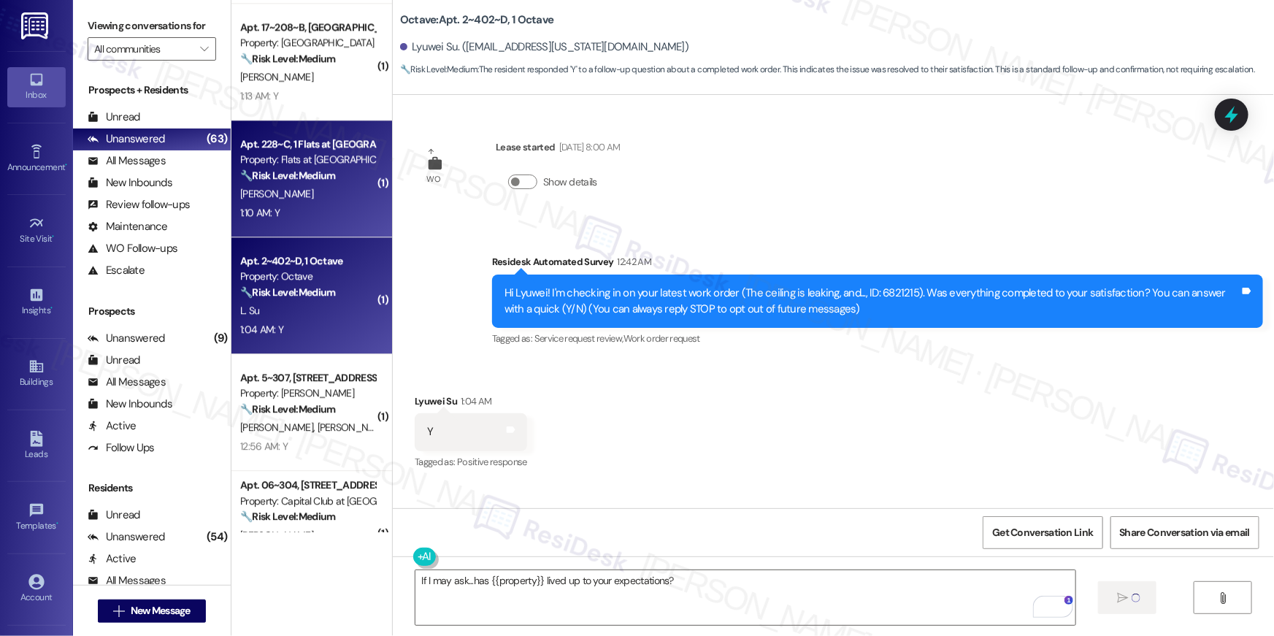
click at [328, 192] on div "[PERSON_NAME]" at bounding box center [308, 194] width 138 height 18
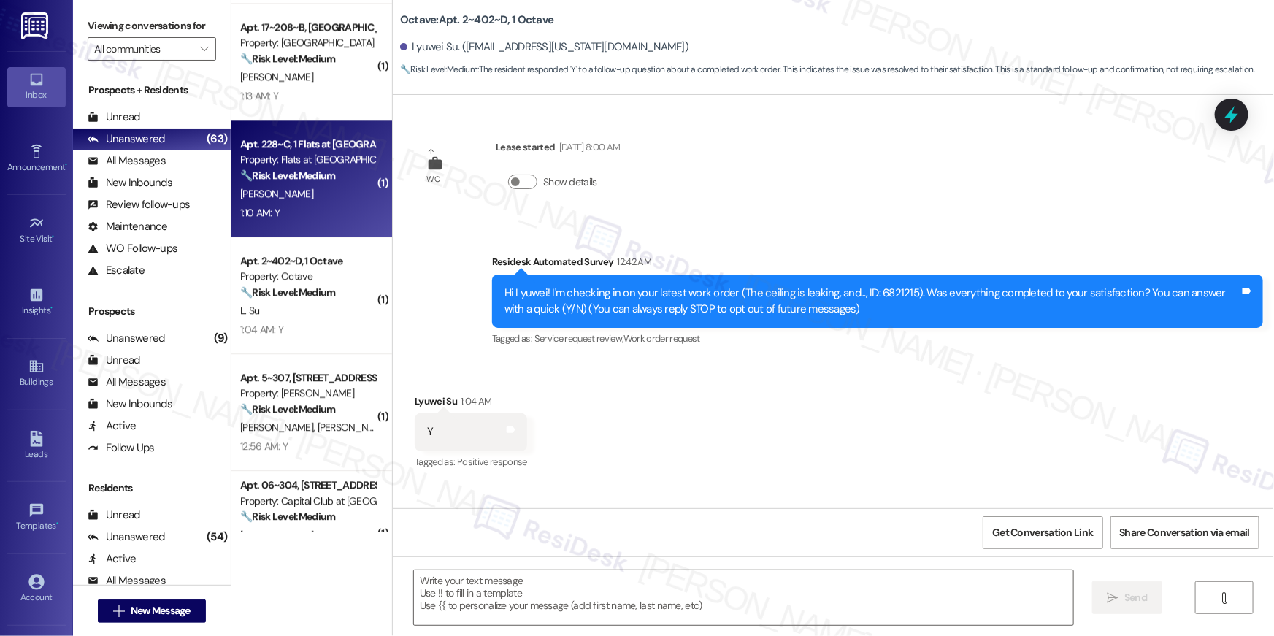
type textarea "Fetching suggested responses. Please feel free to read through the conversation…"
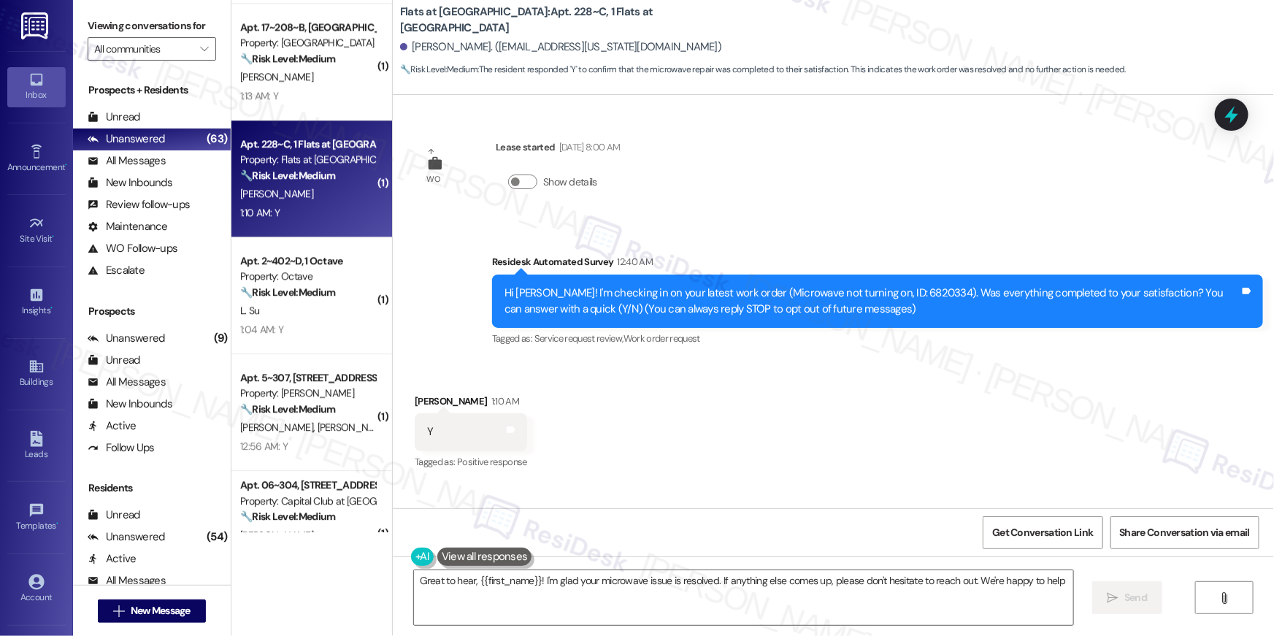
type textarea "Great to hear, {{first_name}}! I'm glad your microwave issue is resolved. If an…"
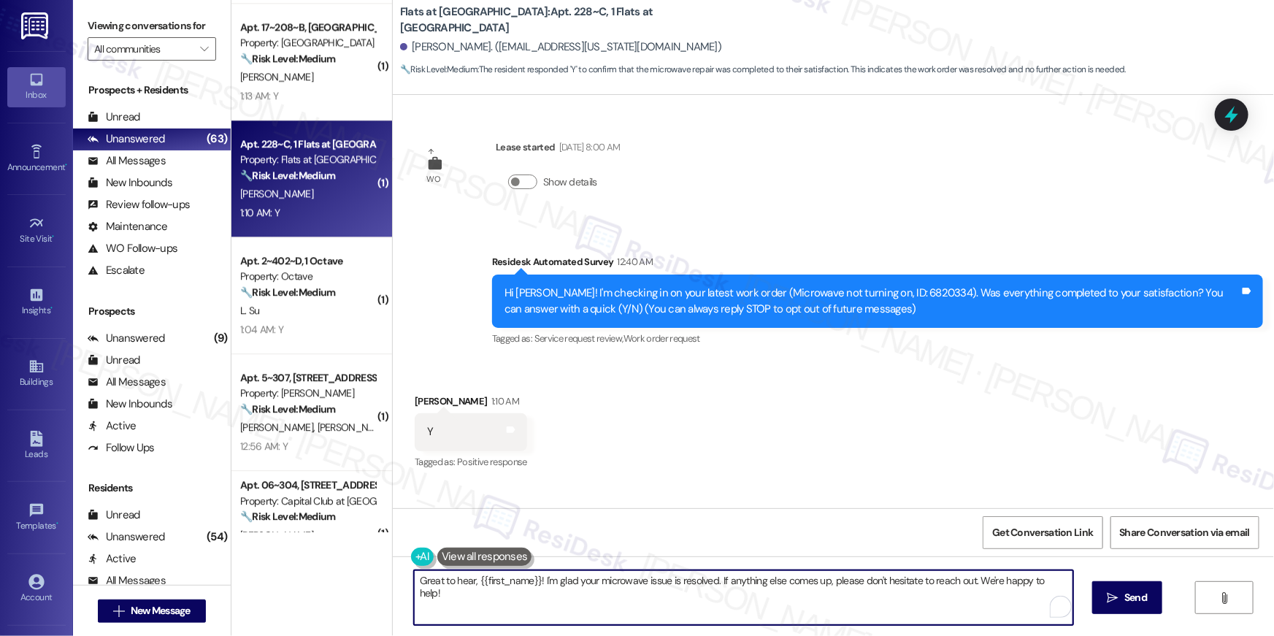
click at [859, 611] on textarea "Great to hear, {{first_name}}! I'm glad your microwave issue is resolved. If an…" at bounding box center [743, 597] width 659 height 55
click at [1110, 601] on icon "" at bounding box center [1113, 598] width 11 height 12
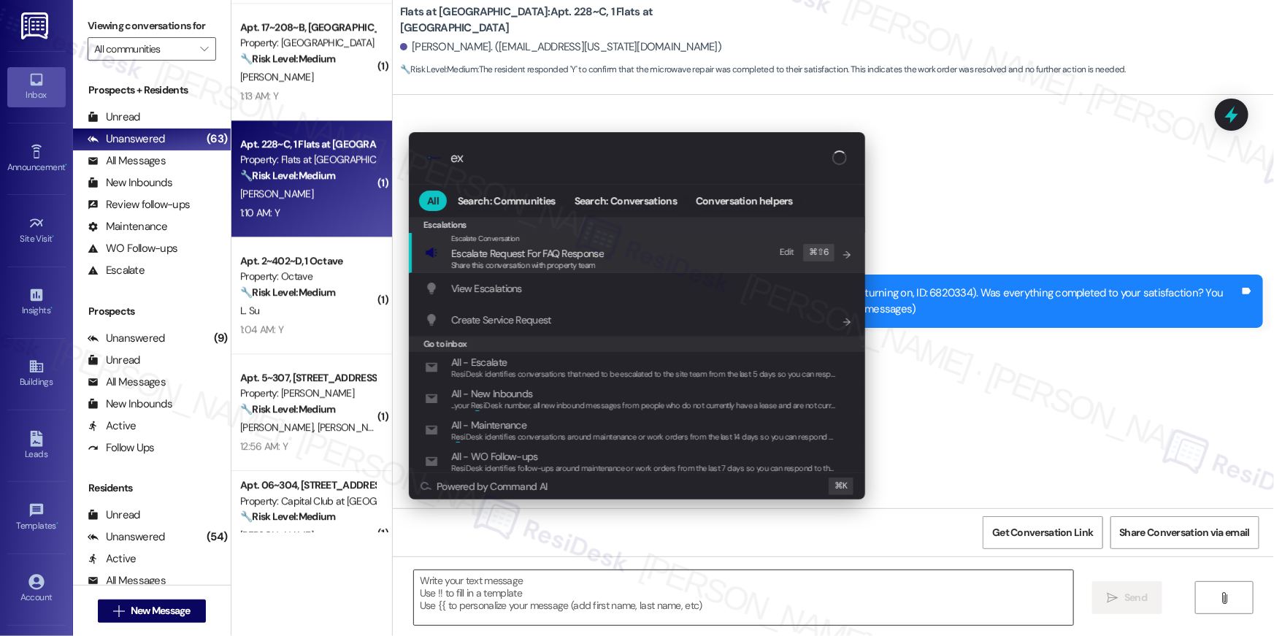
type input "exp"
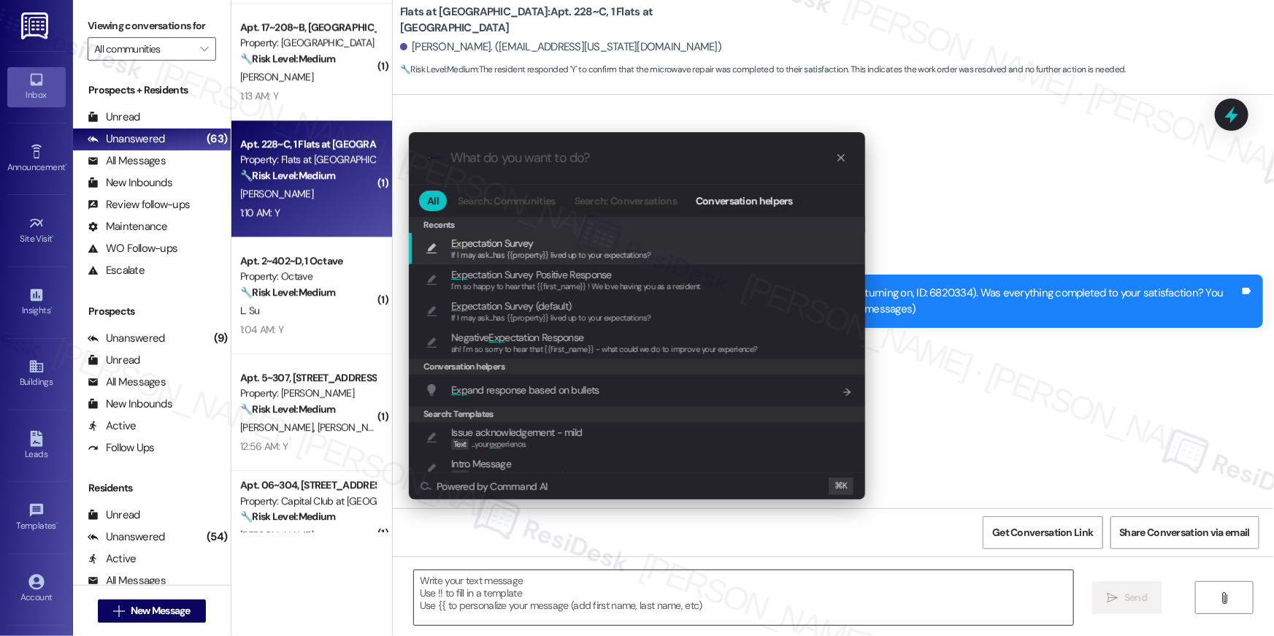
type textarea "If I may ask...has {{property}} lived up to your expectations?"
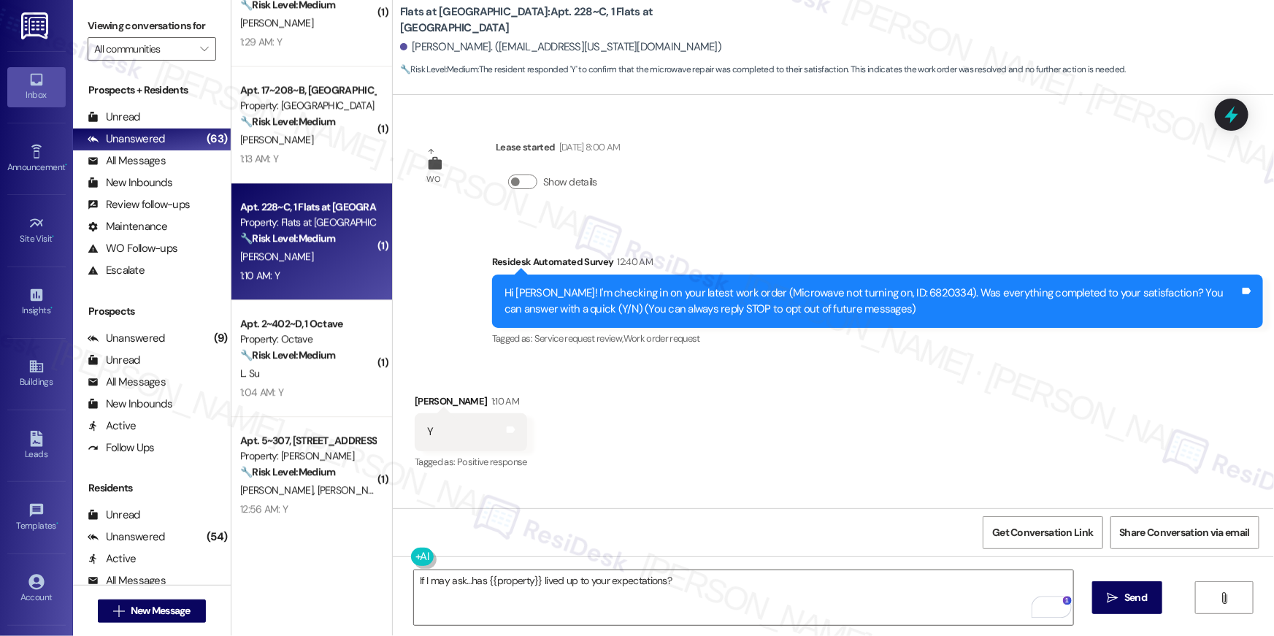
scroll to position [1515, 0]
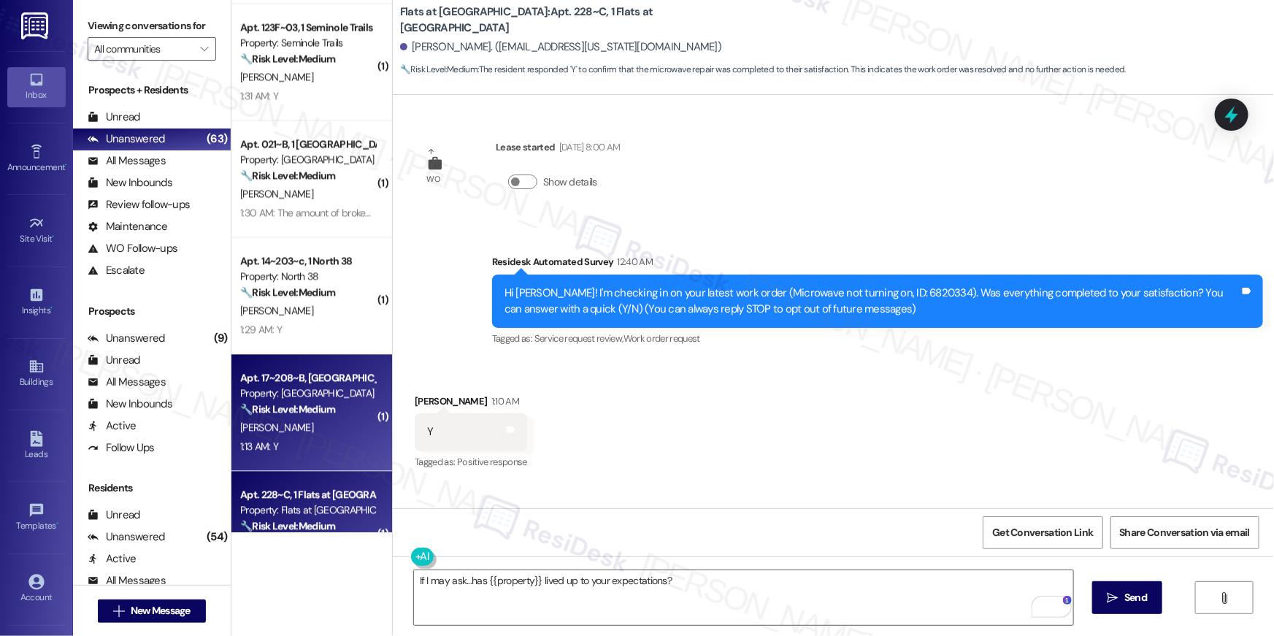
click at [354, 434] on div "[PERSON_NAME]" at bounding box center [308, 427] width 138 height 18
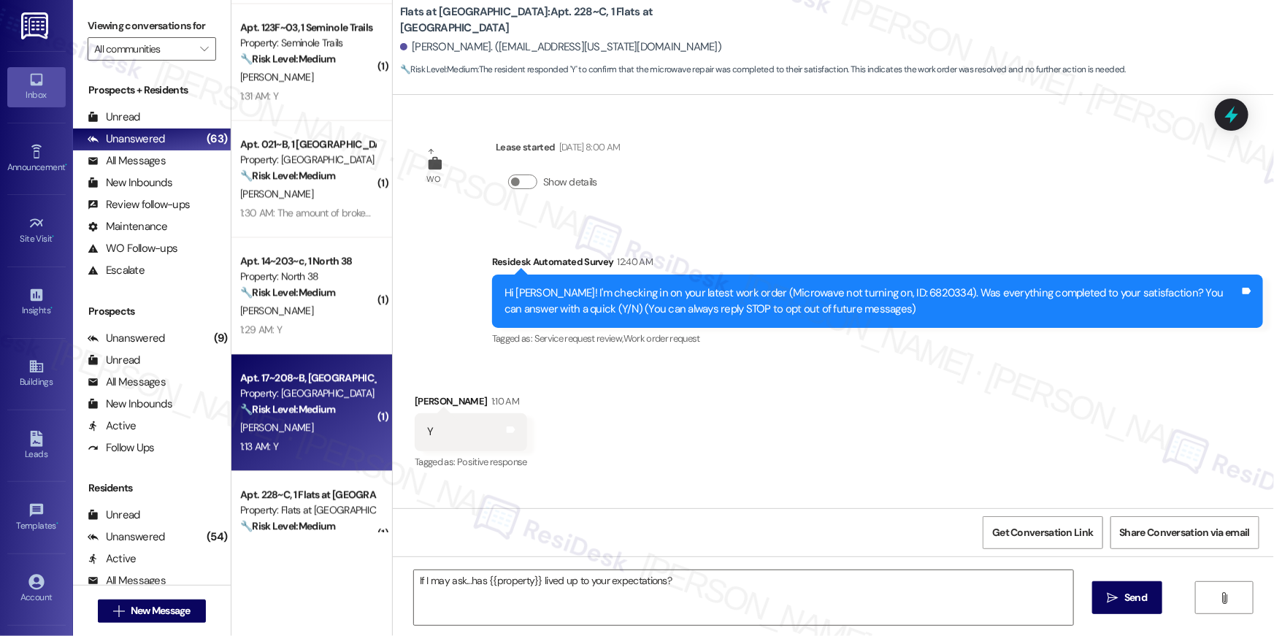
type textarea "Fetching suggested responses. Please feel free to read through the conversation…"
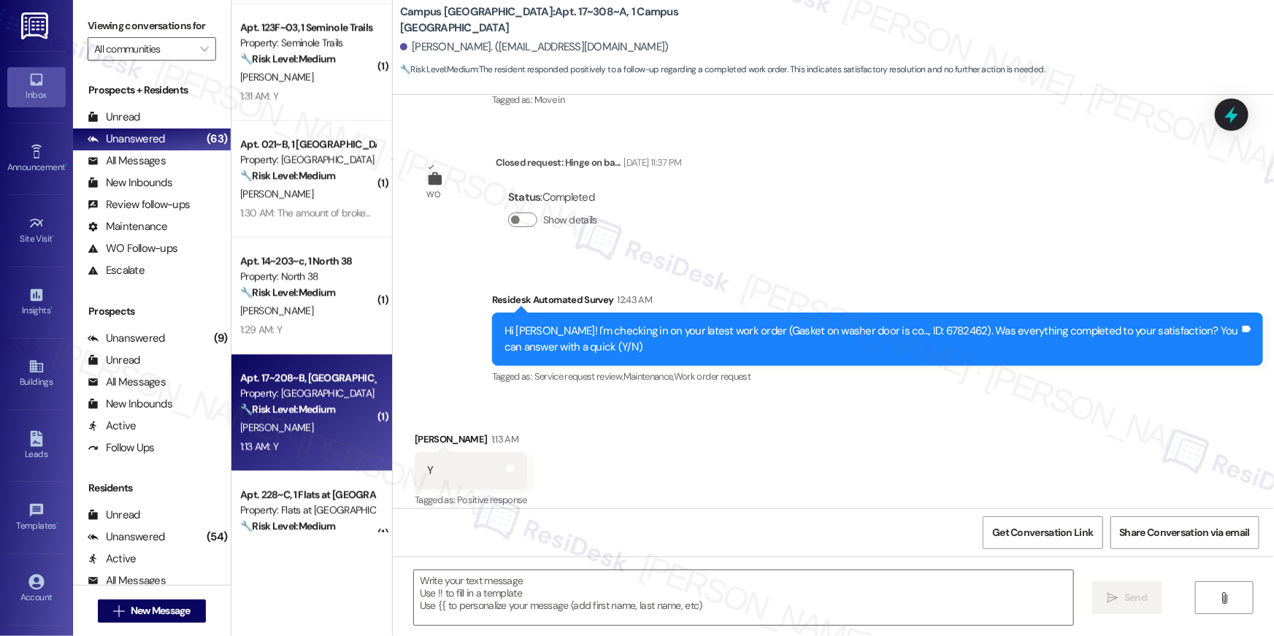
scroll to position [391, 0]
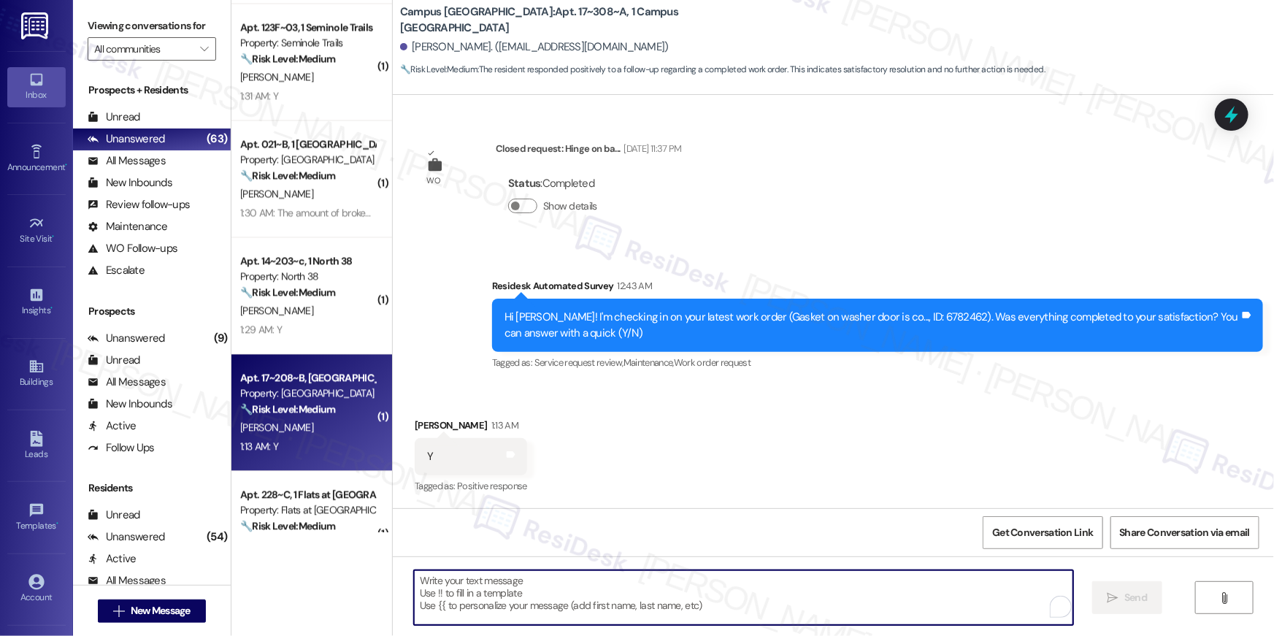
click at [704, 594] on textarea "To enrich screen reader interactions, please activate Accessibility in Grammarl…" at bounding box center [743, 597] width 659 height 55
paste textarea "Hi {{first_name}}, I’m happy to hear your work order is all taken care of! If a…"
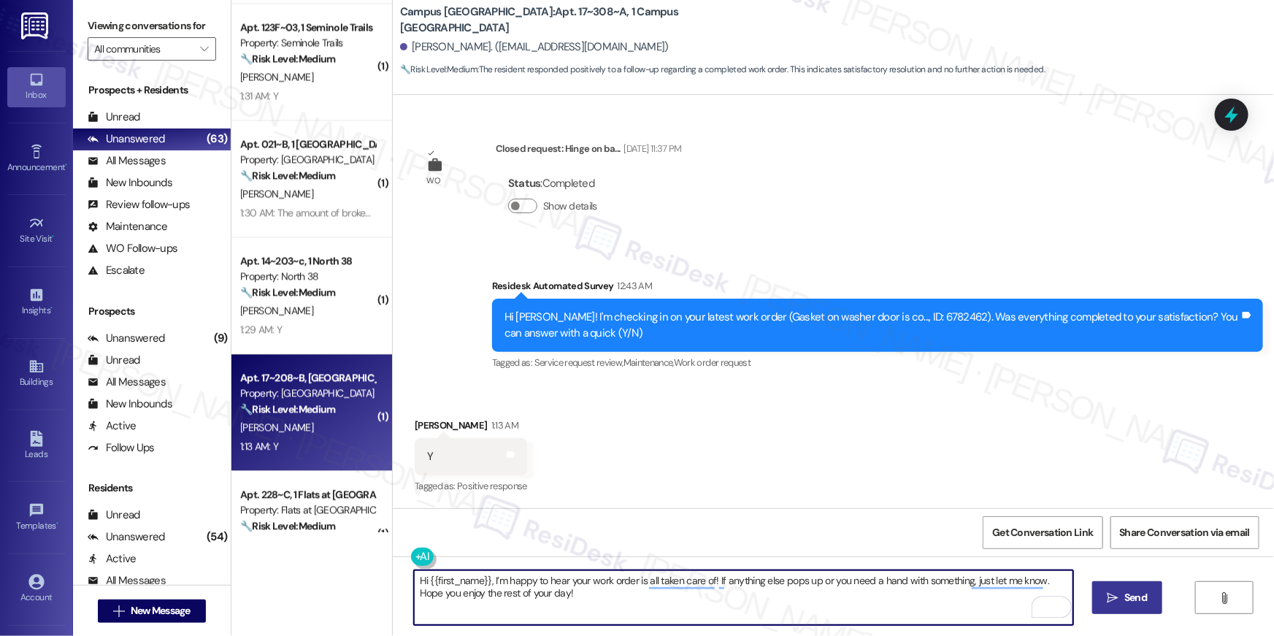
type textarea "Hi {{first_name}}, I’m happy to hear your work order is all taken care of! If a…"
click at [1108, 597] on icon "" at bounding box center [1113, 598] width 11 height 12
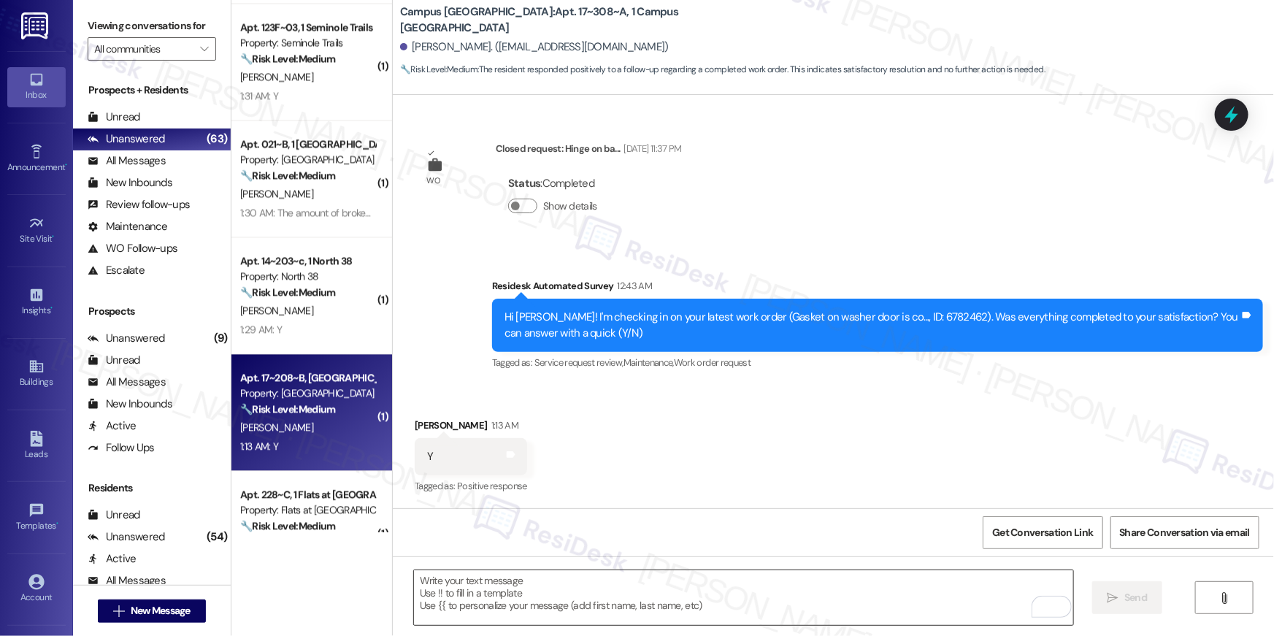
scroll to position [391, 0]
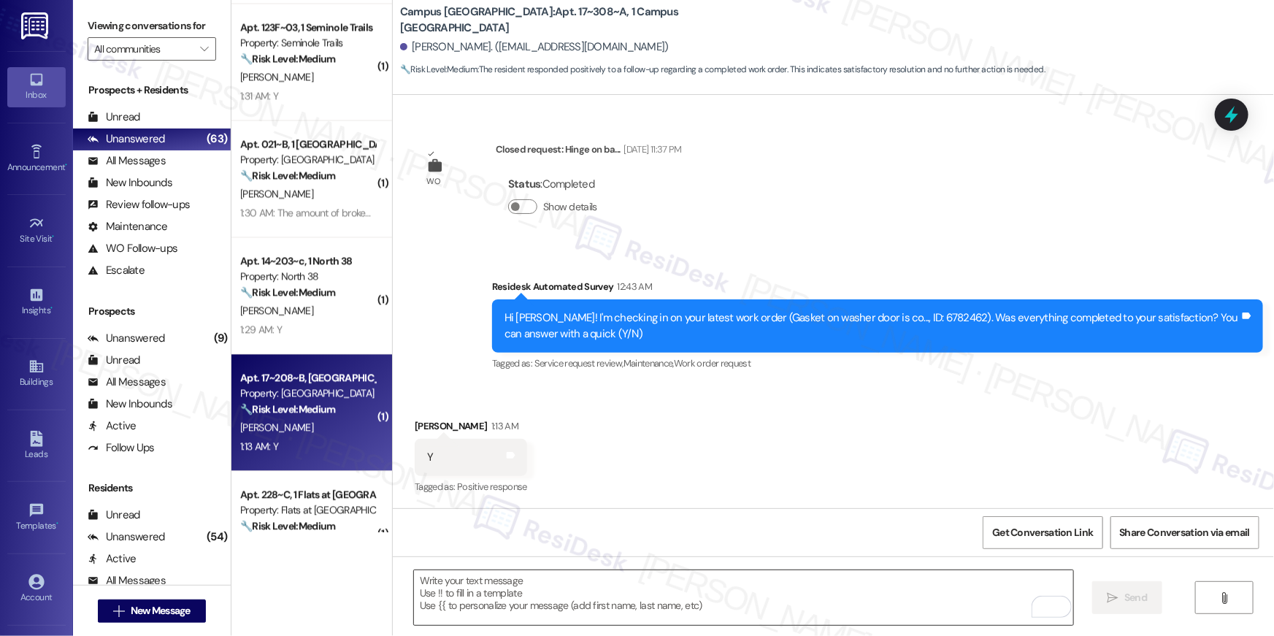
click at [866, 596] on textarea "To enrich screen reader interactions, please activate Accessibility in Grammarl…" at bounding box center [743, 597] width 659 height 55
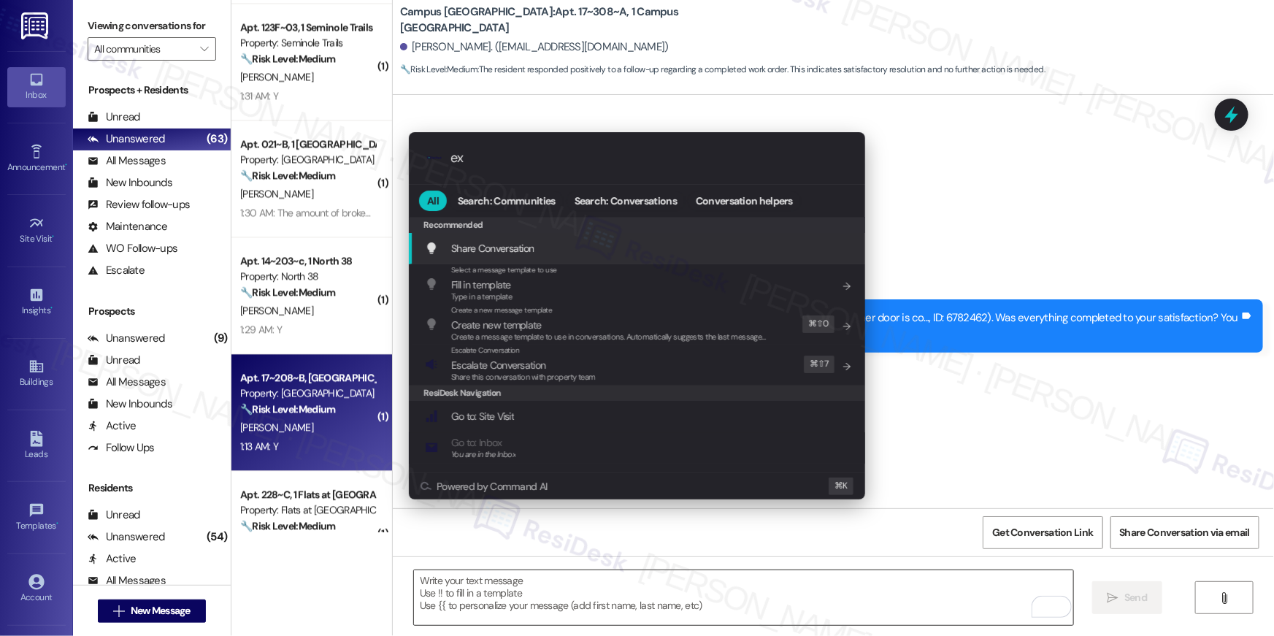
type input "exp"
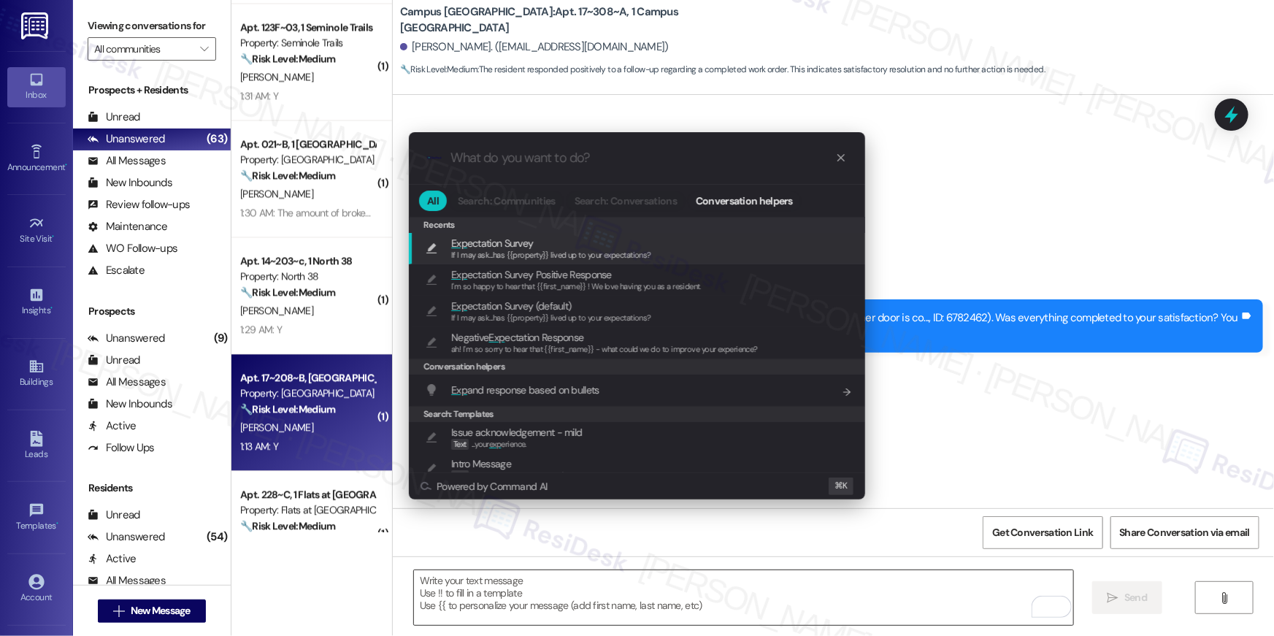
type textarea "If I may ask...has {{property}} lived up to your expectations?"
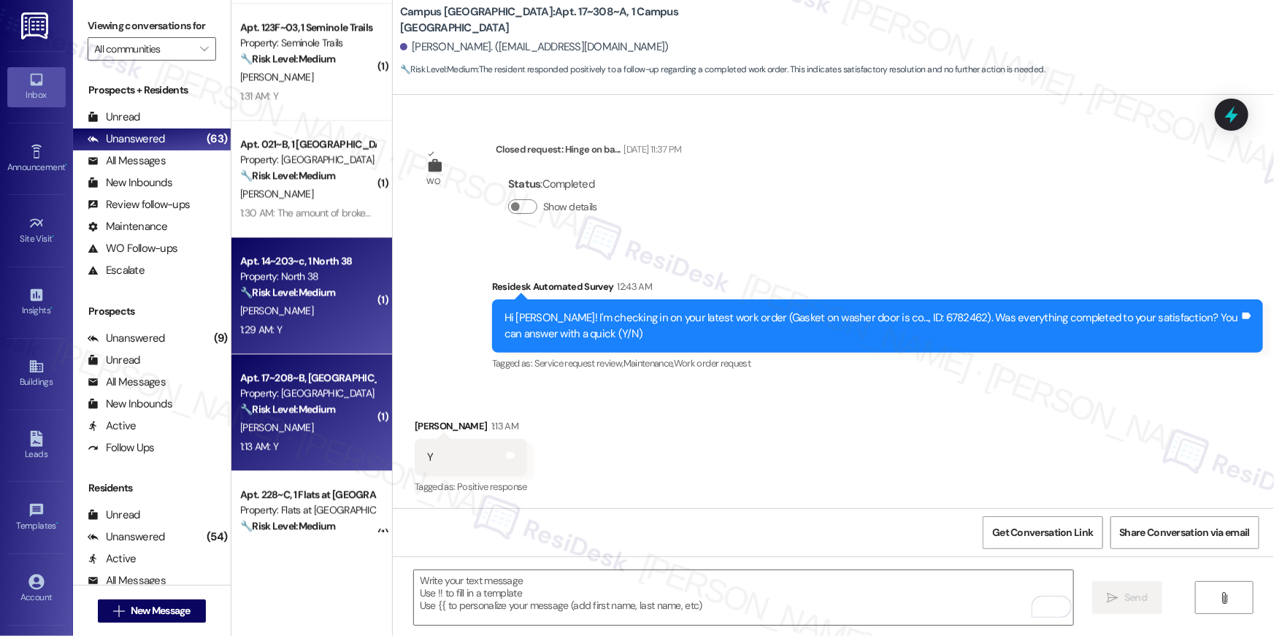
click at [344, 335] on div "1:29 AM: Y 1:29 AM: Y" at bounding box center [308, 330] width 138 height 18
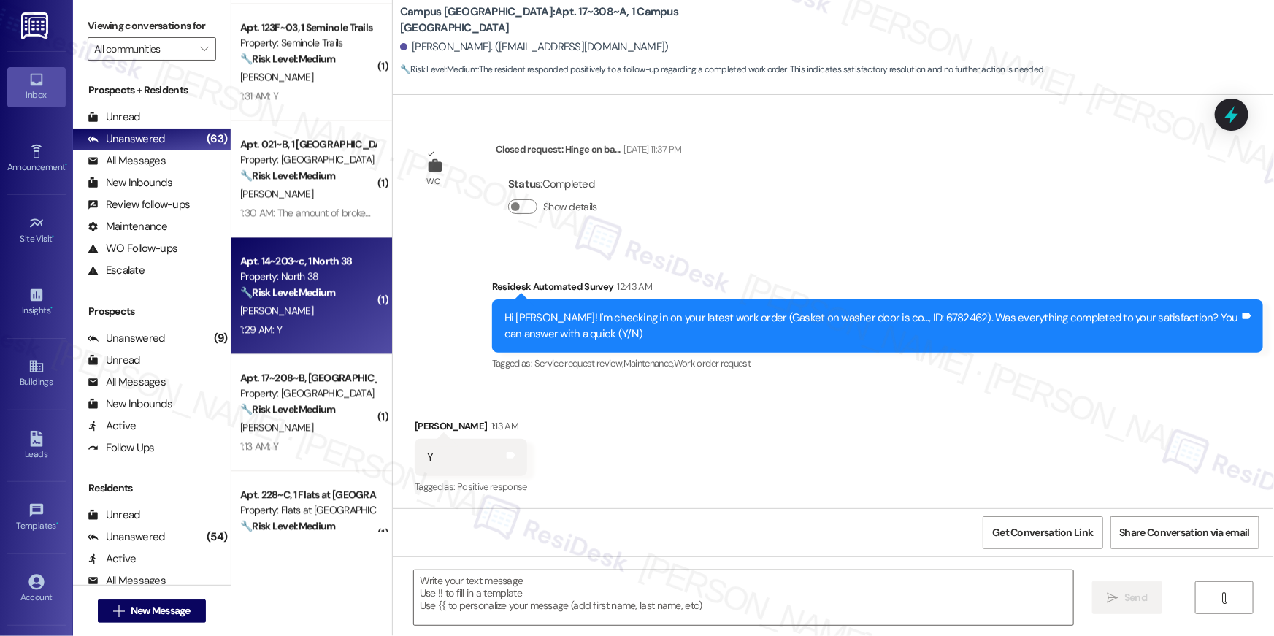
type textarea "Fetching suggested responses. Please feel free to read through the conversation…"
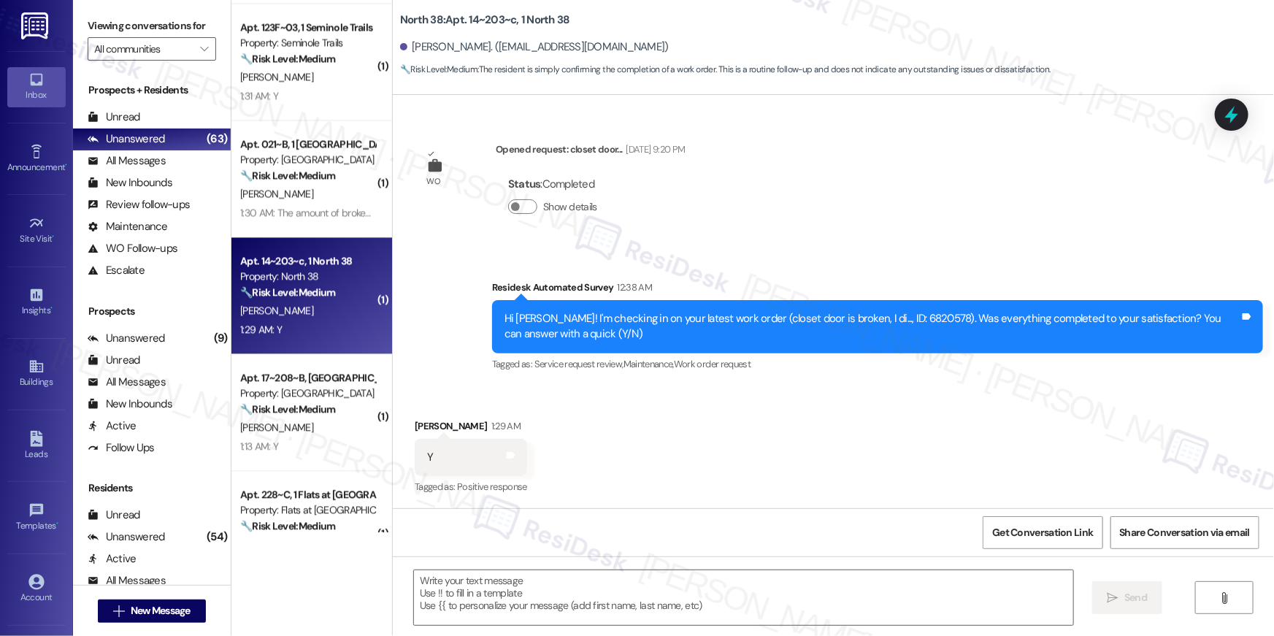
type textarea "Fetching suggested responses. Please feel free to read through the conversation…"
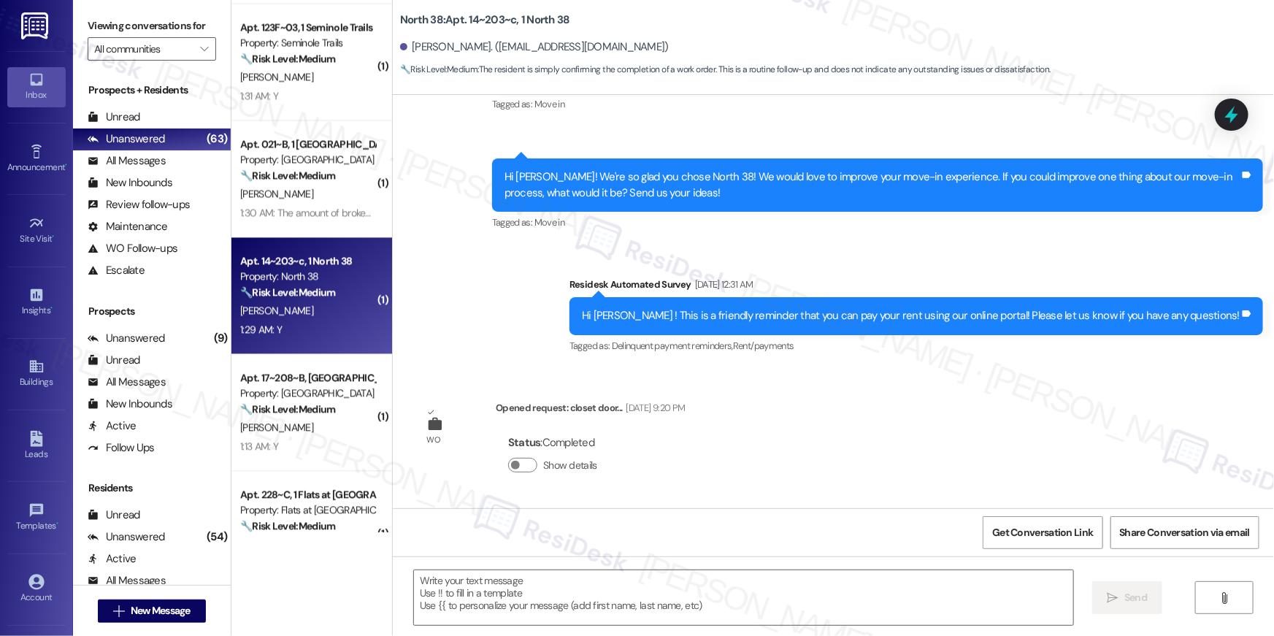
scroll to position [0, 0]
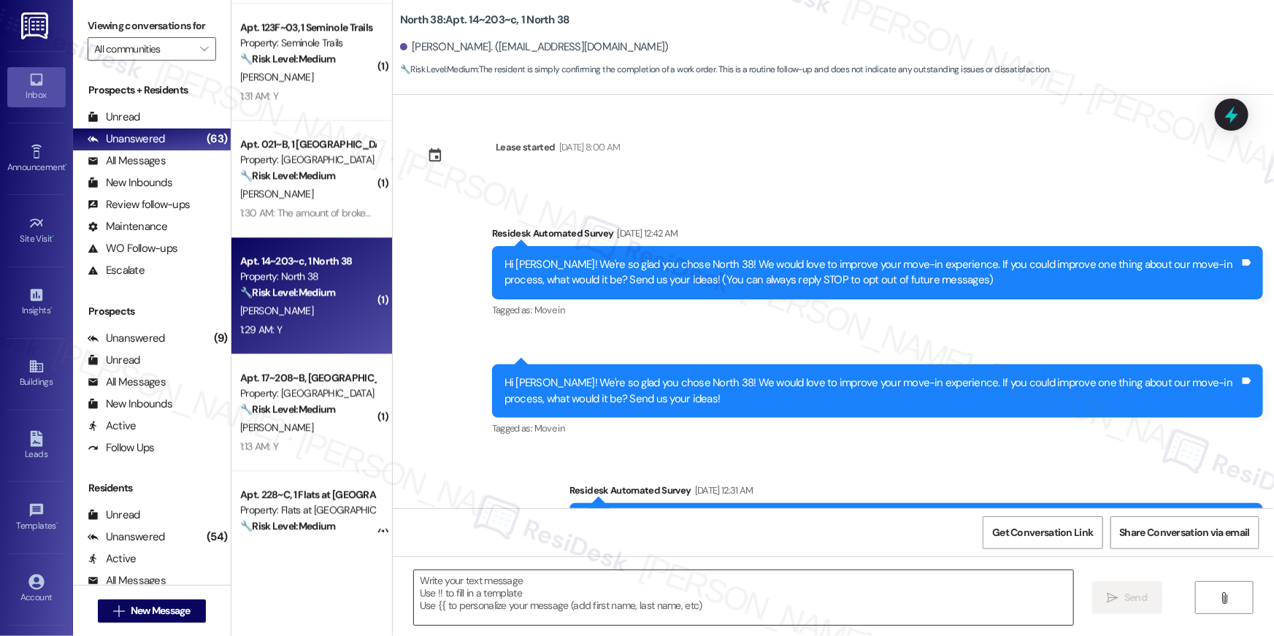
click at [700, 586] on textarea at bounding box center [743, 597] width 659 height 55
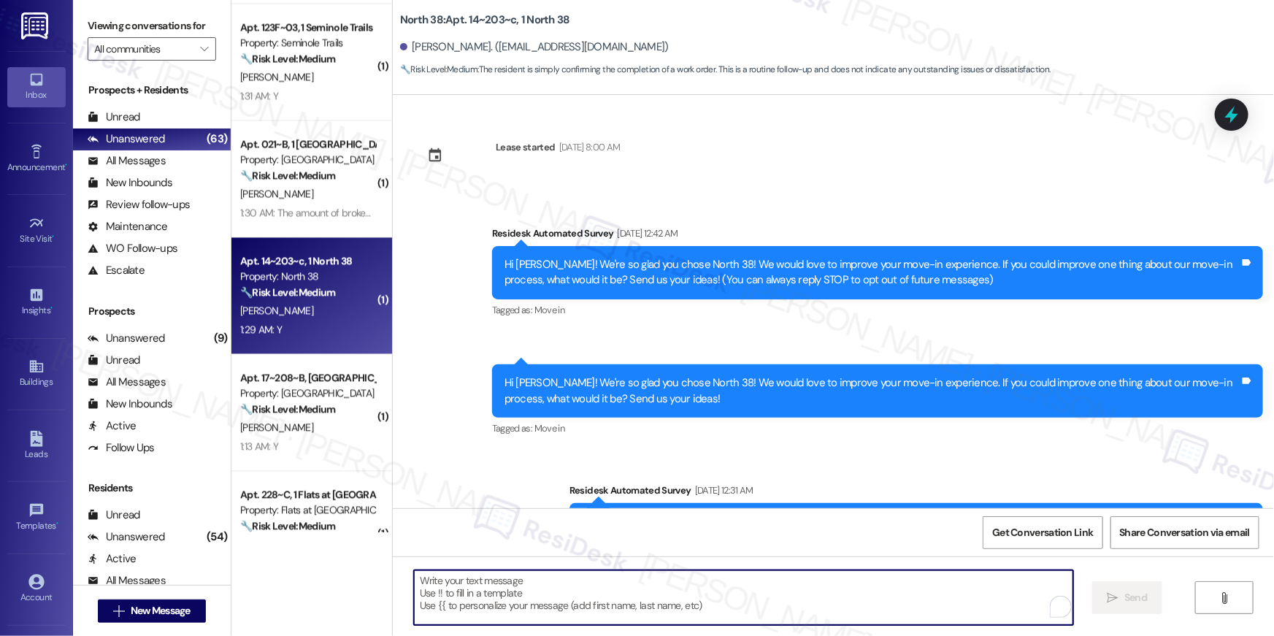
paste textarea "Hi {{first_name}}, I’m happy to hear your work order is all taken care of! If a…"
type textarea "Hi {{first_name}}, I’m happy to hear your work order is all taken care of! If a…"
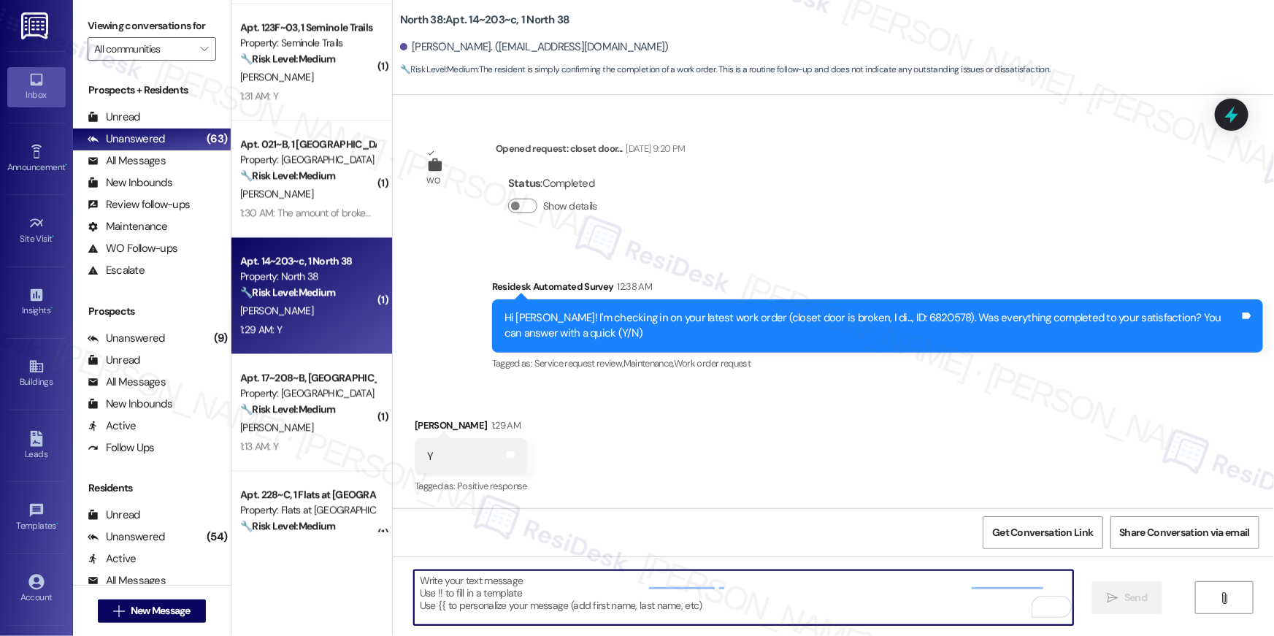
scroll to position [464, 0]
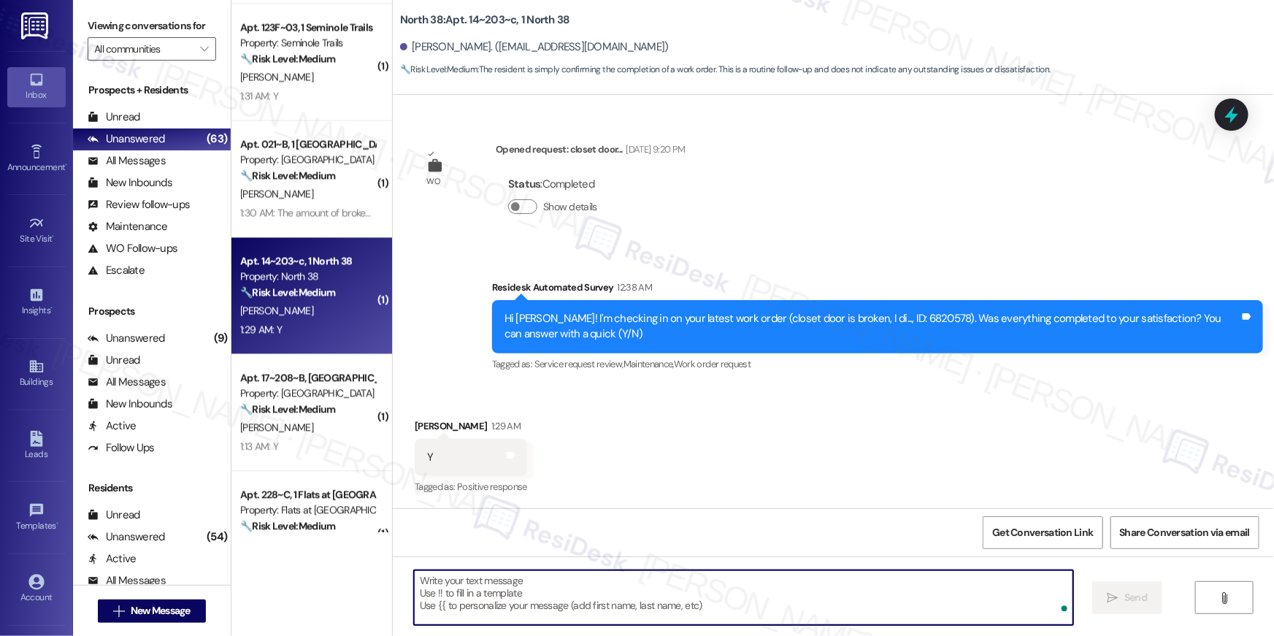
click at [754, 594] on textarea "To enrich screen reader interactions, please activate Accessibility in Grammarl…" at bounding box center [743, 597] width 659 height 55
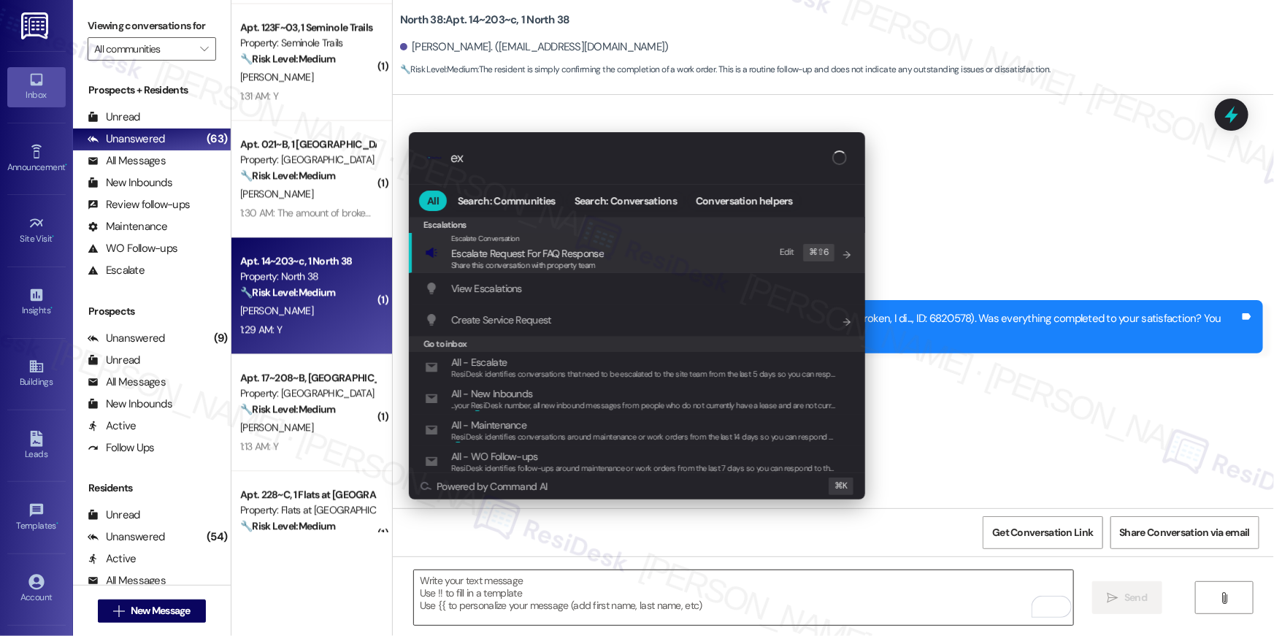
type input "exp"
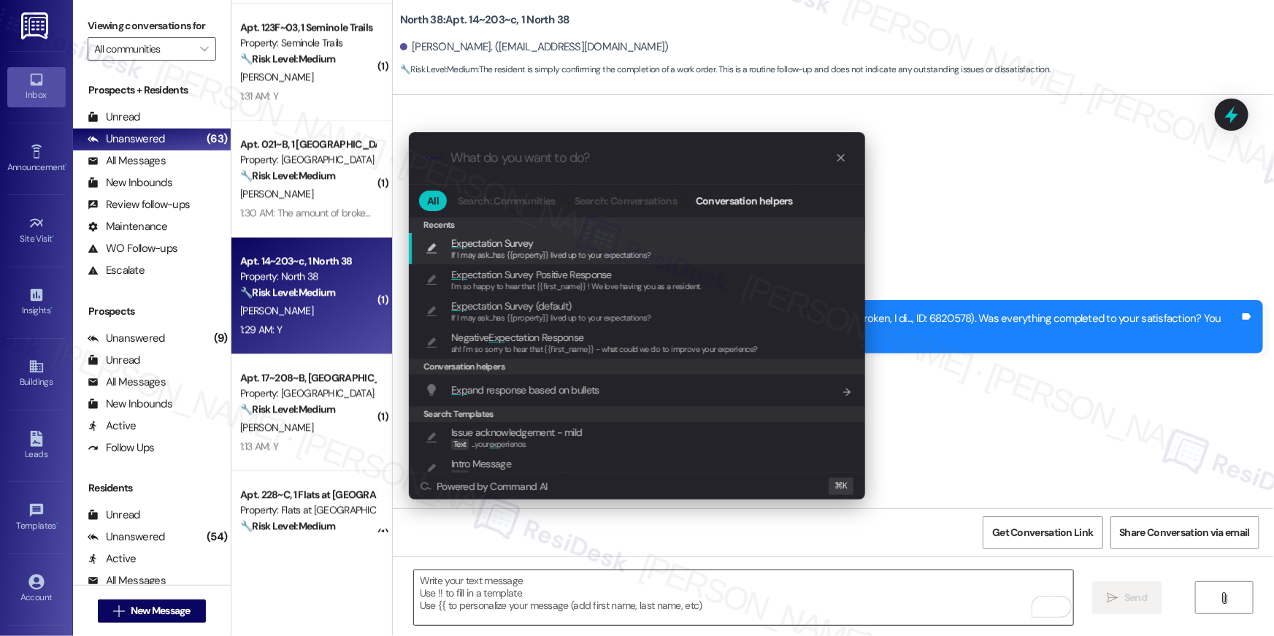
type textarea "If I may ask...has {{property}} lived up to your expectations?"
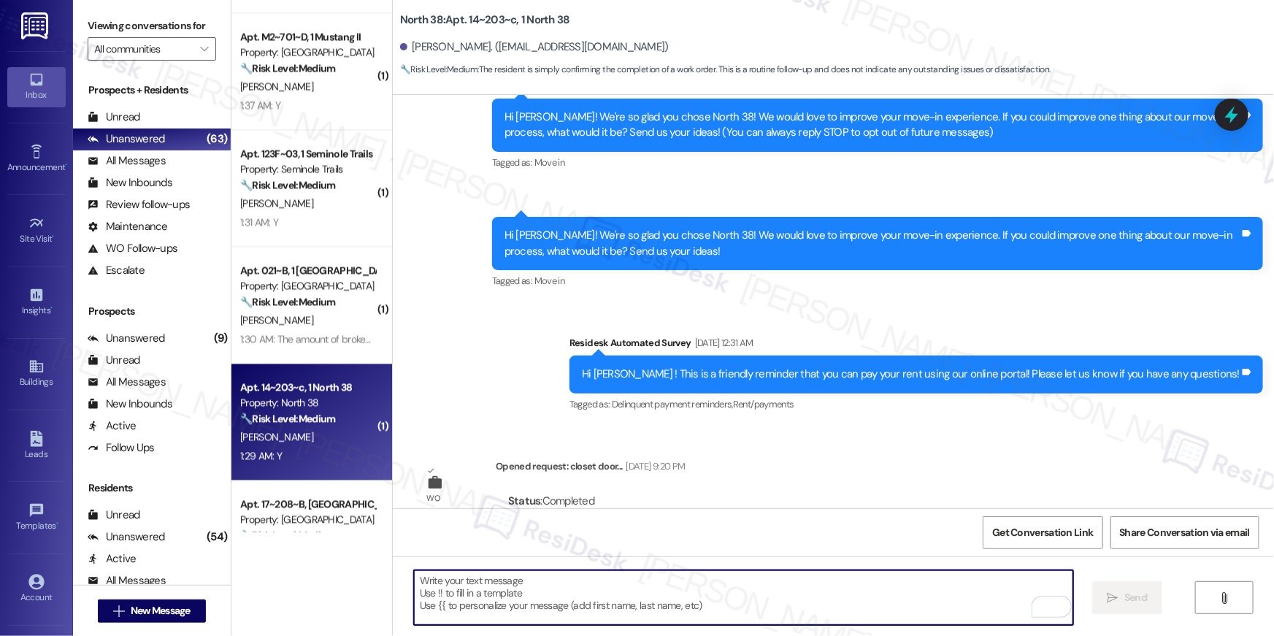
scroll to position [1279, 0]
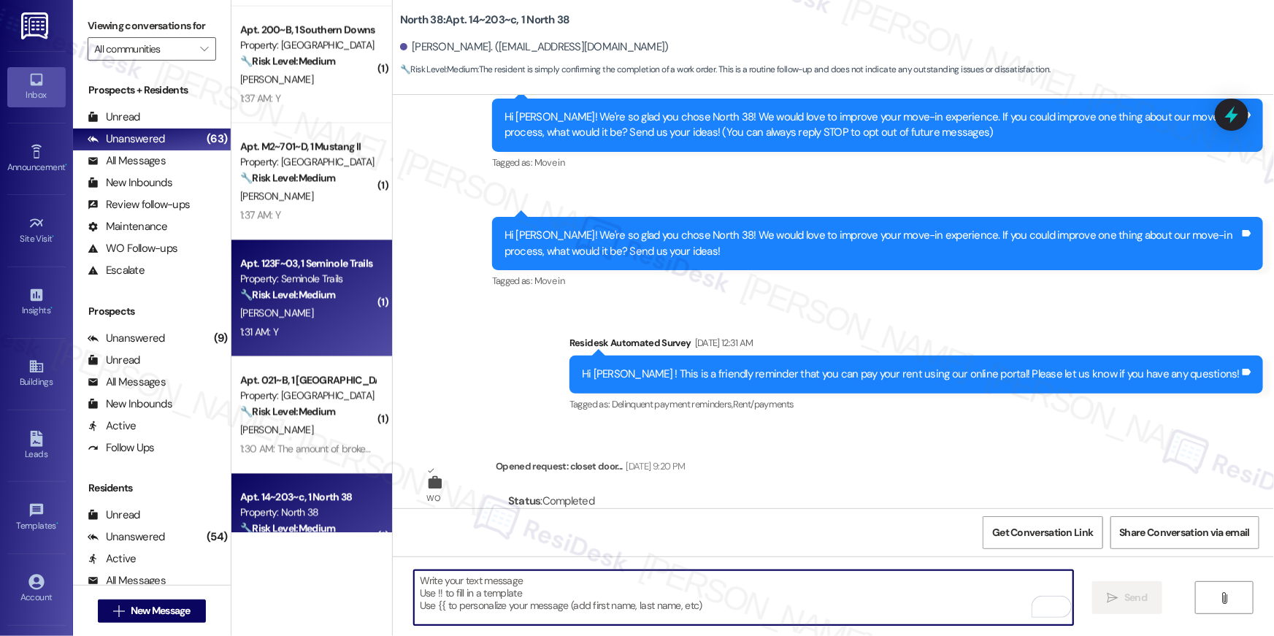
click at [295, 334] on div "1:31 AM: Y 1:31 AM: Y" at bounding box center [308, 332] width 138 height 18
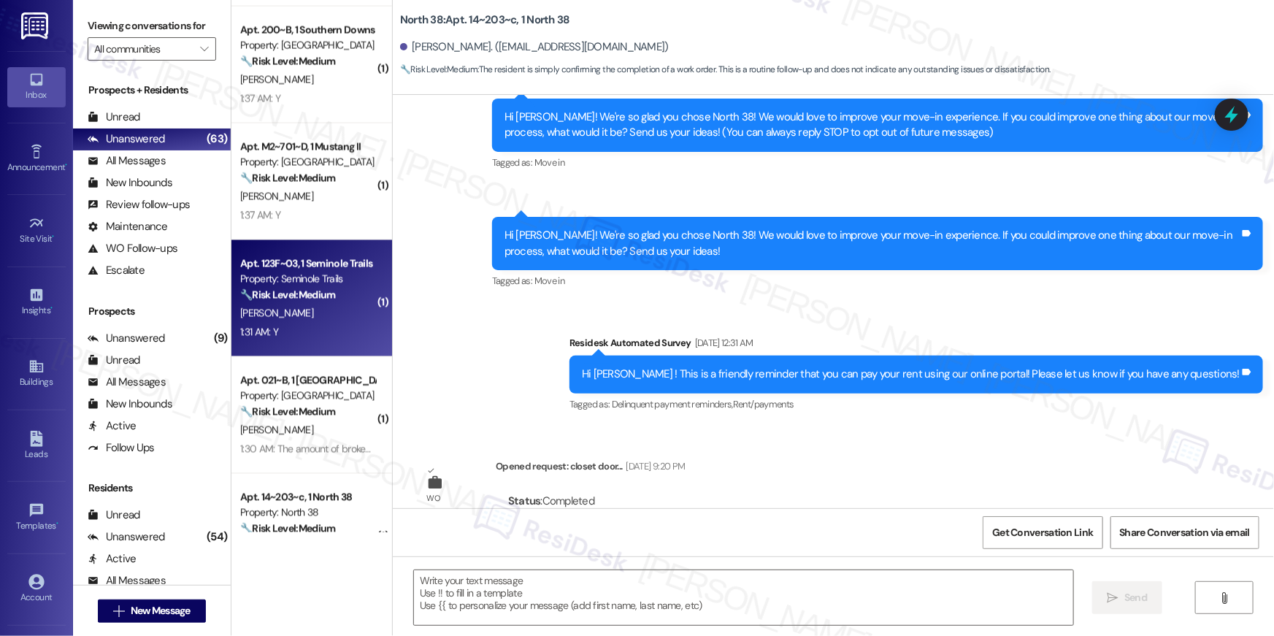
type textarea "Fetching suggested responses. Please feel free to read through the conversation…"
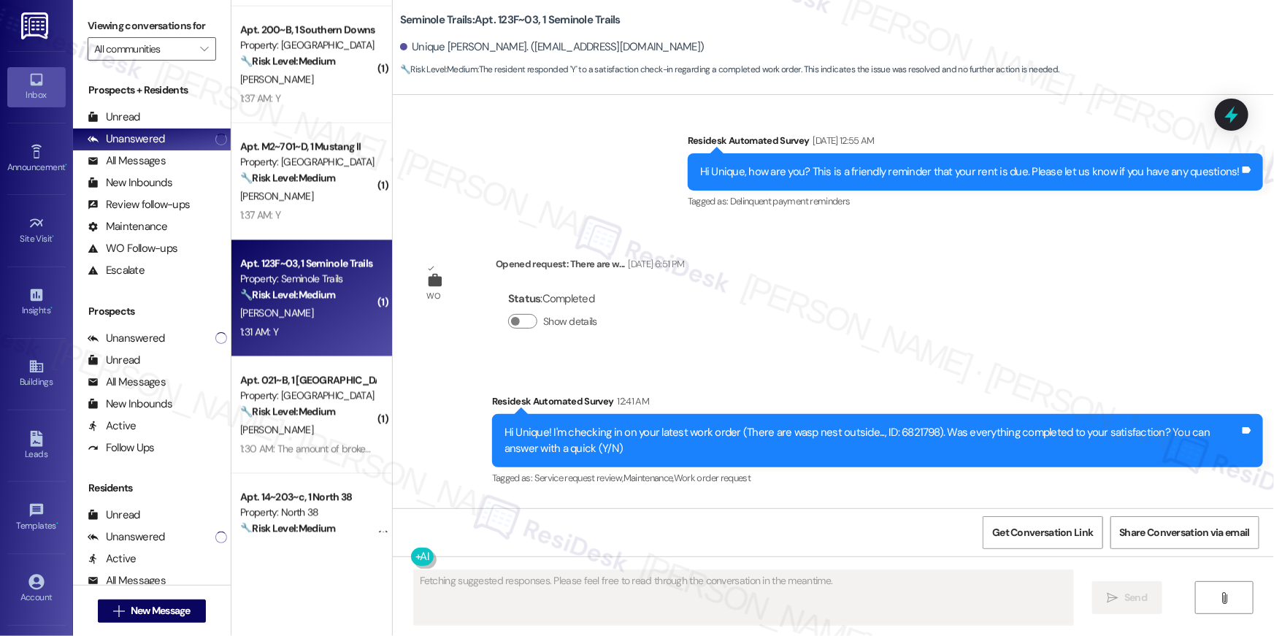
scroll to position [13538, 0]
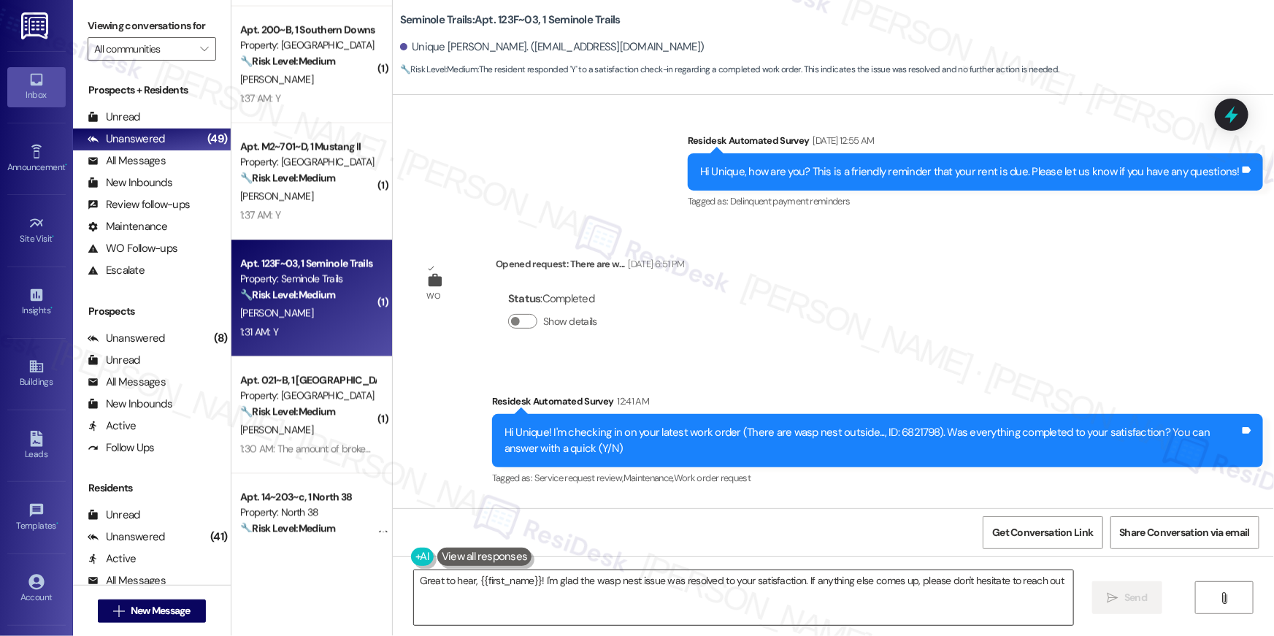
type textarea "Great to hear, {{first_name}}! I'm glad the wasp nest issue was resolved to you…"
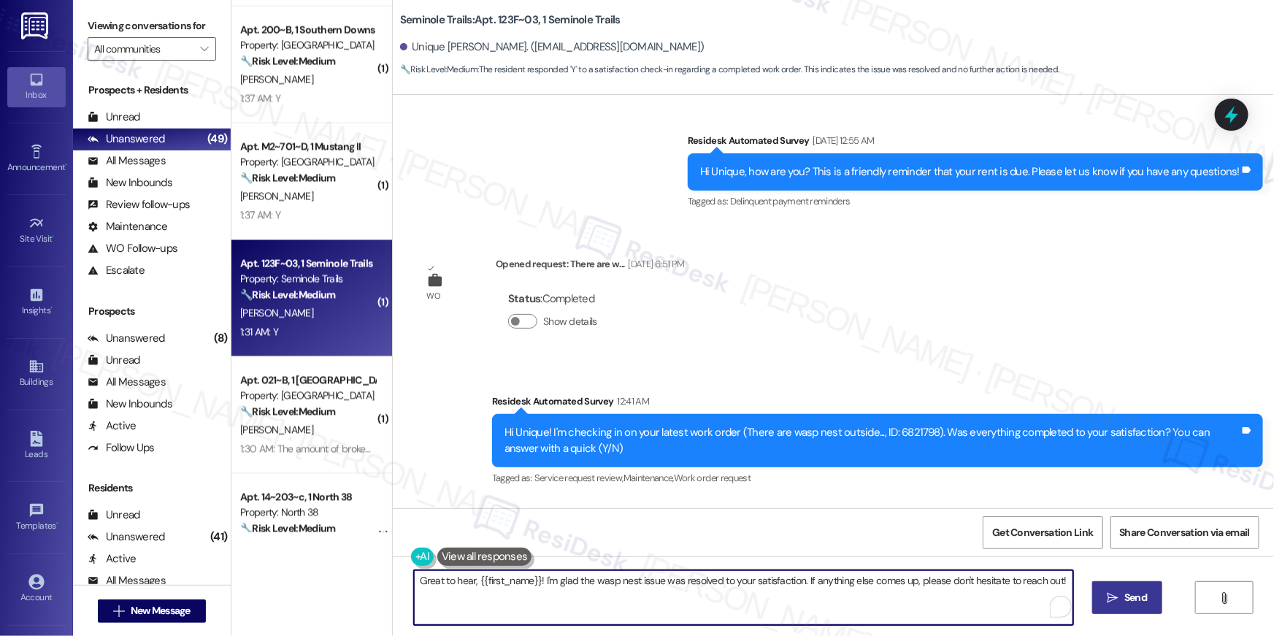
drag, startPoint x: 951, startPoint y: 602, endPoint x: 1103, endPoint y: 602, distance: 151.9
click at [951, 602] on textarea "Great to hear, {{first_name}}! I'm glad the wasp nest issue was resolved to you…" at bounding box center [743, 597] width 659 height 55
click at [1105, 602] on span " Send" at bounding box center [1128, 597] width 46 height 15
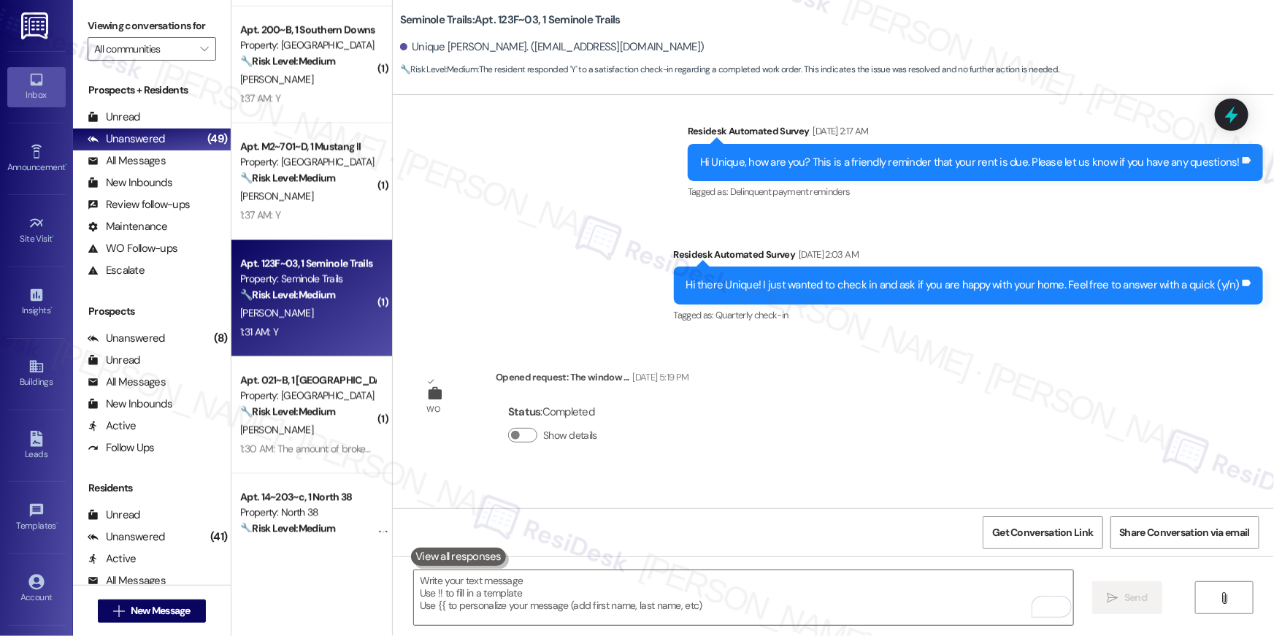
scroll to position [11433, 0]
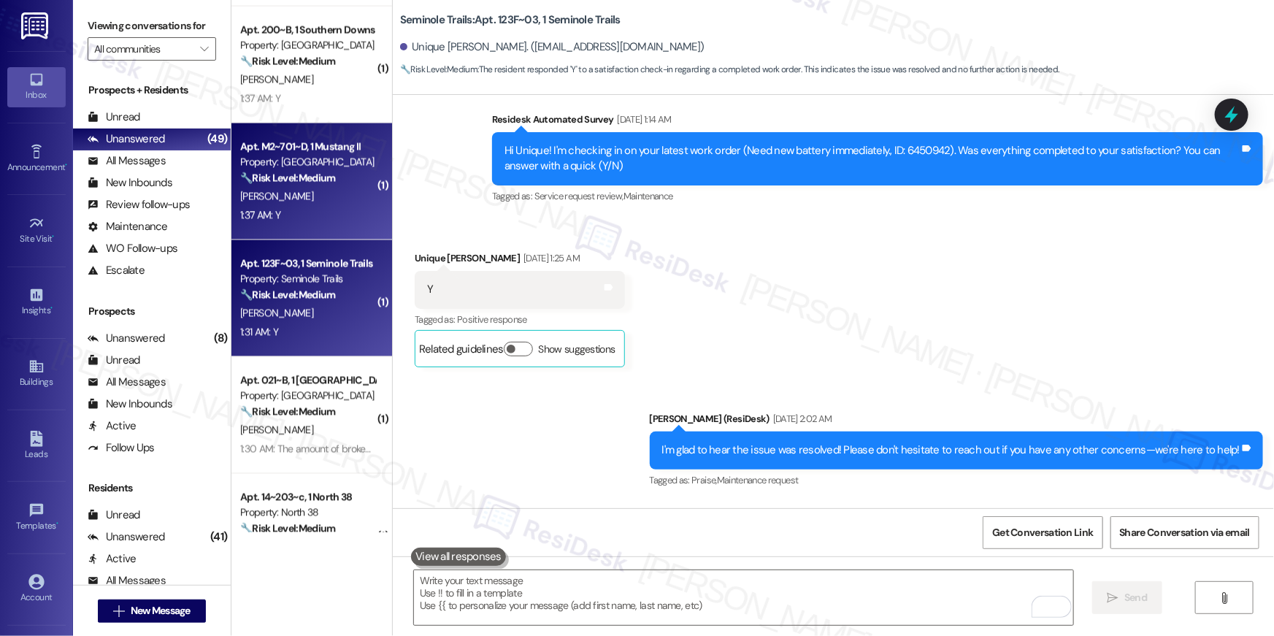
click at [269, 215] on div "1:37 AM: Y 1:37 AM: Y" at bounding box center [260, 215] width 40 height 13
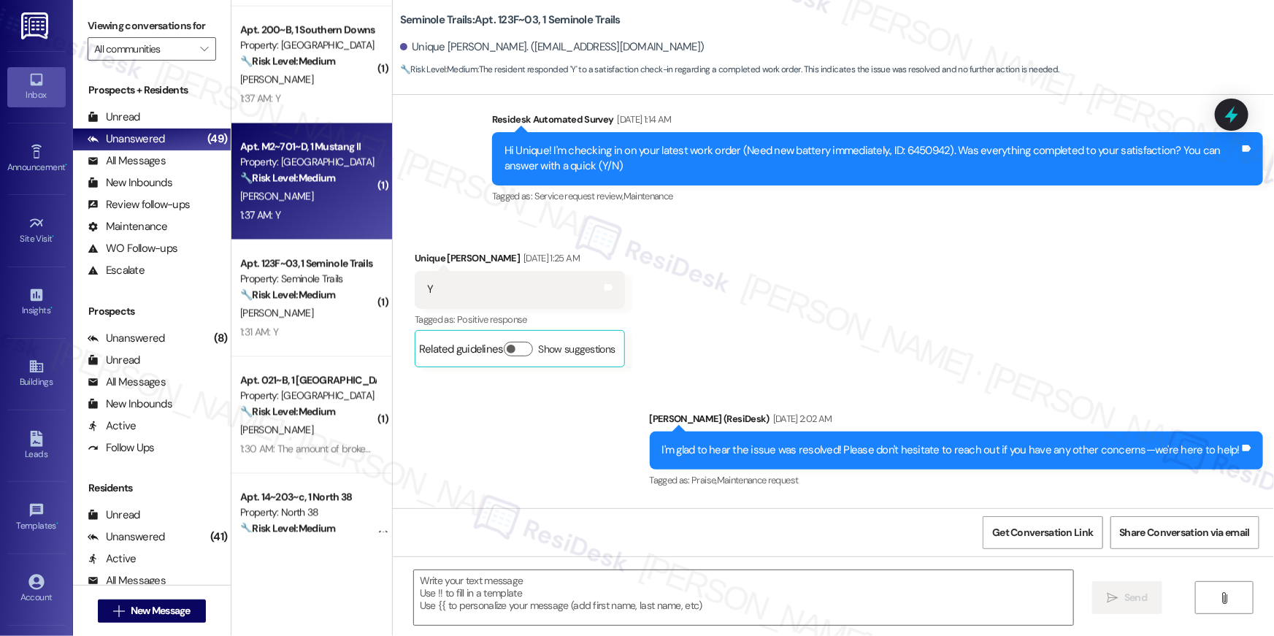
type textarea "Fetching suggested responses. Please feel free to read through the conversation…"
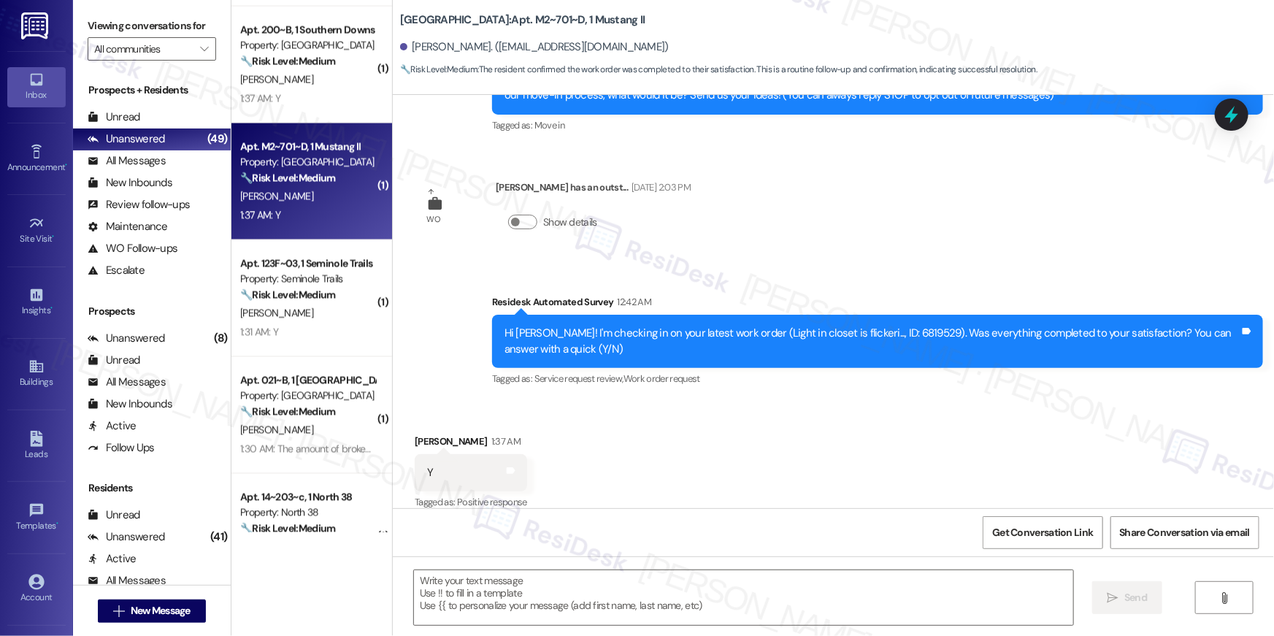
type textarea "Fetching suggested responses. Please feel free to read through the conversation…"
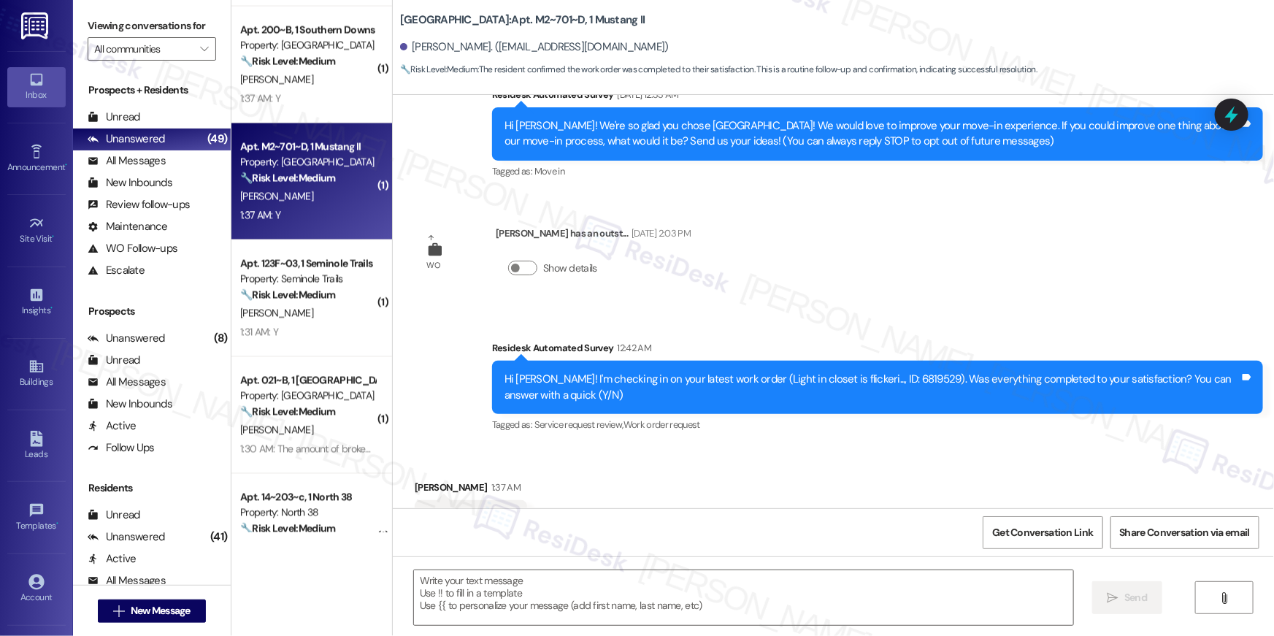
scroll to position [200, 0]
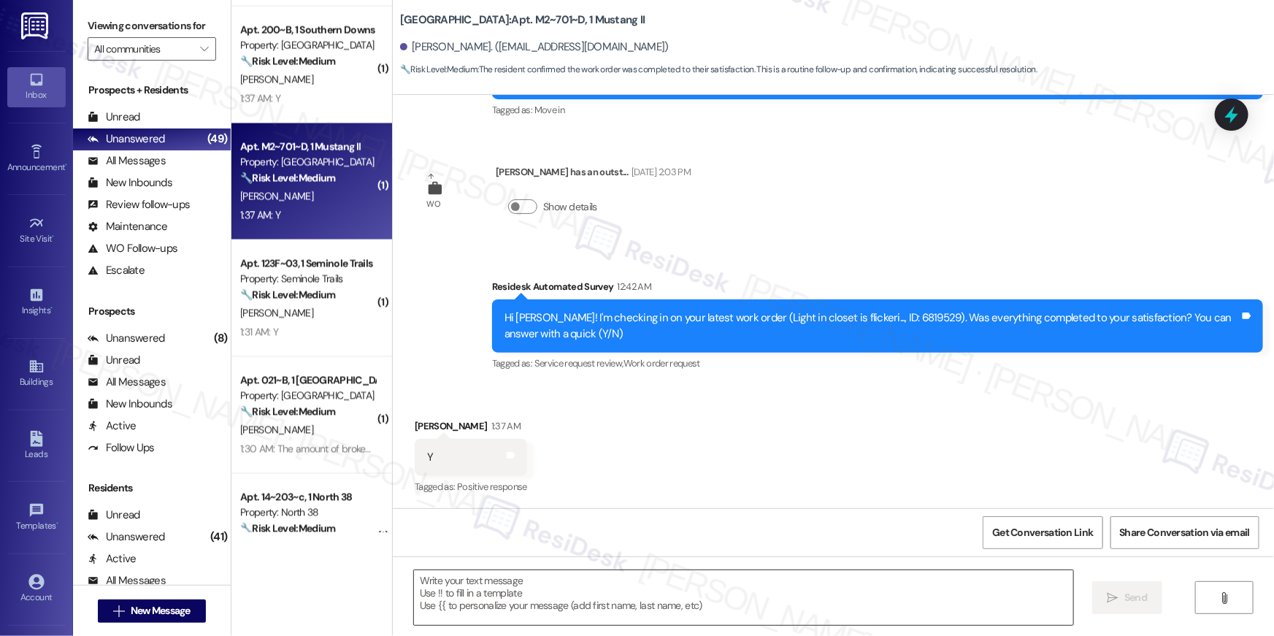
click at [708, 598] on textarea at bounding box center [743, 597] width 659 height 55
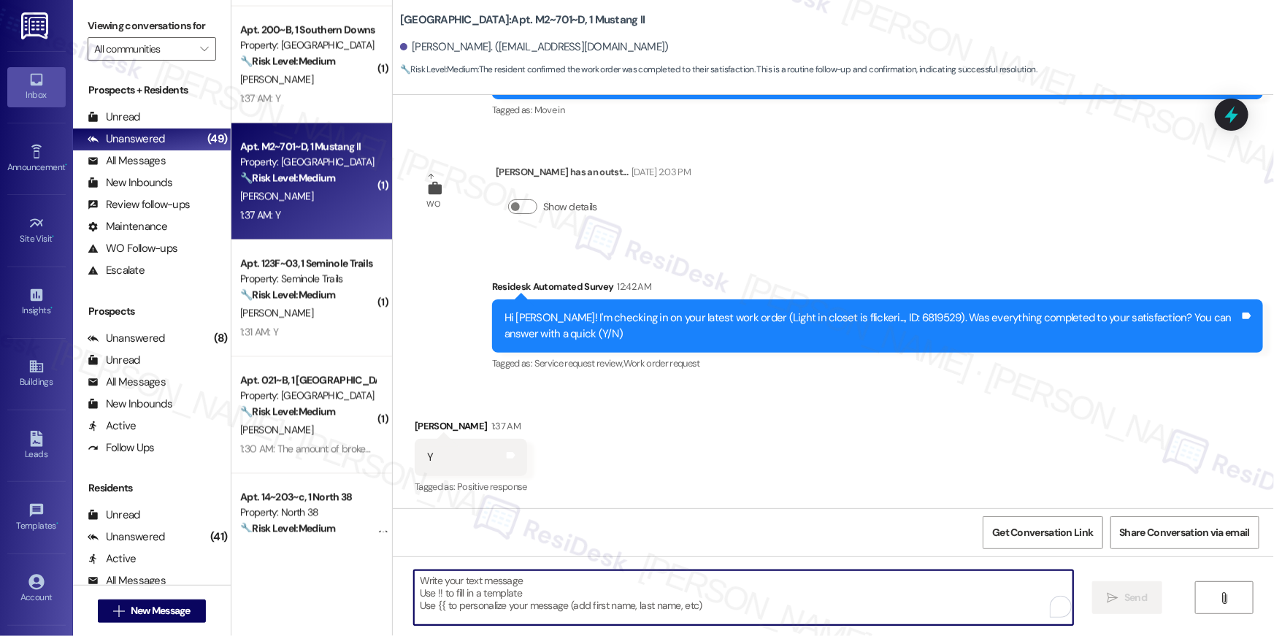
paste textarea "Hi {{first_name}}, I’m happy to hear your work order is all taken care of! If a…"
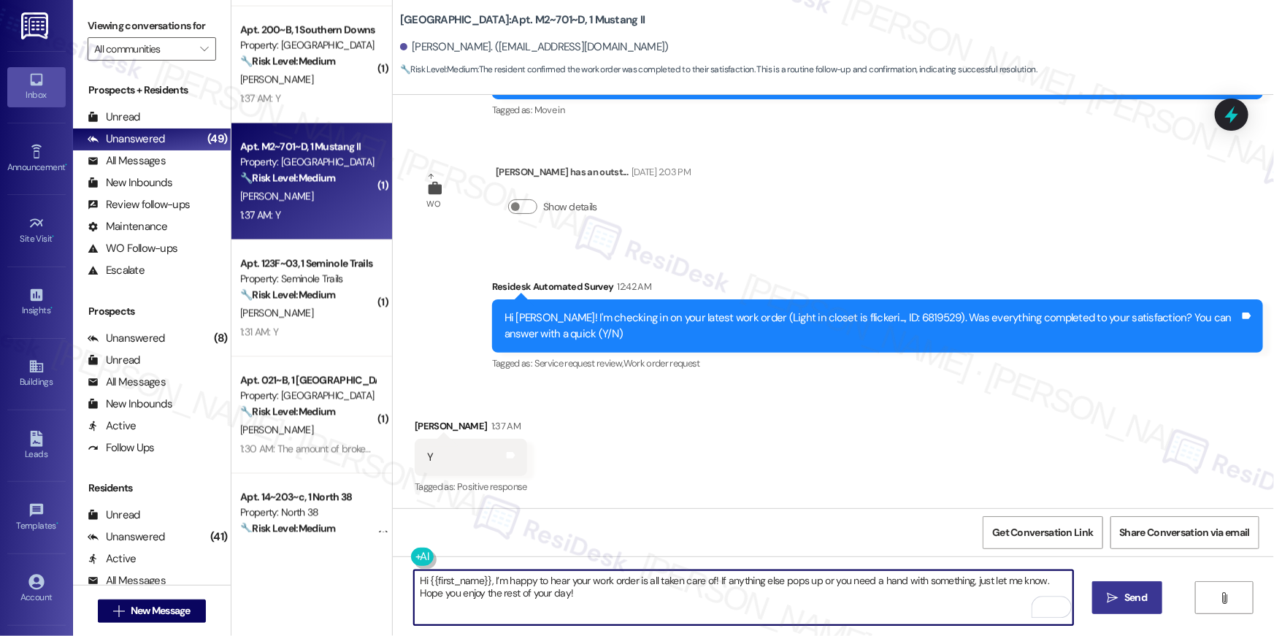
type textarea "Hi {{first_name}}, I’m happy to hear your work order is all taken care of! If a…"
click at [1119, 607] on button " Send" at bounding box center [1127, 597] width 71 height 33
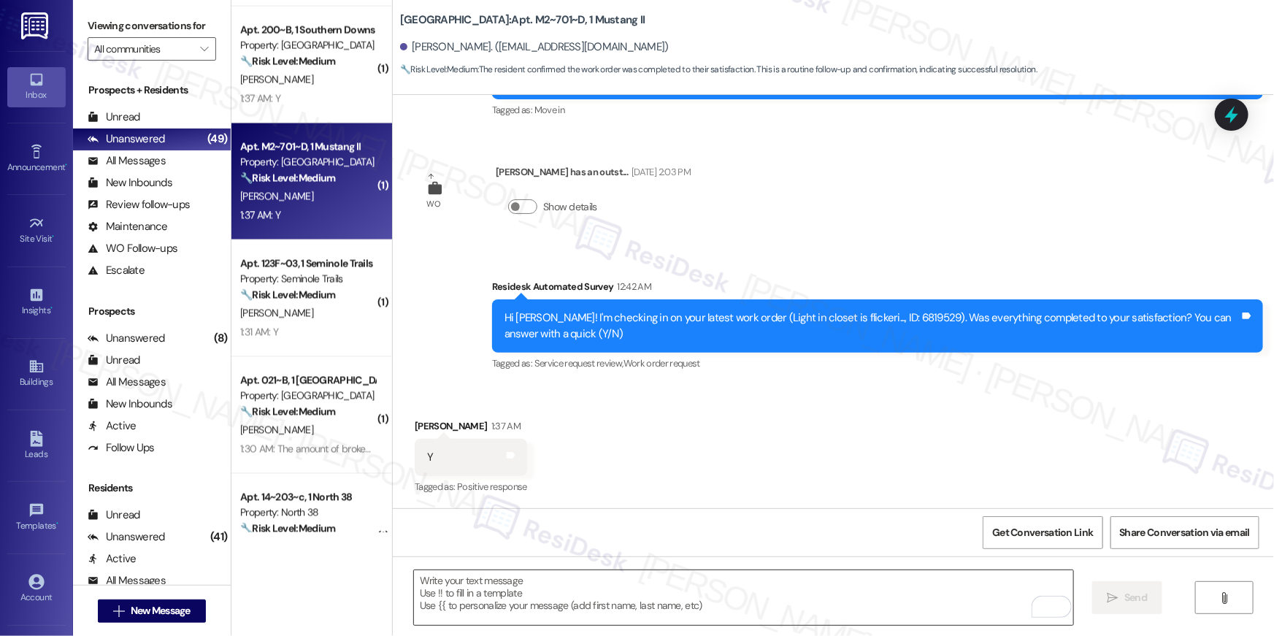
click at [893, 596] on textarea "To enrich screen reader interactions, please activate Accessibility in Grammarl…" at bounding box center [743, 597] width 659 height 55
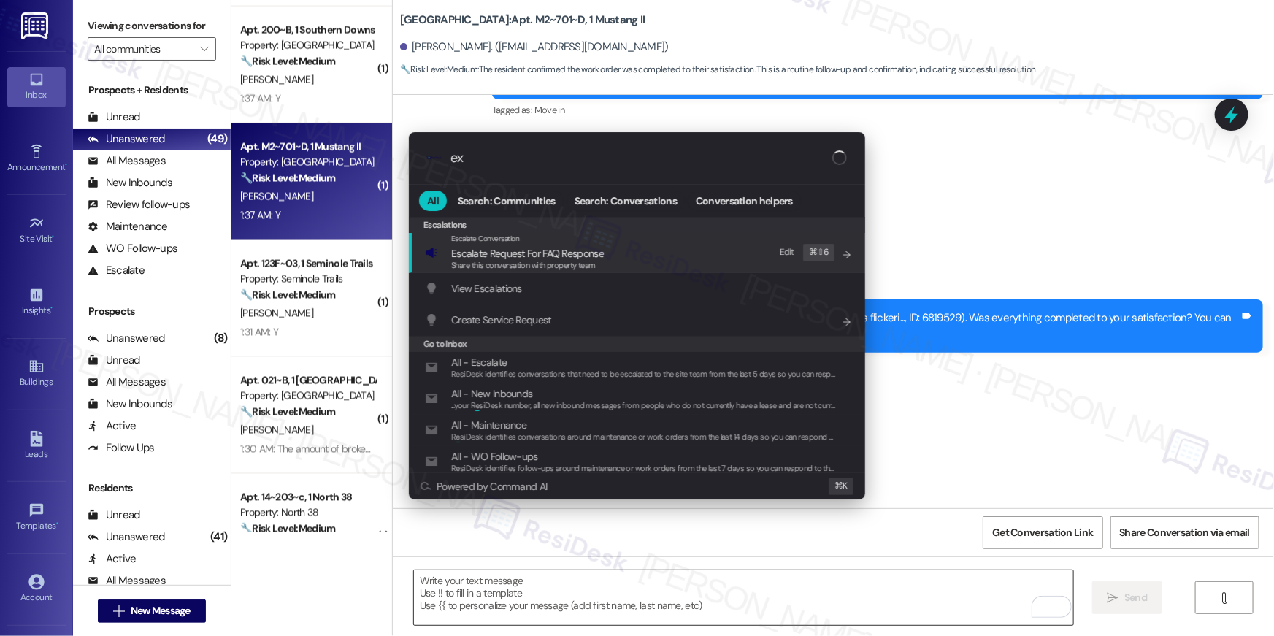
type input "exp"
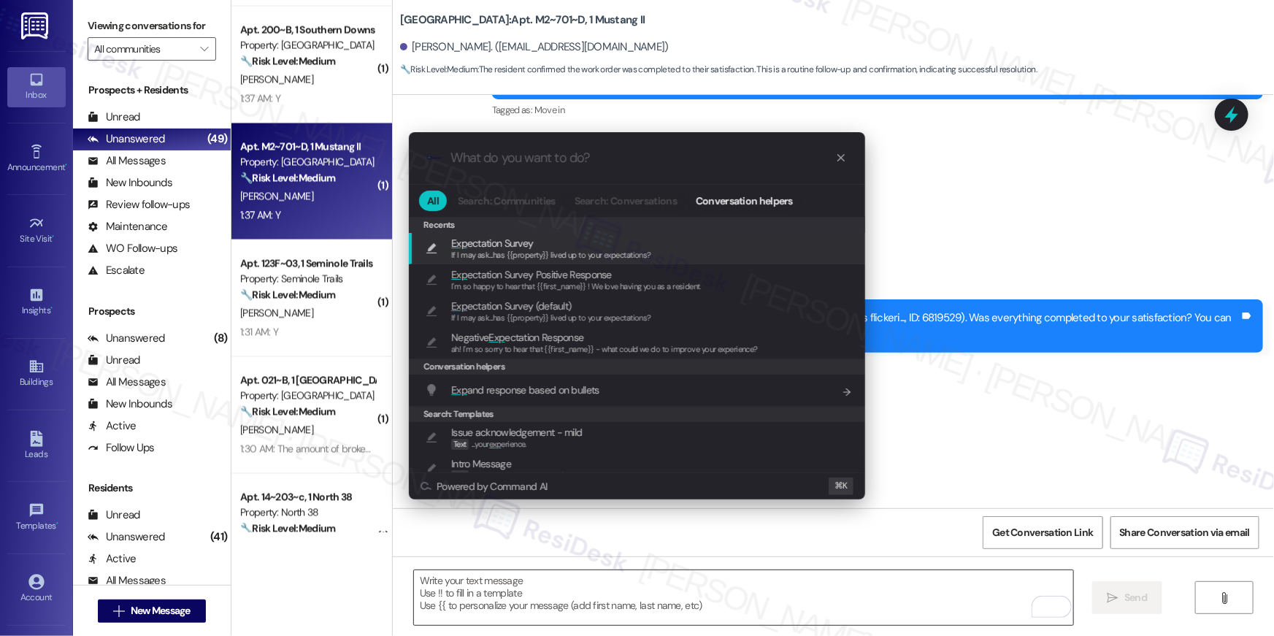
type textarea "If I may ask...has {{property}} lived up to your expectations?"
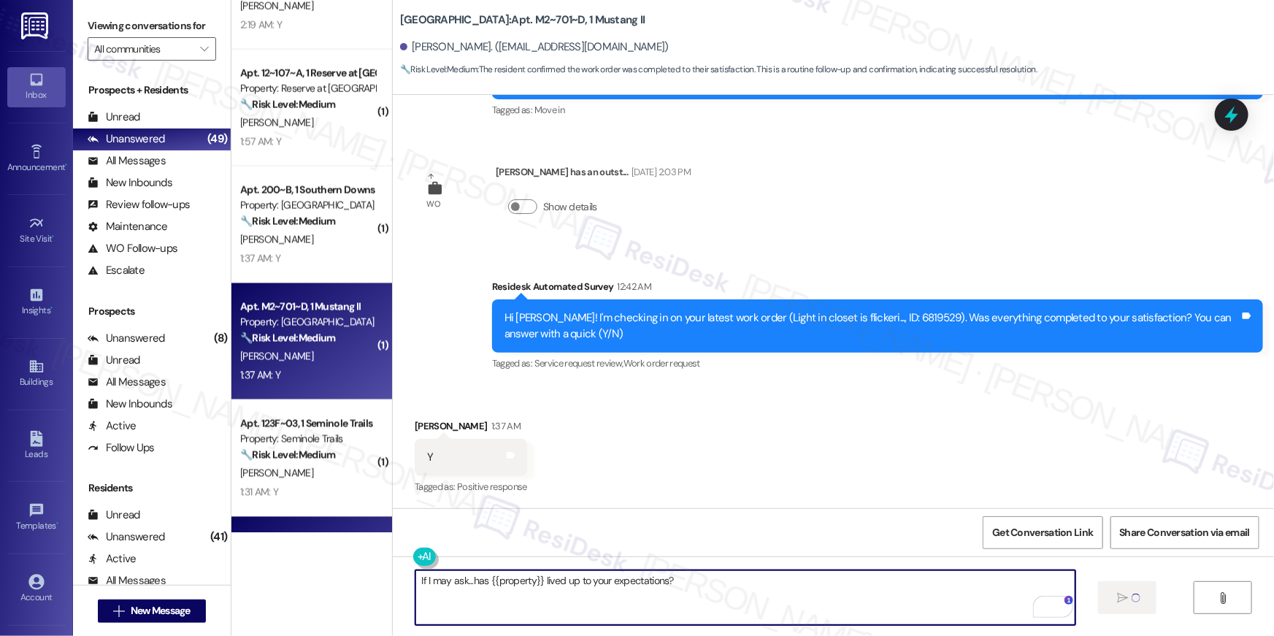
scroll to position [1099, 0]
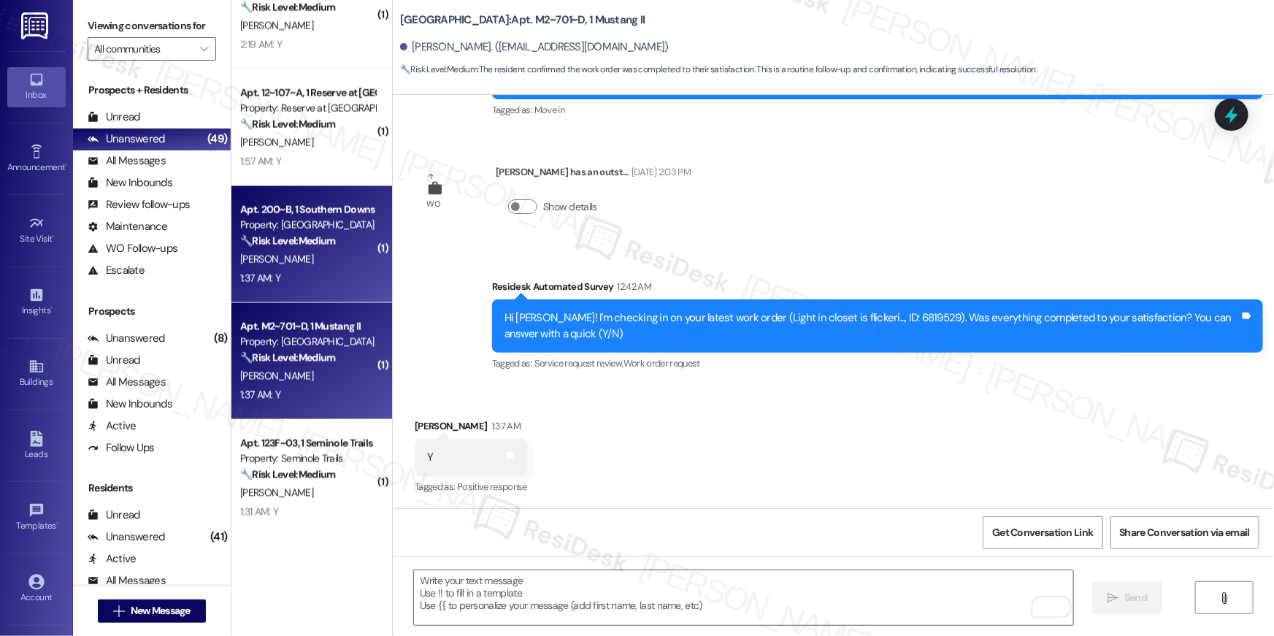
click at [296, 284] on div "1:37 AM: Y 1:37 AM: Y" at bounding box center [308, 278] width 138 height 18
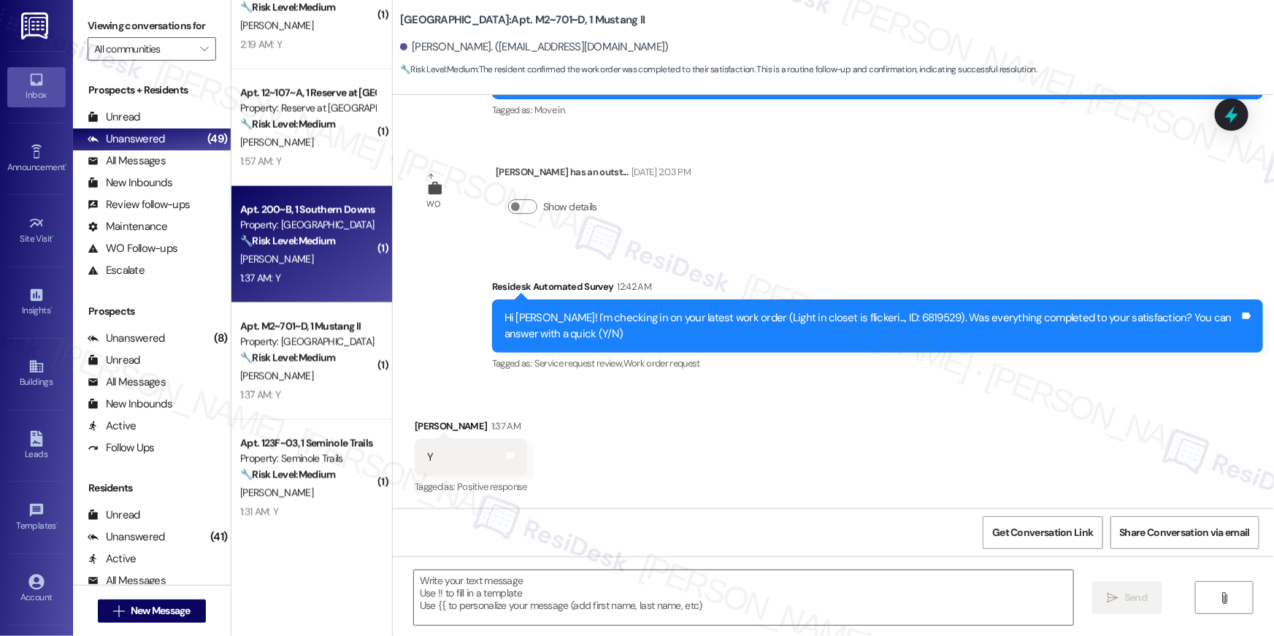
type textarea "Fetching suggested responses. Please feel free to read through the conversation…"
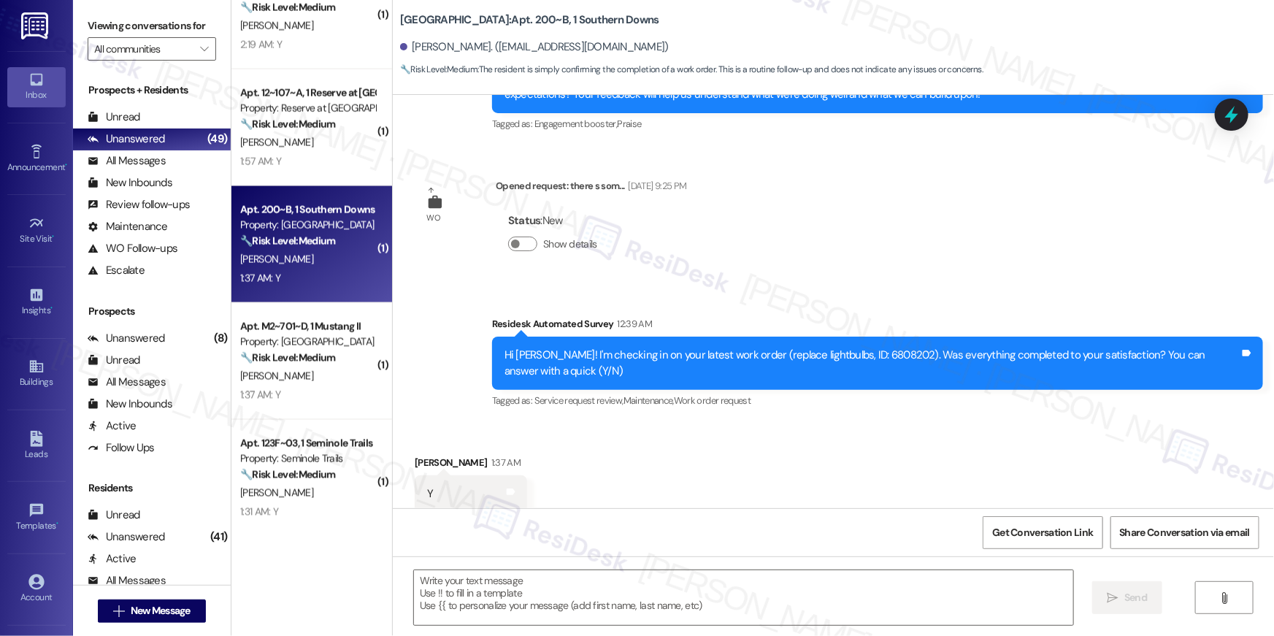
type textarea "Fetching suggested responses. Please feel free to read through the conversation…"
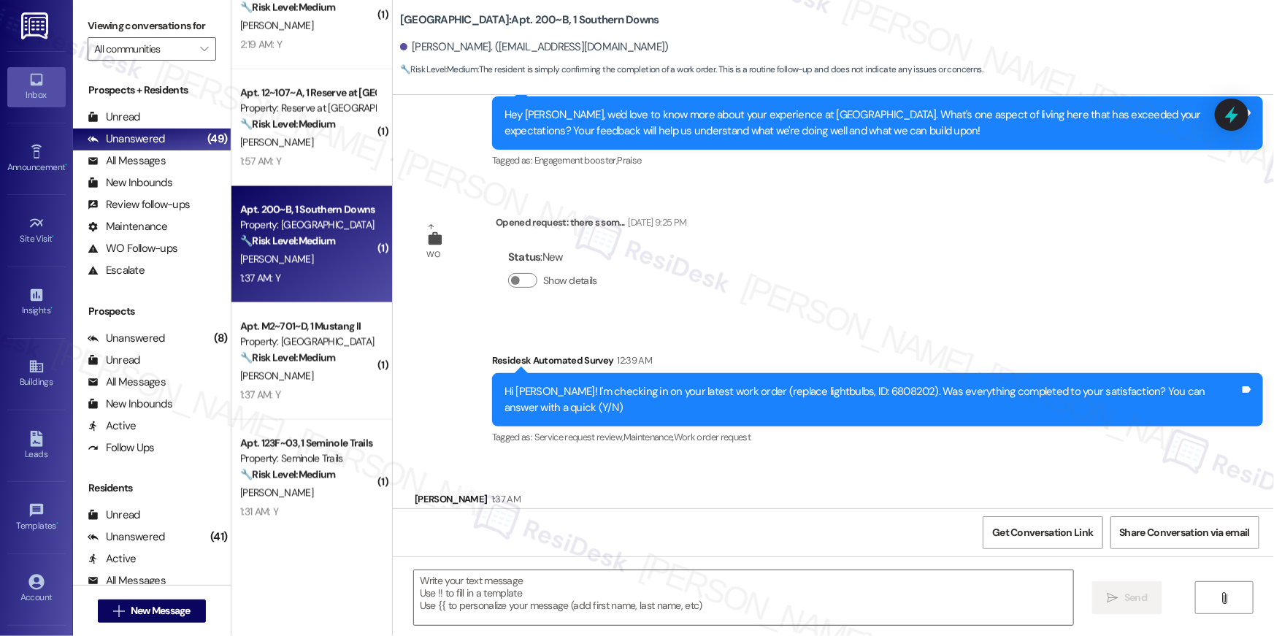
scroll to position [529, 0]
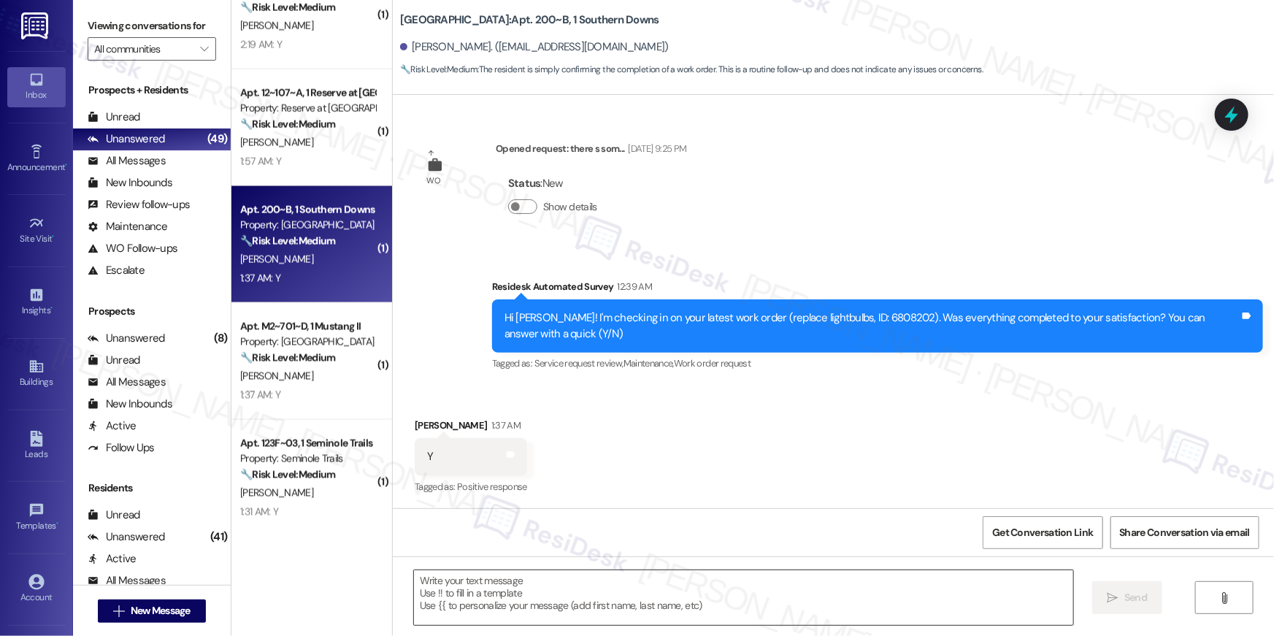
click at [740, 586] on textarea at bounding box center [743, 597] width 659 height 55
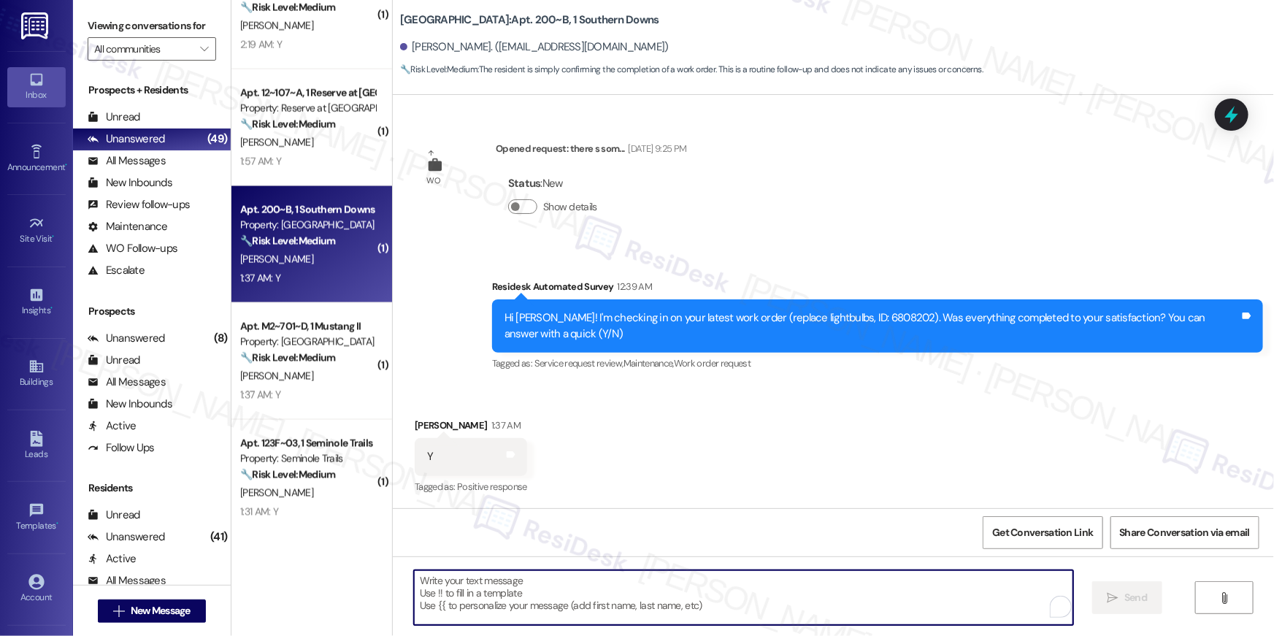
paste textarea "Hi {{first_name}}, I’m happy to hear your work order is all taken care of! If a…"
type textarea "Hi {{first_name}}, I’m happy to hear your work order is all taken care of! If a…"
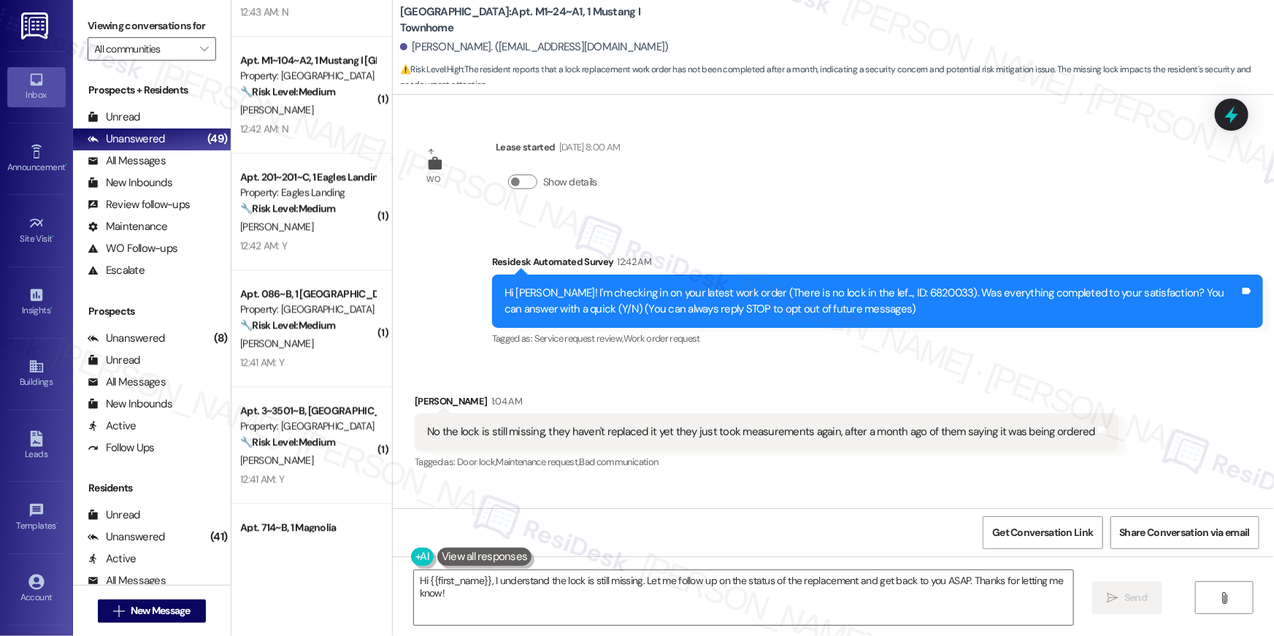
scroll to position [1530, 0]
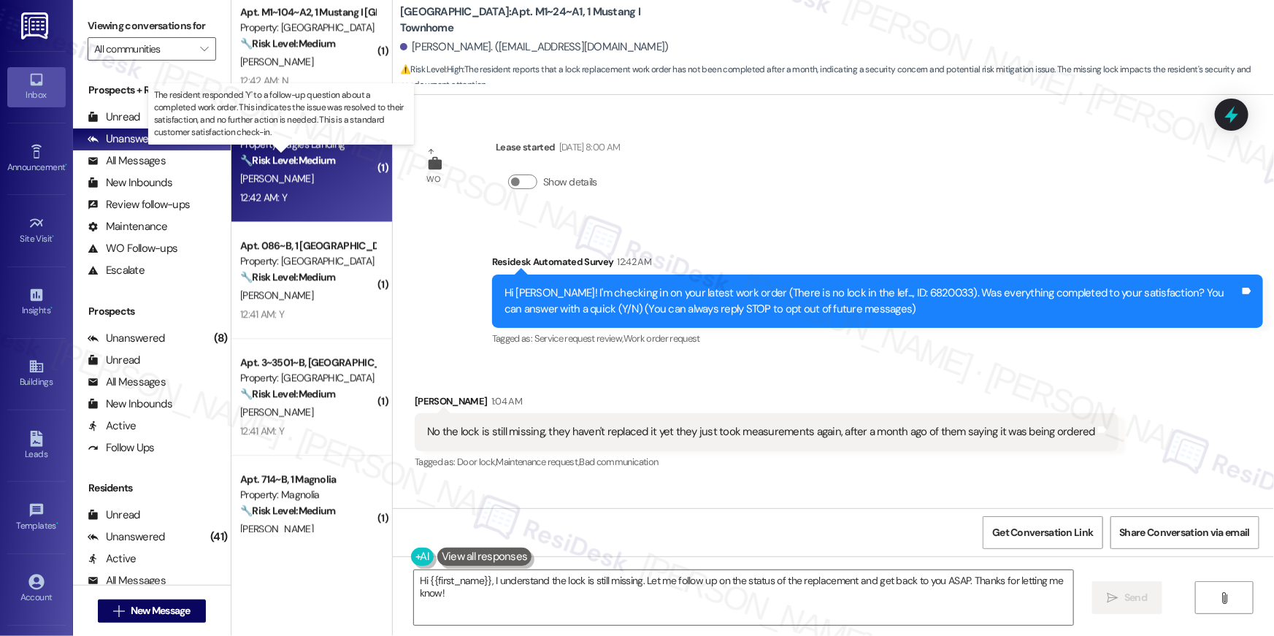
click at [285, 158] on strong "🔧 Risk Level: Medium" at bounding box center [287, 159] width 95 height 13
type textarea "Hi {{first_name}}, I understand the lock is still missing. Let me follow up on …"
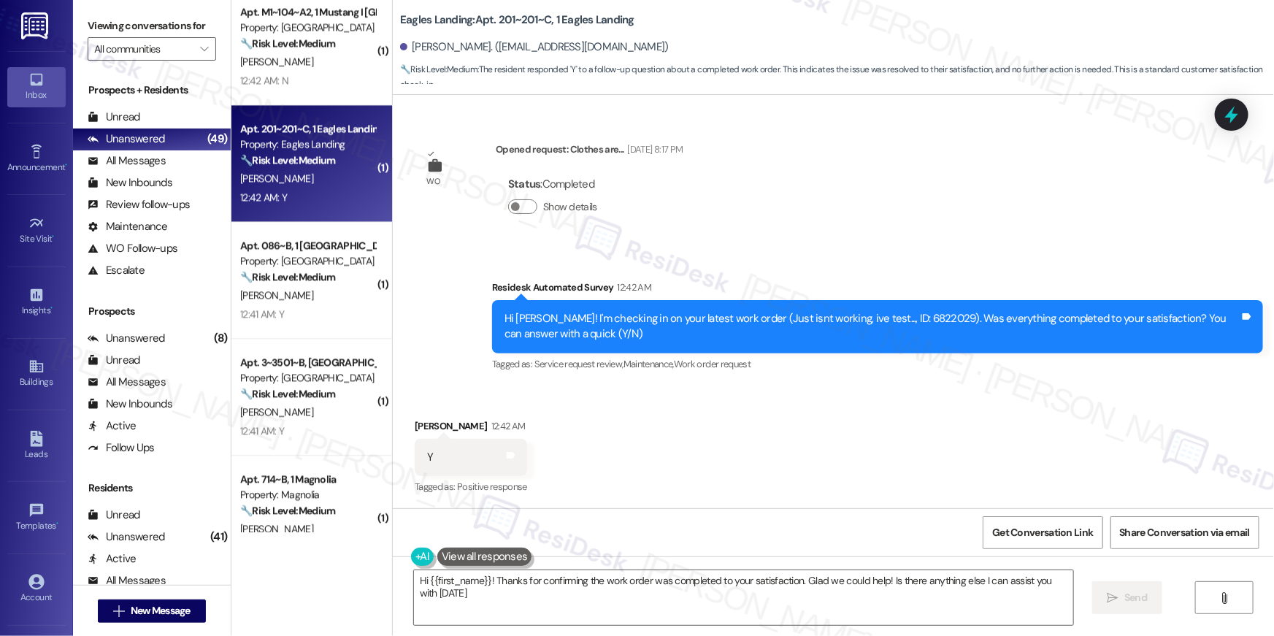
type textarea "Hi {{first_name}}! Thanks for confirming the work order was completed to your s…"
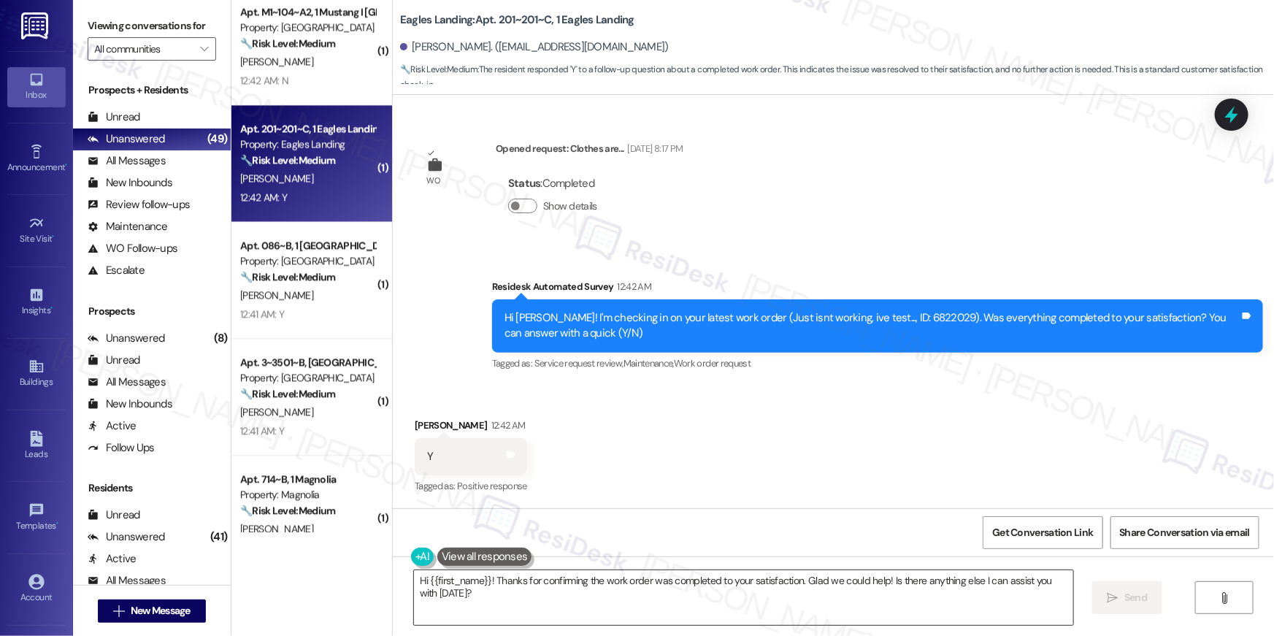
click at [748, 611] on textarea "Hi {{first_name}}! Thanks for confirming the work order was completed to your s…" at bounding box center [743, 597] width 659 height 55
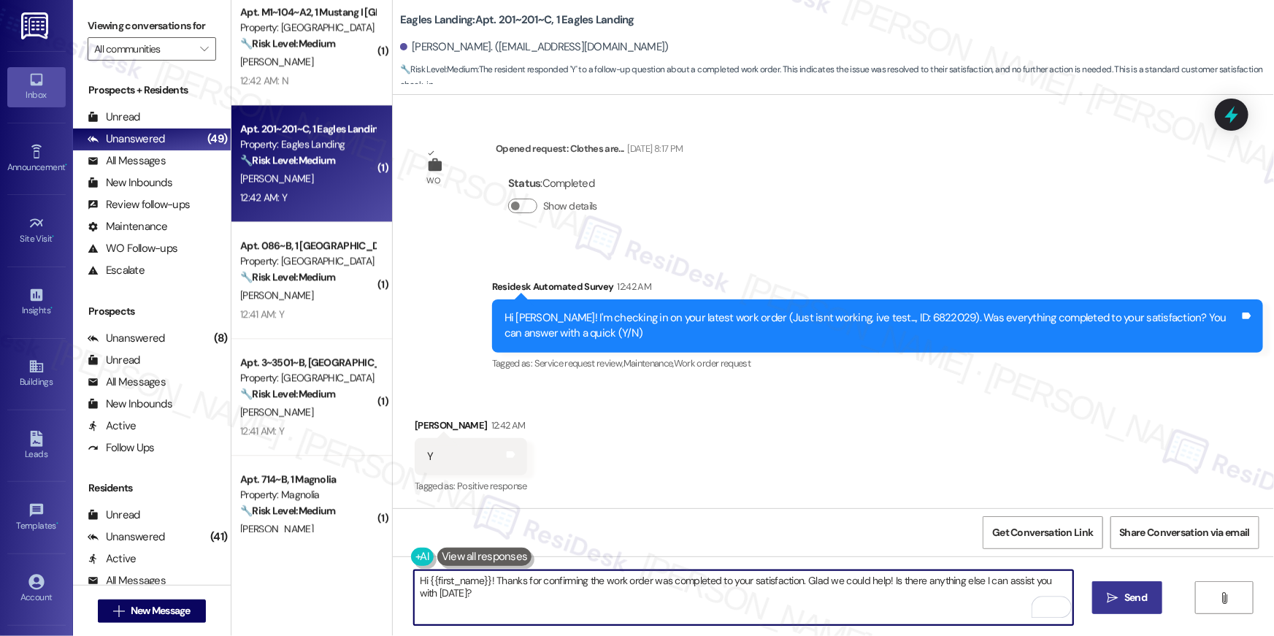
click at [1108, 610] on button " Send" at bounding box center [1127, 597] width 71 height 33
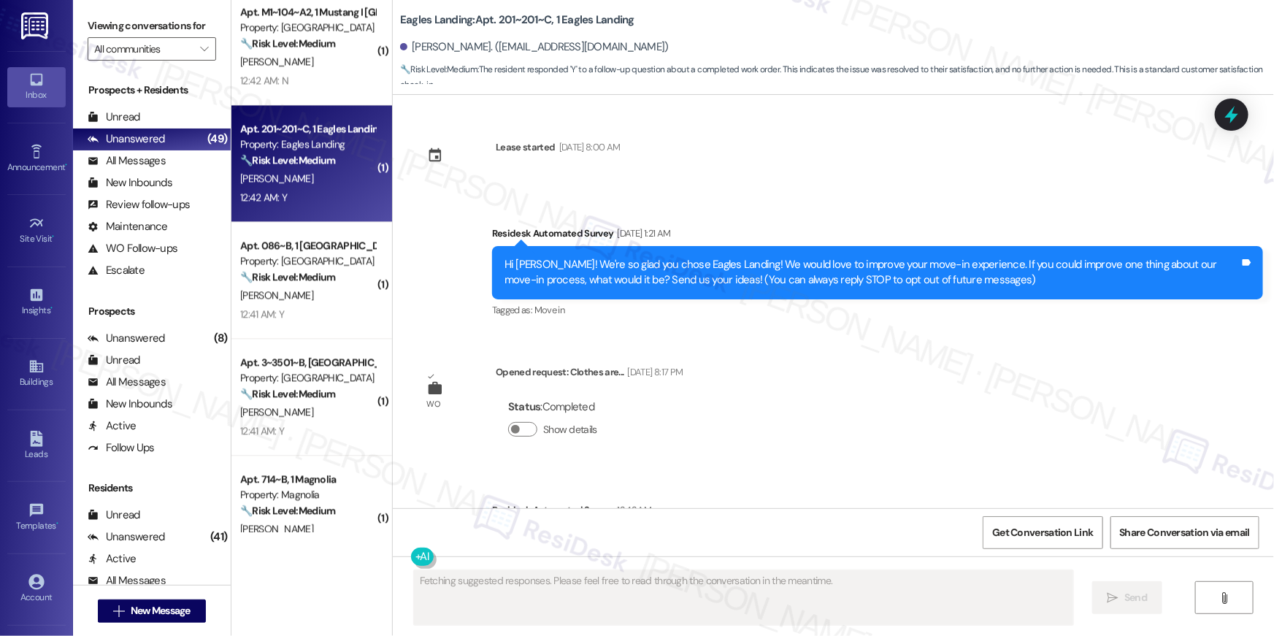
scroll to position [223, 0]
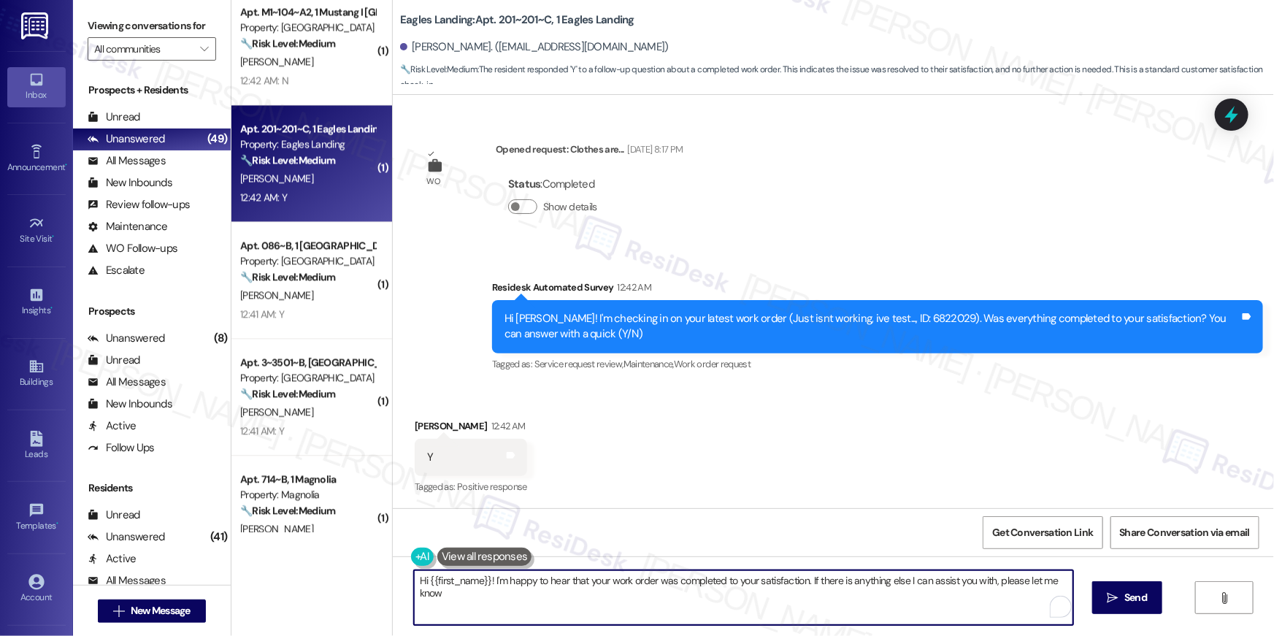
type textarea "Hi {{first_name}}! I'm happy to hear that your work order was completed to your…"
click at [876, 592] on textarea "Hi {{first_name}}! I'm happy to hear that your work order was completed to your…" at bounding box center [743, 597] width 659 height 55
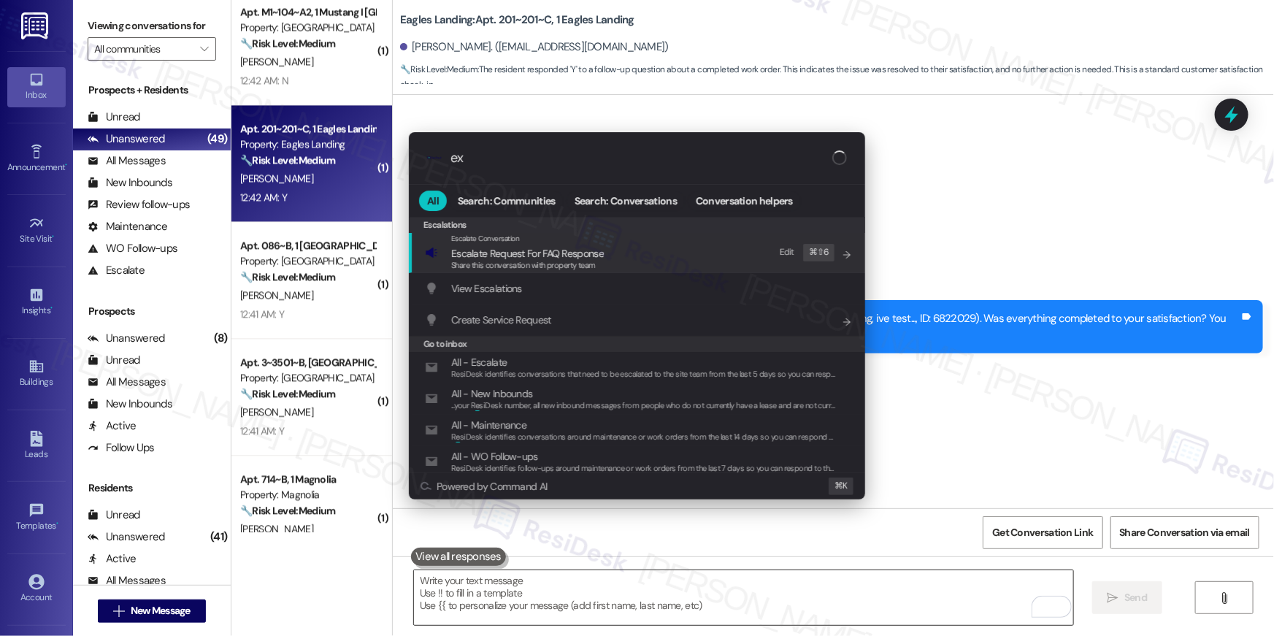
type input "exp"
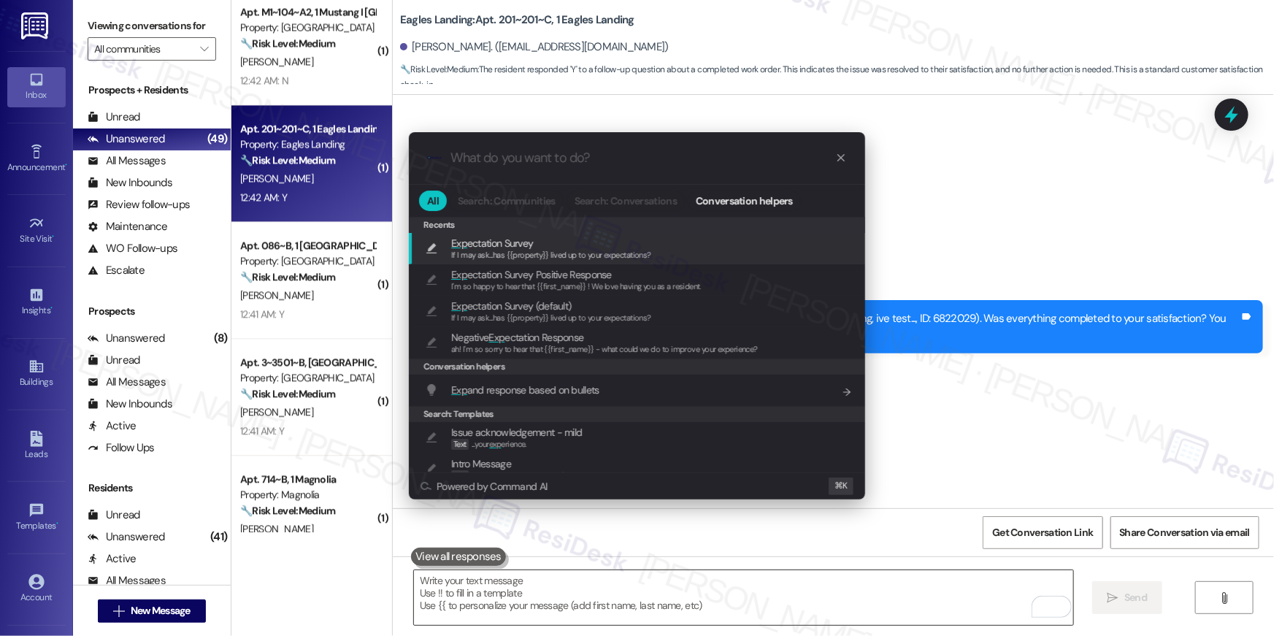
type textarea "If I may ask...has {{property}} lived up to your expectations?"
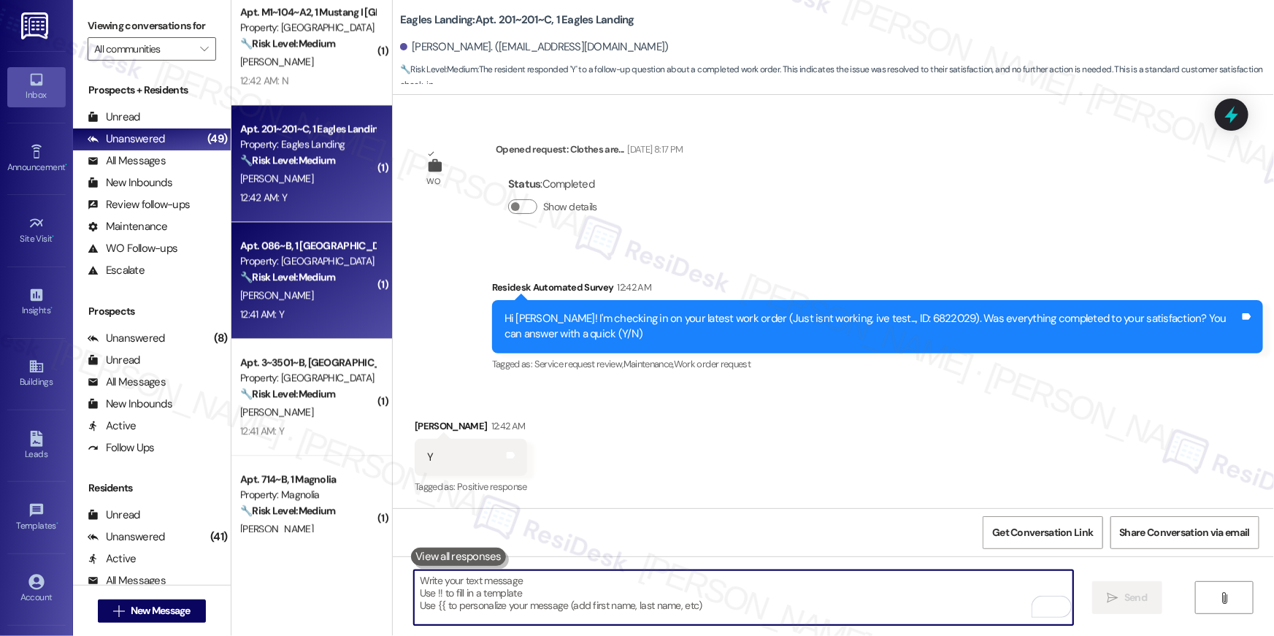
click at [323, 283] on strong "🔧 Risk Level: Medium" at bounding box center [287, 276] width 95 height 13
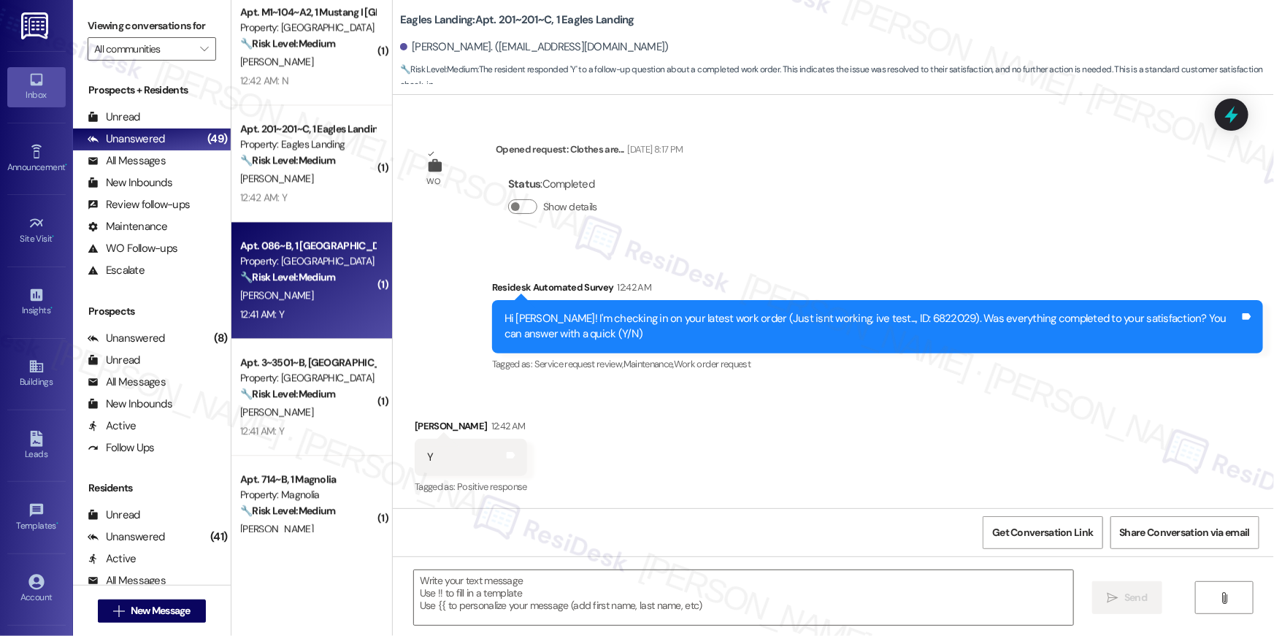
type textarea "Fetching suggested responses. Please feel free to read through the conversation…"
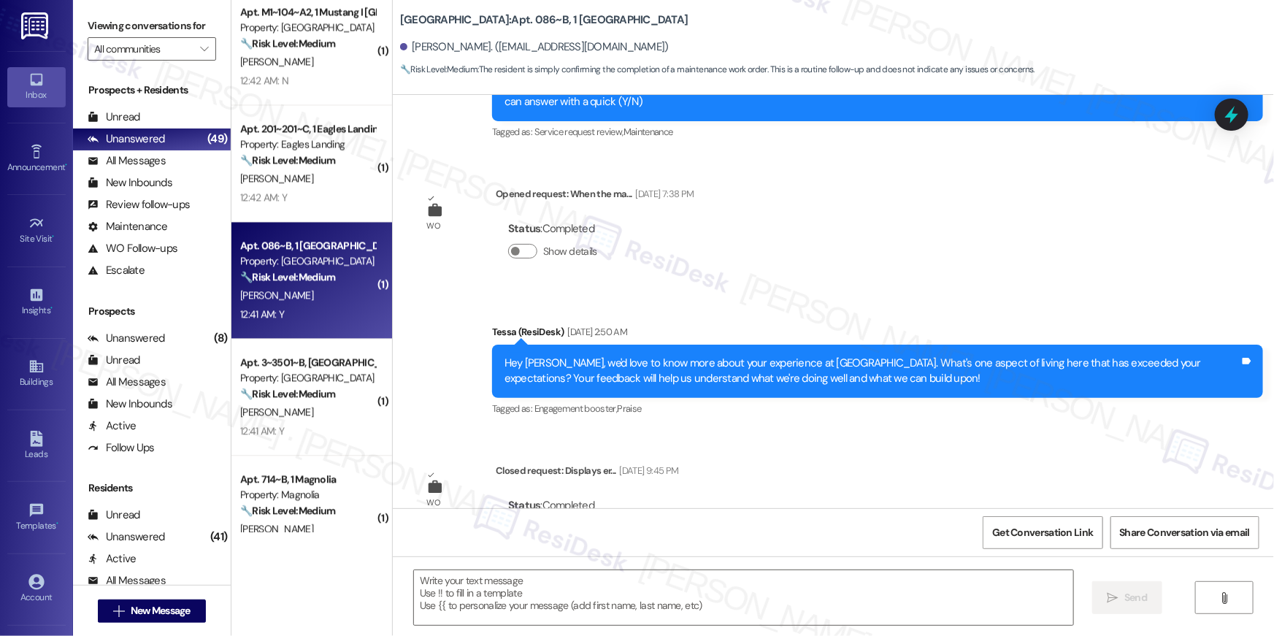
type textarea "Fetching suggested responses. Please feel free to read through the conversation…"
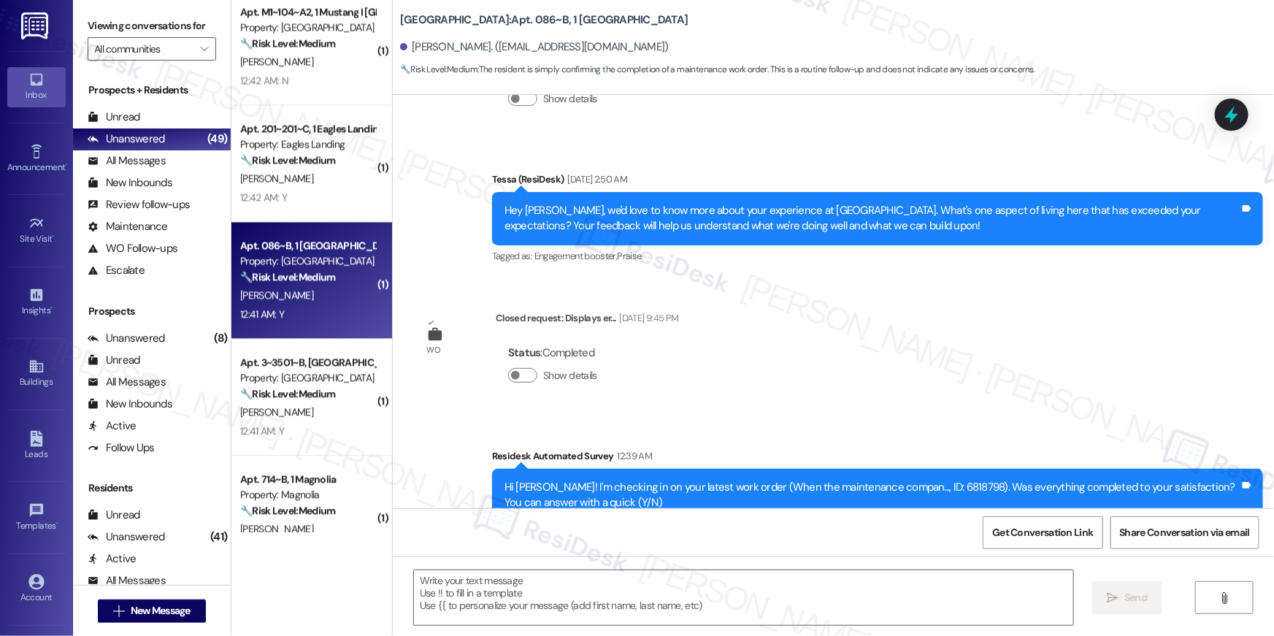
scroll to position [782, 0]
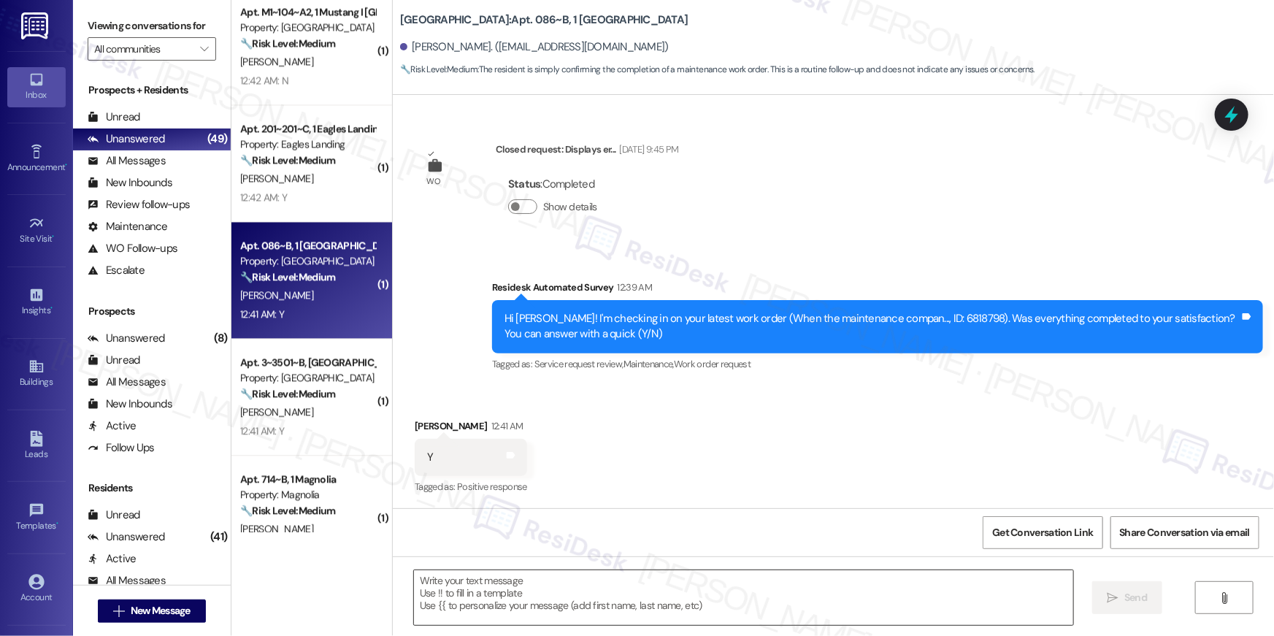
click at [859, 595] on textarea at bounding box center [743, 597] width 659 height 55
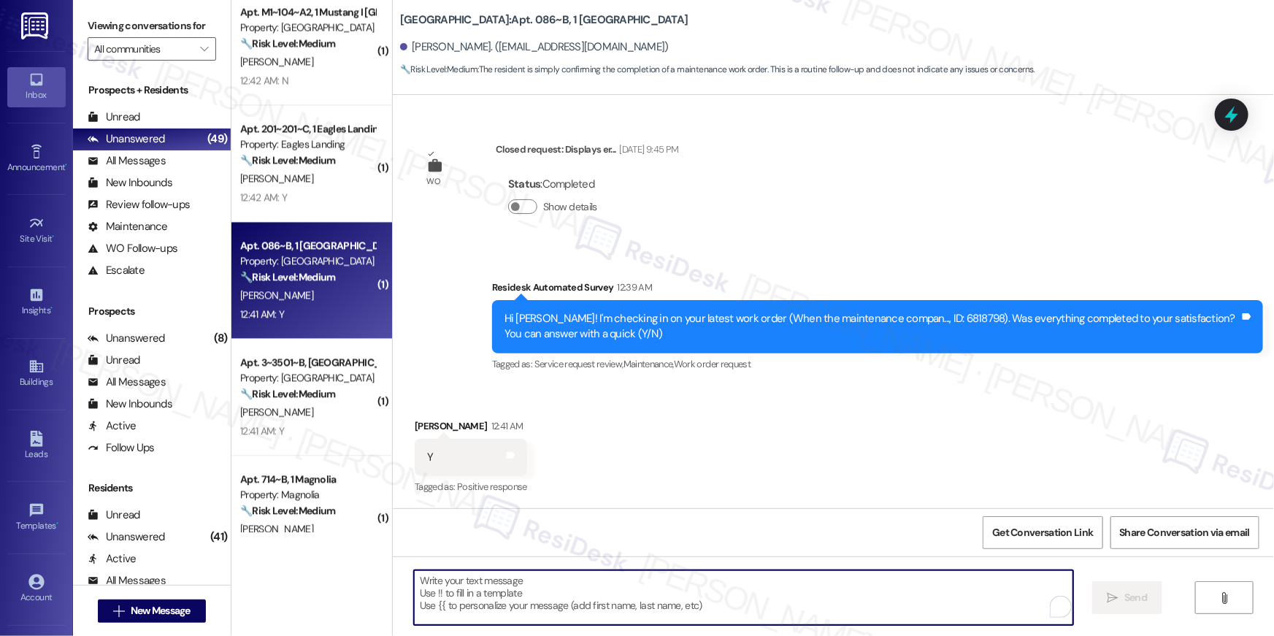
paste textarea "Hi {{first_name}}, I’m happy to hear your work order is all taken care of! If a…"
type textarea "Hi {{first_name}}, I’m happy to hear your work order is all taken care of! If a…"
click at [859, 586] on textarea "To enrich screen reader interactions, please activate Accessibility in Grammarl…" at bounding box center [743, 597] width 659 height 55
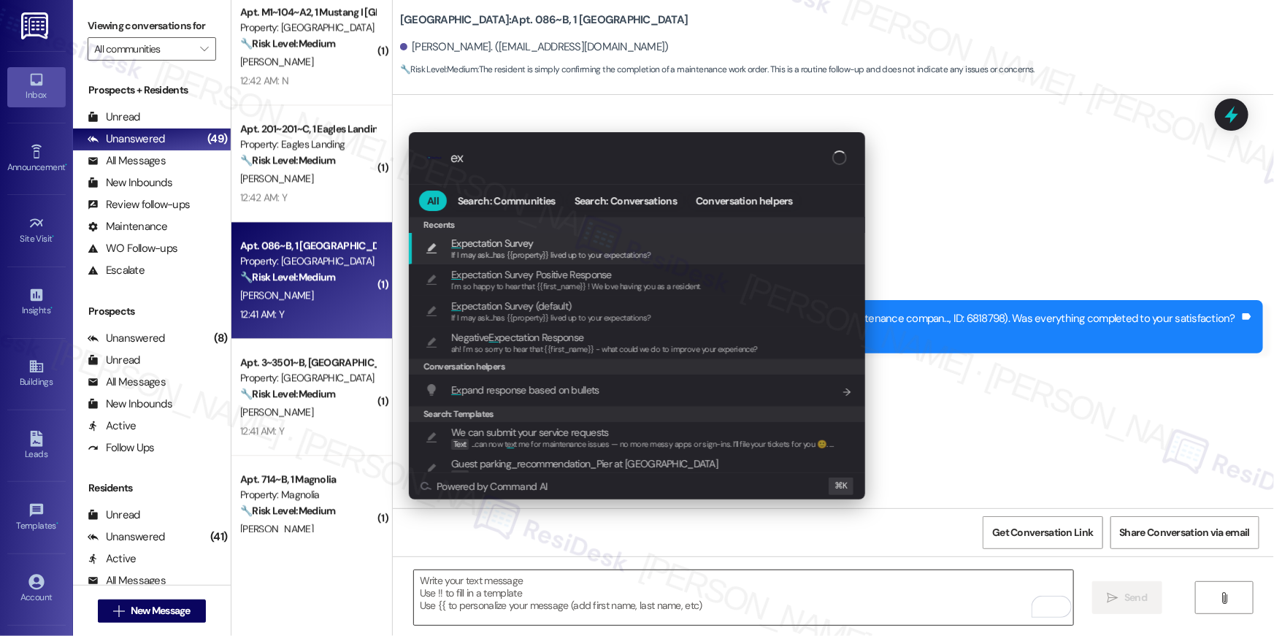
type input "exp"
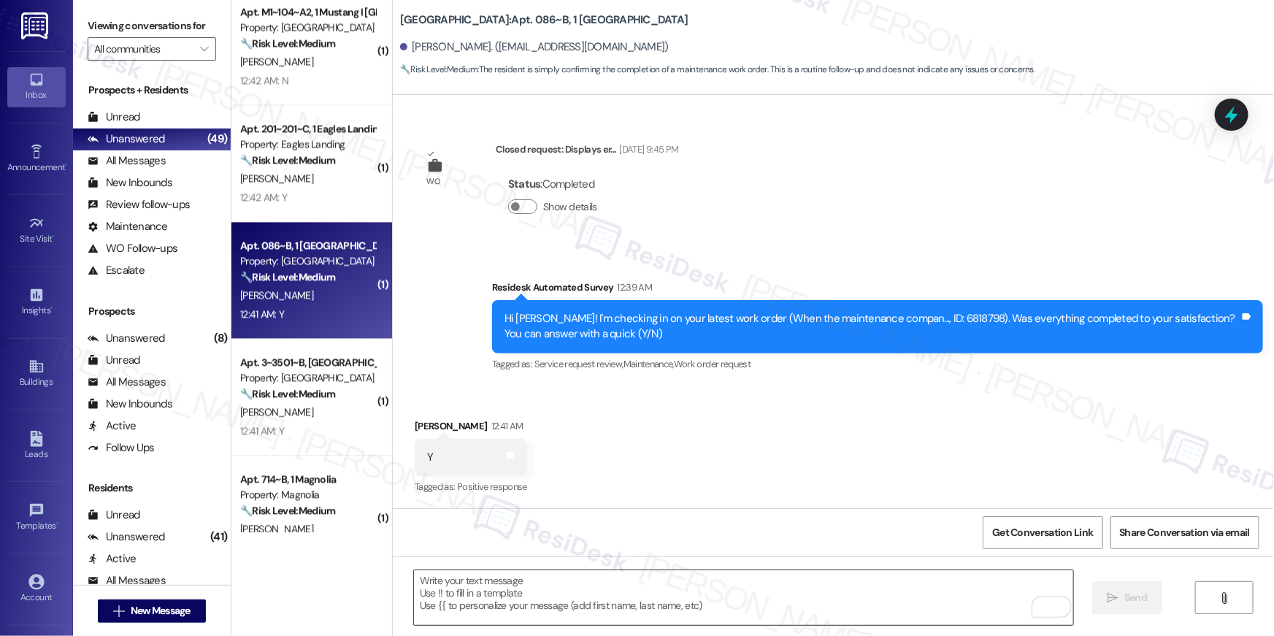
type textarea "If I may ask...has {{property}} lived up to your expectations?"
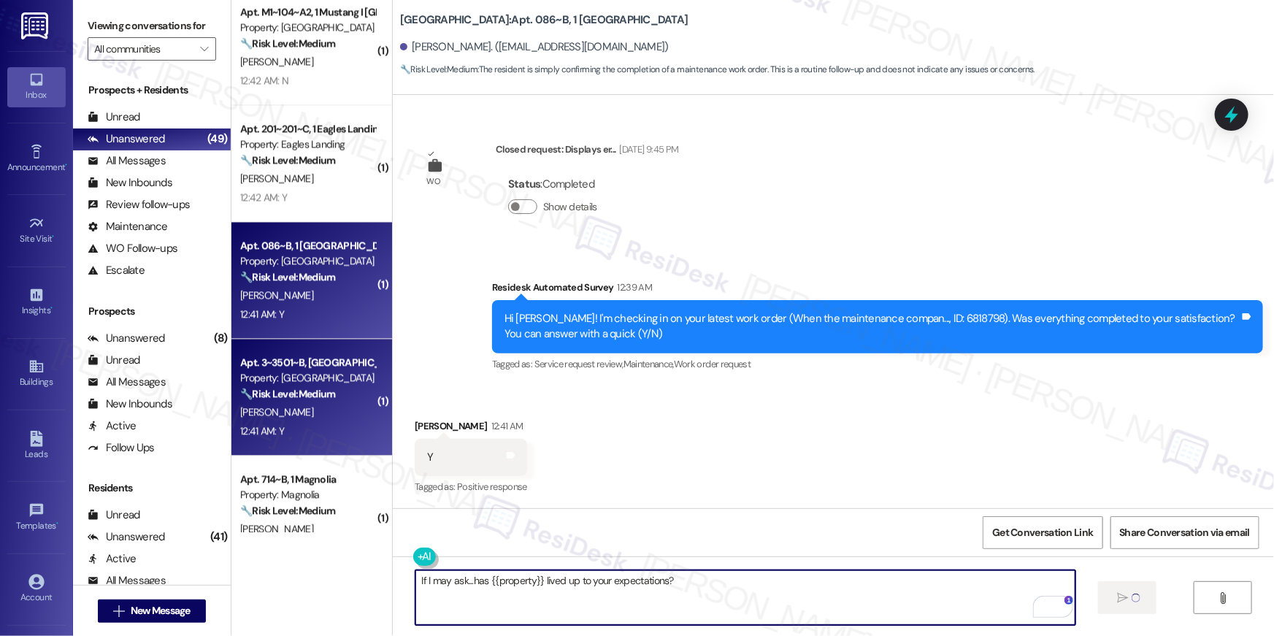
click at [310, 387] on strong "🔧 Risk Level: Medium" at bounding box center [287, 393] width 95 height 13
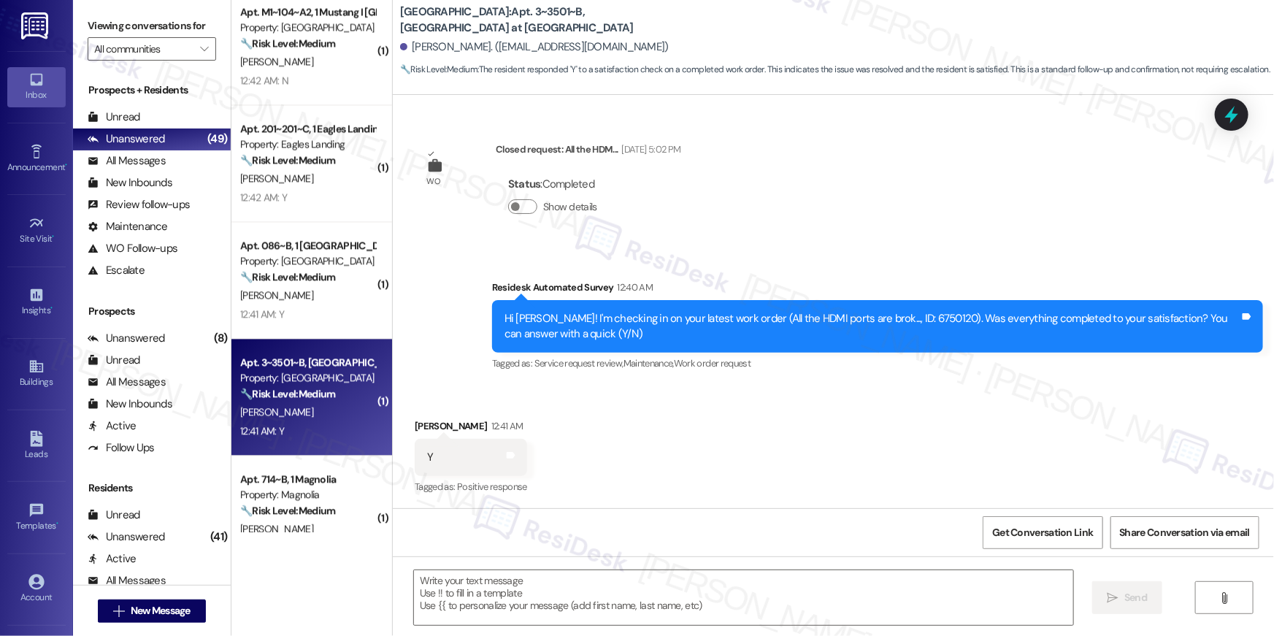
type textarea "Fetching suggested responses. Please feel free to read through the conversation…"
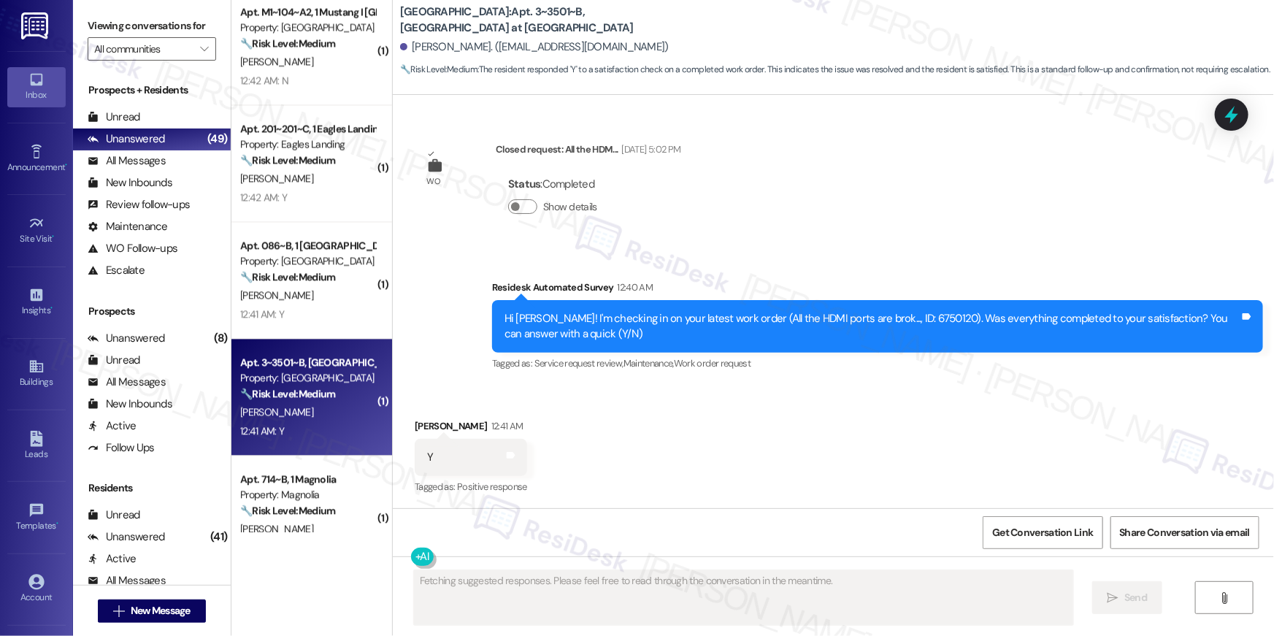
scroll to position [361, 0]
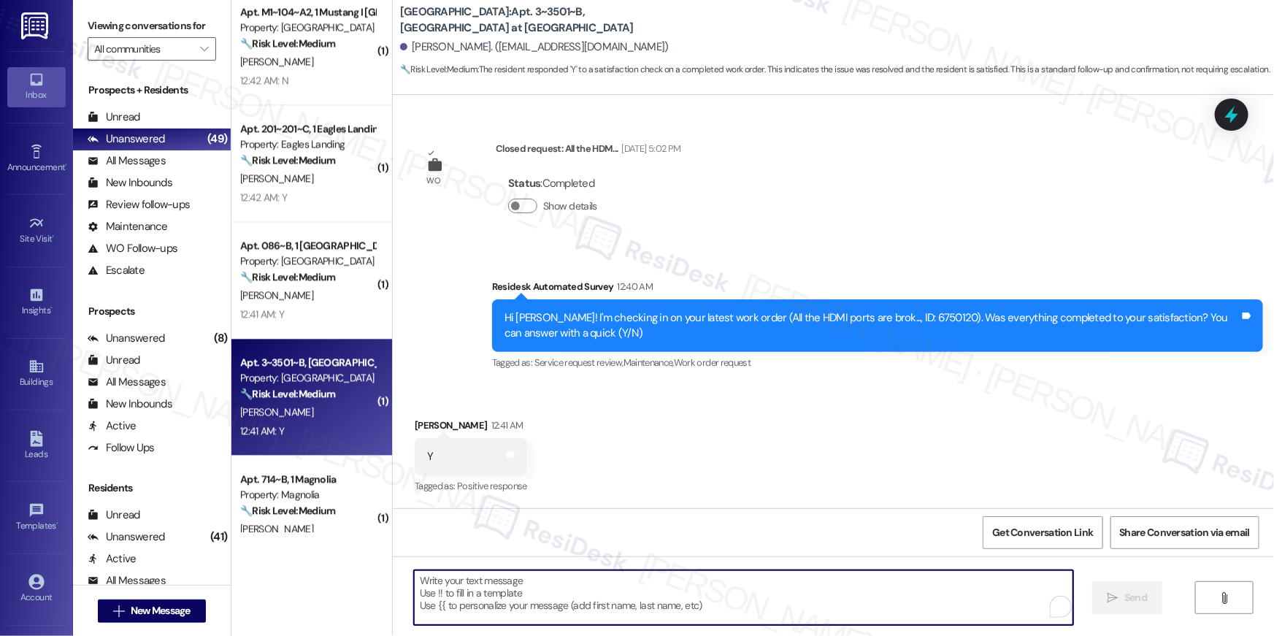
click at [694, 607] on textarea "To enrich screen reader interactions, please activate Accessibility in Grammarl…" at bounding box center [743, 597] width 659 height 55
paste textarea "Hi {{first_name}}, I’m happy to hear your work order is all taken care of! If a…"
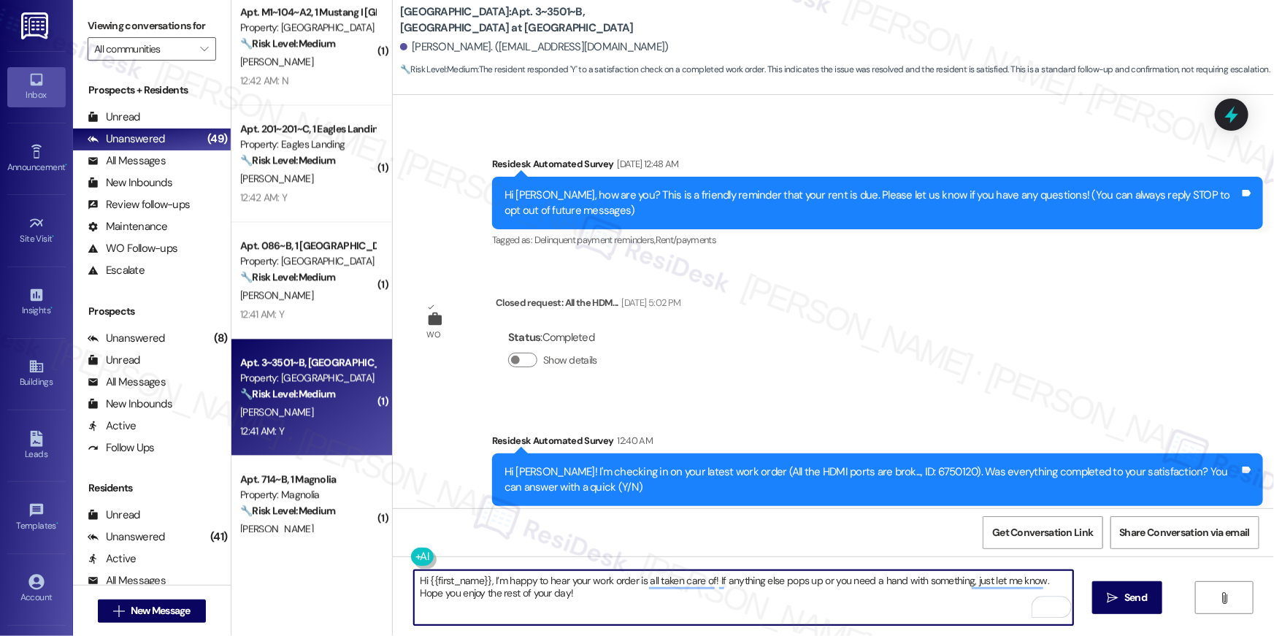
scroll to position [0, 0]
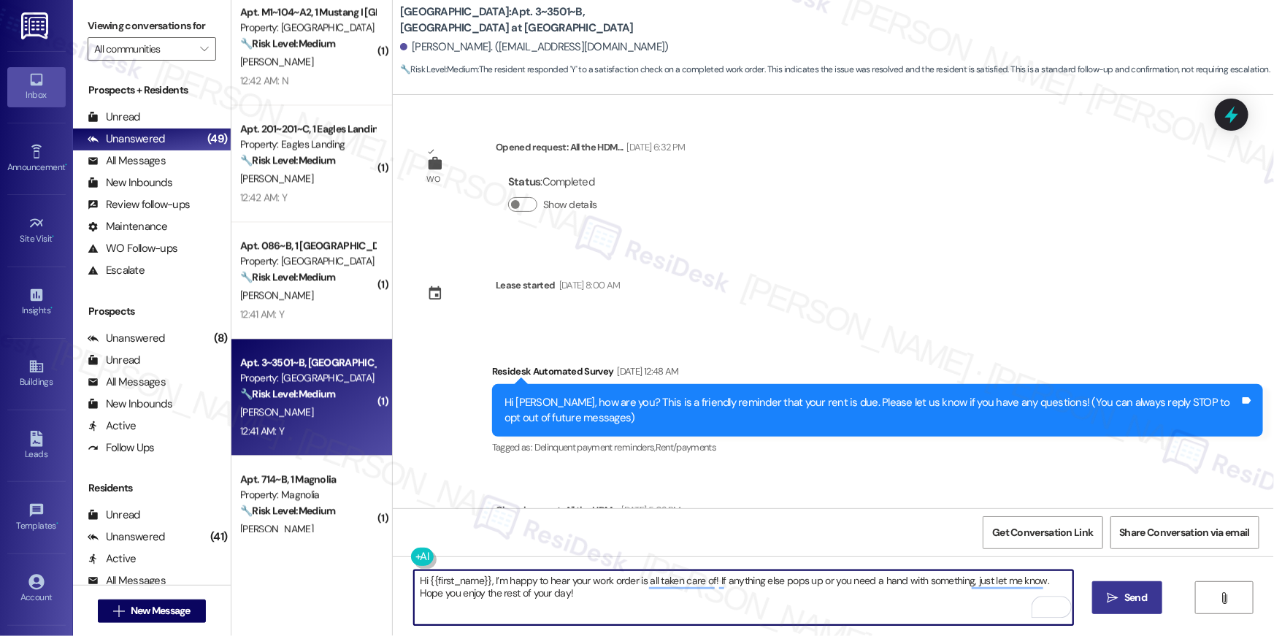
type textarea "Hi {{first_name}}, I’m happy to hear your work order is all taken care of! If a…"
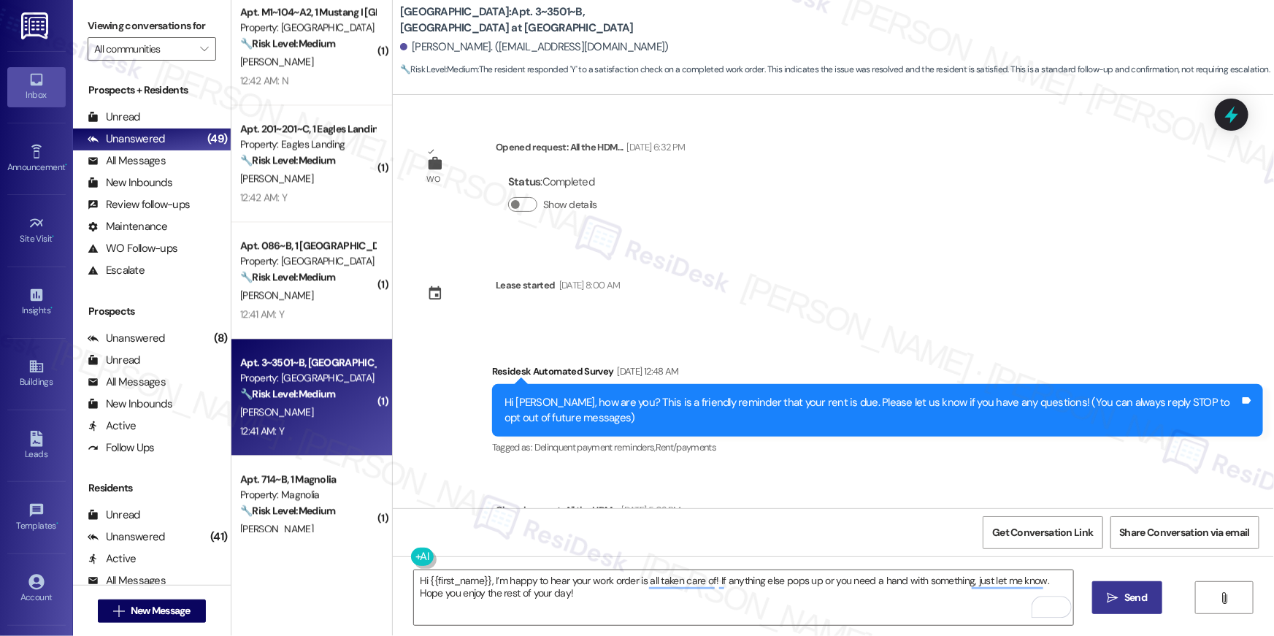
click at [1141, 594] on span "Send" at bounding box center [1136, 597] width 23 height 15
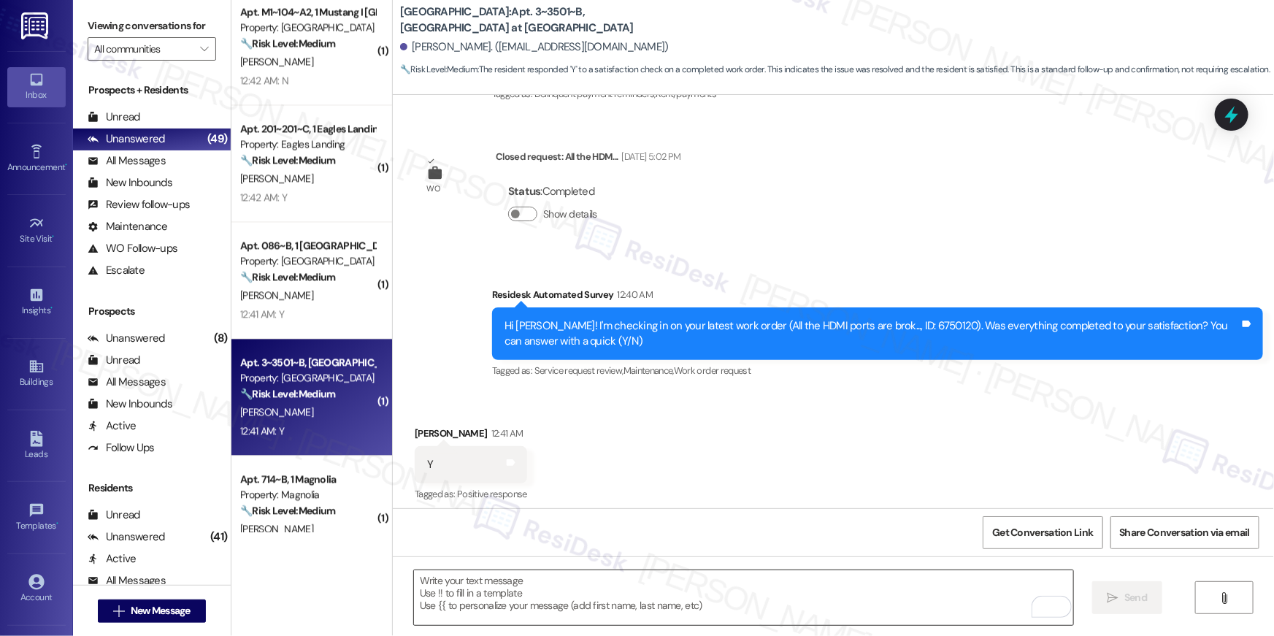
click at [871, 600] on textarea "To enrich screen reader interactions, please activate Accessibility in Grammarl…" at bounding box center [743, 597] width 659 height 55
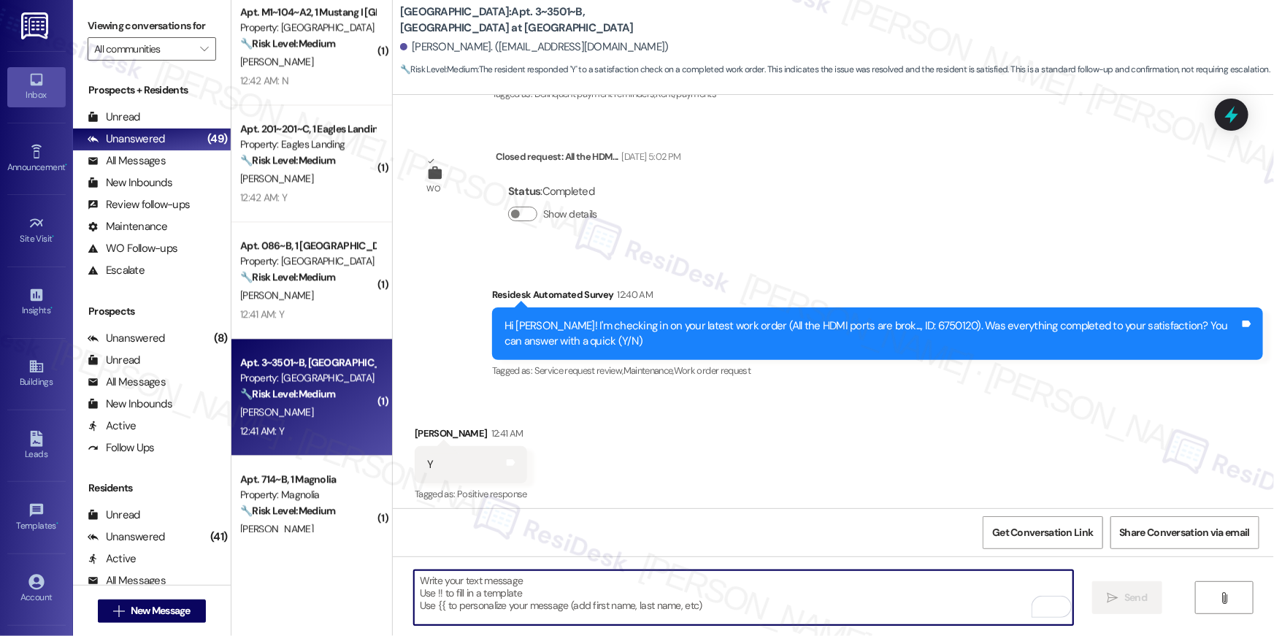
scroll to position [361, 0]
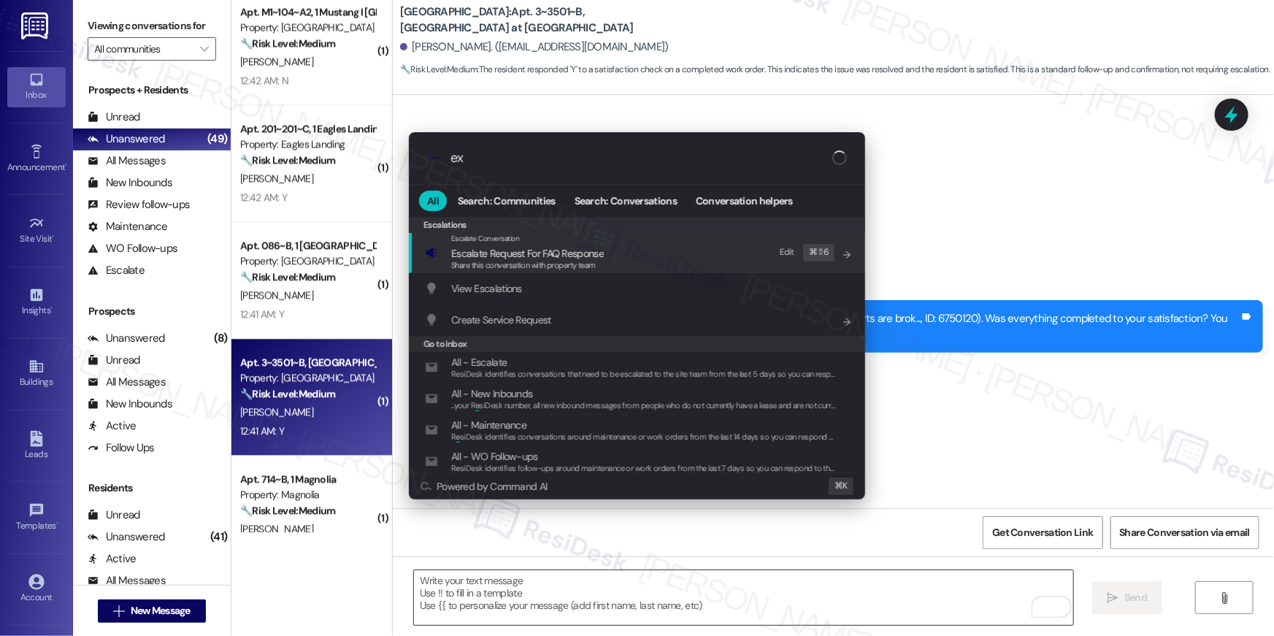
type input "exp"
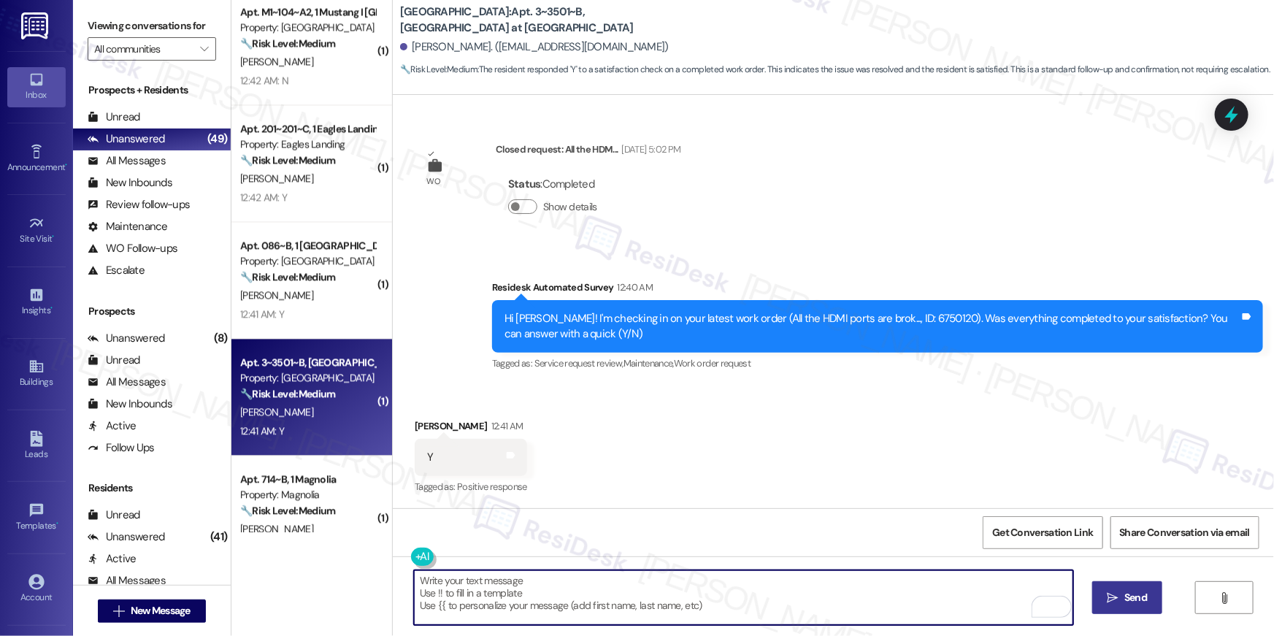
type textarea "If I may ask...has {{property}} lived up to your expectations?"
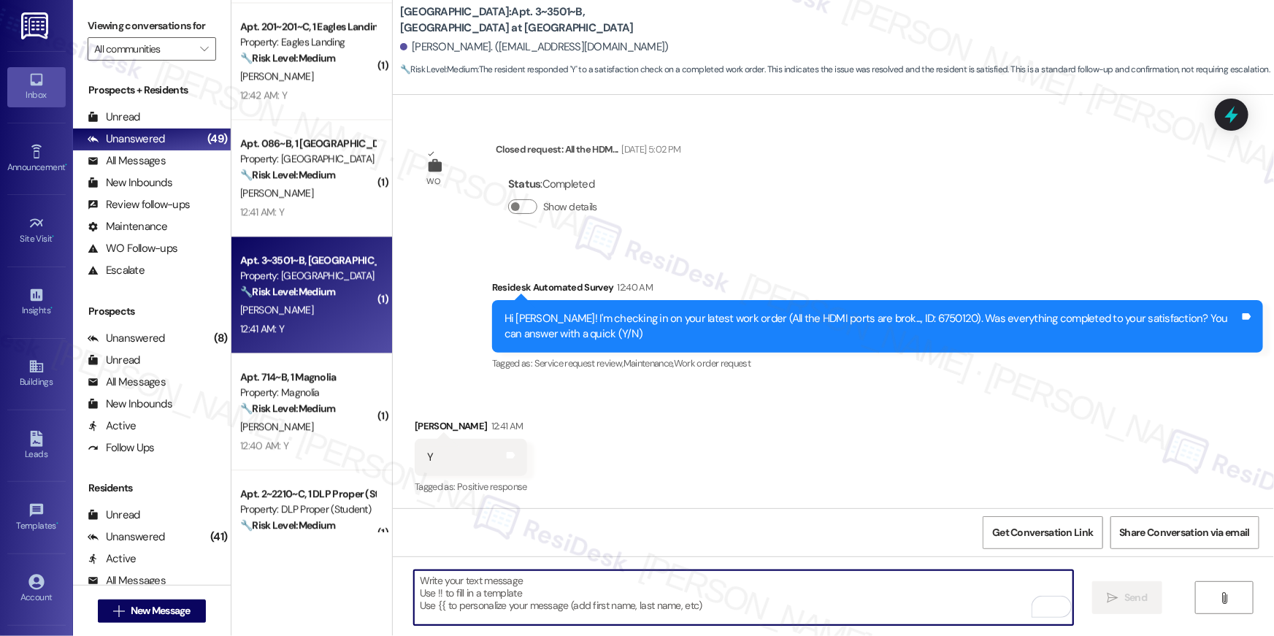
scroll to position [1658, 0]
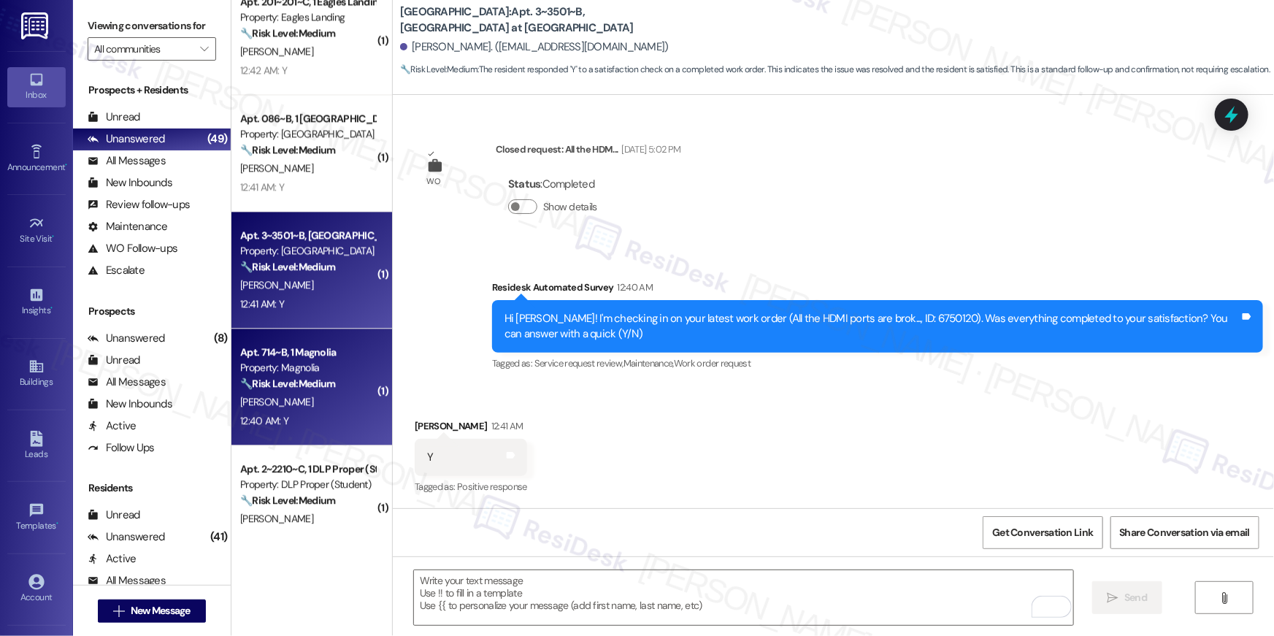
click at [330, 406] on div "[PERSON_NAME]" at bounding box center [308, 402] width 138 height 18
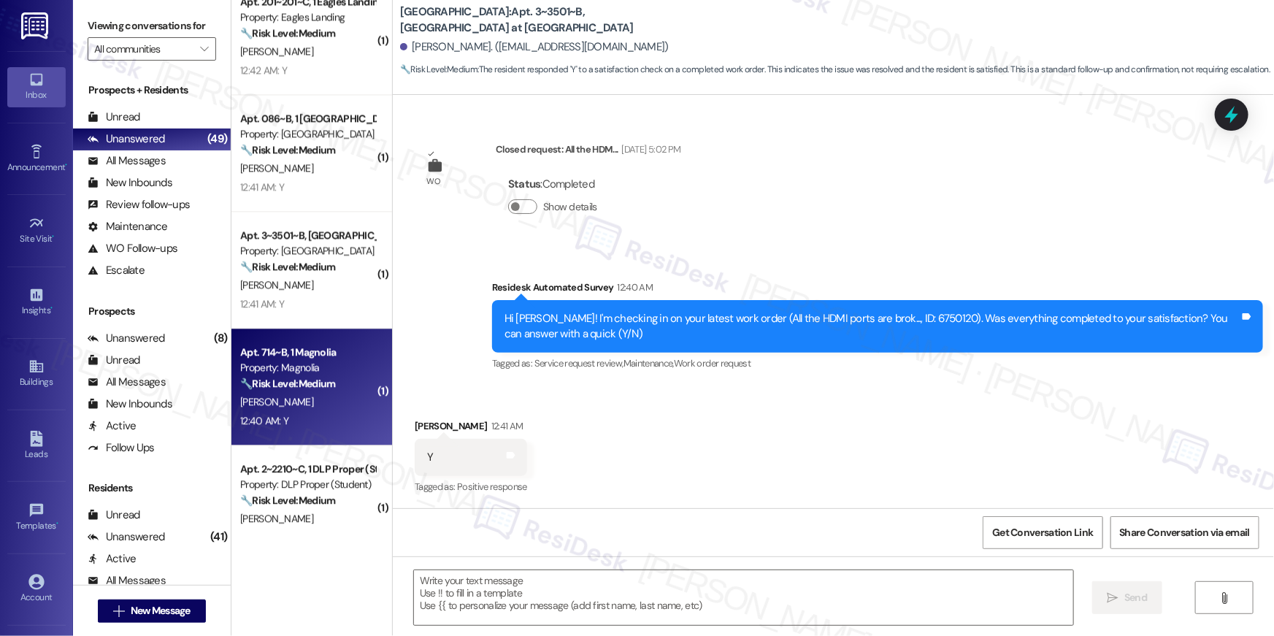
type textarea "Fetching suggested responses. Please feel free to read through the conversation…"
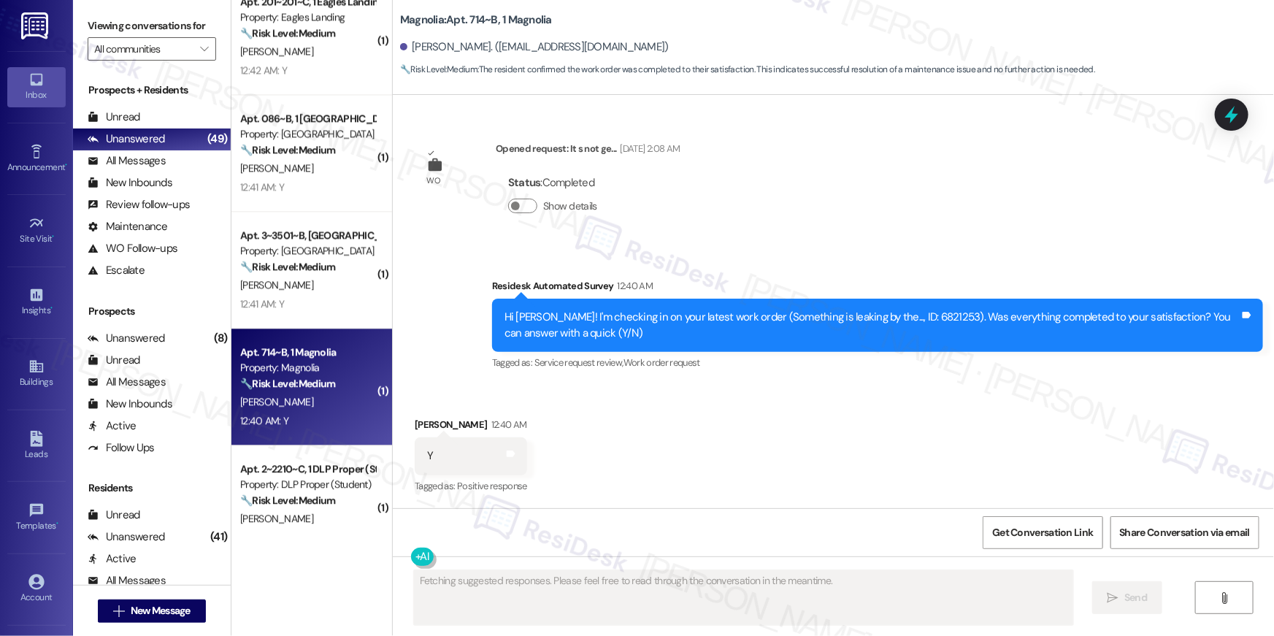
scroll to position [252, 0]
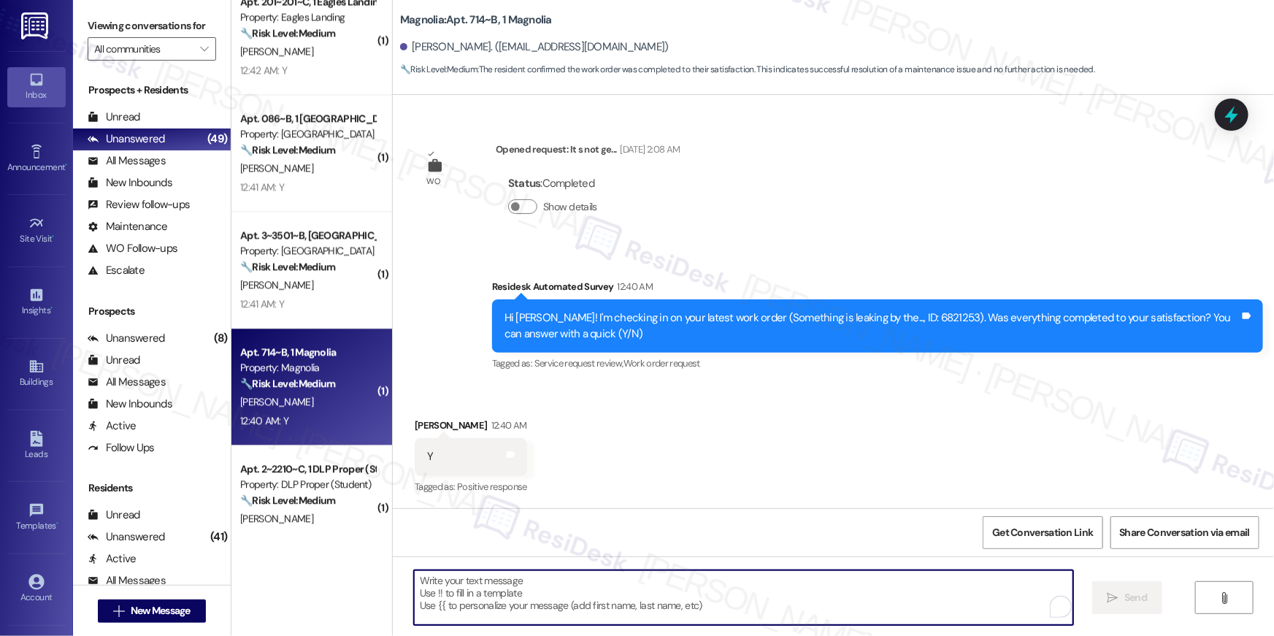
click at [767, 591] on textarea "To enrich screen reader interactions, please activate Accessibility in Grammarl…" at bounding box center [743, 597] width 659 height 55
paste textarea "Hi {{first_name}}, I’m happy to hear your work order is all taken care of! If a…"
type textarea "Hi {{first_name}}, I’m happy to hear your work order is all taken care of! If a…"
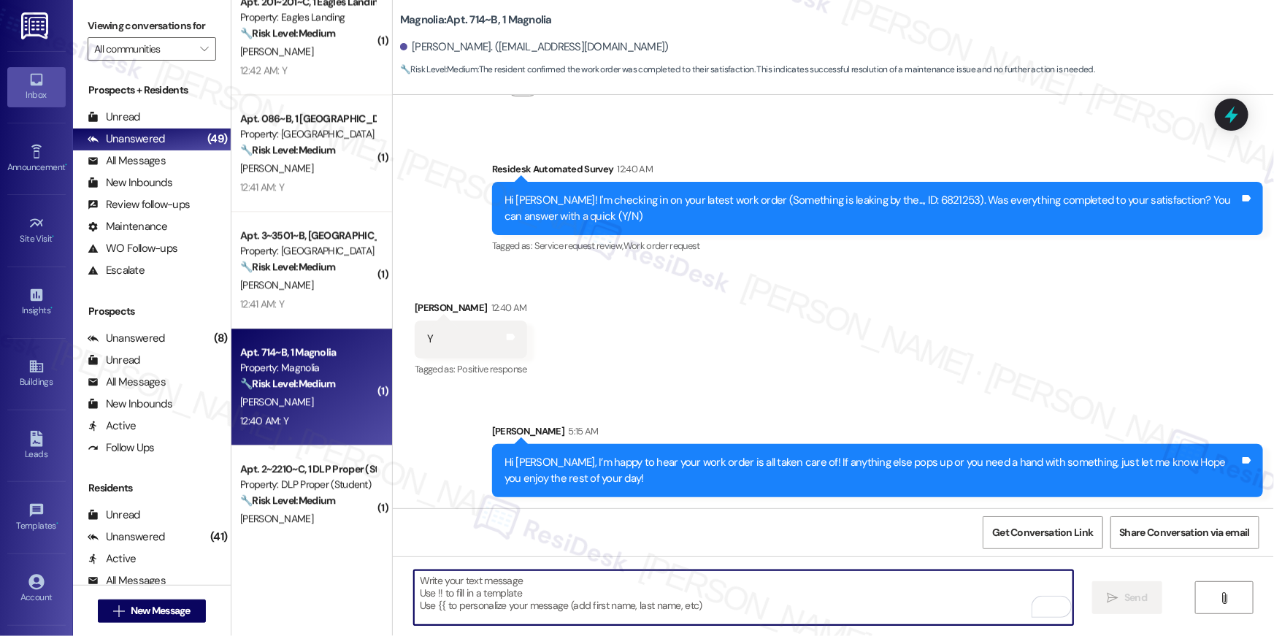
click at [737, 586] on textarea "To enrich screen reader interactions, please activate Accessibility in Grammarl…" at bounding box center [743, 597] width 659 height 55
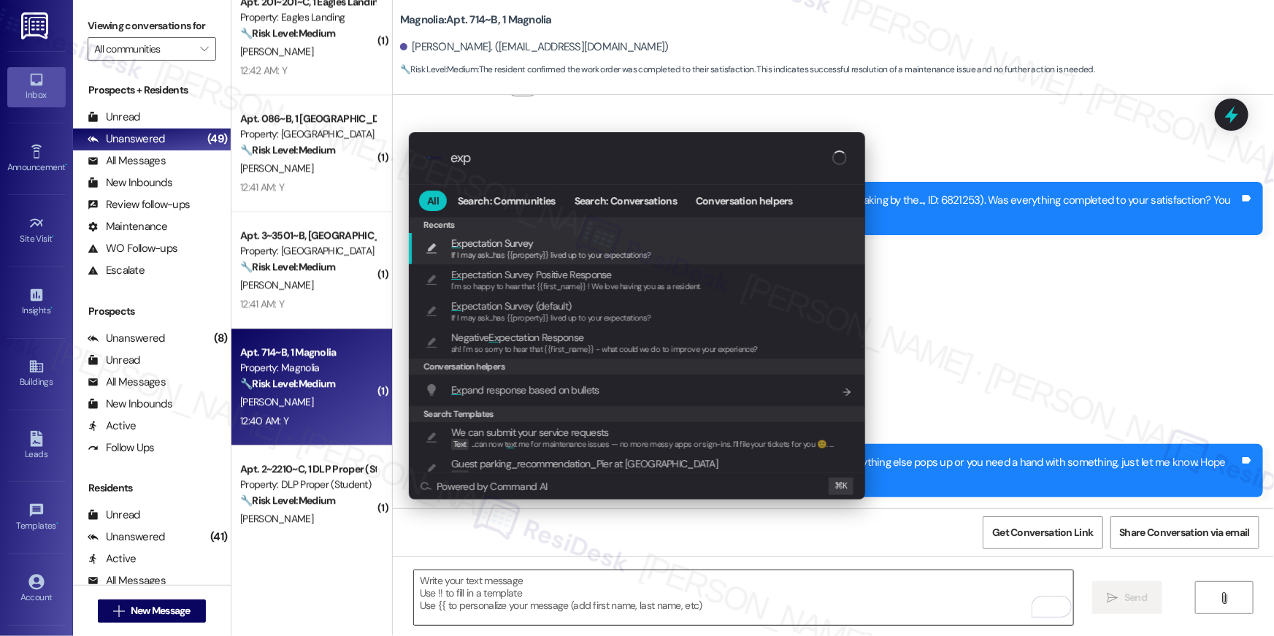
type input "expe"
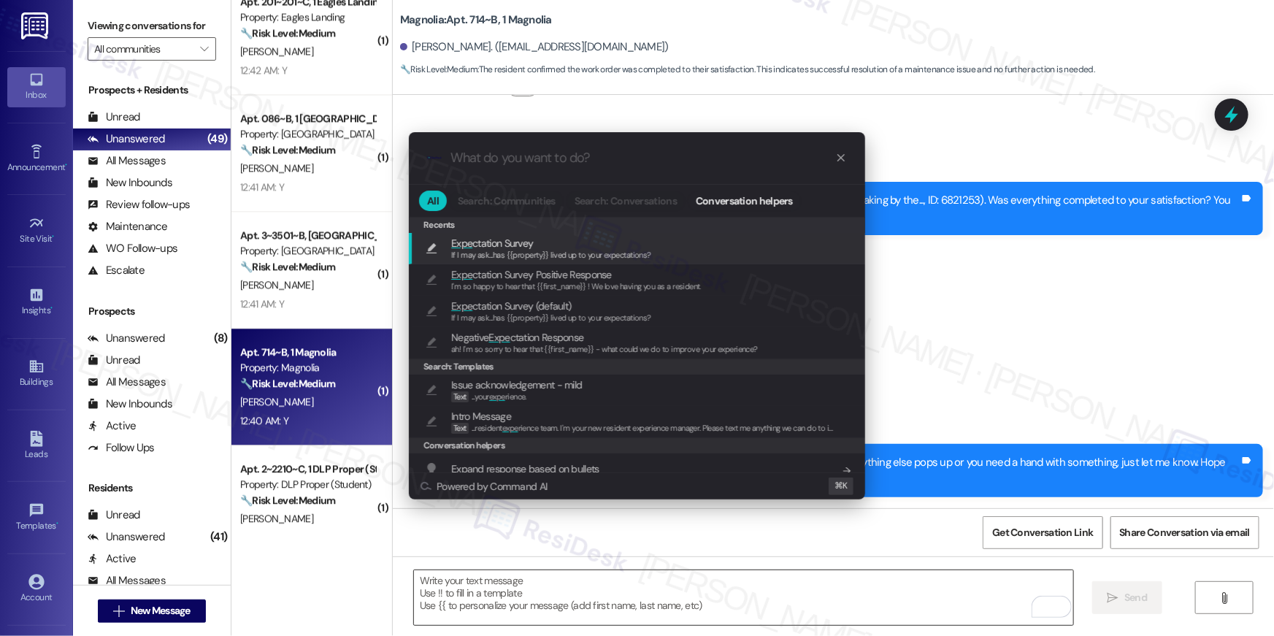
type textarea "If I may ask...has {{property}} lived up to your expectations?"
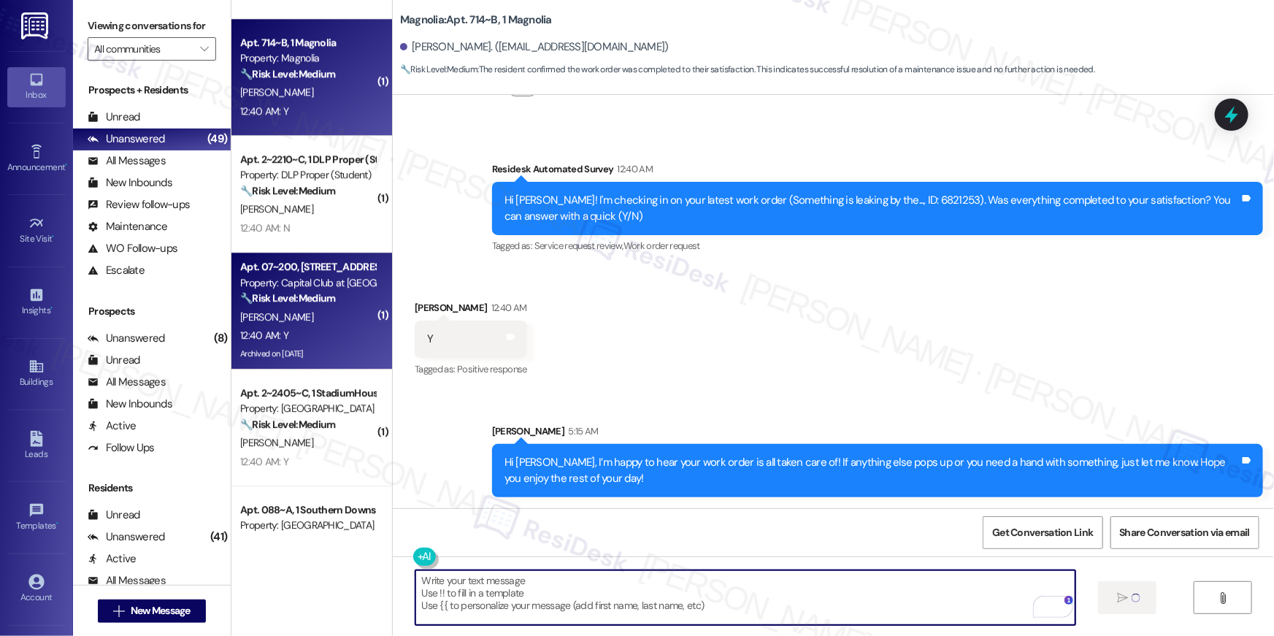
scroll to position [391, 0]
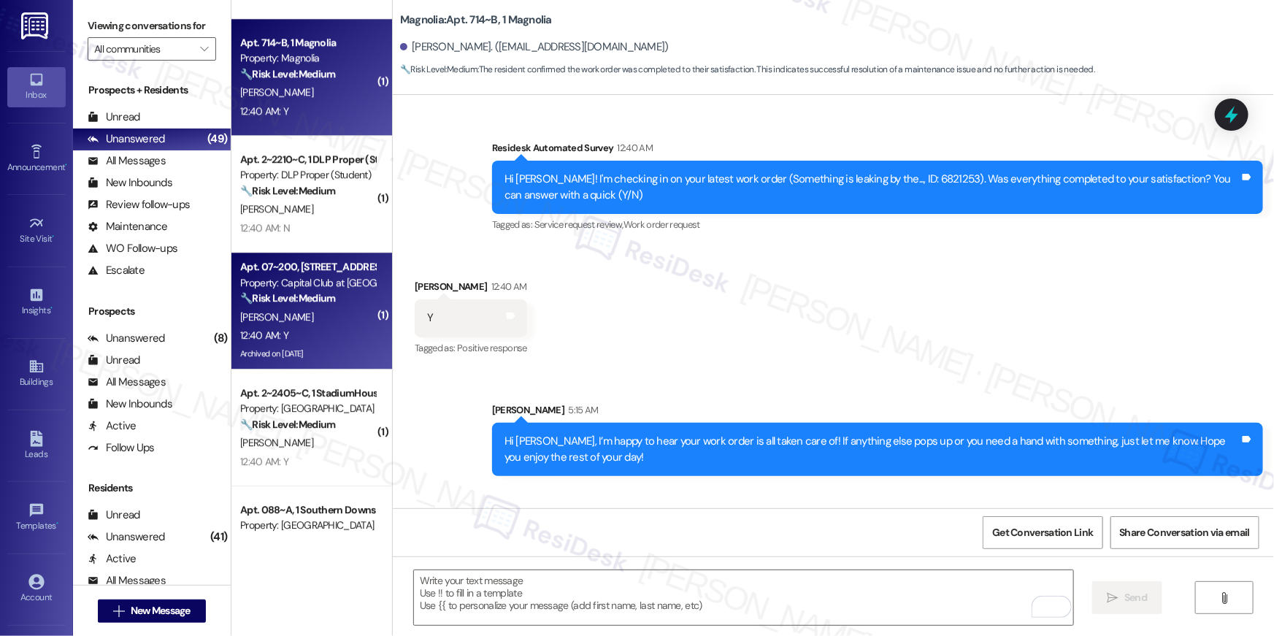
click at [319, 291] on div "🔧 Risk Level: Medium The resident responded 'Y' indicating the work order was c…" at bounding box center [307, 298] width 135 height 15
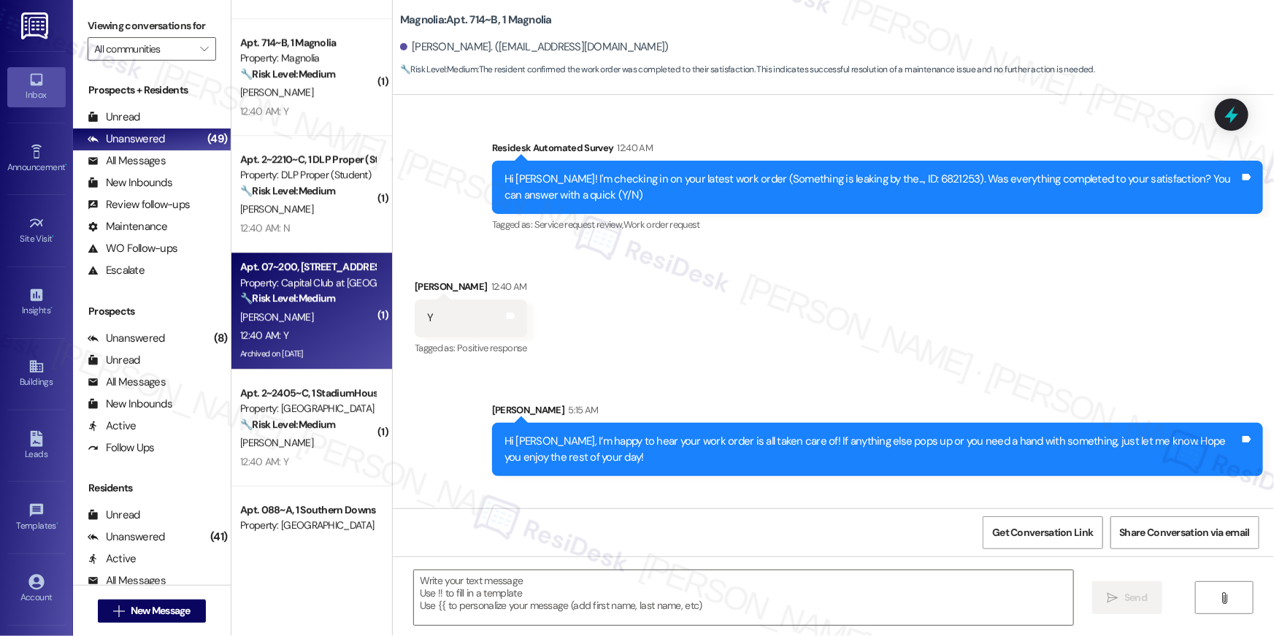
type textarea "Fetching suggested responses. Please feel free to read through the conversation…"
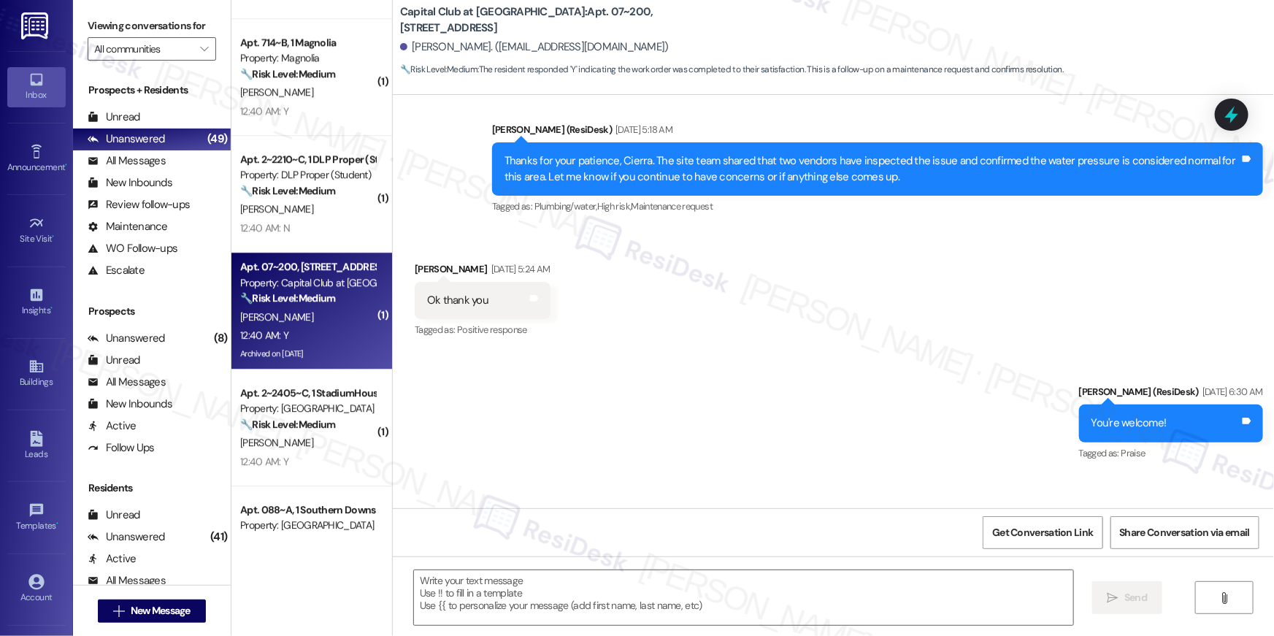
type textarea "Fetching suggested responses. Please feel free to read through the conversation…"
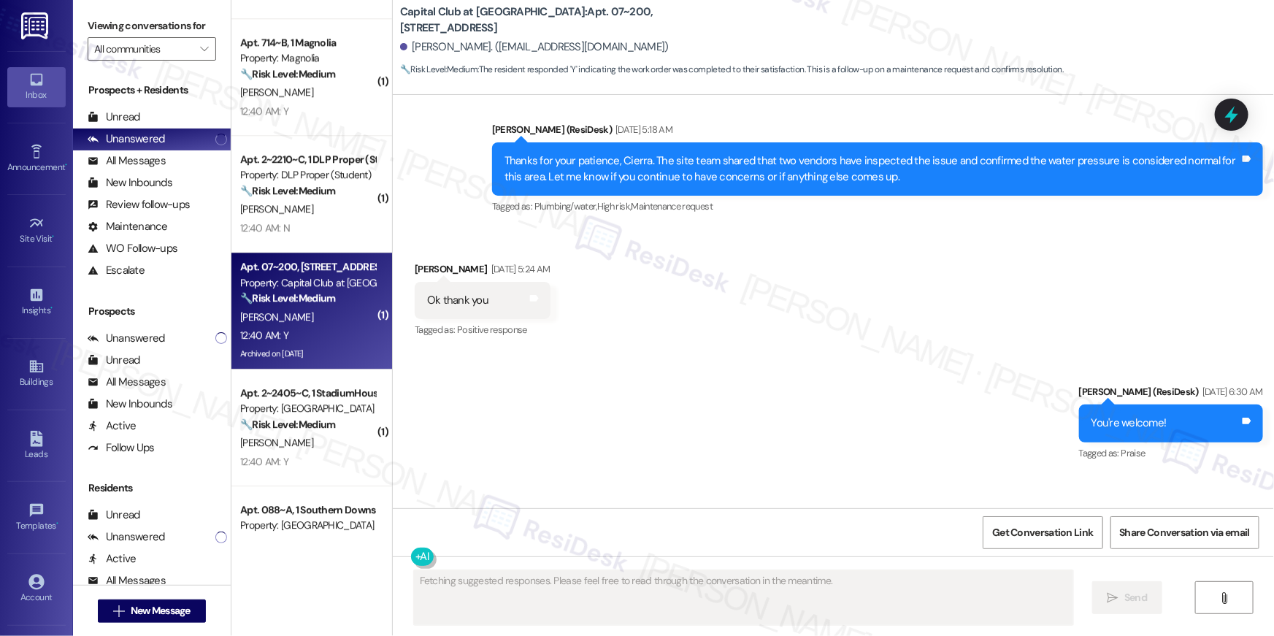
scroll to position [13574, 0]
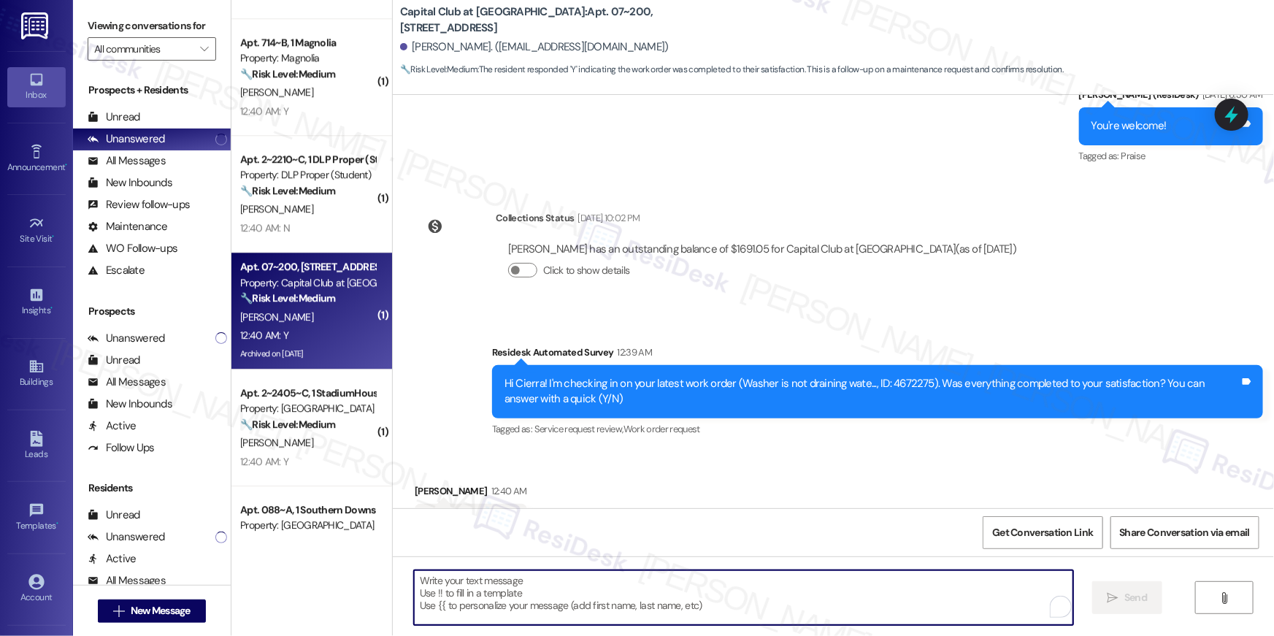
click at [904, 599] on textarea "To enrich screen reader interactions, please activate Accessibility in Grammarl…" at bounding box center [743, 597] width 659 height 55
click at [905, 587] on textarea "To enrich screen reader interactions, please activate Accessibility in Grammarl…" at bounding box center [743, 597] width 659 height 55
paste textarea "Hi {{first_name}}, I’m happy to hear your work order is all taken care of! If a…"
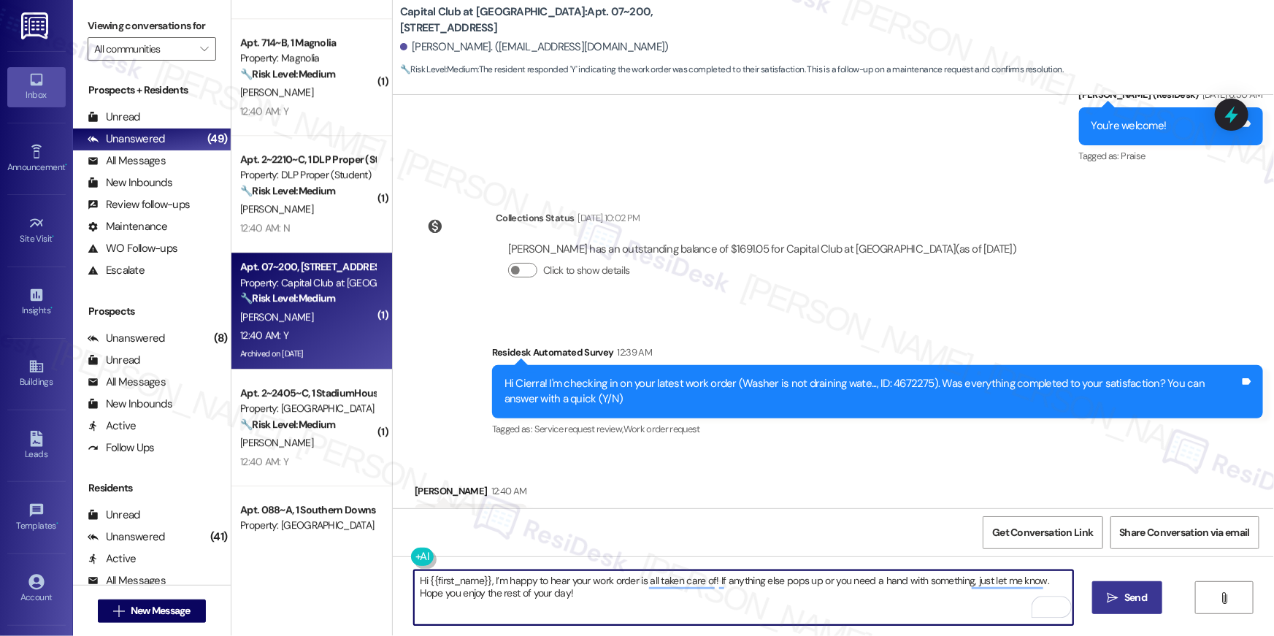
type textarea "Hi {{first_name}}, I’m happy to hear your work order is all taken care of! If a…"
click at [1124, 611] on button " Send" at bounding box center [1127, 597] width 71 height 33
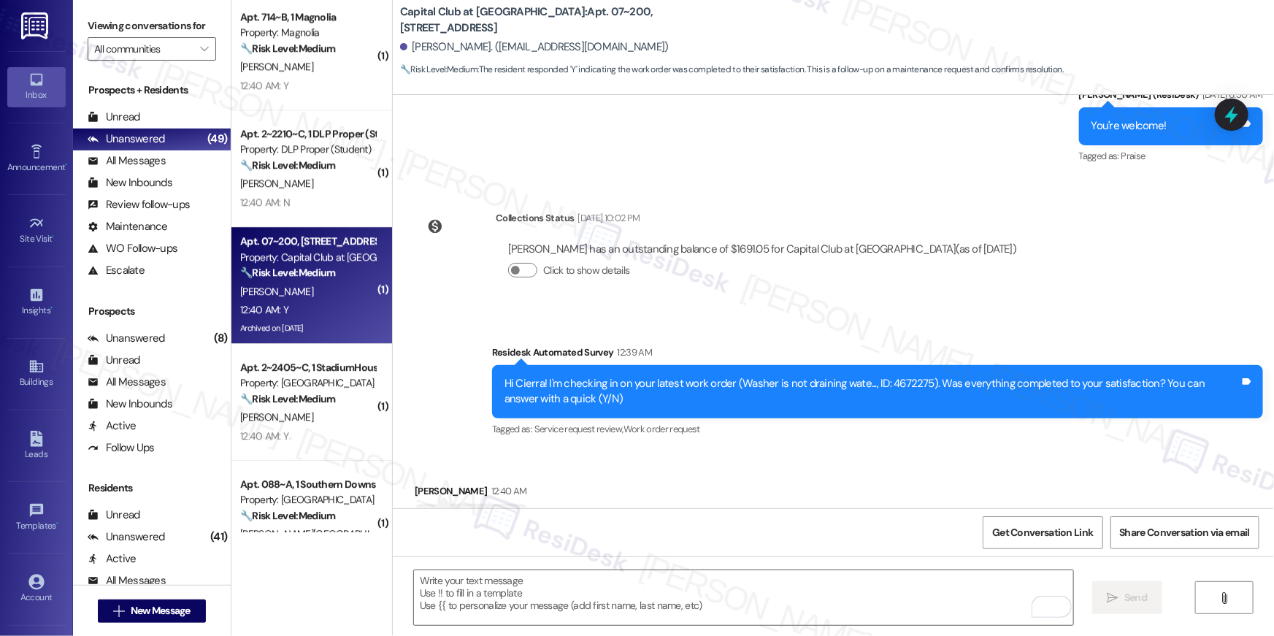
scroll to position [2023, 0]
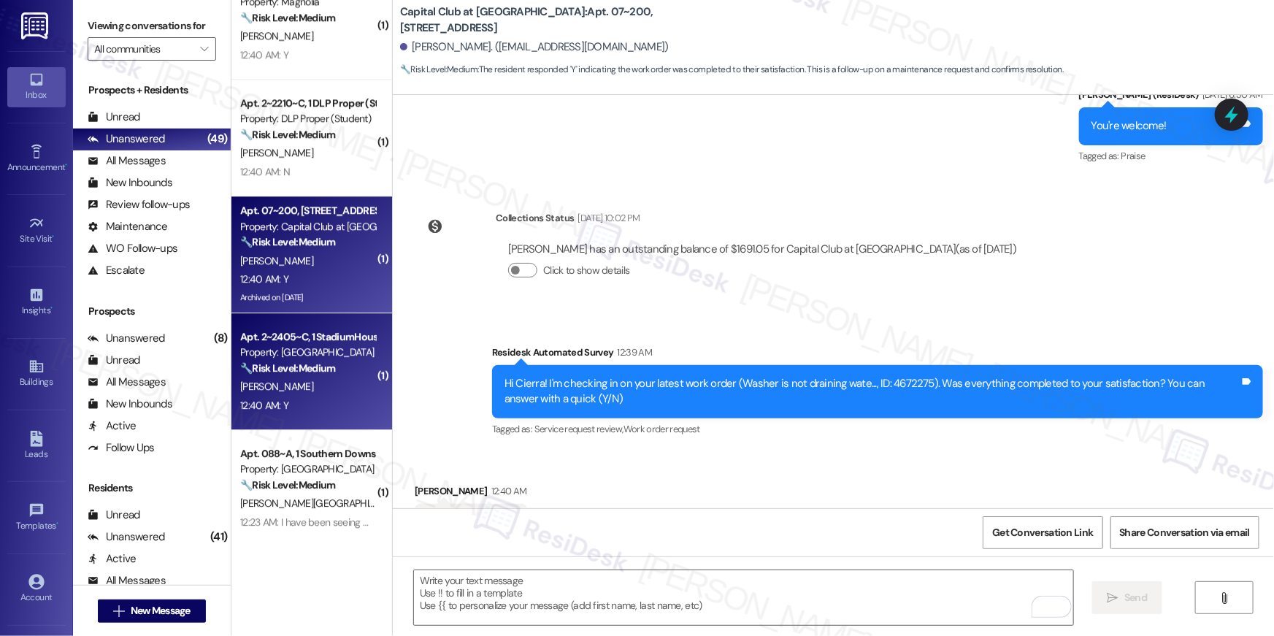
click at [311, 352] on div "Property: [GEOGRAPHIC_DATA]" at bounding box center [307, 352] width 135 height 15
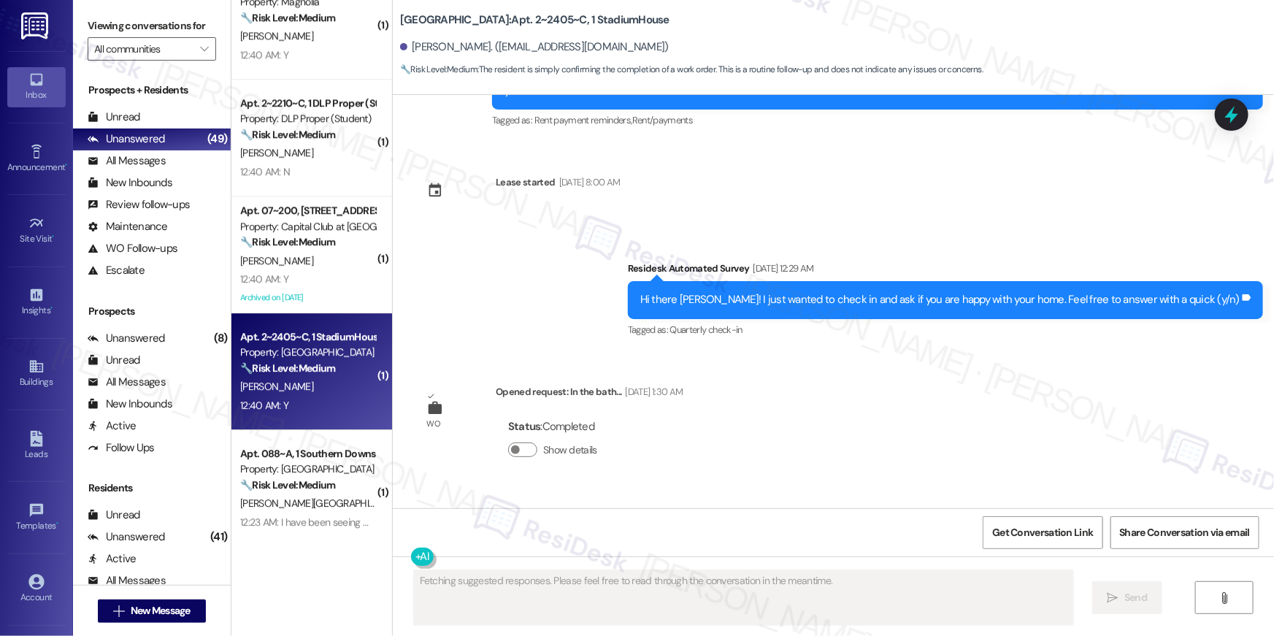
scroll to position [1909, 0]
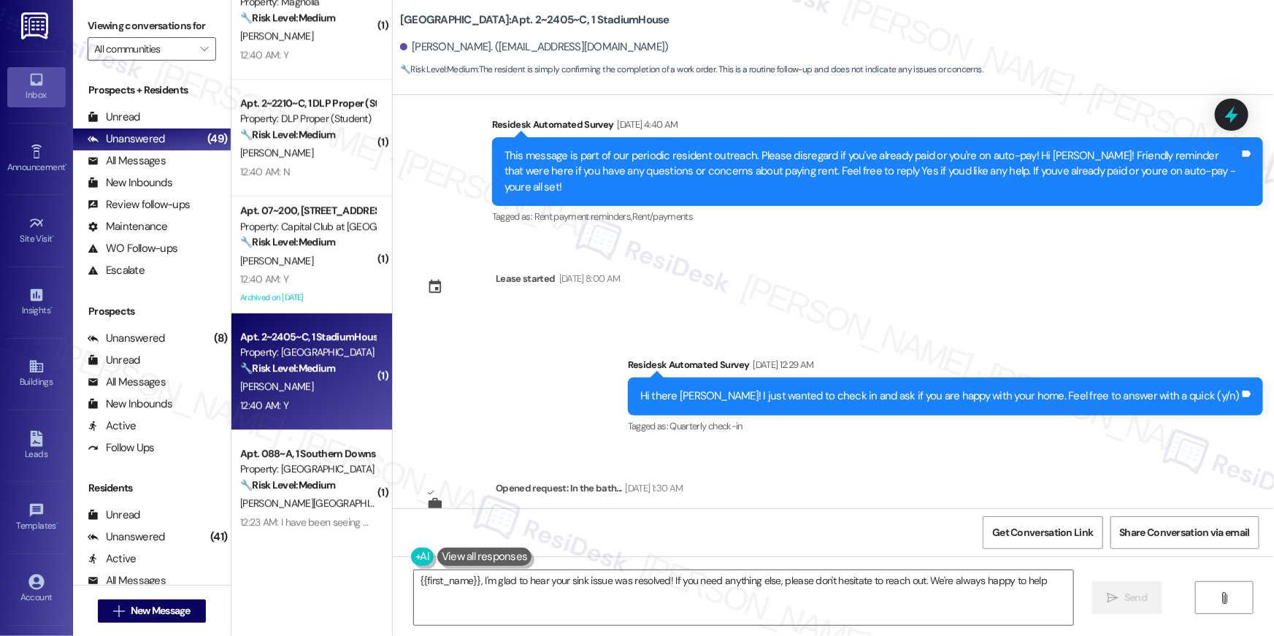
type textarea "{{first_name}}, I'm glad to hear your sink issue was resolved! If you need anyt…"
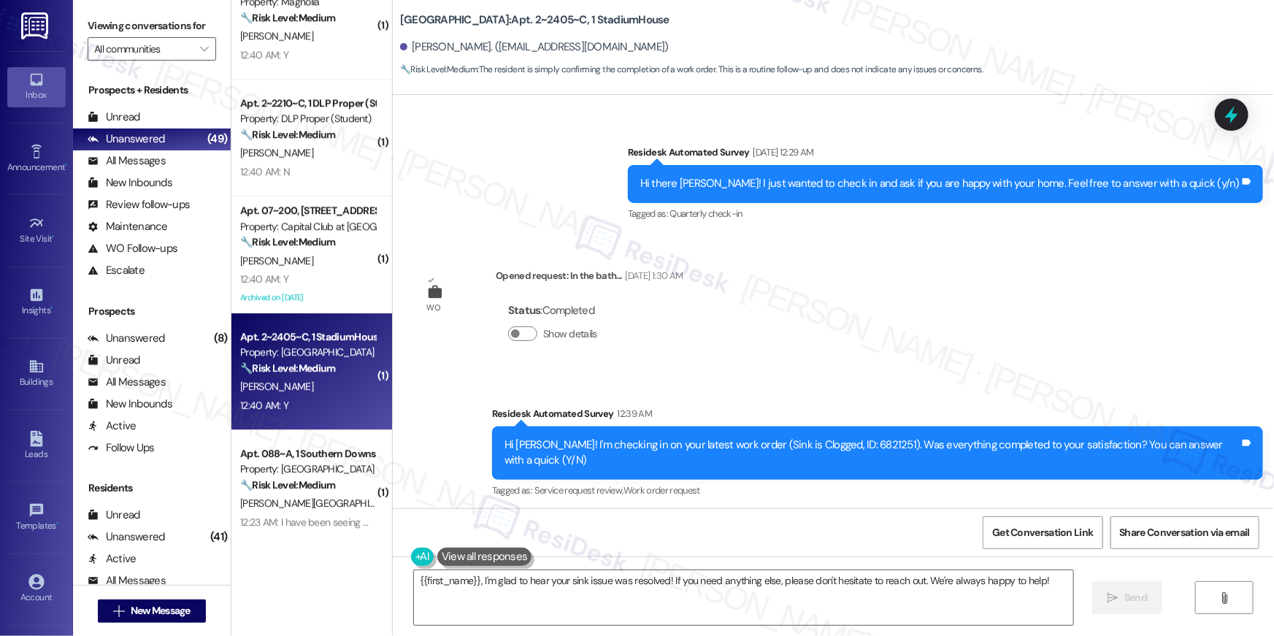
scroll to position [2170, 0]
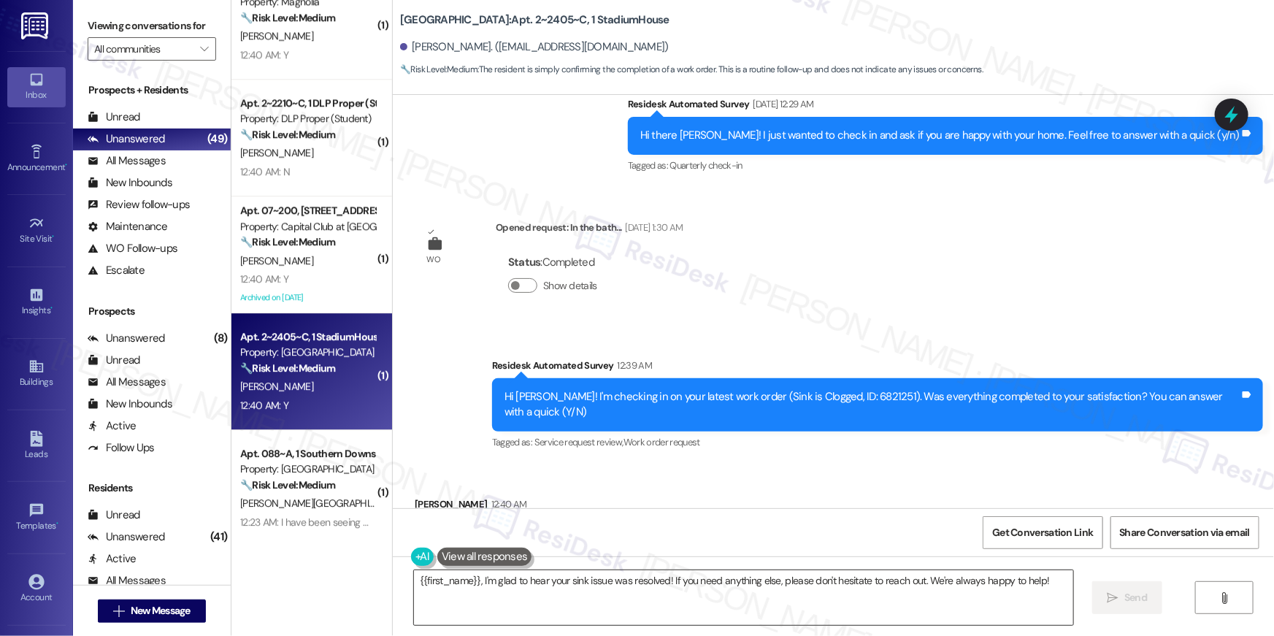
click at [845, 589] on textarea "{{first_name}}, I'm glad to hear your sink issue was resolved! If you need anyt…" at bounding box center [743, 597] width 659 height 55
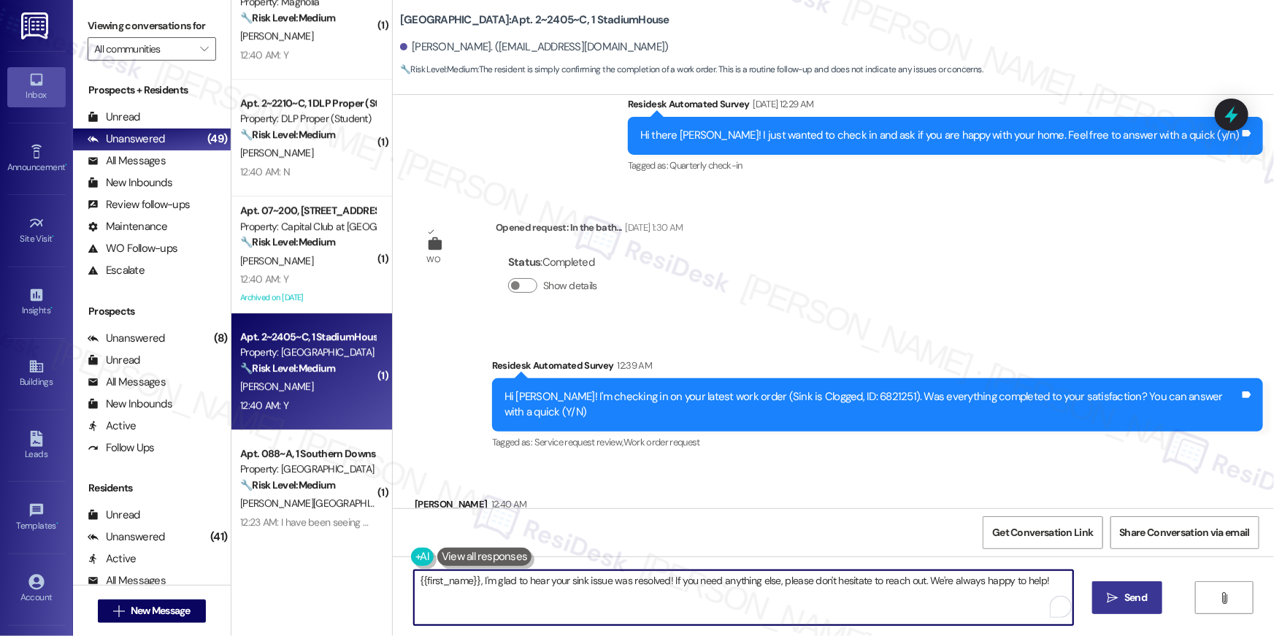
click at [1125, 593] on span "Send" at bounding box center [1136, 597] width 23 height 15
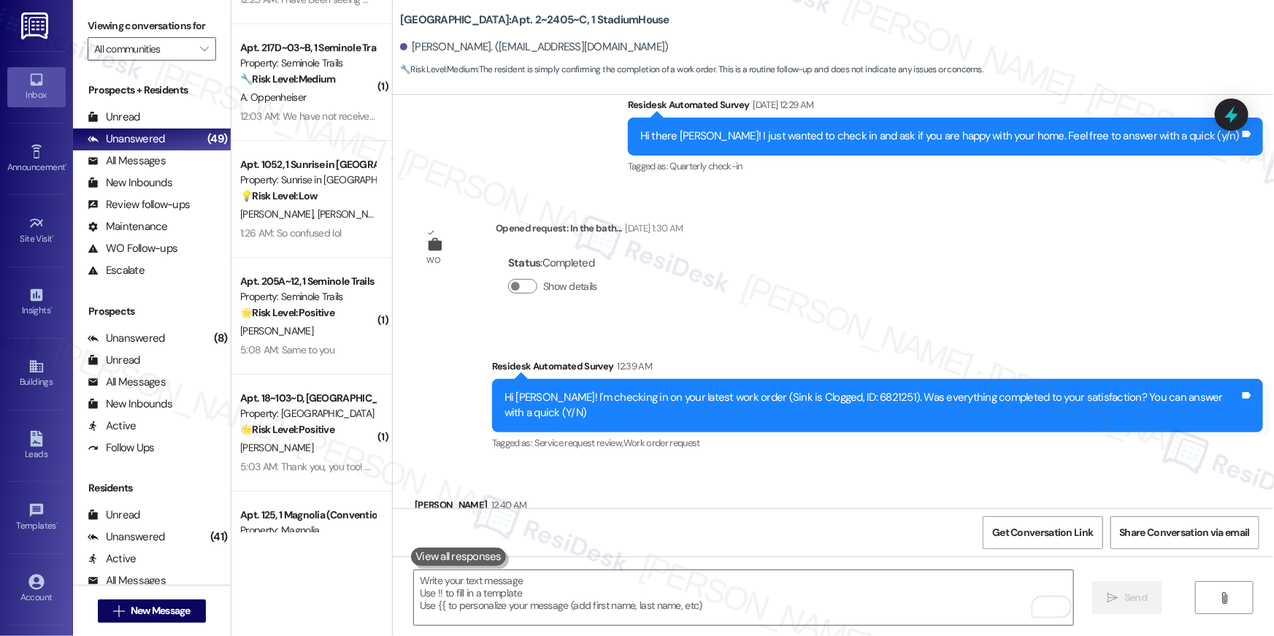
scroll to position [2550, 0]
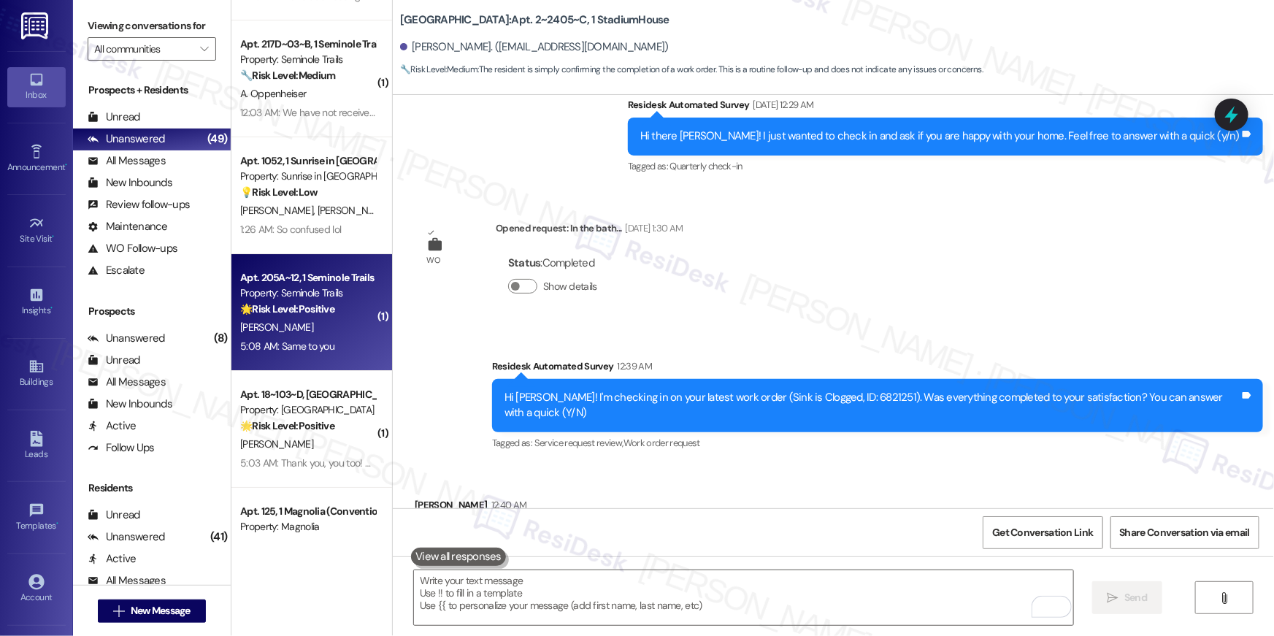
click at [326, 310] on strong "🌟 Risk Level: Positive" at bounding box center [287, 308] width 94 height 13
type textarea "Fetching suggested responses. Please feel free to read through the conversation…"
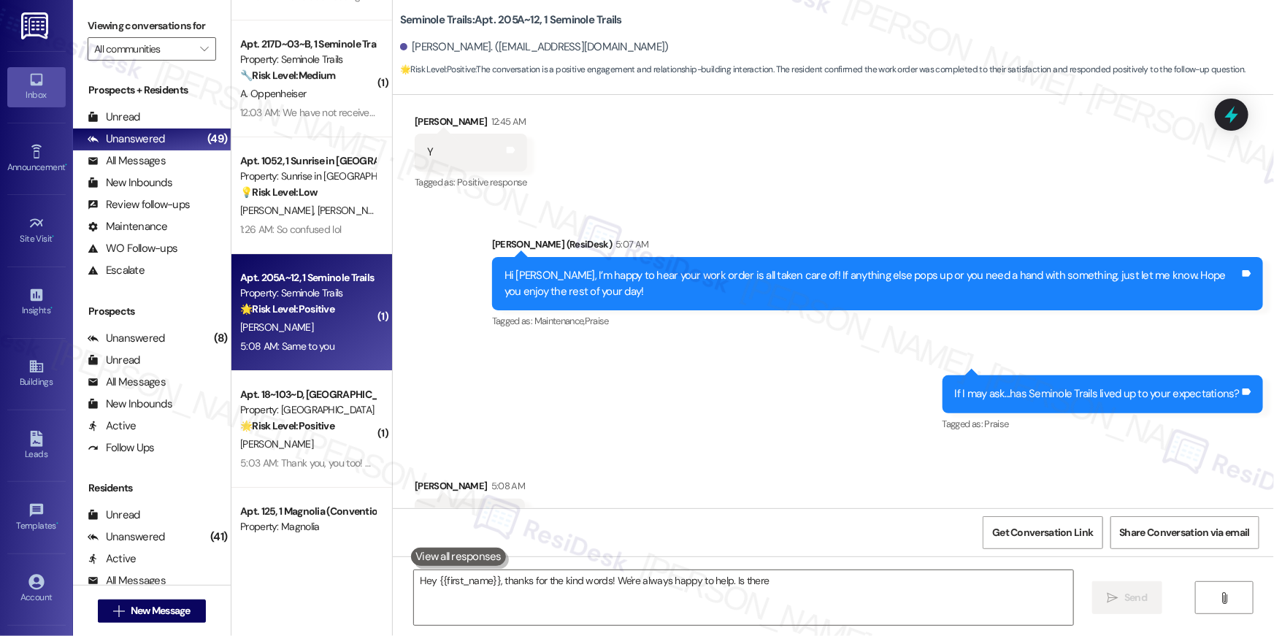
scroll to position [340, 0]
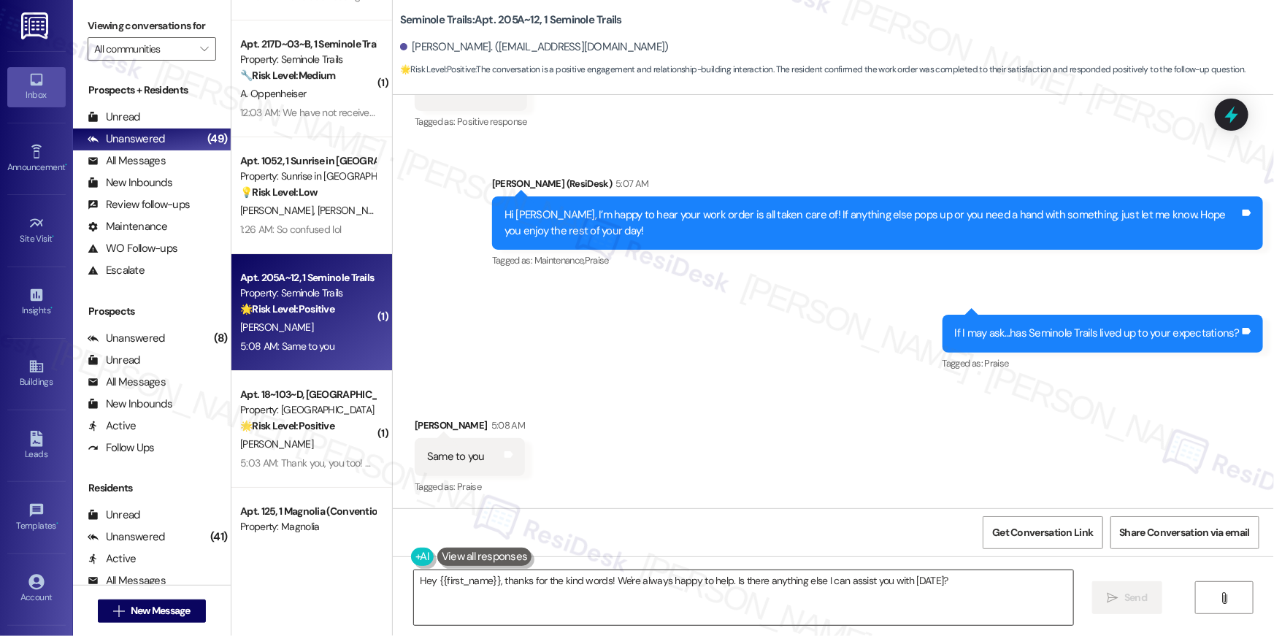
click at [662, 606] on textarea "Hey {{first_name}}, thanks for the kind words! We're always happy to help. Is t…" at bounding box center [743, 597] width 659 height 55
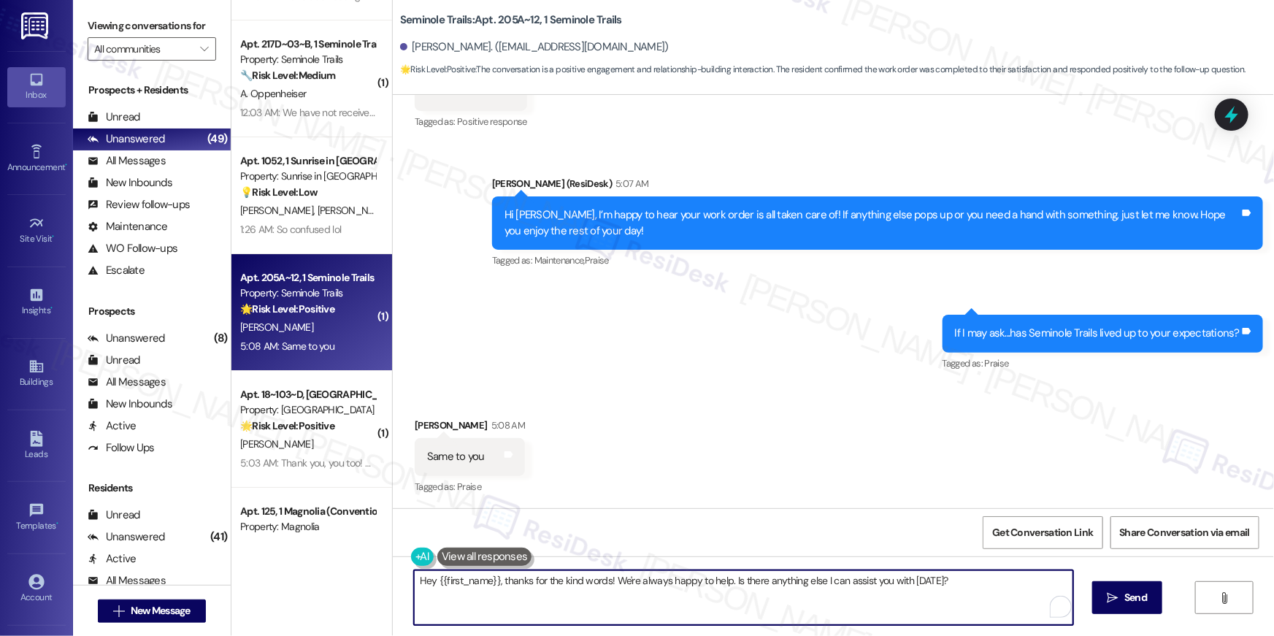
click at [662, 606] on textarea "Hey {{first_name}}, thanks for the kind words! We're always happy to help. Is t…" at bounding box center [743, 597] width 659 height 55
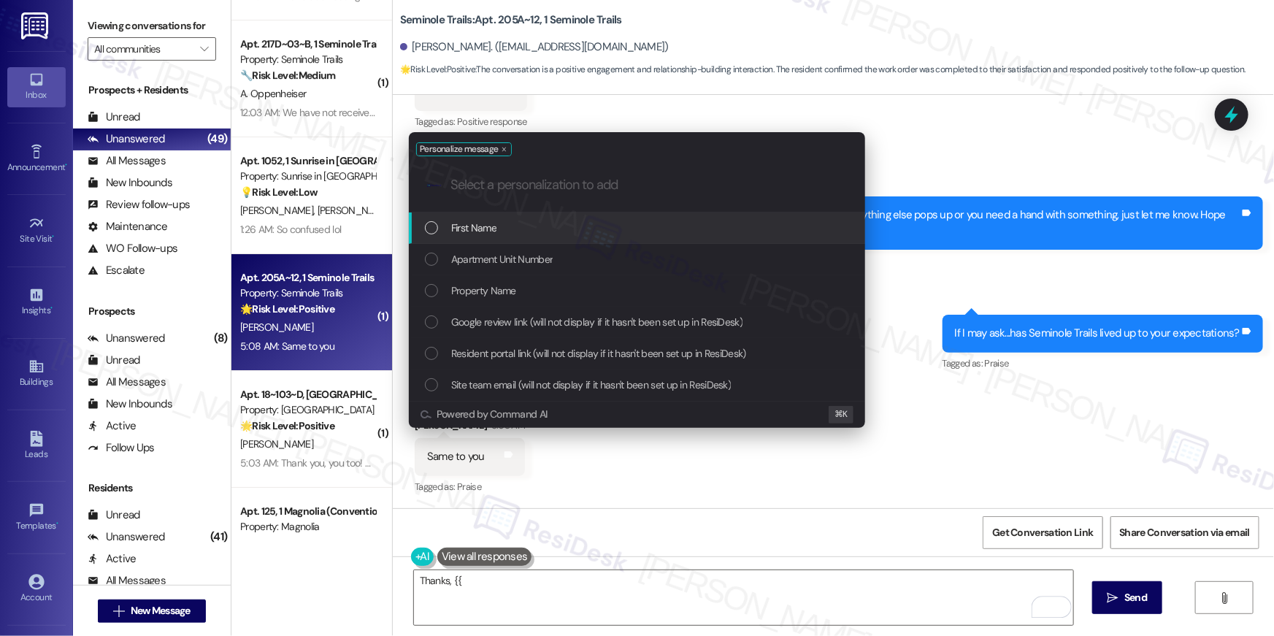
click at [554, 234] on div "First Name" at bounding box center [638, 228] width 427 height 16
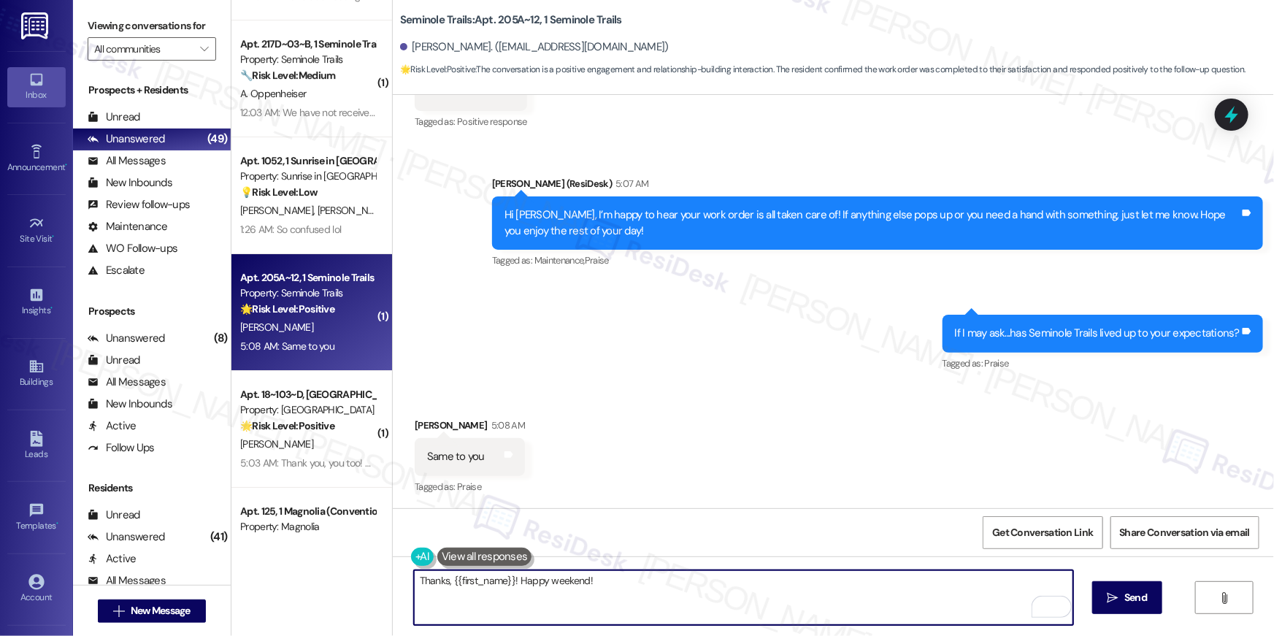
type textarea "Thanks, {{first_name}}! Happy weekend! 🎉"
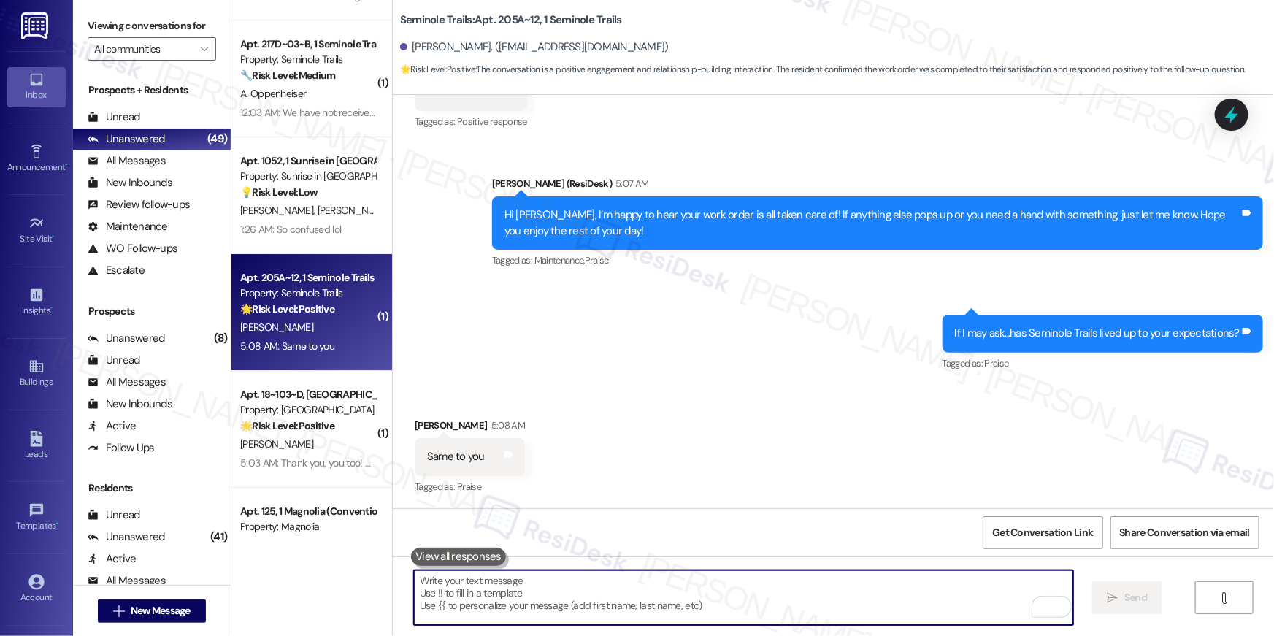
type textarea "Fetching suggested responses. Please feel free to read through the conversation…"
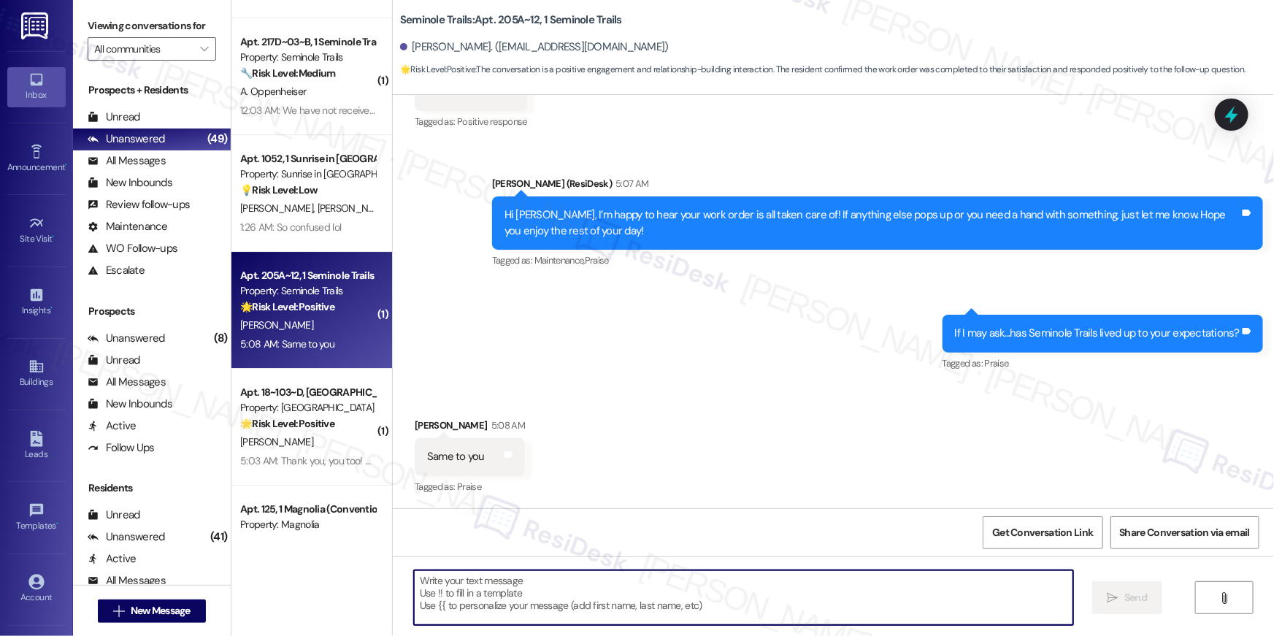
scroll to position [2553, 0]
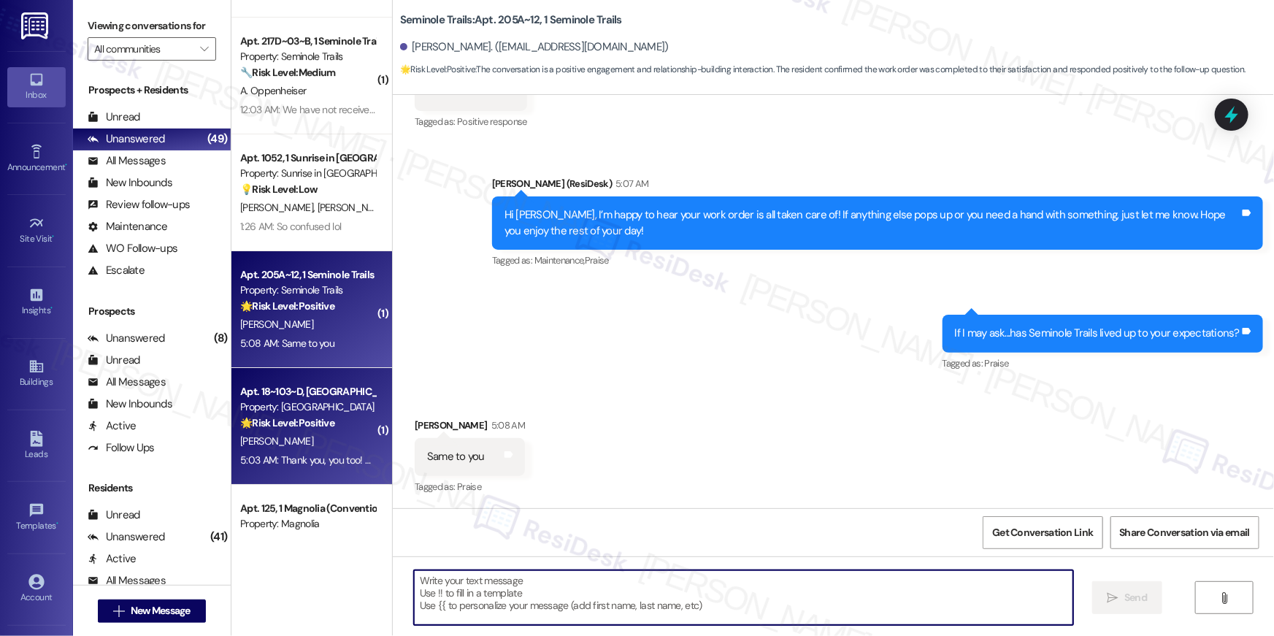
click at [313, 425] on strong "🌟 Risk Level: Positive" at bounding box center [287, 422] width 94 height 13
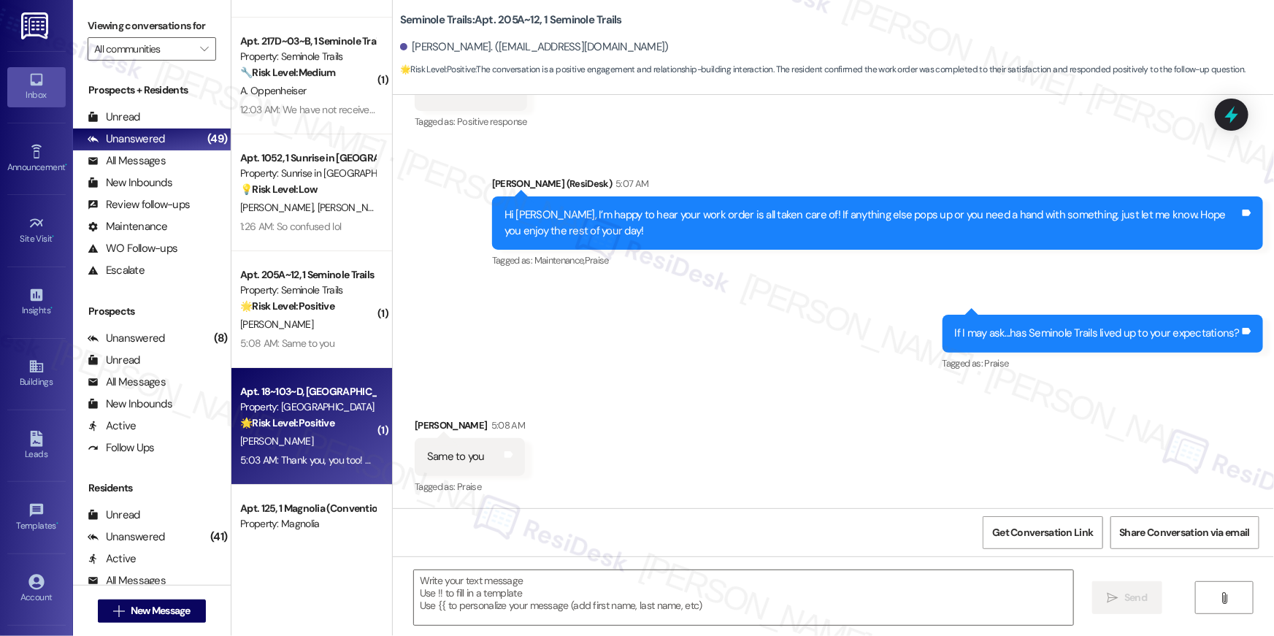
type textarea "Fetching suggested responses. Please feel free to read through the conversation…"
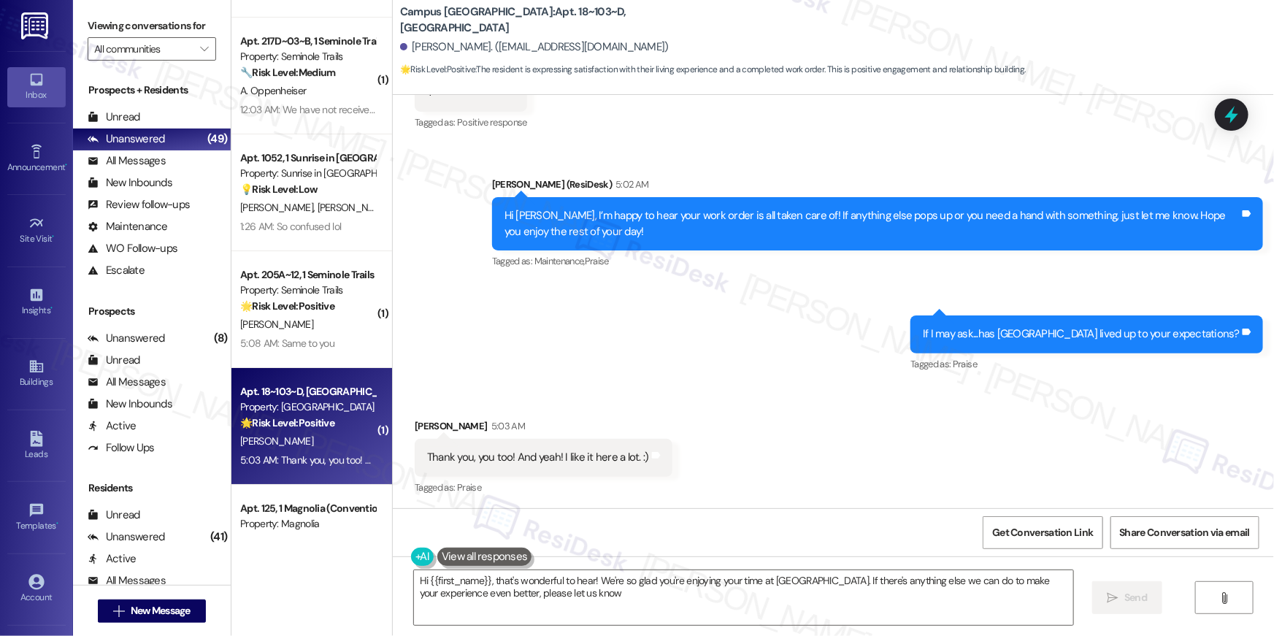
type textarea "Hi {{first_name}}, that's wonderful to hear! We're so glad you're enjoying your…"
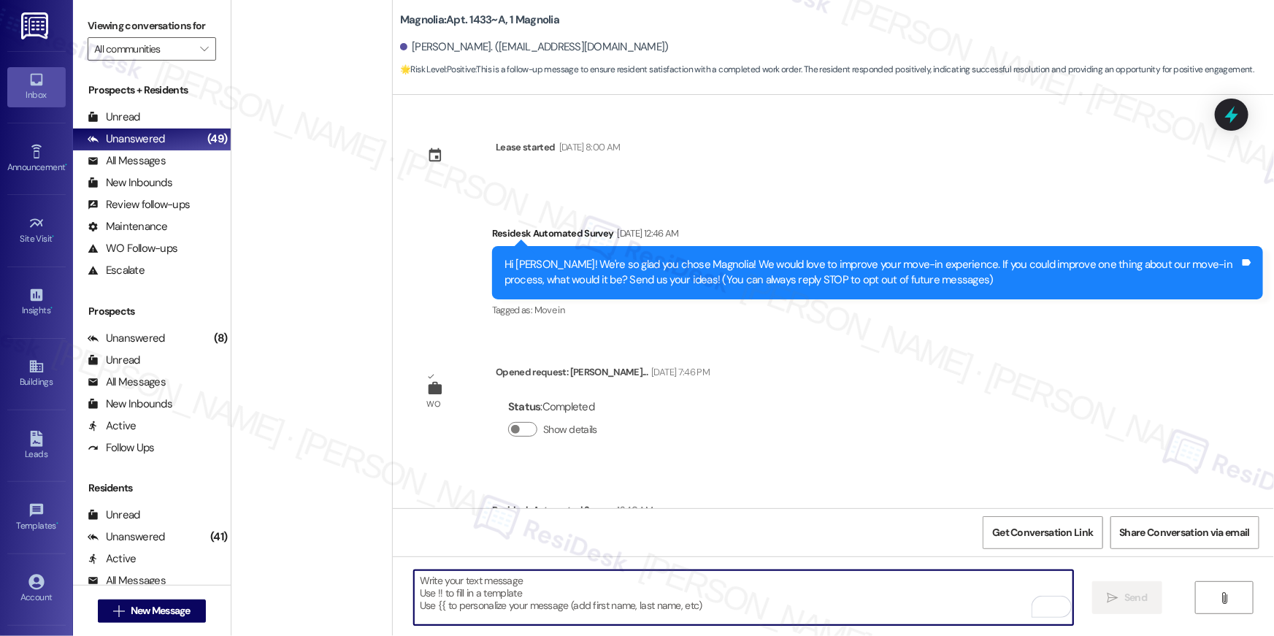
scroll to position [223, 0]
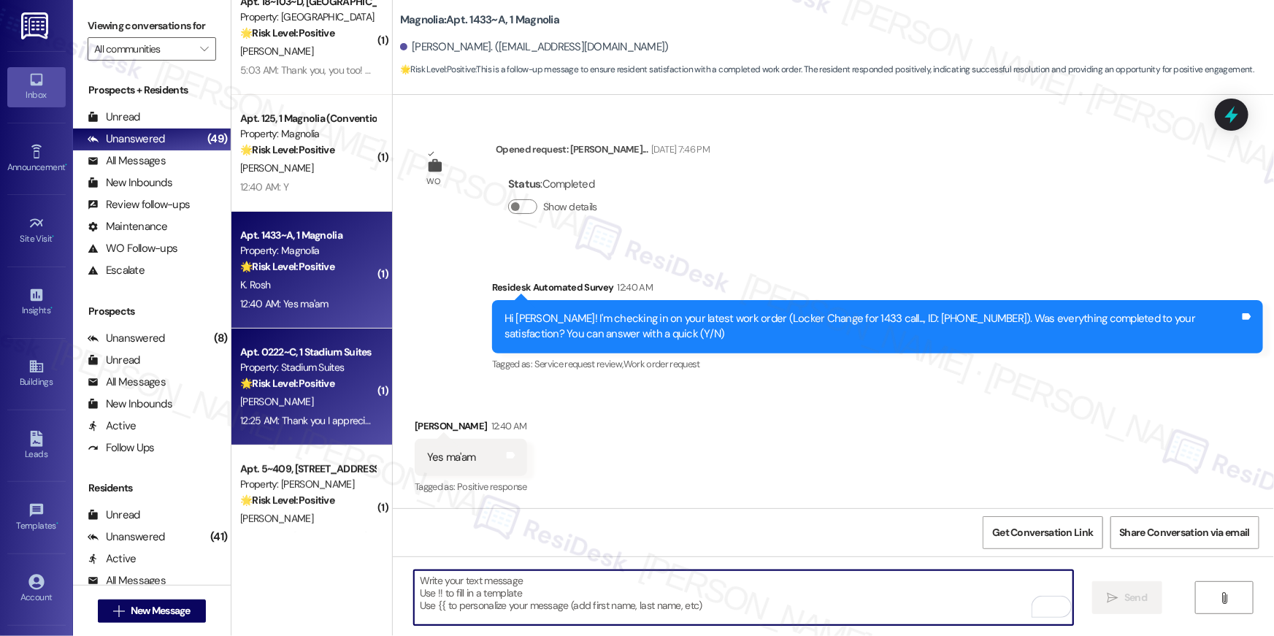
click at [315, 412] on div "12:25 AM: Thank you I appreciate it! 12:25 AM: Thank you I appreciate it!" at bounding box center [308, 421] width 138 height 18
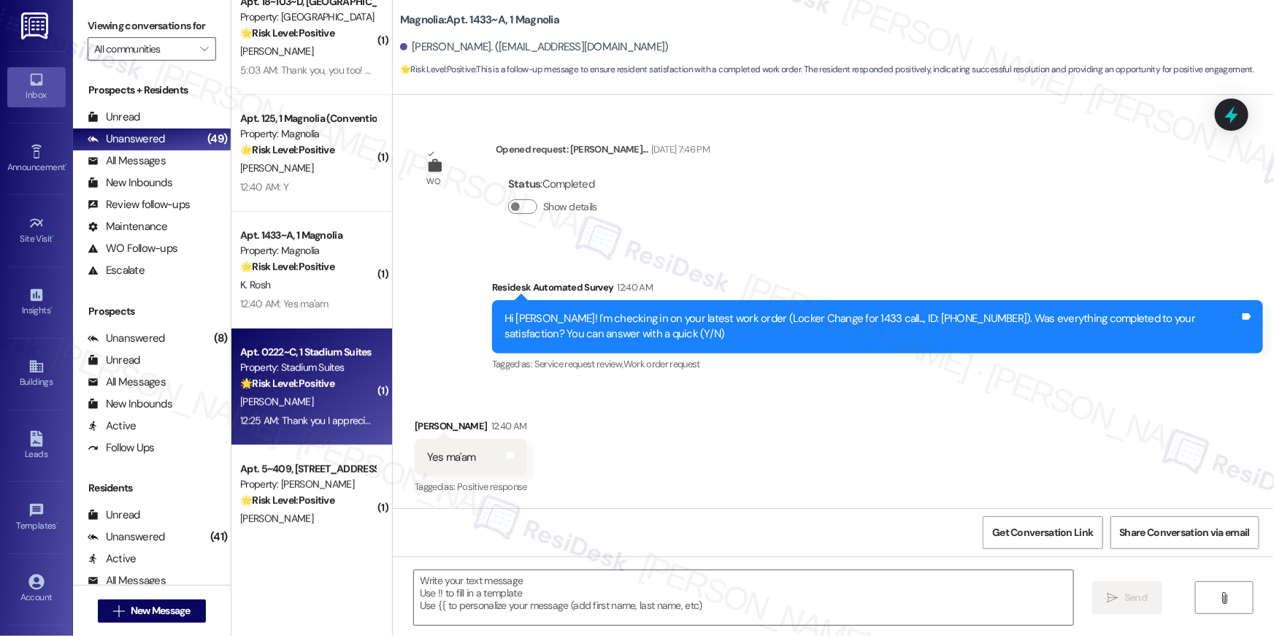
type textarea "Fetching suggested responses. Please feel free to read through the conversation…"
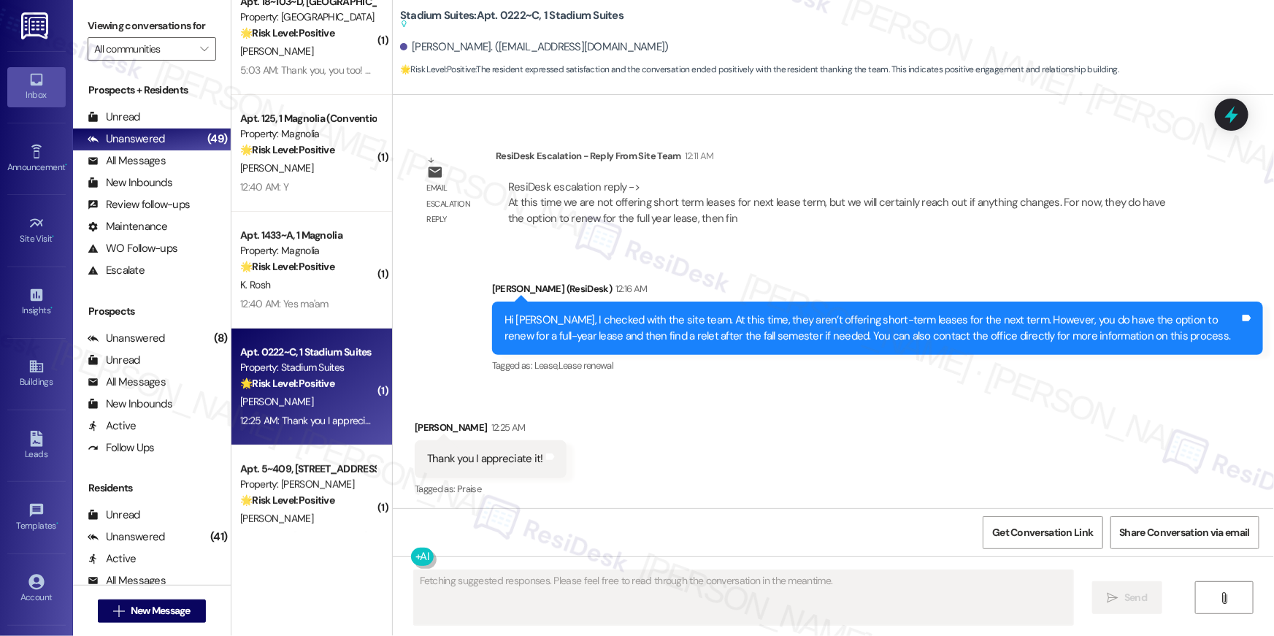
scroll to position [1368, 0]
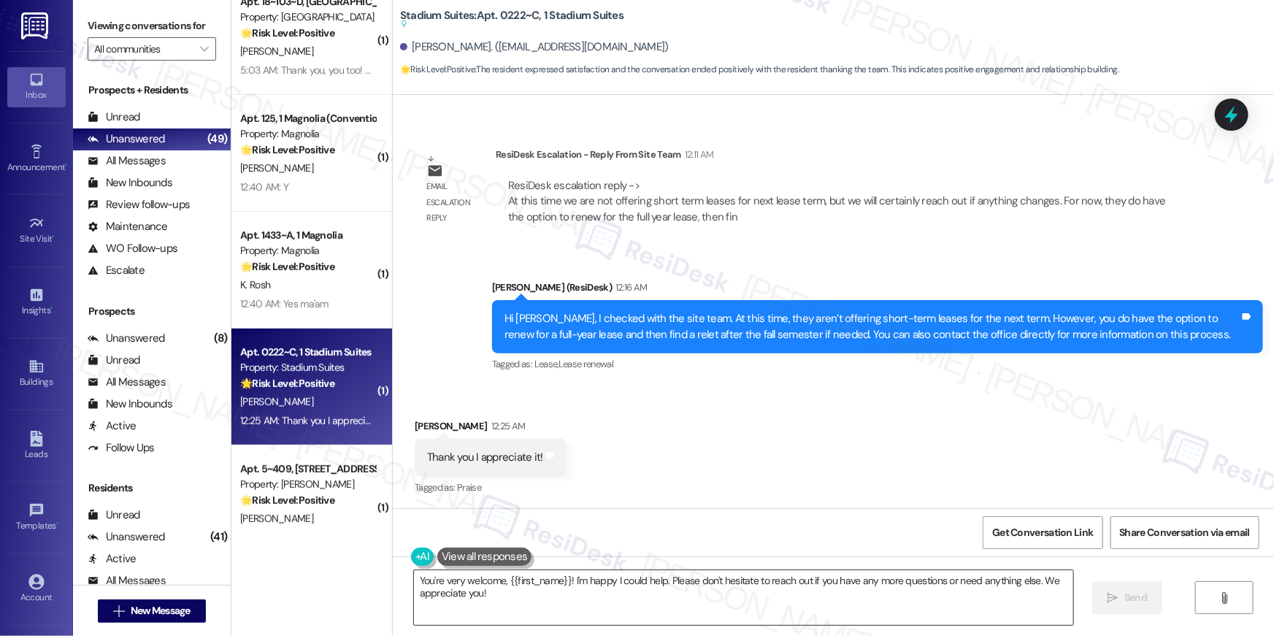
click at [709, 607] on textarea "You're very welcome, {{first_name}}! I'm happy I could help. Please don't hesit…" at bounding box center [743, 597] width 659 height 55
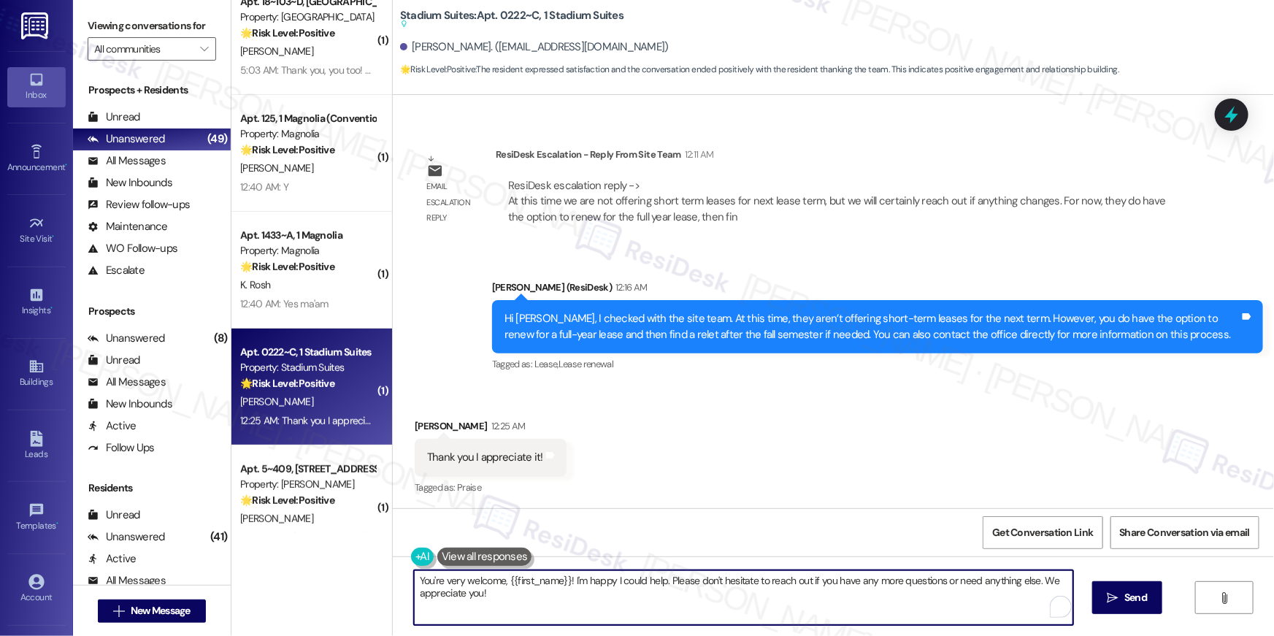
click at [709, 607] on textarea "You're very welcome, {{first_name}}! I'm happy I could help. Please don't hesit…" at bounding box center [743, 597] width 659 height 55
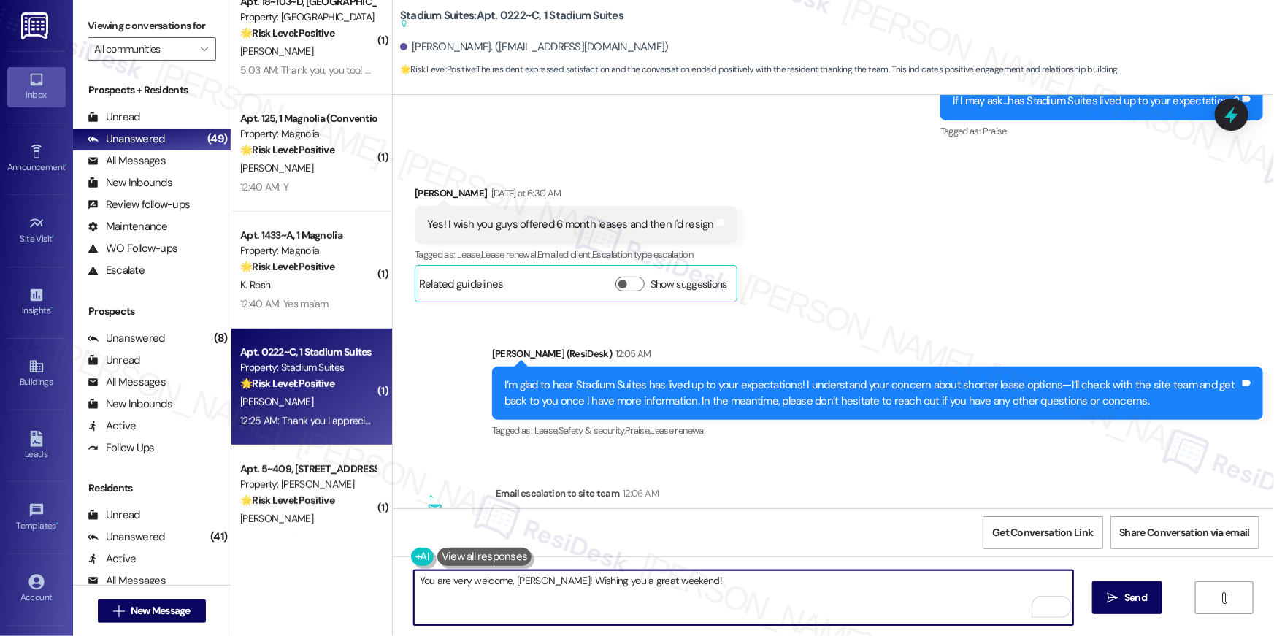
scroll to position [1368, 0]
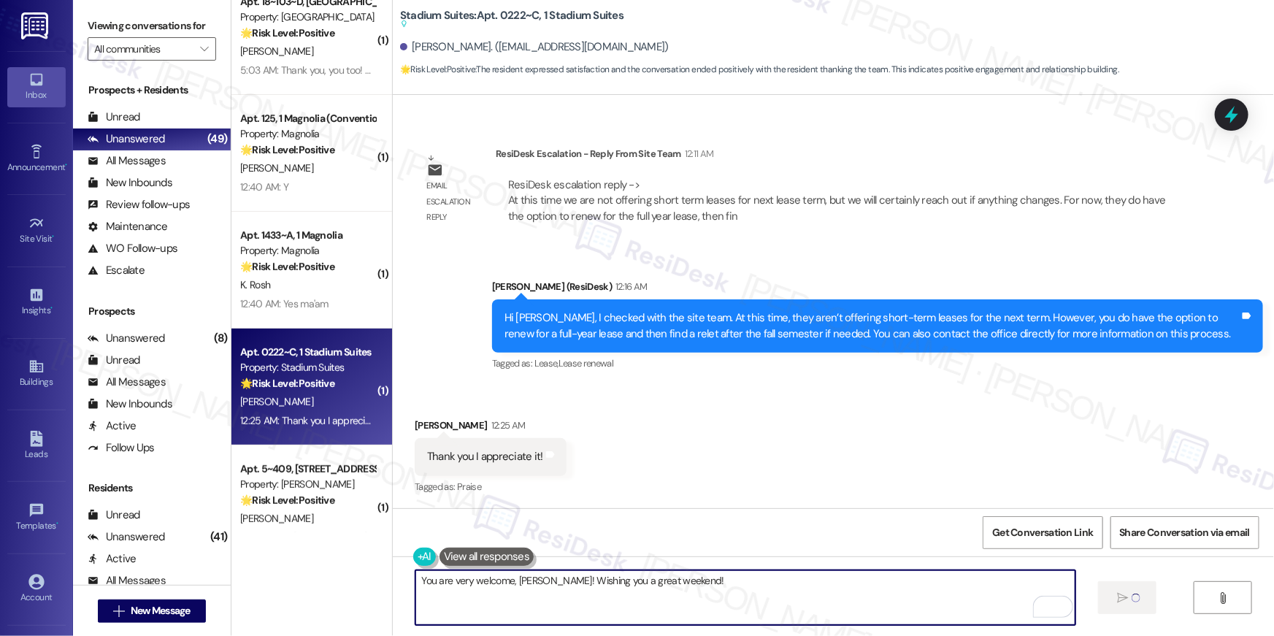
type textarea "You are very welcome, [PERSON_NAME]! Wishing you a great weekend!"
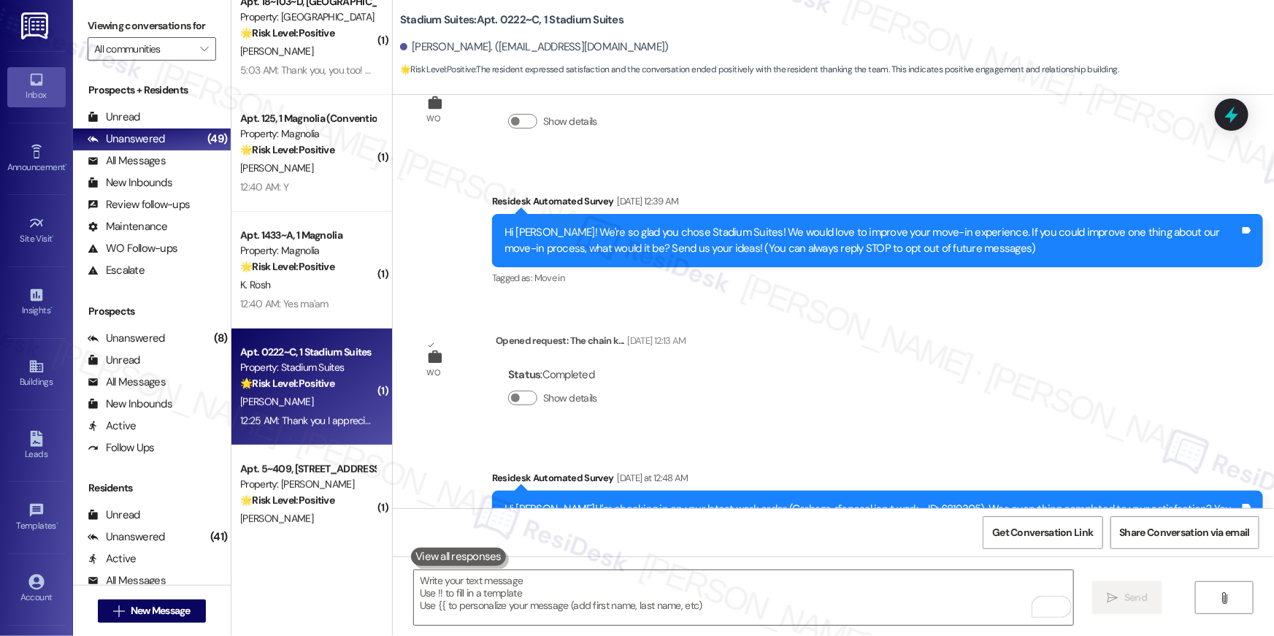
scroll to position [0, 0]
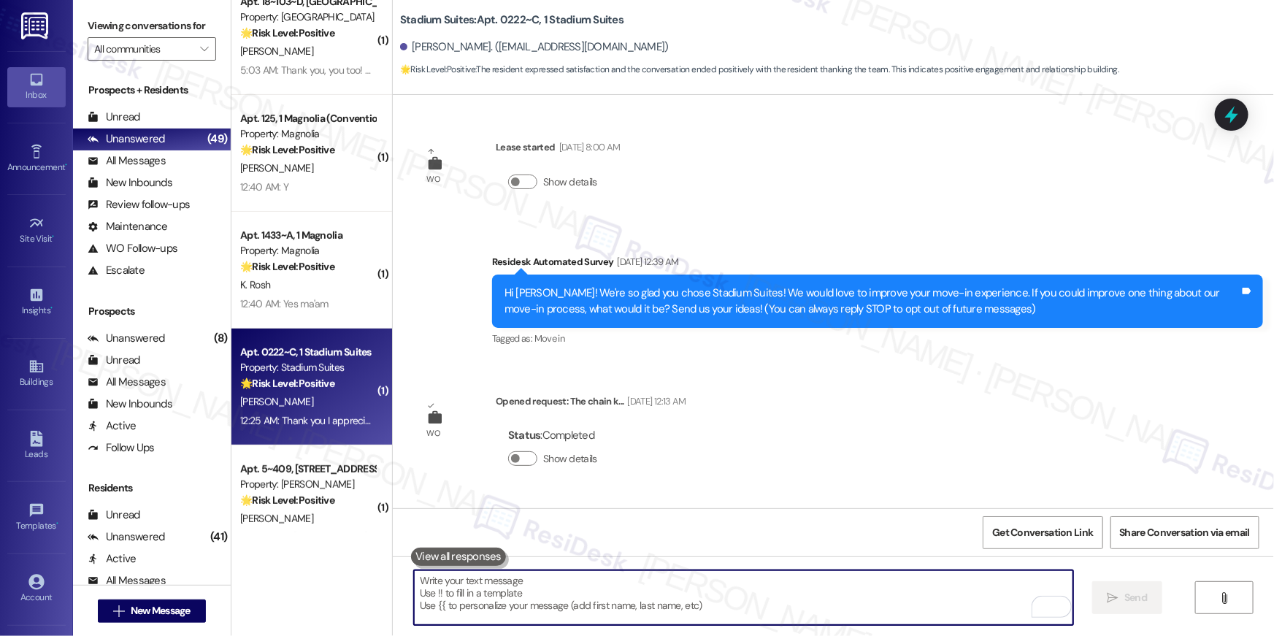
click at [878, 591] on textarea "To enrich screen reader interactions, please activate Accessibility in Grammarl…" at bounding box center [743, 597] width 659 height 55
paste textarea "When you get a chance, would you mind leaving us a quick Google Review? ⭐ It on…"
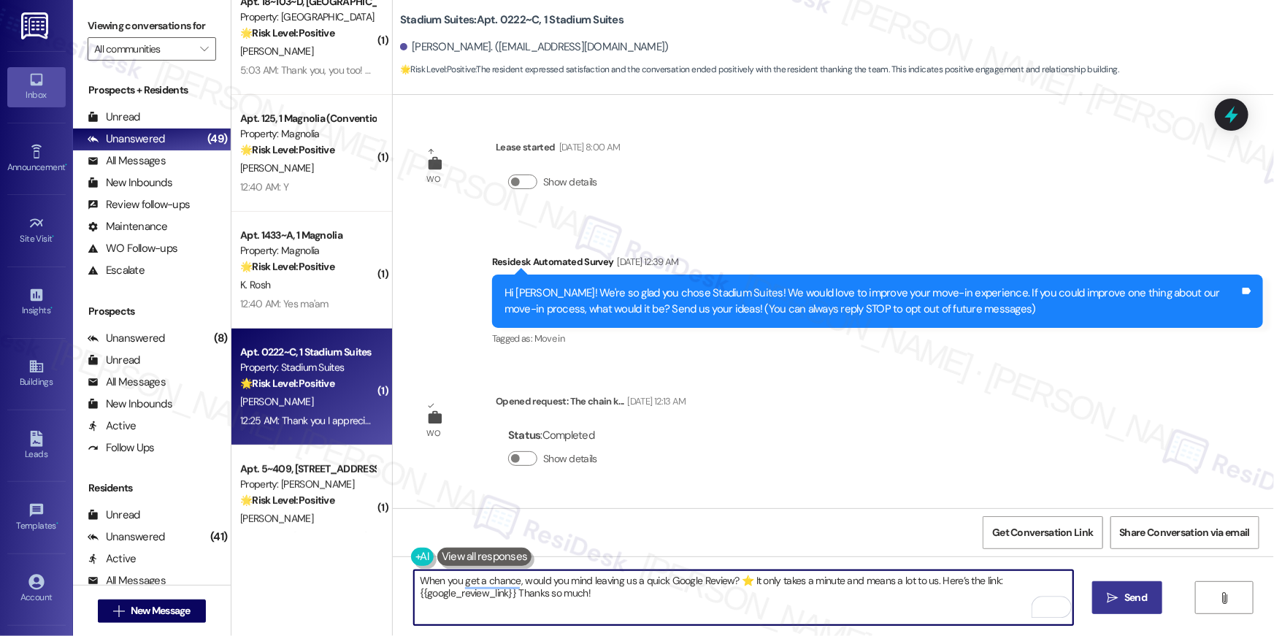
type textarea "When you get a chance, would you mind leaving us a quick Google Review? ⭐ It on…"
click at [1108, 592] on icon "" at bounding box center [1113, 598] width 11 height 12
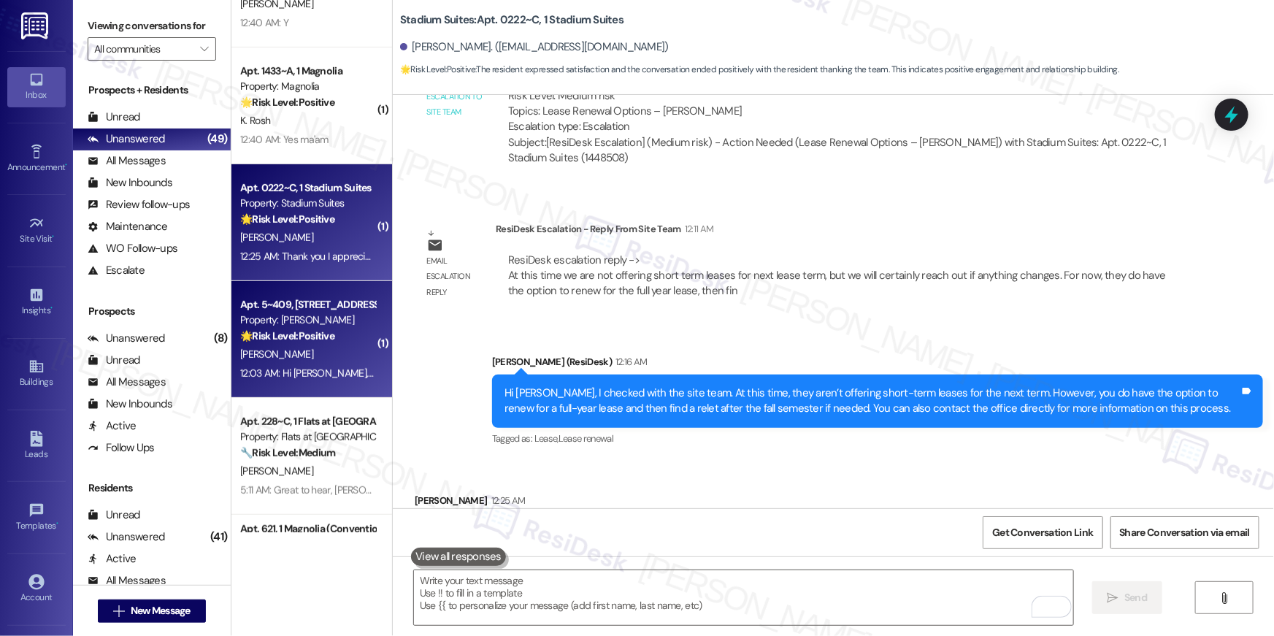
scroll to position [1330, 0]
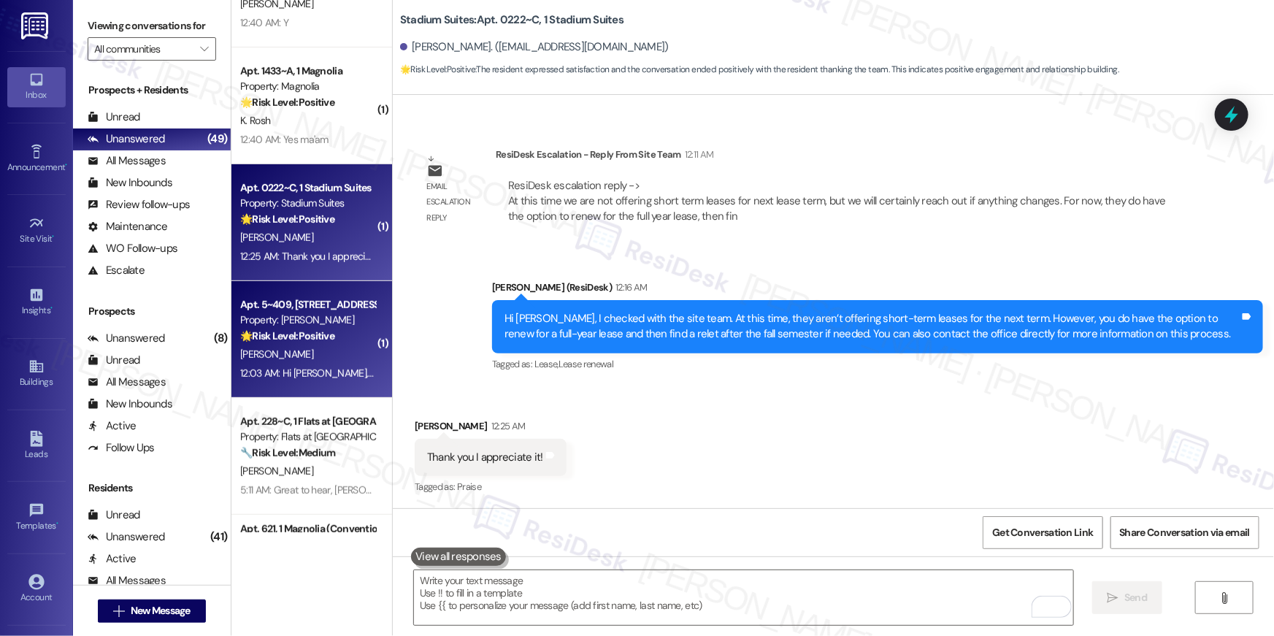
click at [319, 345] on div "[PERSON_NAME]" at bounding box center [308, 354] width 138 height 18
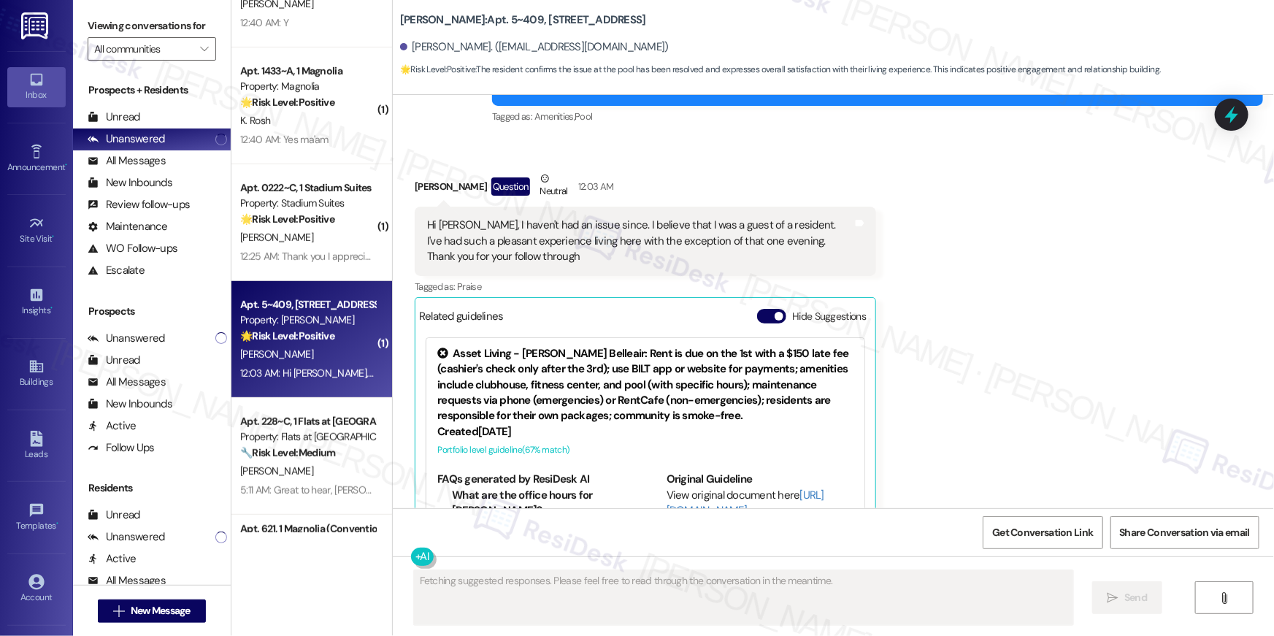
scroll to position [2867, 0]
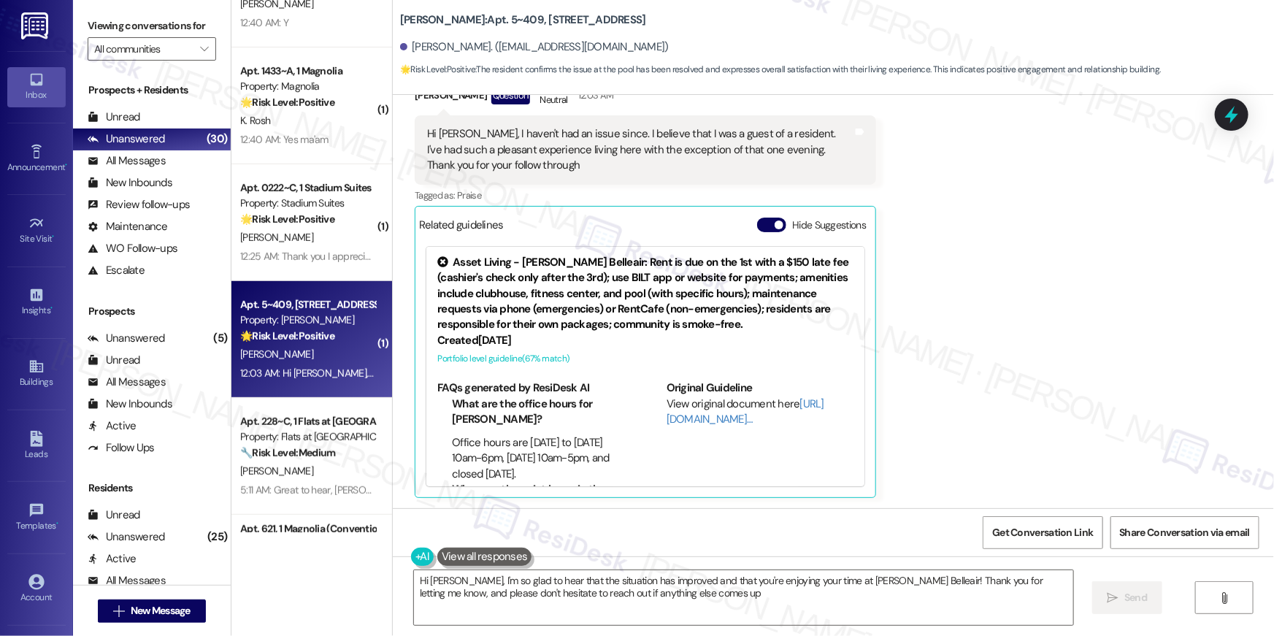
type textarea "Hi [PERSON_NAME], I'm so glad to hear that the situation has improved and that …"
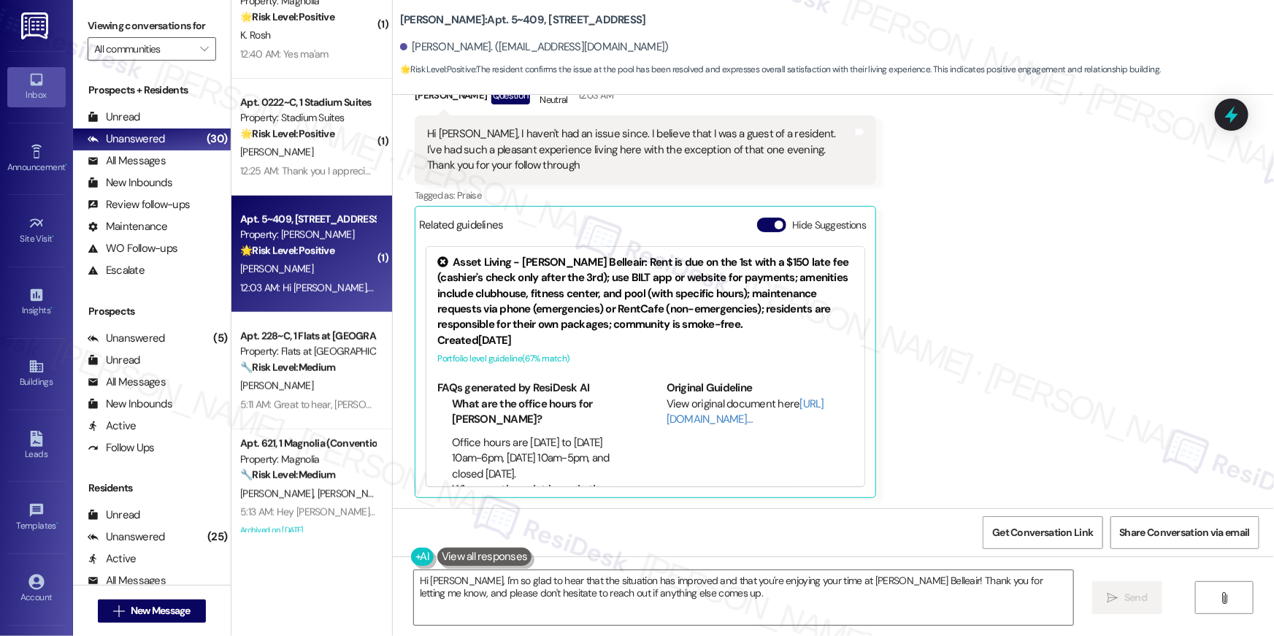
scroll to position [3218, 0]
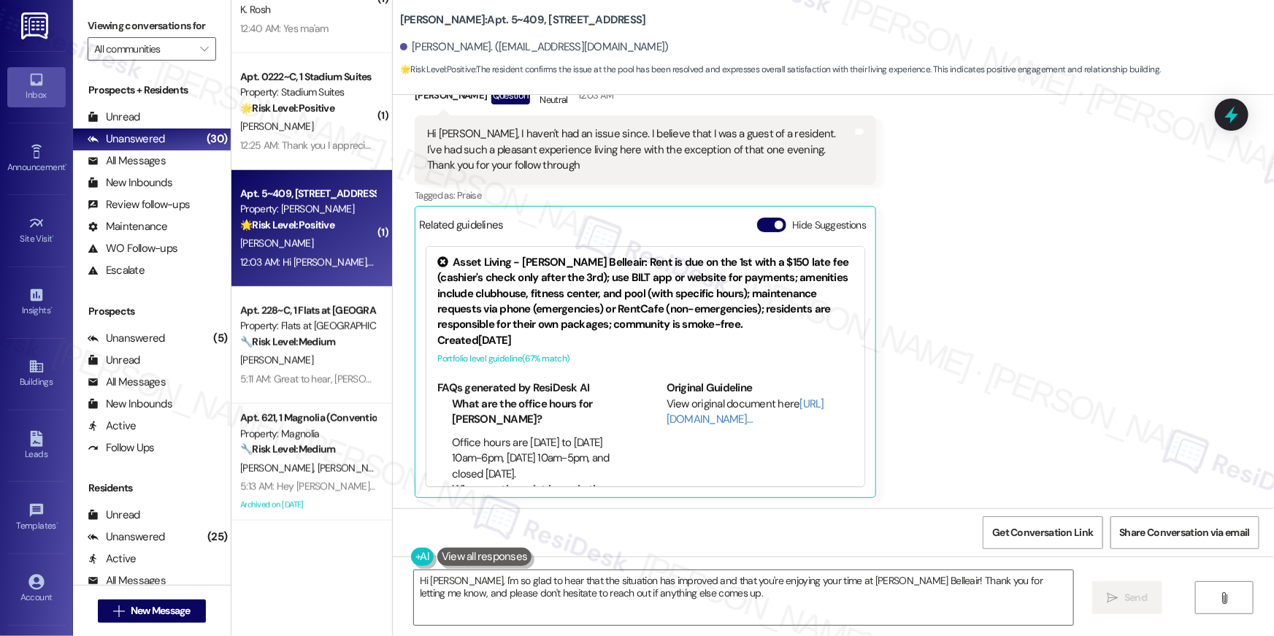
click at [337, 364] on div "[PERSON_NAME]" at bounding box center [308, 360] width 138 height 18
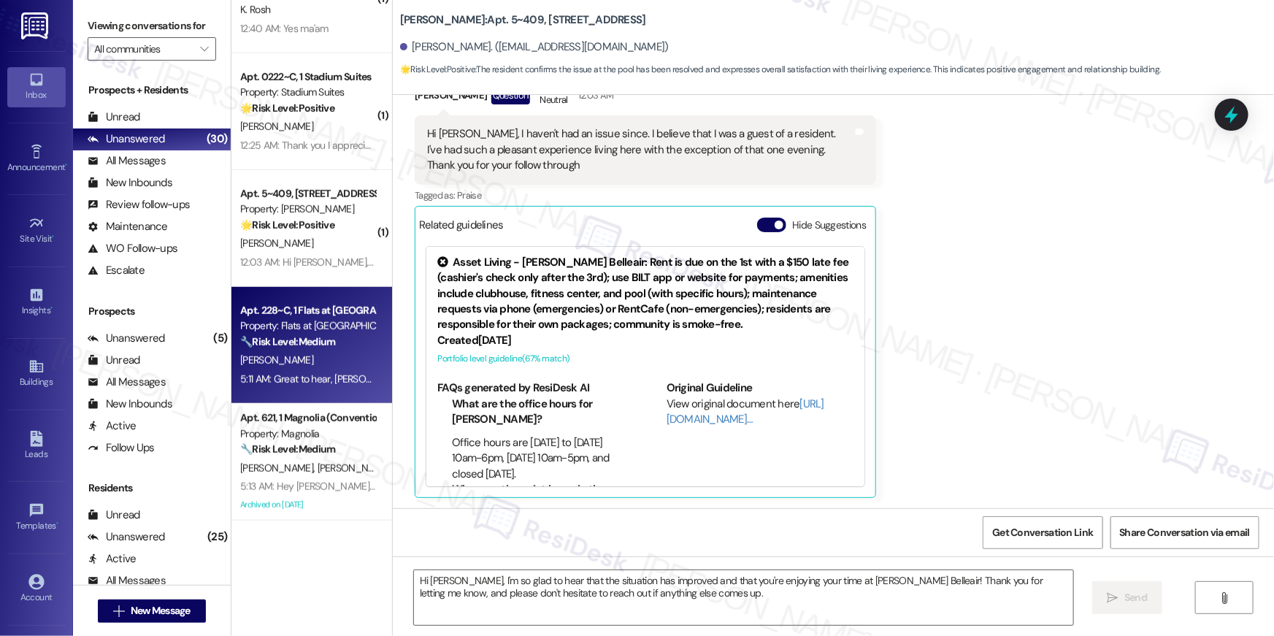
type textarea "Fetching suggested responses. Please feel free to read through the conversation…"
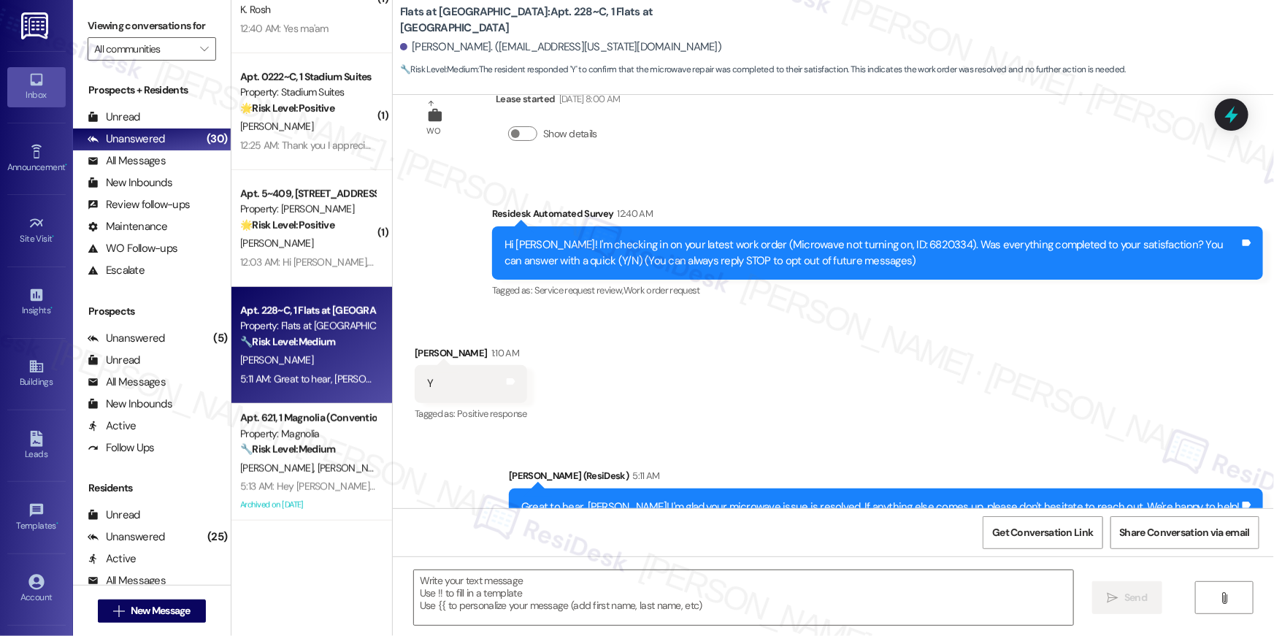
scroll to position [99, 0]
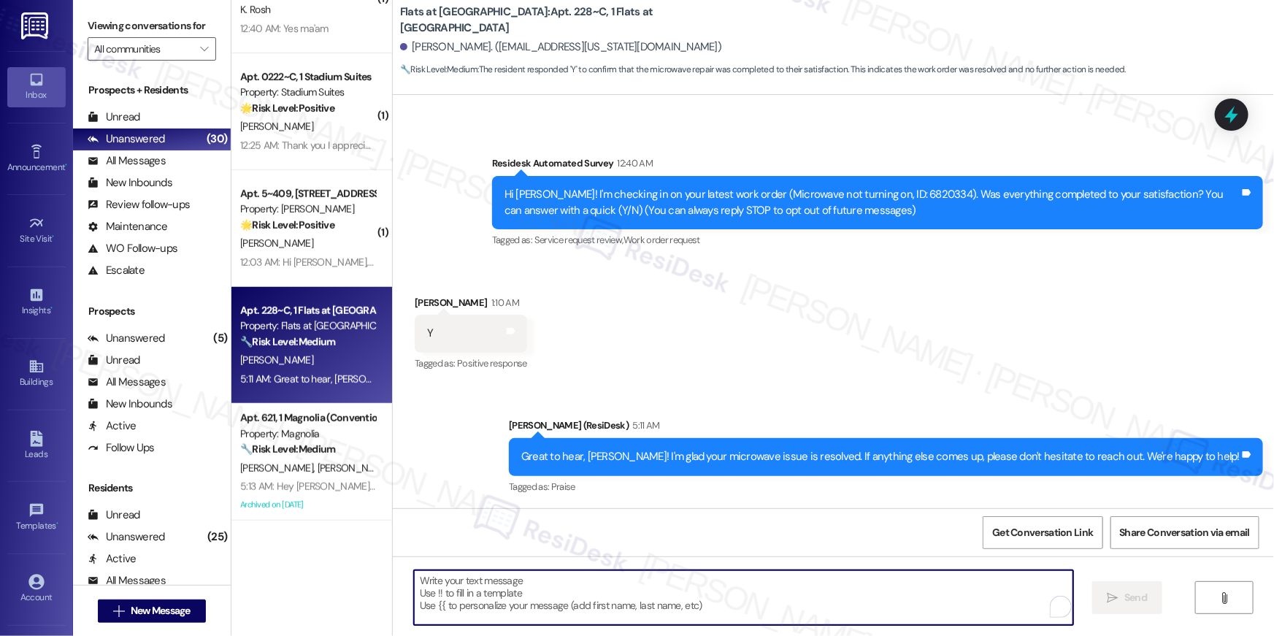
click at [757, 586] on textarea "To enrich screen reader interactions, please activate Accessibility in Grammarl…" at bounding box center [743, 597] width 659 height 55
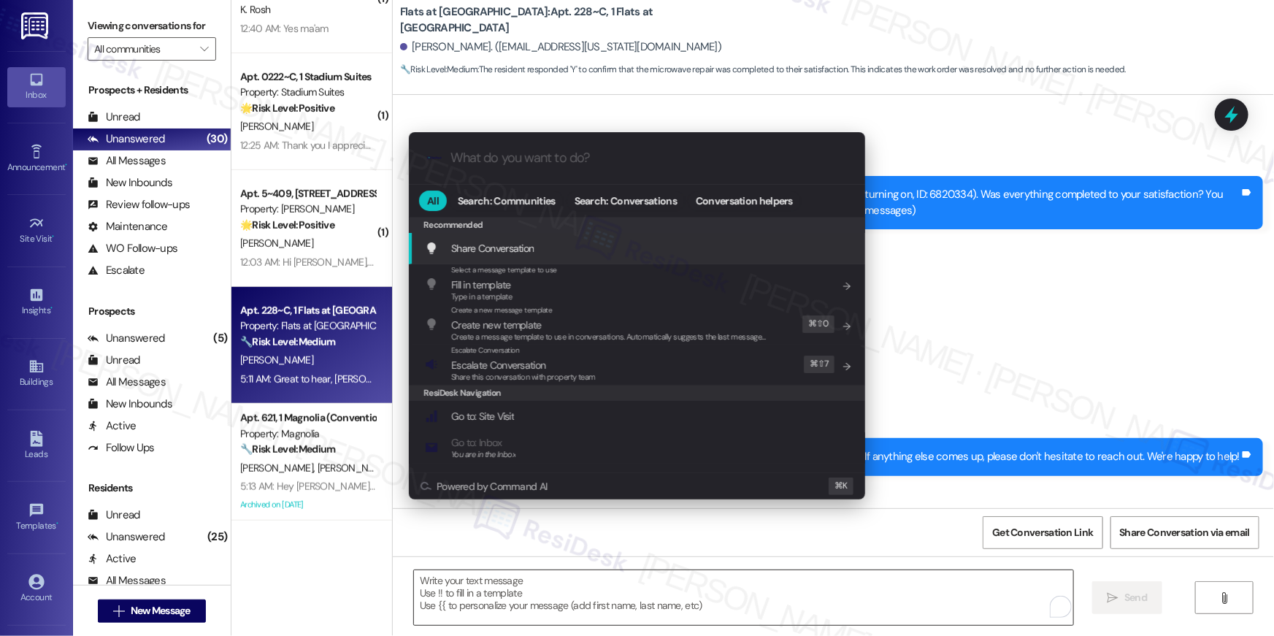
type input "x"
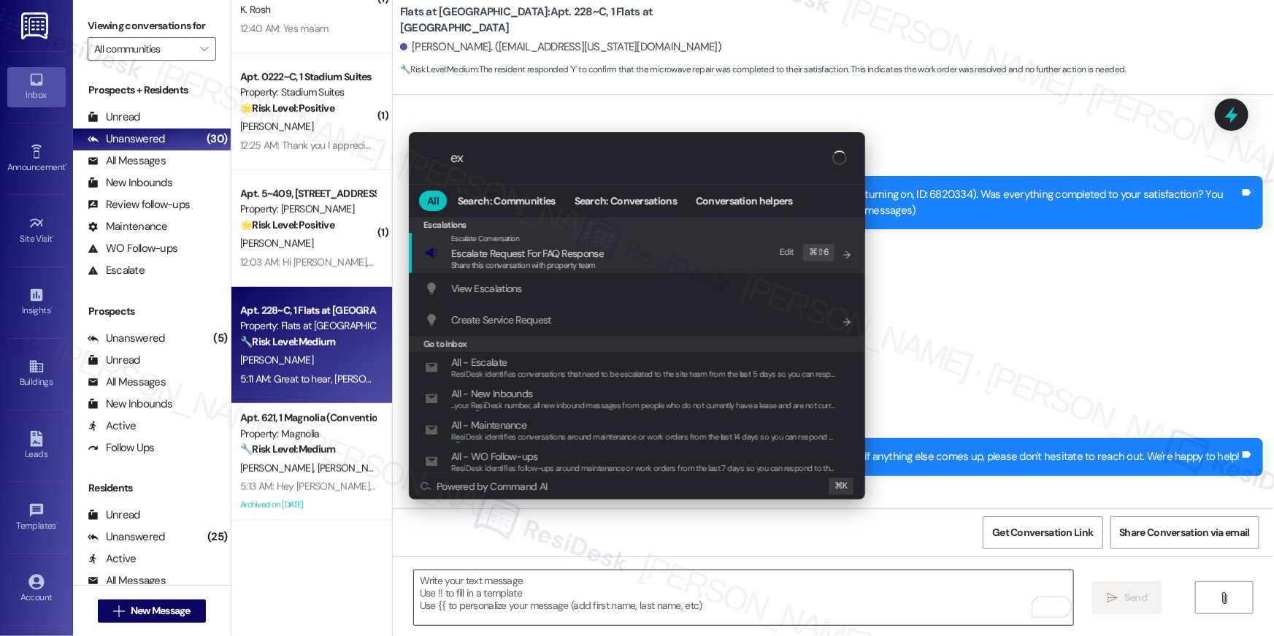
type input "exp"
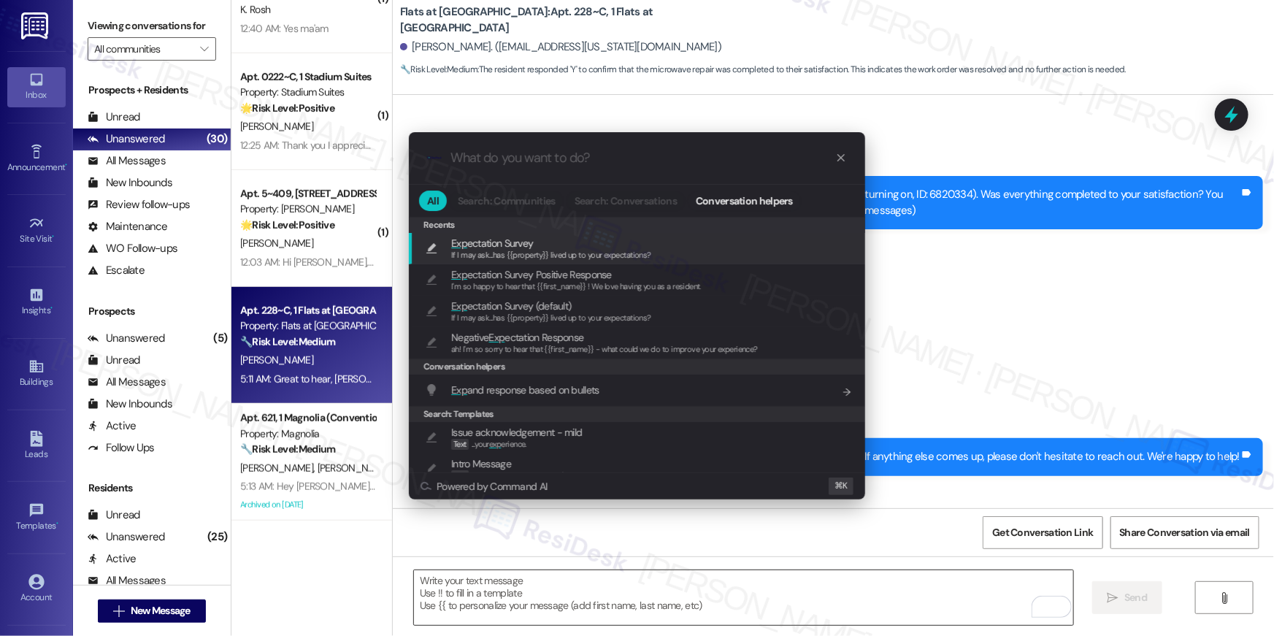
type textarea "If I may ask...has {{property}} lived up to your expectations?"
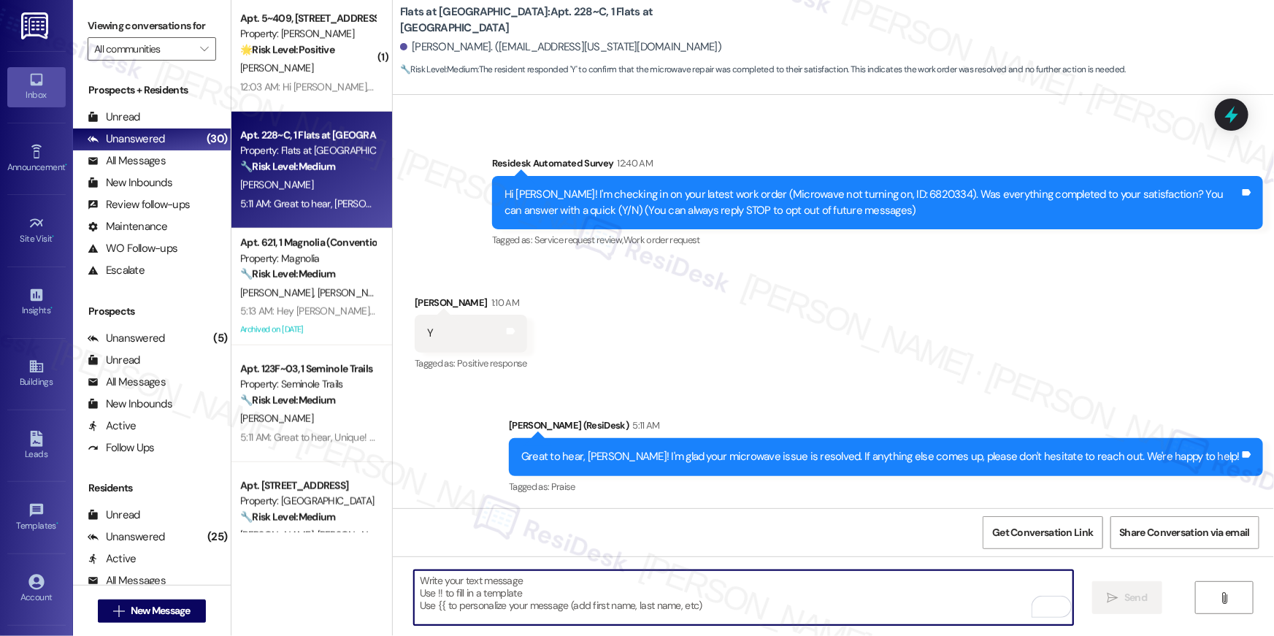
scroll to position [3477, 0]
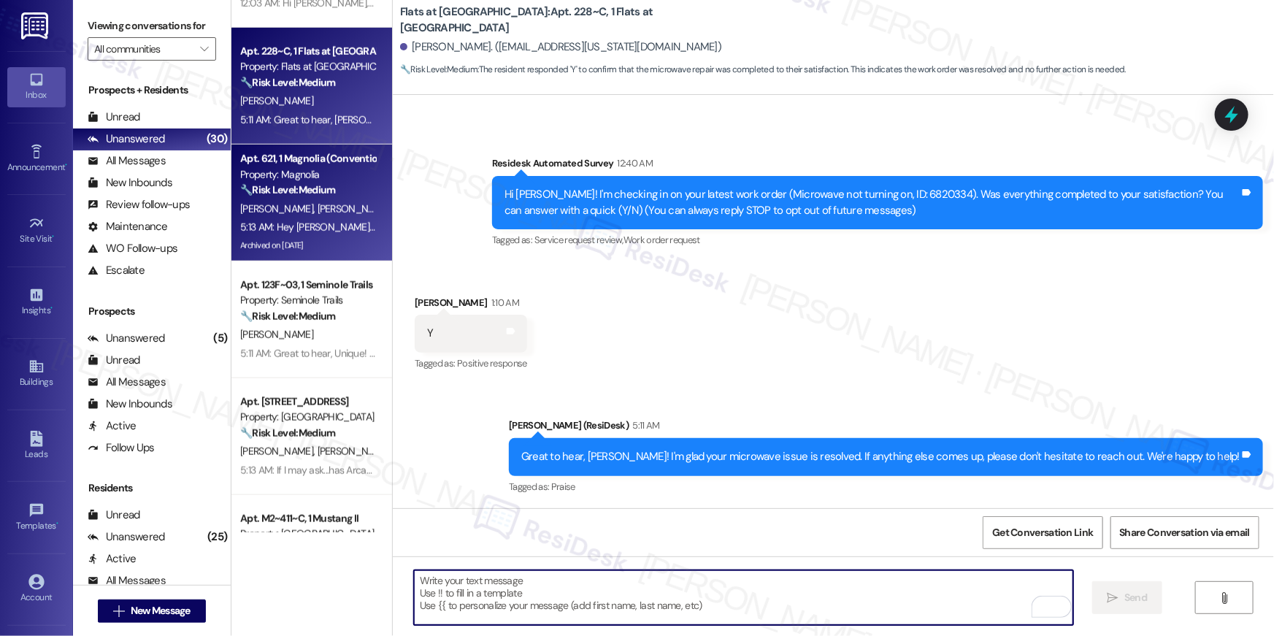
click at [323, 242] on div "Archived on [DATE]" at bounding box center [308, 246] width 138 height 18
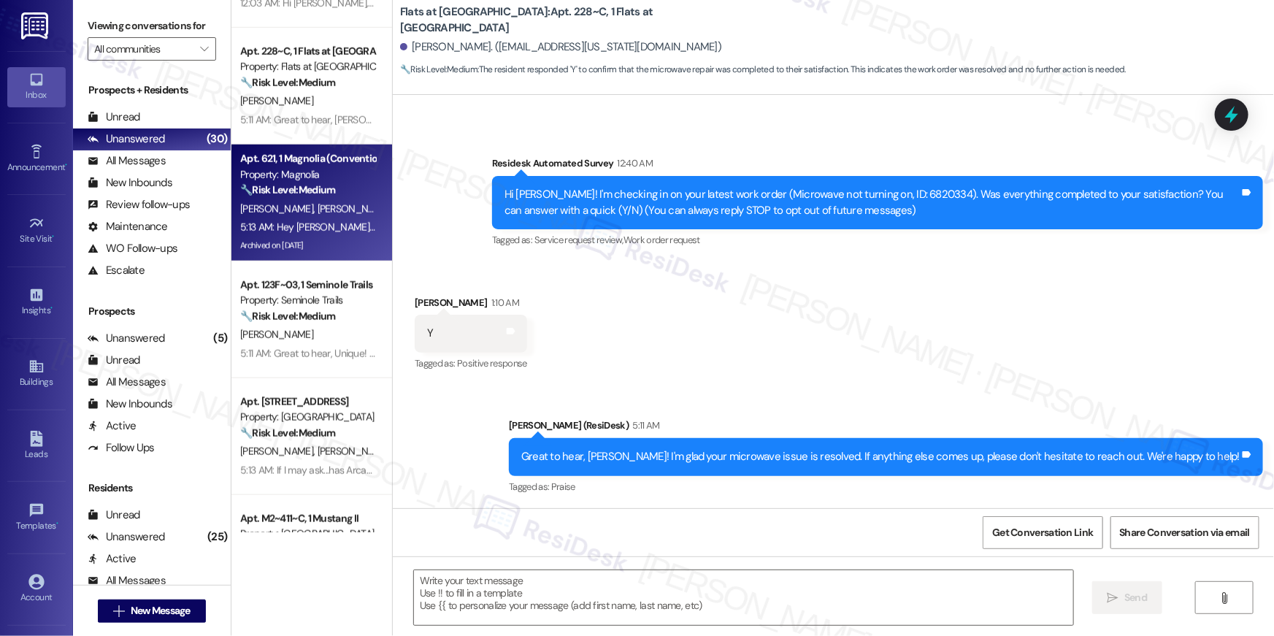
type textarea "Fetching suggested responses. Please feel free to read through the conversation…"
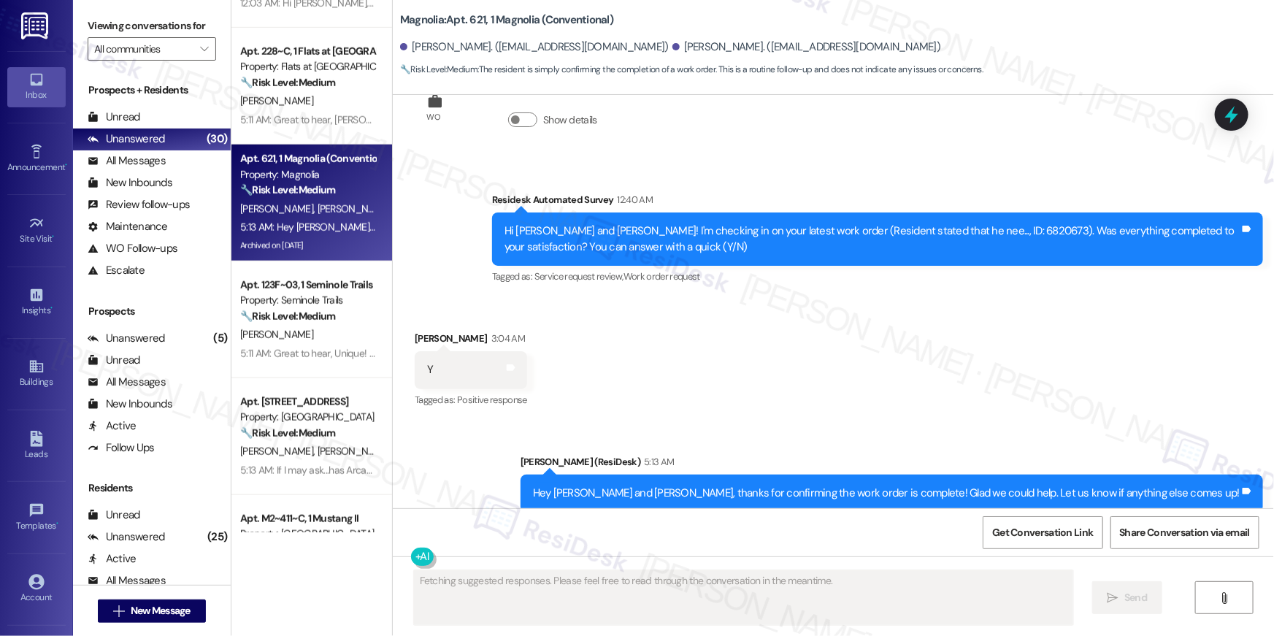
scroll to position [11737, 0]
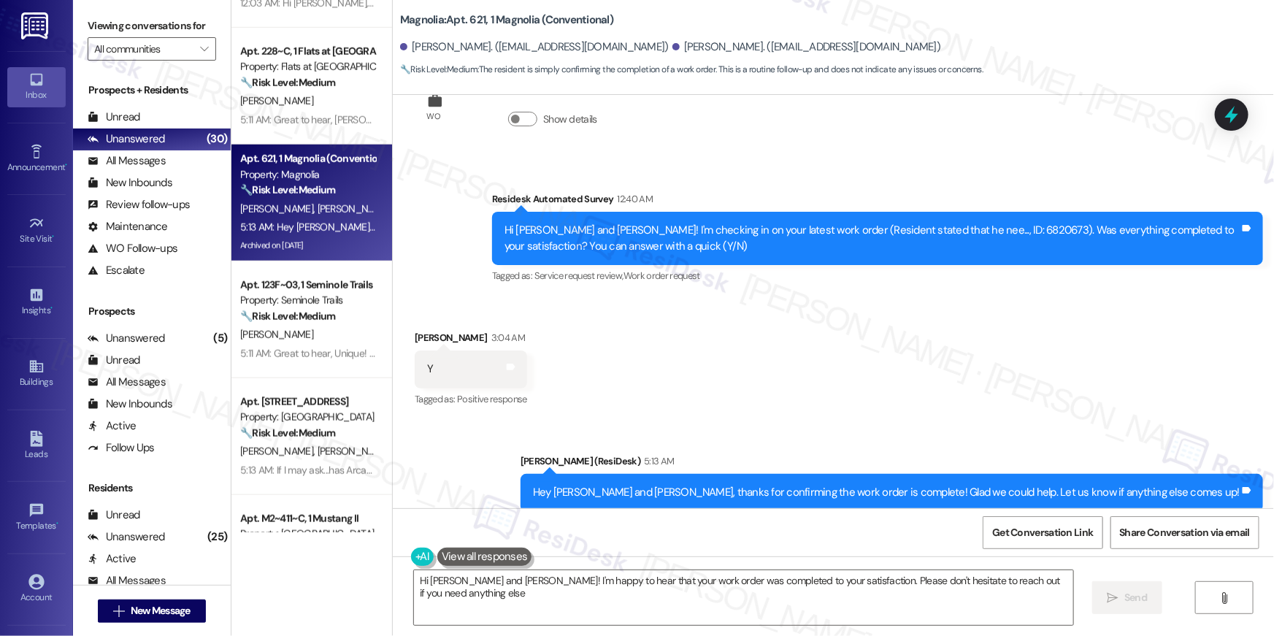
type textarea "Hi [PERSON_NAME] and [PERSON_NAME]! I'm happy to hear that your work order was …"
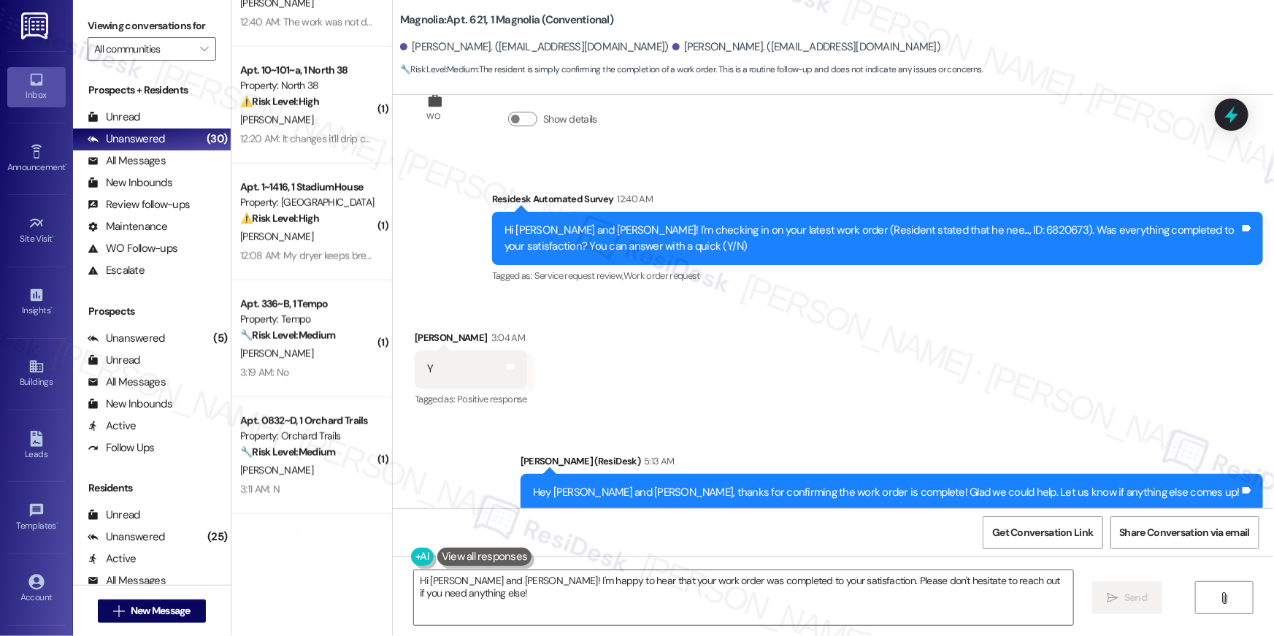
scroll to position [0, 0]
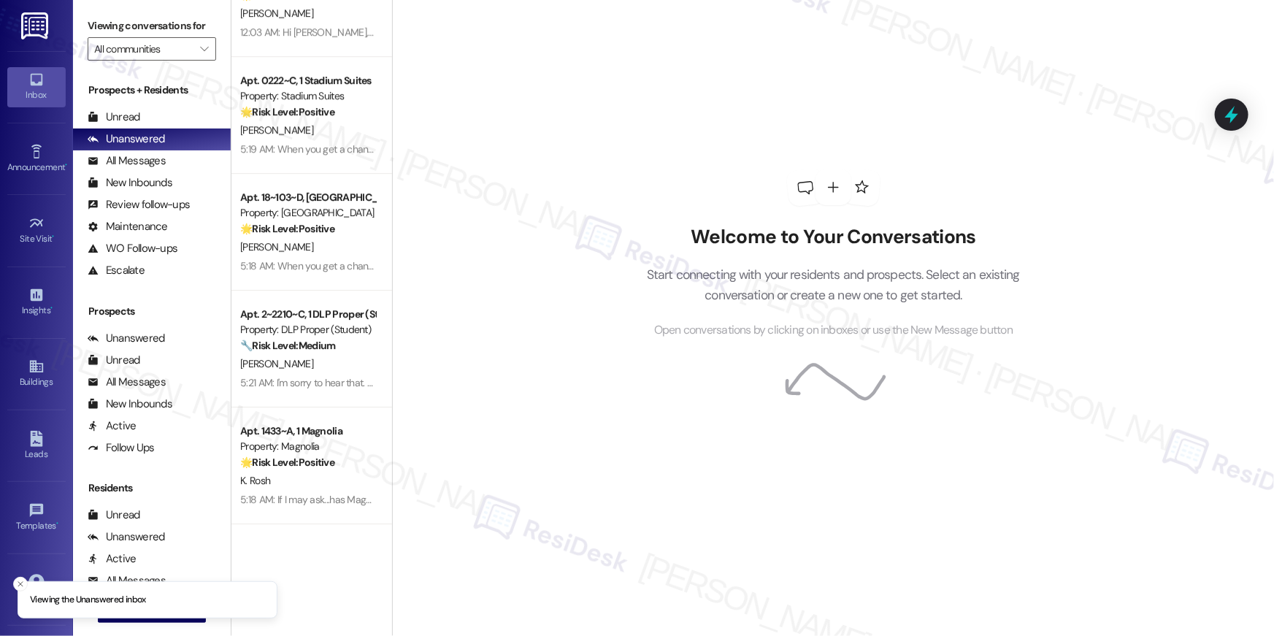
scroll to position [2388, 0]
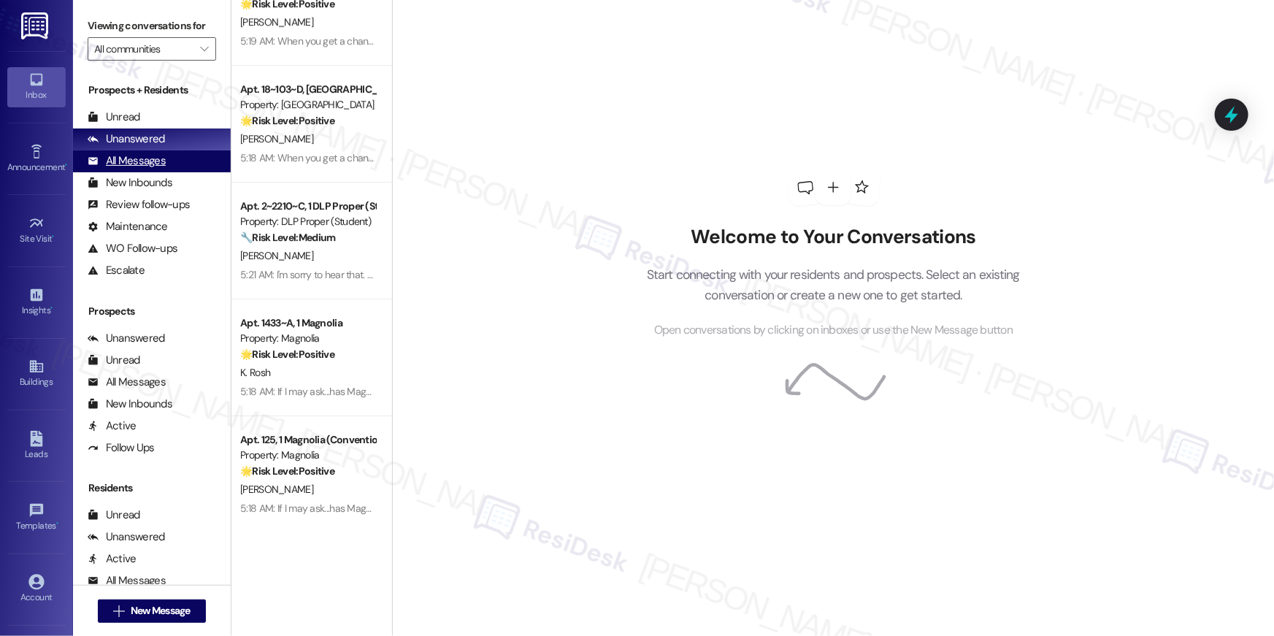
click at [139, 170] on div "All Messages (undefined)" at bounding box center [152, 161] width 158 height 22
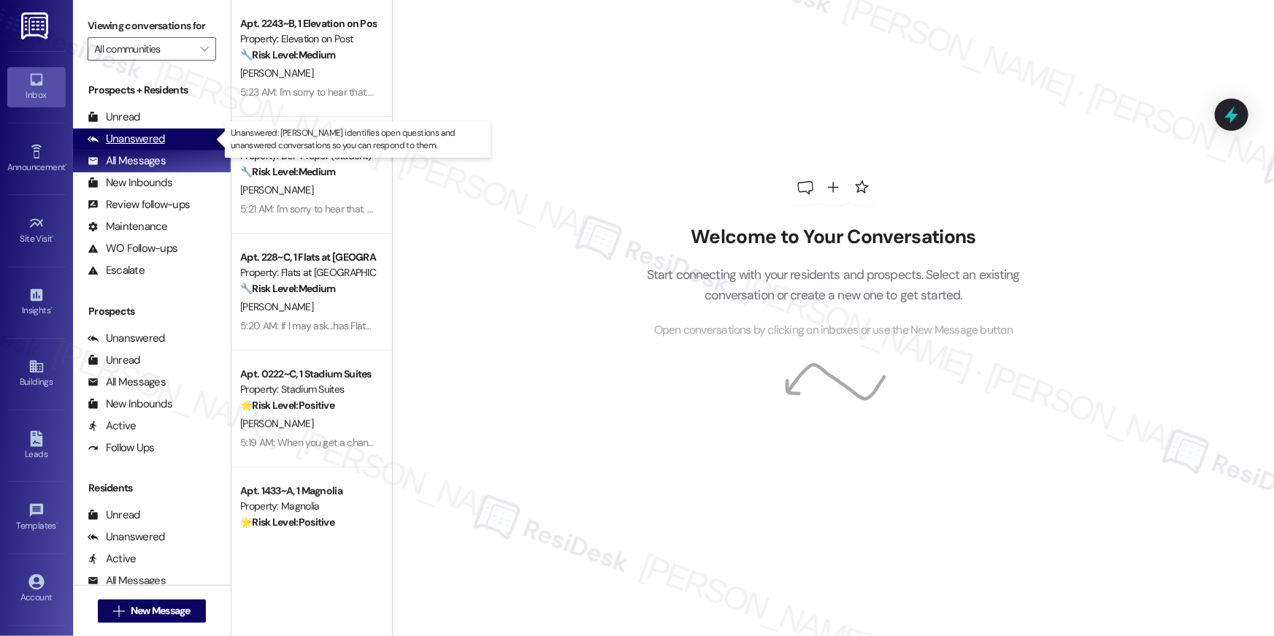
click at [141, 133] on div "Unanswered" at bounding box center [126, 138] width 77 height 15
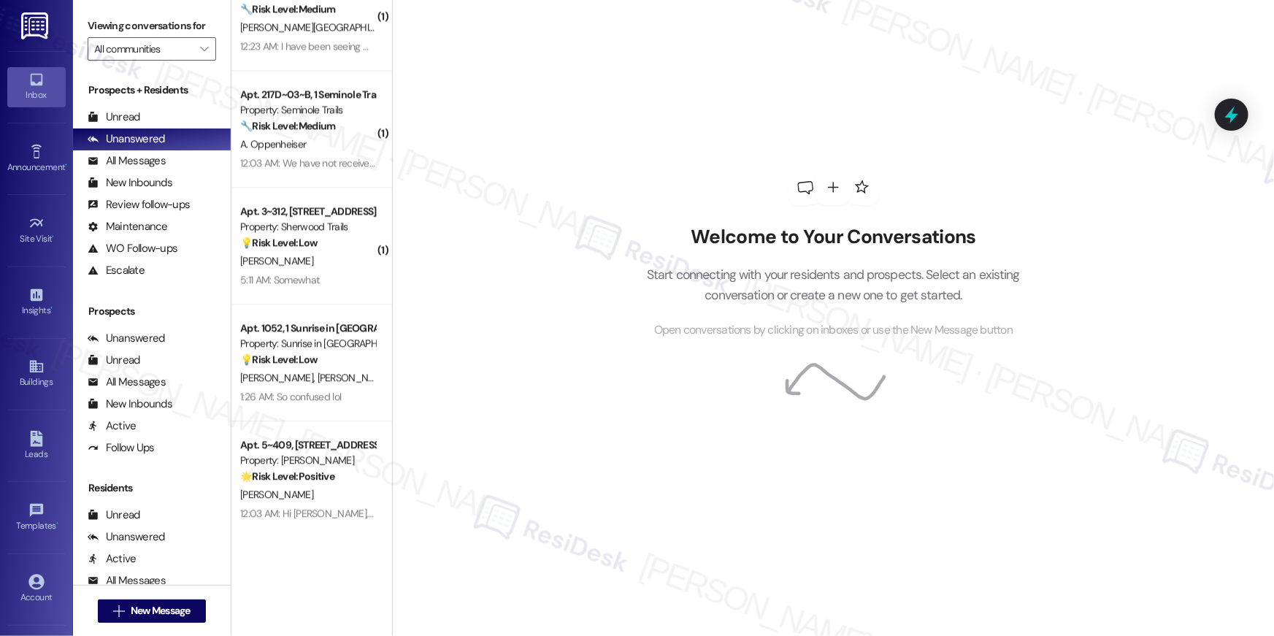
scroll to position [1804, 0]
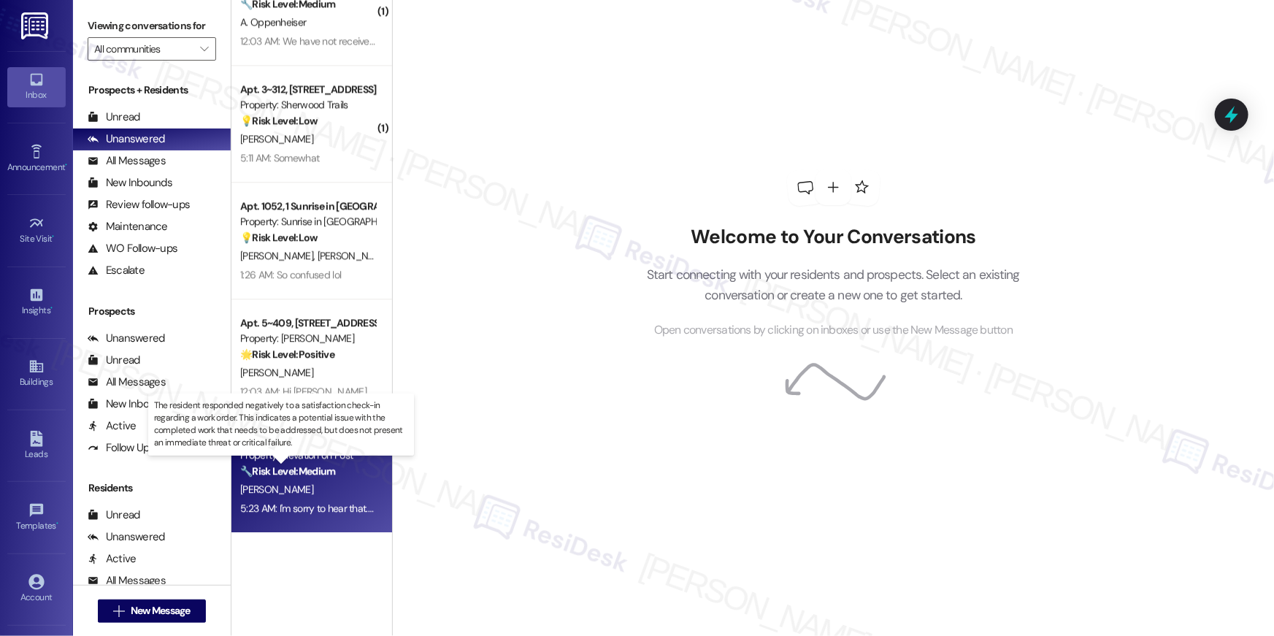
click at [320, 475] on strong "🔧 Risk Level: Medium" at bounding box center [287, 470] width 95 height 13
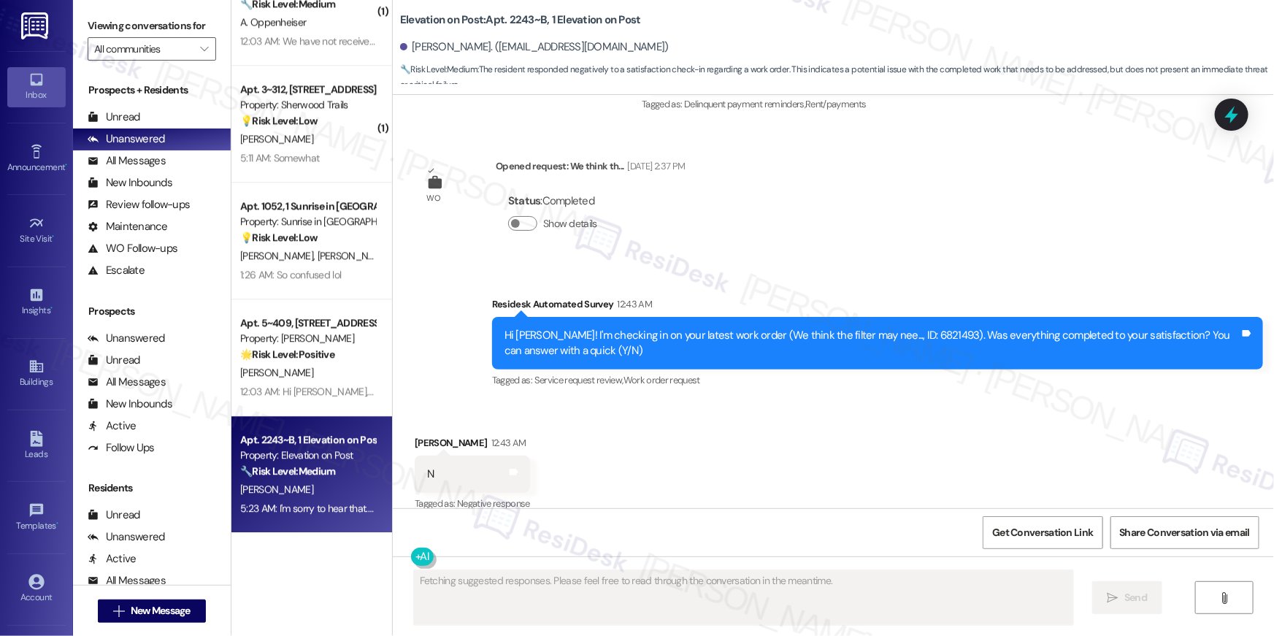
scroll to position [5323, 0]
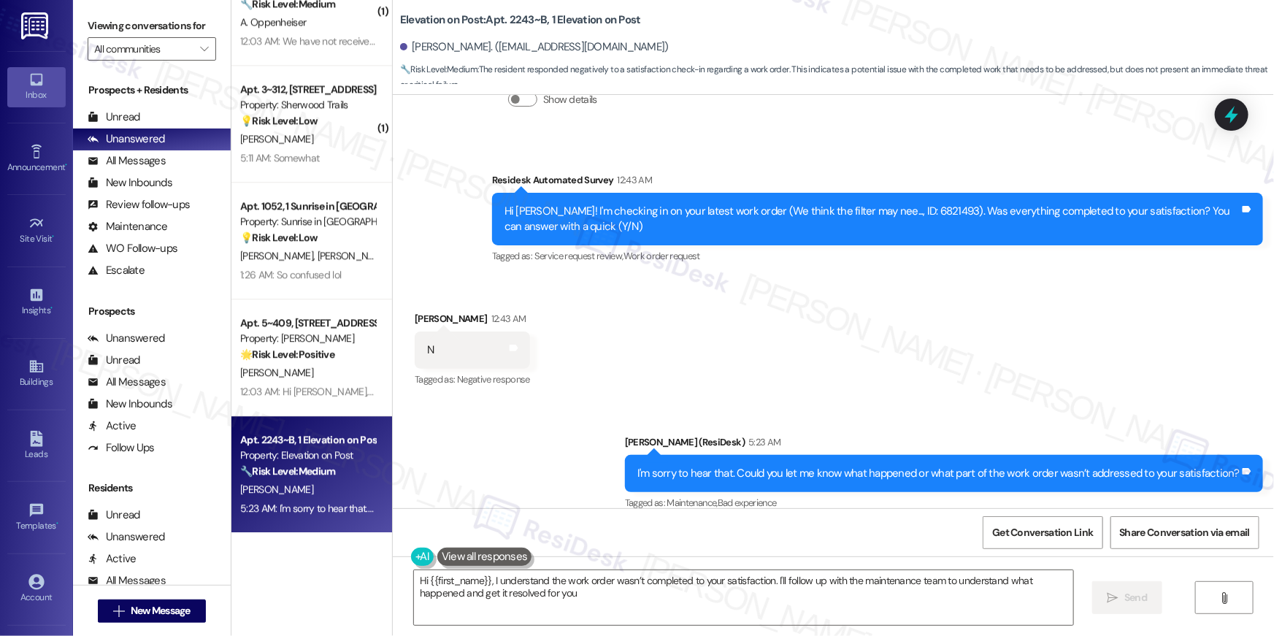
type textarea "Hi {{first_name}}, I understand the work order wasn’t completed to your satisfa…"
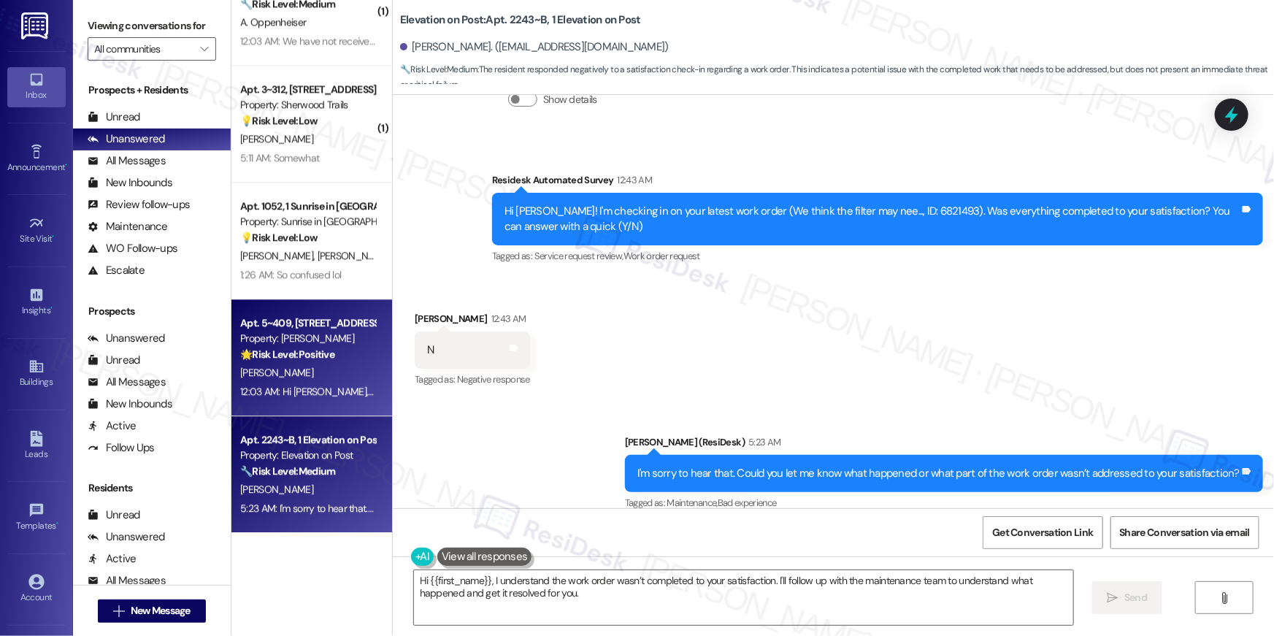
click at [320, 402] on div "Apt. 5~409, [STREET_ADDRESS] Property: [PERSON_NAME] 🌟 Risk Level: Positive The…" at bounding box center [311, 357] width 161 height 117
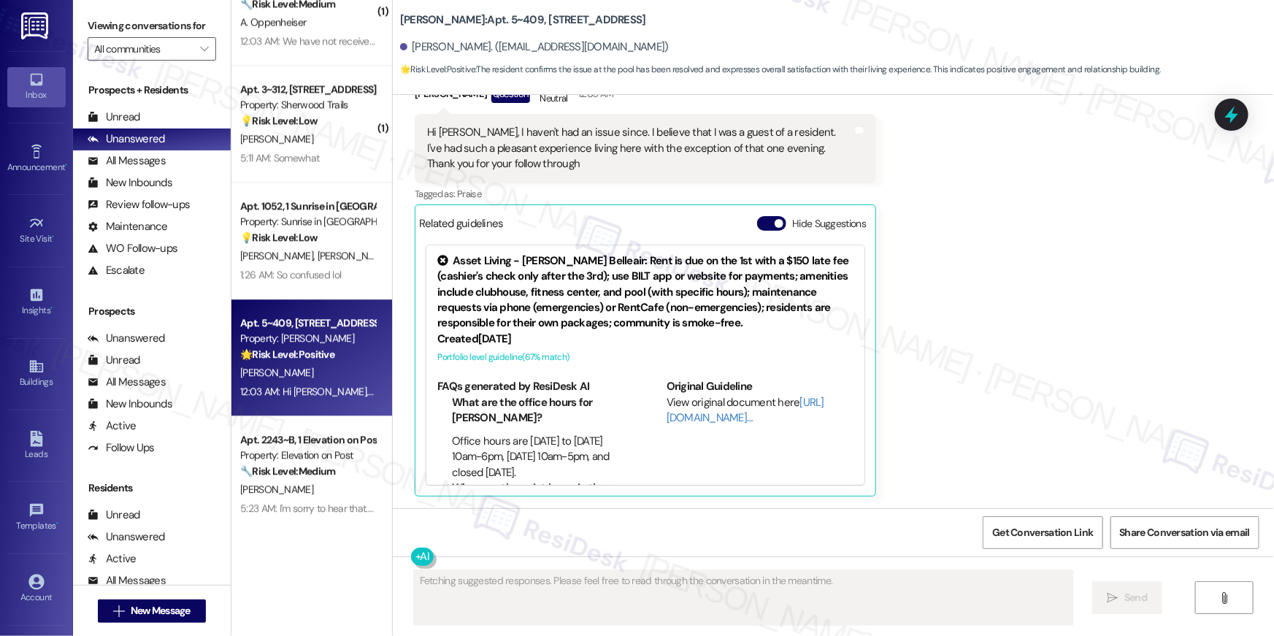
scroll to position [2867, 0]
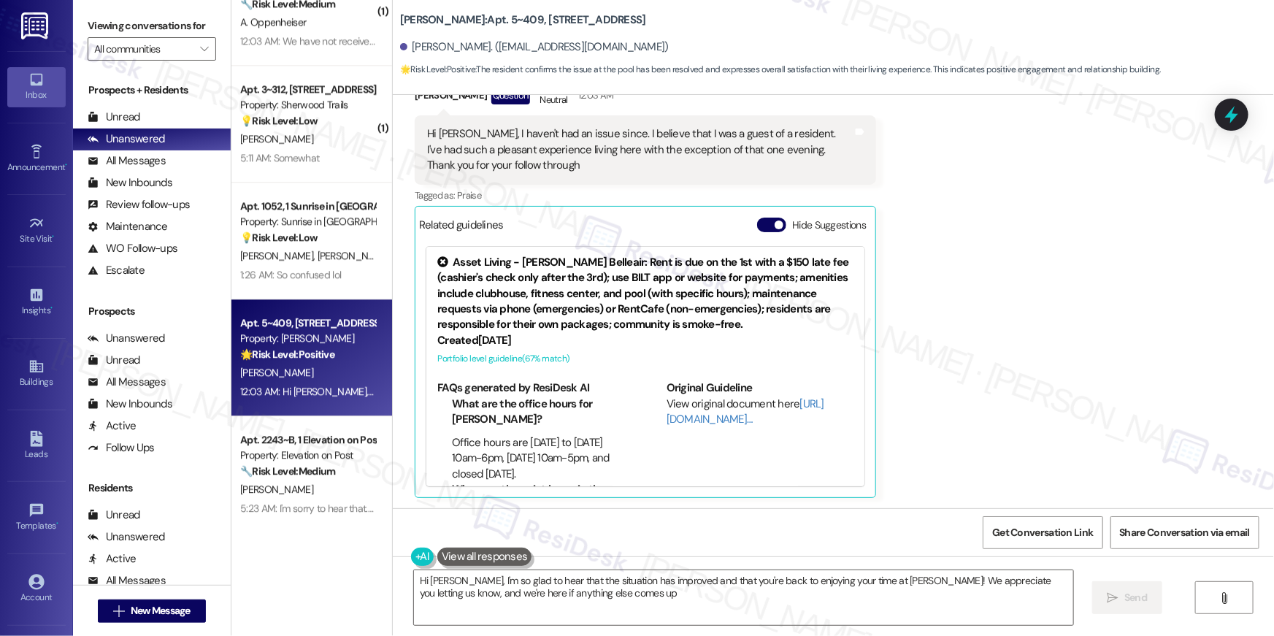
type textarea "Hi [PERSON_NAME], I'm so glad to hear that the situation has improved and that …"
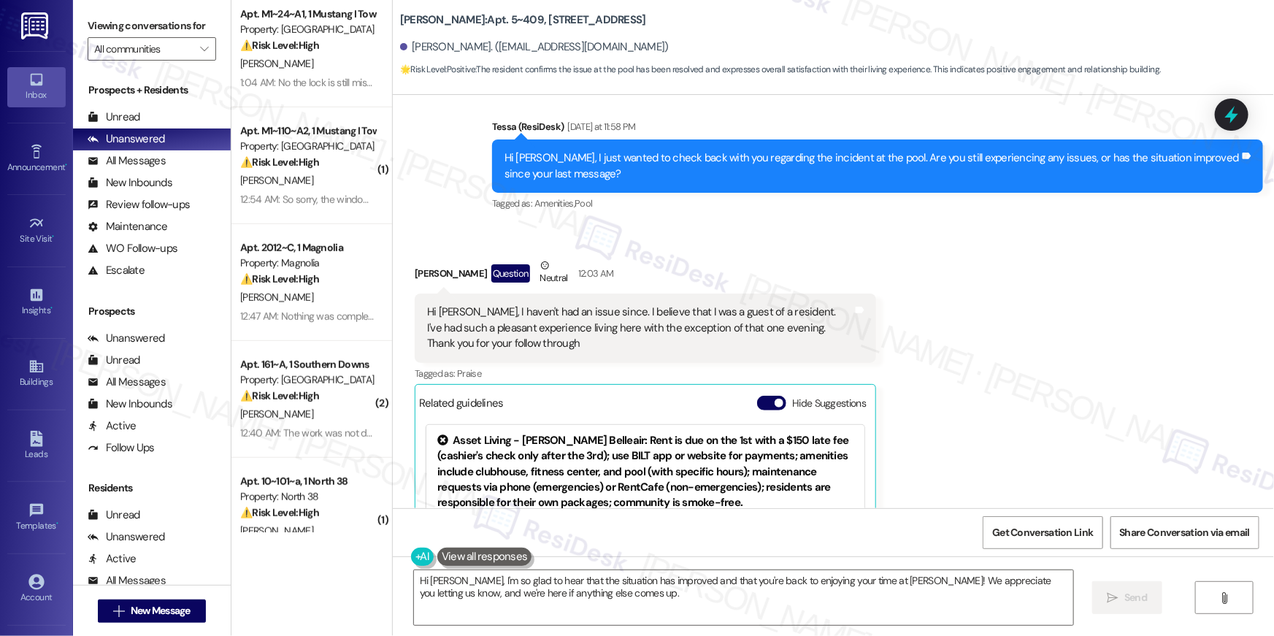
scroll to position [0, 0]
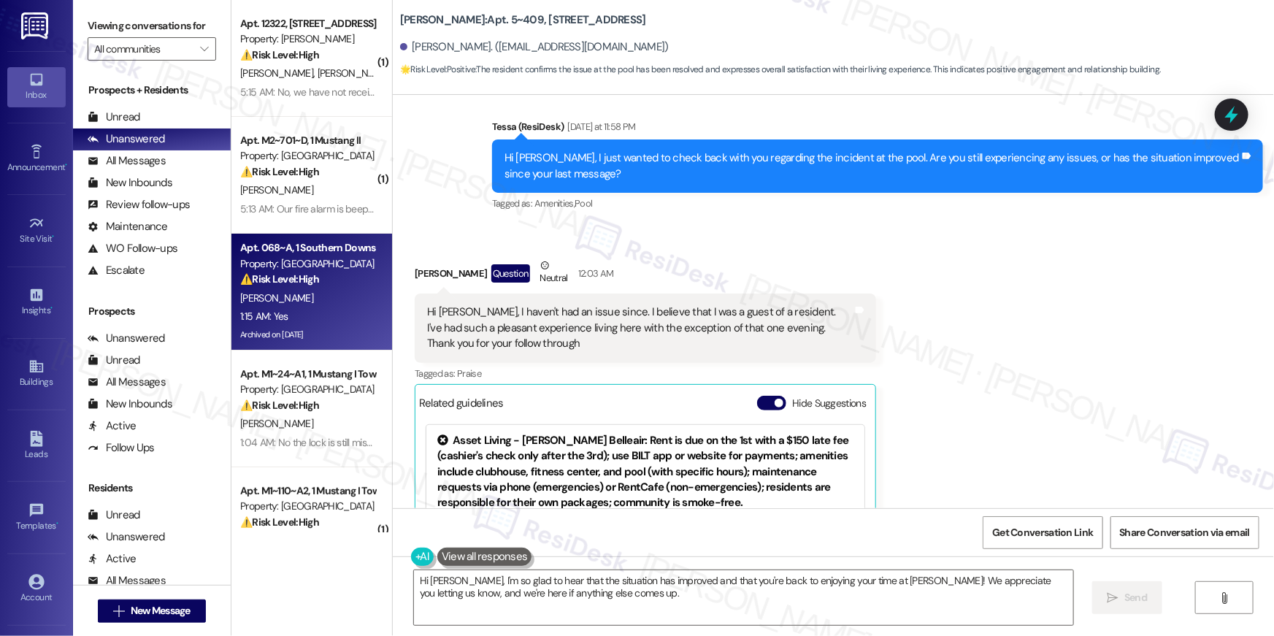
click at [310, 289] on div "[PERSON_NAME]" at bounding box center [308, 298] width 138 height 18
type textarea "Fetching suggested responses. Please feel free to read through the conversation…"
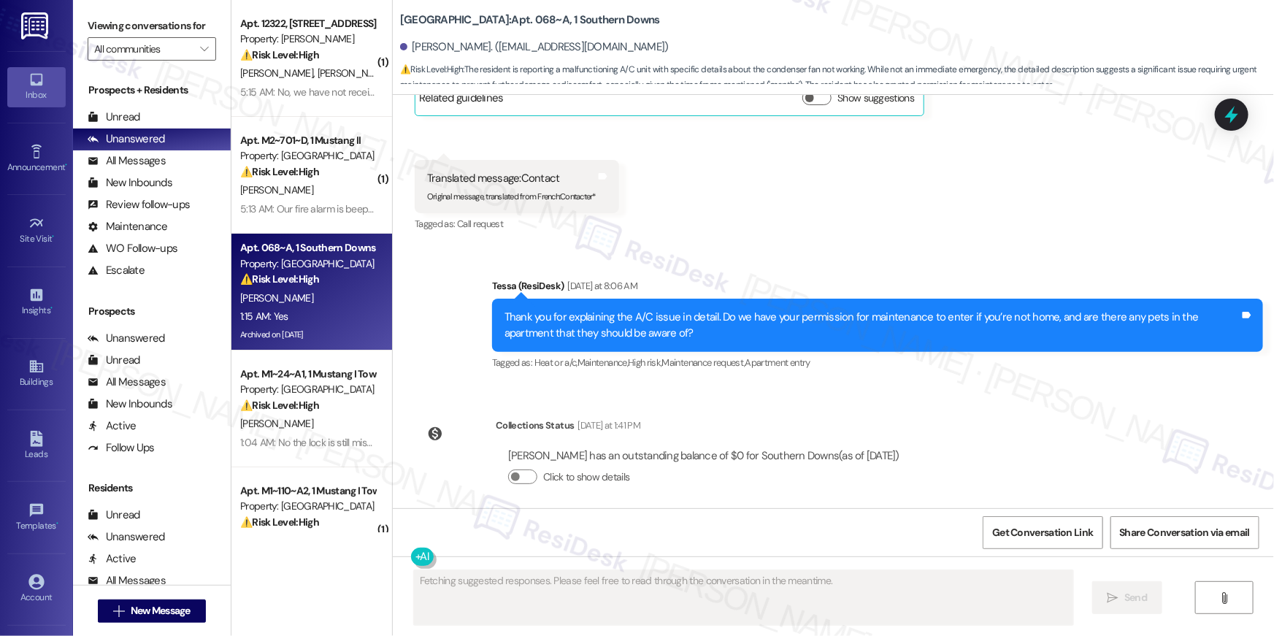
scroll to position [9812, 0]
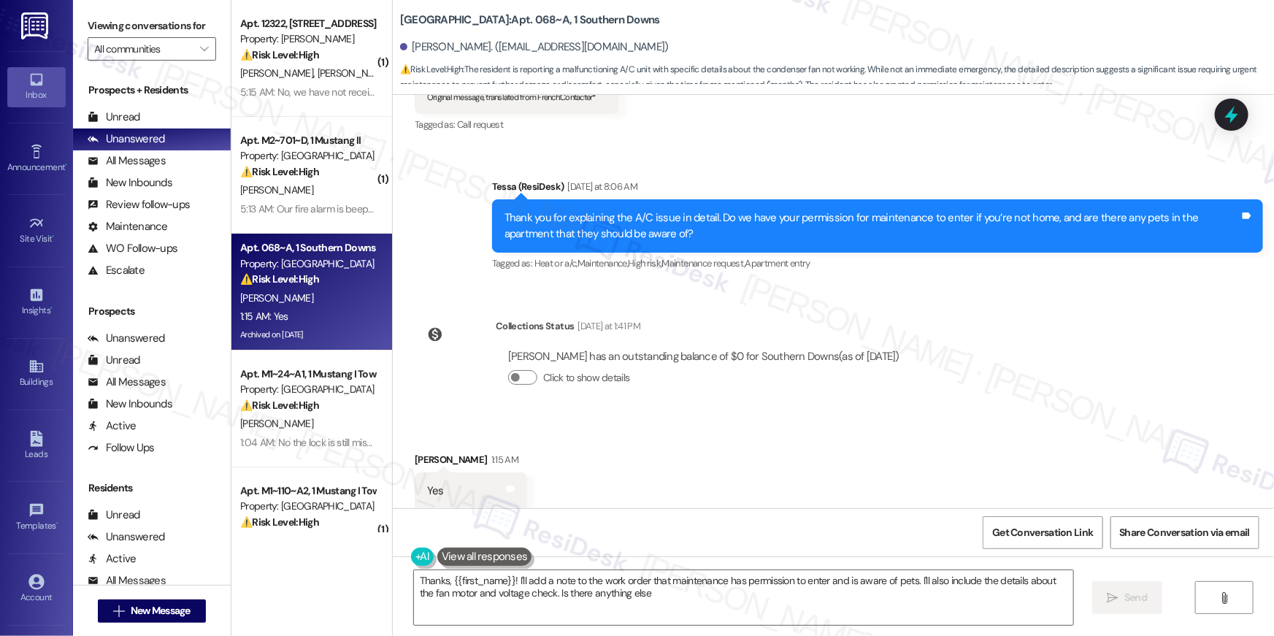
type textarea "Thanks, {{first_name}}! I'll add a note to the work order that maintenance has …"
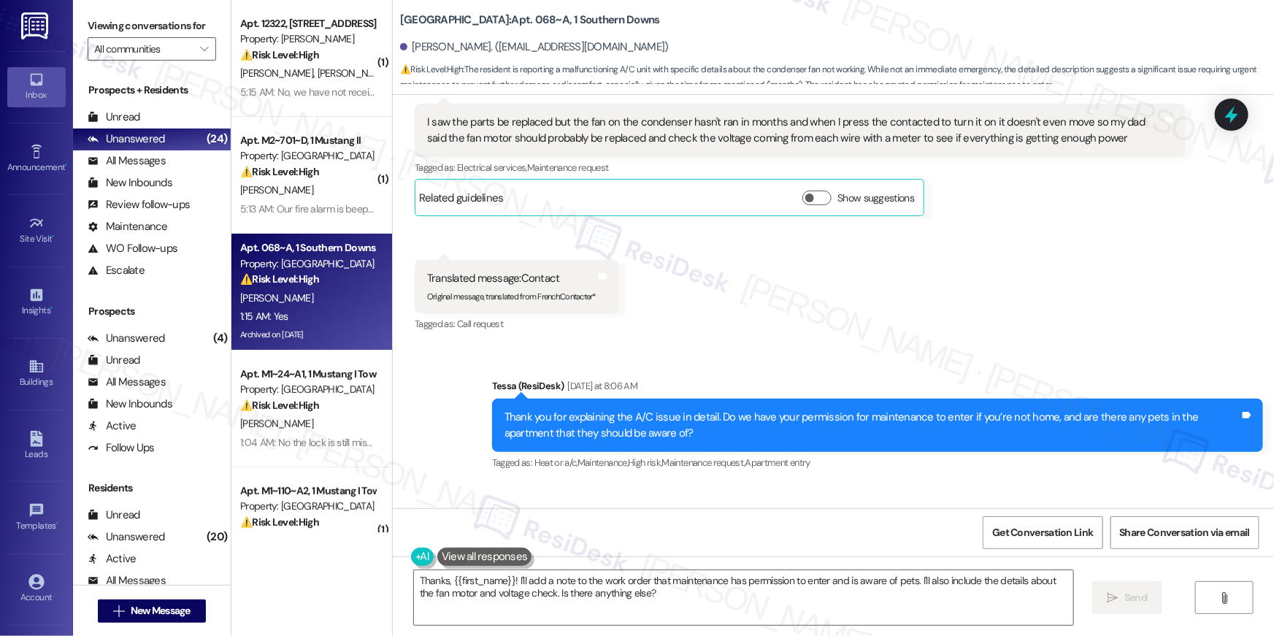
scroll to position [9379, 0]
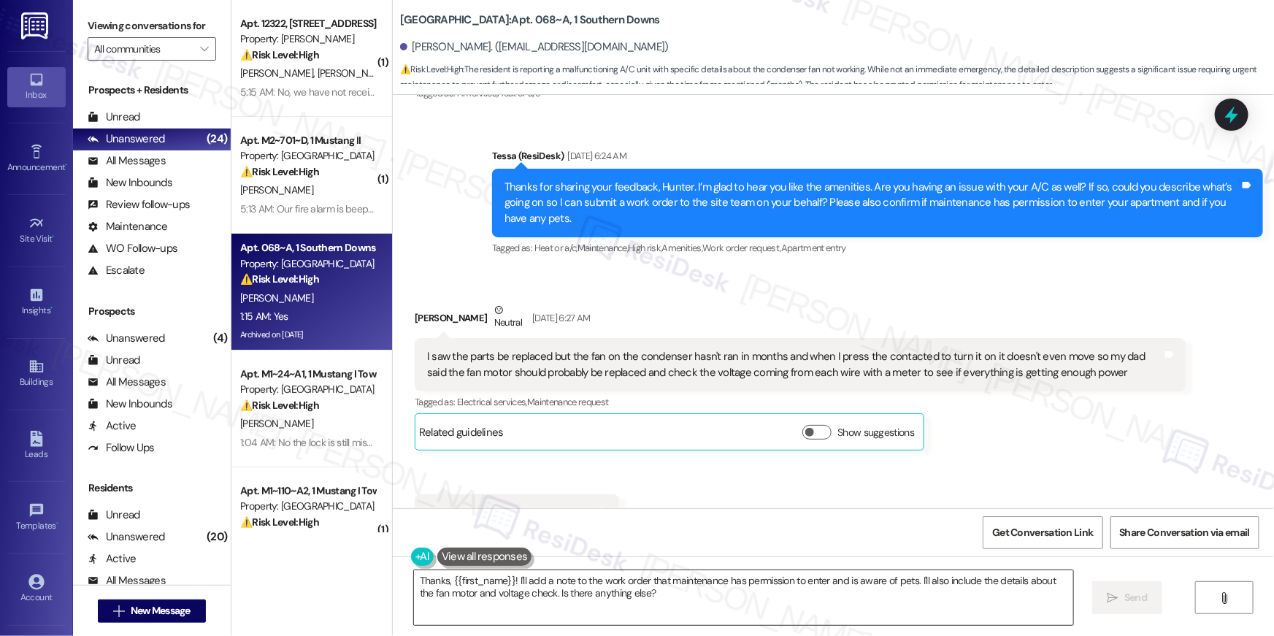
click at [682, 602] on textarea "Thanks, {{first_name}}! I'll add a note to the work order that maintenance has …" at bounding box center [743, 597] width 659 height 55
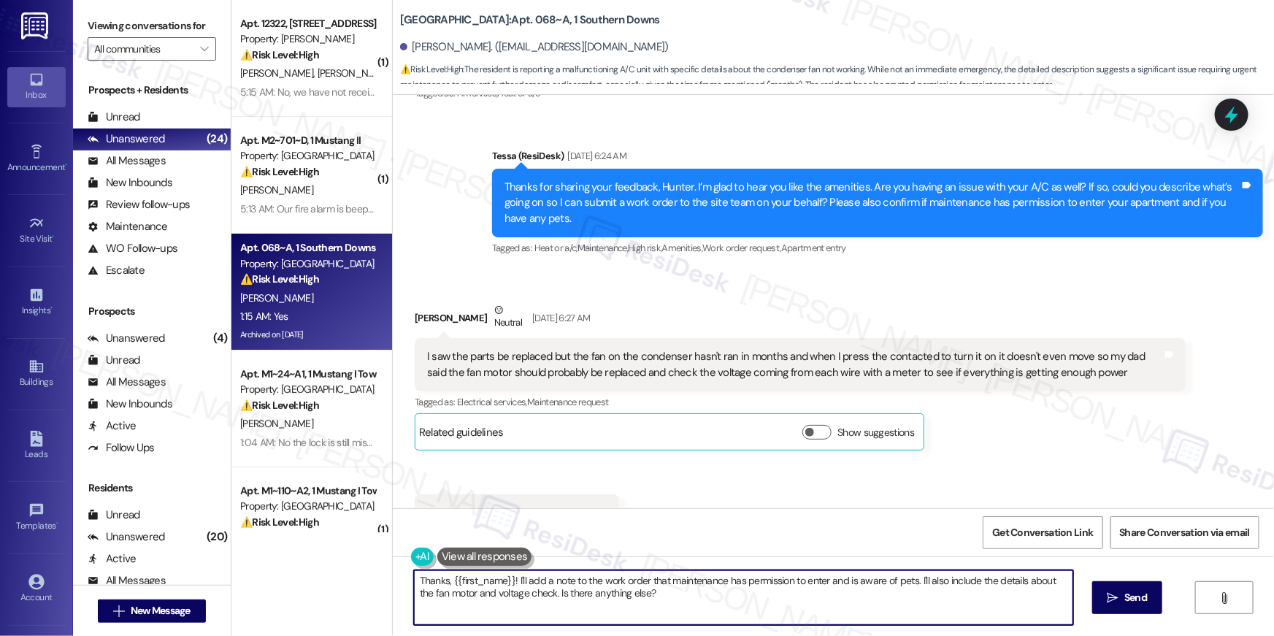
click at [682, 602] on textarea "Thanks, {{first_name}}! I'll add a note to the work order that maintenance has …" at bounding box center [743, 597] width 659 height 55
click at [700, 602] on textarea "Thanks, {{first_name}}! I'll add a note to the work order that maintenance has …" at bounding box center [743, 597] width 659 height 55
click at [876, 592] on textarea "Thanks, {{first_name}}! I'll add a note to the work order that maintenance has …" at bounding box center [743, 597] width 659 height 55
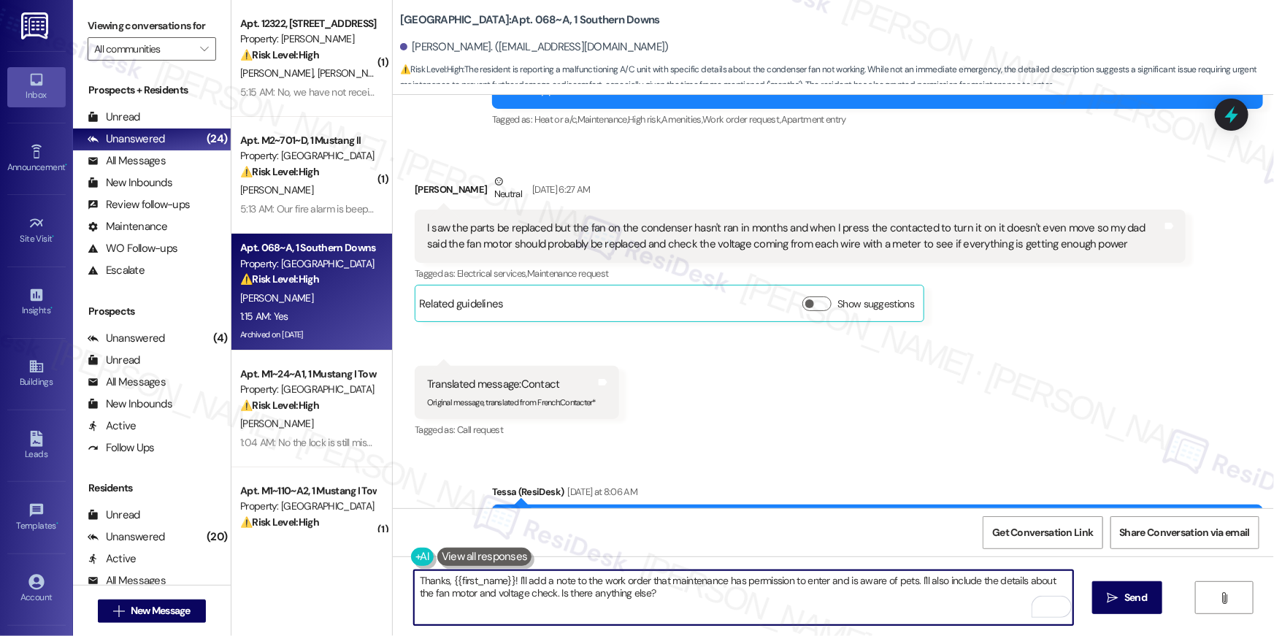
scroll to position [9719, 0]
